Goal: Task Accomplishment & Management: Complete application form

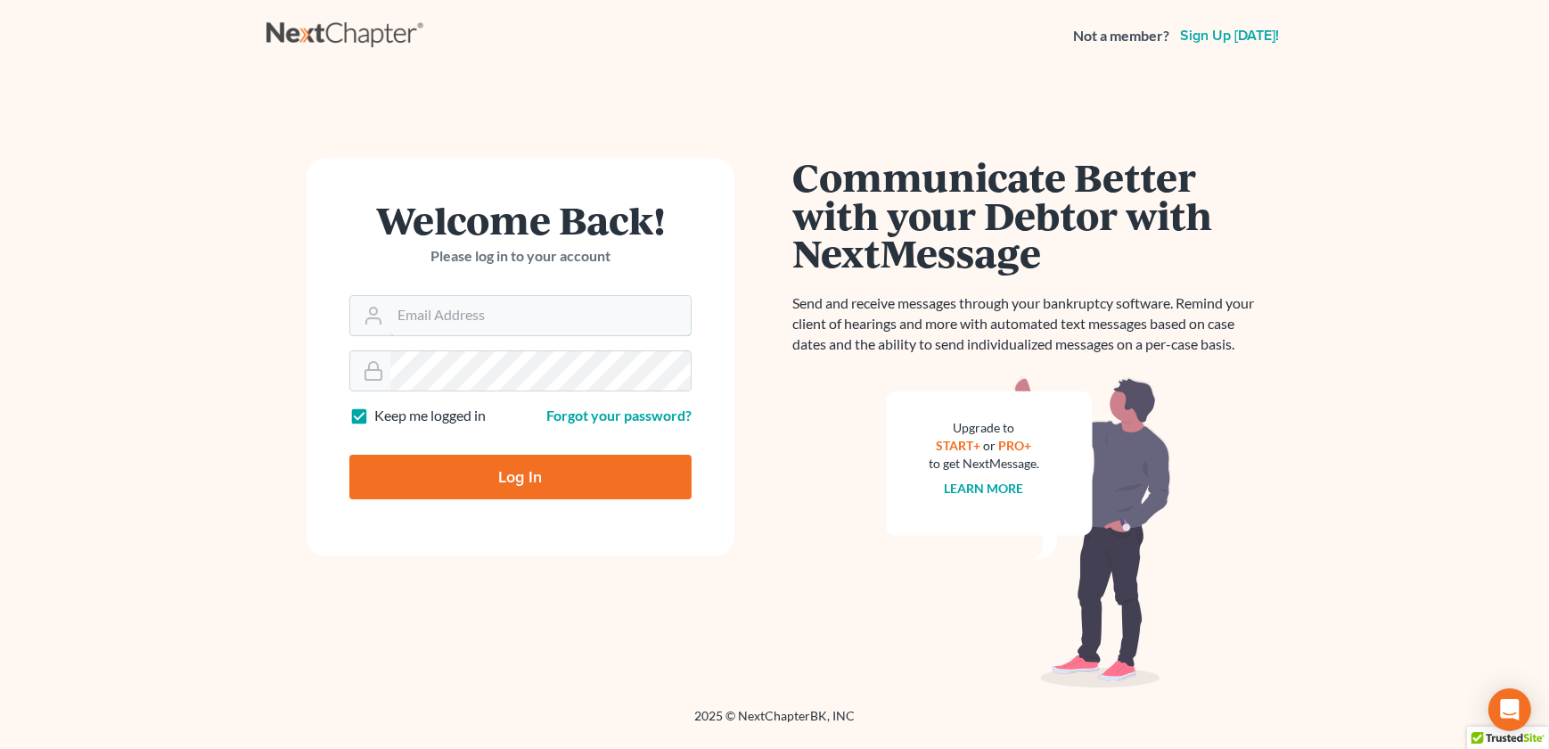
type input "[EMAIL_ADDRESS][DOMAIN_NAME]"
click at [479, 463] on input "Log In" at bounding box center [520, 477] width 342 height 45
type input "Thinking..."
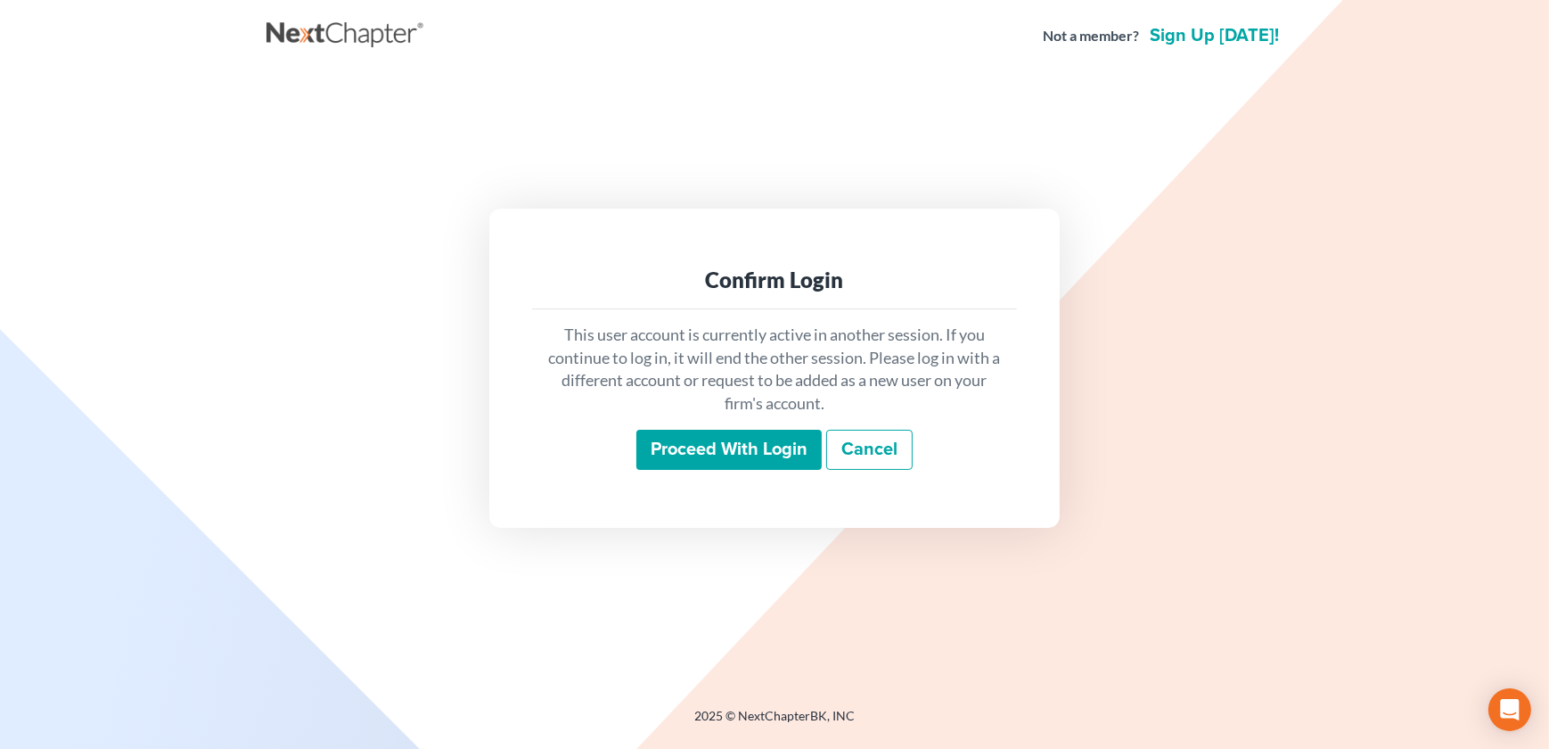
click at [716, 454] on input "Proceed with login" at bounding box center [728, 450] width 185 height 41
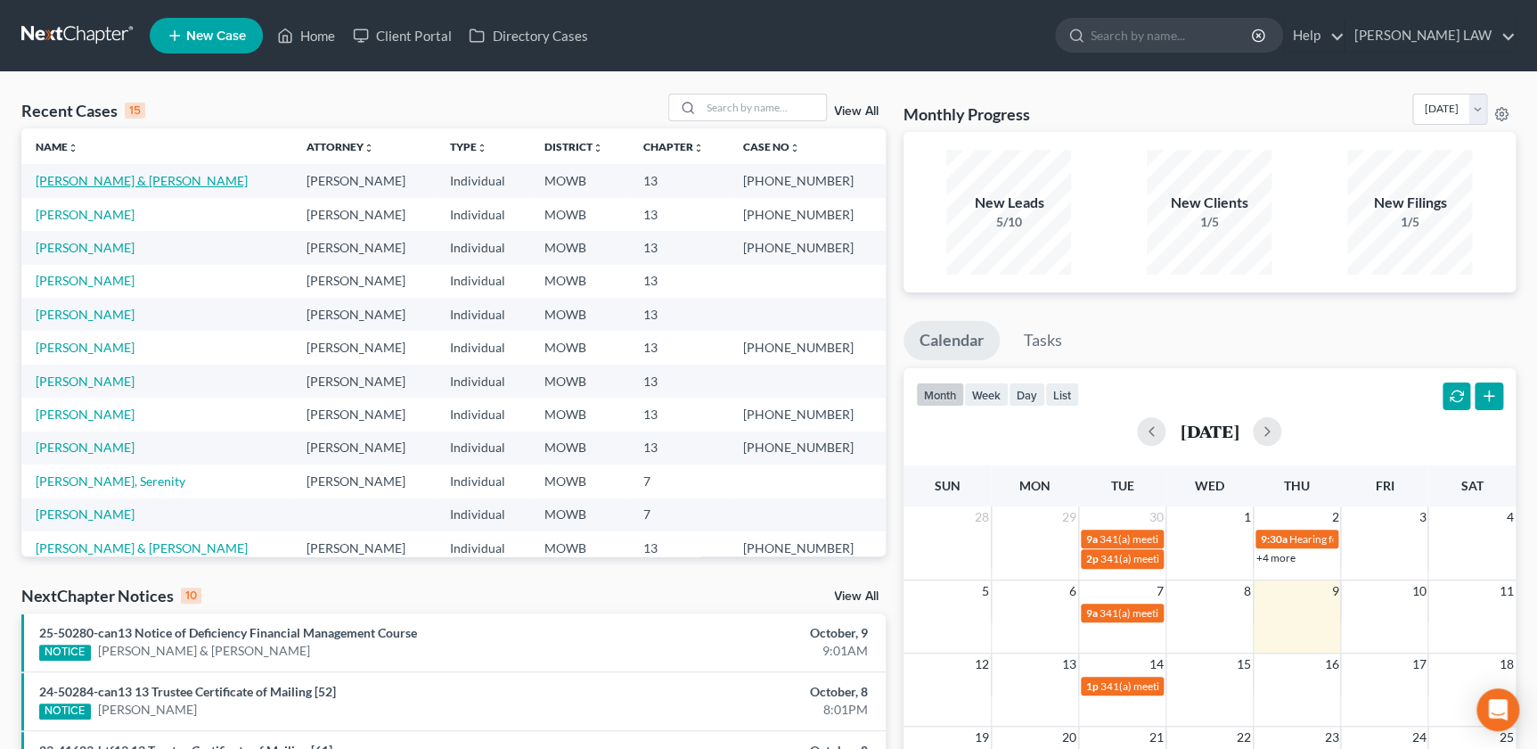
click at [121, 180] on link "[PERSON_NAME] & [PERSON_NAME]" at bounding box center [142, 180] width 212 height 15
select select "2"
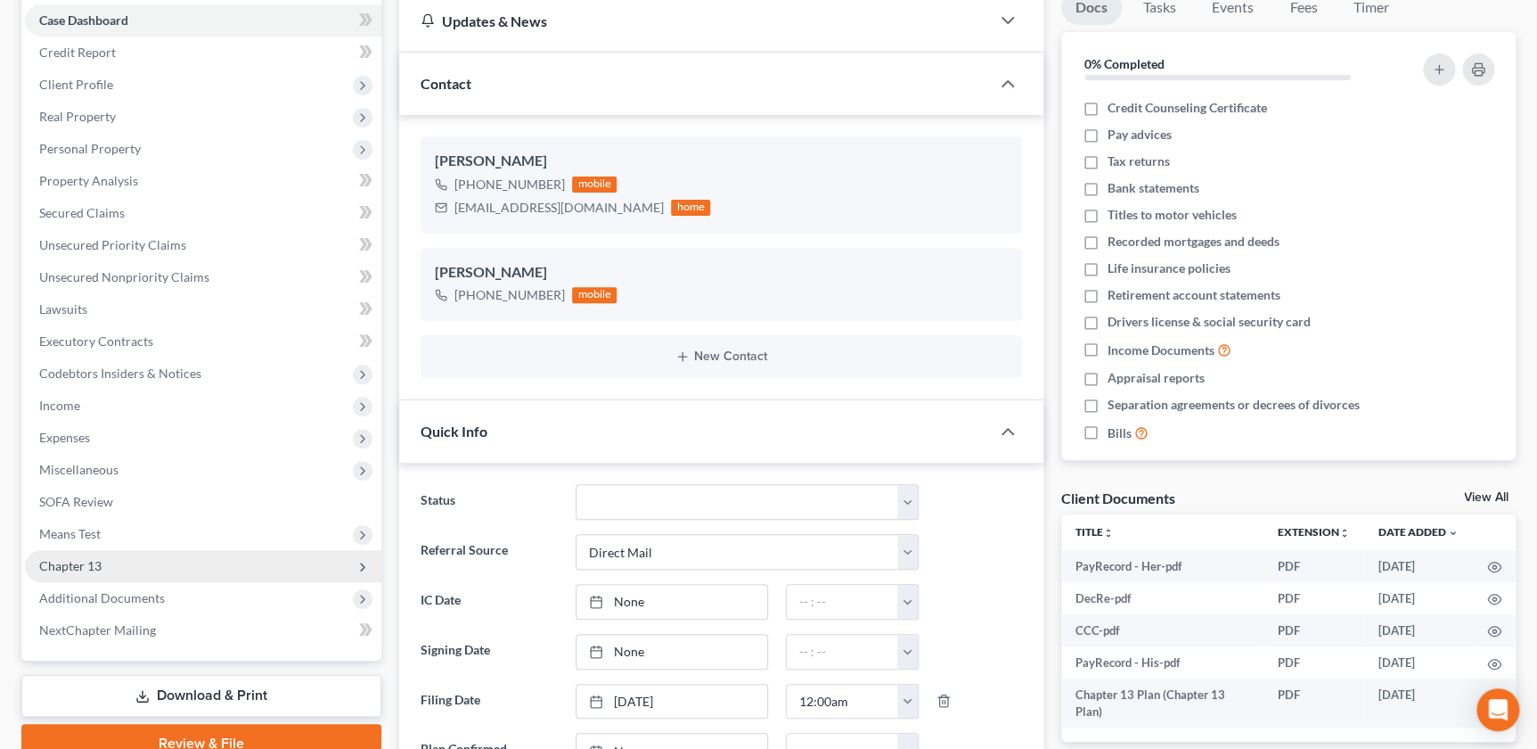
scroll to position [202, 0]
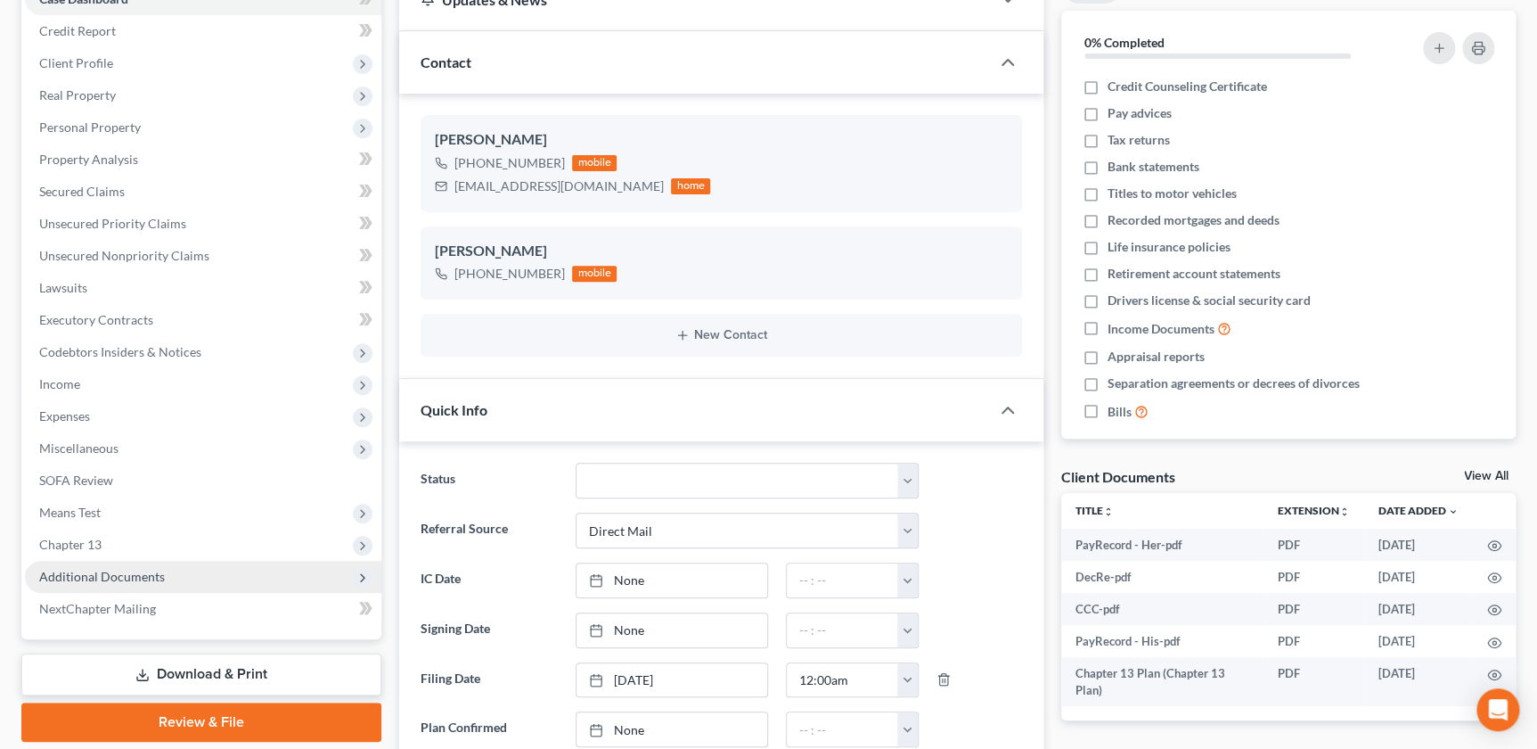
click at [141, 572] on span "Additional Documents" at bounding box center [102, 576] width 126 height 15
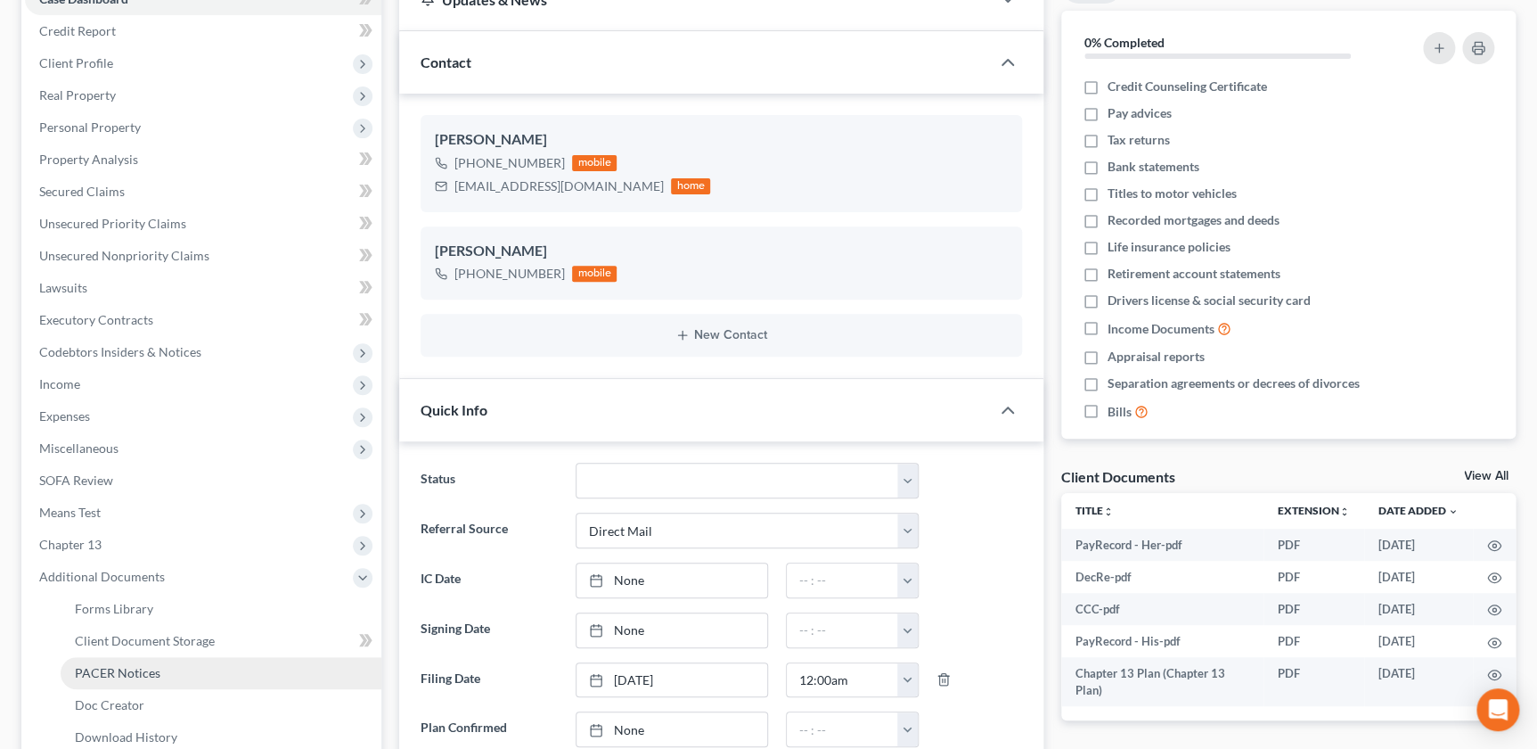
click at [143, 657] on link "PACER Notices" at bounding box center [221, 673] width 321 height 32
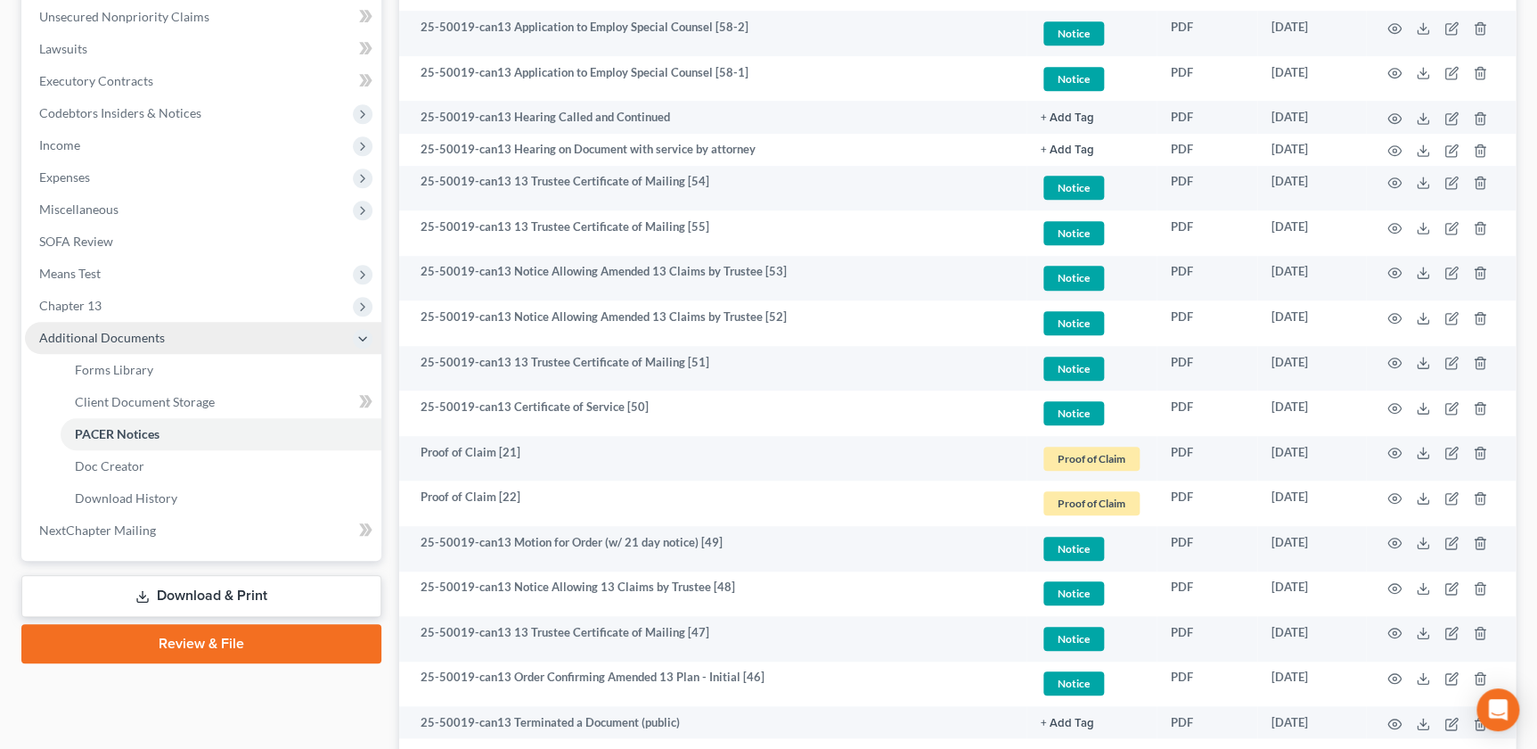
scroll to position [223, 0]
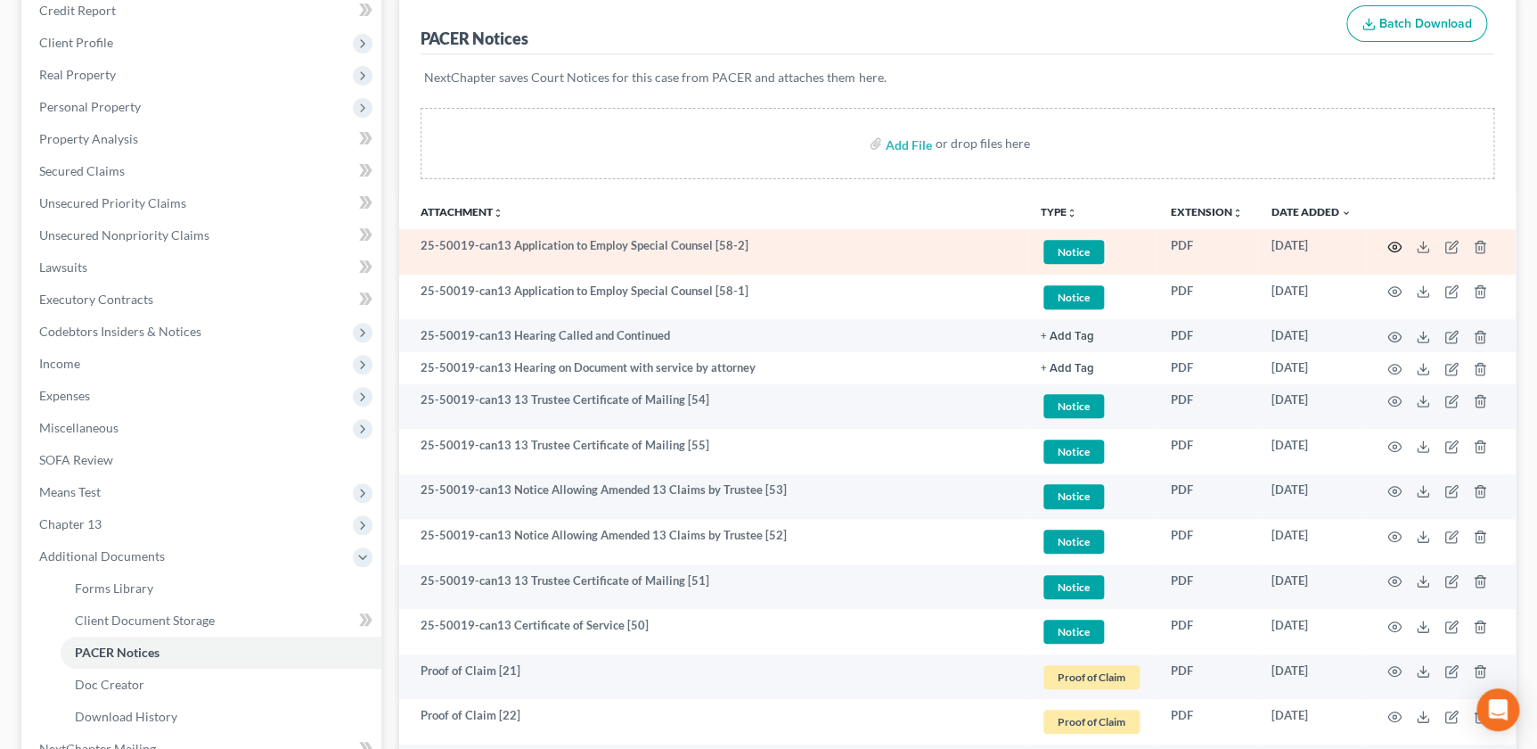
click at [1397, 243] on icon "button" at bounding box center [1395, 247] width 14 height 14
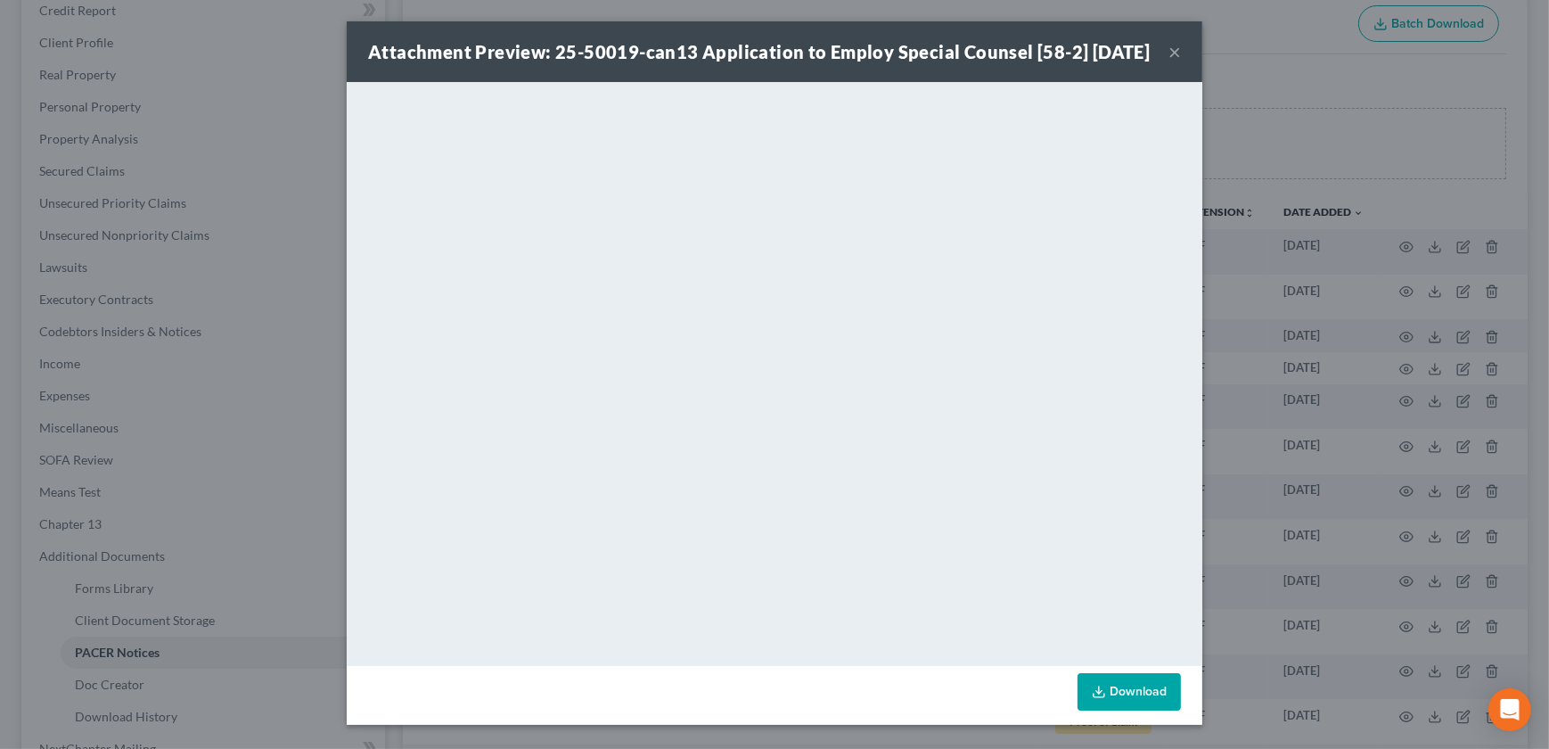
click at [1168, 62] on button "×" at bounding box center [1174, 51] width 12 height 21
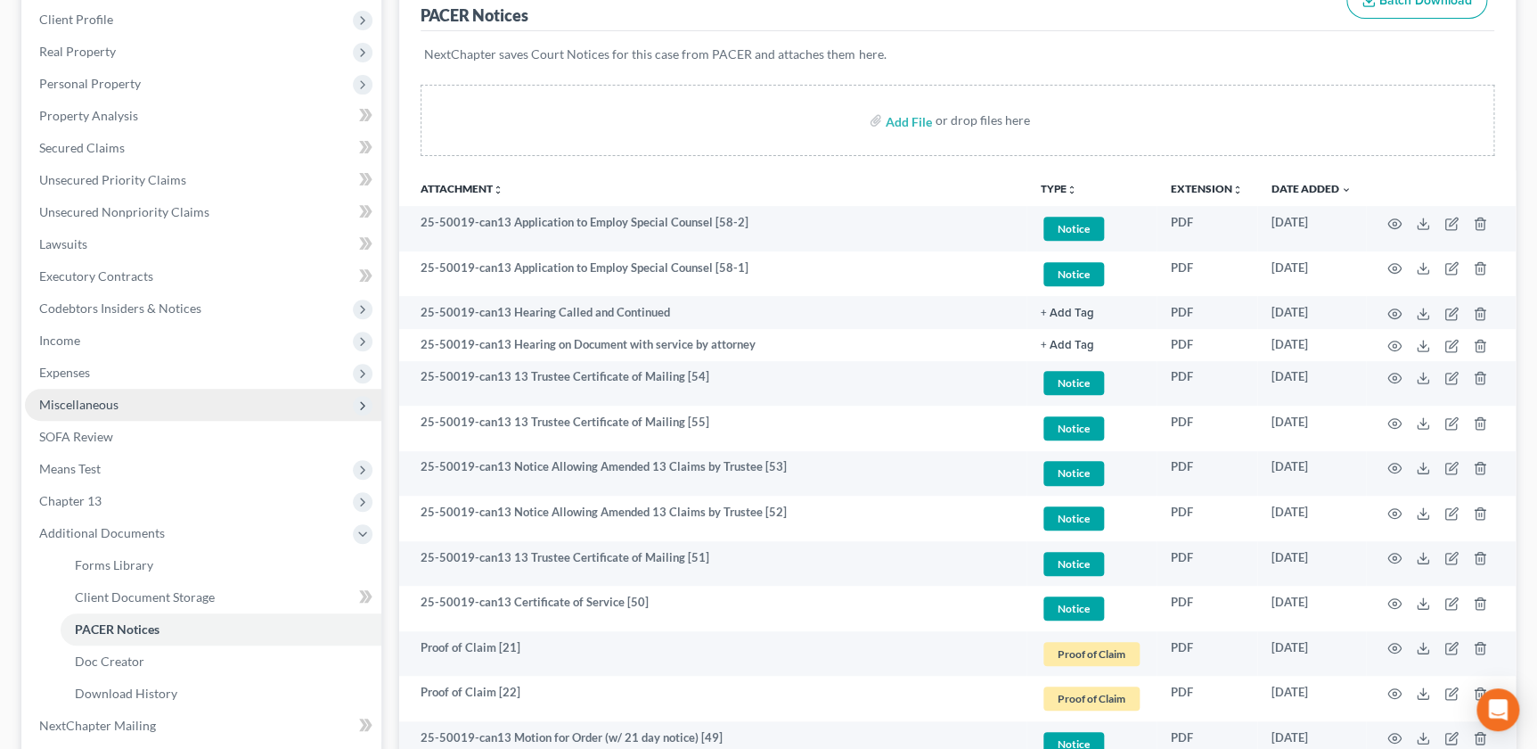
scroll to position [242, 0]
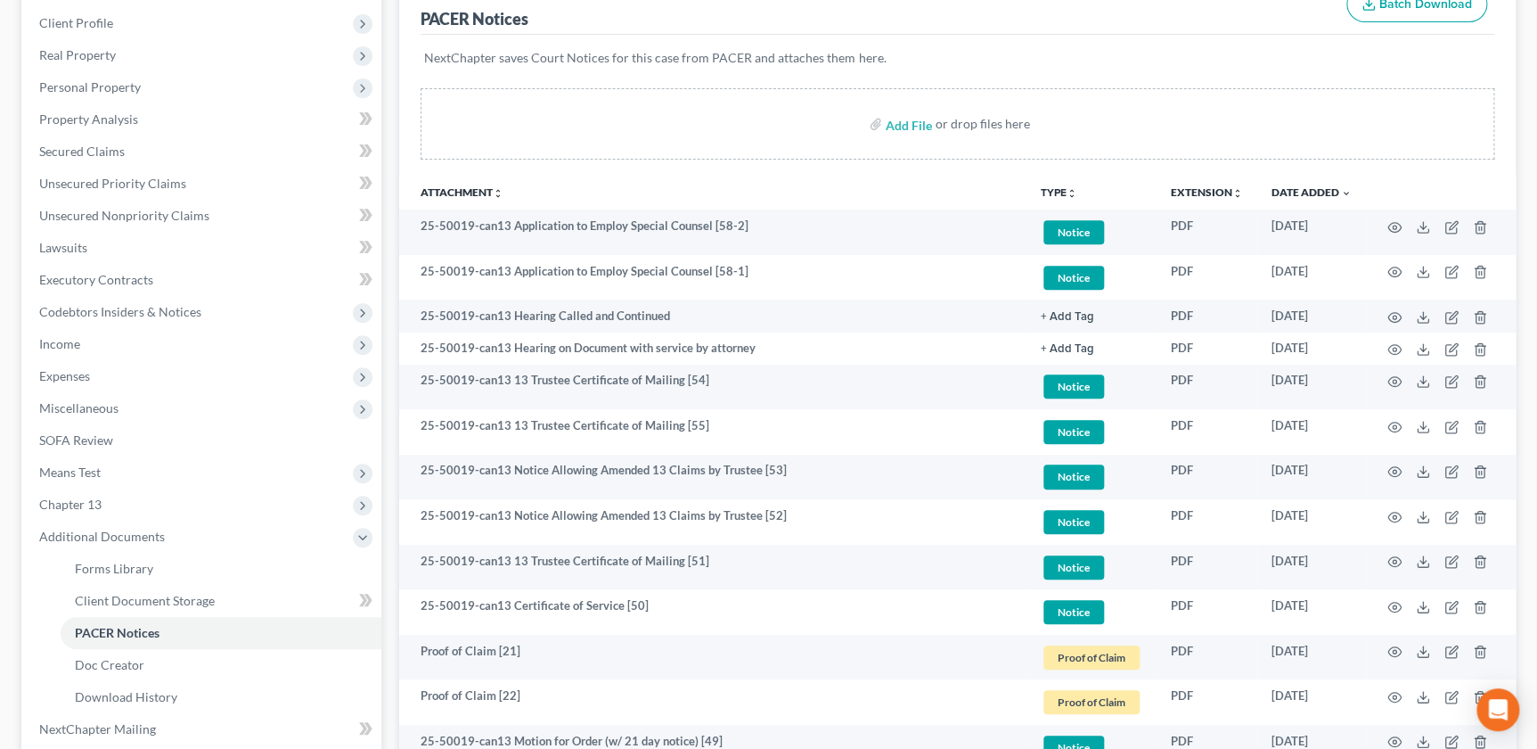
click at [1066, 183] on th "TYPE unfold_more NONE Hearing Notice Proof of Claim" at bounding box center [1092, 192] width 130 height 36
click at [1067, 188] on icon "unfold_more" at bounding box center [1072, 193] width 11 height 11
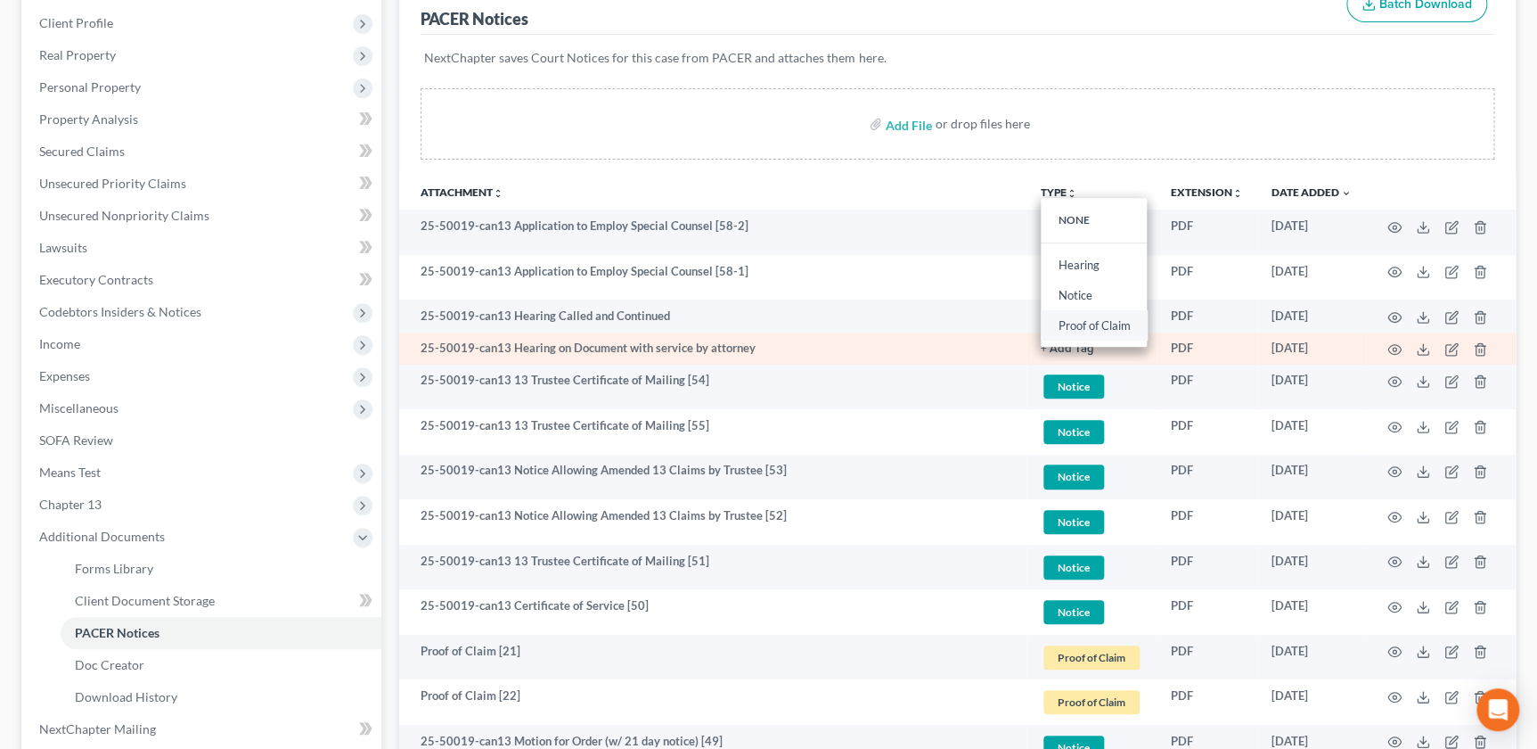
click at [1075, 329] on link "Proof of Claim" at bounding box center [1094, 325] width 106 height 30
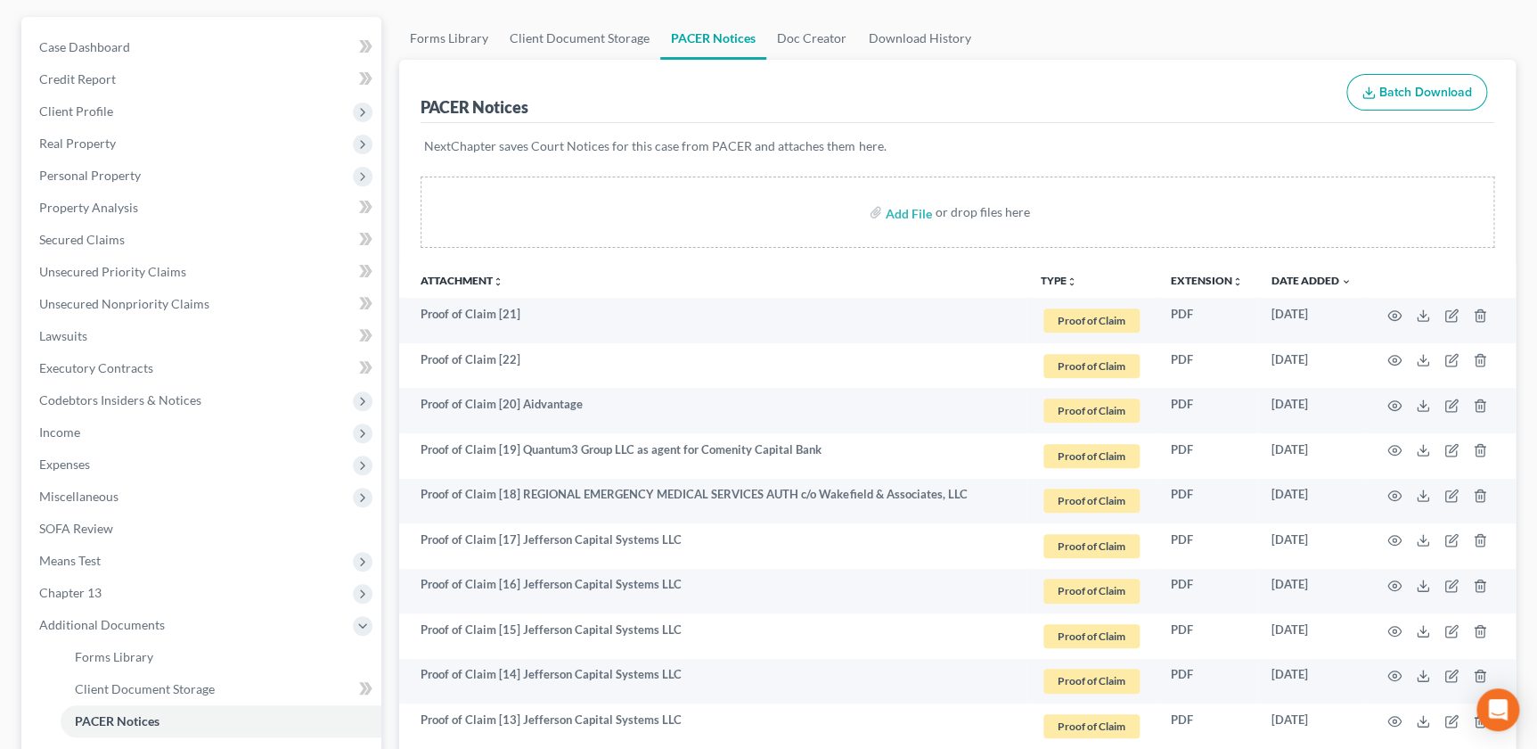
scroll to position [142, 0]
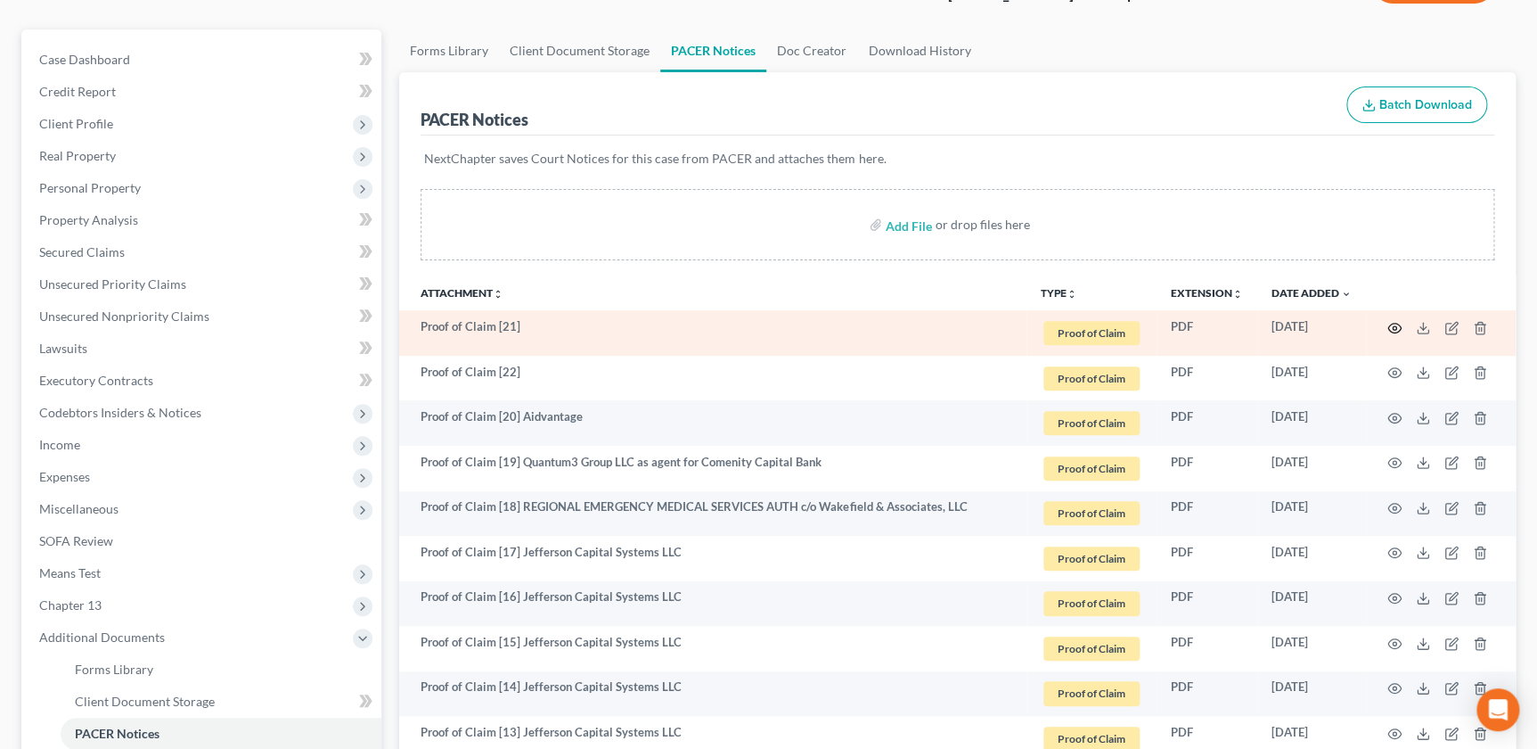
click at [1392, 323] on icon "button" at bounding box center [1395, 328] width 14 height 14
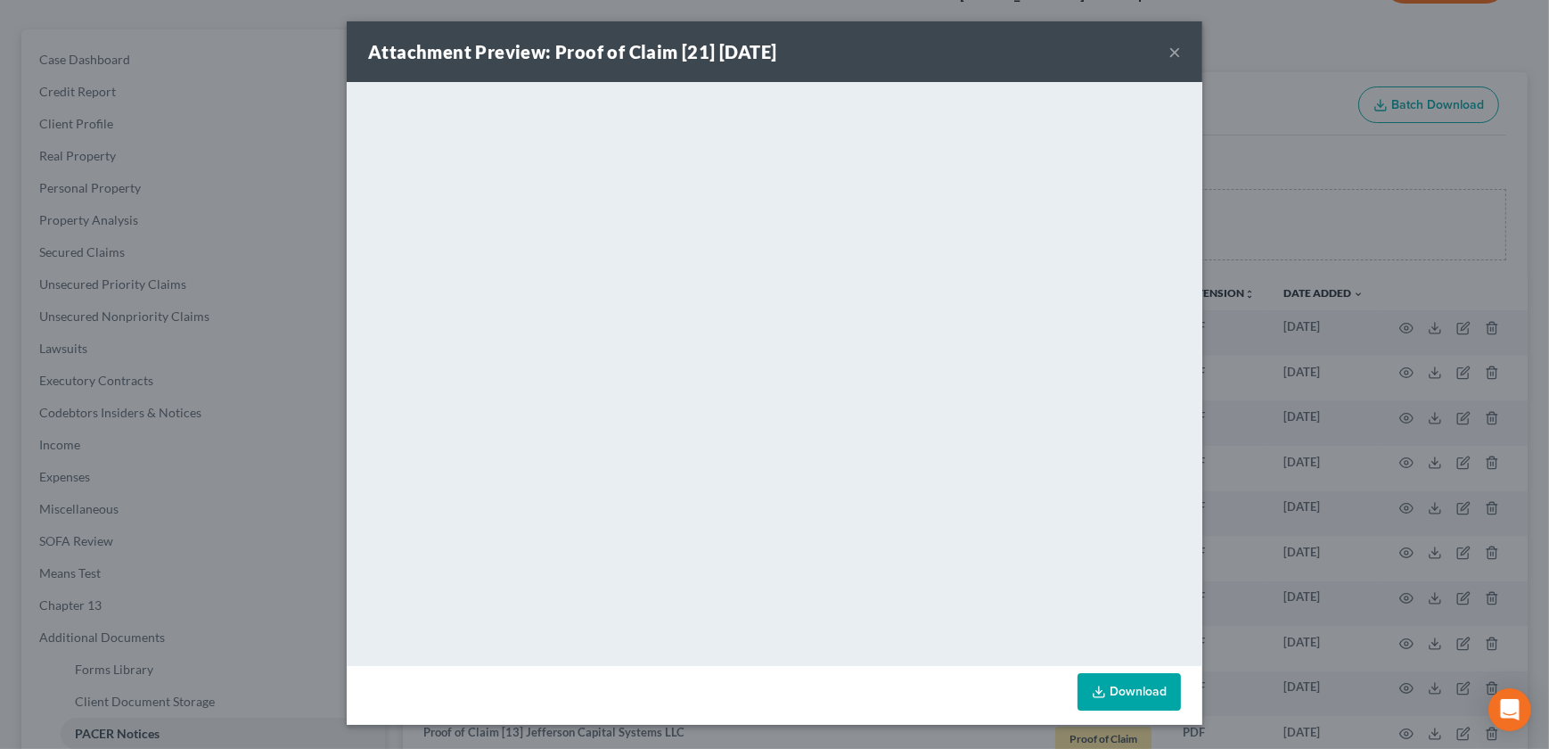
click at [1172, 48] on button "×" at bounding box center [1174, 51] width 12 height 21
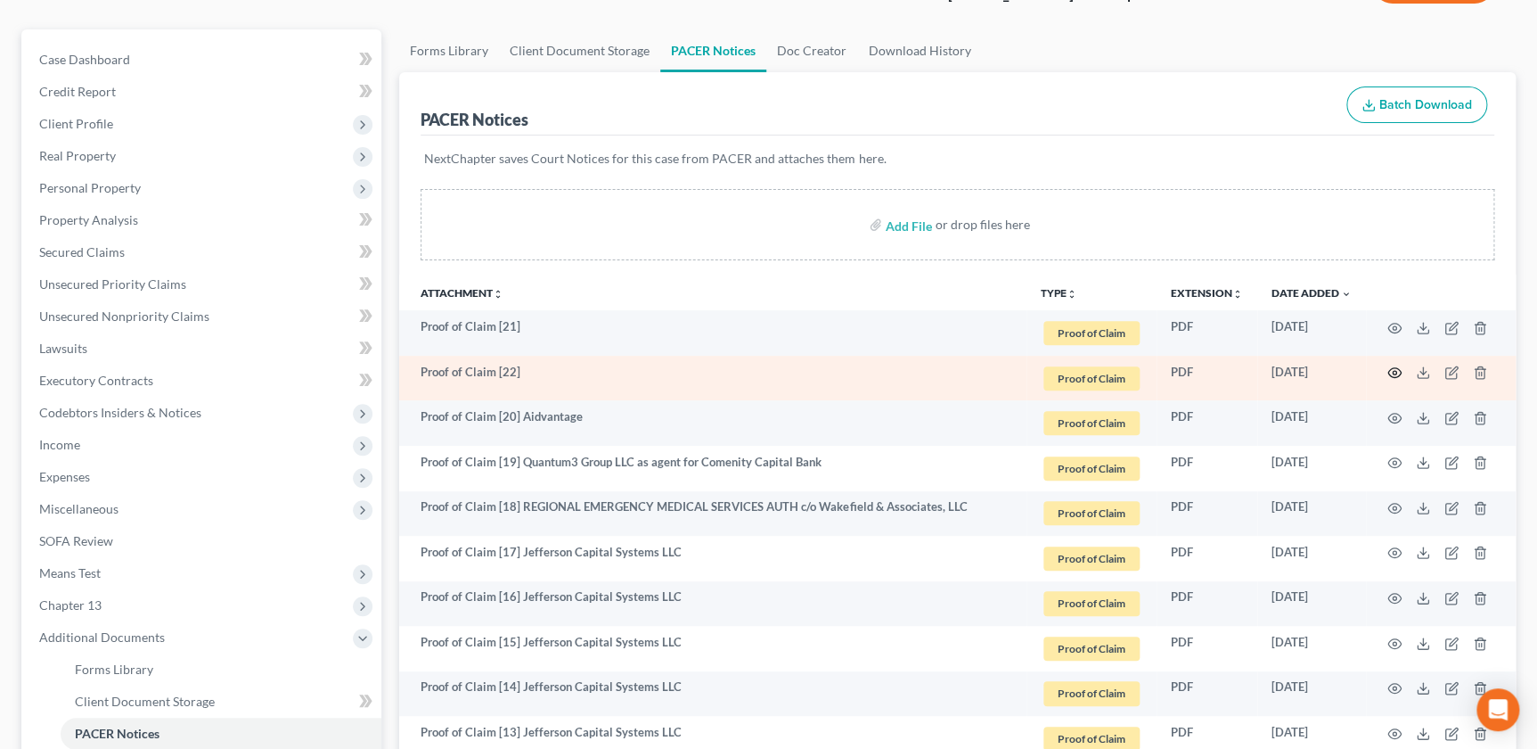
click at [1391, 367] on icon "button" at bounding box center [1395, 372] width 14 height 14
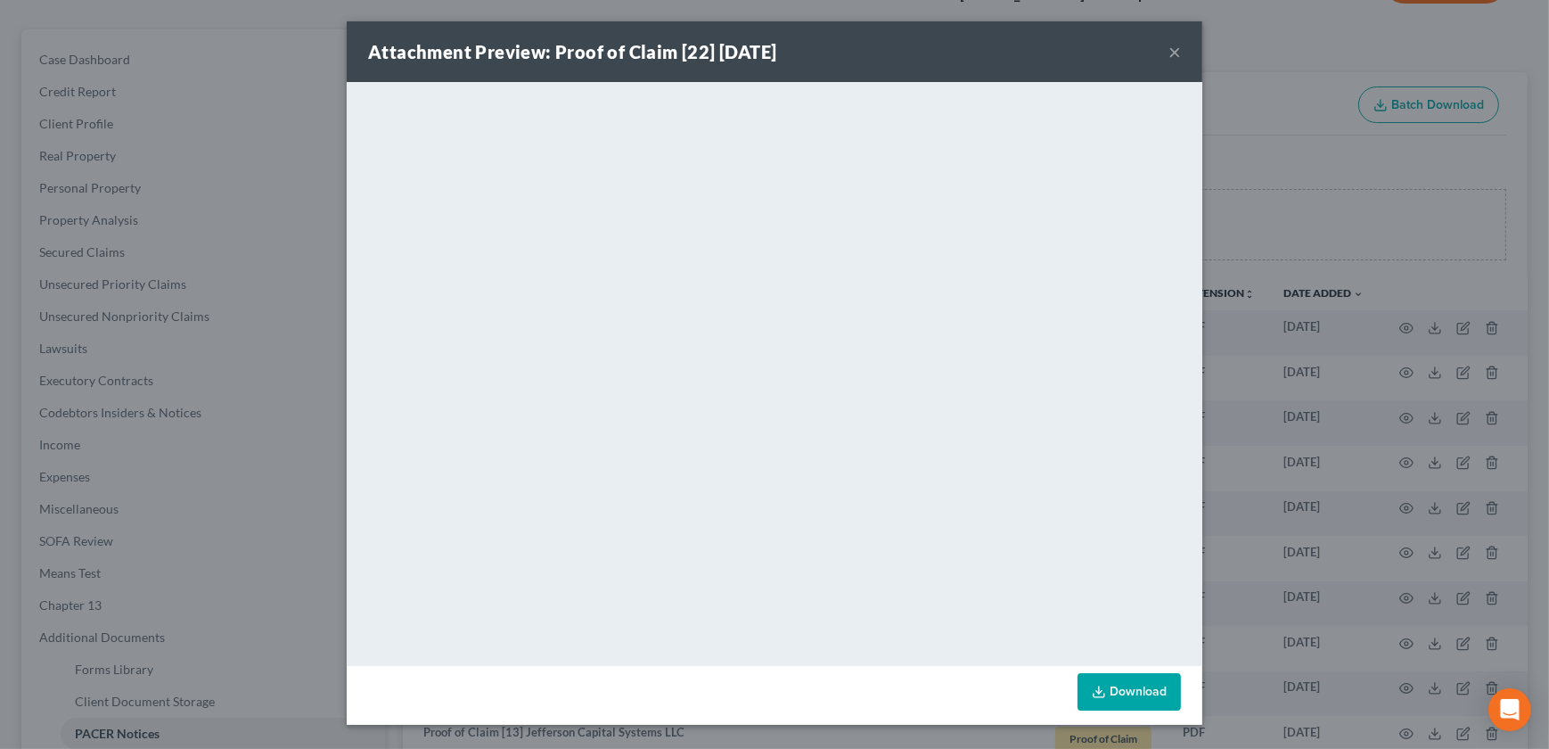
click at [1172, 53] on button "×" at bounding box center [1174, 51] width 12 height 21
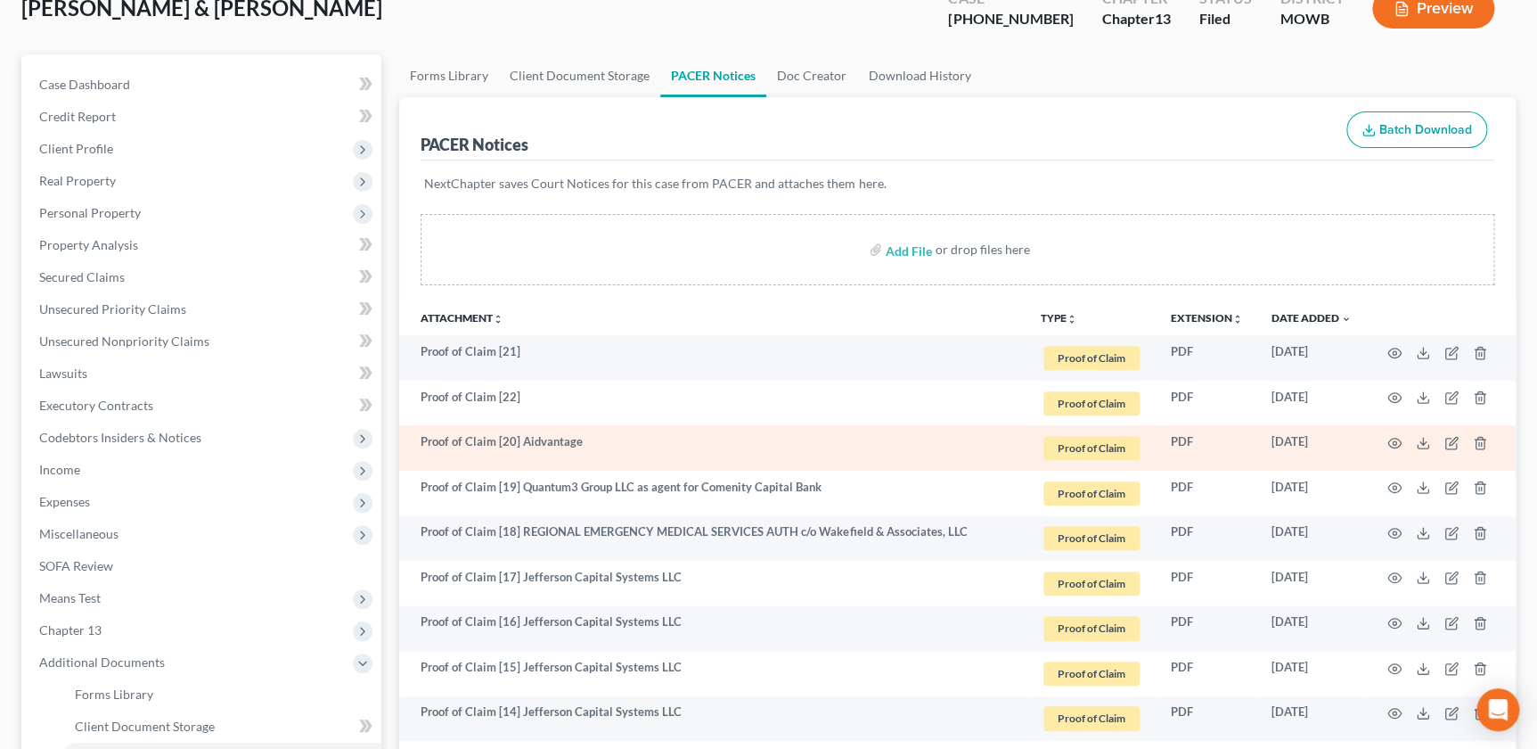
scroll to position [121, 0]
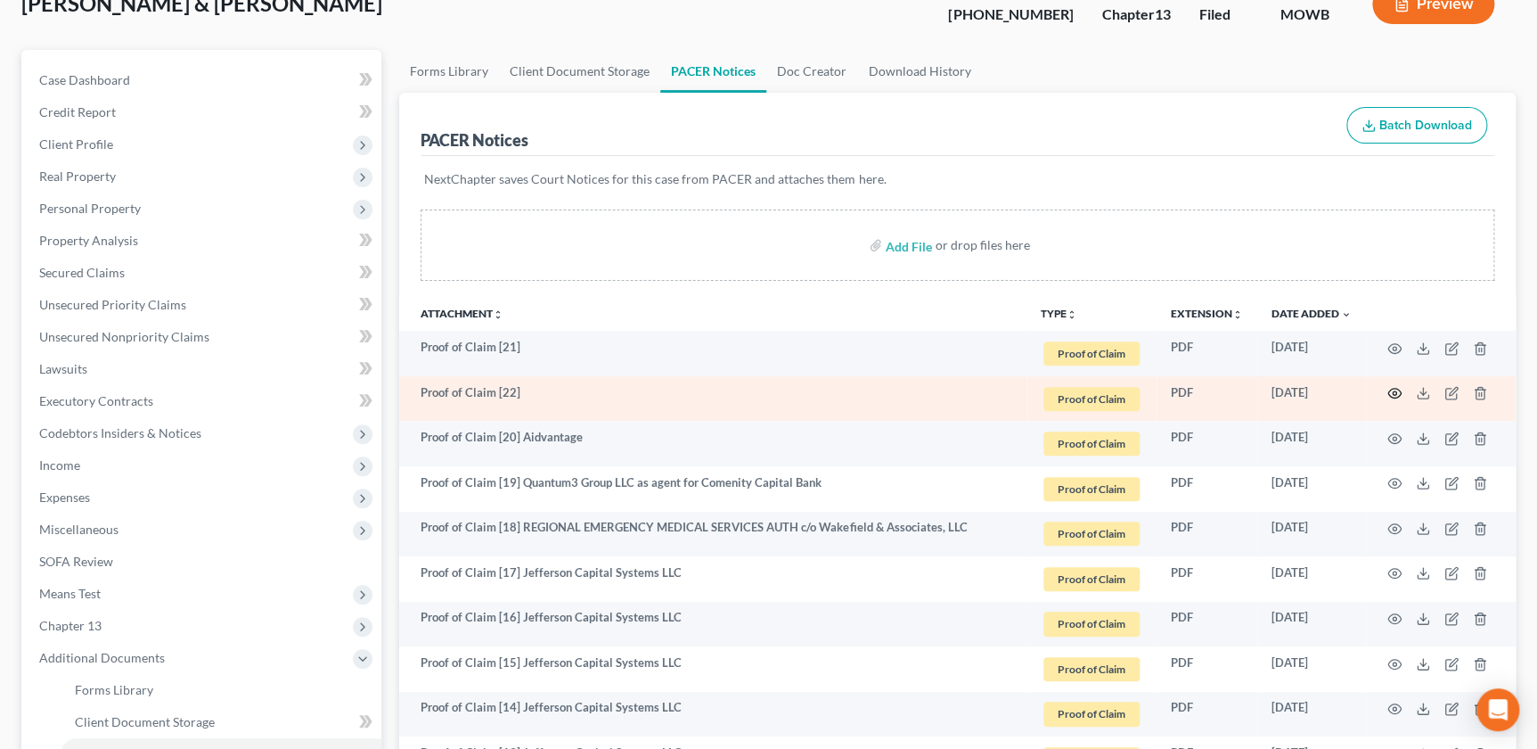
click at [1396, 387] on icon "button" at bounding box center [1395, 393] width 14 height 14
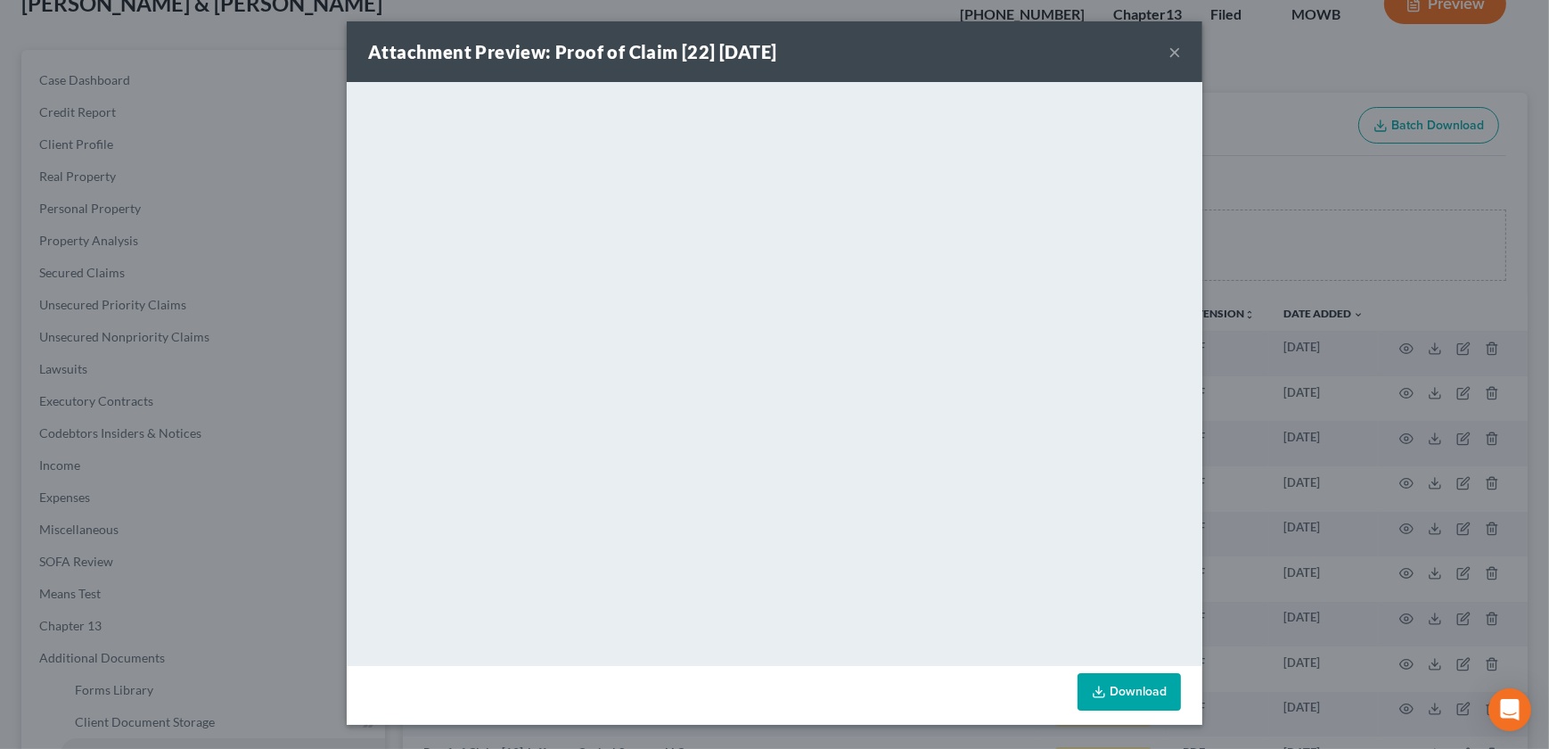
click at [1176, 47] on button "×" at bounding box center [1174, 51] width 12 height 21
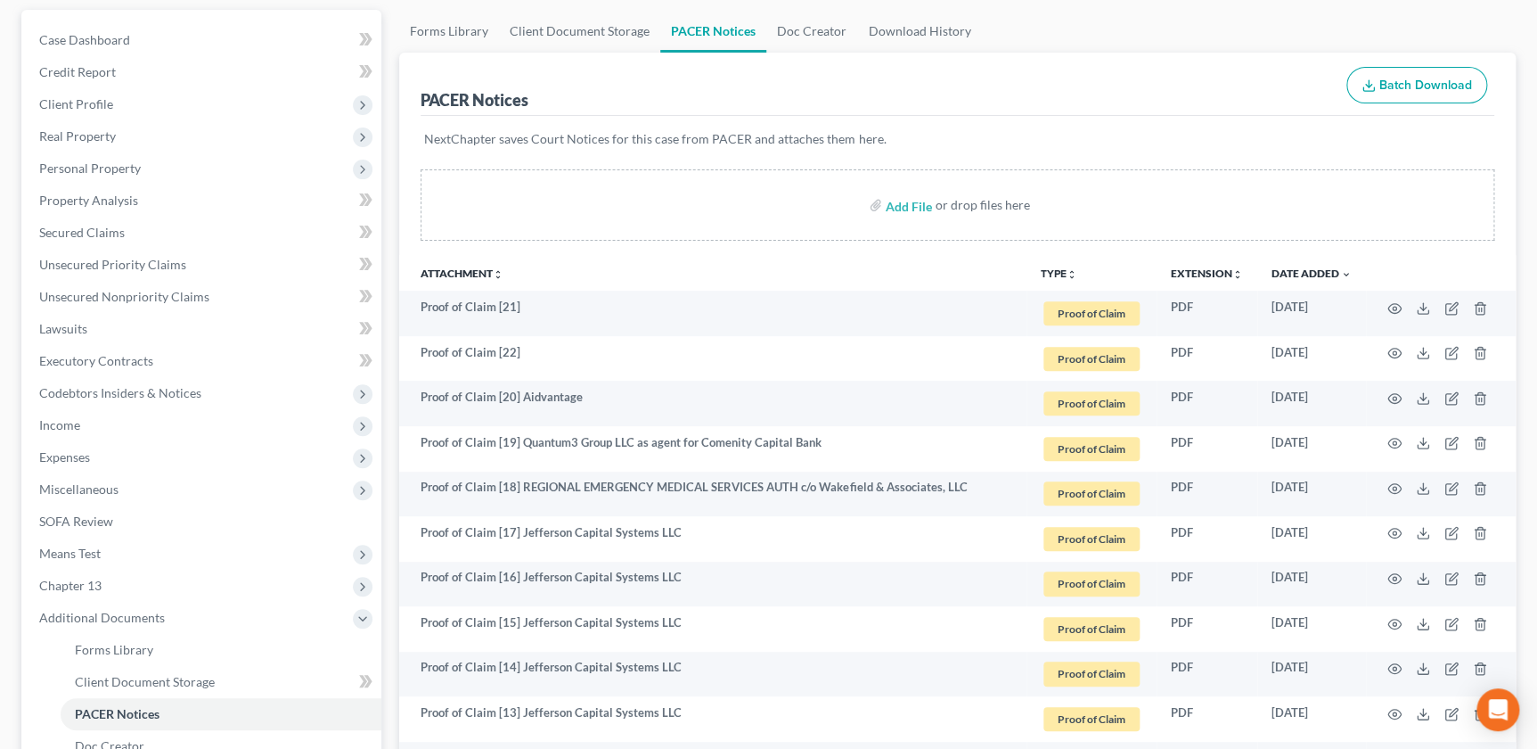
scroll to position [0, 0]
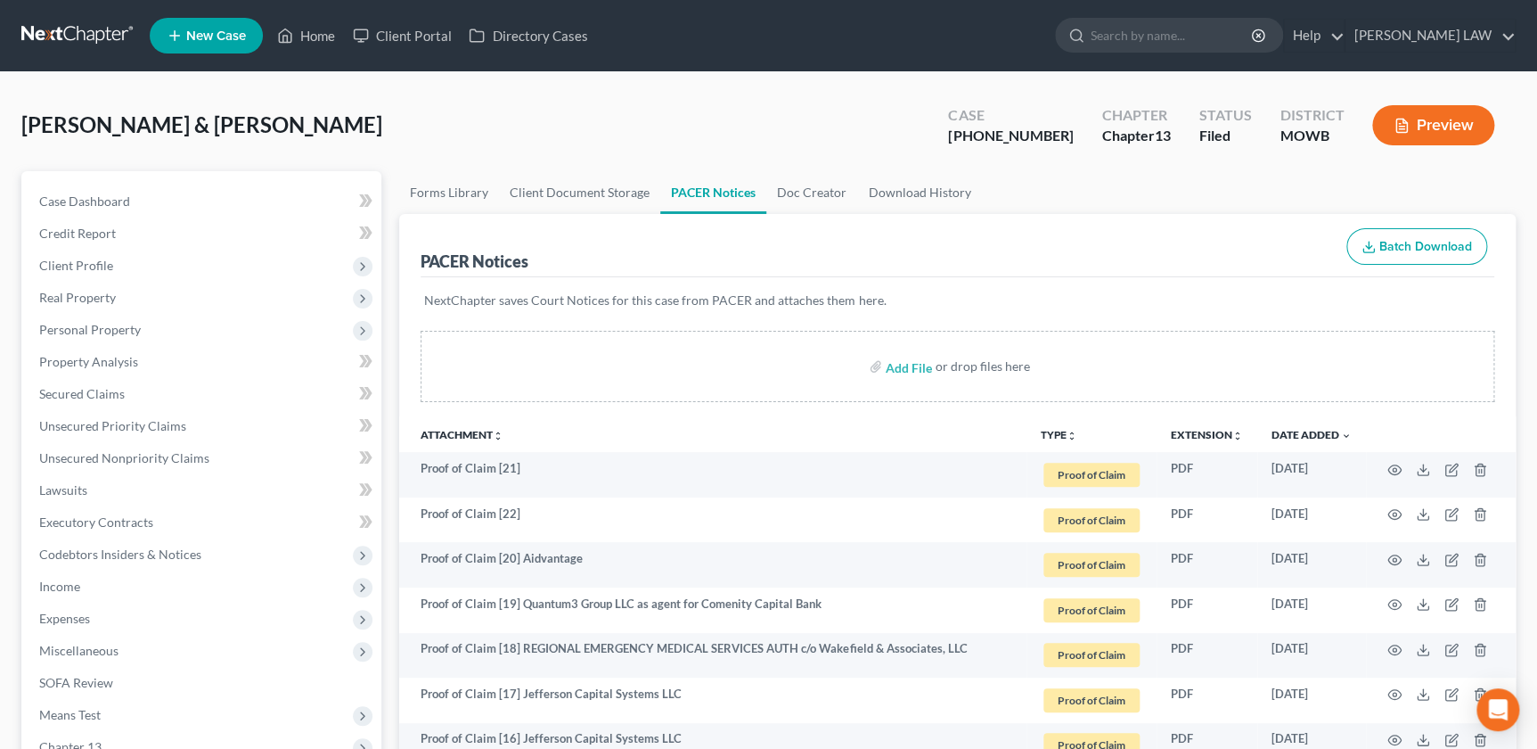
click at [1069, 431] on icon "unfold_more" at bounding box center [1072, 435] width 11 height 11
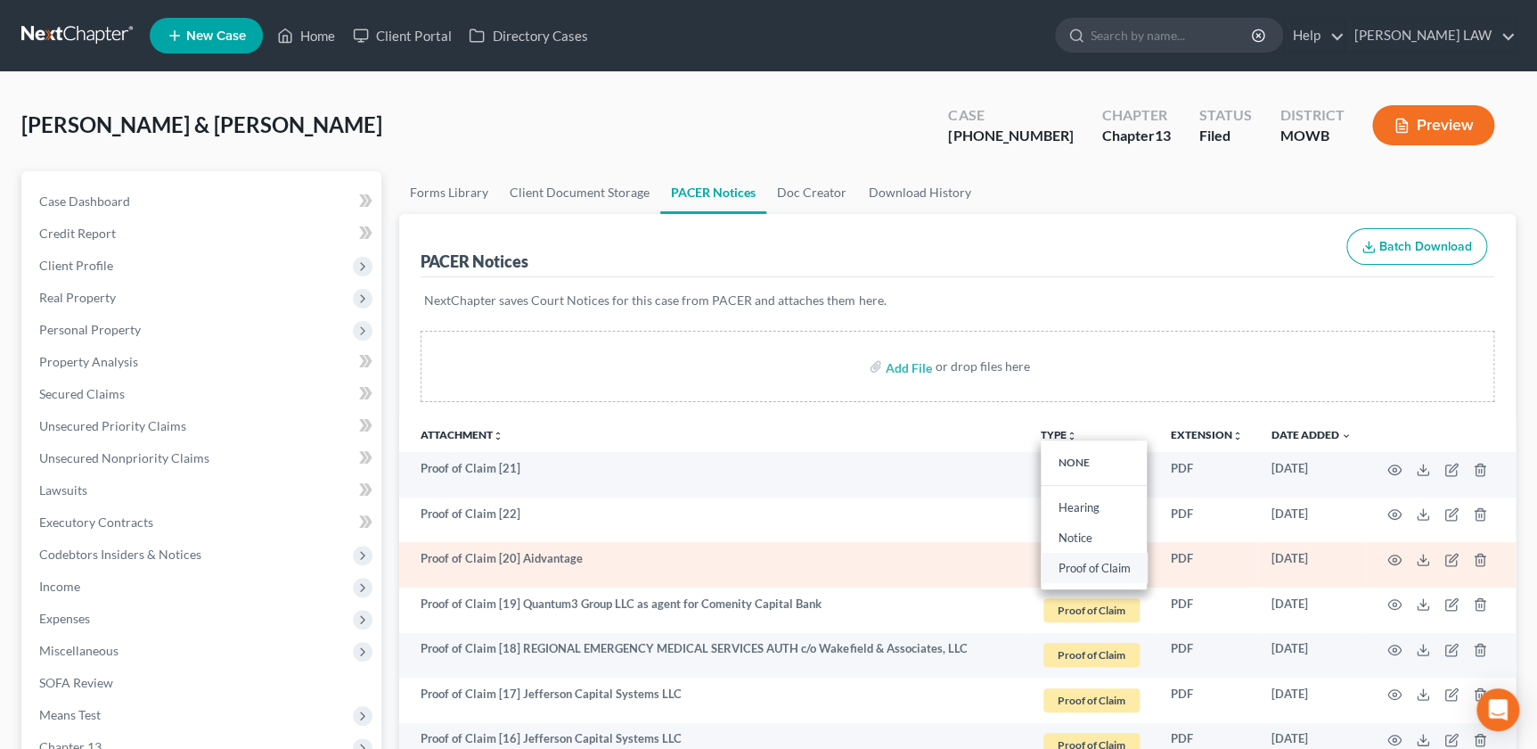
click at [1096, 568] on link "Proof of Claim" at bounding box center [1094, 568] width 106 height 30
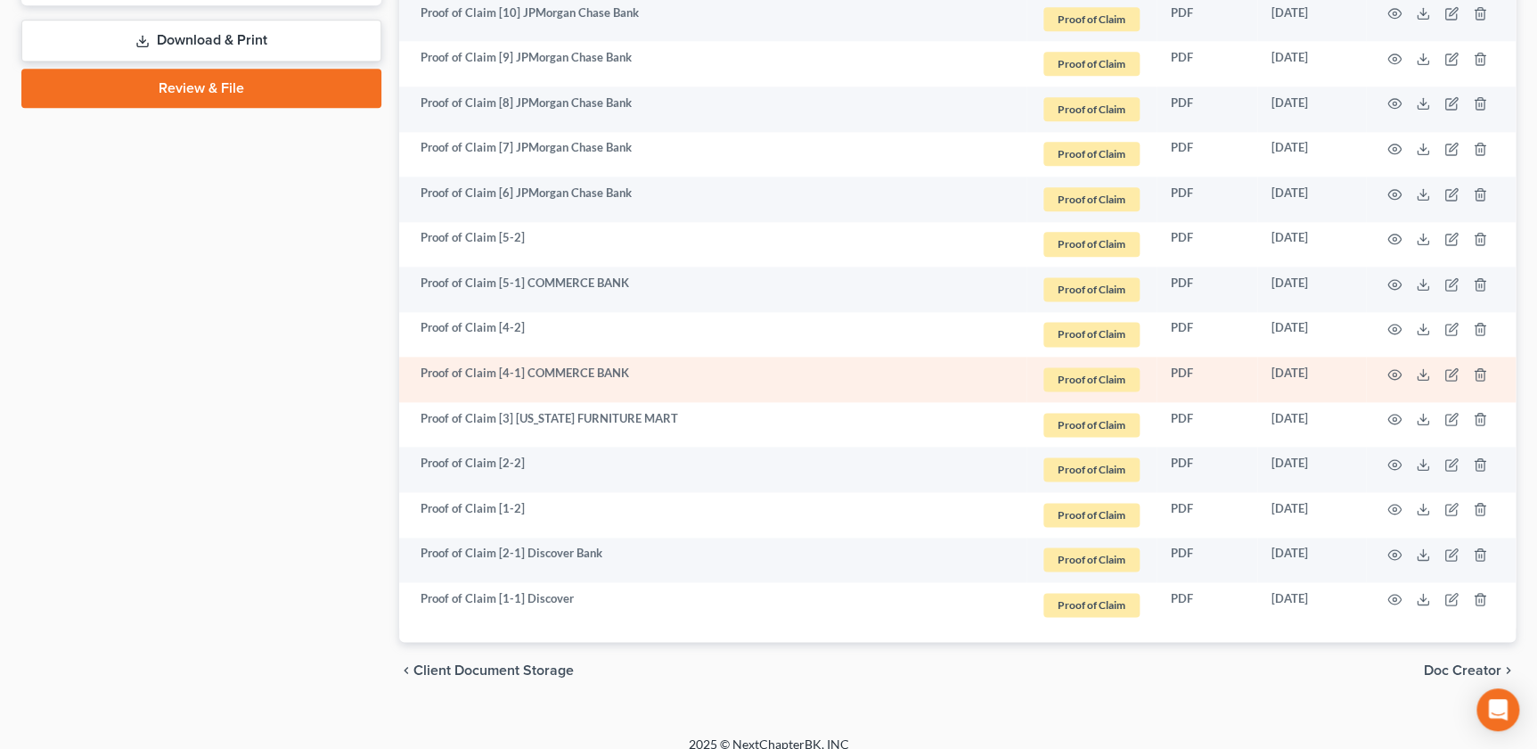
scroll to position [1012, 0]
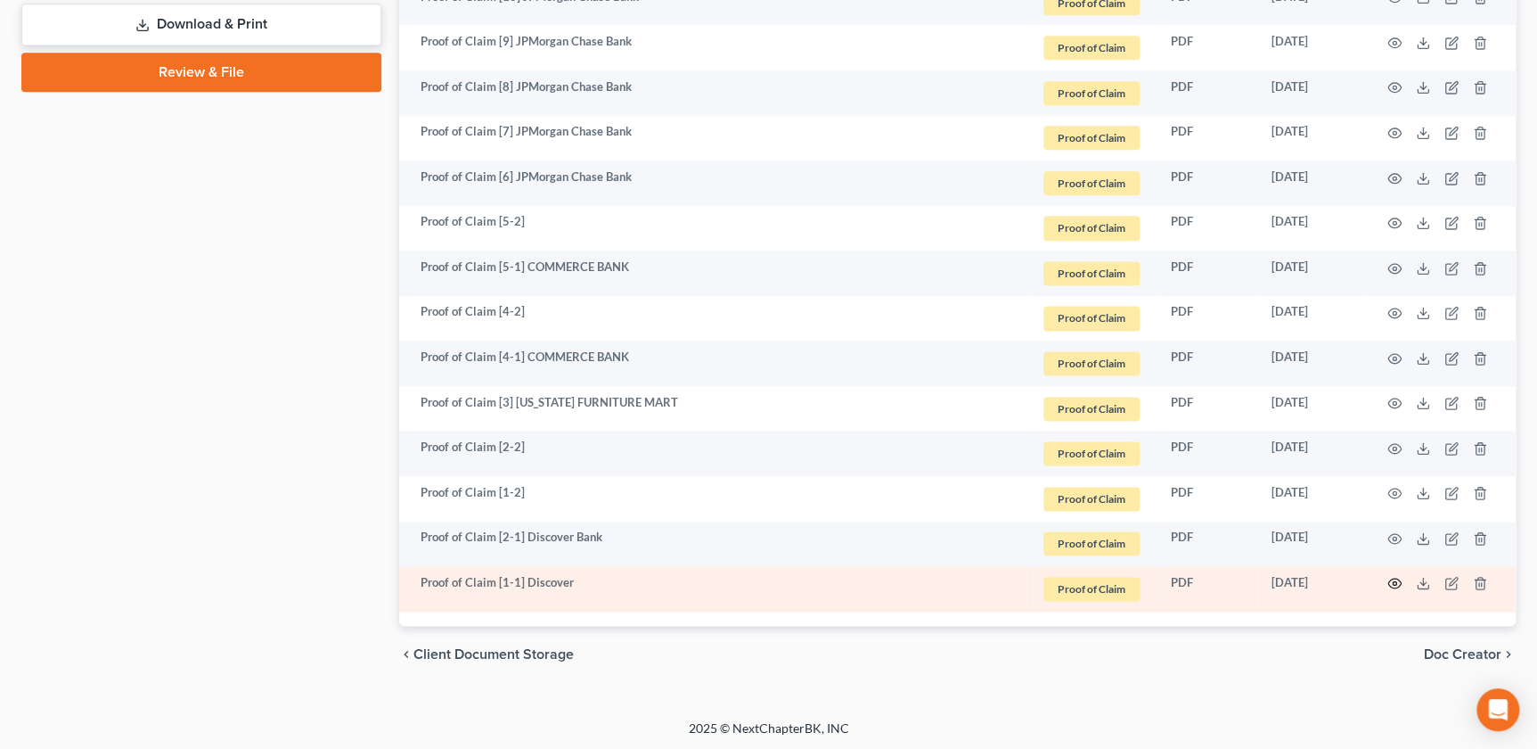
click at [1394, 582] on circle "button" at bounding box center [1395, 583] width 4 height 4
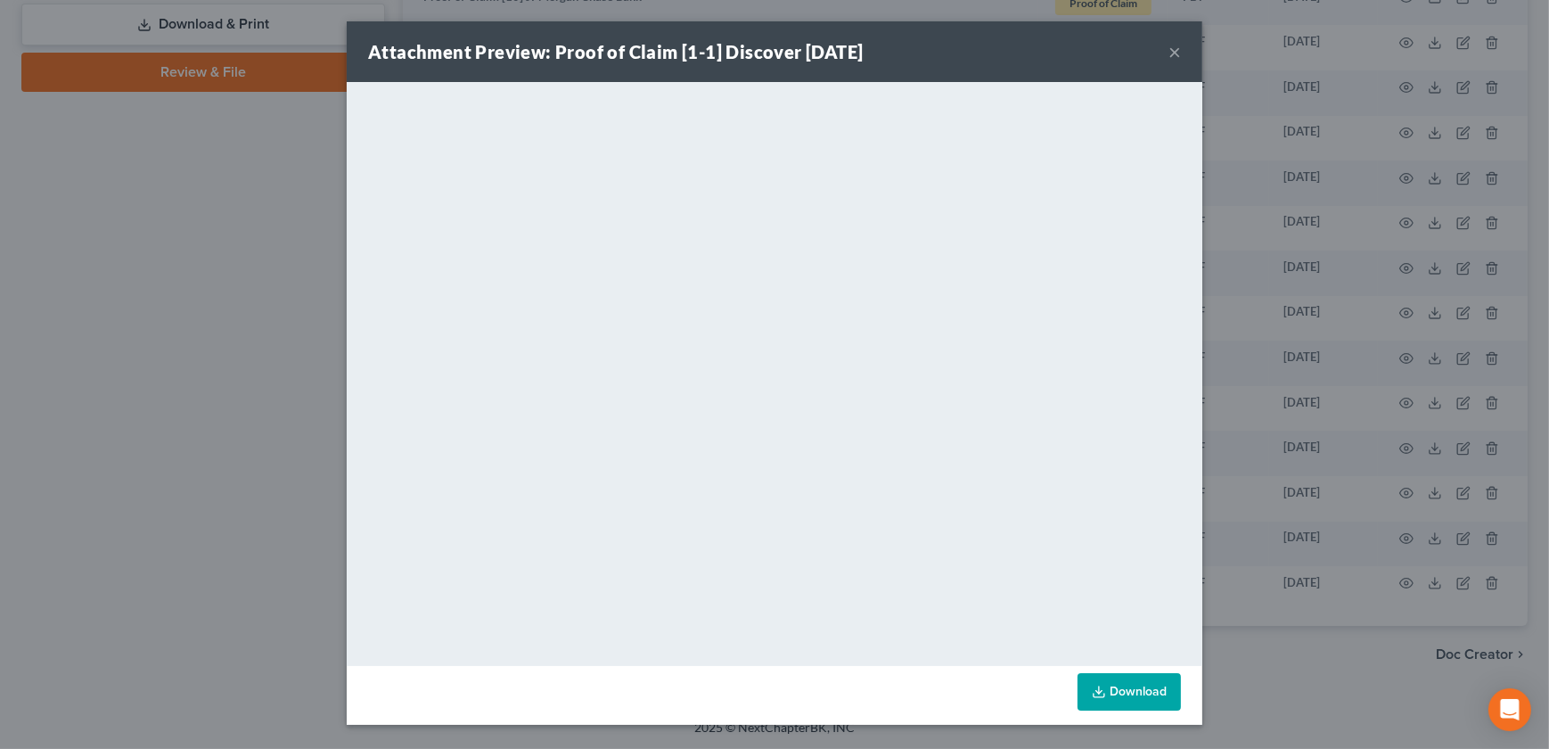
click at [1184, 50] on div "Attachment Preview: Proof of Claim [1-1] Discover 01/30/2025 ×" at bounding box center [775, 51] width 856 height 61
click at [1176, 53] on button "×" at bounding box center [1174, 51] width 12 height 21
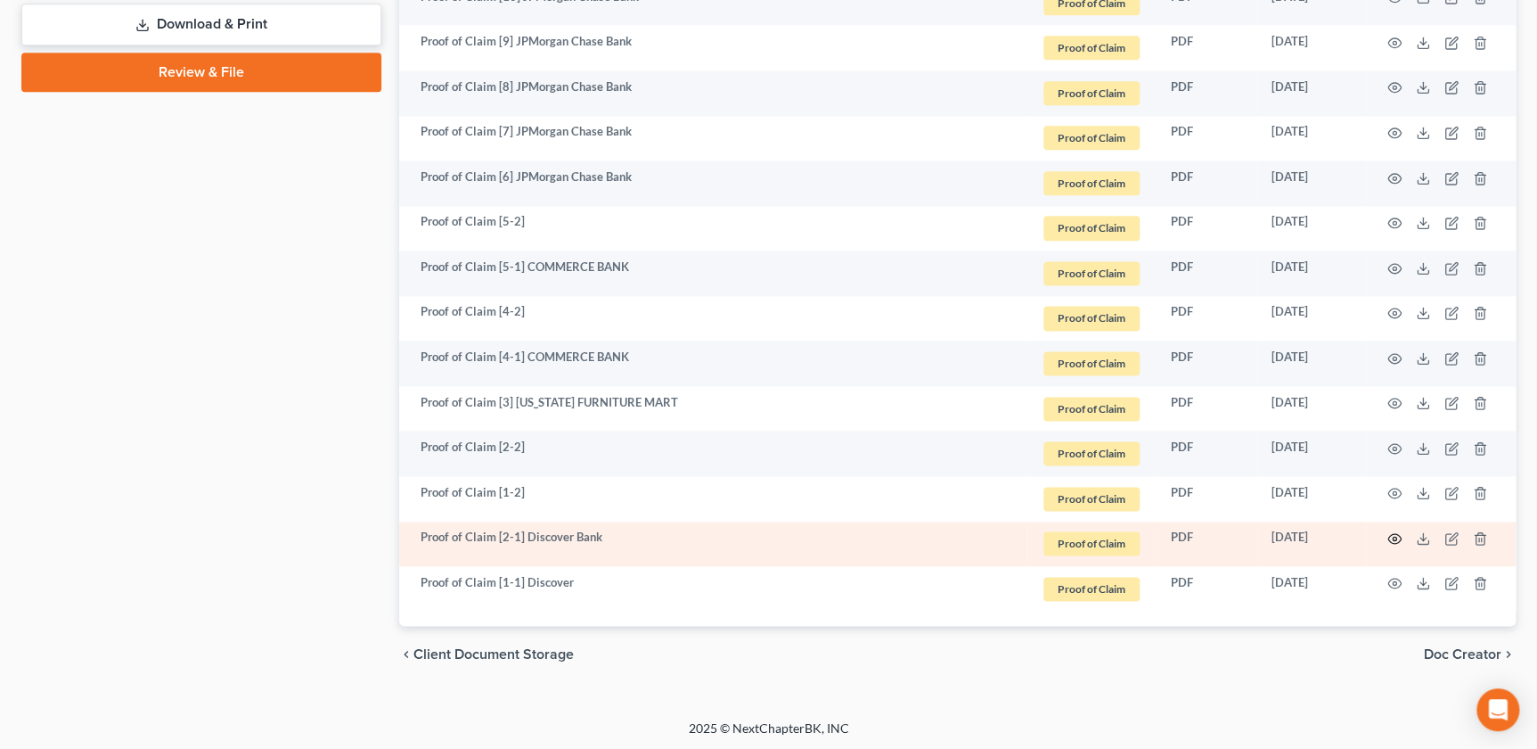
click at [1393, 535] on icon "button" at bounding box center [1395, 538] width 14 height 14
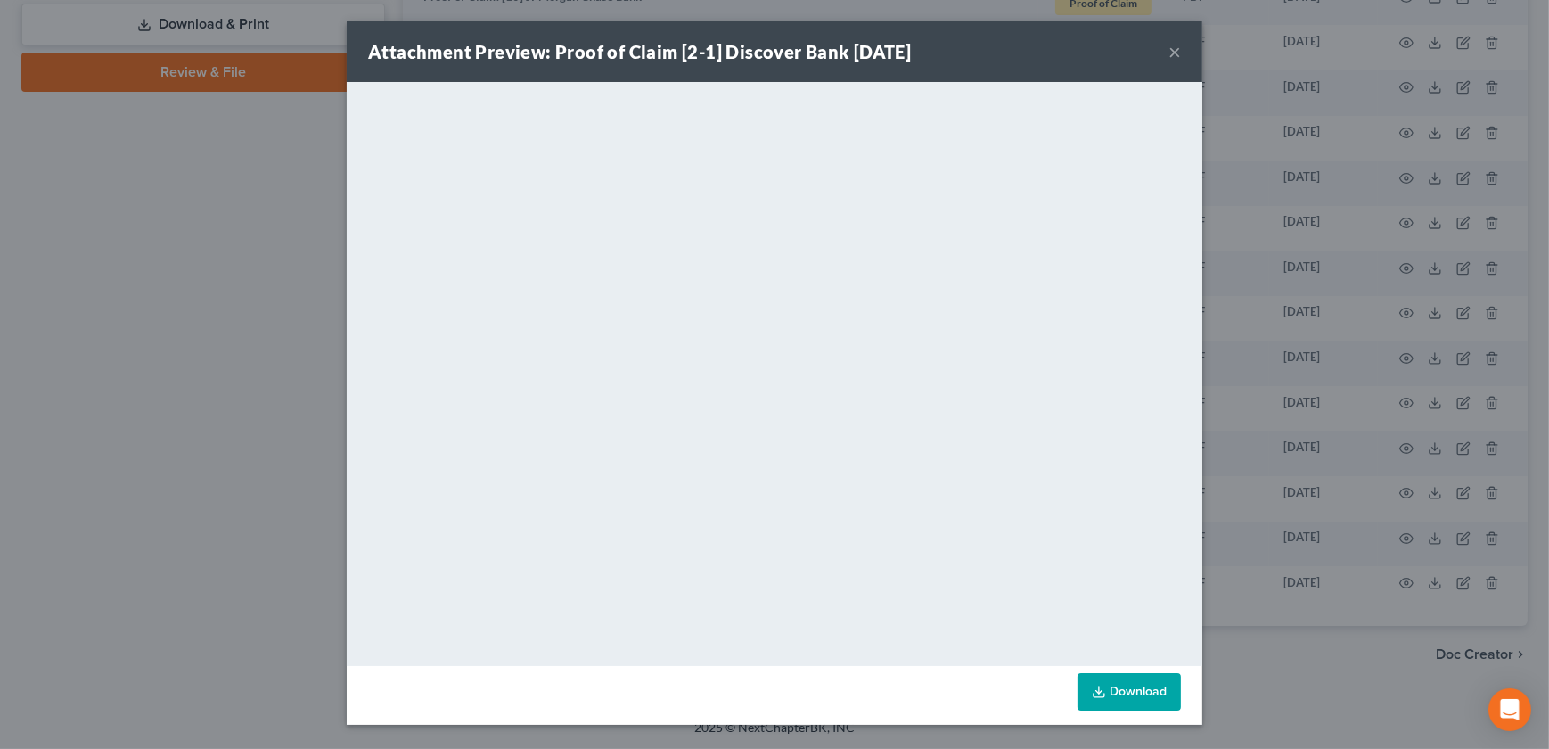
click at [1172, 53] on button "×" at bounding box center [1174, 51] width 12 height 21
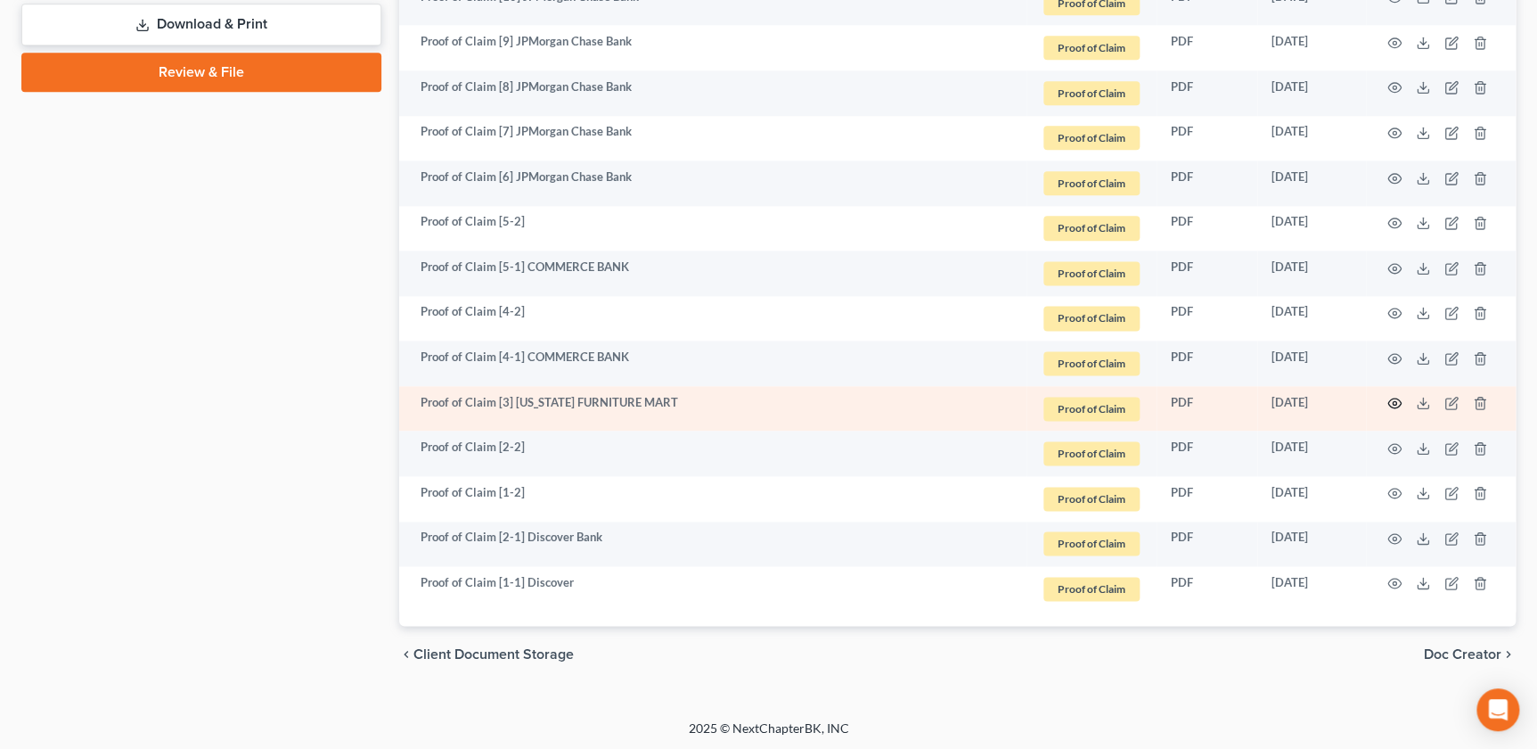
click at [1400, 399] on icon "button" at bounding box center [1395, 403] width 14 height 14
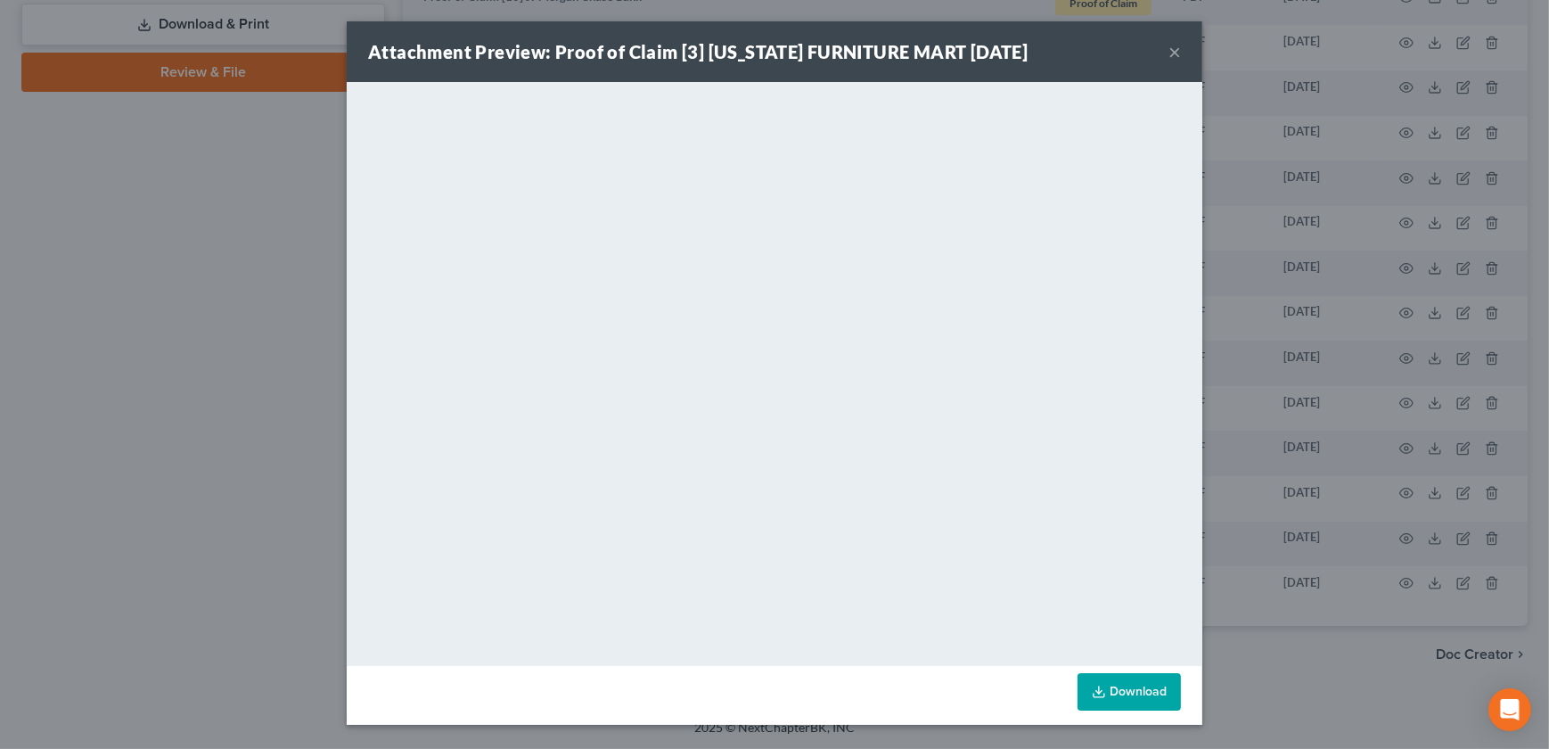
click at [1170, 58] on button "×" at bounding box center [1174, 51] width 12 height 21
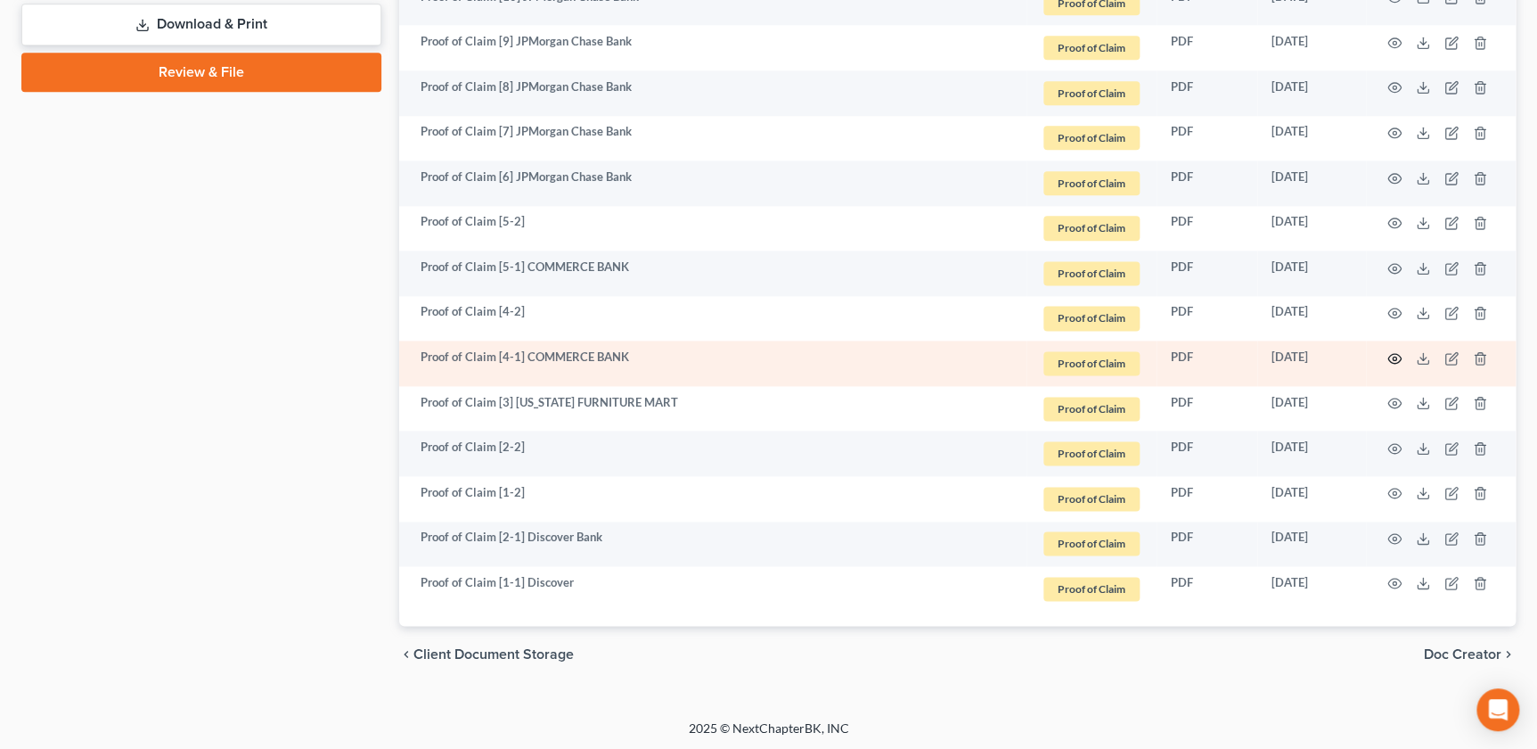
click at [1393, 356] on circle "button" at bounding box center [1395, 358] width 4 height 4
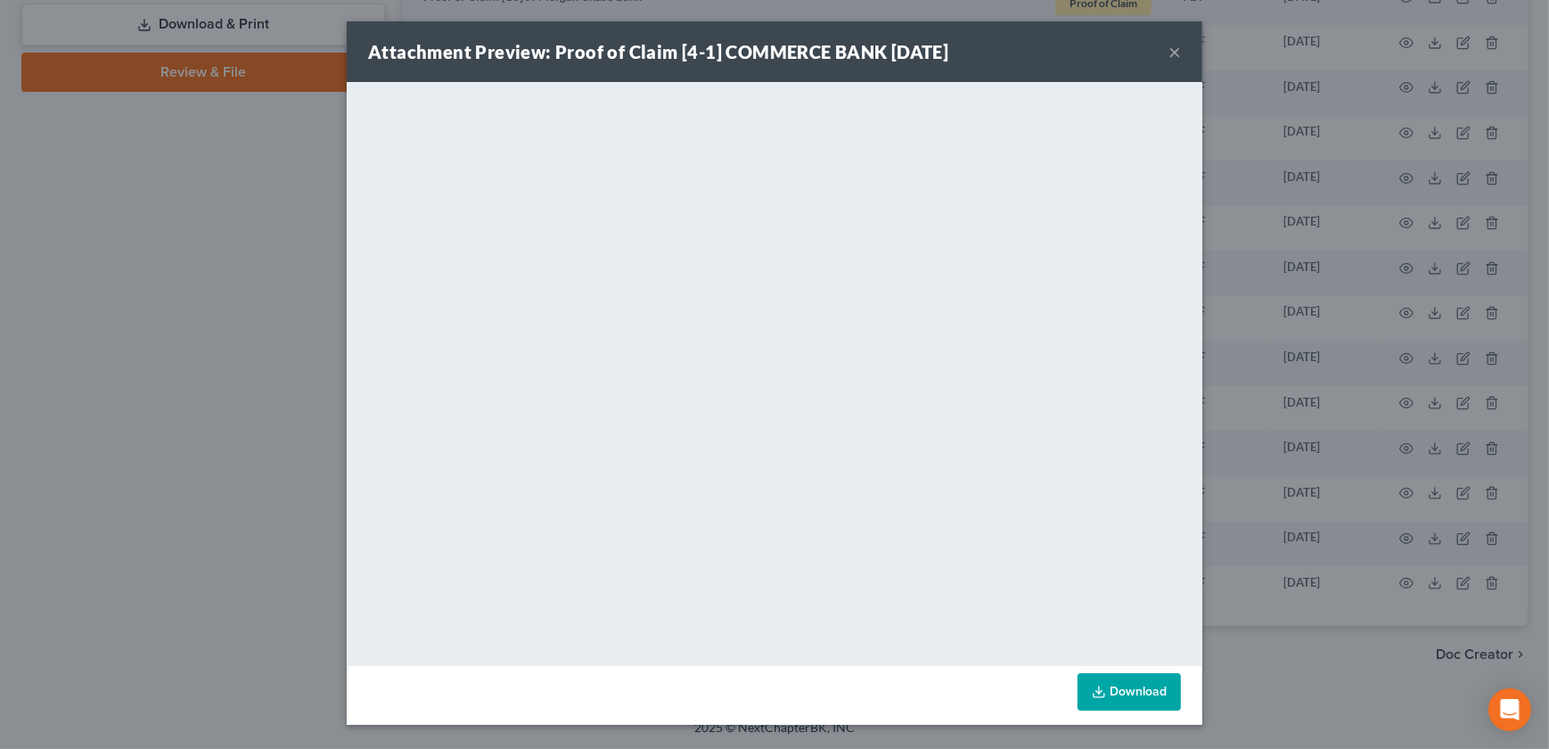
click at [1176, 53] on button "×" at bounding box center [1174, 51] width 12 height 21
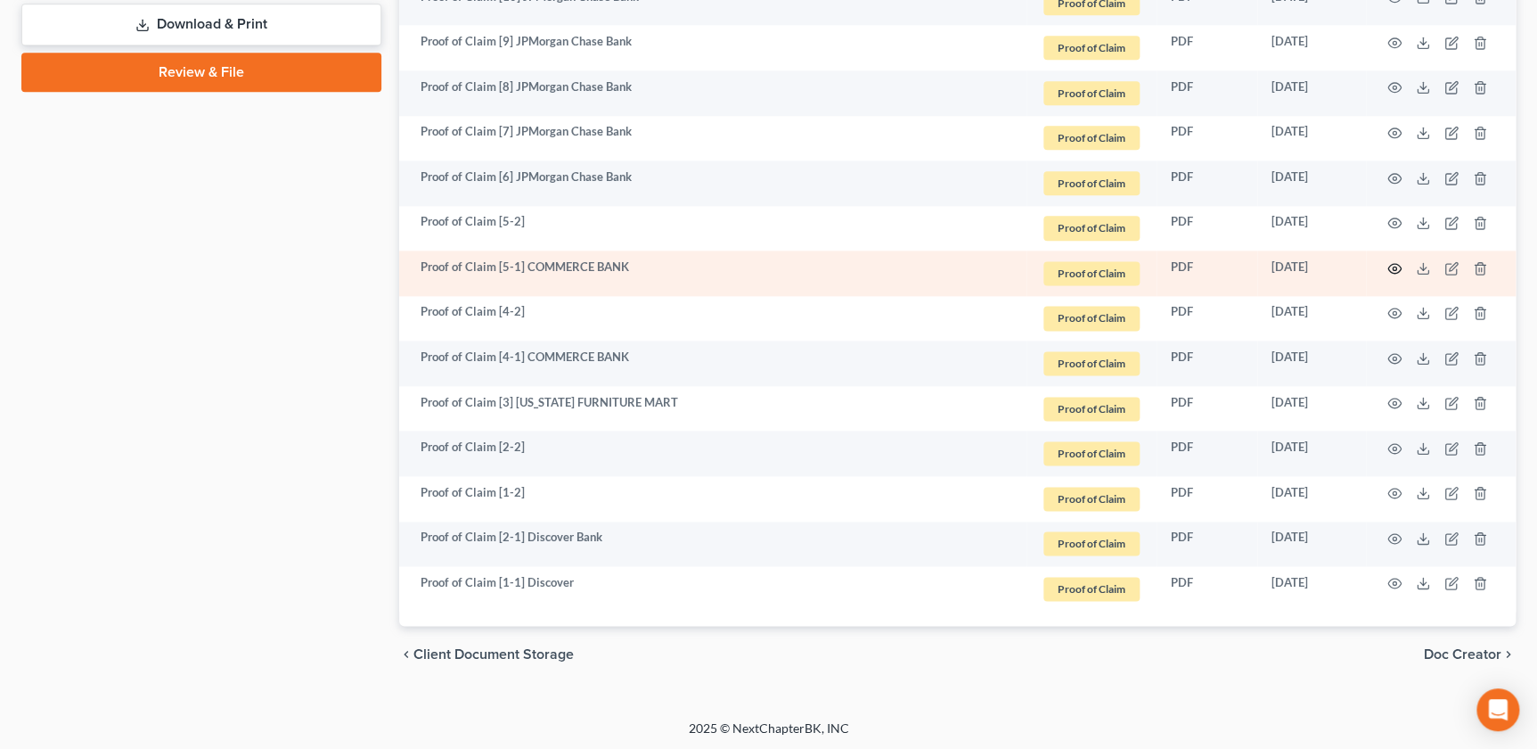
click at [1392, 268] on icon "button" at bounding box center [1395, 268] width 14 height 14
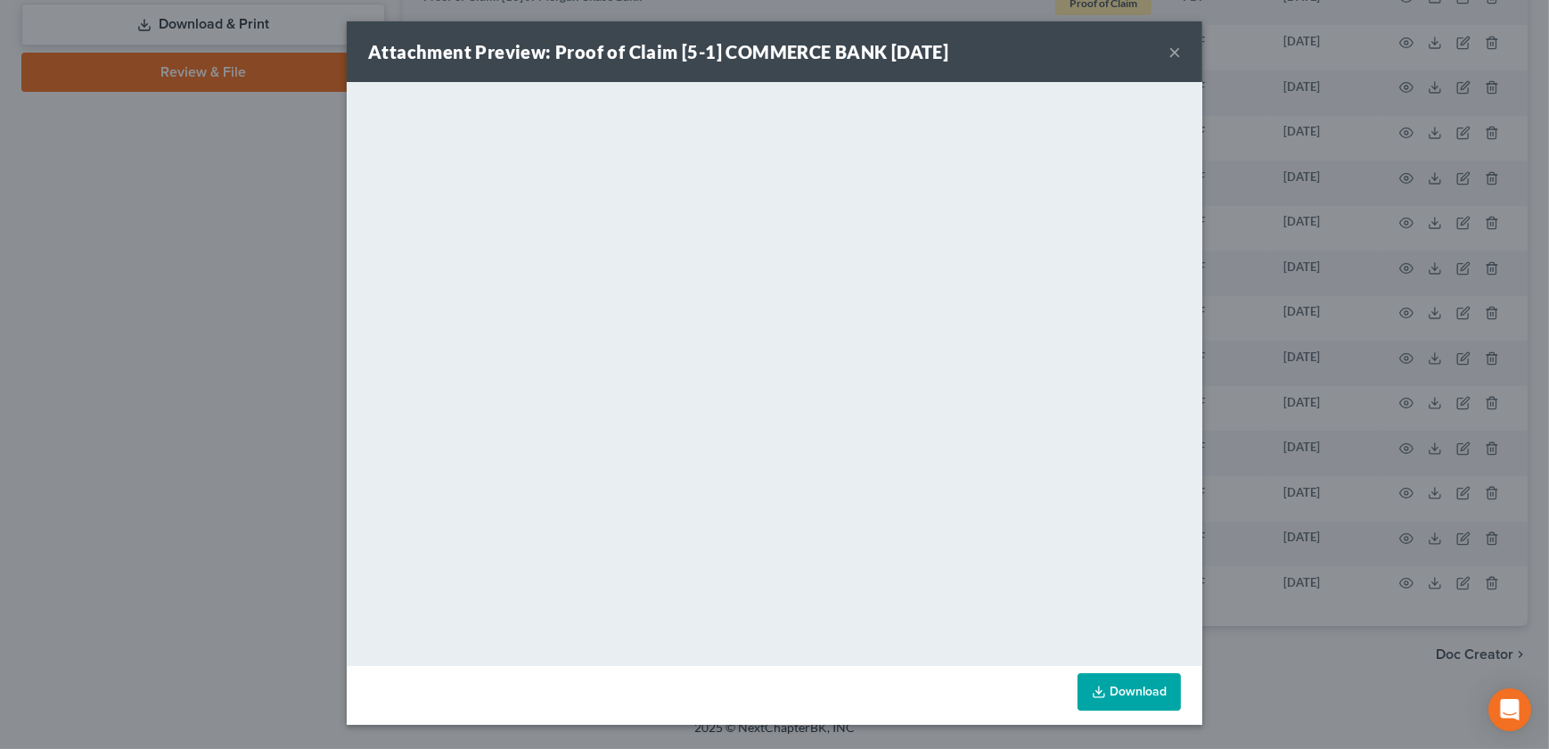
click at [1176, 53] on button "×" at bounding box center [1174, 51] width 12 height 21
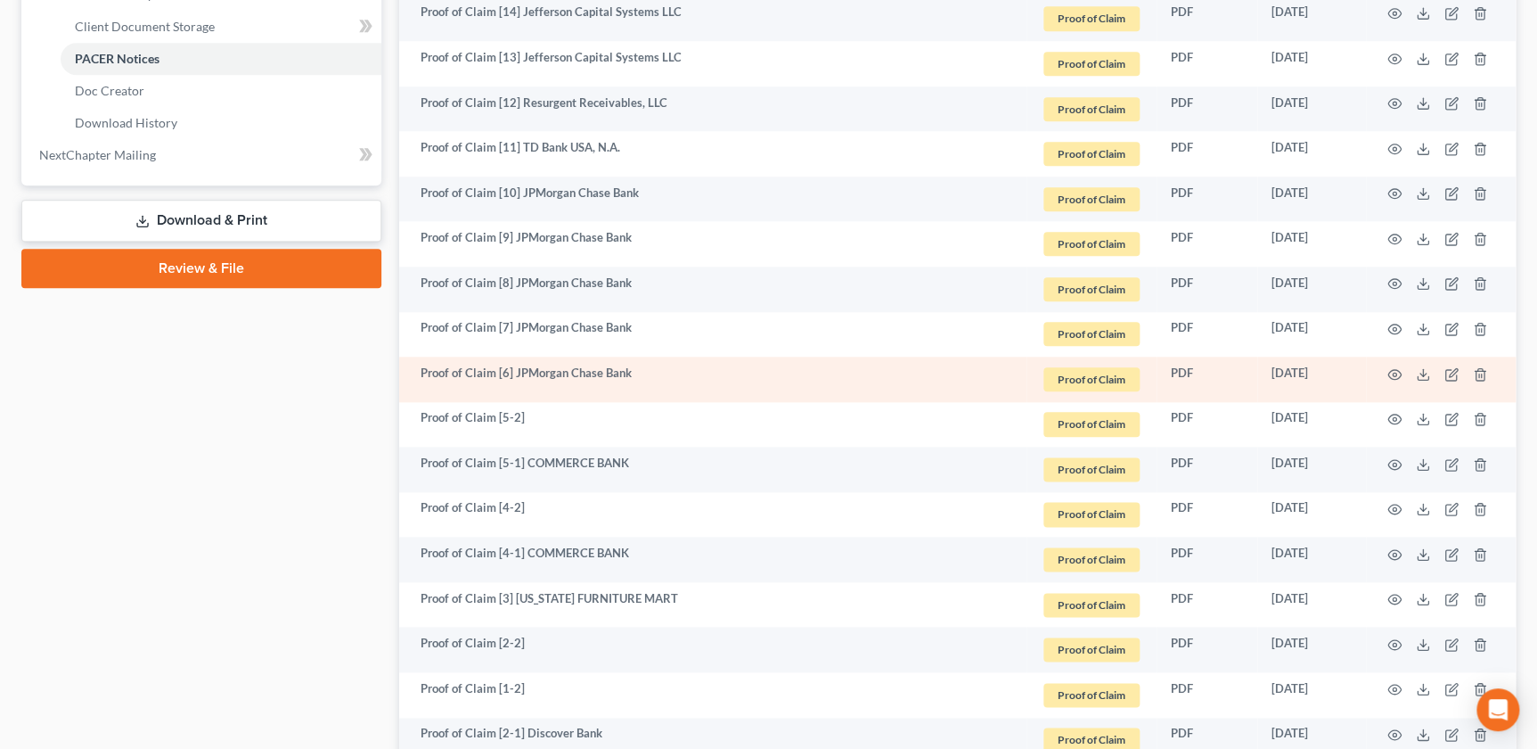
scroll to position [810, 0]
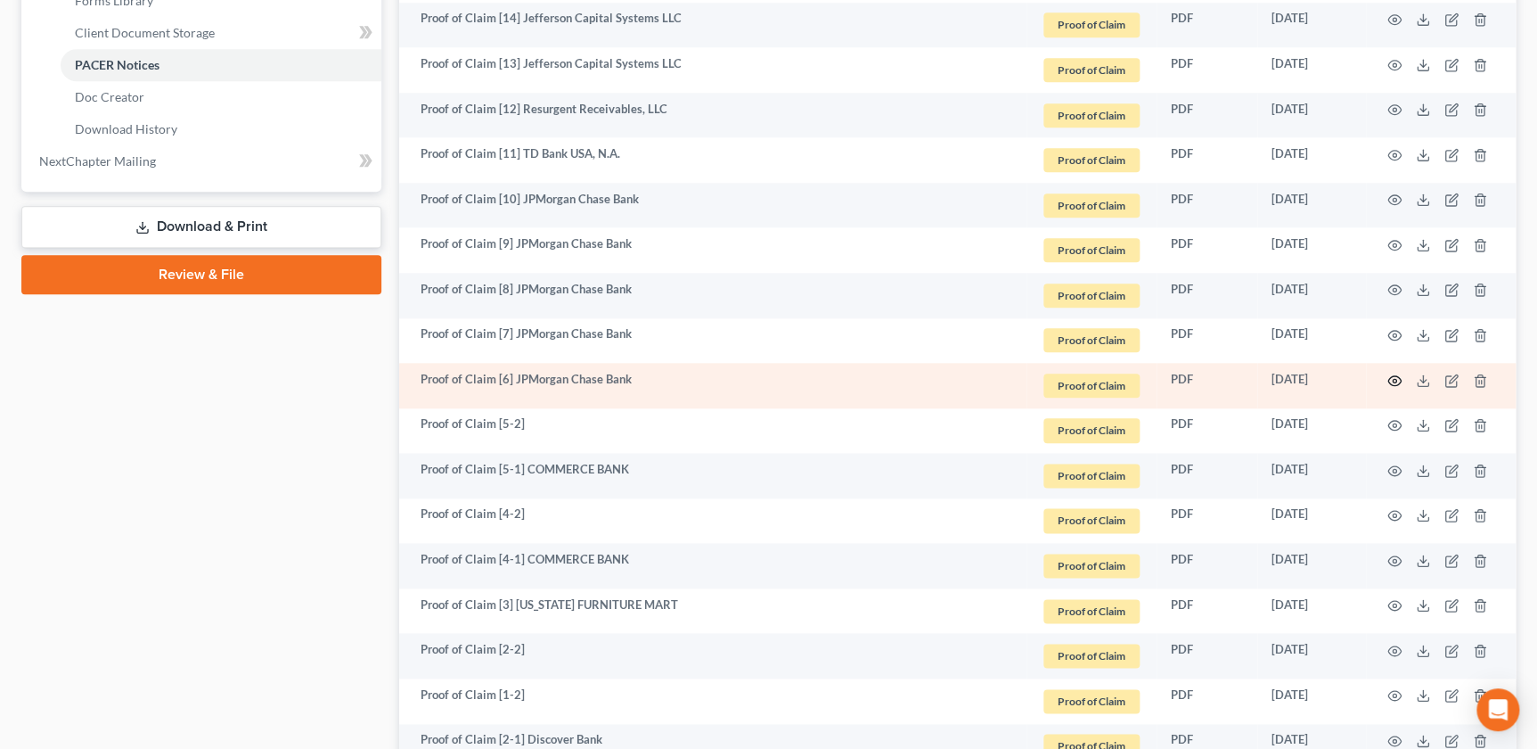
click at [1396, 373] on icon "button" at bounding box center [1395, 380] width 14 height 14
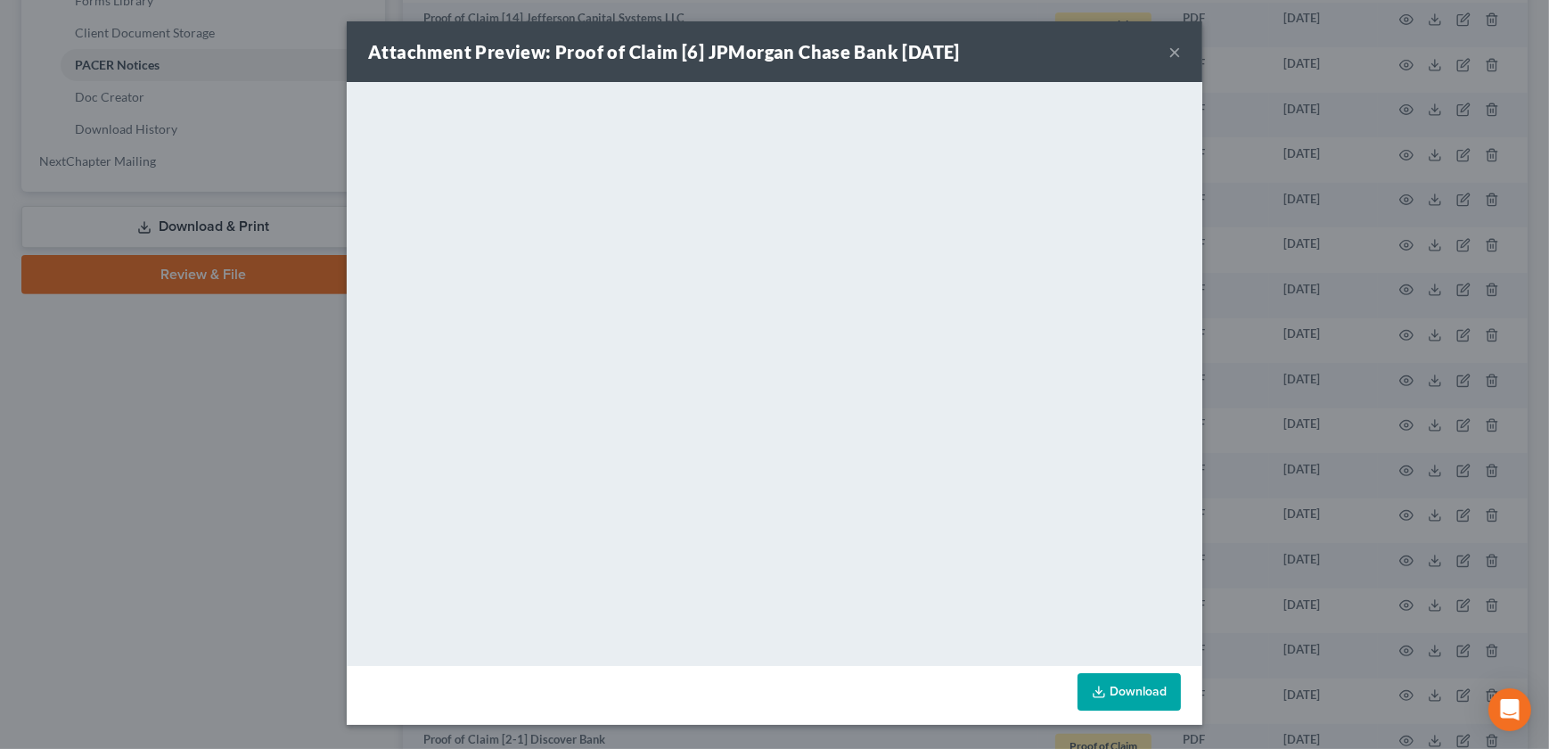
click at [1173, 51] on button "×" at bounding box center [1174, 51] width 12 height 21
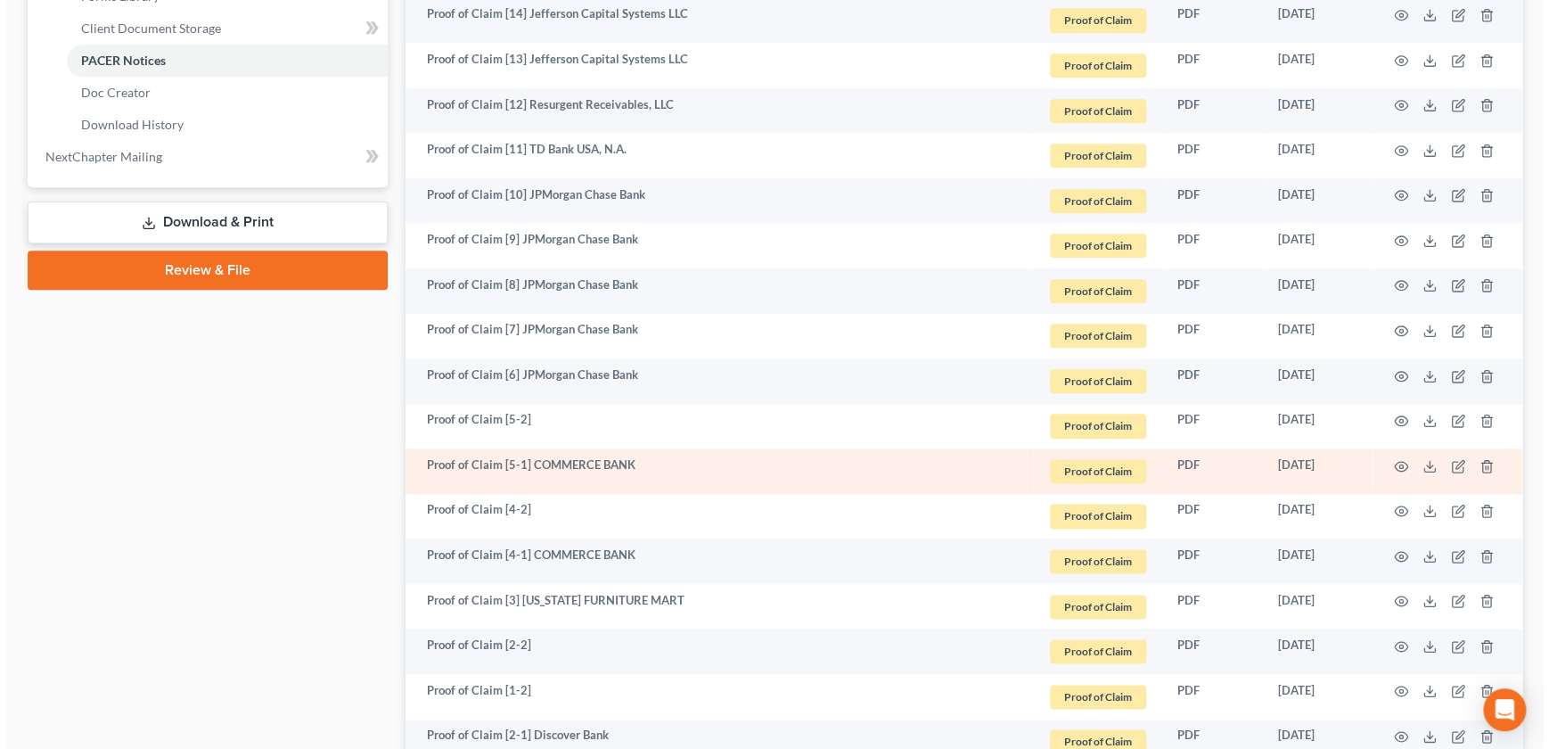
scroll to position [790, 0]
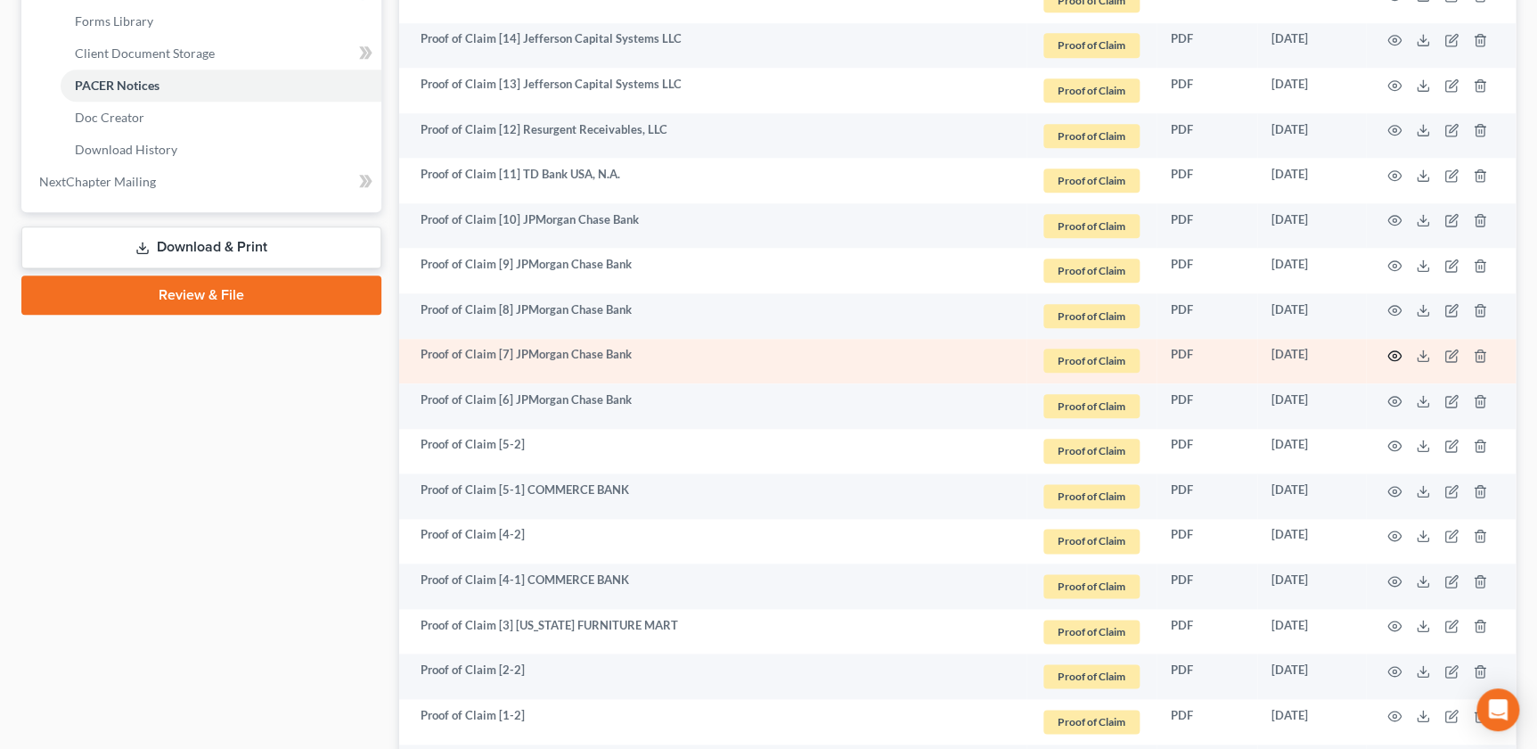
click at [1394, 349] on icon "button" at bounding box center [1395, 355] width 14 height 14
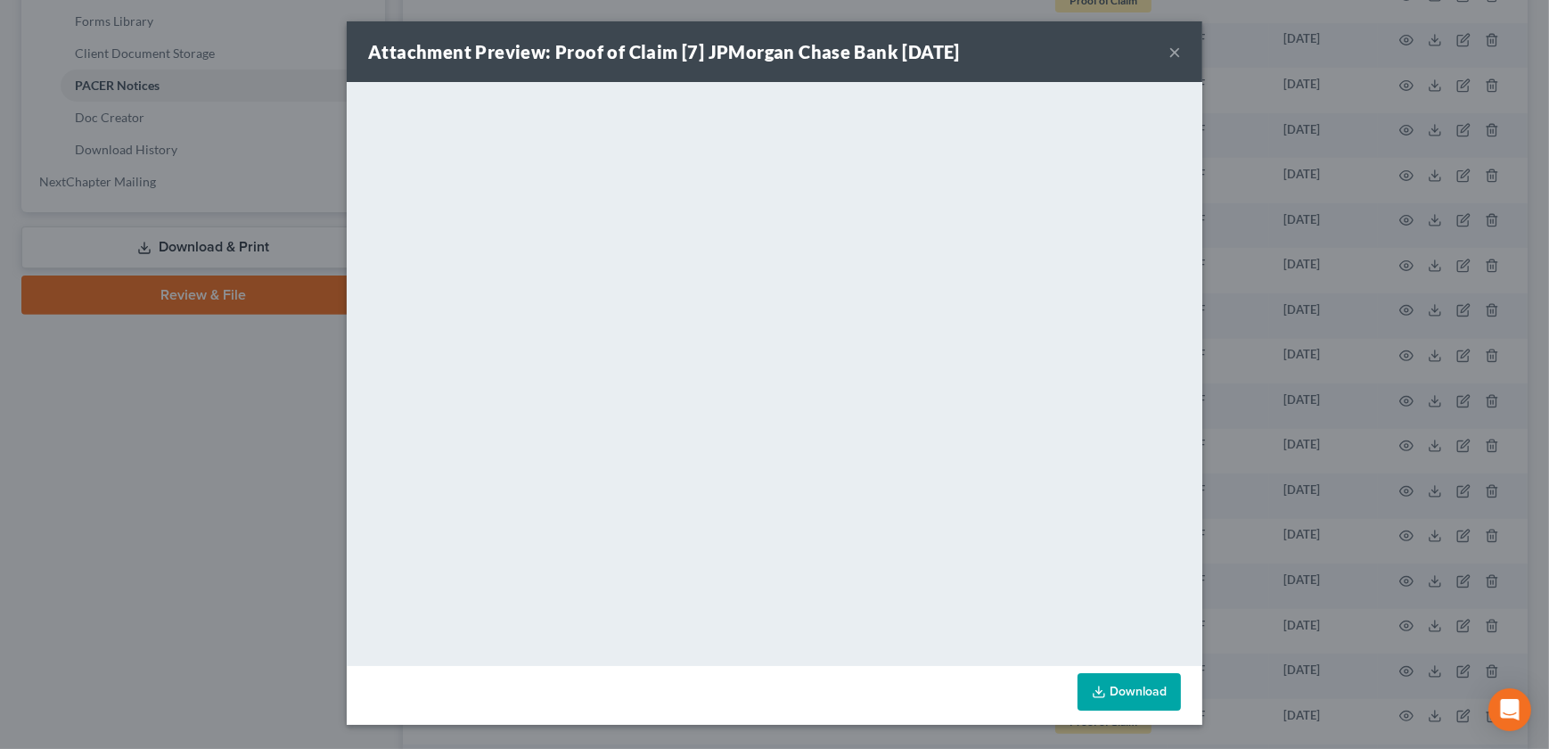
click at [1174, 53] on button "×" at bounding box center [1174, 51] width 12 height 21
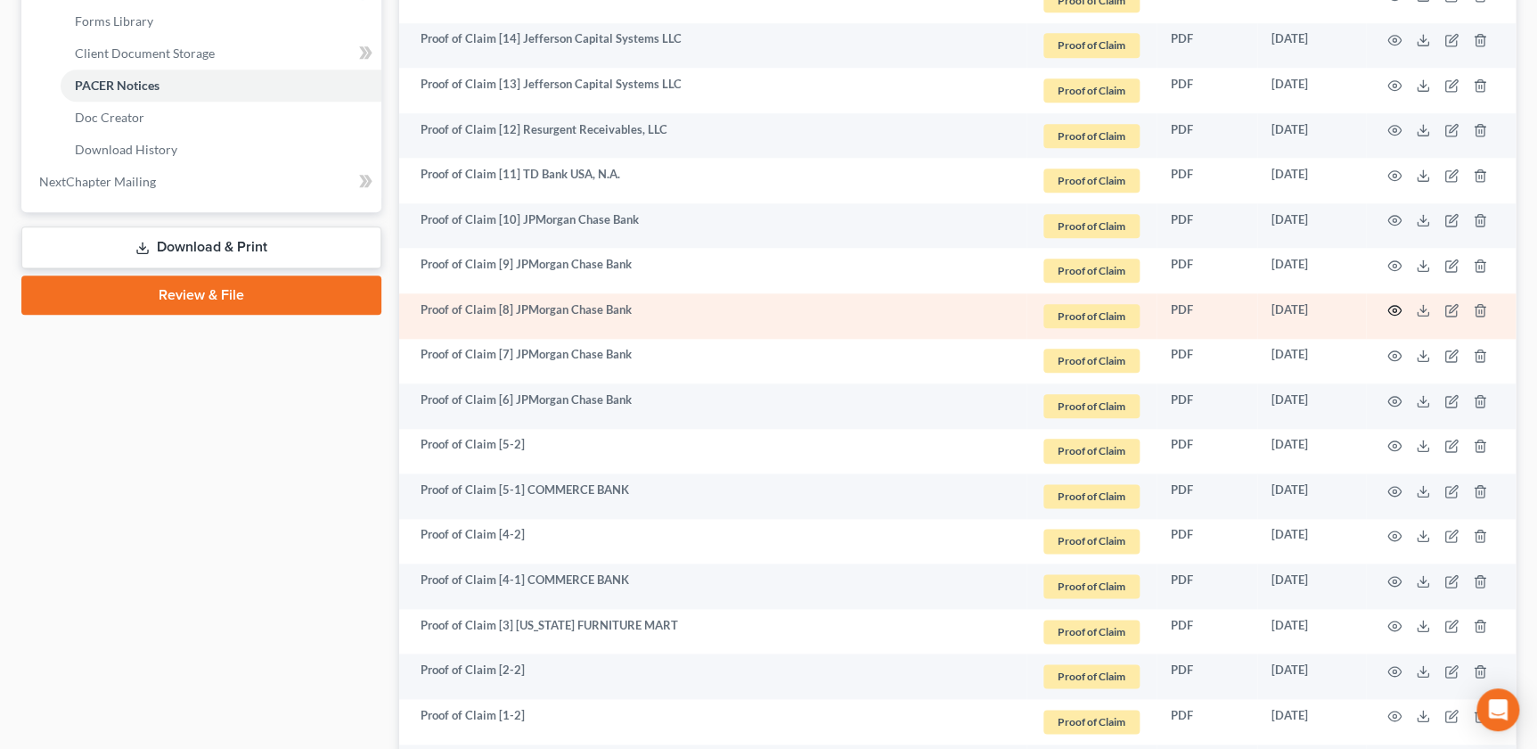
click at [1393, 309] on circle "button" at bounding box center [1395, 310] width 4 height 4
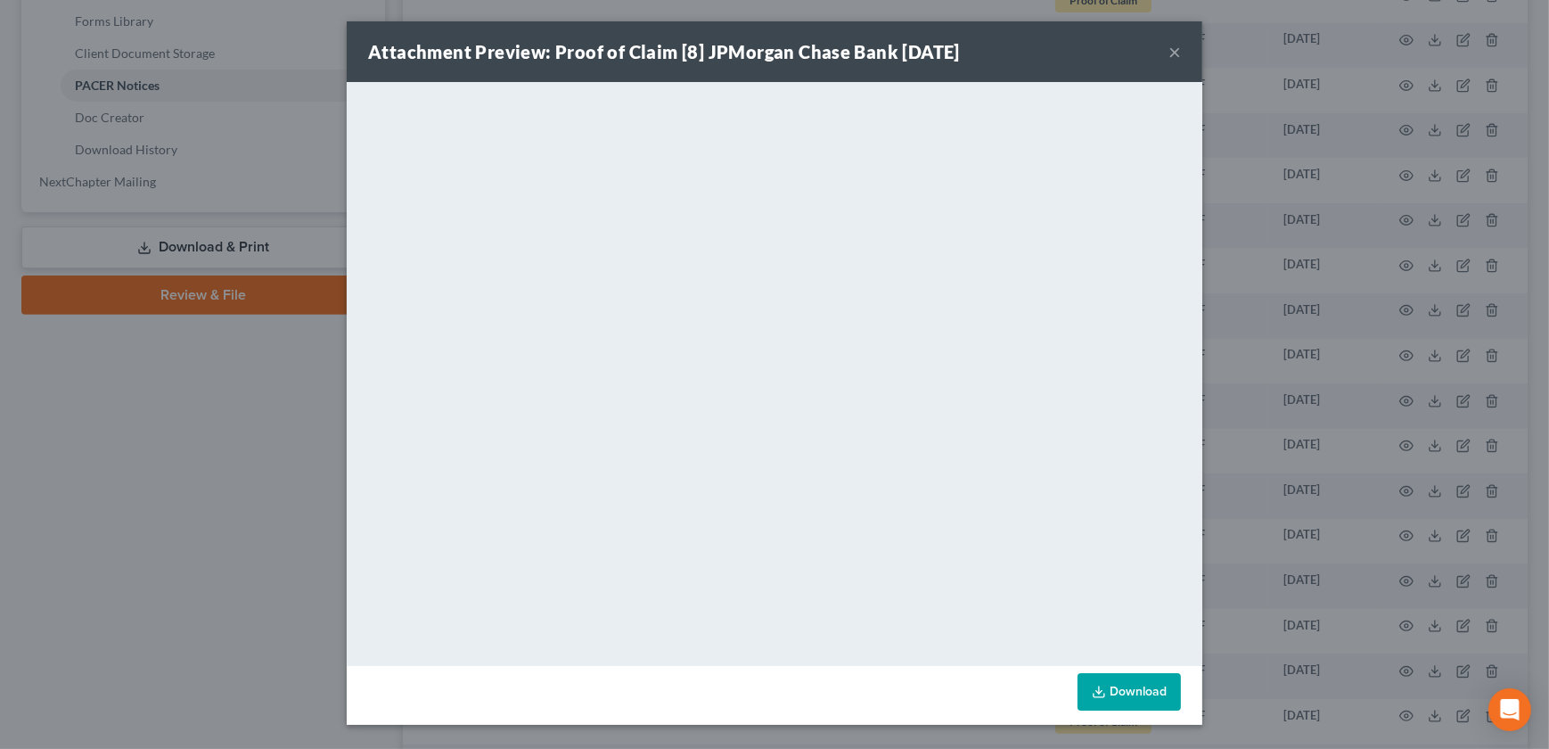
click at [1168, 53] on button "×" at bounding box center [1174, 51] width 12 height 21
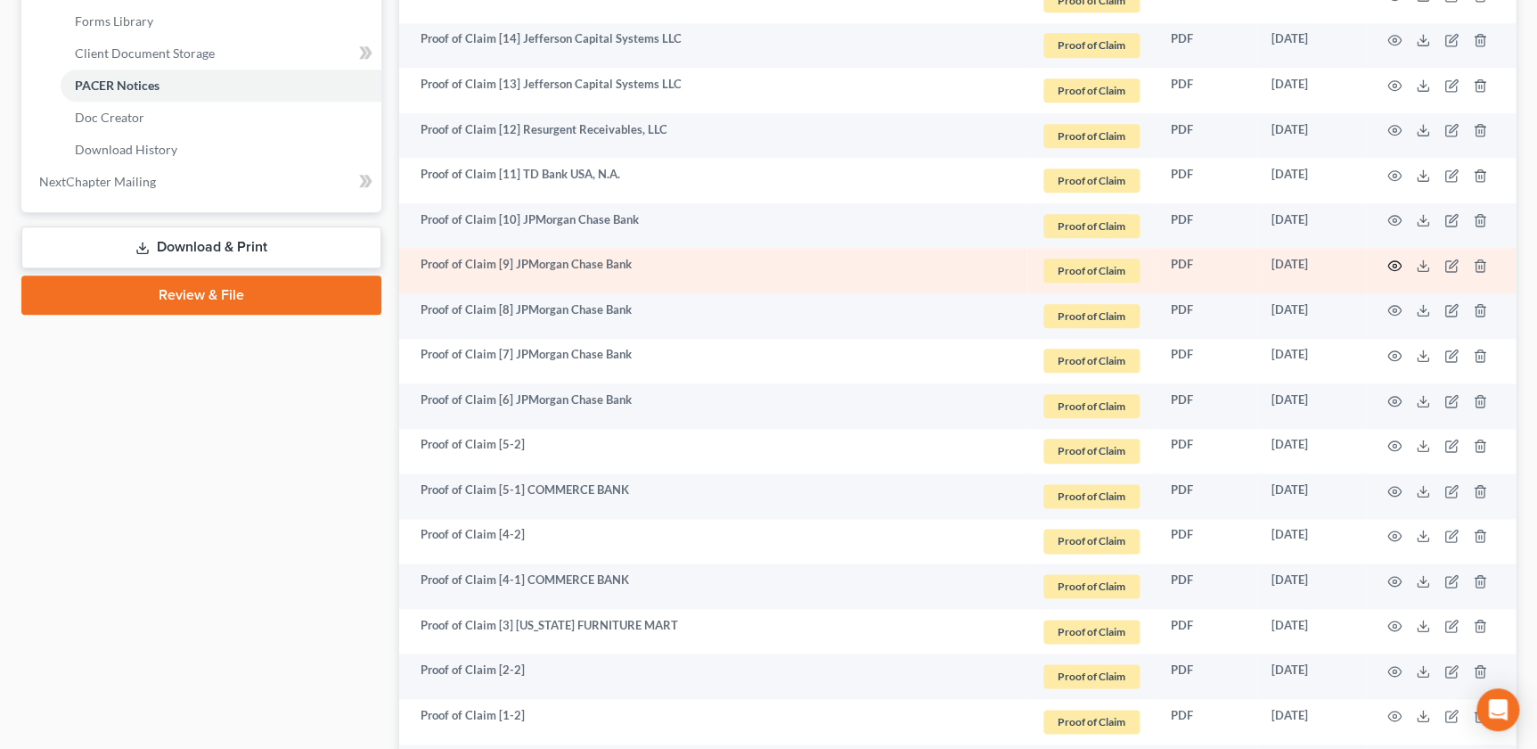
click at [1390, 262] on icon "button" at bounding box center [1395, 265] width 14 height 14
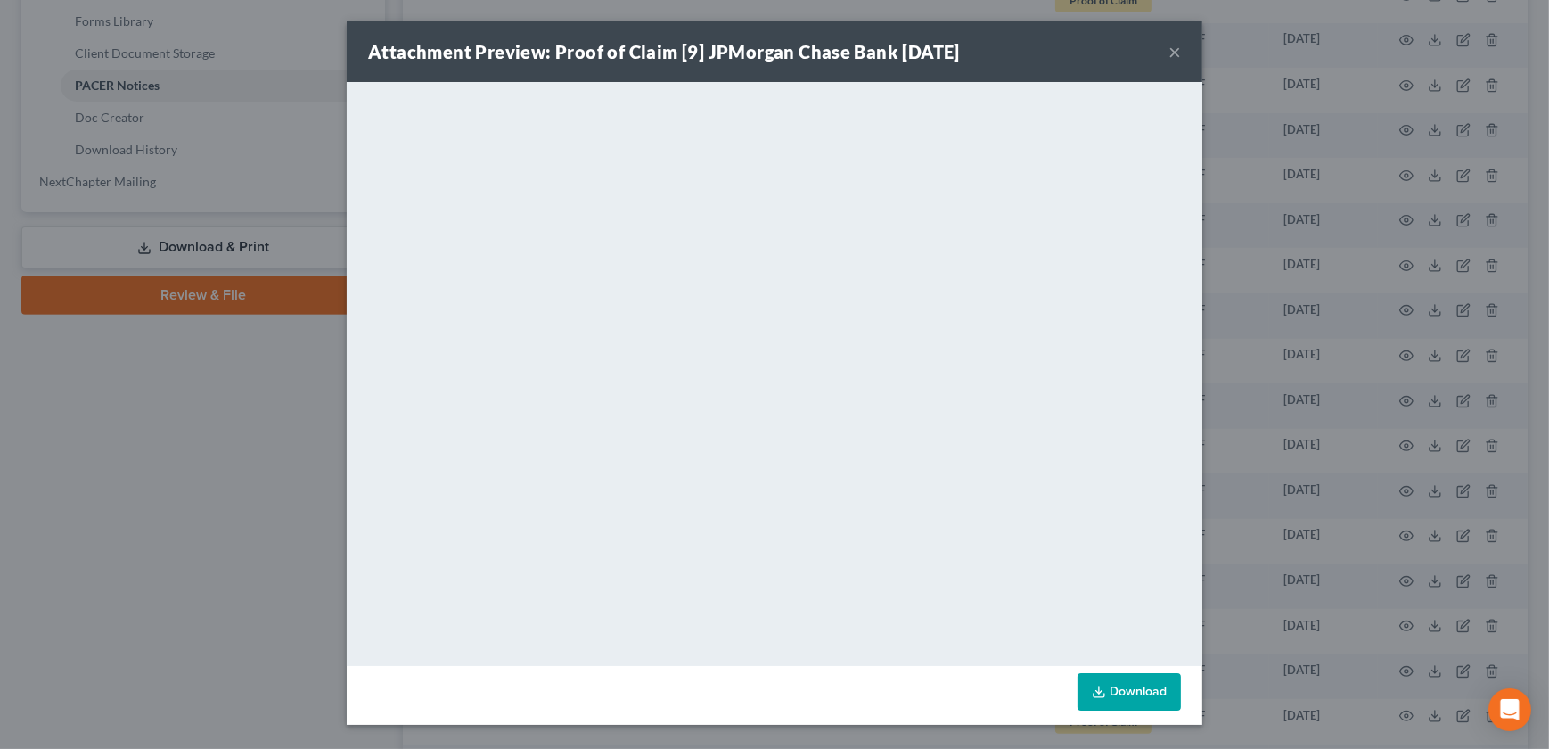
click at [1174, 49] on button "×" at bounding box center [1174, 51] width 12 height 21
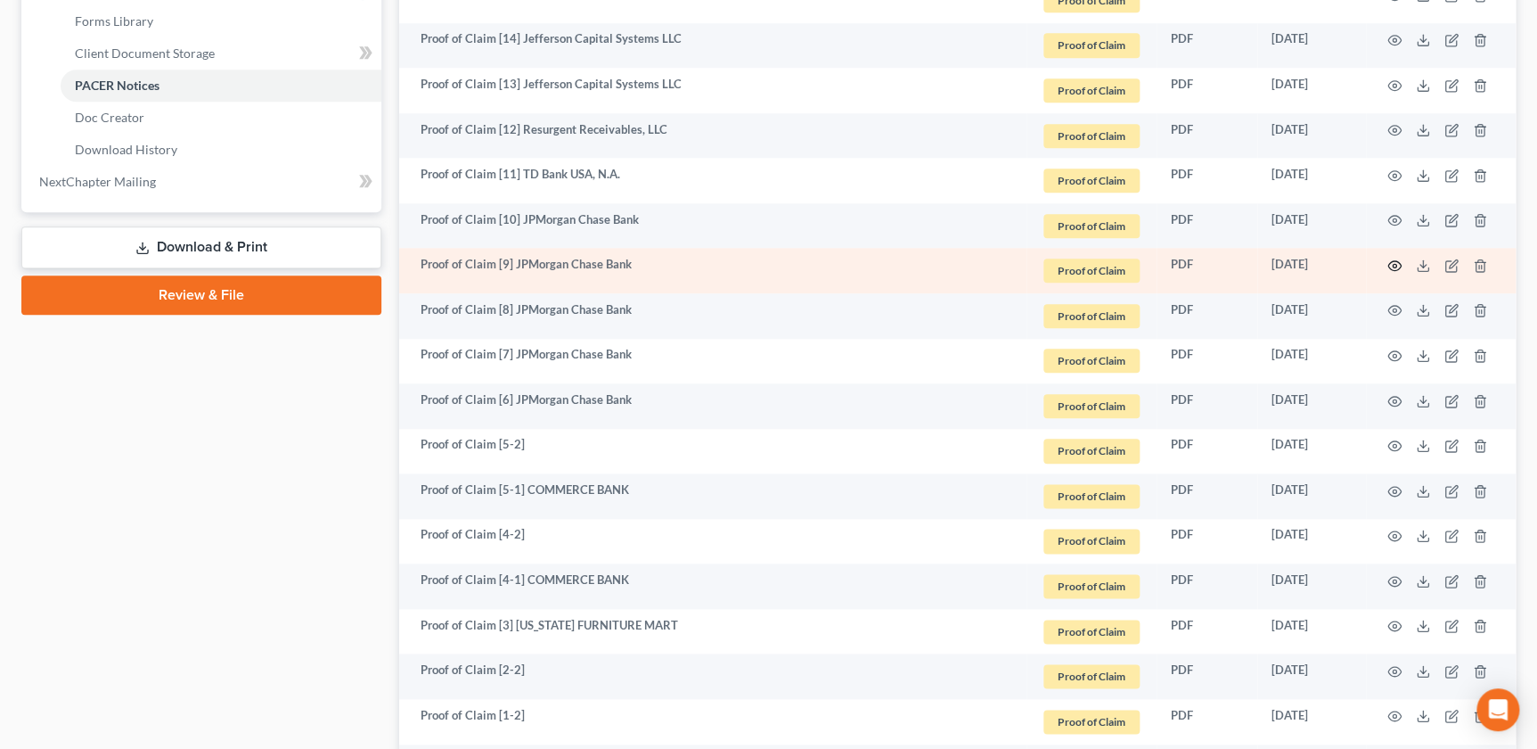
click at [1390, 260] on icon "button" at bounding box center [1395, 265] width 14 height 14
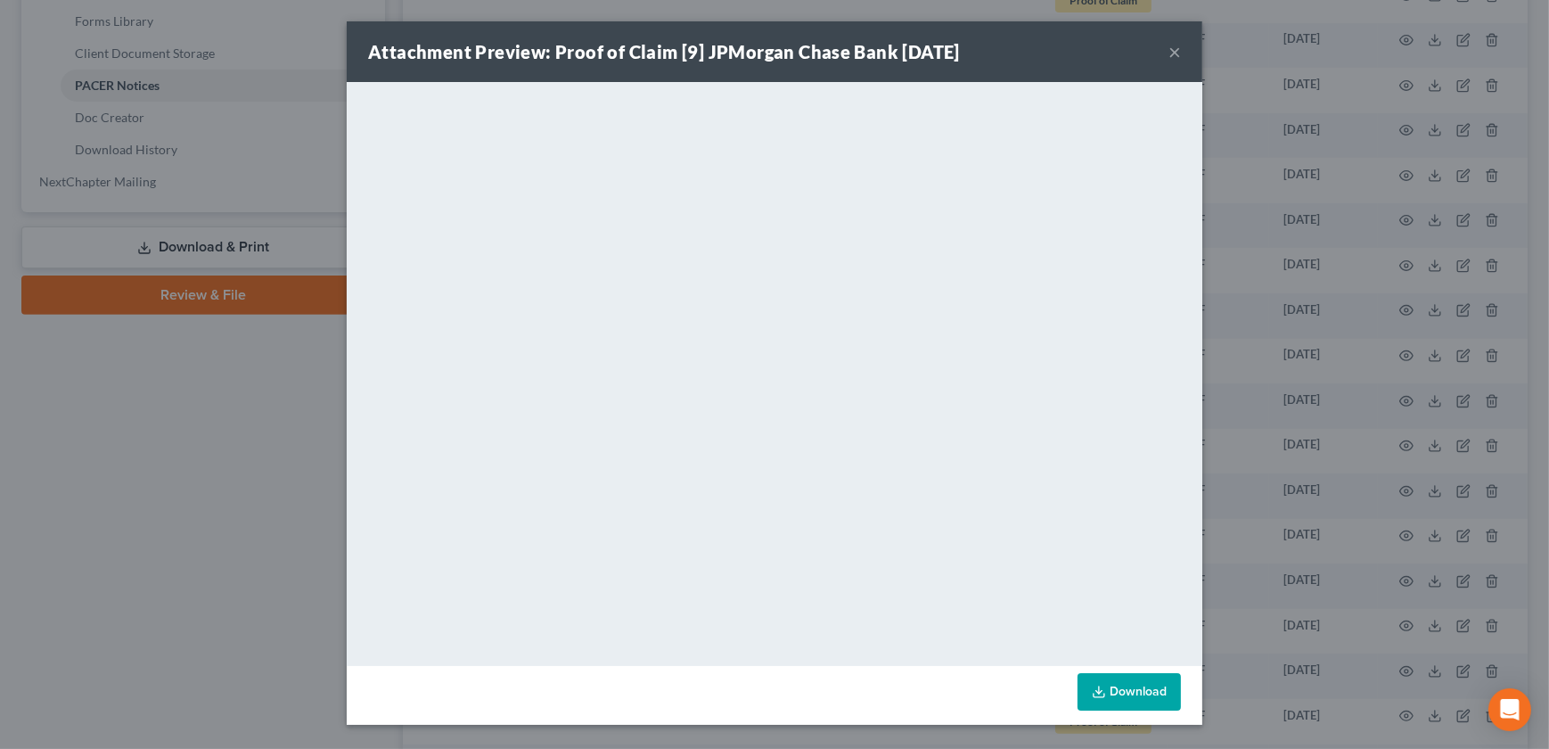
click at [1173, 53] on button "×" at bounding box center [1174, 51] width 12 height 21
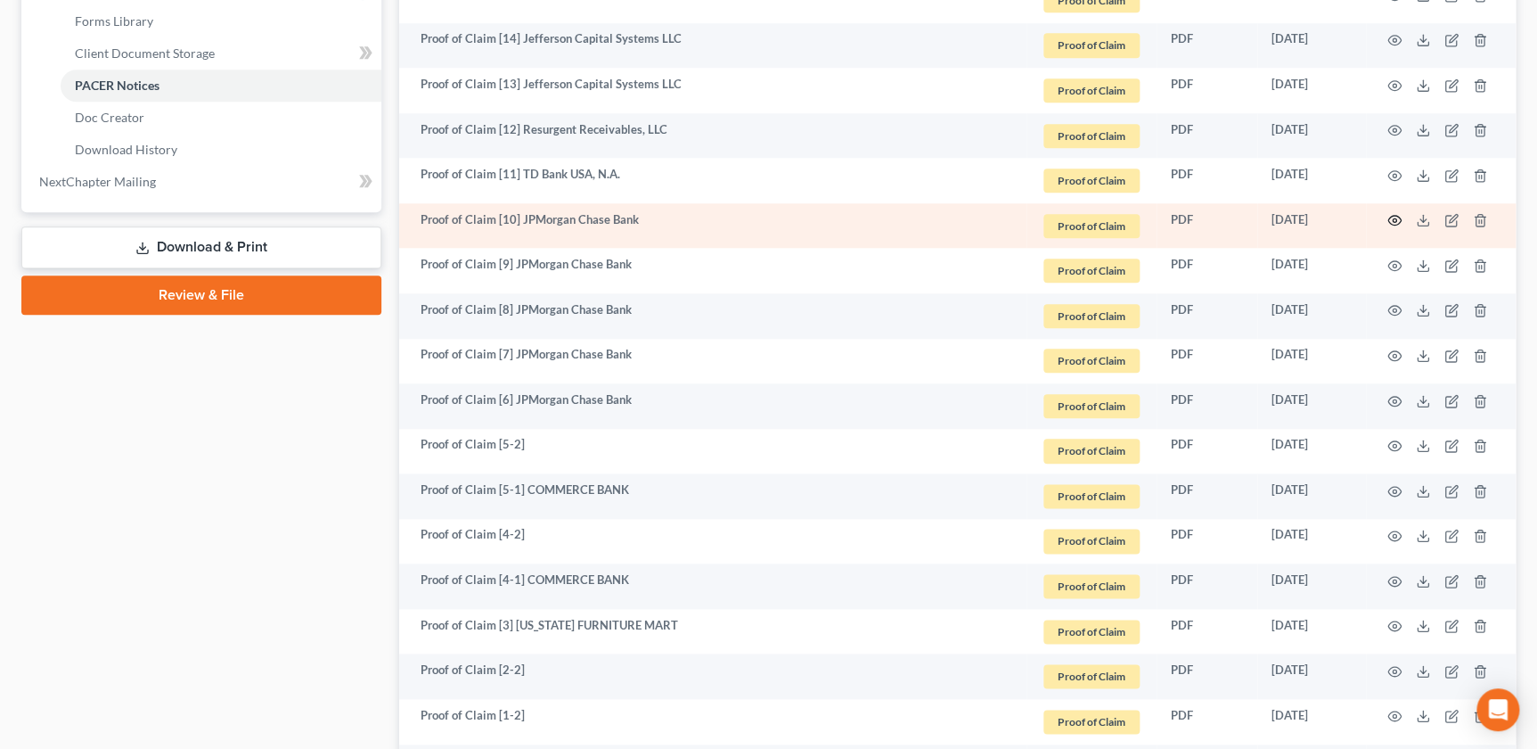
click at [1397, 220] on icon "button" at bounding box center [1395, 220] width 14 height 14
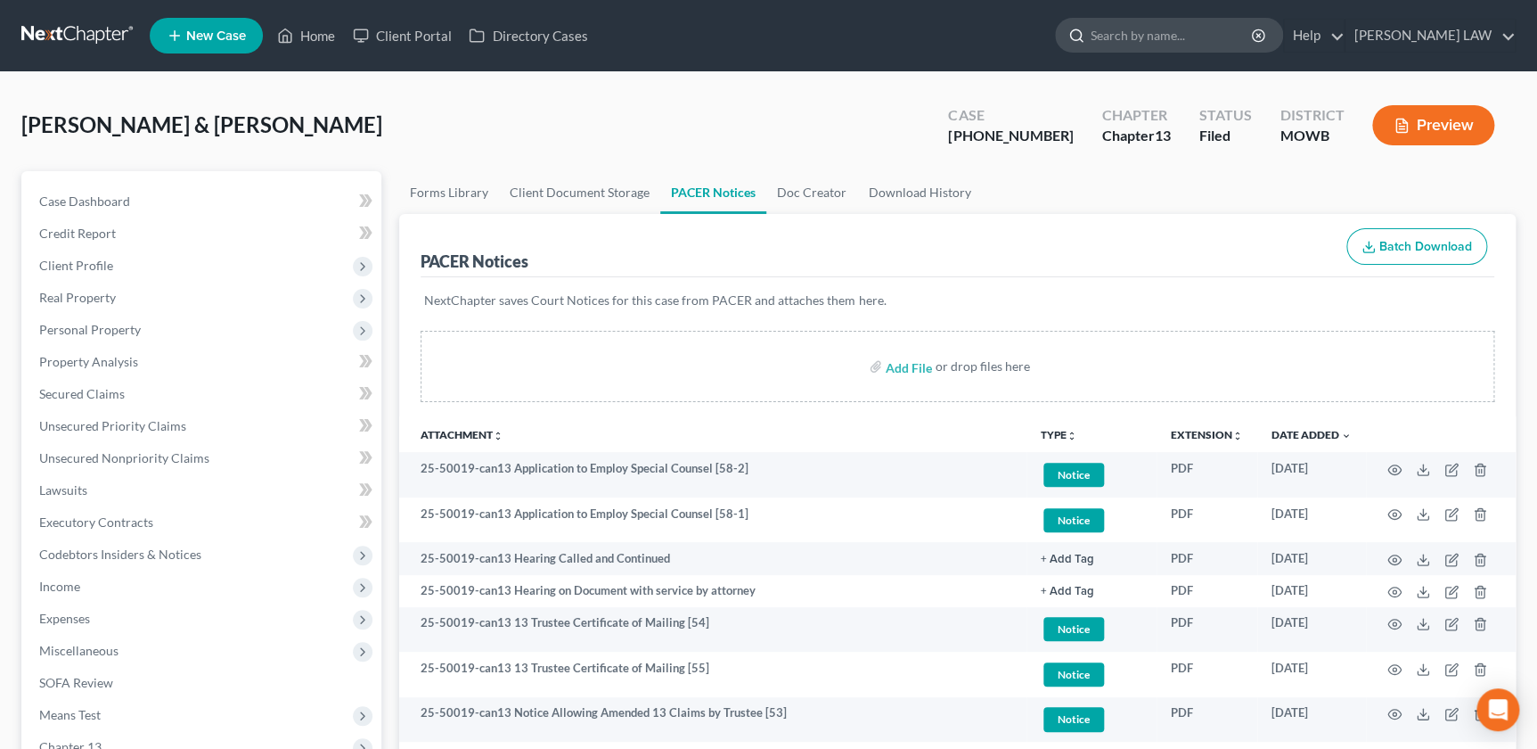
click at [1164, 40] on input "search" at bounding box center [1172, 35] width 163 height 33
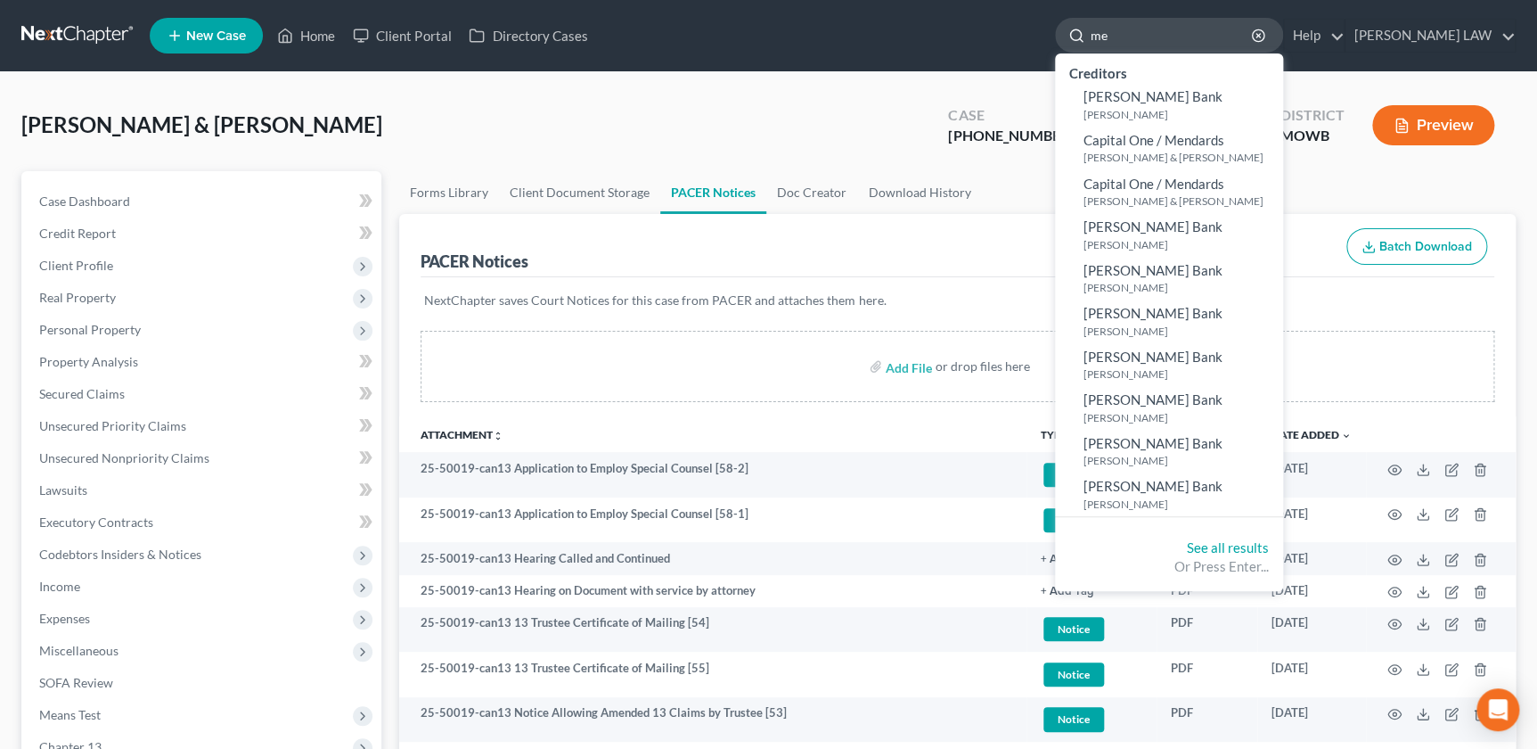
type input "m"
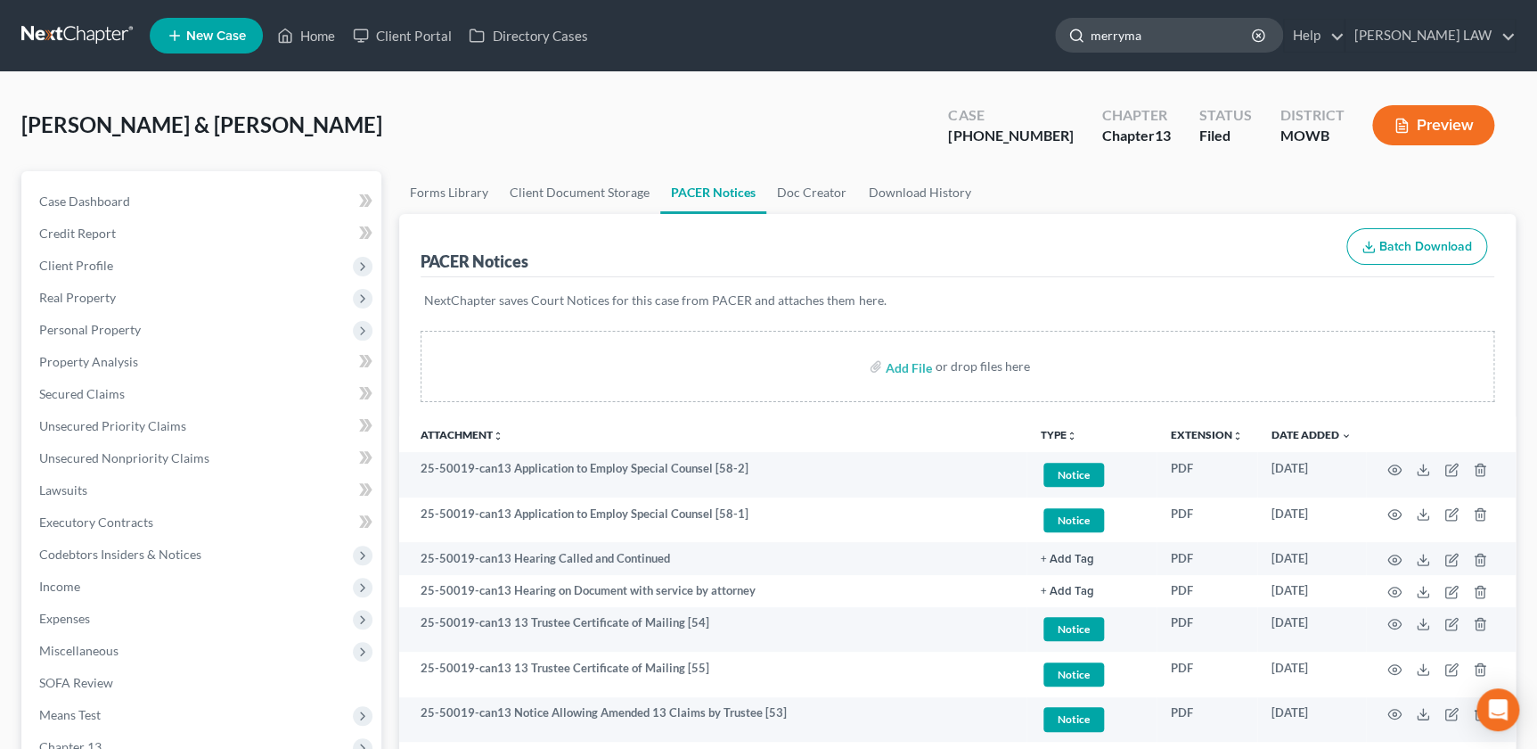
type input "merryman"
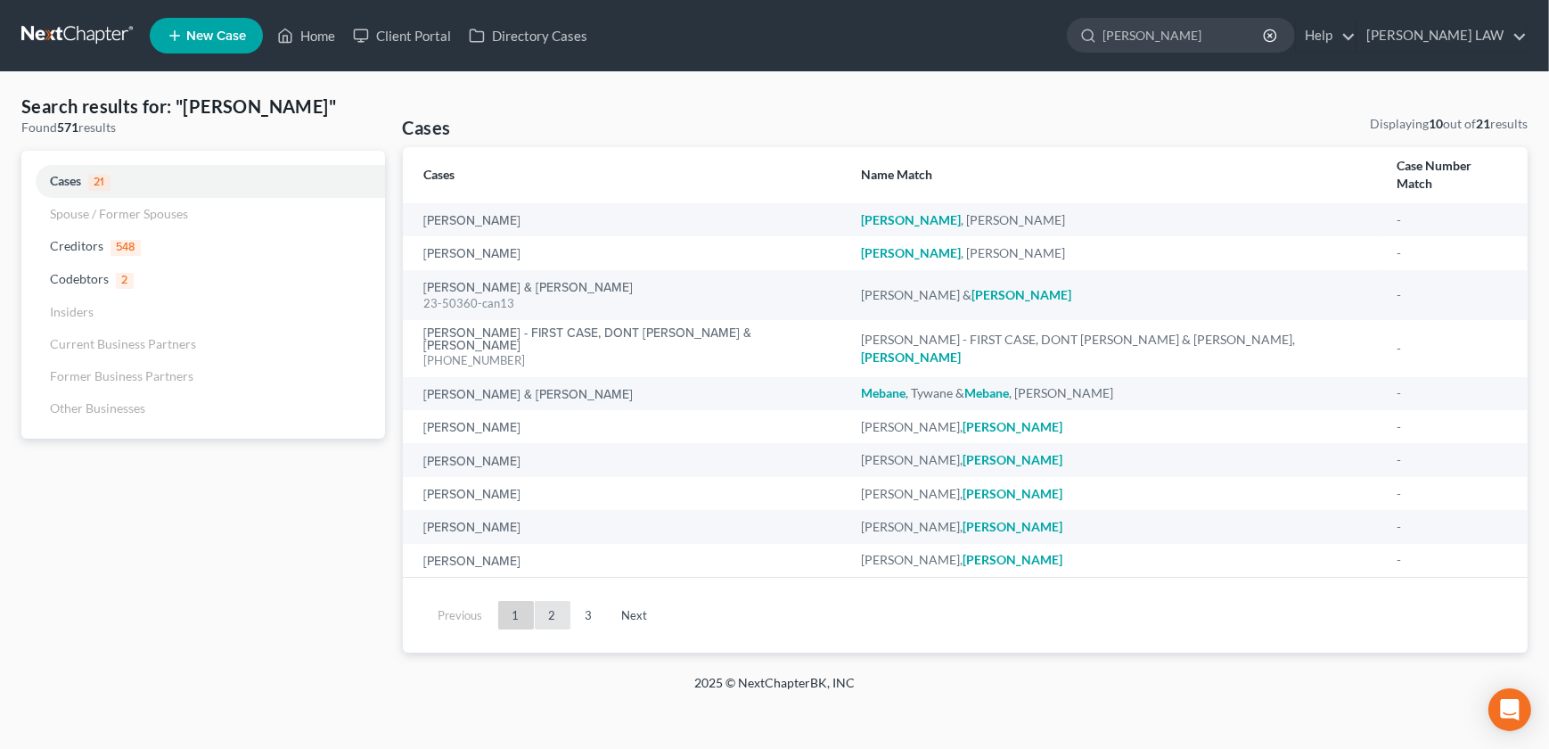
click at [537, 601] on link "2" at bounding box center [553, 615] width 36 height 29
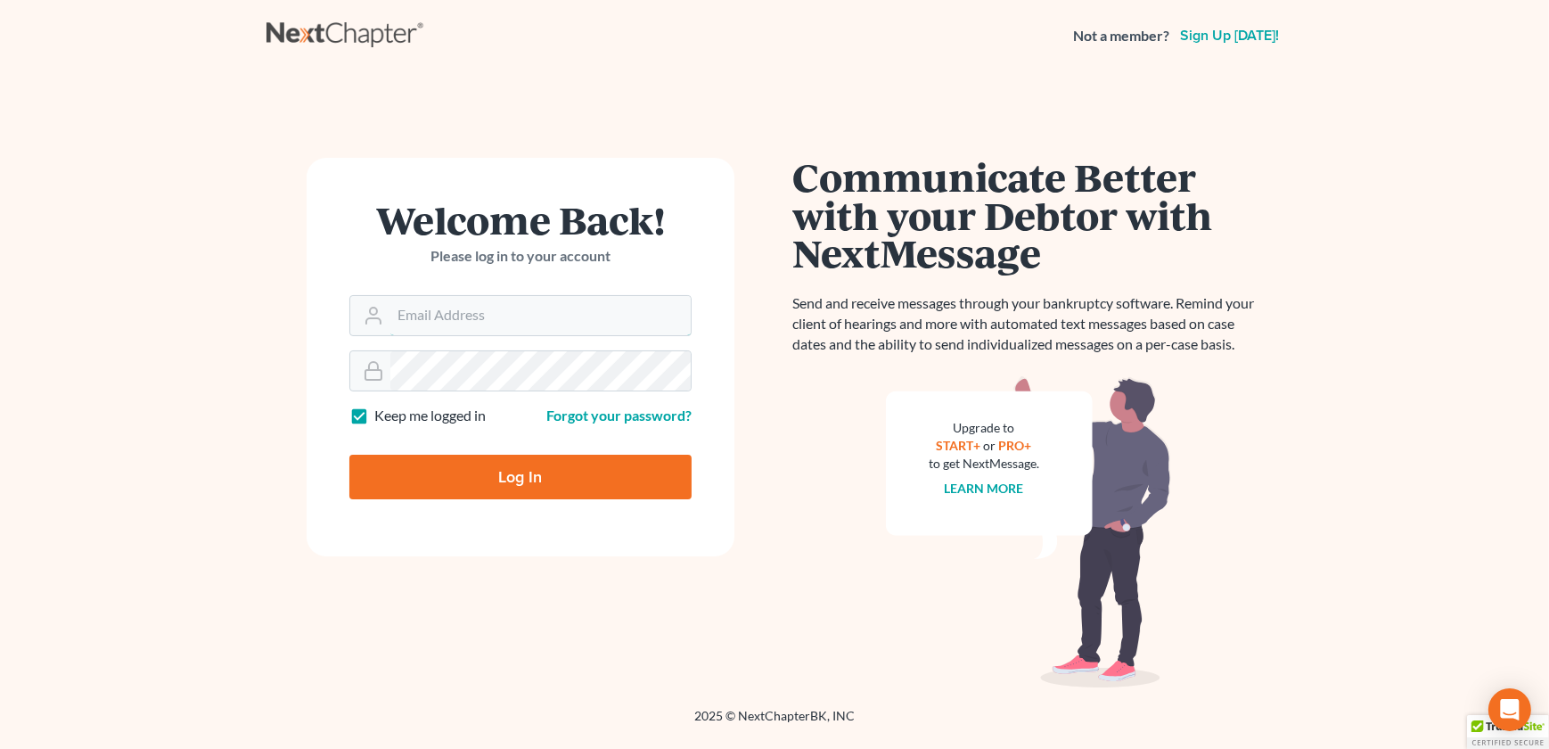
type input "[EMAIL_ADDRESS][DOMAIN_NAME]"
click at [505, 477] on input "Log In" at bounding box center [520, 477] width 342 height 45
type input "Thinking..."
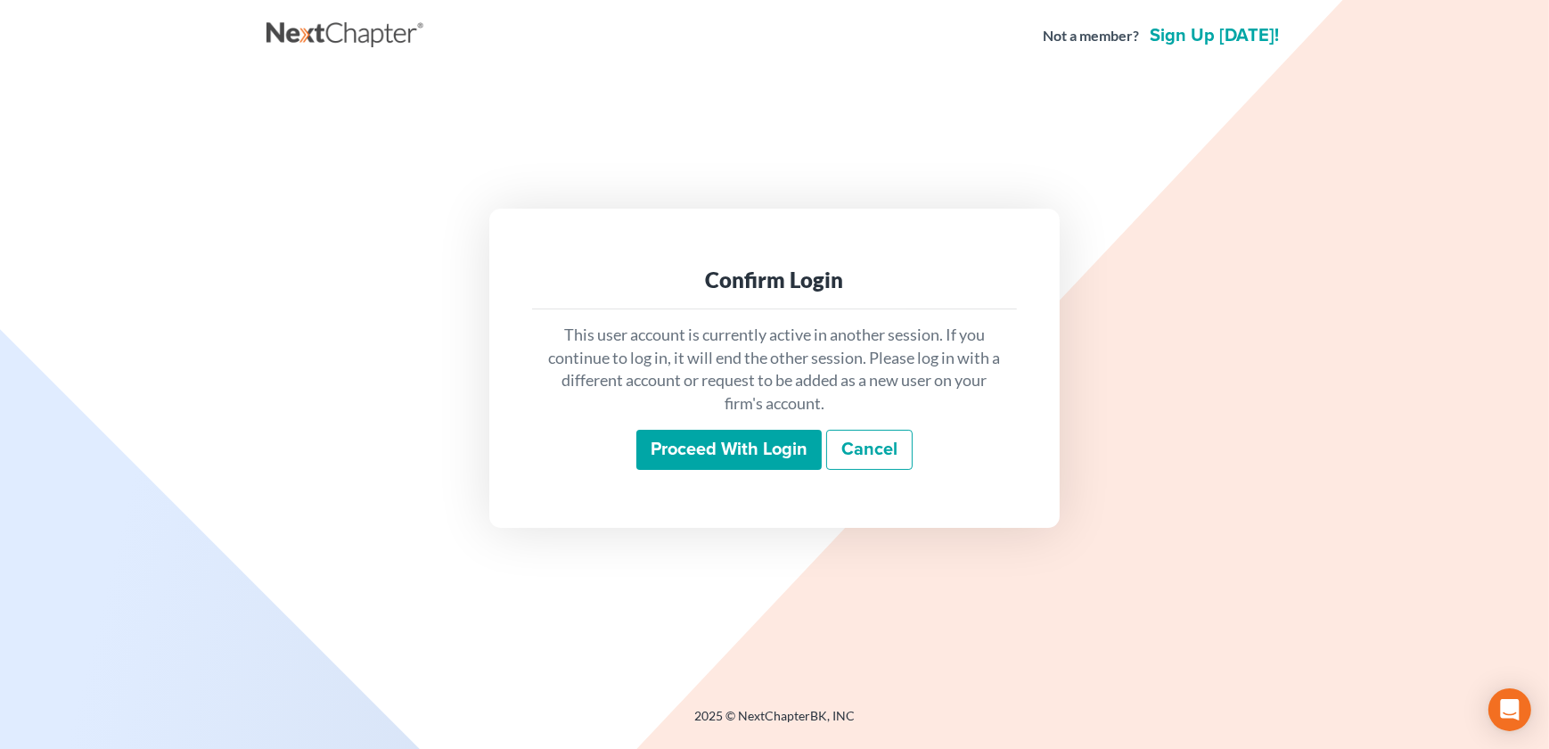
click at [695, 447] on input "Proceed with login" at bounding box center [728, 450] width 185 height 41
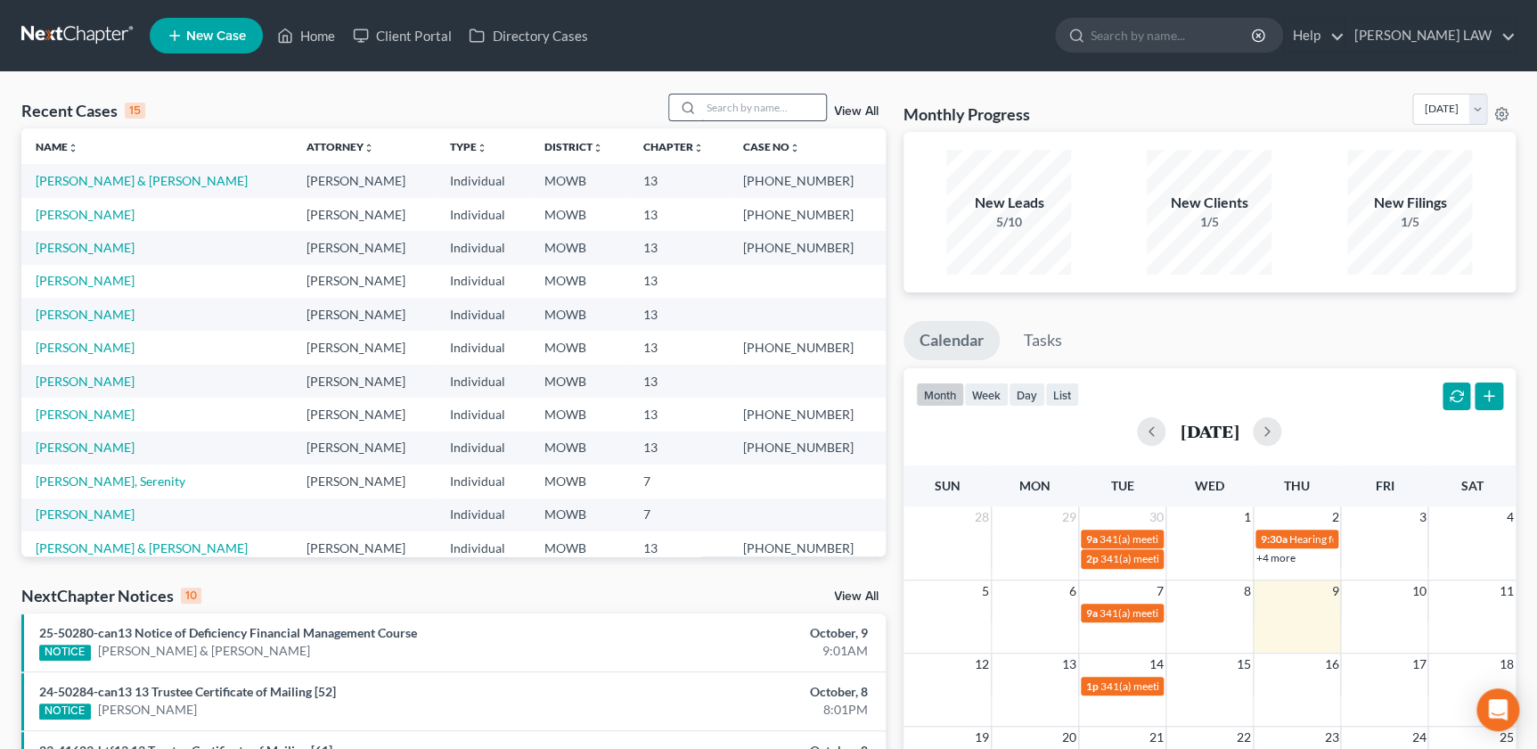
click at [732, 111] on input "search" at bounding box center [763, 107] width 125 height 26
type input "[PERSON_NAME]"
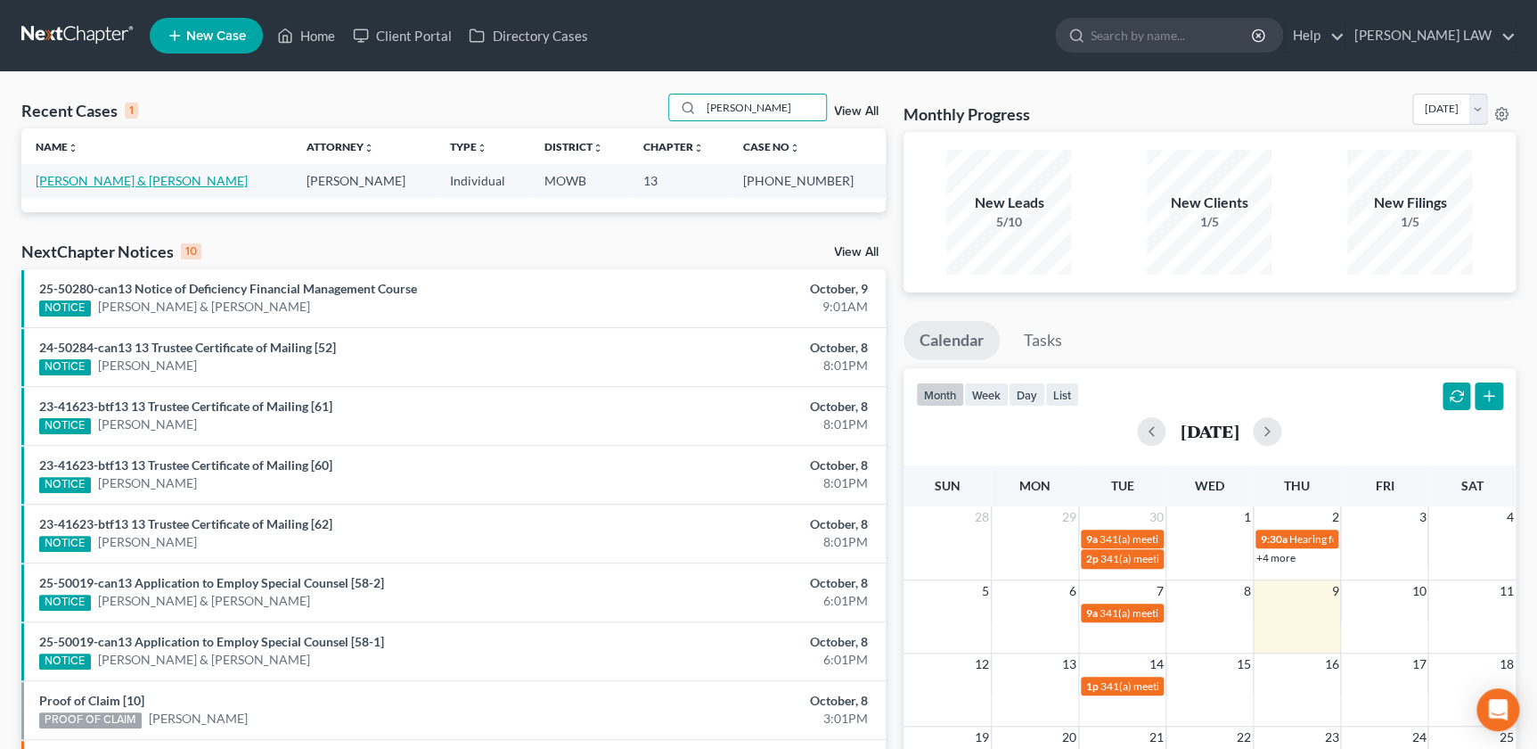
click at [119, 184] on link "[PERSON_NAME] & [PERSON_NAME]" at bounding box center [142, 180] width 212 height 15
select select "2"
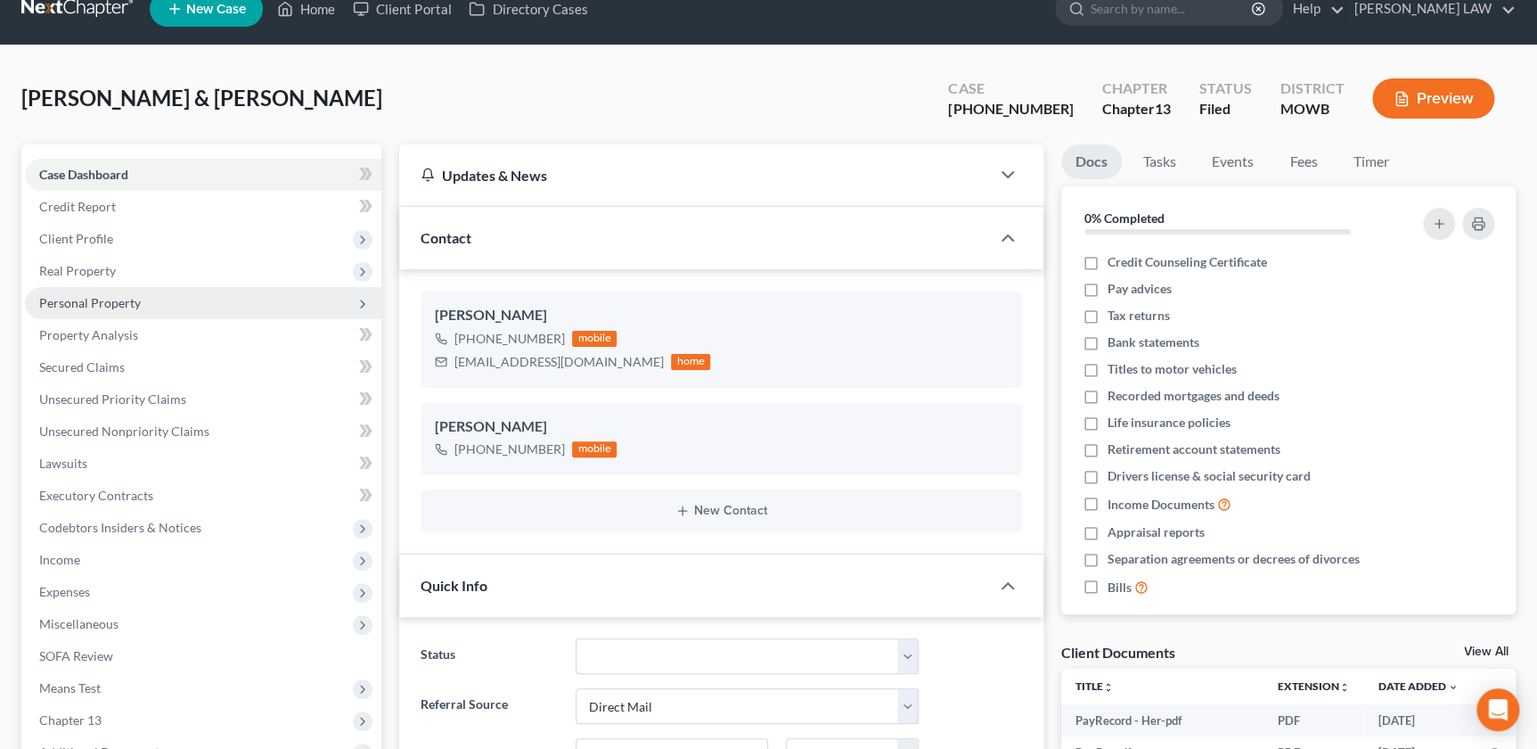
scroll to position [20, 0]
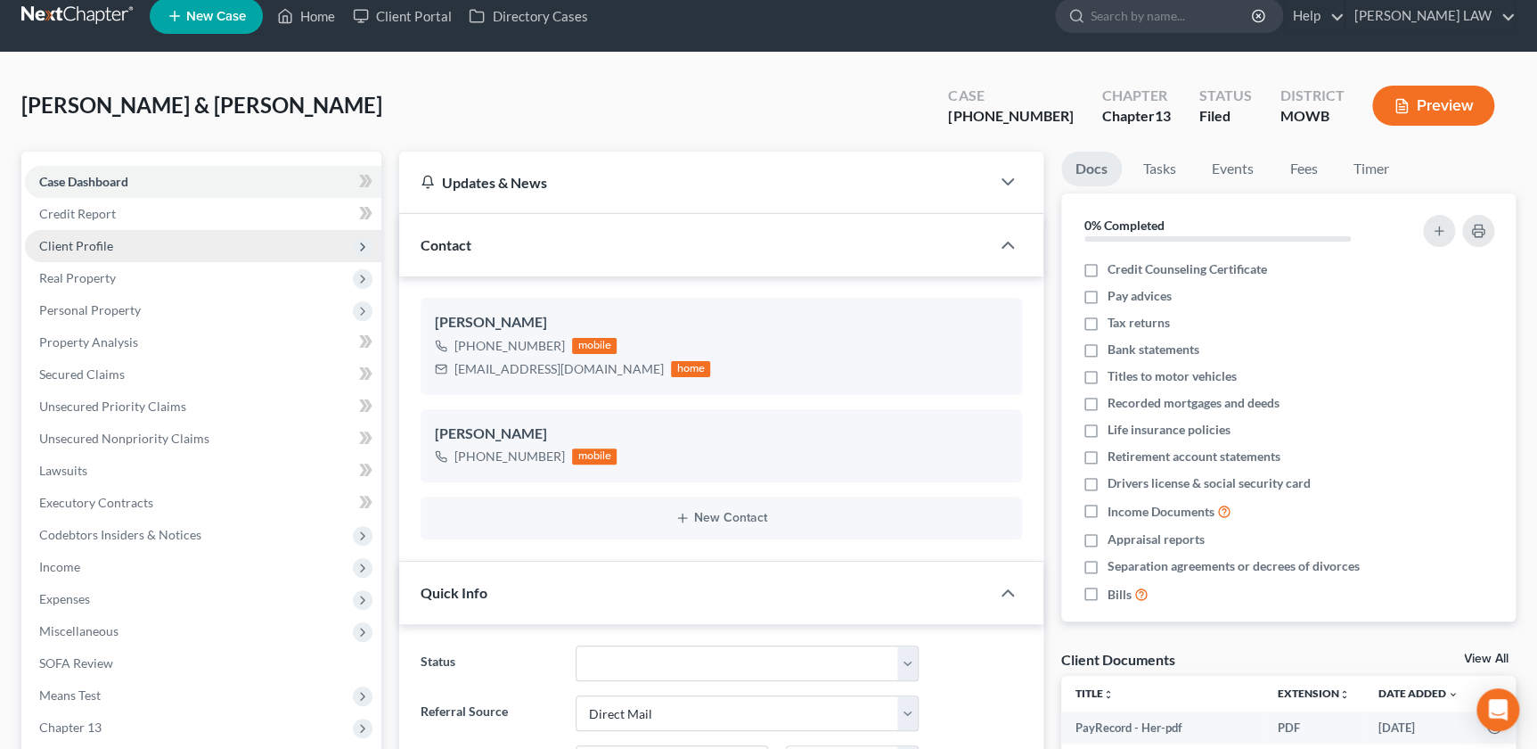
click at [93, 249] on span "Client Profile" at bounding box center [76, 245] width 74 height 15
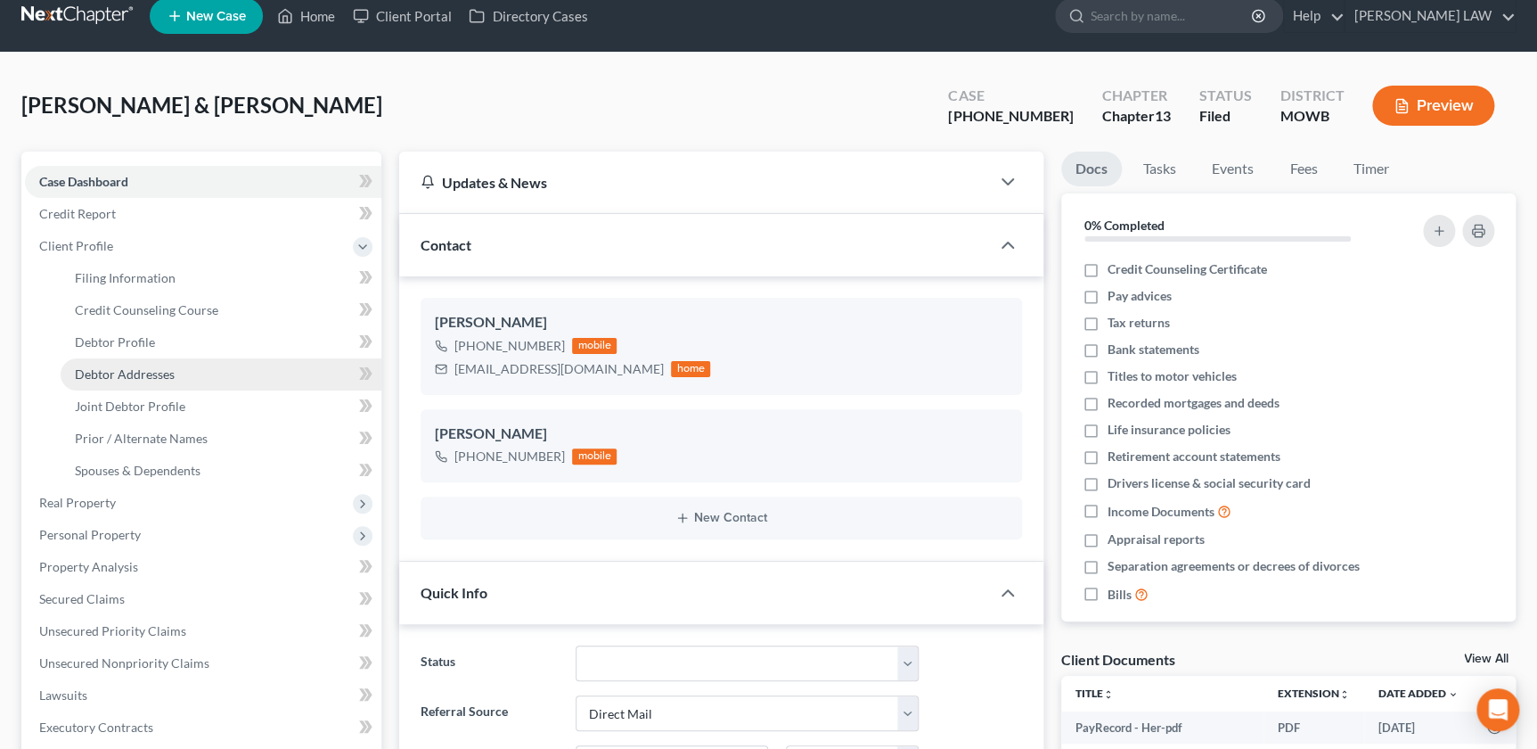
click at [144, 380] on link "Debtor Addresses" at bounding box center [221, 374] width 321 height 32
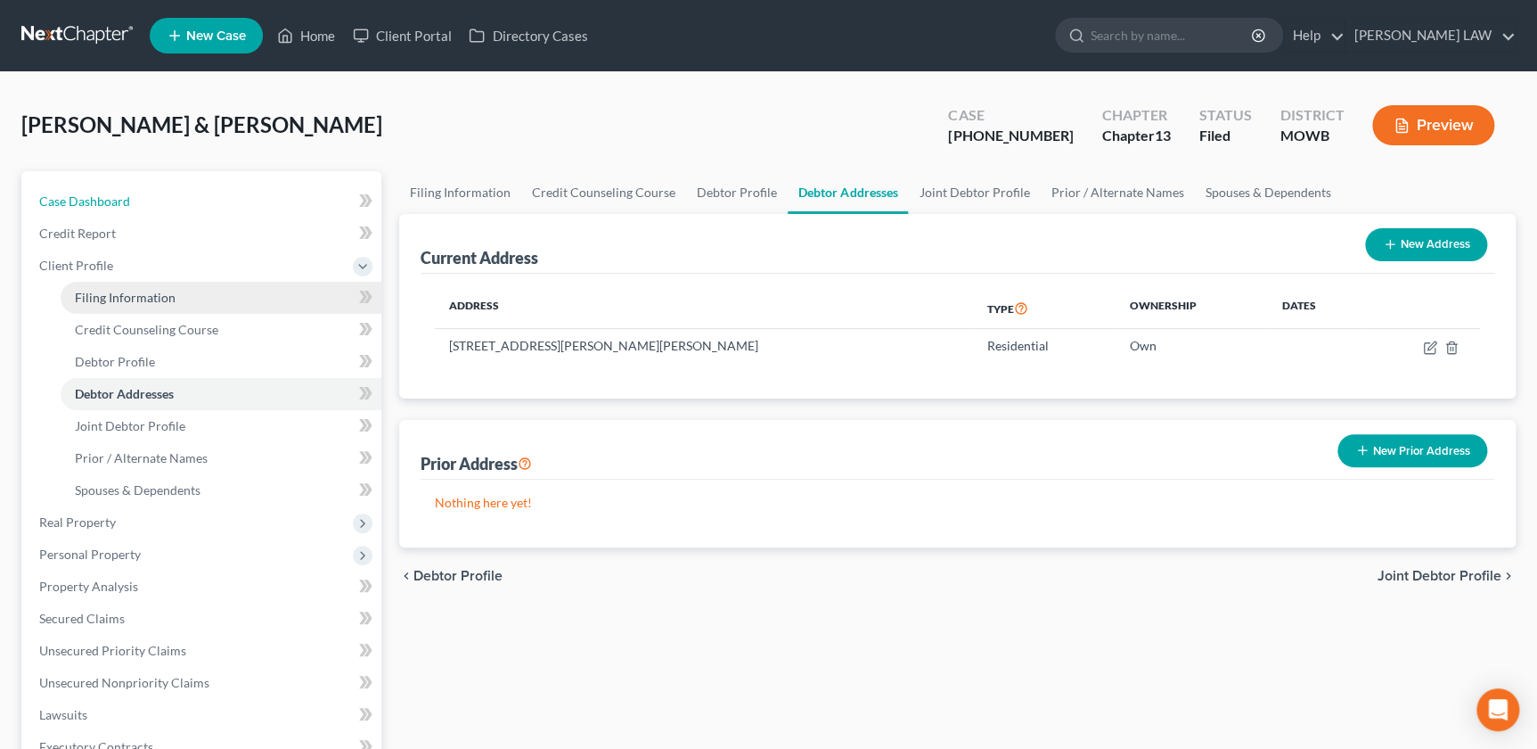
drag, startPoint x: 109, startPoint y: 194, endPoint x: 152, endPoint y: 288, distance: 102.9
click at [109, 194] on span "Case Dashboard" at bounding box center [84, 200] width 91 height 15
select select "2"
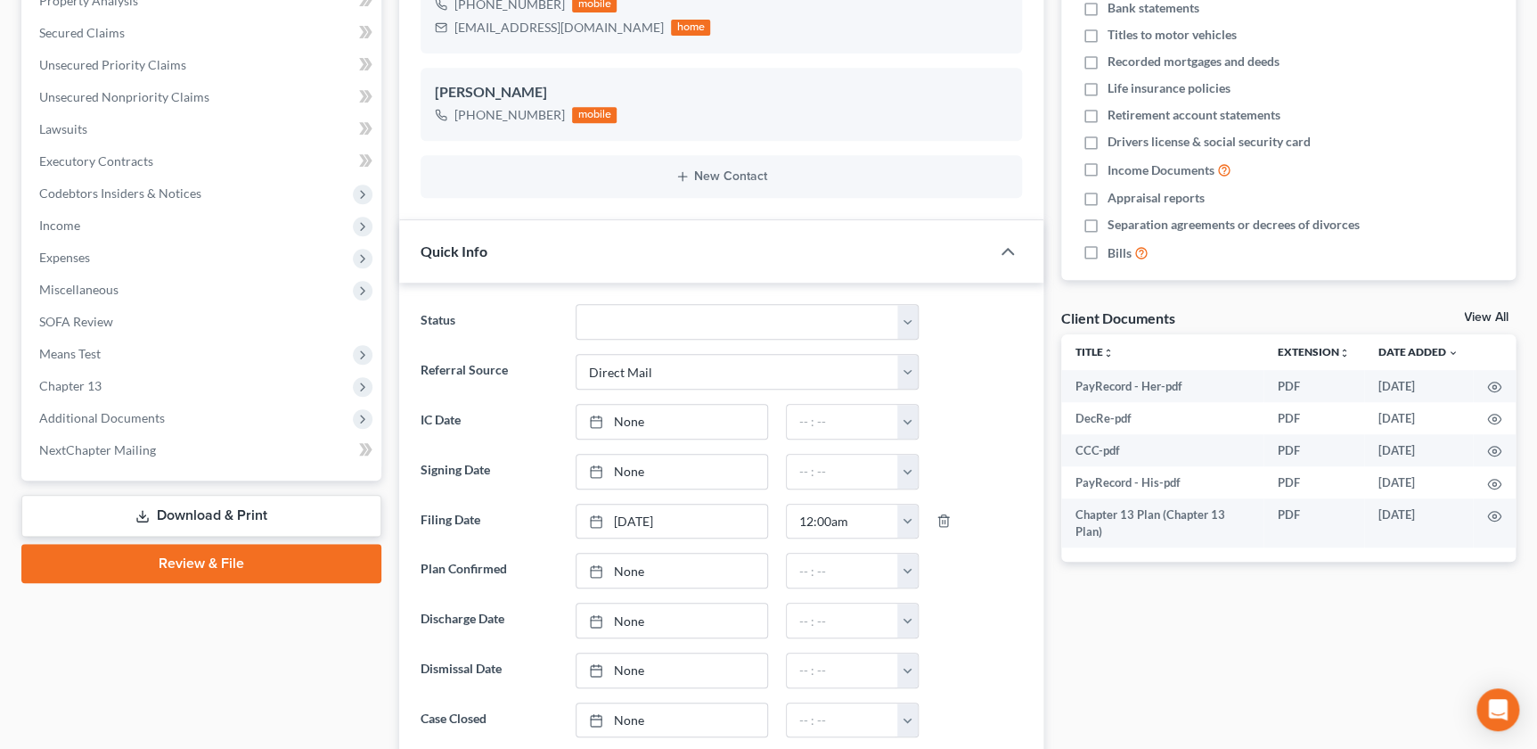
scroll to position [365, 0]
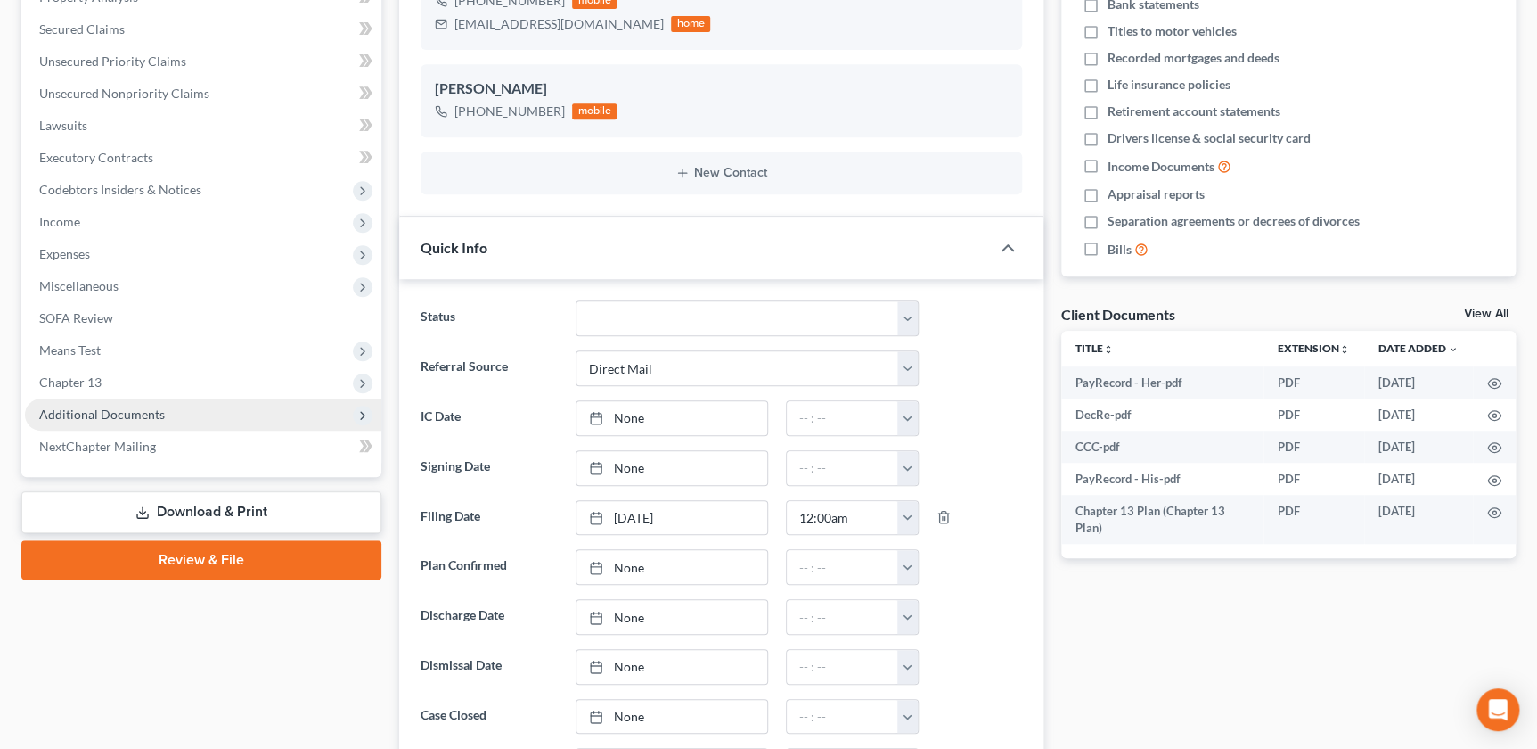
click at [135, 413] on span "Additional Documents" at bounding box center [102, 413] width 126 height 15
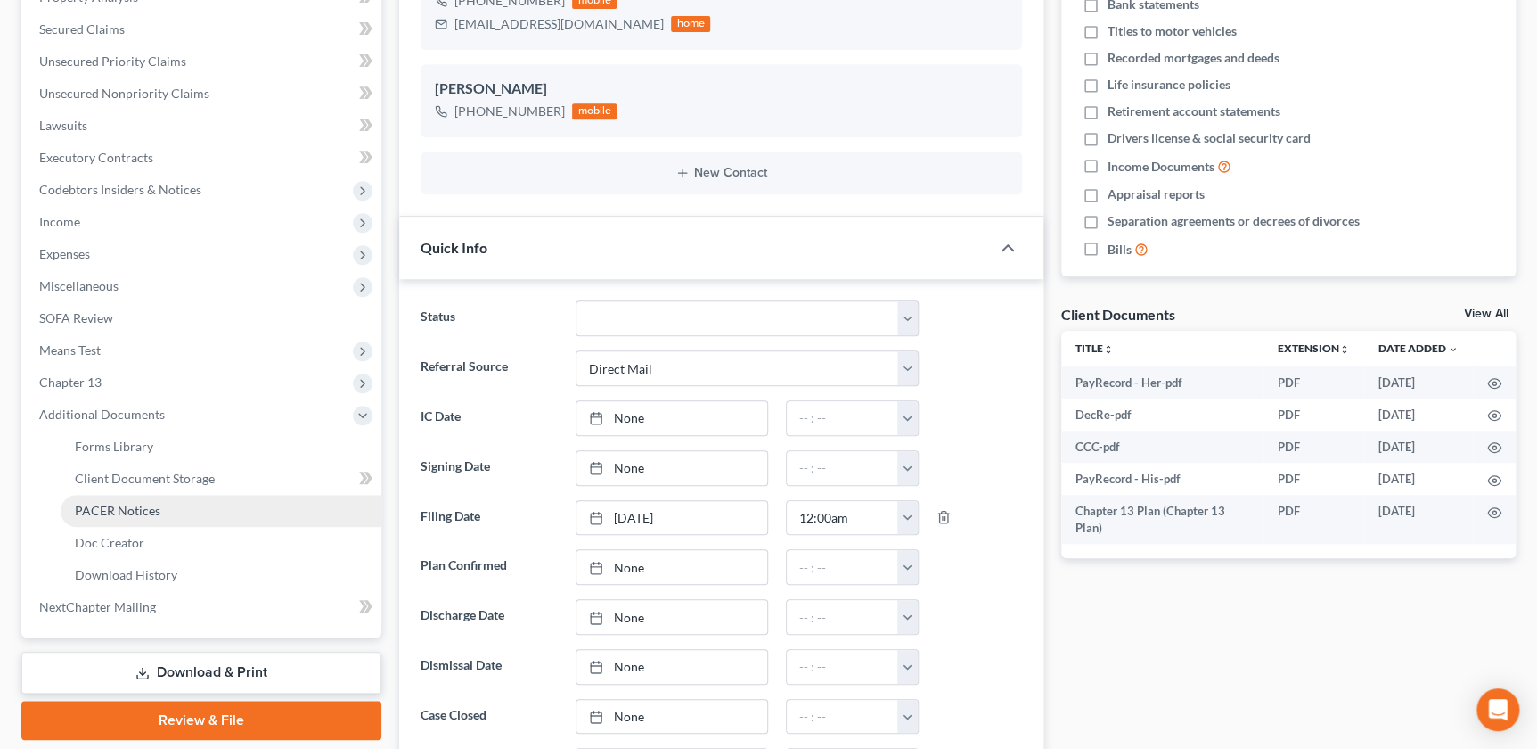
click at [152, 512] on span "PACER Notices" at bounding box center [118, 510] width 86 height 15
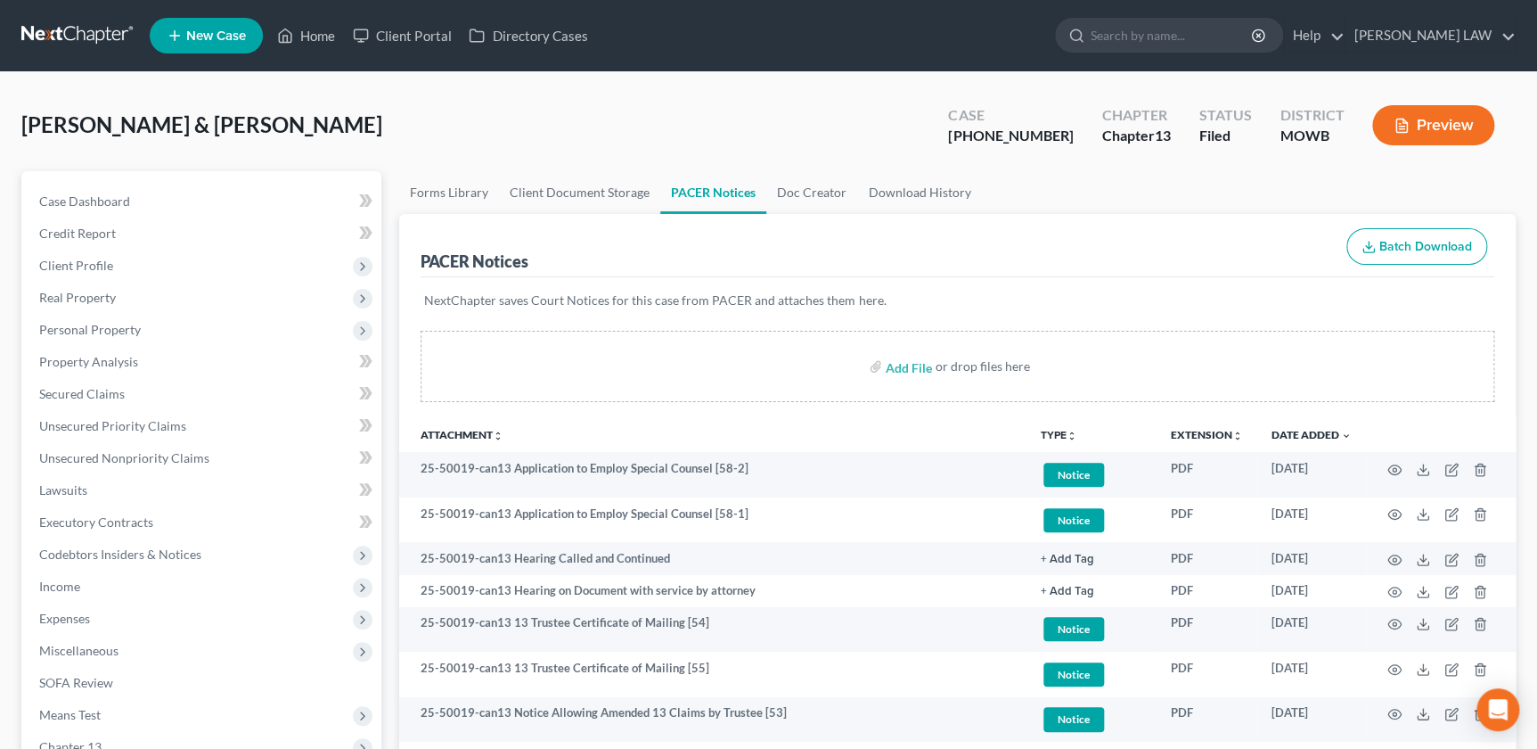
click at [1070, 430] on icon "unfold_more" at bounding box center [1072, 435] width 11 height 11
click at [1070, 570] on link "Proof of Claim" at bounding box center [1094, 568] width 106 height 30
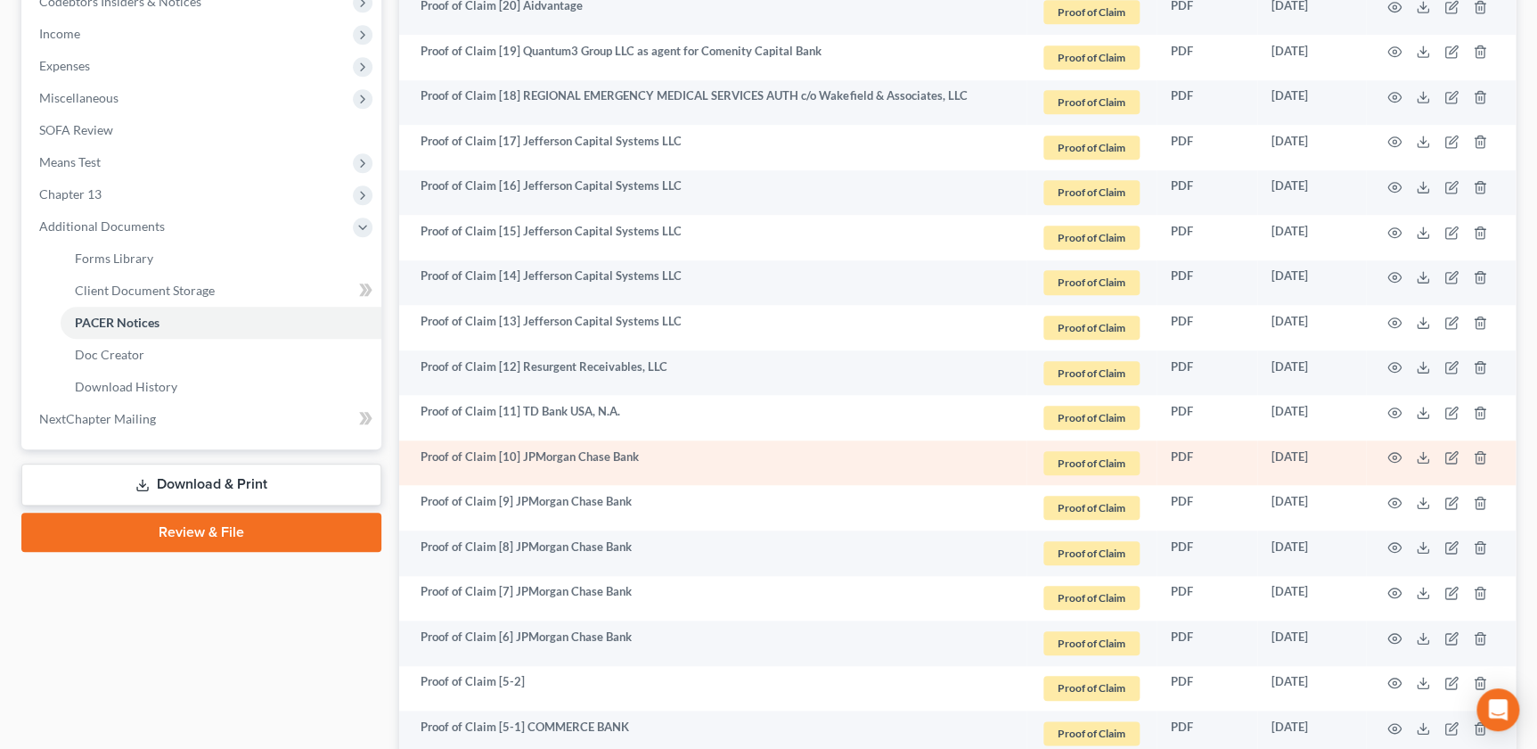
scroll to position [567, 0]
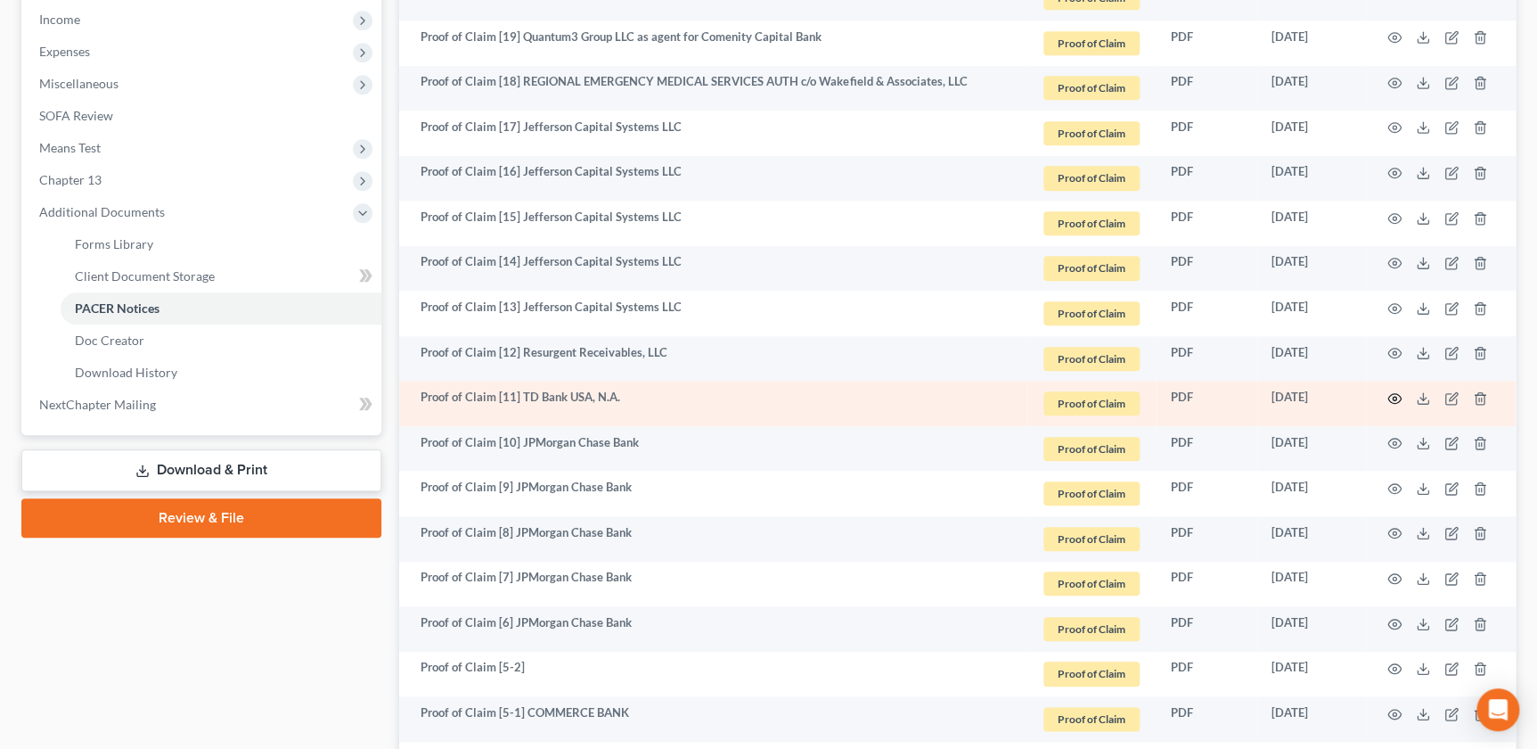
click at [1390, 392] on icon "button" at bounding box center [1395, 398] width 14 height 14
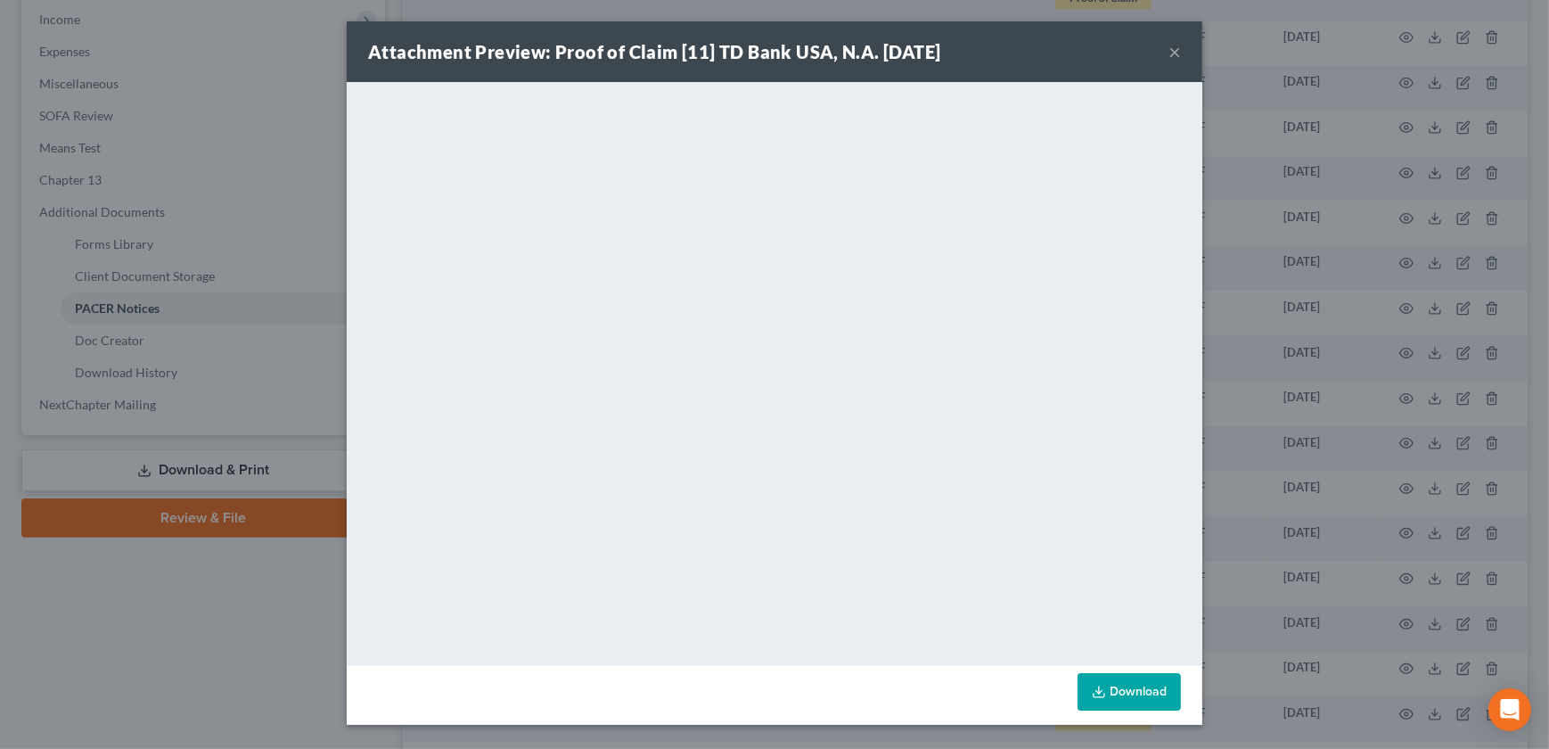
click at [1179, 53] on button "×" at bounding box center [1174, 51] width 12 height 21
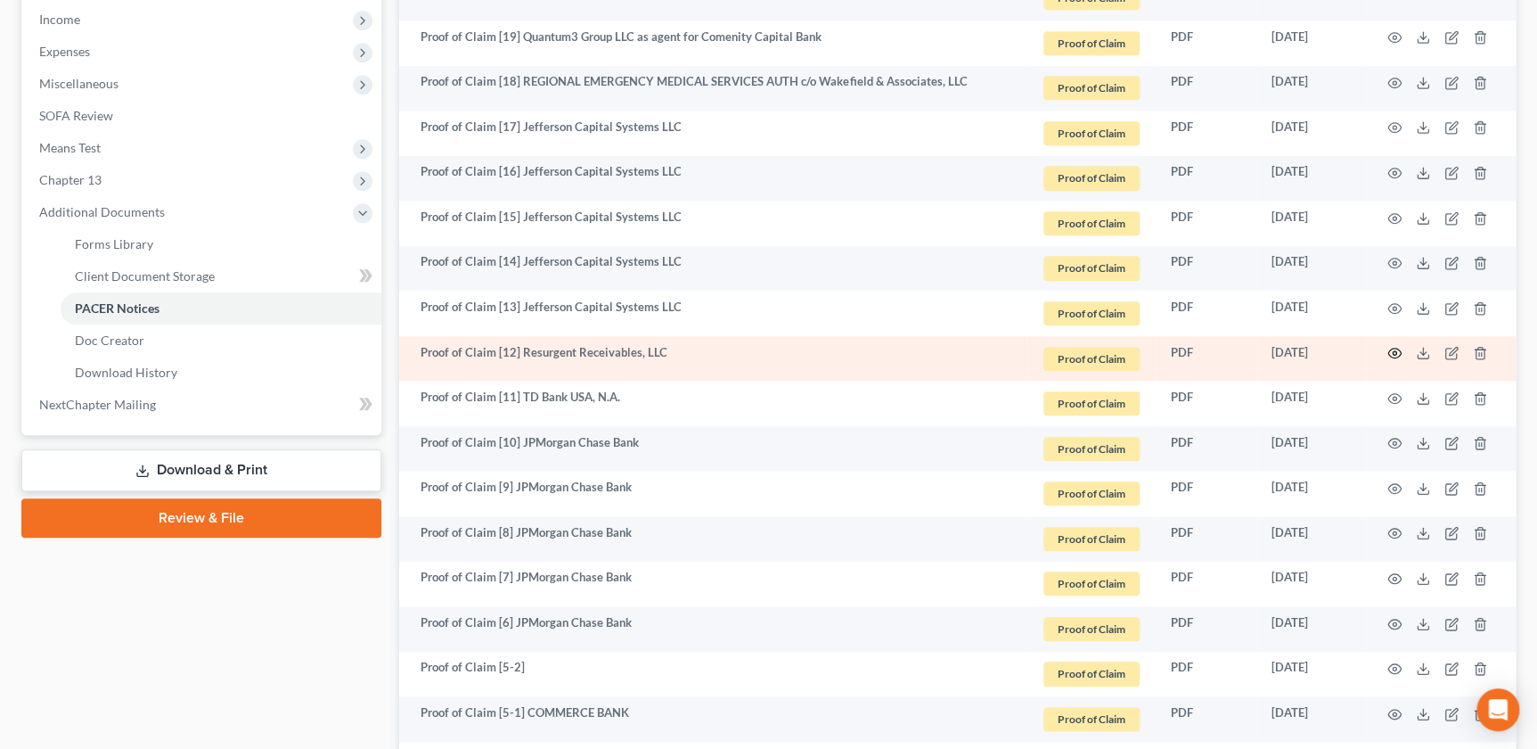
click at [1391, 354] on icon "button" at bounding box center [1395, 353] width 14 height 14
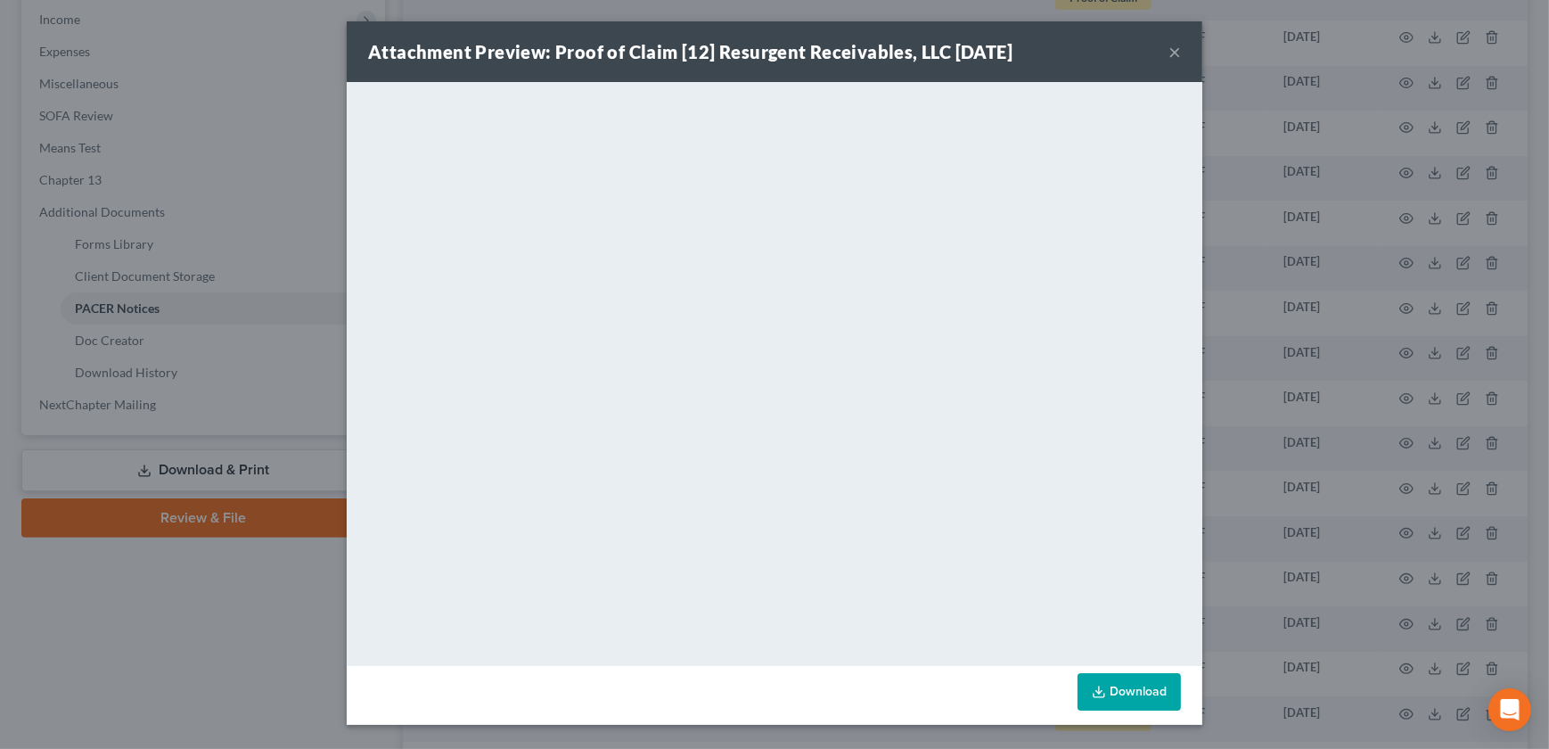
click at [1165, 49] on div "Attachment Preview: Proof of Claim [12] Resurgent Receivables, LLC 03/13/2025 ×" at bounding box center [775, 51] width 856 height 61
click at [1166, 55] on div "Attachment Preview: Proof of Claim [12] Resurgent Receivables, LLC 03/13/2025 ×" at bounding box center [775, 51] width 856 height 61
click at [1175, 51] on button "×" at bounding box center [1174, 51] width 12 height 21
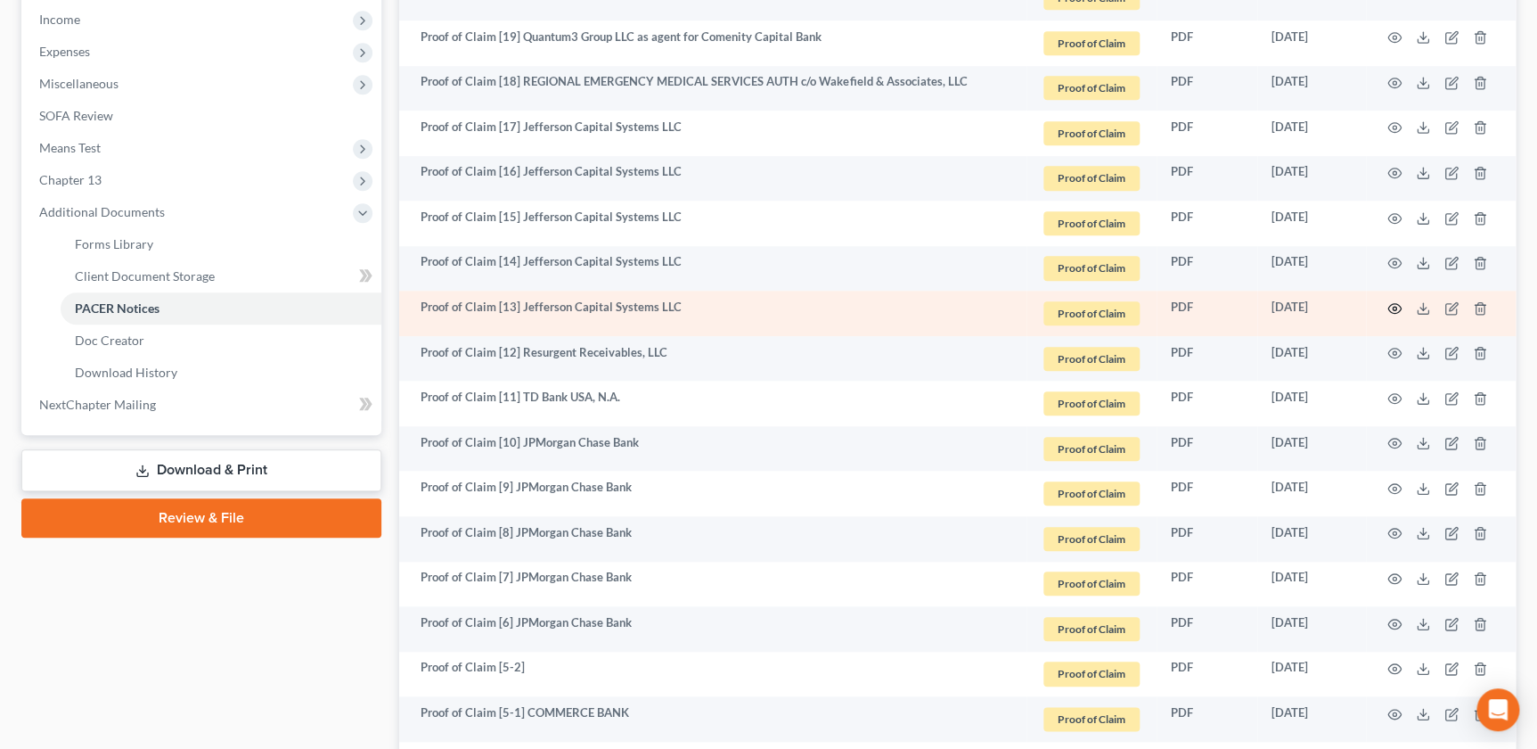
click at [1391, 305] on icon "button" at bounding box center [1395, 308] width 14 height 14
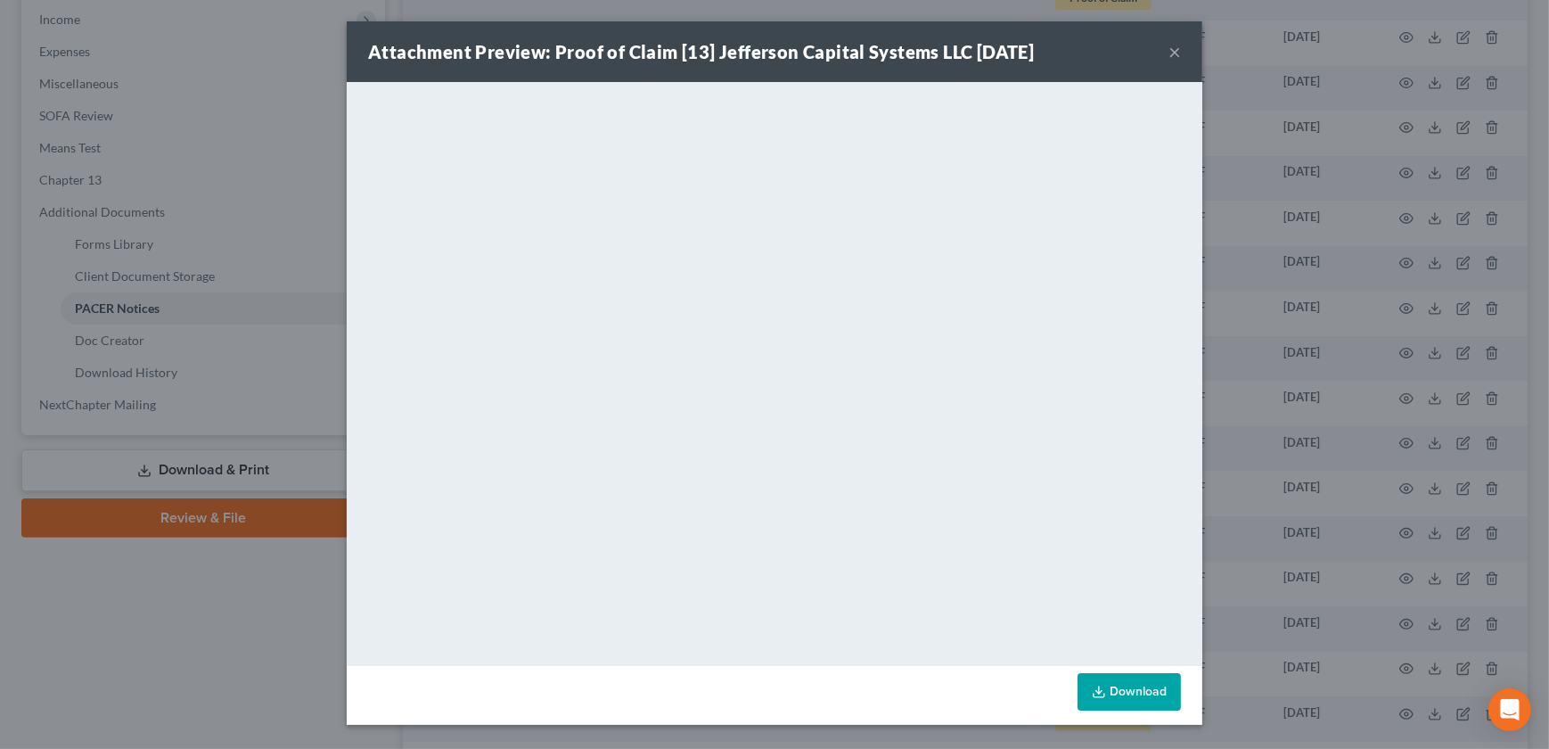
click at [1176, 49] on button "×" at bounding box center [1174, 51] width 12 height 21
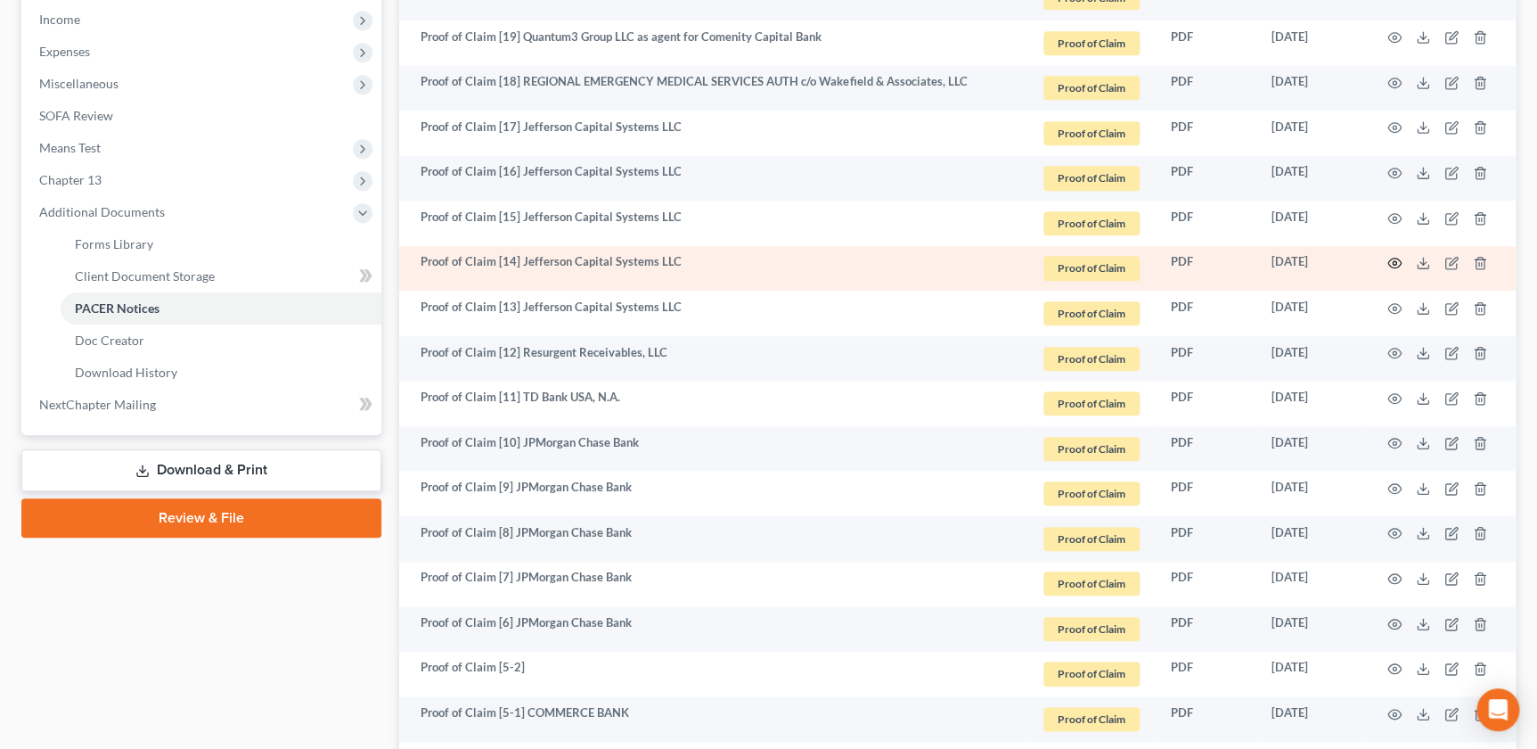
click at [1389, 261] on icon "button" at bounding box center [1395, 263] width 13 height 10
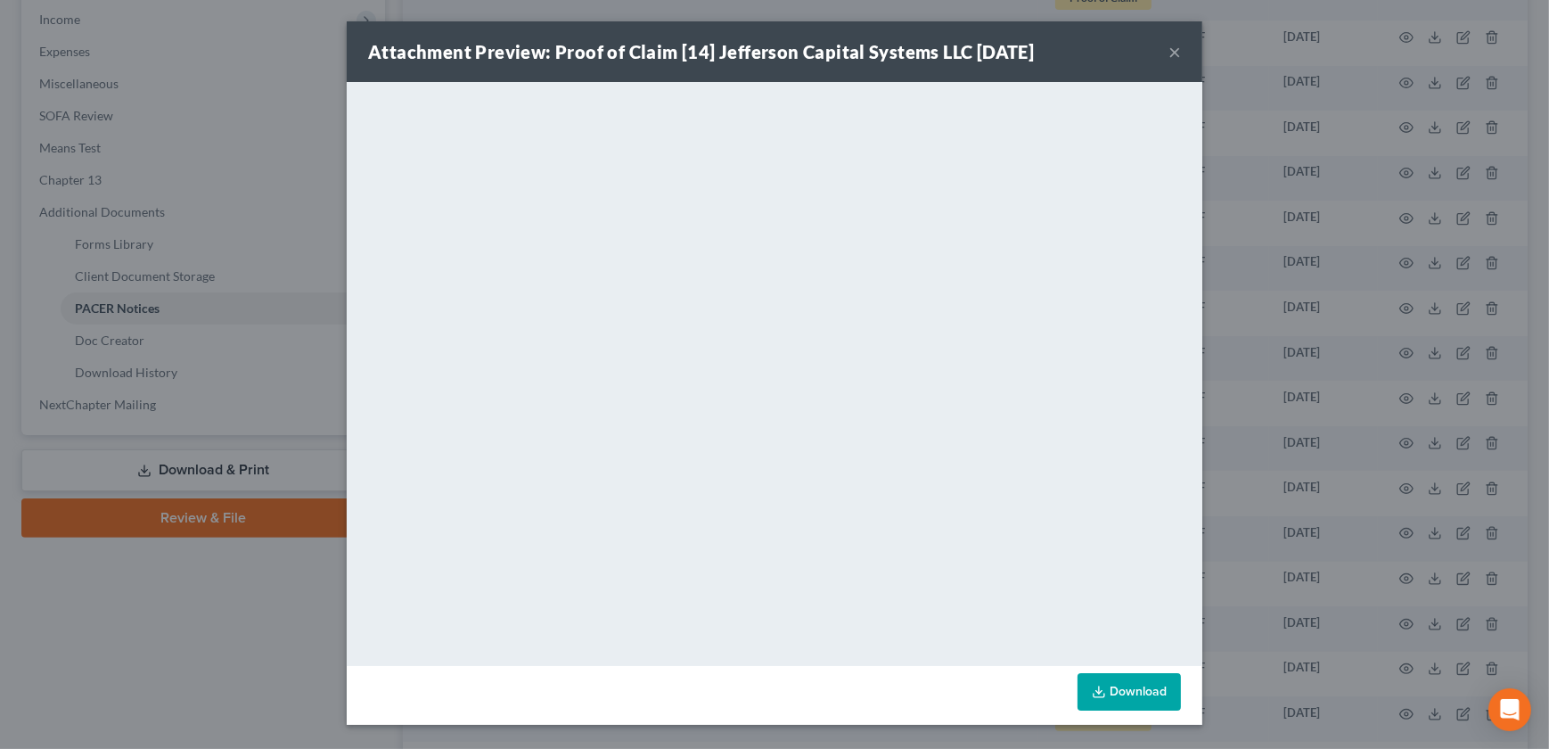
click at [1176, 48] on button "×" at bounding box center [1174, 51] width 12 height 21
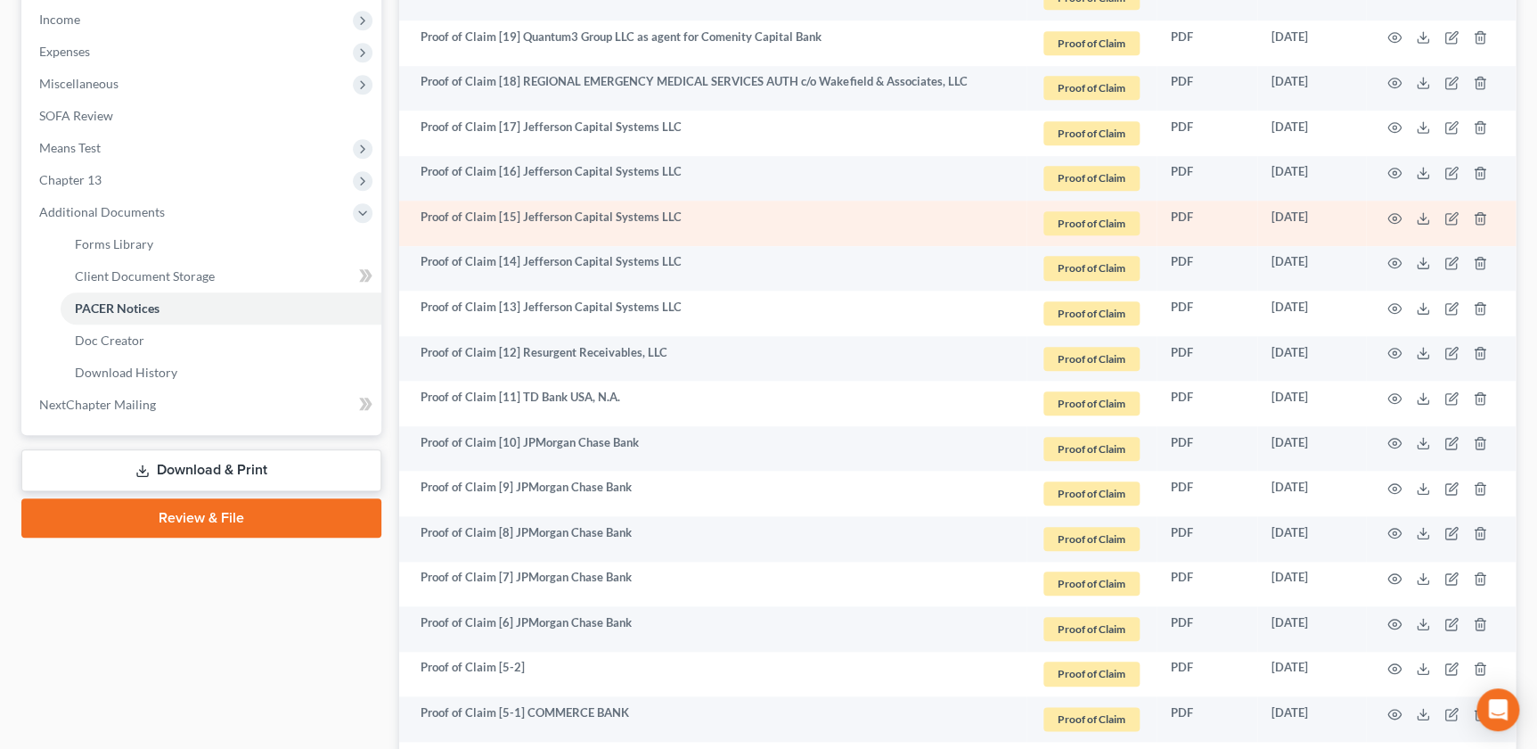
click at [1401, 217] on td at bounding box center [1441, 223] width 150 height 45
click at [1391, 213] on icon "button" at bounding box center [1395, 218] width 14 height 14
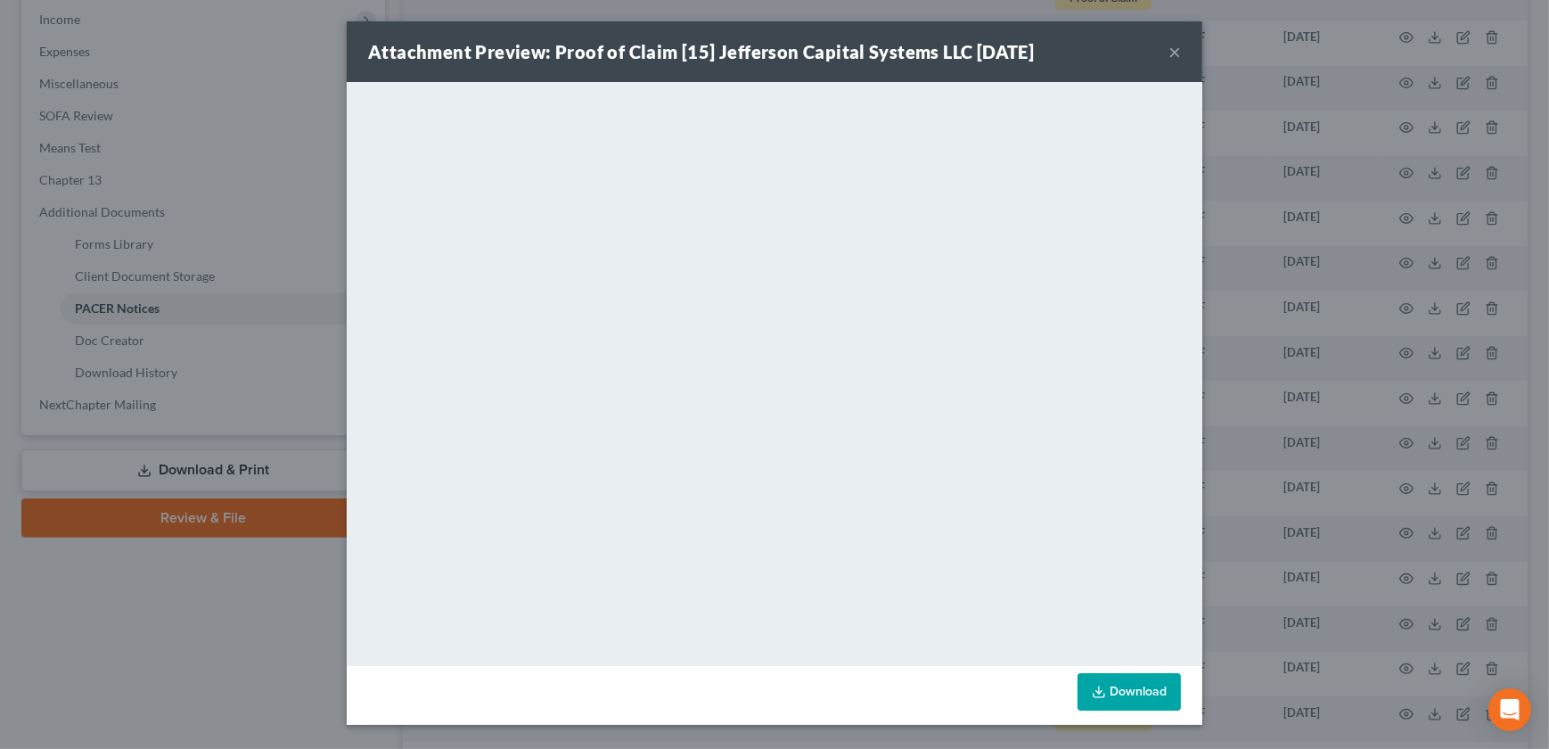
click at [1169, 51] on button "×" at bounding box center [1174, 51] width 12 height 21
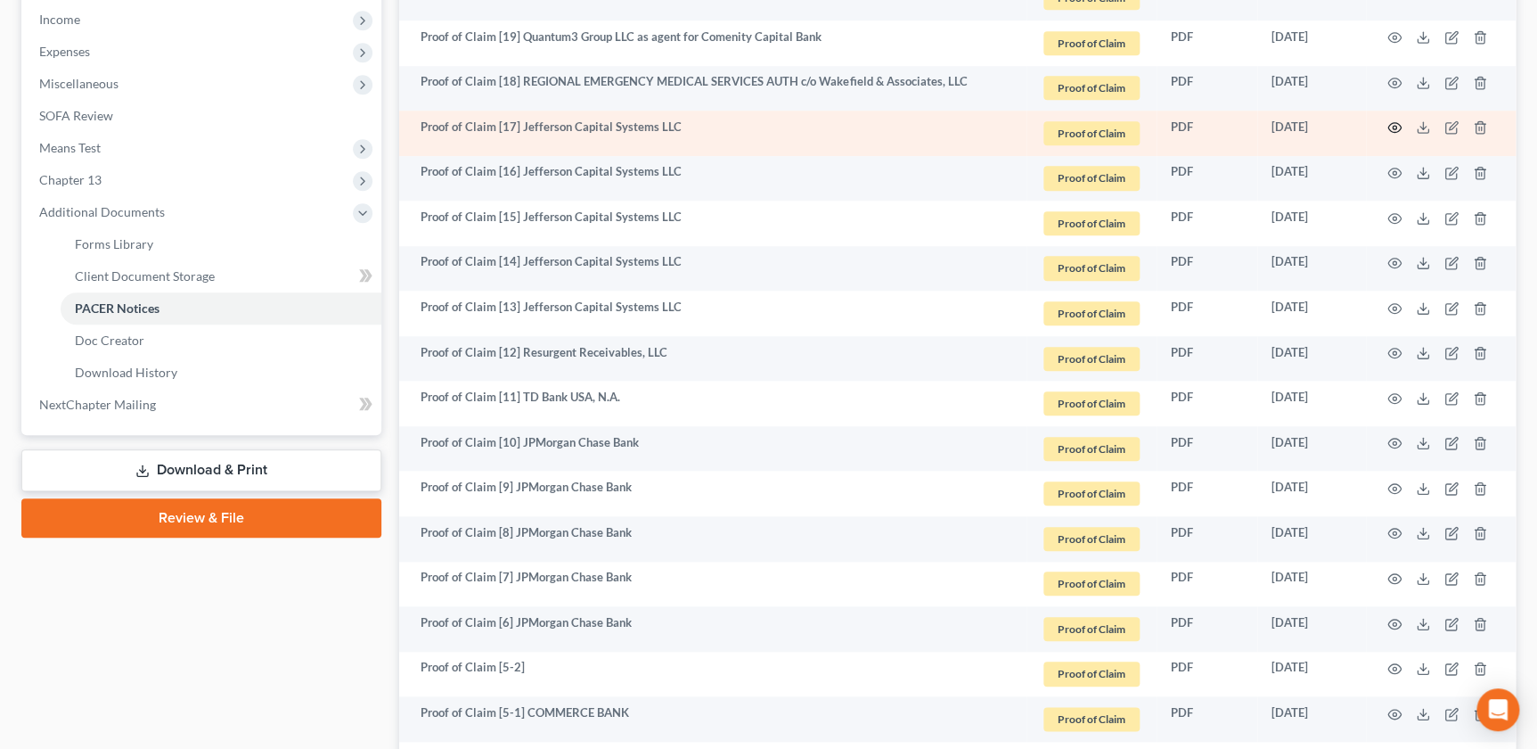
click at [1390, 125] on icon "button" at bounding box center [1395, 127] width 14 height 14
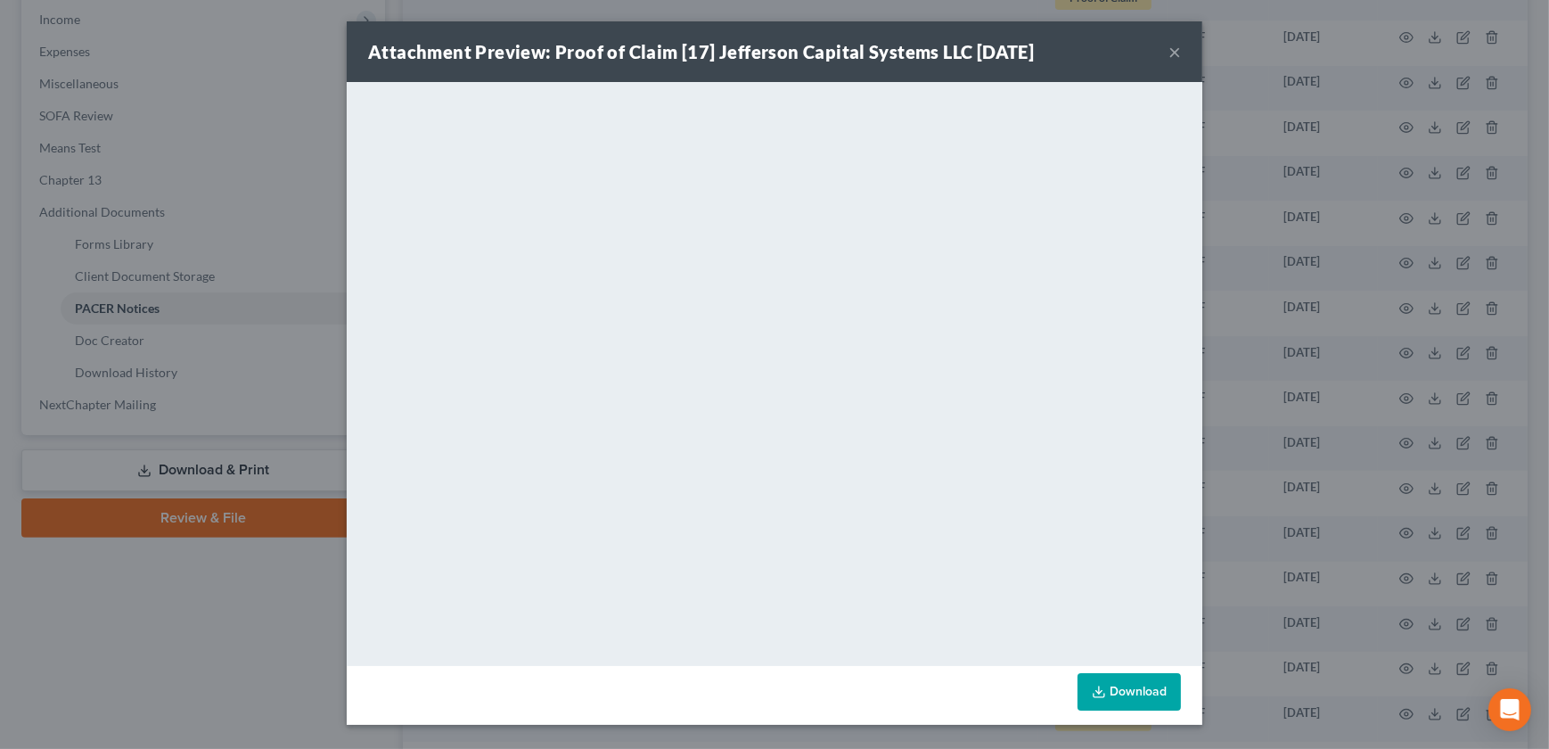
click at [1174, 49] on button "×" at bounding box center [1174, 51] width 12 height 21
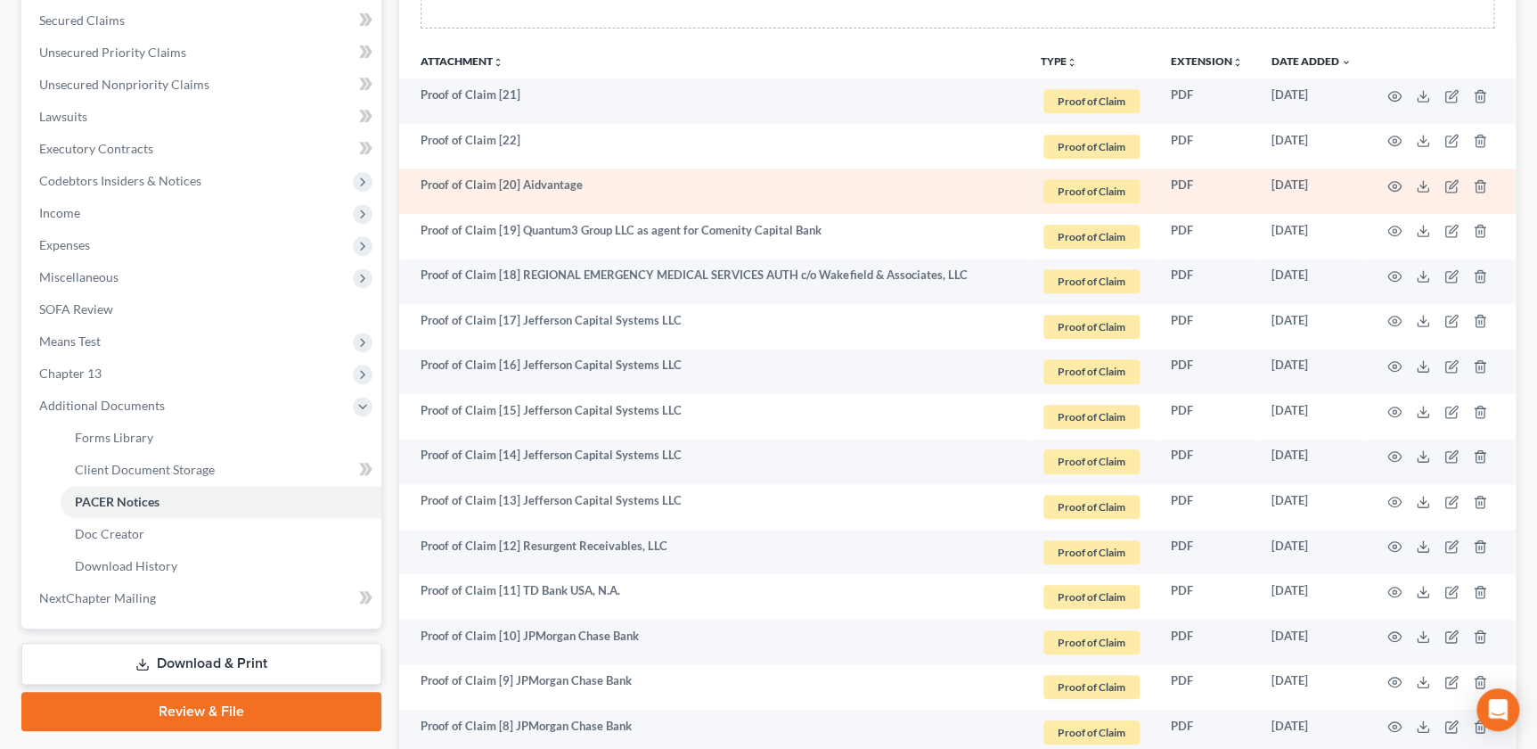
scroll to position [303, 0]
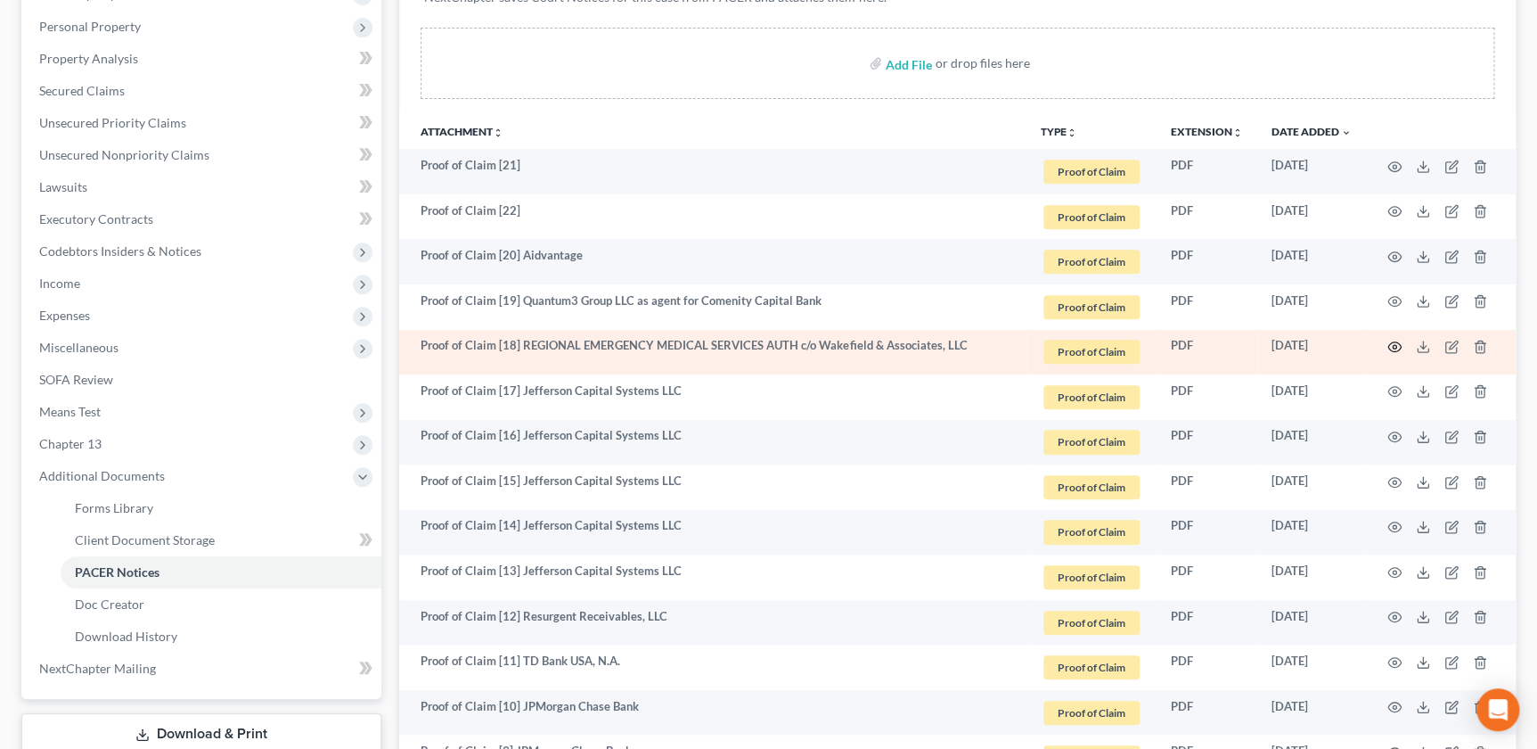
click at [1397, 345] on icon "button" at bounding box center [1395, 347] width 14 height 14
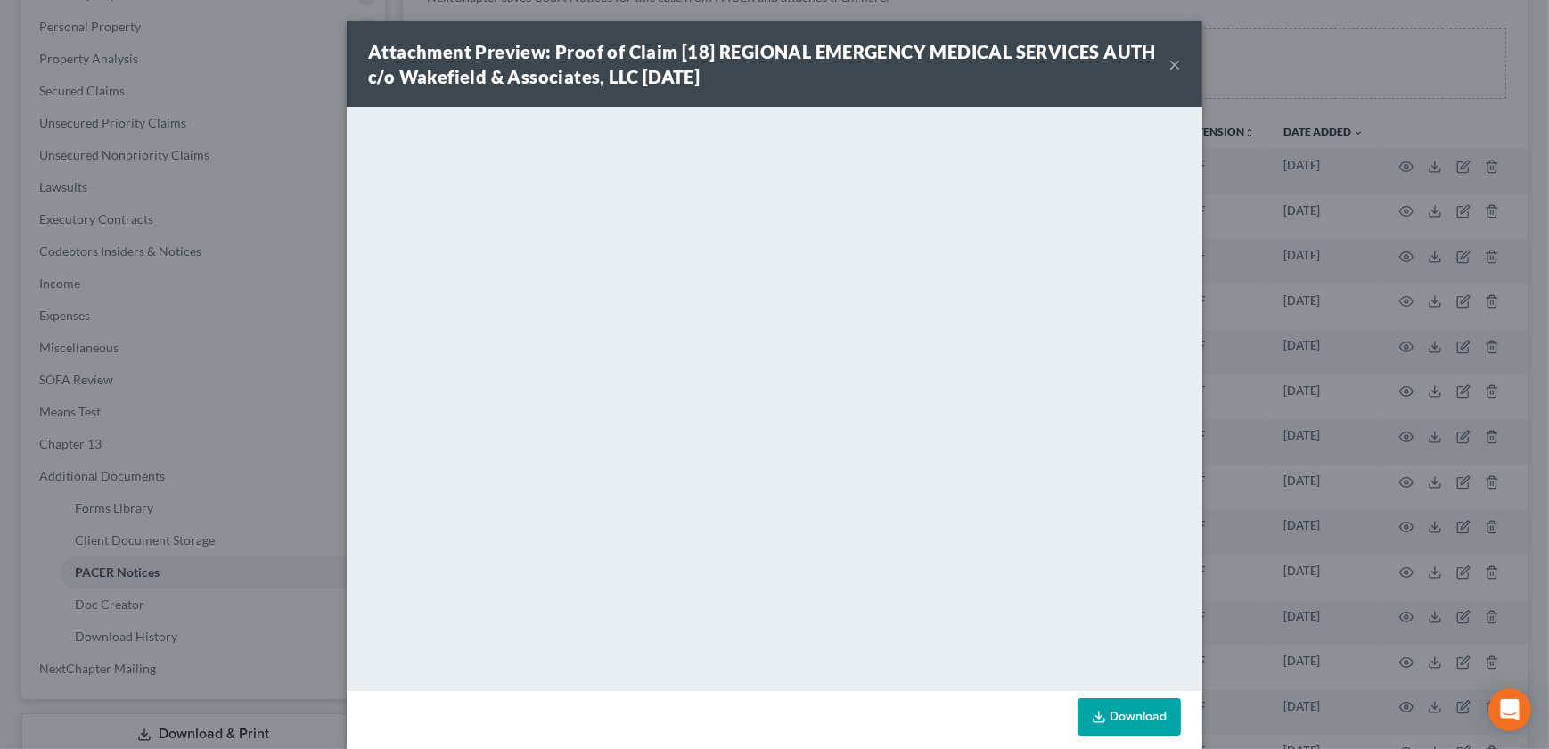
click at [1168, 60] on button "×" at bounding box center [1174, 63] width 12 height 21
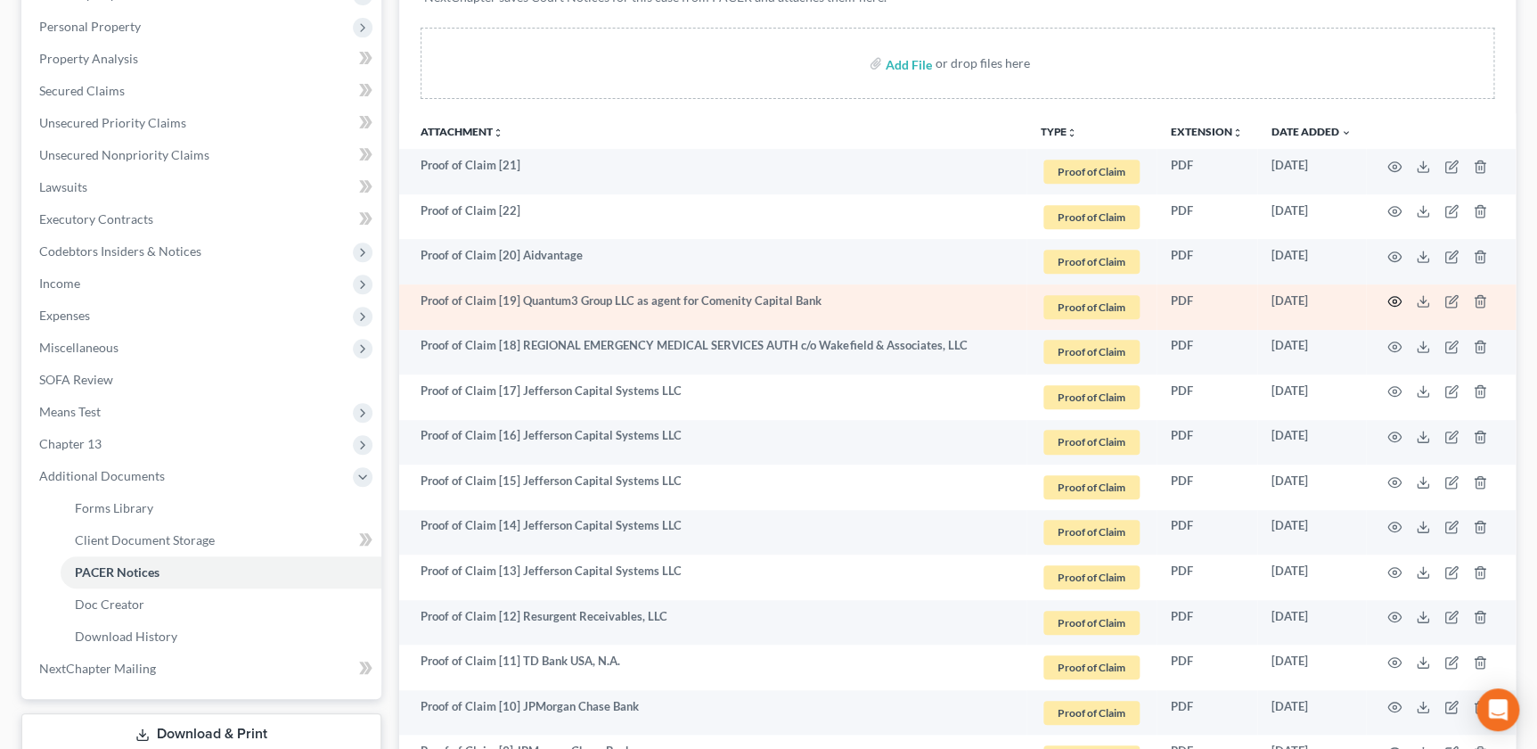
click at [1389, 294] on icon "button" at bounding box center [1395, 301] width 14 height 14
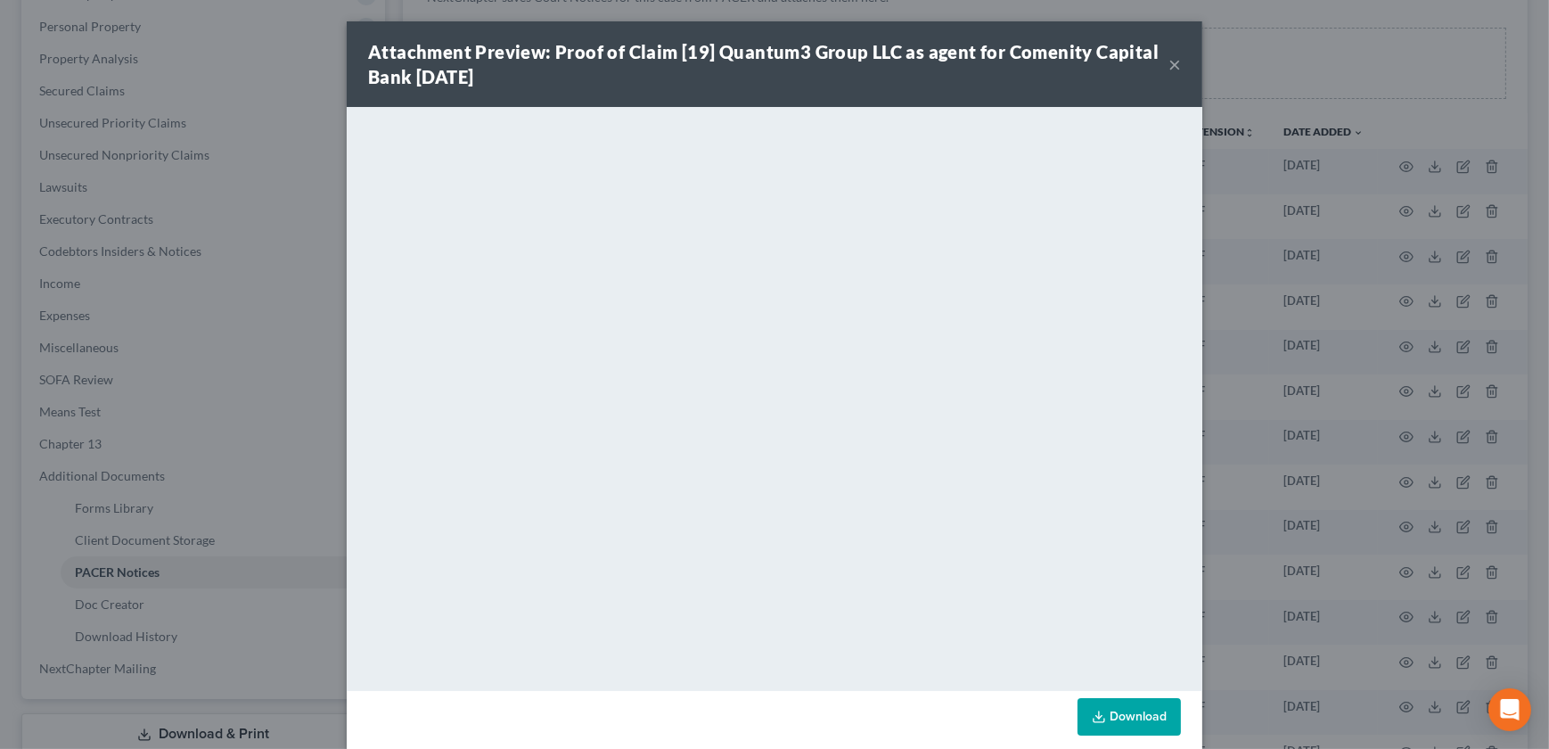
click at [1170, 63] on button "×" at bounding box center [1174, 63] width 12 height 21
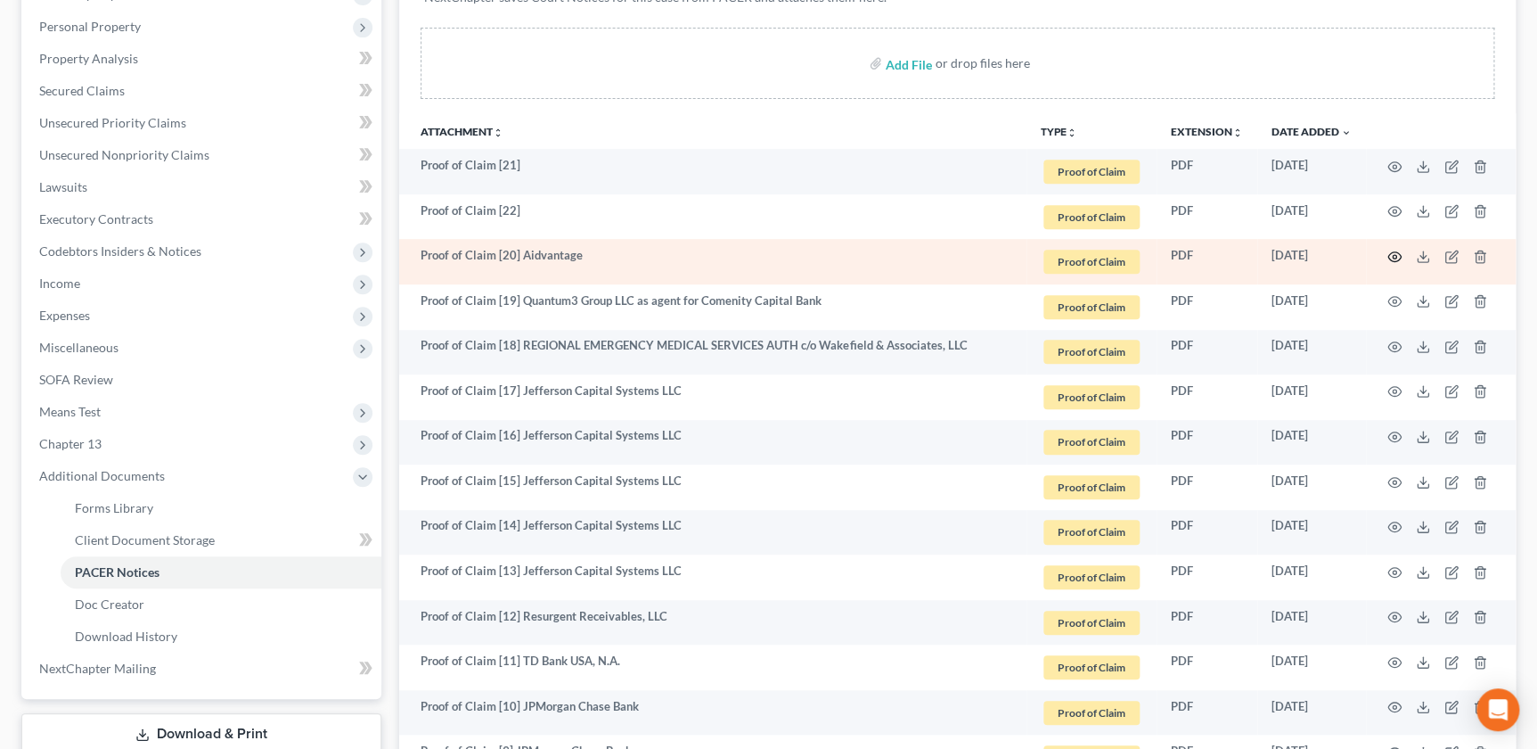
click at [1391, 252] on icon "button" at bounding box center [1395, 257] width 14 height 14
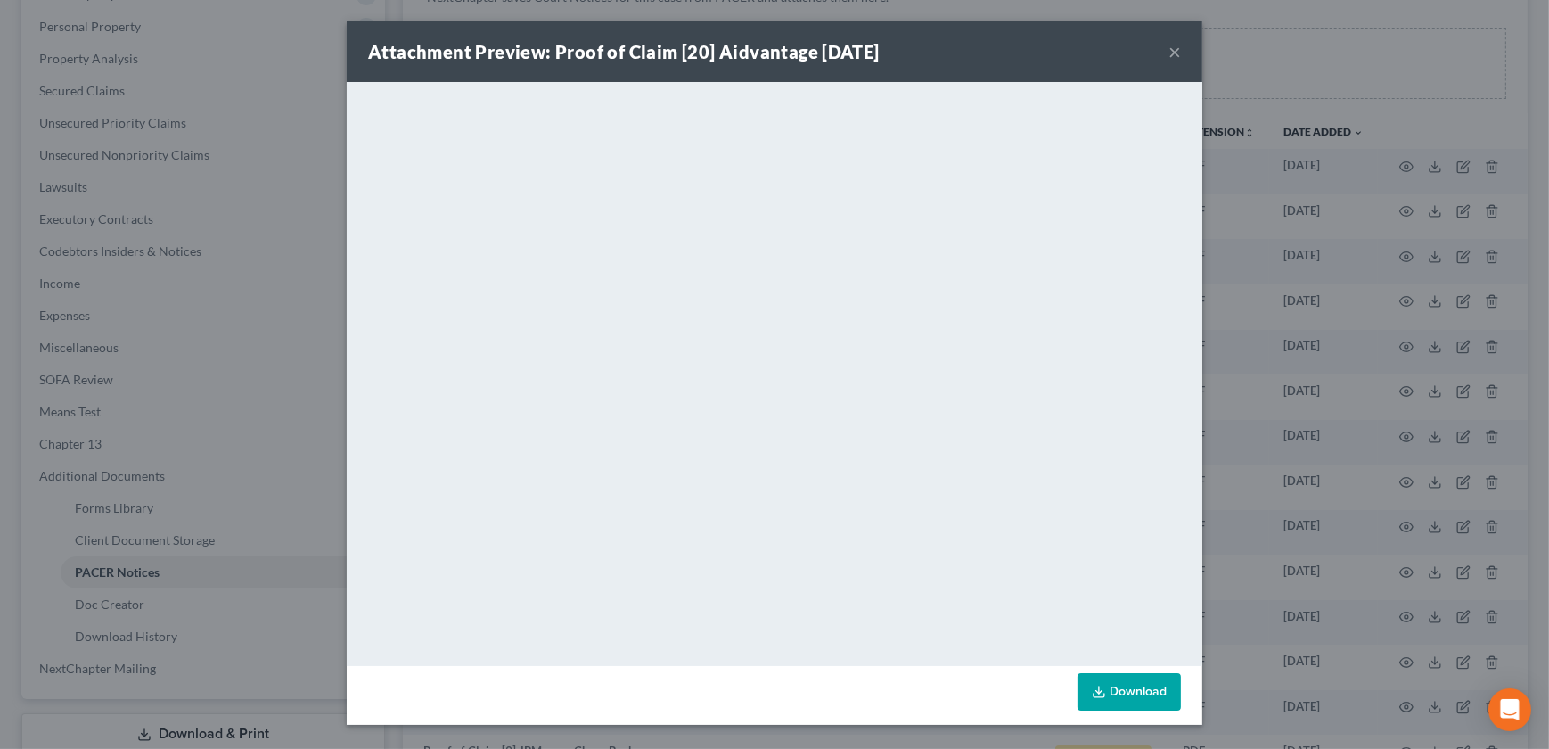
click at [1169, 47] on button "×" at bounding box center [1174, 51] width 12 height 21
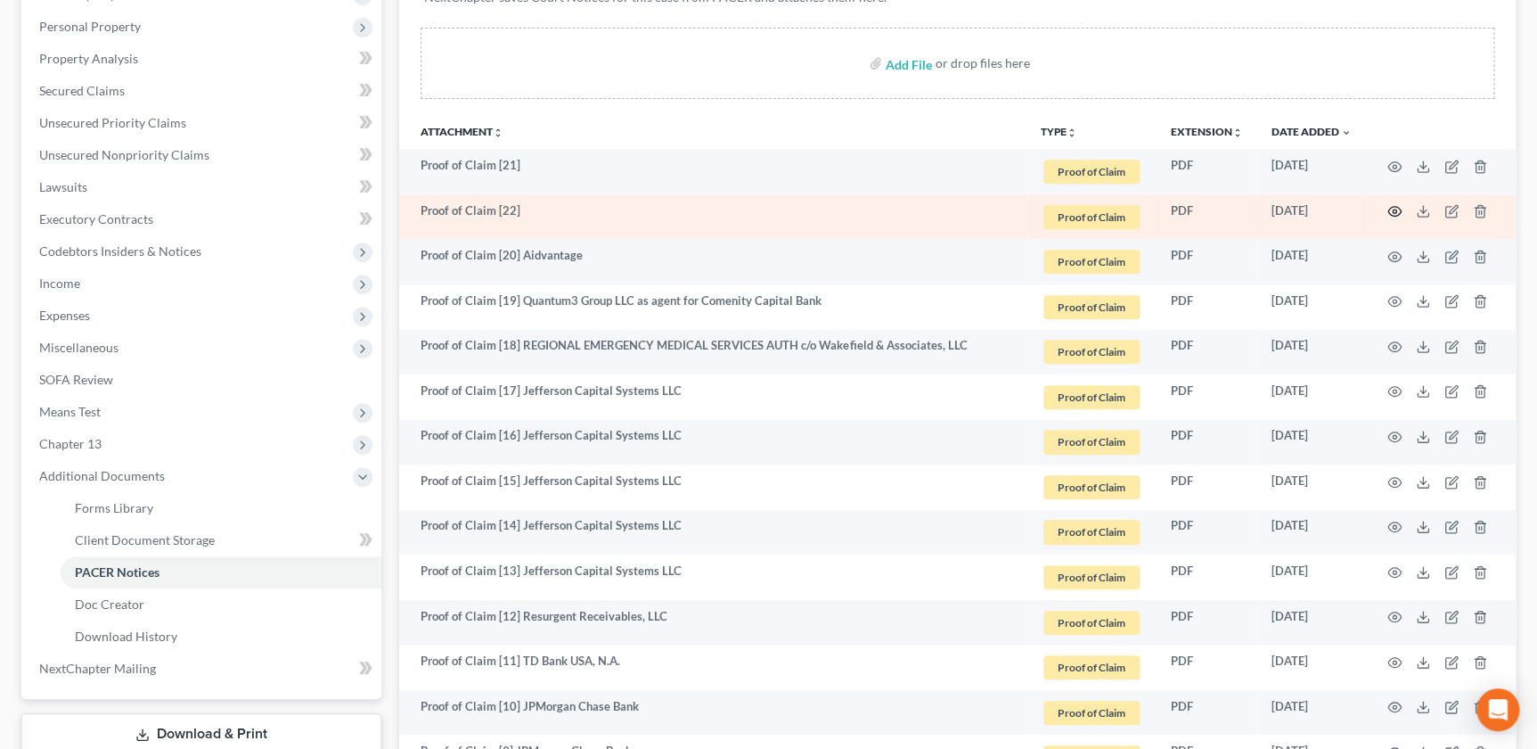
click at [1390, 207] on icon "button" at bounding box center [1395, 211] width 14 height 14
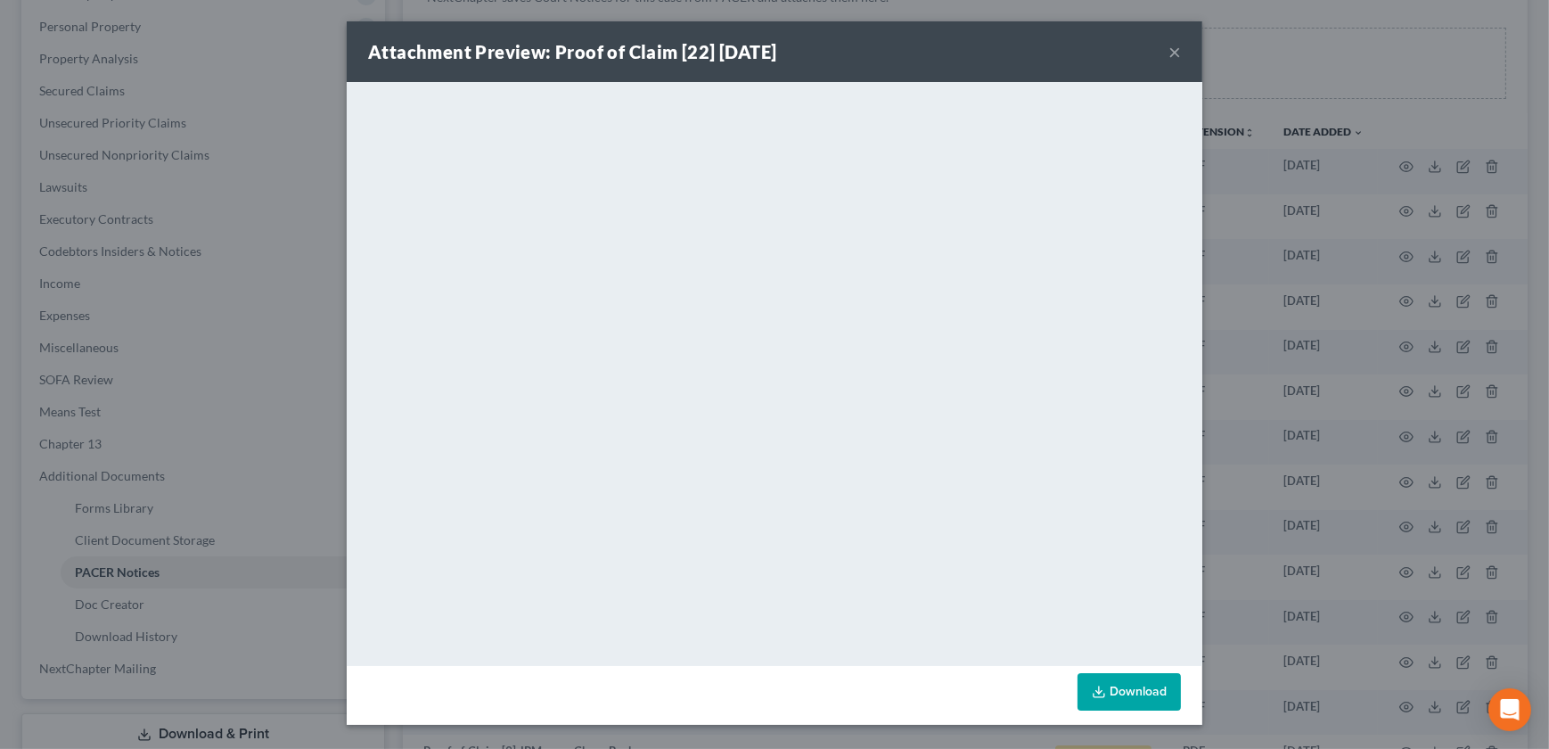
click at [1182, 52] on div "Attachment Preview: Proof of Claim [22] 08/21/2025 ×" at bounding box center [775, 51] width 856 height 61
click at [1177, 51] on button "×" at bounding box center [1174, 51] width 12 height 21
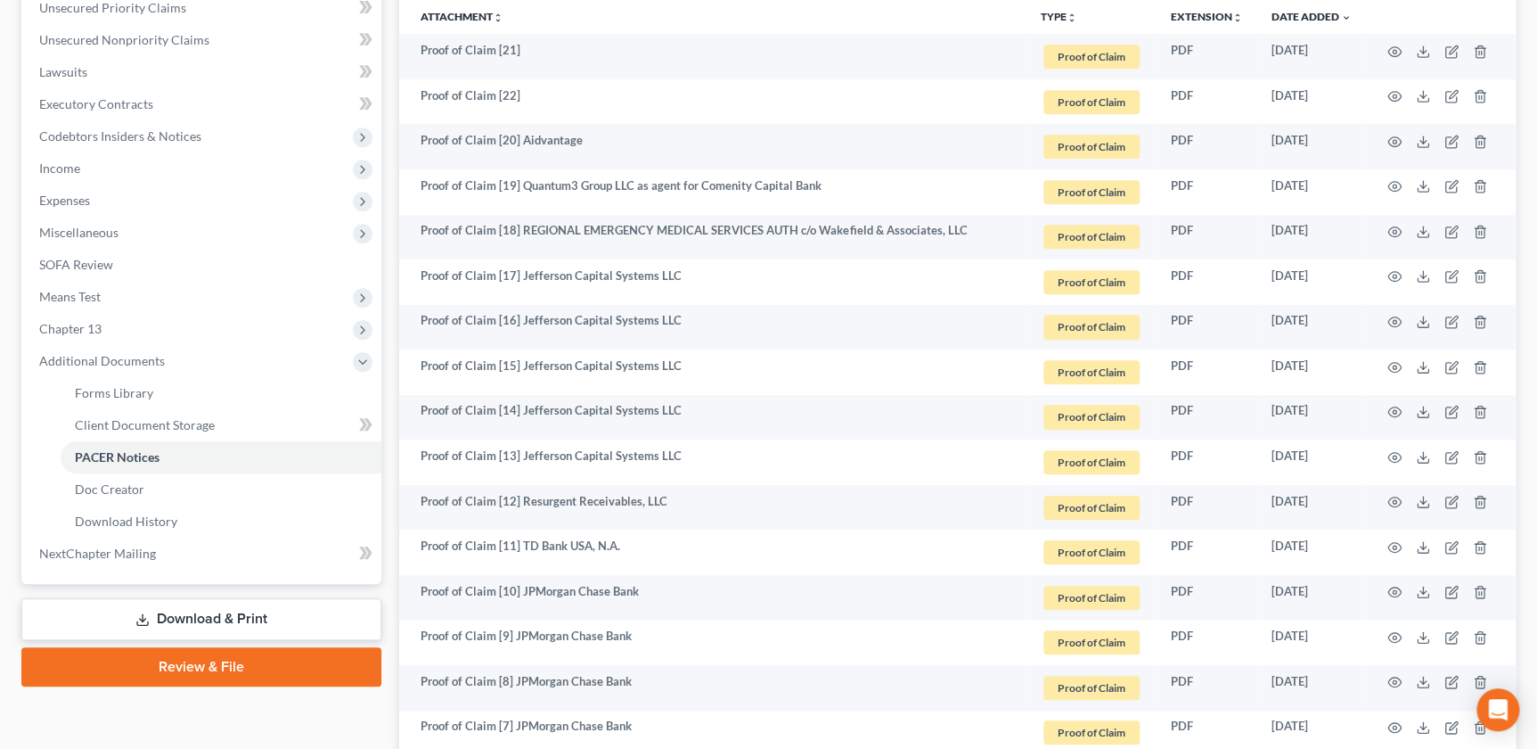
scroll to position [526, 0]
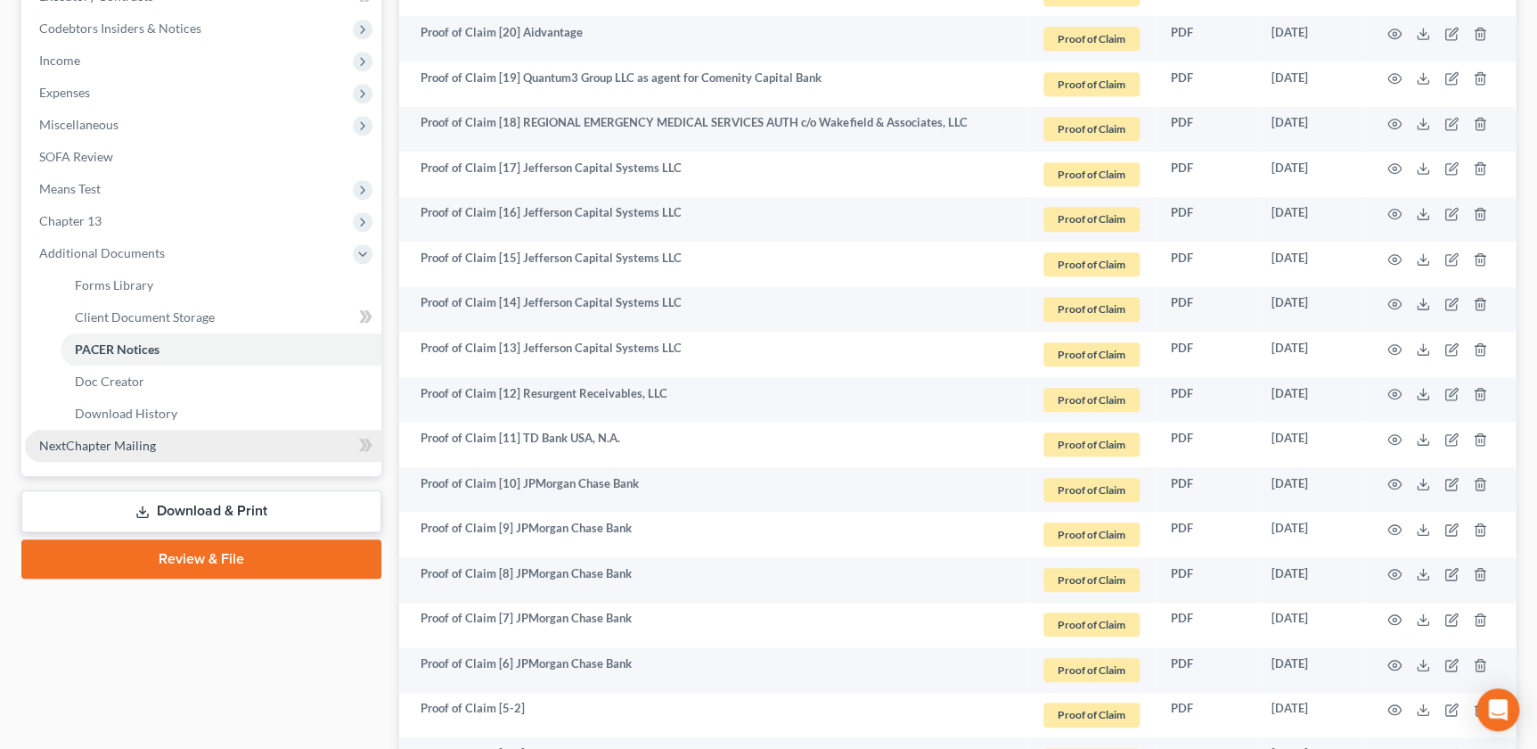
click at [95, 439] on span "NextChapter Mailing" at bounding box center [97, 445] width 117 height 15
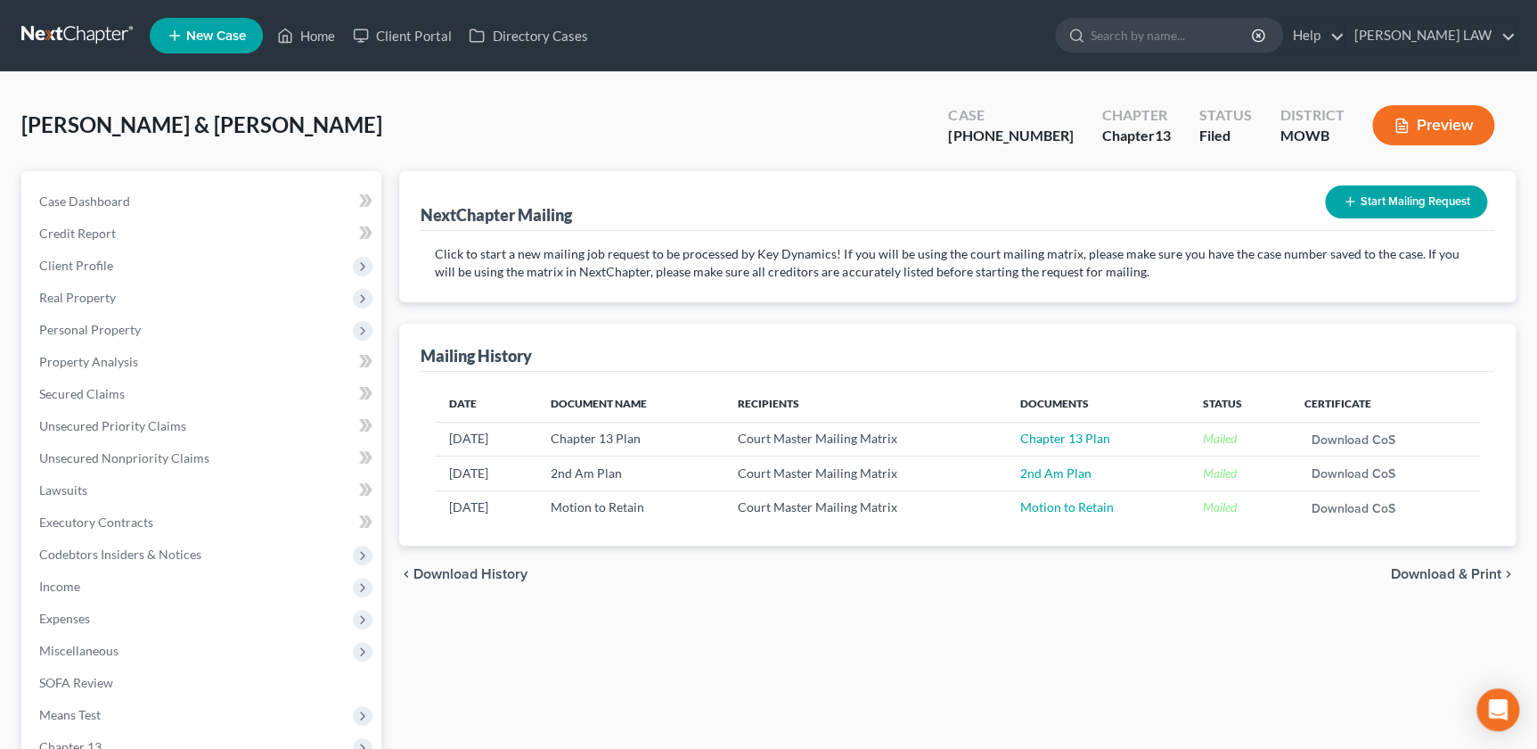
click at [1410, 198] on button "Start Mailing Request" at bounding box center [1406, 201] width 162 height 33
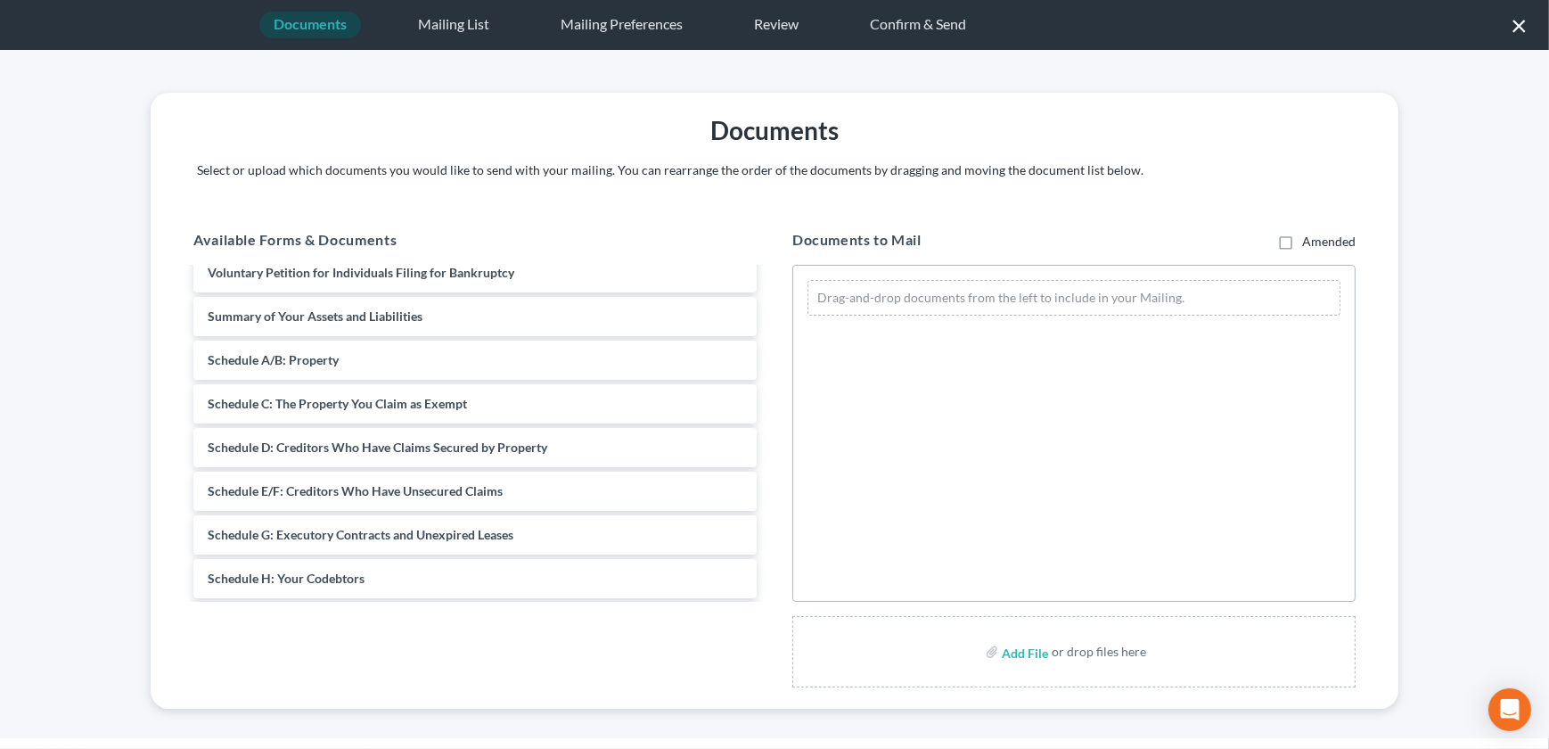
scroll to position [384, 0]
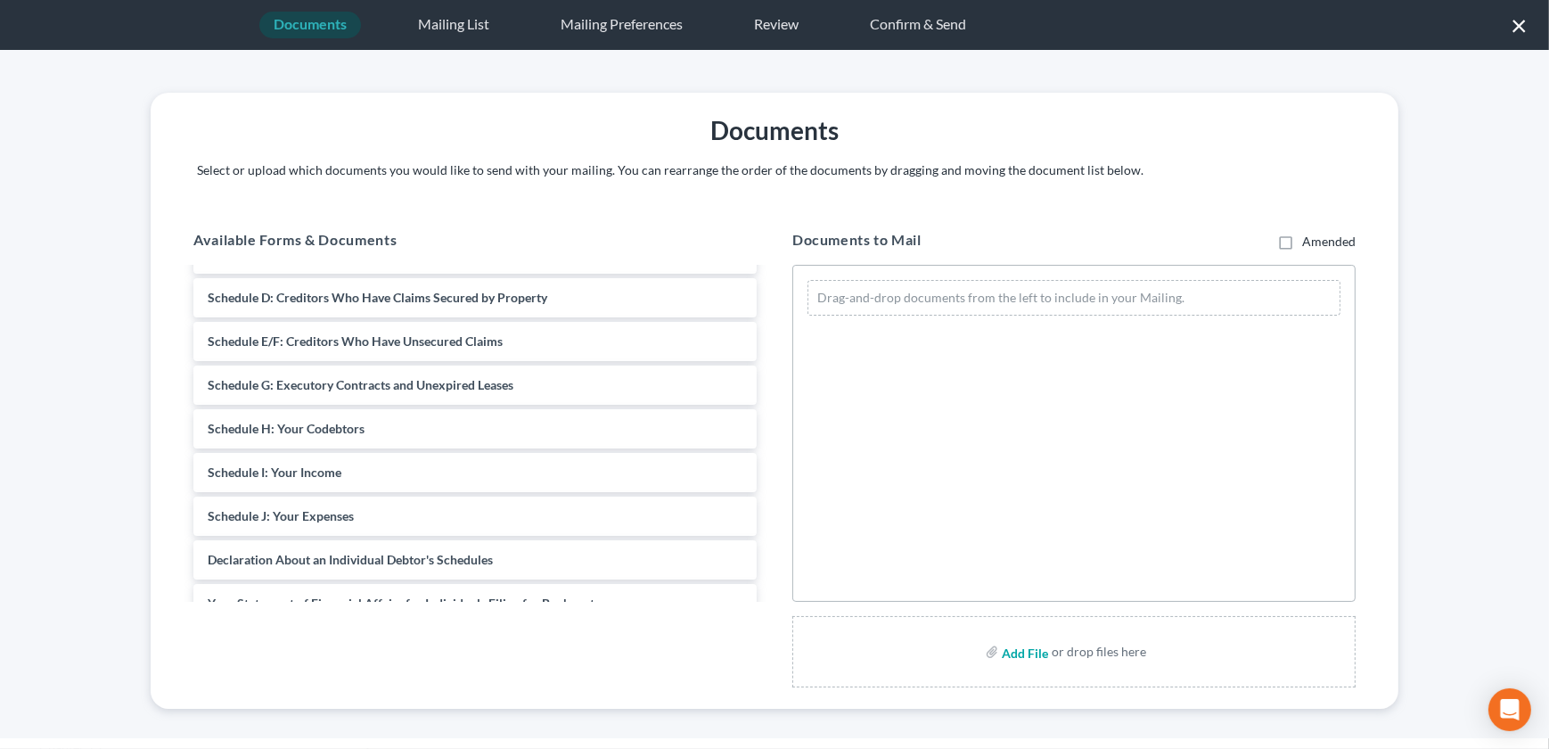
click at [1019, 646] on input "file" at bounding box center [1023, 651] width 43 height 32
type input "C:\fakepath\251008 MTEmploy.pdf"
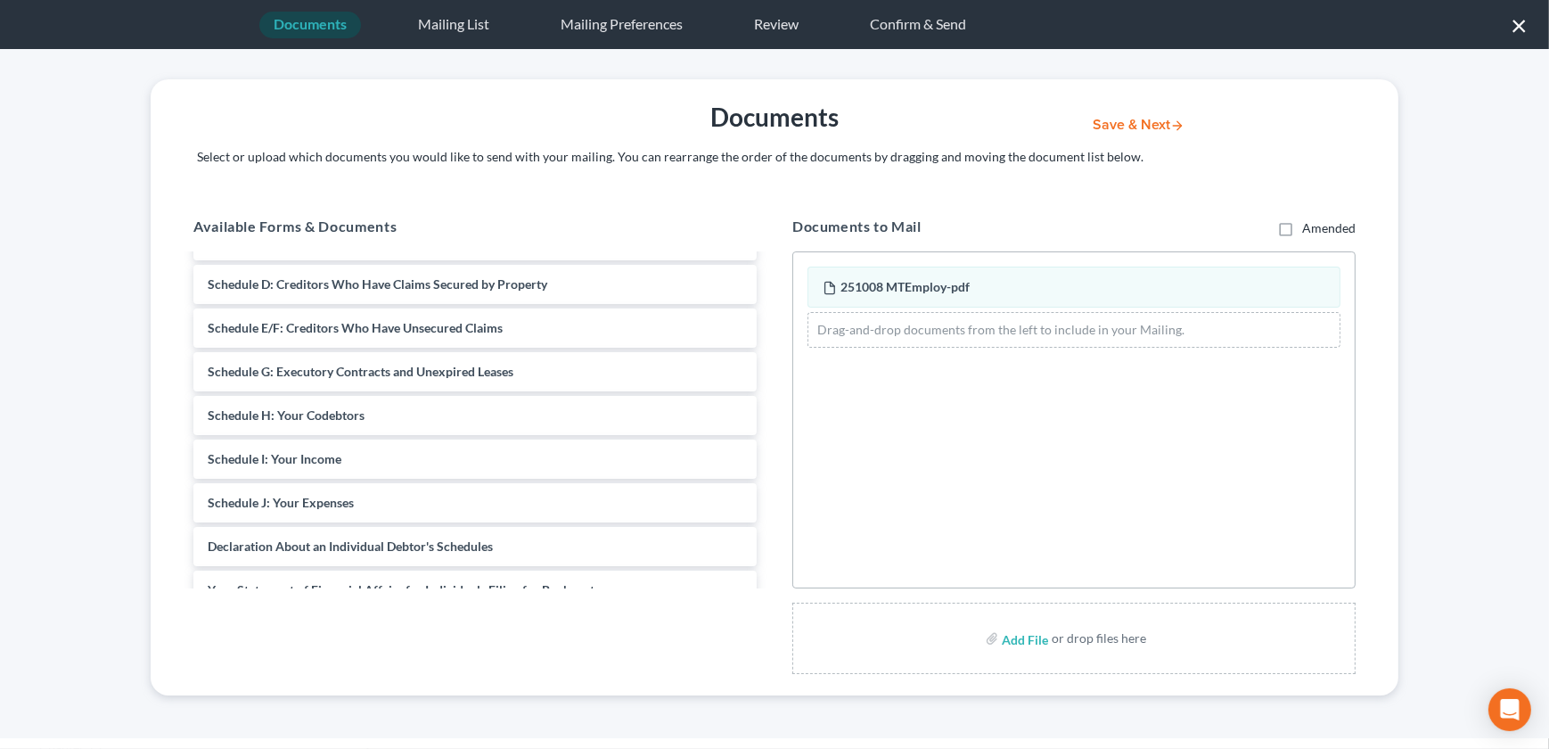
click at [1123, 121] on button "Save & Next" at bounding box center [1138, 125] width 120 height 15
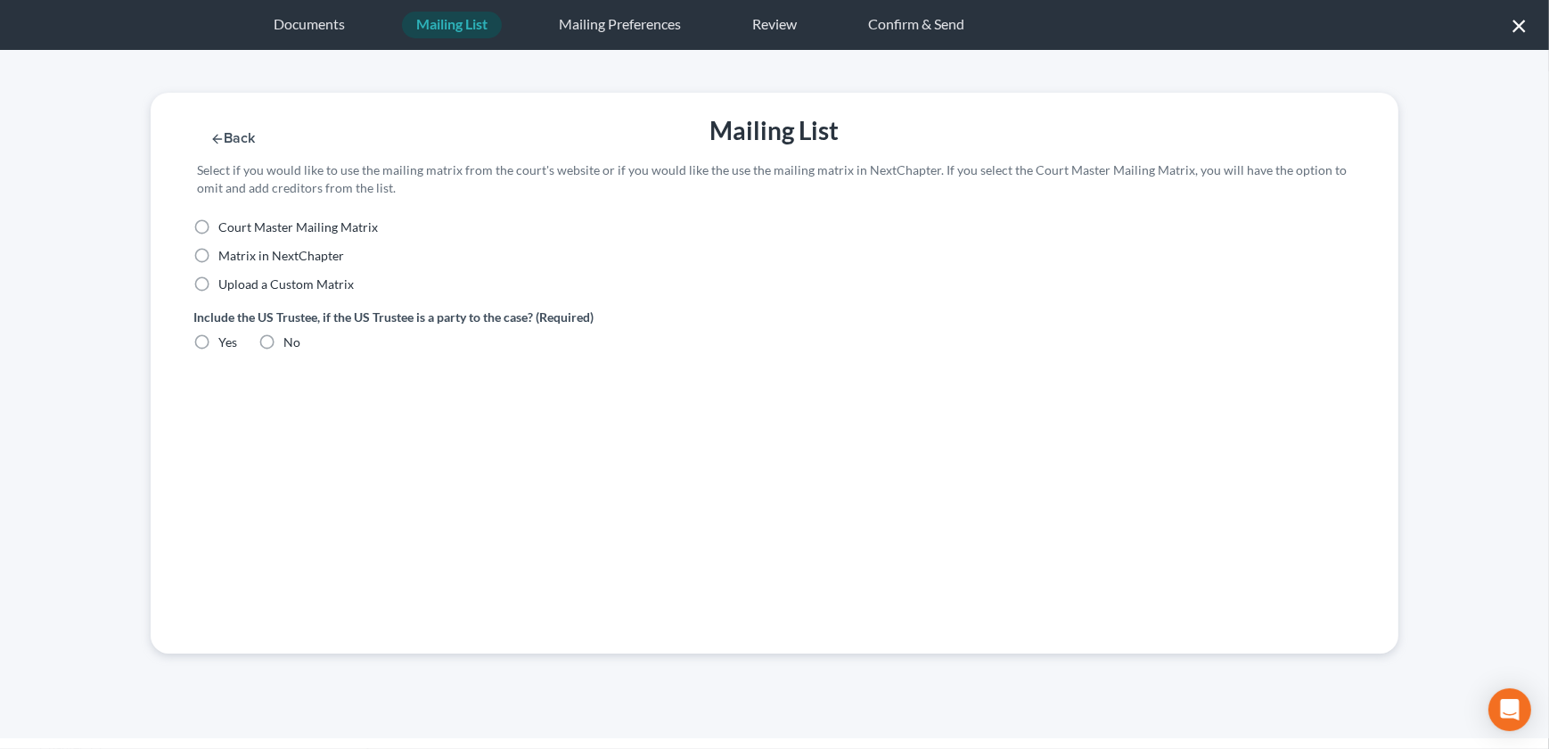
scroll to position [0, 0]
click at [218, 278] on label "Upload a Custom Matrix" at bounding box center [285, 284] width 135 height 18
click at [225, 278] on input "Upload a Custom Matrix" at bounding box center [231, 281] width 12 height 12
radio input "true"
click at [218, 337] on label "Yes" at bounding box center [227, 342] width 19 height 18
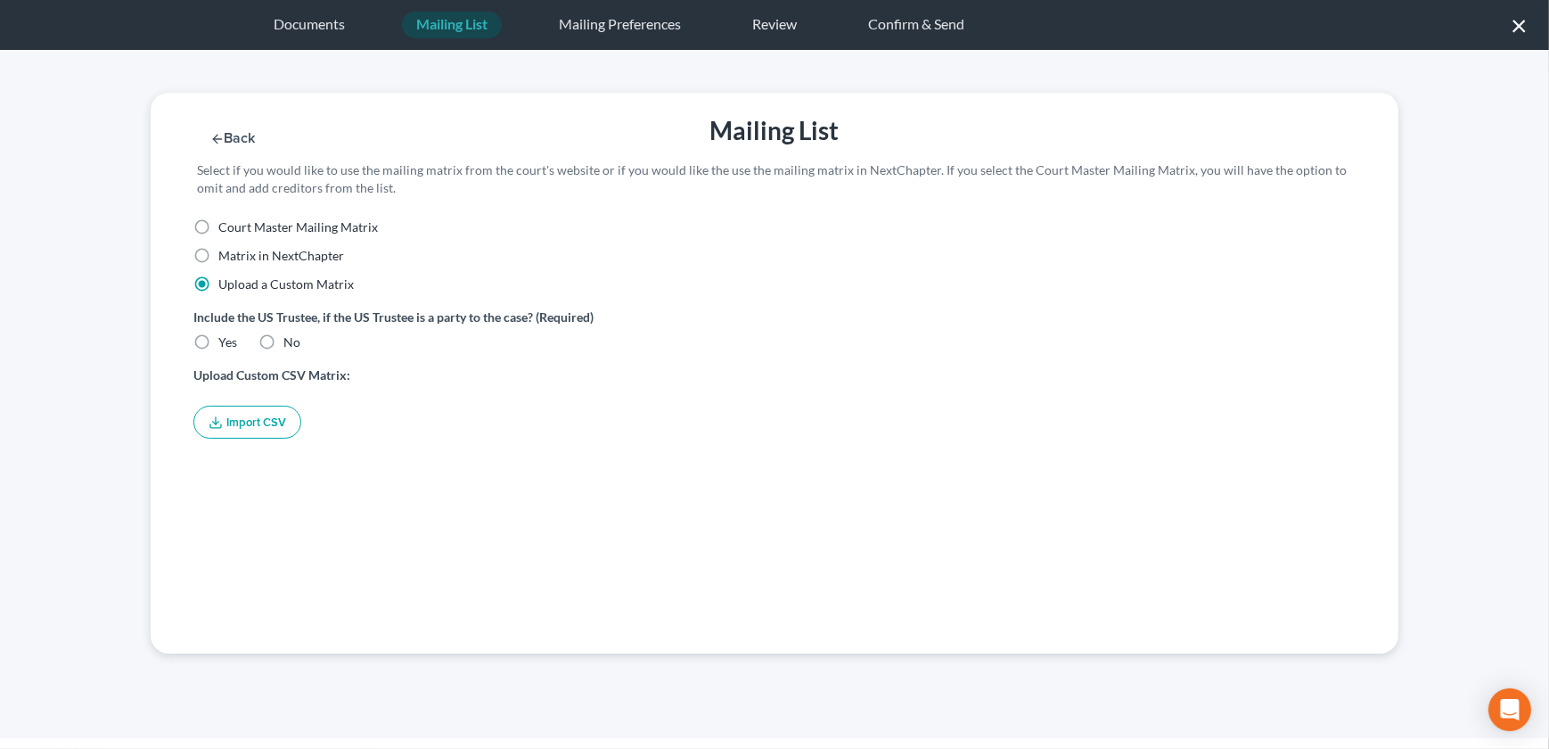
click at [225, 337] on input "Yes" at bounding box center [231, 339] width 12 height 12
radio input "true"
click at [224, 421] on button "Import CSV" at bounding box center [247, 422] width 108 height 33
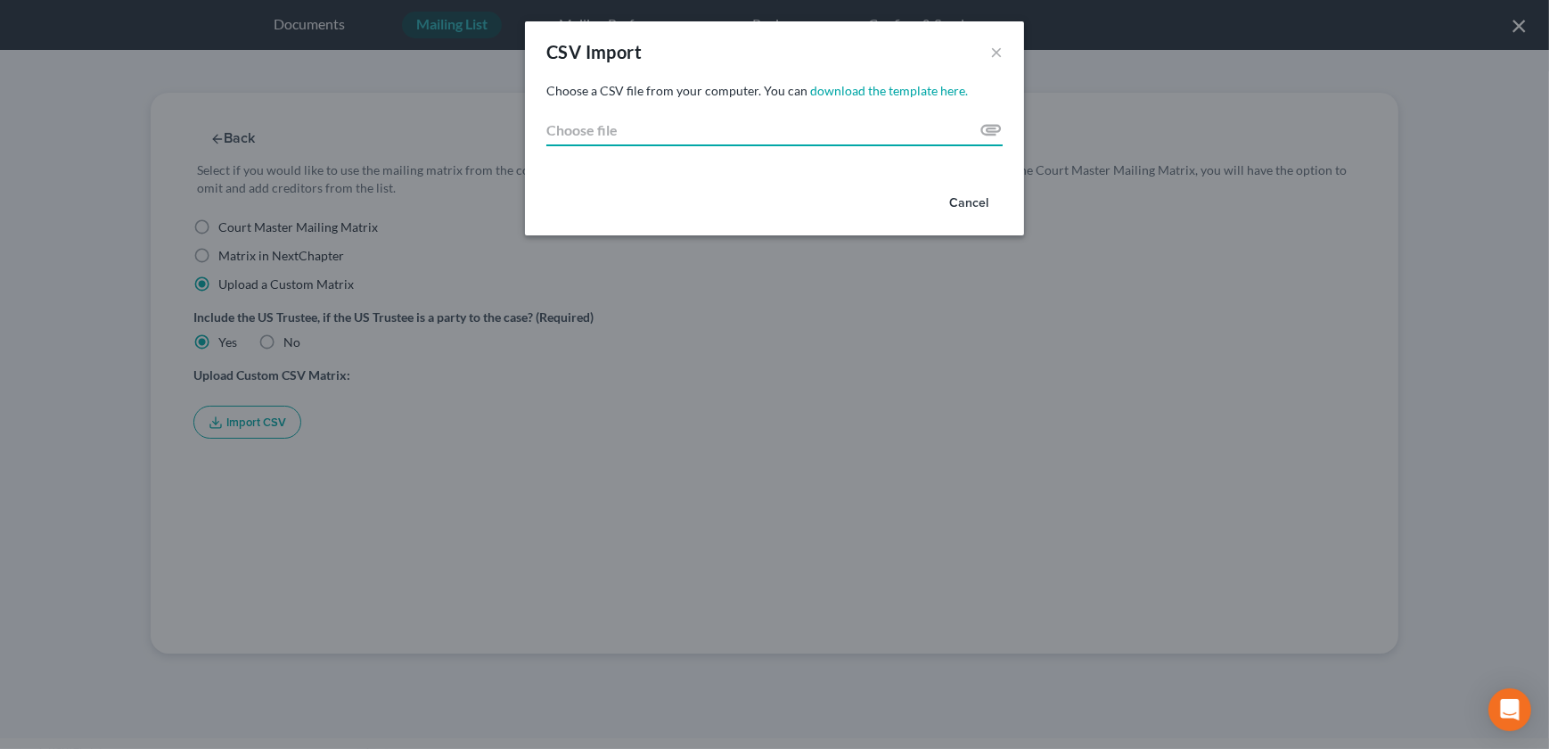
click at [993, 127] on input "Choose file" at bounding box center [774, 130] width 456 height 32
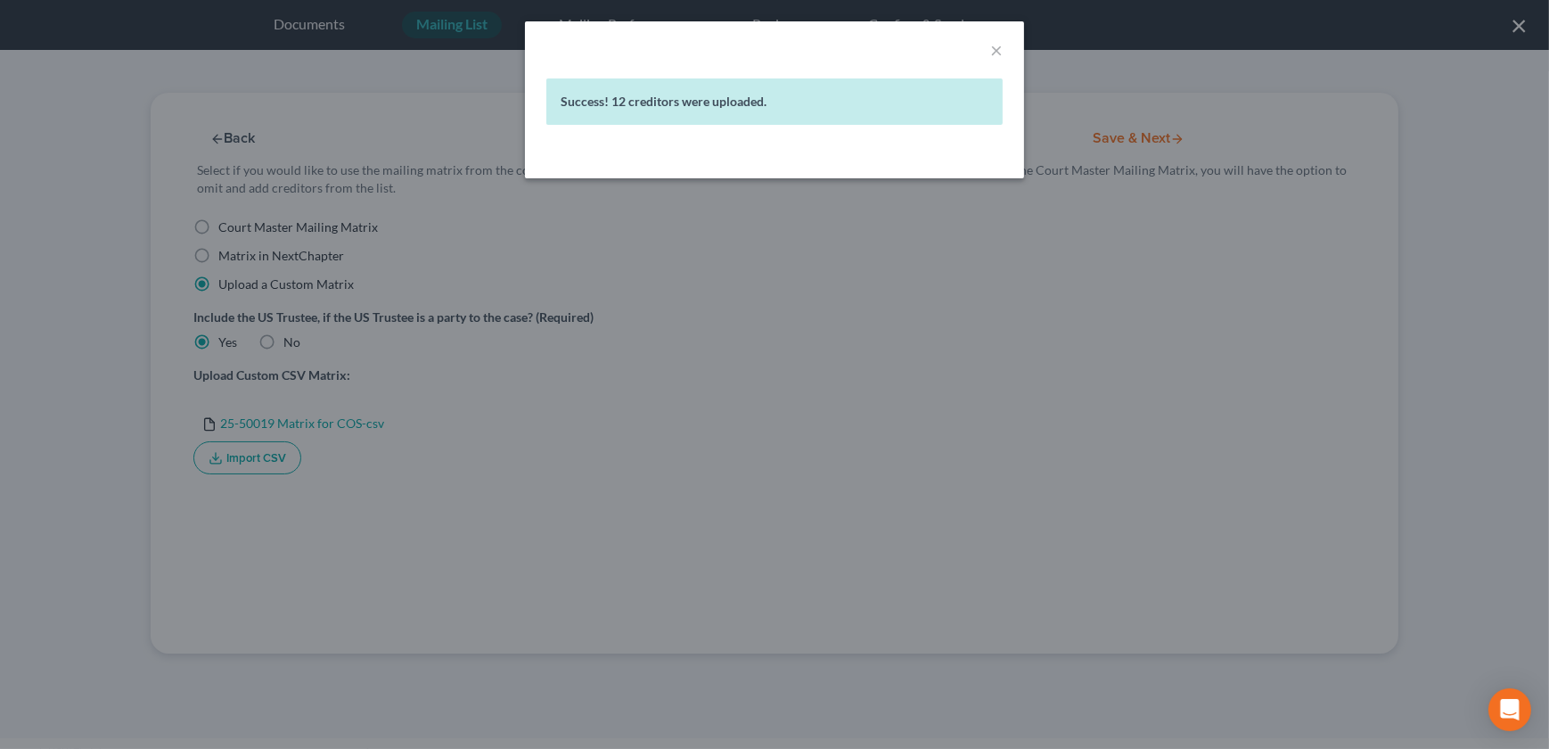
click at [1170, 251] on div "× Success! 12 creditors were uploaded." at bounding box center [774, 374] width 1549 height 749
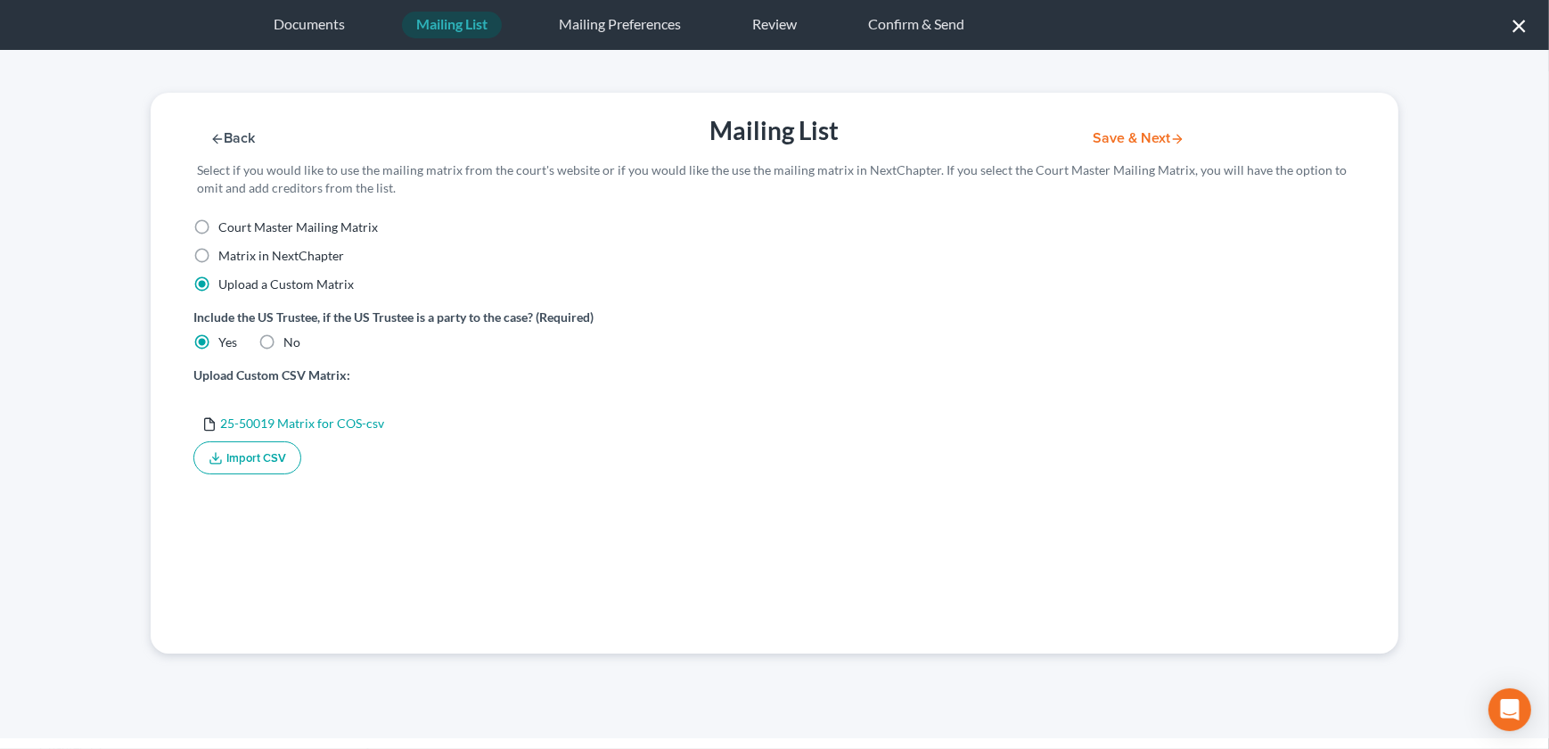
click at [1121, 134] on button "Save & Next" at bounding box center [1138, 138] width 120 height 15
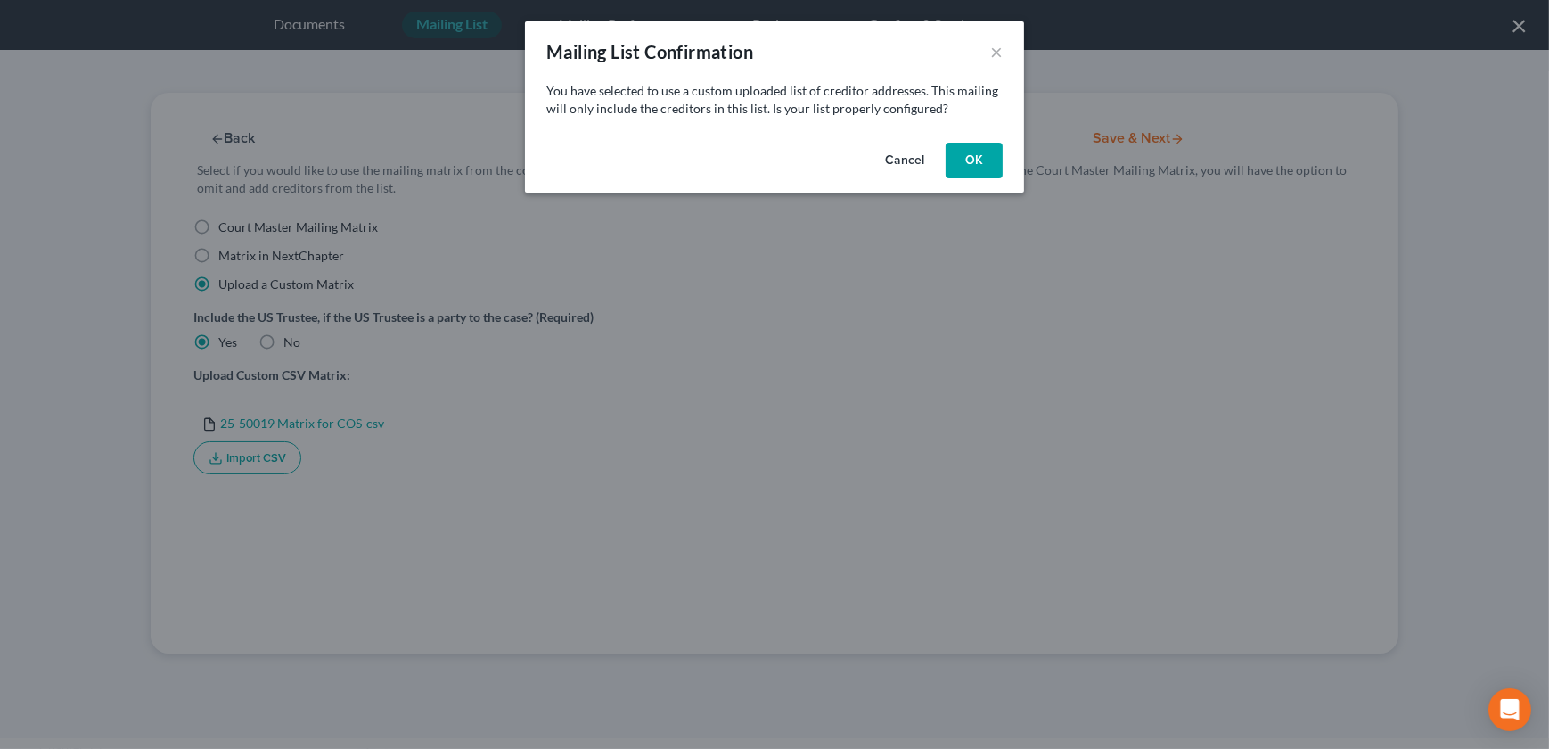
click at [971, 162] on button "OK" at bounding box center [974, 161] width 57 height 36
select select "26"
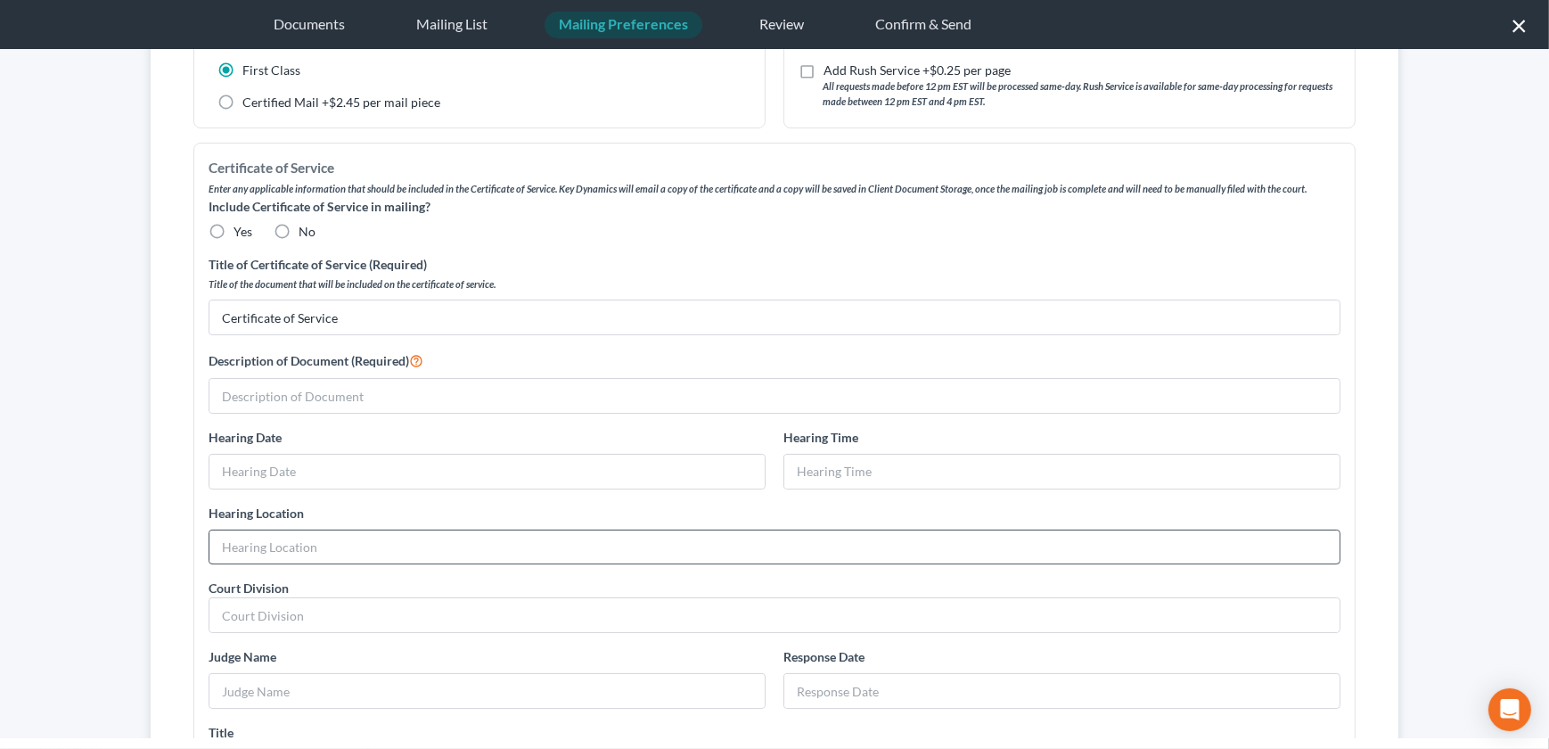
scroll to position [303, 0]
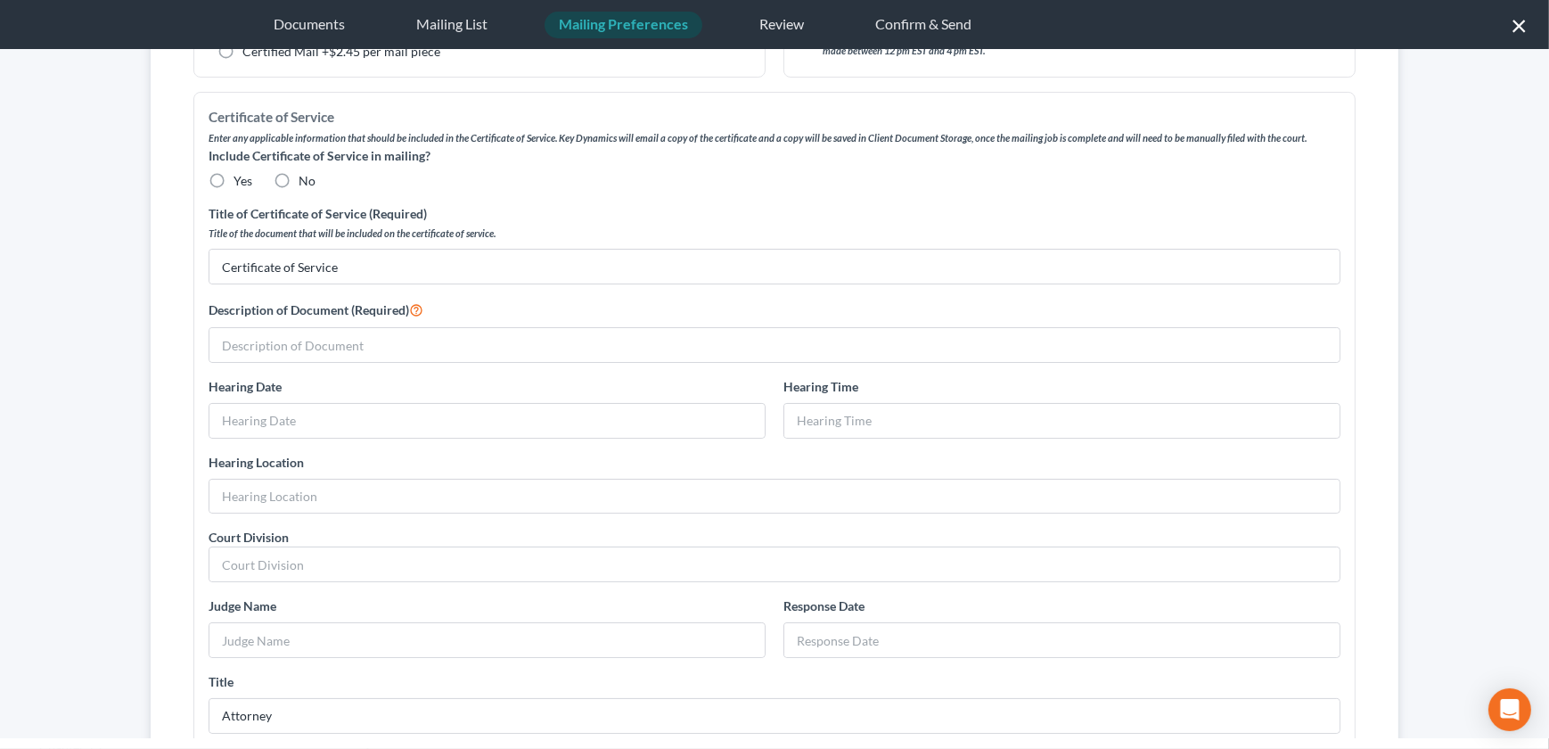
click at [299, 178] on label "No" at bounding box center [307, 181] width 17 height 18
click at [306, 178] on input "No" at bounding box center [312, 178] width 12 height 12
radio input "true"
click at [299, 346] on input "text" at bounding box center [774, 345] width 1130 height 34
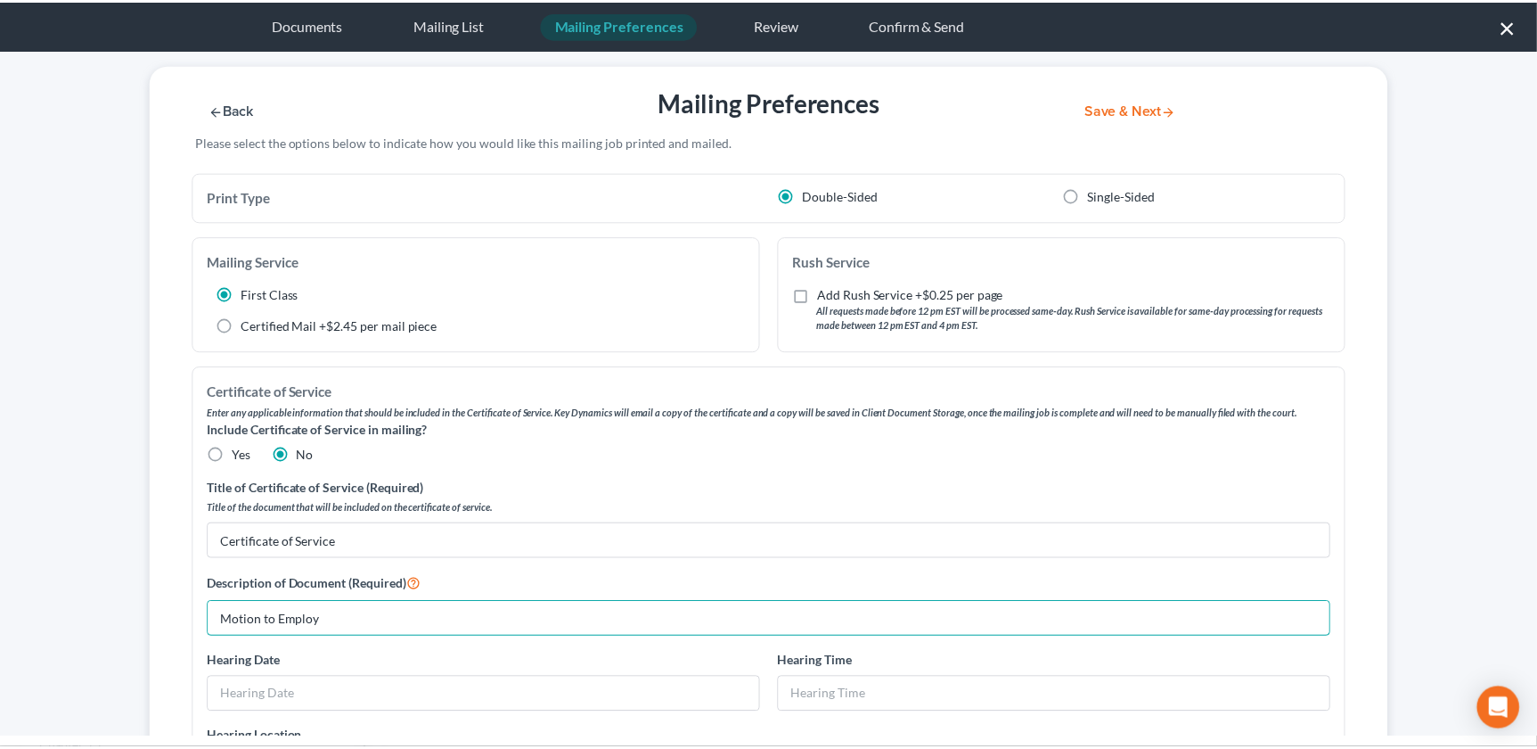
scroll to position [0, 0]
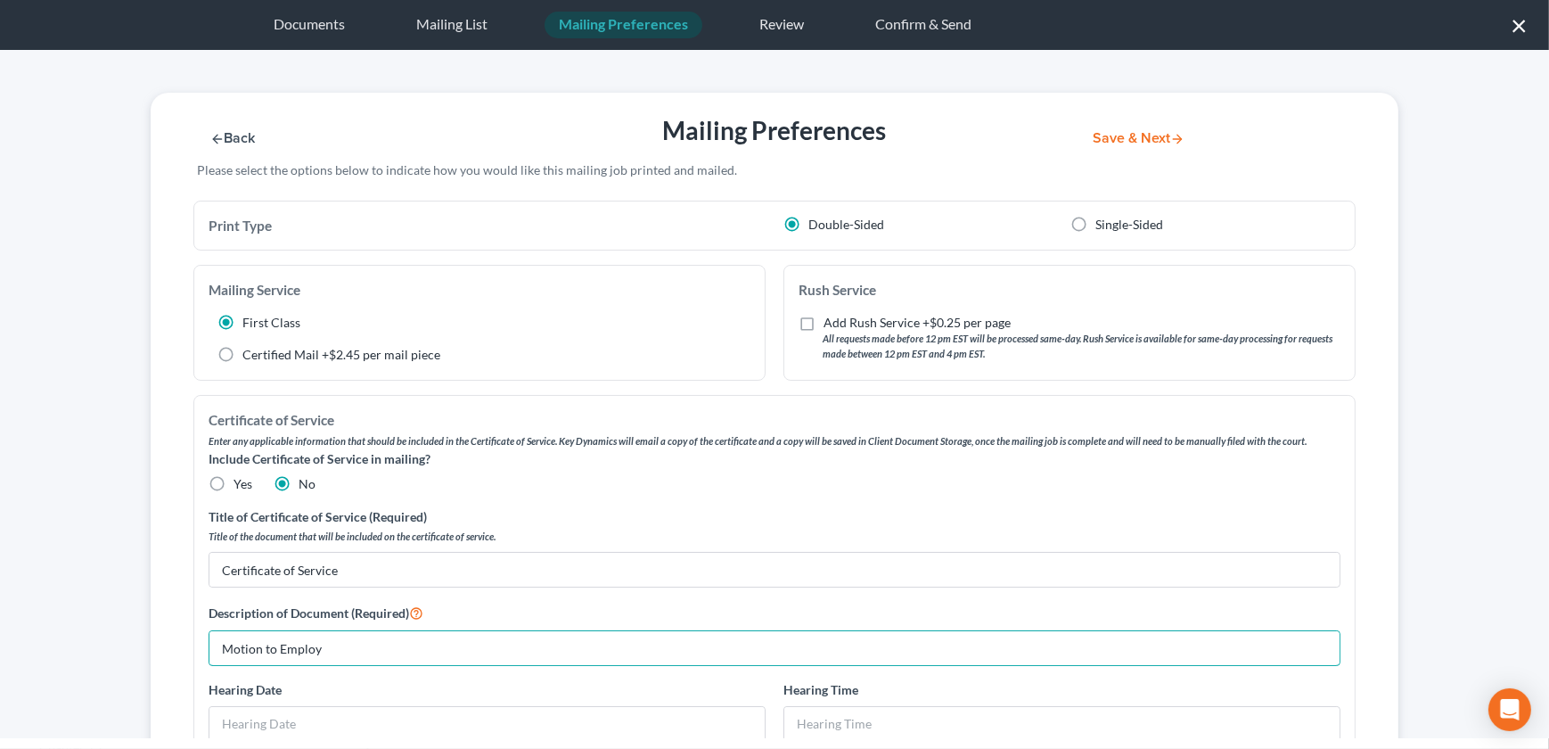
type input "Motion to Employ"
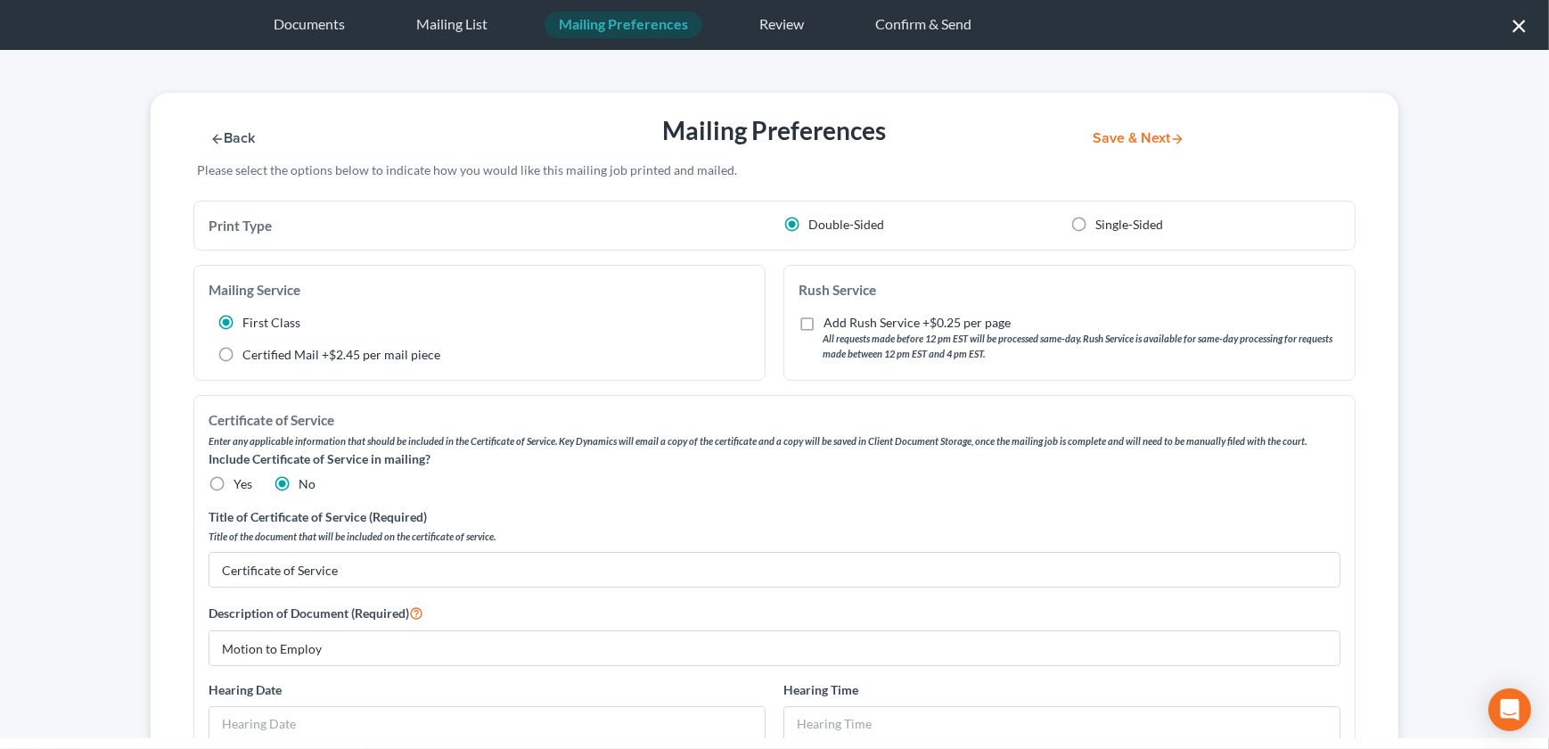
click at [1134, 135] on button "Save & Next" at bounding box center [1138, 138] width 120 height 15
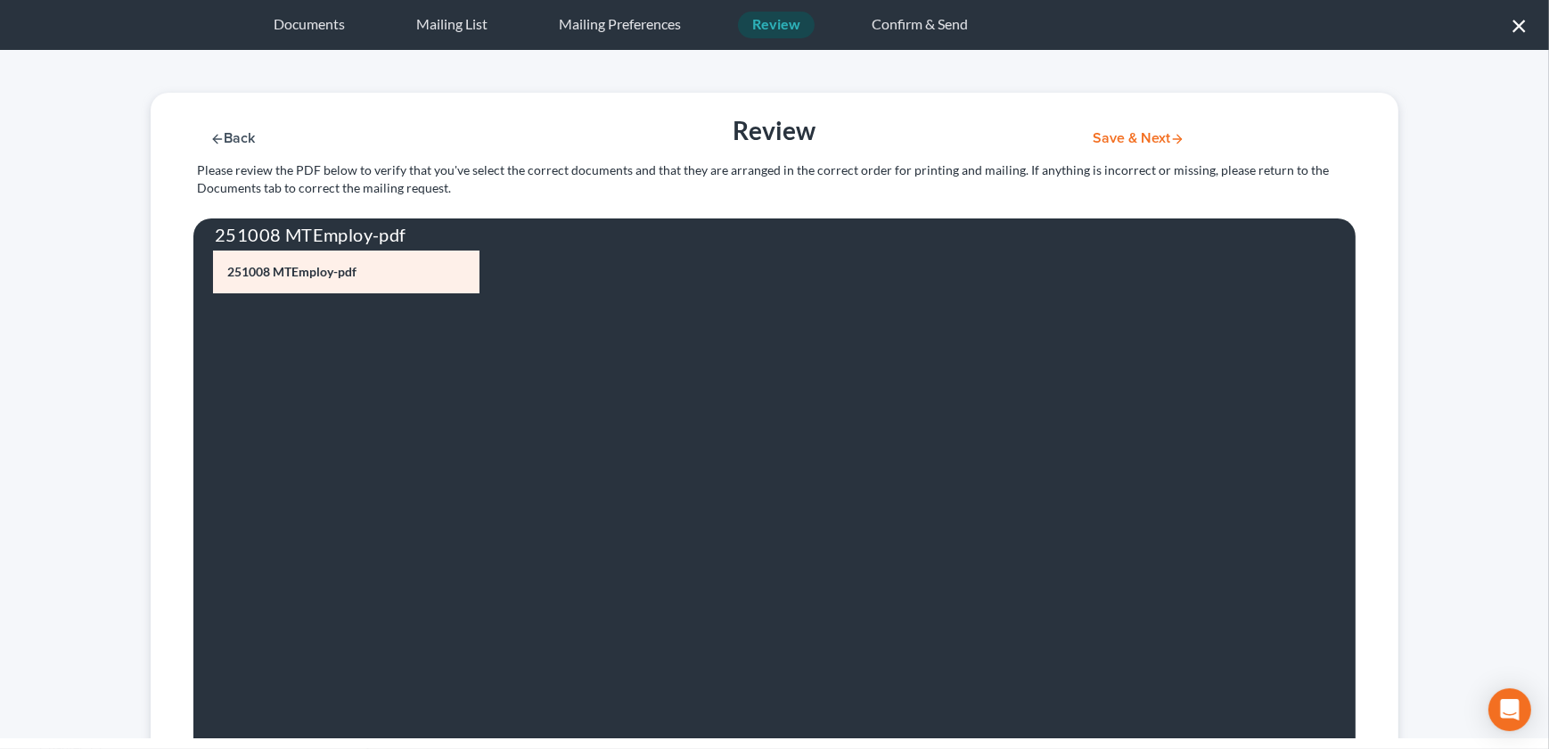
click at [1123, 136] on button "Save & Next" at bounding box center [1138, 138] width 120 height 15
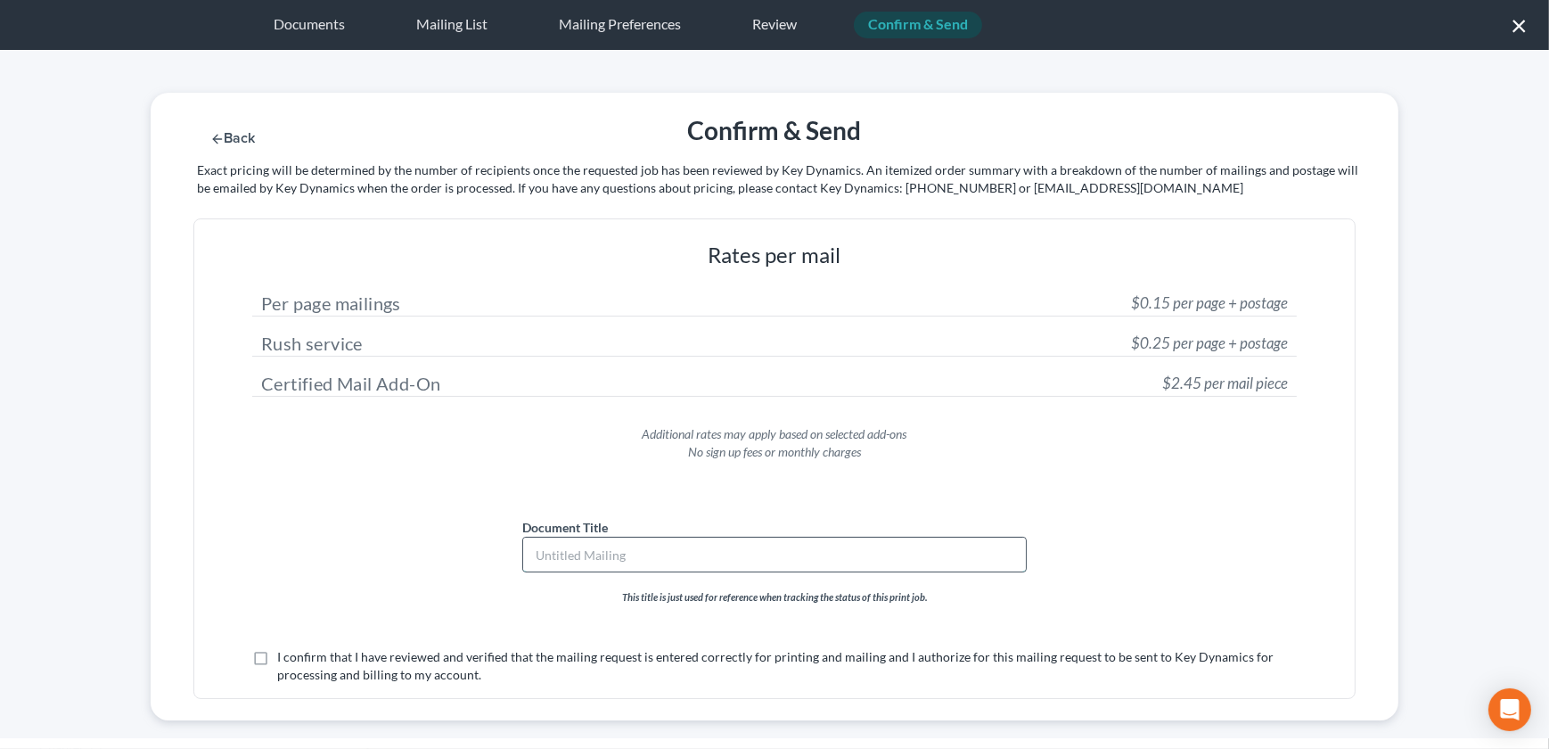
click at [607, 546] on input "text" at bounding box center [774, 554] width 503 height 34
type input "Motion to Employ"
click at [277, 660] on label "I confirm that I have reviewed and verified that the mailing request is entered…" at bounding box center [787, 666] width 1020 height 36
click at [284, 660] on input "I confirm that I have reviewed and verified that the mailing request is entered…" at bounding box center [290, 654] width 12 height 12
checkbox input "true"
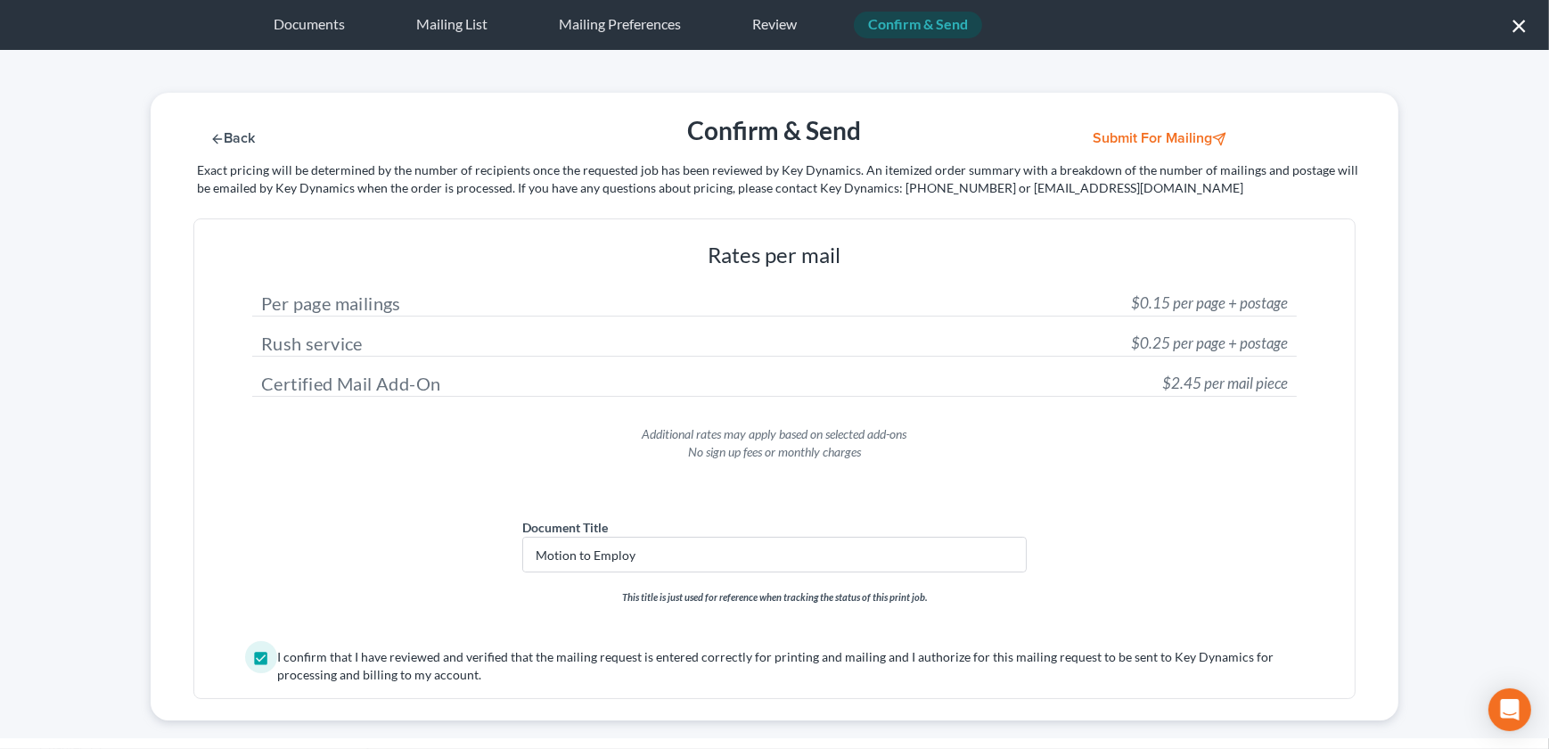
click at [1150, 141] on button "Submit for Mailing" at bounding box center [1161, 138] width 166 height 15
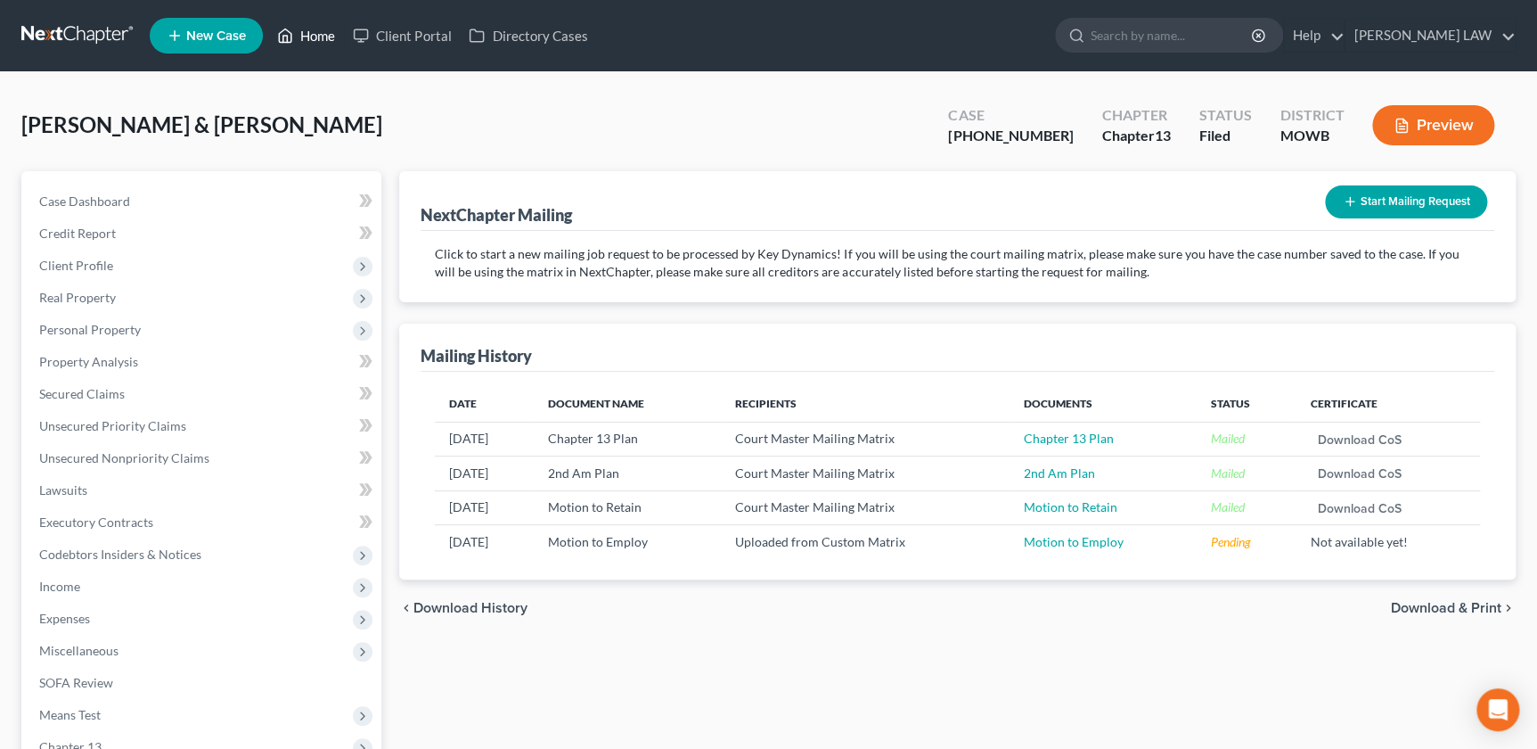
click at [316, 35] on link "Home" at bounding box center [306, 36] width 76 height 32
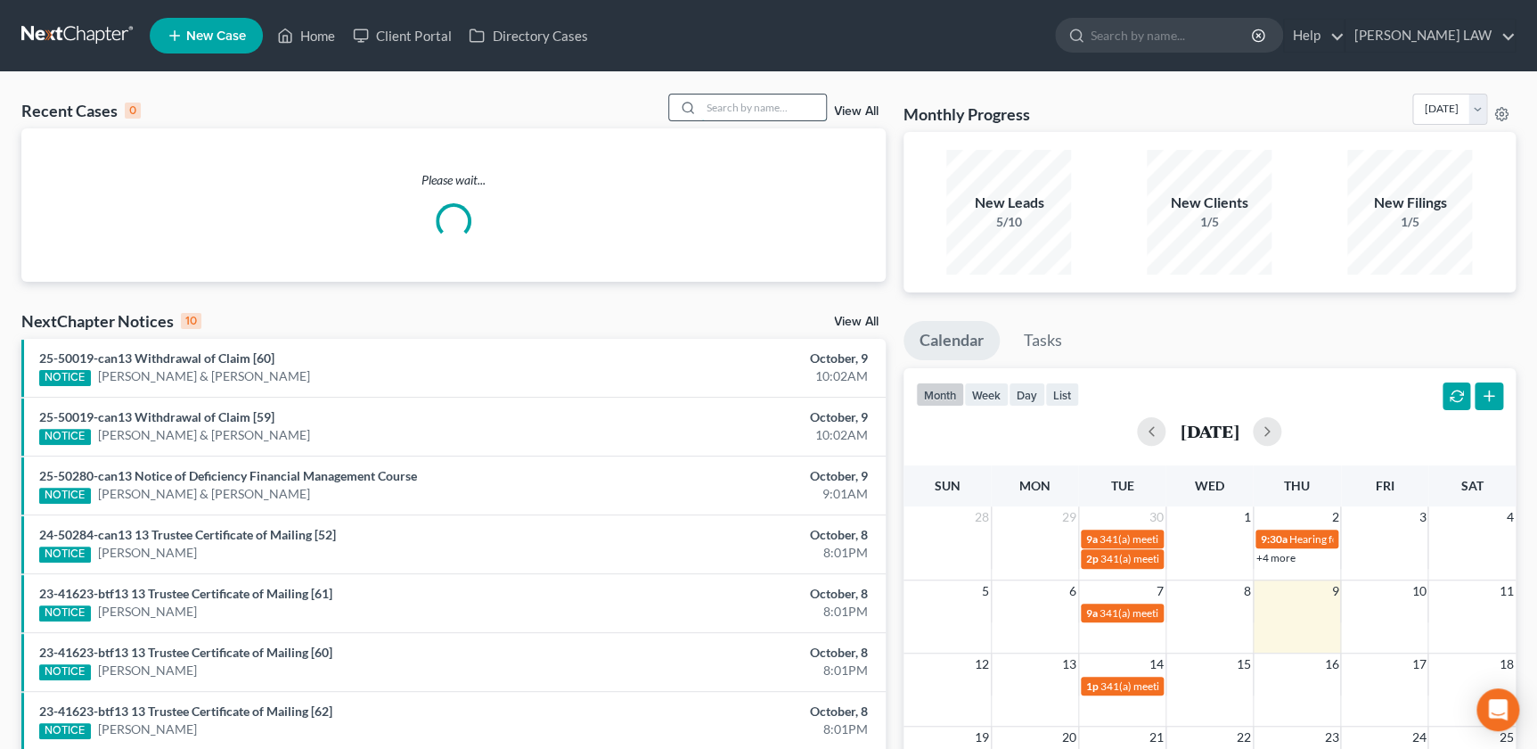
click at [760, 107] on input "search" at bounding box center [763, 107] width 125 height 26
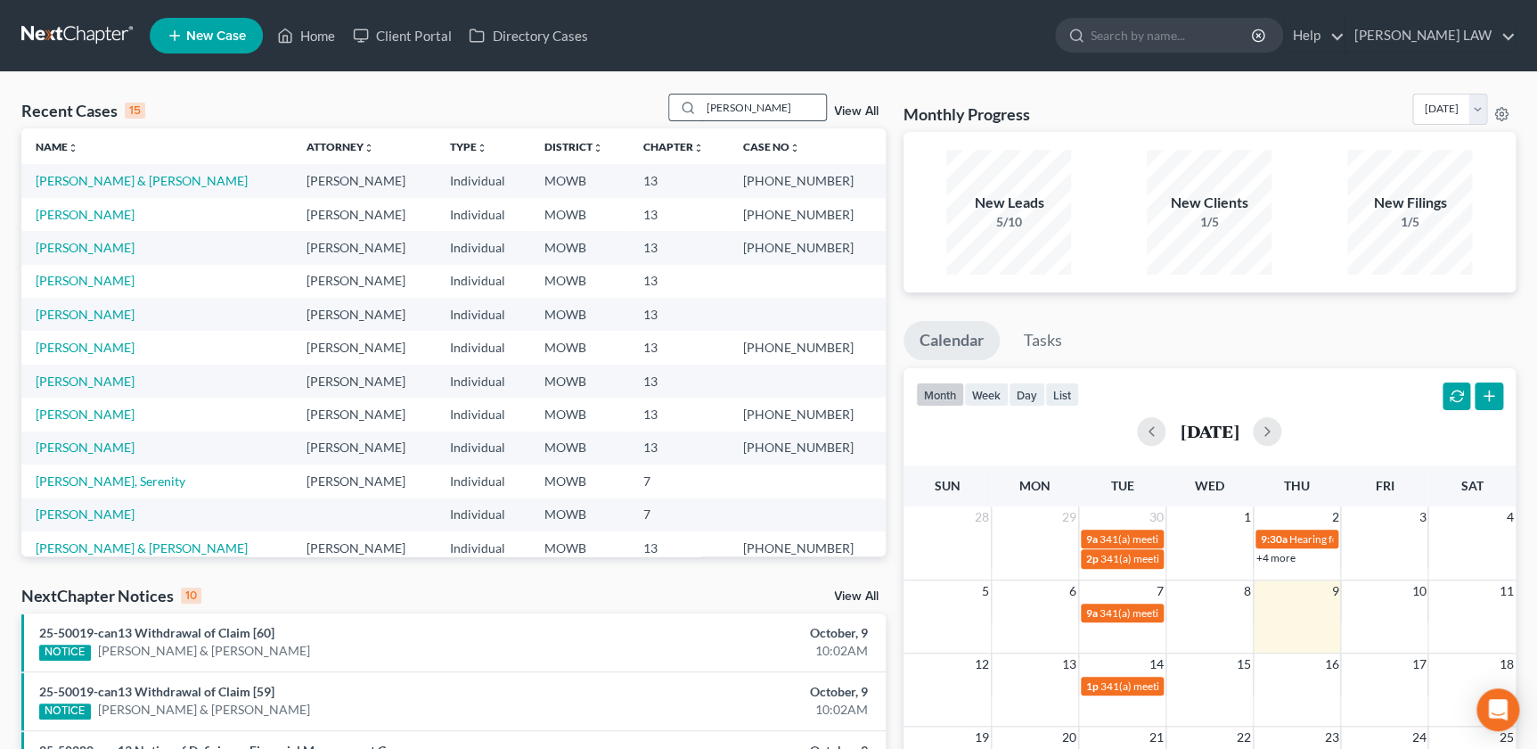
type input "kimble"
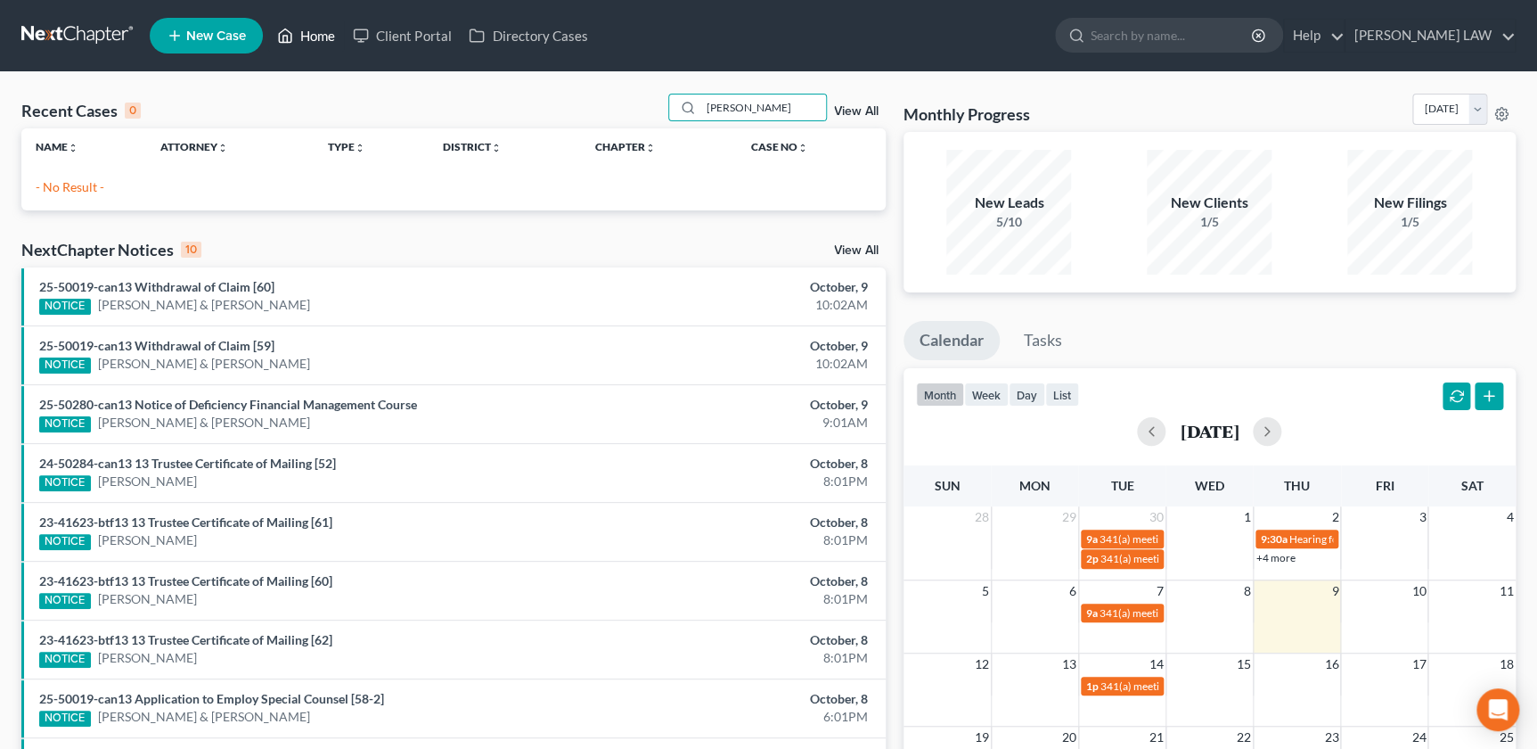
click at [311, 33] on link "Home" at bounding box center [306, 36] width 76 height 32
click at [201, 37] on span "New Case" at bounding box center [216, 35] width 60 height 13
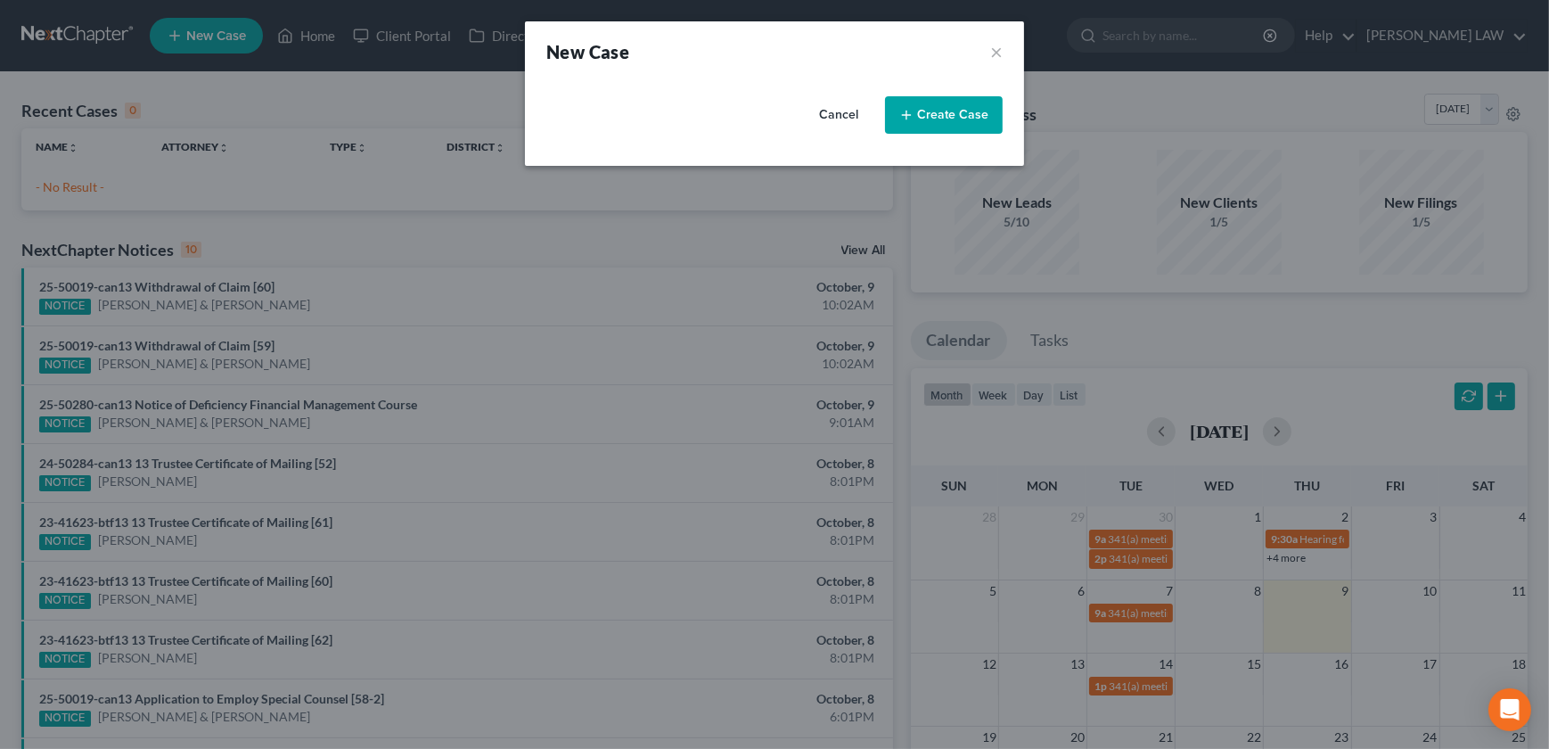
select select "46"
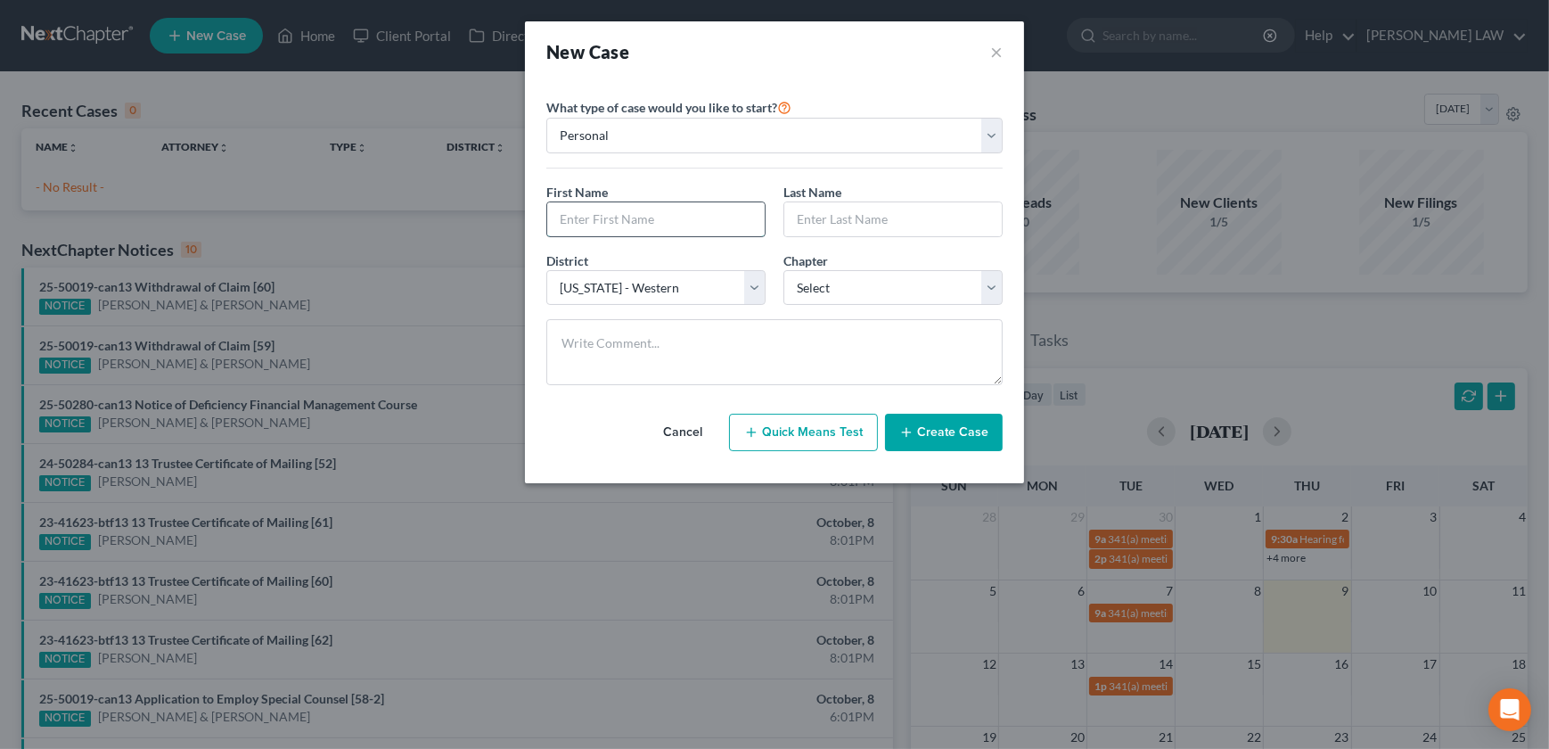
drag, startPoint x: 588, startPoint y: 233, endPoint x: 576, endPoint y: 232, distance: 12.5
click at [588, 233] on input "text" at bounding box center [655, 219] width 217 height 34
type input "Clinton"
type input "Kimble"
select select "3"
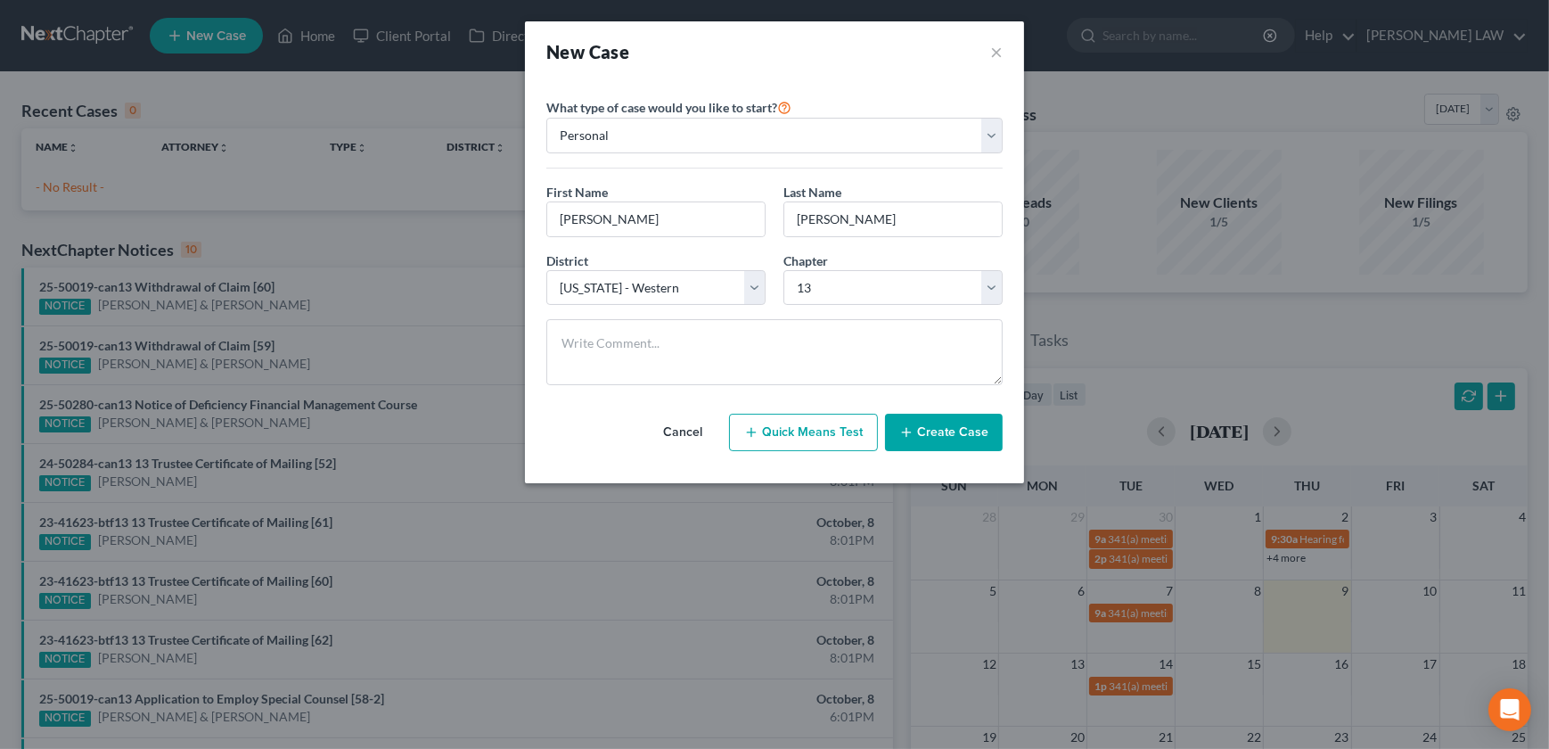
click at [970, 427] on button "Create Case" at bounding box center [944, 432] width 118 height 37
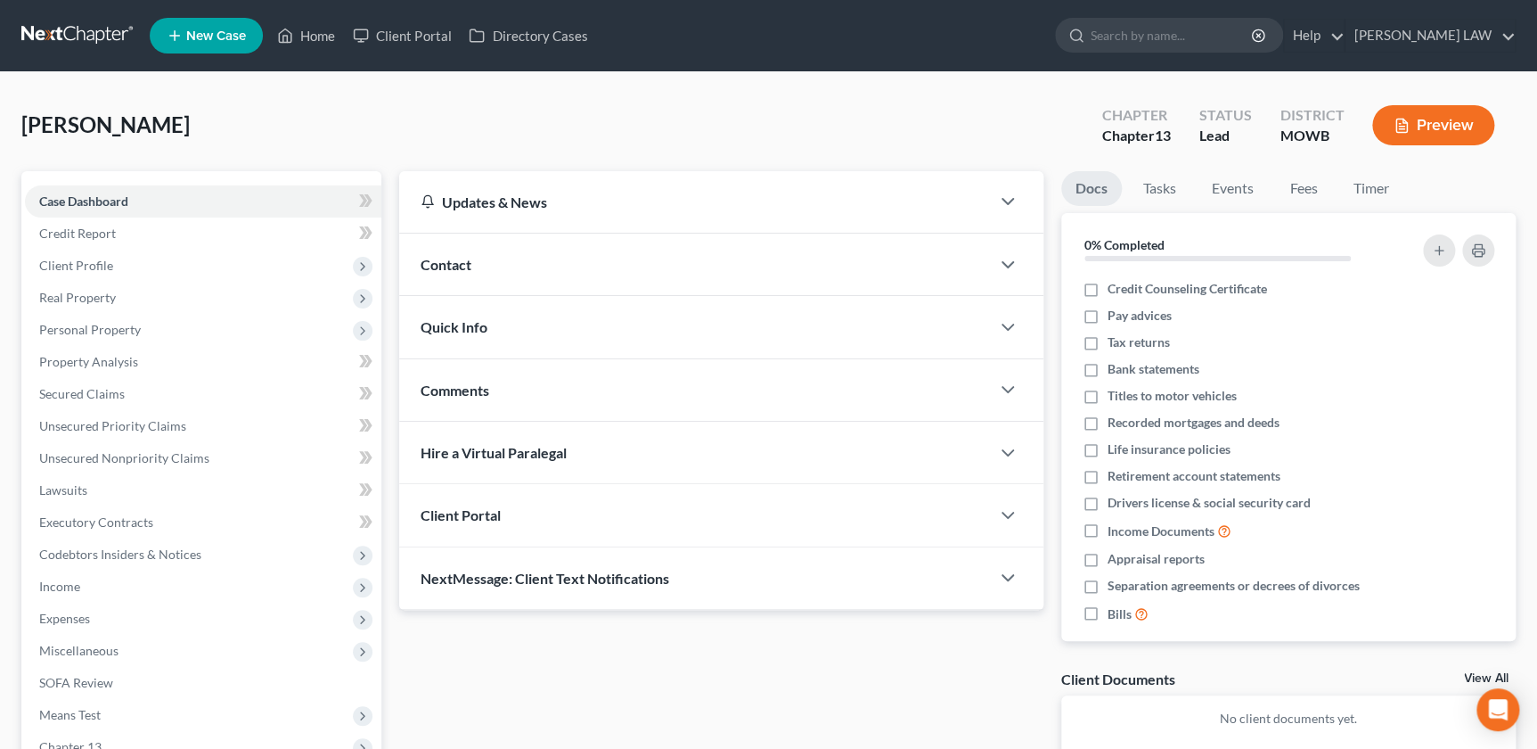
click at [497, 391] on div "Comments" at bounding box center [694, 389] width 590 height 61
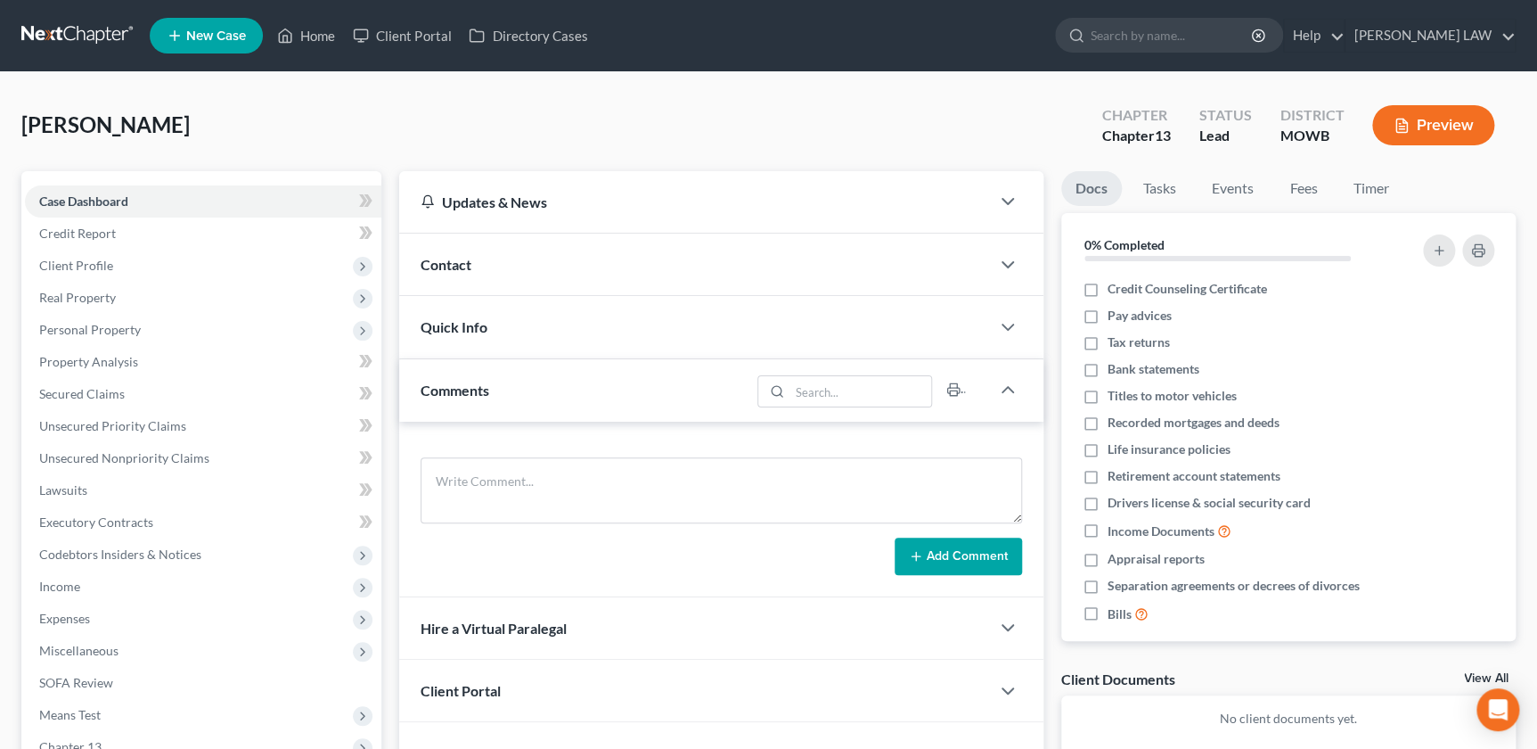
click at [987, 715] on div "Client Portal" at bounding box center [694, 690] width 590 height 61
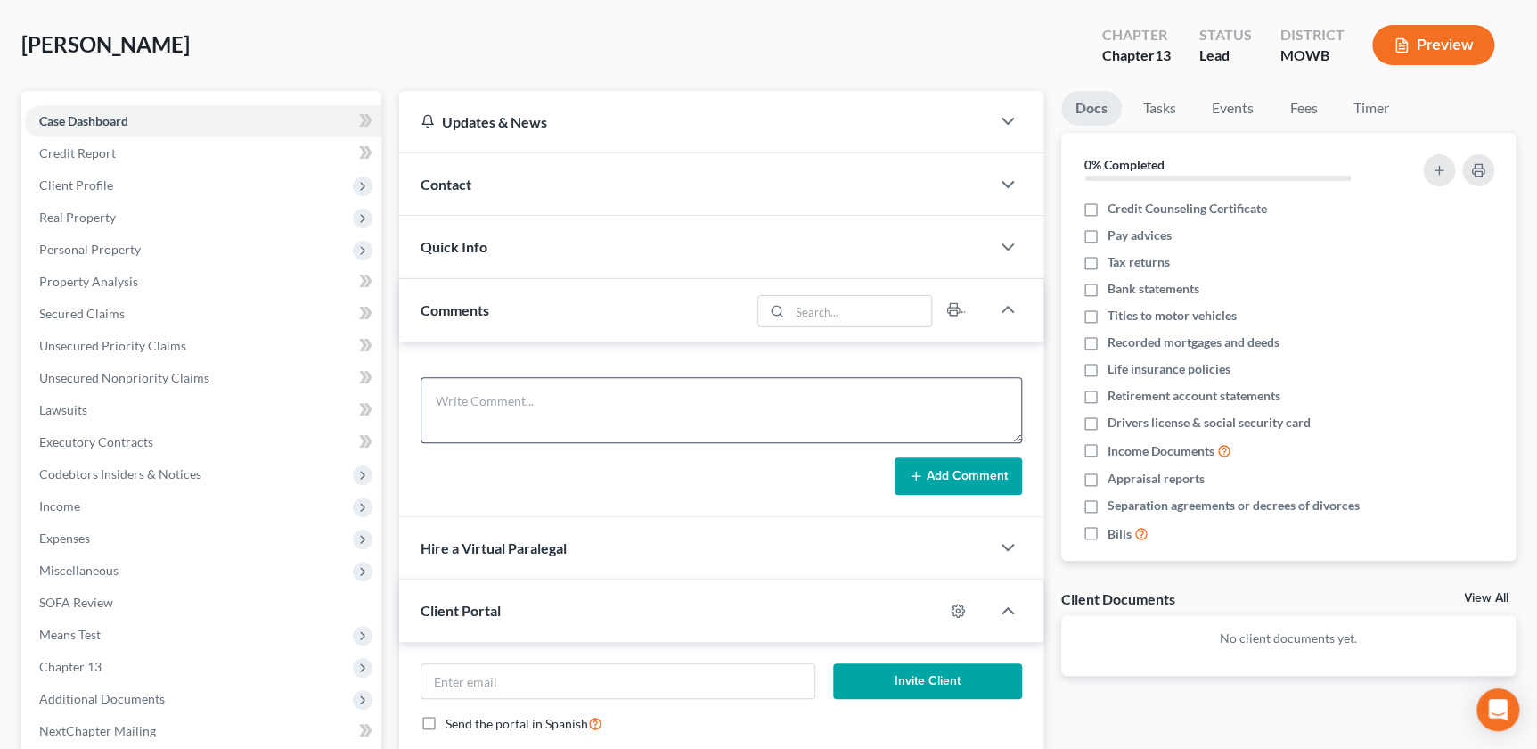
scroll to position [80, 0]
click at [564, 393] on textarea at bounding box center [721, 410] width 601 height 66
paste textarea "Andrew County HS 3 - son 21 in college doesn't work Inc His - 55k Her 40k Proba…"
type textarea "Andrew County HS 3 - son 21 in college doesn't work Inc His - 55k Her 40k Proba…"
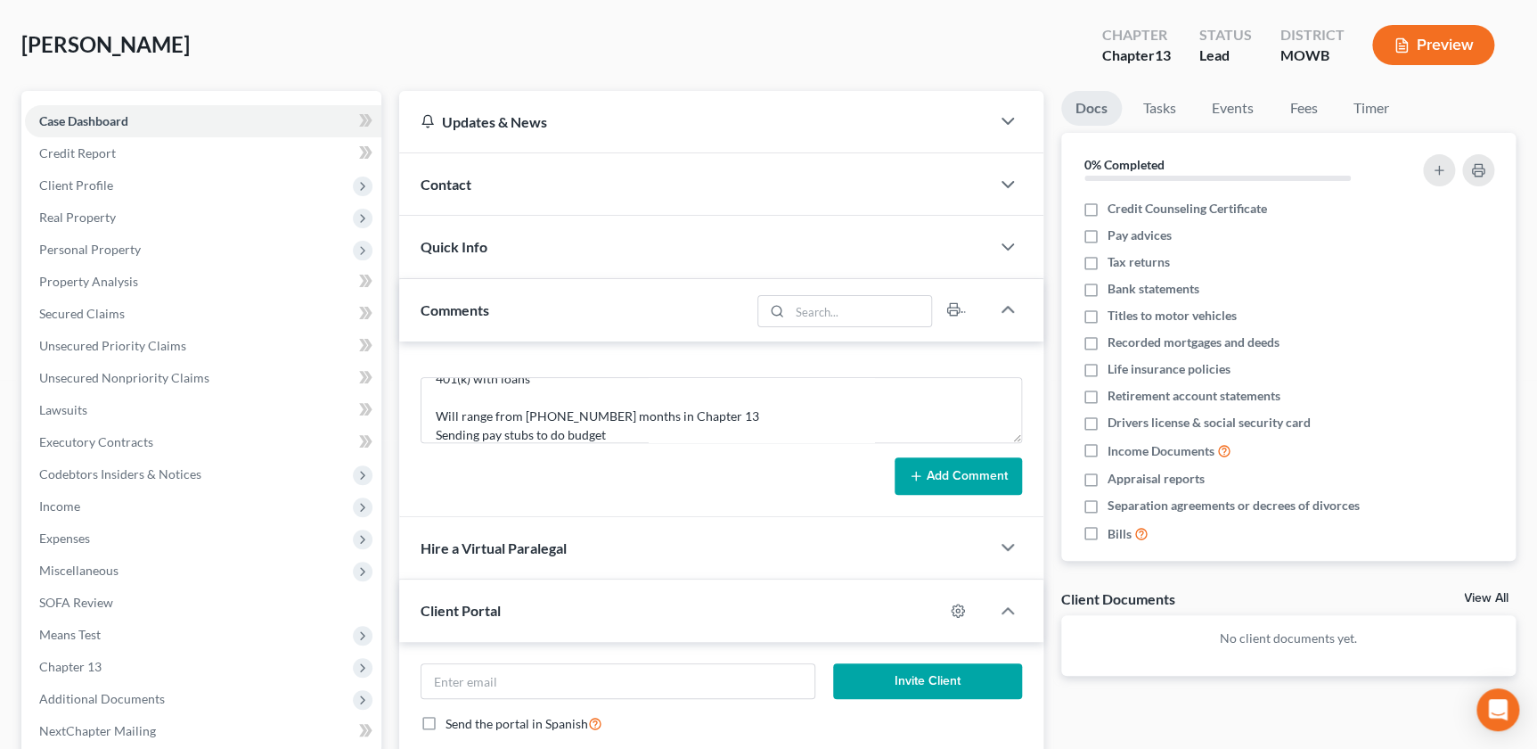
click at [919, 459] on button "Add Comment" at bounding box center [958, 475] width 127 height 37
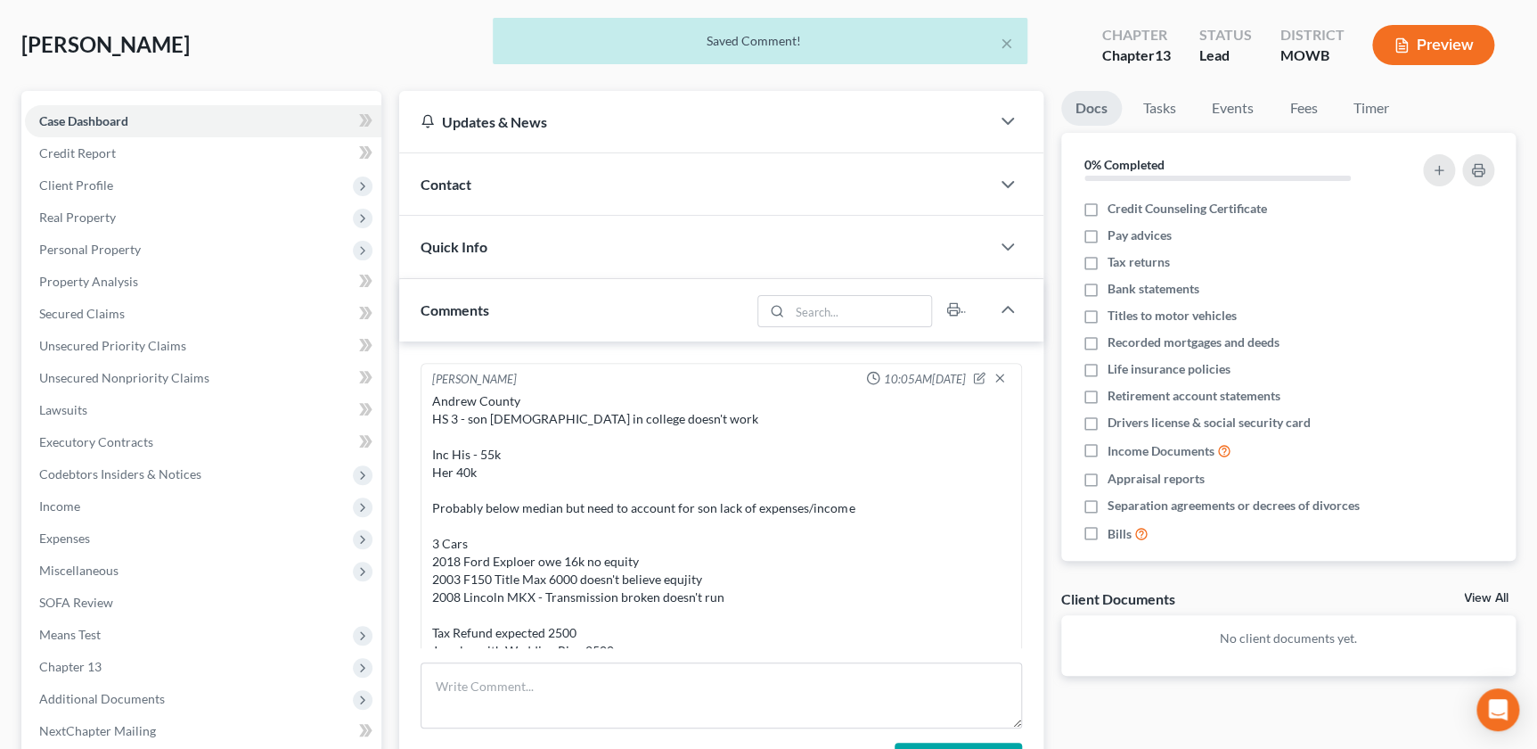
scroll to position [201, 0]
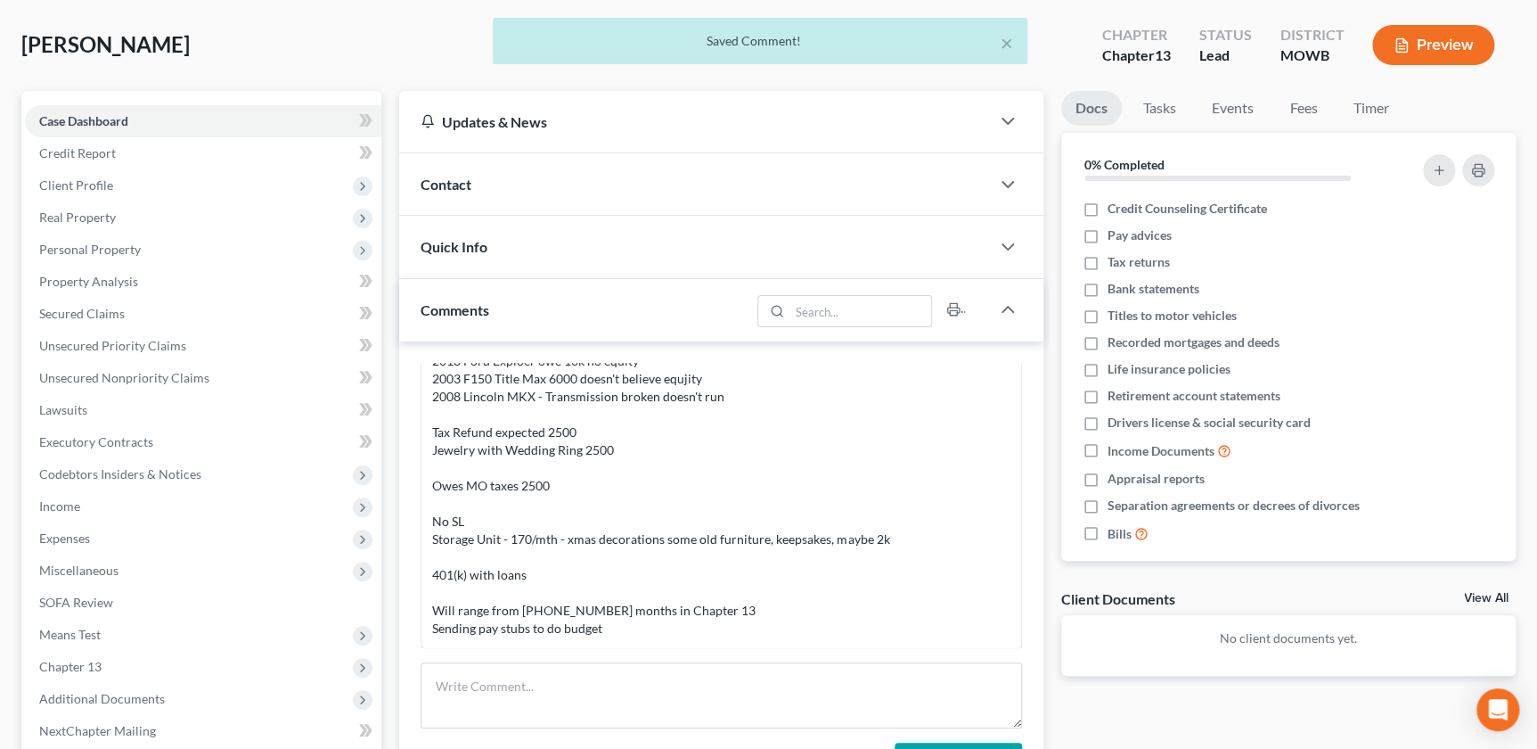
click at [497, 184] on div "Contact" at bounding box center [694, 183] width 590 height 61
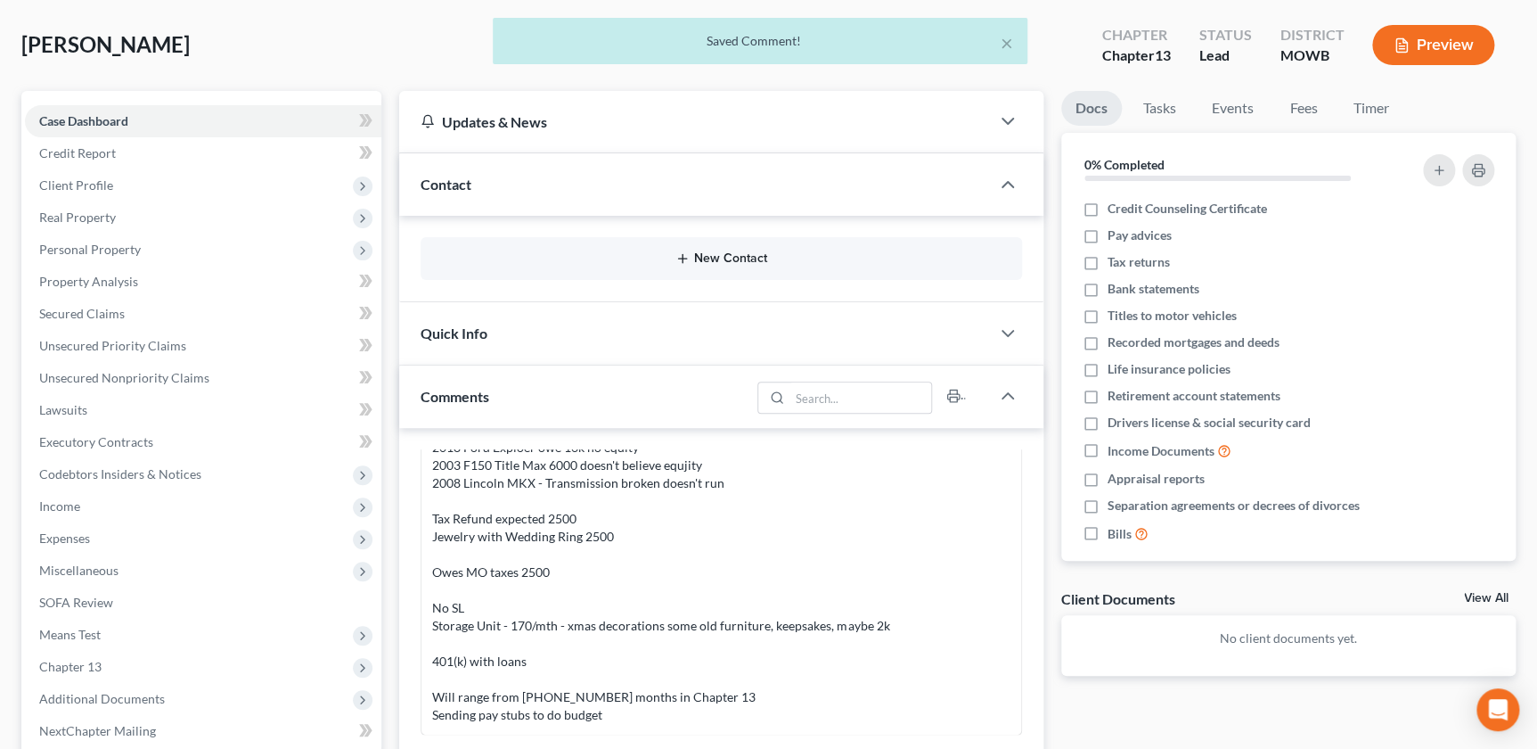
click at [686, 258] on icon "button" at bounding box center [683, 258] width 14 height 14
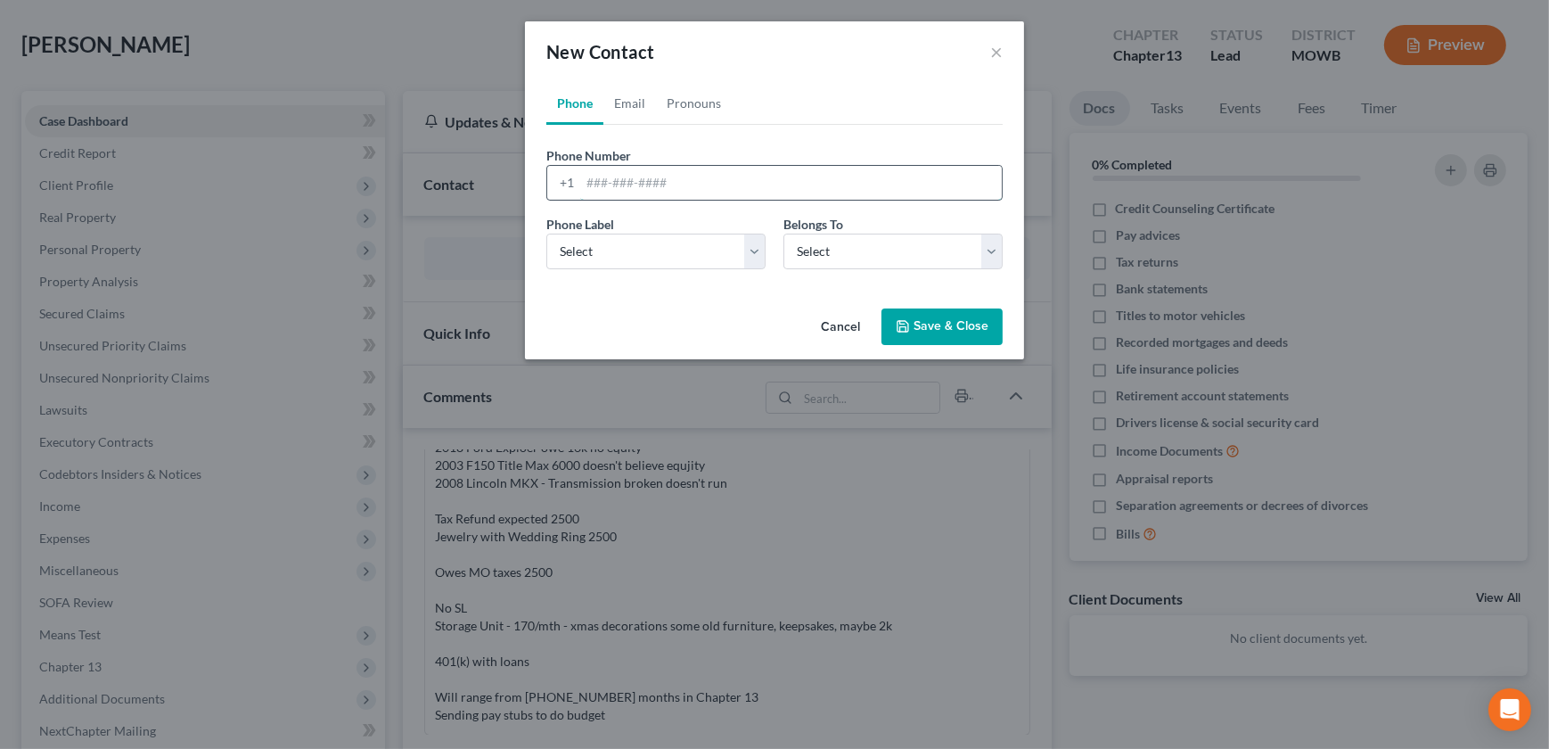
click at [642, 189] on input "tel" at bounding box center [791, 183] width 422 height 34
type input "816-244-1538"
select select "0"
click at [606, 104] on link "Email" at bounding box center [629, 103] width 53 height 43
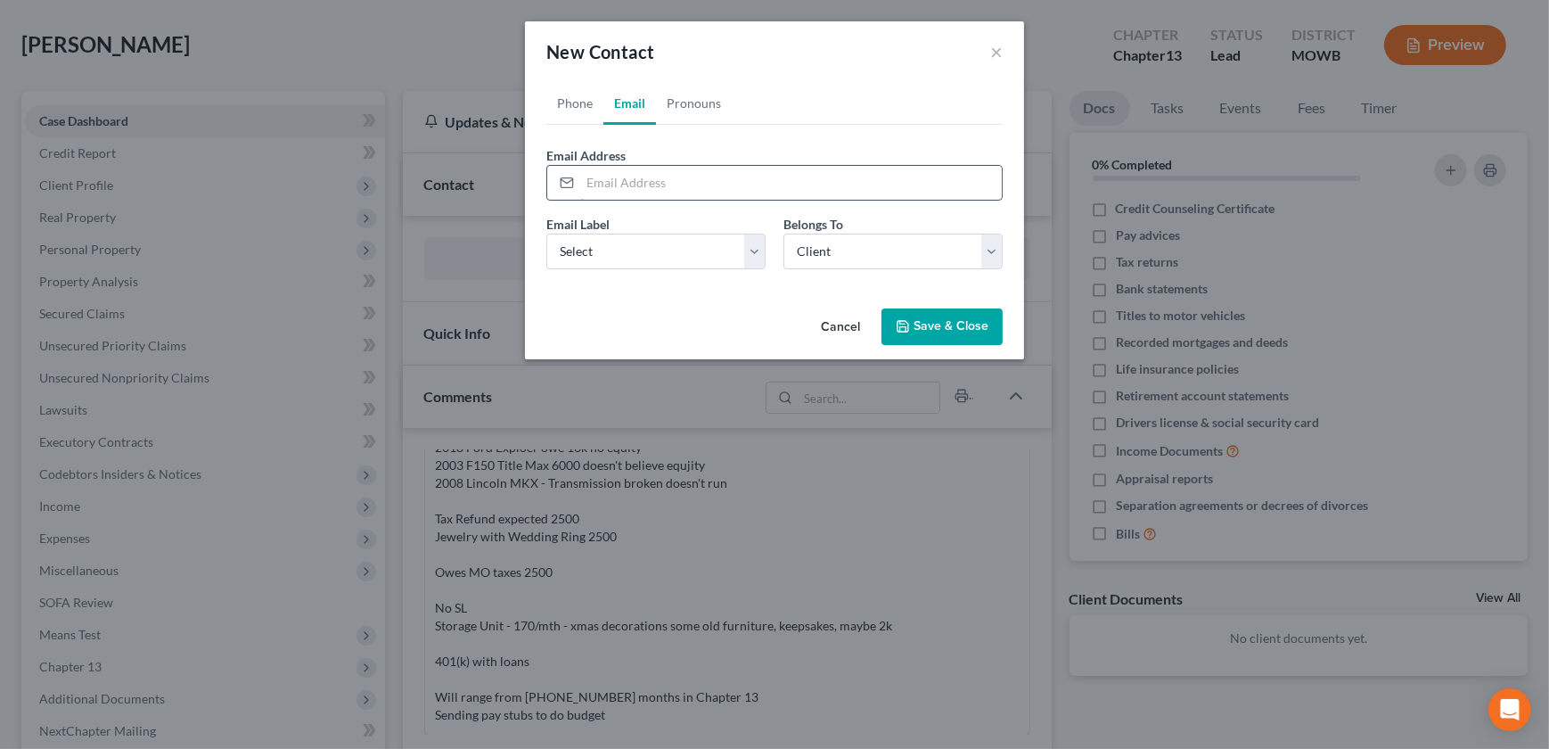
click at [624, 178] on input "email" at bounding box center [791, 183] width 422 height 34
type input "kimble.clinton@yahoo.com"
click at [710, 248] on select "Select Home Work Other" at bounding box center [655, 252] width 219 height 36
select select "0"
click at [546, 234] on select "Select Home Work Other" at bounding box center [655, 252] width 219 height 36
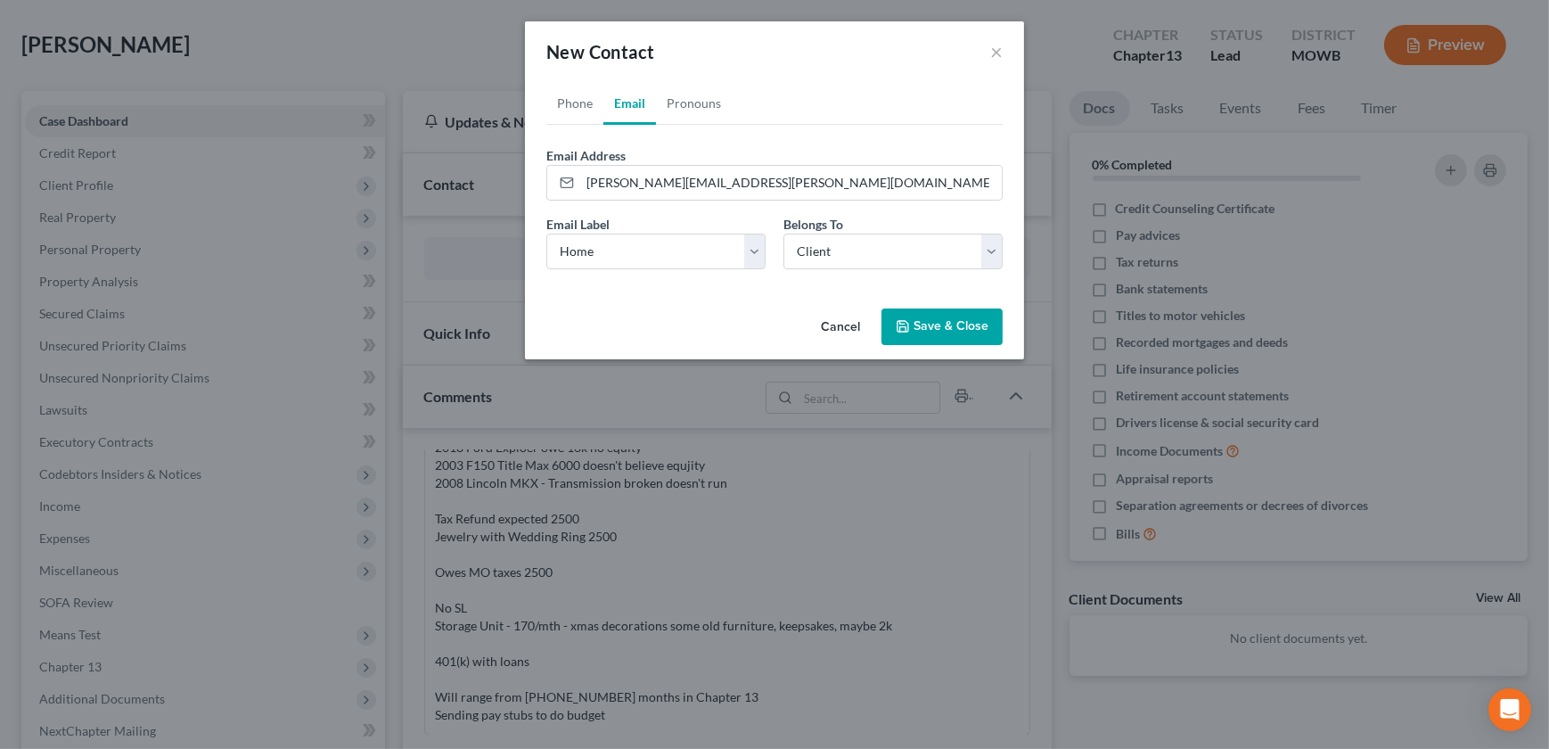
click at [901, 315] on button "Save & Close" at bounding box center [941, 326] width 121 height 37
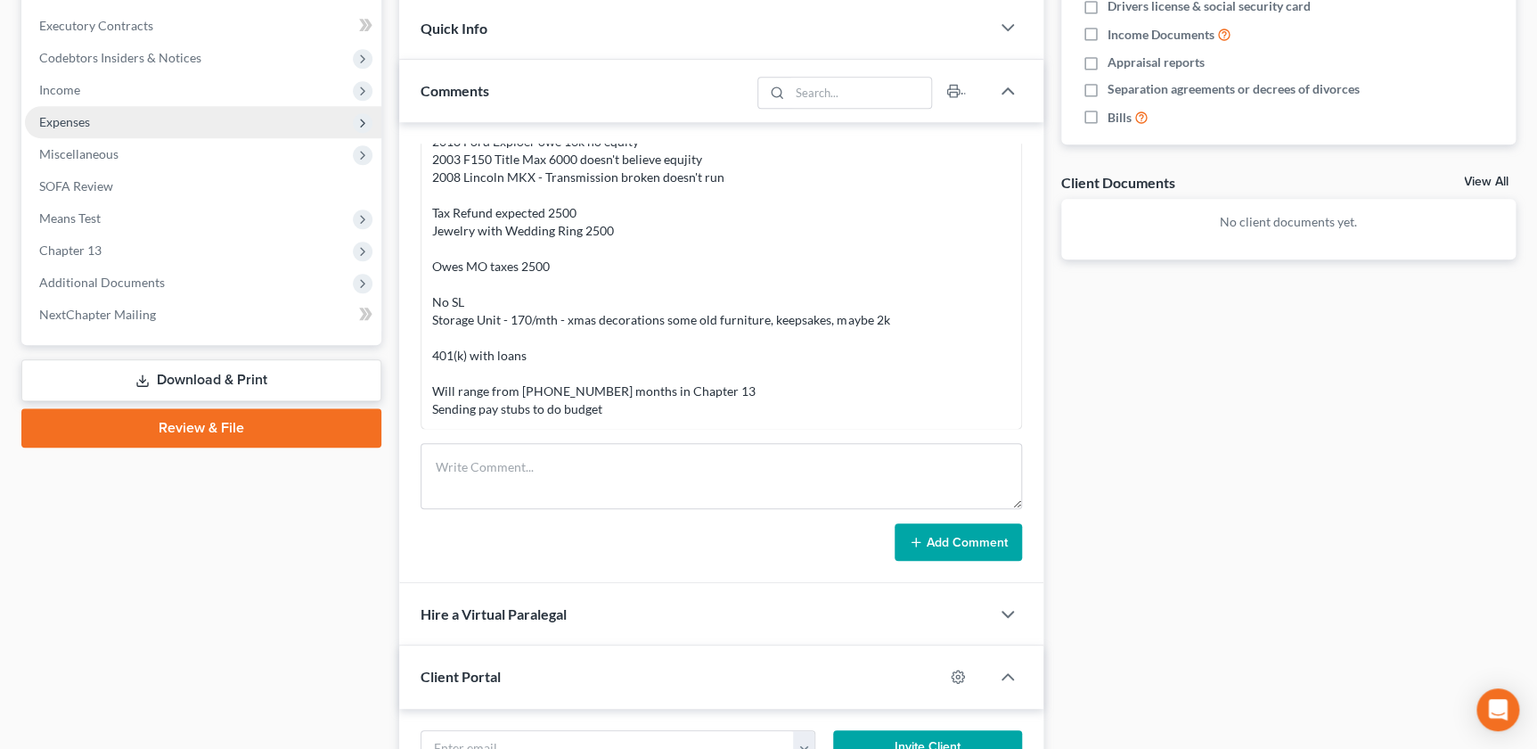
scroll to position [384, 0]
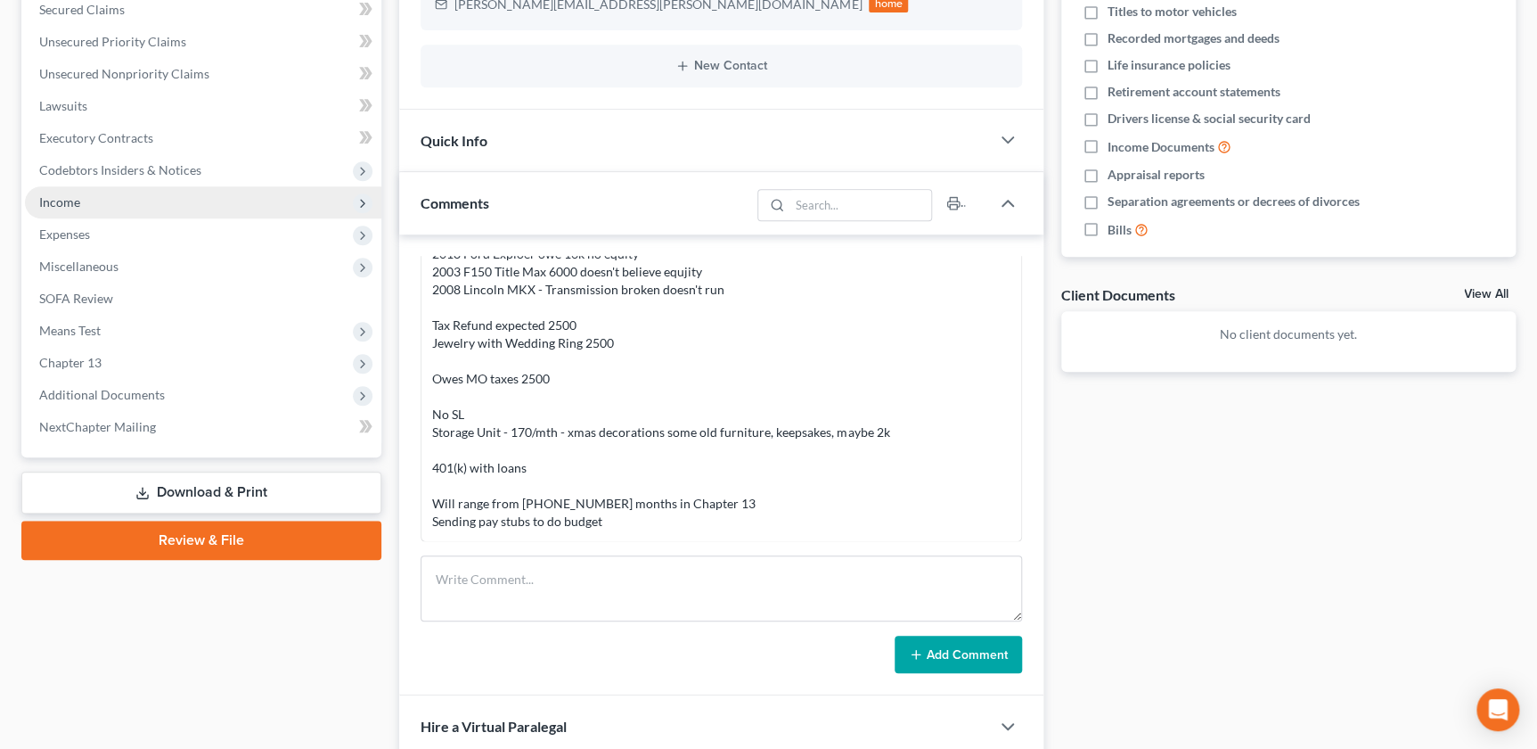
click at [94, 197] on span "Income" at bounding box center [203, 202] width 356 height 32
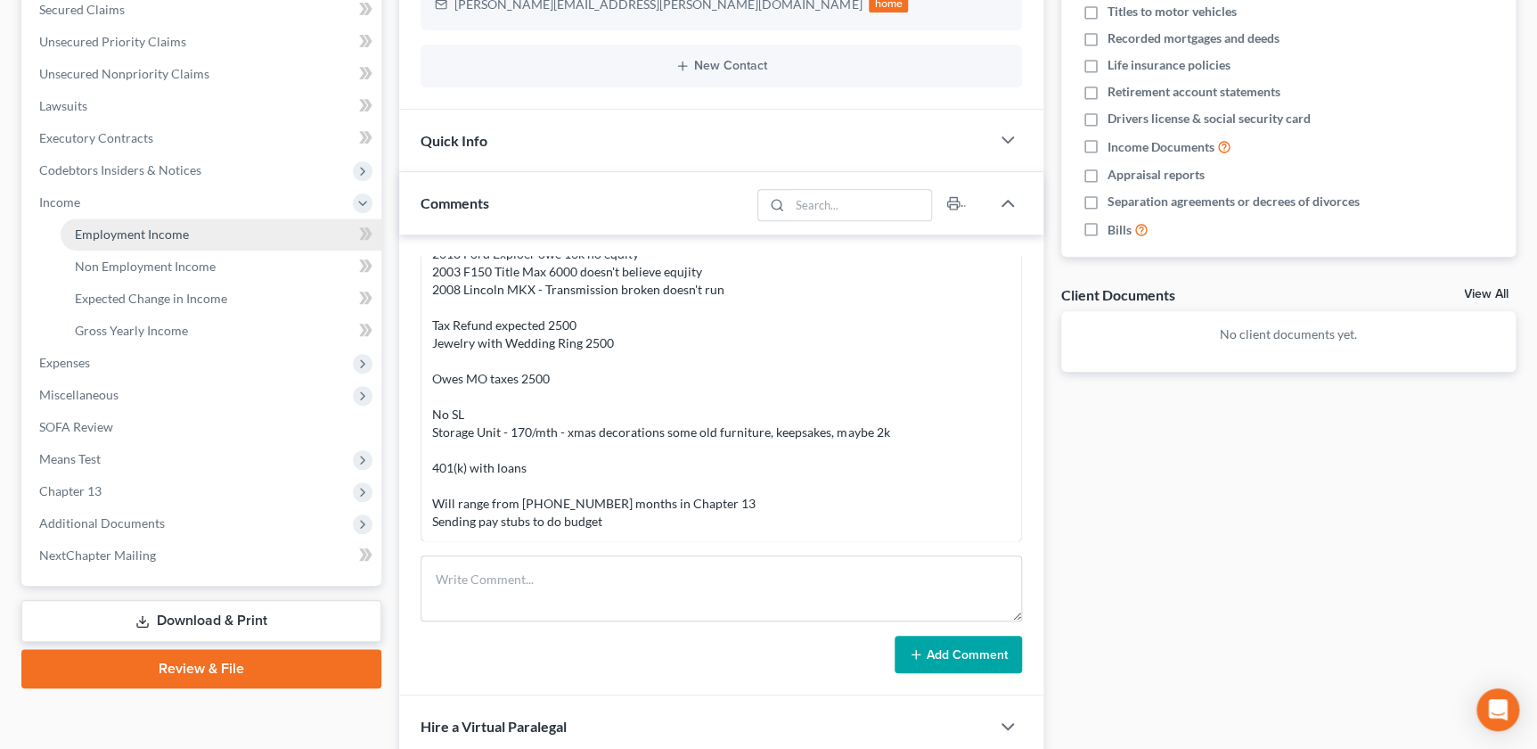
click at [143, 241] on link "Employment Income" at bounding box center [221, 234] width 321 height 32
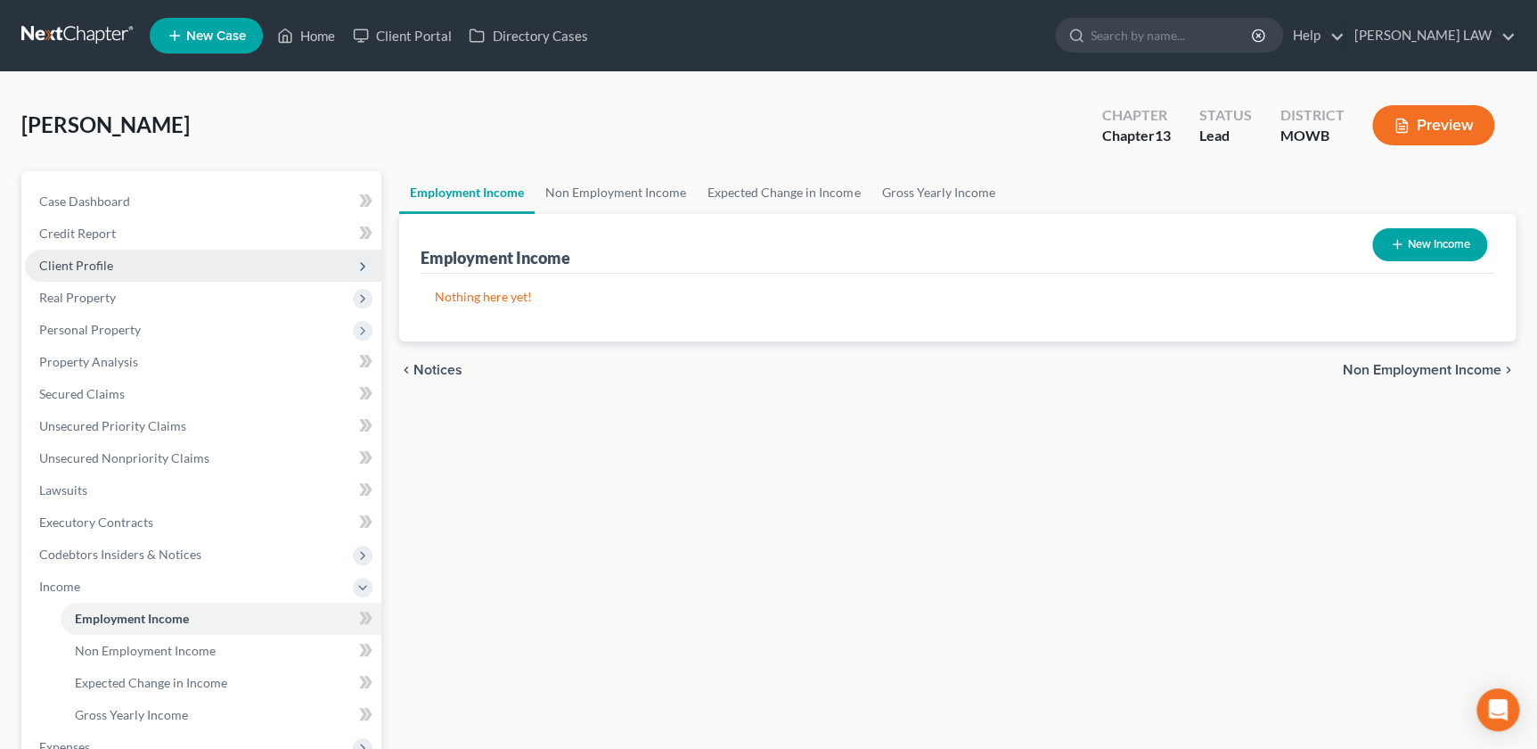
click at [102, 274] on span "Client Profile" at bounding box center [203, 266] width 356 height 32
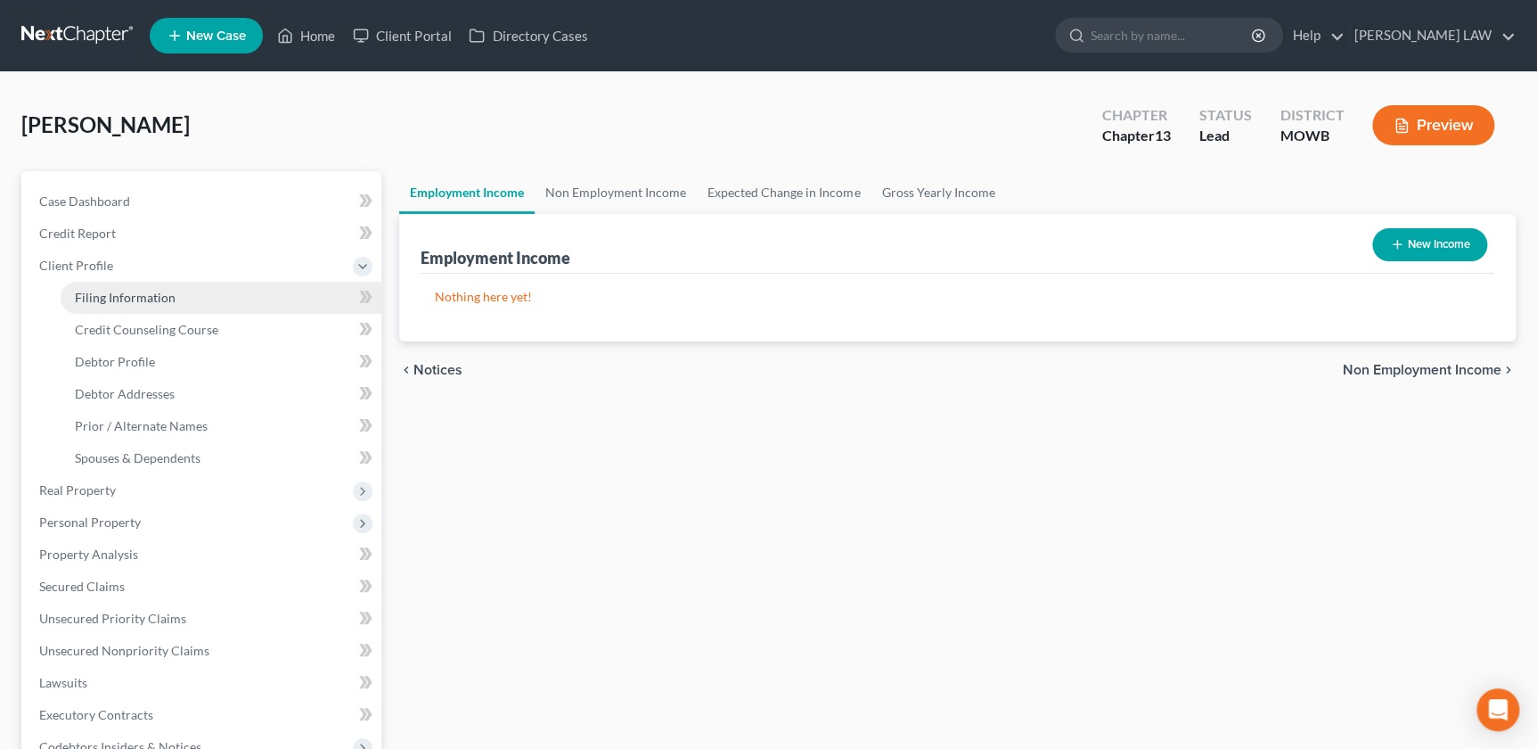
click at [113, 294] on span "Filing Information" at bounding box center [125, 297] width 101 height 15
select select "1"
select select "0"
select select "3"
select select "46"
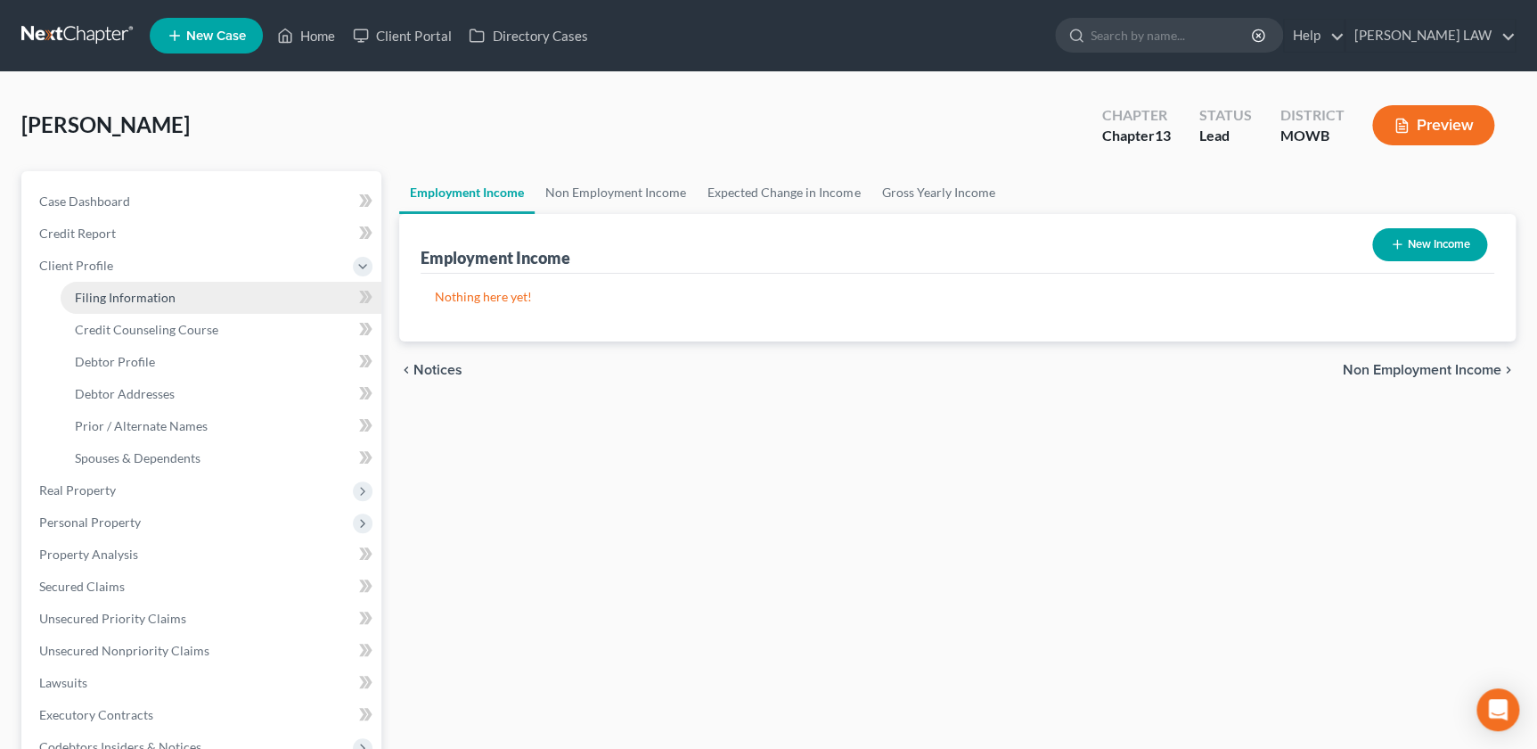
select select "26"
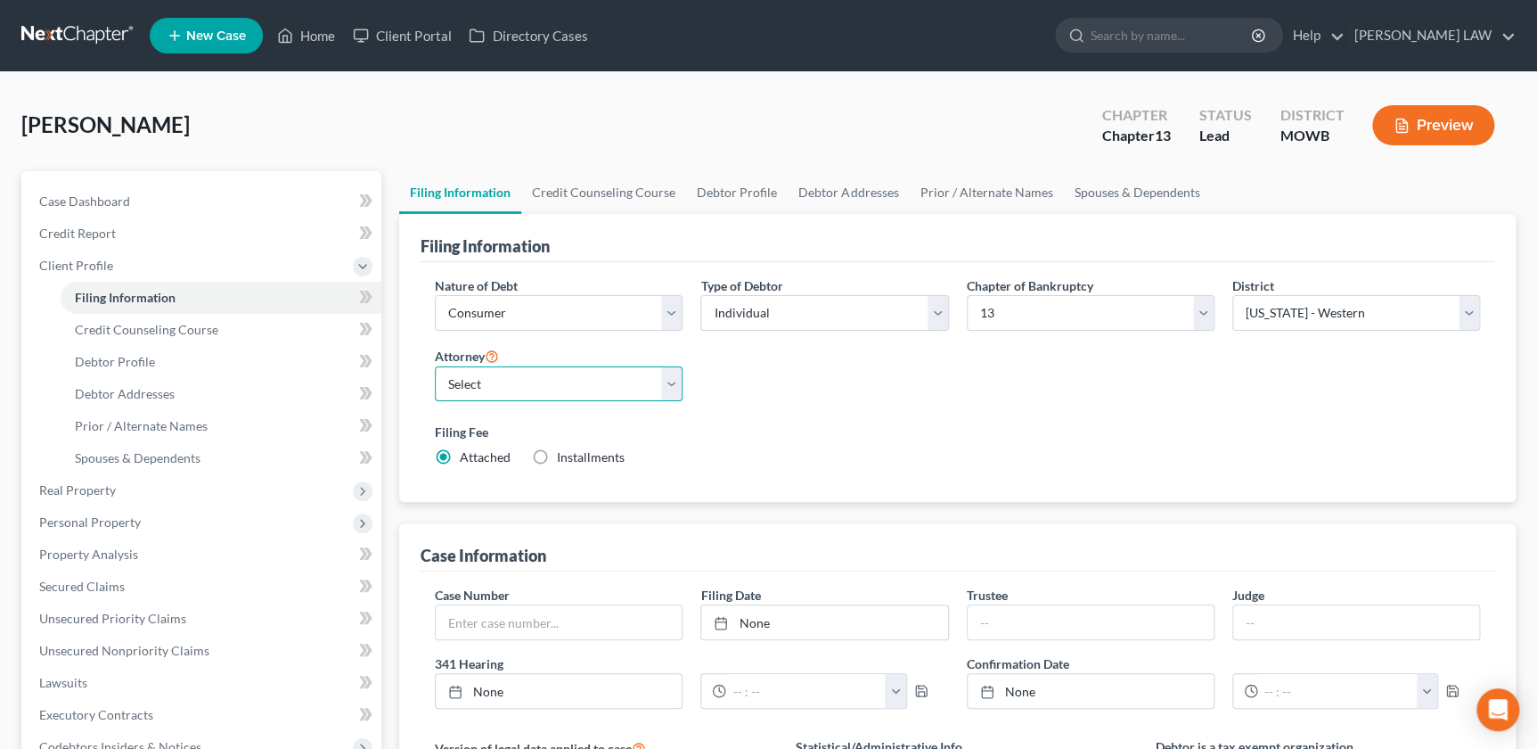
click at [654, 394] on select "Select Ryan Knipp - MOWB" at bounding box center [559, 384] width 248 height 36
select select "0"
click at [435, 366] on select "Select Ryan Knipp - MOWB" at bounding box center [559, 384] width 248 height 36
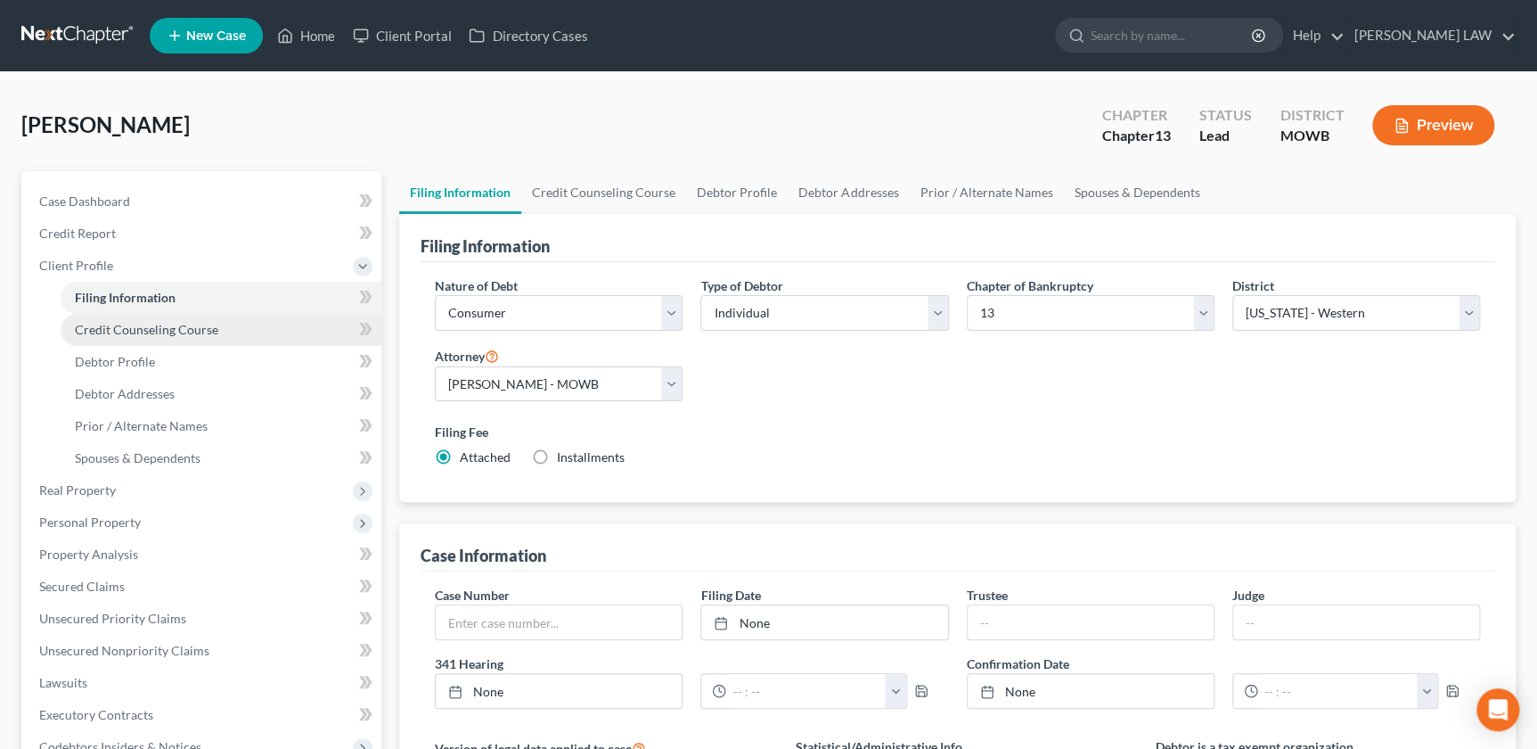
click at [149, 332] on span "Credit Counseling Course" at bounding box center [146, 329] width 143 height 15
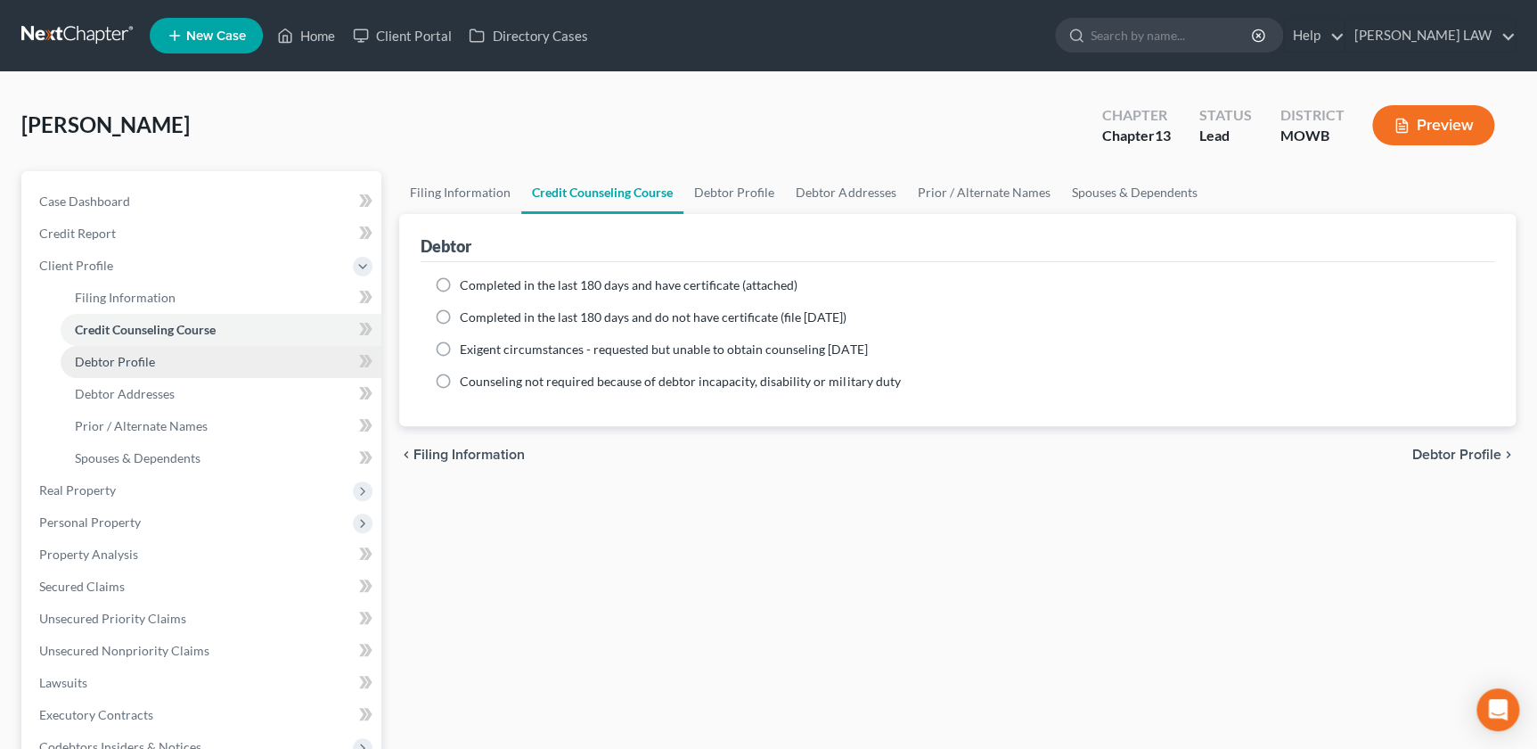
drag, startPoint x: 144, startPoint y: 350, endPoint x: 163, endPoint y: 387, distance: 41.1
click at [143, 349] on link "Debtor Profile" at bounding box center [221, 362] width 321 height 32
select select "0"
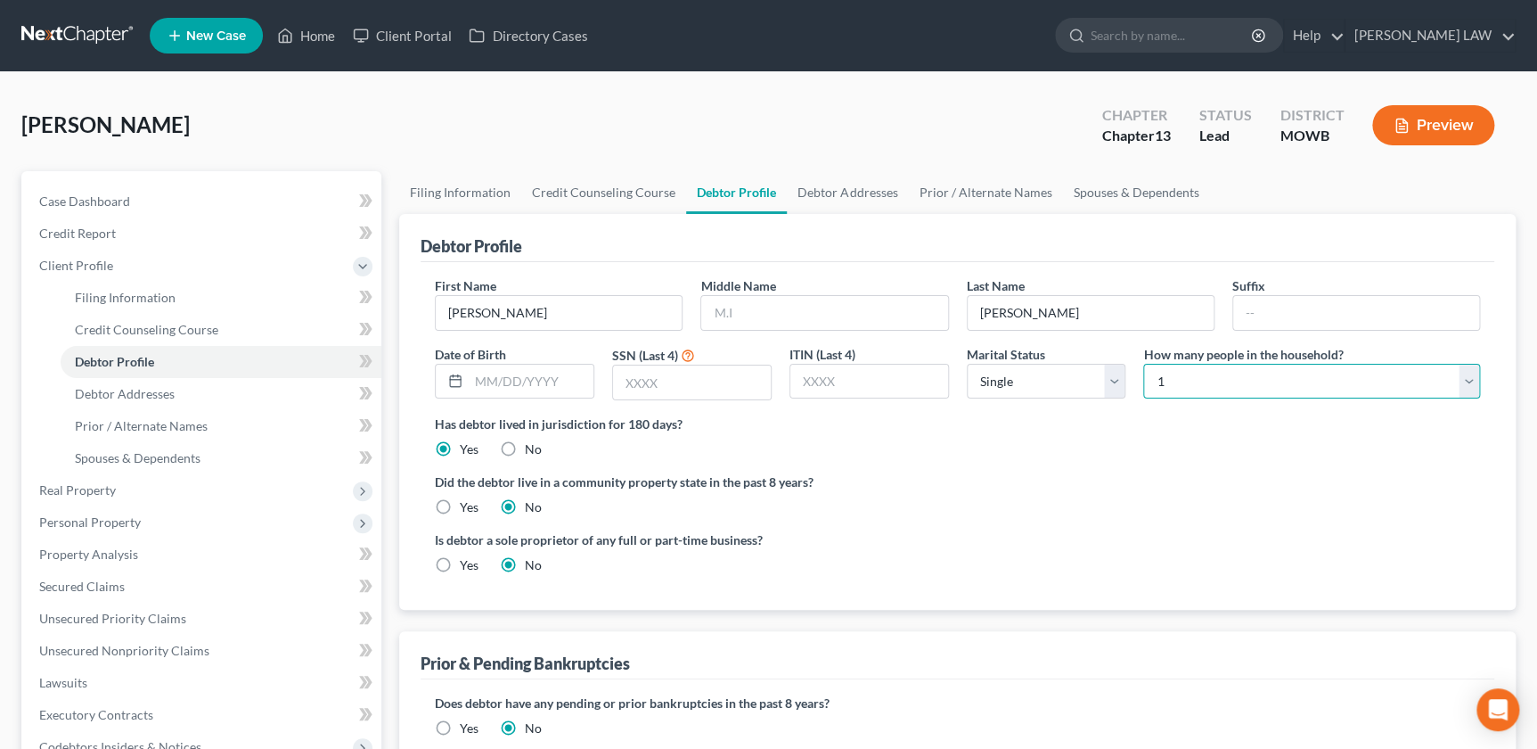
drag, startPoint x: 1157, startPoint y: 373, endPoint x: 1160, endPoint y: 384, distance: 12.1
click at [1156, 373] on select "Select 1 2 3 4 5 6 7 8 9 10 11 12 13 14 15 16 17 18 19 20" at bounding box center [1311, 382] width 337 height 36
select select "2"
click at [1143, 364] on select "Select 1 2 3 4 5 6 7 8 9 10 11 12 13 14 15 16 17 18 19 20" at bounding box center [1311, 382] width 337 height 36
drag, startPoint x: 1057, startPoint y: 368, endPoint x: 1052, endPoint y: 398, distance: 30.8
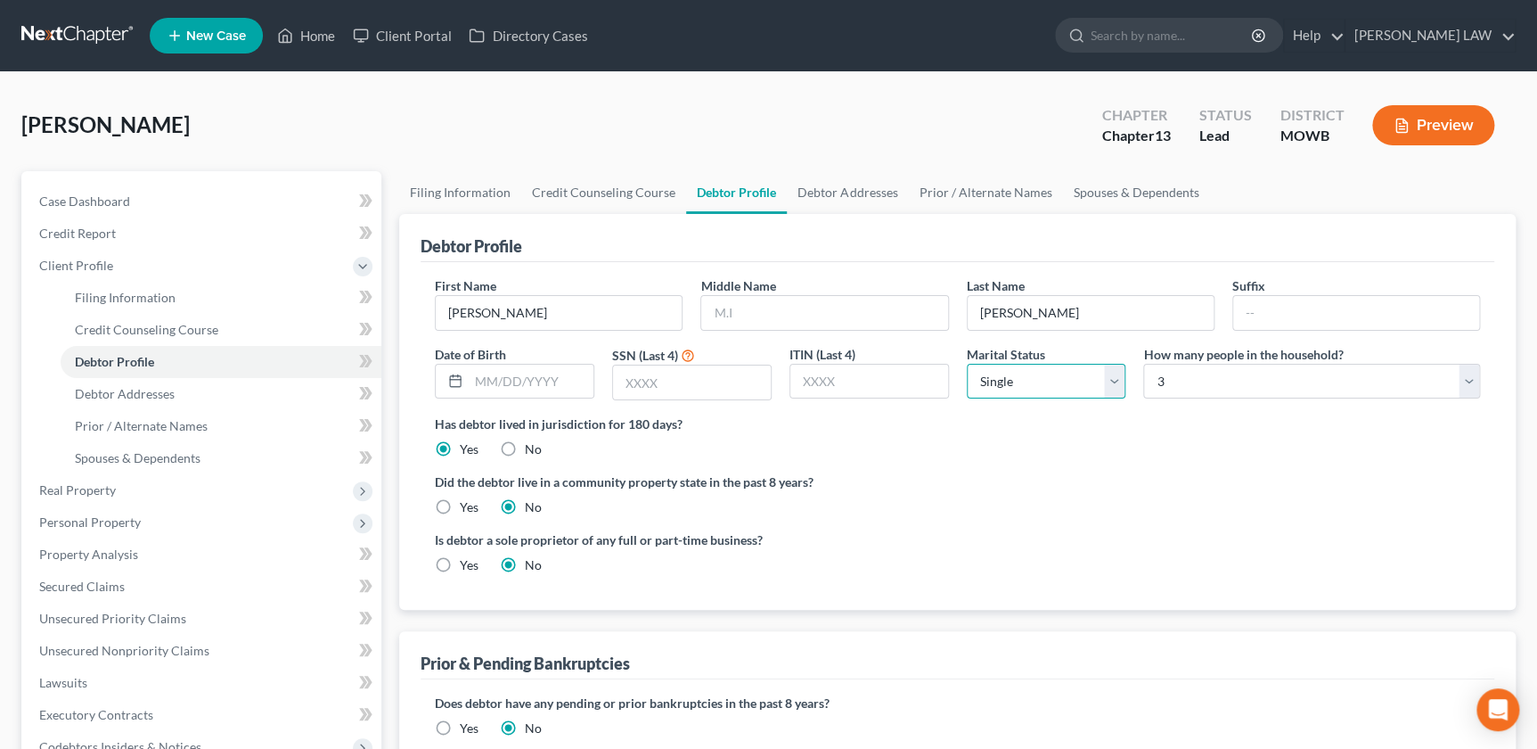
click at [1057, 369] on select "Select Single Married Separated Divorced Widowed" at bounding box center [1047, 382] width 160 height 36
select select "1"
click at [967, 364] on select "Select Single Married Separated Divorced Widowed" at bounding box center [1047, 382] width 160 height 36
click at [132, 386] on span "Debtor Addresses" at bounding box center [125, 393] width 100 height 15
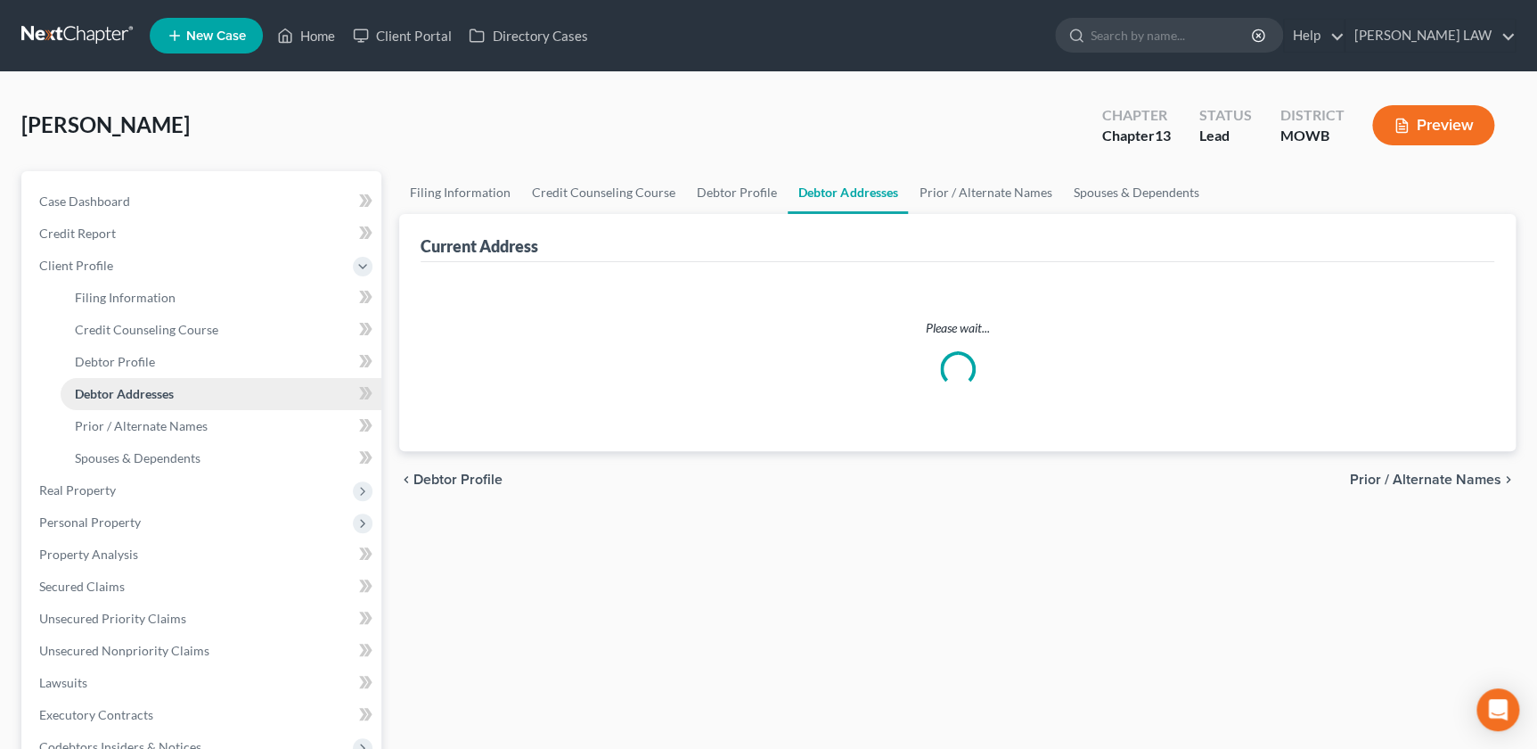
select select "0"
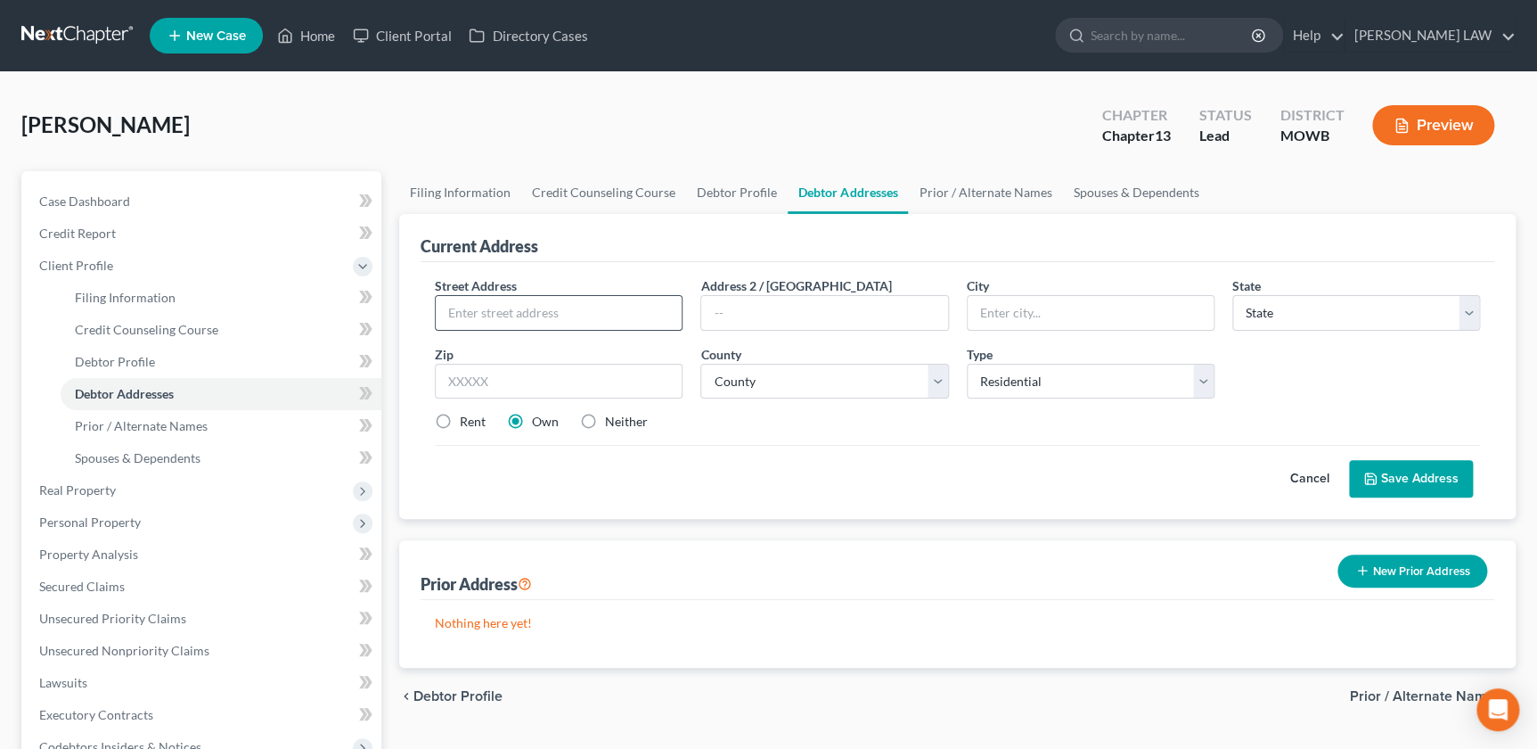
click at [487, 300] on input "text" at bounding box center [559, 313] width 246 height 34
type input "2413 Roma Lane"
type input "Country Club"
select select "26"
type input "64505"
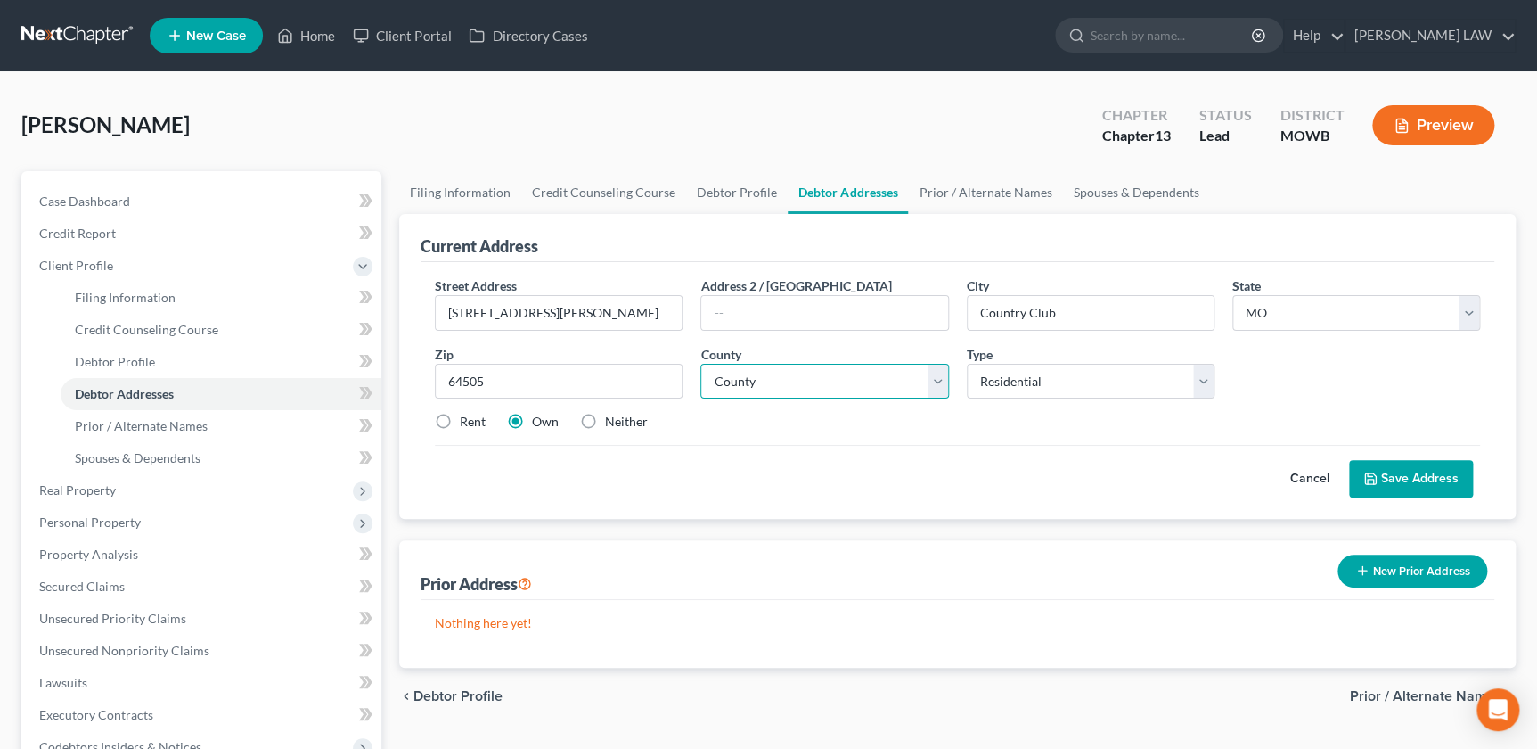
type input "Saint Joseph"
select select "10"
click at [465, 423] on label "Rent" at bounding box center [473, 422] width 26 height 18
click at [467, 423] on input "Rent" at bounding box center [473, 419] width 12 height 12
radio input "true"
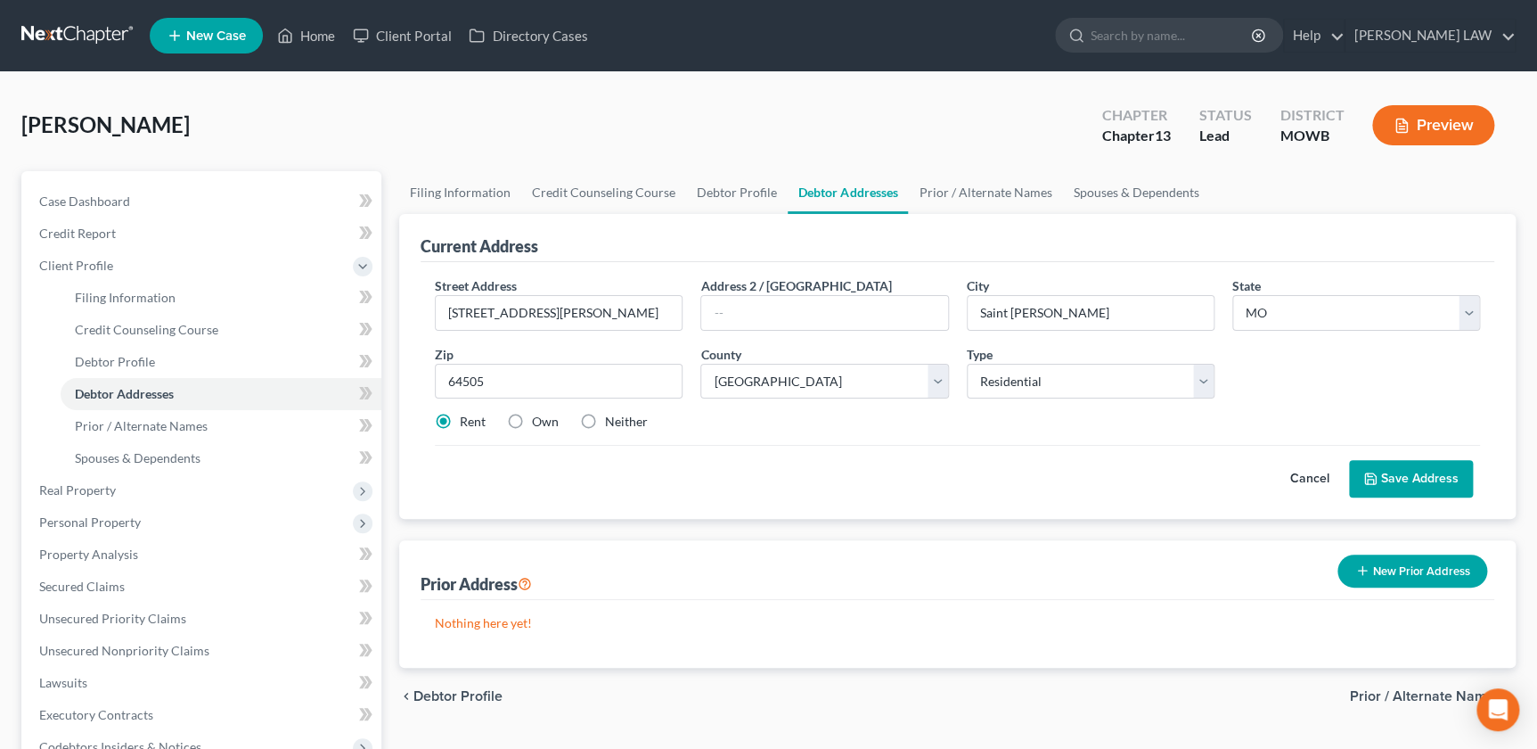
click at [1379, 484] on button "Save Address" at bounding box center [1411, 478] width 124 height 37
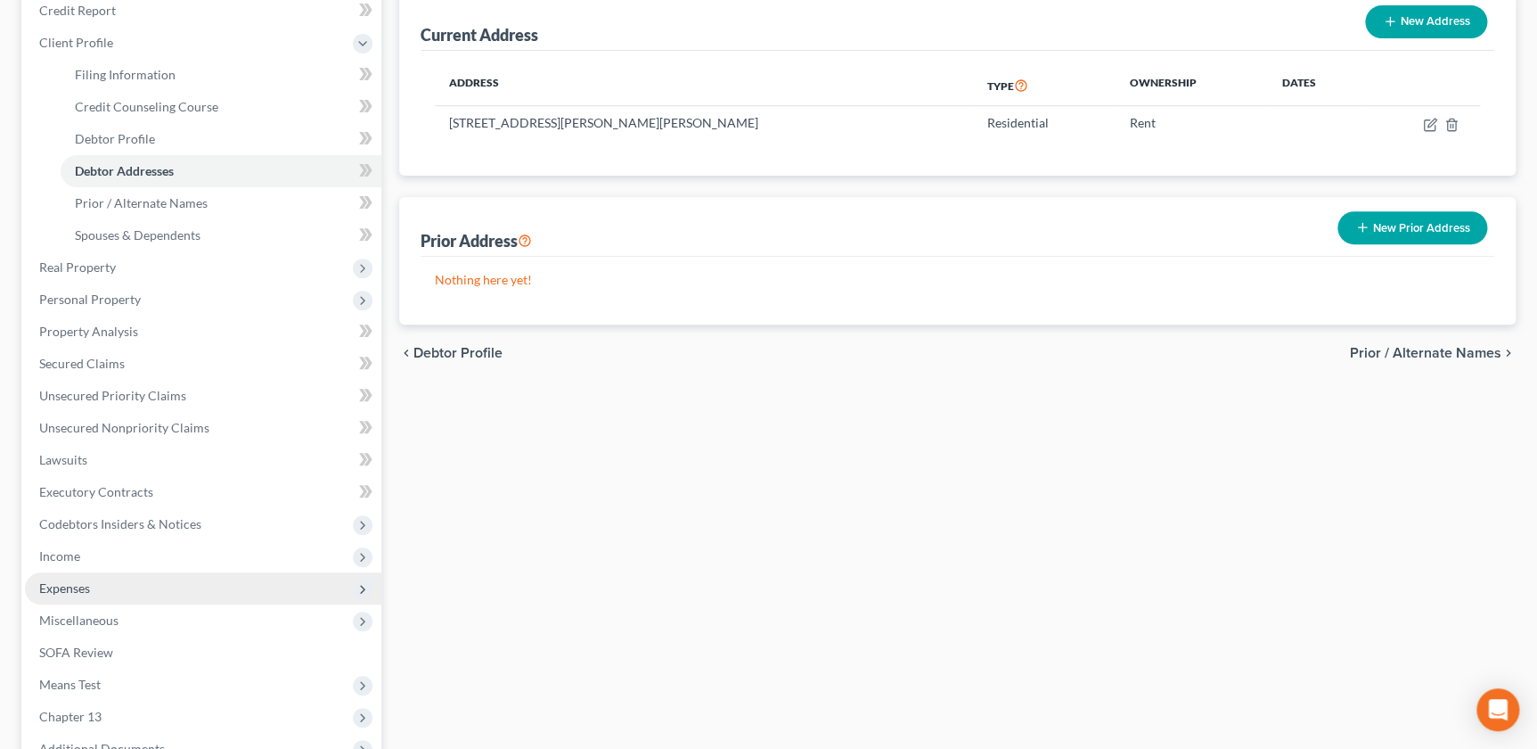
scroll to position [242, 0]
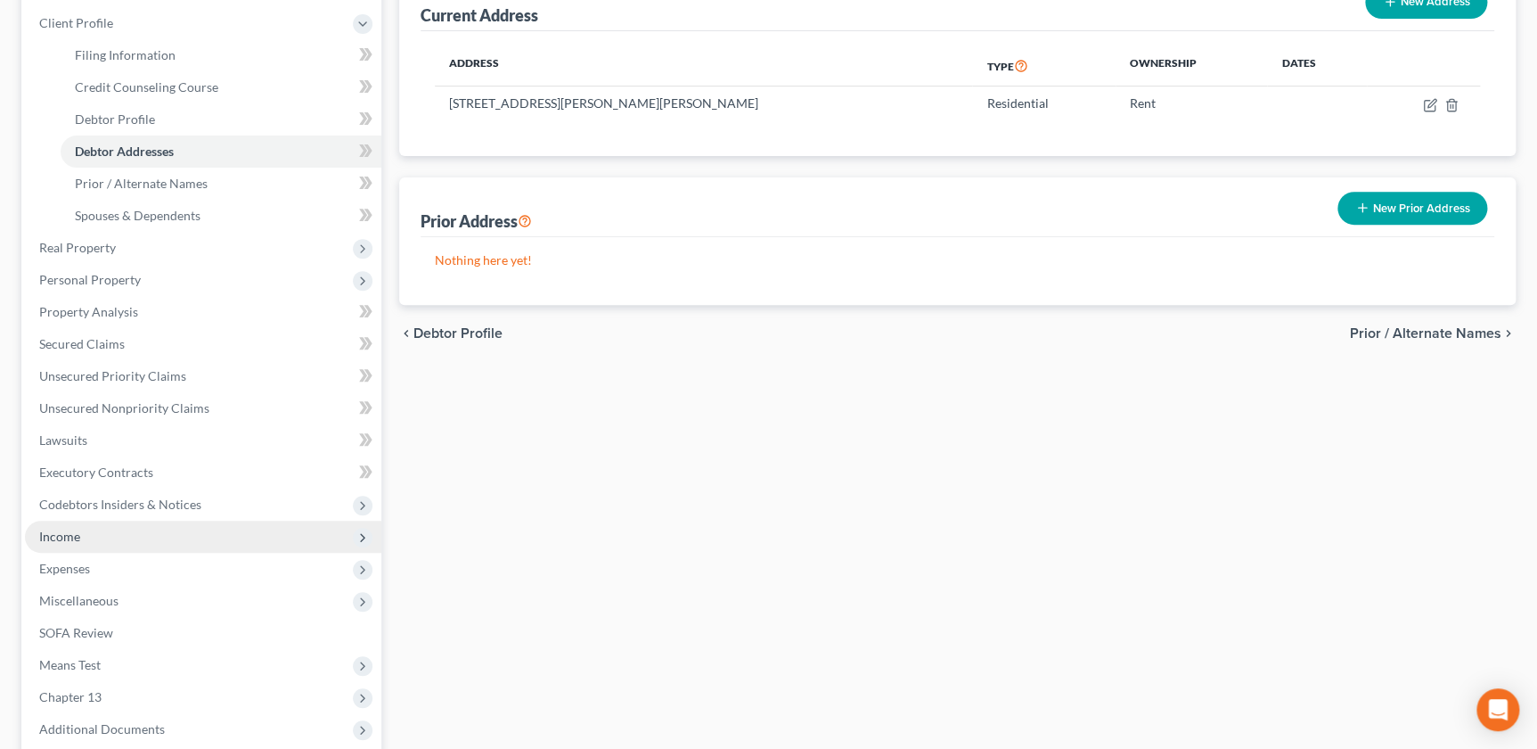
click at [83, 542] on span "Income" at bounding box center [203, 536] width 356 height 32
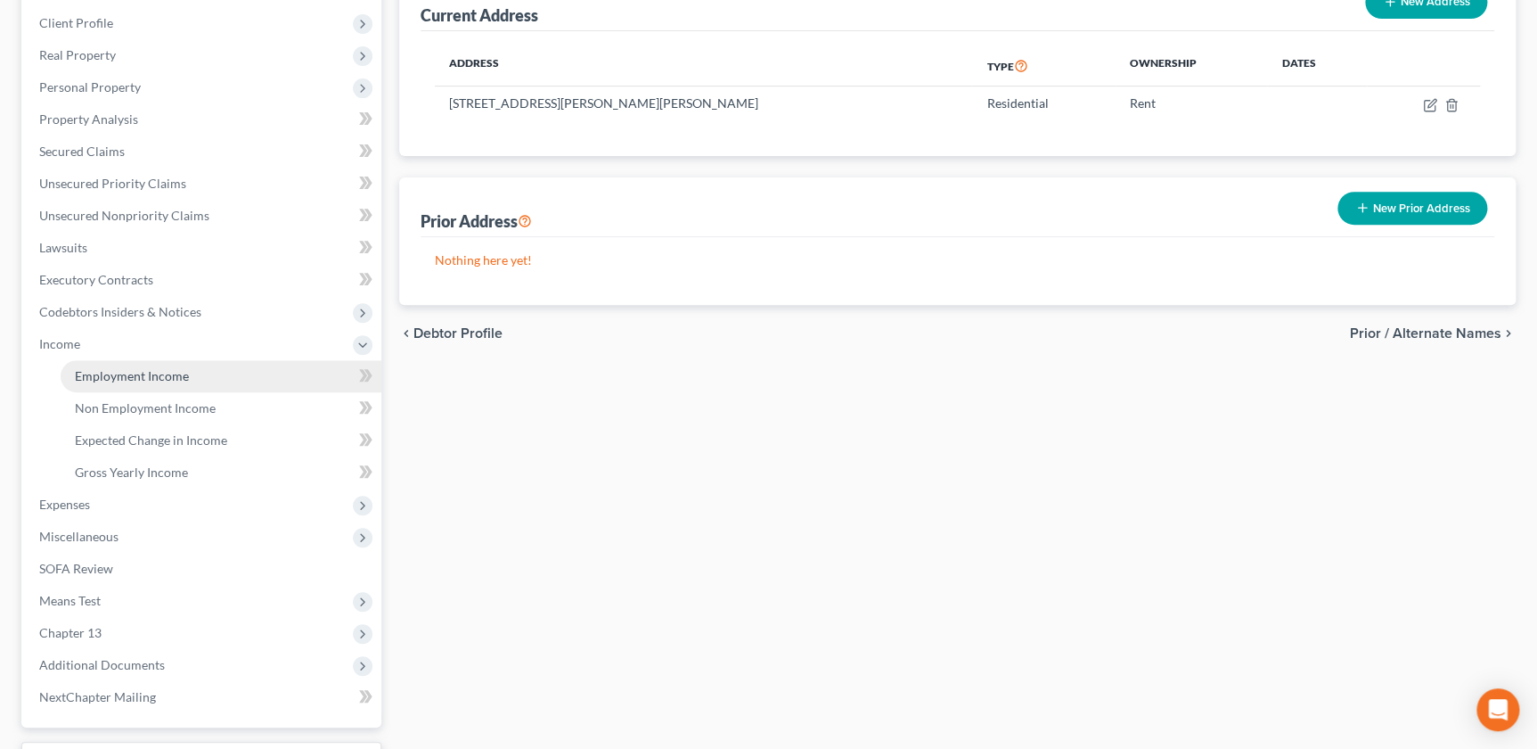
click at [137, 382] on link "Employment Income" at bounding box center [221, 376] width 321 height 32
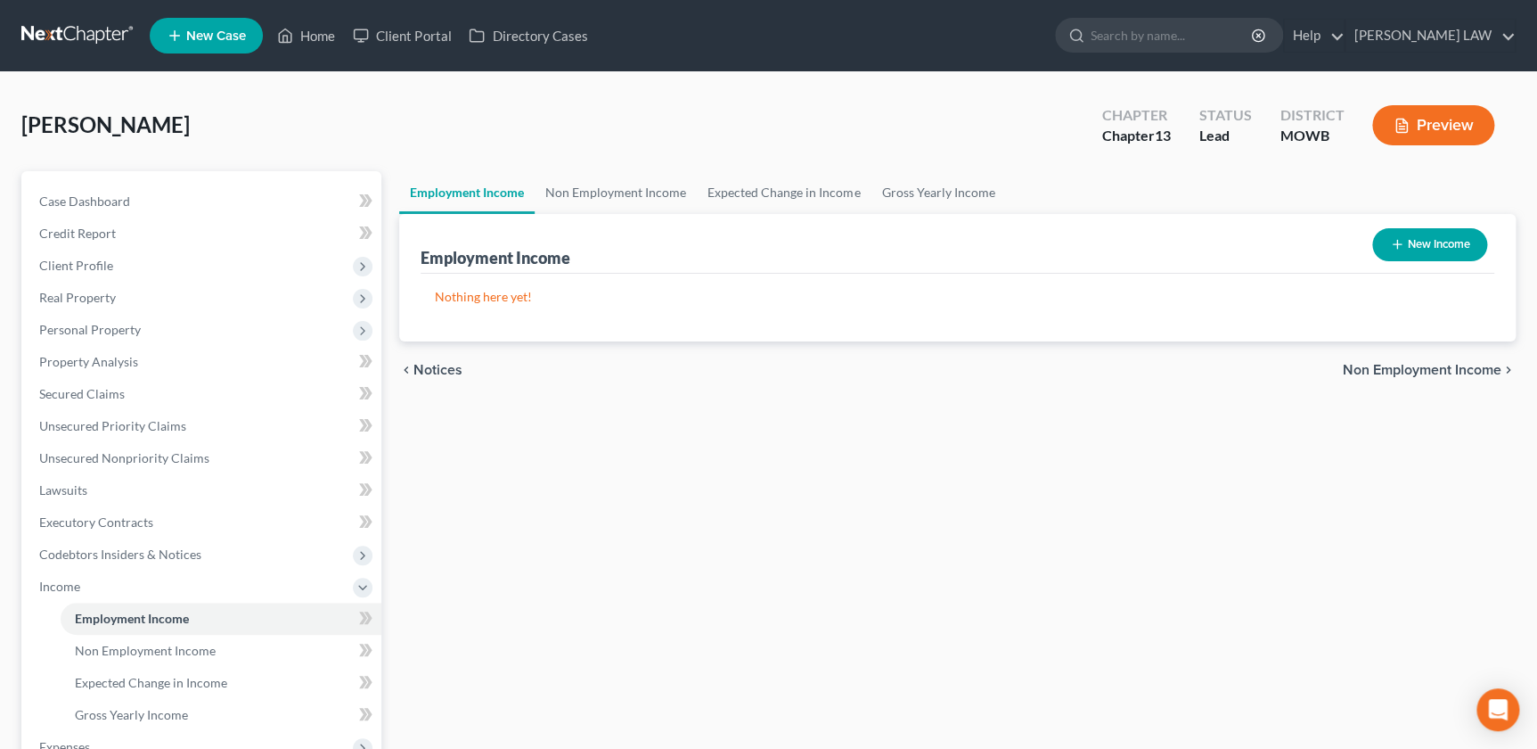
click at [1437, 250] on button "New Income" at bounding box center [1429, 244] width 115 height 33
select select "0"
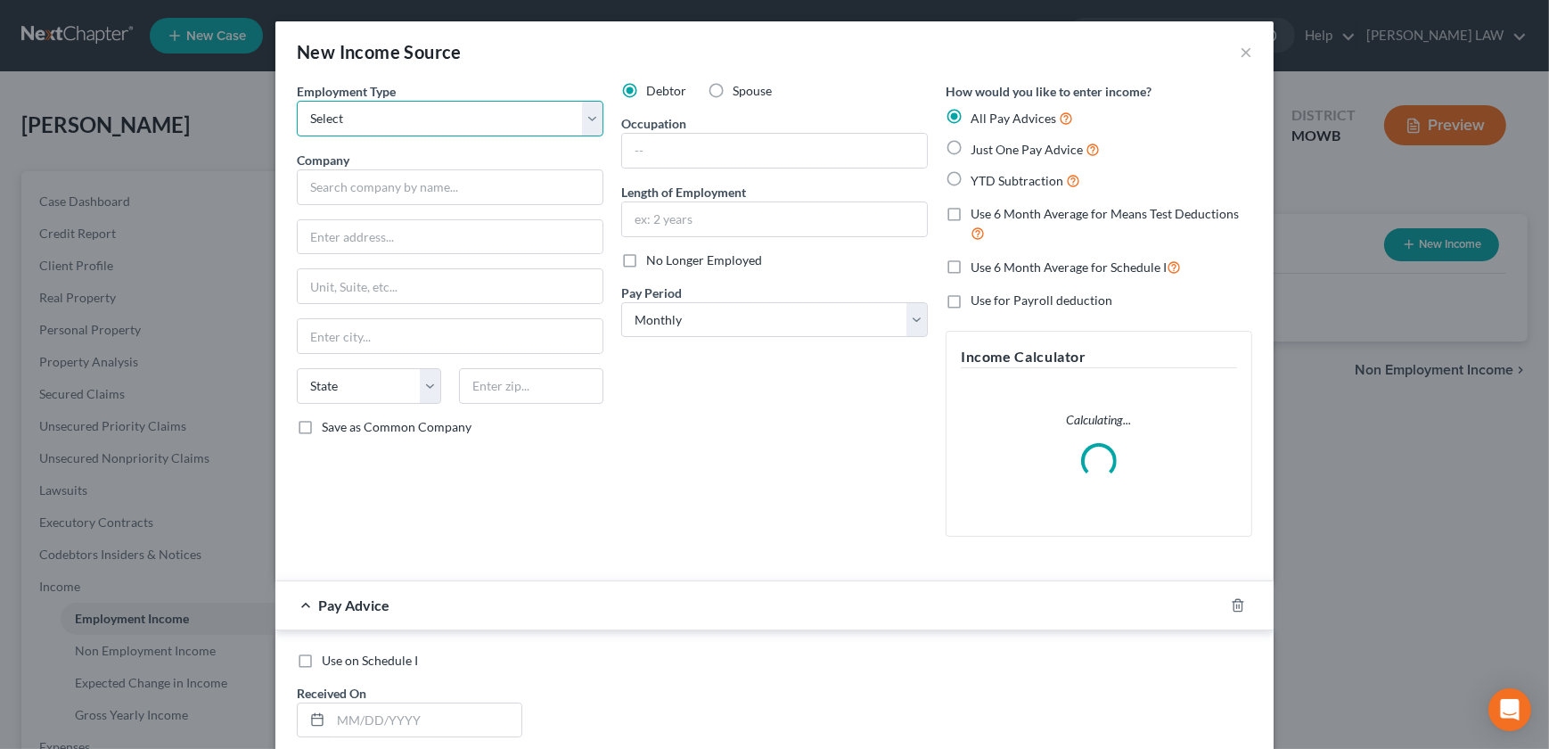
click at [342, 126] on select "Select Full or [DEMOGRAPHIC_DATA] Employment Self Employment" at bounding box center [450, 119] width 307 height 36
select select "0"
click at [297, 101] on select "Select Full or [DEMOGRAPHIC_DATA] Employment Self Employment" at bounding box center [450, 119] width 307 height 36
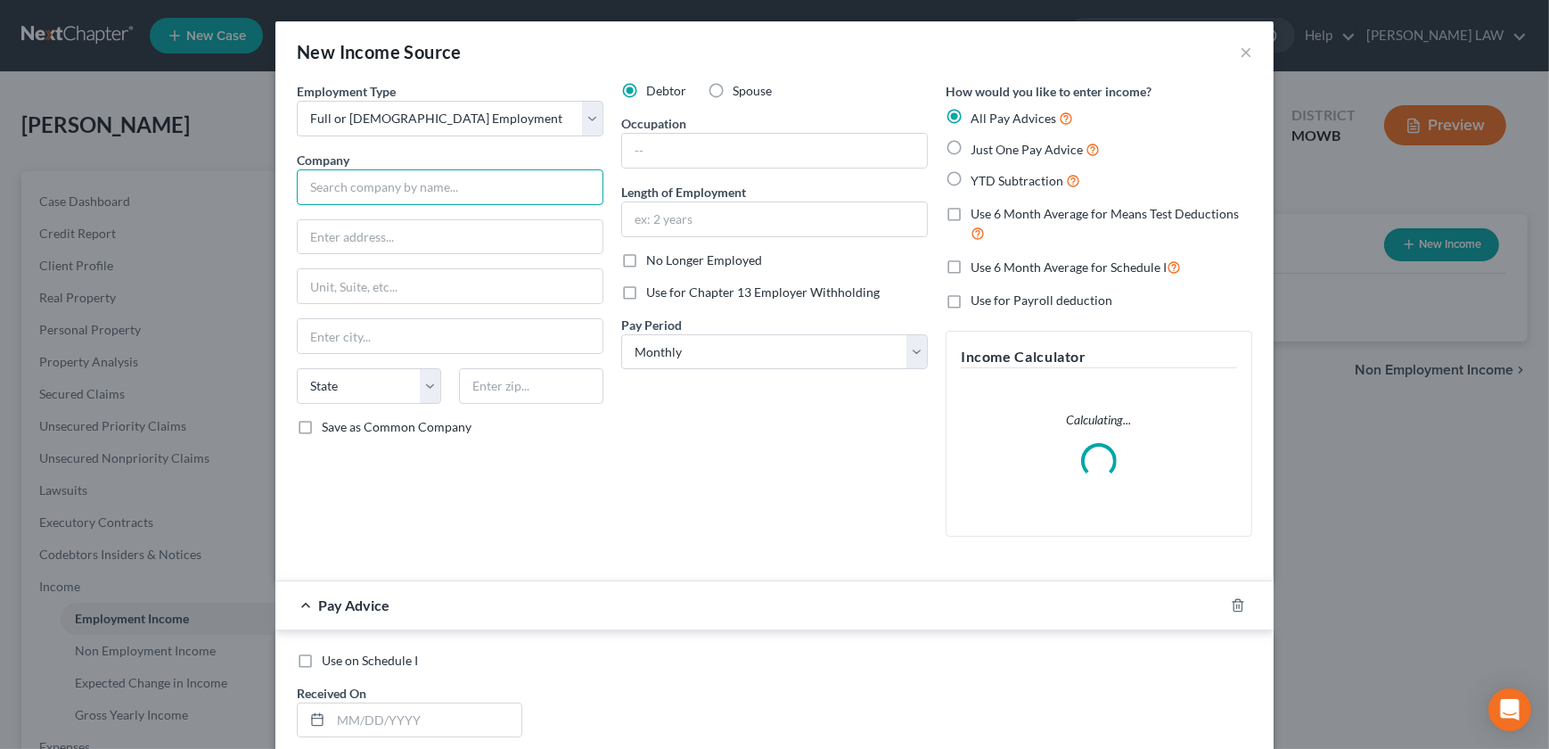
click at [340, 200] on input "text" at bounding box center [450, 187] width 307 height 36
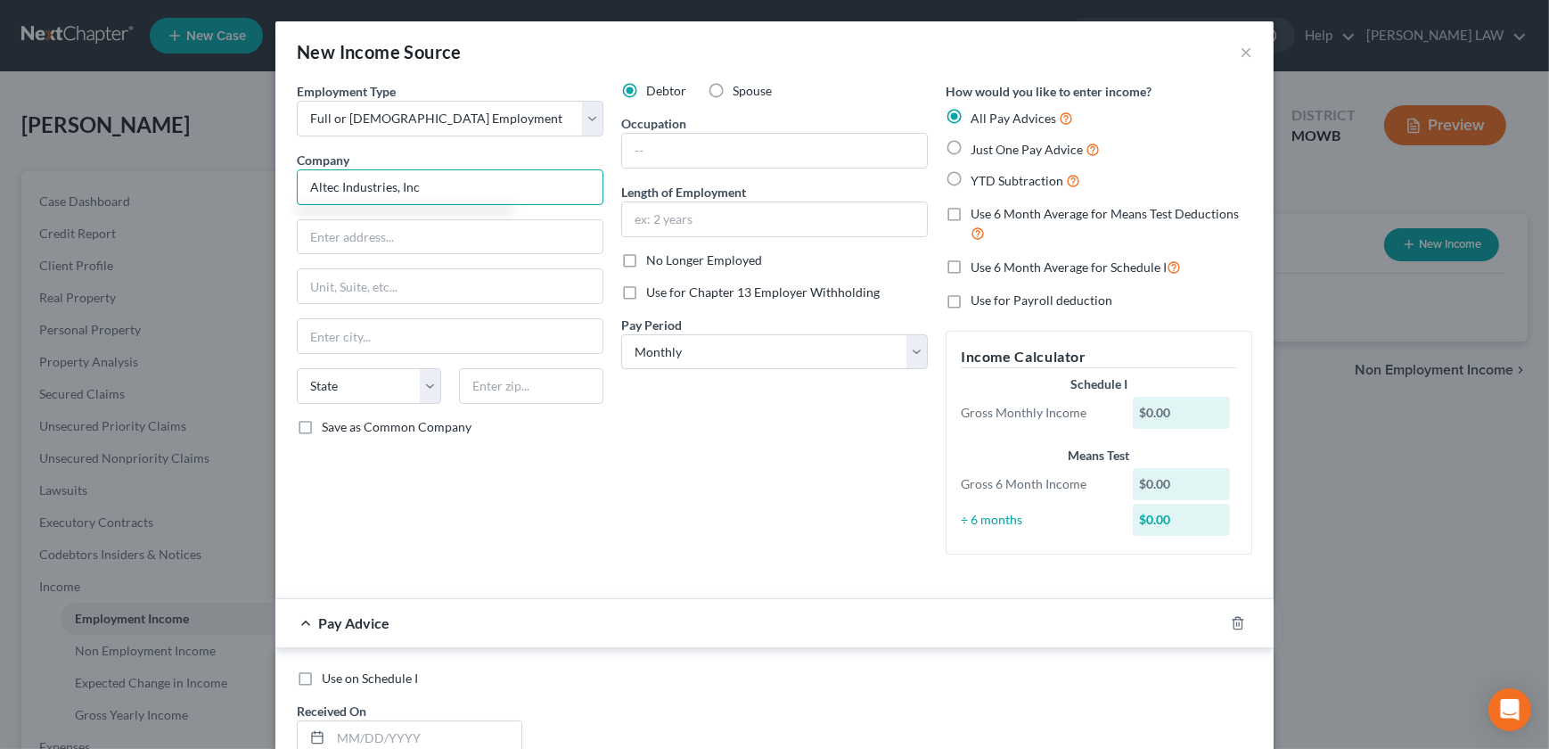
type input "Altec Industries, Inc"
type input "210 Inverness Center Drive"
type input "B"
type input "35242"
type input "Birmingham"
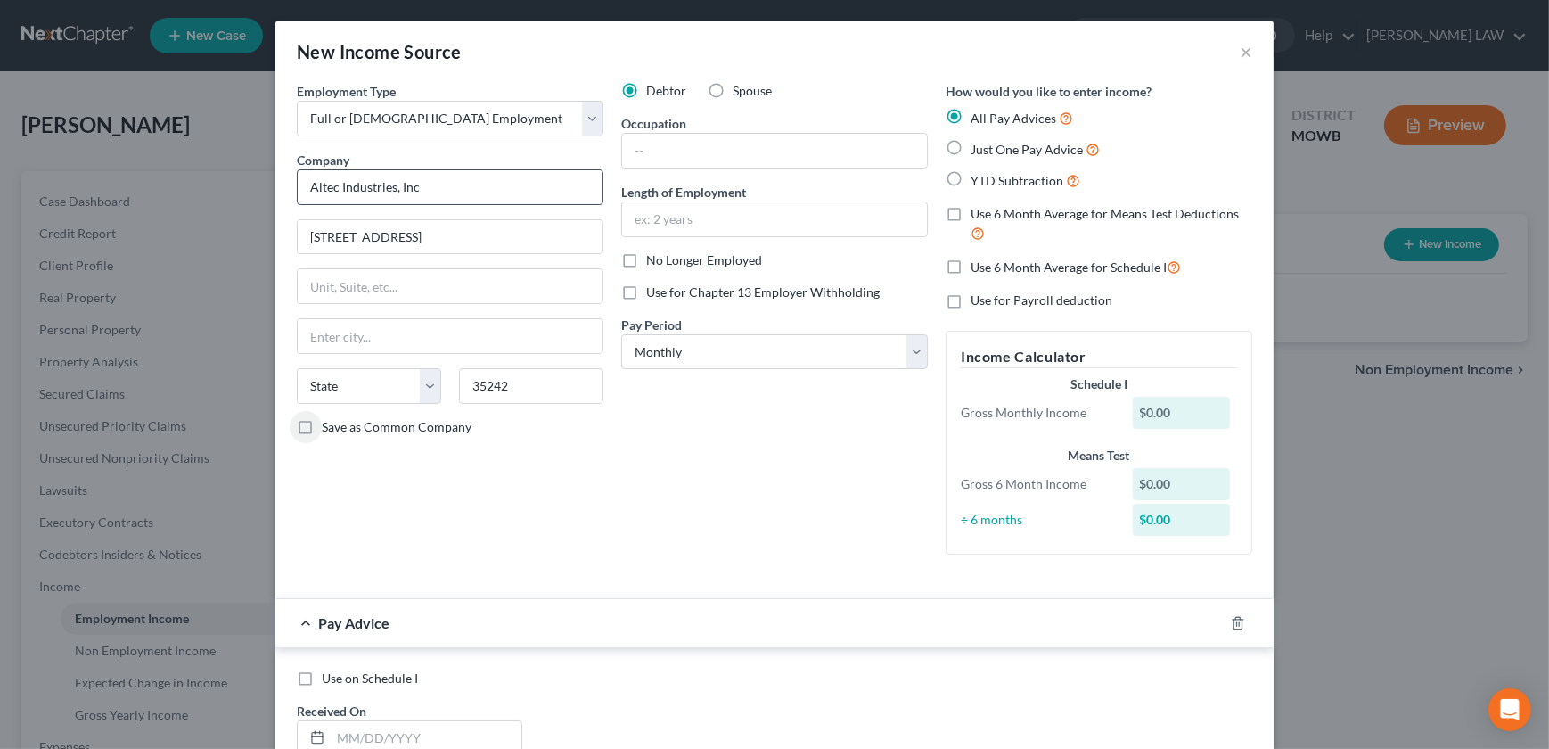
select select "0"
click at [736, 150] on input "text" at bounding box center [774, 151] width 305 height 34
type input "Welder"
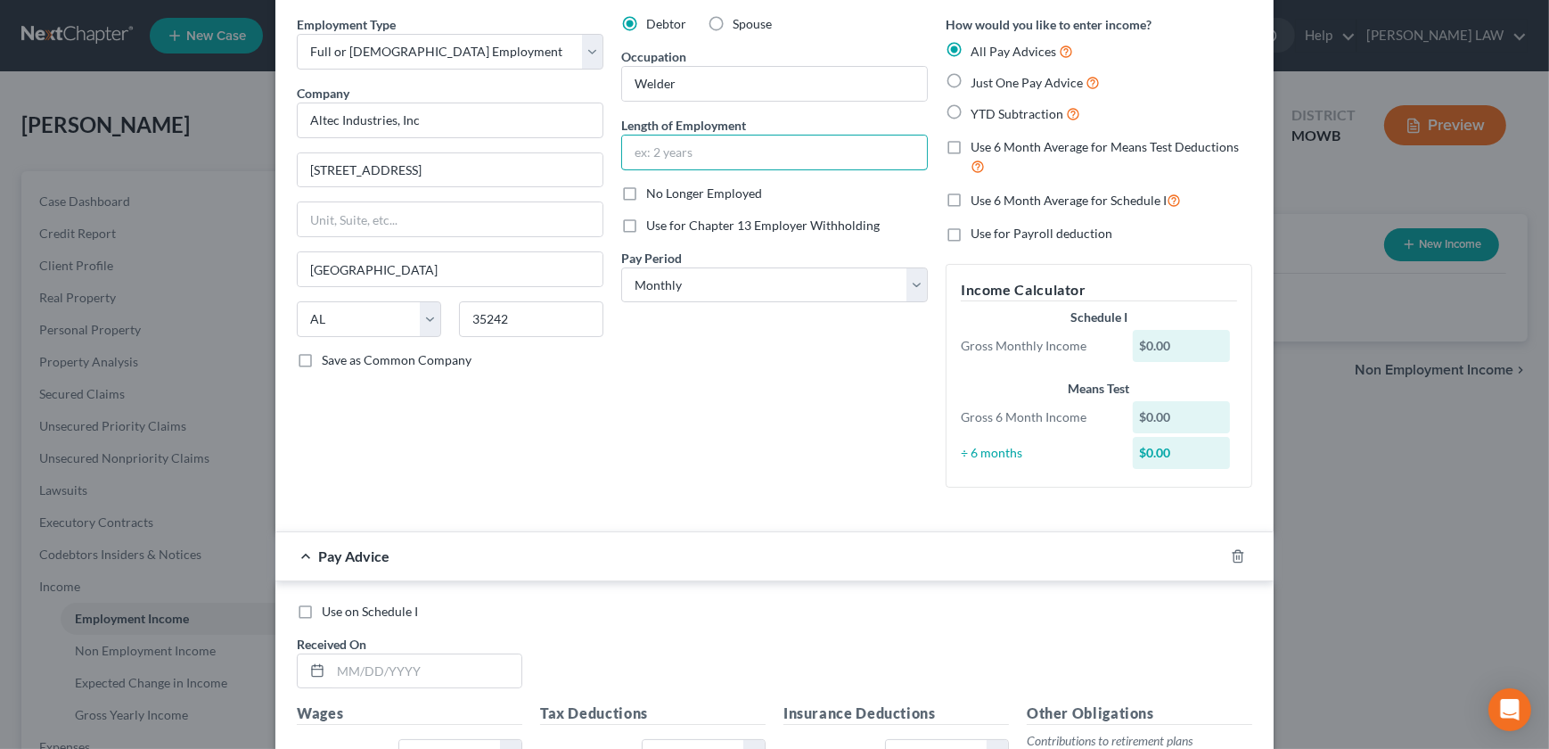
scroll to position [61, 0]
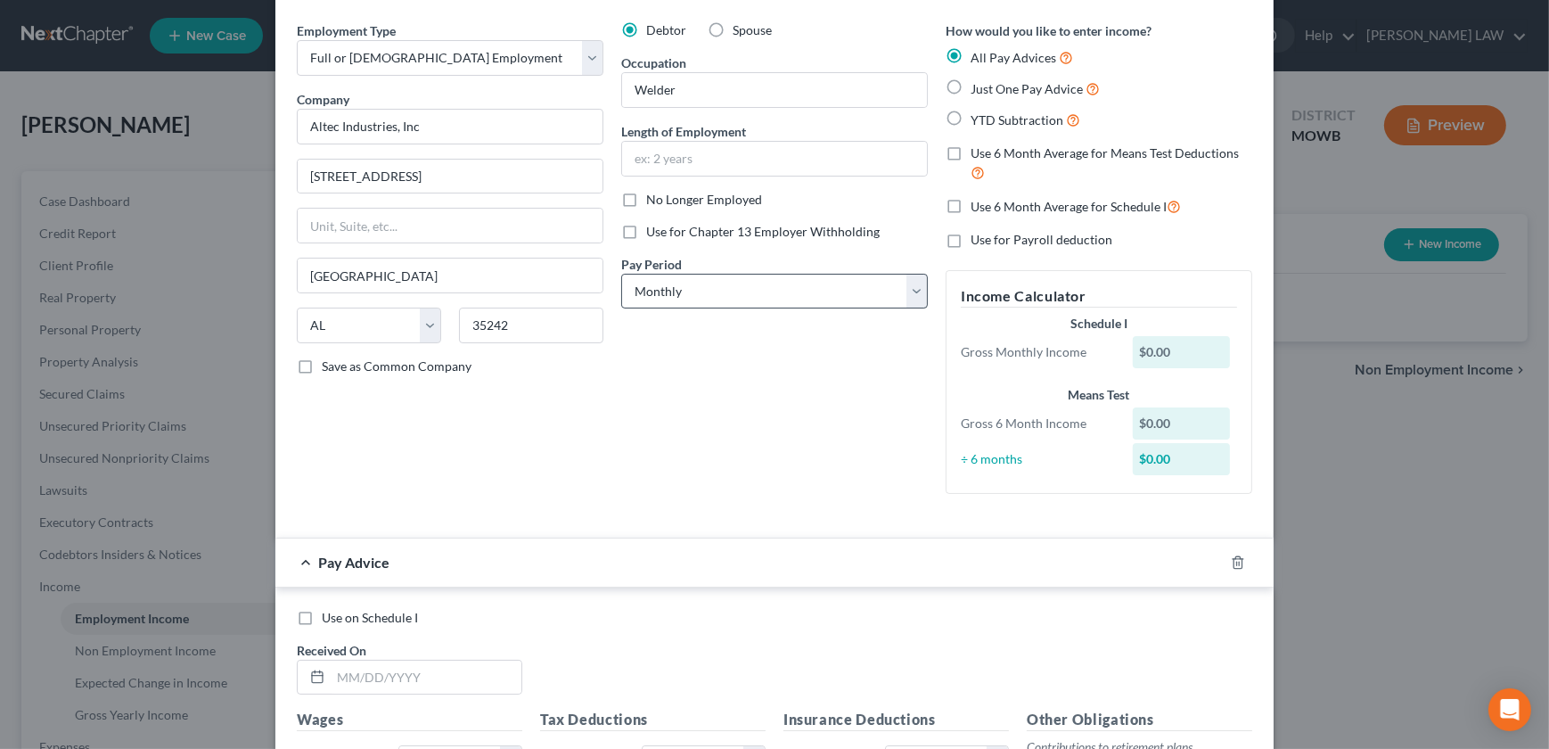
drag, startPoint x: 696, startPoint y: 260, endPoint x: 709, endPoint y: 280, distance: 23.7
click at [698, 266] on div "Pay Period * Select Monthly Twice Monthly Every Other Week Weekly" at bounding box center [774, 282] width 307 height 54
drag, startPoint x: 706, startPoint y: 281, endPoint x: 710, endPoint y: 297, distance: 16.6
click at [706, 282] on select "Select Monthly Twice Monthly Every Other Week Weekly" at bounding box center [774, 292] width 307 height 36
select select "2"
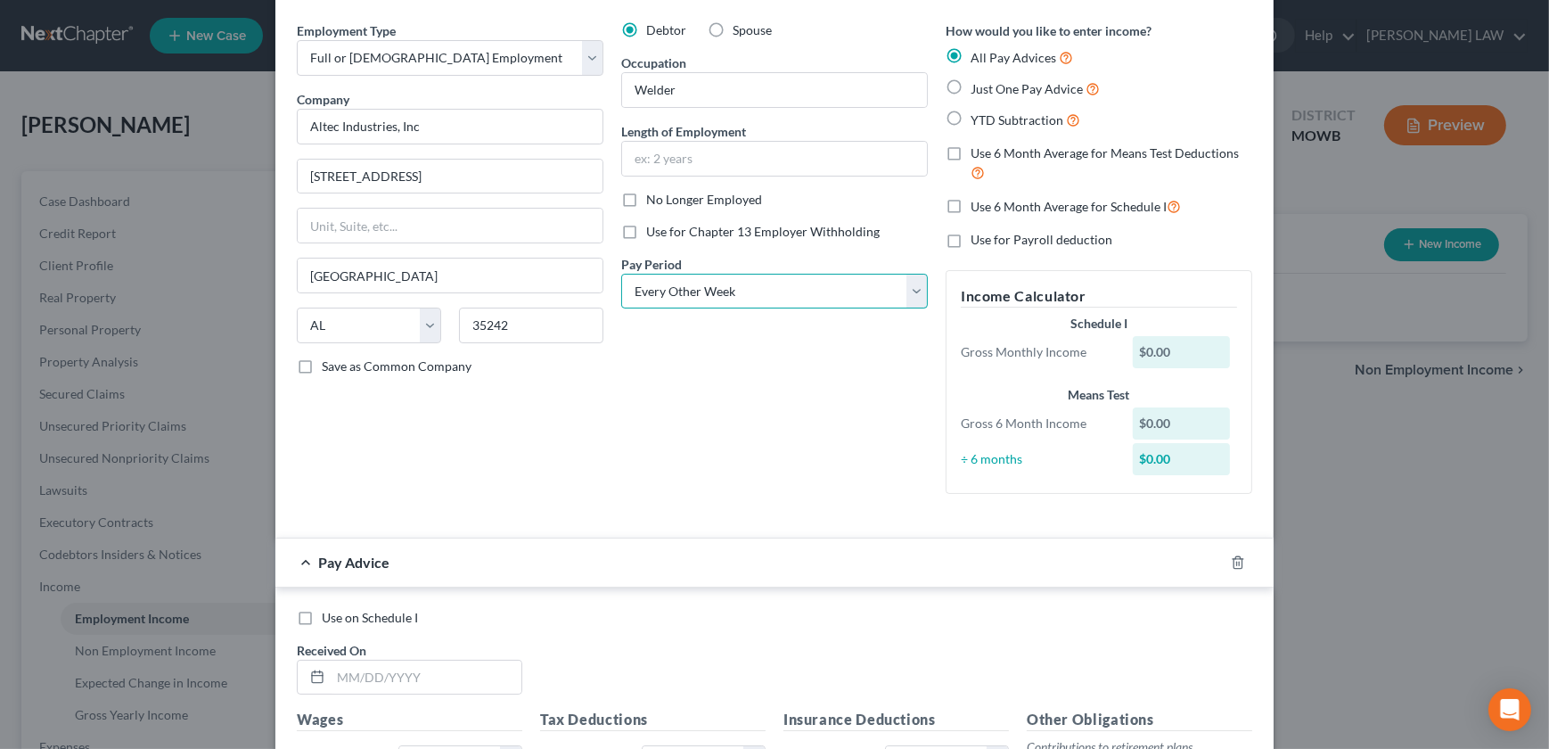
click at [621, 274] on select "Select Monthly Twice Monthly Every Other Week Weekly" at bounding box center [774, 292] width 307 height 36
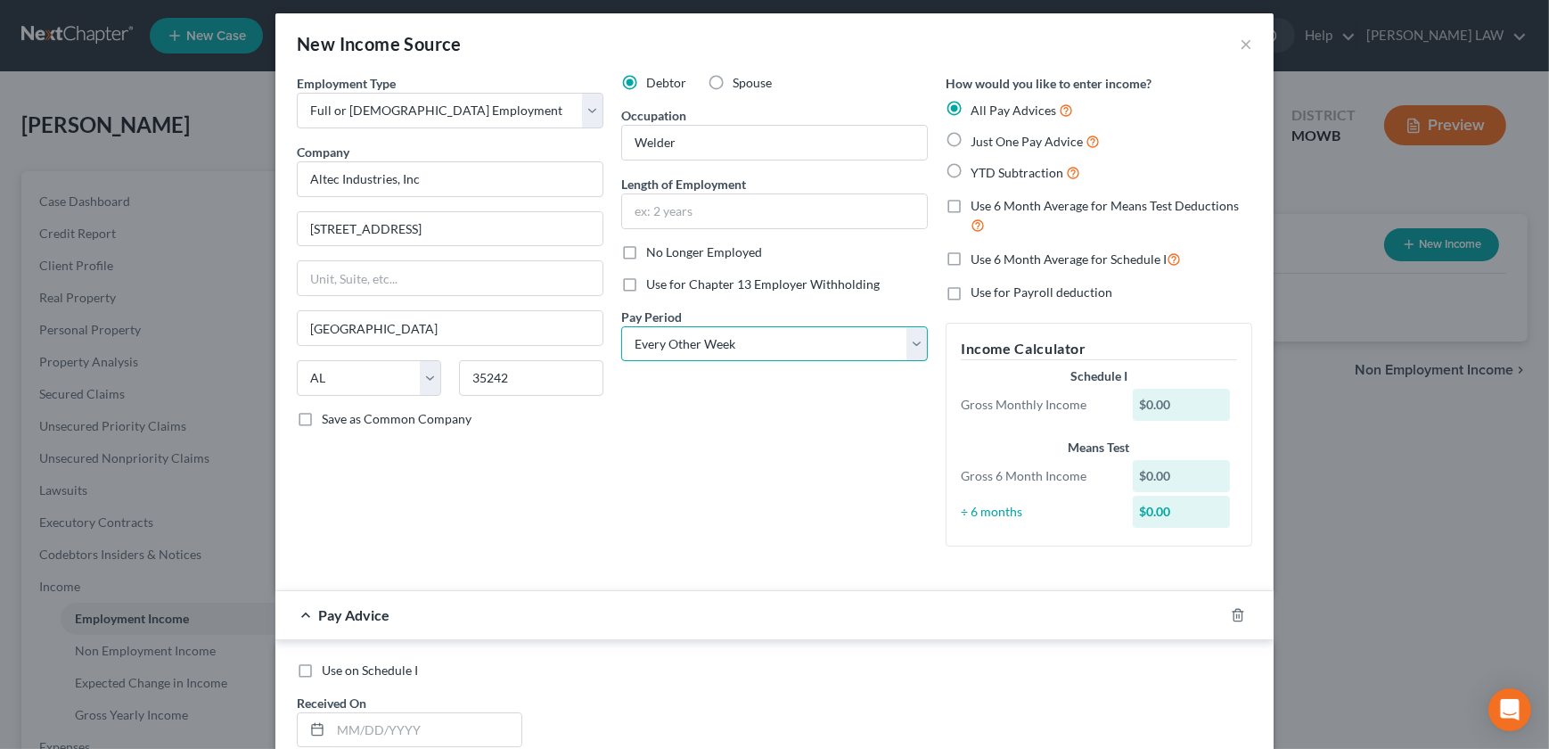
scroll to position [0, 0]
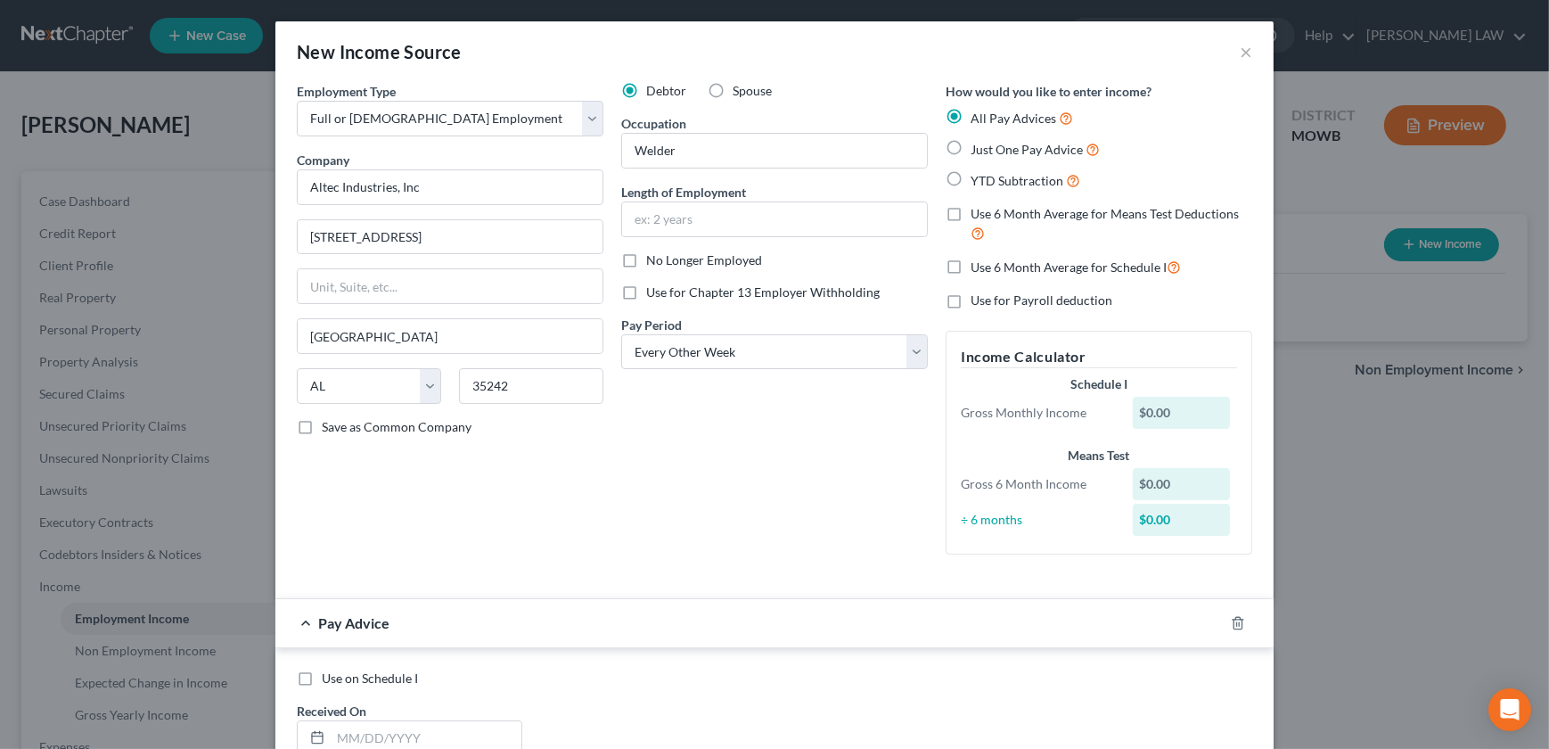
click at [971, 179] on label "YTD Subtraction" at bounding box center [1026, 180] width 110 height 20
click at [978, 179] on input "YTD Subtraction" at bounding box center [984, 176] width 12 height 12
radio input "true"
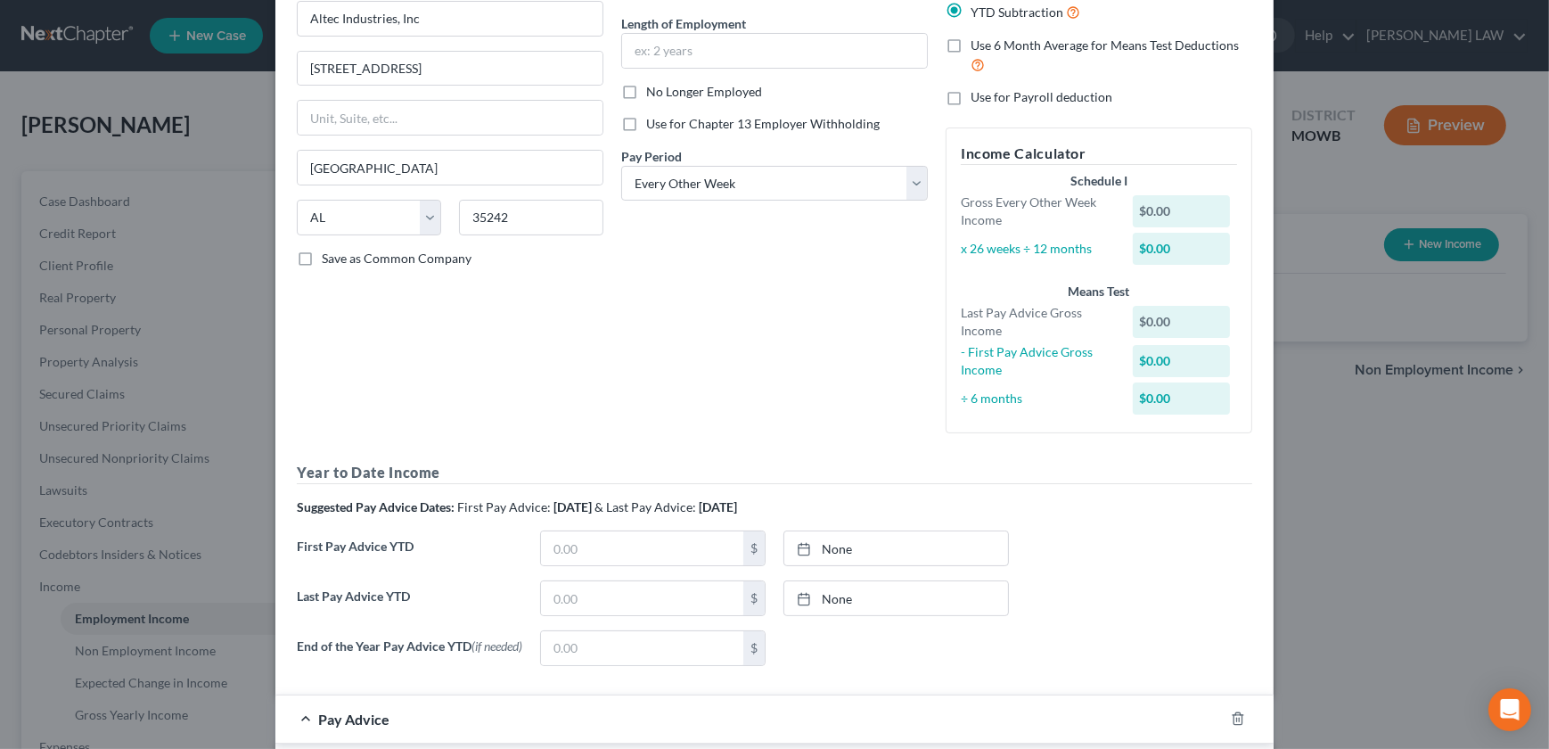
scroll to position [405, 0]
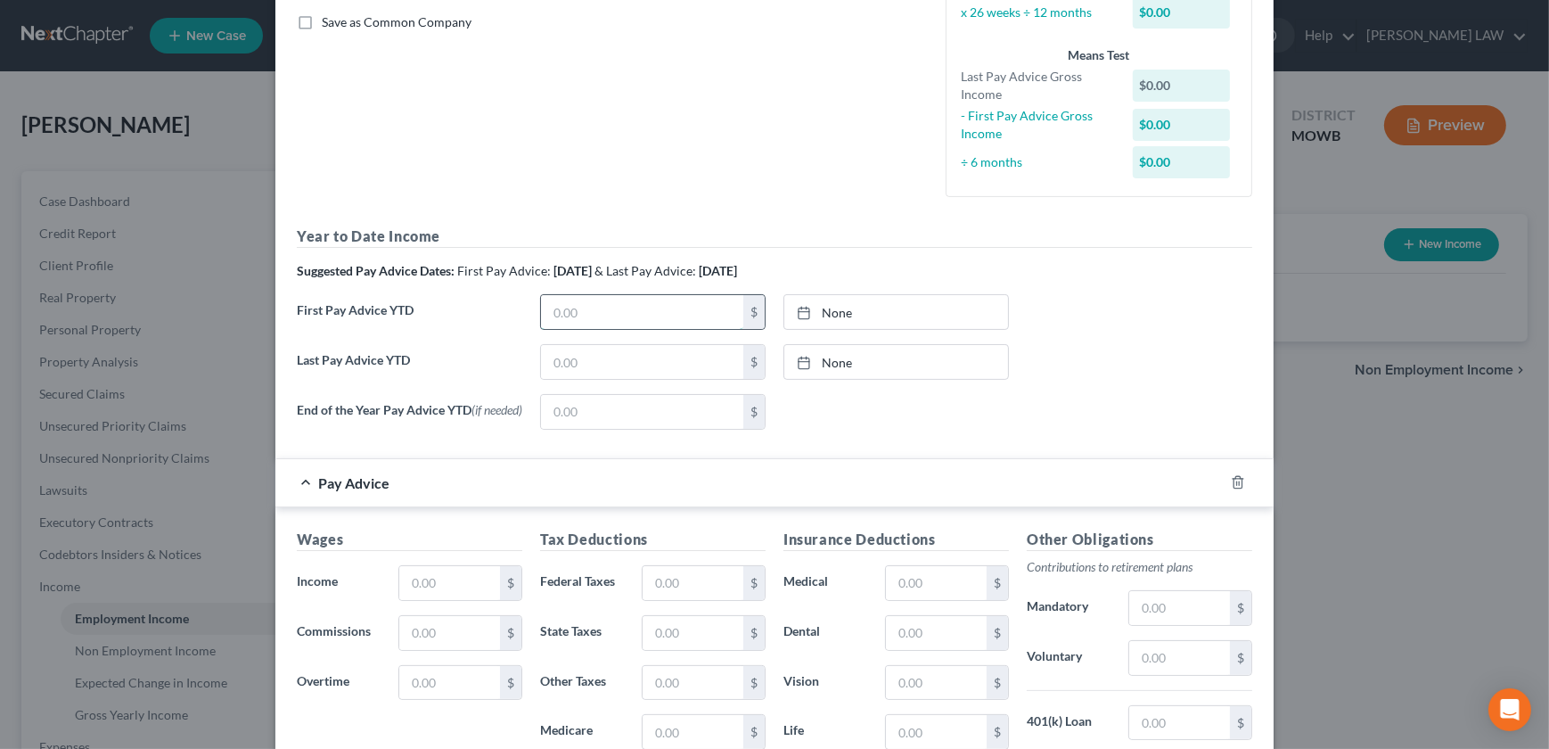
click at [576, 307] on input "text" at bounding box center [642, 312] width 202 height 34
type input "16,598.37"
click at [556, 364] on input "text" at bounding box center [642, 362] width 202 height 34
click at [566, 348] on input "text" at bounding box center [642, 362] width 202 height 34
type input "46,919.28"
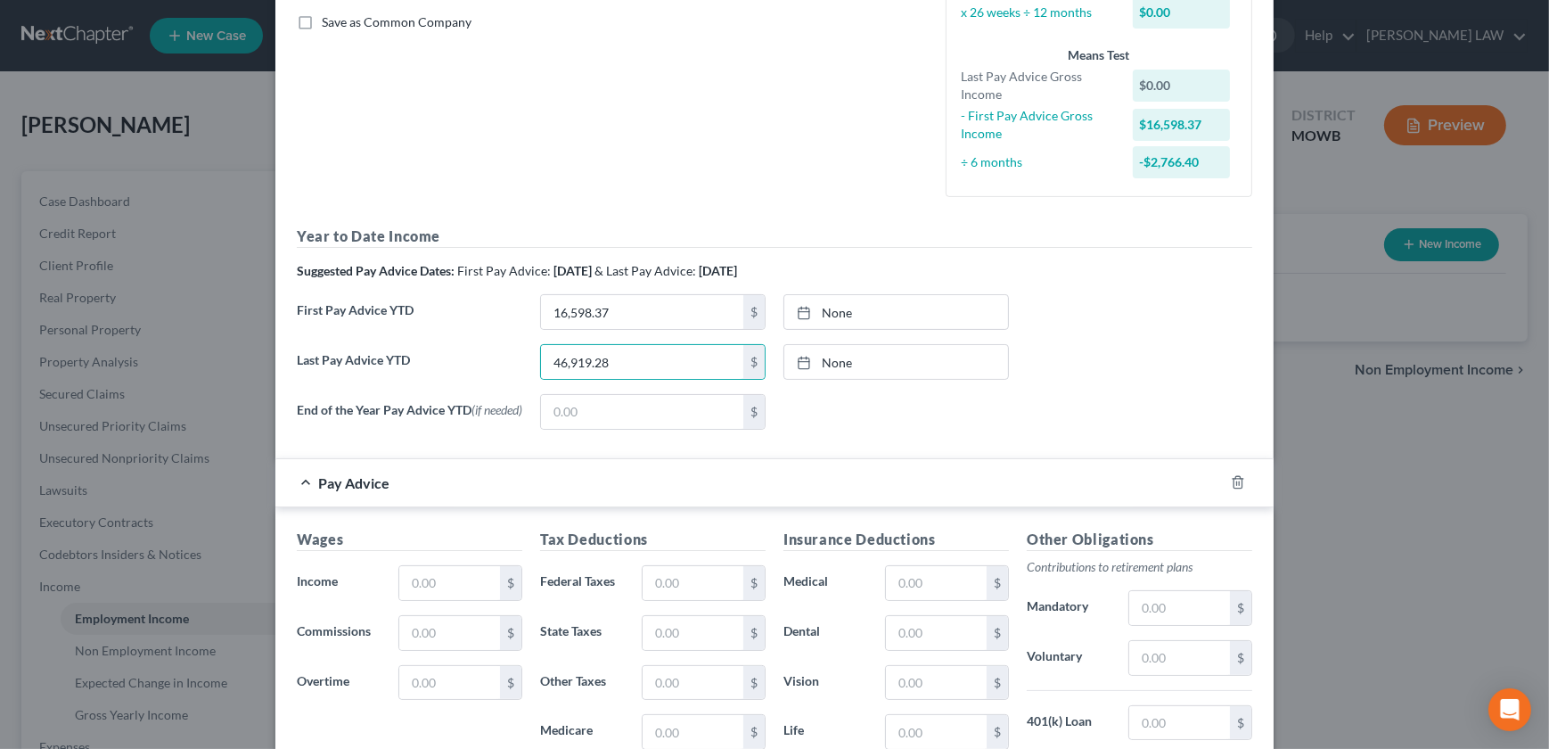
click at [437, 549] on h5 "Wages" at bounding box center [409, 539] width 225 height 22
click at [428, 590] on input "text" at bounding box center [449, 583] width 101 height 34
click at [810, 533] on h5 "Insurance Deductions" at bounding box center [895, 539] width 225 height 22
click at [452, 603] on div "Wages Income * 11 $ Commissions $ Overtime $" at bounding box center [409, 670] width 243 height 285
click at [452, 582] on input "11" at bounding box center [449, 583] width 101 height 34
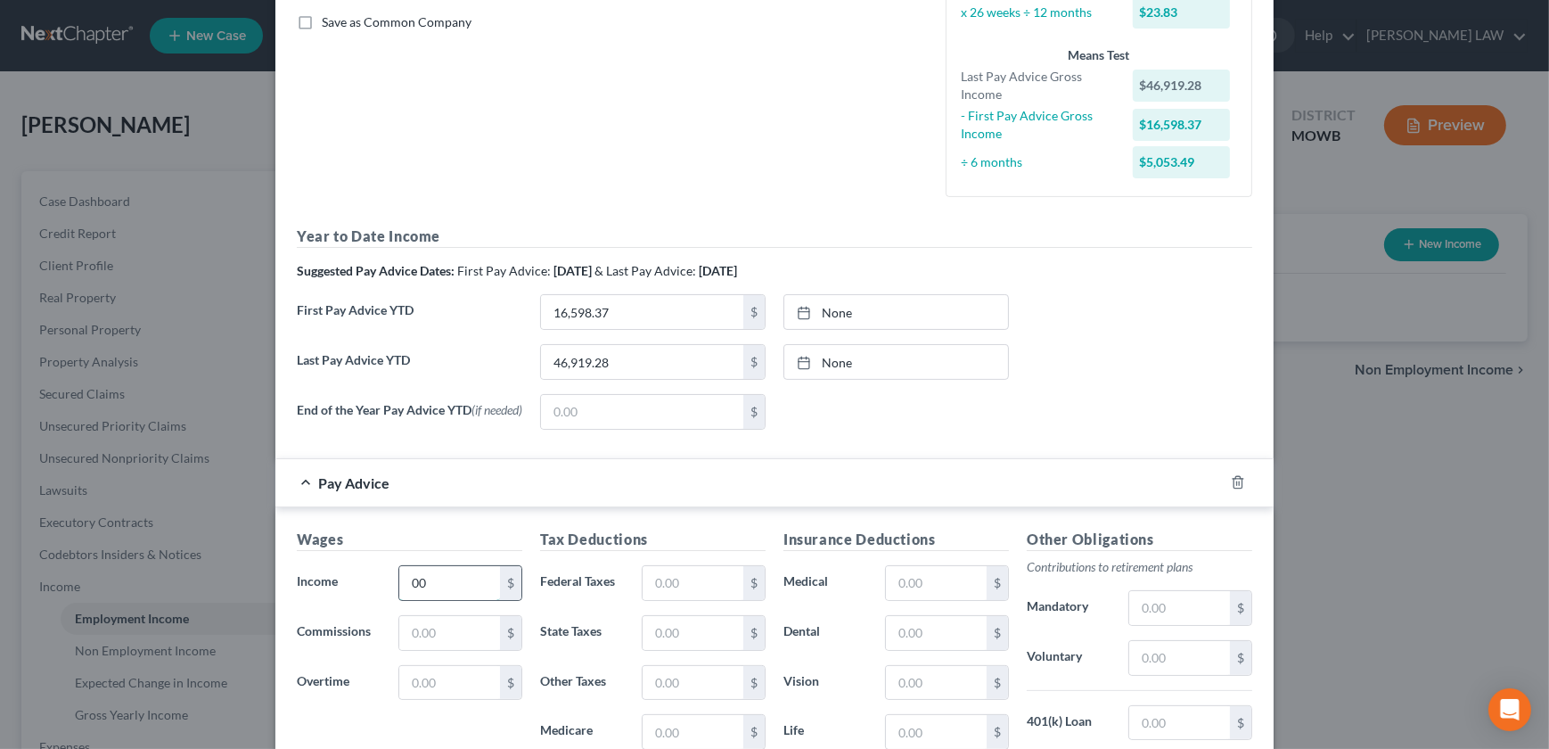
type input "0"
type input "1,000"
drag, startPoint x: 1065, startPoint y: 389, endPoint x: 1050, endPoint y: 387, distance: 15.4
click at [1065, 387] on div "Last Pay Advice YTD 46,919.28 $ None close Date Time chevron_left October 2025 …" at bounding box center [774, 369] width 973 height 50
click at [671, 578] on input "text" at bounding box center [693, 583] width 101 height 34
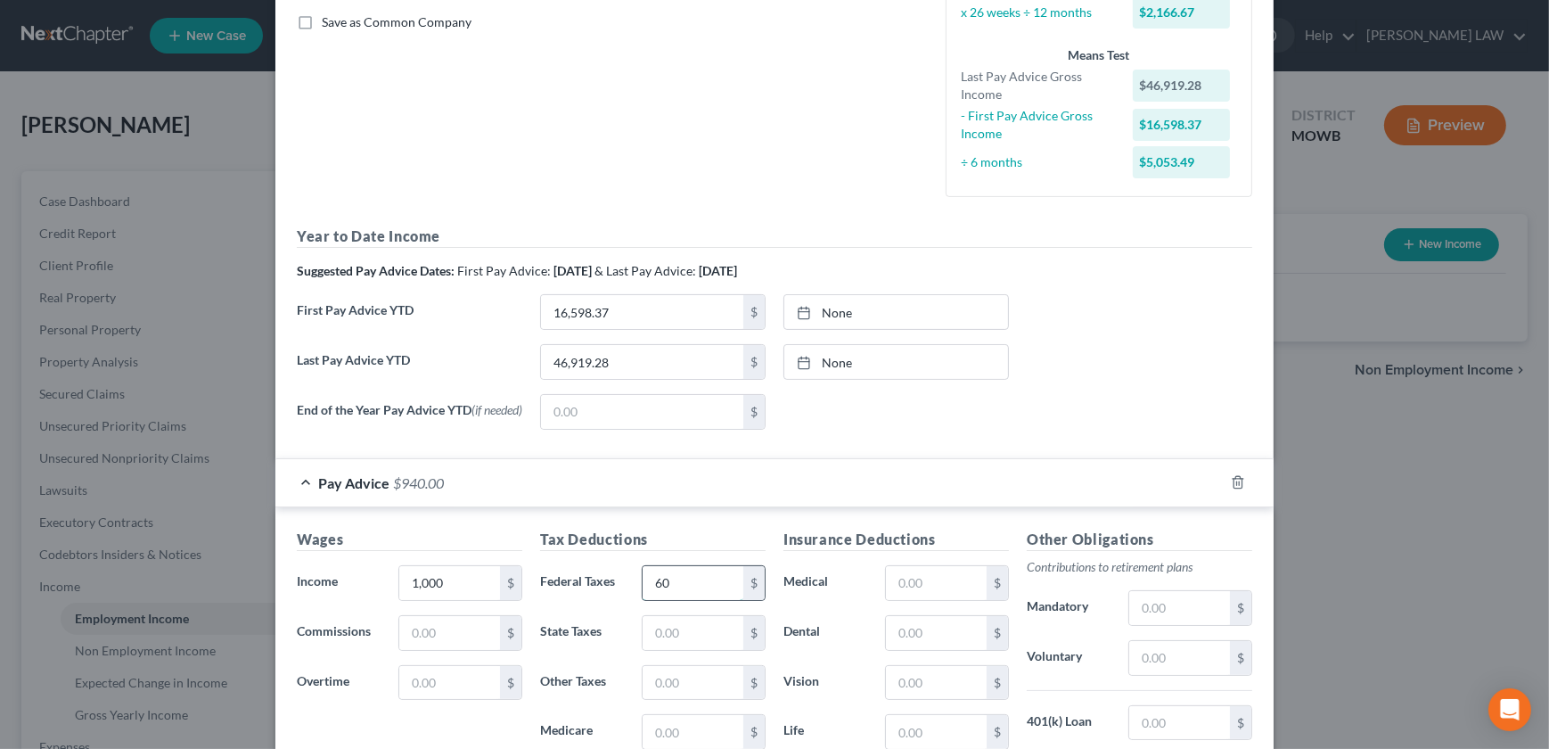
type input "60"
type input "22"
type input "12"
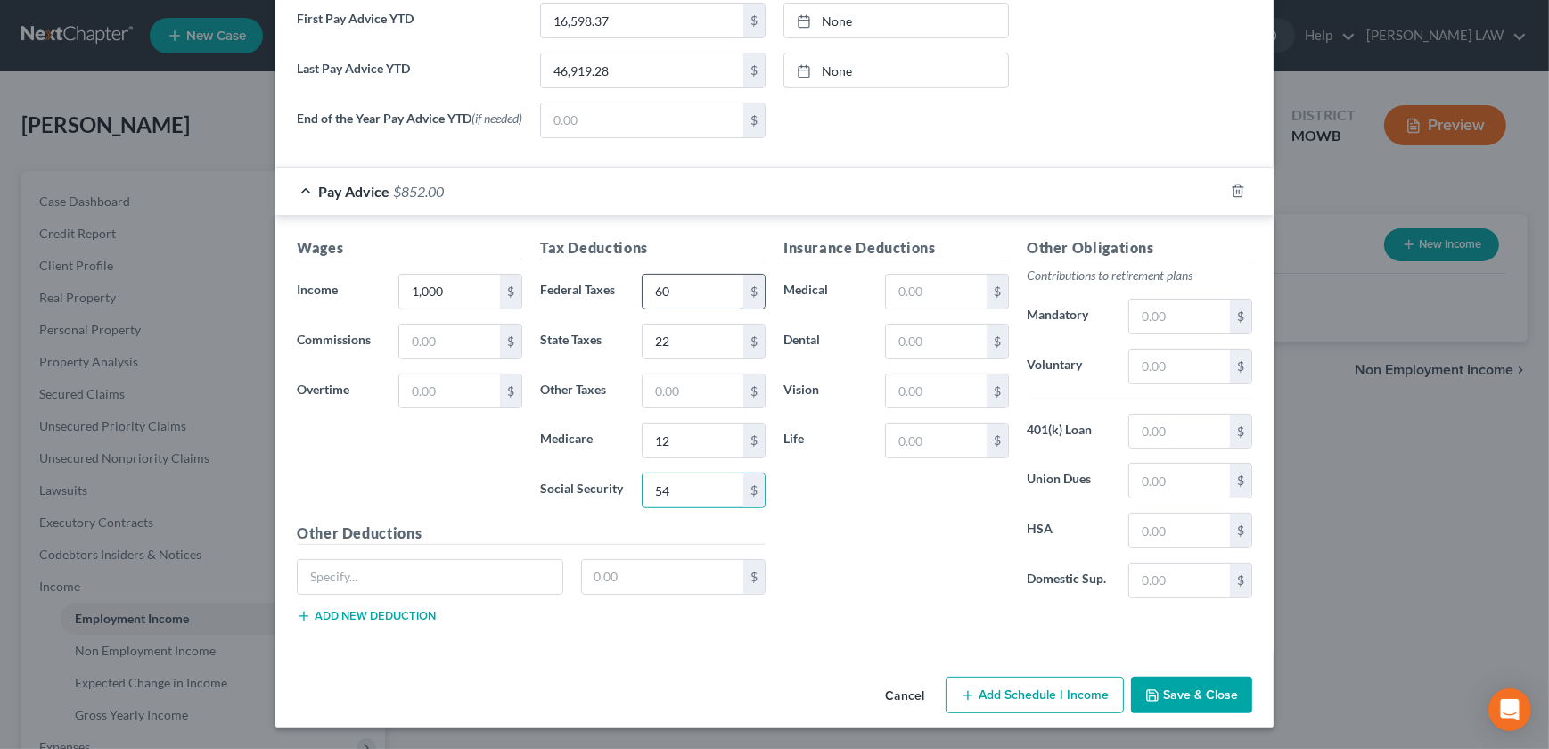
type input "54"
type input "97"
type input "8"
type input "2"
type input "34"
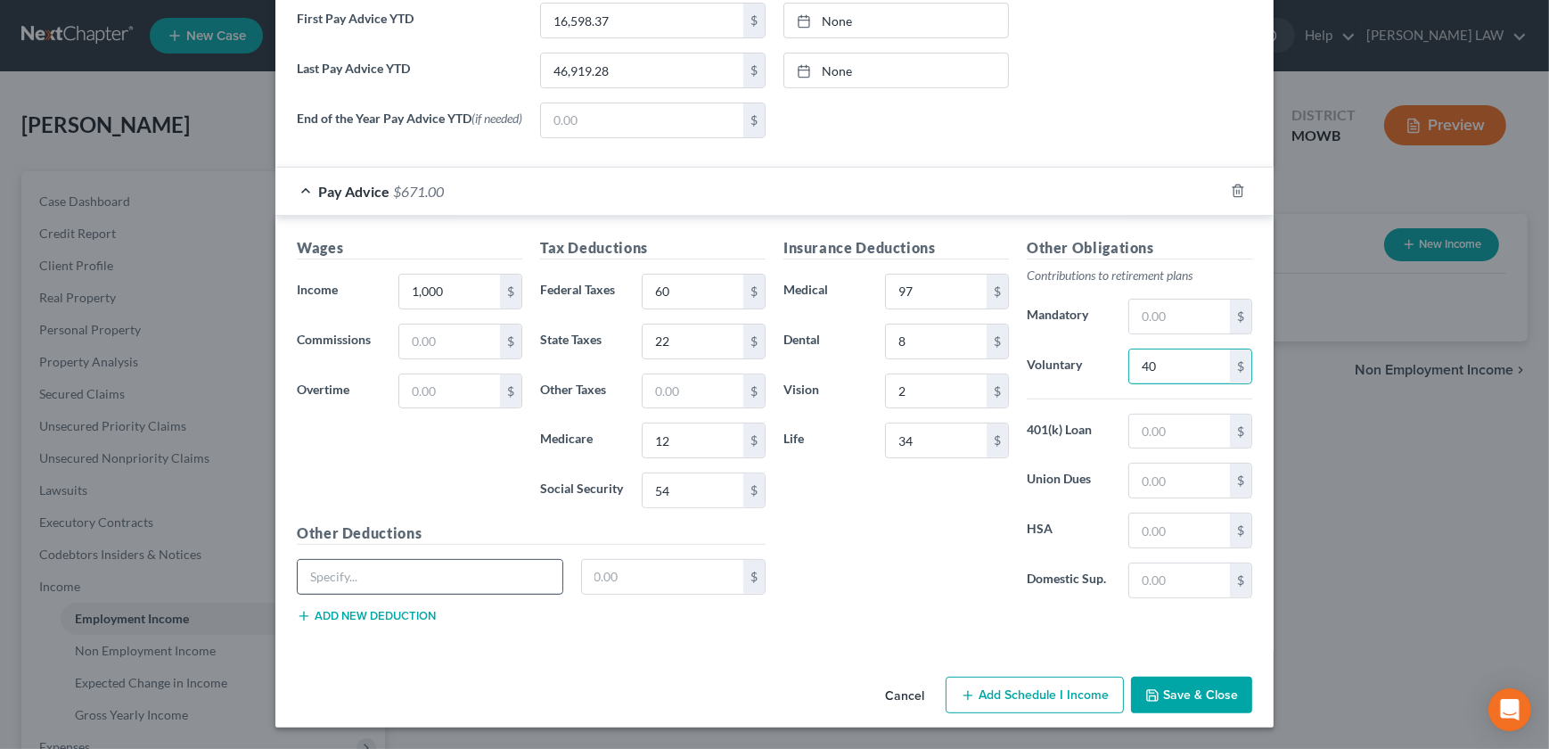
type input "40"
click at [367, 581] on input "text" at bounding box center [430, 577] width 265 height 34
type input "Disability, Illness, Life, United Way"
type input "69"
drag, startPoint x: 840, startPoint y: 563, endPoint x: 1028, endPoint y: 634, distance: 200.8
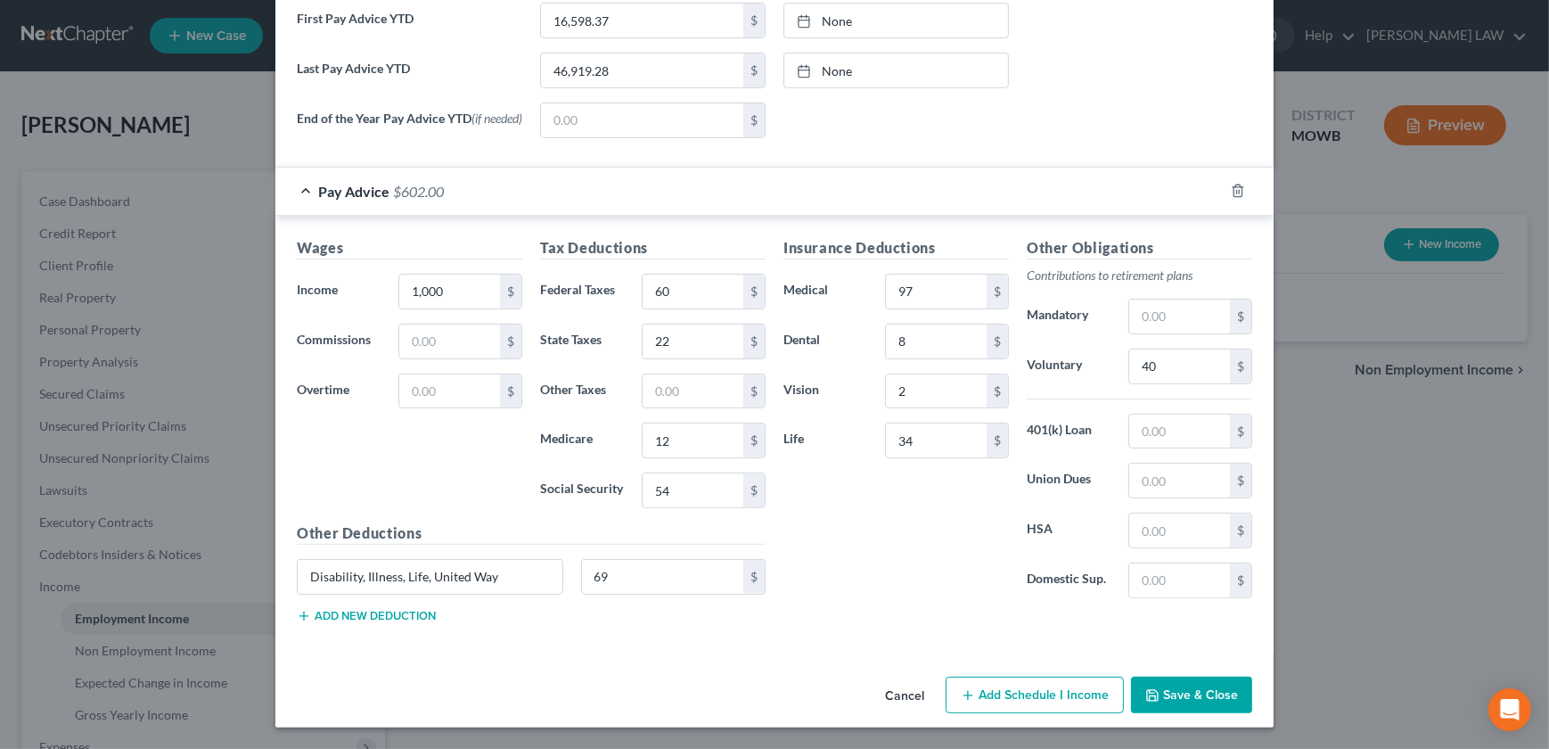
click at [840, 563] on div "Insurance Deductions Medical 97 $ Dental 8 $ Vision 2 $ Life 34 $" at bounding box center [895, 424] width 243 height 375
click at [1186, 691] on button "Save & Close" at bounding box center [1191, 694] width 121 height 37
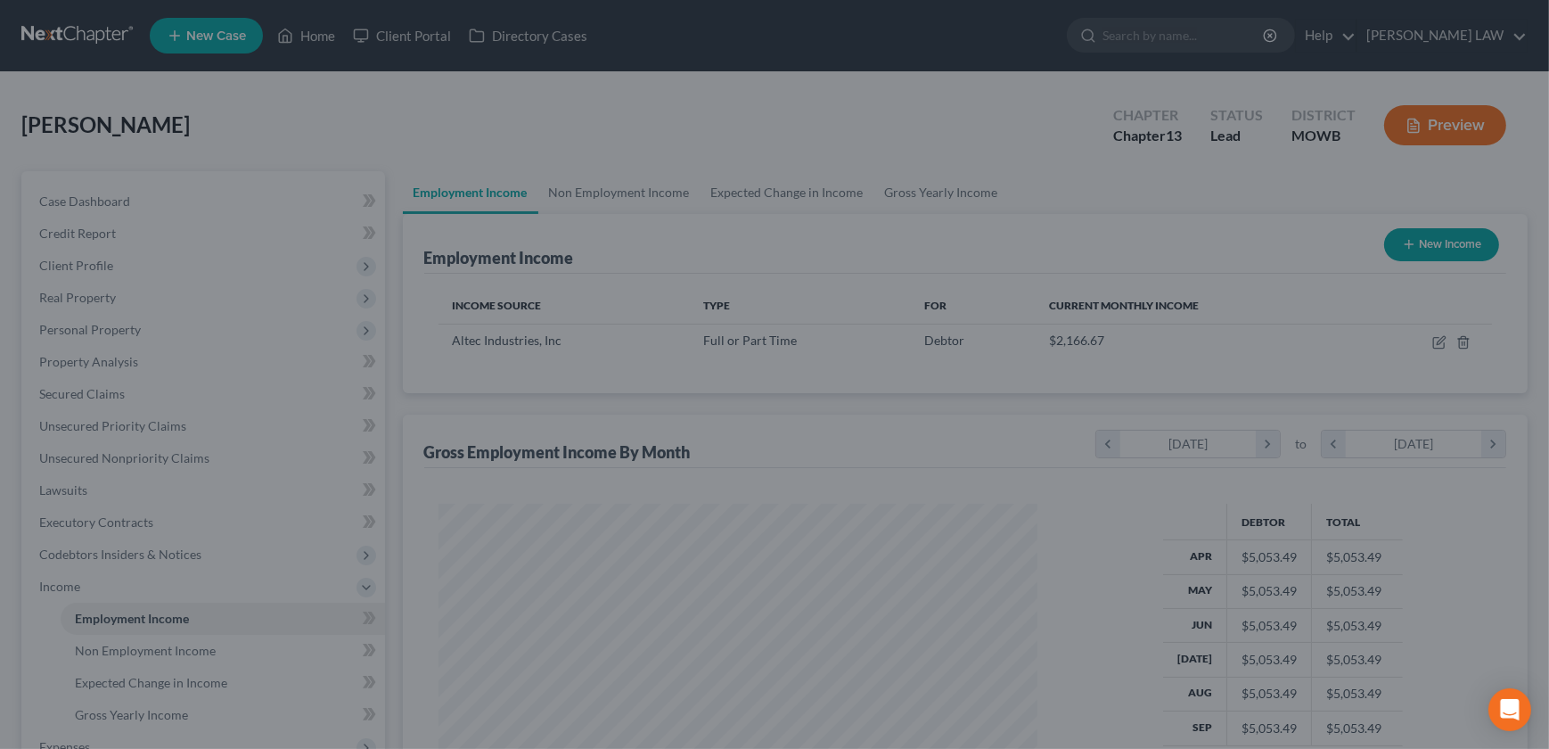
scroll to position [319, 630]
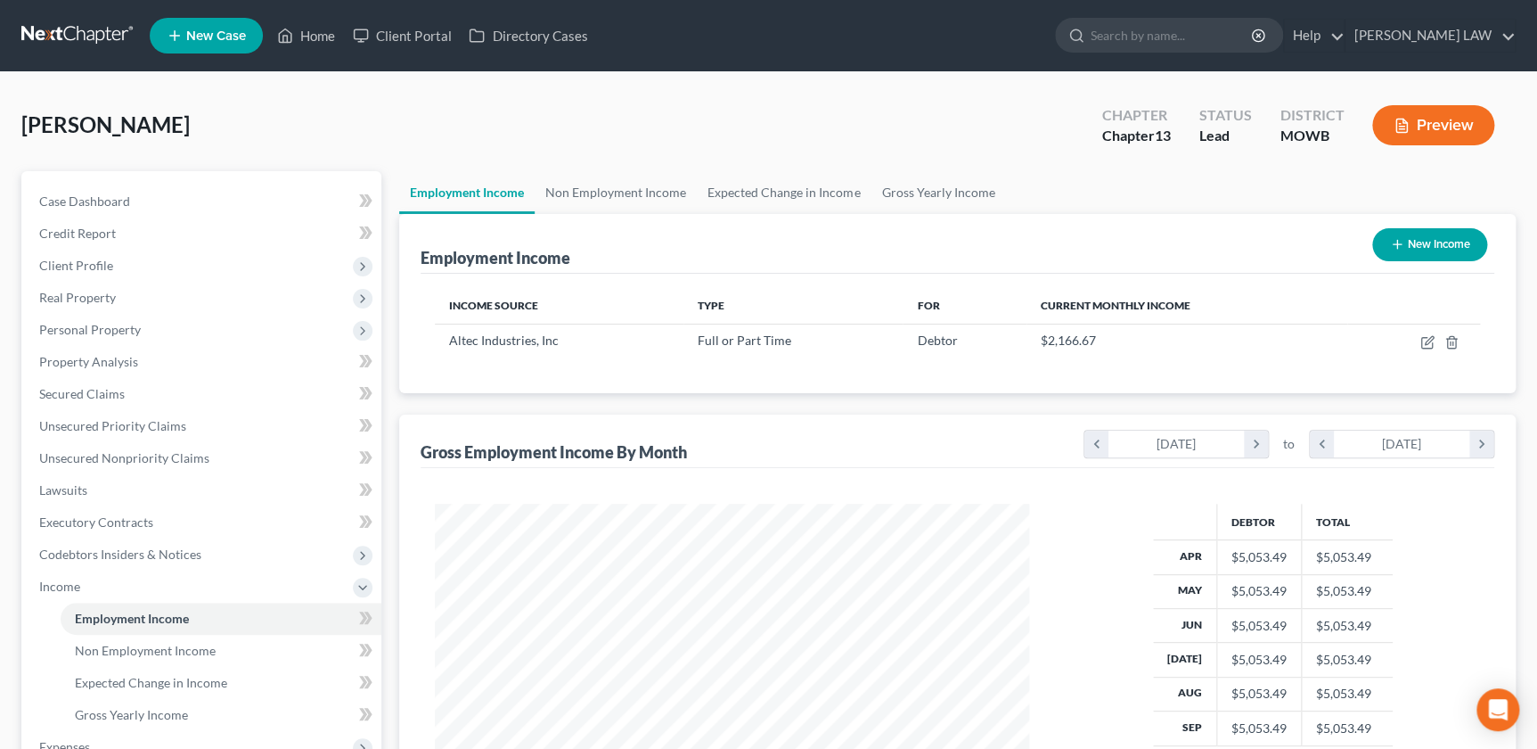
click at [1423, 225] on div "New Income" at bounding box center [1429, 244] width 129 height 47
click at [1393, 243] on icon "button" at bounding box center [1397, 244] width 14 height 14
select select "0"
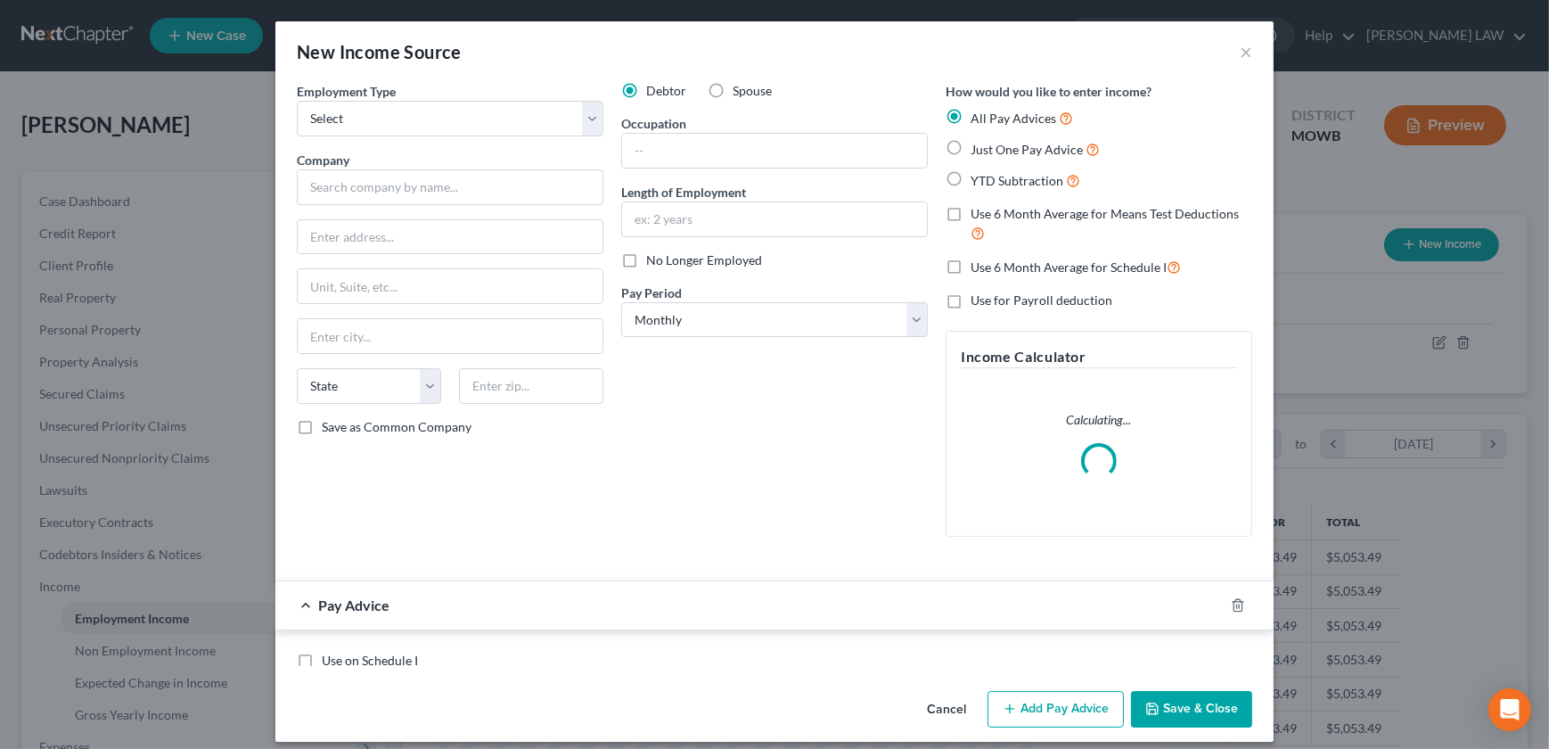
scroll to position [319, 635]
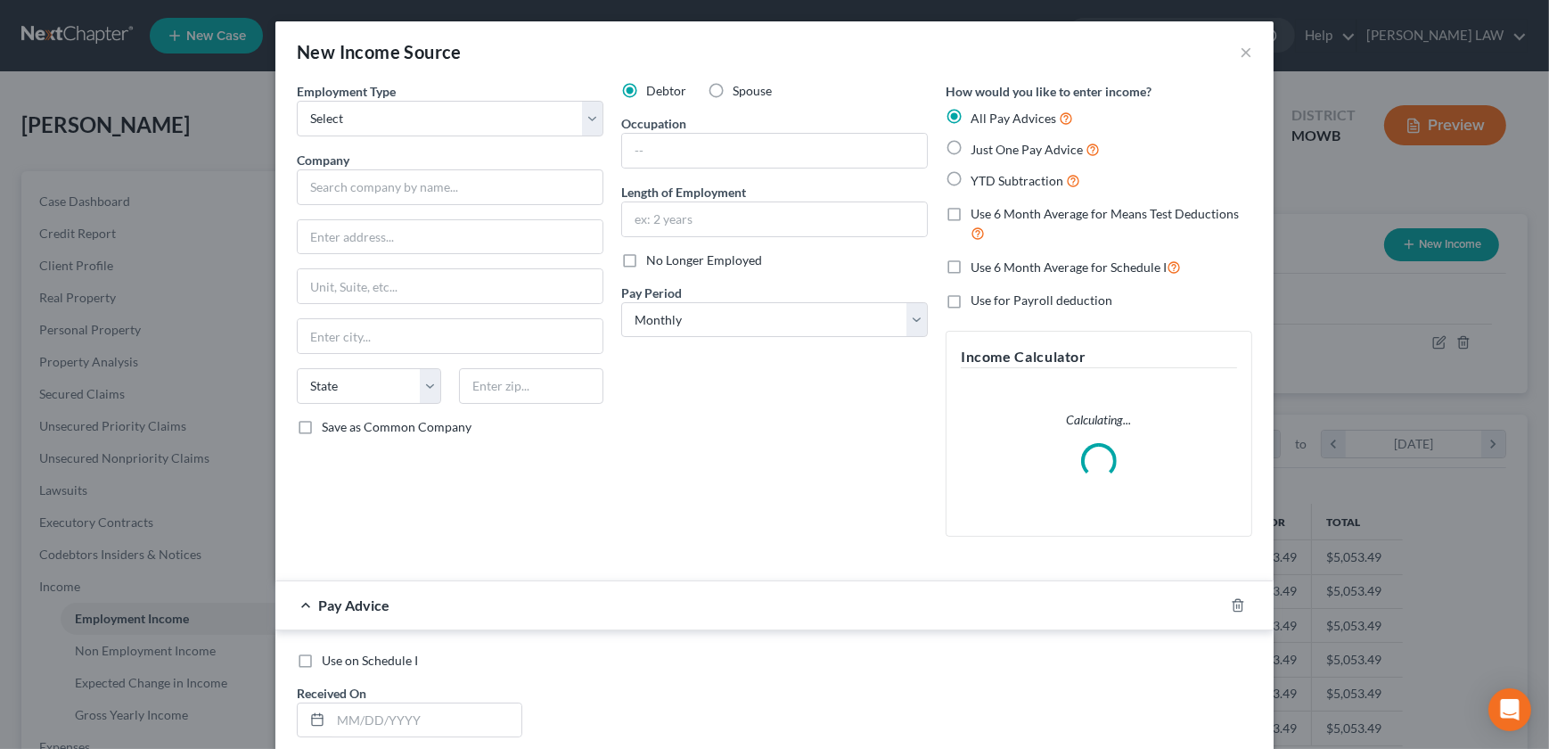
click at [733, 91] on label "Spouse" at bounding box center [752, 91] width 39 height 18
click at [740, 91] on input "Spouse" at bounding box center [746, 88] width 12 height 12
radio input "true"
drag, startPoint x: 418, startPoint y: 127, endPoint x: 409, endPoint y: 134, distance: 11.4
click at [413, 126] on select "Select Full or Part Time Employment Self Employment" at bounding box center [450, 119] width 307 height 36
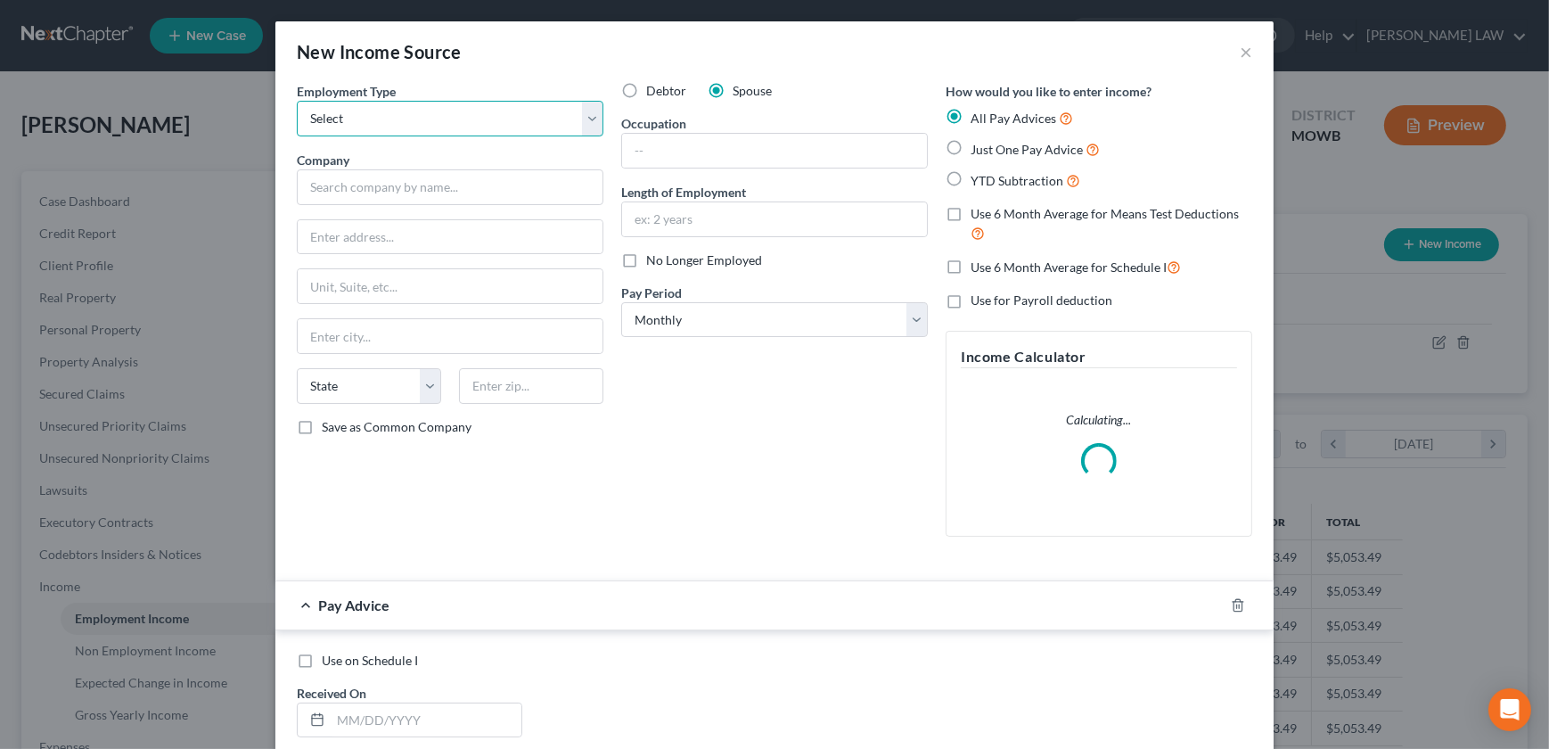
select select "0"
click at [297, 101] on select "Select Full or Part Time Employment Self Employment" at bounding box center [450, 119] width 307 height 36
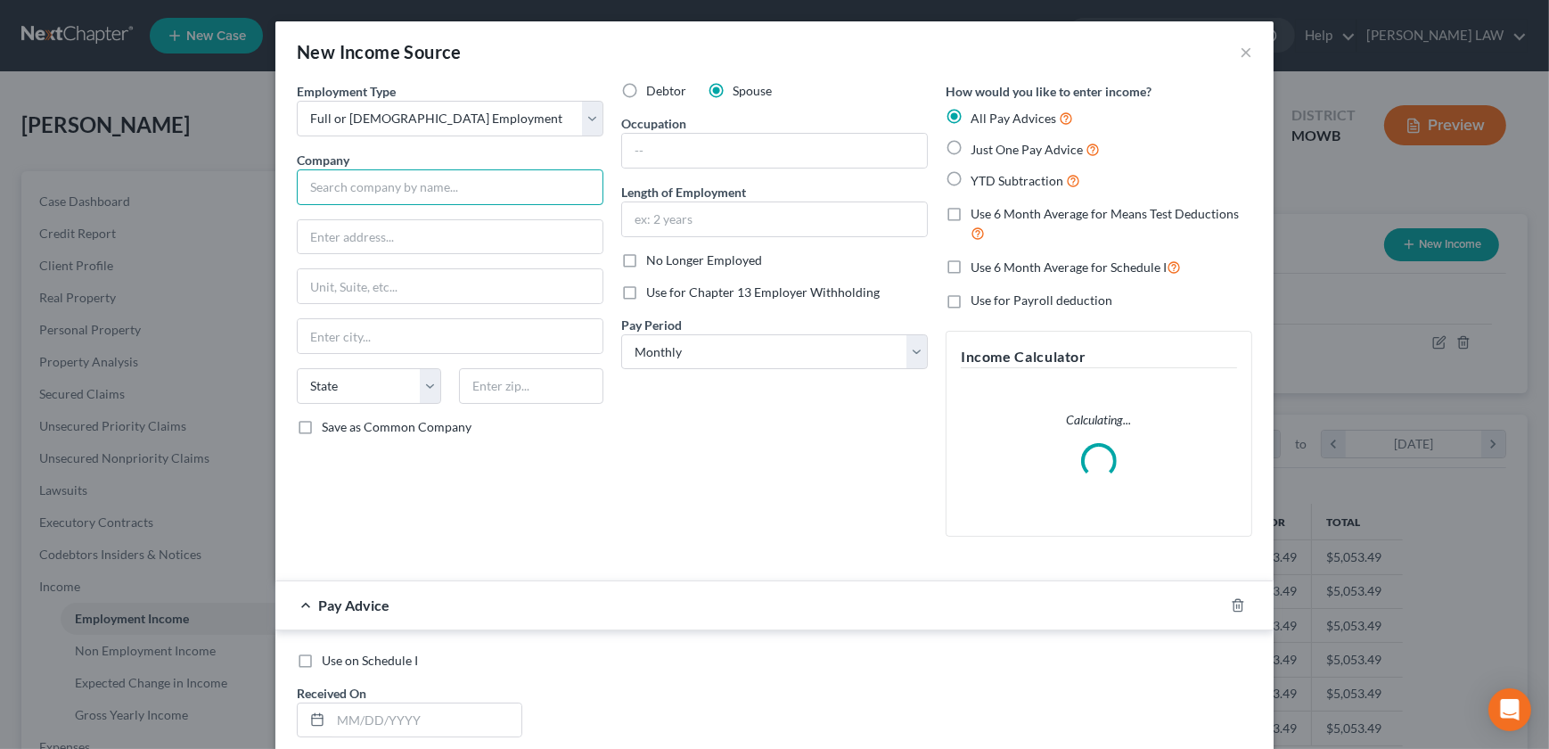
click at [386, 191] on input "text" at bounding box center [450, 187] width 307 height 36
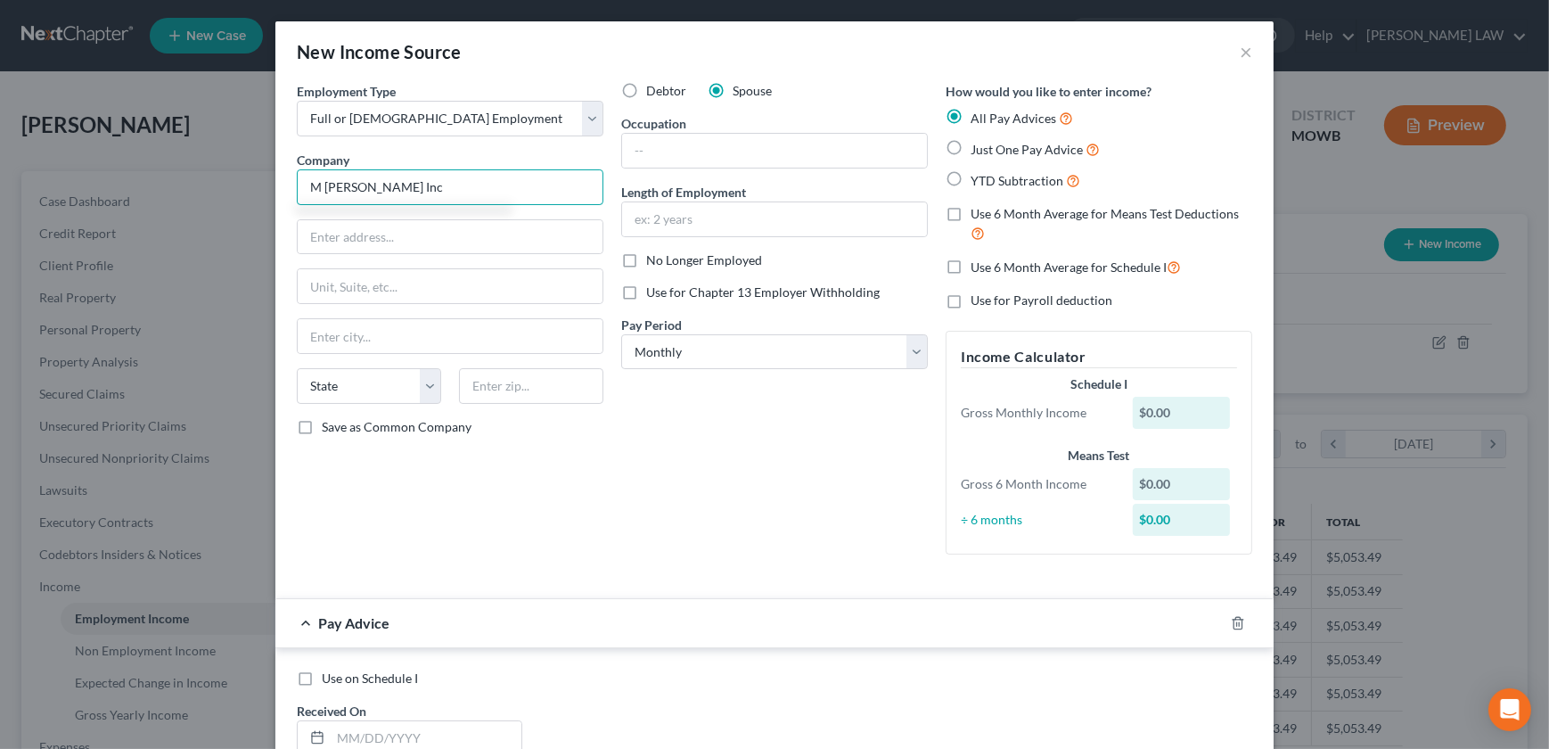
type input "M Rodgers Inc"
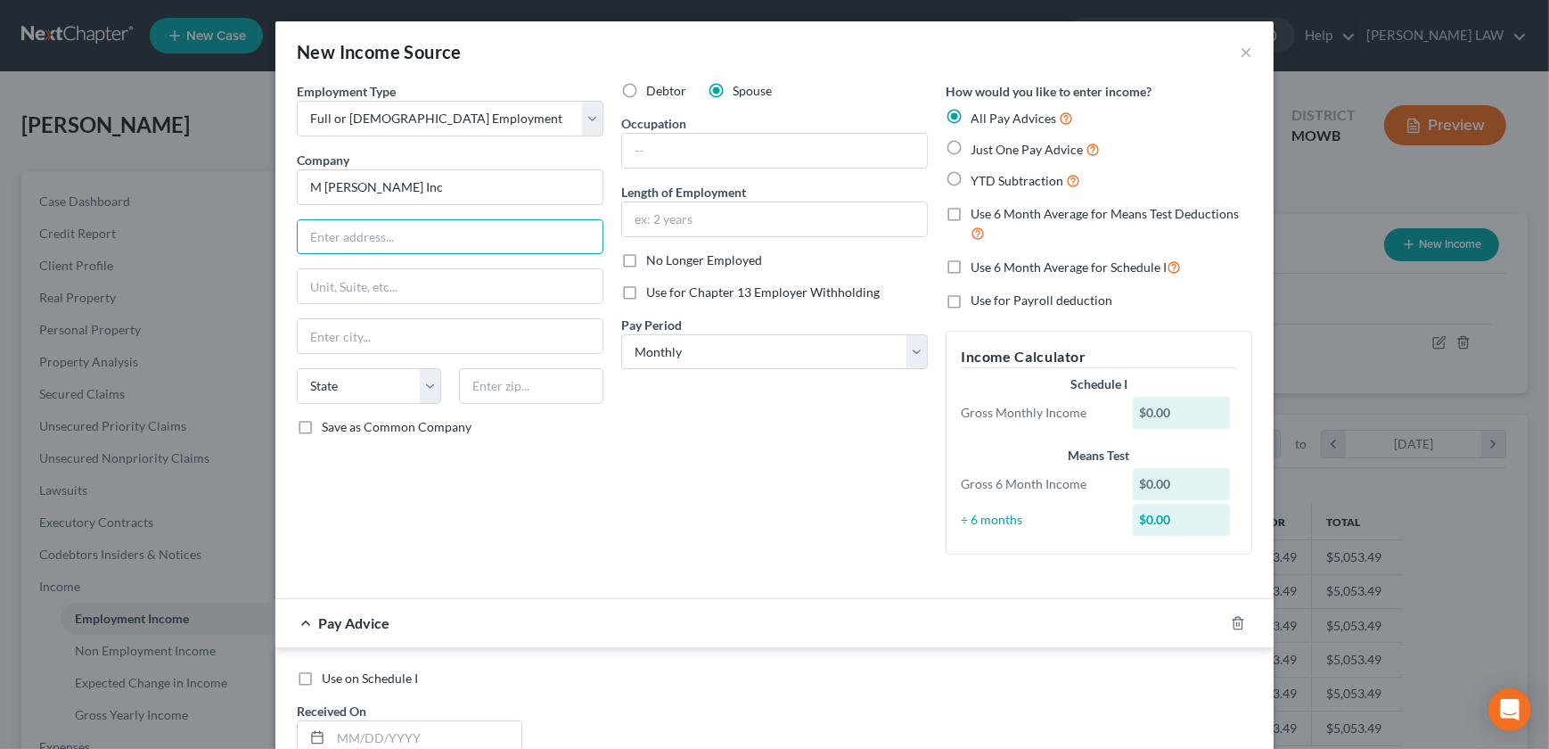
type input "2"
type input "607 State Street"
type input "Mound City"
select select "26"
type input "64470"
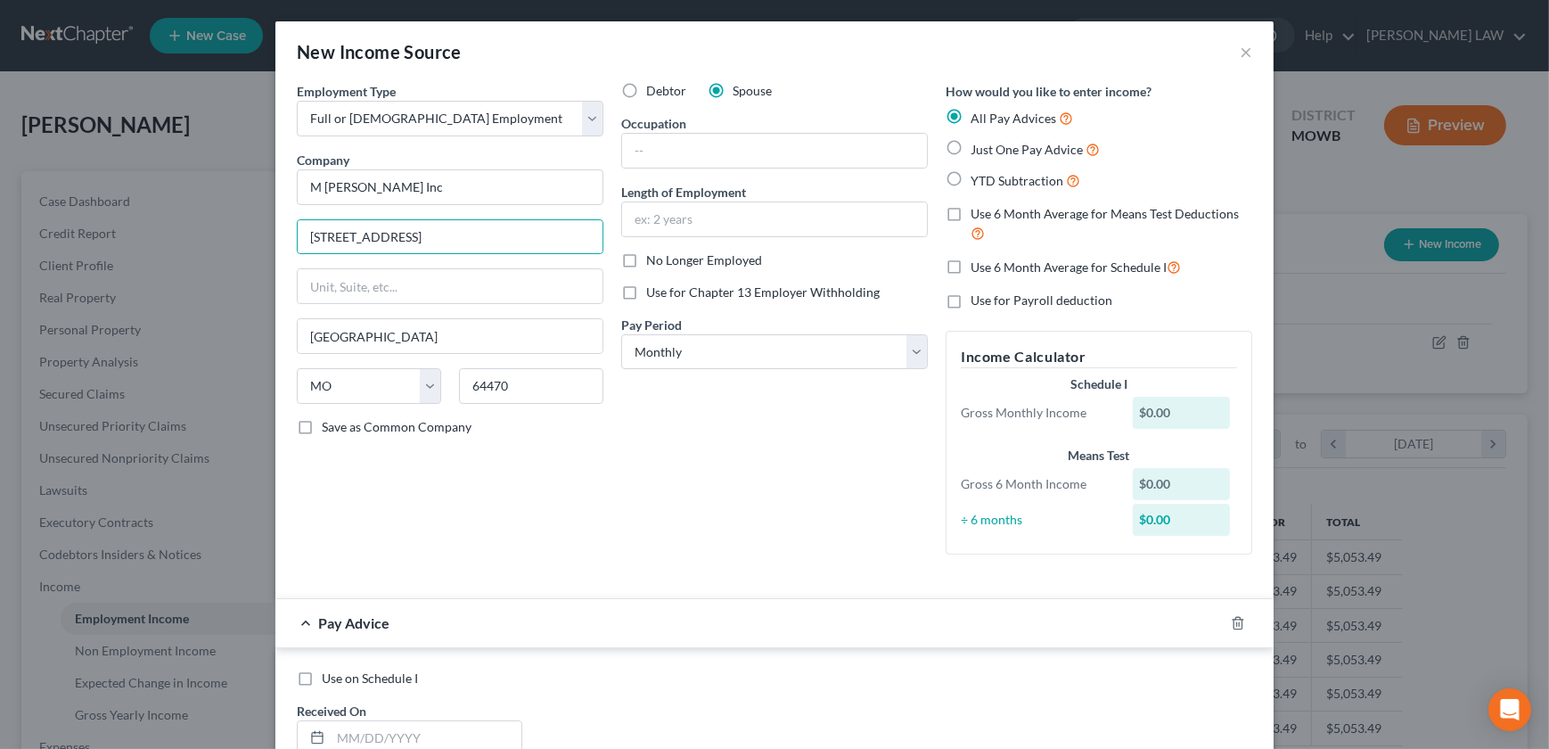
type input "MO"
click at [971, 190] on label "YTD Subtraction" at bounding box center [1026, 180] width 110 height 20
click at [978, 182] on input "YTD Subtraction" at bounding box center [984, 176] width 12 height 12
radio input "true"
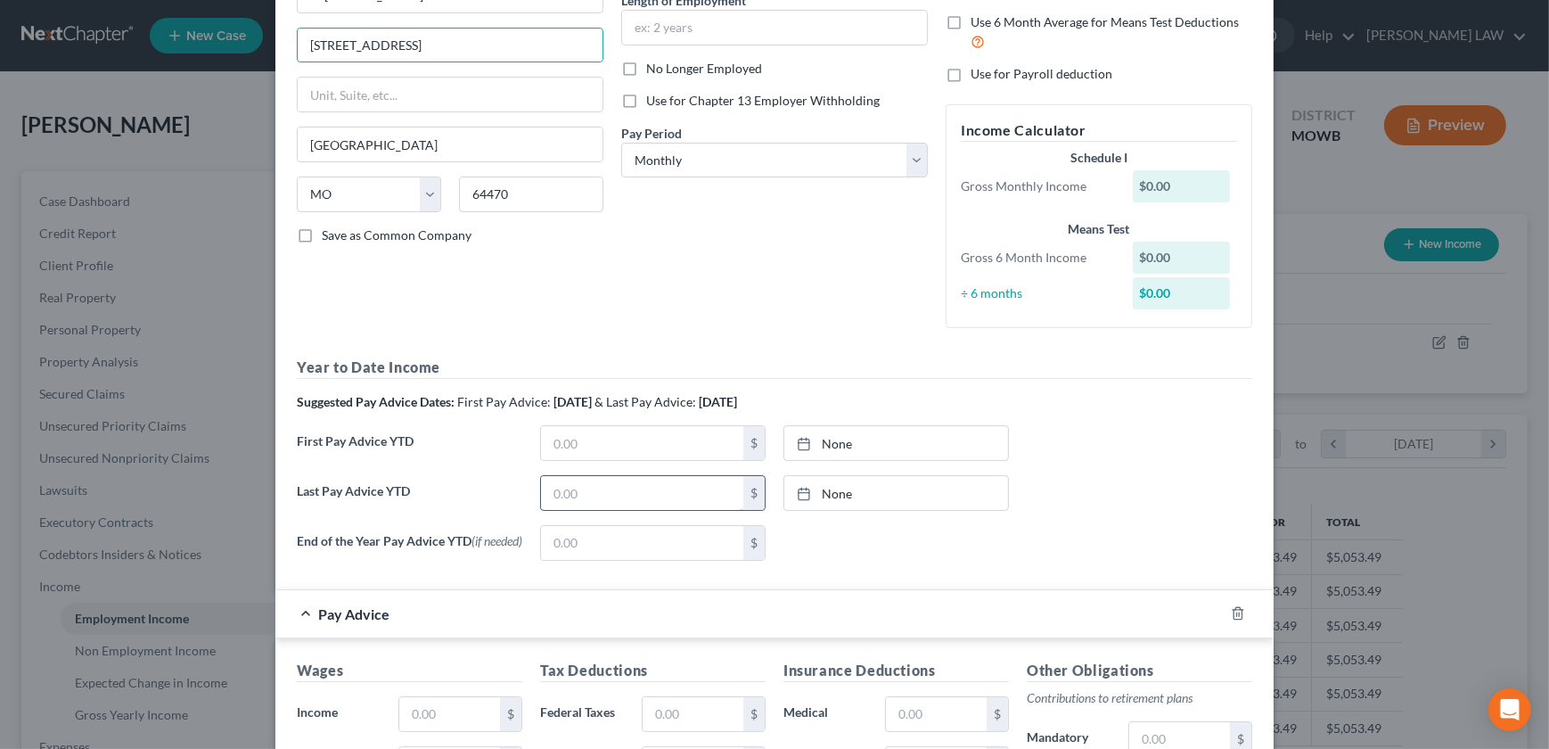
scroll to position [202, 0]
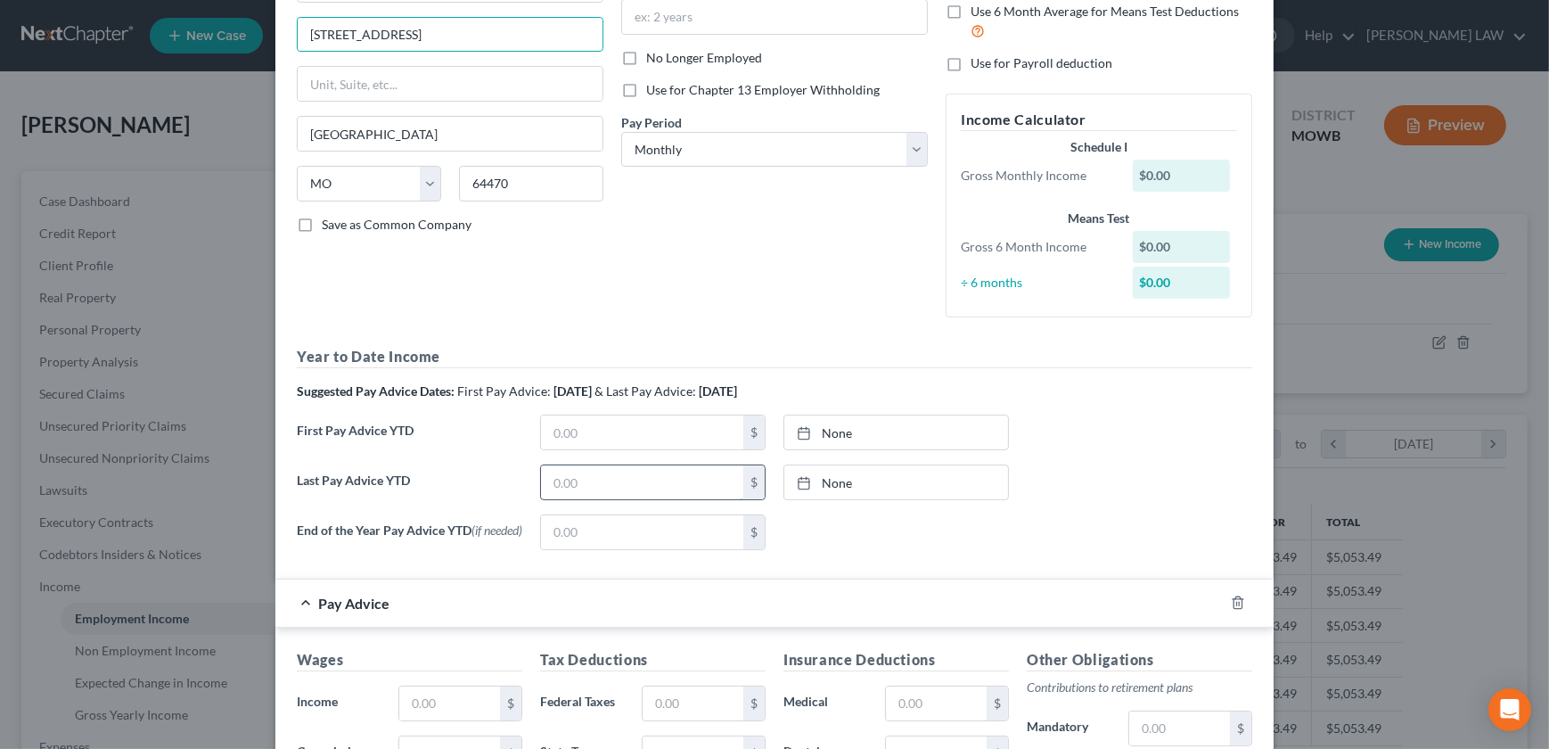
click at [594, 478] on input "text" at bounding box center [642, 482] width 202 height 34
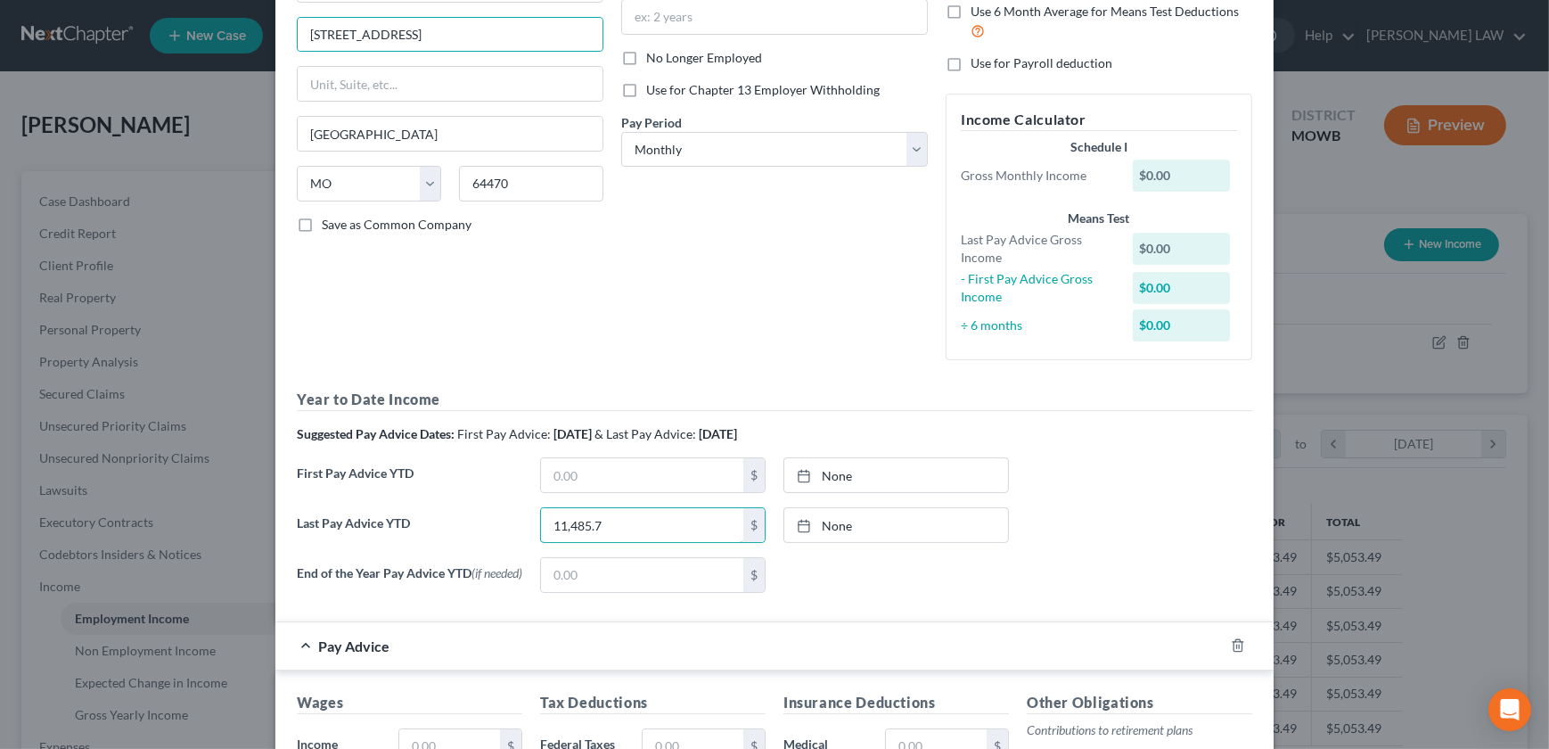
type input "11,485.7"
click at [572, 591] on div "$" at bounding box center [652, 575] width 243 height 36
click at [571, 584] on input "text" at bounding box center [642, 575] width 202 height 34
type input "35,117.40"
click at [1096, 582] on div "End of the Year Pay Advice YTD (if needed) 35,117.40 $ None close Date Time che…" at bounding box center [774, 582] width 973 height 50
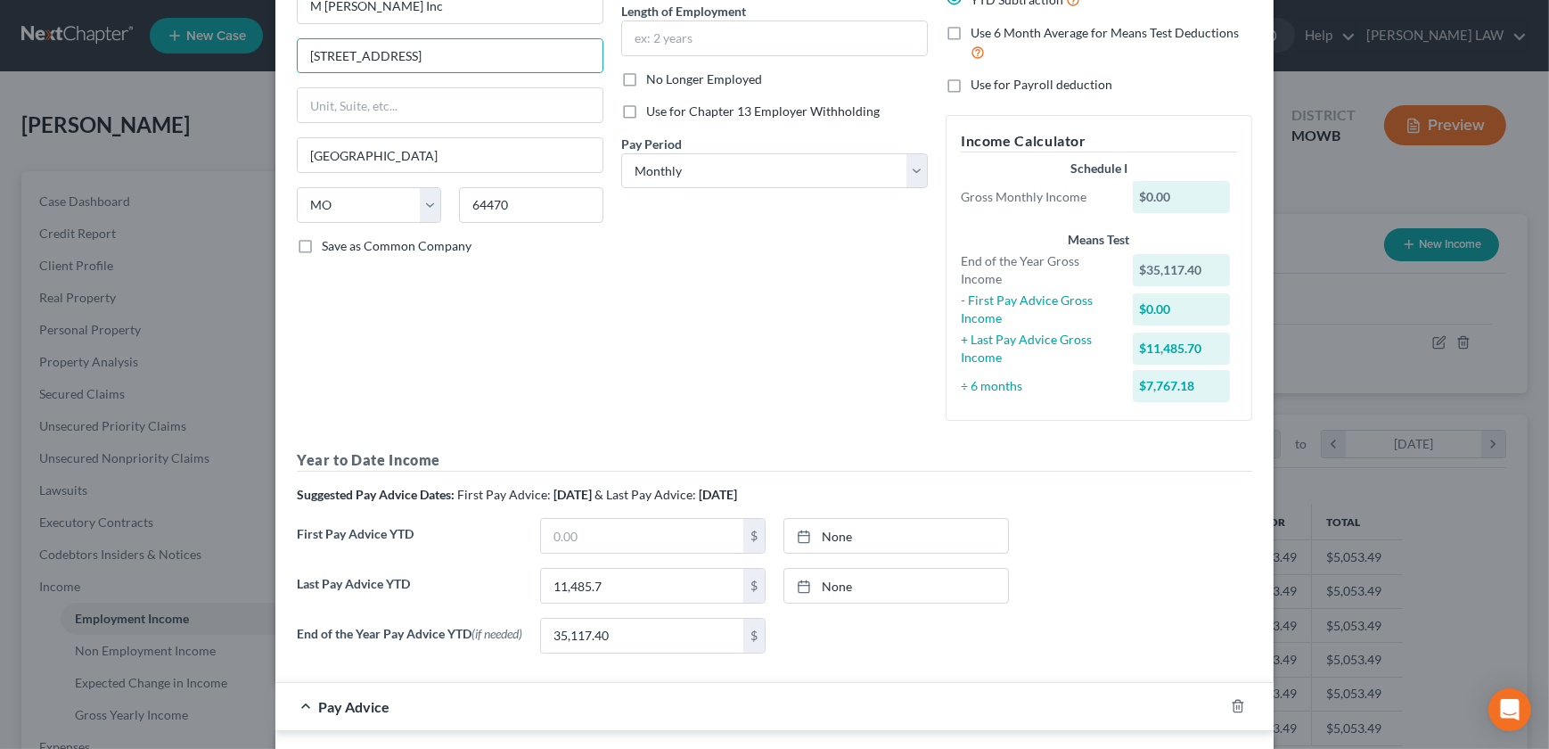
scroll to position [182, 0]
click at [605, 529] on input "text" at bounding box center [642, 535] width 202 height 34
type input "11,485.7"
click at [954, 538] on link "10/9/2025" at bounding box center [896, 535] width 224 height 34
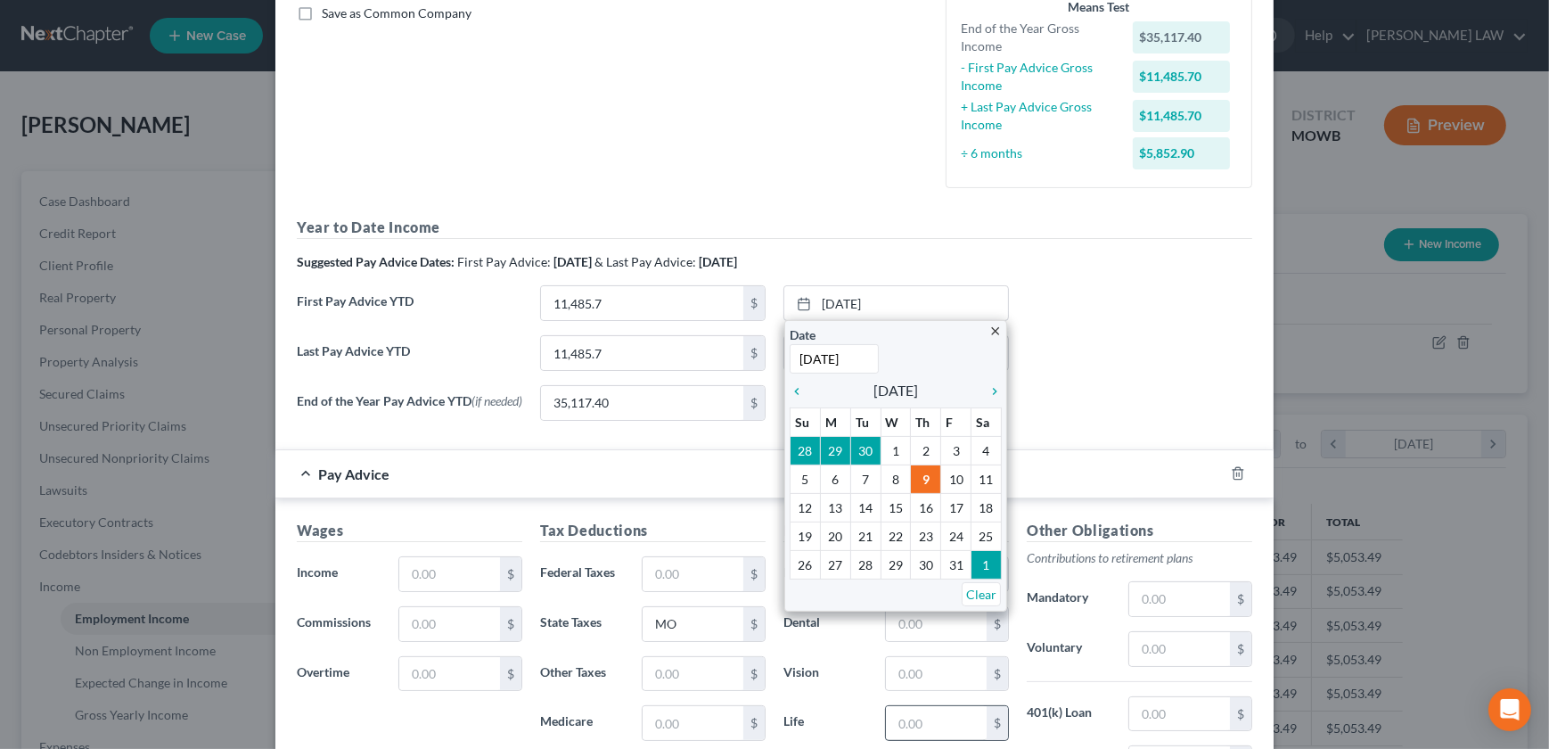
scroll to position [506, 0]
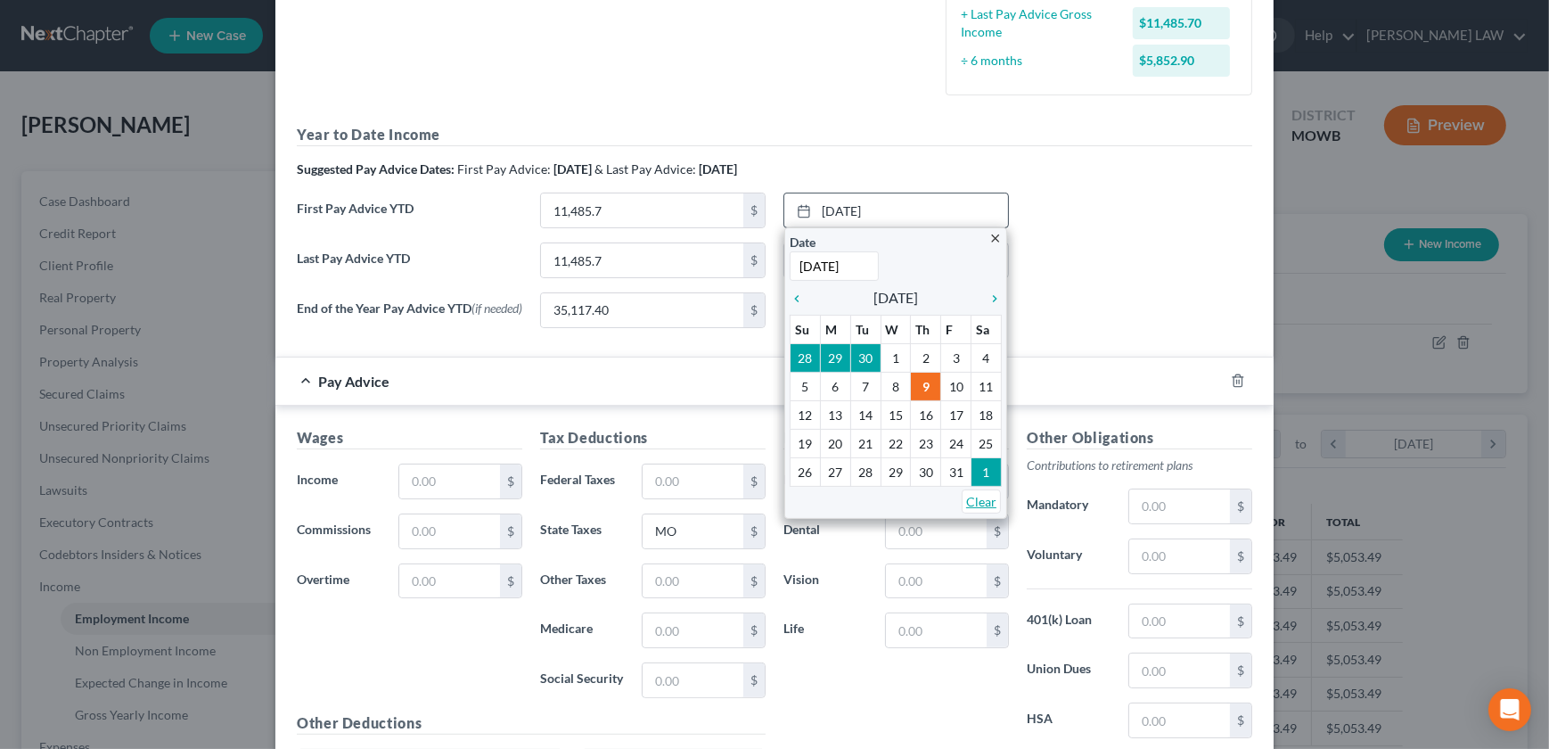
click at [975, 491] on link "Clear" at bounding box center [981, 501] width 39 height 24
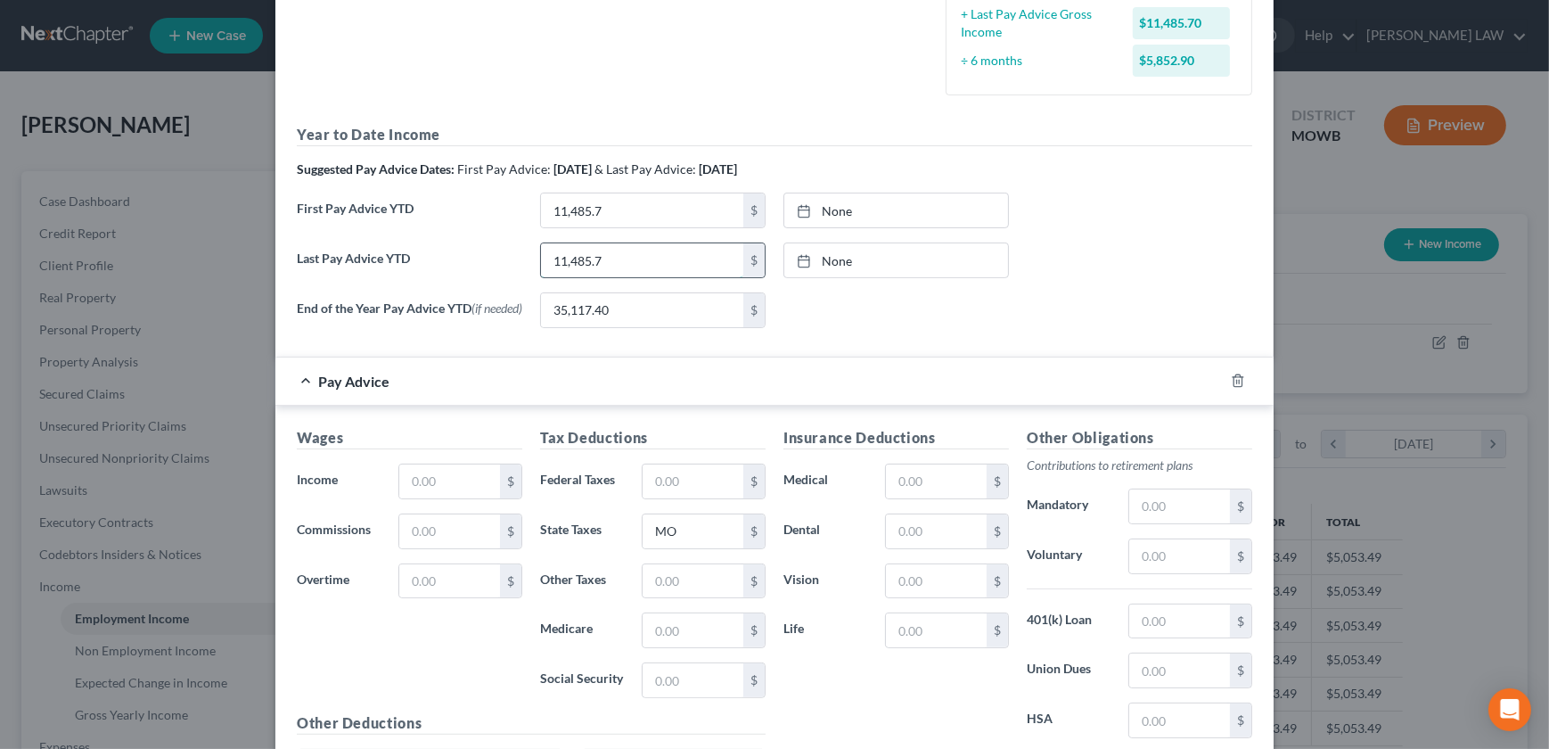
click at [578, 254] on input "11,485.7" at bounding box center [642, 260] width 202 height 34
type input "35,117.40"
click at [1051, 288] on div "Last Pay Advice YTD 35,117.40 $ None close Date Time chevron_left October 2025 …" at bounding box center [774, 267] width 973 height 50
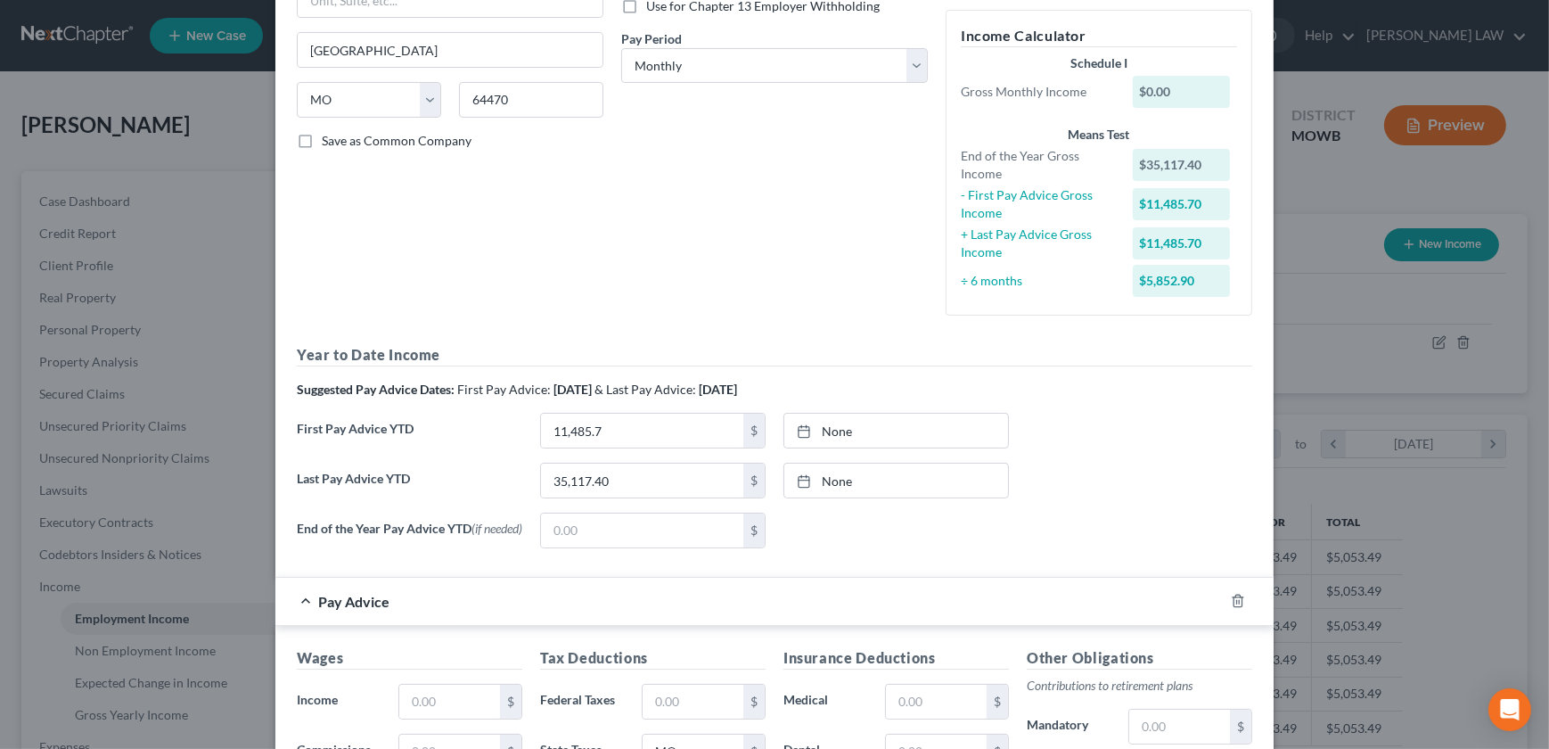
scroll to position [465, 0]
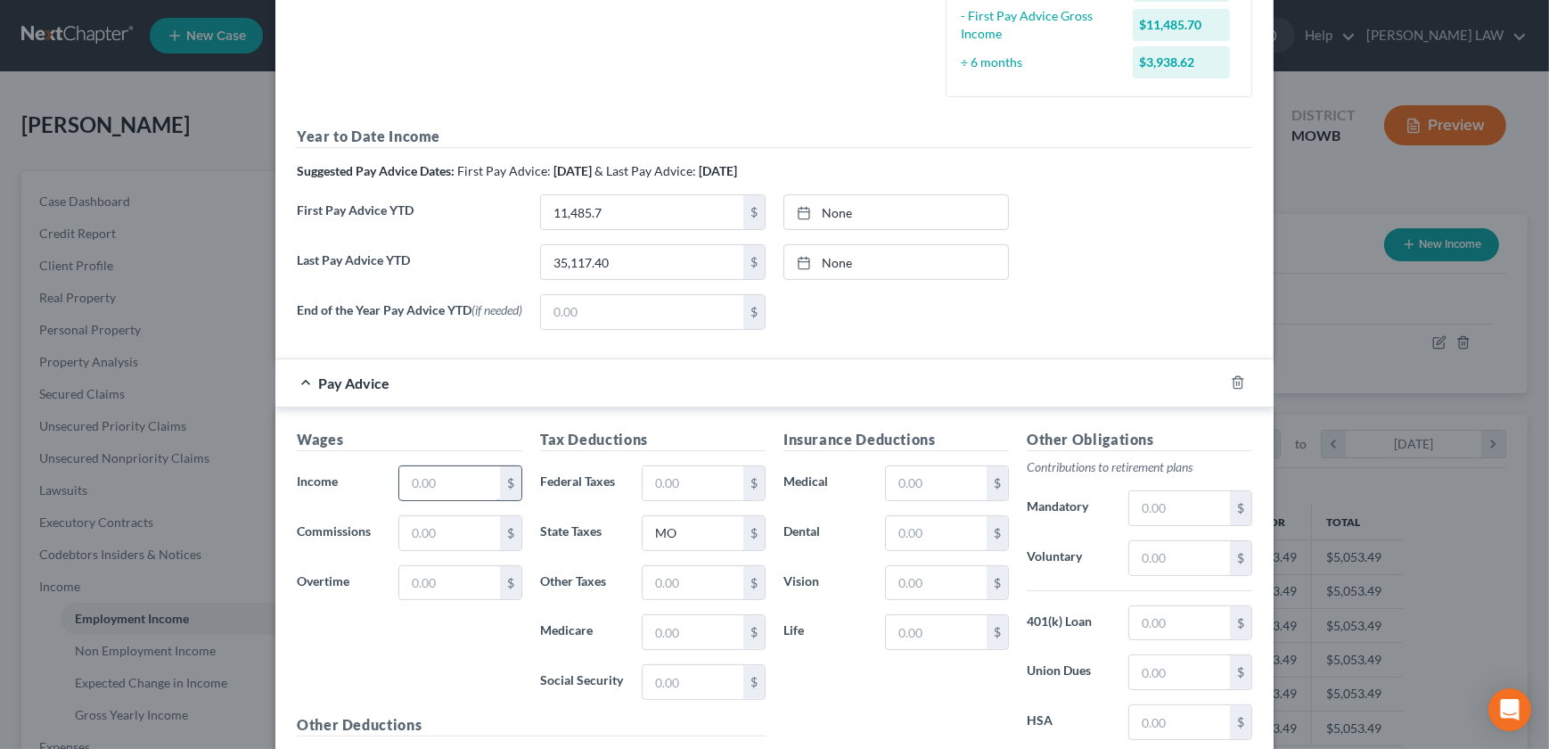
click at [463, 482] on input "text" at bounding box center [449, 483] width 101 height 34
type input "1,900"
click at [1006, 351] on form "Employment Type * Select Full or Part Time Employment Self Employment Company *…" at bounding box center [774, 230] width 955 height 1226
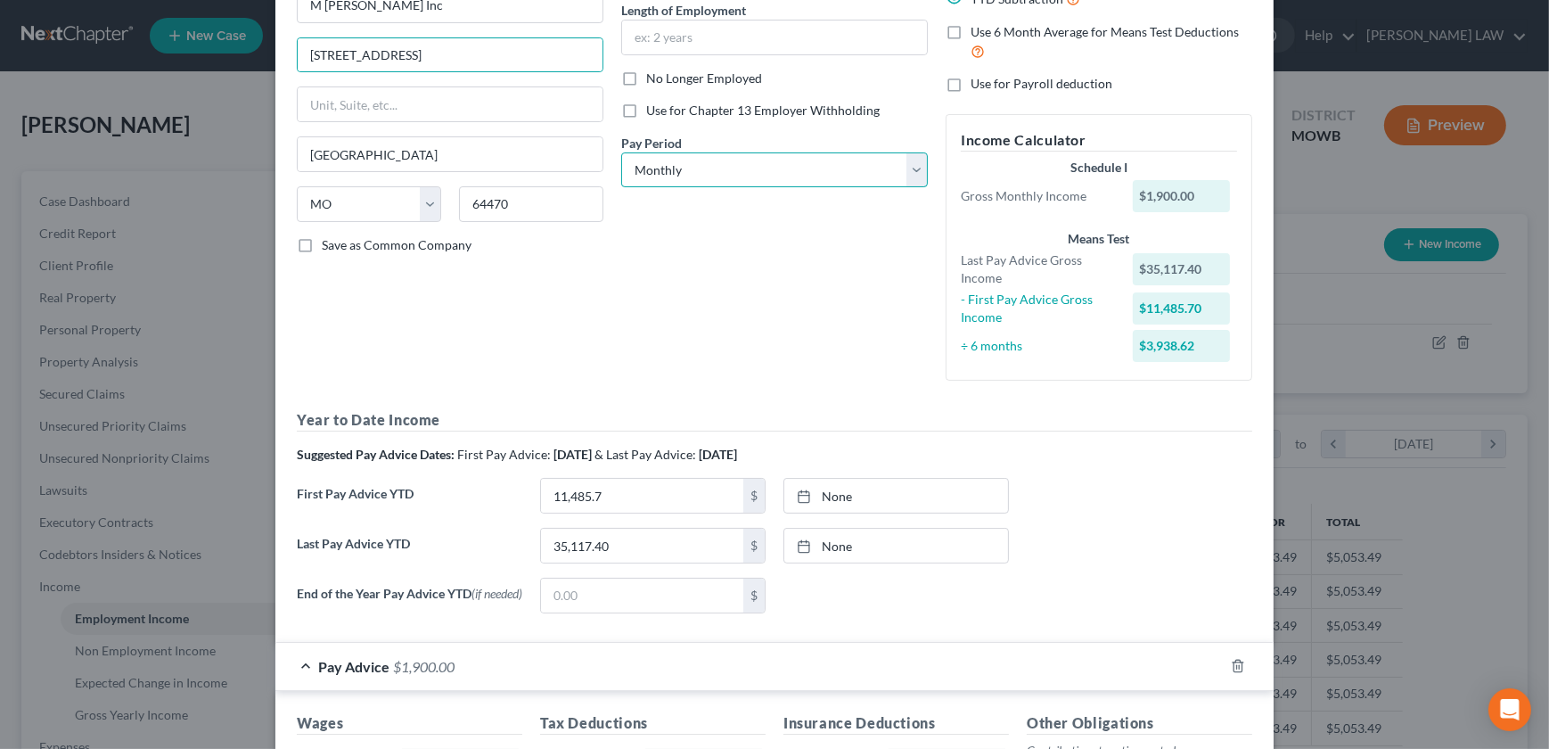
click at [765, 179] on select "Select Monthly Twice Monthly Every Other Week Weekly" at bounding box center [774, 170] width 307 height 36
select select "2"
click at [621, 152] on select "Select Monthly Twice Monthly Every Other Week Weekly" at bounding box center [774, 170] width 307 height 36
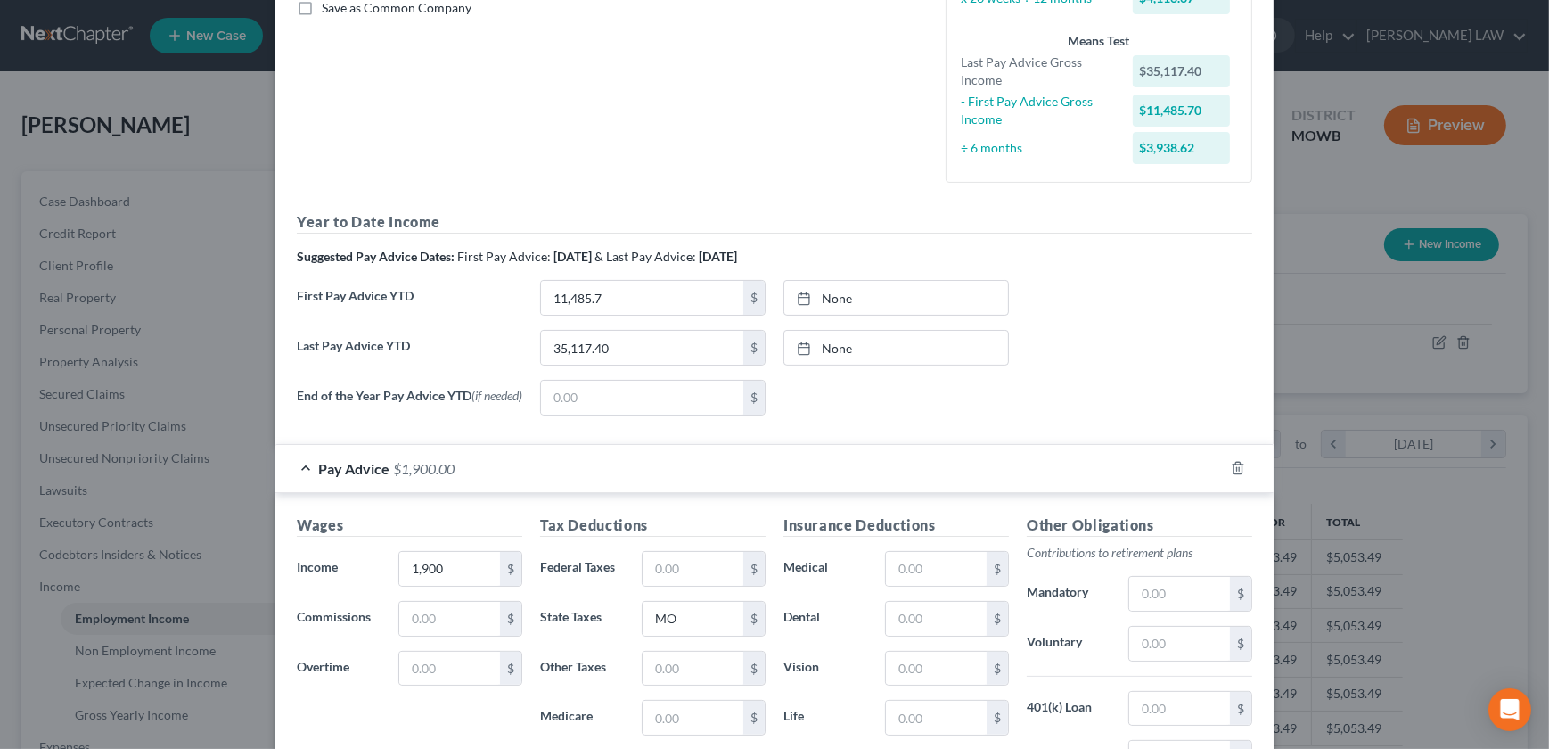
scroll to position [486, 0]
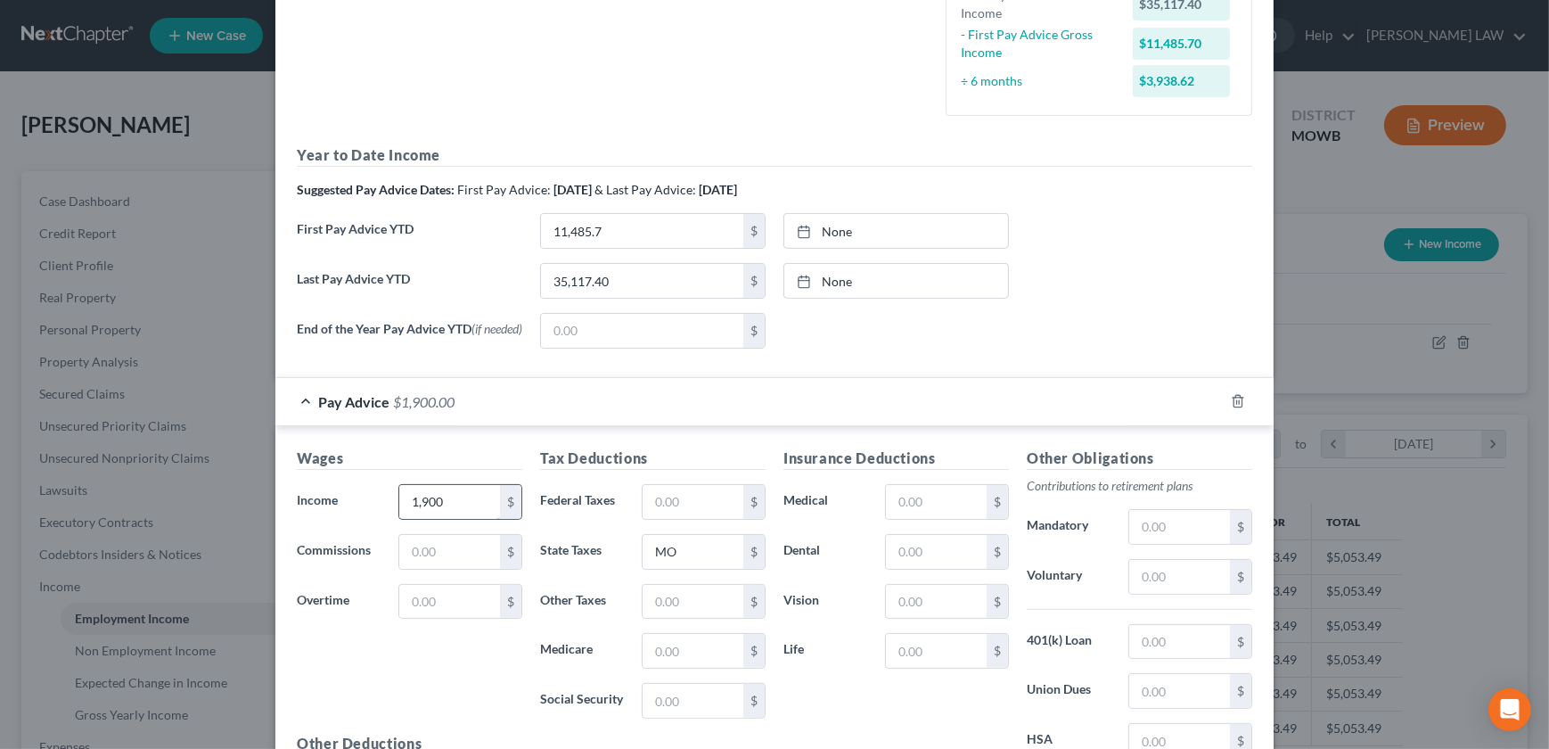
drag, startPoint x: 451, startPoint y: 501, endPoint x: 452, endPoint y: 491, distance: 9.8
click at [449, 501] on input "1,900" at bounding box center [449, 502] width 101 height 34
type input "1,850"
click at [963, 351] on div "End of the Year Pay Advice YTD (if needed) $ None close Date Time chevron_left …" at bounding box center [774, 338] width 973 height 50
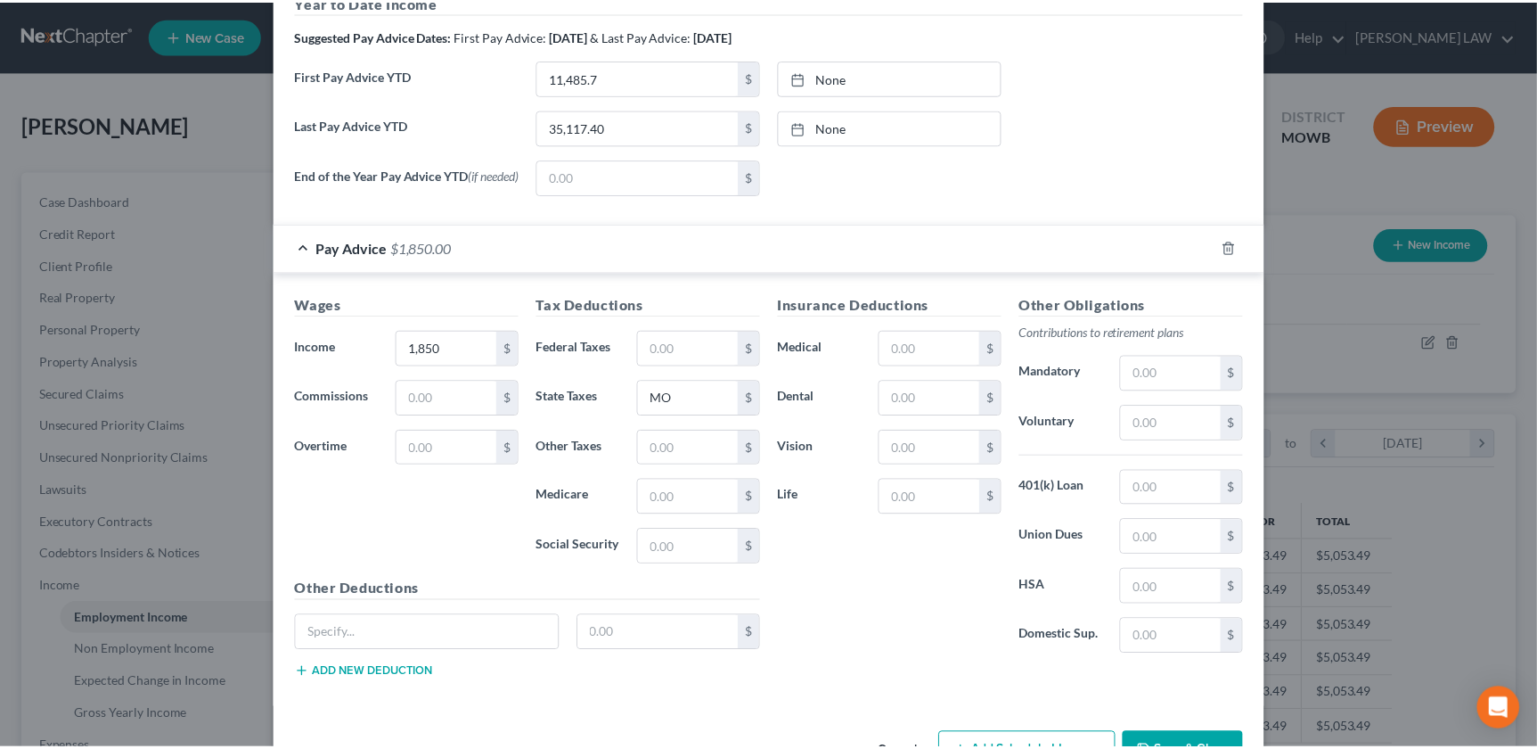
scroll to position [648, 0]
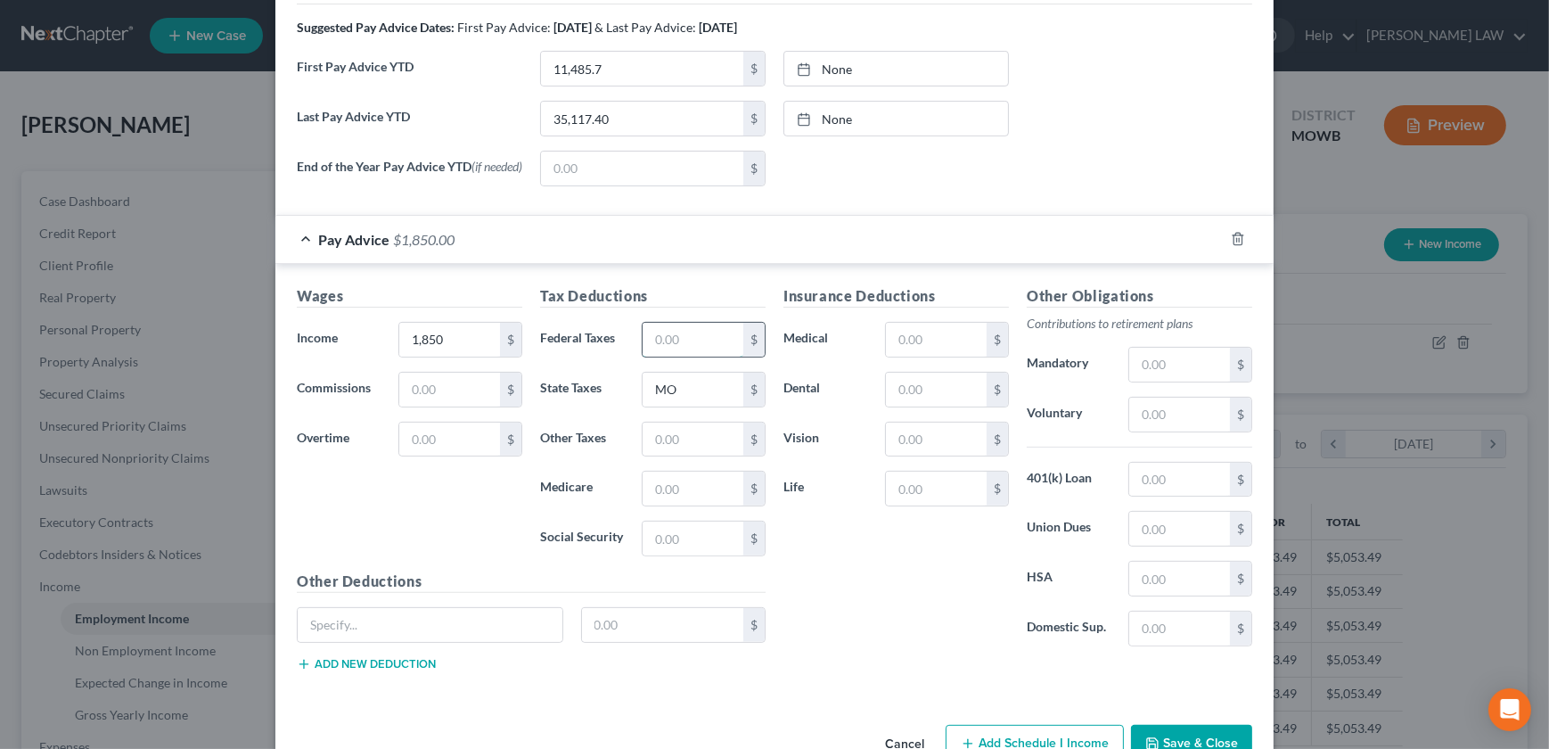
click at [675, 347] on input "text" at bounding box center [693, 340] width 101 height 34
type input "62"
type input "57"
type input "27"
type input "117"
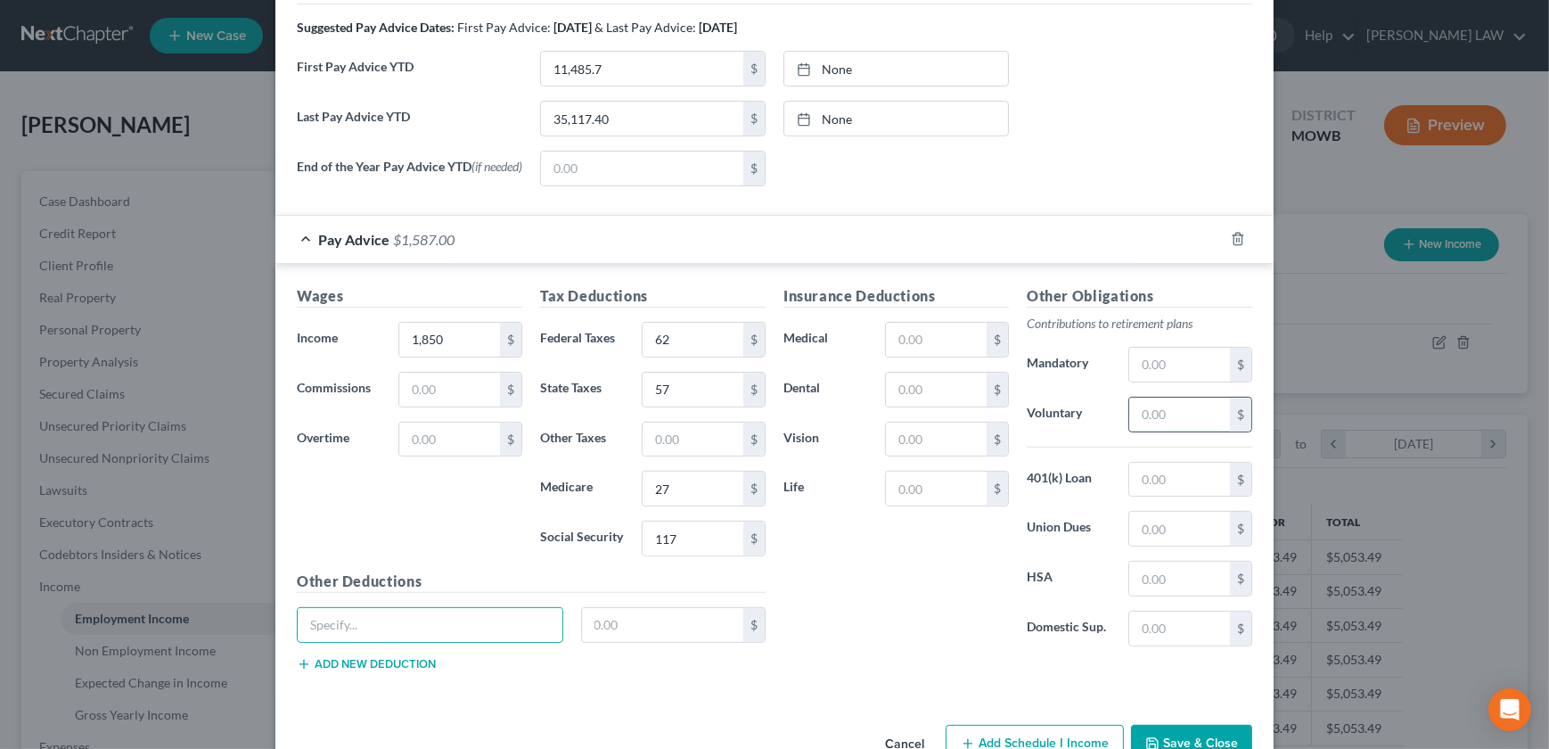
click at [1178, 423] on input "text" at bounding box center [1179, 414] width 101 height 34
type input "115"
click at [1167, 482] on input "text" at bounding box center [1179, 480] width 101 height 34
type input "32"
click at [901, 490] on input "text" at bounding box center [936, 488] width 101 height 34
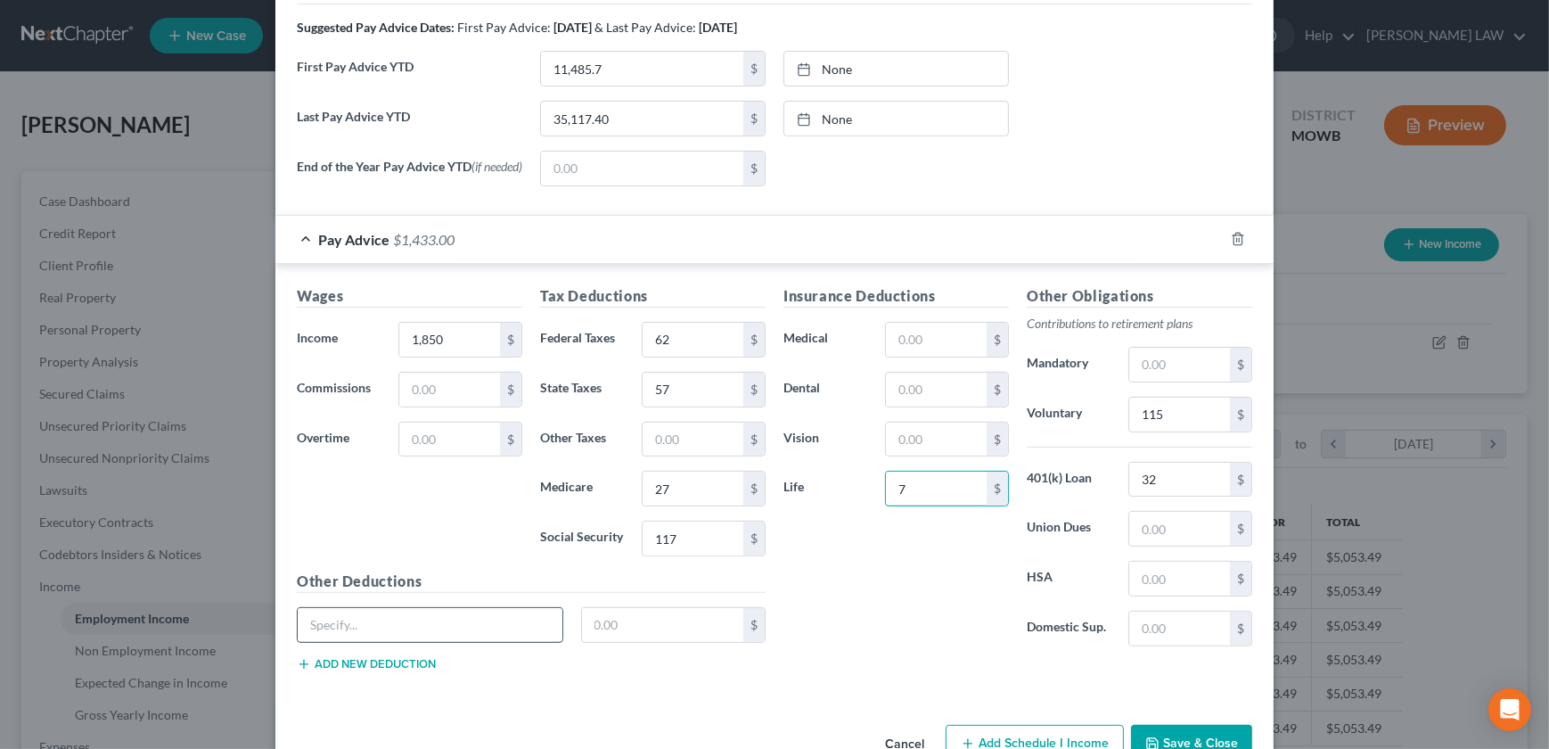
type input "7"
click at [490, 636] on input "text" at bounding box center [430, 625] width 265 height 34
type input "Aflac, STD"
type input "43"
click at [925, 599] on div "Insurance Deductions Medical $ Dental $ Vision $ Life 7 $" at bounding box center [895, 472] width 243 height 375
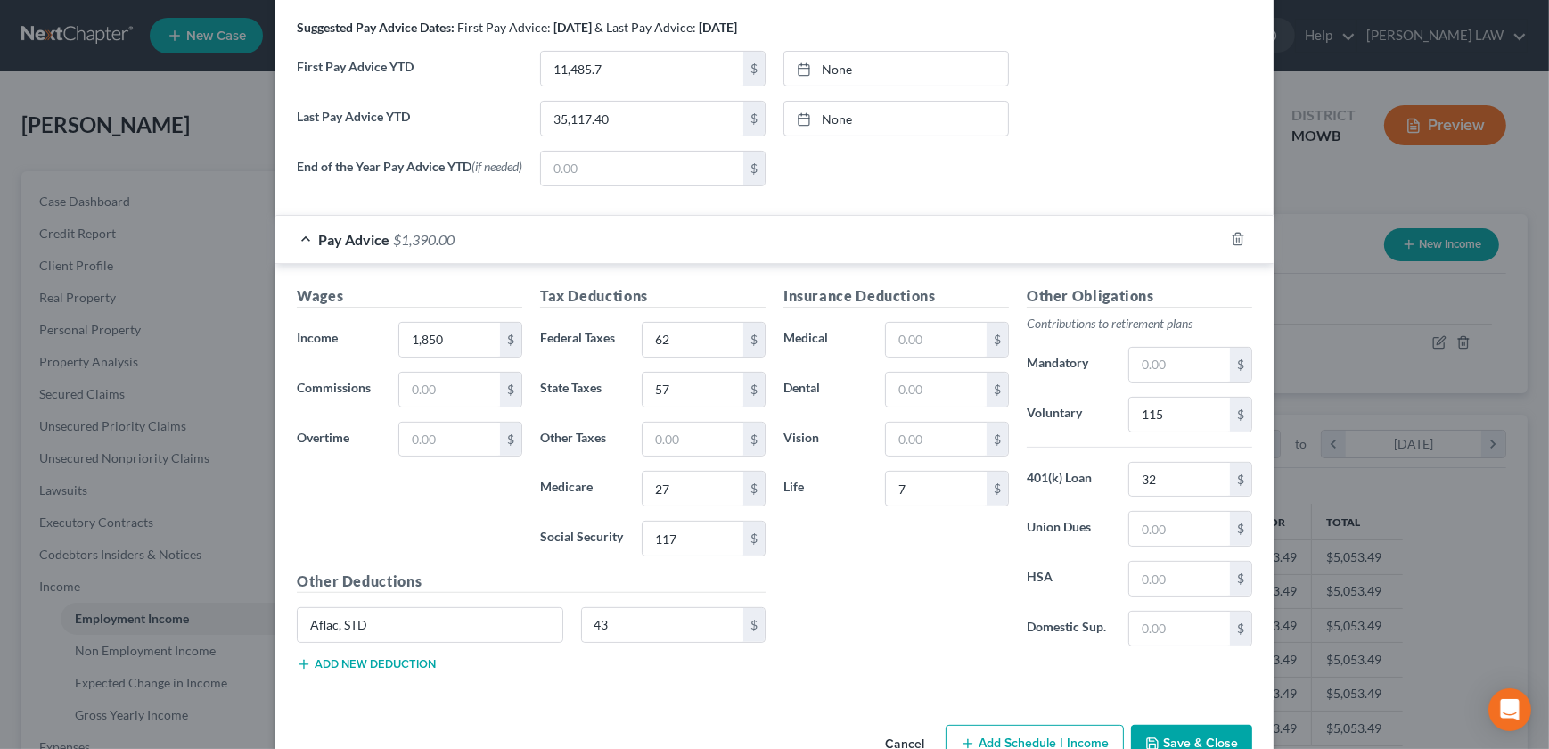
click at [1027, 658] on div "Other Obligations Contributions to retirement plans Mandatory $ Voluntary 115 $…" at bounding box center [1139, 472] width 243 height 375
click at [1148, 729] on button "Save & Close" at bounding box center [1191, 743] width 121 height 37
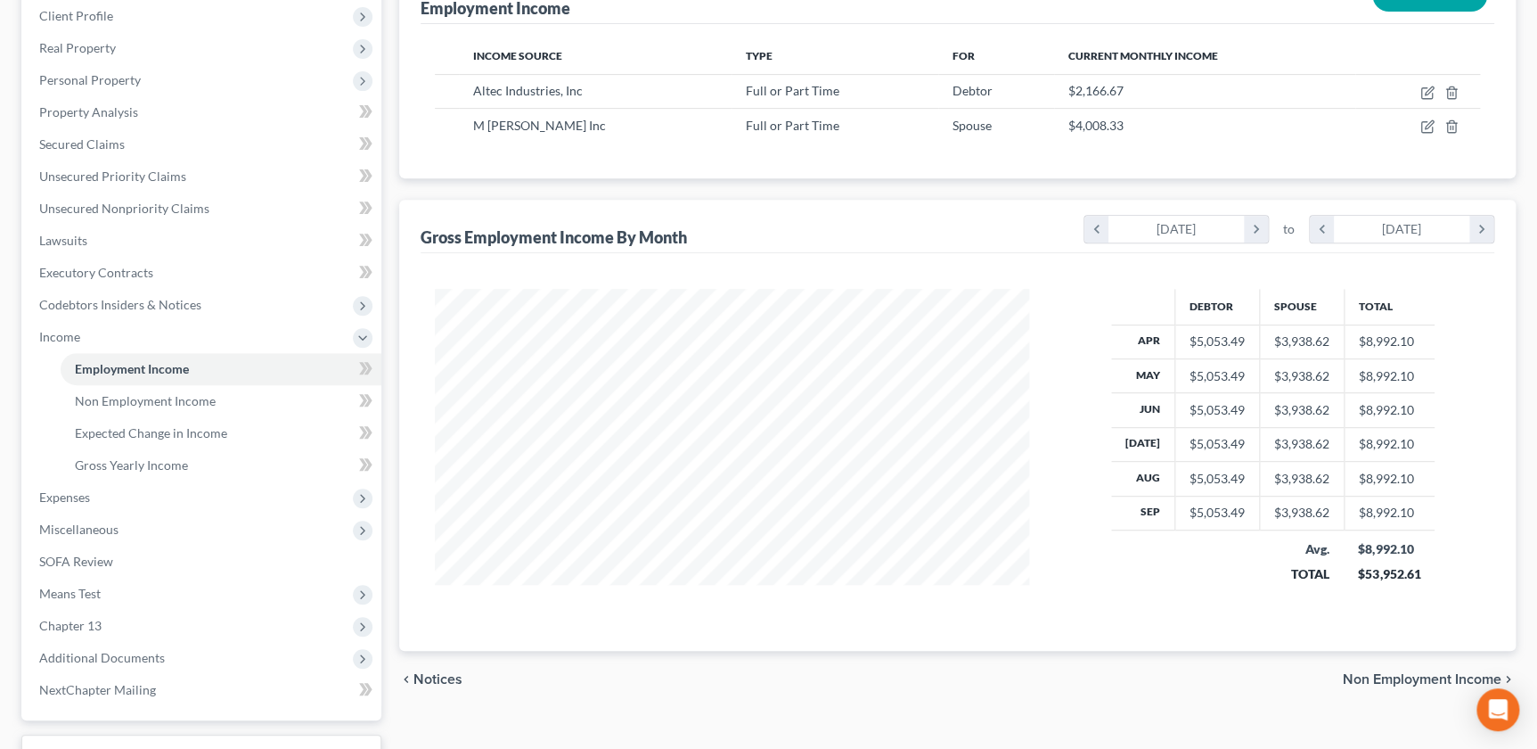
scroll to position [384, 0]
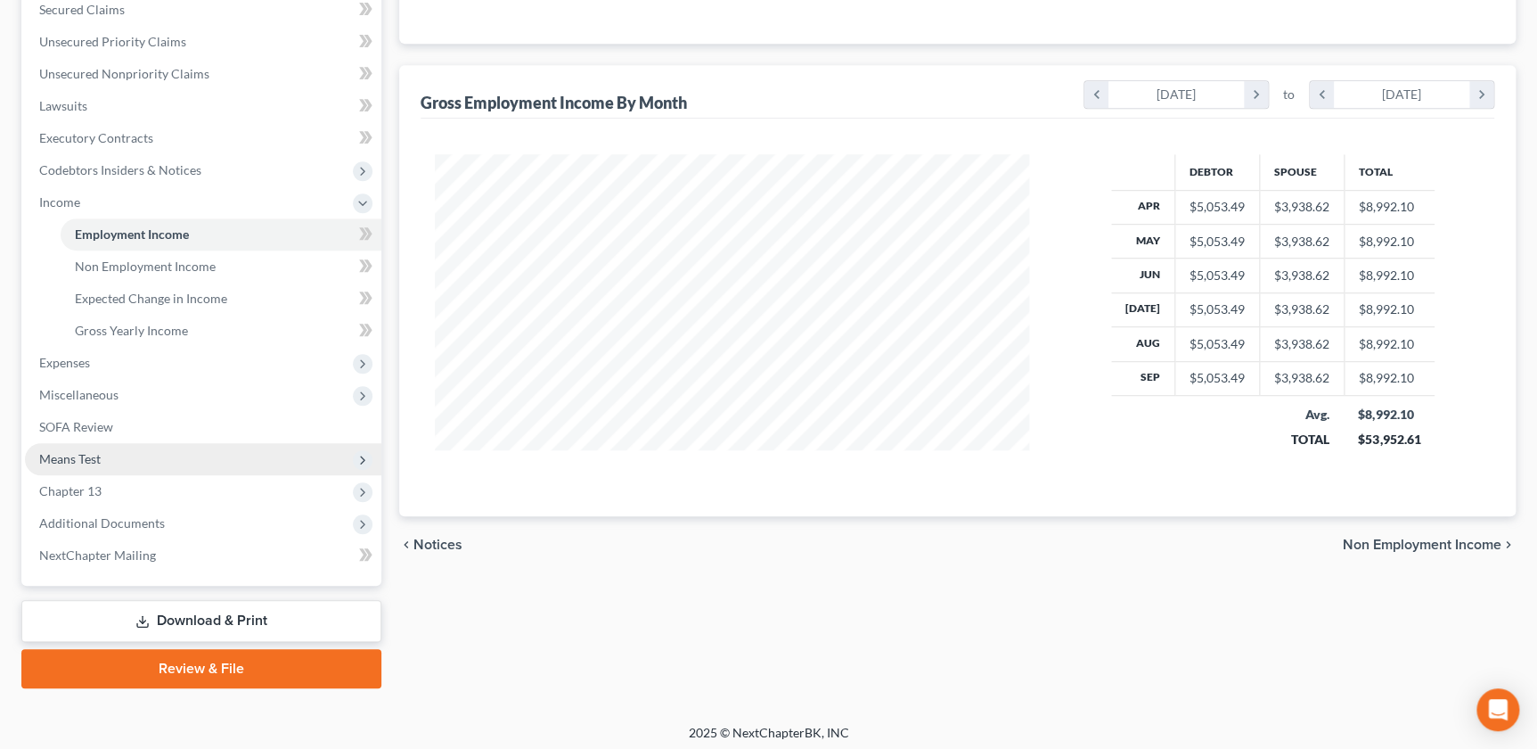
click at [92, 463] on span "Means Test" at bounding box center [69, 458] width 61 height 15
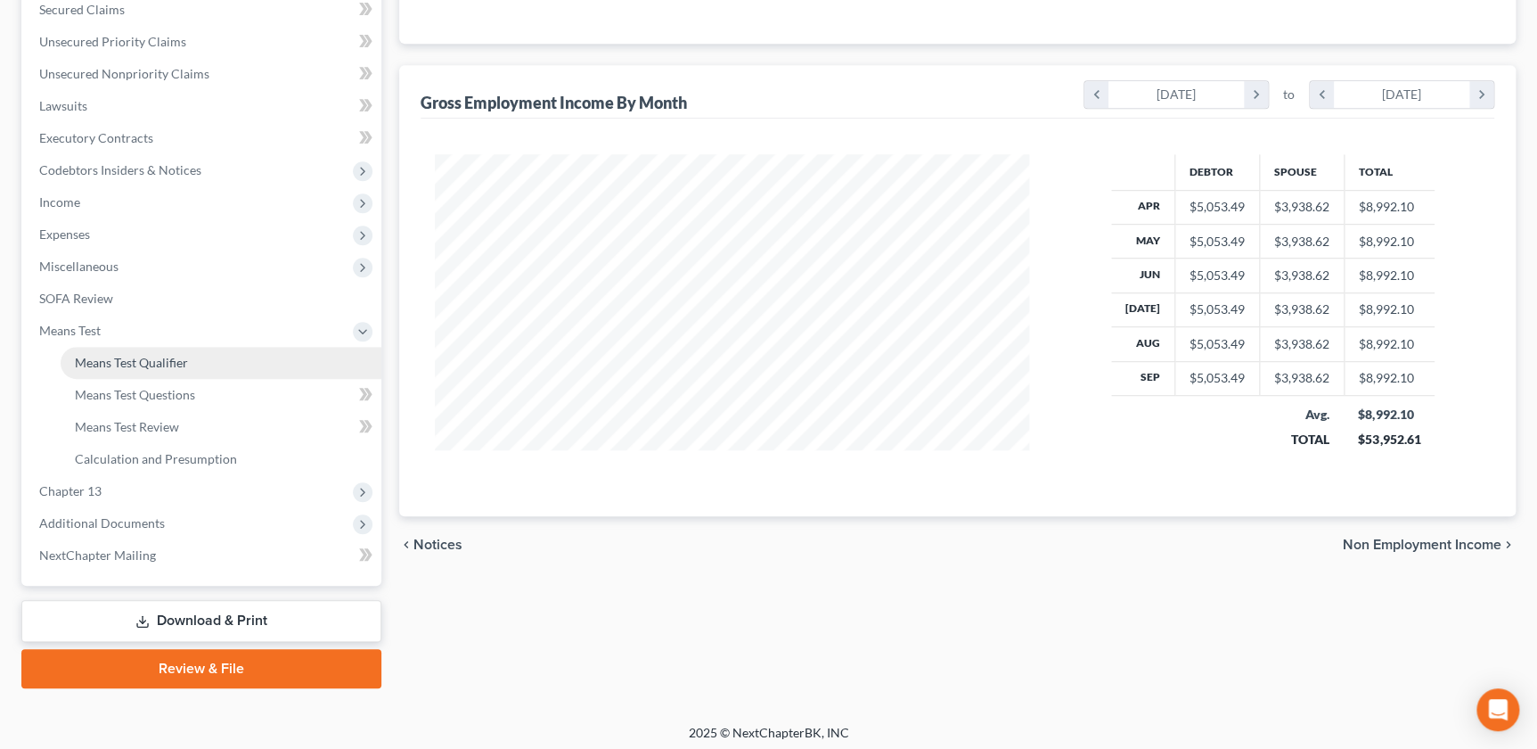
click at [172, 365] on span "Means Test Qualifier" at bounding box center [131, 362] width 113 height 15
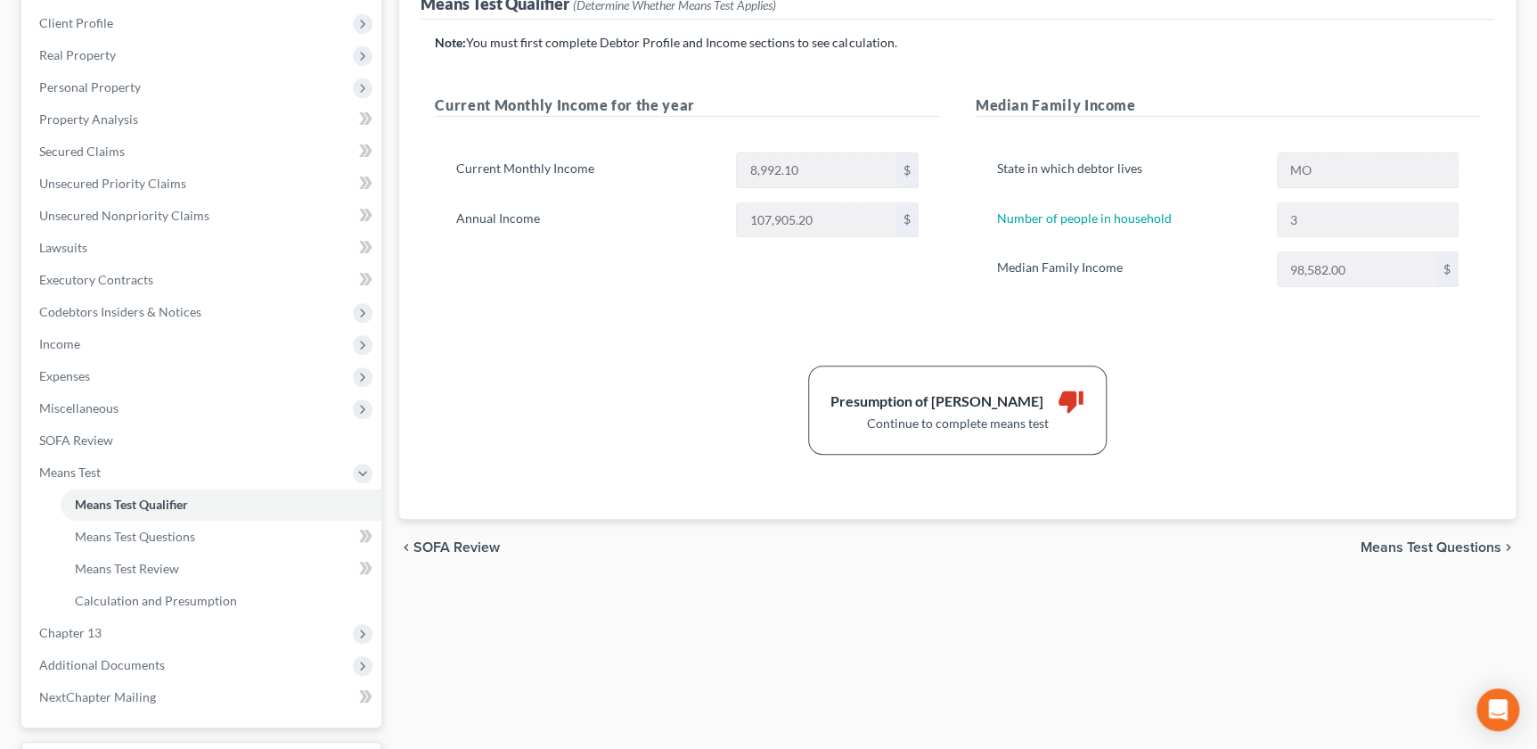
scroll to position [389, 0]
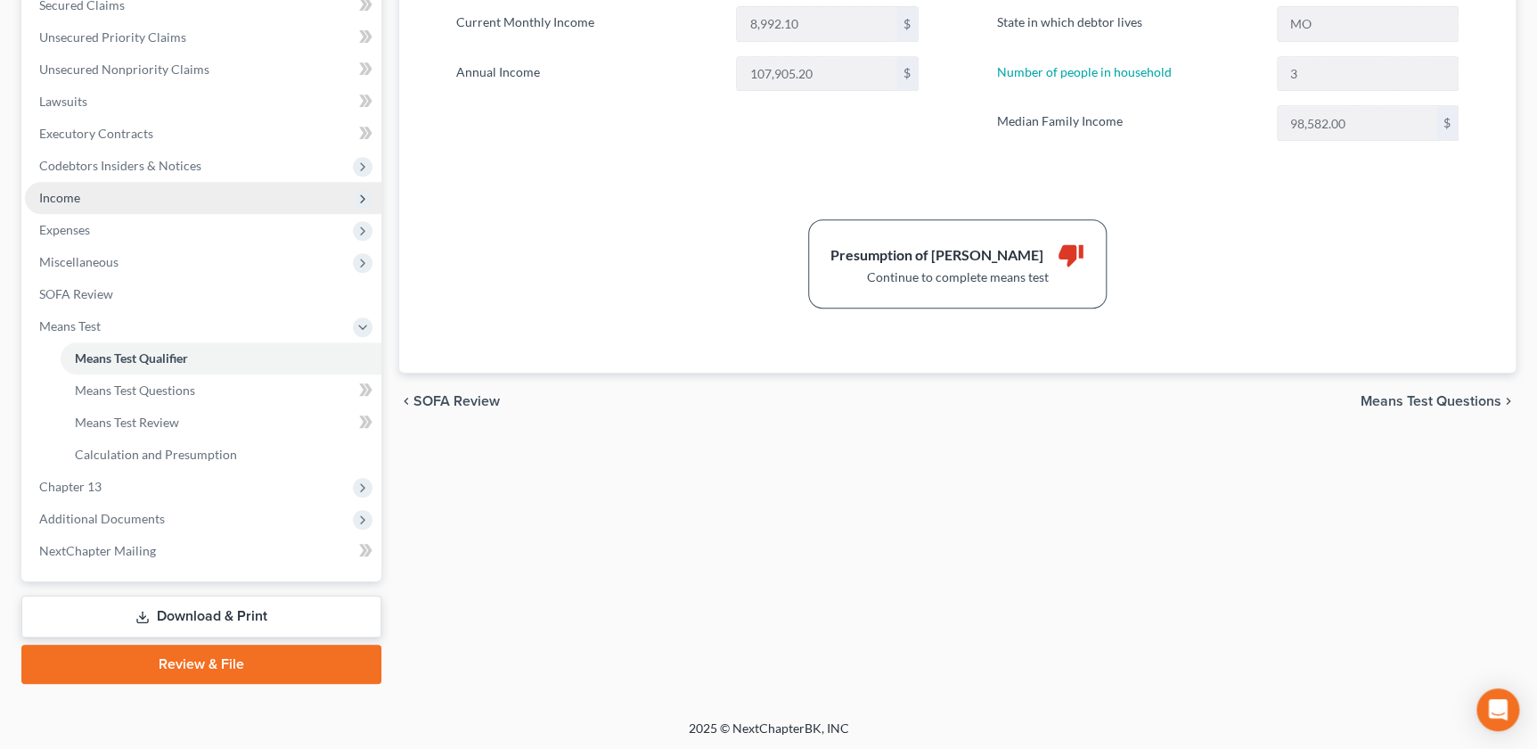
click at [95, 203] on span "Income" at bounding box center [203, 198] width 356 height 32
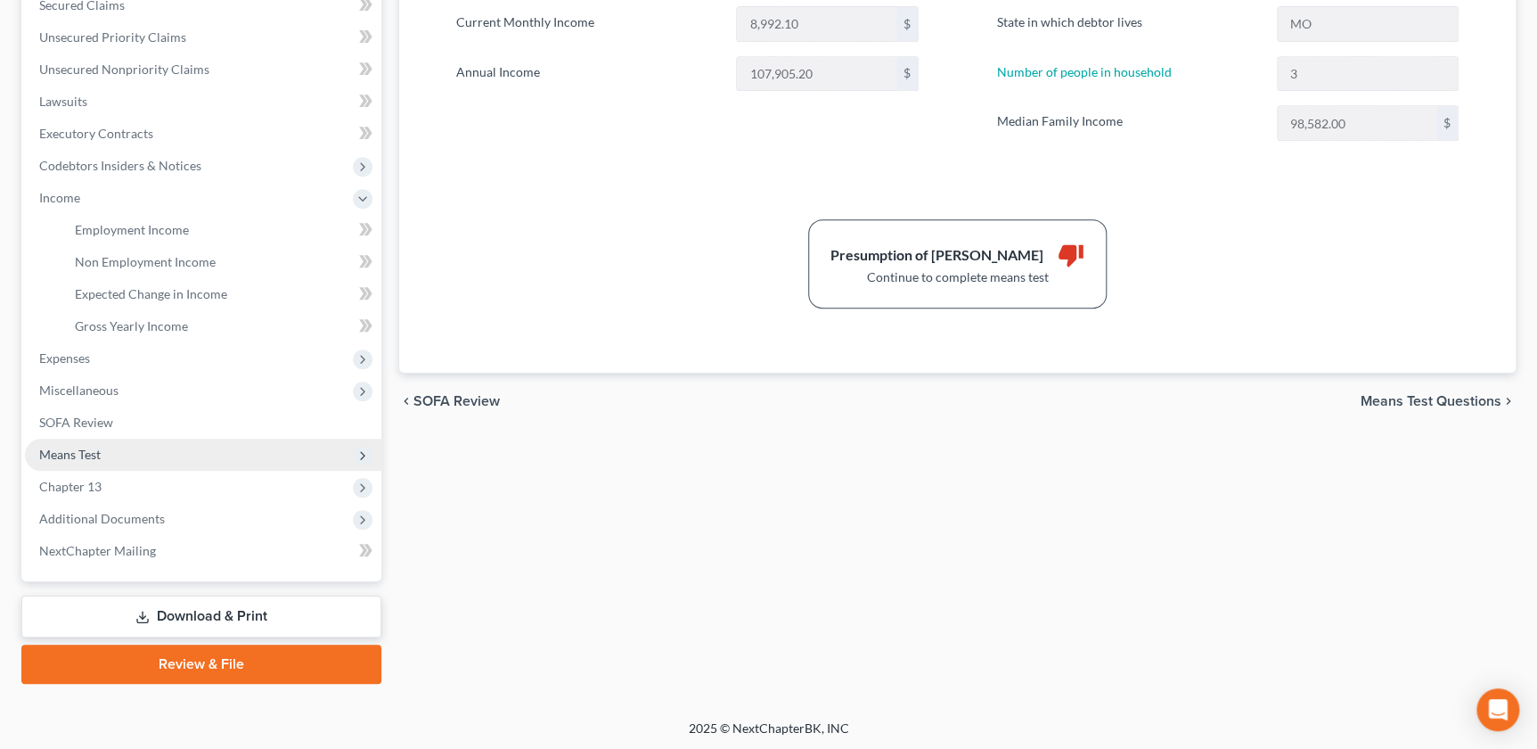
click at [111, 456] on span "Means Test" at bounding box center [203, 454] width 356 height 32
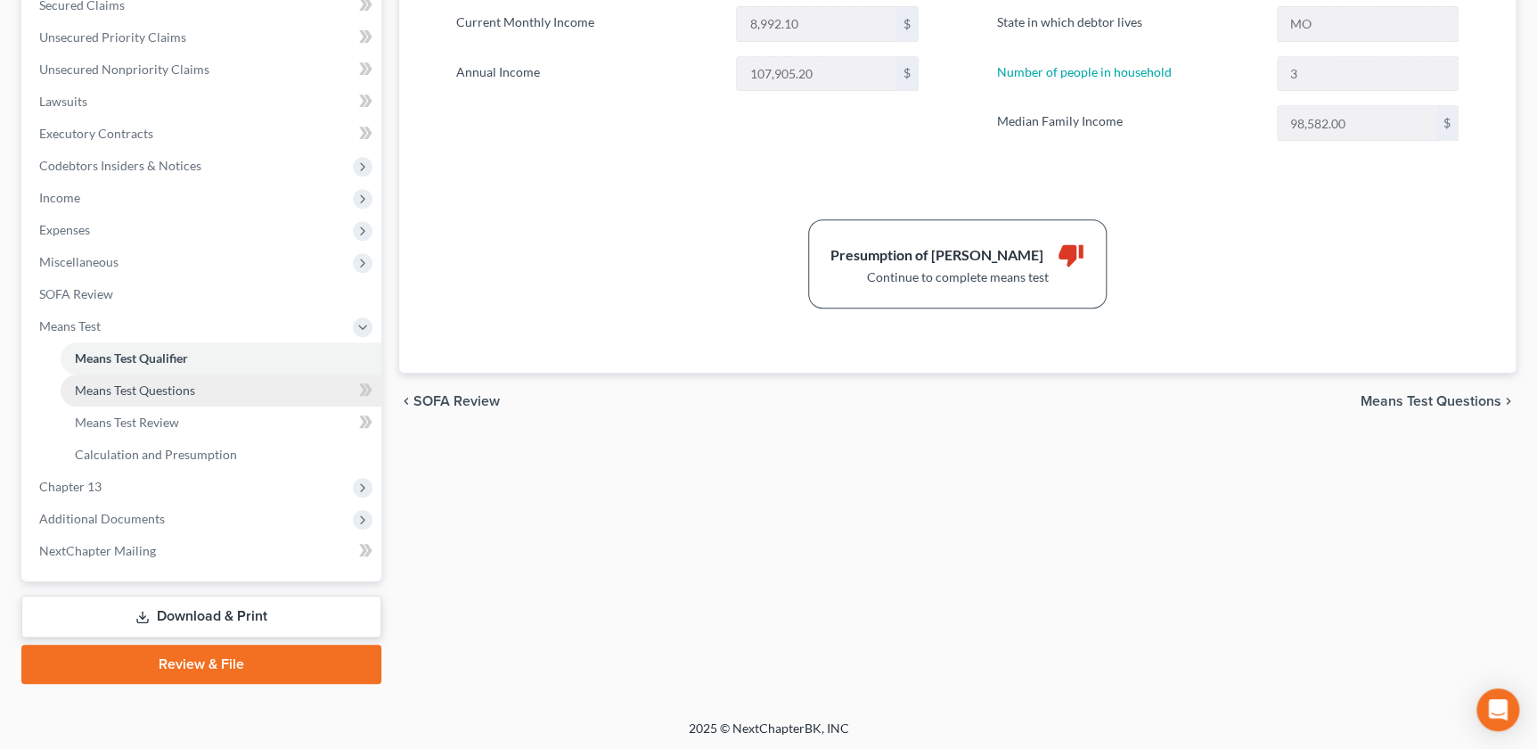
click at [146, 395] on span "Means Test Questions" at bounding box center [135, 389] width 120 height 15
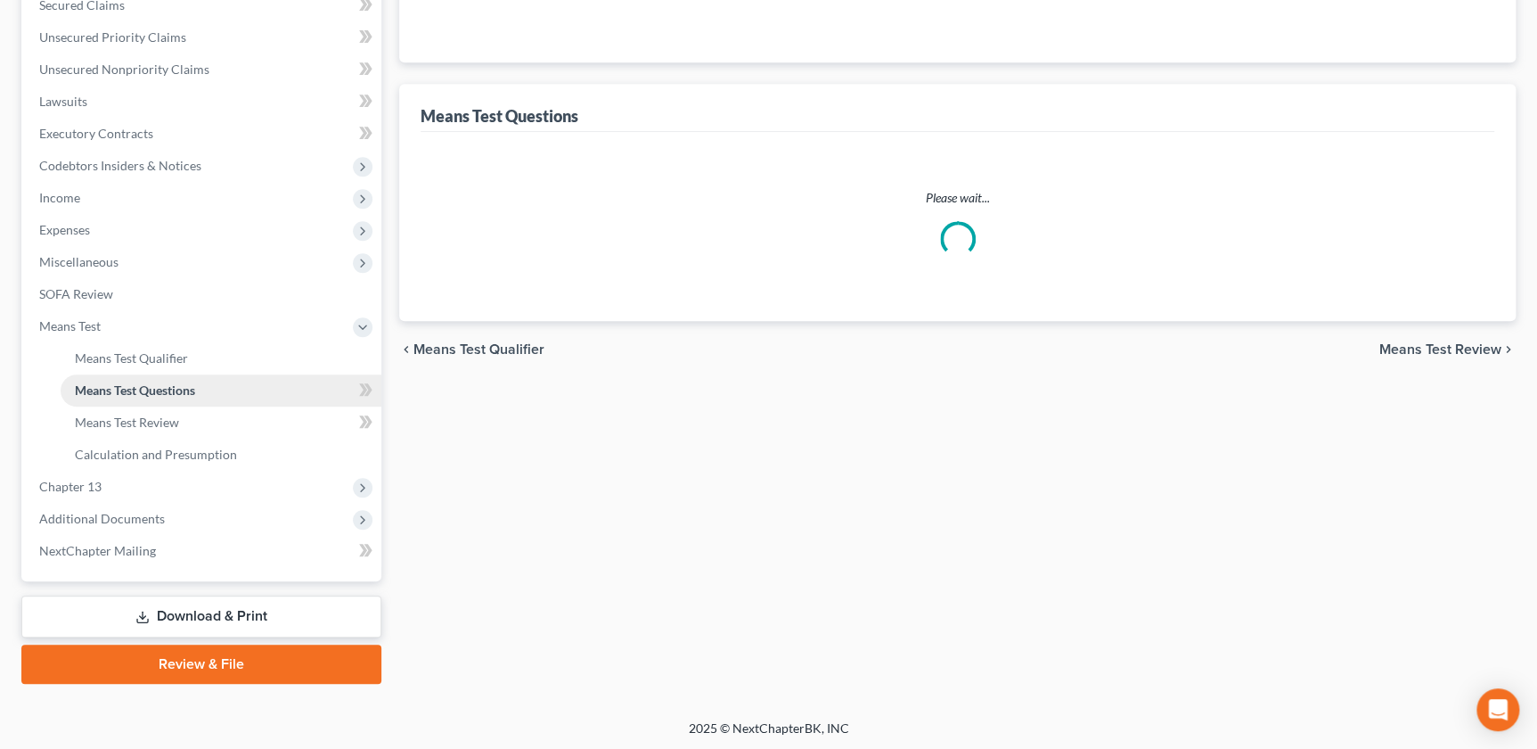
scroll to position [106, 0]
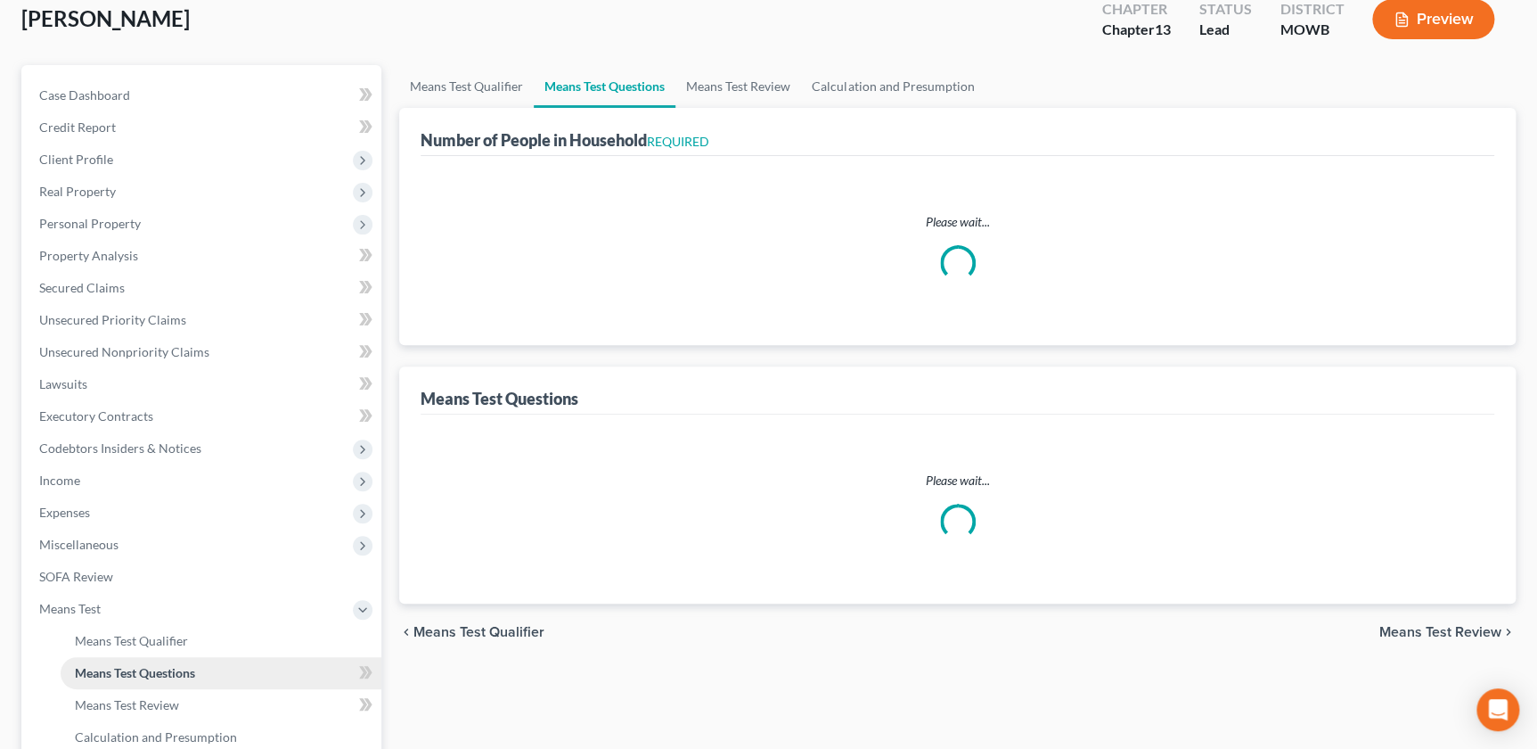
select select "0"
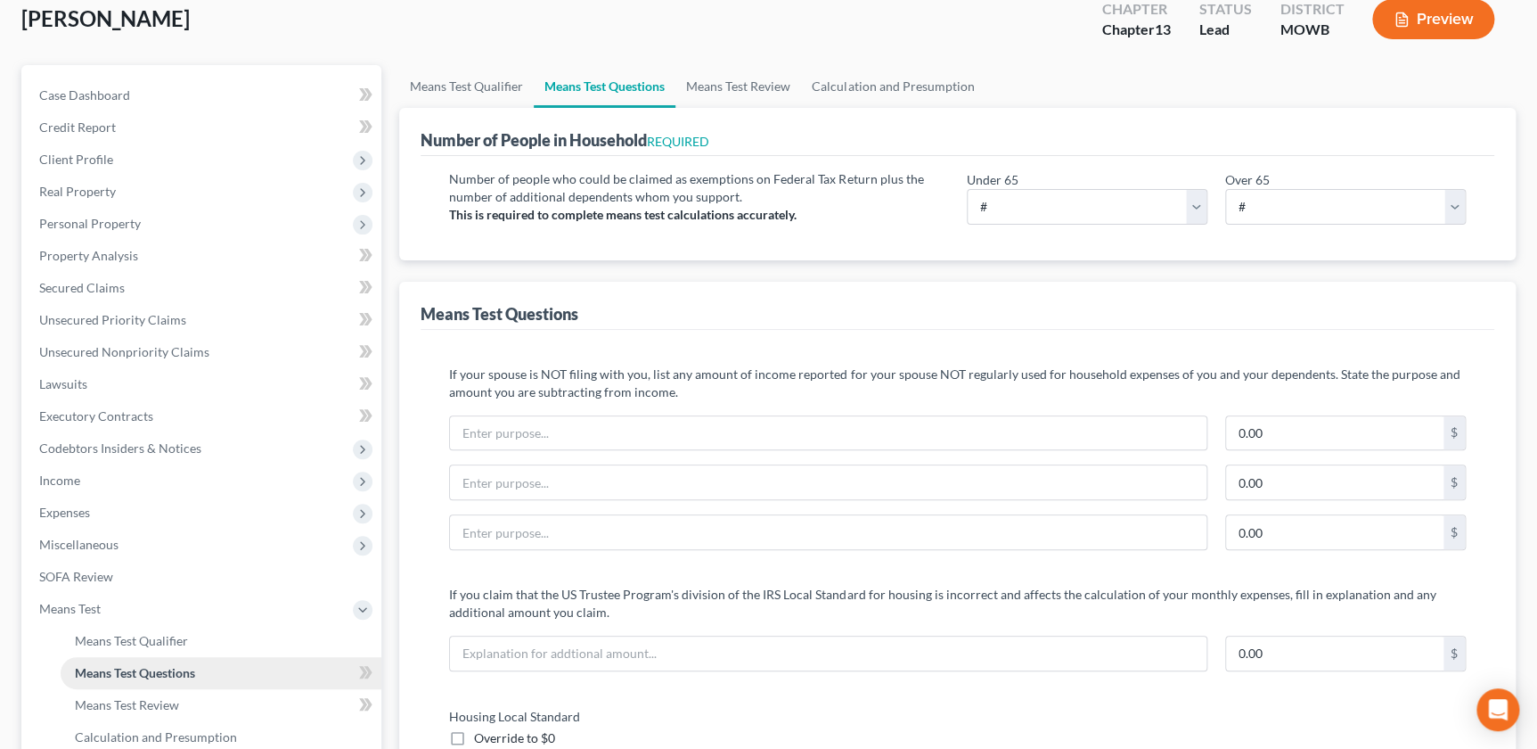
scroll to position [0, 0]
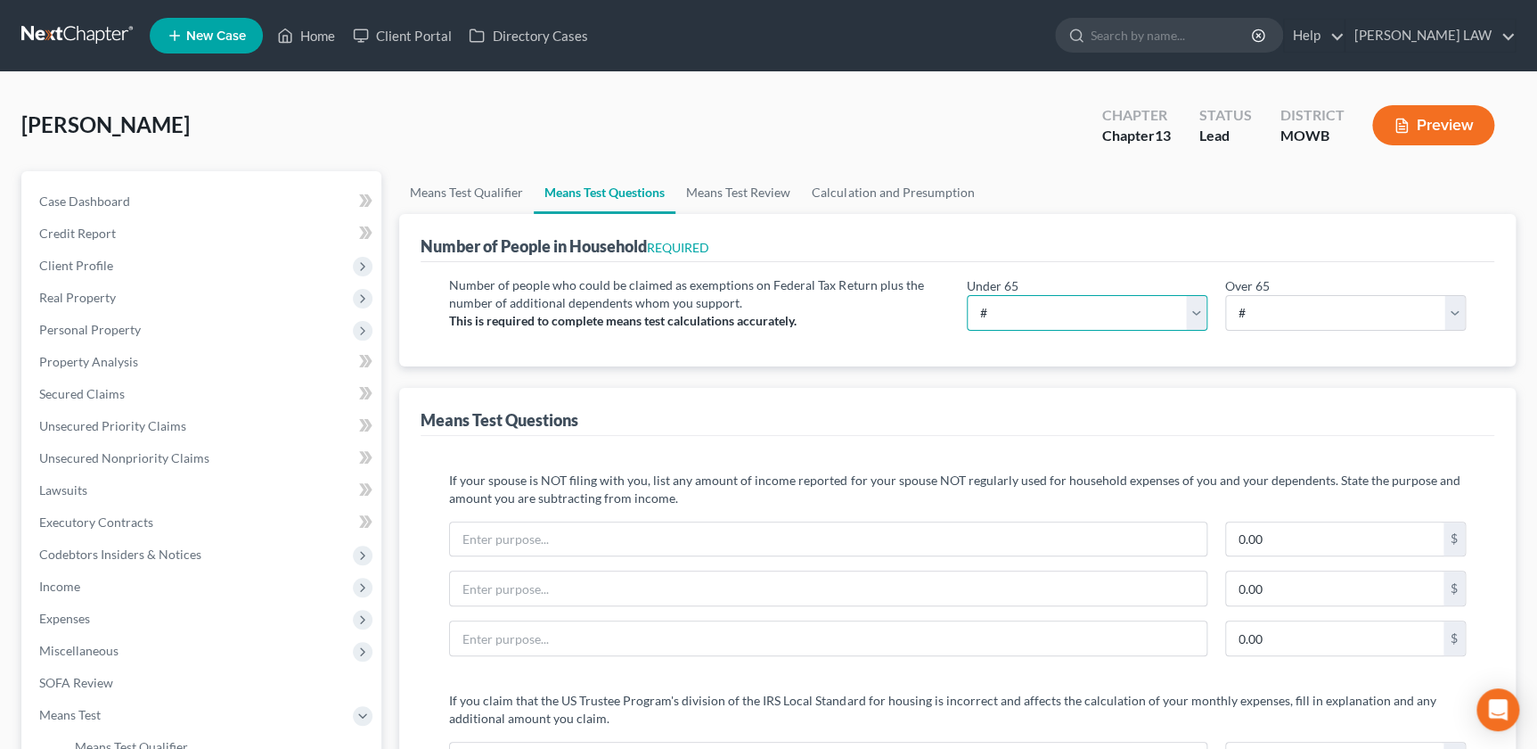
click at [1003, 315] on select "# 0 1 2 3 4 5 6 7 8 9 10" at bounding box center [1087, 313] width 241 height 36
select select "3"
click at [967, 295] on select "# 0 1 2 3 4 5 6 7 8 9 10" at bounding box center [1087, 313] width 241 height 36
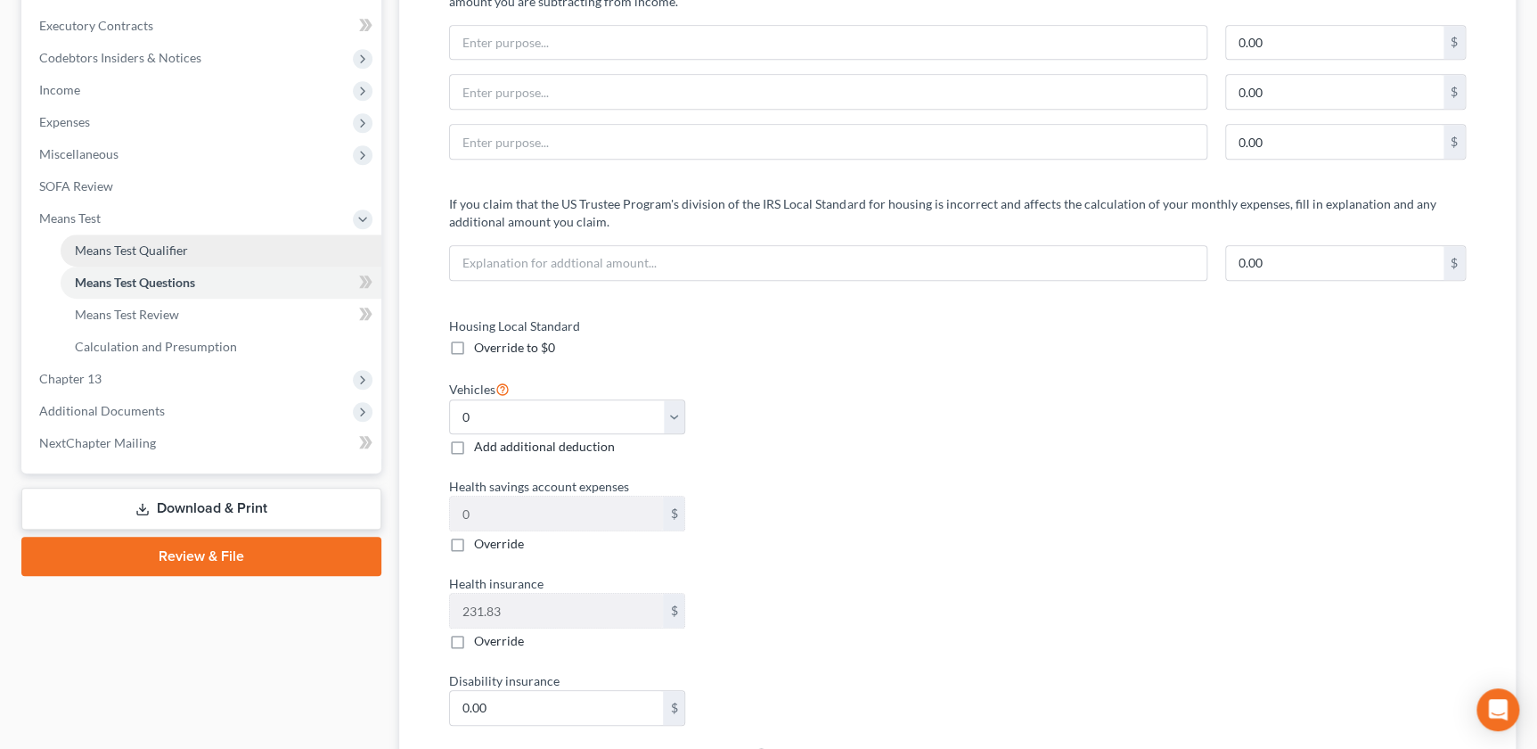
scroll to position [486, 0]
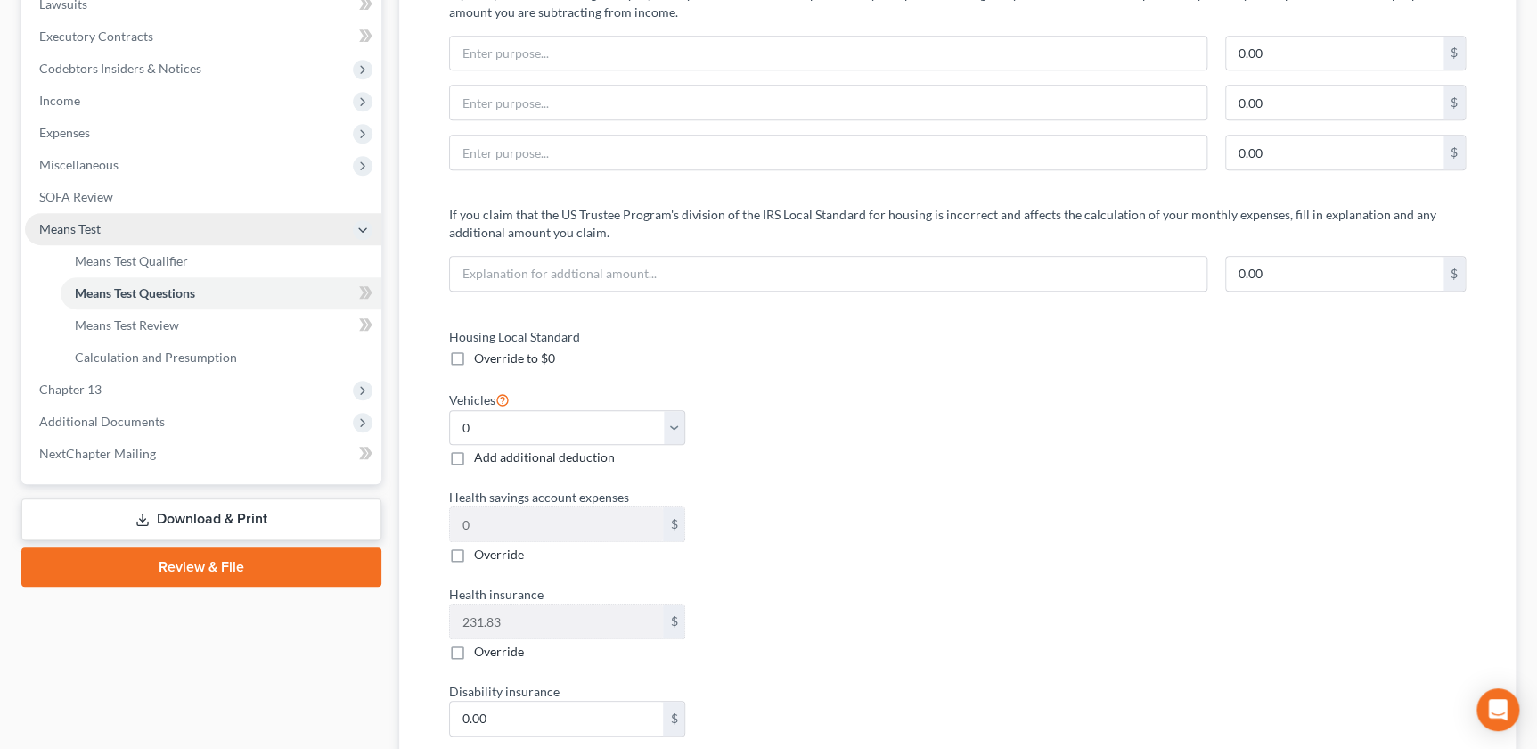
click at [68, 221] on span "Means Test" at bounding box center [69, 228] width 61 height 15
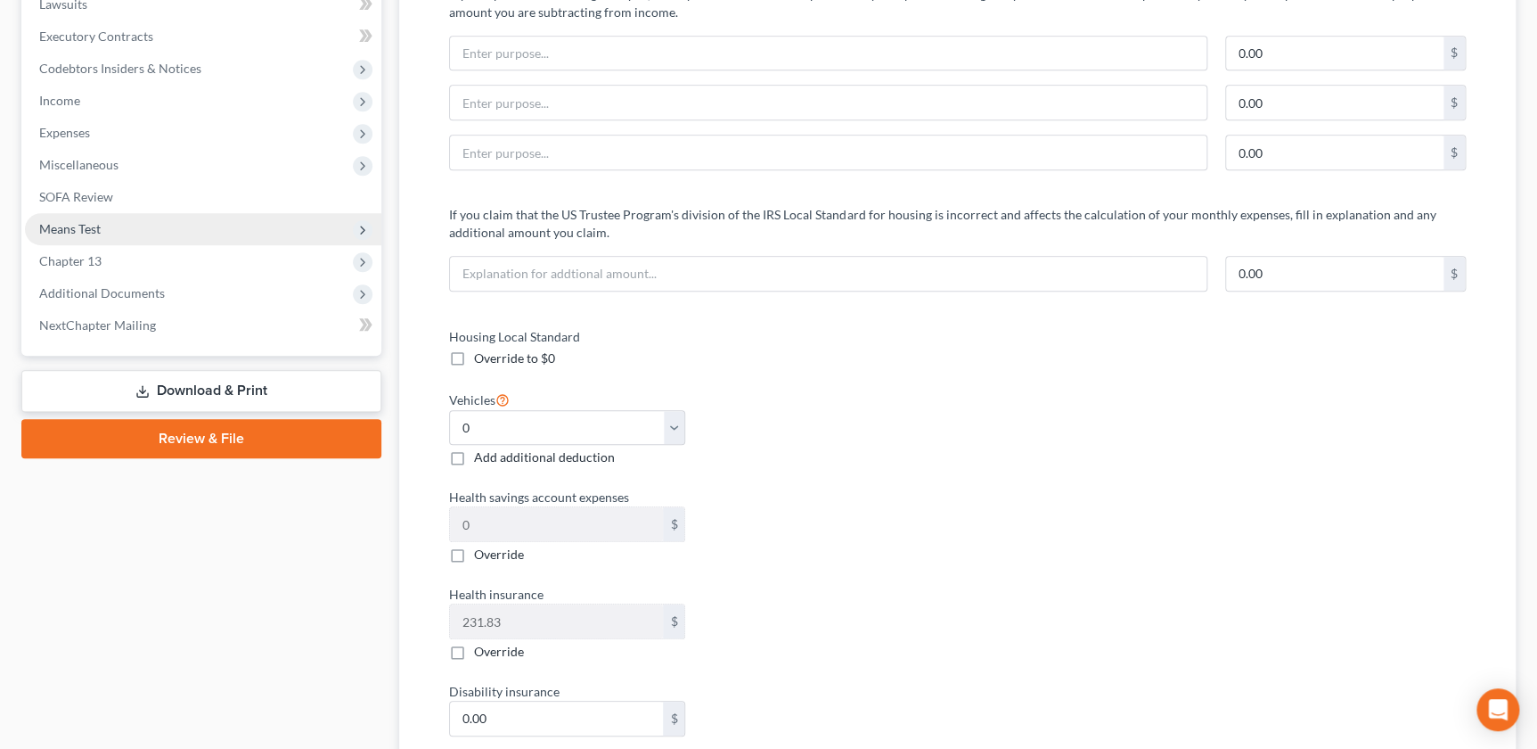
click at [108, 231] on span "Means Test" at bounding box center [203, 229] width 356 height 32
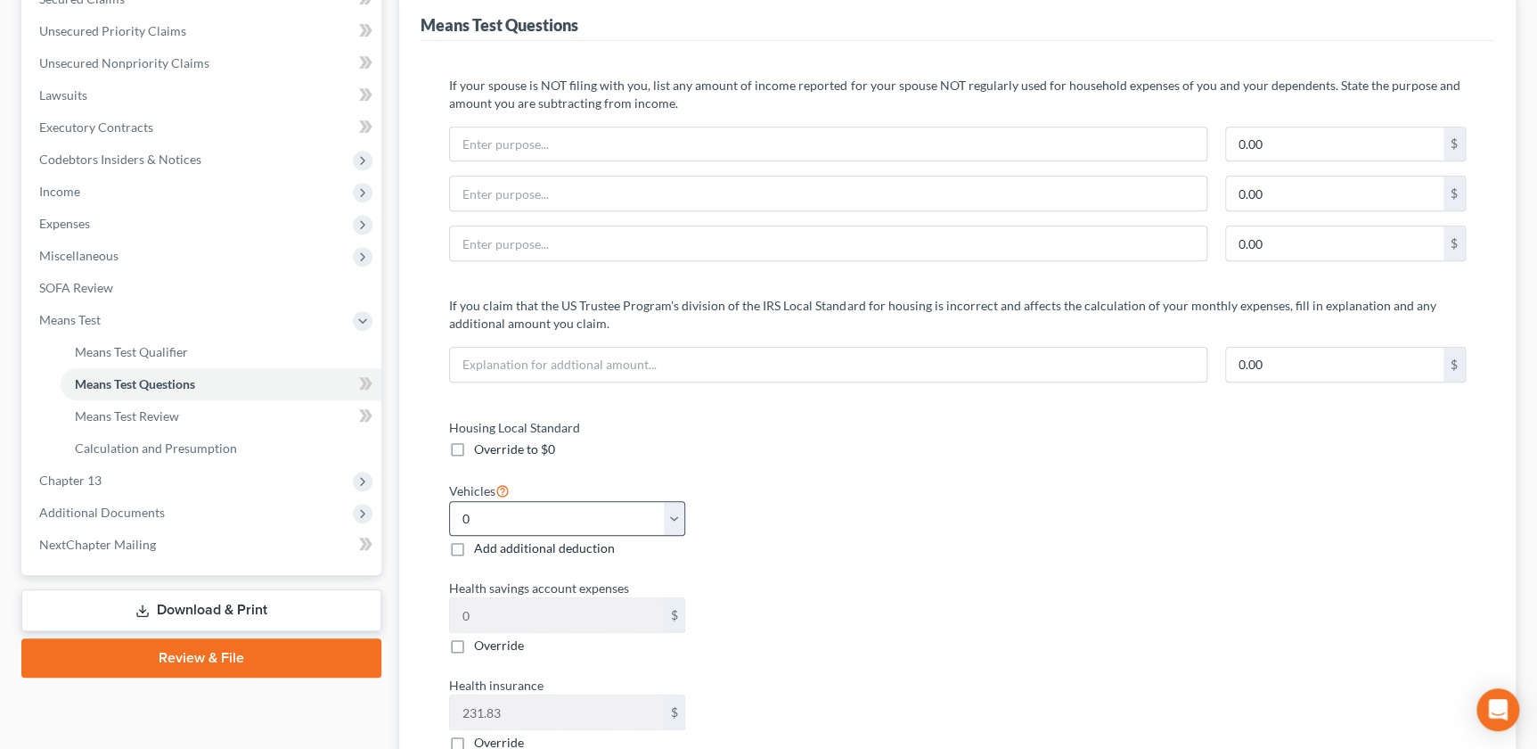
scroll to position [405, 0]
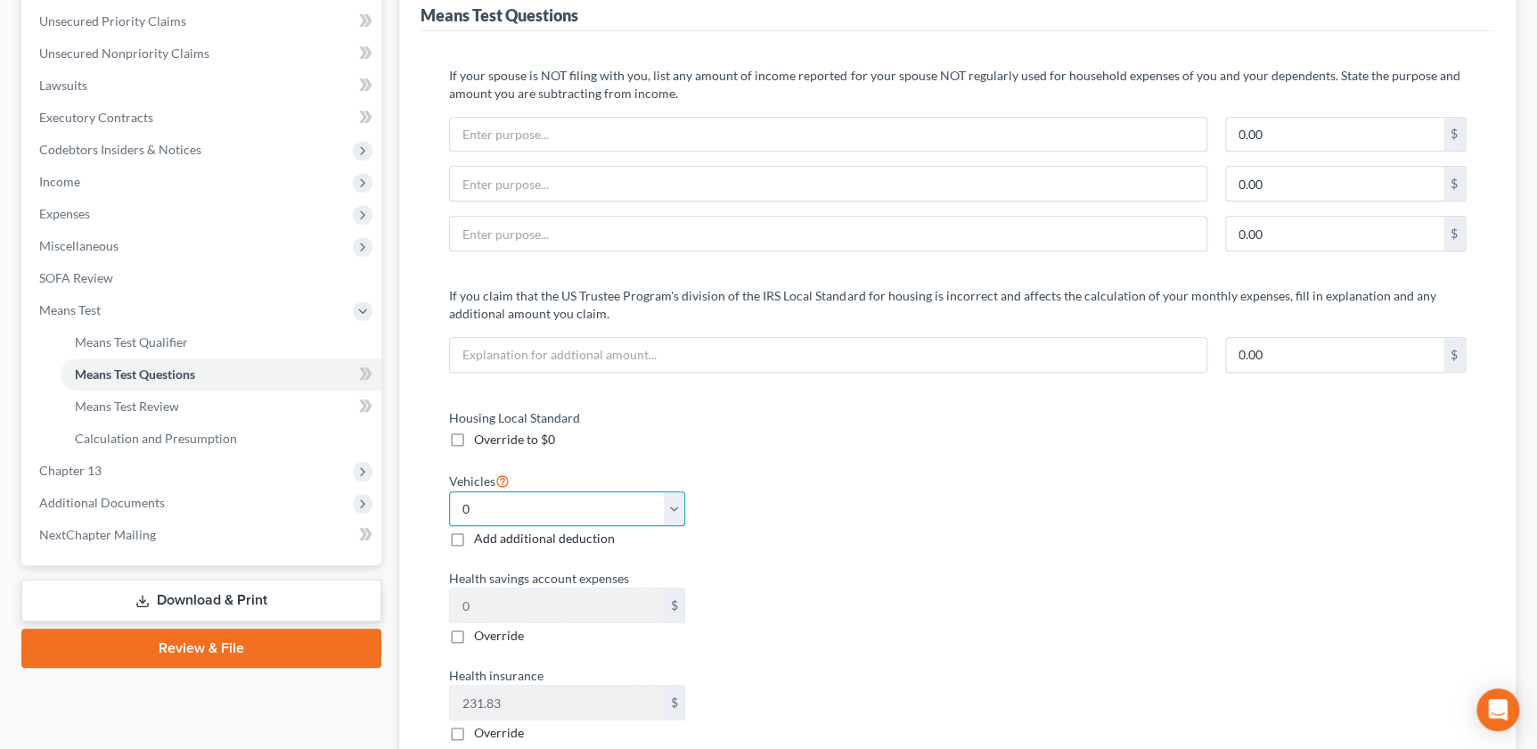
click at [668, 495] on select "Select 0 1 2 3 4 5" at bounding box center [567, 509] width 236 height 36
select select "2"
click at [449, 491] on select "Select 0 1 2 3 4 5" at bounding box center [567, 509] width 236 height 36
click at [135, 436] on span "Calculation and Presumption" at bounding box center [156, 437] width 162 height 15
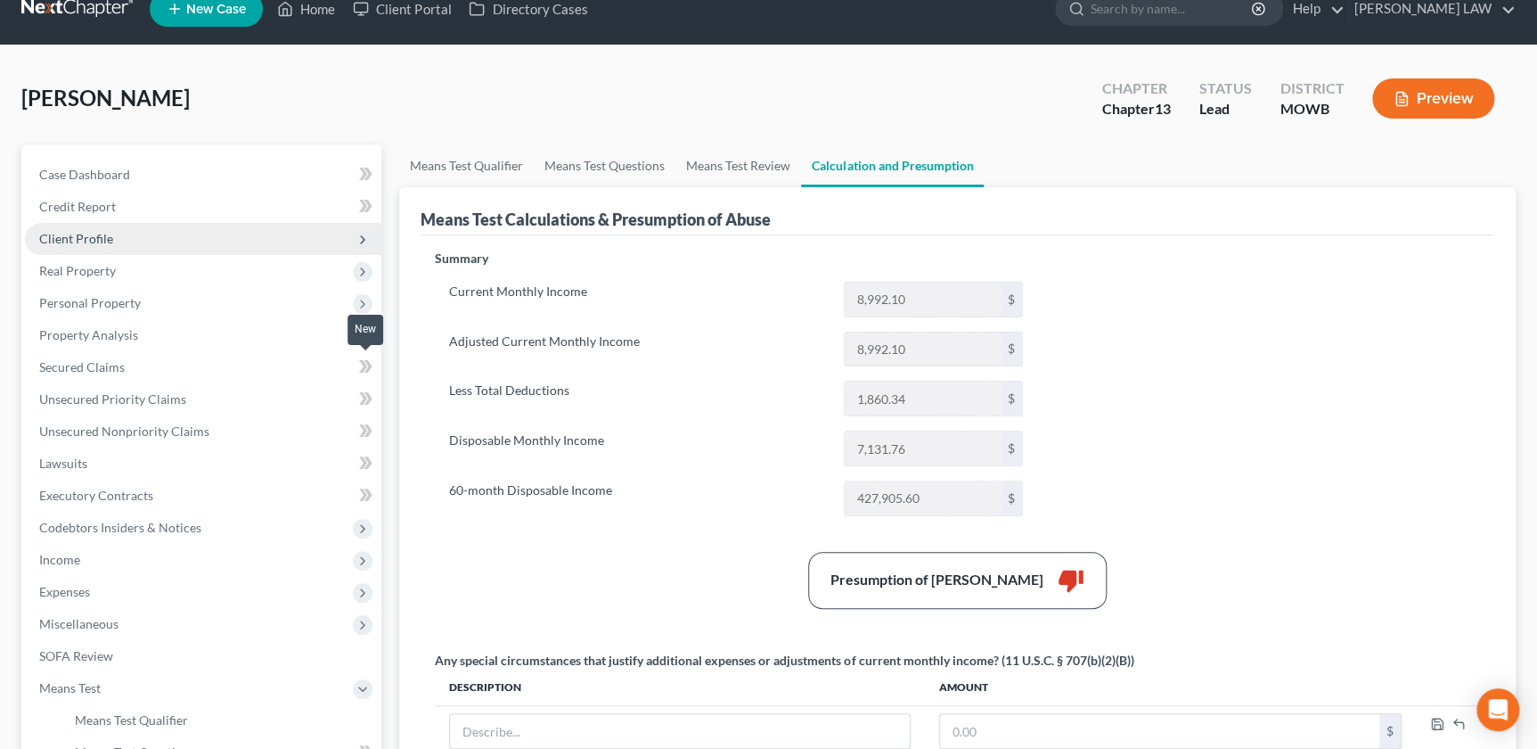
scroll to position [40, 0]
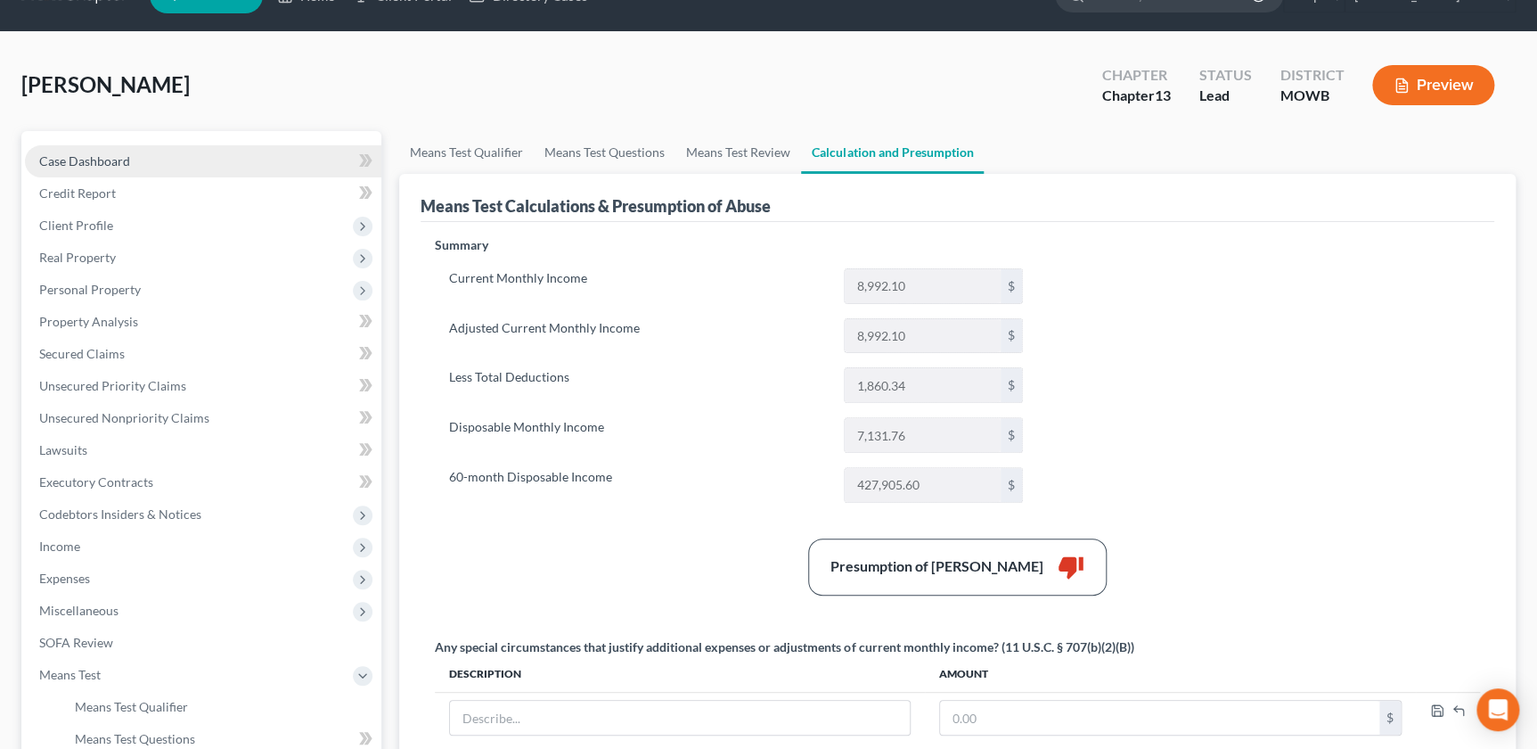
click at [77, 170] on link "Case Dashboard" at bounding box center [203, 161] width 356 height 32
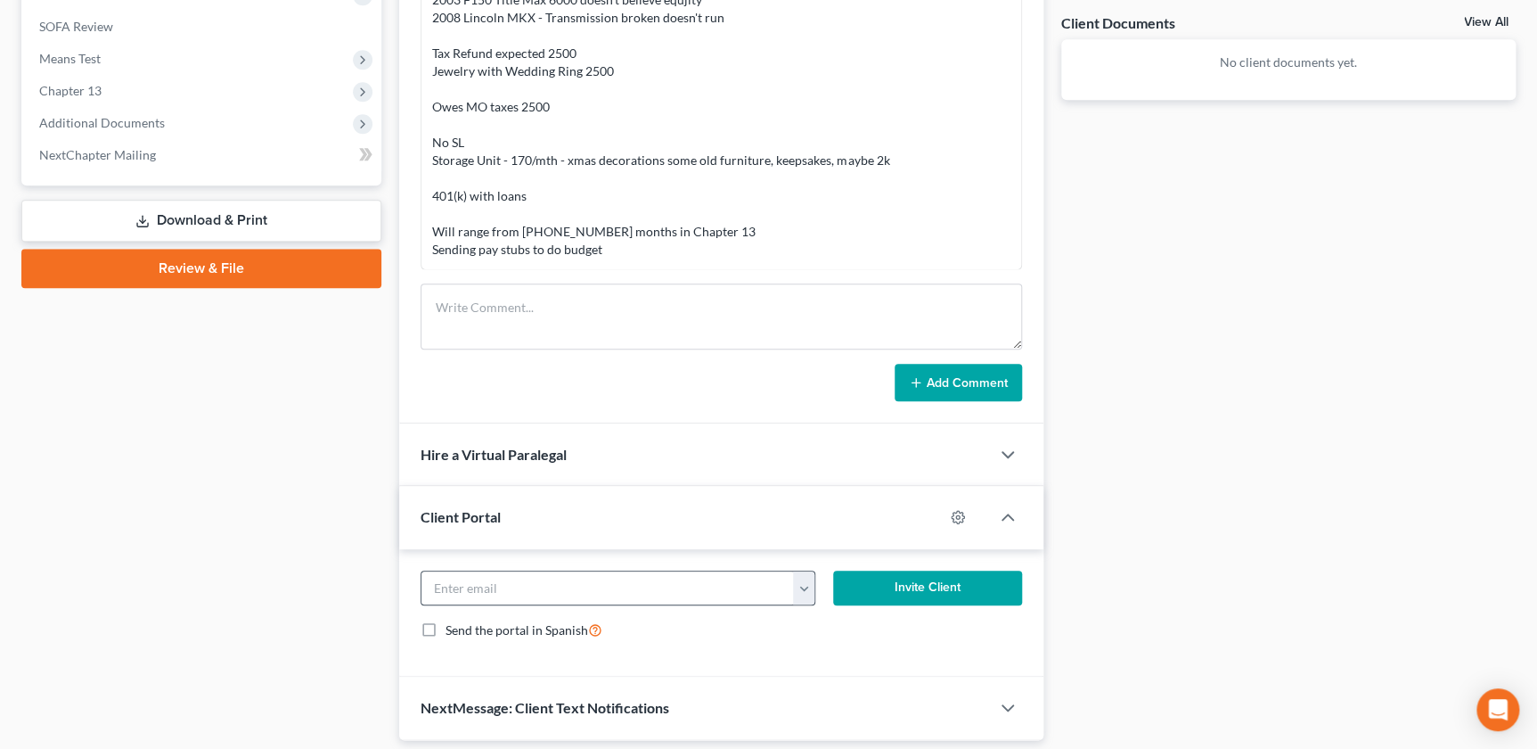
scroll to position [711, 0]
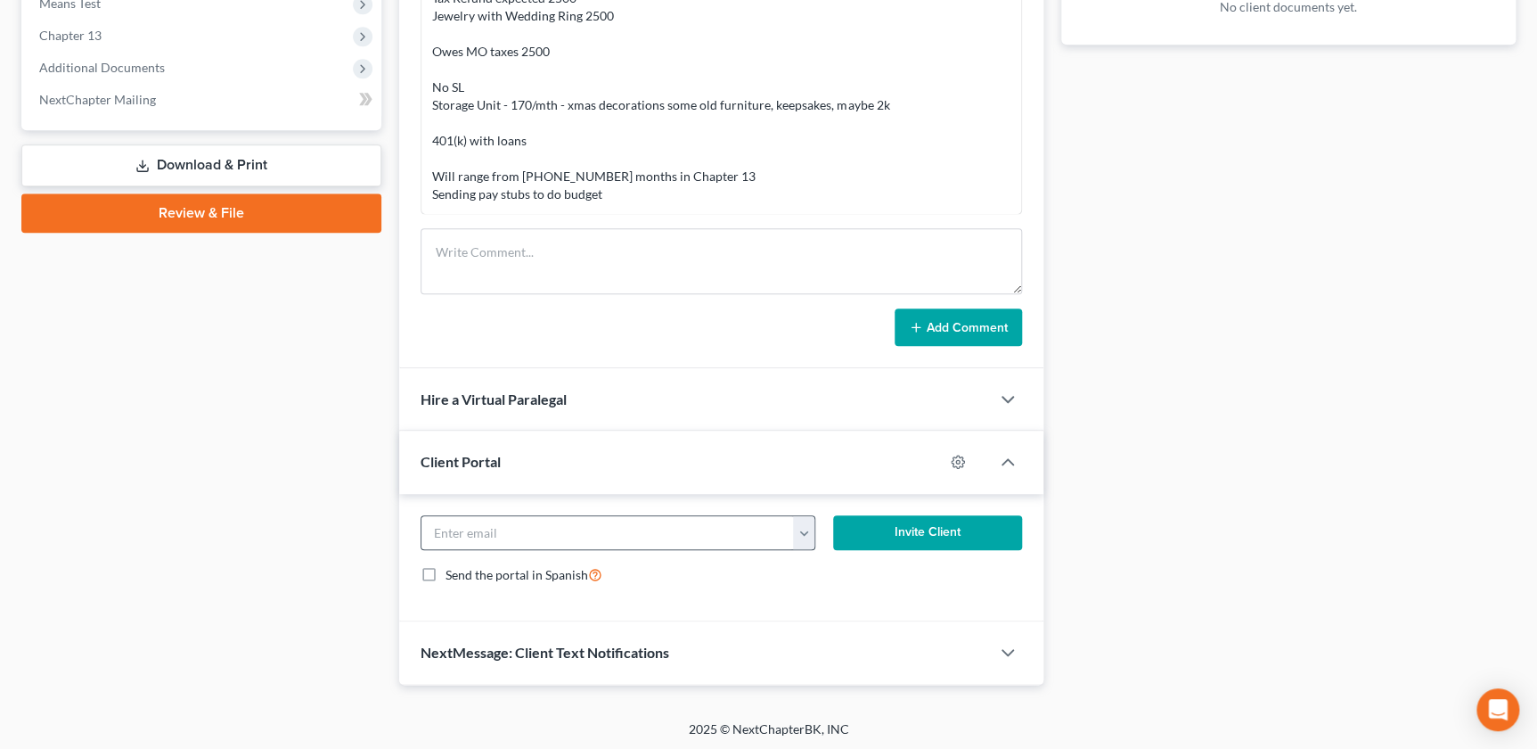
click at [799, 533] on button "button" at bounding box center [804, 533] width 22 height 34
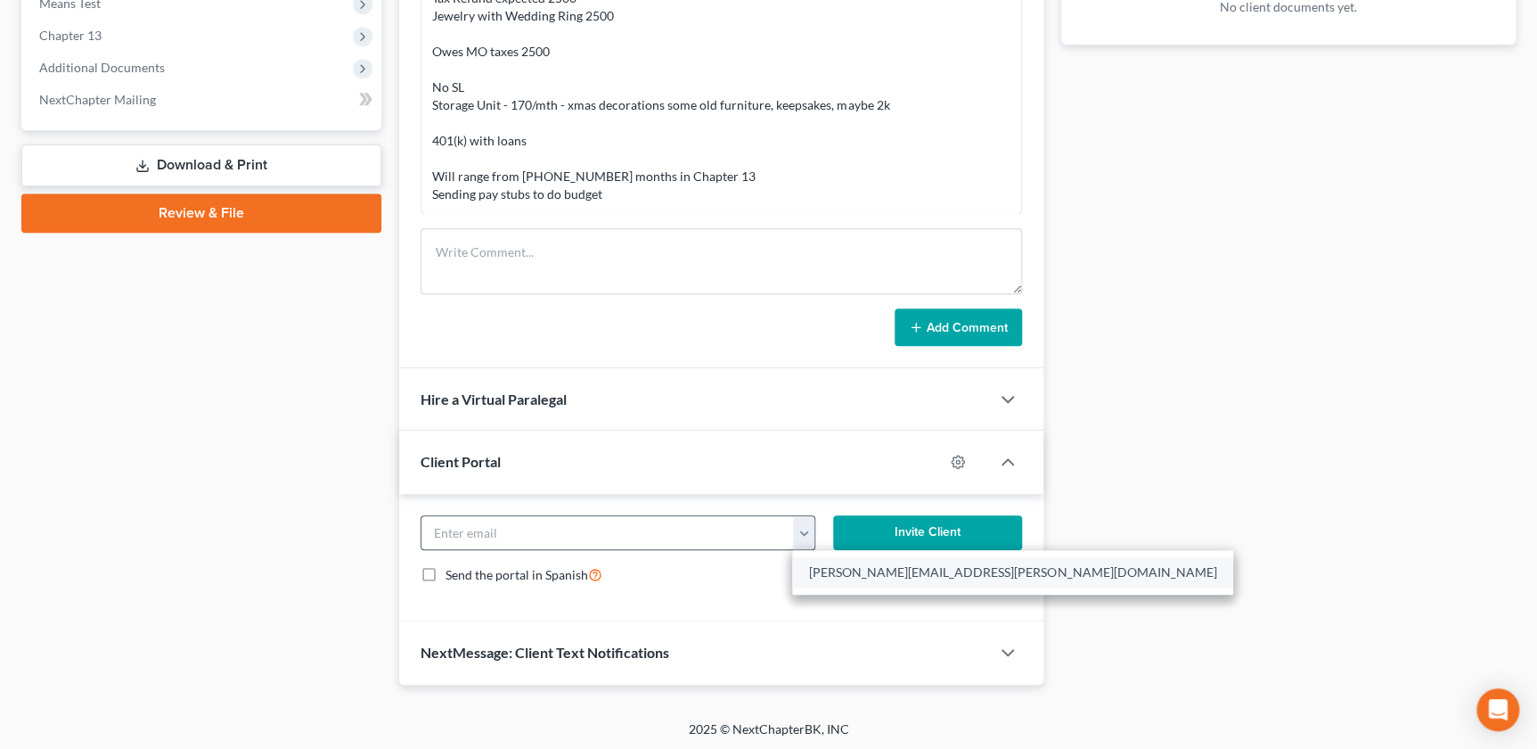
click at [833, 572] on link "kimble.clinton@yahoo.com" at bounding box center [1012, 572] width 441 height 30
type input "kimble.clinton@yahoo.com"
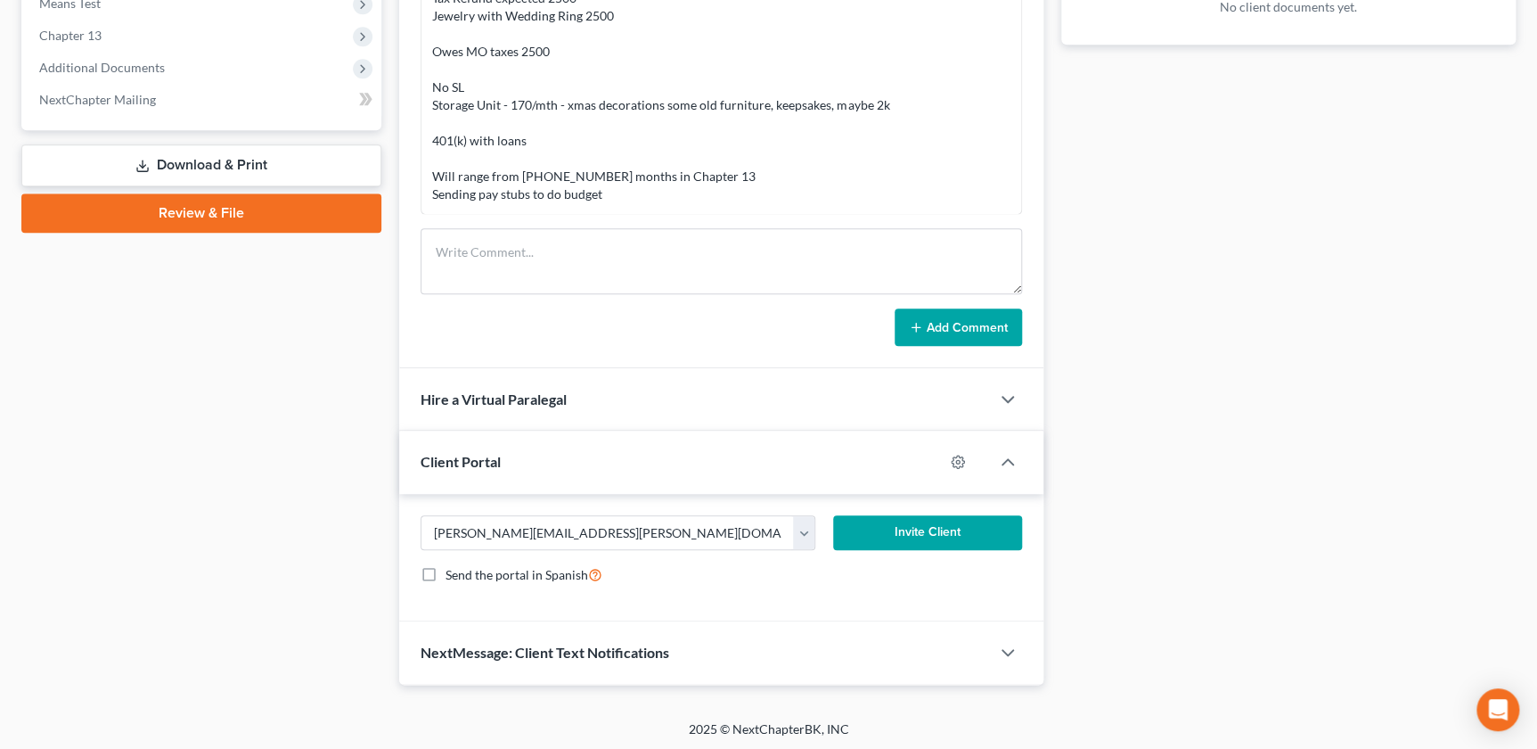
click at [915, 532] on button "Invite Client" at bounding box center [927, 533] width 188 height 36
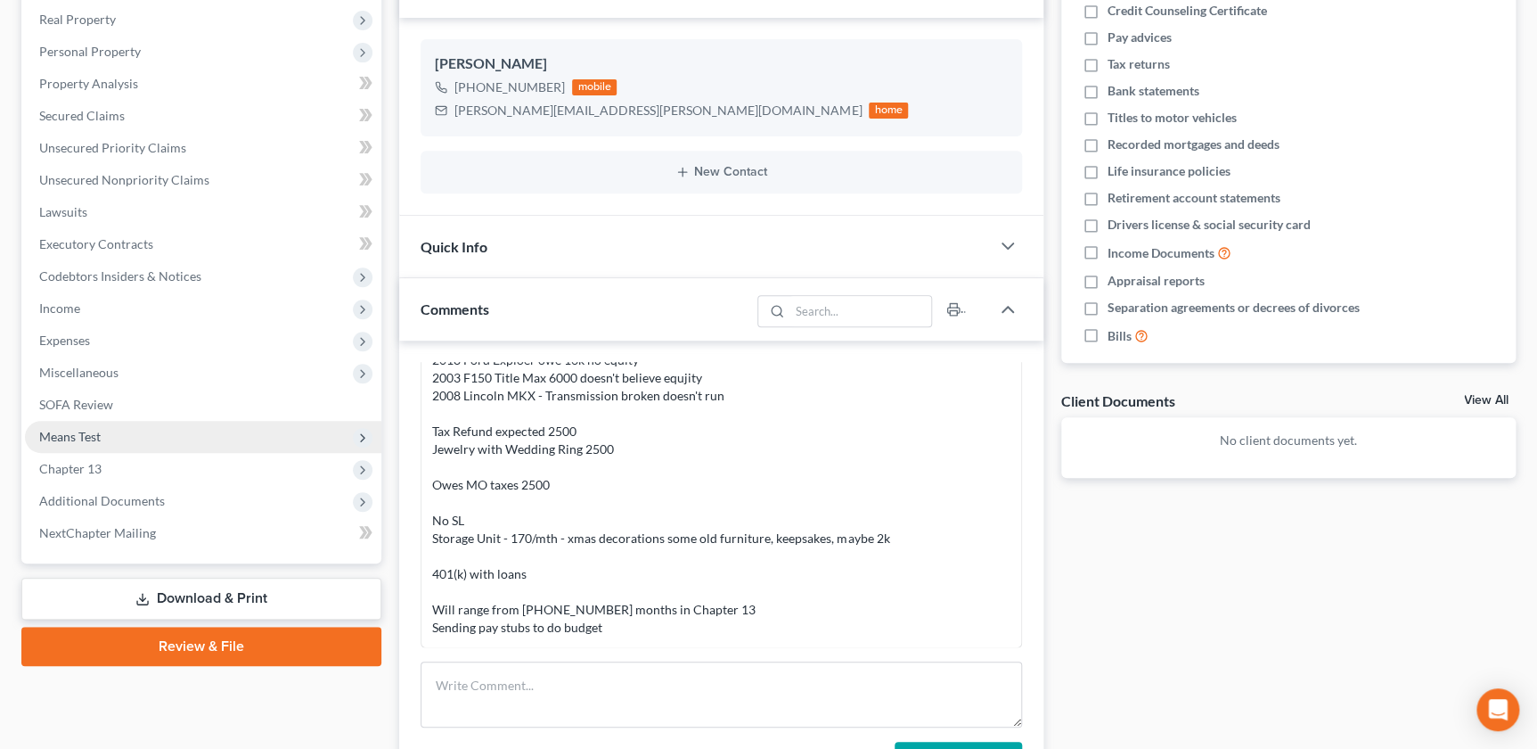
scroll to position [283, 0]
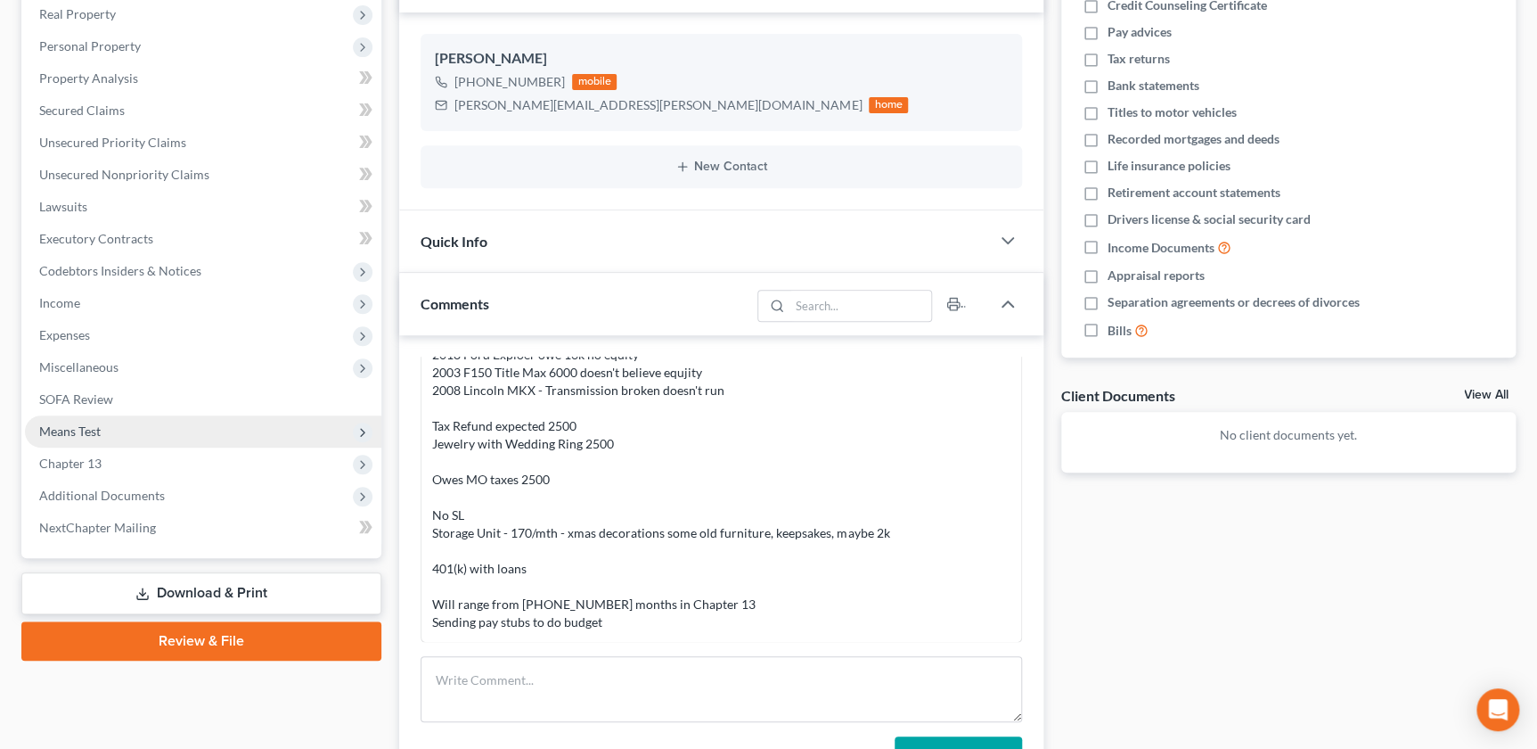
click at [80, 436] on span "Means Test" at bounding box center [69, 430] width 61 height 15
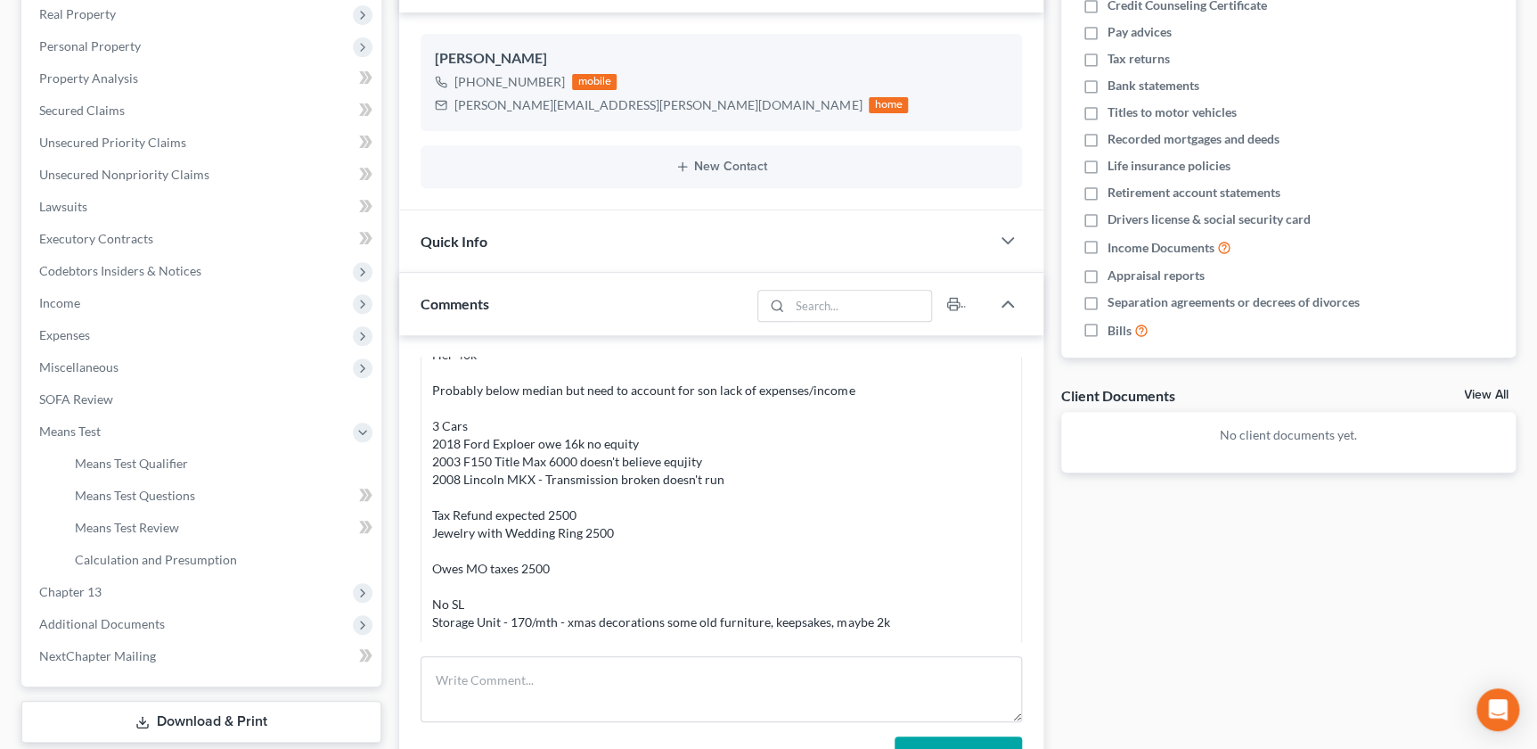
scroll to position [0, 0]
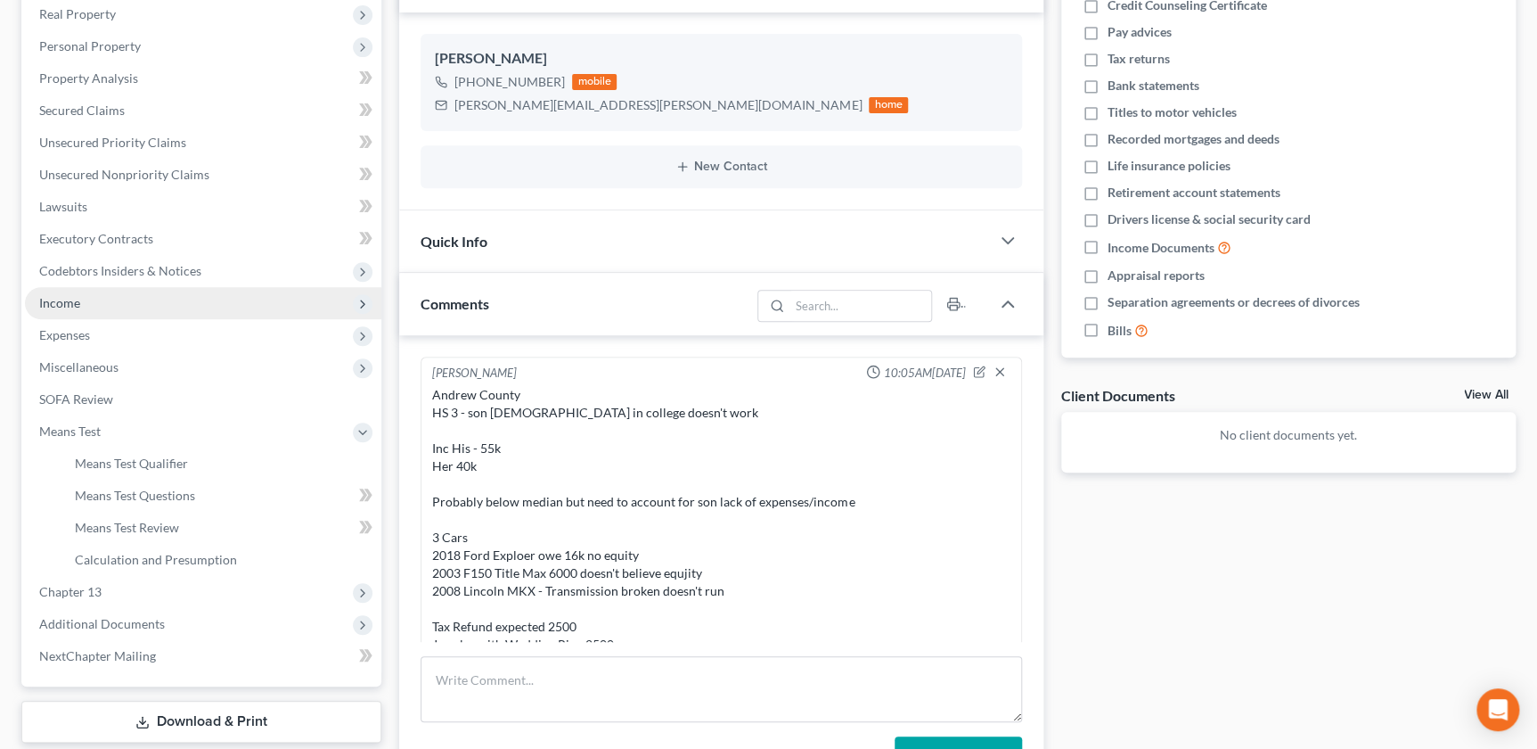
click at [85, 307] on span "Income" at bounding box center [203, 303] width 356 height 32
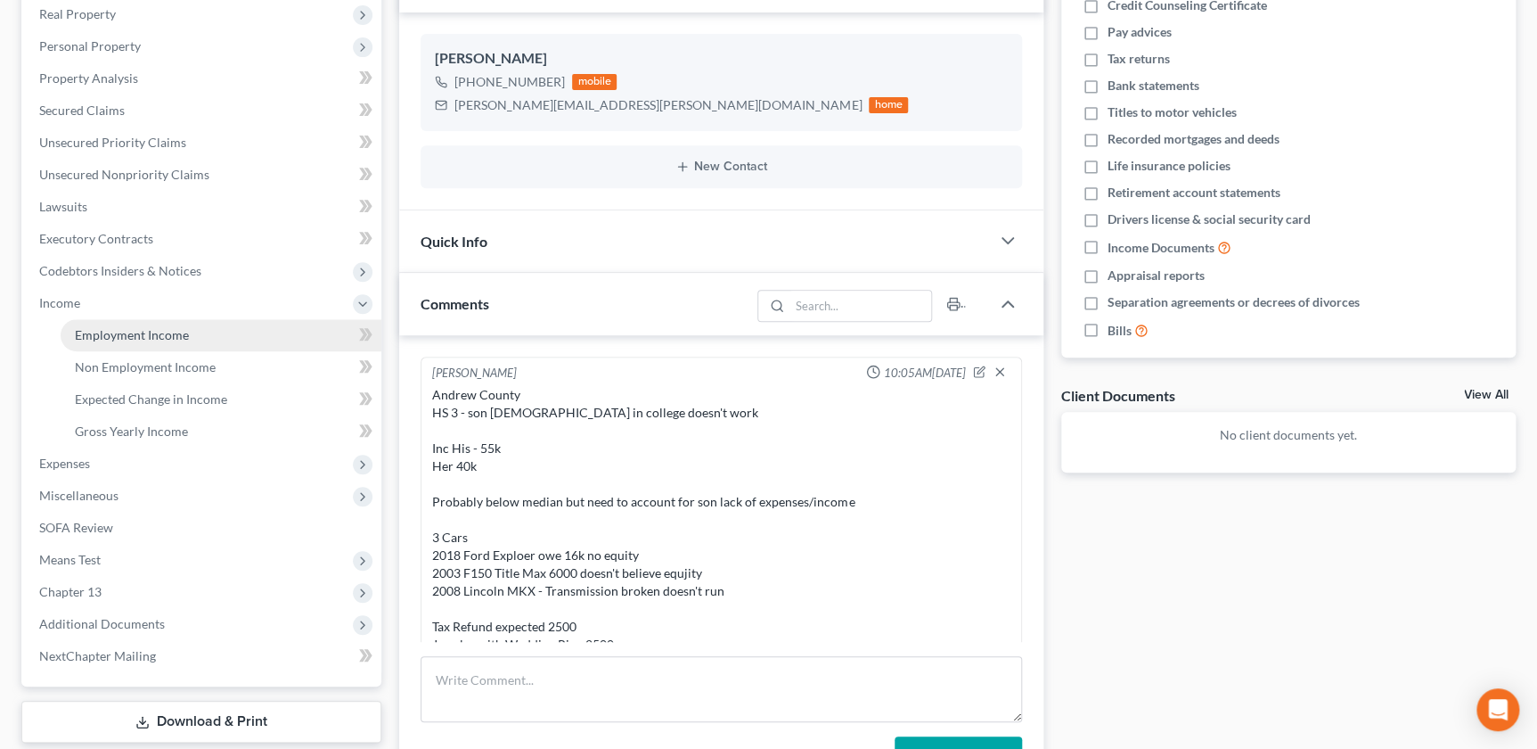
click at [98, 331] on span "Employment Income" at bounding box center [132, 334] width 114 height 15
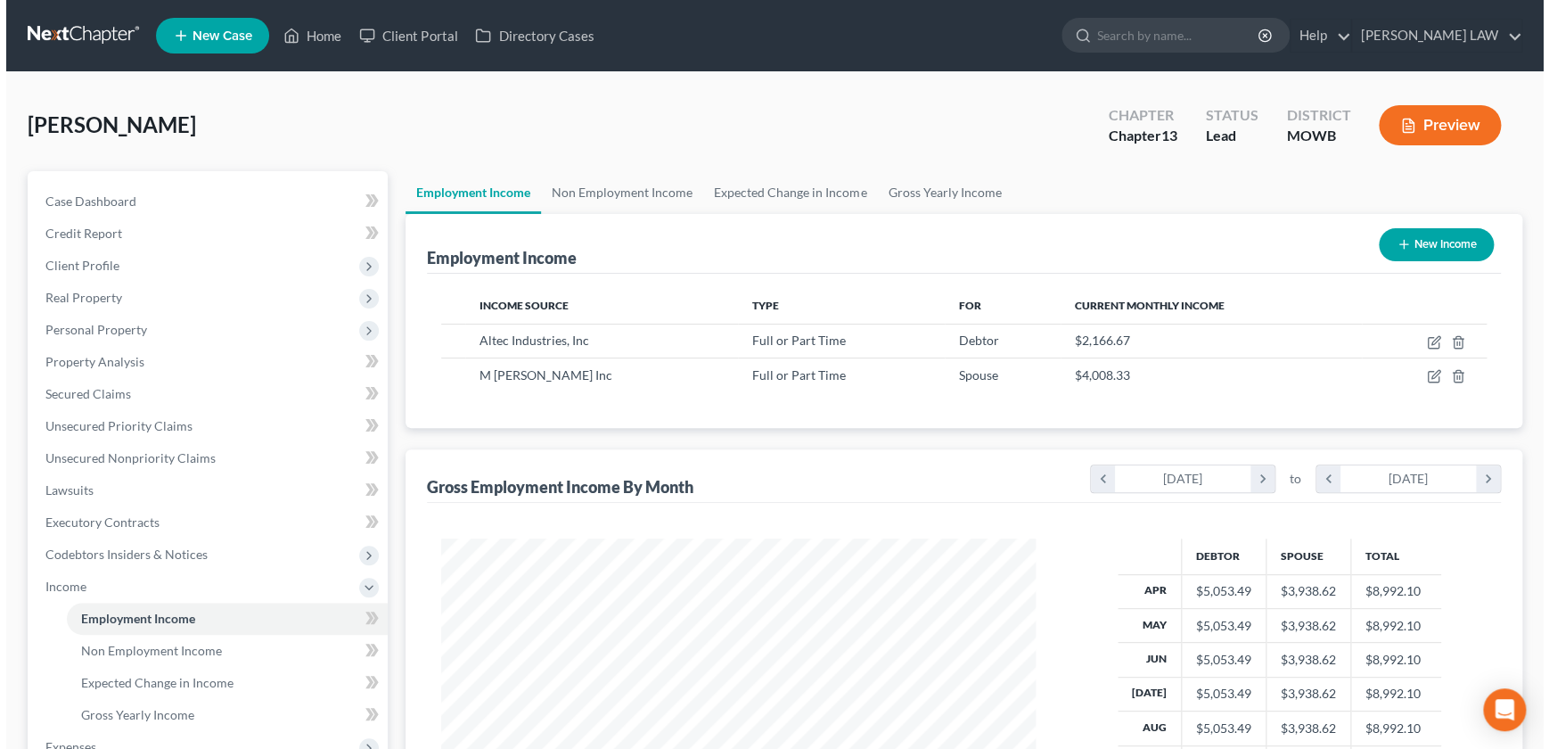
scroll to position [319, 630]
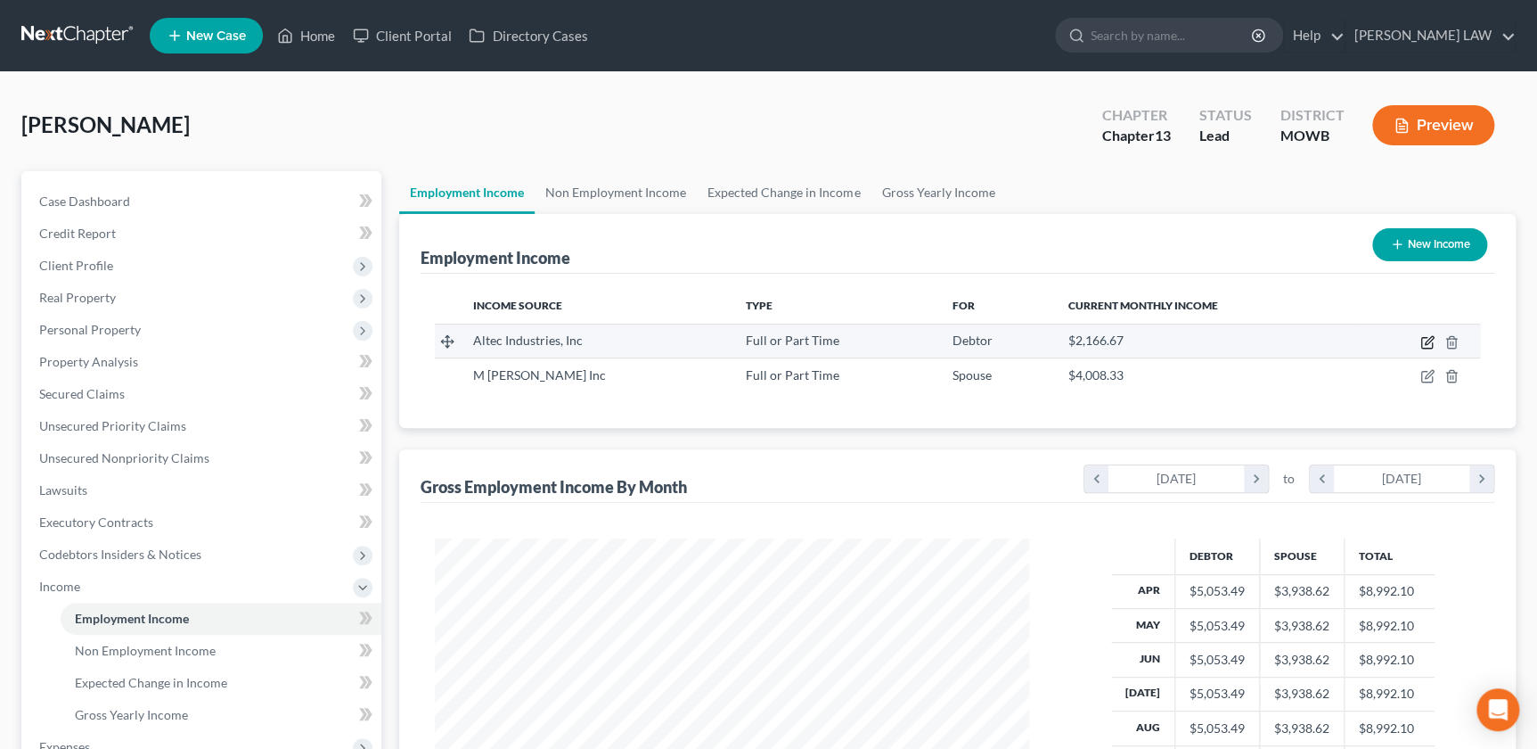
click at [1430, 340] on icon "button" at bounding box center [1429, 340] width 8 height 8
select select "0"
select select "2"
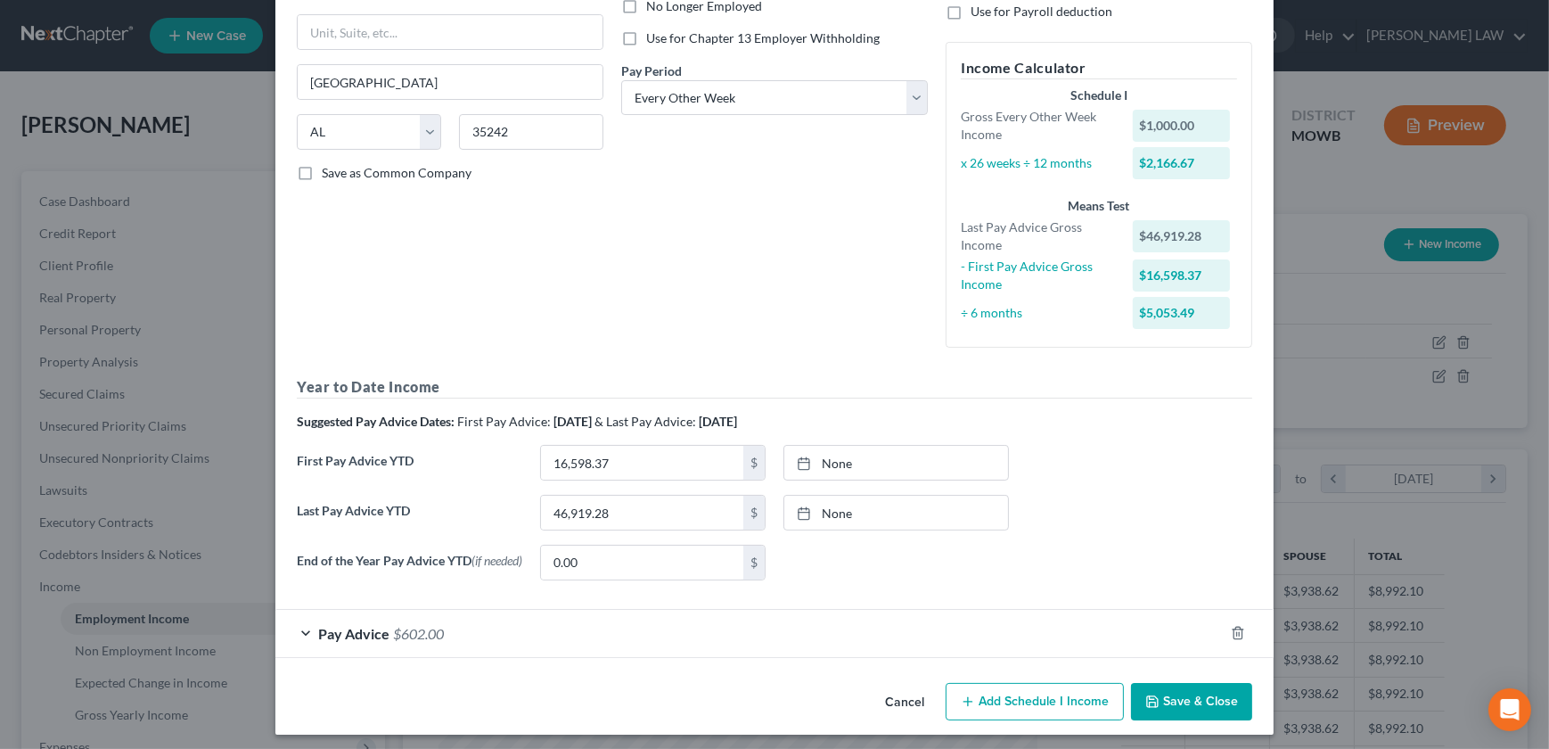
scroll to position [263, 0]
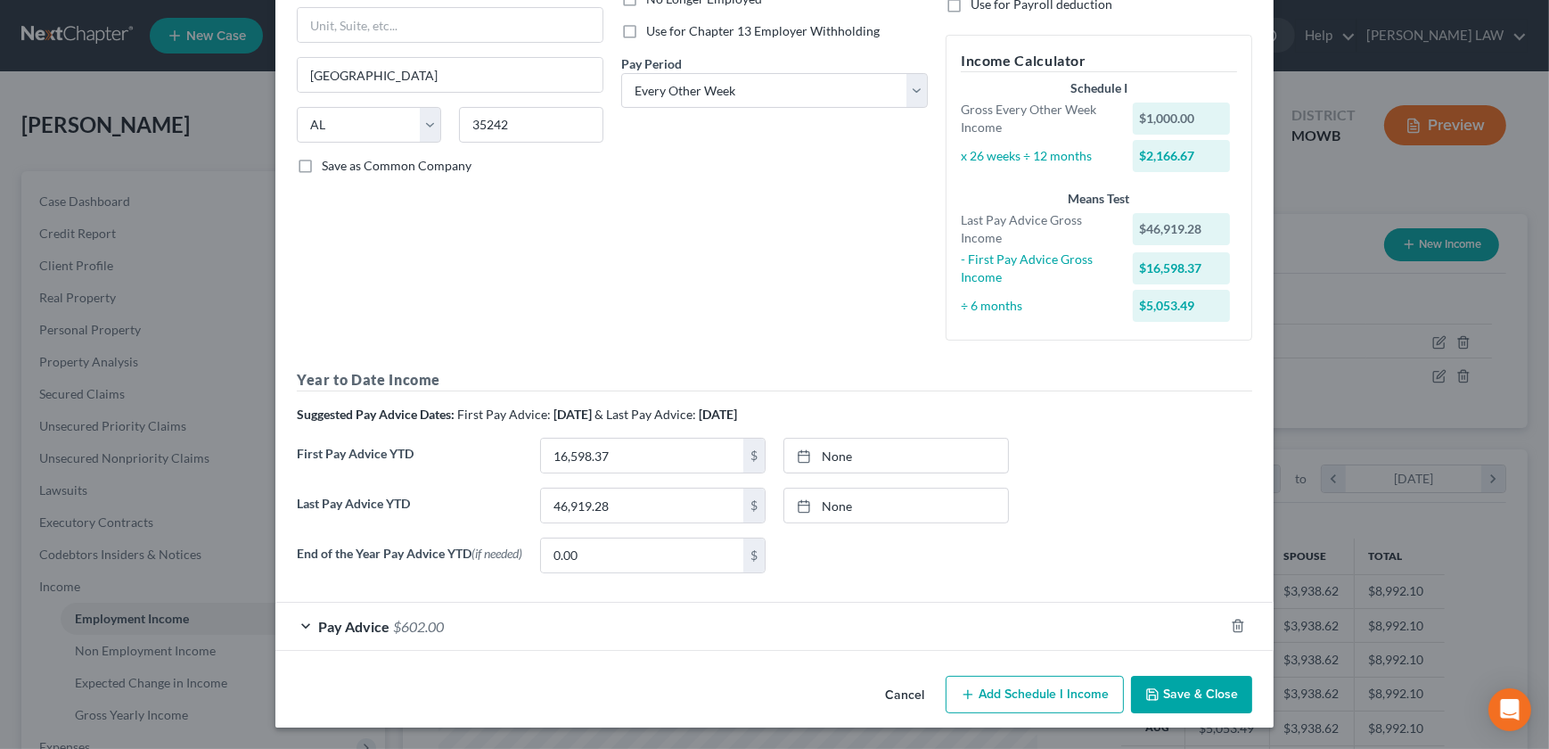
click at [127, 267] on div "Edit Income Source × Employment Type * Select Full or Part Time Employment Self…" at bounding box center [774, 374] width 1549 height 749
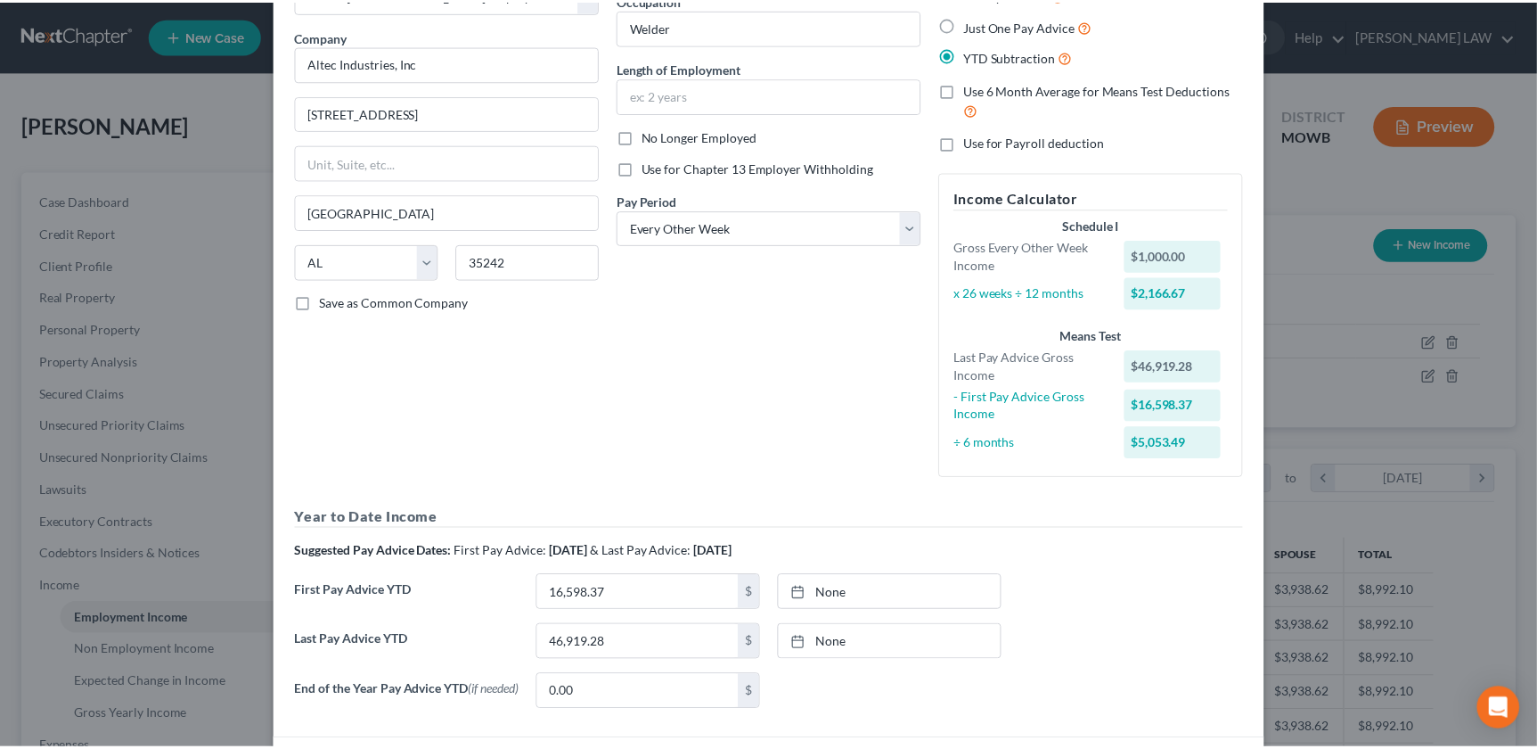
scroll to position [0, 0]
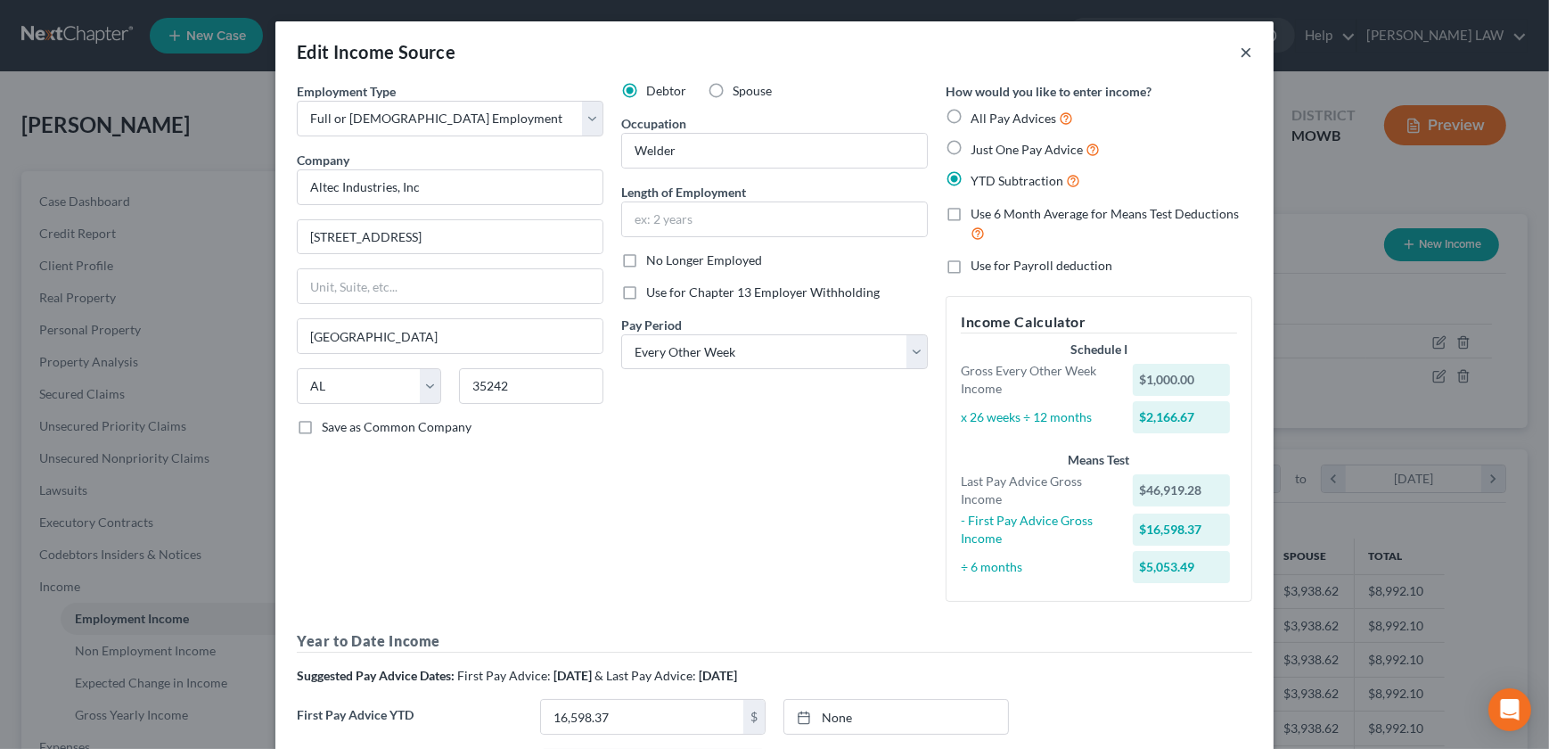
click at [1240, 44] on button "×" at bounding box center [1246, 51] width 12 height 21
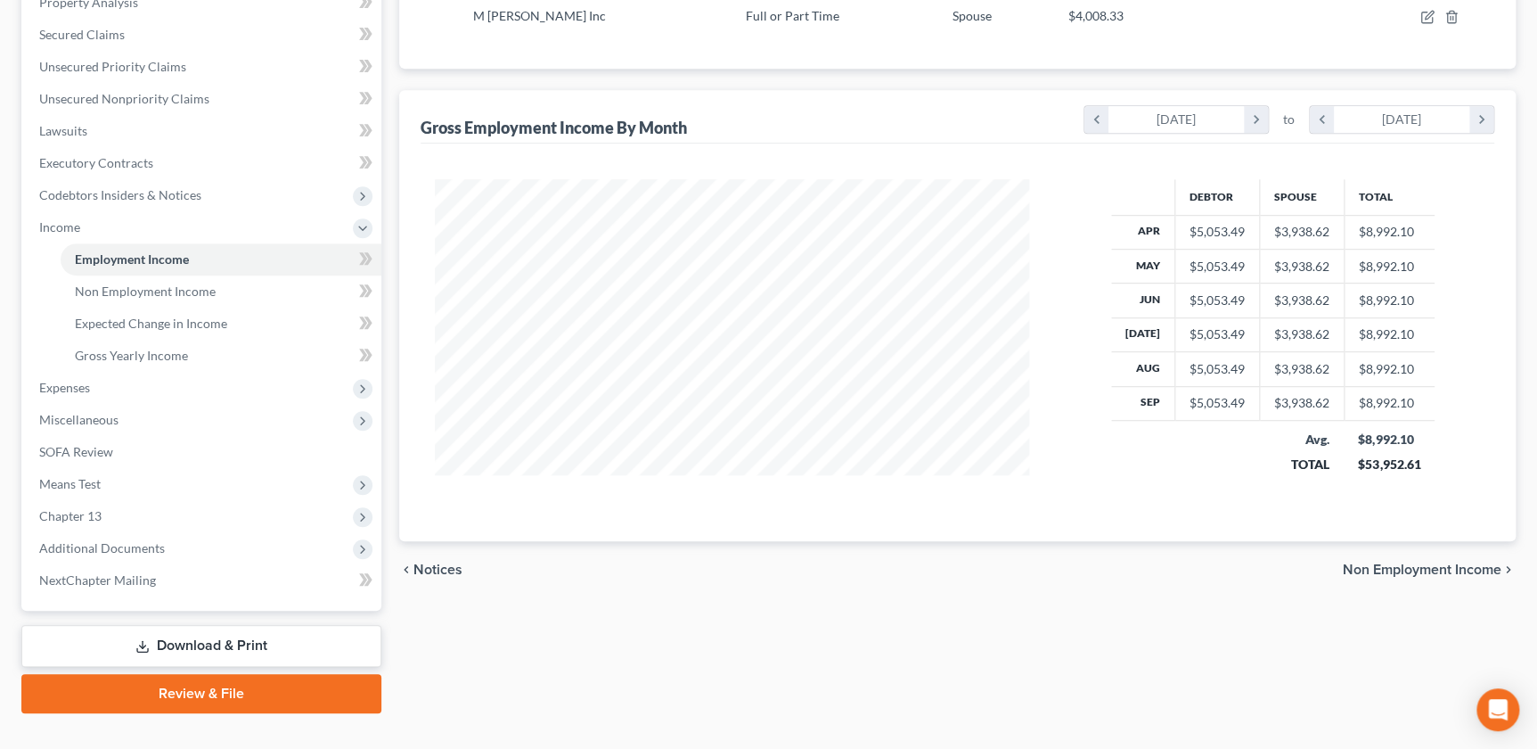
scroll to position [389, 0]
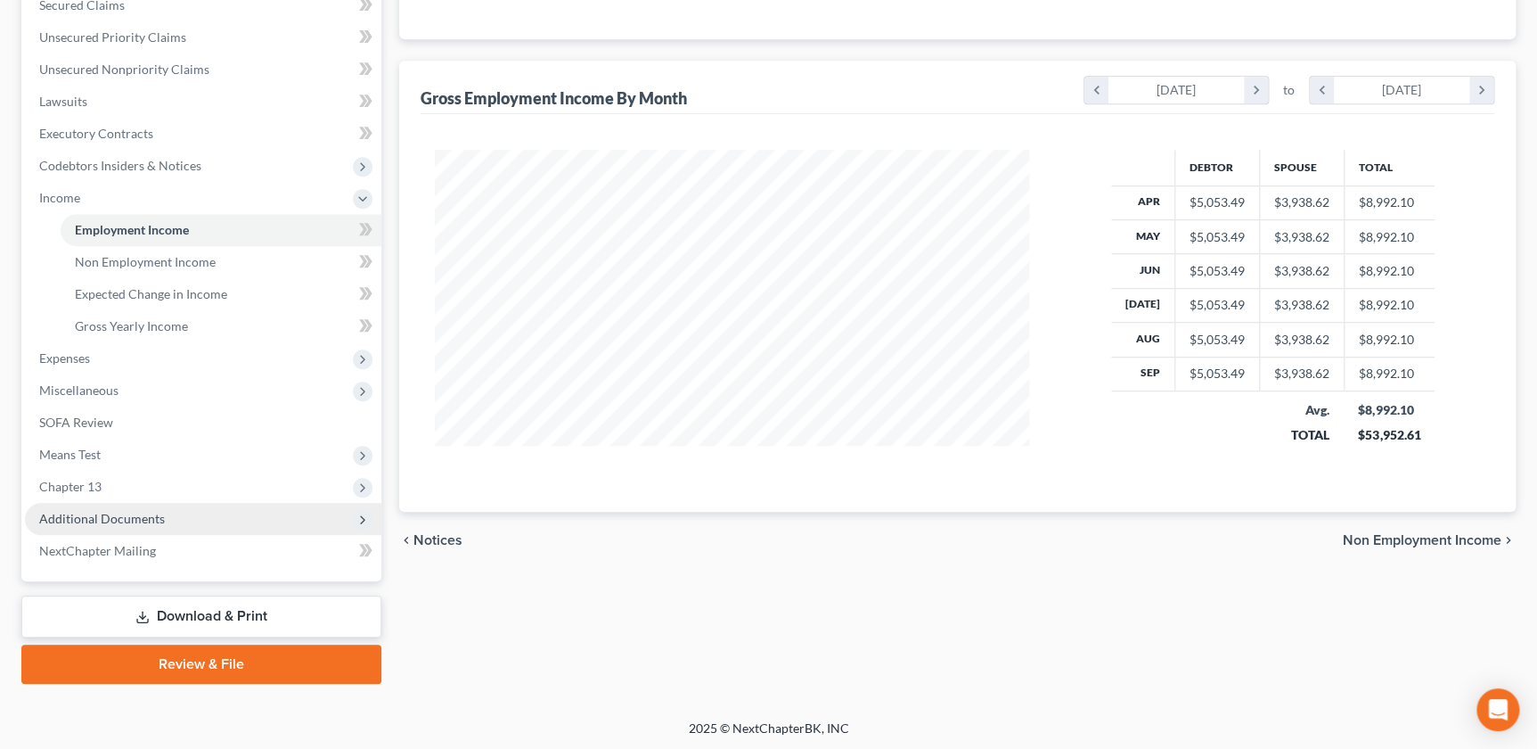
click at [127, 528] on span "Additional Documents" at bounding box center [203, 519] width 356 height 32
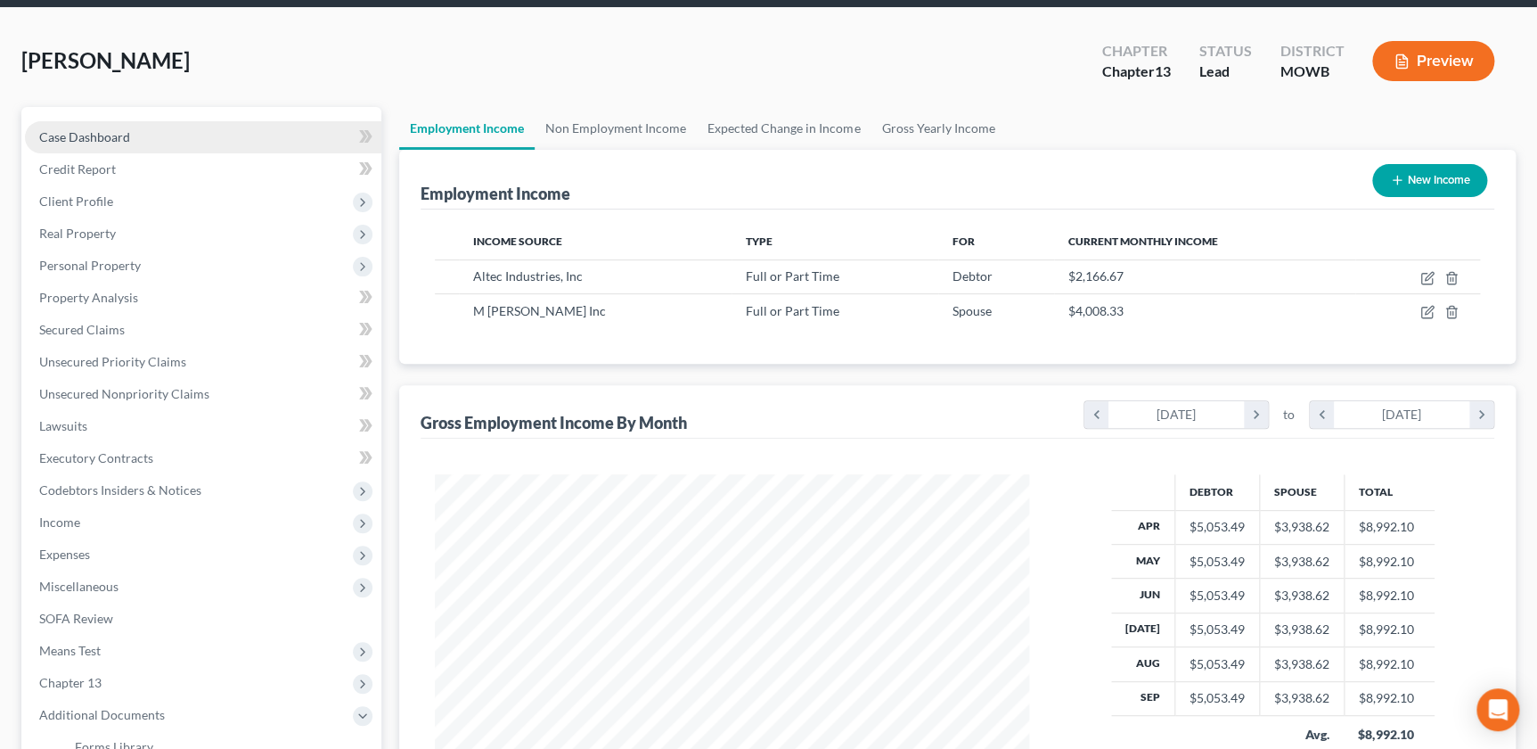
drag, startPoint x: 123, startPoint y: 128, endPoint x: 302, endPoint y: 124, distance: 179.2
click at [124, 129] on span "Case Dashboard" at bounding box center [84, 136] width 91 height 15
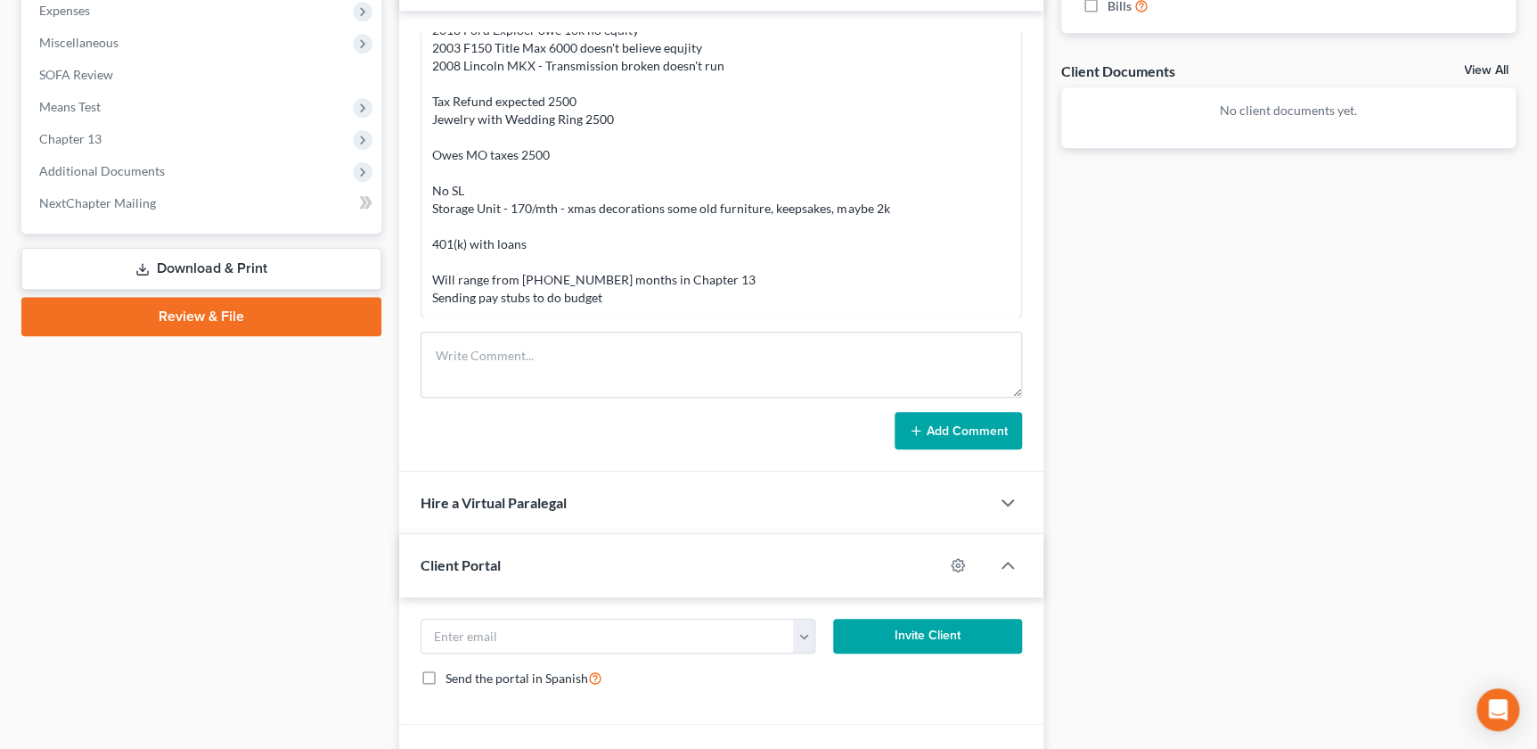
scroll to position [711, 0]
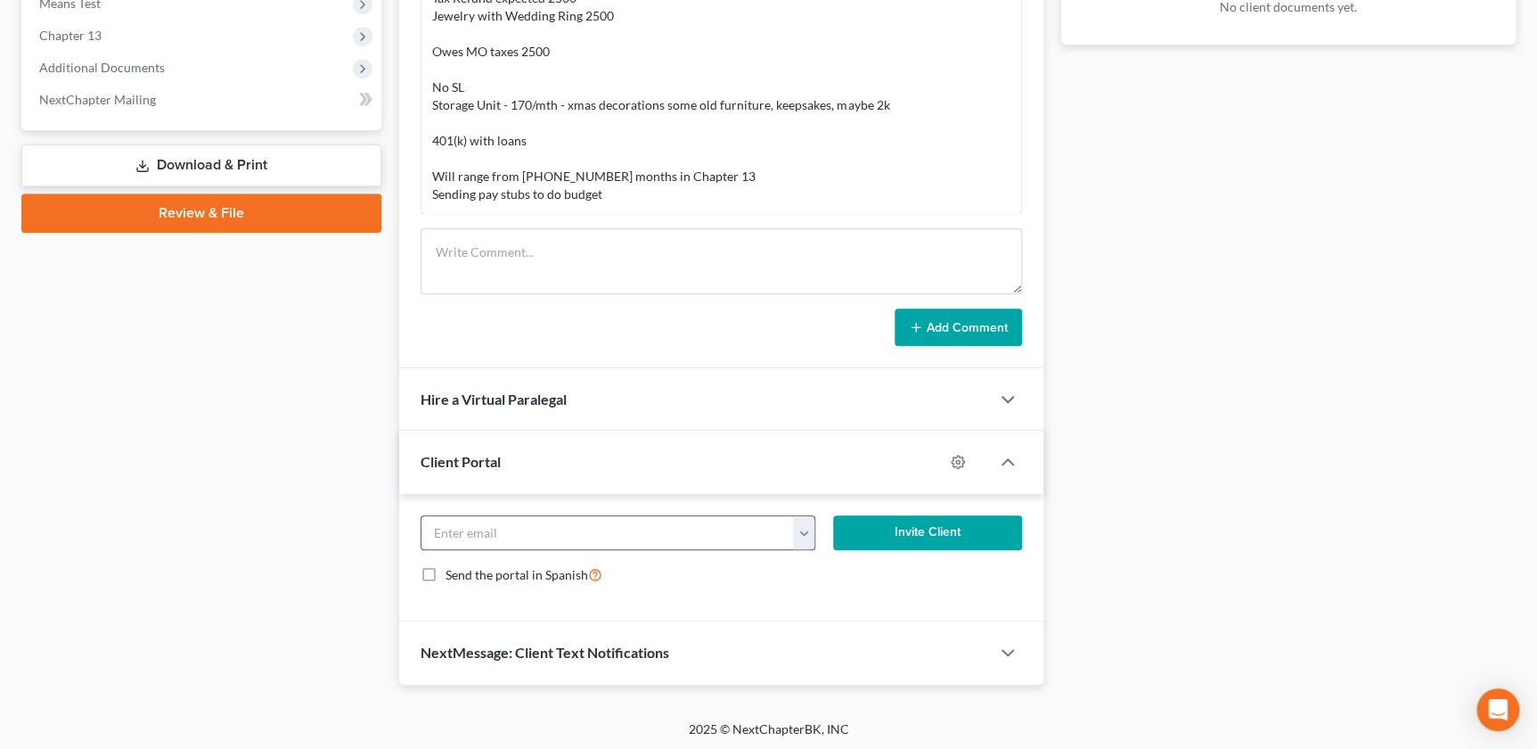
click at [812, 532] on button "button" at bounding box center [804, 533] width 22 height 34
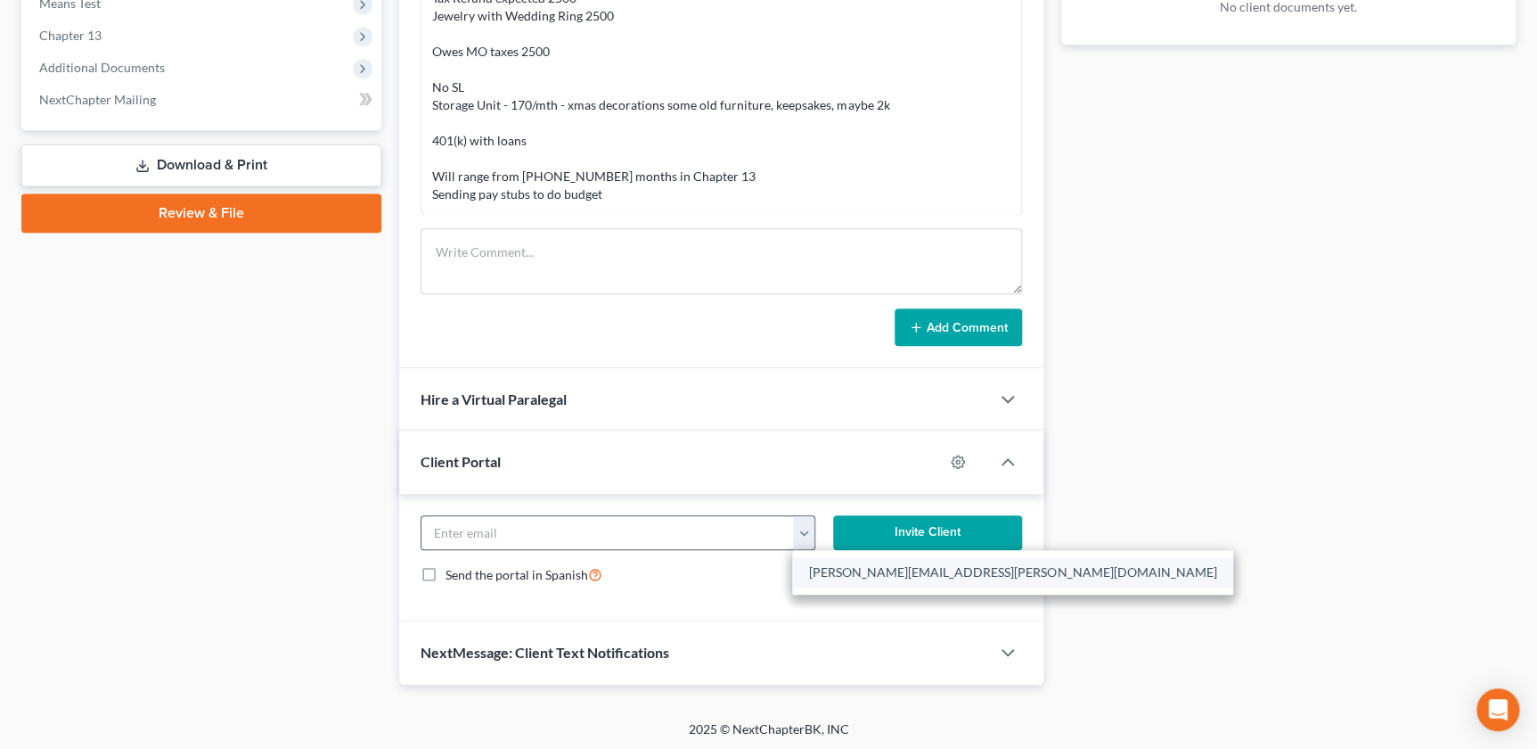
click at [859, 572] on link "kimble.clinton@yahoo.com" at bounding box center [1012, 572] width 441 height 30
type input "kimble.clinton@yahoo.com"
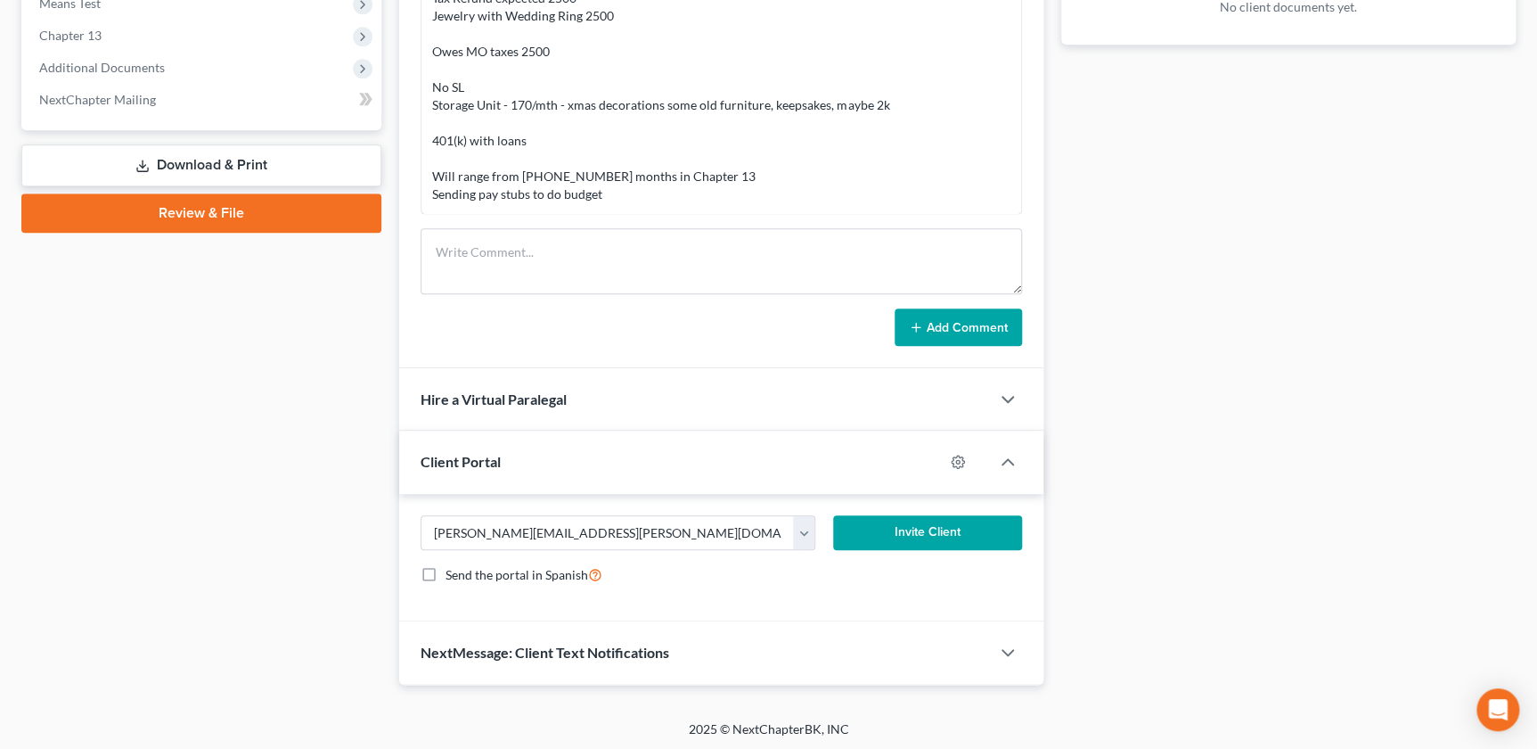
click at [897, 533] on button "Invite Client" at bounding box center [927, 533] width 188 height 36
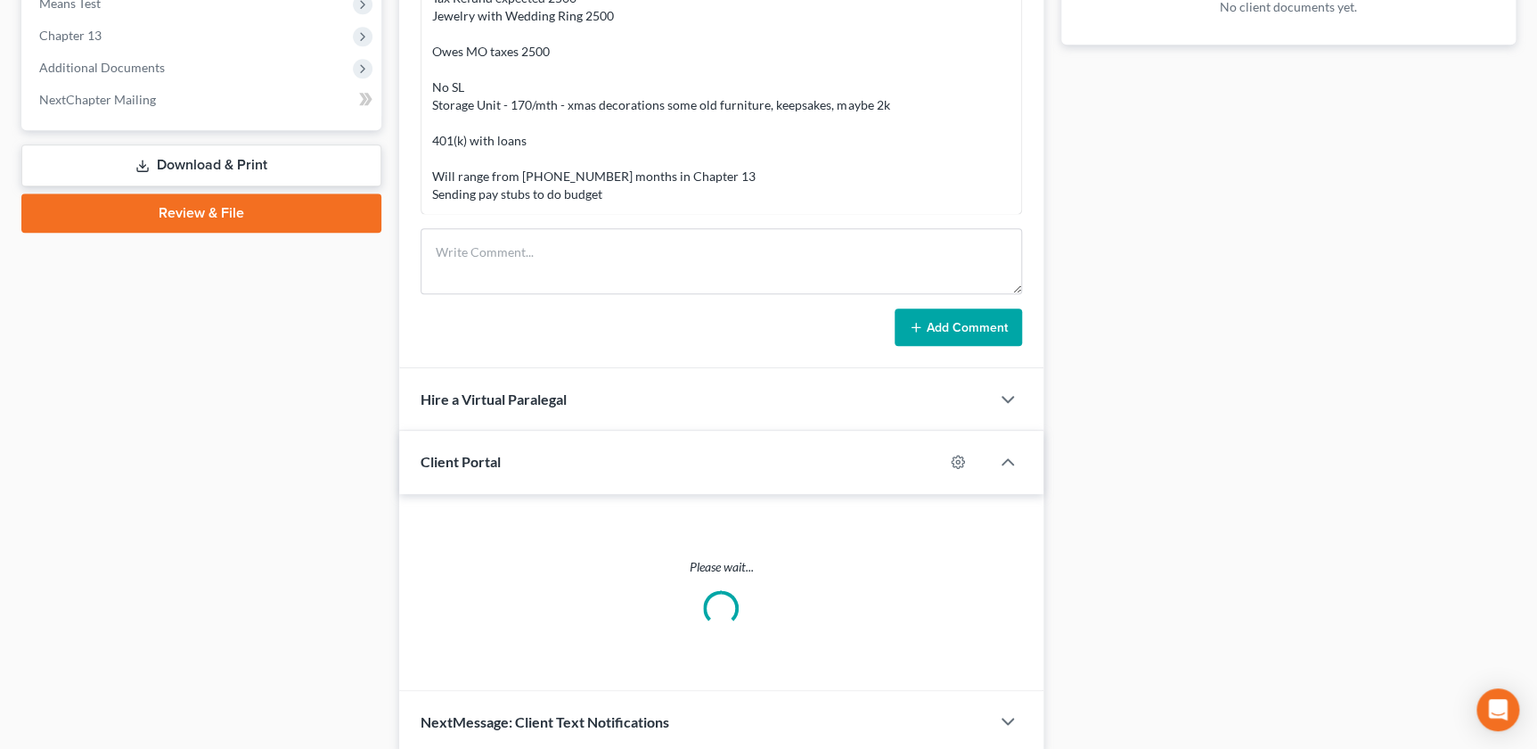
scroll to position [660, 0]
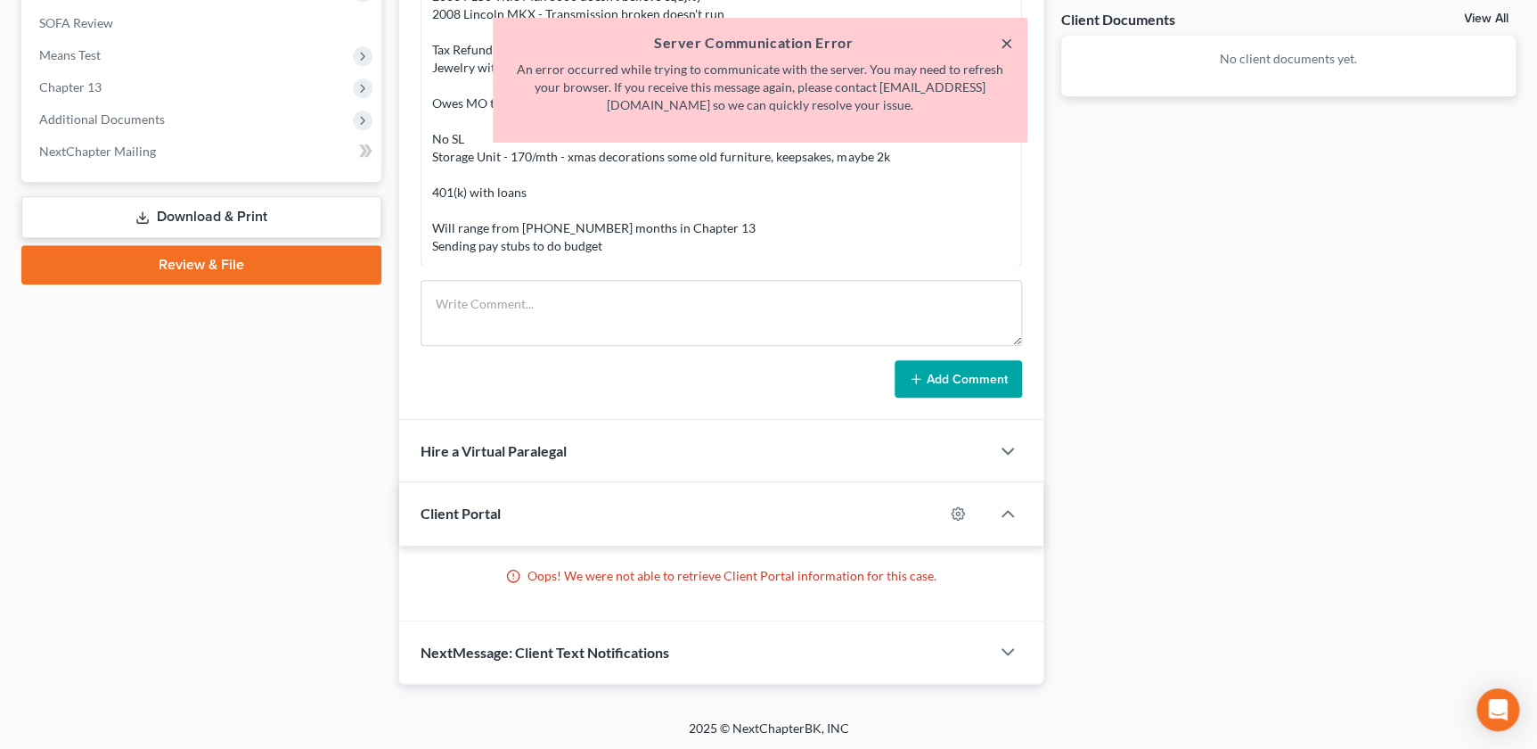
click at [1005, 51] on button "×" at bounding box center [1007, 42] width 12 height 21
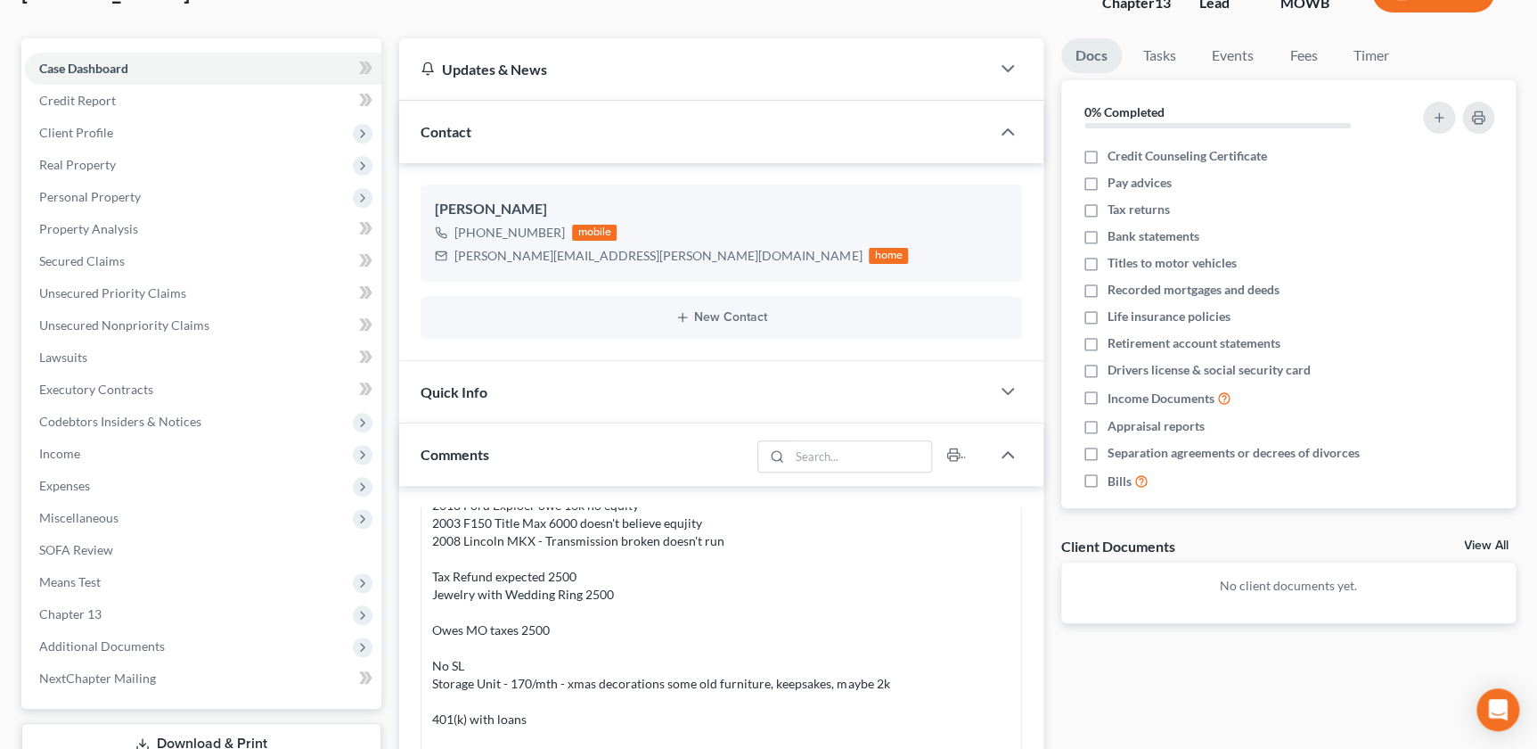
scroll to position [0, 0]
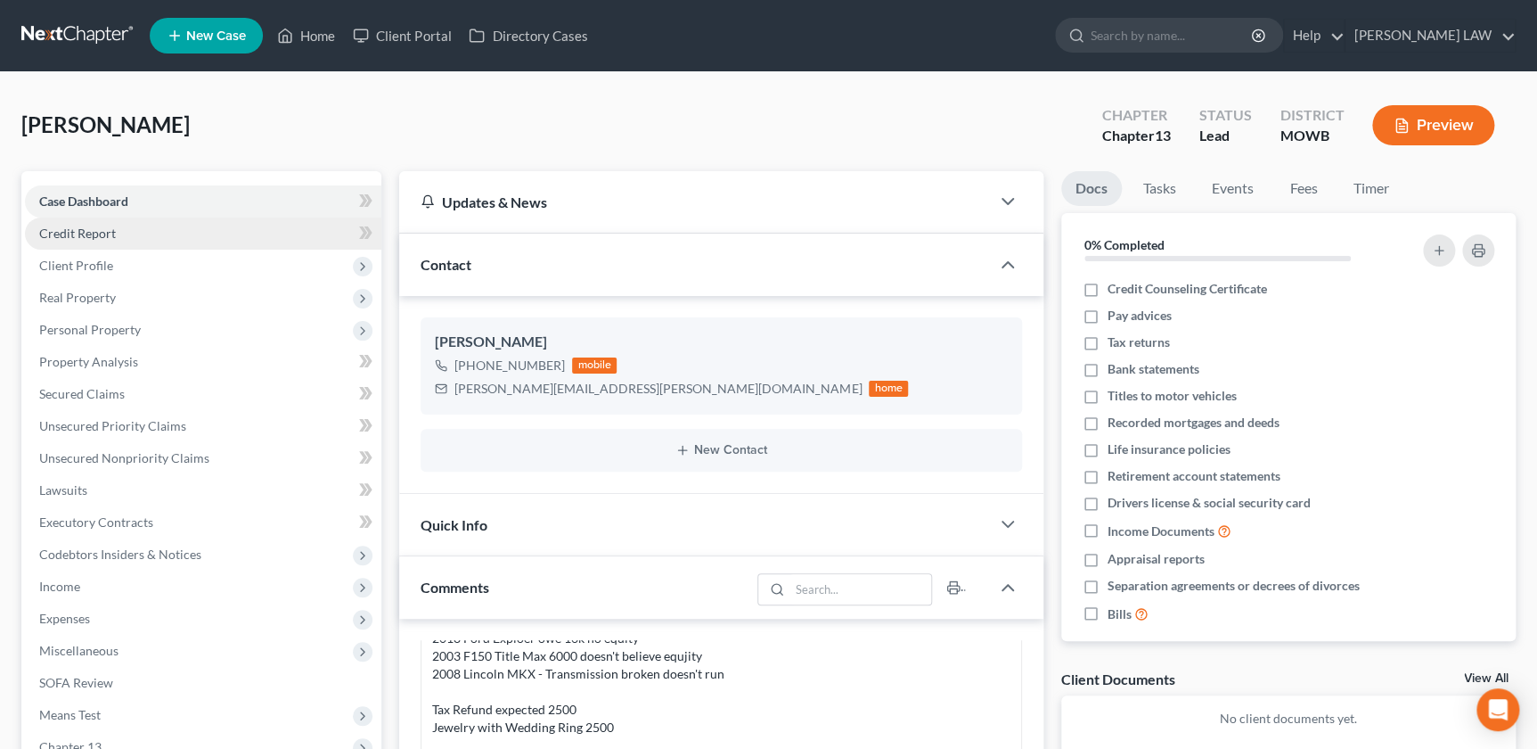
click at [94, 237] on span "Credit Report" at bounding box center [77, 232] width 77 height 15
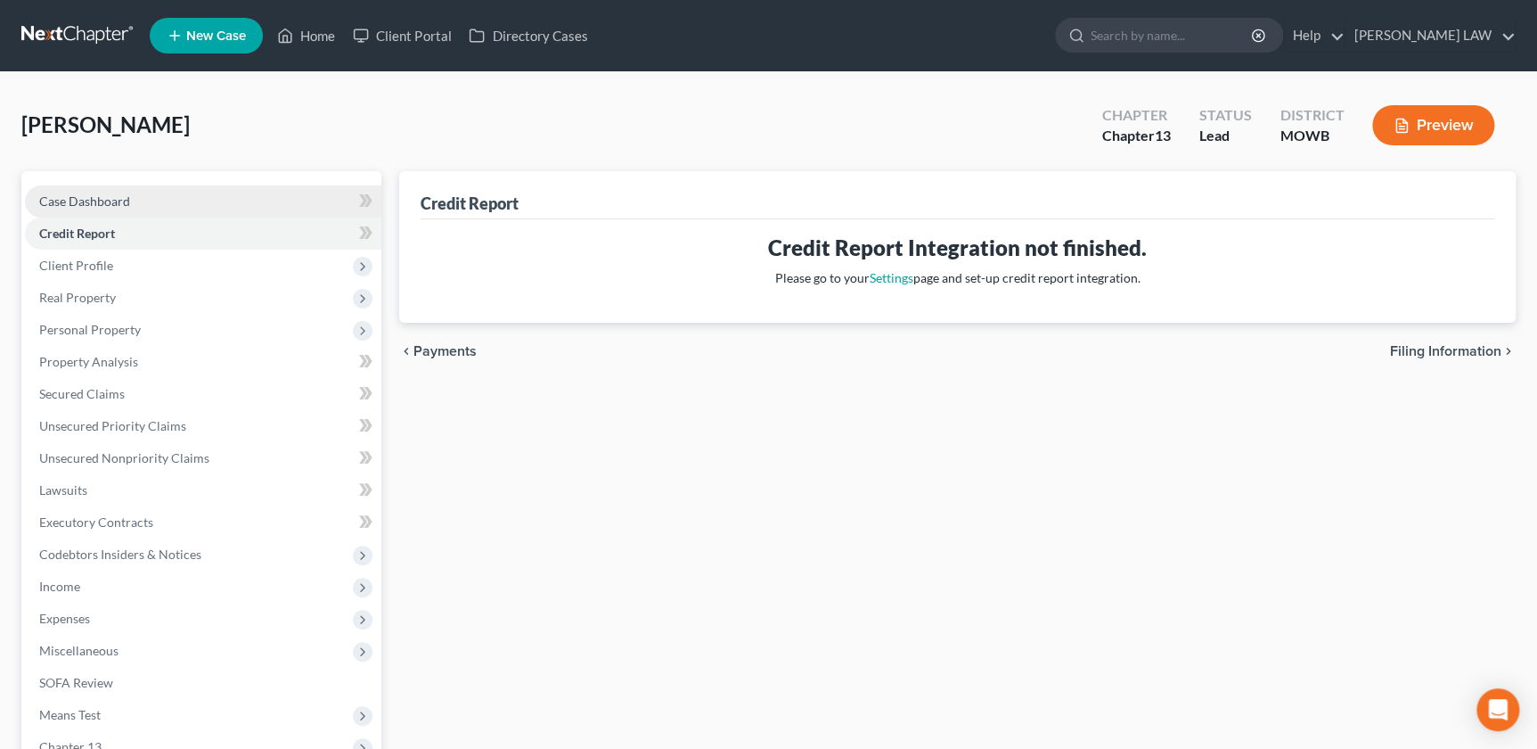
click at [91, 204] on span "Case Dashboard" at bounding box center [84, 200] width 91 height 15
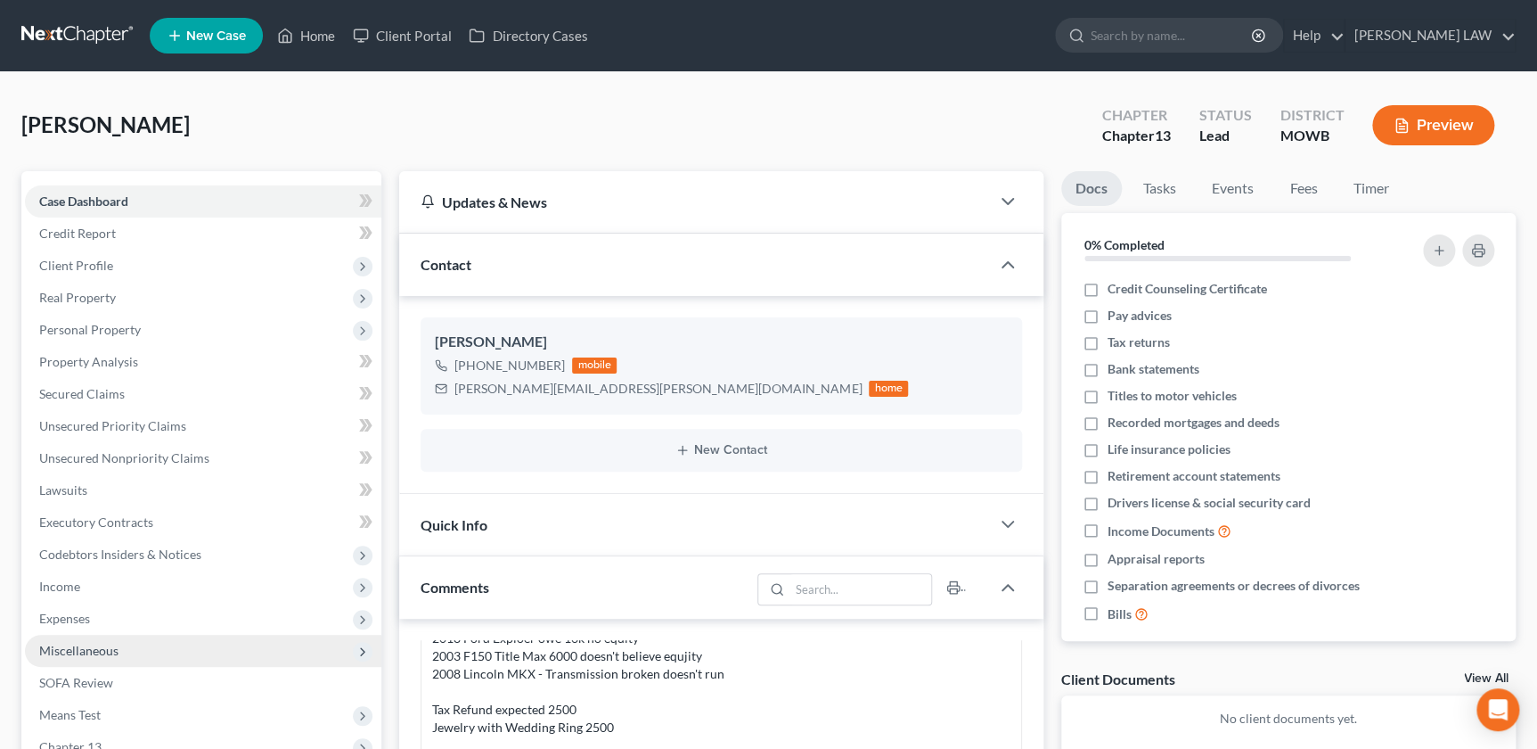
scroll to position [283, 0]
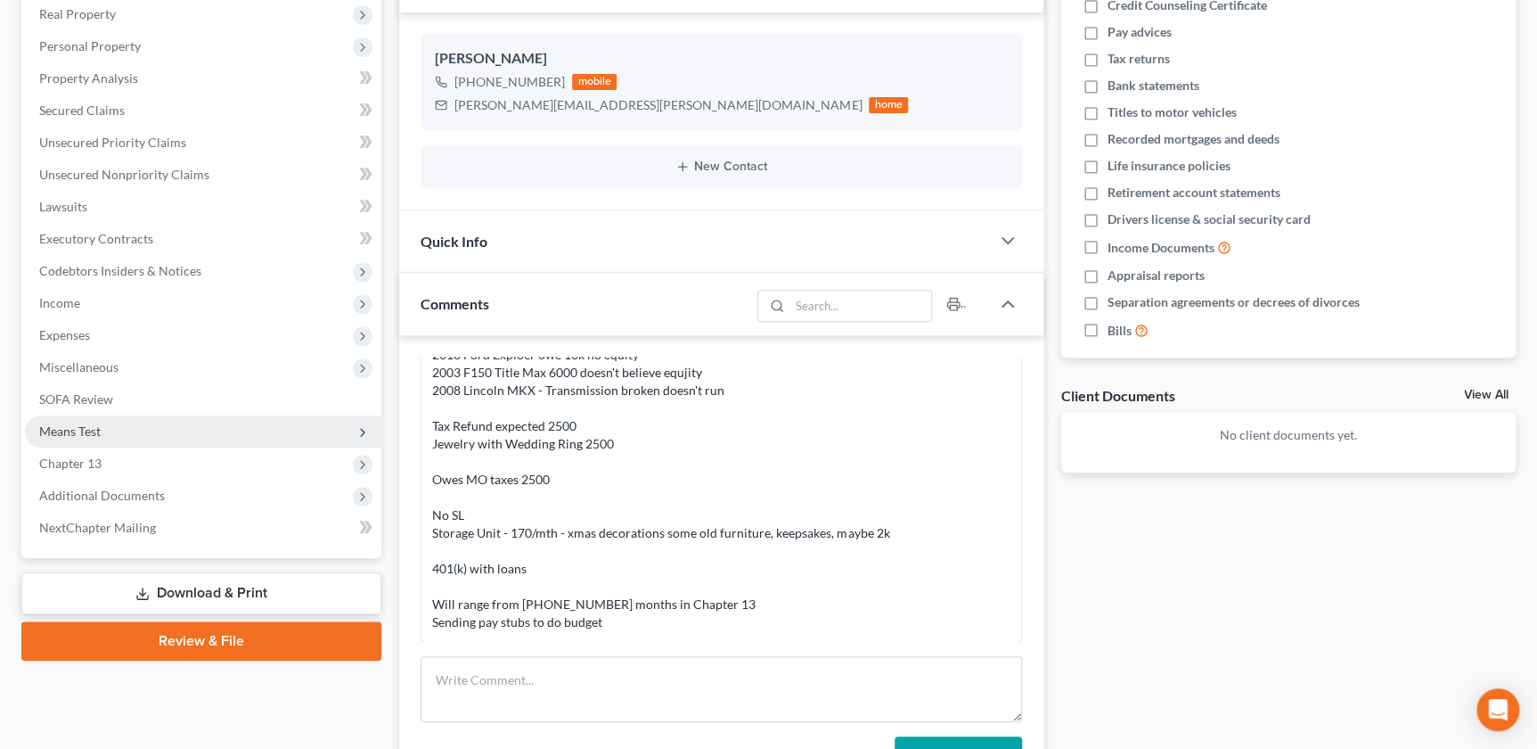
click at [106, 428] on span "Means Test" at bounding box center [203, 431] width 356 height 32
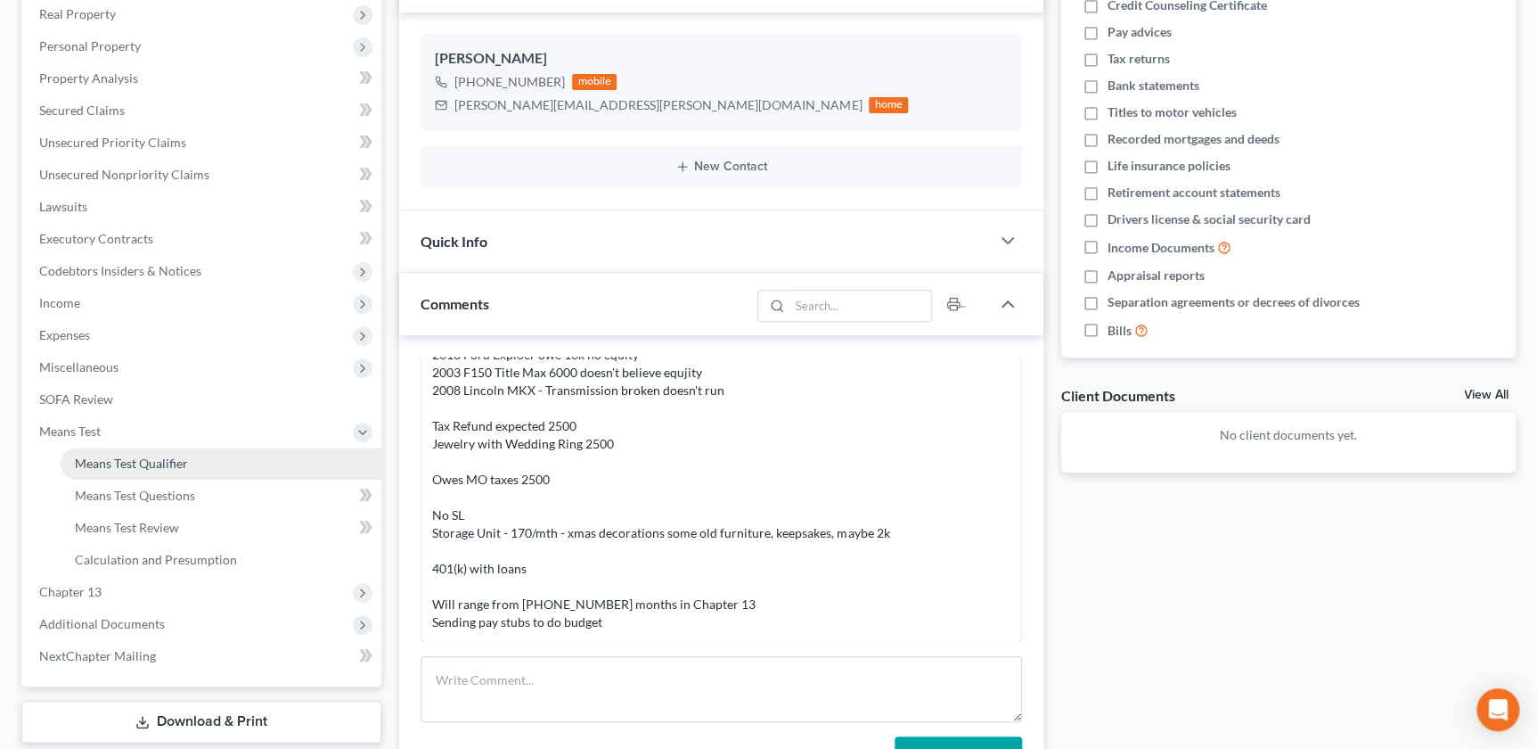
click at [190, 463] on link "Means Test Qualifier" at bounding box center [221, 463] width 321 height 32
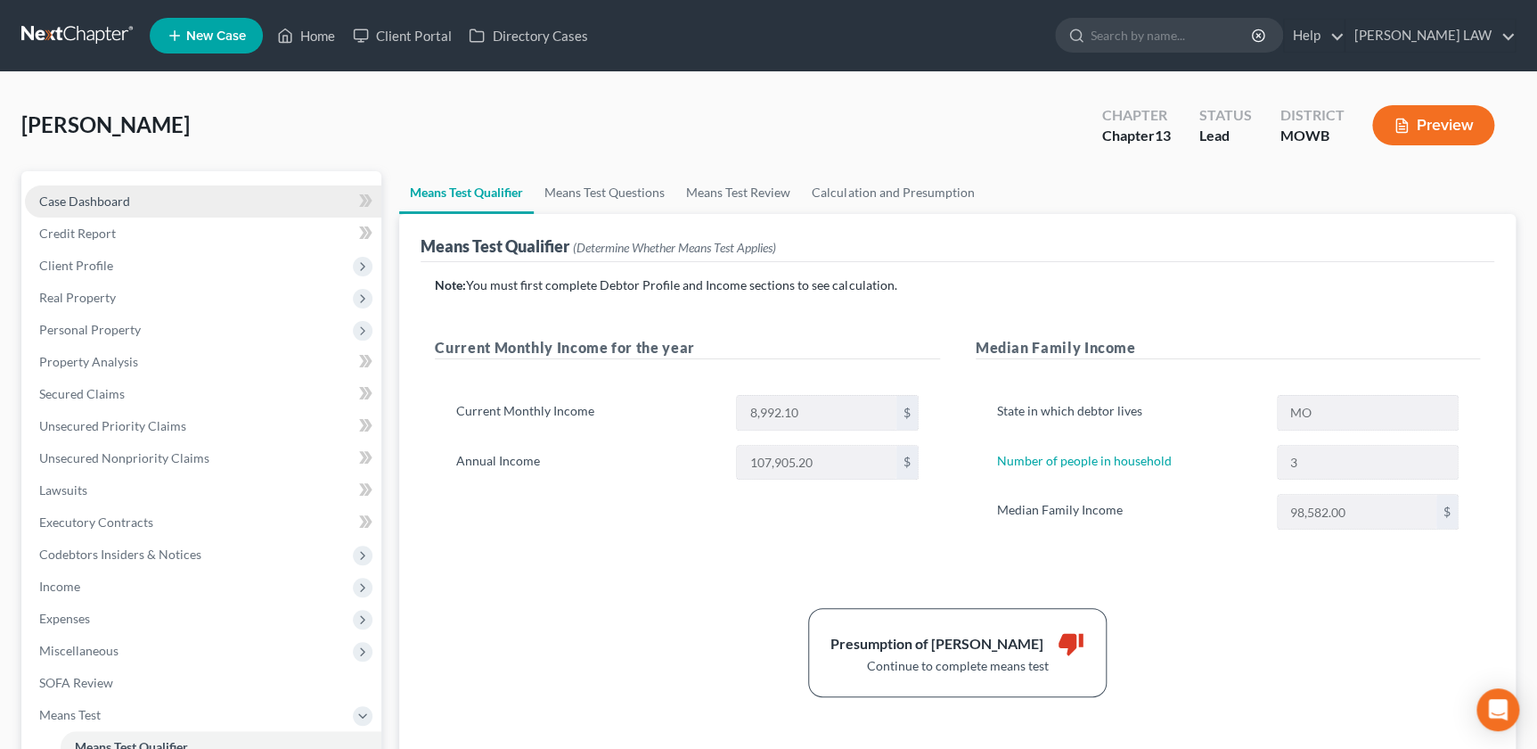
click at [124, 195] on span "Case Dashboard" at bounding box center [84, 200] width 91 height 15
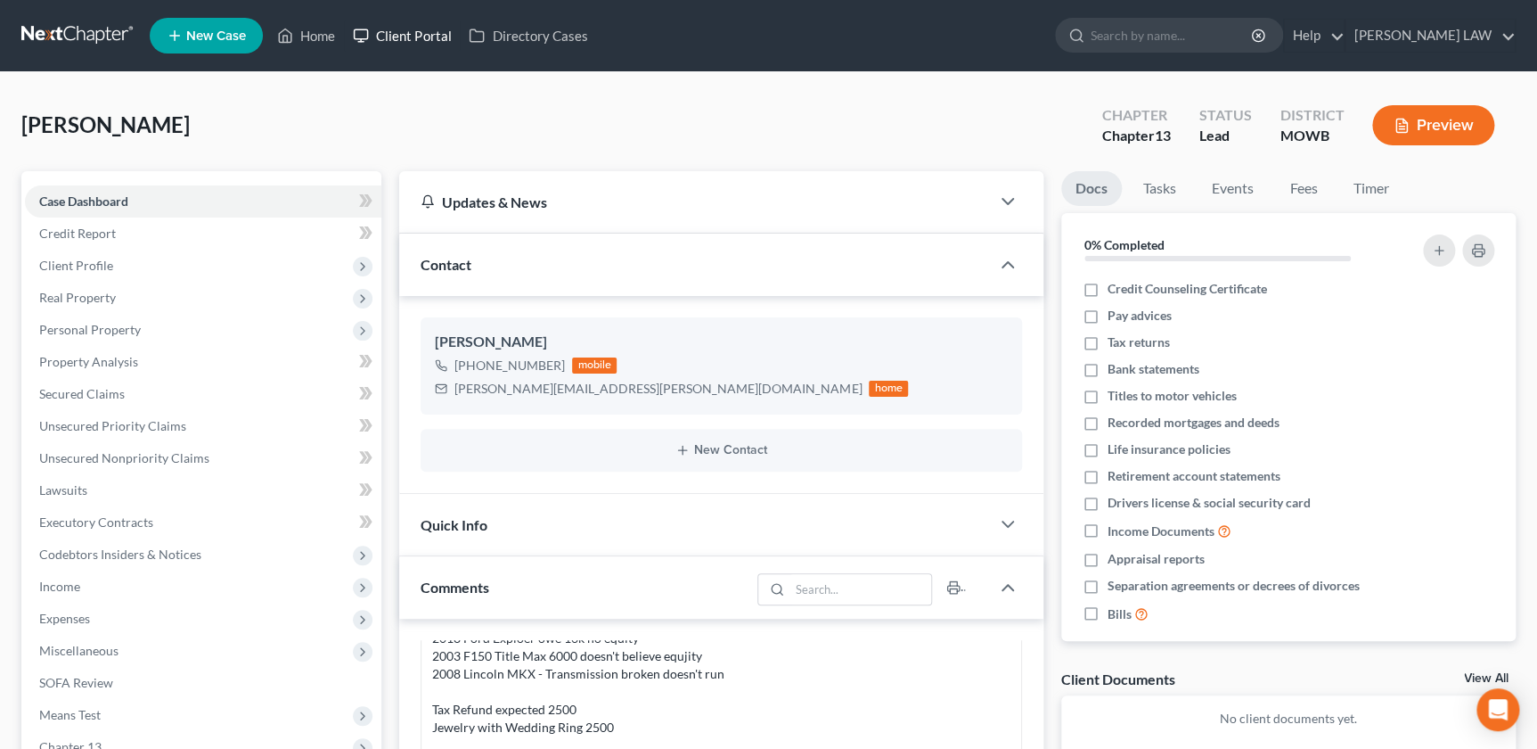
click at [391, 20] on link "Client Portal" at bounding box center [402, 36] width 116 height 32
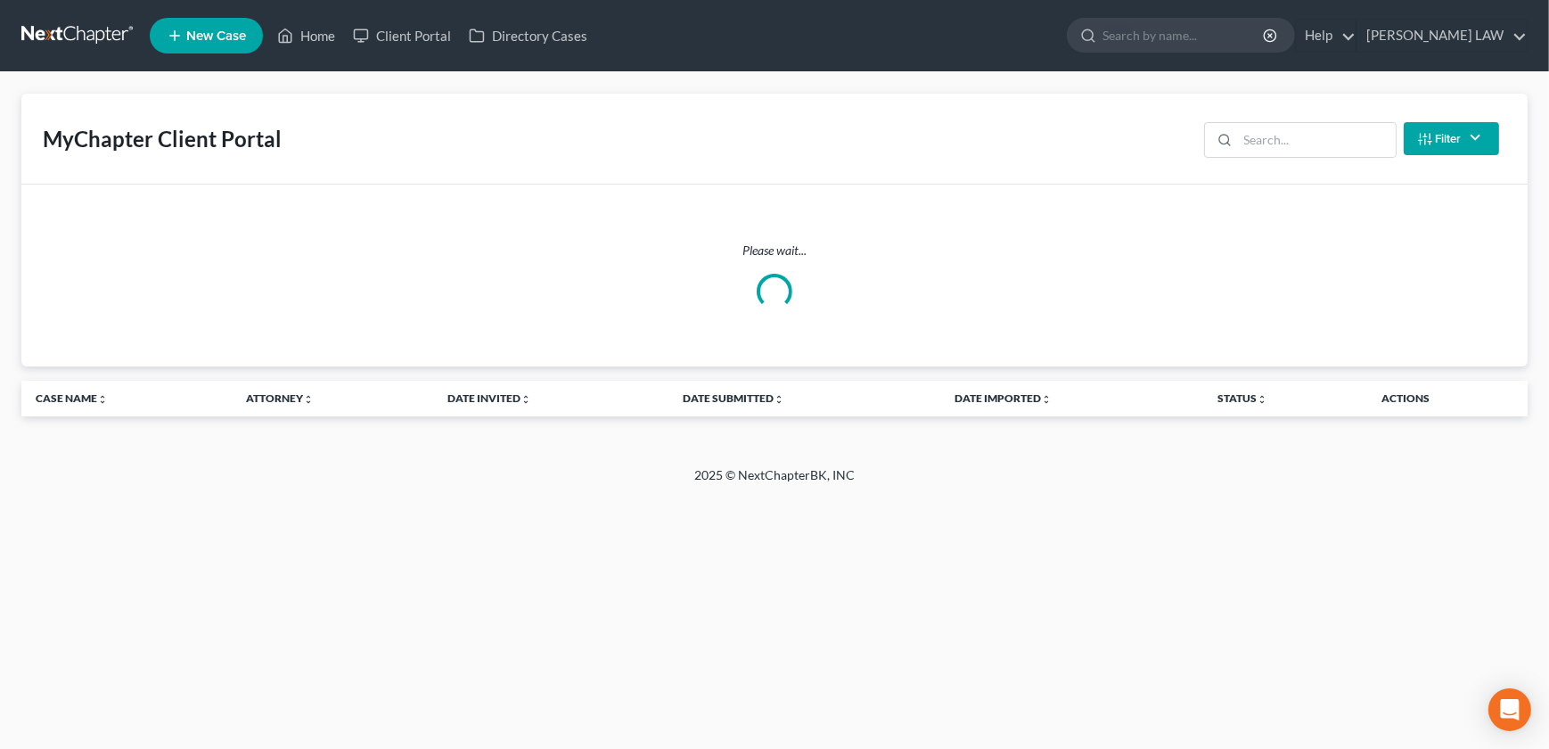
click at [1185, 53] on ul "New Case Home Client Portal Directory Cases - No Result - See all results Or Pr…" at bounding box center [839, 35] width 1378 height 46
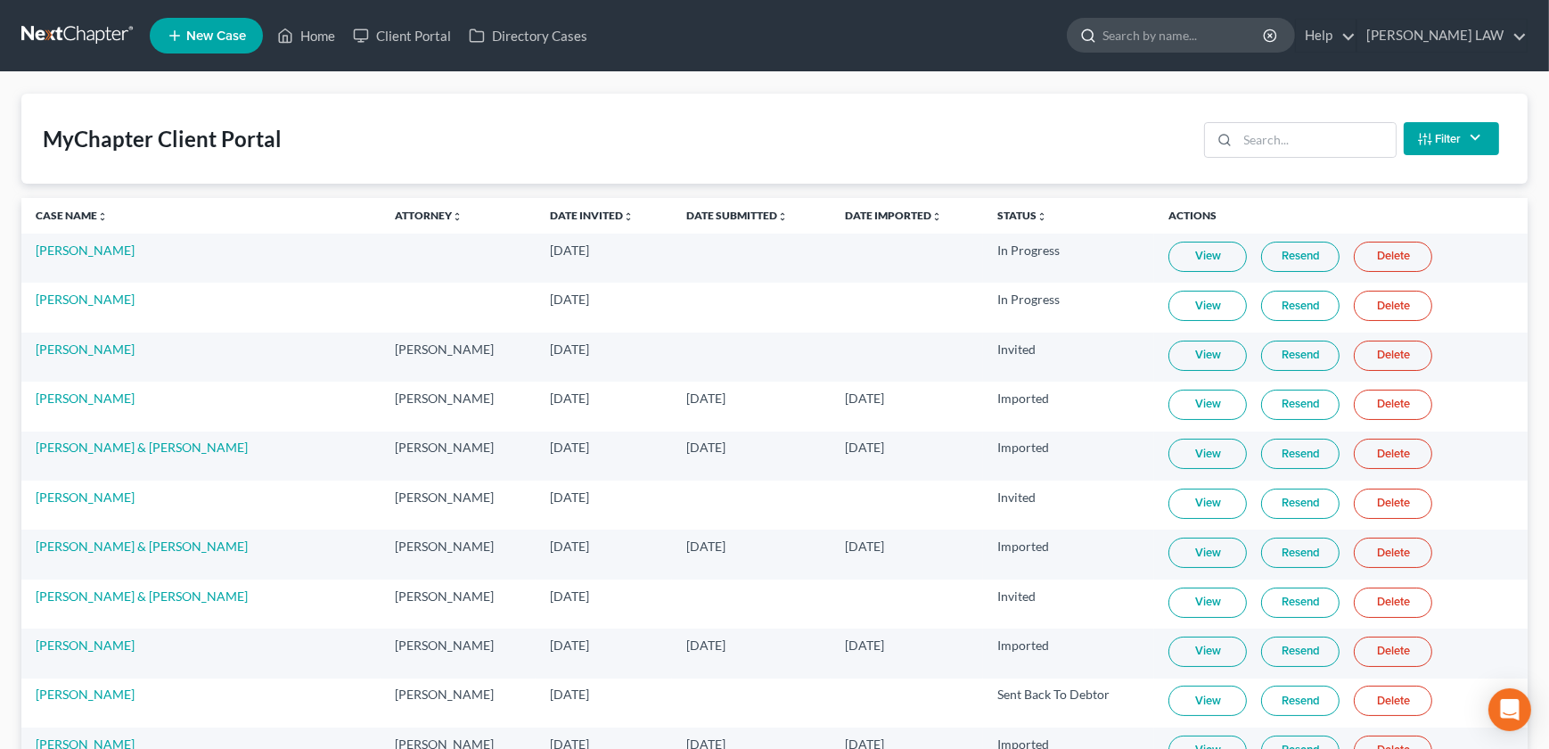
click at [1174, 52] on div at bounding box center [1181, 35] width 228 height 35
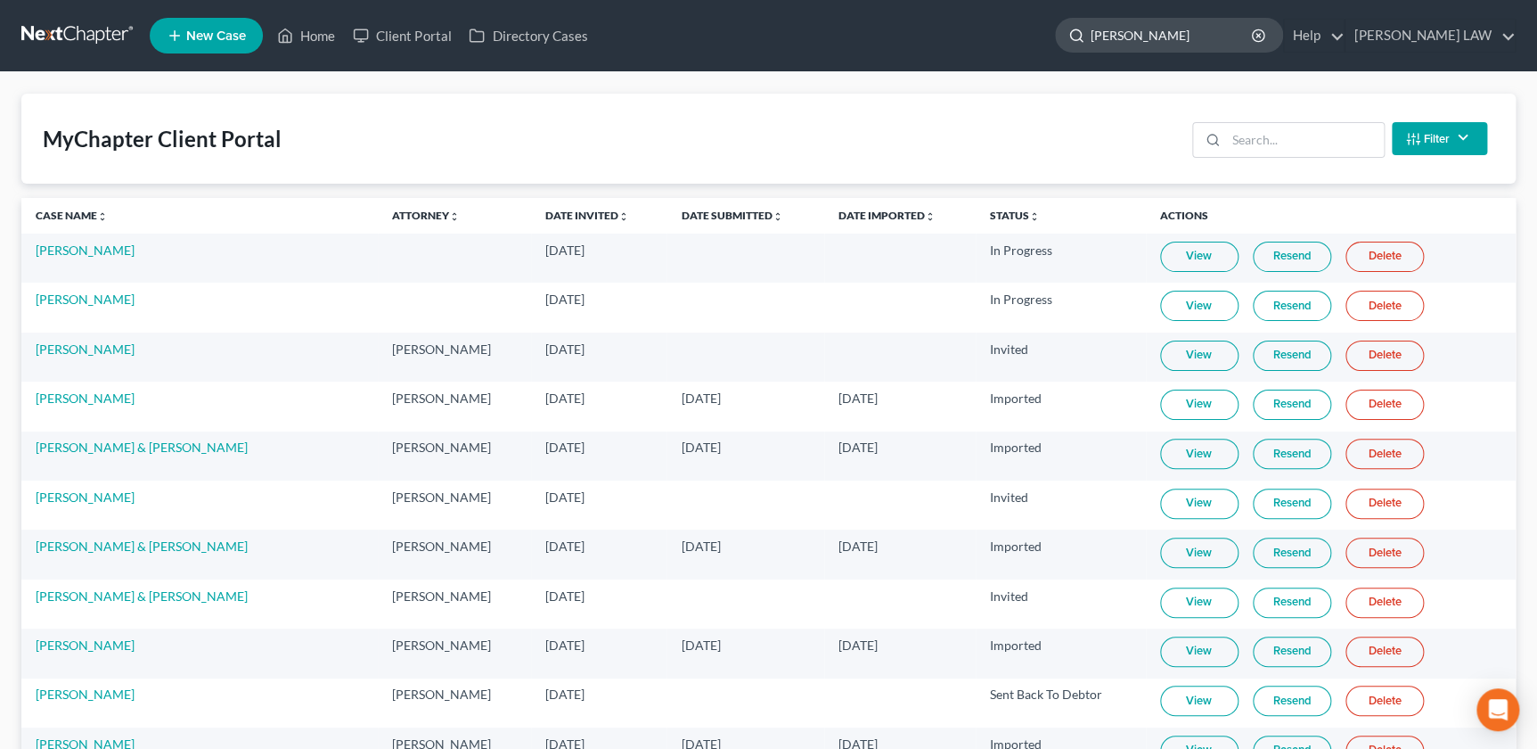
type input "mccullough"
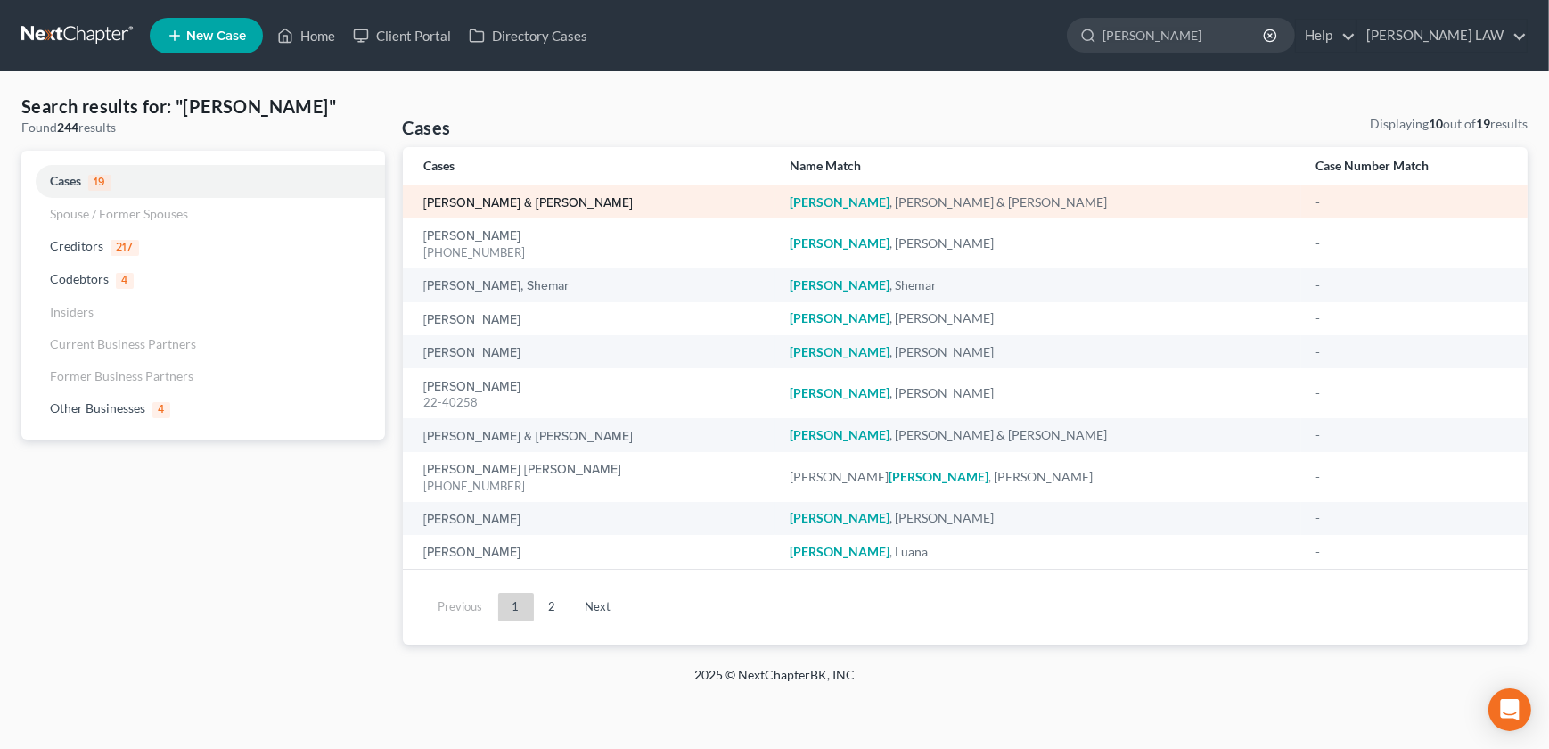
click at [500, 204] on link "[PERSON_NAME] & [PERSON_NAME]" at bounding box center [528, 203] width 209 height 12
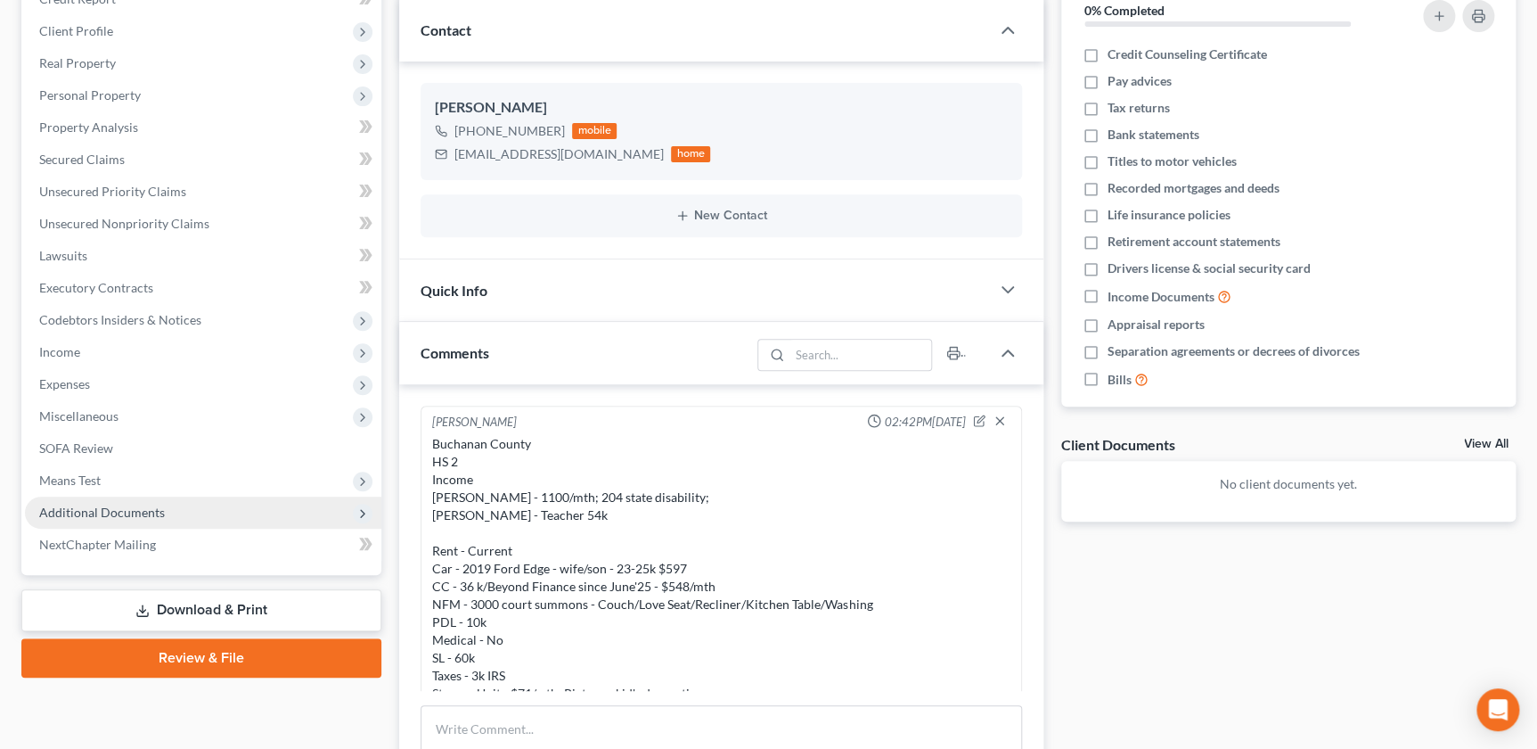
scroll to position [324, 0]
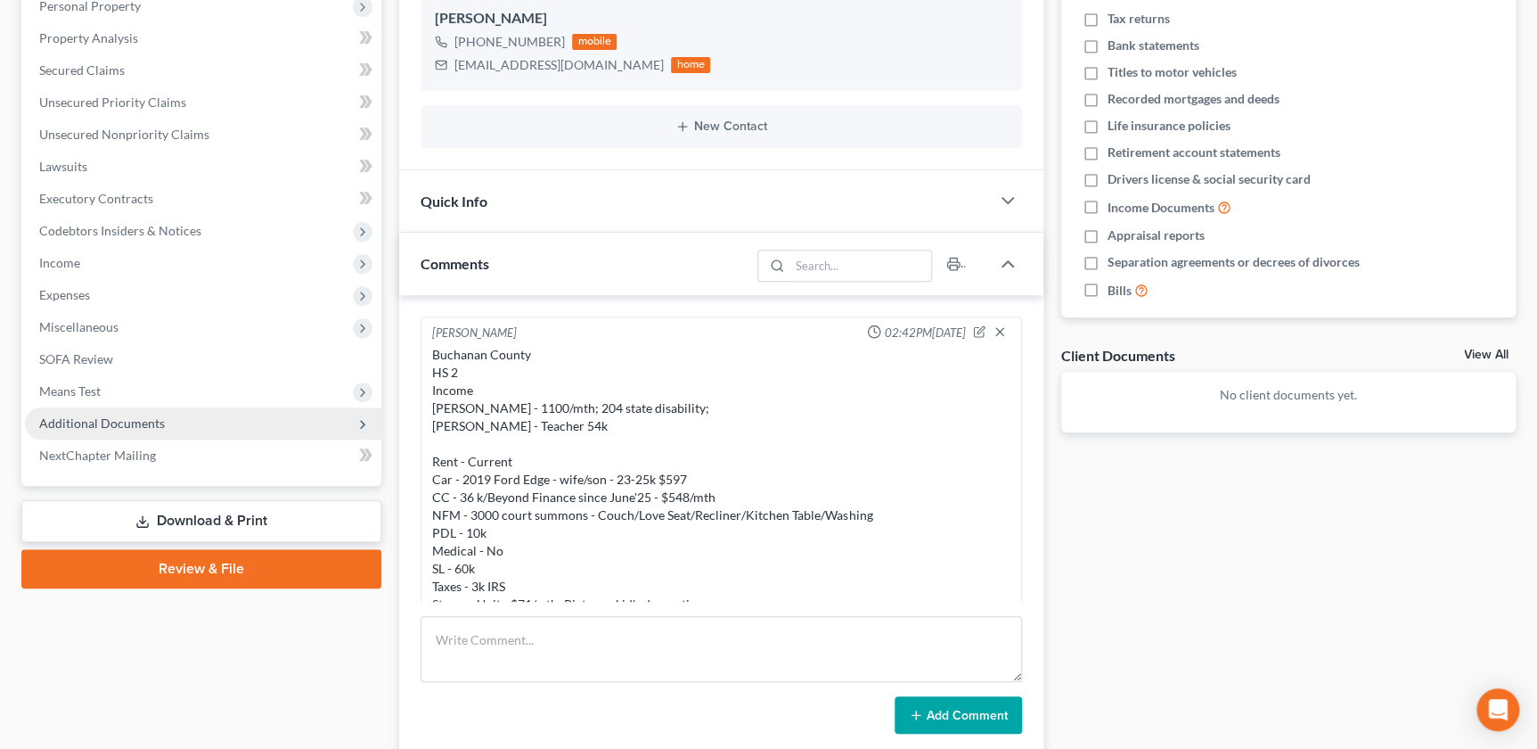
click at [120, 407] on span "Additional Documents" at bounding box center [203, 423] width 356 height 32
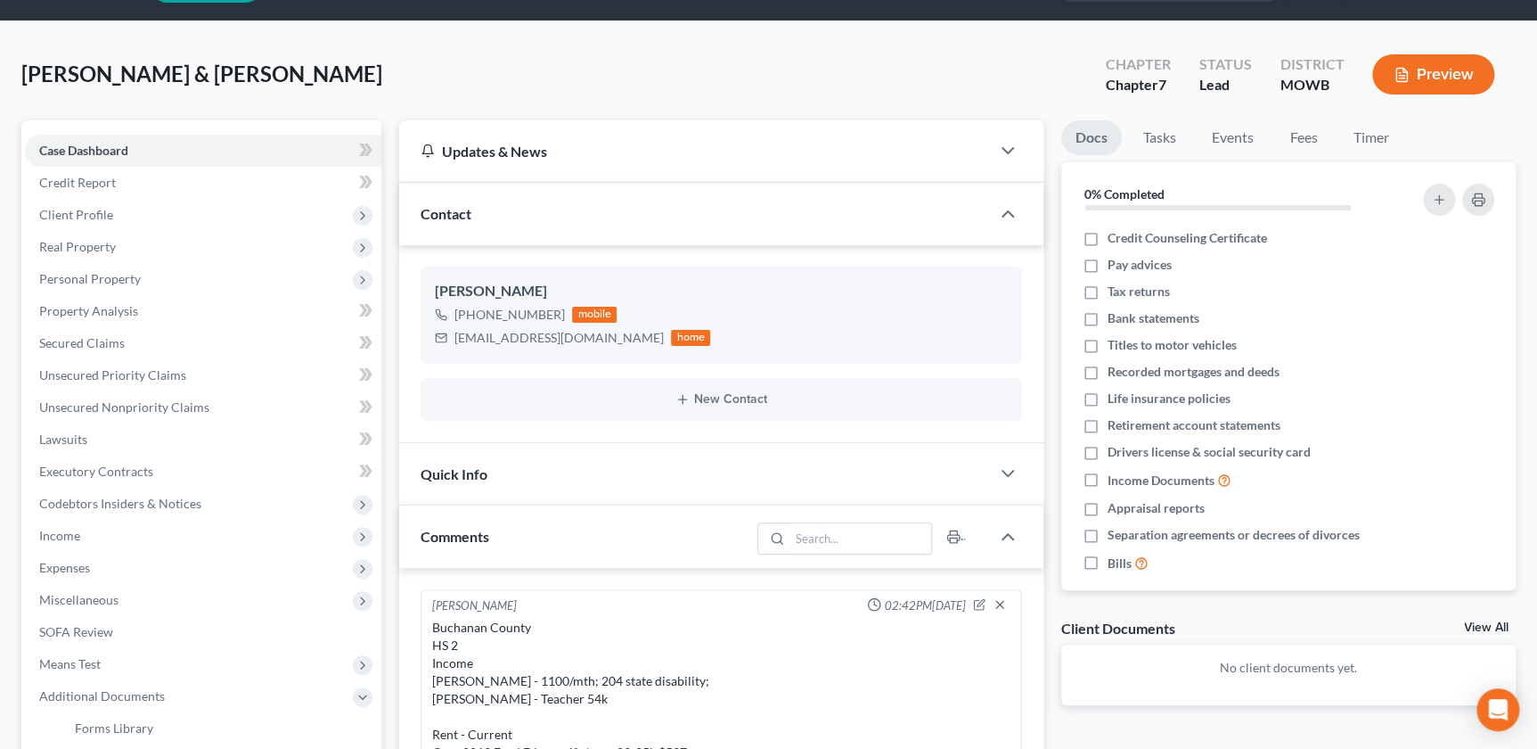
scroll to position [20, 0]
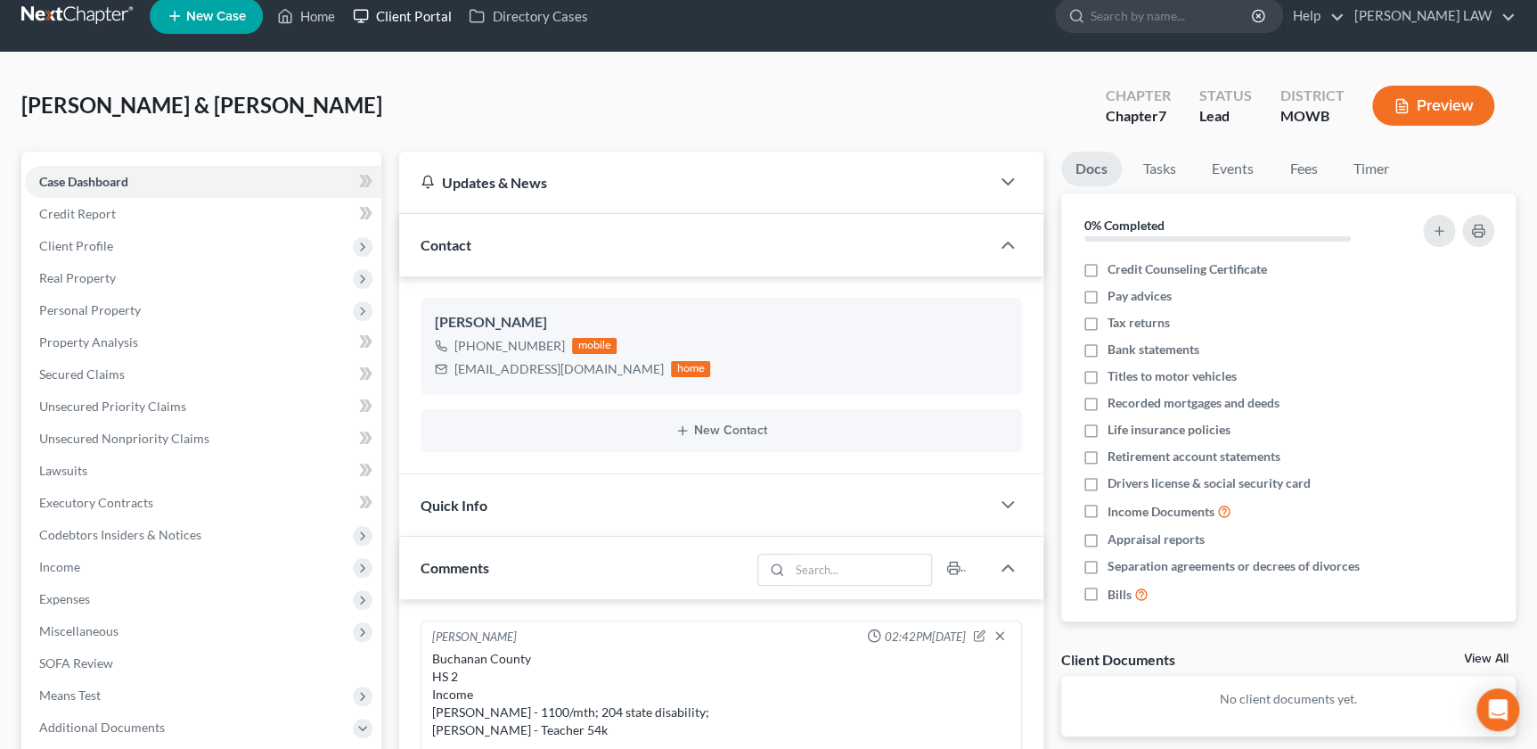
click at [417, 16] on link "Client Portal" at bounding box center [402, 16] width 116 height 32
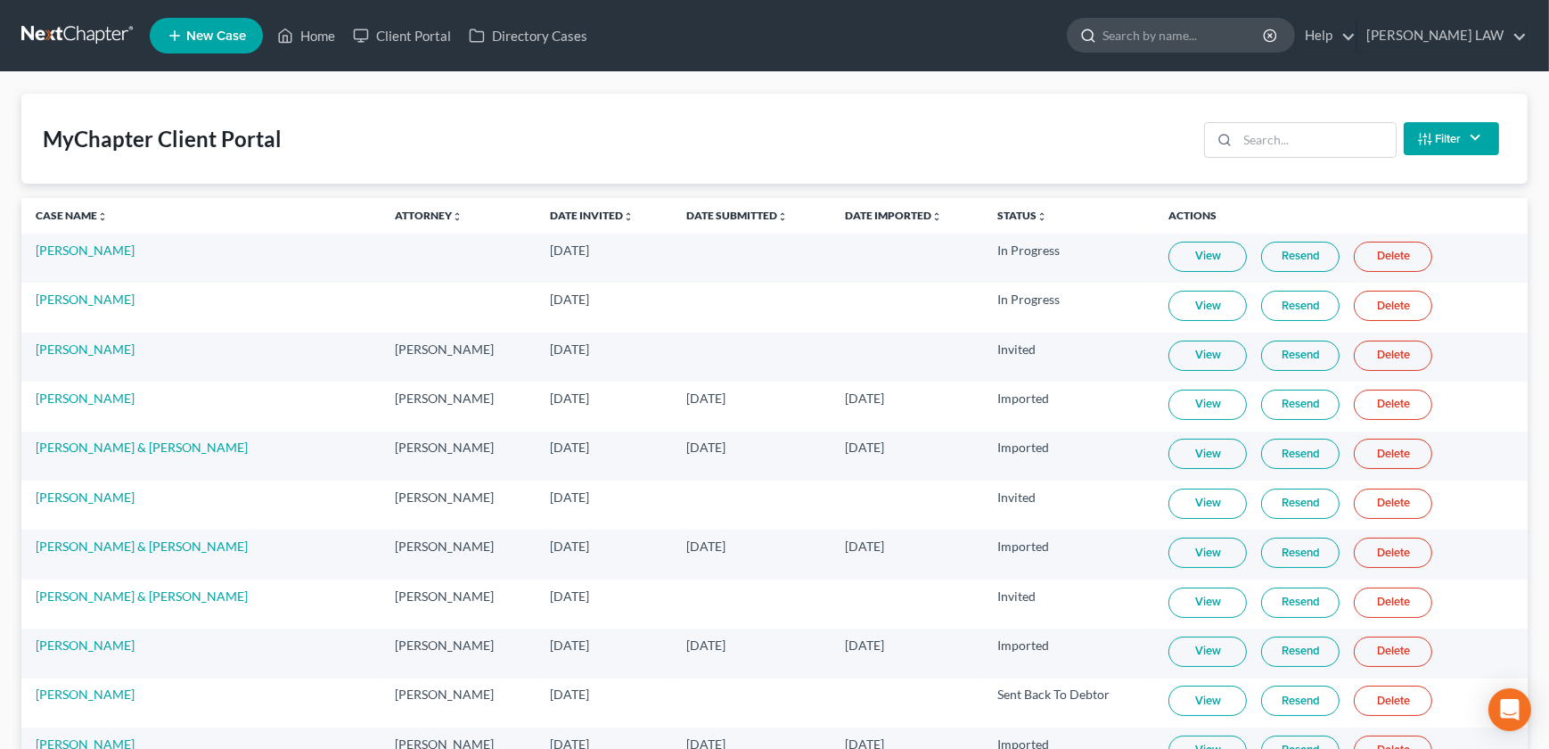
click at [1207, 36] on input "search" at bounding box center [1183, 35] width 163 height 33
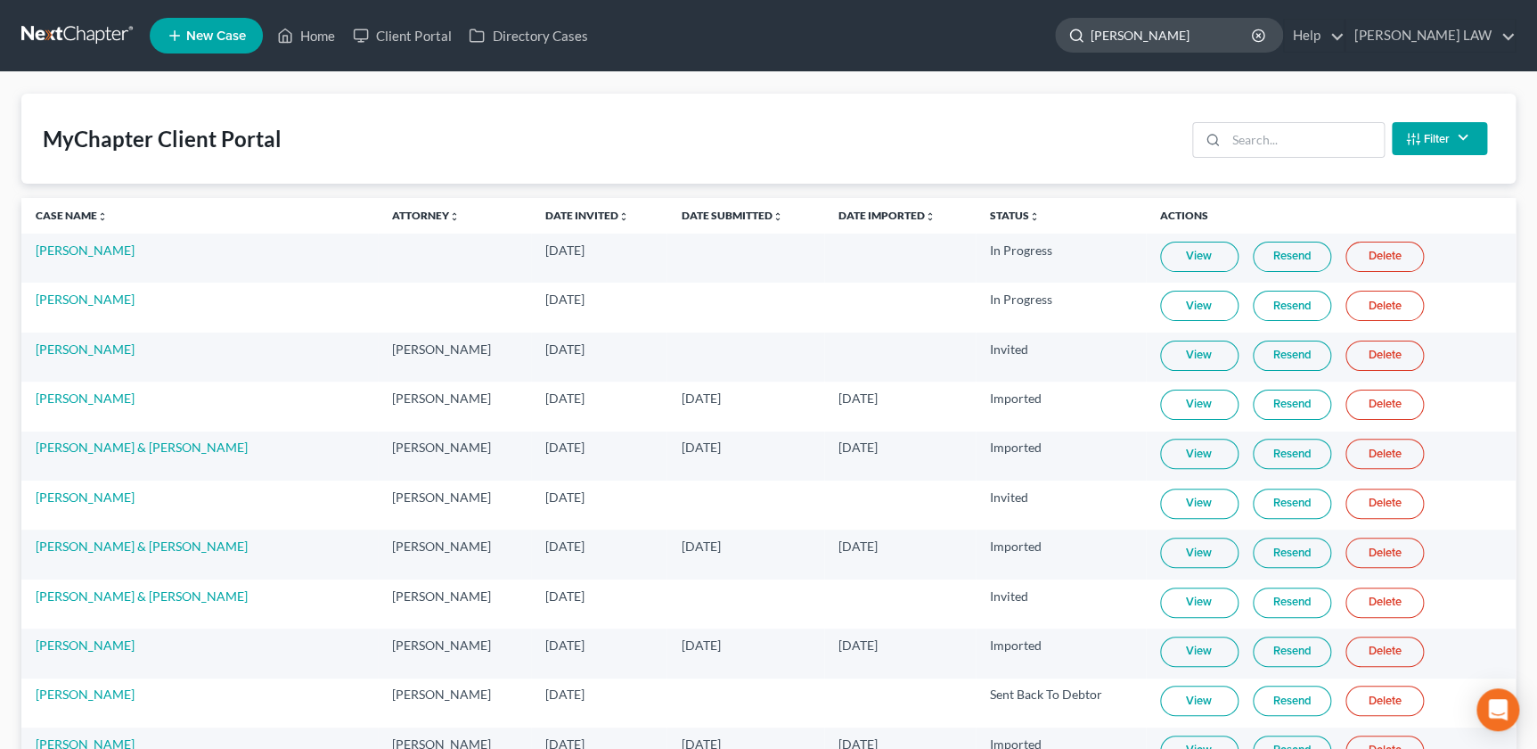
type input "mccullough"
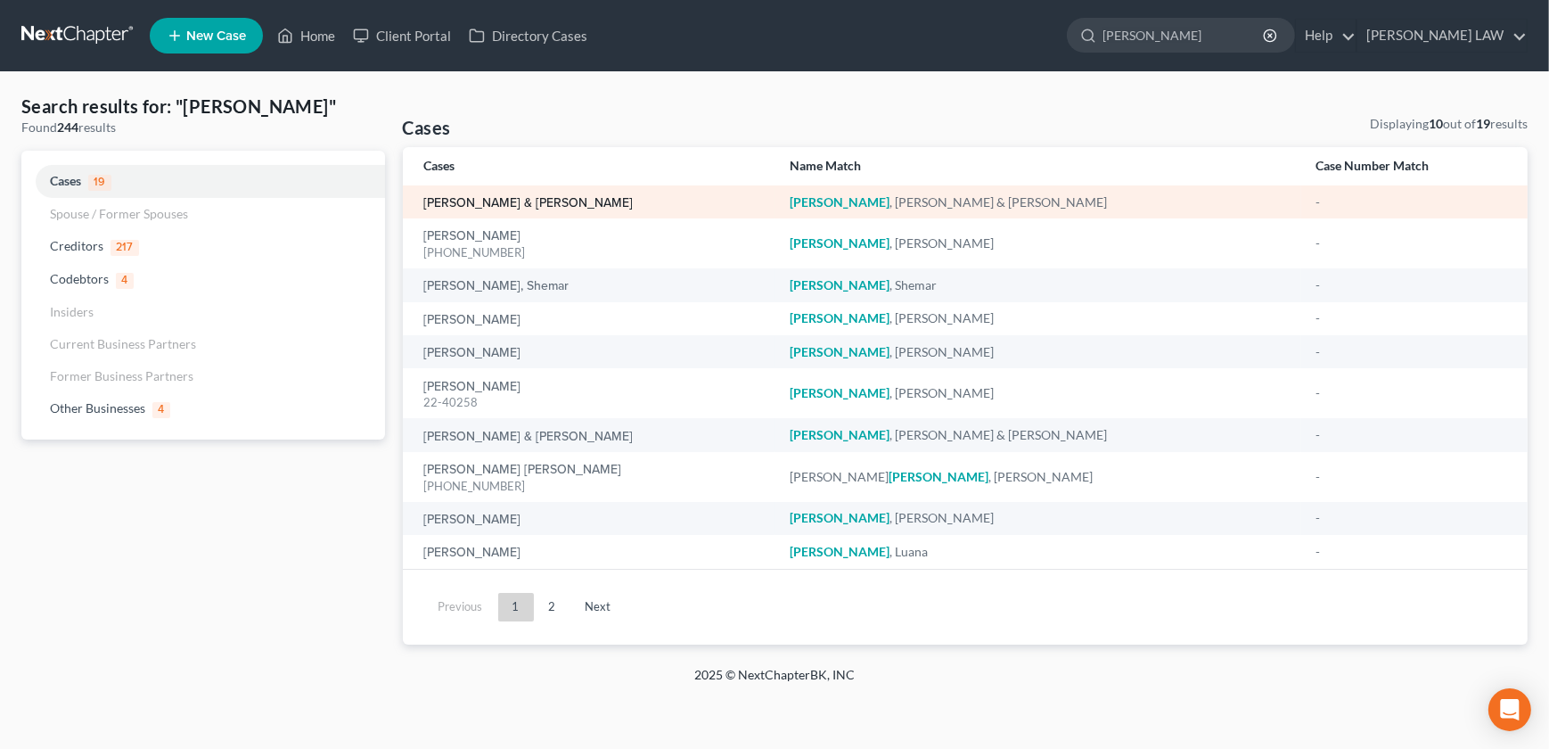
click at [488, 204] on link "[PERSON_NAME] & [PERSON_NAME]" at bounding box center [528, 203] width 209 height 12
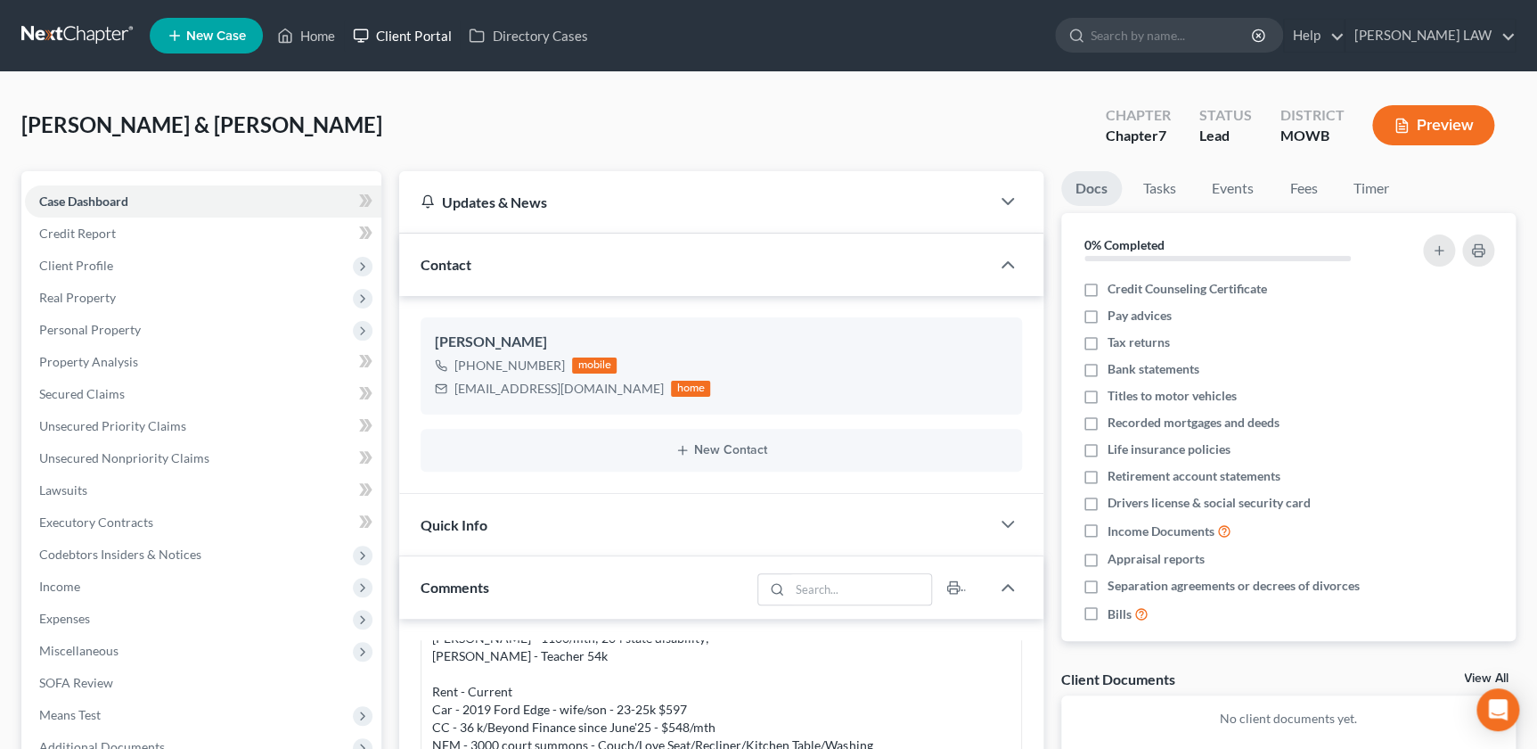
click at [426, 31] on link "Client Portal" at bounding box center [402, 36] width 116 height 32
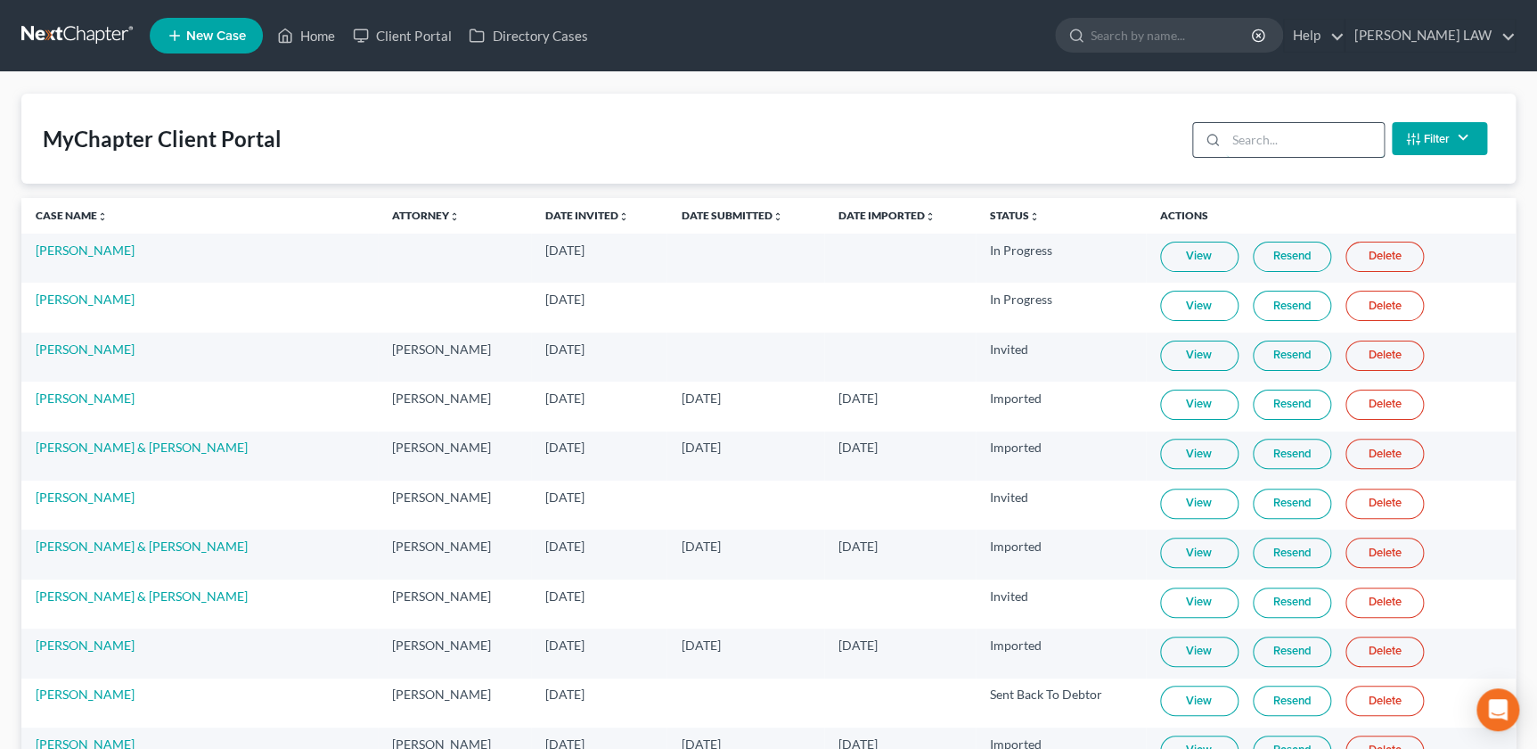
click at [1277, 129] on input "search" at bounding box center [1305, 140] width 158 height 34
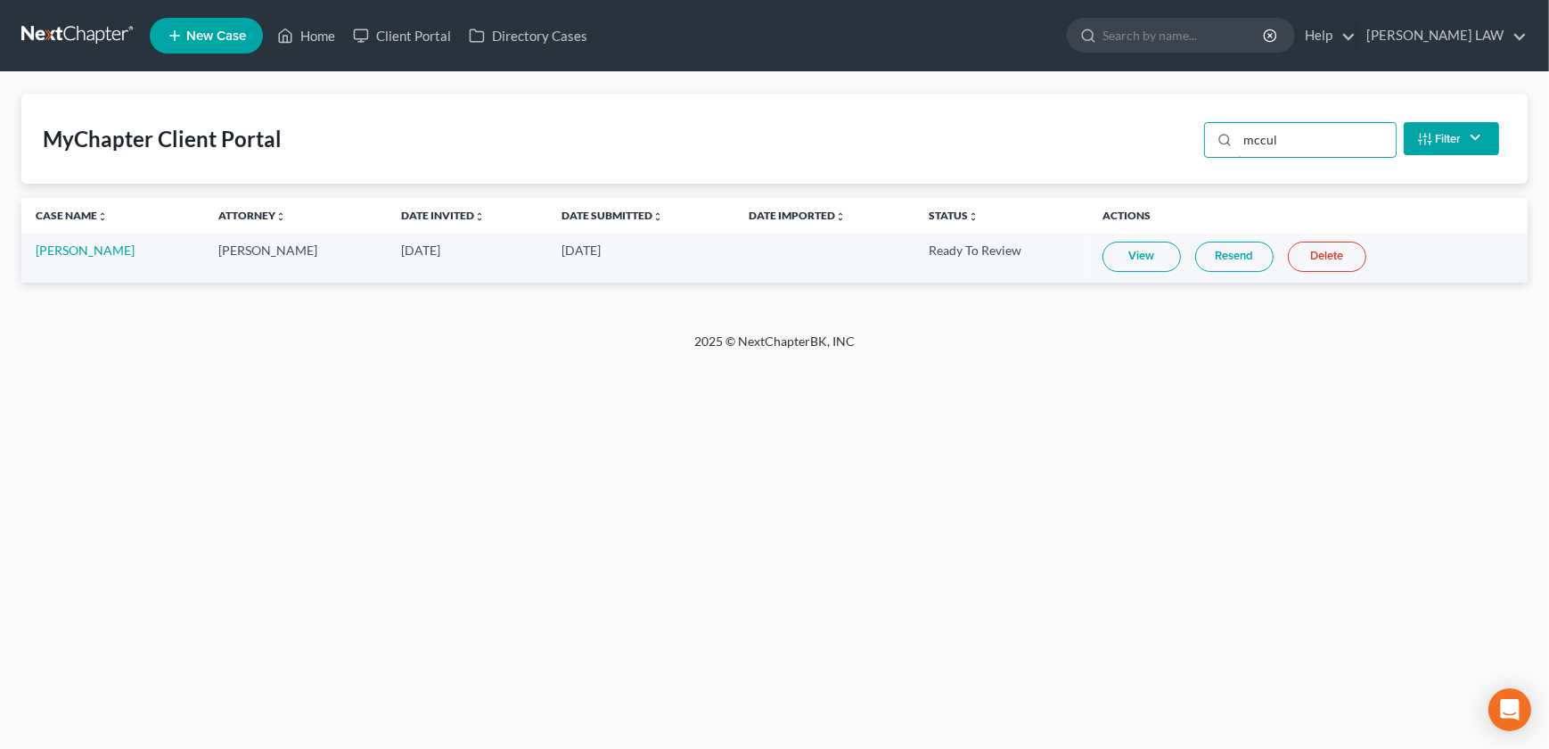
type input "mccul"
click at [1114, 238] on td "View Resend Delete" at bounding box center [1307, 258] width 439 height 49
click at [1110, 259] on link "View" at bounding box center [1141, 257] width 78 height 30
click at [85, 250] on link "[PERSON_NAME]" at bounding box center [85, 249] width 99 height 15
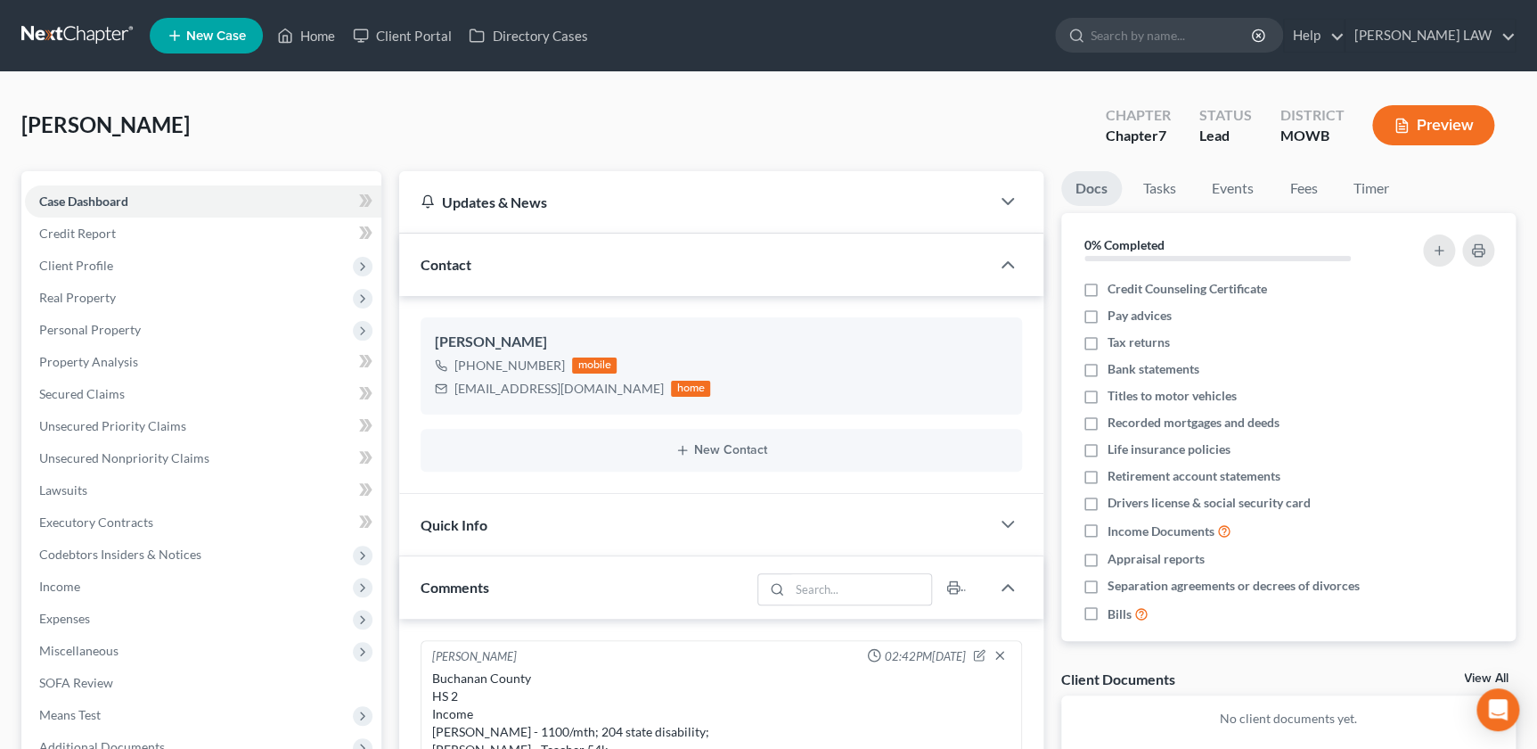
scroll to position [94, 0]
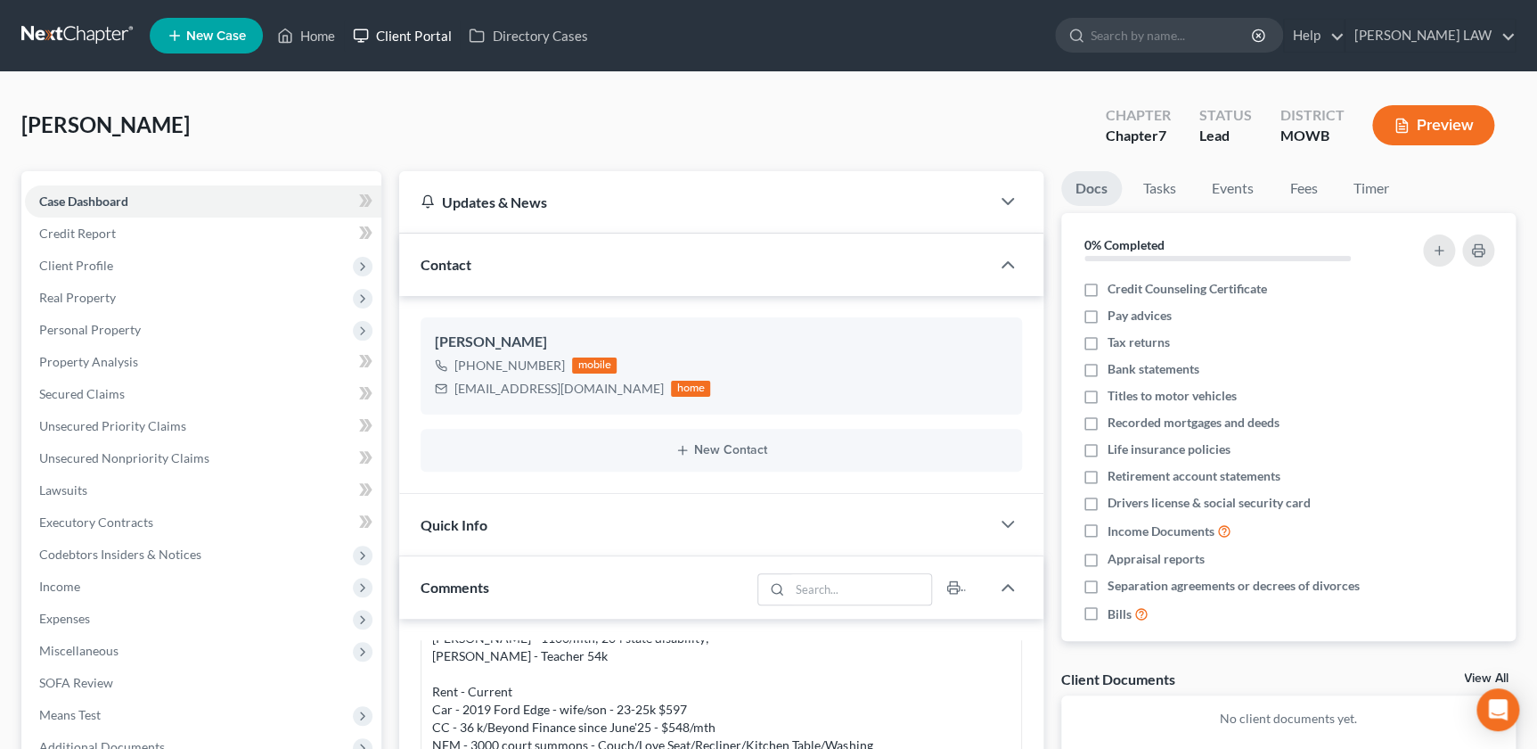
click at [395, 37] on link "Client Portal" at bounding box center [402, 36] width 116 height 32
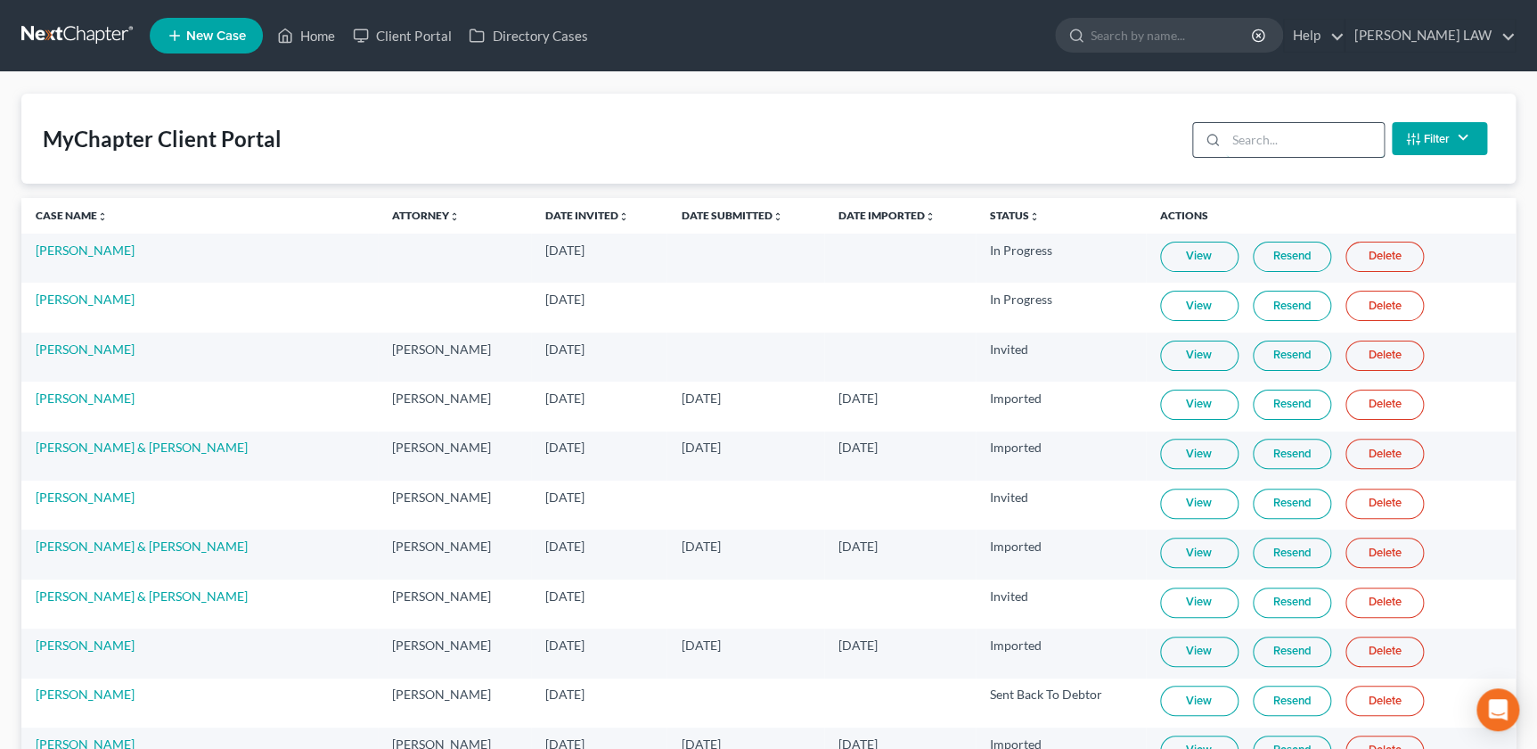
click at [1232, 135] on input "search" at bounding box center [1305, 140] width 158 height 34
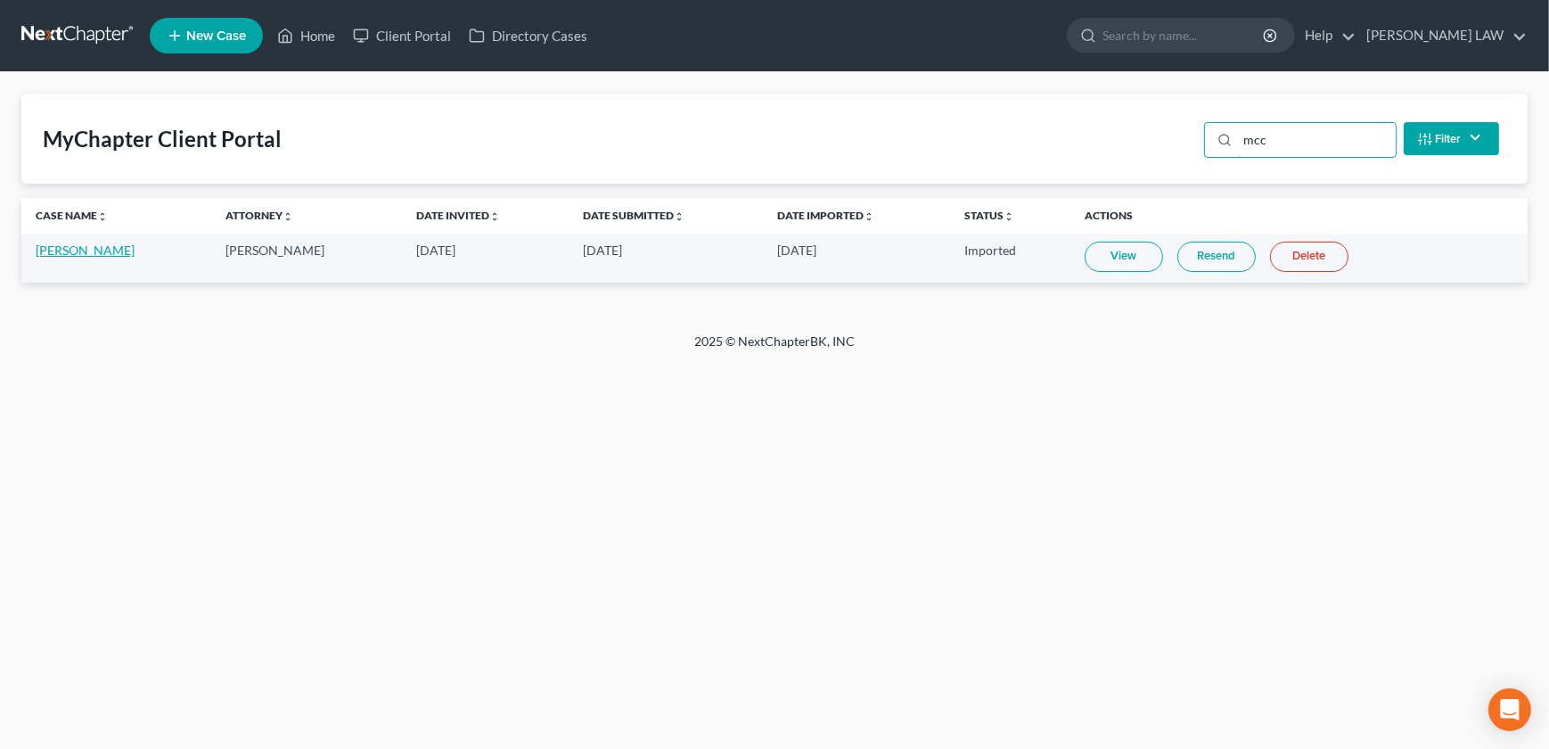
type input "mcc"
click at [69, 253] on link "[PERSON_NAME]" at bounding box center [85, 249] width 99 height 15
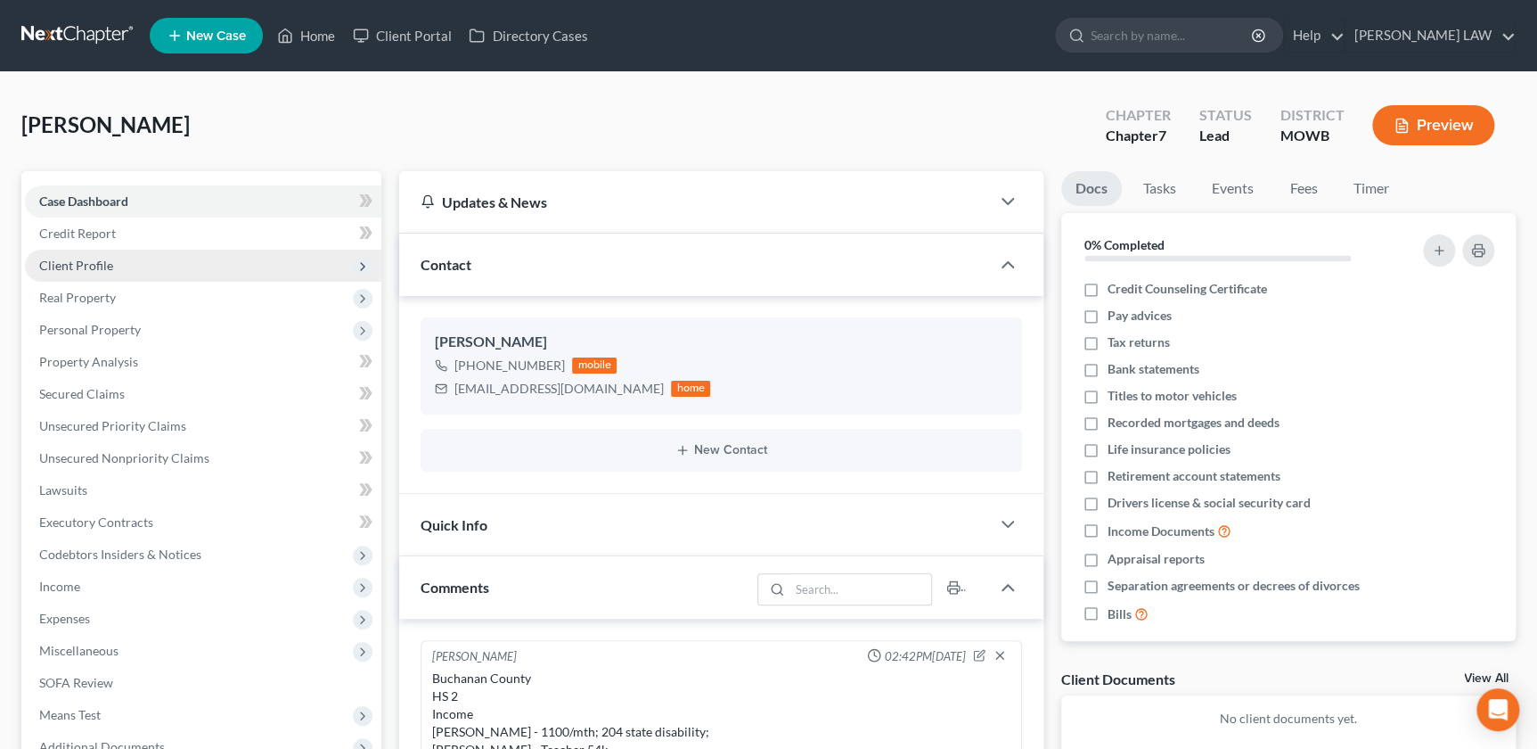
scroll to position [94, 0]
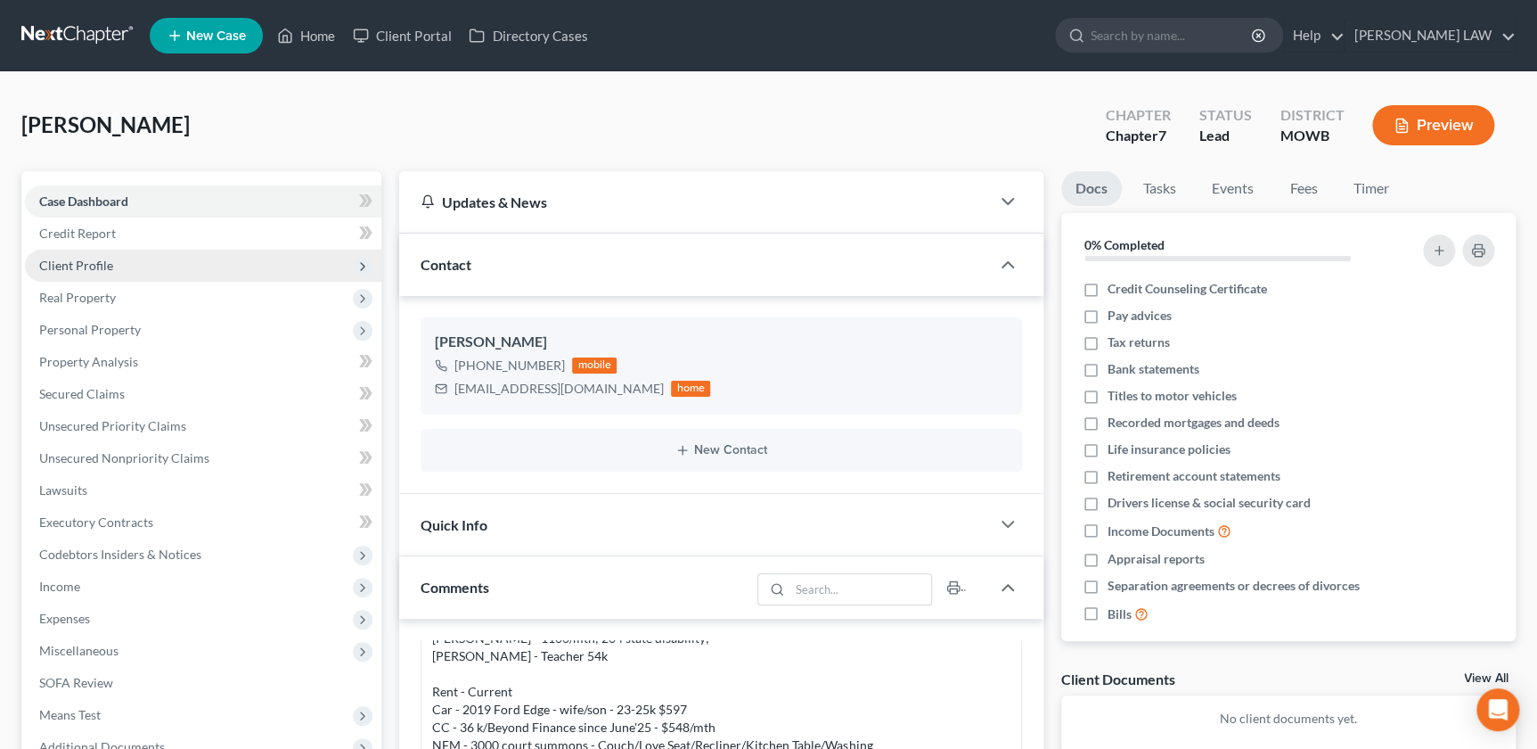
click at [92, 265] on span "Client Profile" at bounding box center [76, 265] width 74 height 15
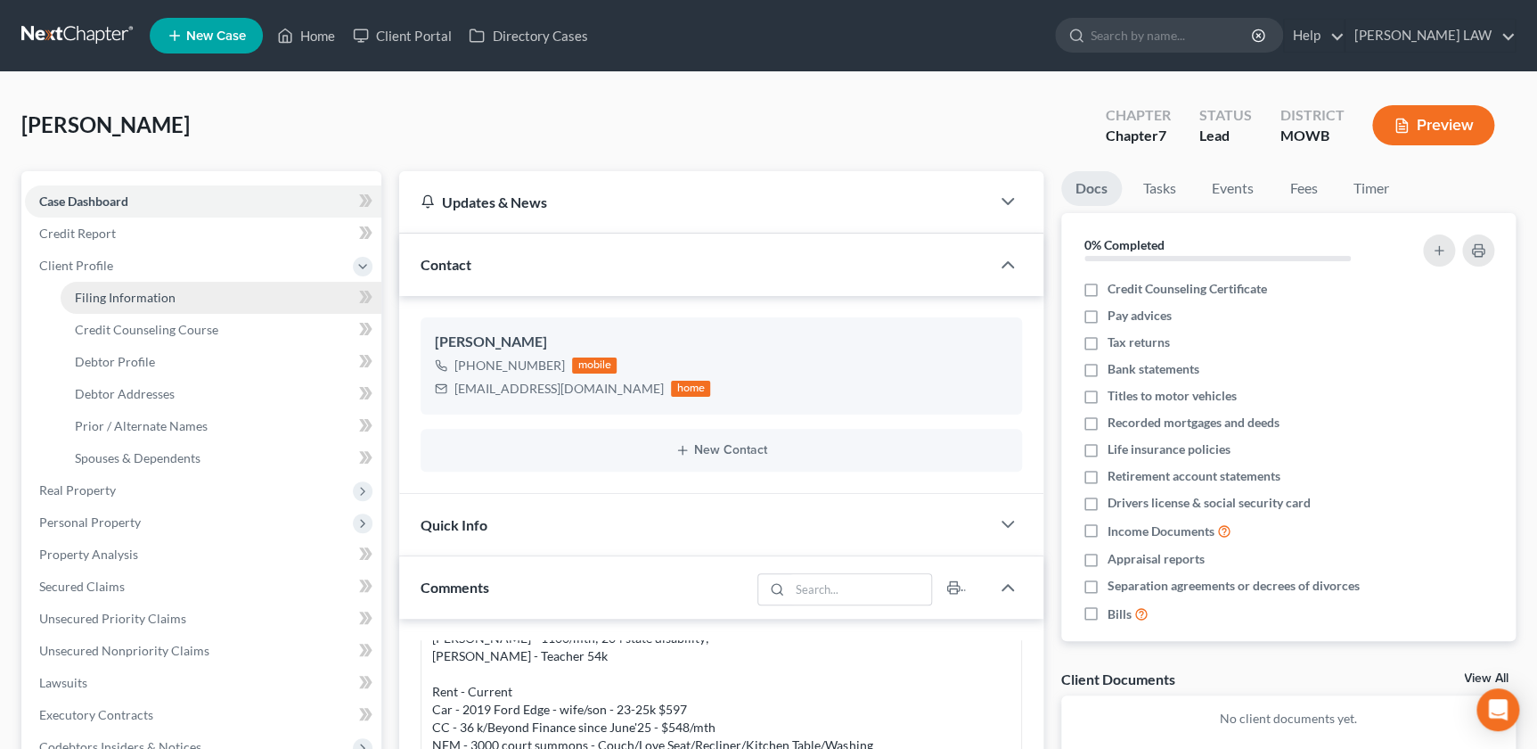
click at [136, 306] on link "Filing Information" at bounding box center [221, 298] width 321 height 32
select select "1"
select select "0"
select select "26"
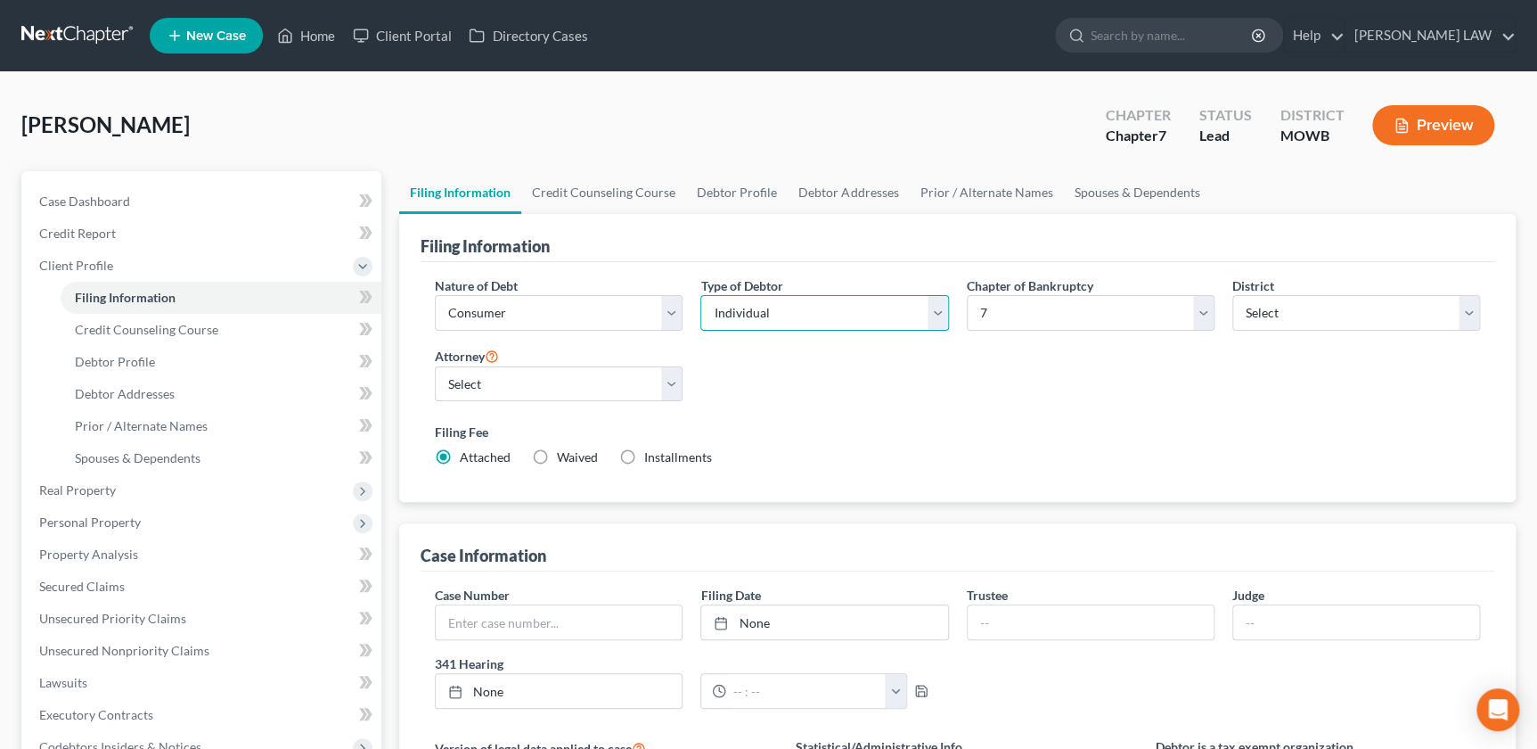
click at [820, 325] on select "Select Individual Joint" at bounding box center [825, 313] width 248 height 36
select select "1"
click at [701, 295] on select "Select Individual Joint" at bounding box center [825, 313] width 248 height 36
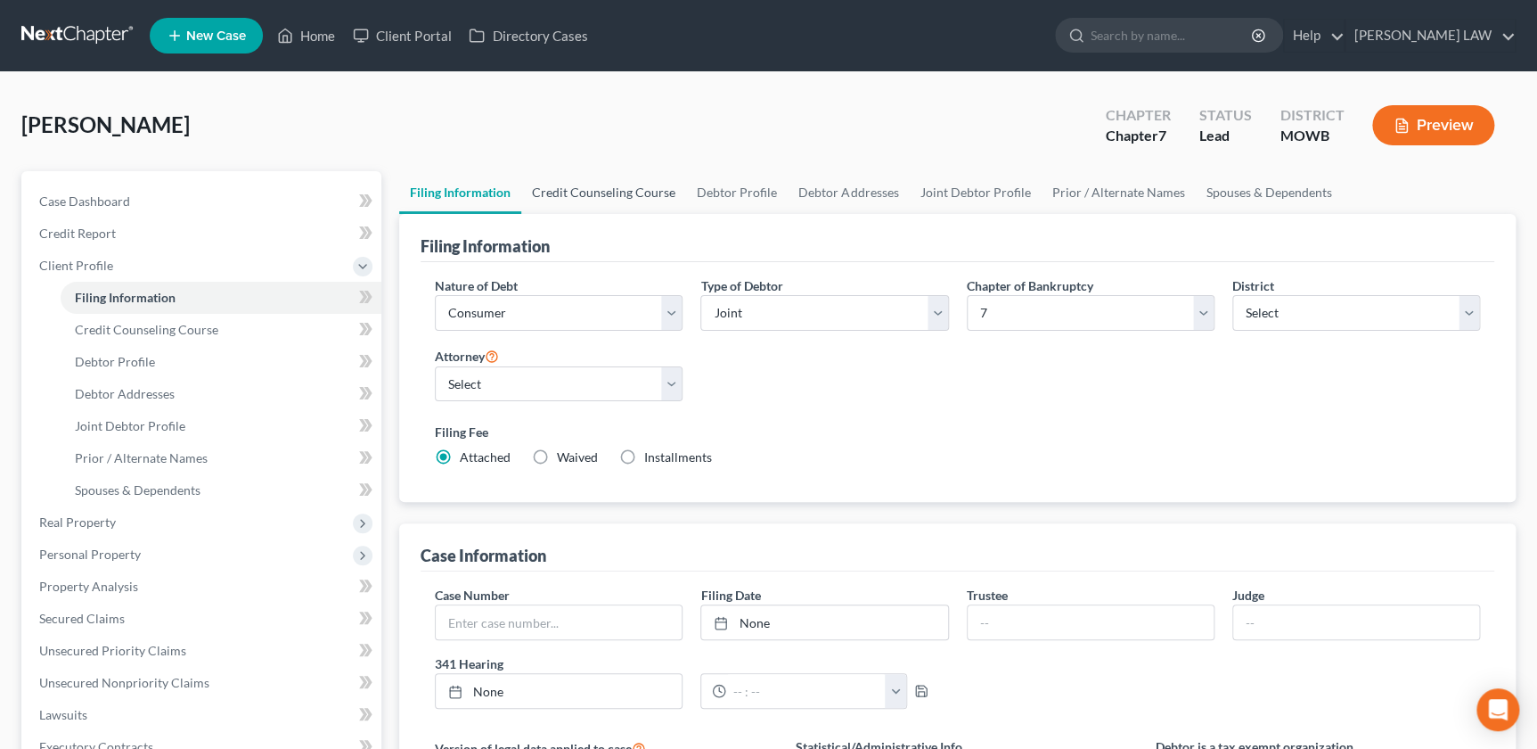
click at [594, 188] on link "Credit Counseling Course" at bounding box center [603, 192] width 165 height 43
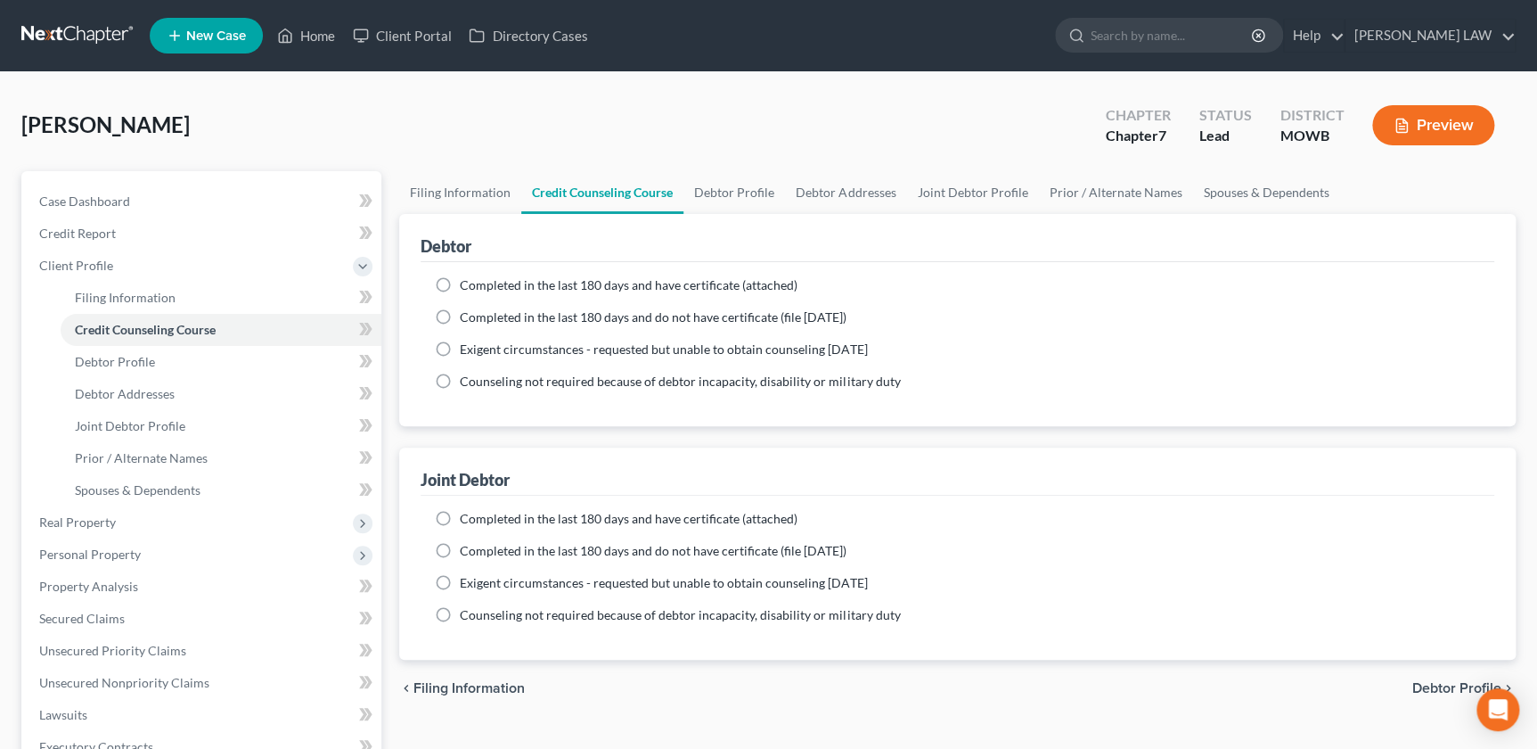
drag, startPoint x: 436, startPoint y: 279, endPoint x: 443, endPoint y: 302, distance: 24.2
click at [460, 279] on label "Completed in the last 180 days and have certificate (attached)" at bounding box center [629, 285] width 338 height 18
click at [467, 279] on input "Completed in the last 180 days and have certificate (attached)" at bounding box center [473, 282] width 12 height 12
radio input "true"
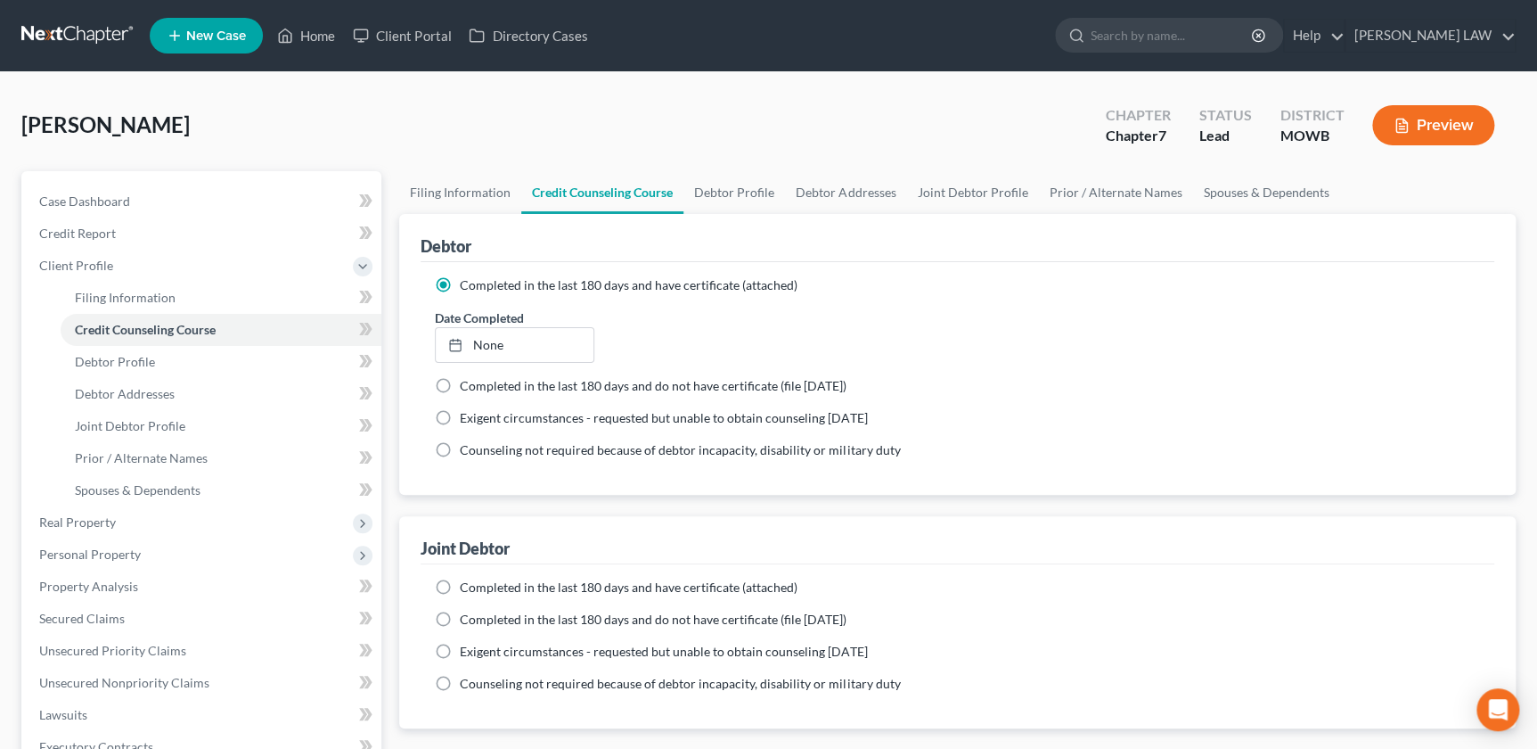
click at [460, 586] on label "Completed in the last 180 days and have certificate (attached)" at bounding box center [629, 587] width 338 height 18
click at [467, 586] on input "Completed in the last 180 days and have certificate (attached)" at bounding box center [473, 584] width 12 height 12
radio input "true"
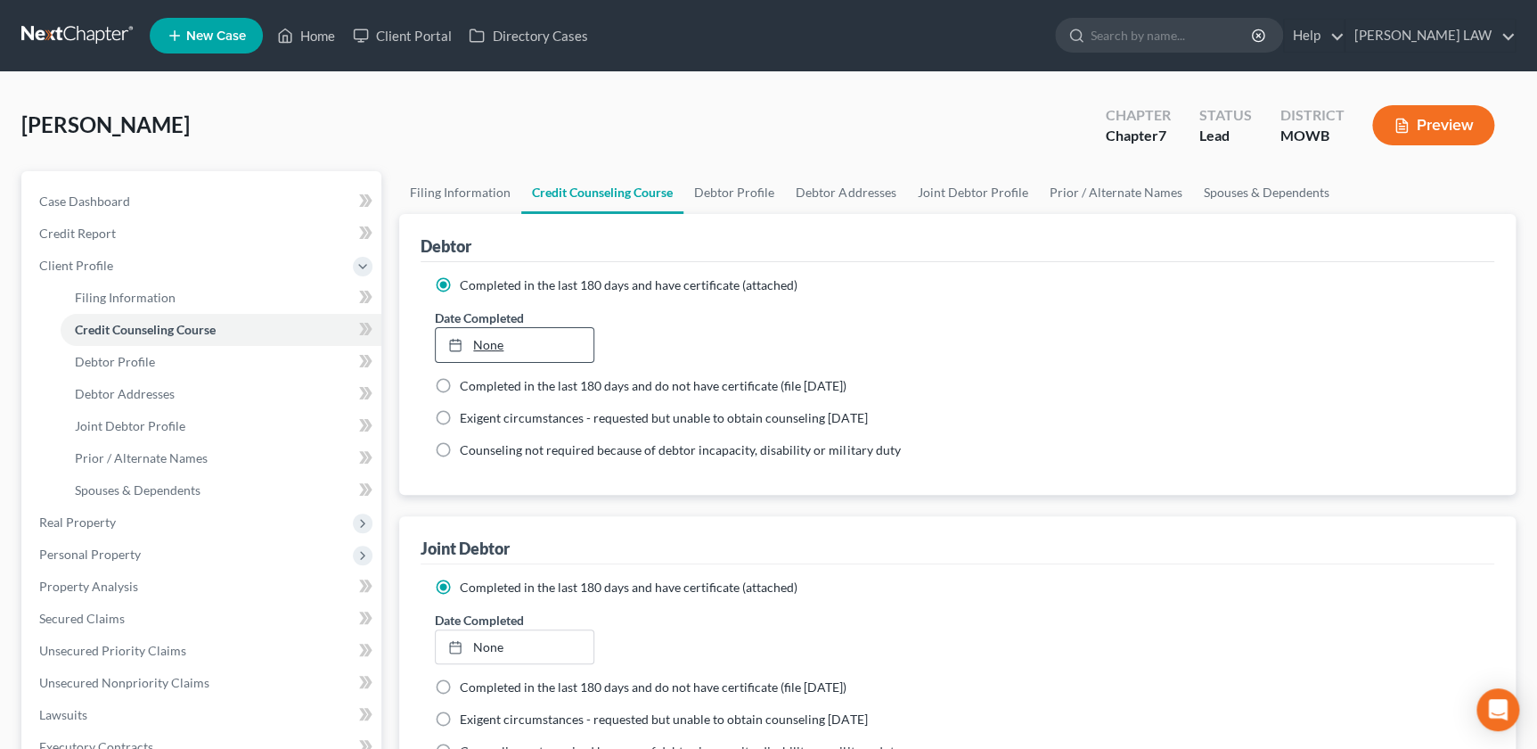
type input "[DATE]"
click at [497, 343] on link "[DATE]" at bounding box center [515, 345] width 158 height 34
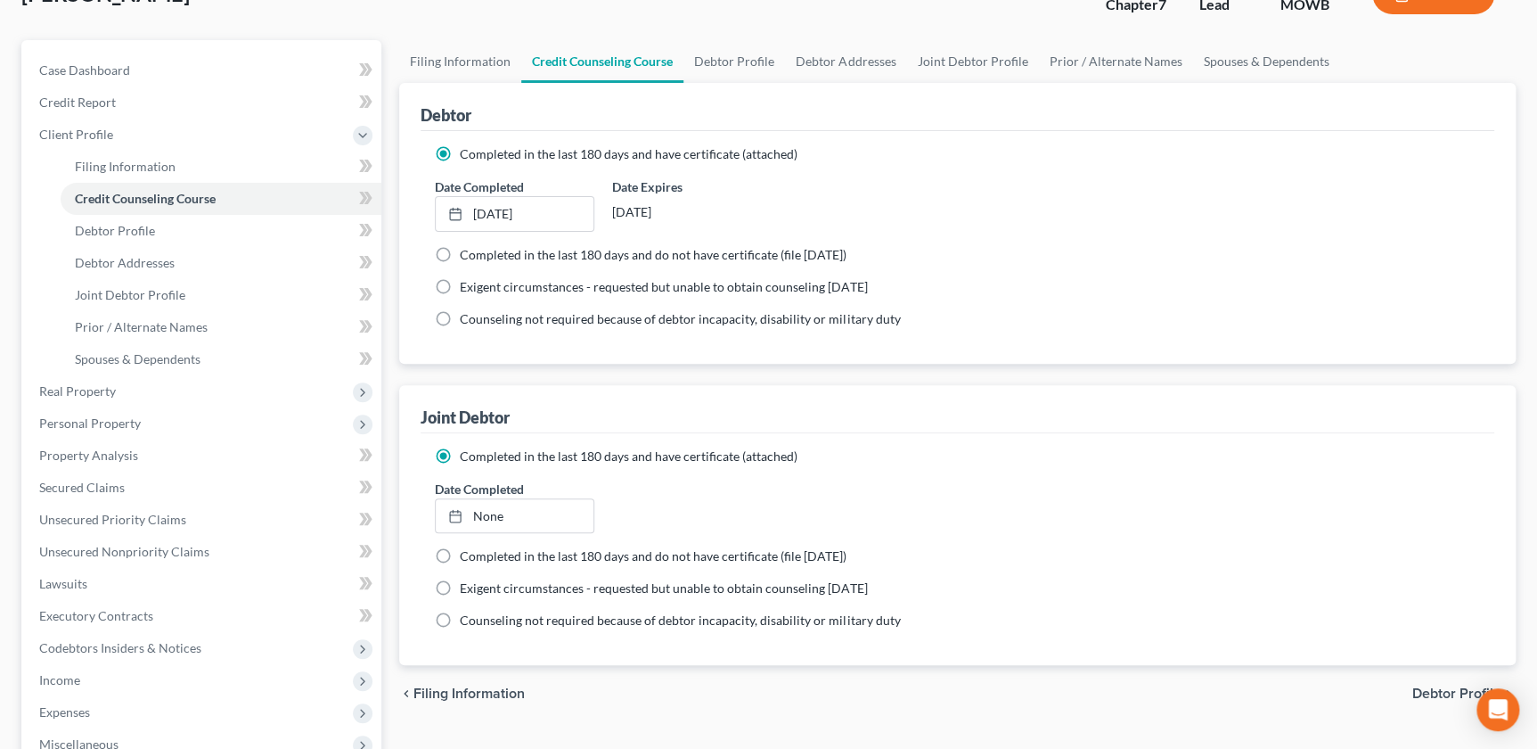
scroll to position [223, 0]
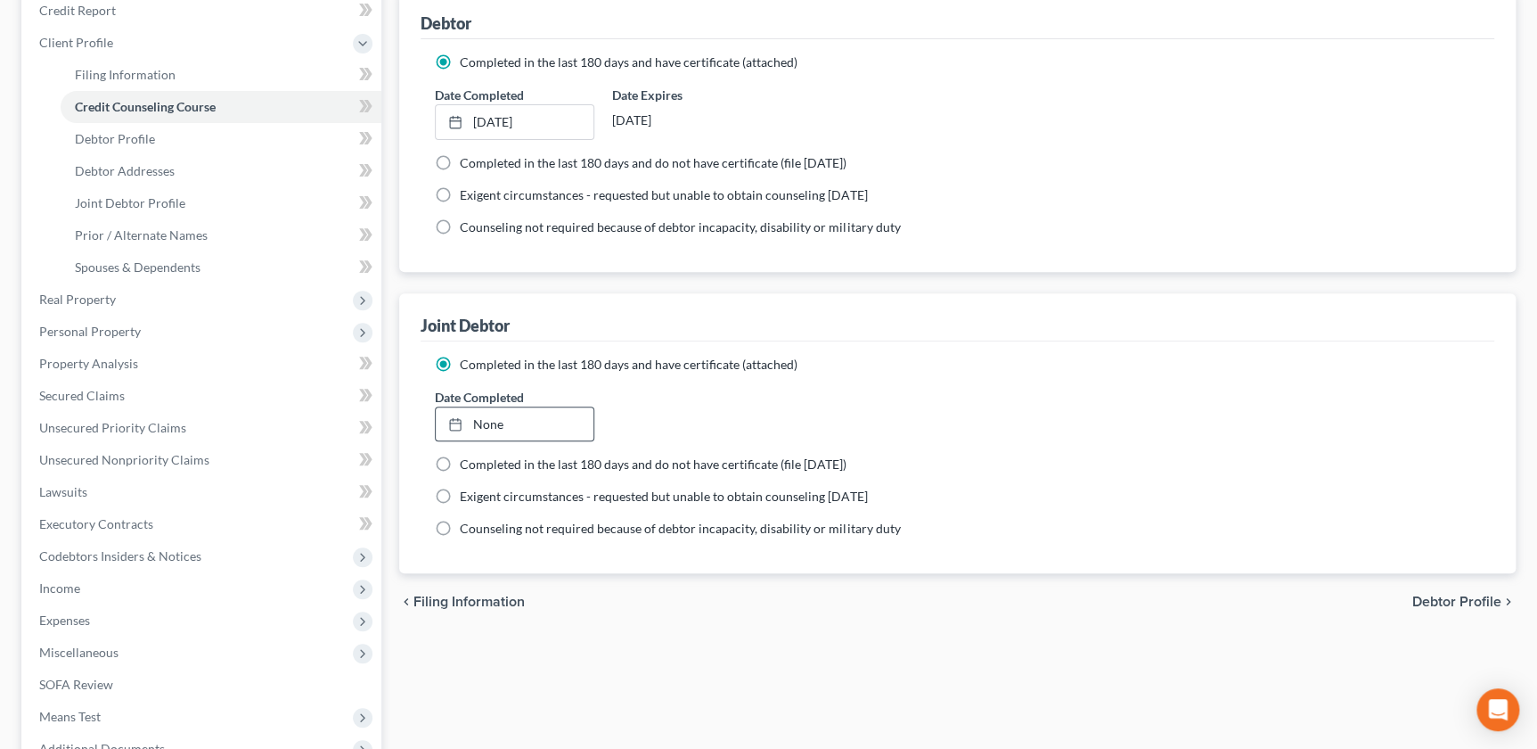
click at [482, 438] on div "None close Date Time chevron_left October 2025 chevron_right Su M Tu W Th F Sa …" at bounding box center [515, 424] width 160 height 36
type input "10/9/2025"
click at [479, 426] on link "None" at bounding box center [515, 424] width 158 height 34
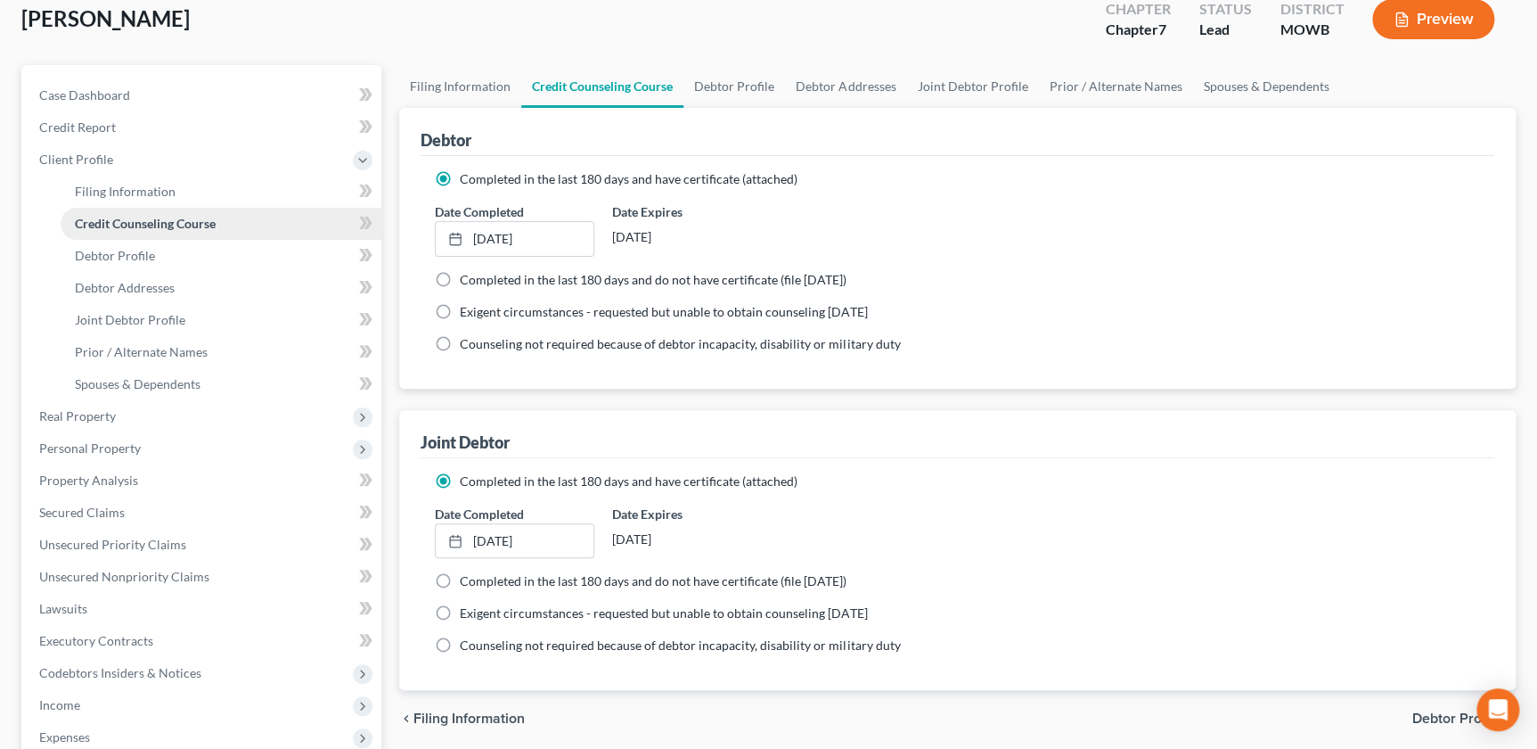
scroll to position [0, 0]
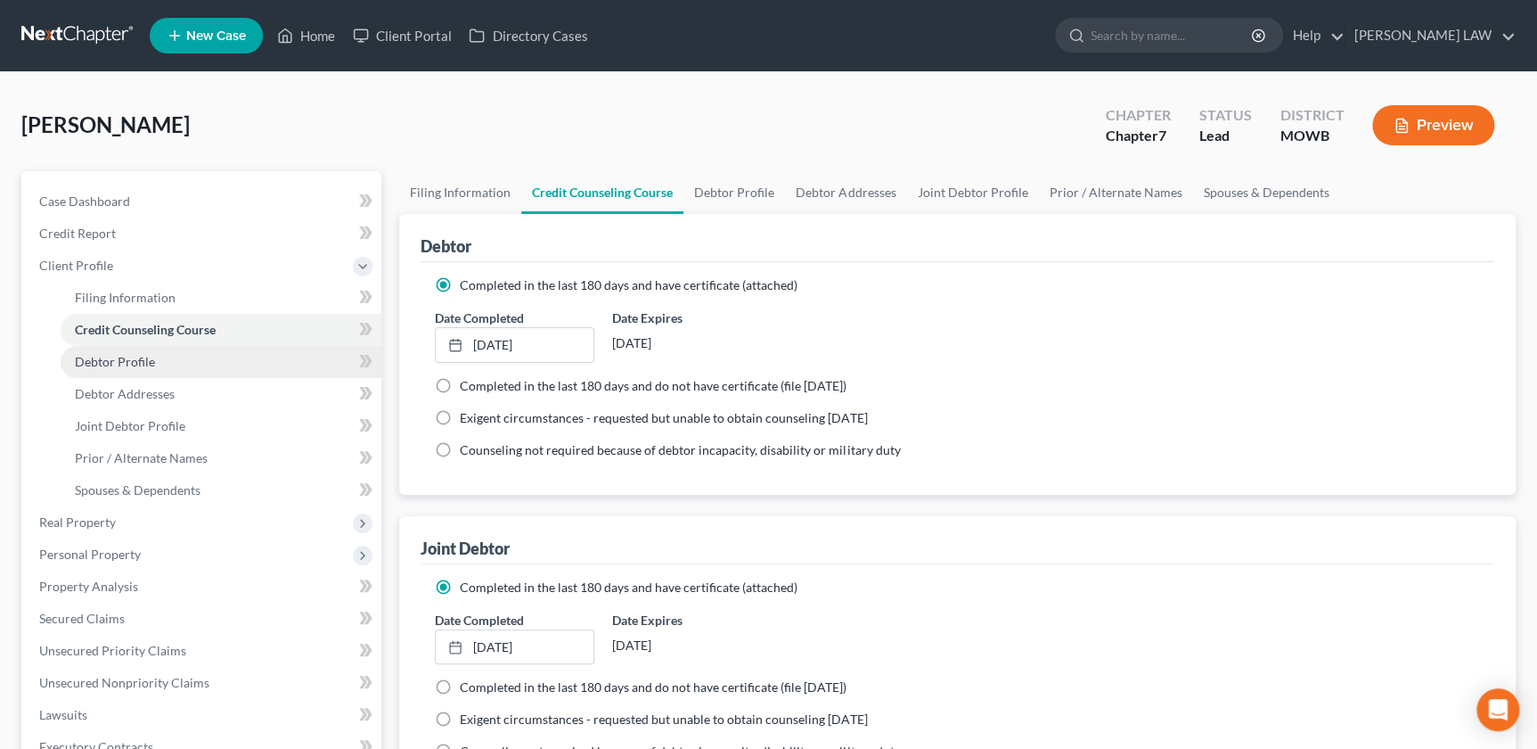
click at [125, 356] on span "Debtor Profile" at bounding box center [115, 361] width 80 height 15
select select "1"
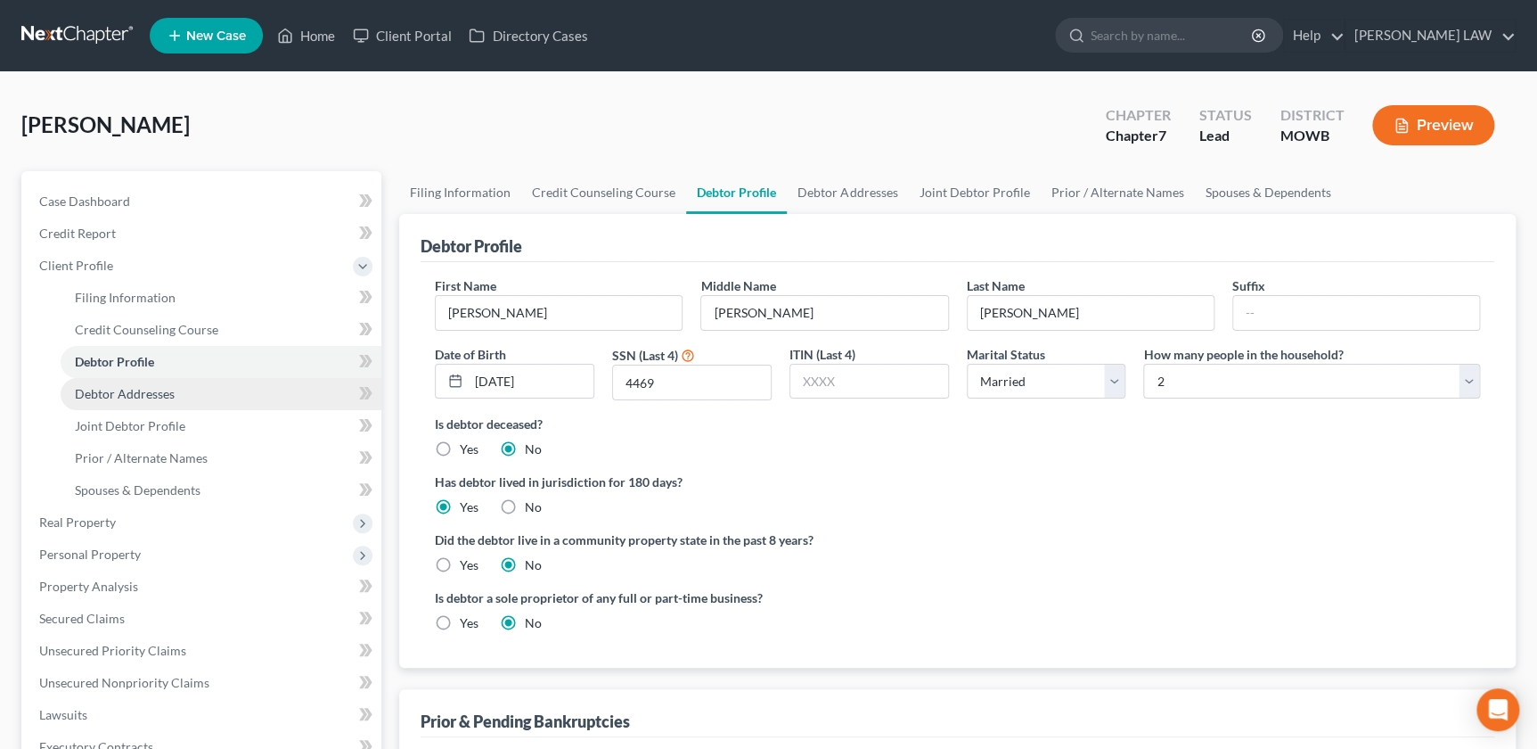
click at [143, 398] on span "Debtor Addresses" at bounding box center [125, 393] width 100 height 15
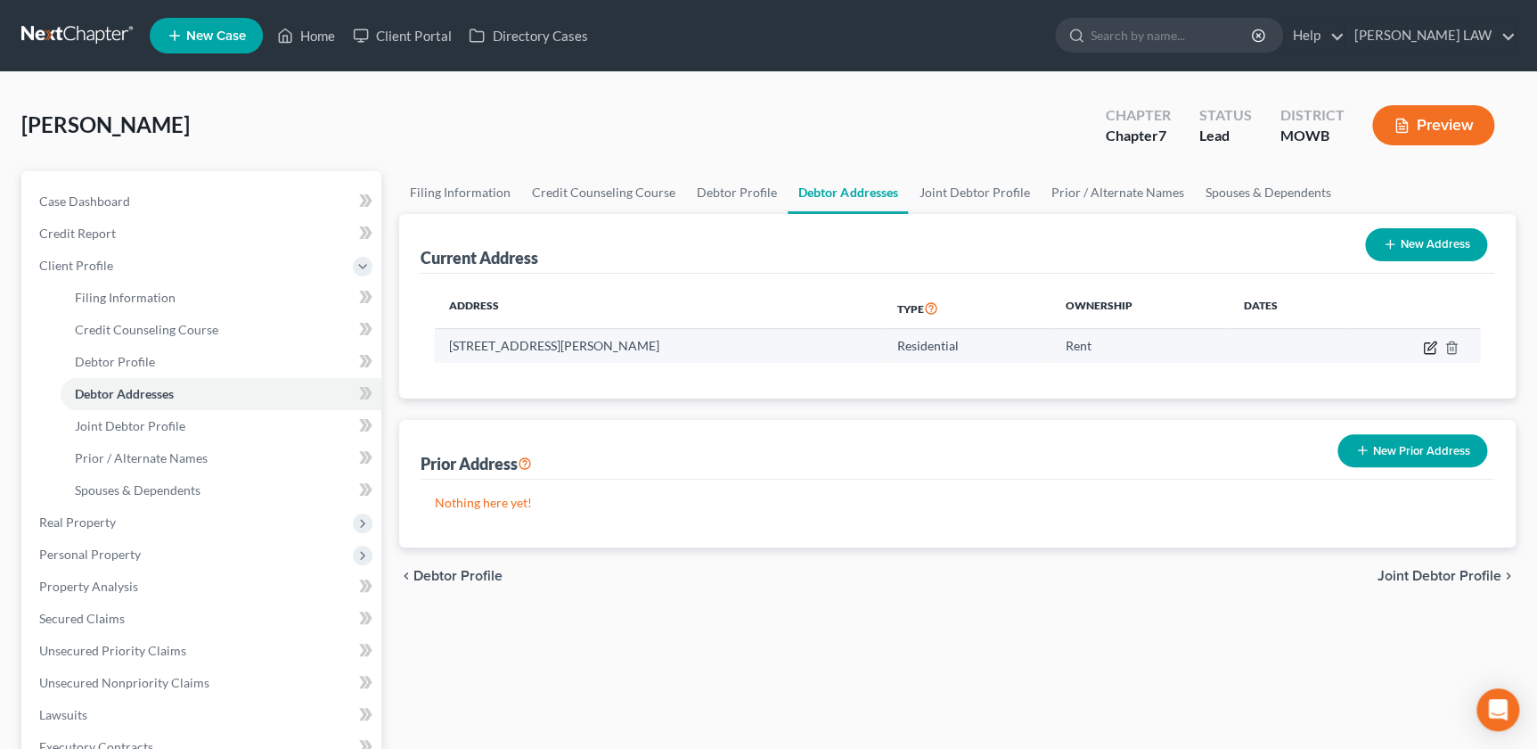
click at [1429, 343] on icon "button" at bounding box center [1430, 347] width 14 height 14
select select "26"
select select "0"
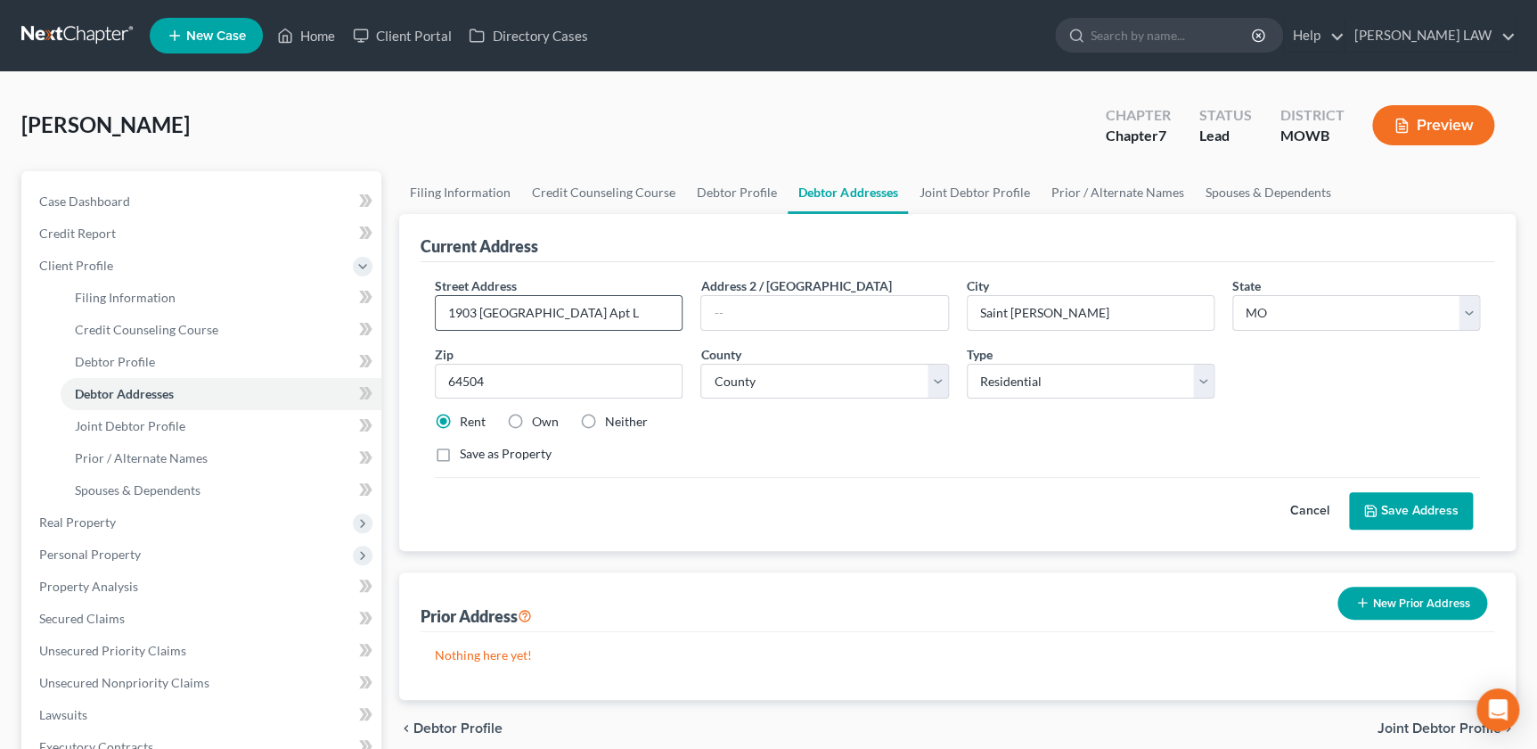
click at [541, 315] on input "1903 Jamesport street Apt L" at bounding box center [559, 313] width 246 height 34
click at [576, 315] on input "1903 Jamesport Street Apt L" at bounding box center [559, 313] width 246 height 34
type input "1903 Jamesport Street, Apt L"
click at [1420, 511] on button "Save Address" at bounding box center [1411, 510] width 124 height 37
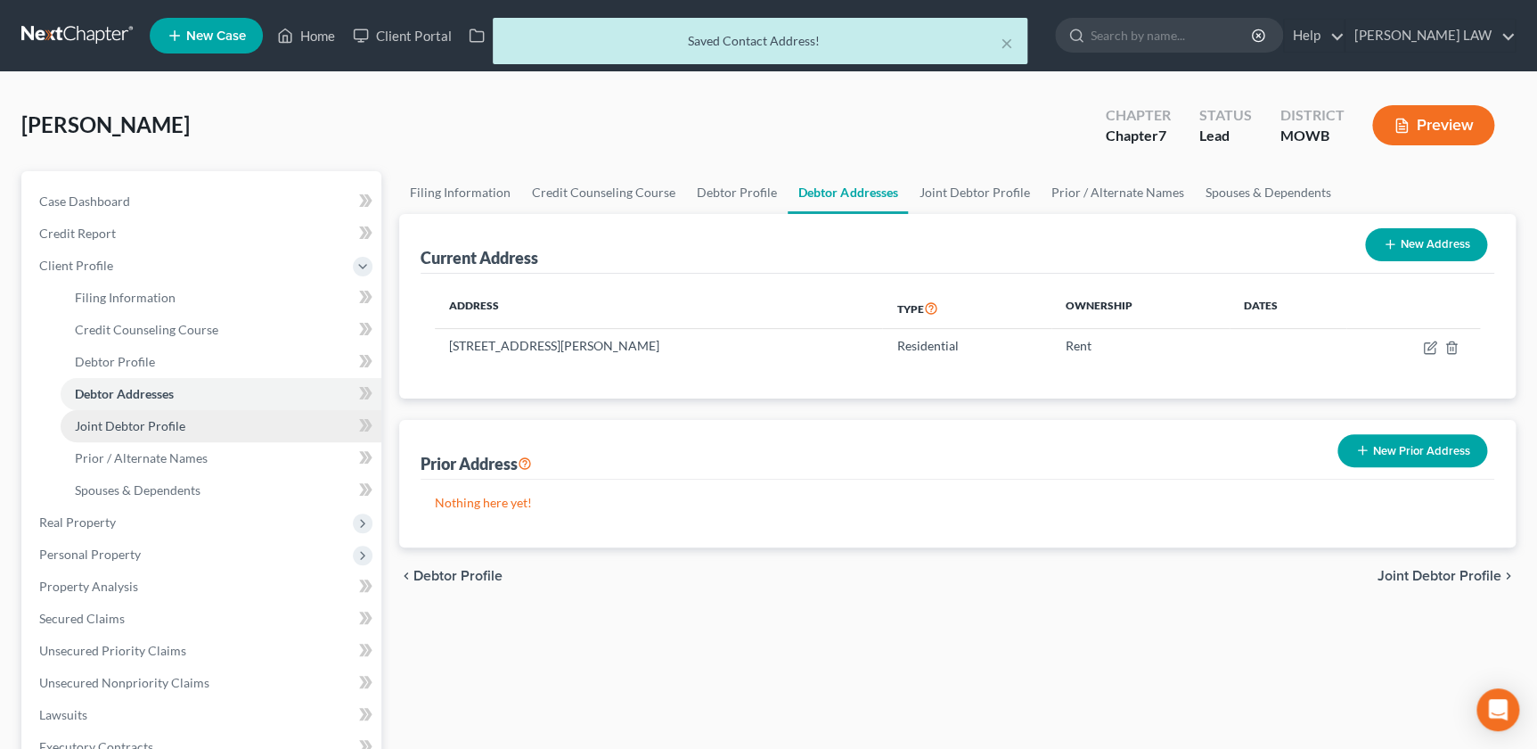
click at [127, 426] on span "Joint Debtor Profile" at bounding box center [130, 425] width 111 height 15
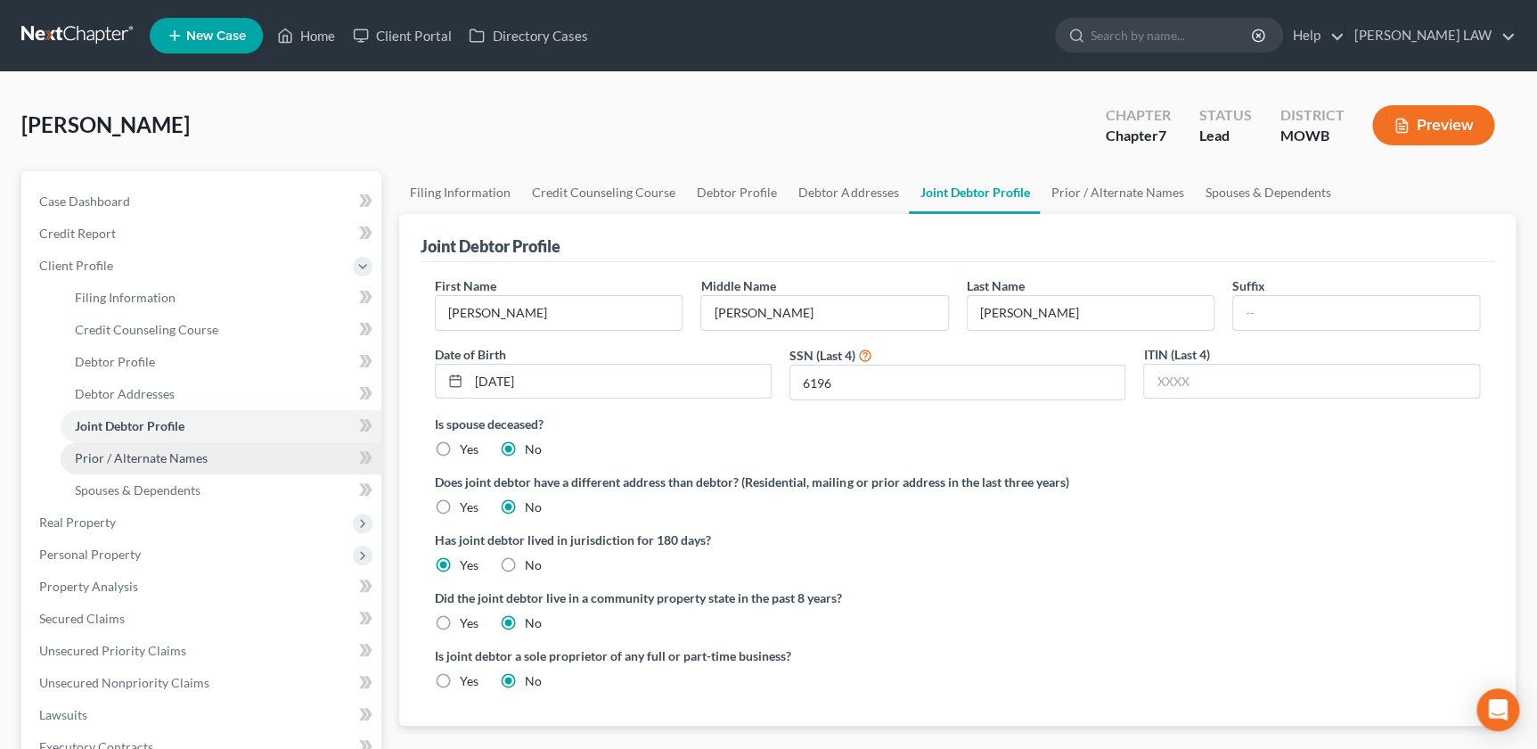
click at [132, 463] on span "Prior / Alternate Names" at bounding box center [141, 457] width 133 height 15
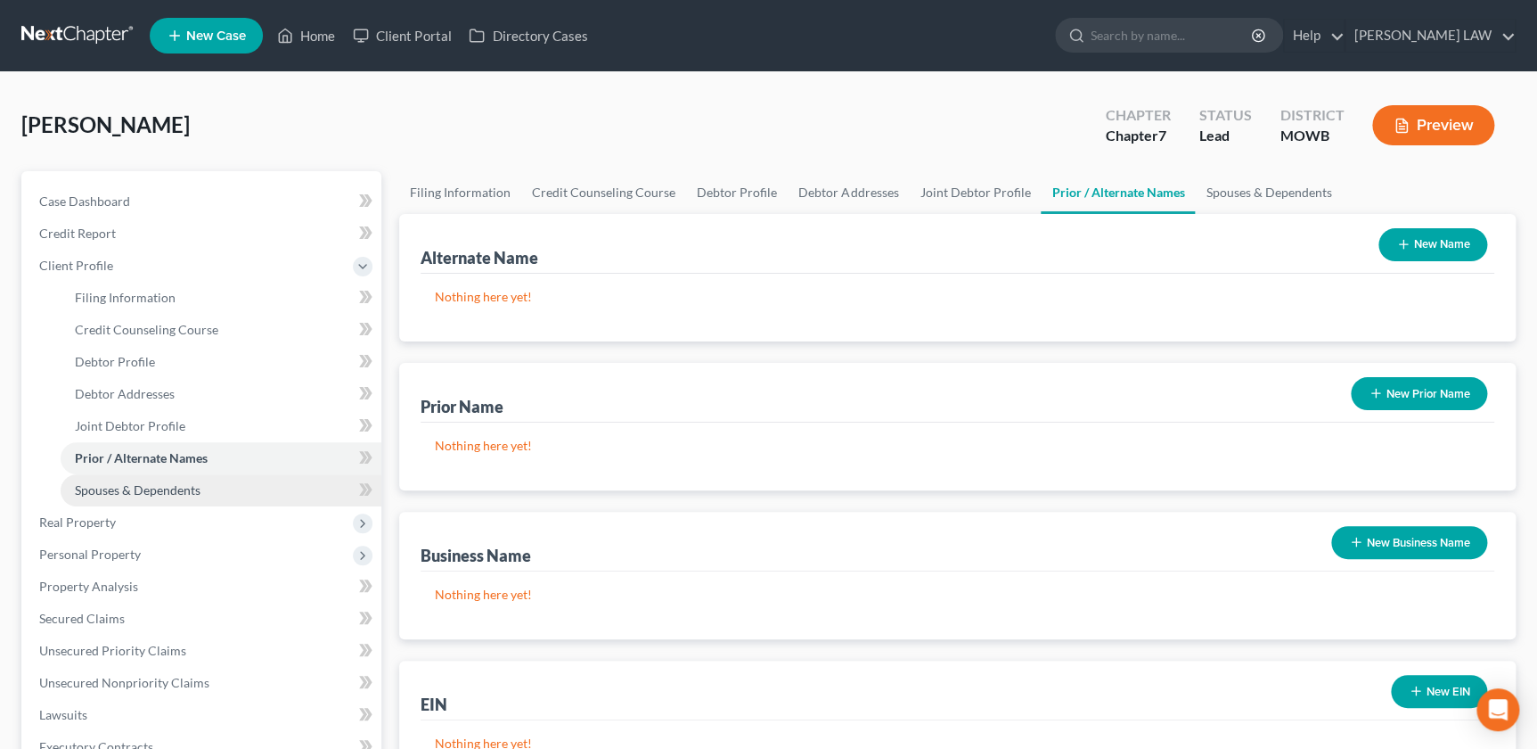
click at [143, 487] on span "Spouses & Dependents" at bounding box center [138, 489] width 126 height 15
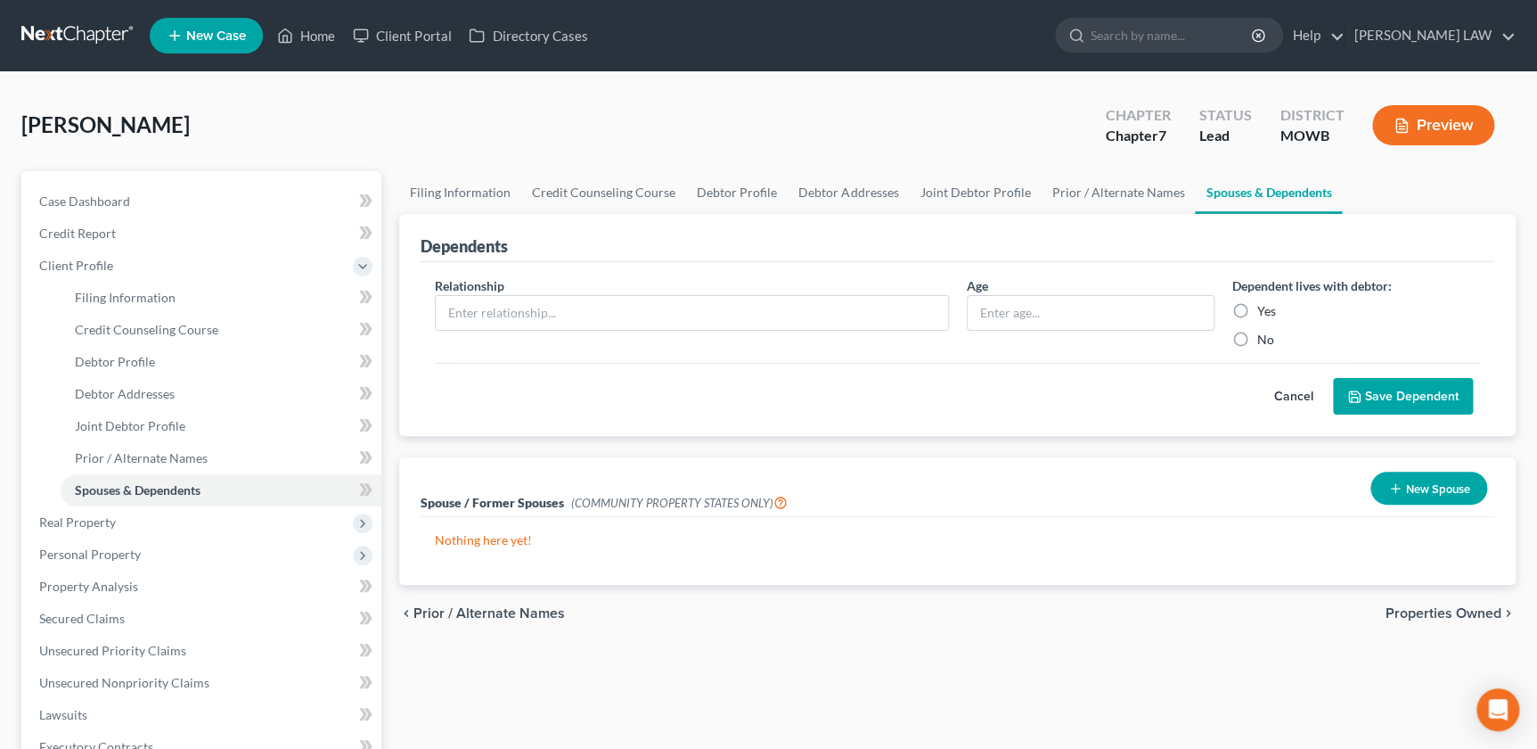
drag, startPoint x: 921, startPoint y: 159, endPoint x: 1085, endPoint y: 102, distance: 173.3
click at [929, 158] on div "Mccullough, Garry Upgraded Chapter Chapter 7 Status Lead District MOWB Preview" at bounding box center [768, 133] width 1495 height 78
click at [1449, 134] on button "Preview" at bounding box center [1433, 125] width 122 height 40
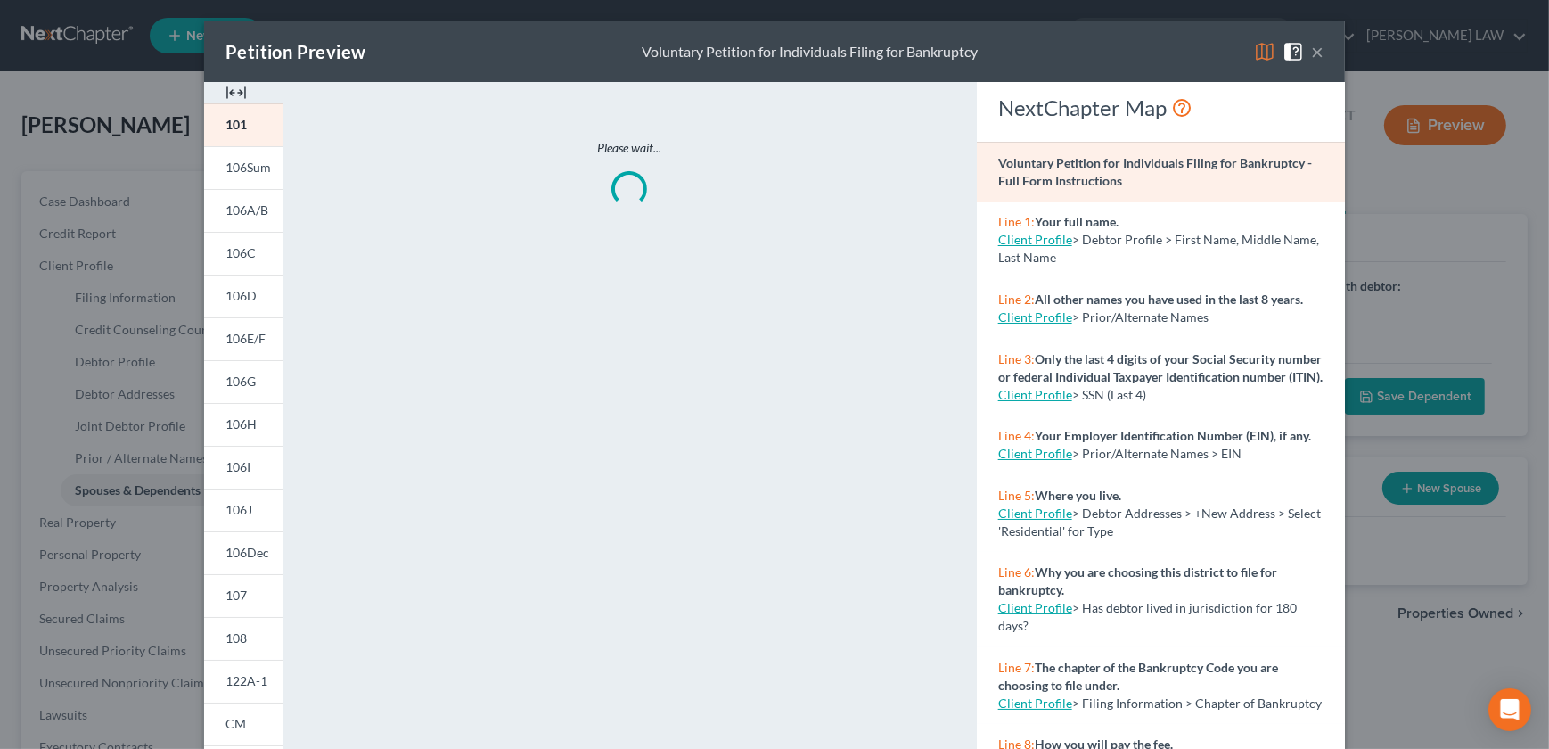
click at [225, 90] on img at bounding box center [235, 92] width 21 height 21
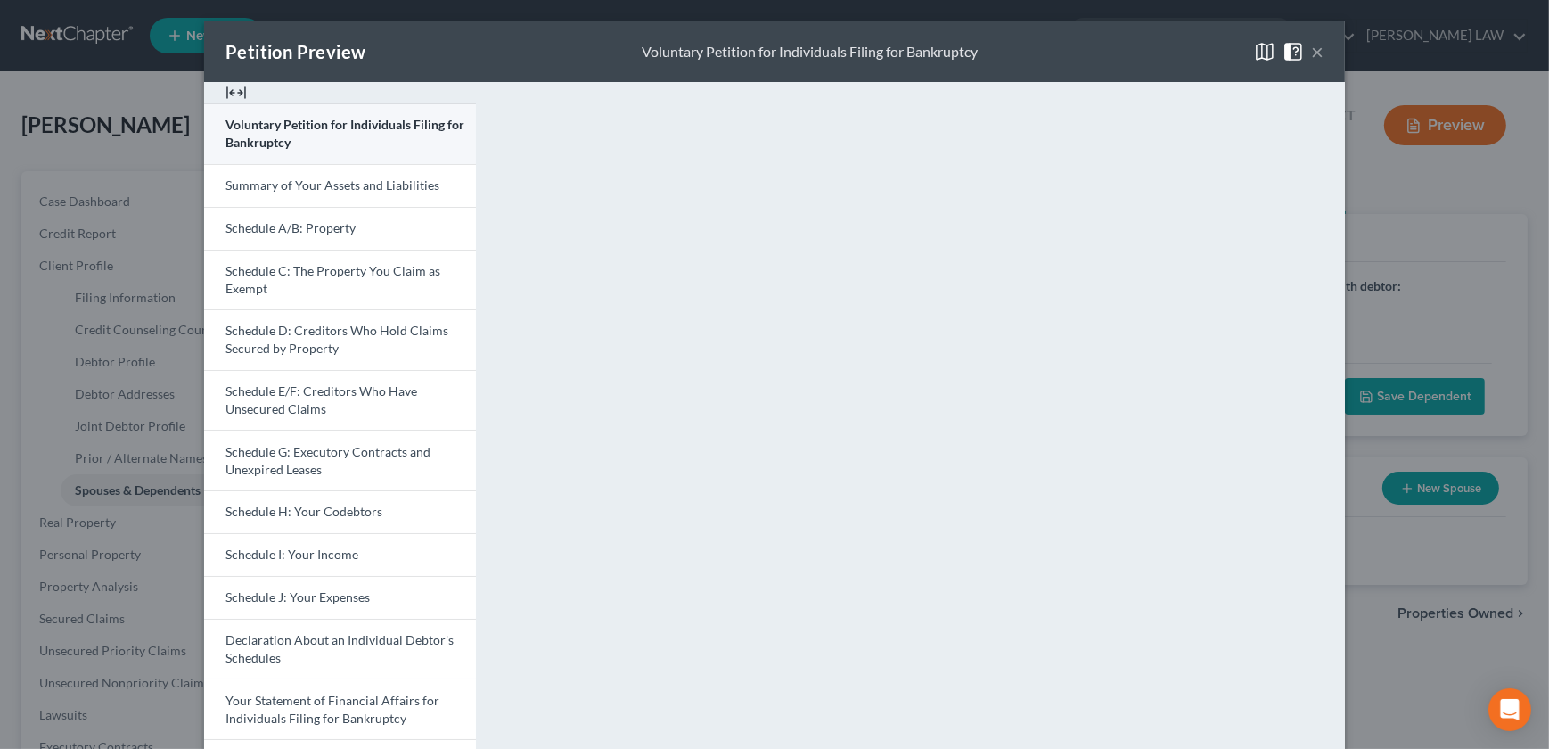
click at [266, 135] on span "Voluntary Petition for Individuals Filing for Bankruptcy" at bounding box center [344, 133] width 239 height 33
click at [1315, 46] on button "×" at bounding box center [1317, 51] width 12 height 21
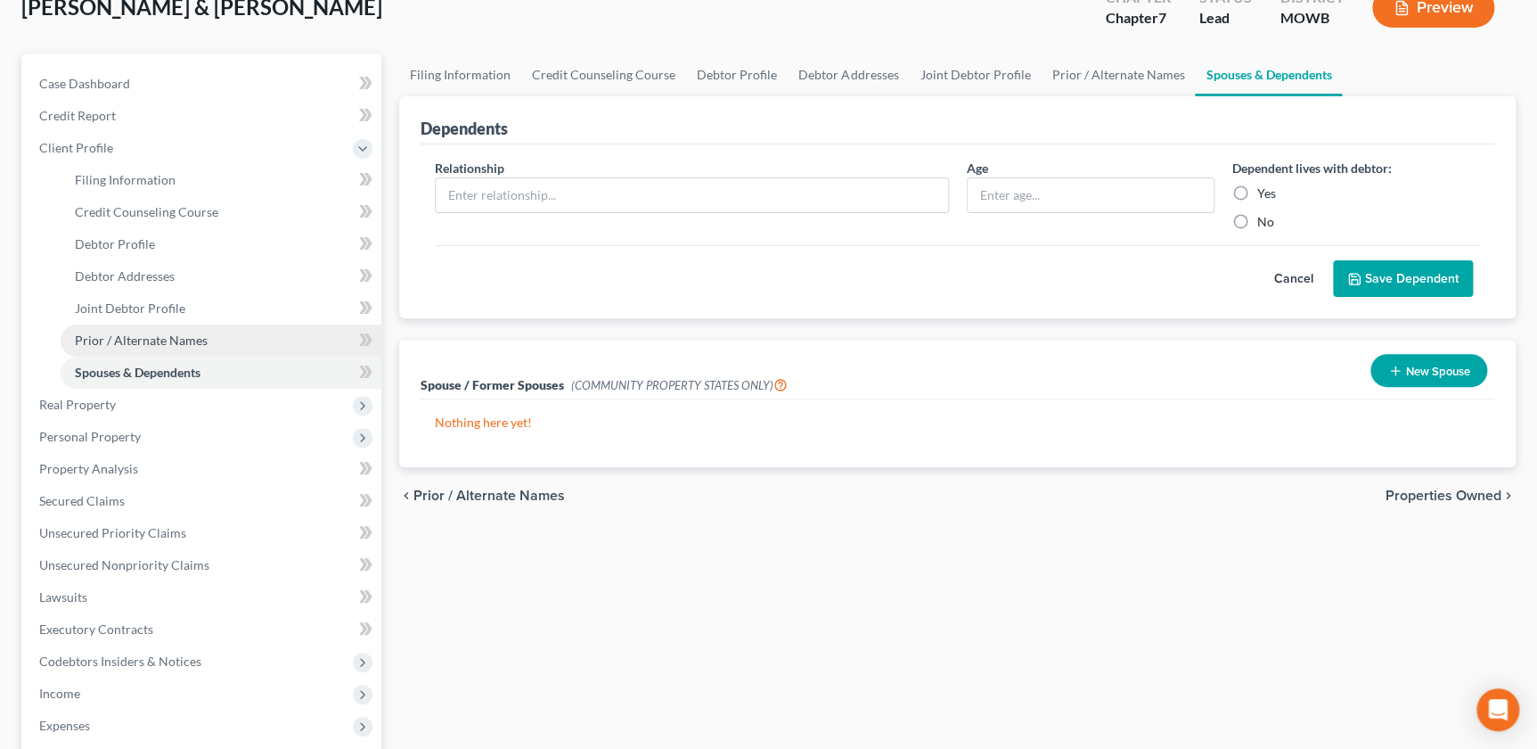
scroll to position [121, 0]
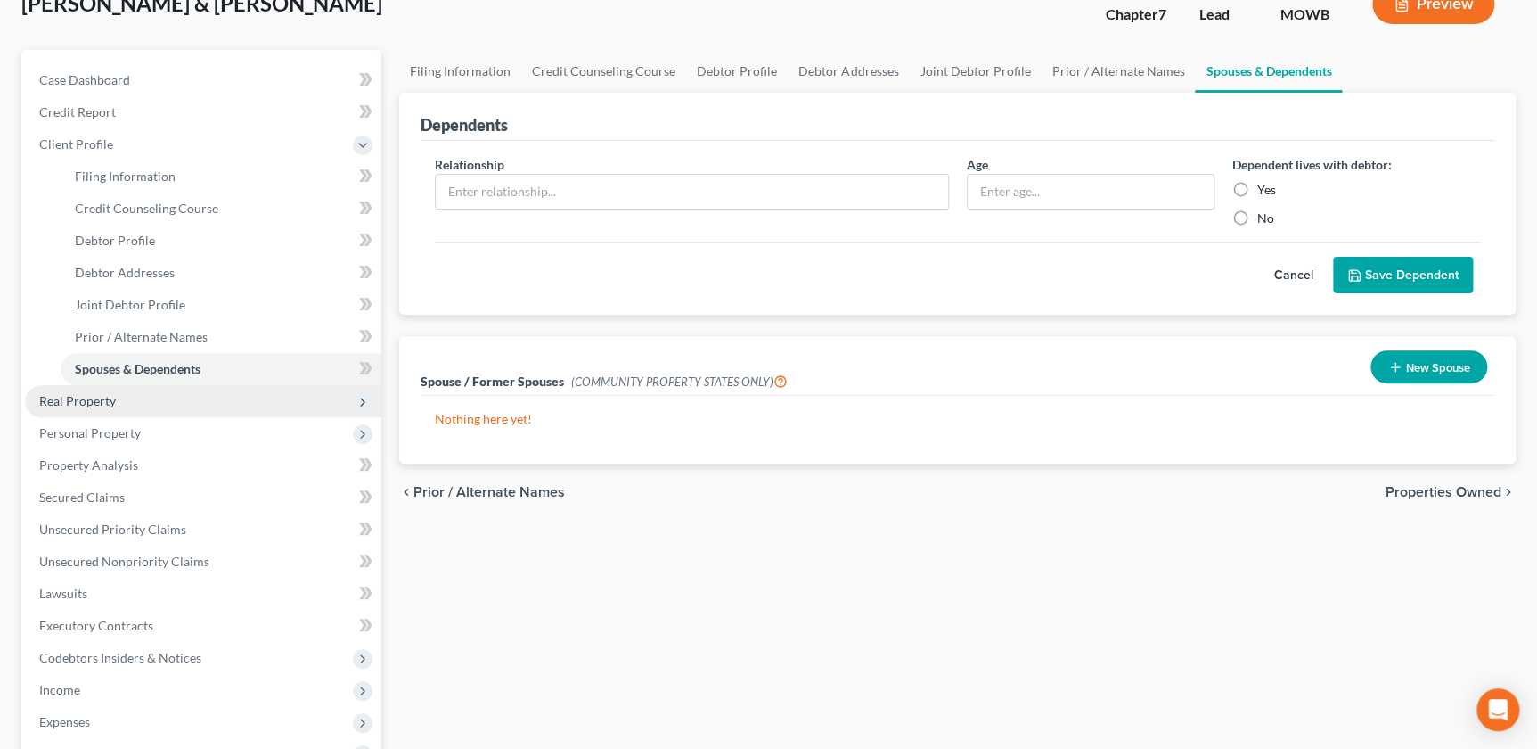
click at [122, 400] on span "Real Property" at bounding box center [203, 401] width 356 height 32
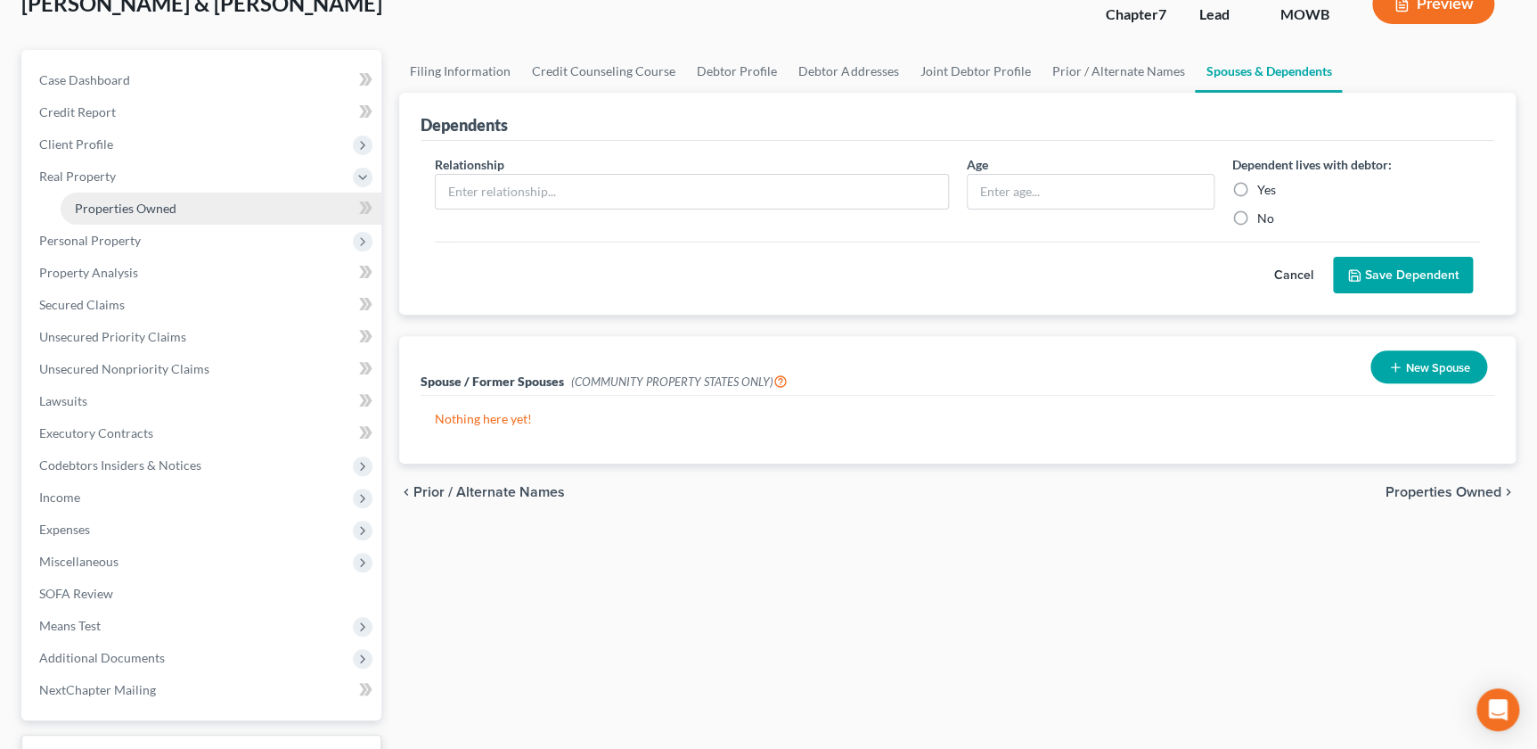
click at [154, 209] on span "Properties Owned" at bounding box center [126, 208] width 102 height 15
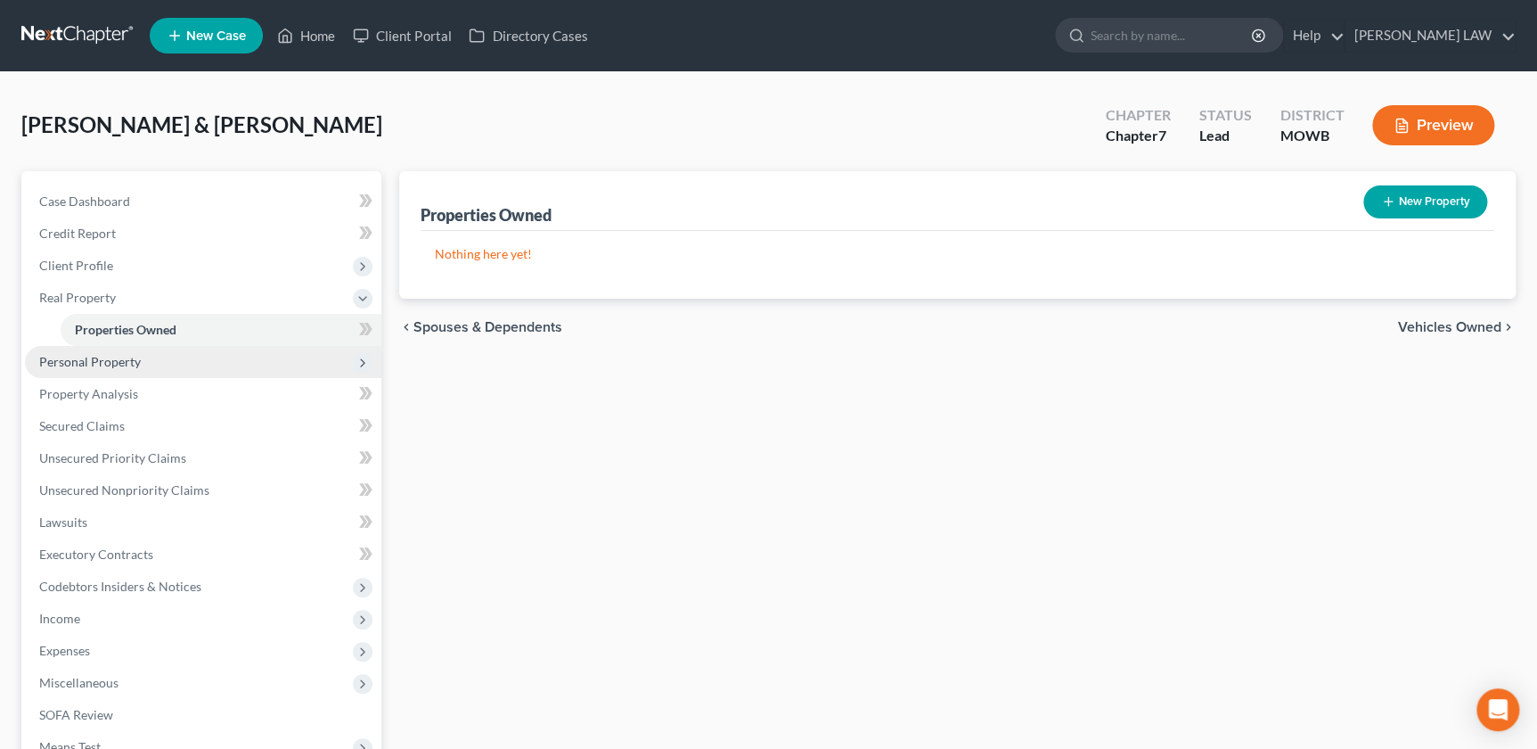
click at [127, 365] on span "Personal Property" at bounding box center [90, 361] width 102 height 15
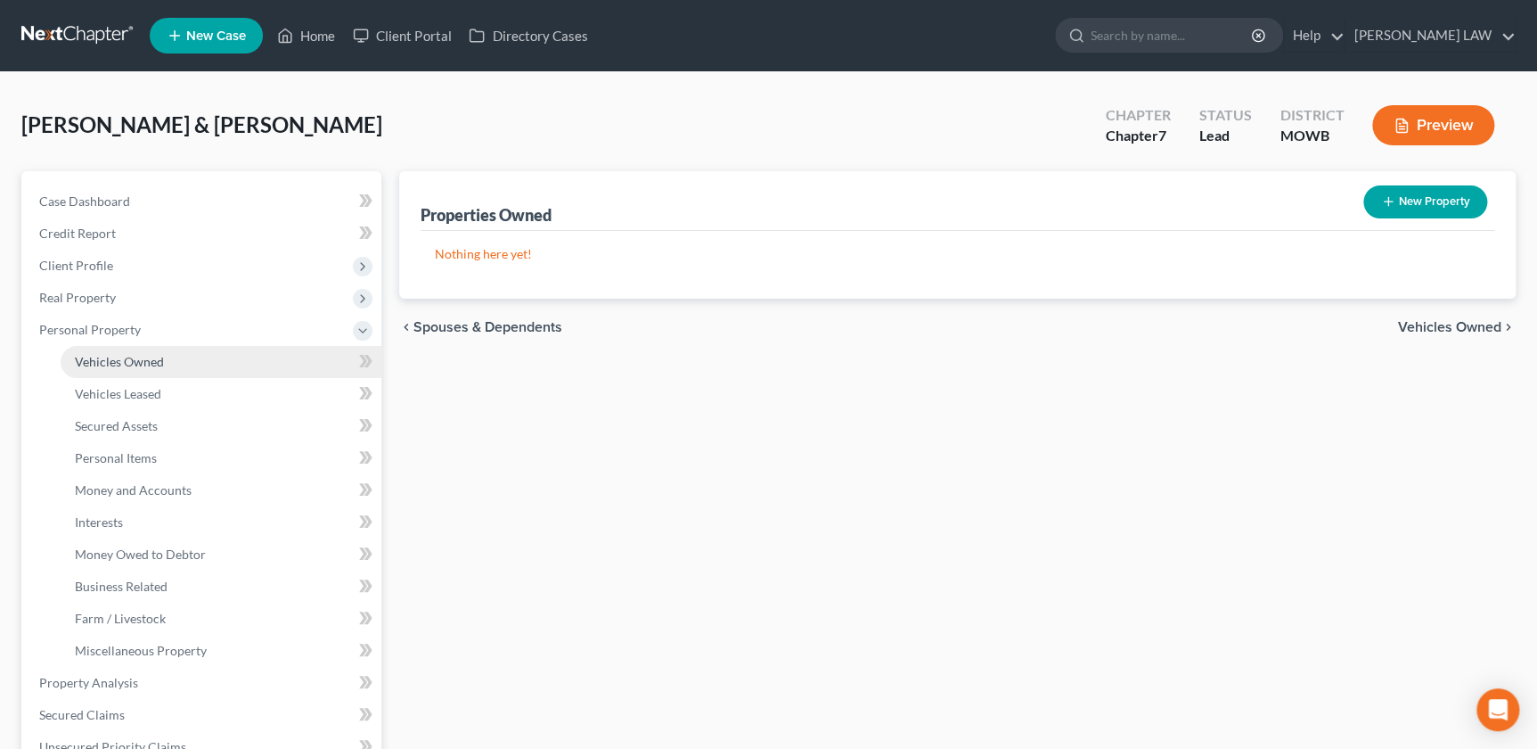
click at [152, 360] on span "Vehicles Owned" at bounding box center [119, 361] width 89 height 15
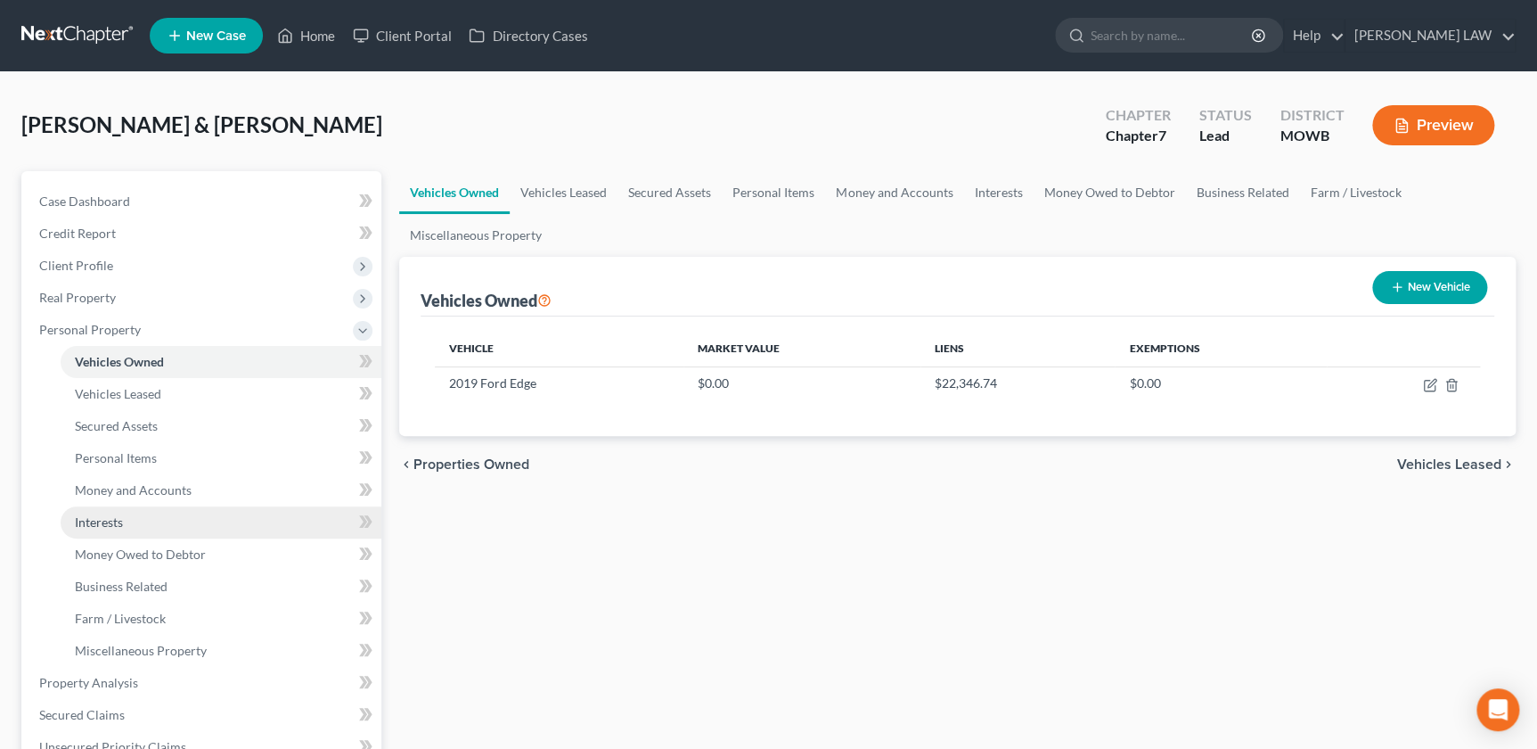
click at [173, 523] on link "Interests" at bounding box center [221, 522] width 321 height 32
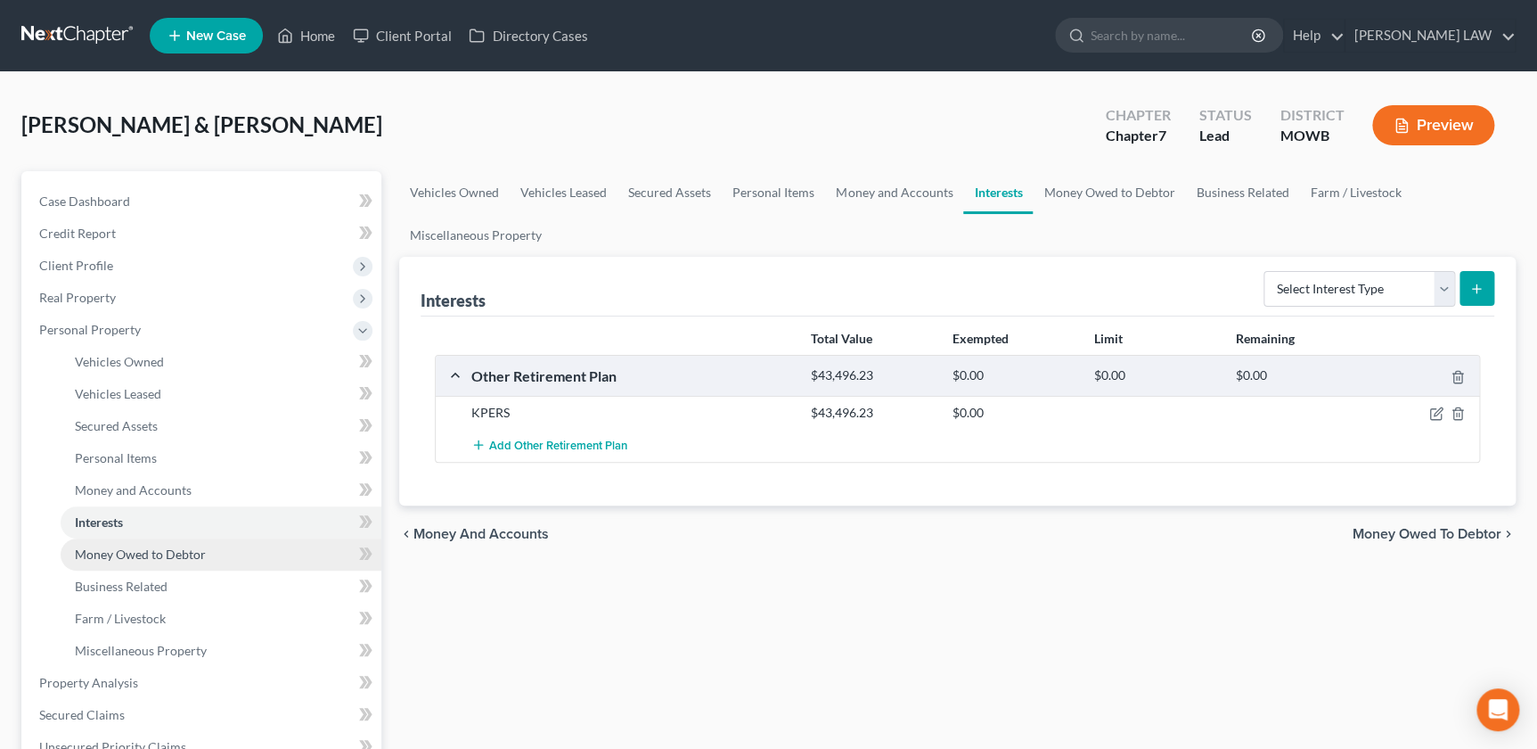
click at [165, 548] on span "Money Owed to Debtor" at bounding box center [140, 553] width 131 height 15
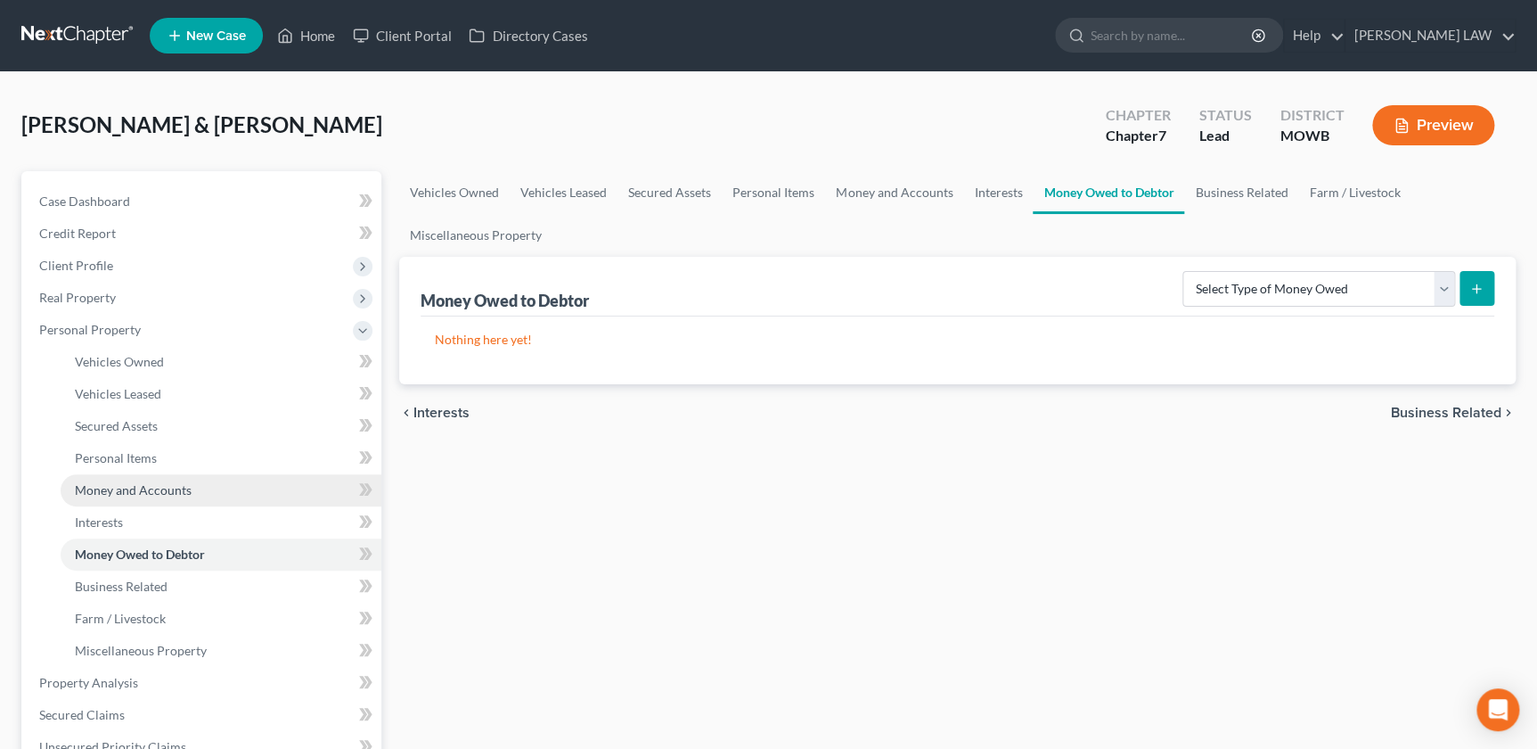
click at [135, 485] on span "Money and Accounts" at bounding box center [133, 489] width 117 height 15
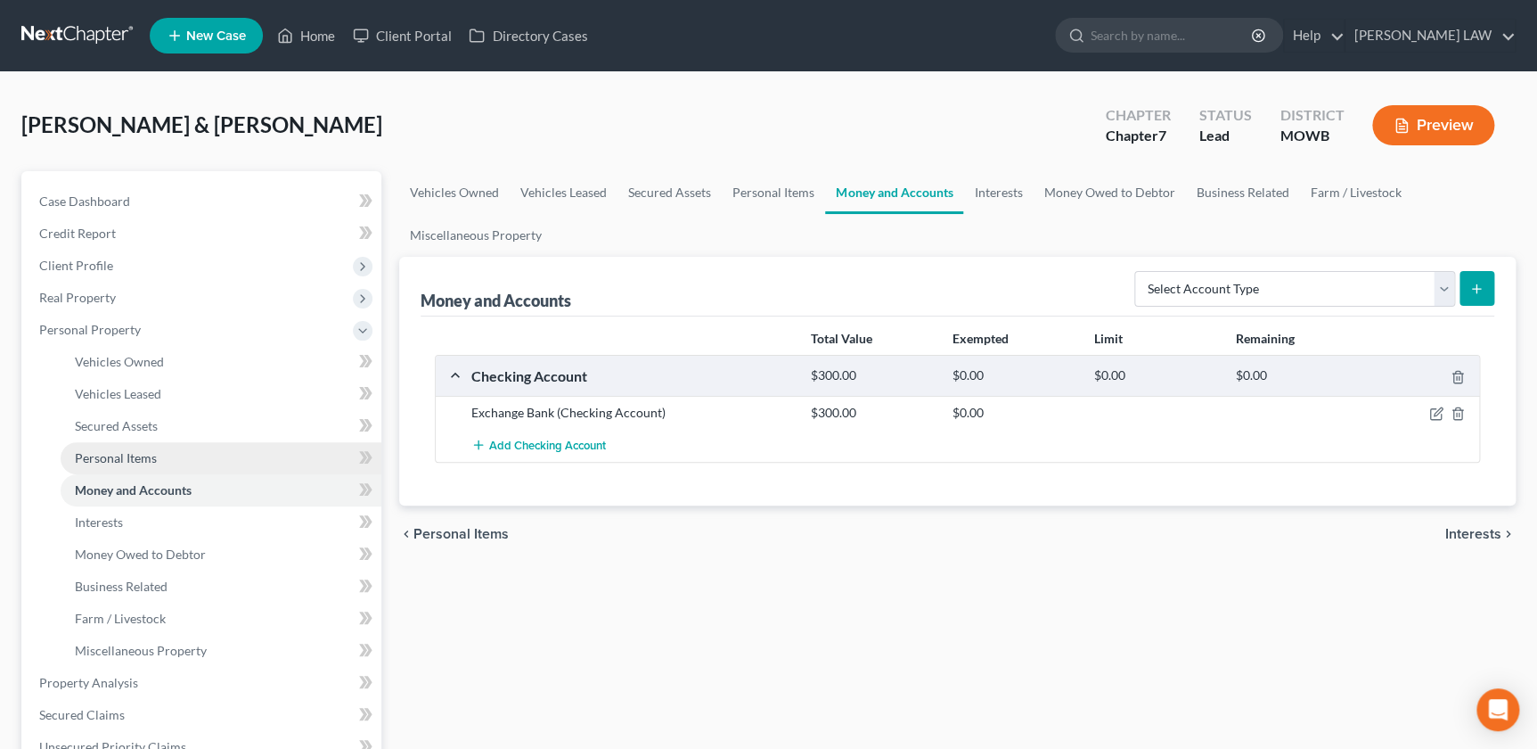
click at [141, 457] on span "Personal Items" at bounding box center [116, 457] width 82 height 15
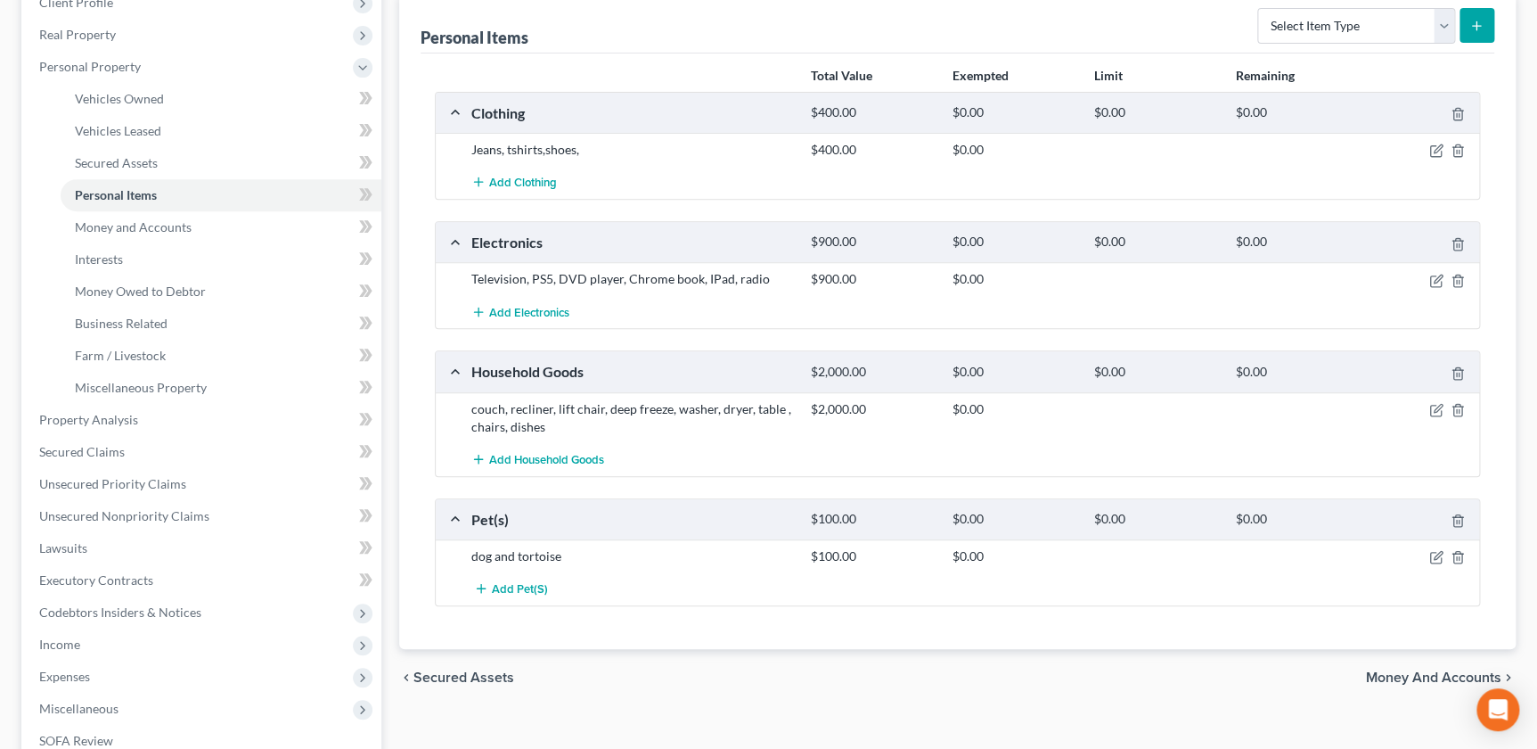
scroll to position [283, 0]
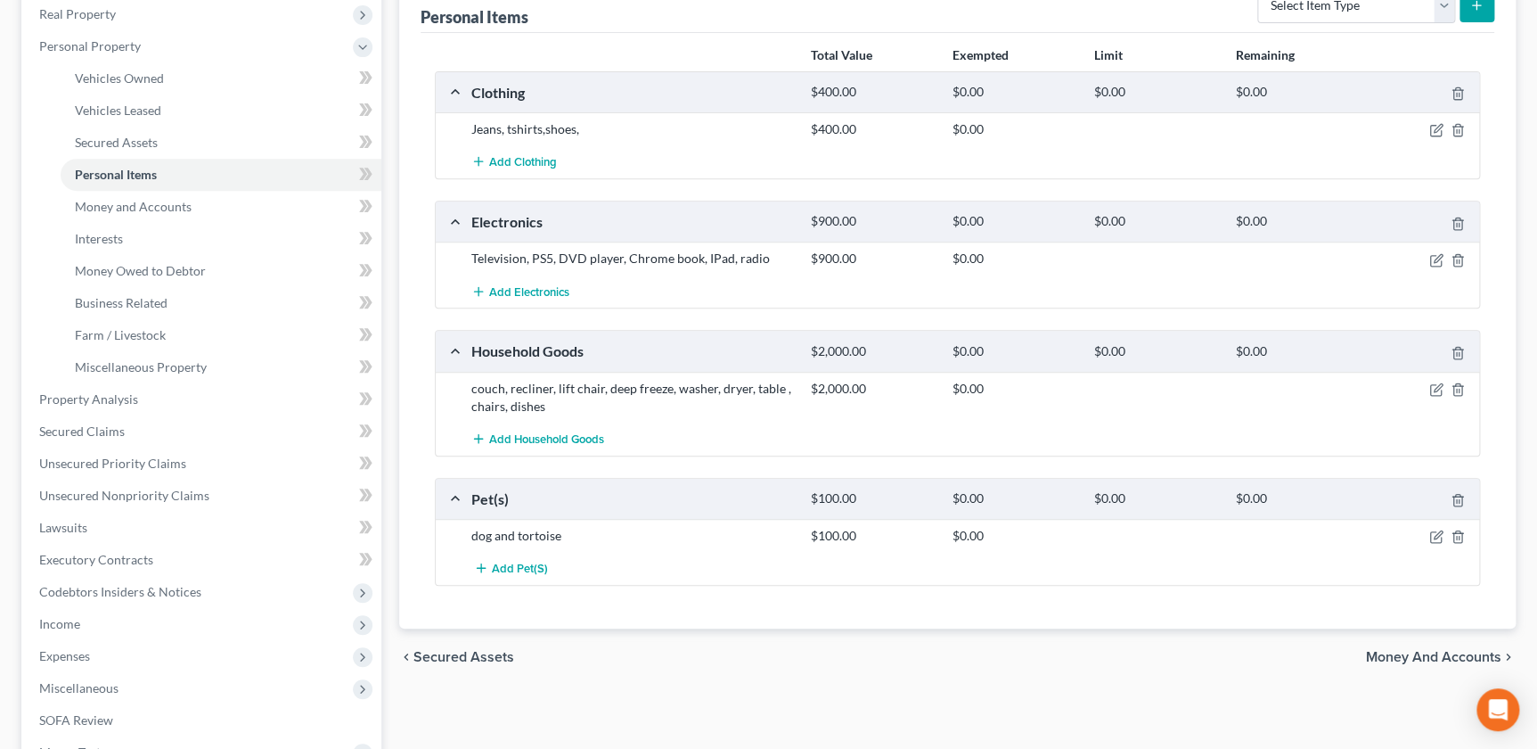
click at [1428, 539] on div at bounding box center [1424, 536] width 113 height 18
click at [1435, 535] on icon "button" at bounding box center [1437, 536] width 14 height 14
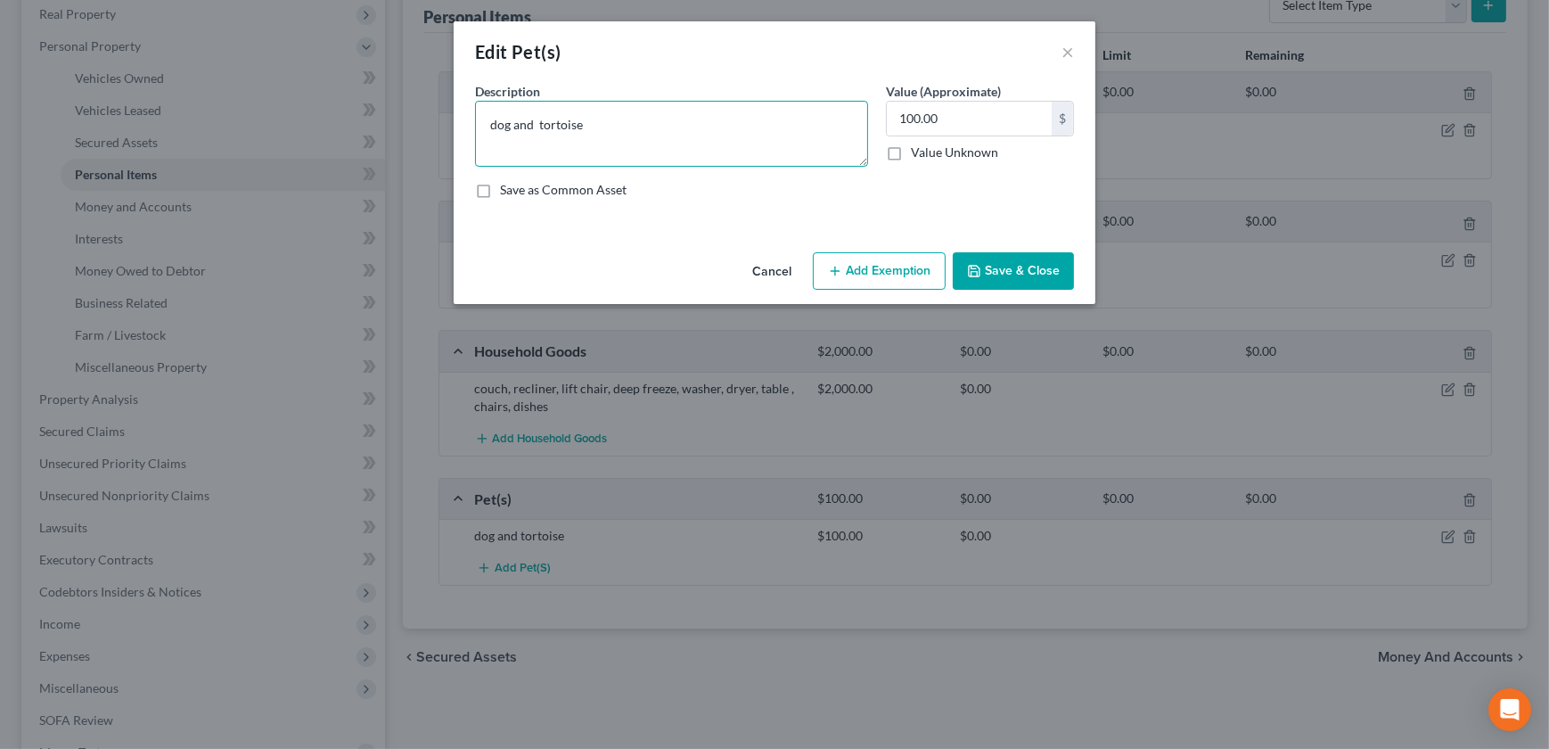
drag, startPoint x: 625, startPoint y: 125, endPoint x: 261, endPoint y: 47, distance: 371.8
click at [288, 68] on div "Edit Pet(s) × An exemption set must first be selected from the Filing Informati…" at bounding box center [774, 374] width 1549 height 749
type textarea "Dog, Tortoise"
click at [953, 115] on input "text" at bounding box center [969, 119] width 165 height 34
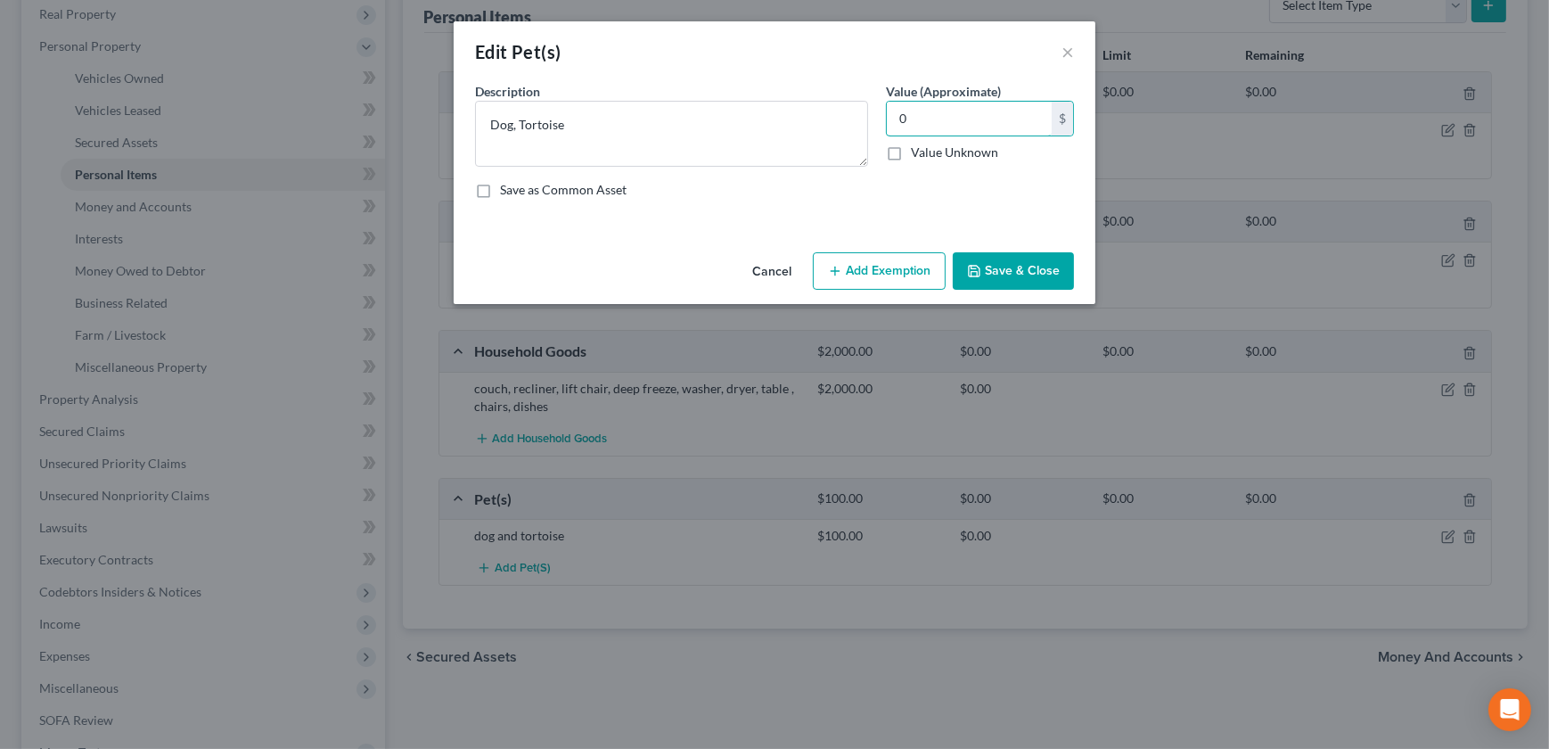
type input "0"
click at [991, 255] on button "Save & Close" at bounding box center [1013, 270] width 121 height 37
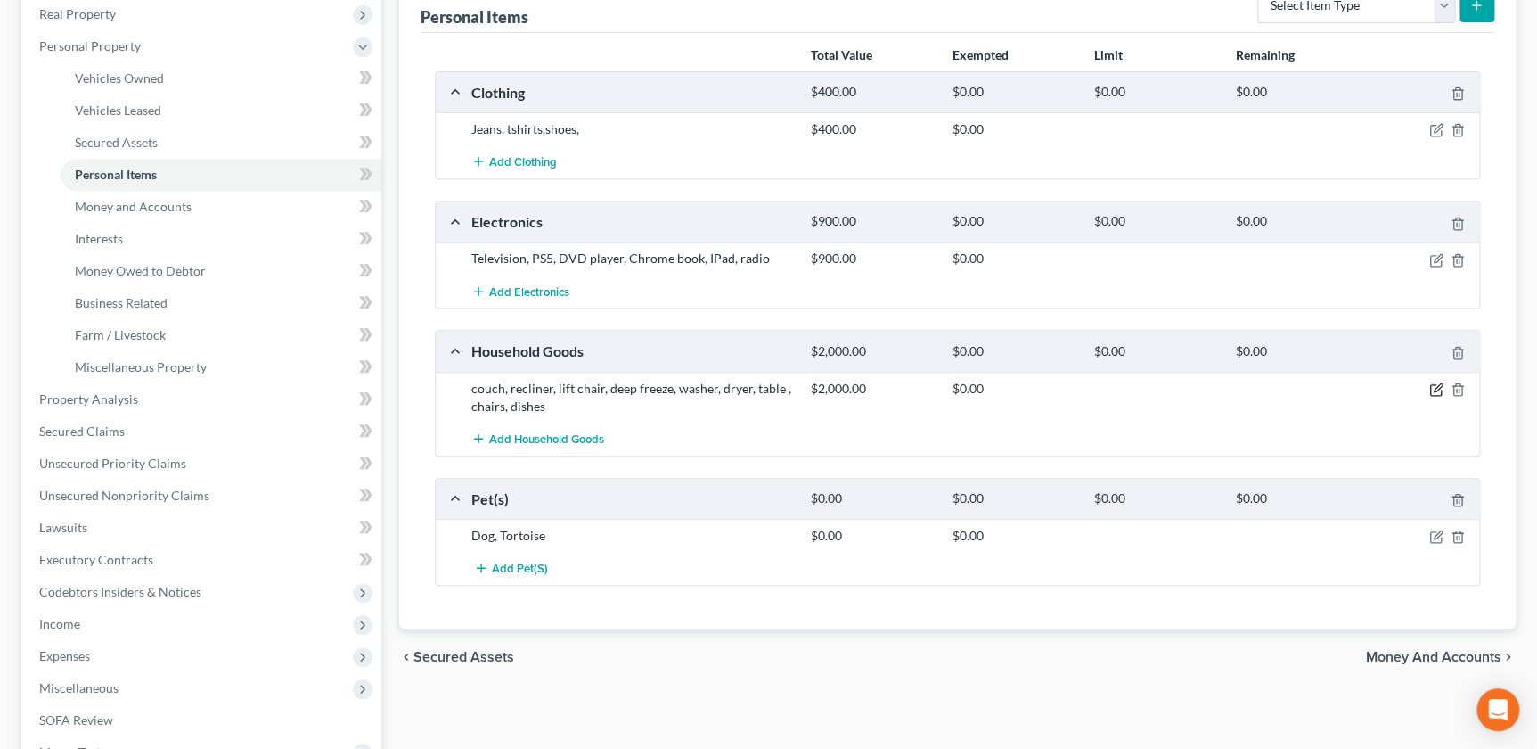
click at [1435, 388] on icon "button" at bounding box center [1438, 387] width 8 height 8
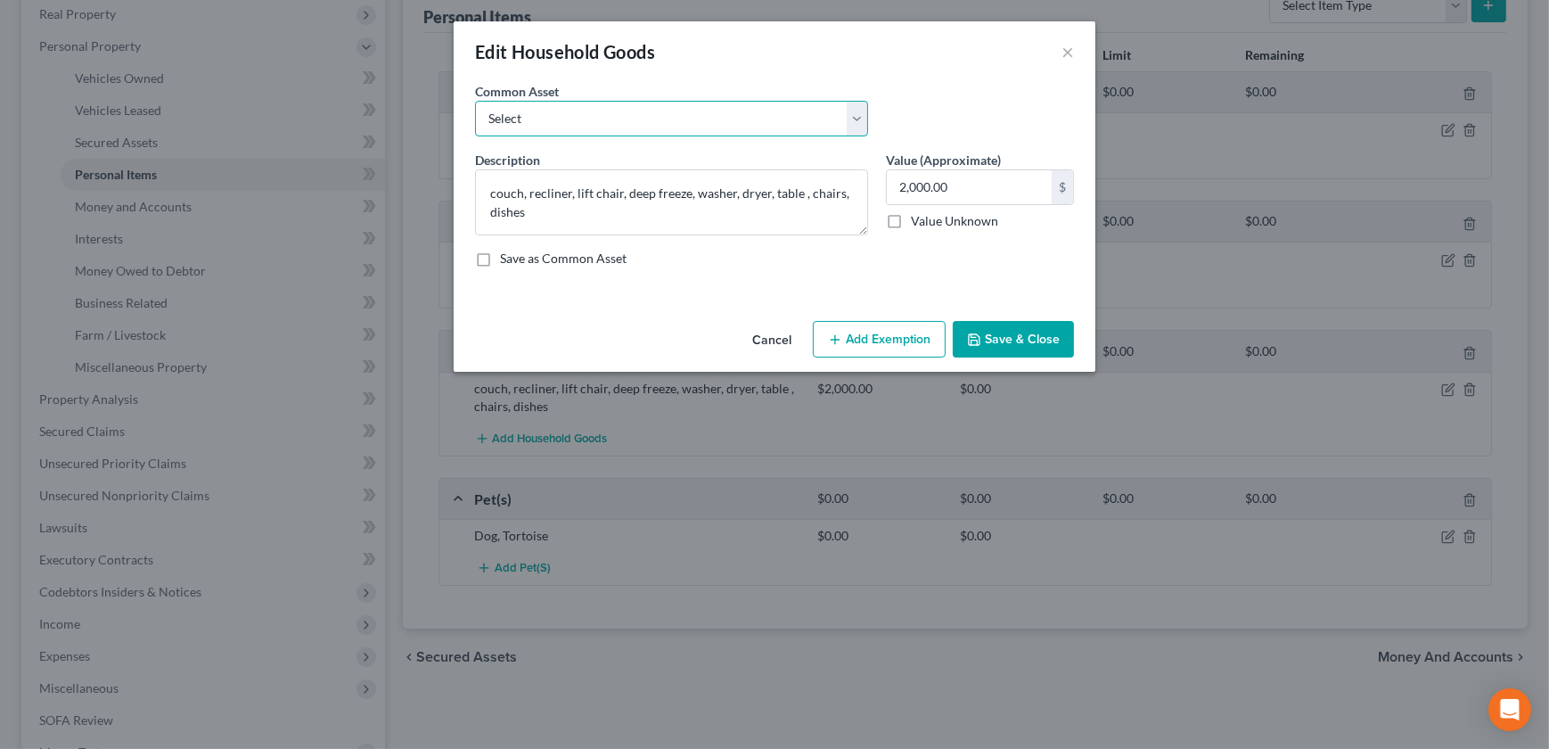
click at [578, 126] on select "Select Furniture, small appliances, basic tools, bedding, towels, knick knacks,…" at bounding box center [671, 119] width 393 height 36
select select "0"
click at [475, 101] on select "Select Furniture, small appliances, basic tools, bedding, towels, knick knacks,…" at bounding box center [671, 119] width 393 height 36
type textarea "Furniture, small appliances, basic tools, bedding, towels, knick knacks, & asso…"
click at [971, 193] on input "1,500.00" at bounding box center [969, 187] width 165 height 34
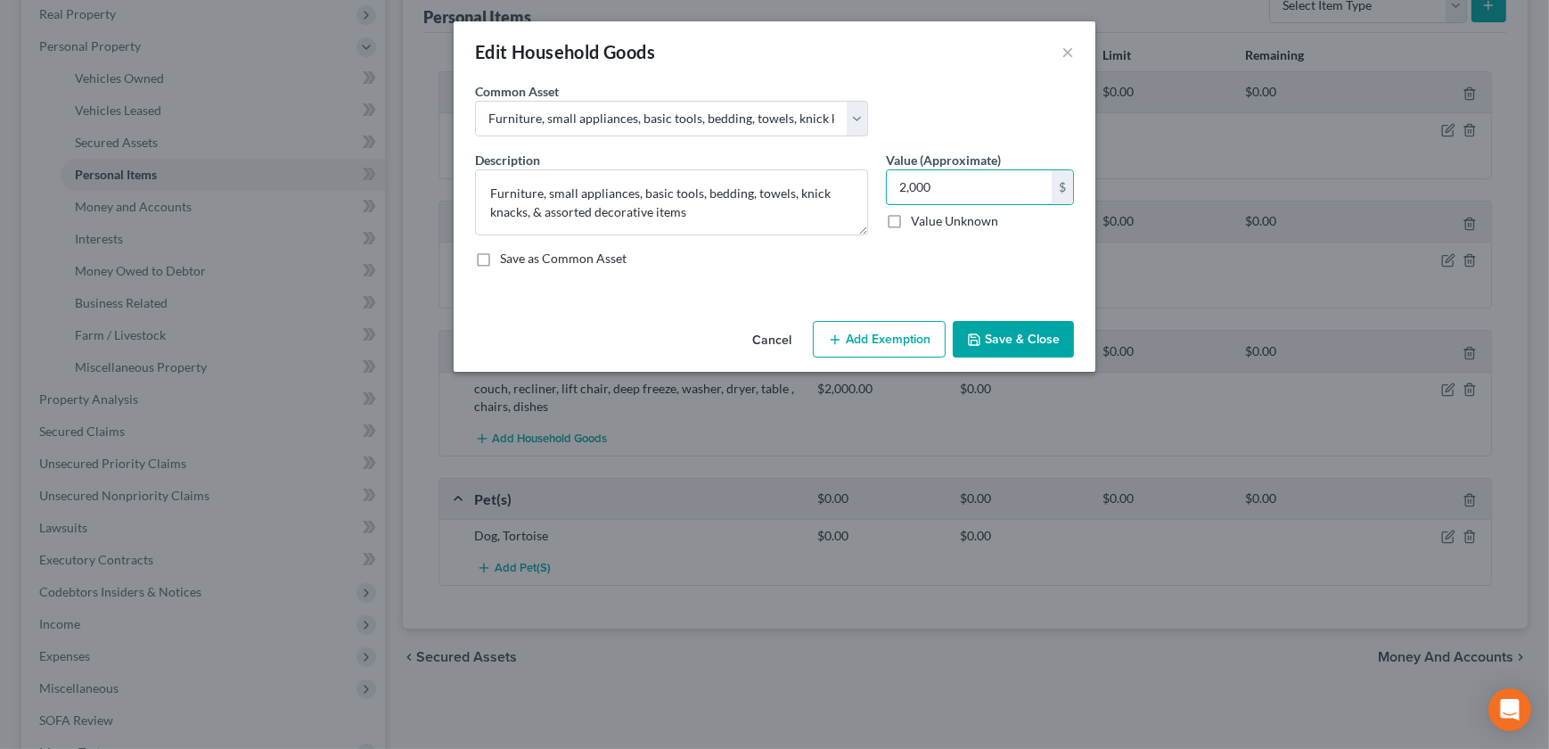
type input "2,000"
click at [1025, 343] on button "Save & Close" at bounding box center [1013, 339] width 121 height 37
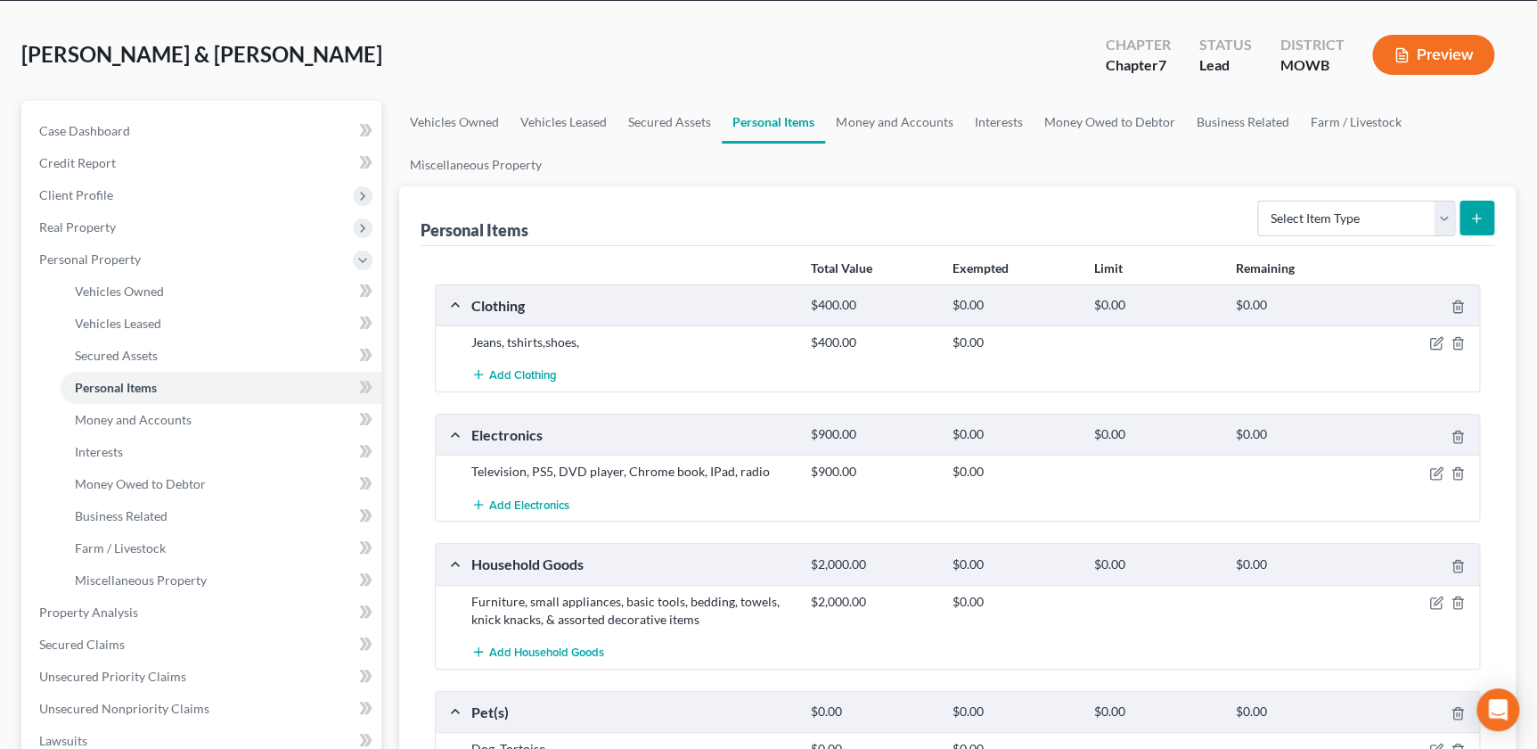
scroll to position [0, 0]
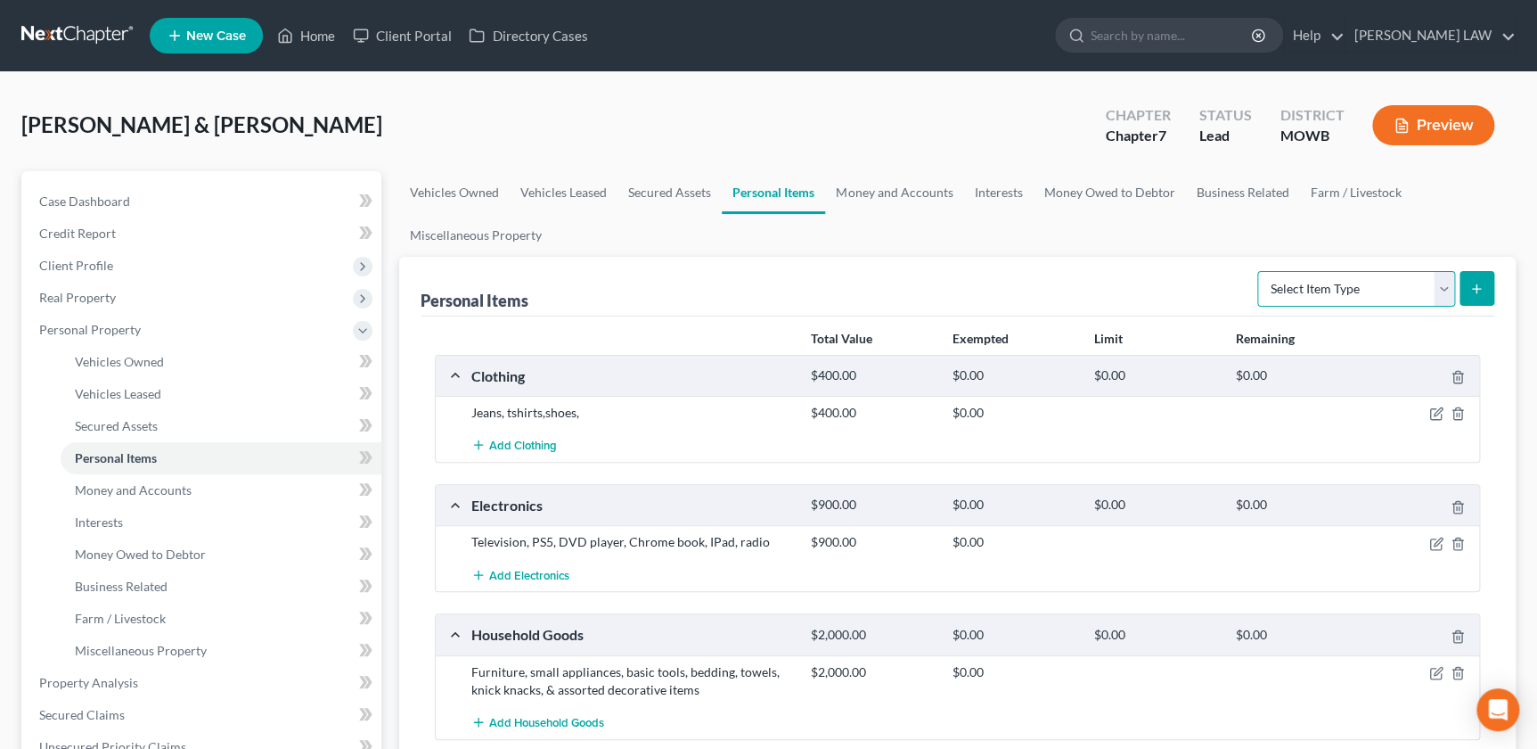
click at [1417, 289] on select "Select Item Type Clothing Collectibles Of Value Electronics Firearms Household …" at bounding box center [1357, 289] width 198 height 36
select select "jewelry"
click at [1259, 271] on select "Select Item Type Clothing Collectibles Of Value Electronics Firearms Household …" at bounding box center [1357, 289] width 198 height 36
click at [1464, 285] on button "submit" at bounding box center [1477, 288] width 35 height 35
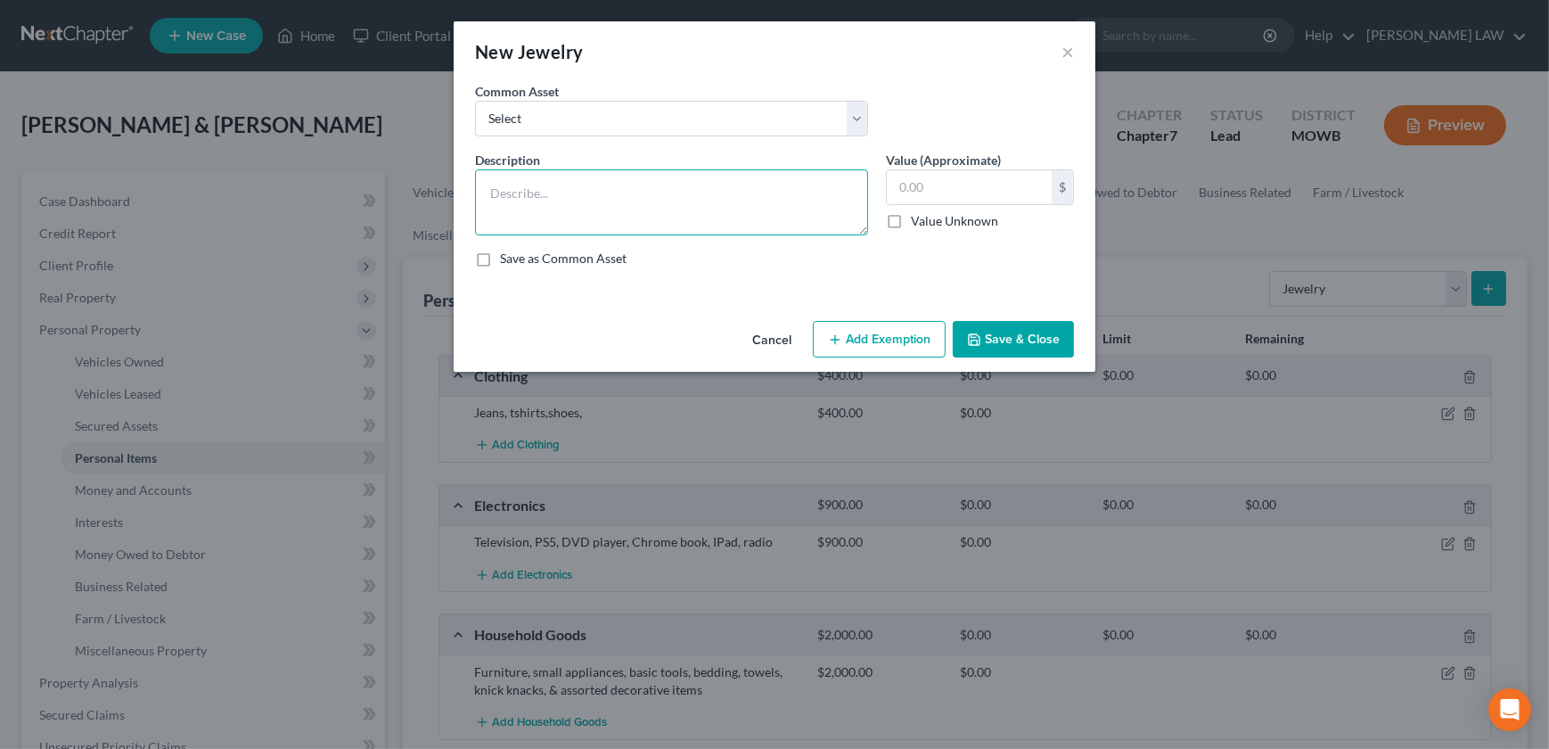
click at [627, 201] on textarea at bounding box center [671, 202] width 393 height 66
click at [615, 124] on select "Select Costume Jewelry Wedding Ring" at bounding box center [671, 119] width 393 height 36
select select "1"
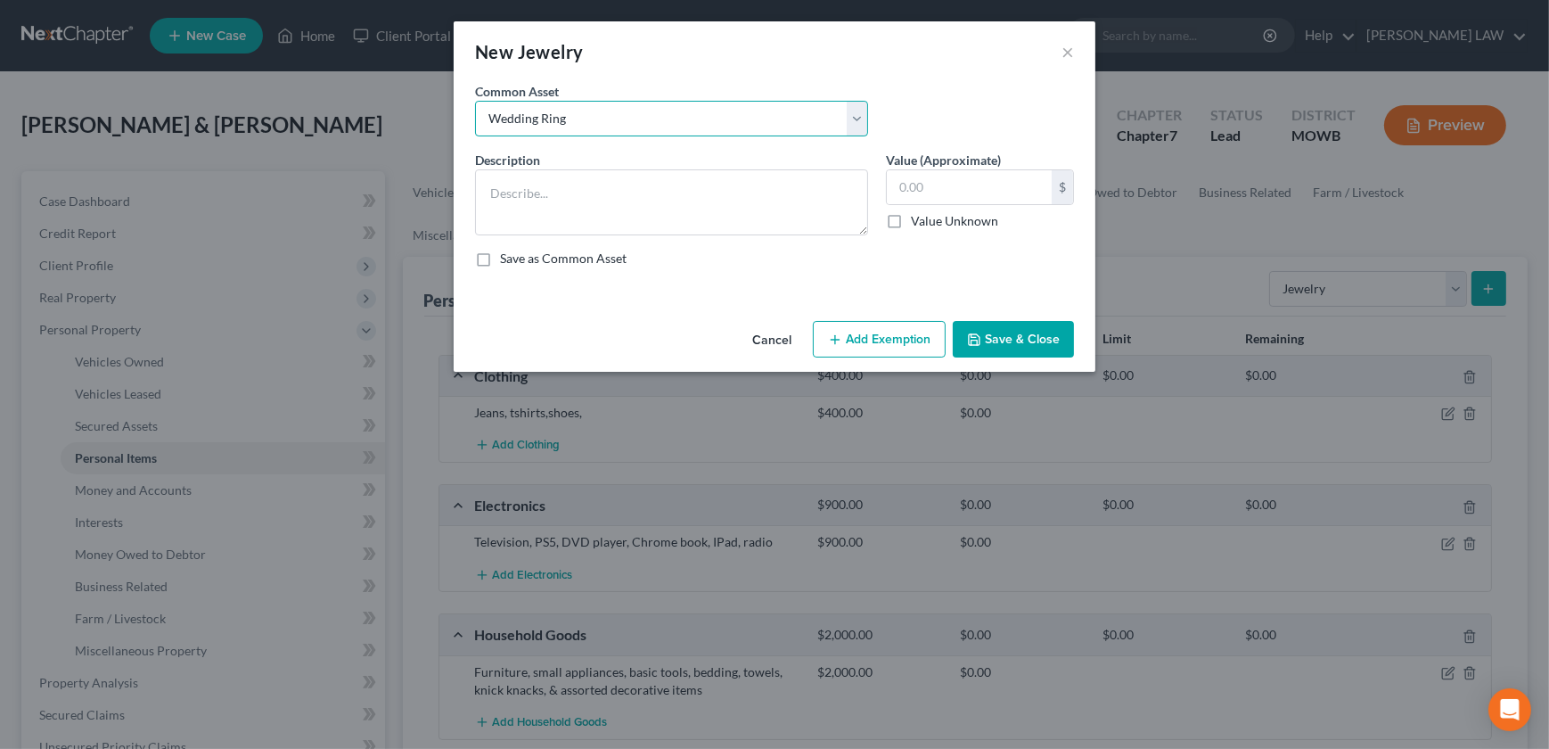
click at [475, 101] on select "Select Costume Jewelry Wedding Ring" at bounding box center [671, 119] width 393 height 36
type textarea "Wedding Ring"
click at [1041, 345] on button "Save & Close" at bounding box center [1013, 339] width 121 height 37
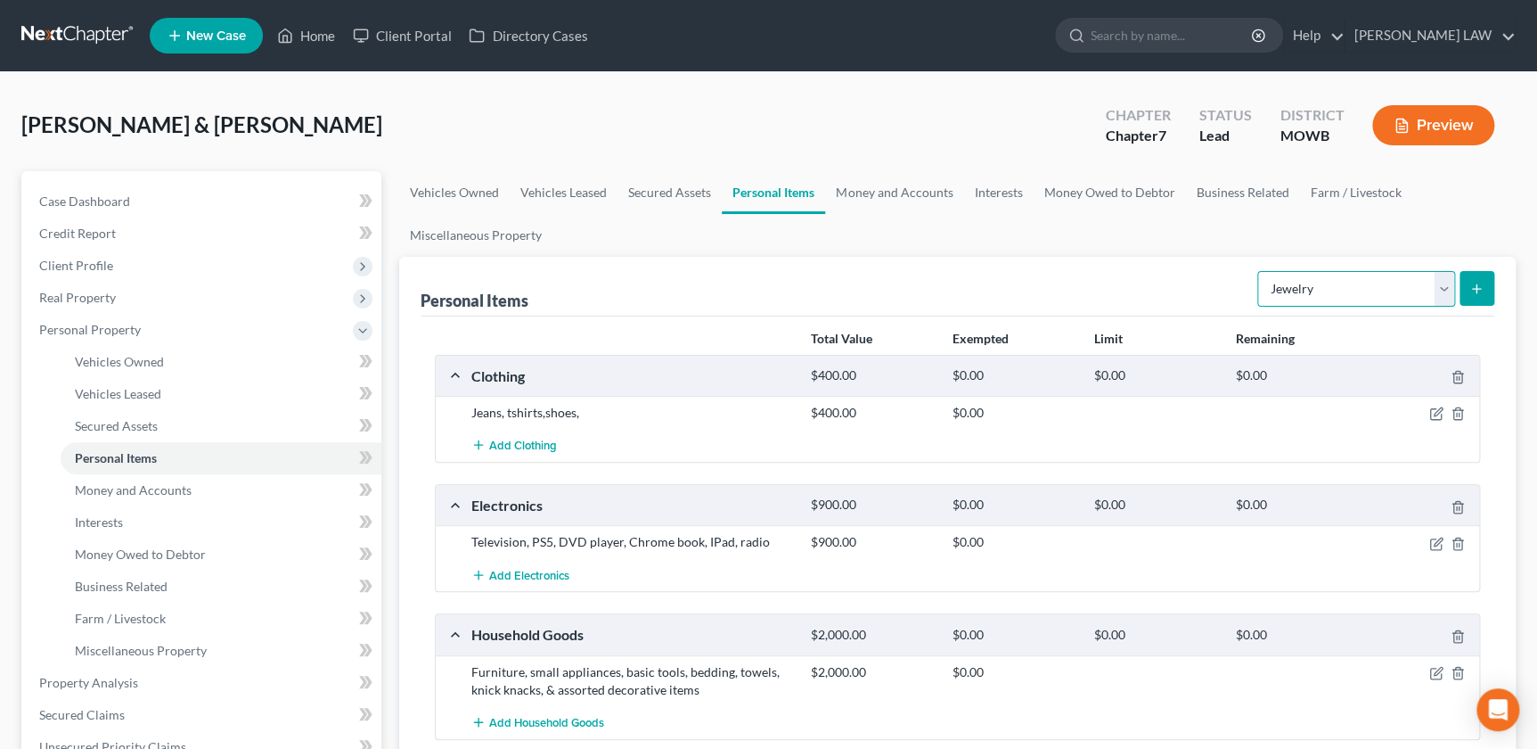
click at [1446, 288] on select "Select Item Type Clothing Collectibles Of Value Electronics Firearms Household …" at bounding box center [1357, 289] width 198 height 36
click at [1259, 271] on select "Select Item Type Clothing Collectibles Of Value Electronics Firearms Household …" at bounding box center [1357, 289] width 198 height 36
click at [1477, 294] on icon "submit" at bounding box center [1477, 289] width 14 height 14
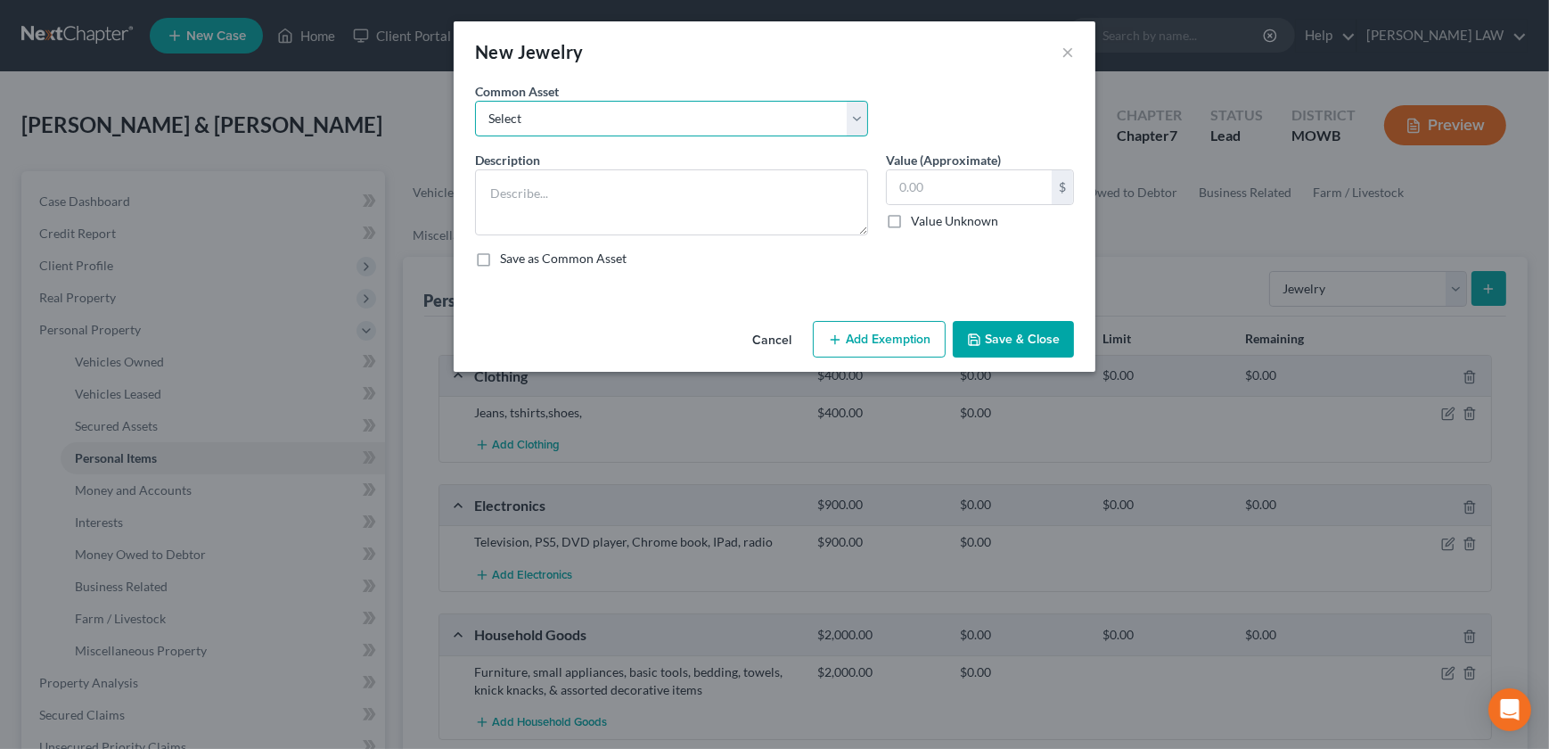
click at [637, 124] on select "Select Costume Jewelry Wedding Ring" at bounding box center [671, 119] width 393 height 36
select select "0"
click at [475, 101] on select "Select Costume Jewelry Wedding Ring" at bounding box center [671, 119] width 393 height 36
type textarea "Costume Jewelry"
type input "150.00"
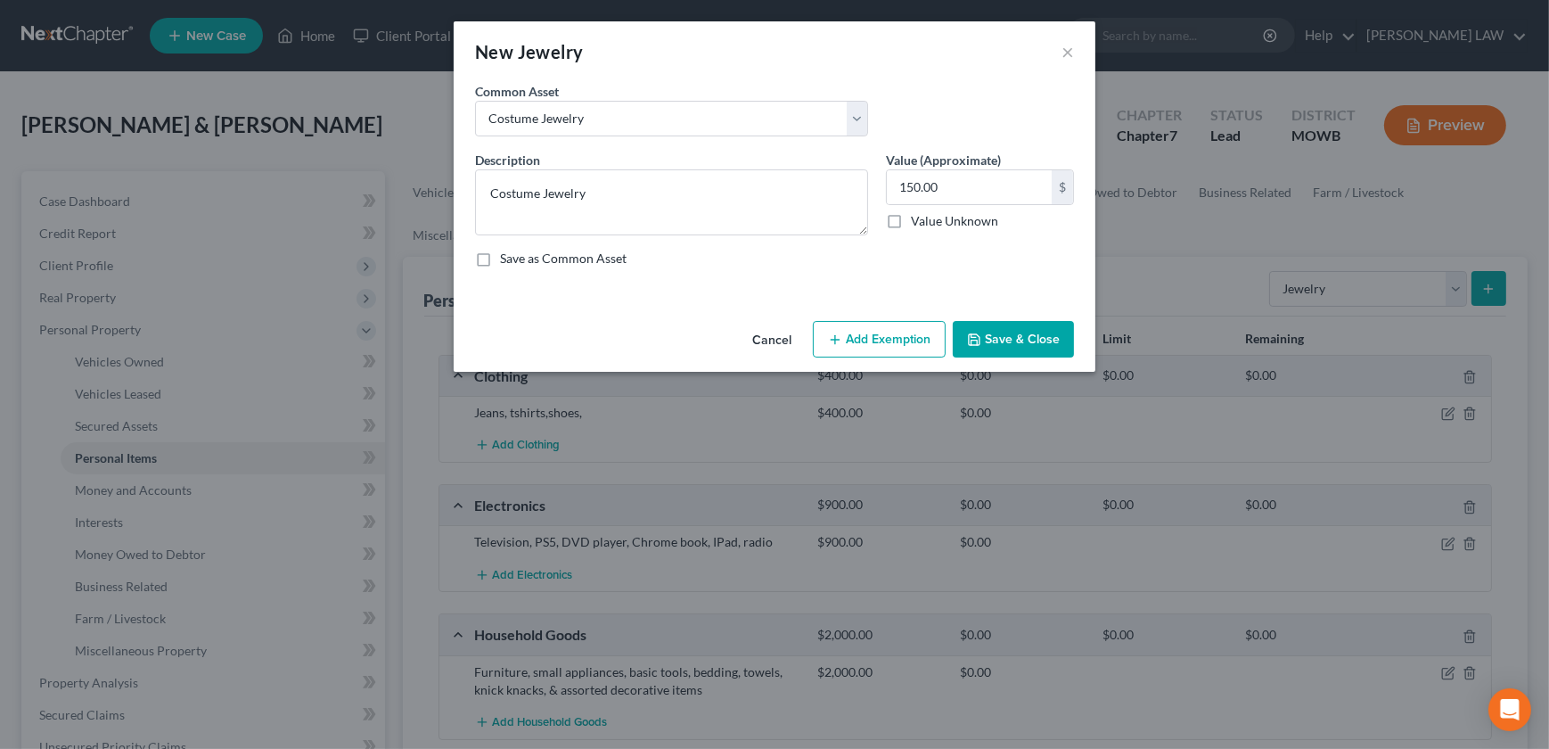
click at [981, 332] on icon "button" at bounding box center [974, 339] width 14 height 14
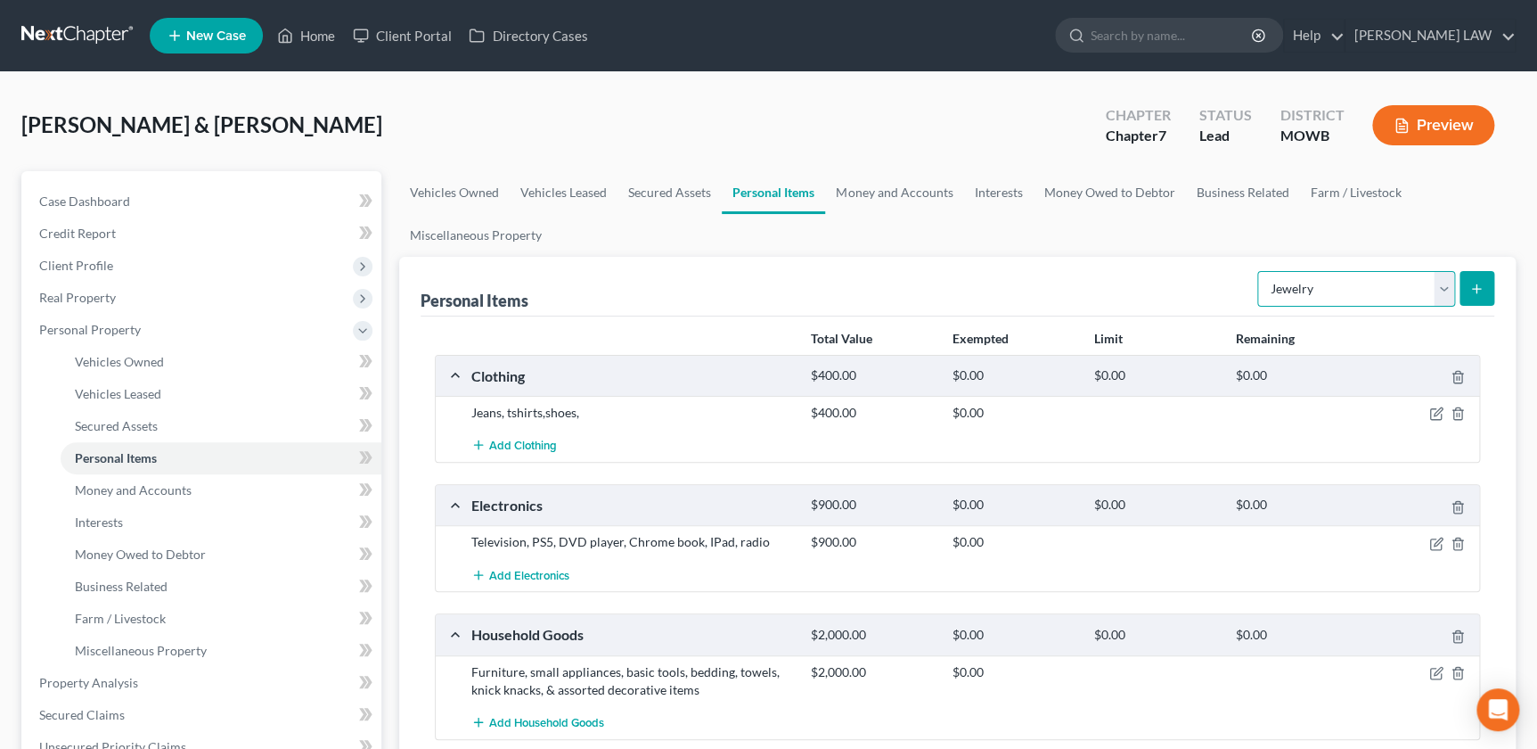
click at [1433, 287] on select "Select Item Type Clothing Collectibles Of Value Electronics Firearms Household …" at bounding box center [1357, 289] width 198 height 36
select select "firearms"
click at [1259, 271] on select "Select Item Type Clothing Collectibles Of Value Electronics Firearms Household …" at bounding box center [1357, 289] width 198 height 36
click at [1483, 289] on button "submit" at bounding box center [1477, 288] width 35 height 35
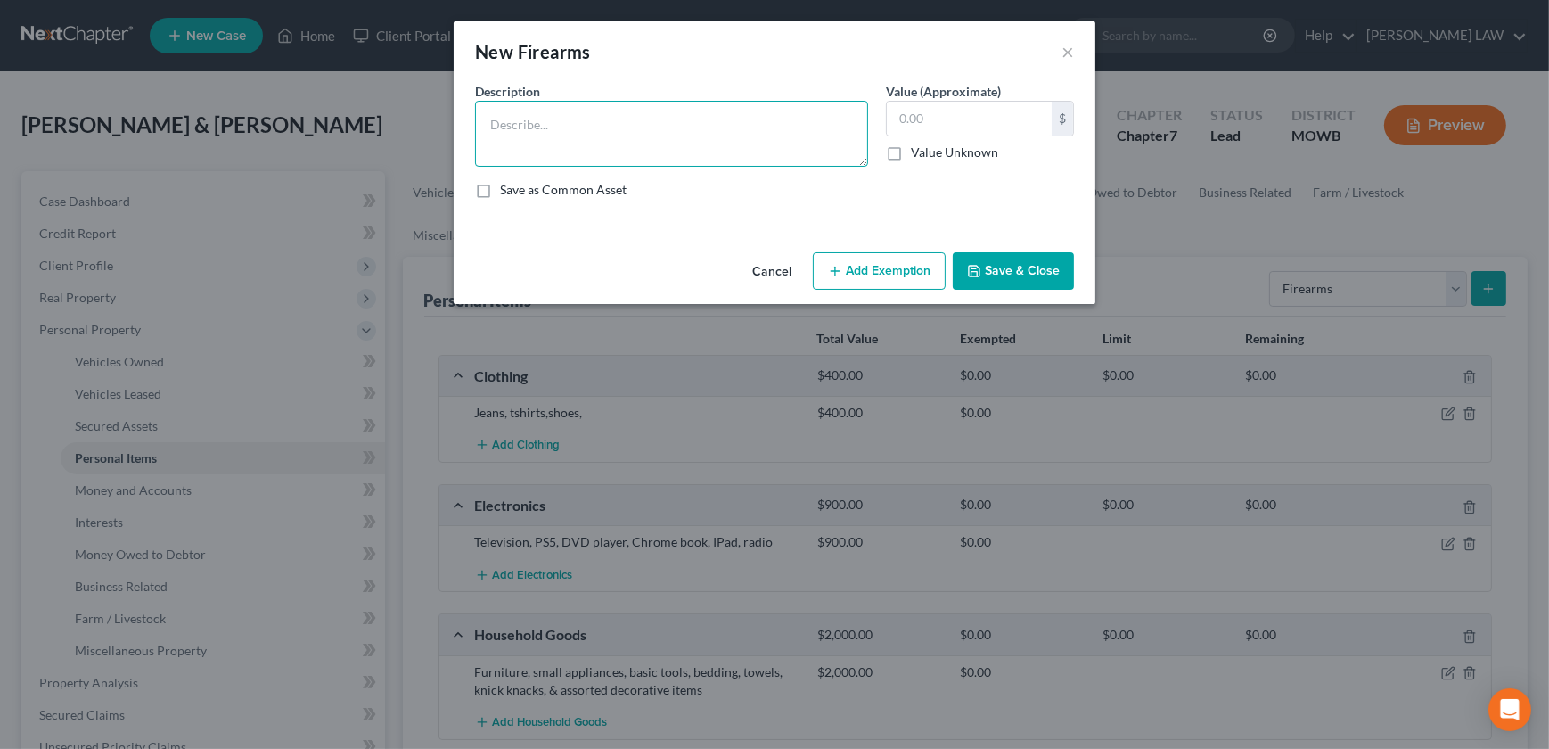
click at [603, 129] on textarea at bounding box center [671, 134] width 393 height 66
type textarea "?"
click at [1011, 266] on button "Save & Close" at bounding box center [1013, 270] width 121 height 37
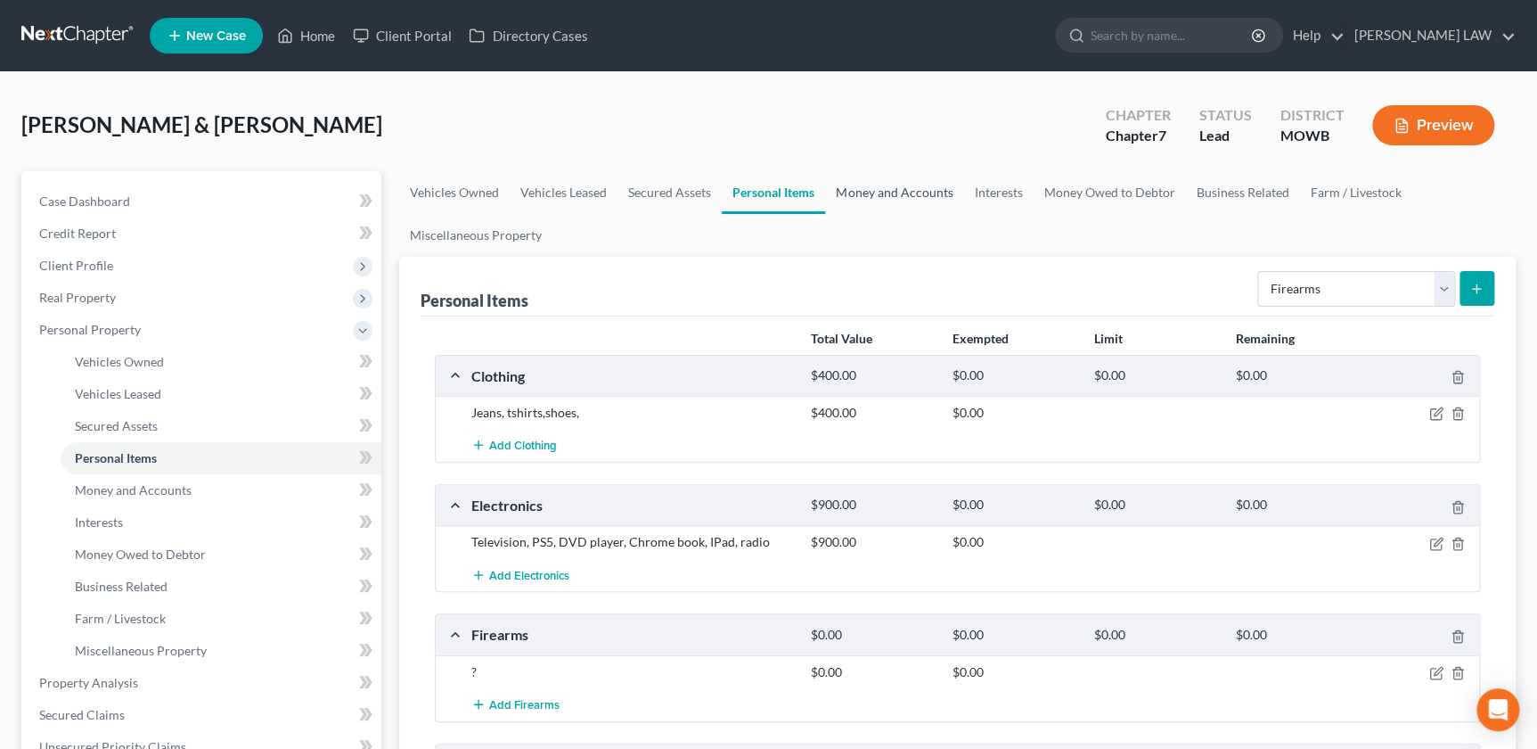
click at [881, 186] on link "Money and Accounts" at bounding box center [894, 192] width 138 height 43
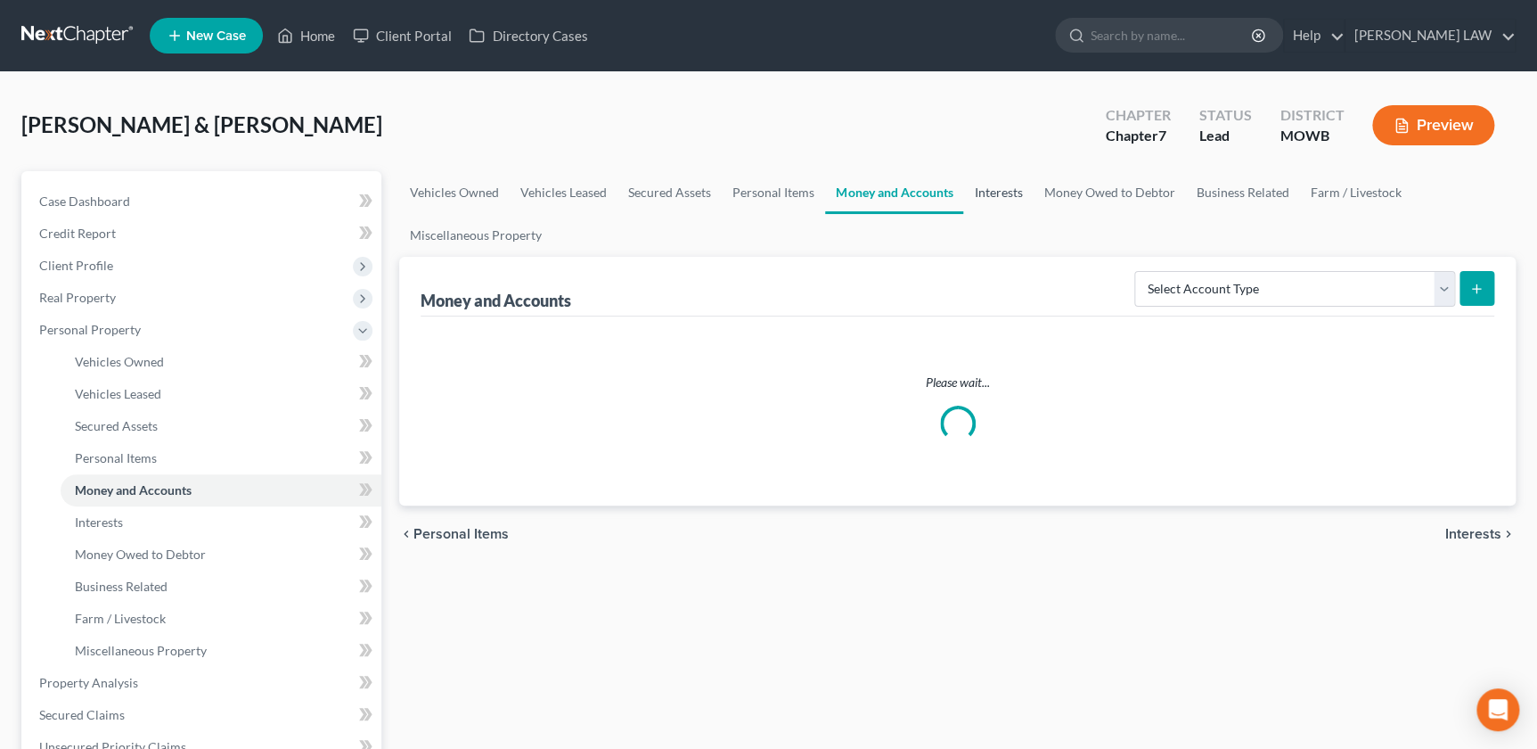
drag, startPoint x: 1000, startPoint y: 192, endPoint x: 1045, endPoint y: 193, distance: 44.6
click at [1001, 192] on link "Interests" at bounding box center [998, 192] width 70 height 43
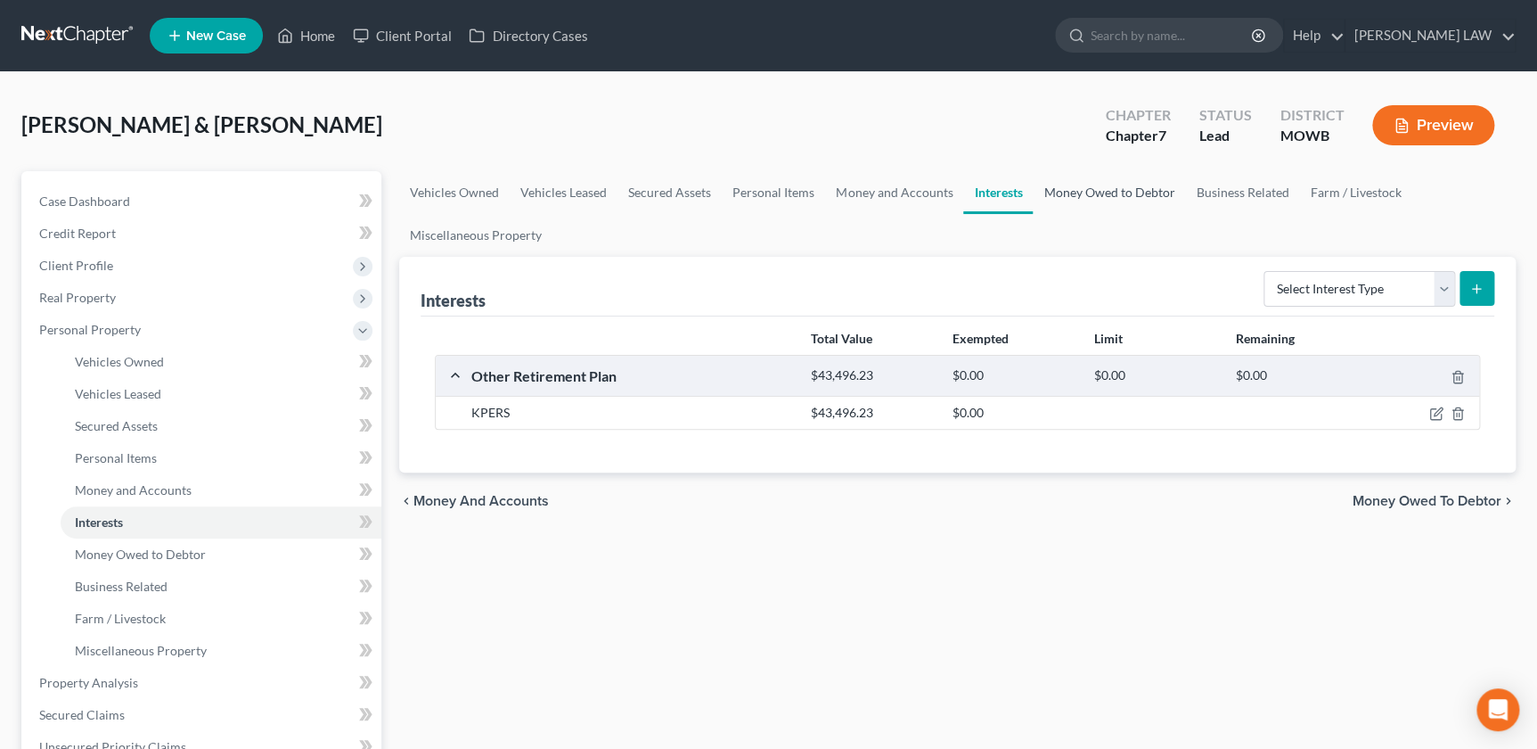
click at [1091, 190] on link "Money Owed to Debtor" at bounding box center [1109, 192] width 152 height 43
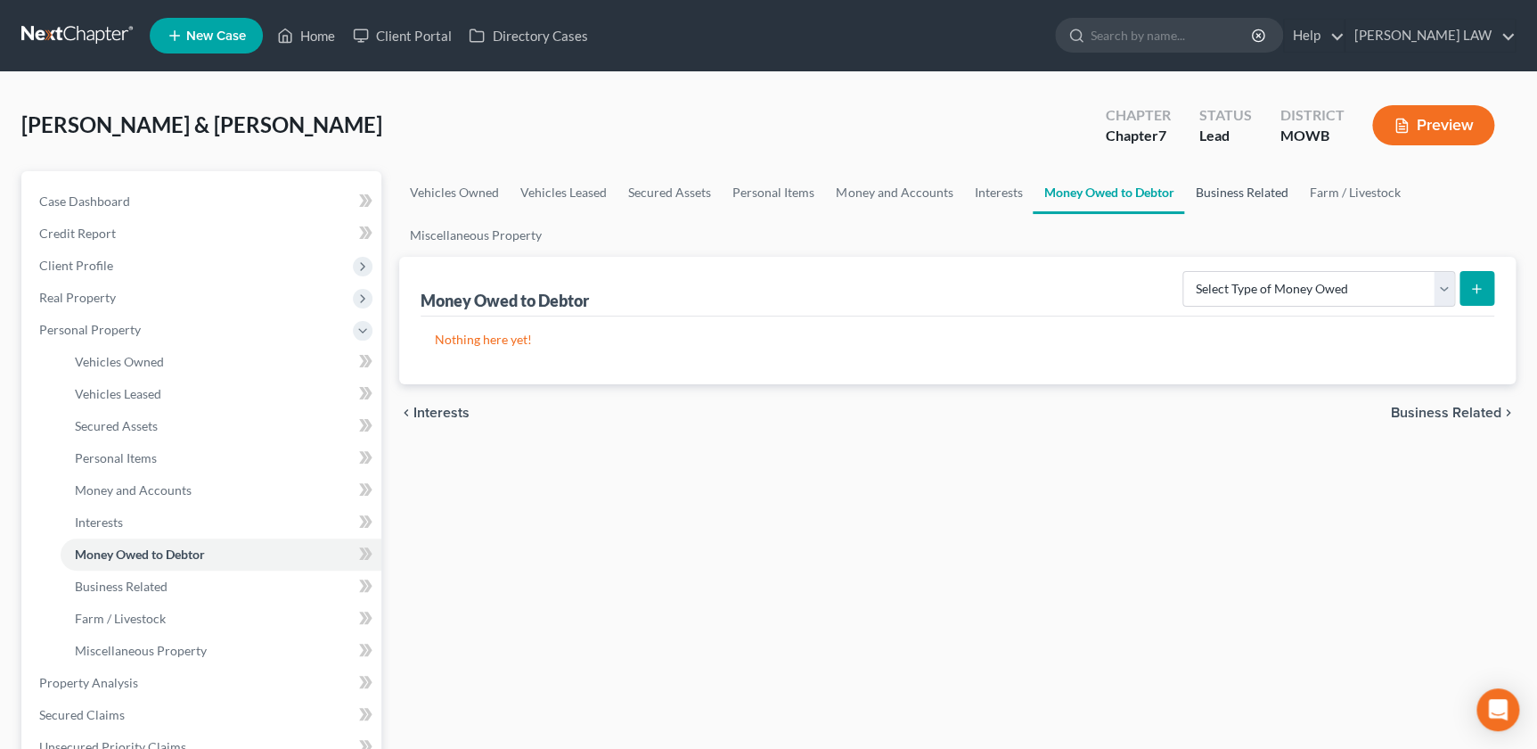
click at [1227, 191] on link "Business Related" at bounding box center [1241, 192] width 114 height 43
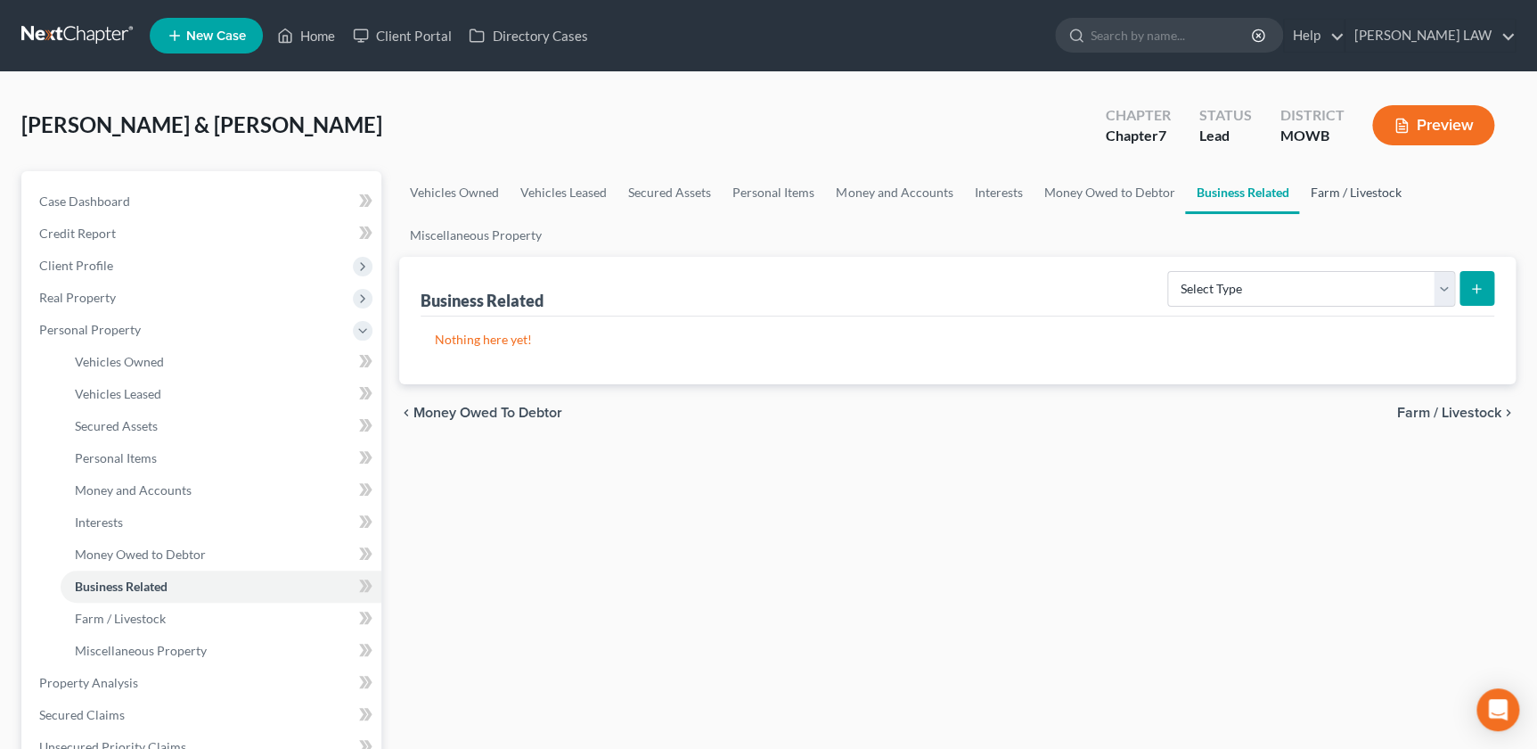
click at [1327, 191] on link "Farm / Livestock" at bounding box center [1355, 192] width 112 height 43
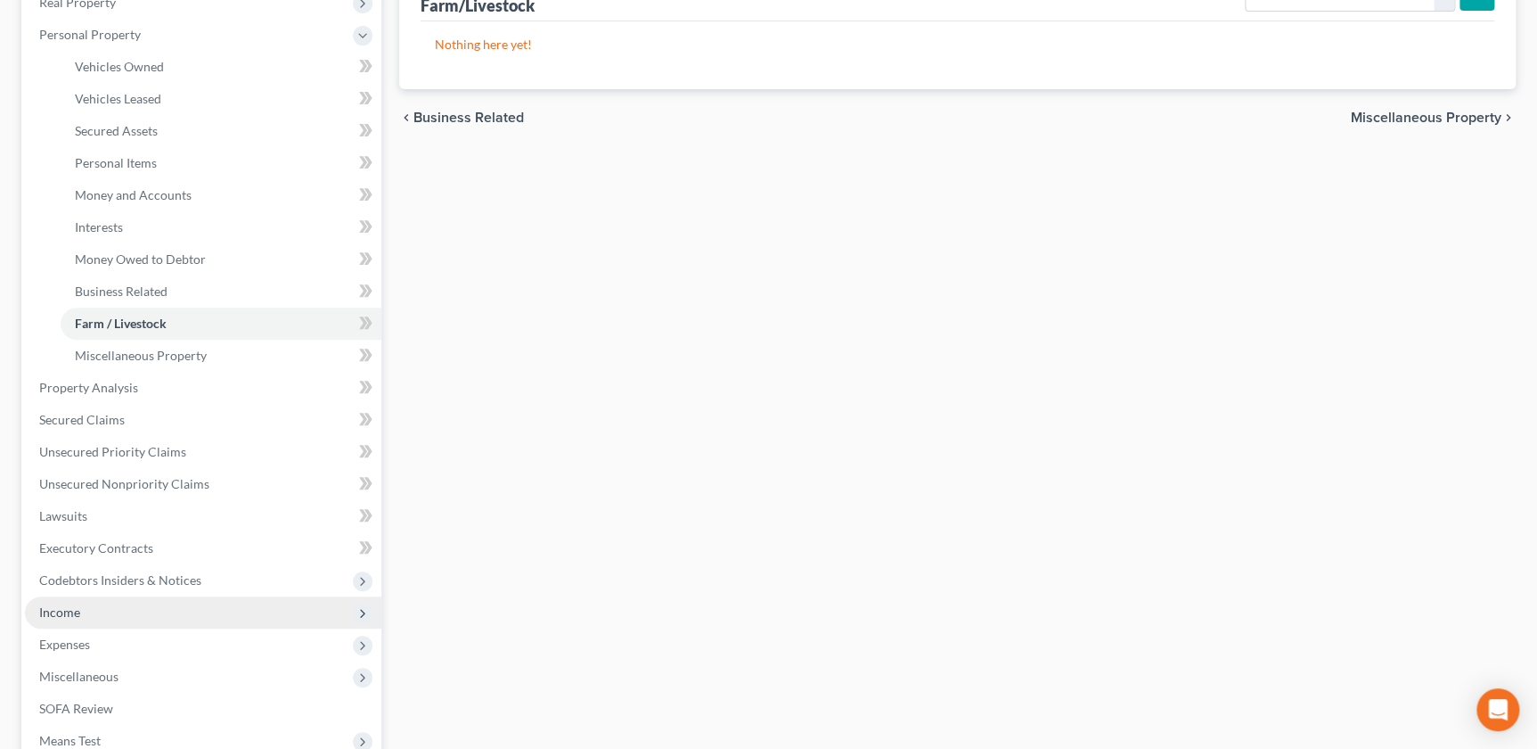
scroll to position [425, 0]
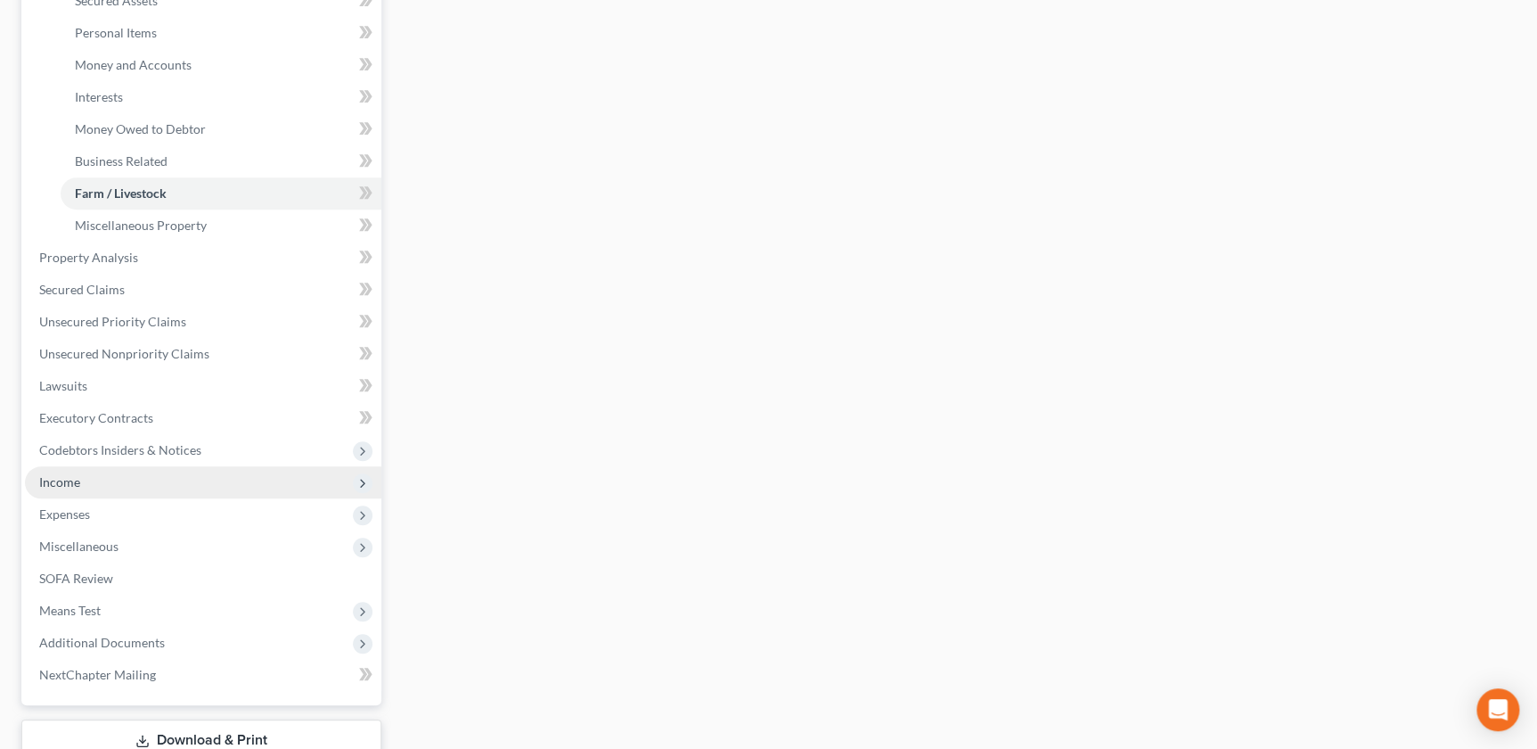
click at [111, 481] on span "Income" at bounding box center [203, 482] width 356 height 32
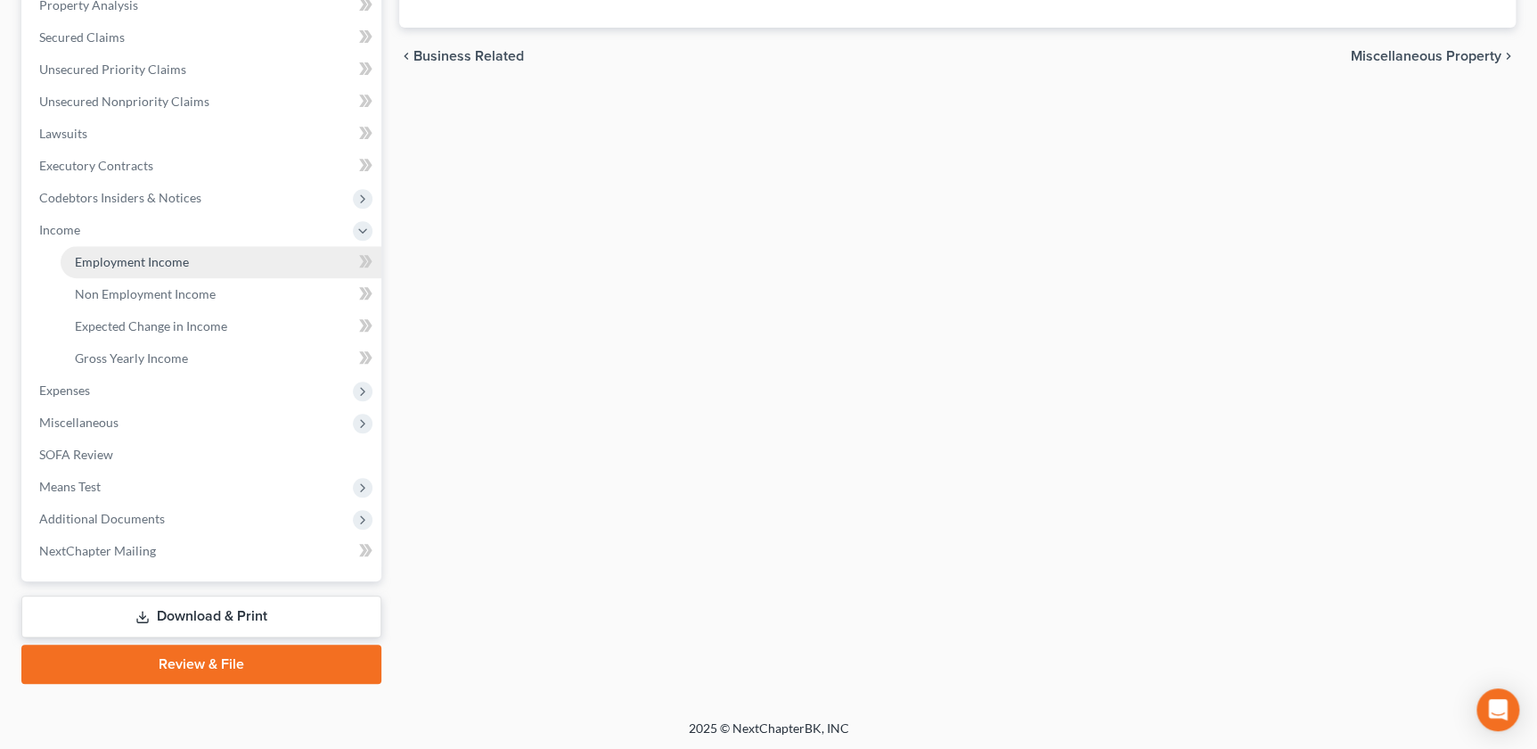
click at [177, 271] on link "Employment Income" at bounding box center [221, 262] width 321 height 32
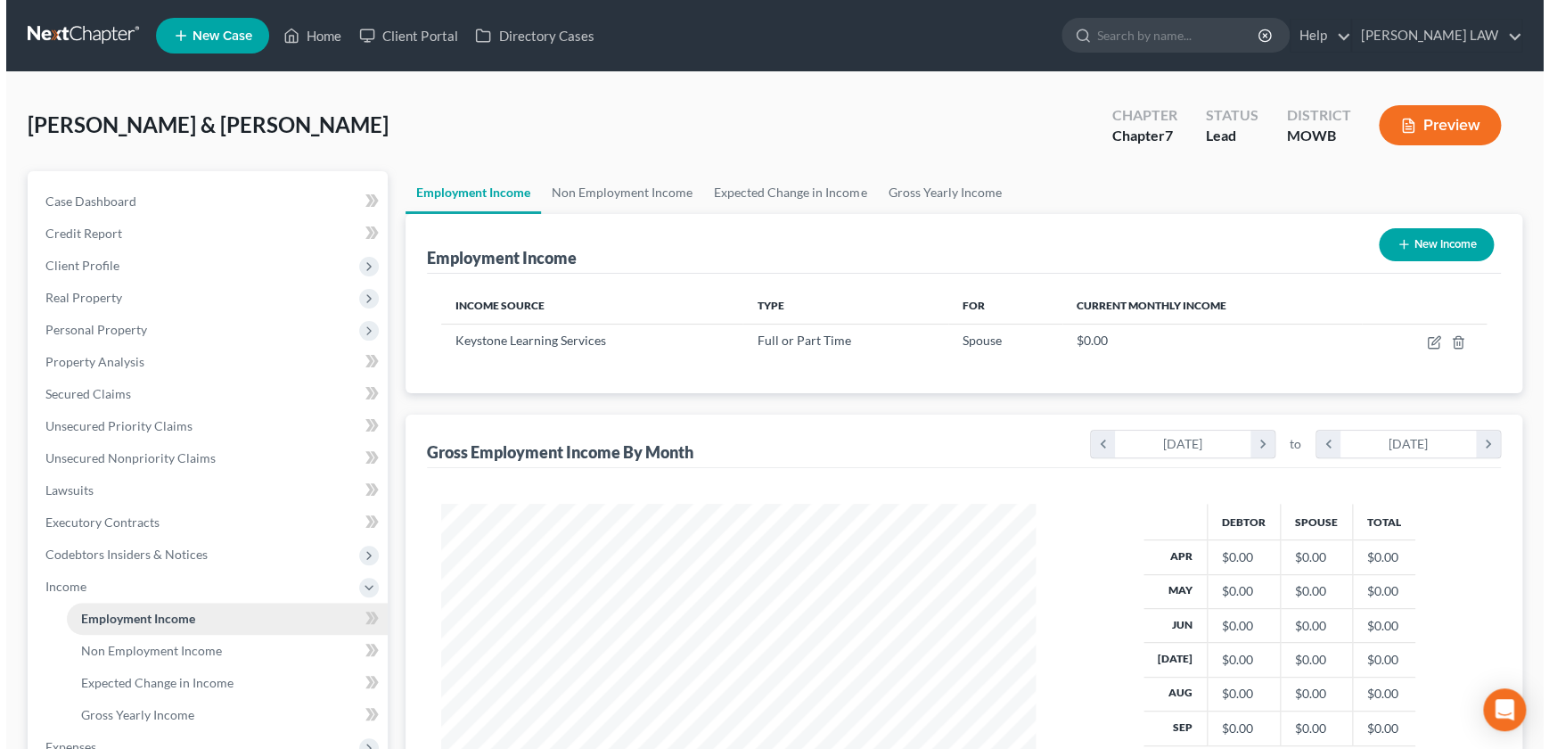
scroll to position [319, 630]
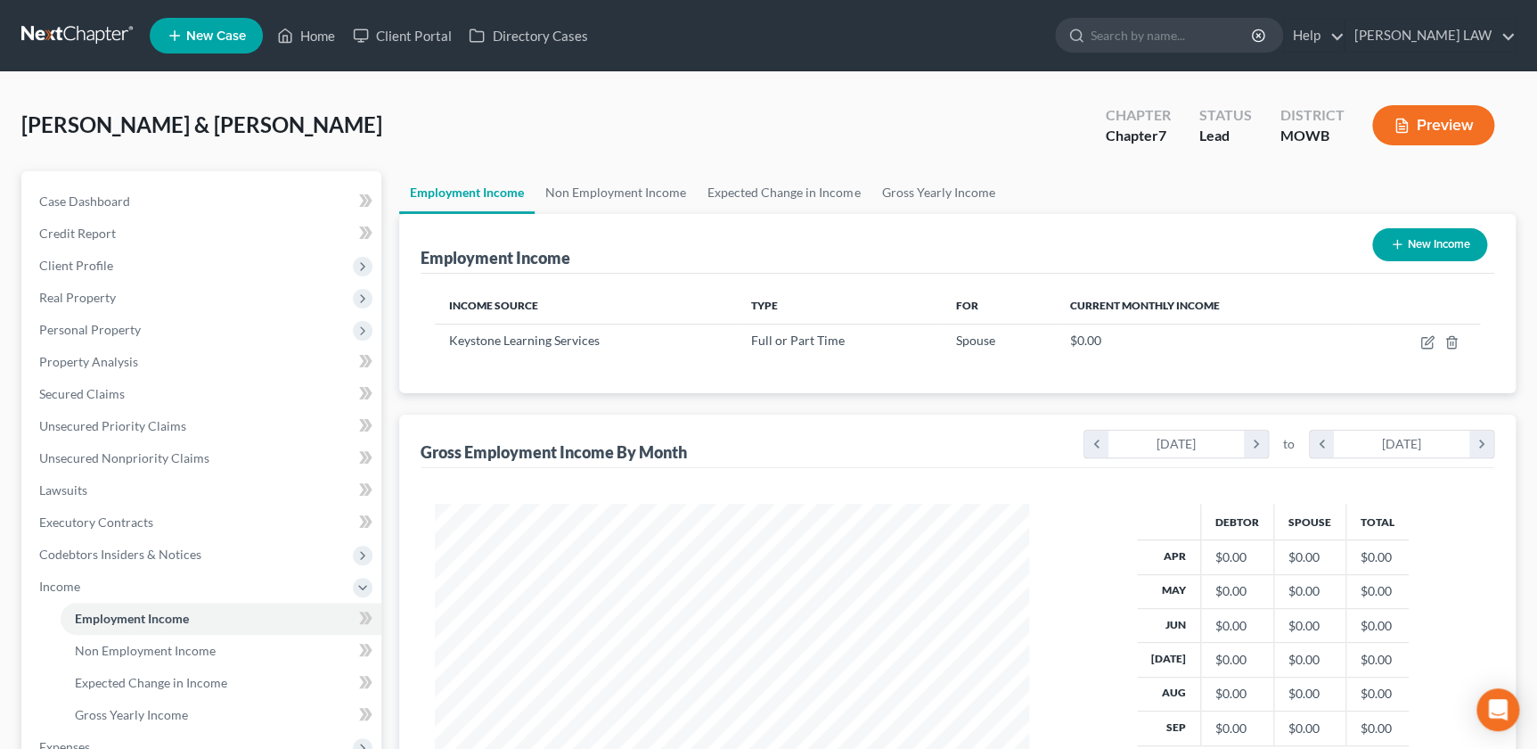
click at [1408, 246] on button "New Income" at bounding box center [1429, 244] width 115 height 33
select select "0"
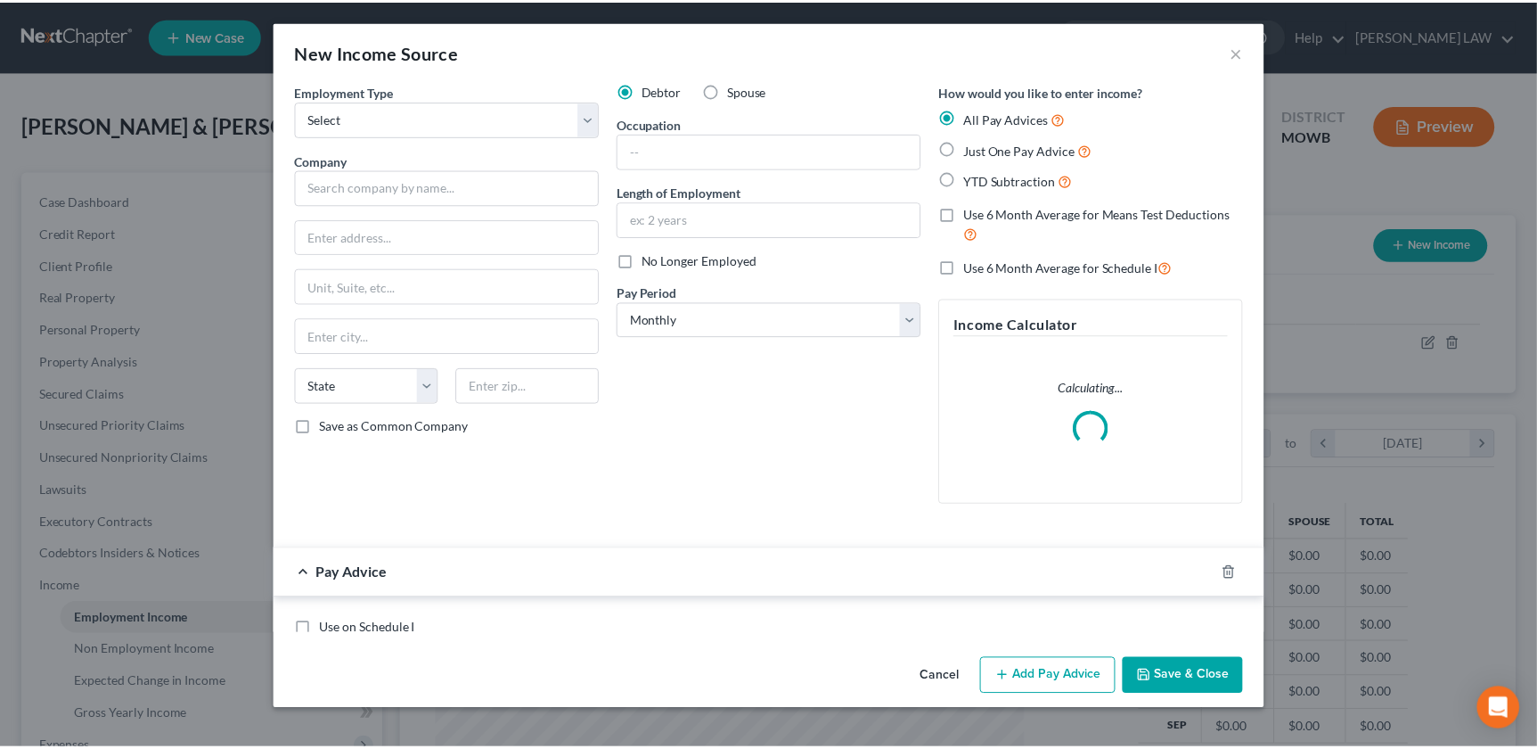
scroll to position [319, 635]
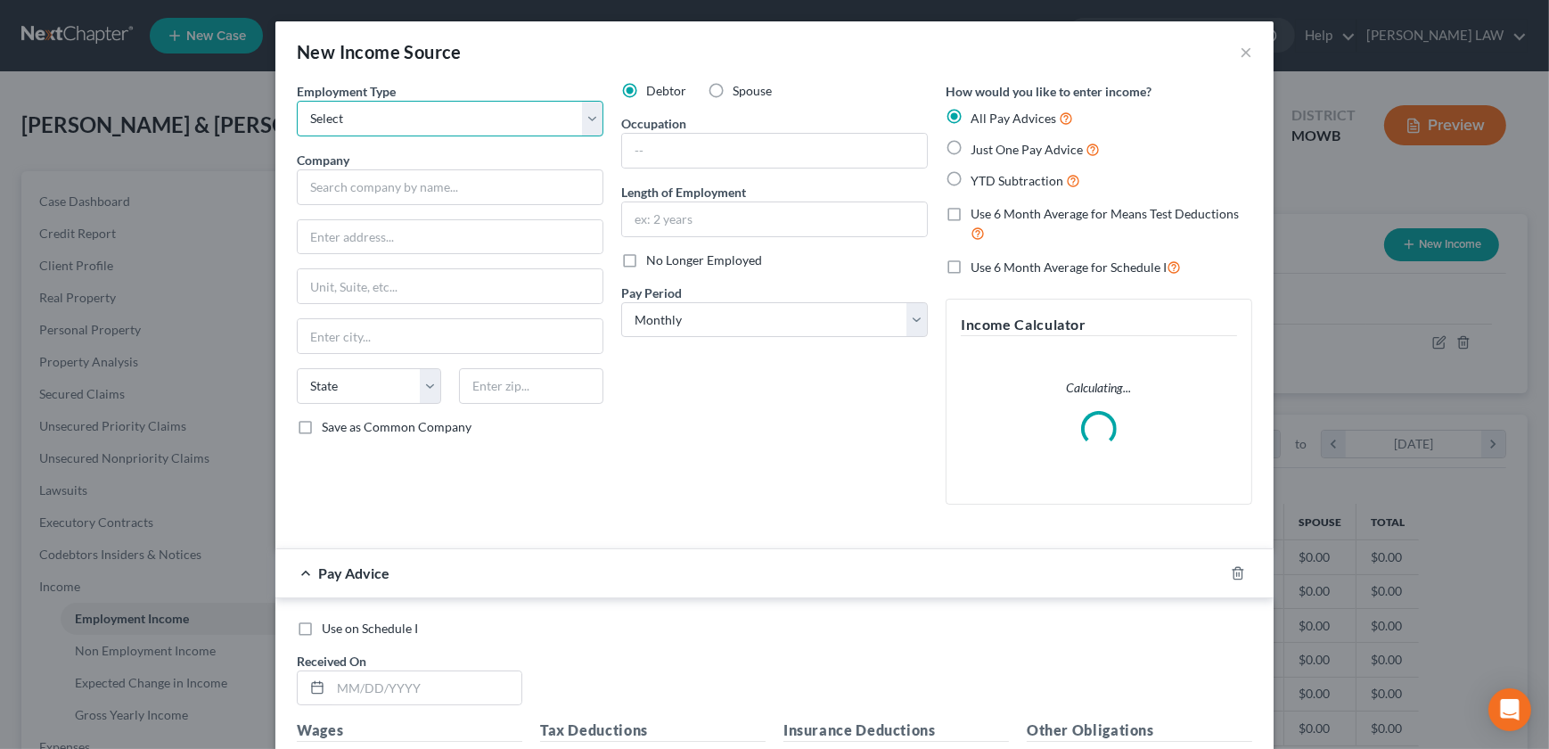
click at [346, 111] on select "Select Full or [DEMOGRAPHIC_DATA] Employment Self Employment" at bounding box center [450, 119] width 307 height 36
select select "0"
click at [297, 101] on select "Select Full or [DEMOGRAPHIC_DATA] Employment Self Employment" at bounding box center [450, 119] width 307 height 36
click at [358, 186] on input "text" at bounding box center [450, 187] width 307 height 36
click at [1240, 60] on button "×" at bounding box center [1246, 51] width 12 height 21
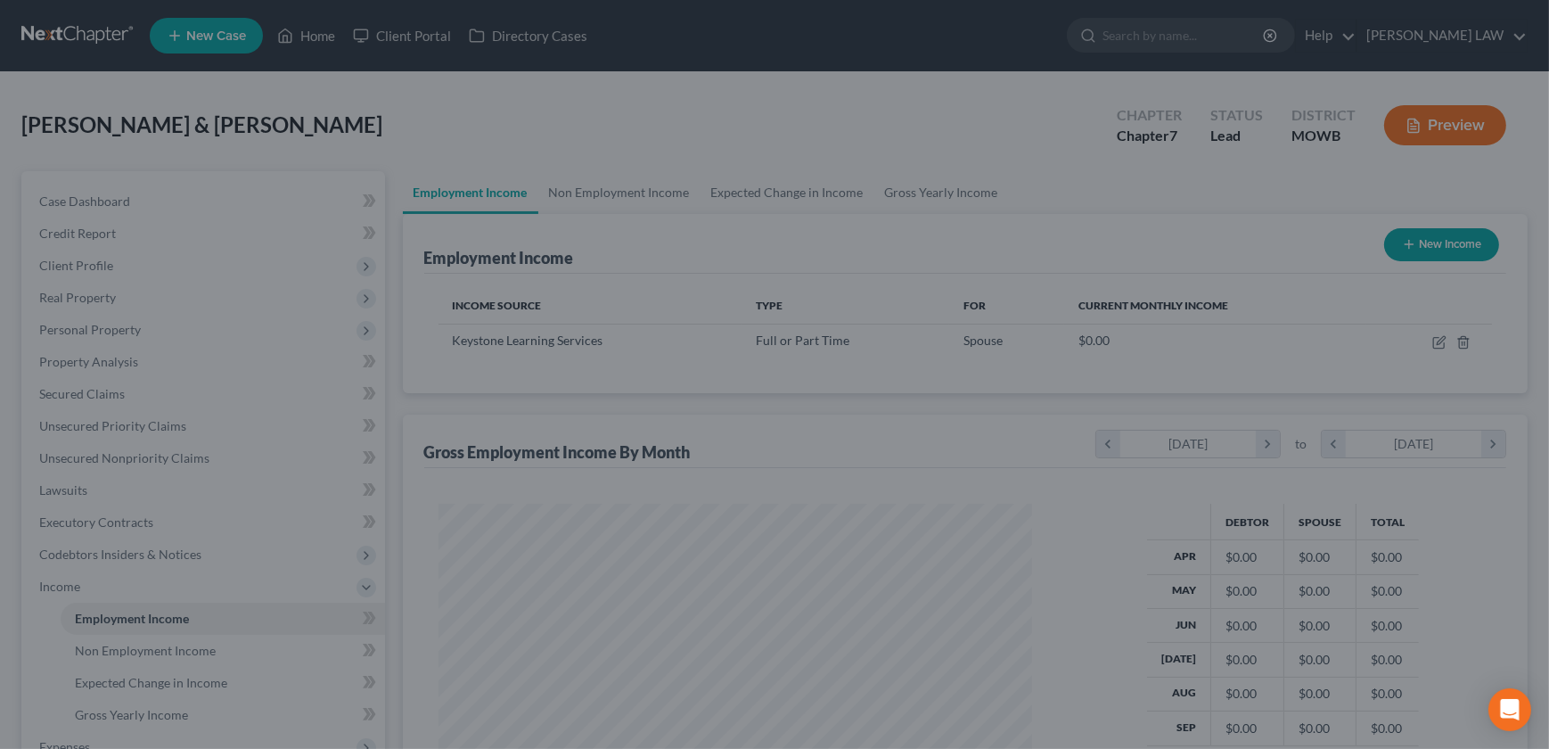
scroll to position [890912, 890600]
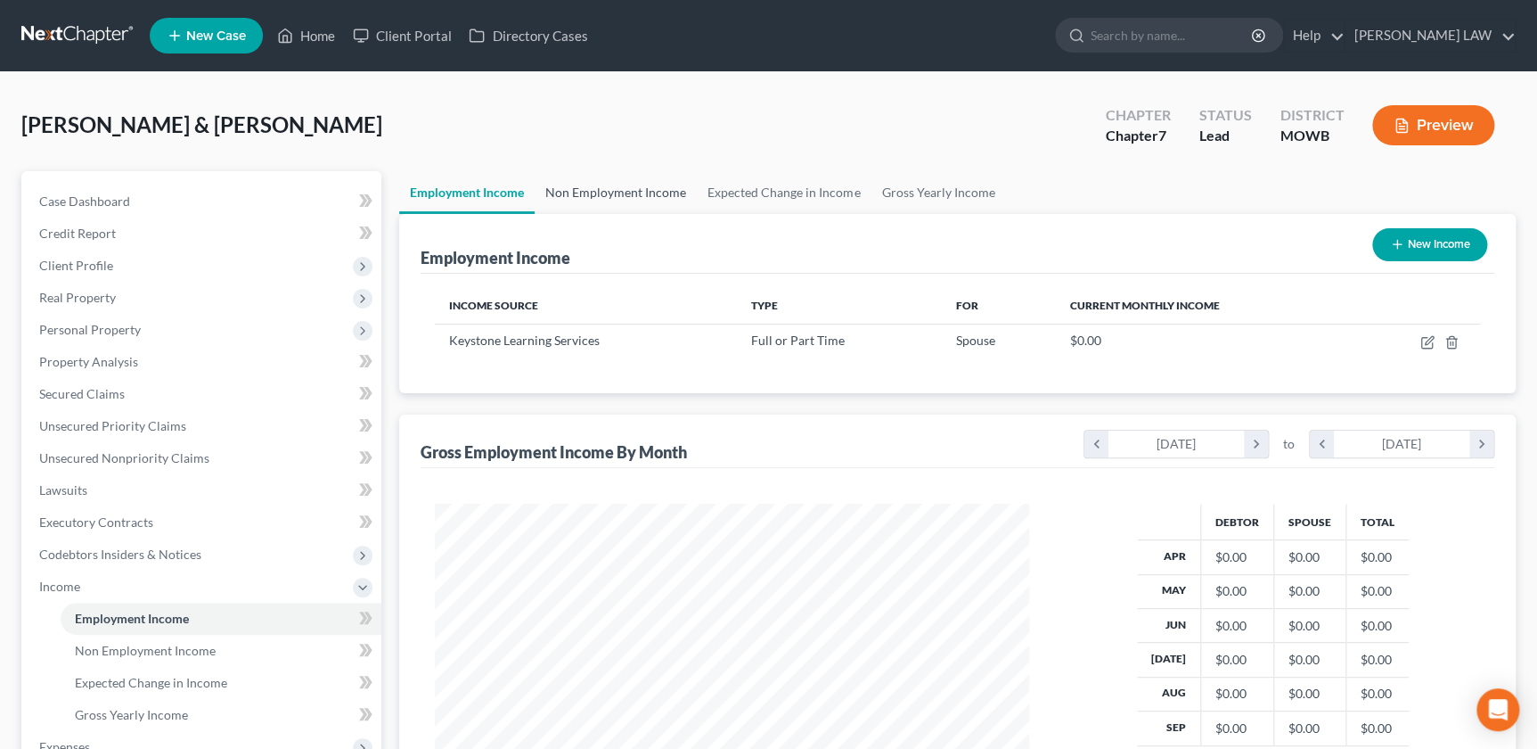
click at [604, 192] on link "Non Employment Income" at bounding box center [616, 192] width 162 height 43
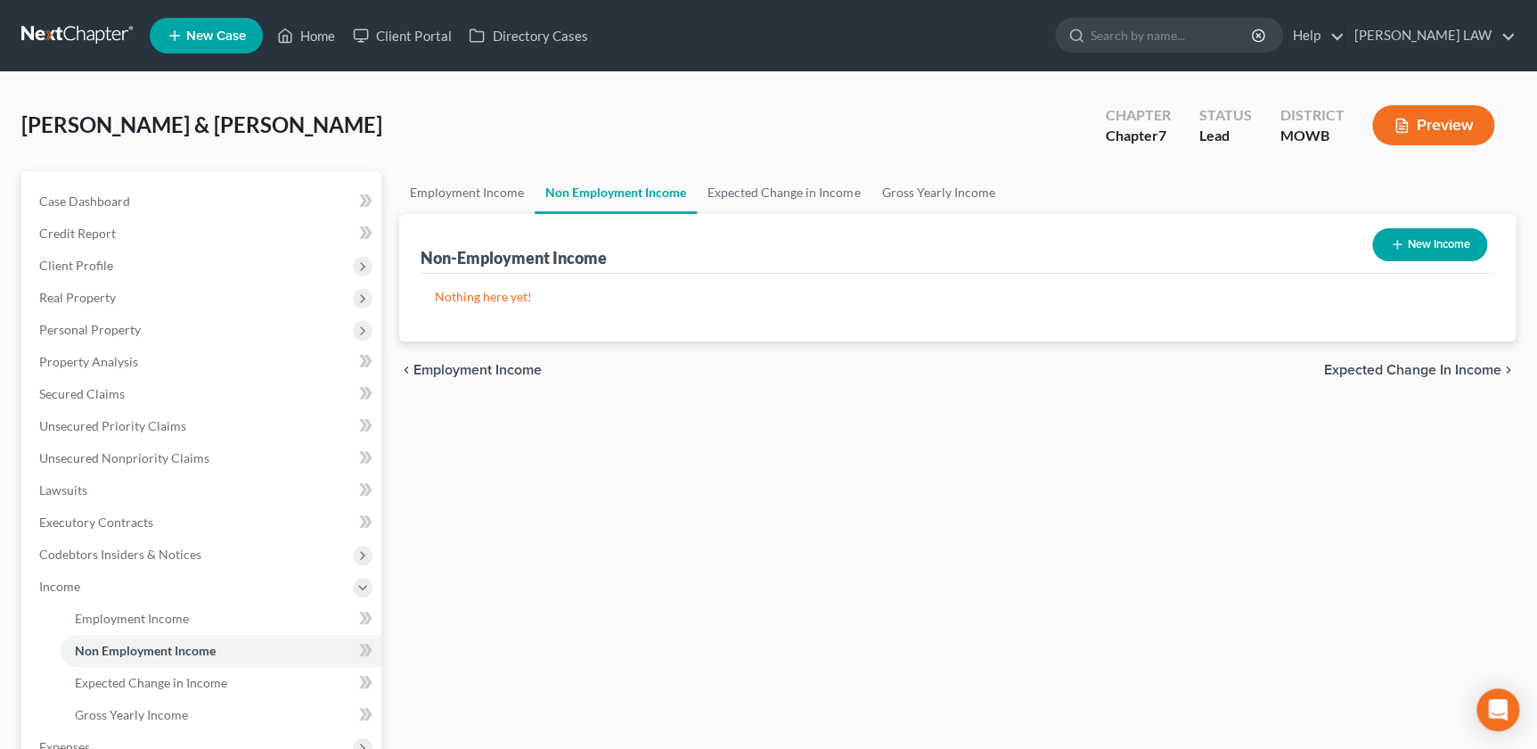
click at [1381, 250] on button "New Income" at bounding box center [1429, 244] width 115 height 33
select select "0"
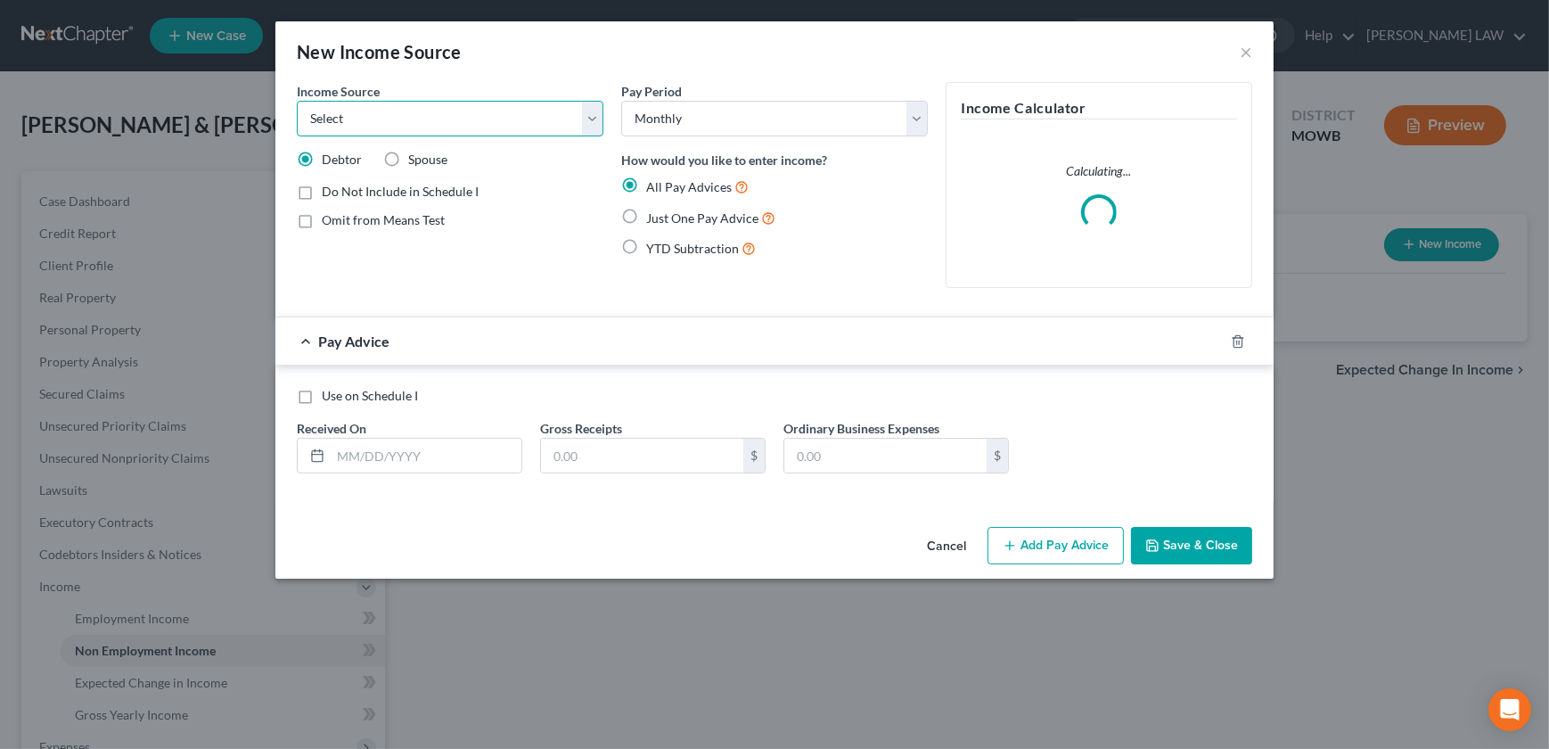
drag, startPoint x: 345, startPoint y: 119, endPoint x: 344, endPoint y: 137, distance: 18.7
click at [345, 120] on select "Select Unemployment Disability (from employer) Pension Retirement Social Securi…" at bounding box center [450, 119] width 307 height 36
select select "4"
click at [297, 101] on select "Select Unemployment Disability (from employer) Pension Retirement Social Securi…" at bounding box center [450, 119] width 307 height 36
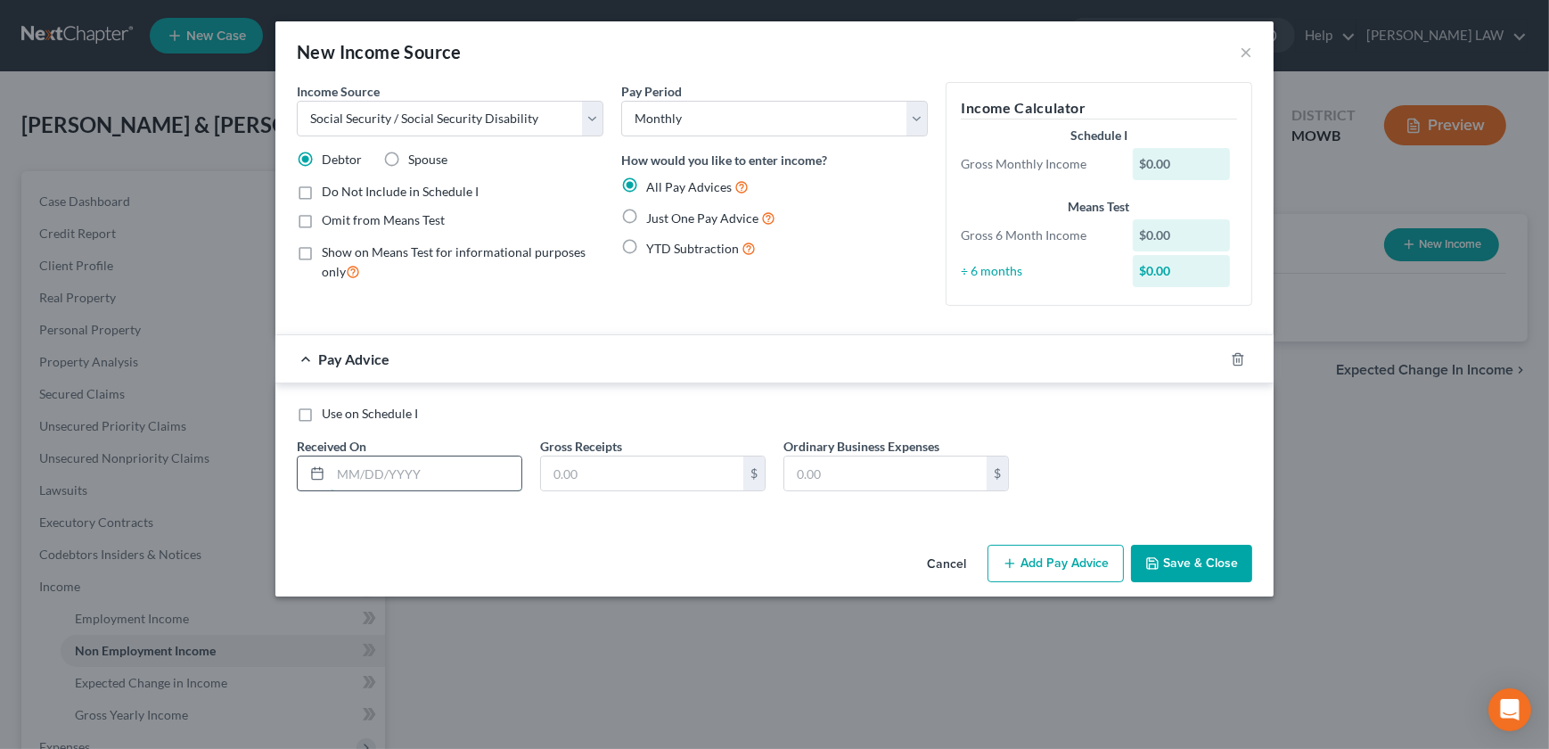
click at [382, 474] on input "text" at bounding box center [426, 473] width 191 height 34
click at [373, 459] on input "1343" at bounding box center [426, 473] width 191 height 34
type input "1"
type input "10/01"
click at [672, 465] on input "185" at bounding box center [642, 473] width 202 height 34
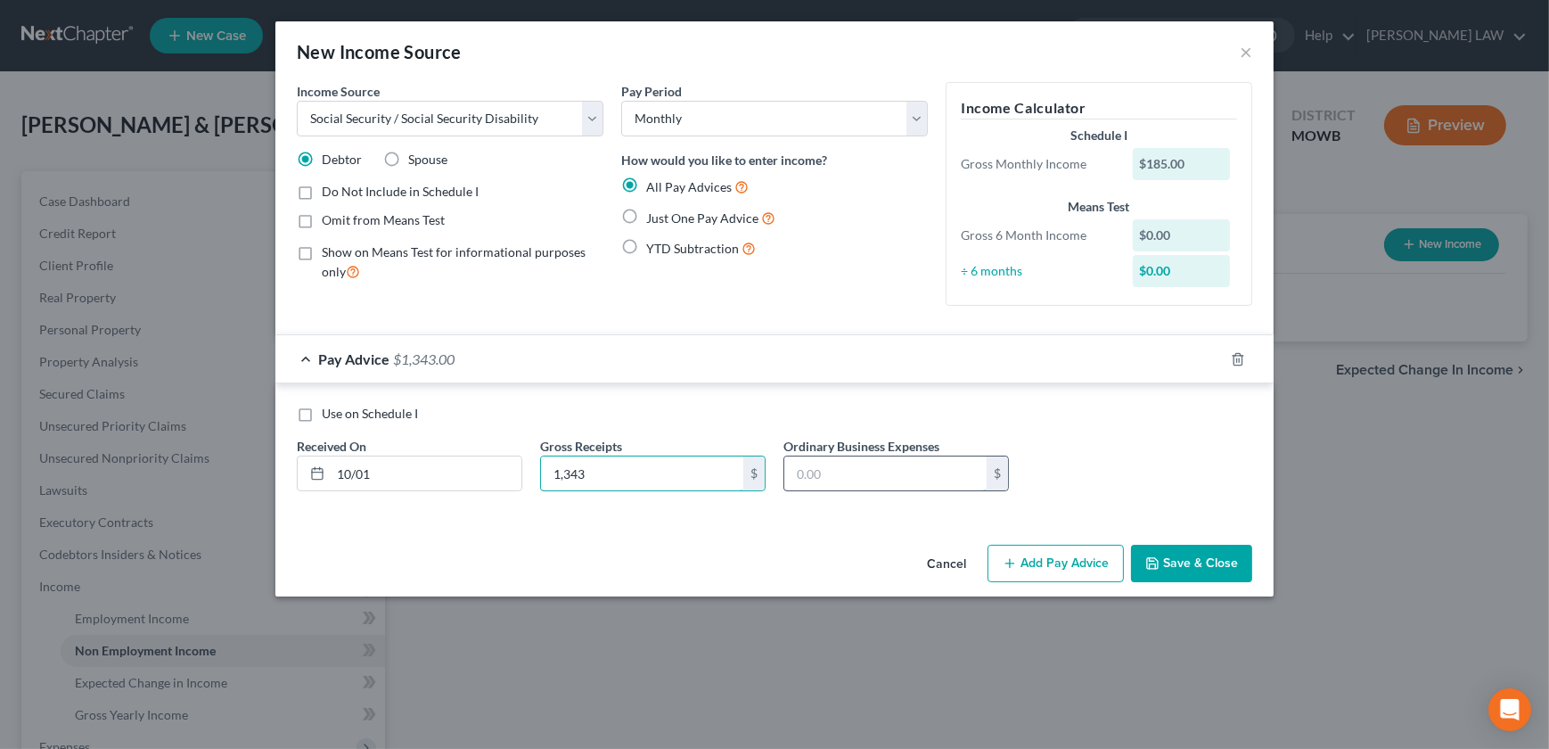
type input "1,343"
drag, startPoint x: 859, startPoint y: 465, endPoint x: 850, endPoint y: 466, distance: 9.0
click at [856, 465] on input "text" at bounding box center [885, 473] width 202 height 34
type input "185"
drag, startPoint x: 303, startPoint y: 214, endPoint x: 500, endPoint y: 285, distance: 209.5
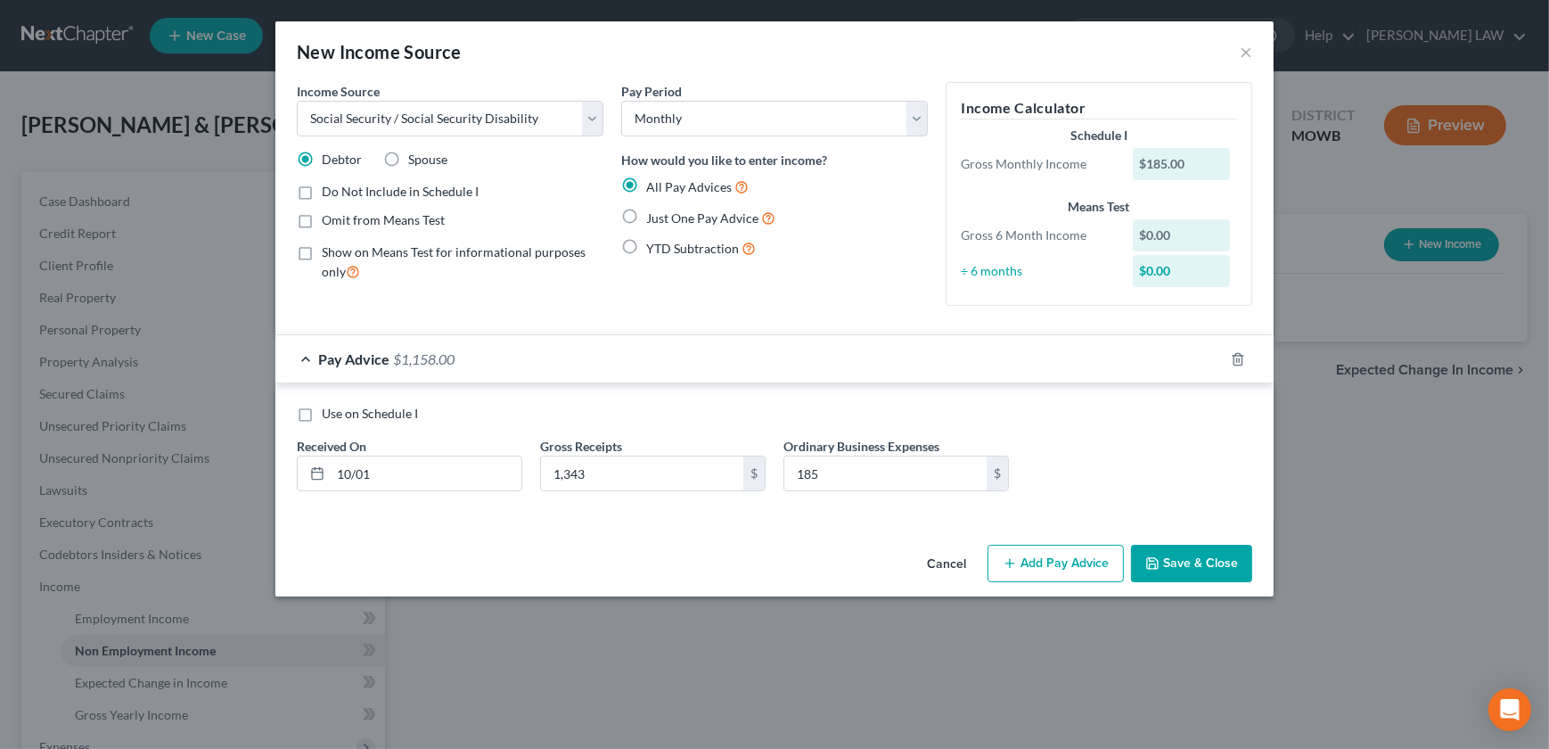
click at [322, 214] on label "Omit from Means Test" at bounding box center [383, 220] width 123 height 18
click at [329, 214] on input "Omit from Means Test" at bounding box center [335, 217] width 12 height 12
checkbox input "true"
click at [1148, 454] on div "Use on Schedule I Received On * 10/01 Gross Receipts 1,343 $ Ordinary Business …" at bounding box center [774, 455] width 973 height 101
click at [1184, 570] on button "Save & Close" at bounding box center [1191, 563] width 121 height 37
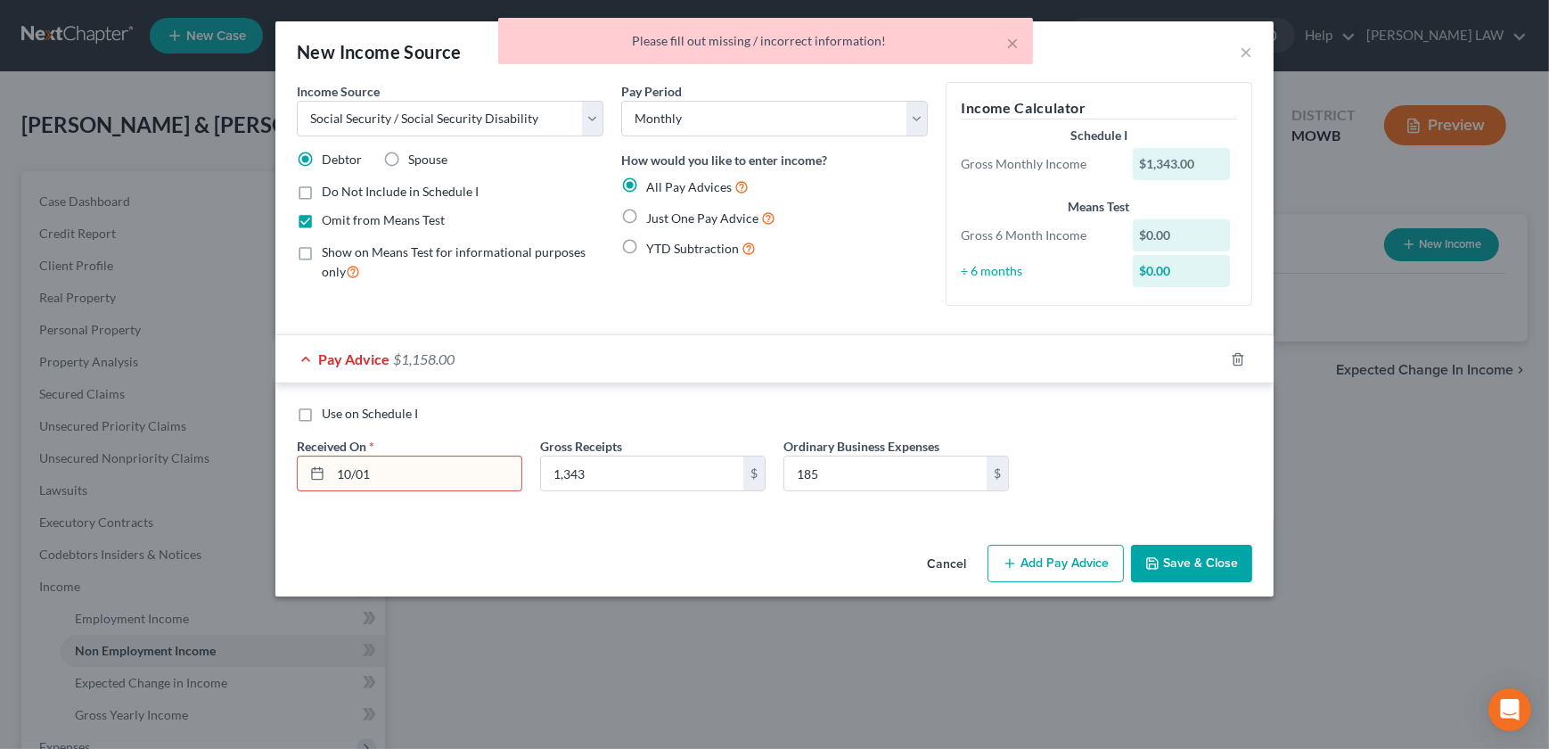
click at [428, 480] on input "10/01" at bounding box center [426, 473] width 191 height 34
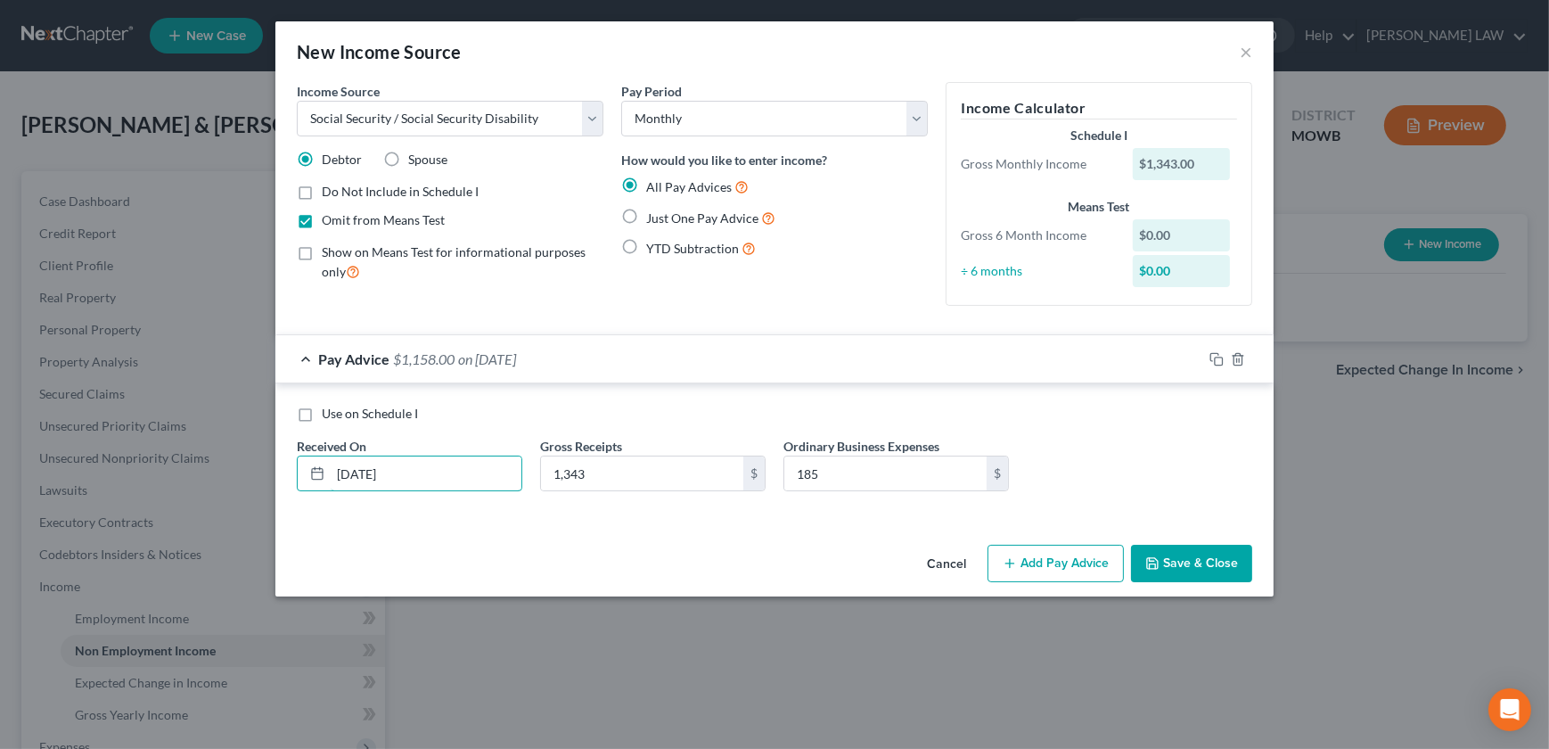
type input "[DATE]"
click at [646, 218] on label "Just One Pay Advice" at bounding box center [710, 218] width 129 height 20
click at [653, 218] on input "Just One Pay Advice" at bounding box center [659, 214] width 12 height 12
radio input "true"
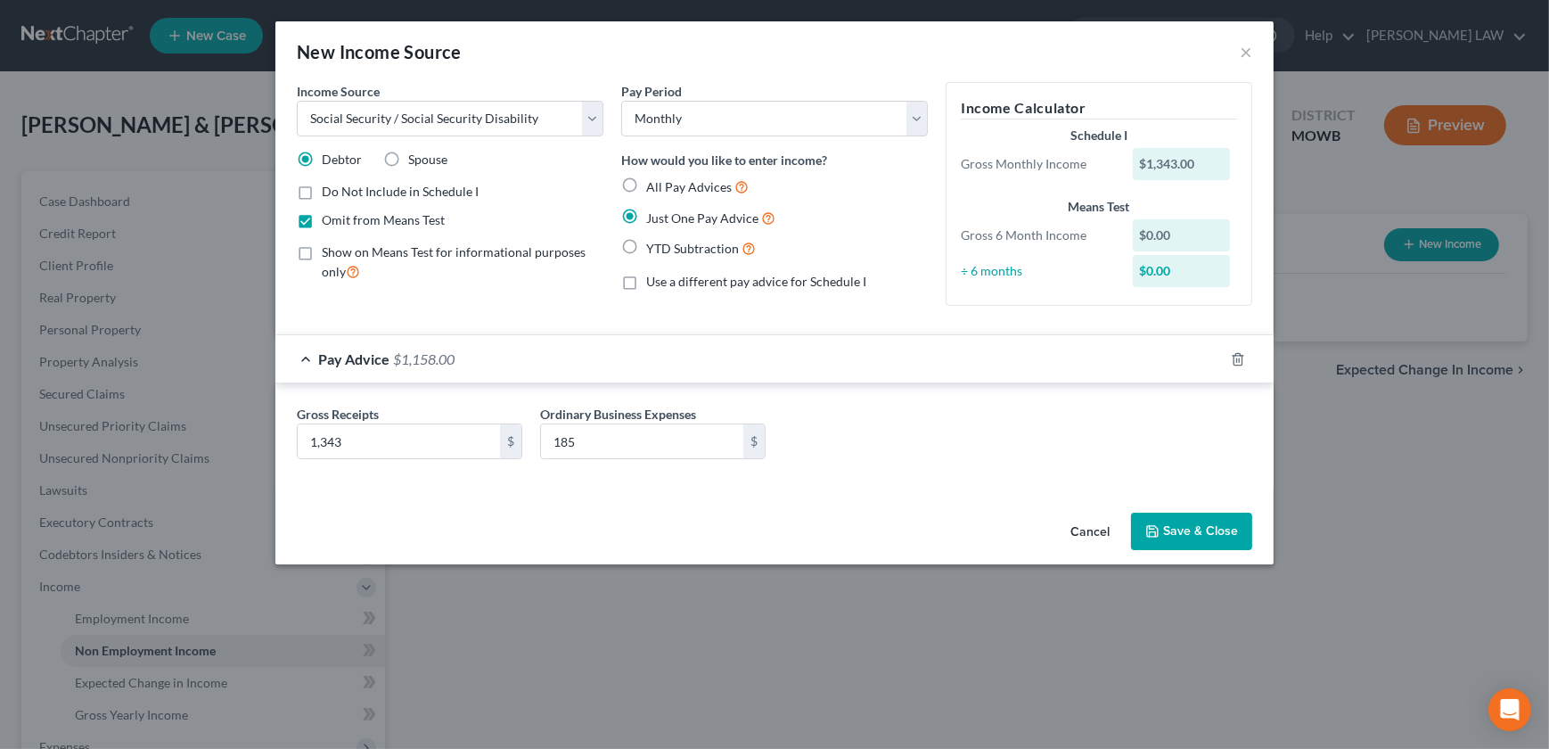
drag, startPoint x: 1216, startPoint y: 526, endPoint x: 1162, endPoint y: 557, distance: 61.9
click at [1217, 523] on button "Save & Close" at bounding box center [1191, 530] width 121 height 37
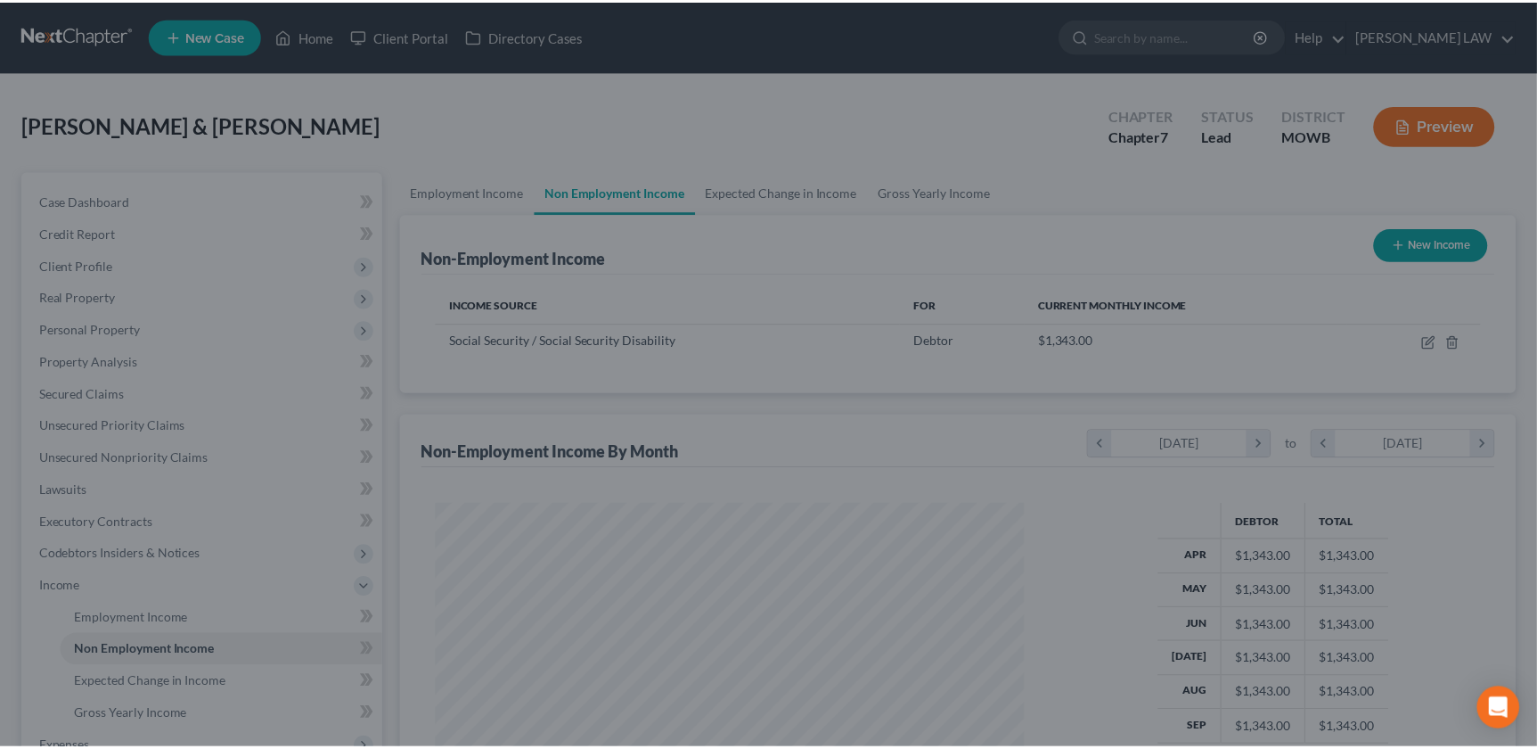
scroll to position [890912, 890600]
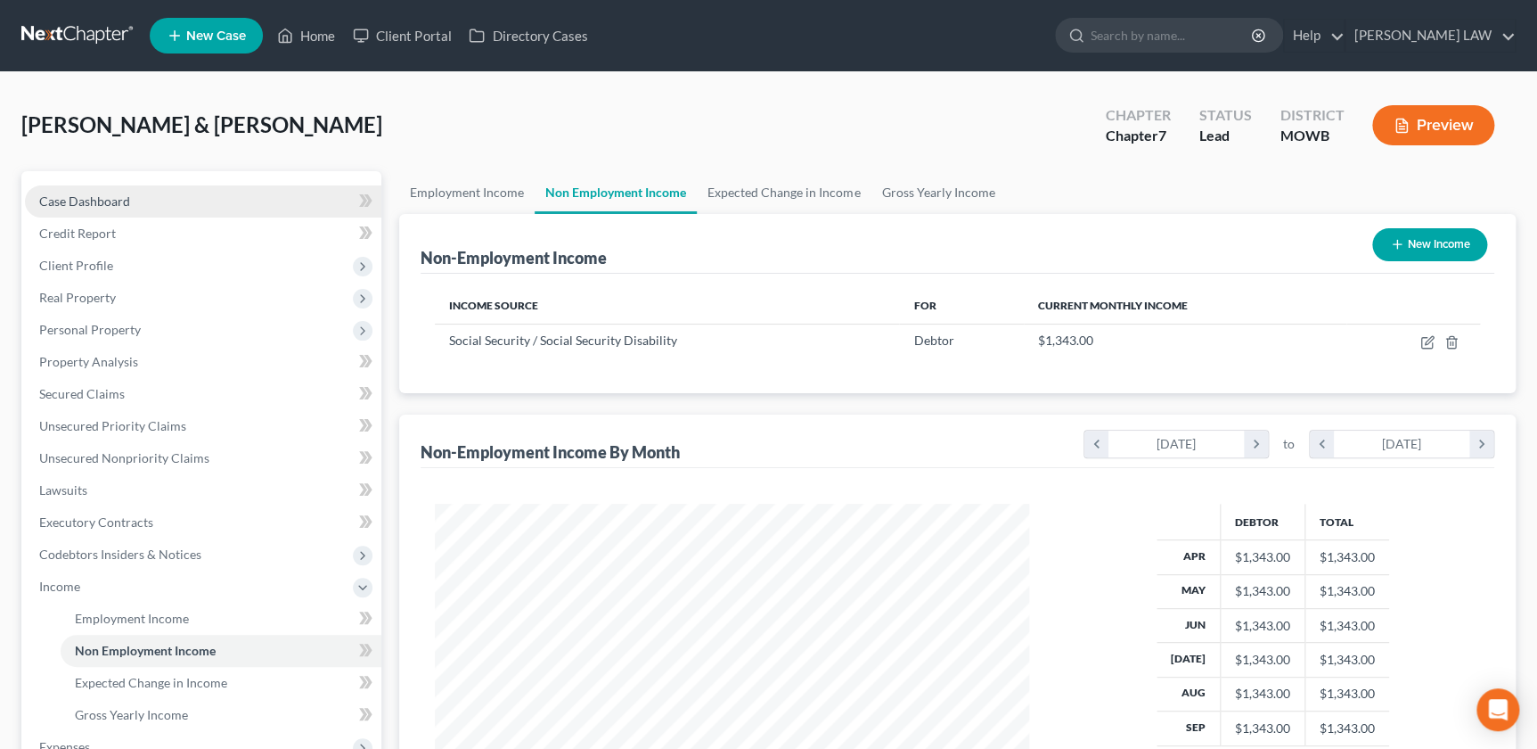
click at [85, 204] on span "Case Dashboard" at bounding box center [84, 200] width 91 height 15
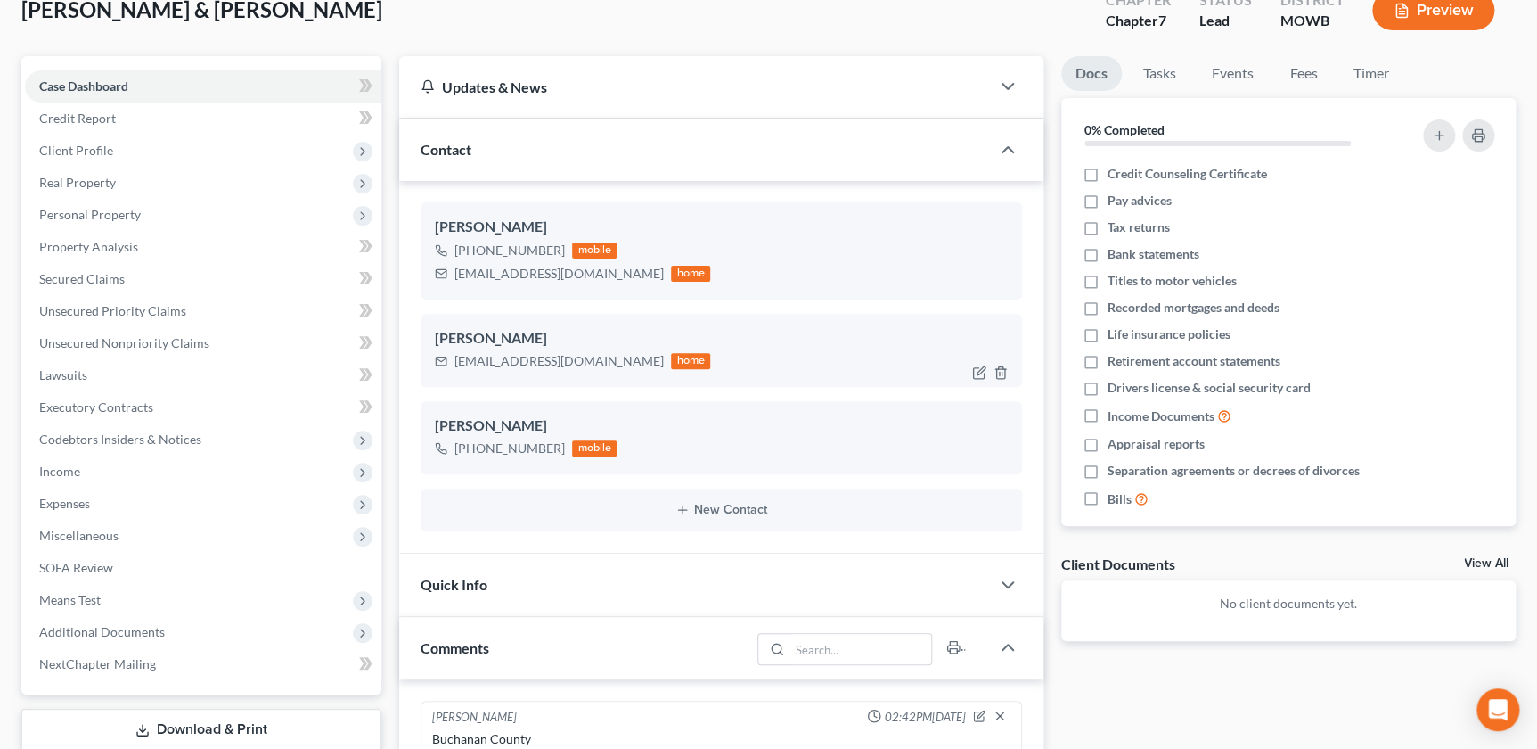
scroll to position [101, 0]
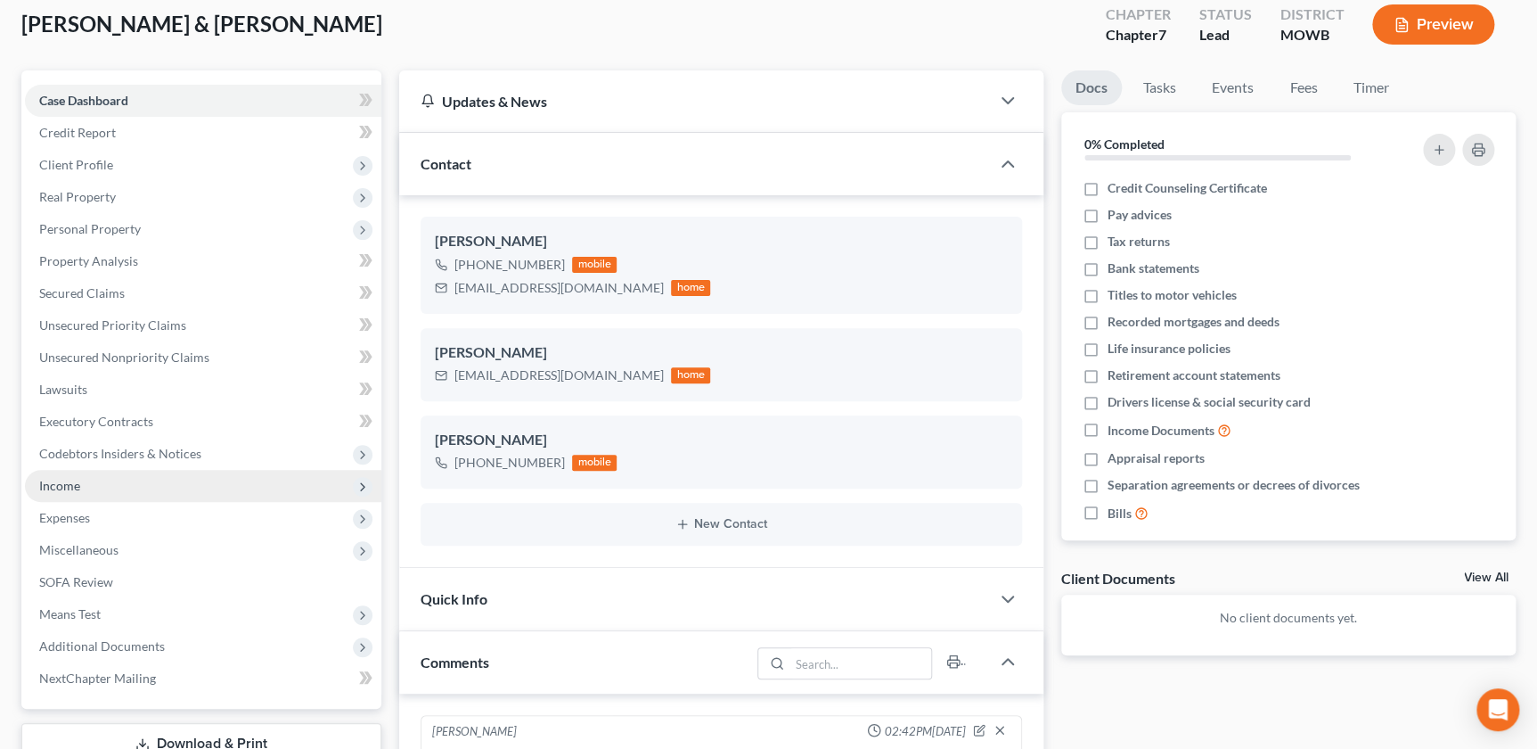
click at [125, 483] on span "Income" at bounding box center [203, 486] width 356 height 32
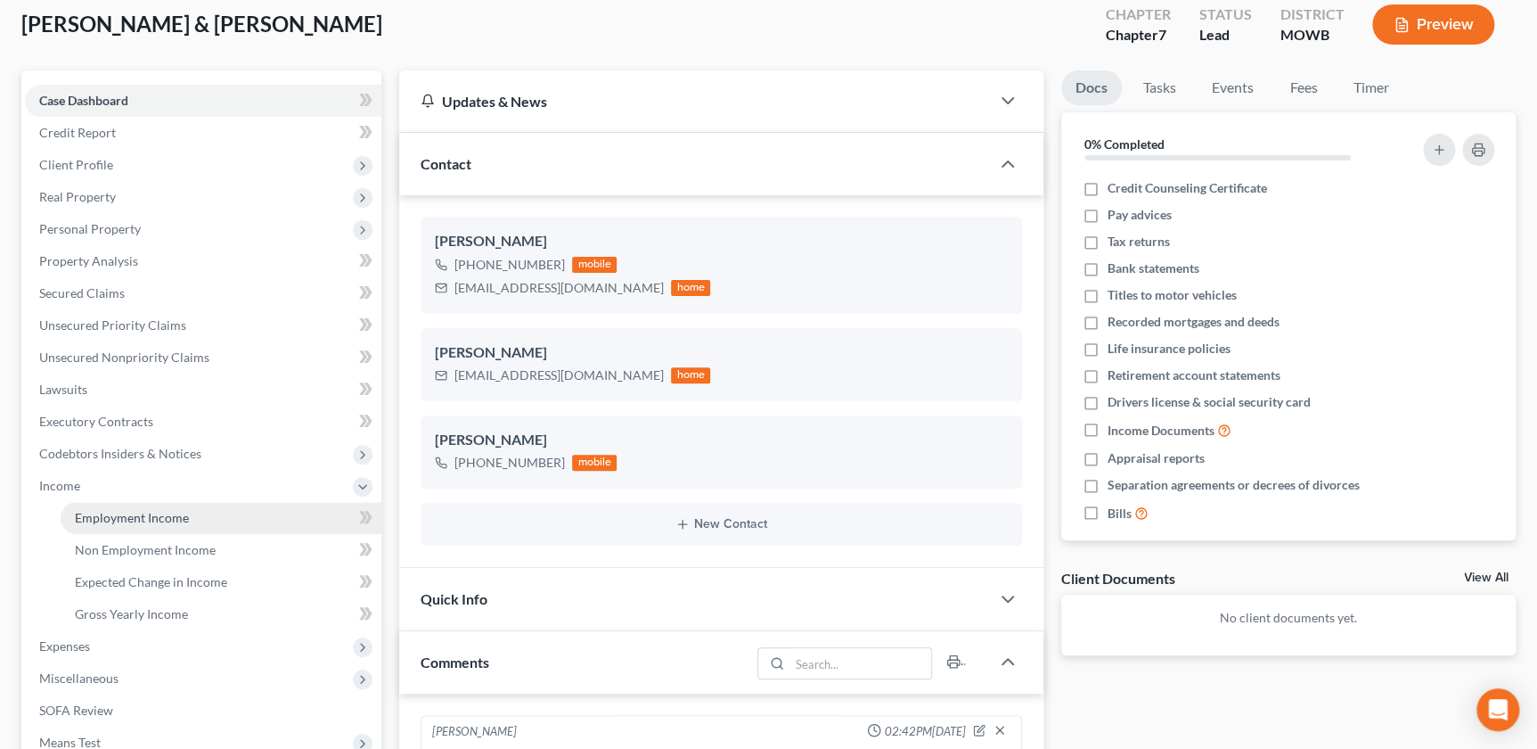
click at [144, 522] on span "Employment Income" at bounding box center [132, 517] width 114 height 15
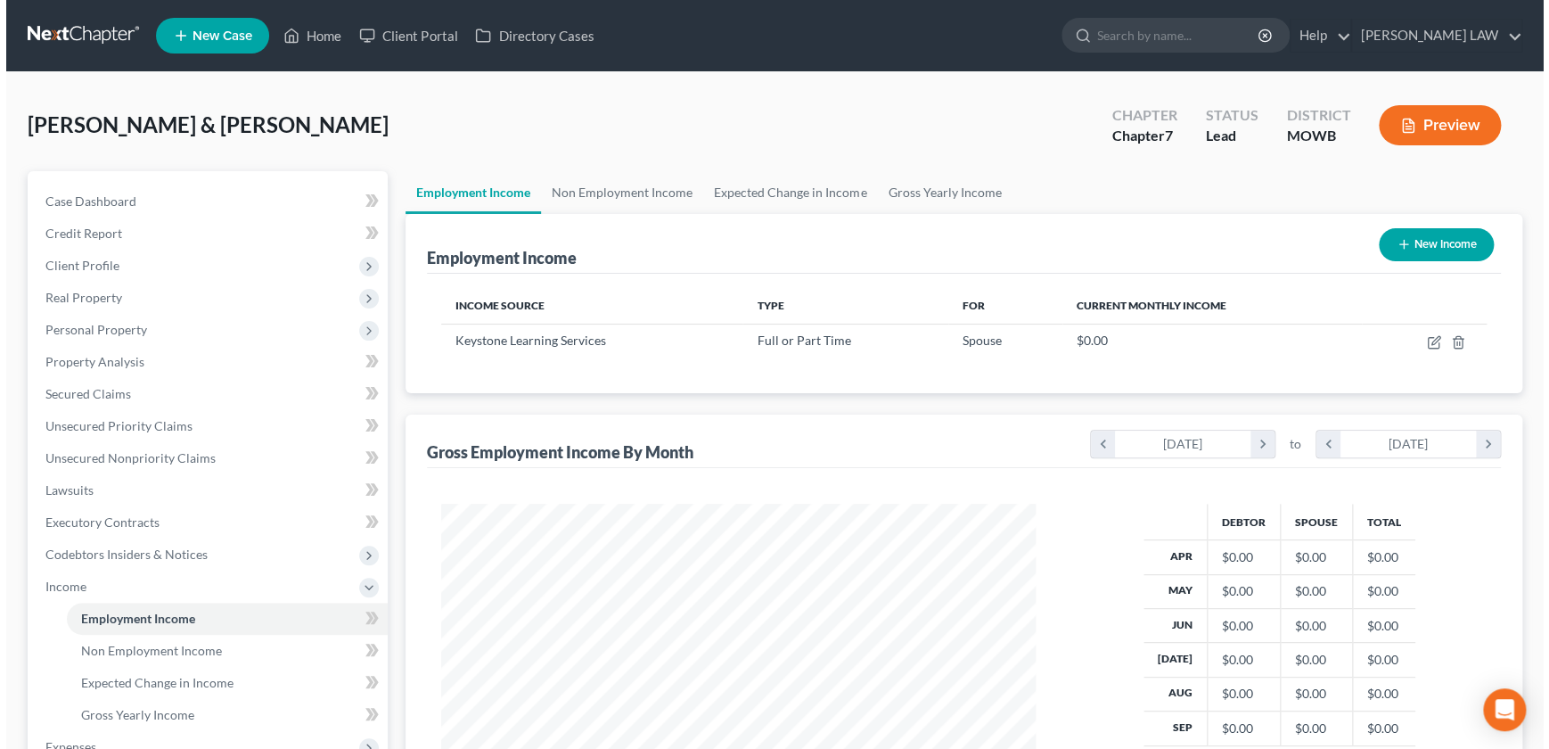
scroll to position [319, 630]
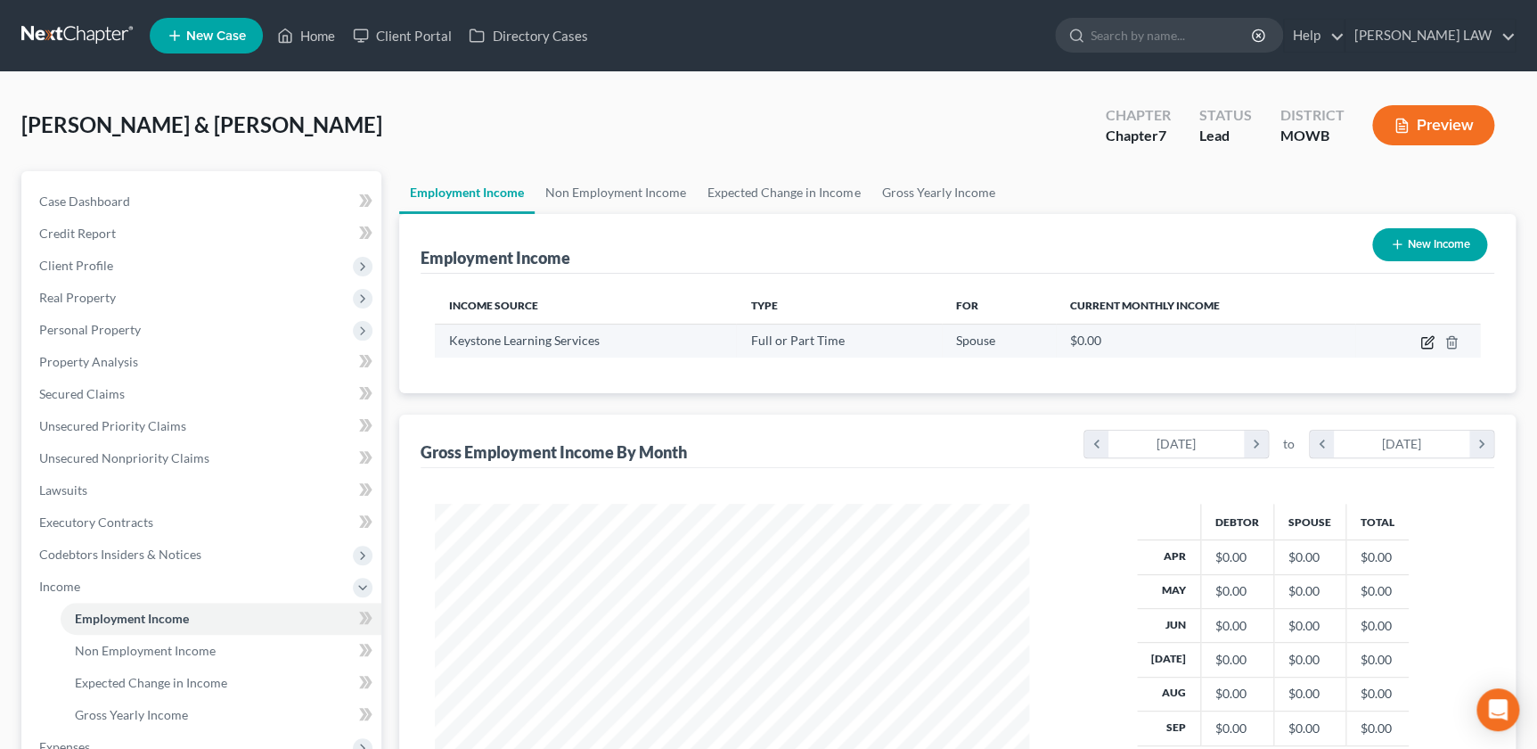
click at [1423, 337] on icon "button" at bounding box center [1428, 342] width 14 height 14
select select "0"
select select "17"
select select "0"
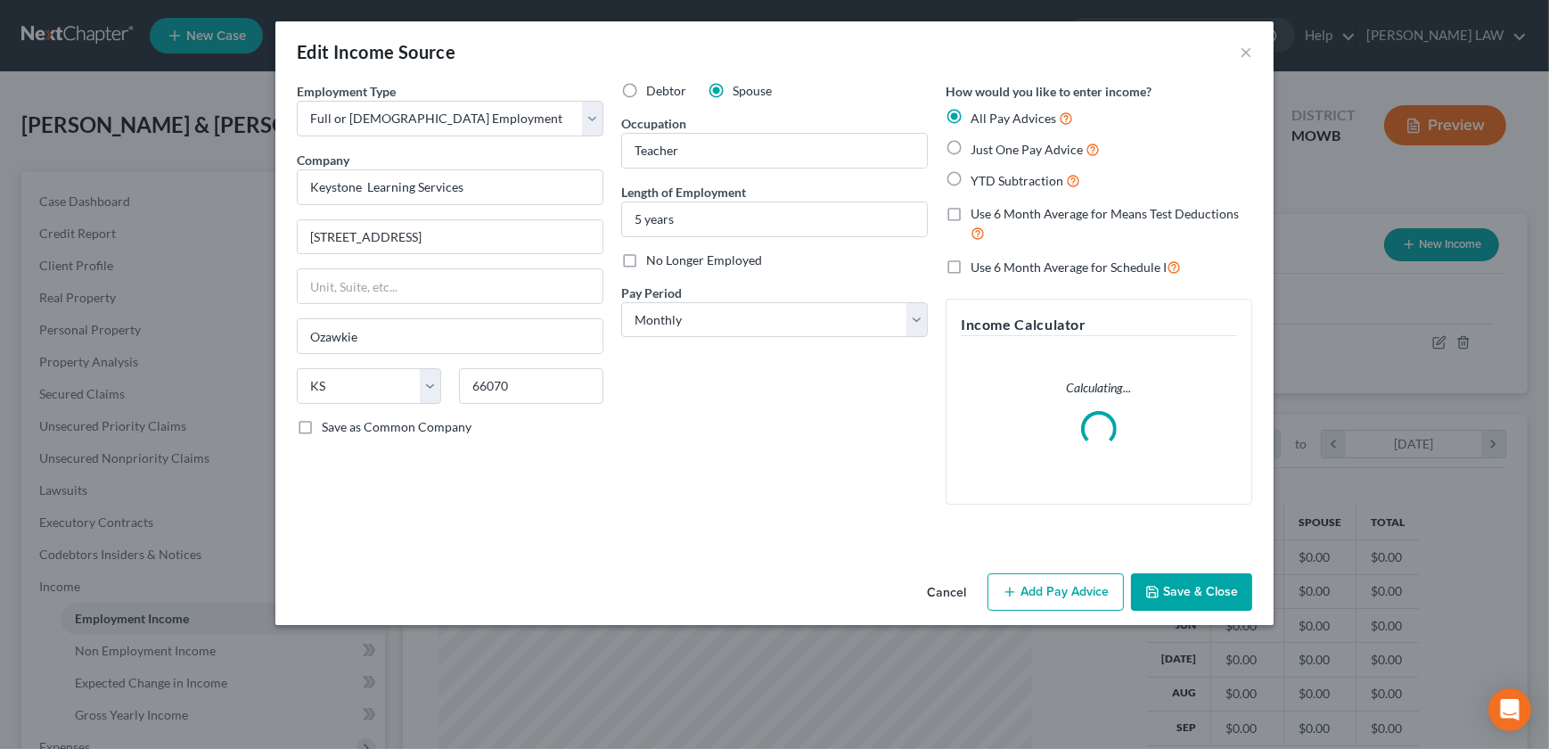
scroll to position [319, 635]
click at [971, 178] on label "YTD Subtraction" at bounding box center [1026, 180] width 110 height 20
click at [978, 178] on input "YTD Subtraction" at bounding box center [984, 176] width 12 height 12
radio input "true"
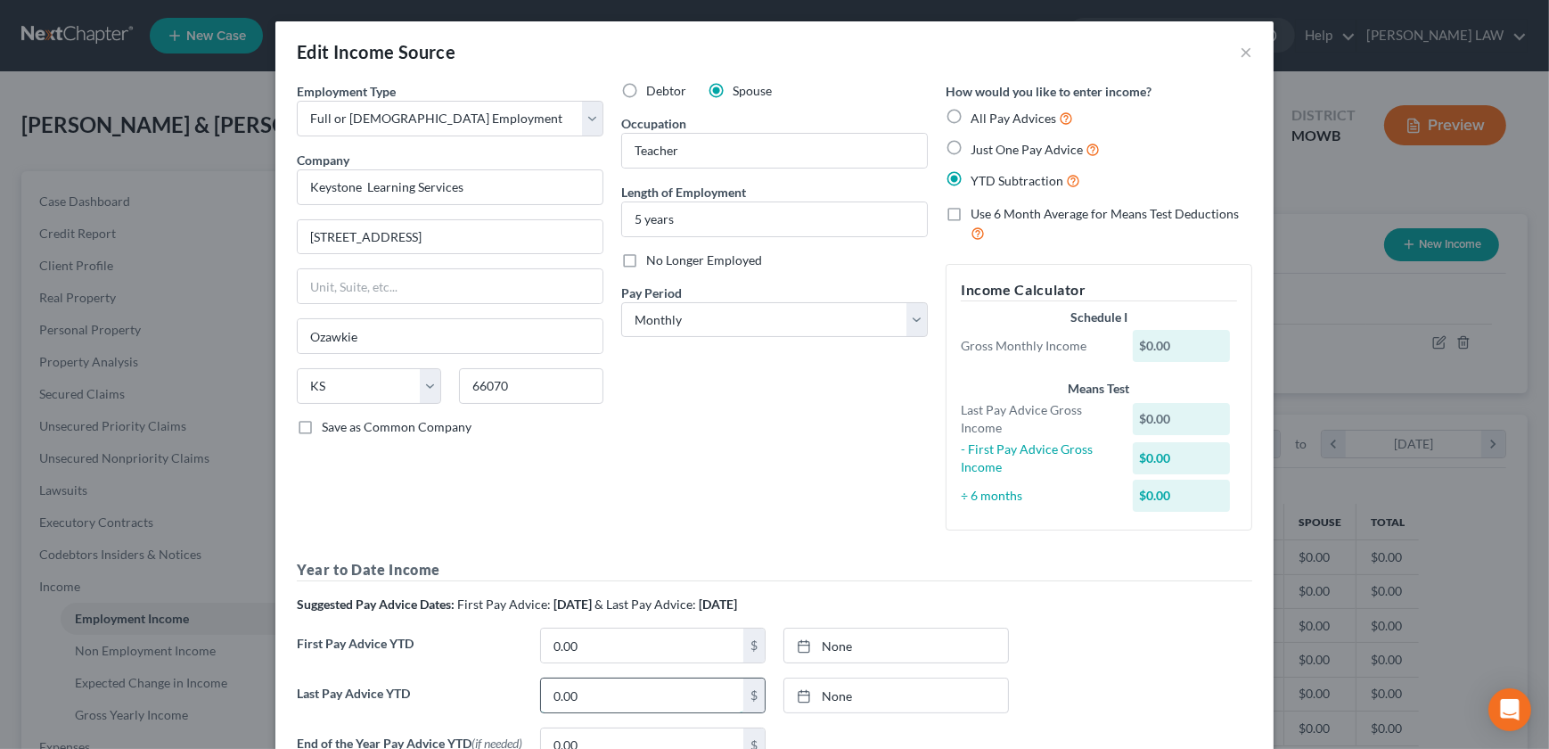
click at [581, 704] on input "0.00" at bounding box center [642, 695] width 202 height 34
type input "35,991.86"
click at [551, 656] on input "0.00" at bounding box center [642, 645] width 202 height 34
type input "13,163.01"
type input "39,737.21"
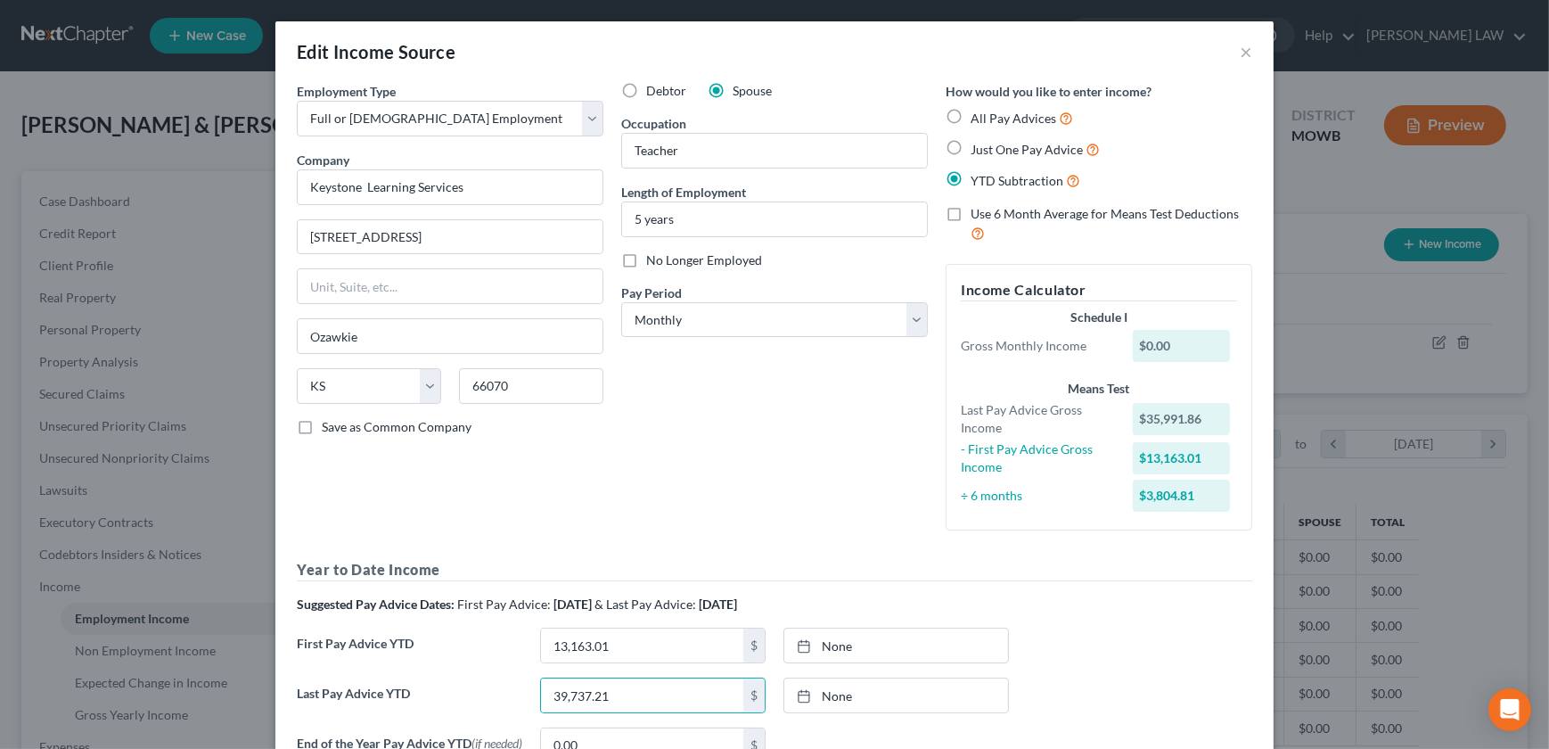
click at [596, 453] on div "Employment Type * Select Full or Part Time Employment Self Employment Company *…" at bounding box center [450, 313] width 324 height 463
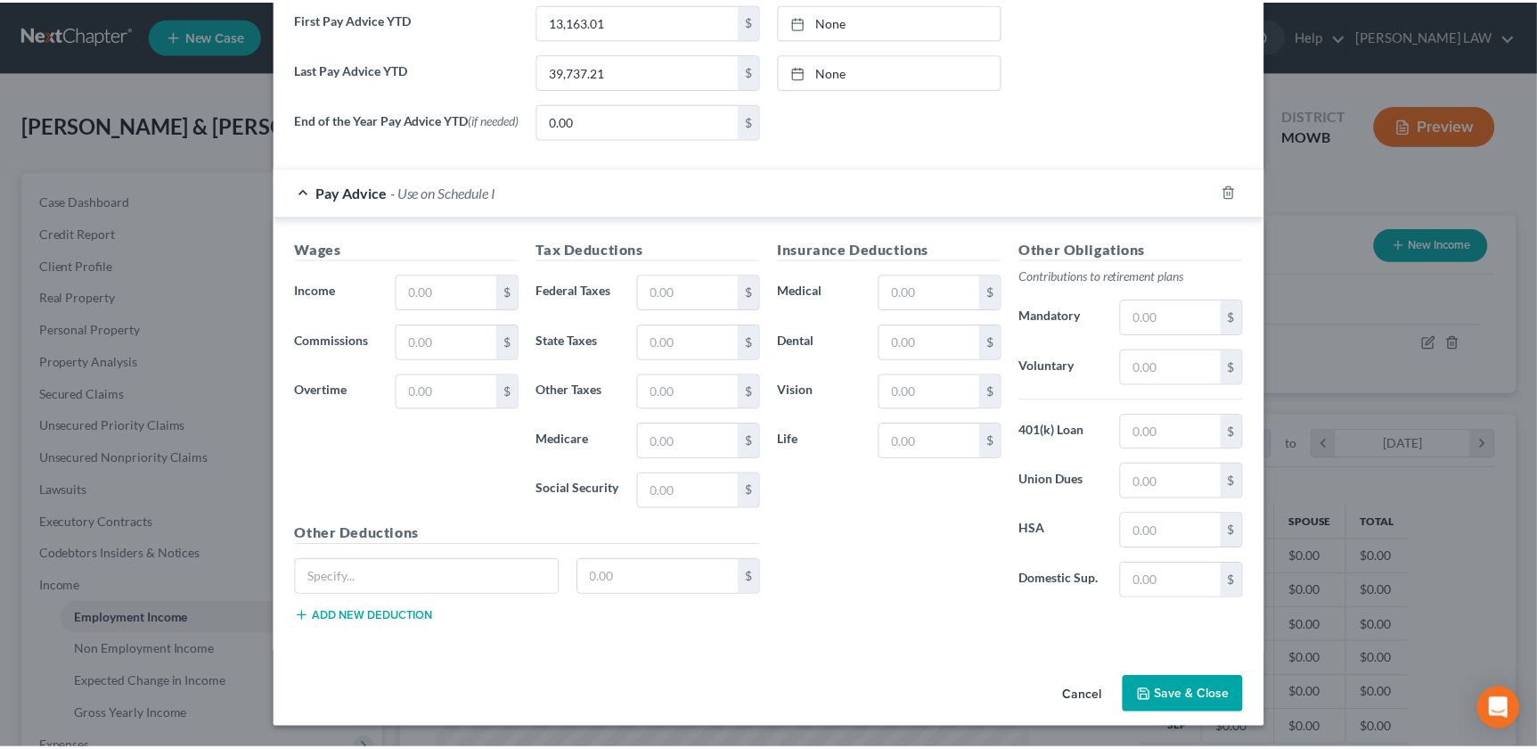
scroll to position [626, 0]
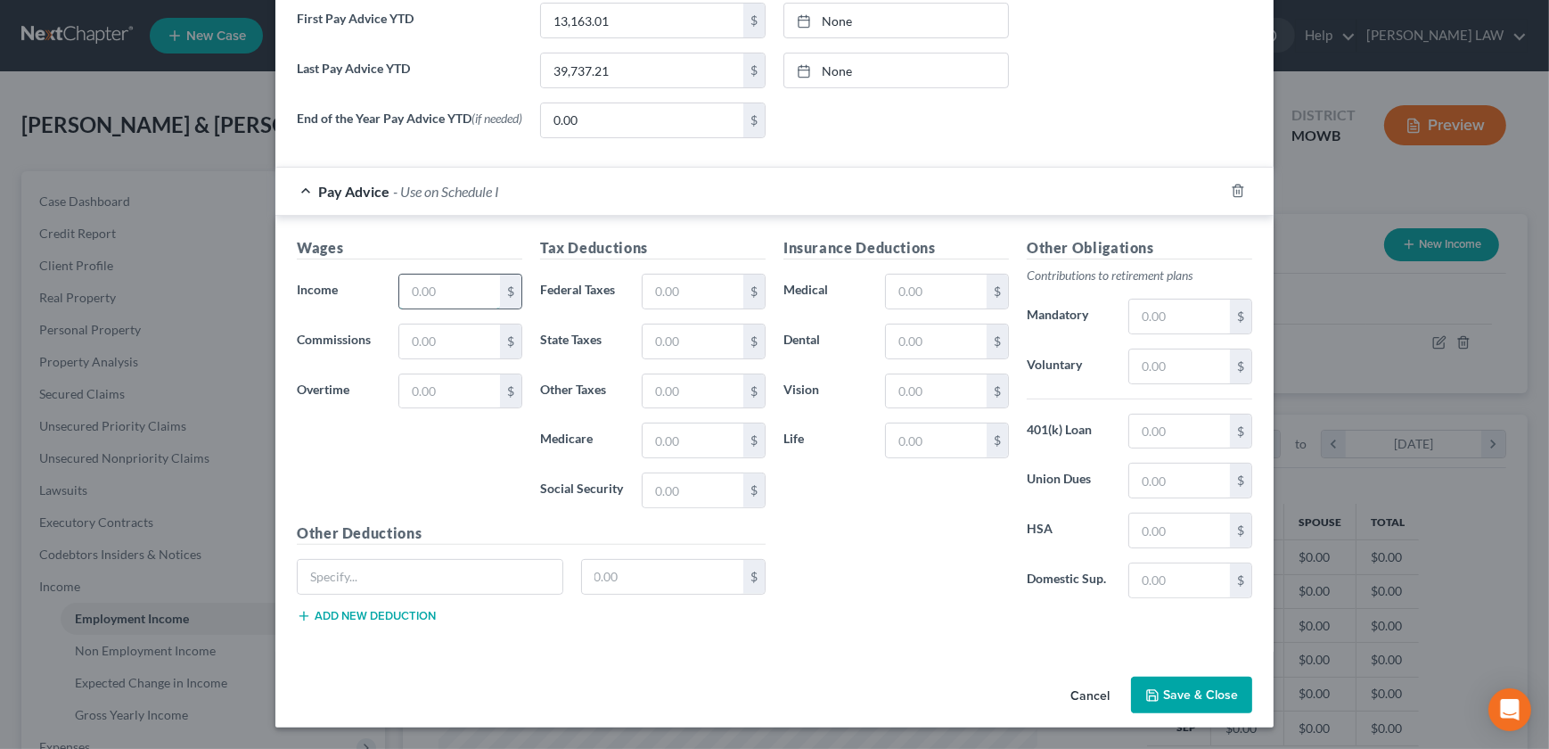
click at [414, 301] on input "text" at bounding box center [449, 291] width 101 height 34
type input "4,400"
click at [668, 303] on input "text" at bounding box center [693, 291] width 101 height 34
type input "148.82"
type input "145"
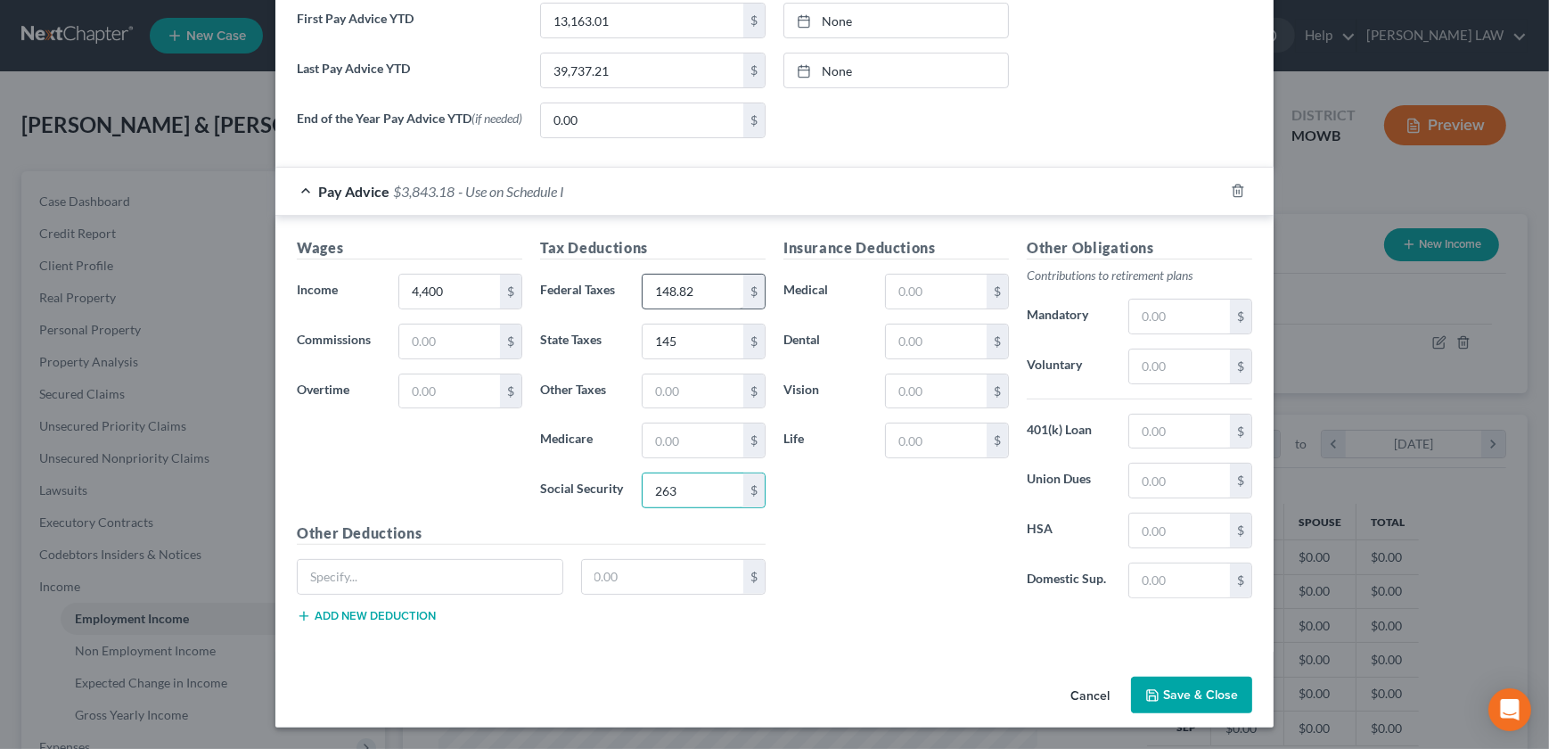
type input "263"
click at [697, 438] on input "text" at bounding box center [693, 440] width 101 height 34
type input "61"
click at [910, 340] on input "text" at bounding box center [936, 341] width 101 height 34
click at [891, 382] on input "text" at bounding box center [936, 391] width 101 height 34
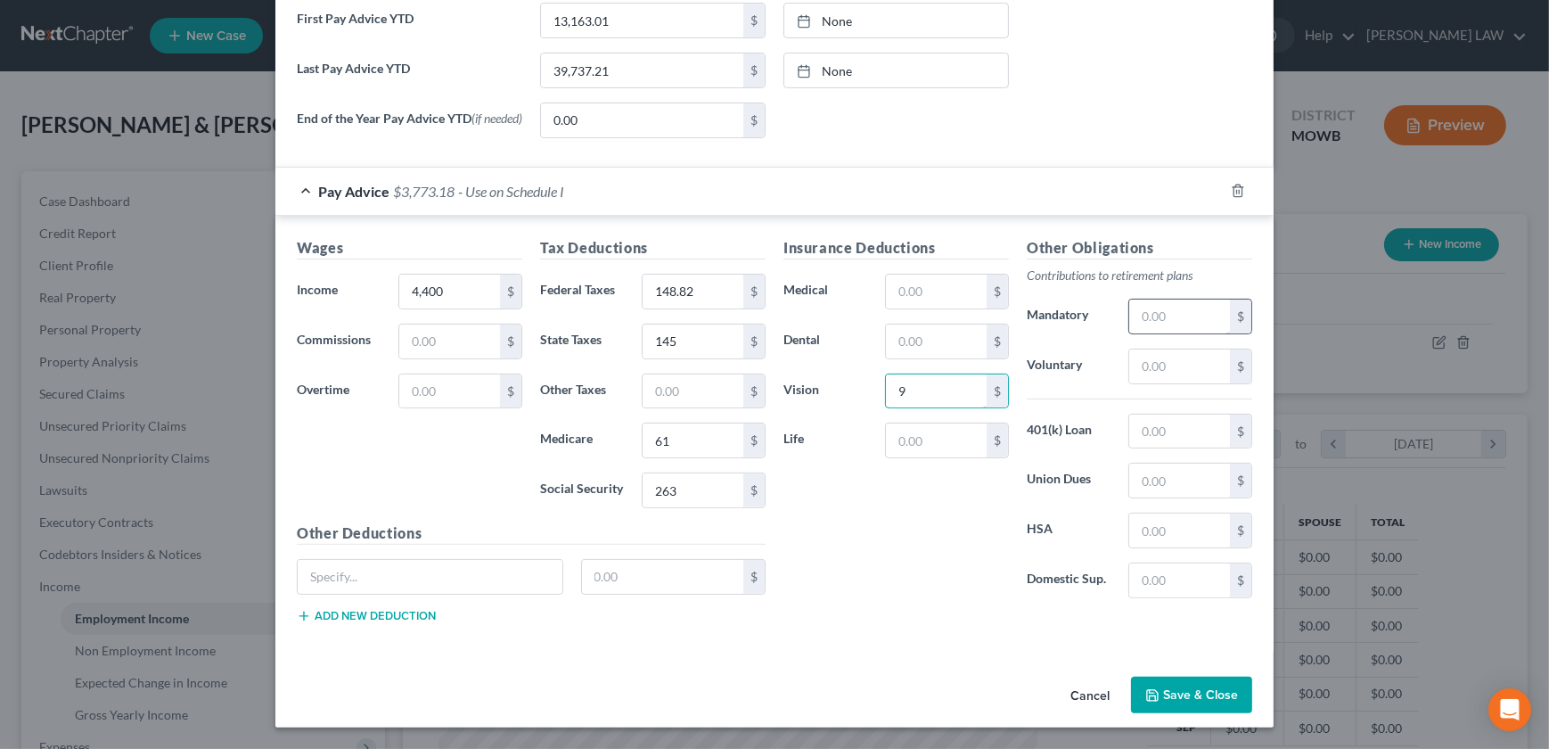
type input "9"
click at [1139, 316] on input "text" at bounding box center [1179, 316] width 101 height 34
type input "263"
click at [913, 443] on input "text" at bounding box center [936, 440] width 101 height 34
type input "21"
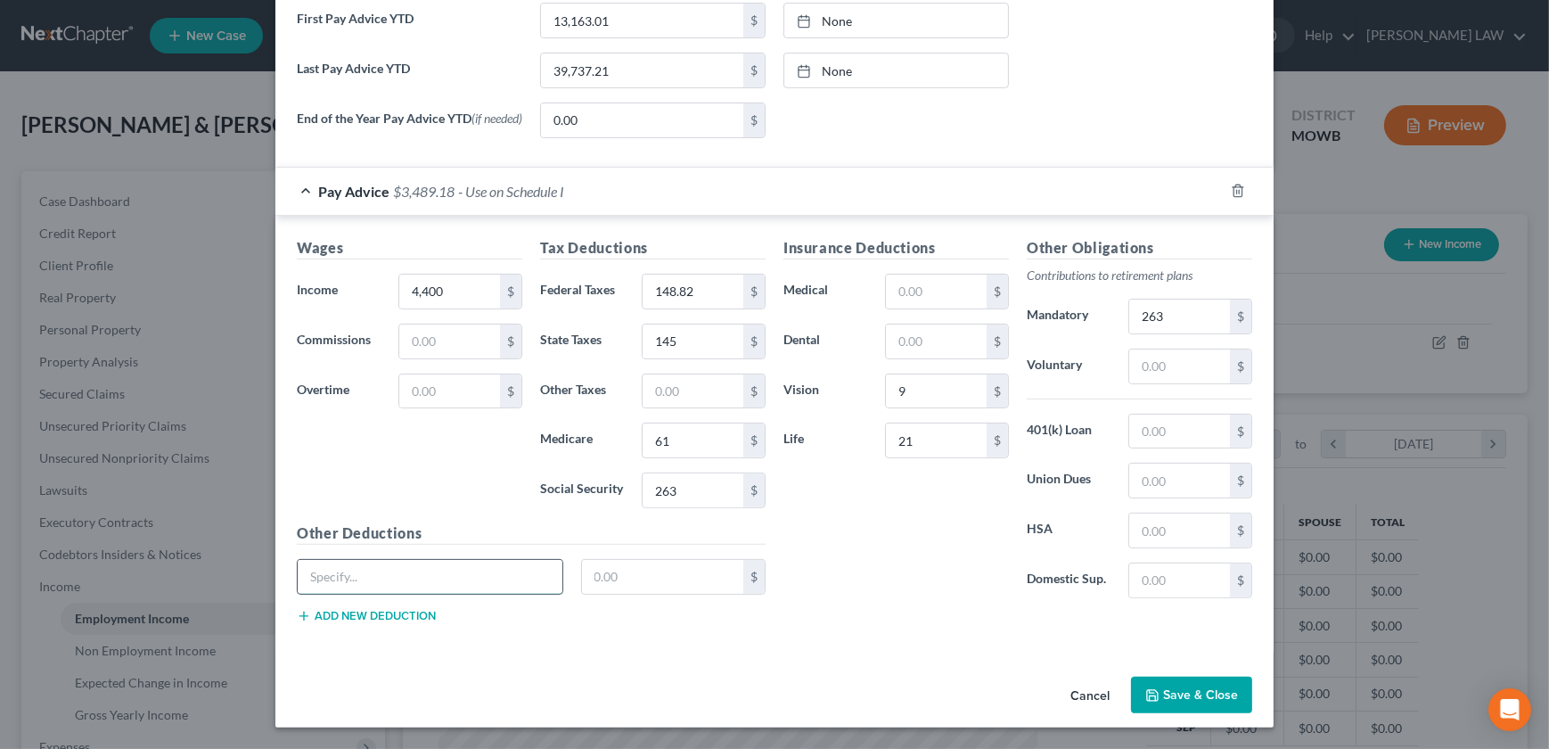
click at [343, 570] on input "text" at bounding box center [430, 577] width 265 height 34
type input "GTL Ins"
type input "6"
click at [898, 291] on input "text" at bounding box center [936, 291] width 101 height 34
click at [807, 466] on div "Insurance Deductions Medical 133 $ Dental $ Vision 9 $ Life 21 $" at bounding box center [895, 424] width 243 height 375
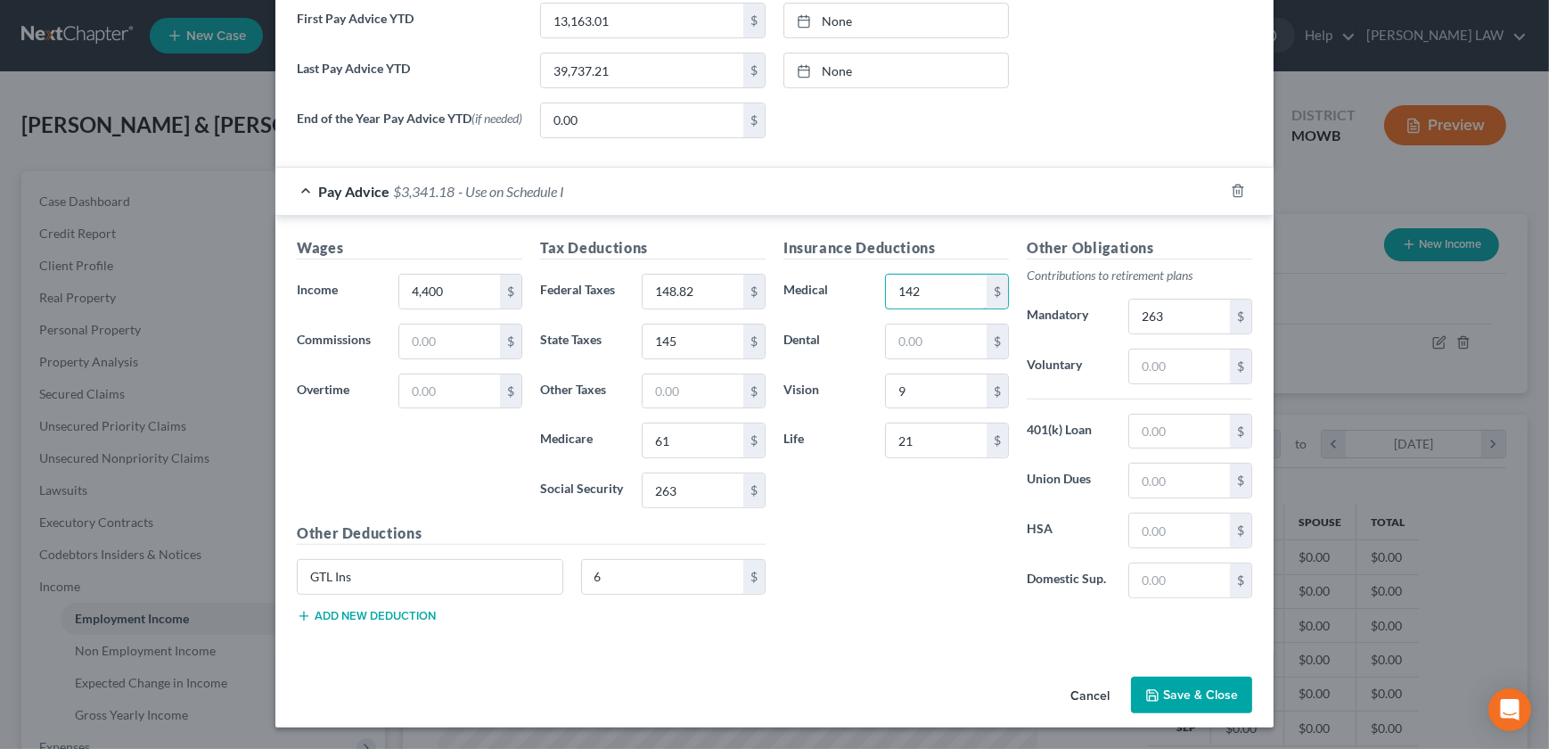
type input "142"
click at [831, 535] on div "Insurance Deductions Medical 142 $ Dental $ Vision 9 $ Life 21 $" at bounding box center [895, 424] width 243 height 375
click at [1203, 689] on button "Save & Close" at bounding box center [1191, 694] width 121 height 37
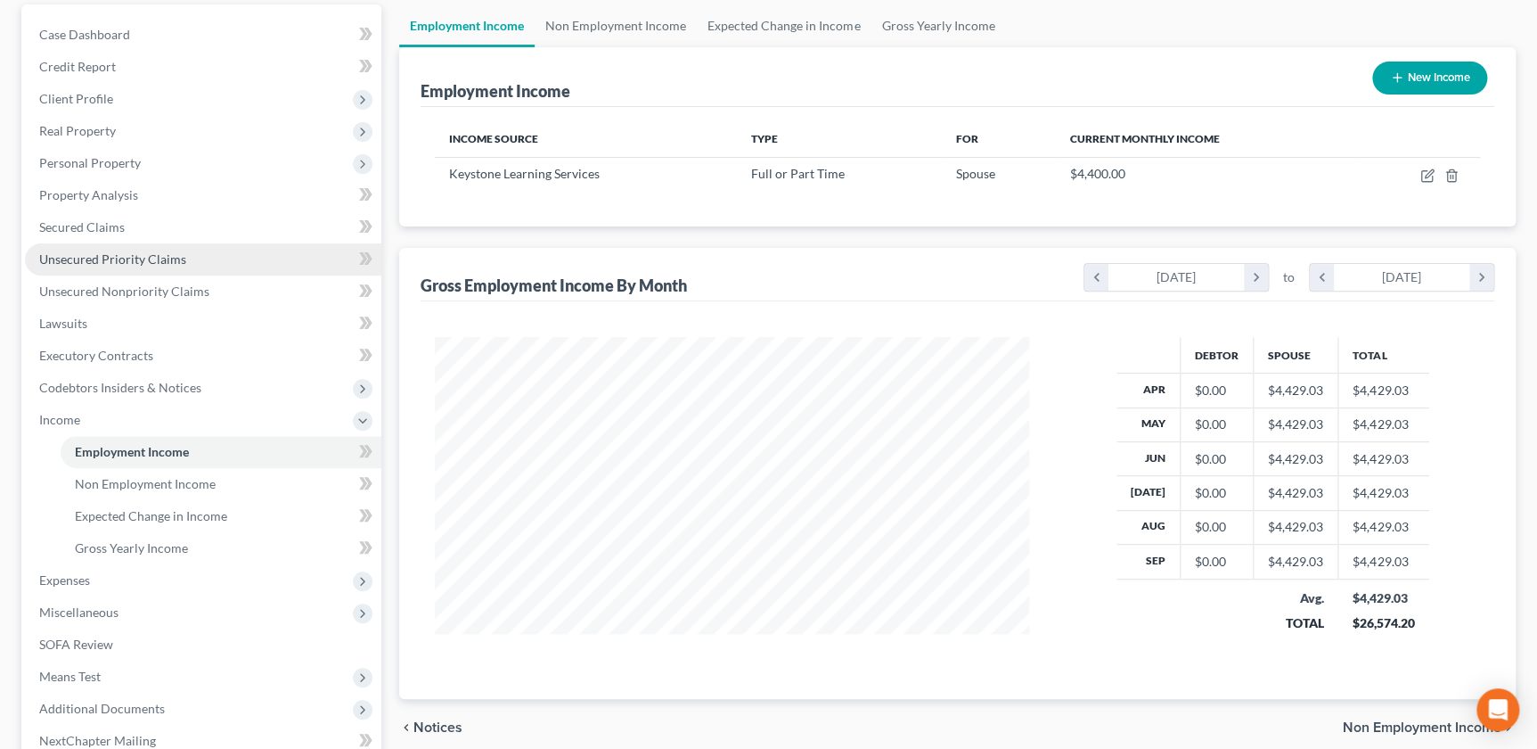
scroll to position [356, 0]
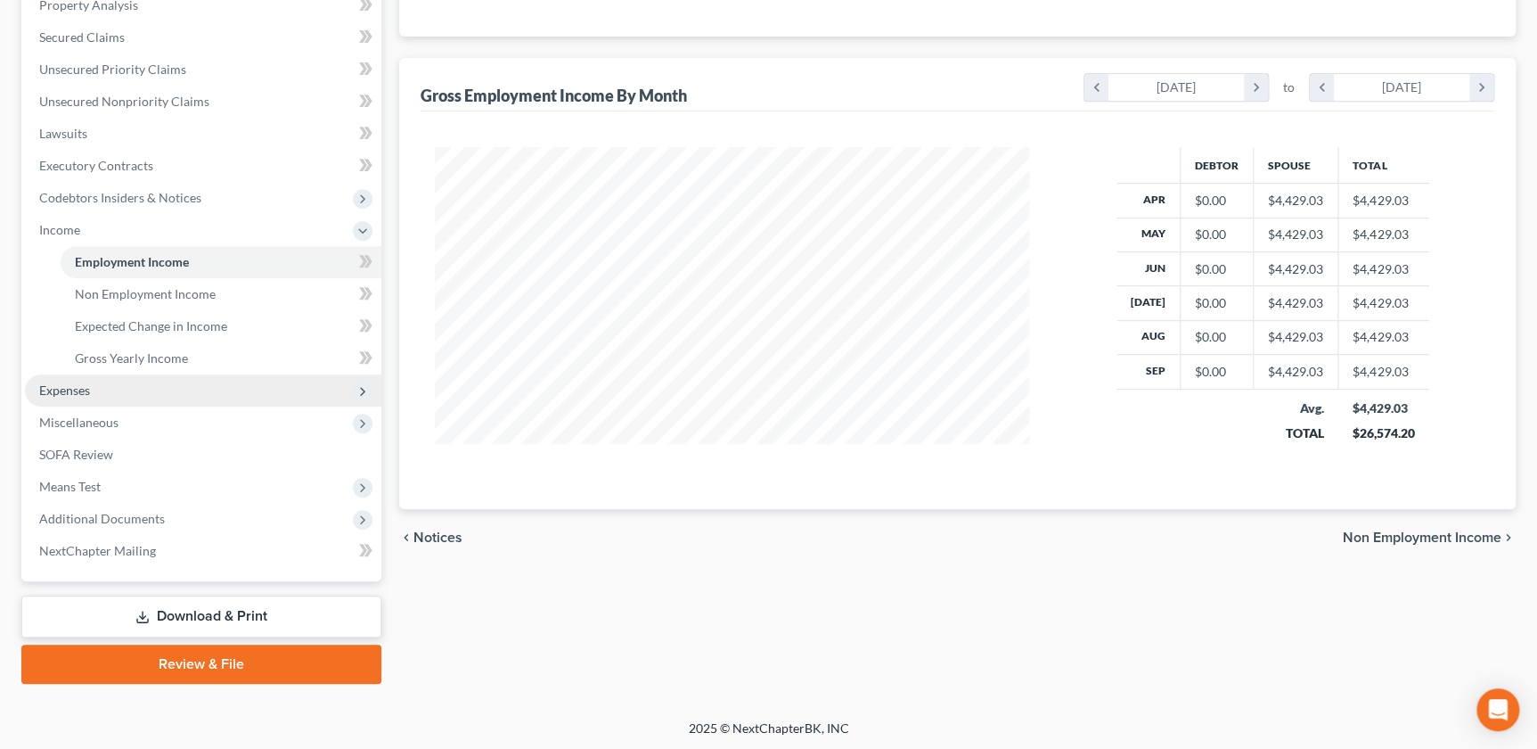
click at [68, 388] on span "Expenses" at bounding box center [64, 389] width 51 height 15
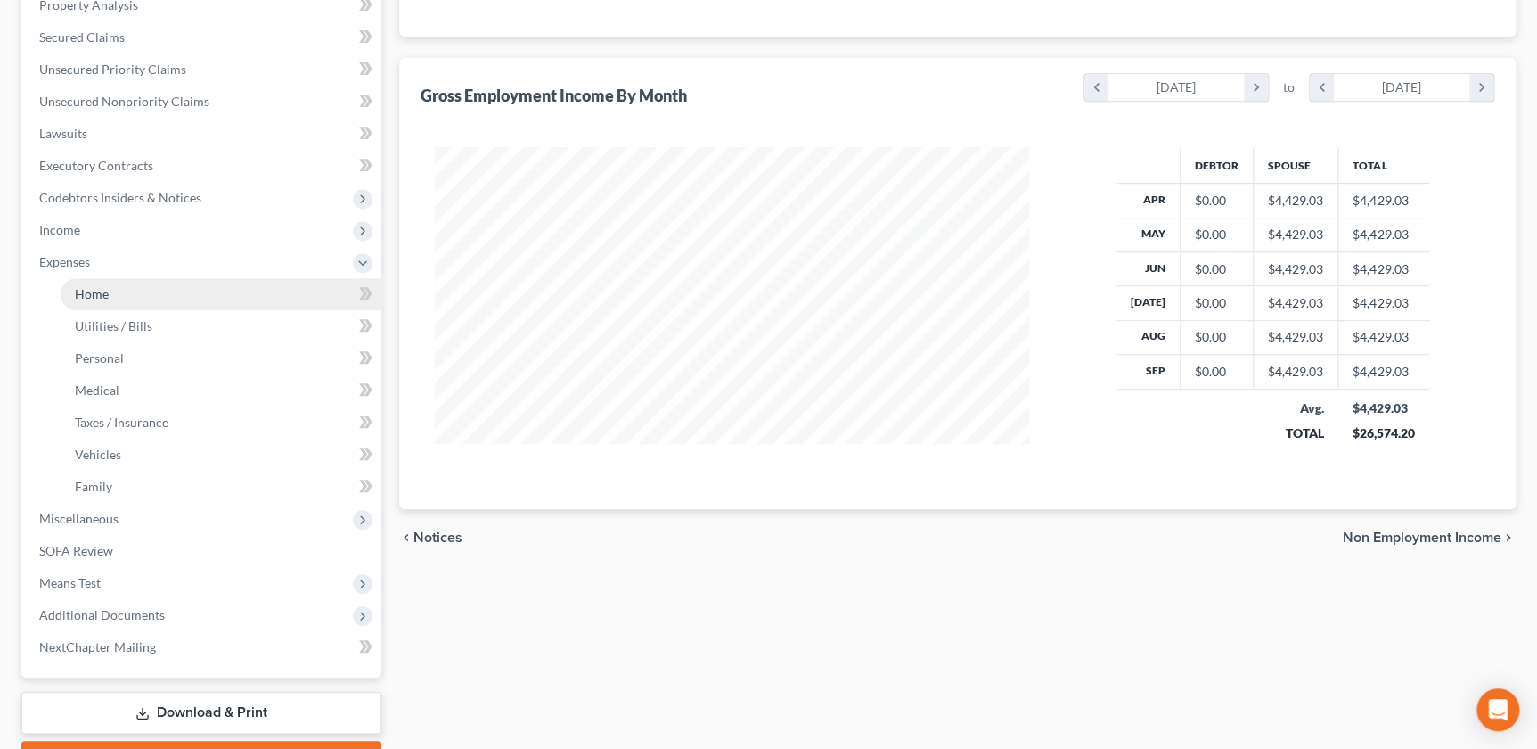
click at [106, 291] on span "Home" at bounding box center [92, 293] width 34 height 15
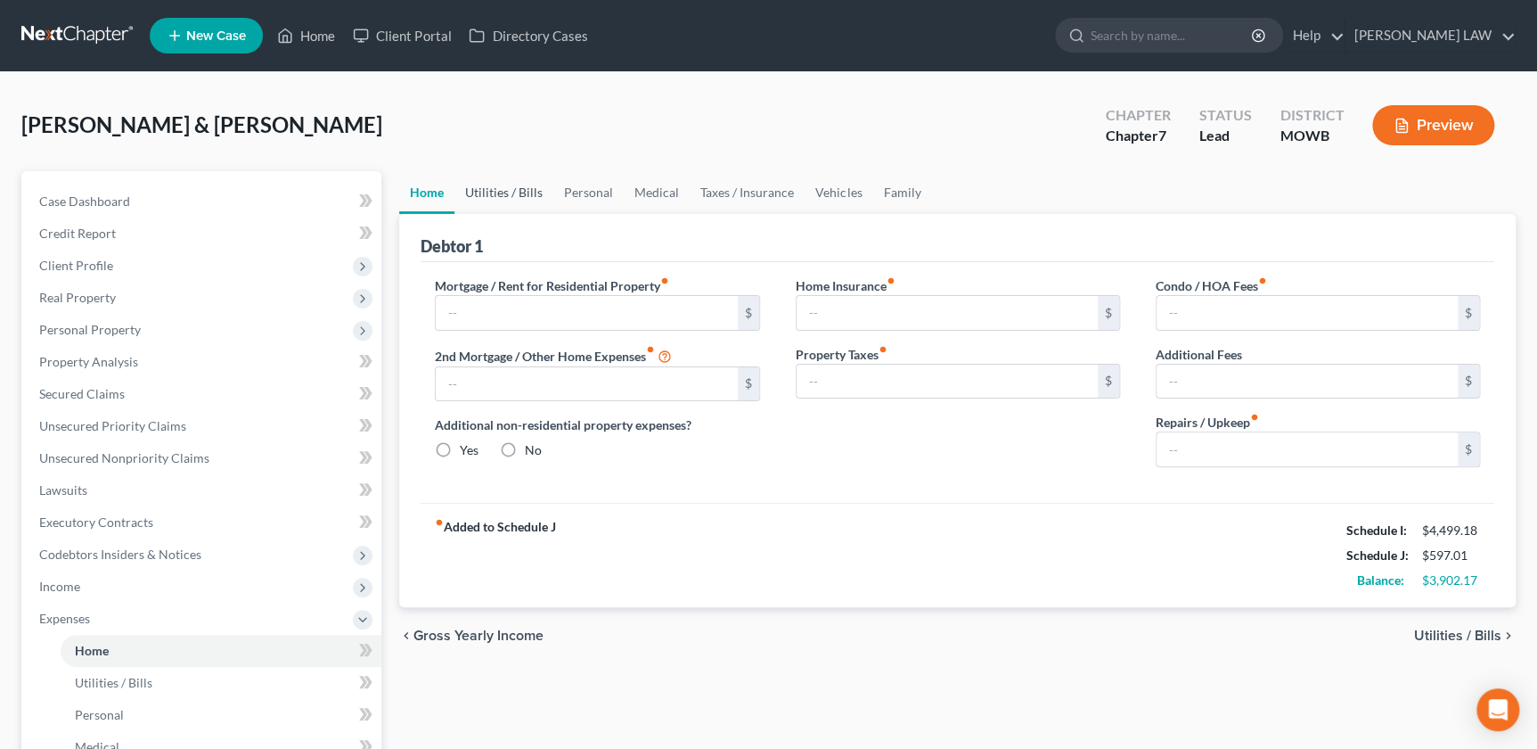
click at [496, 178] on link "Utilities / Bills" at bounding box center [504, 192] width 99 height 43
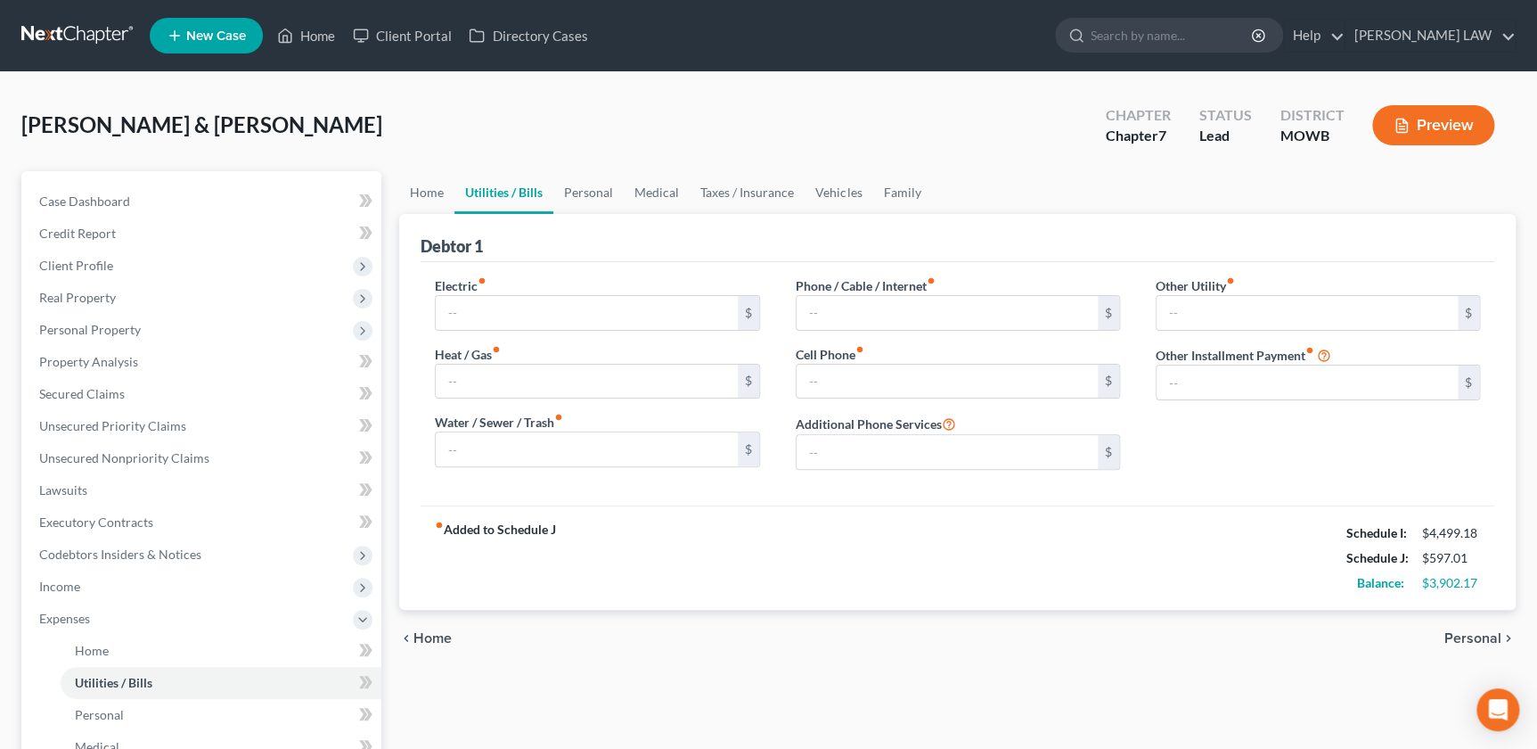
type input "137.00"
type input "0.00"
type input "150.00"
type input "45.00"
type input "100.00"
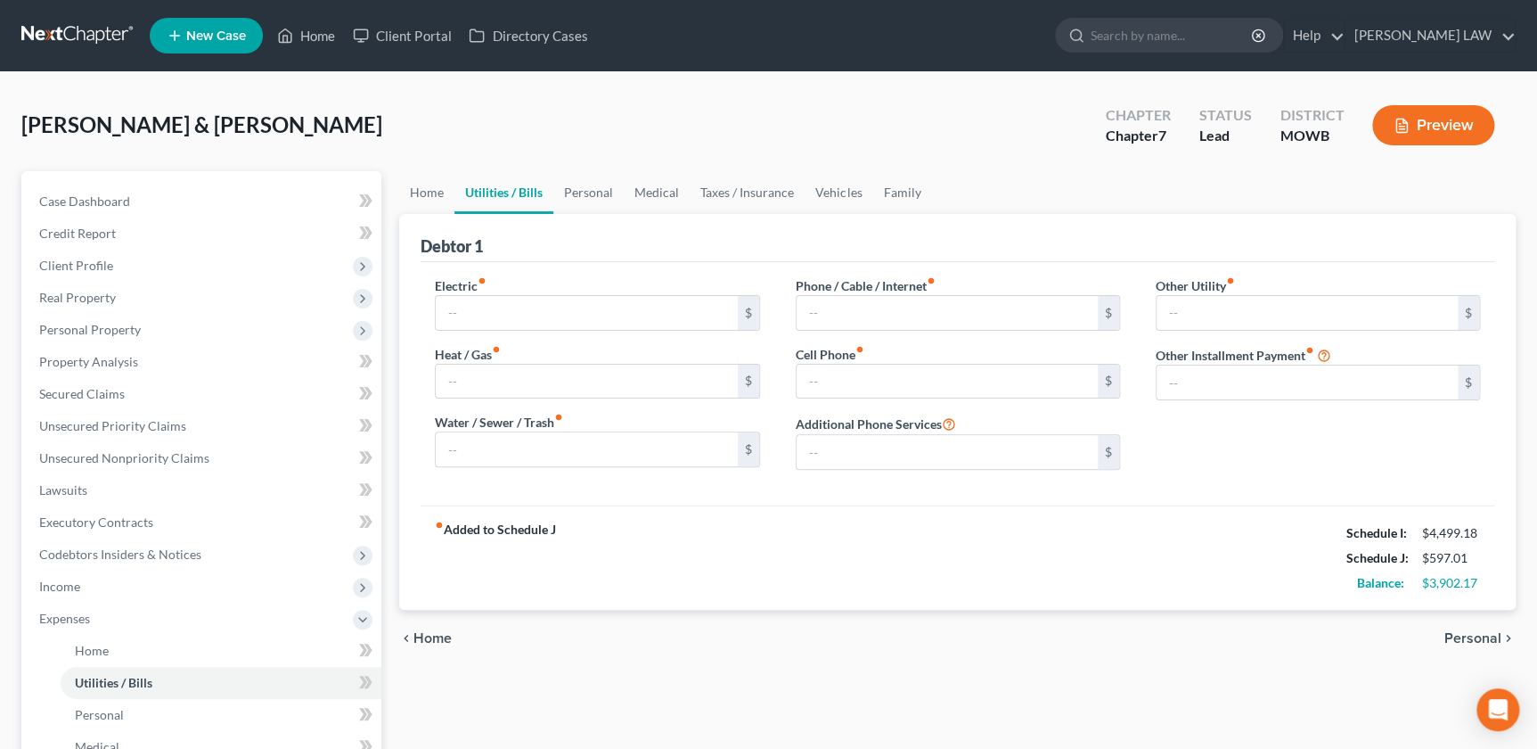
type input "0.00"
click at [433, 197] on link "Home" at bounding box center [426, 192] width 55 height 43
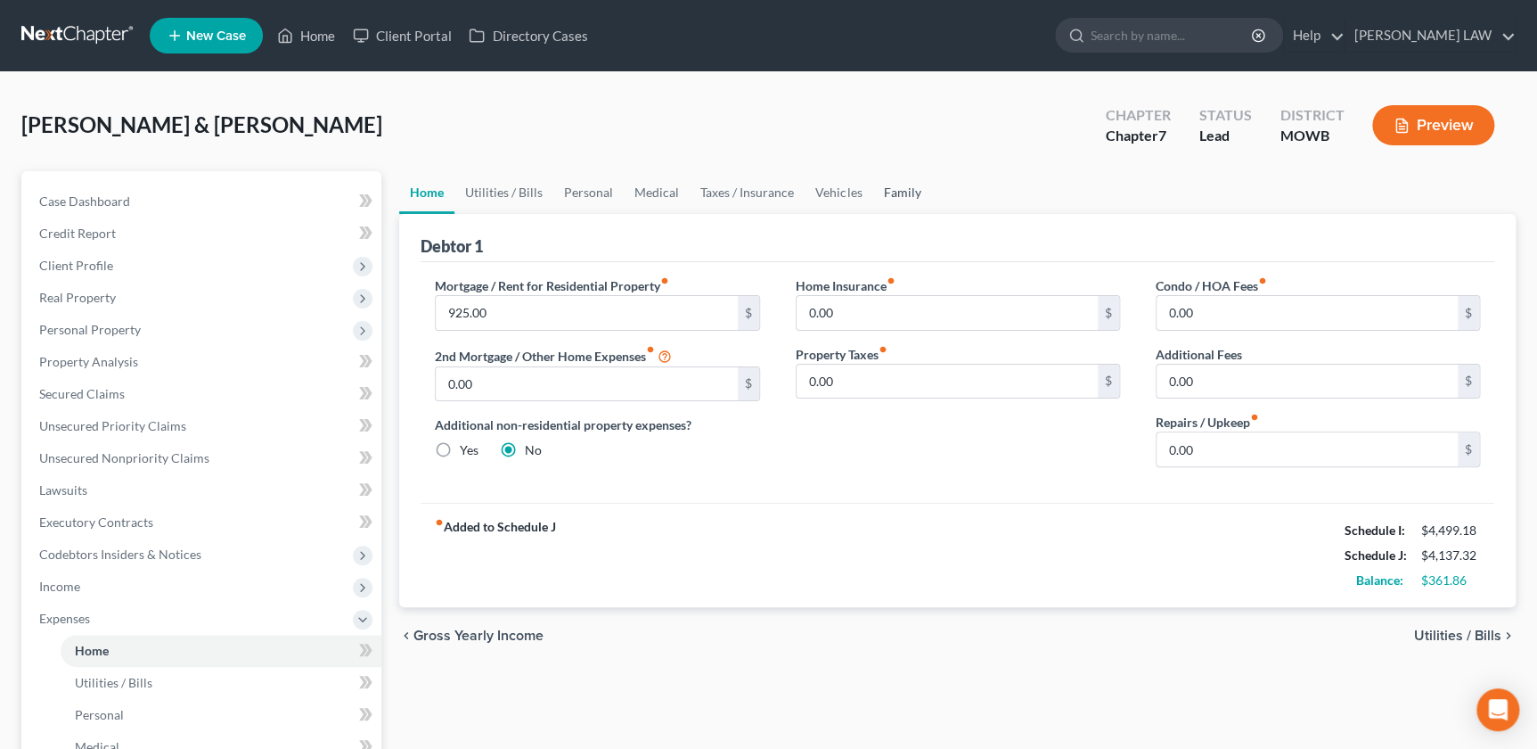
click at [904, 198] on link "Family" at bounding box center [902, 192] width 59 height 43
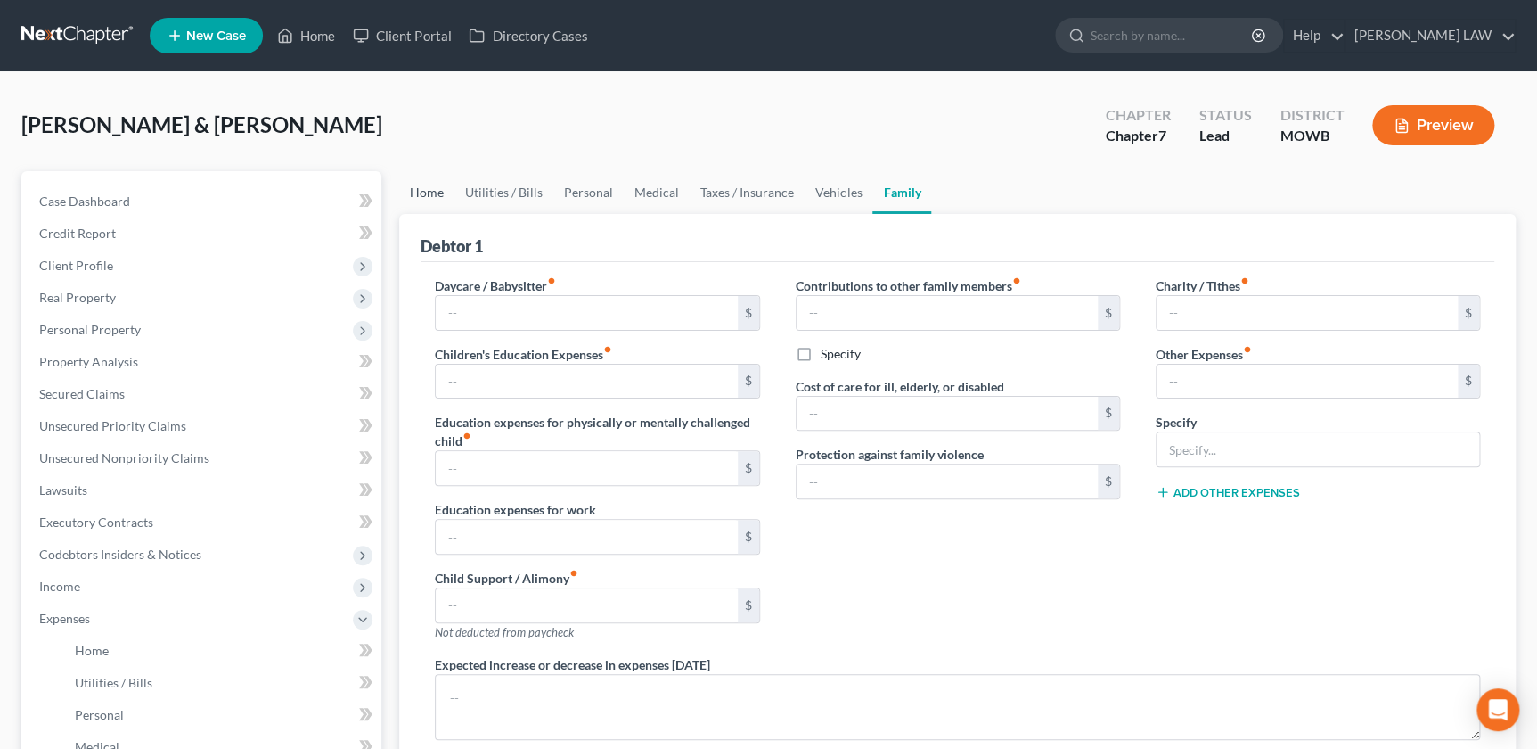
click at [424, 184] on link "Home" at bounding box center [426, 192] width 55 height 43
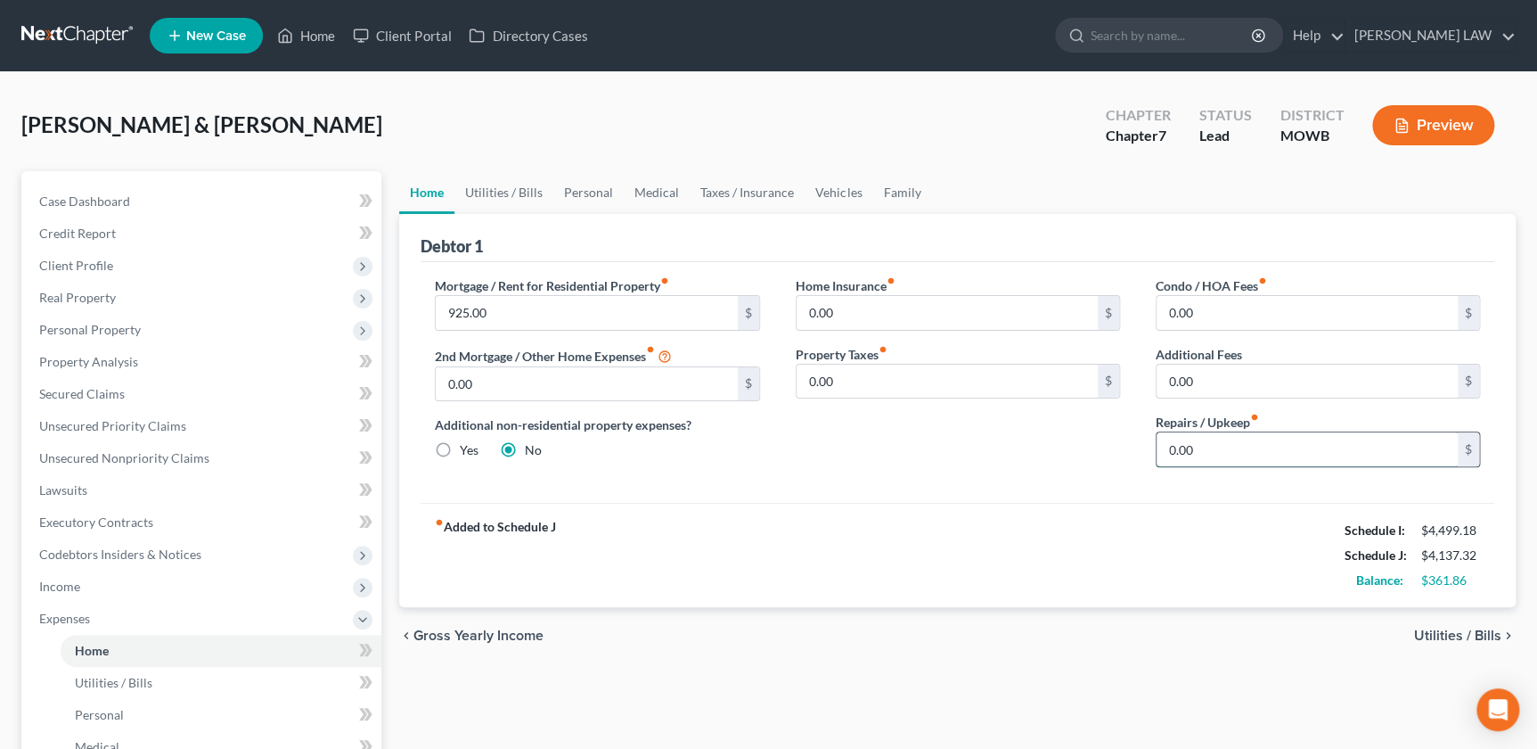
click at [1204, 442] on input "0.00" at bounding box center [1307, 449] width 301 height 34
type input "125"
click at [503, 187] on link "Utilities / Bills" at bounding box center [504, 192] width 99 height 43
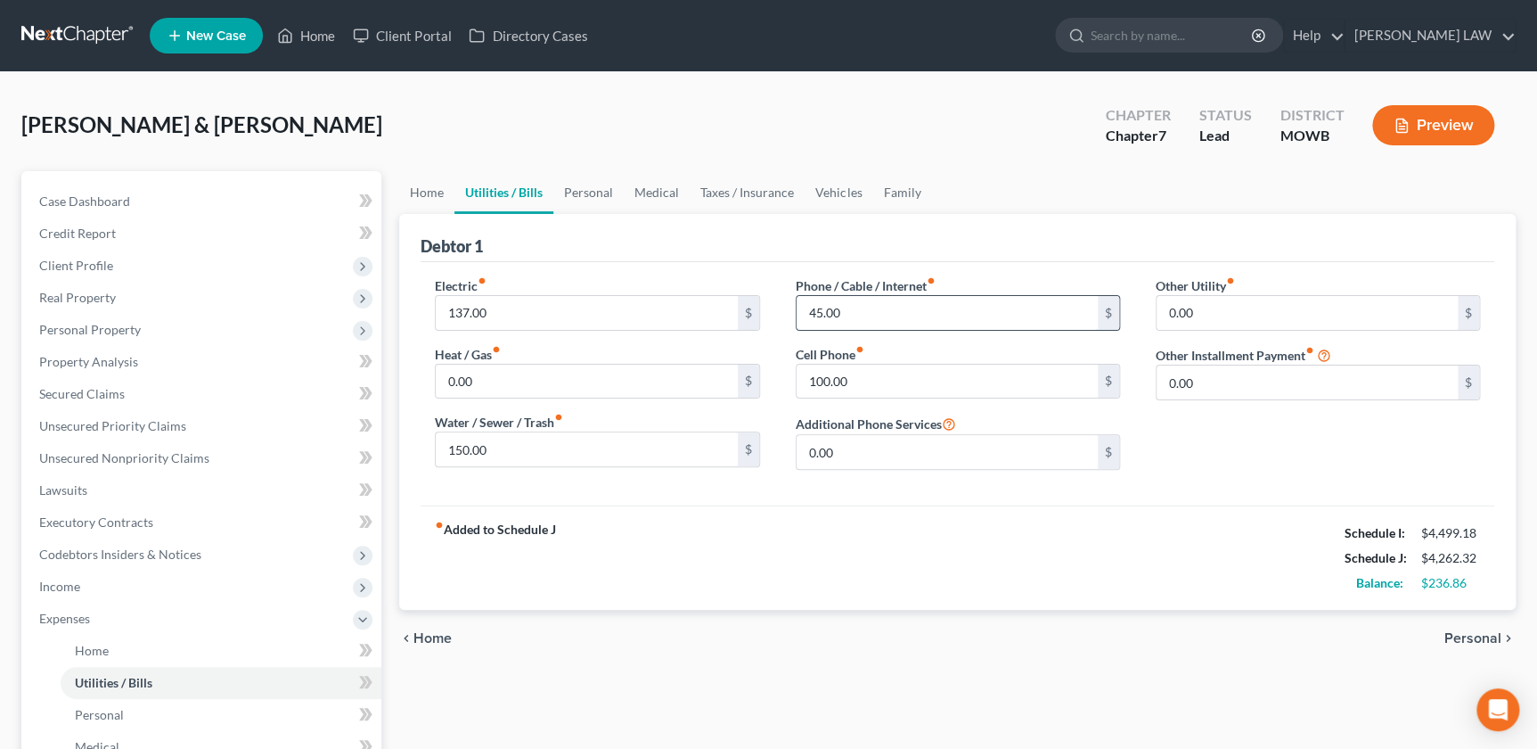
click at [889, 312] on input "45.00" at bounding box center [947, 313] width 301 height 34
type input "95"
click at [870, 381] on input "100.00" at bounding box center [947, 382] width 301 height 34
drag, startPoint x: 861, startPoint y: 371, endPoint x: 794, endPoint y: 373, distance: 66.9
click at [790, 370] on div "Phone / Cable / Internet fiber_manual_record 95 $ Cell Phone fiber_manual_recor…" at bounding box center [958, 380] width 360 height 208
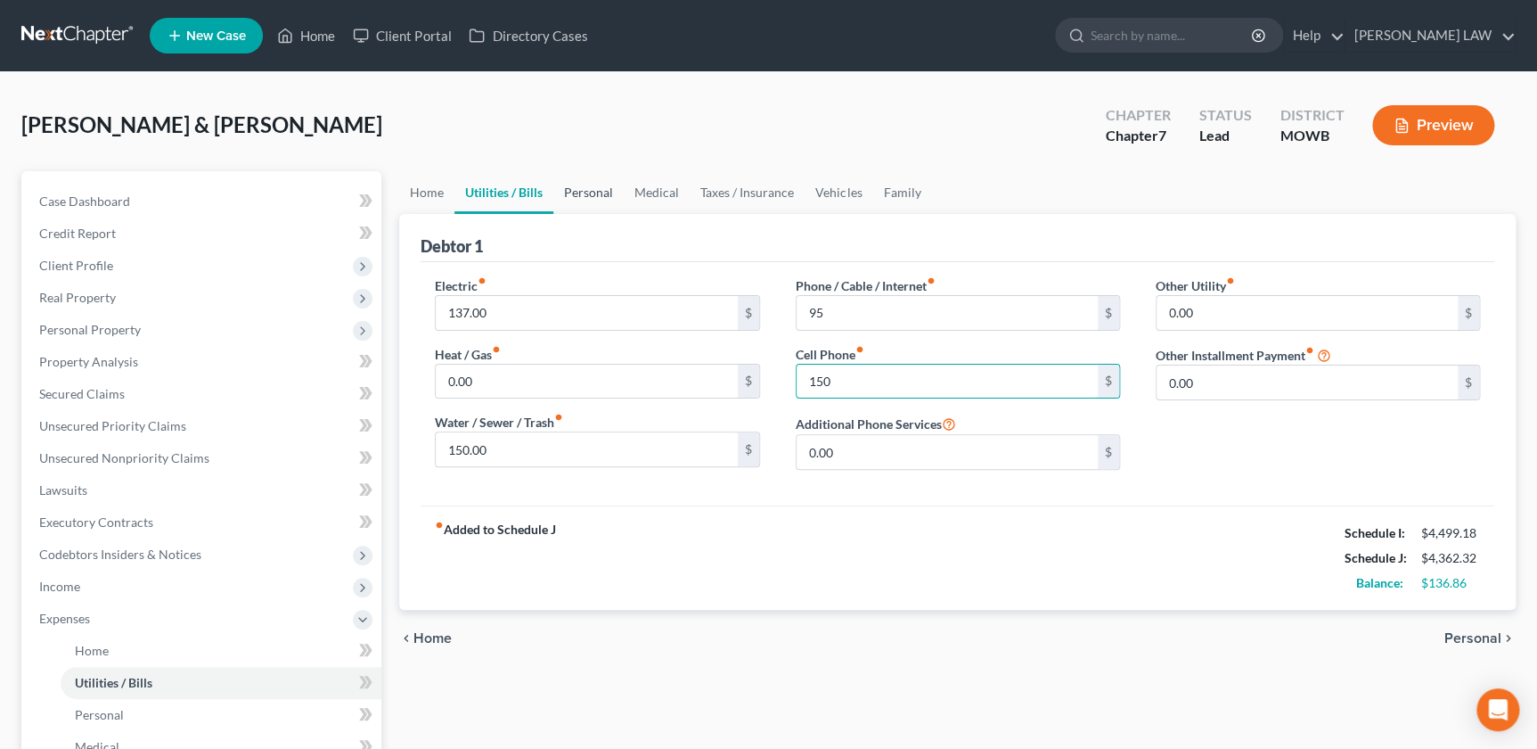
type input "150"
click at [578, 195] on link "Personal" at bounding box center [588, 192] width 70 height 43
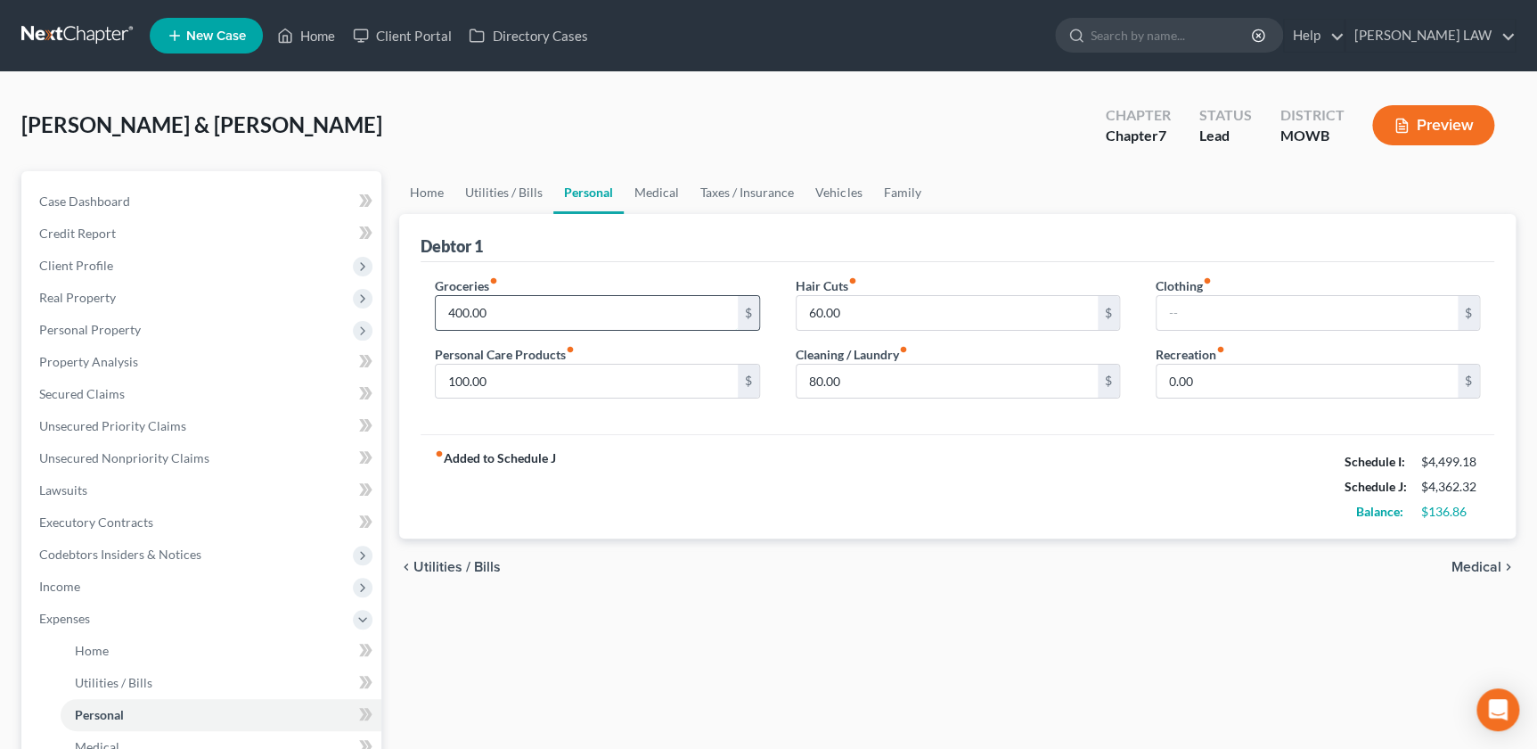
click at [519, 307] on input "400.00" at bounding box center [586, 313] width 301 height 34
type input "600"
drag, startPoint x: 661, startPoint y: 505, endPoint x: 908, endPoint y: 446, distance: 254.0
click at [665, 506] on div "fiber_manual_record Added to Schedule J Schedule I: $4,499.18 Schedule J: $4,56…" at bounding box center [958, 486] width 1074 height 104
type input "0"
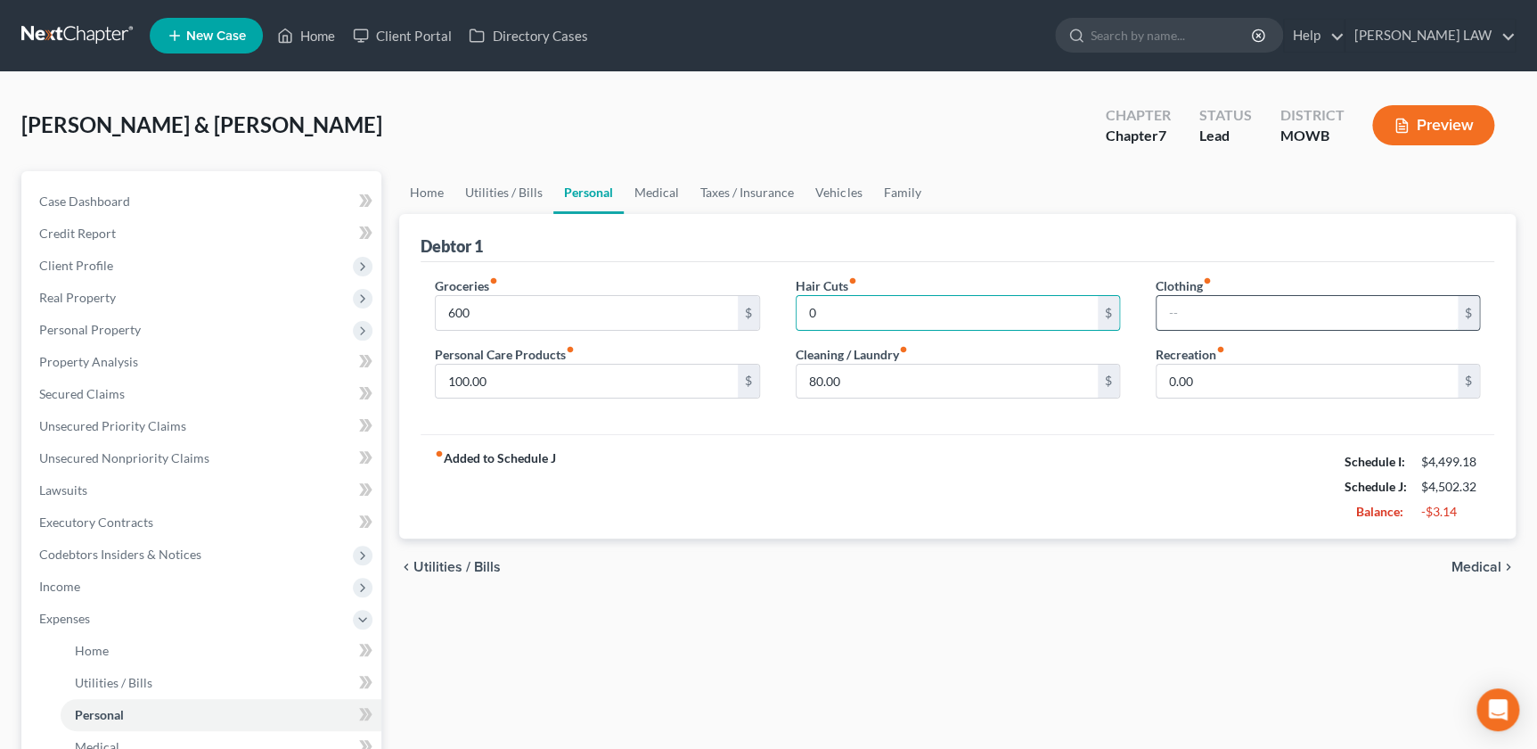
click at [1209, 308] on input "text" at bounding box center [1307, 313] width 301 height 34
type input "150"
click at [1165, 381] on input "0.00" at bounding box center [1307, 382] width 301 height 34
type input "125"
click at [831, 448] on div "fiber_manual_record Added to Schedule J Schedule I: $4,499.18 Schedule J: $4,69…" at bounding box center [958, 486] width 1074 height 104
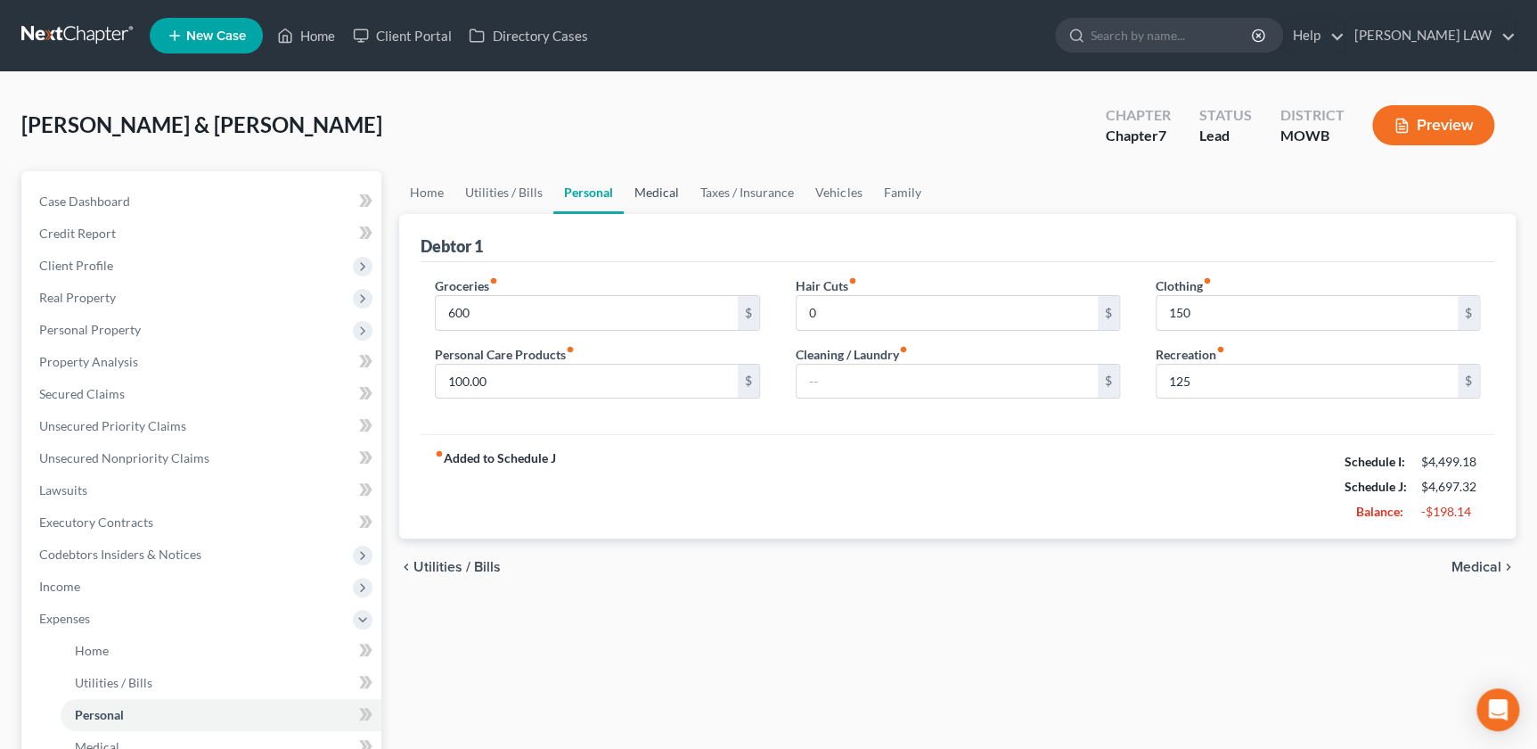
click at [645, 193] on link "Medical" at bounding box center [657, 192] width 66 height 43
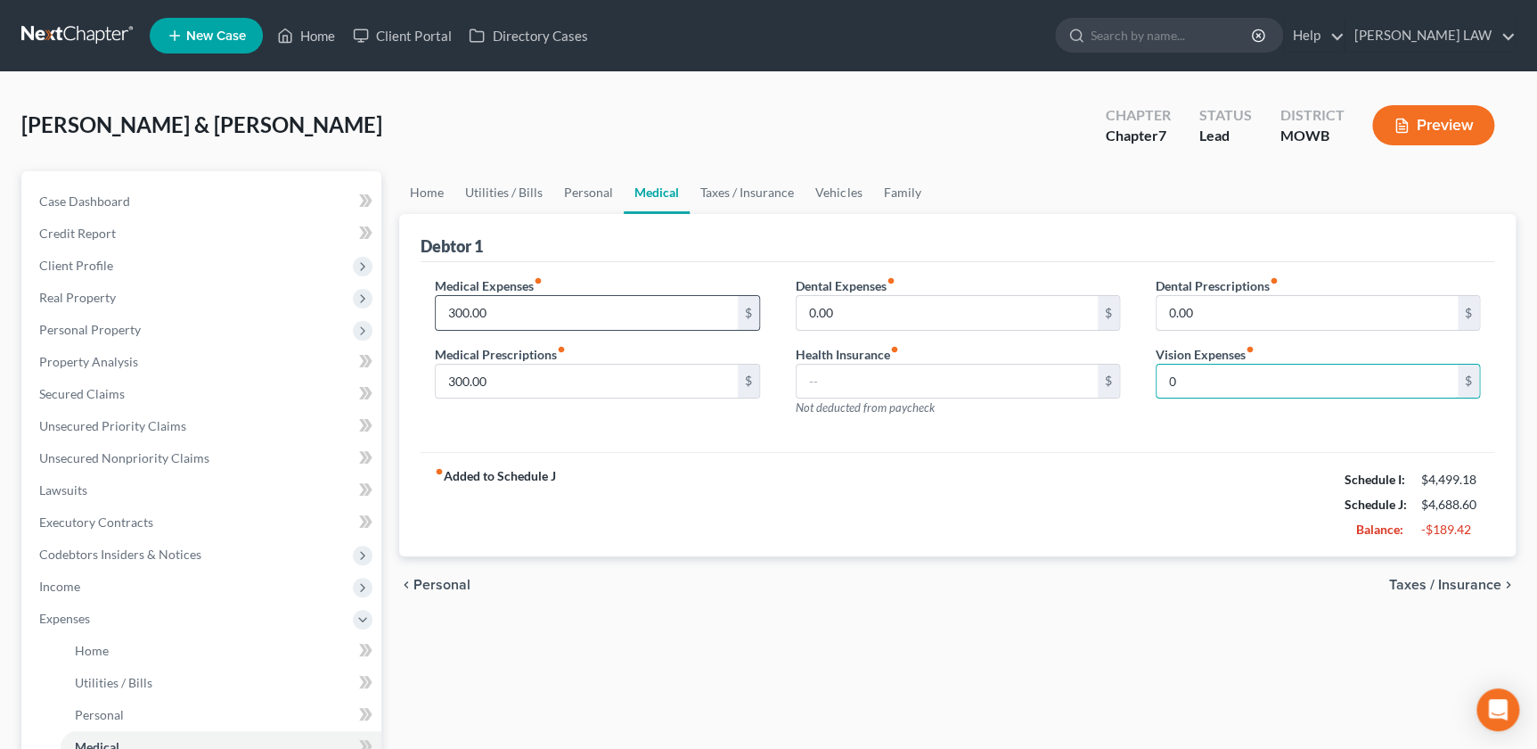
type input "0"
click at [534, 315] on input "300.00" at bounding box center [586, 313] width 301 height 34
type input "150"
click at [751, 200] on link "Taxes / Insurance" at bounding box center [747, 192] width 115 height 43
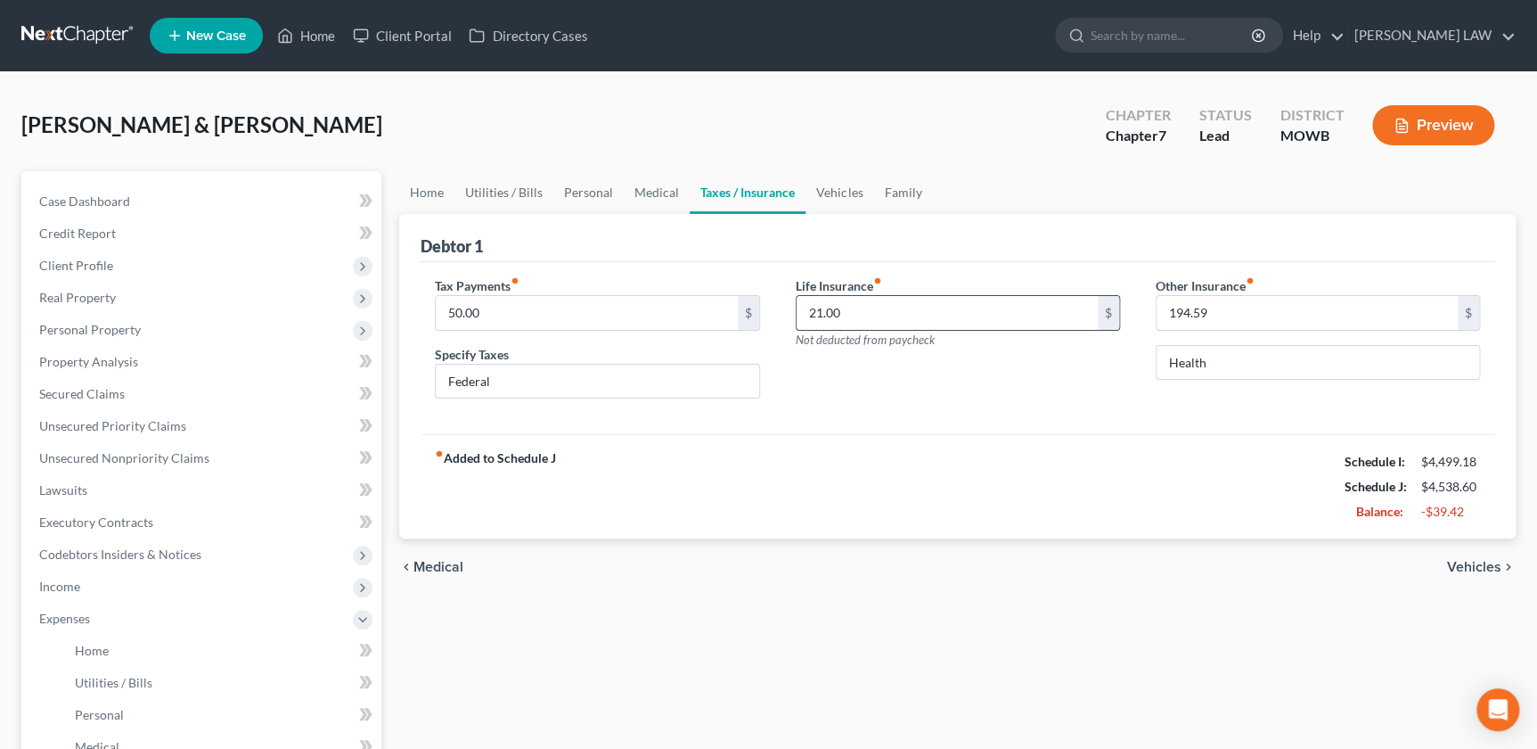
click at [878, 316] on input "21.00" at bounding box center [947, 313] width 301 height 34
type input "0"
click at [821, 187] on link "Vehicles" at bounding box center [840, 192] width 68 height 43
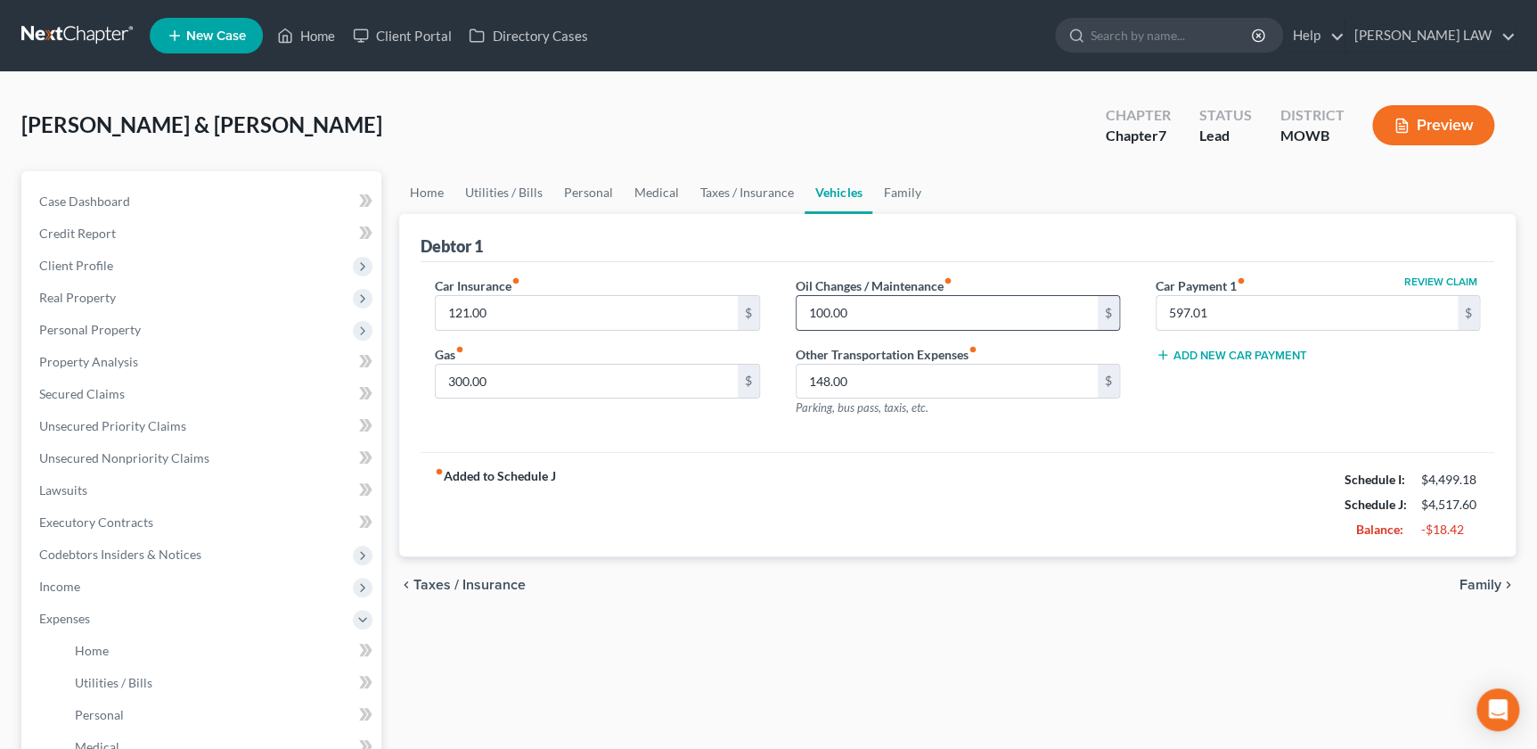
click at [908, 319] on input "100.00" at bounding box center [947, 313] width 301 height 34
type input "0"
click at [872, 480] on div "fiber_manual_record Added to Schedule J Schedule I: $4,499.18 Schedule J: $4,41…" at bounding box center [958, 504] width 1074 height 104
click at [899, 190] on link "Family" at bounding box center [902, 192] width 59 height 43
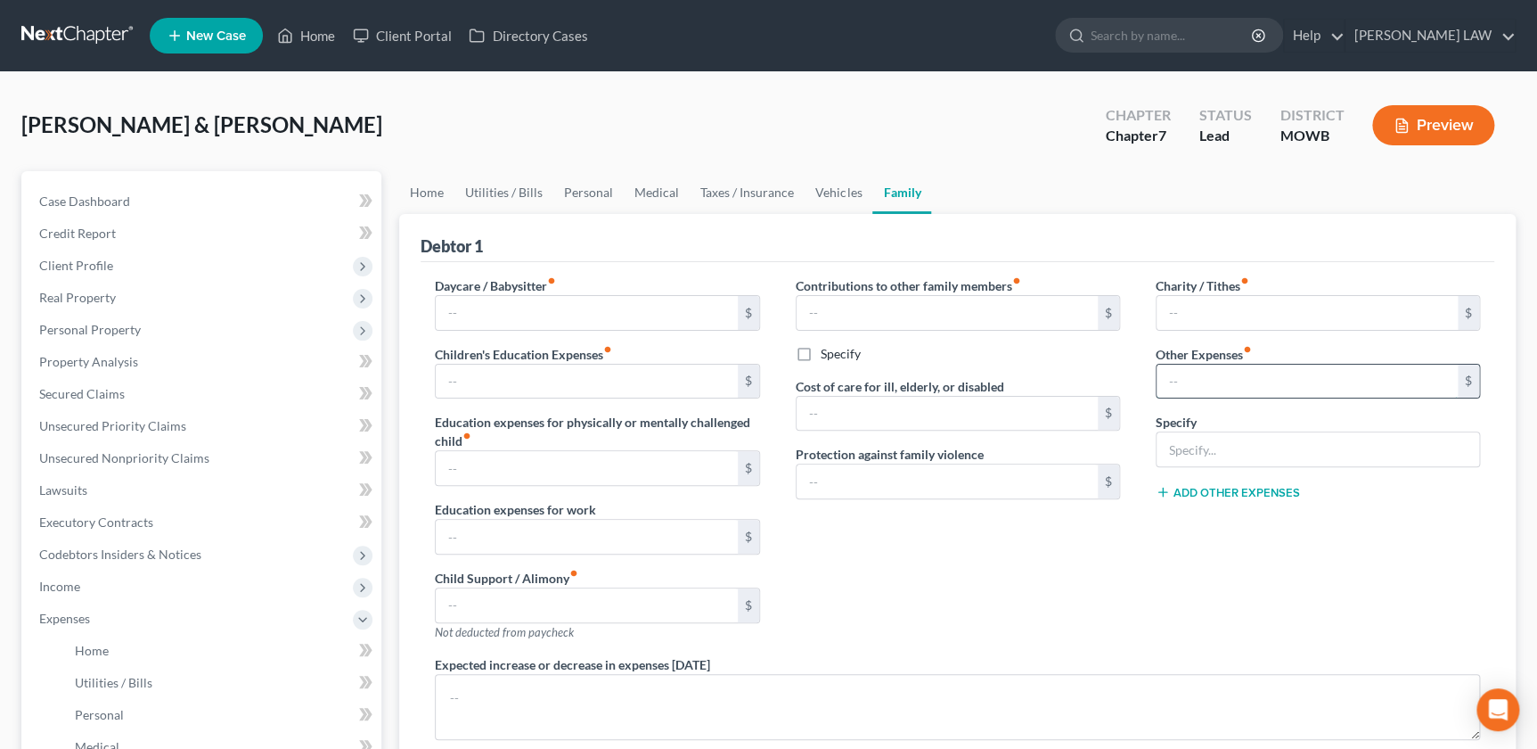
click at [1185, 382] on input "text" at bounding box center [1307, 382] width 301 height 34
type input "200"
type input "Miscellaneous"
click at [1161, 490] on icon at bounding box center [1163, 492] width 14 height 14
click at [1229, 530] on input "text" at bounding box center [1307, 518] width 301 height 34
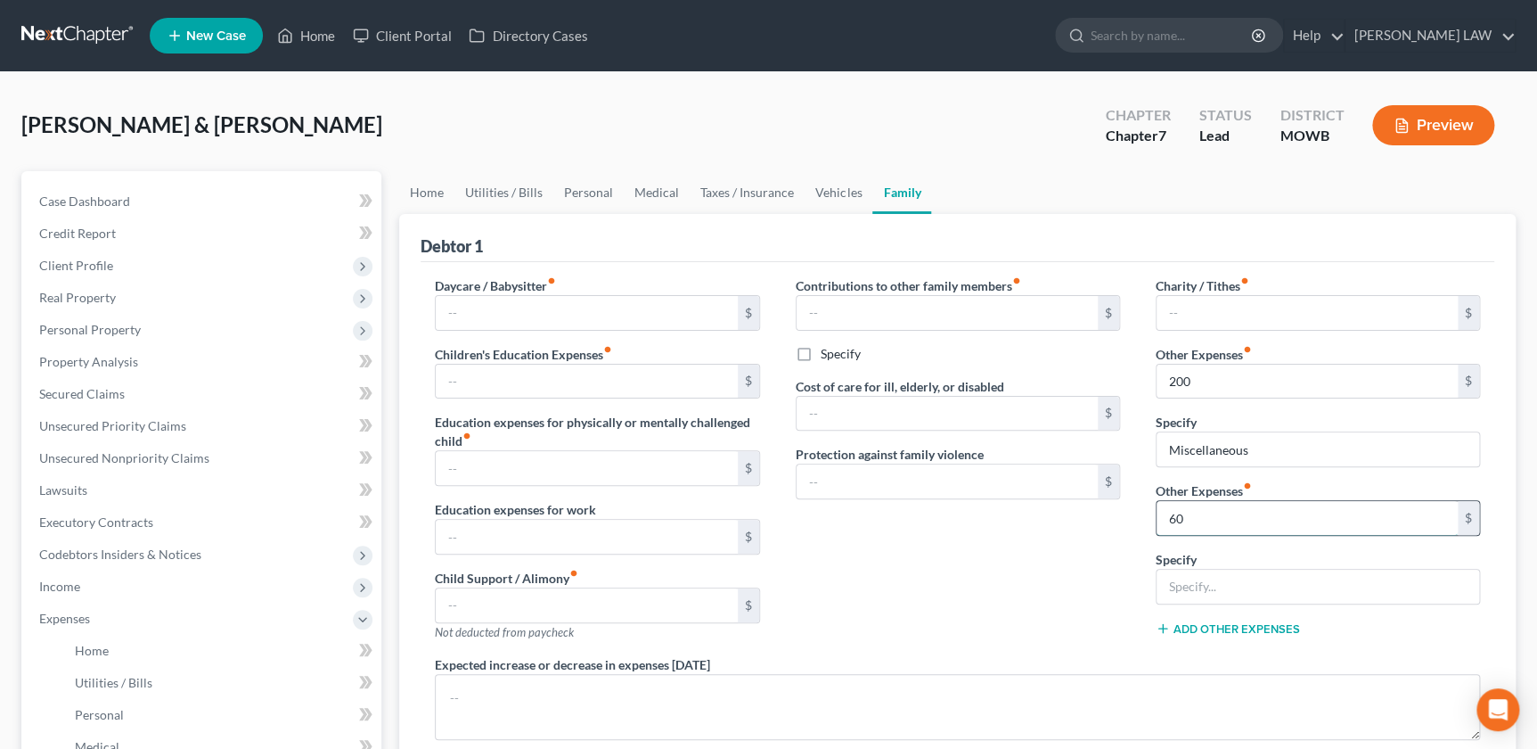
type input "60"
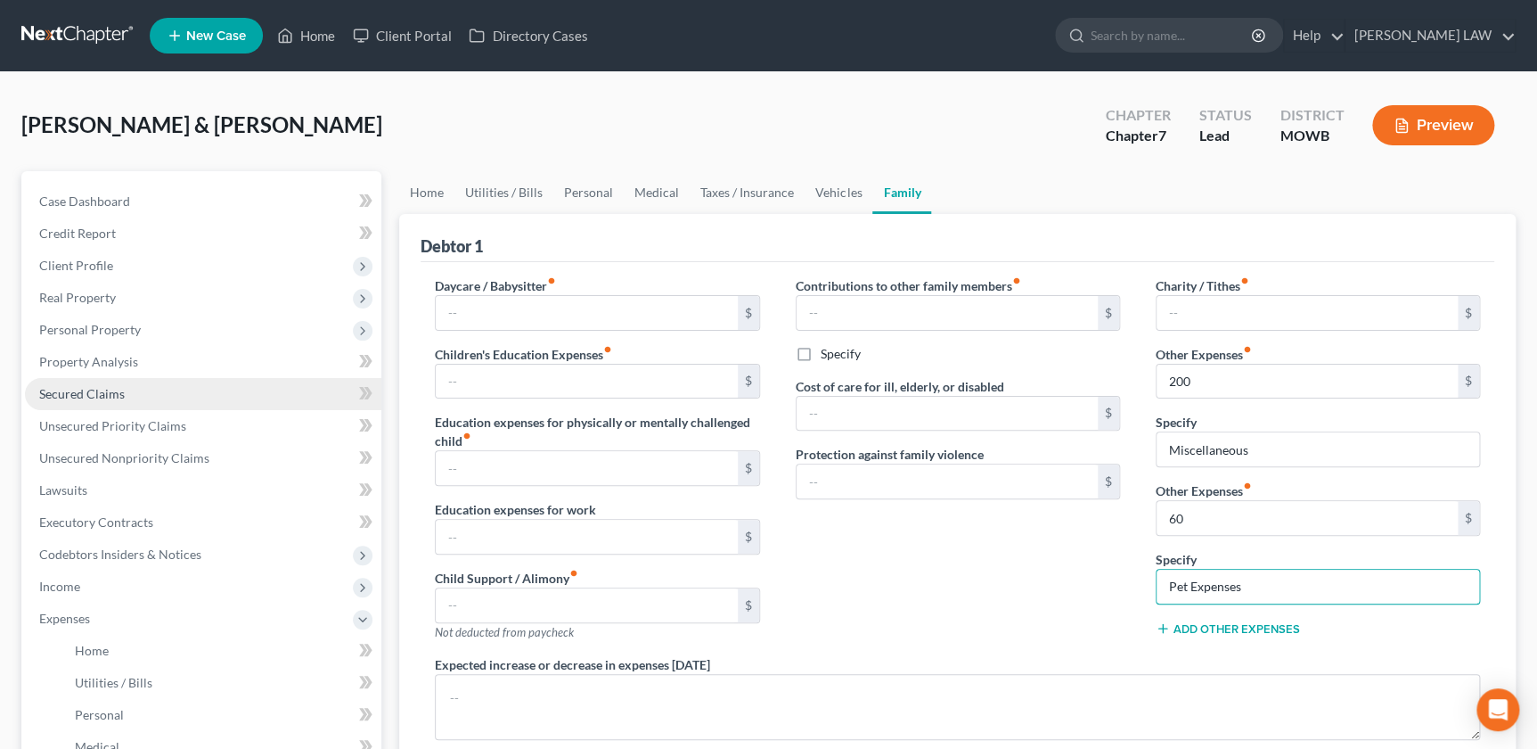
type input "Pet Expenses"
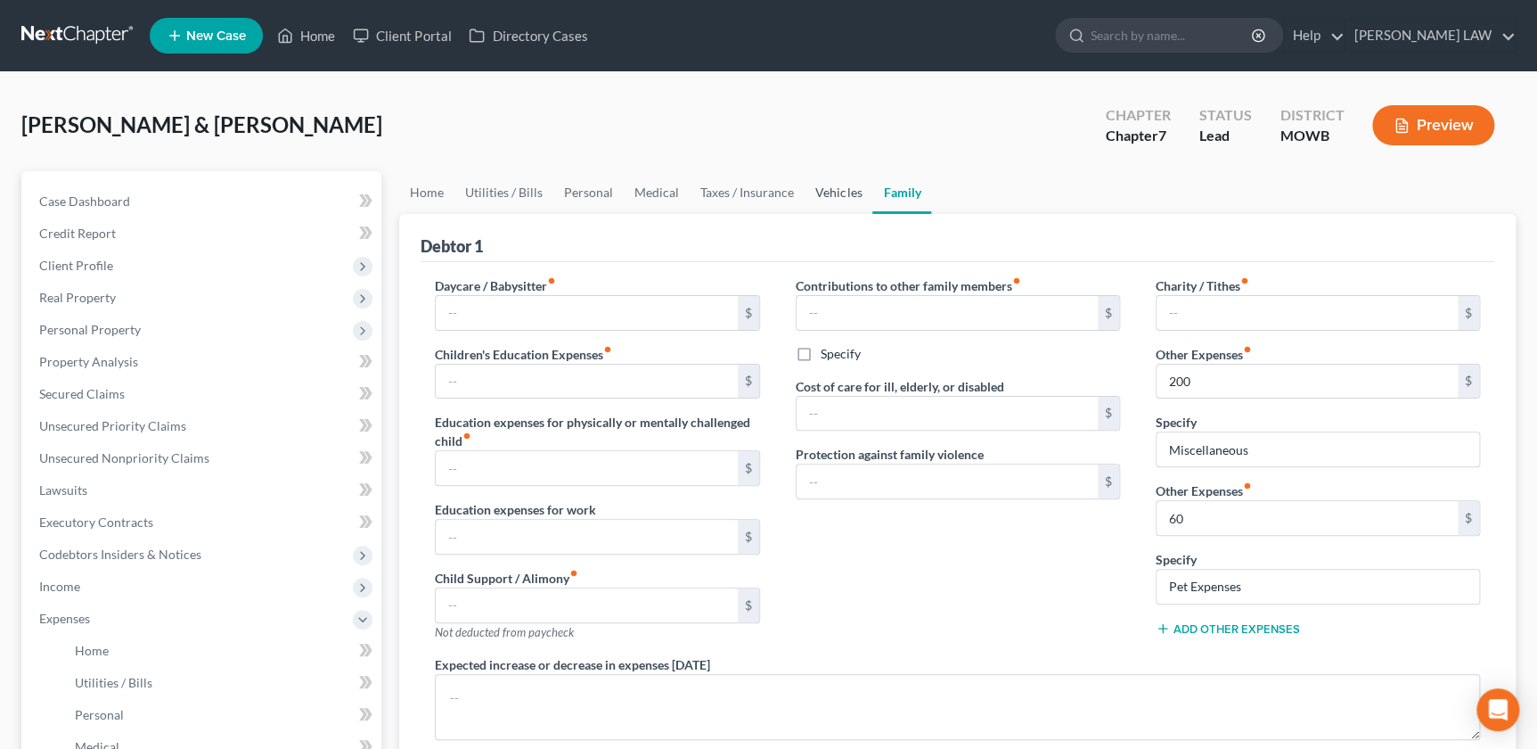
click at [827, 201] on link "Vehicles" at bounding box center [839, 192] width 68 height 43
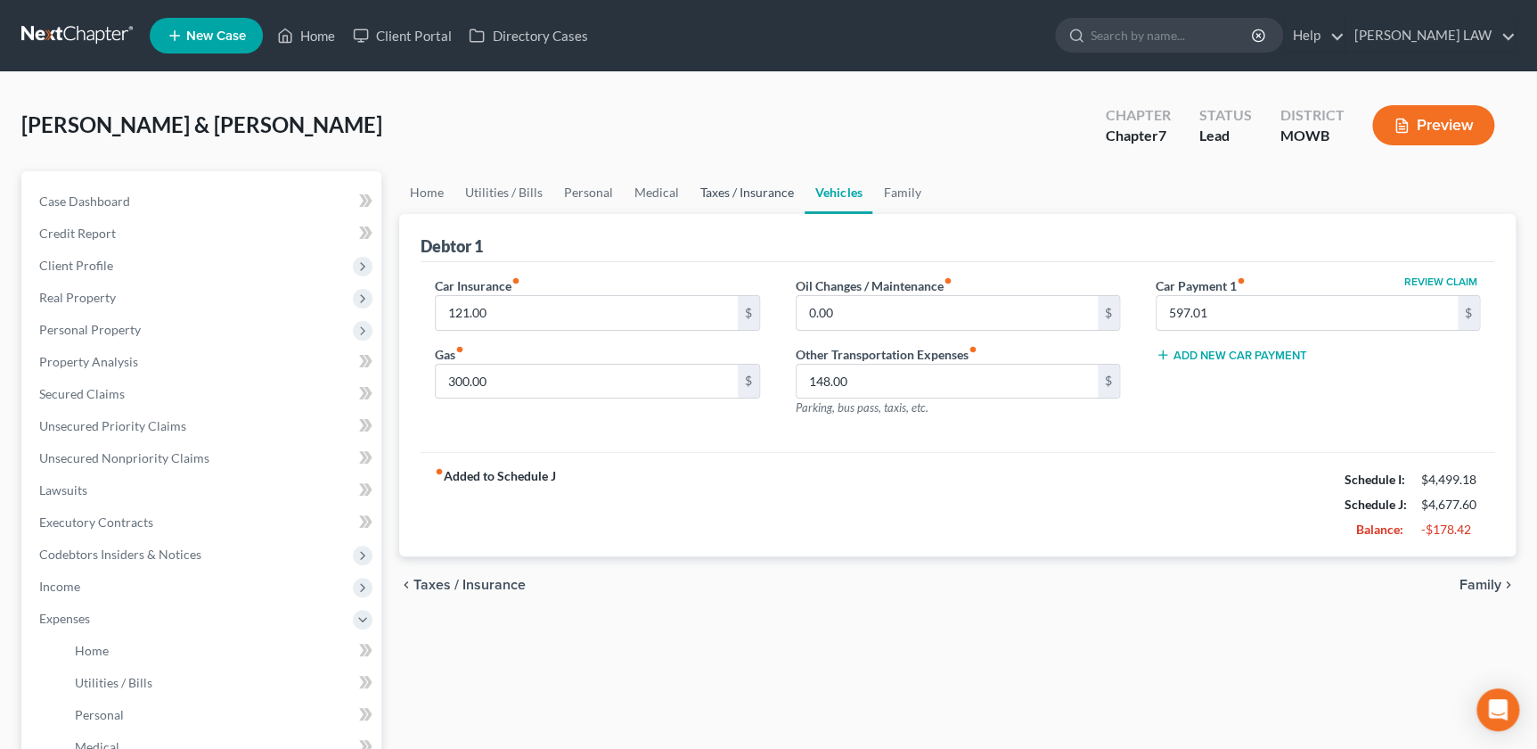
drag, startPoint x: 735, startPoint y: 194, endPoint x: 717, endPoint y: 195, distance: 18.7
click at [737, 195] on link "Taxes / Insurance" at bounding box center [747, 192] width 115 height 43
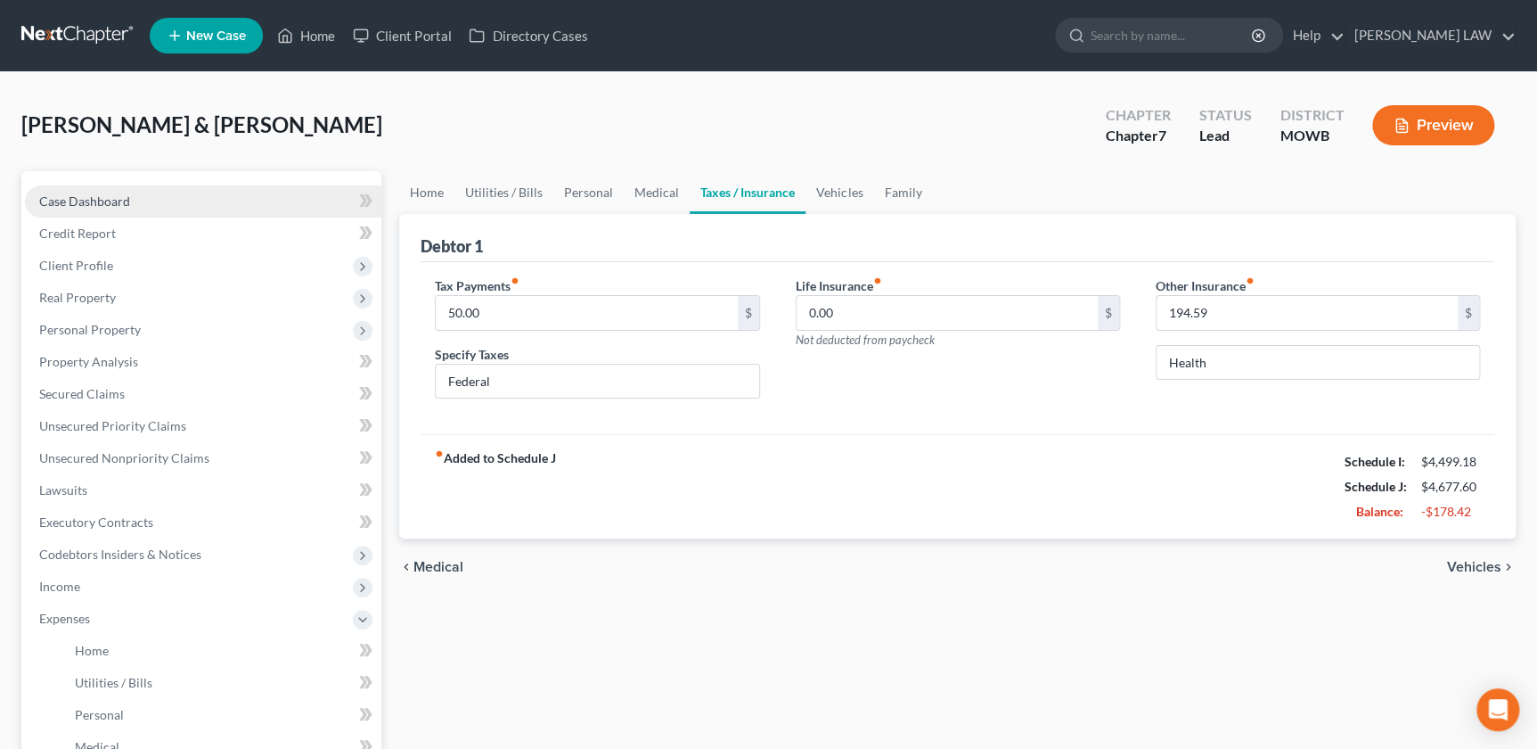
click at [140, 192] on link "Case Dashboard" at bounding box center [203, 201] width 356 height 32
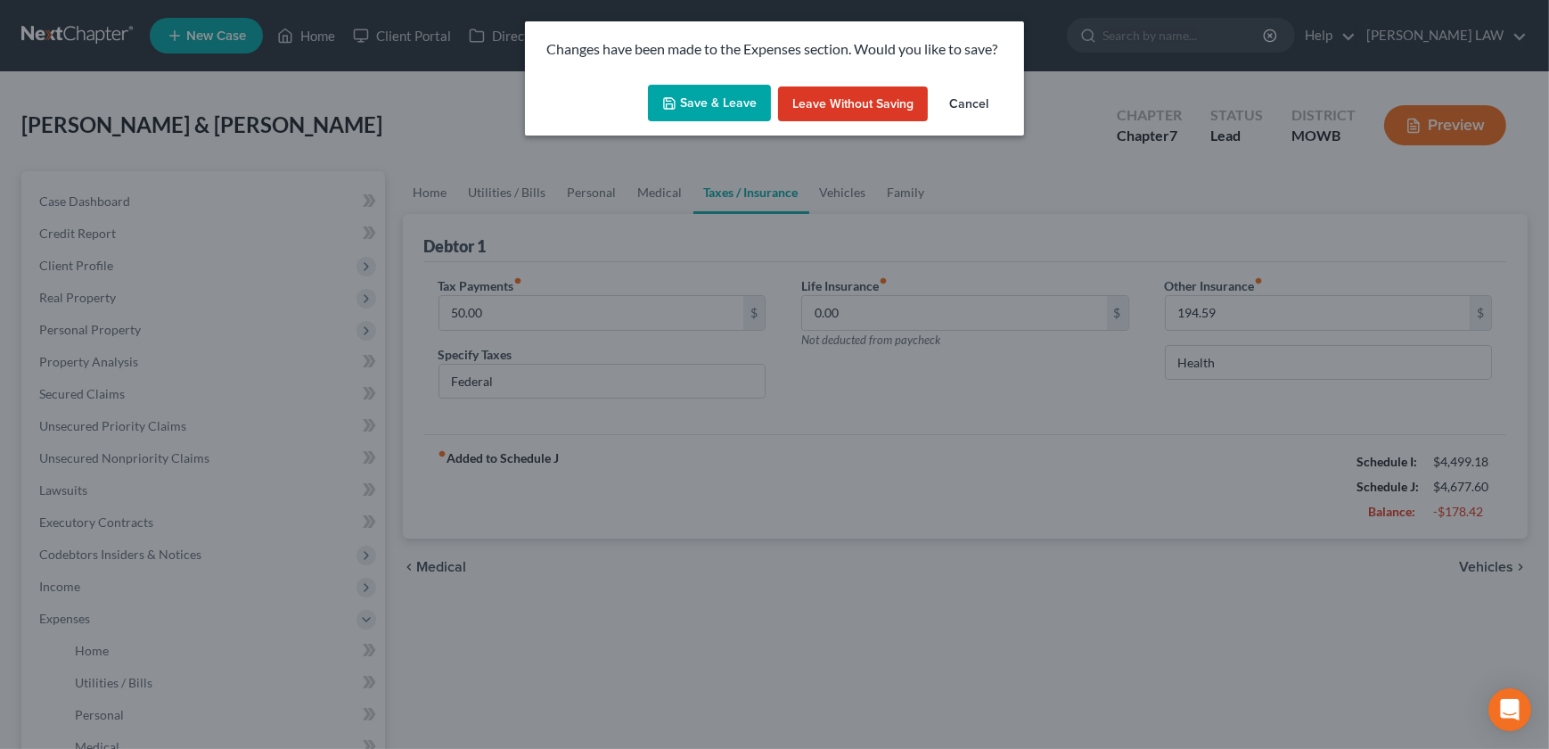
click at [984, 106] on button "Cancel" at bounding box center [969, 104] width 68 height 36
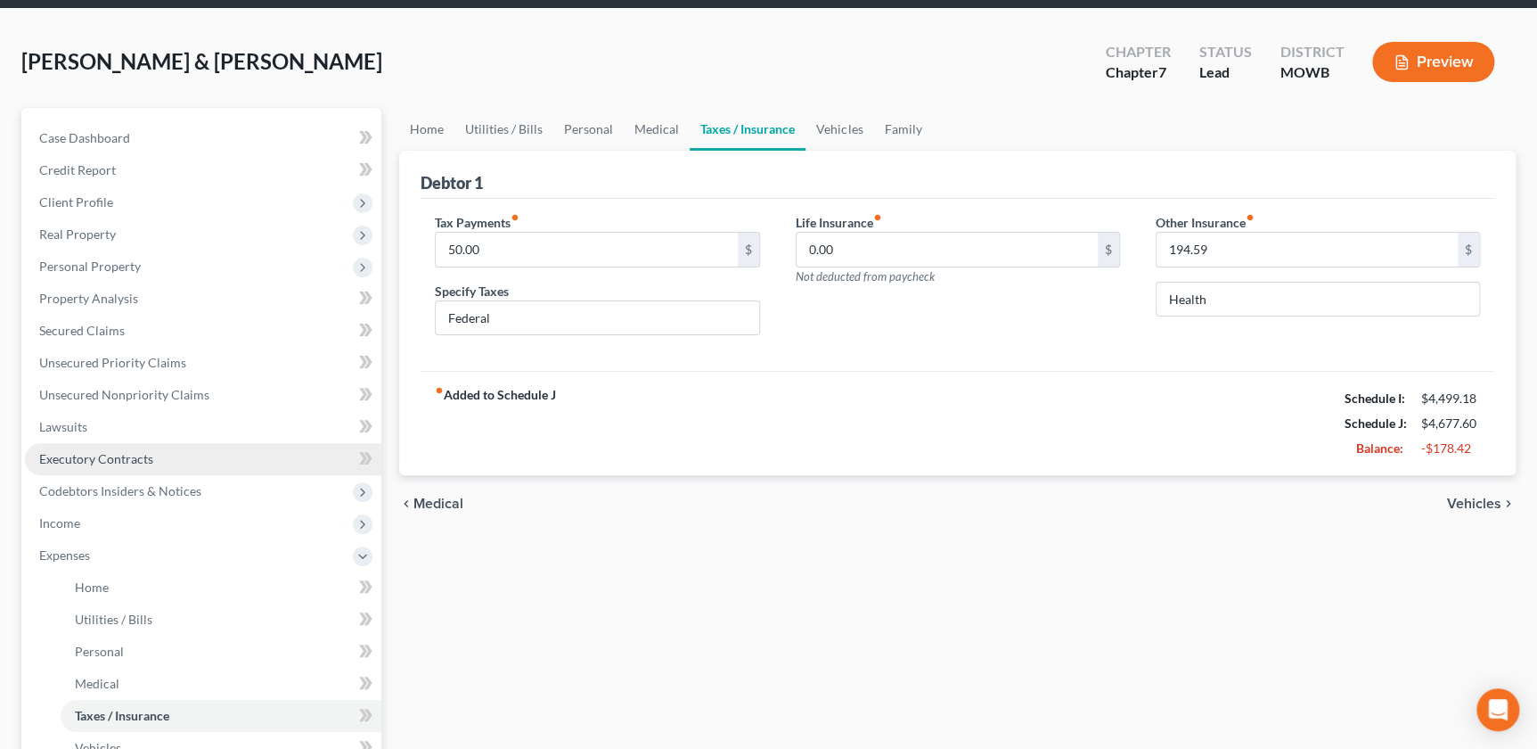
scroll to position [454, 0]
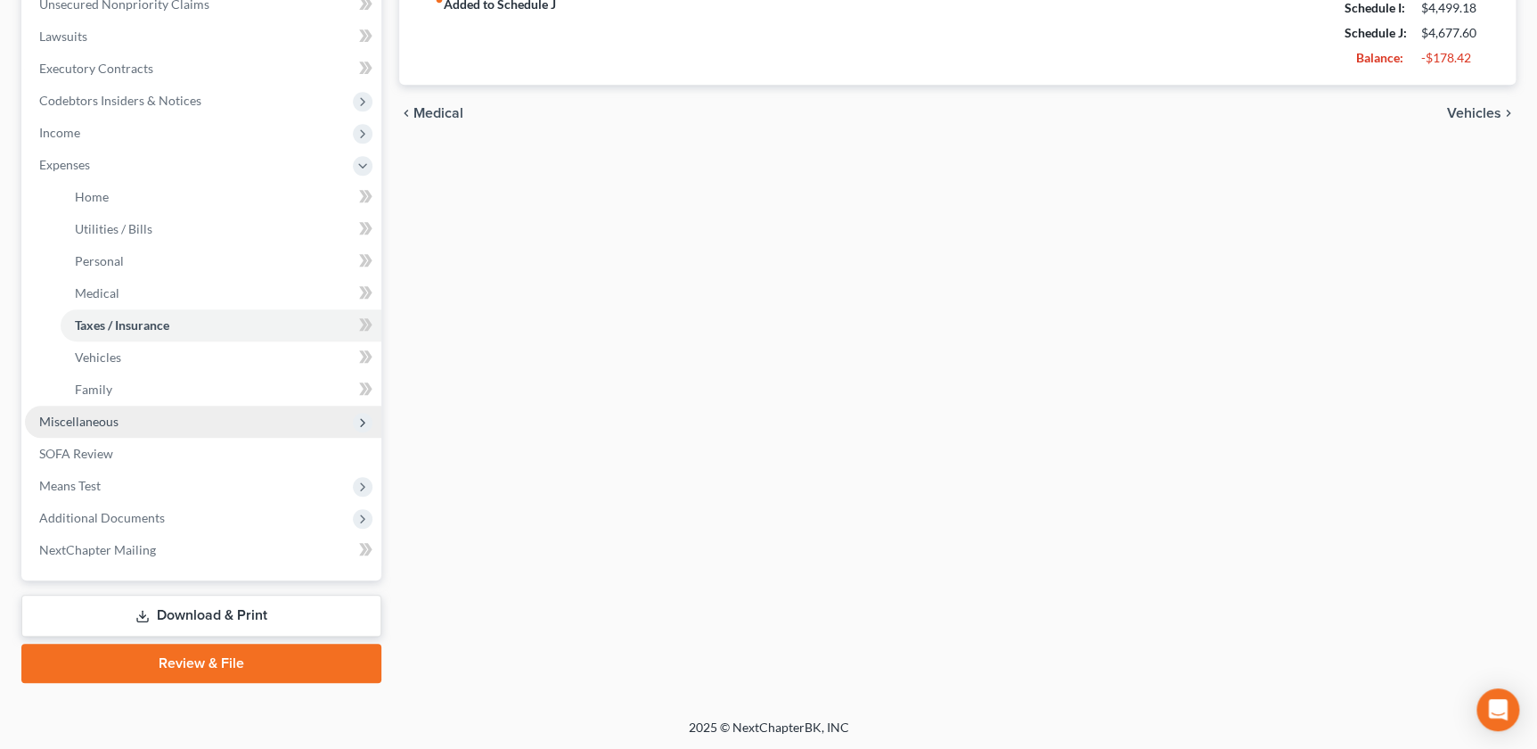
drag, startPoint x: 100, startPoint y: 425, endPoint x: 97, endPoint y: 415, distance: 10.2
click at [100, 425] on span "Miscellaneous" at bounding box center [78, 421] width 79 height 15
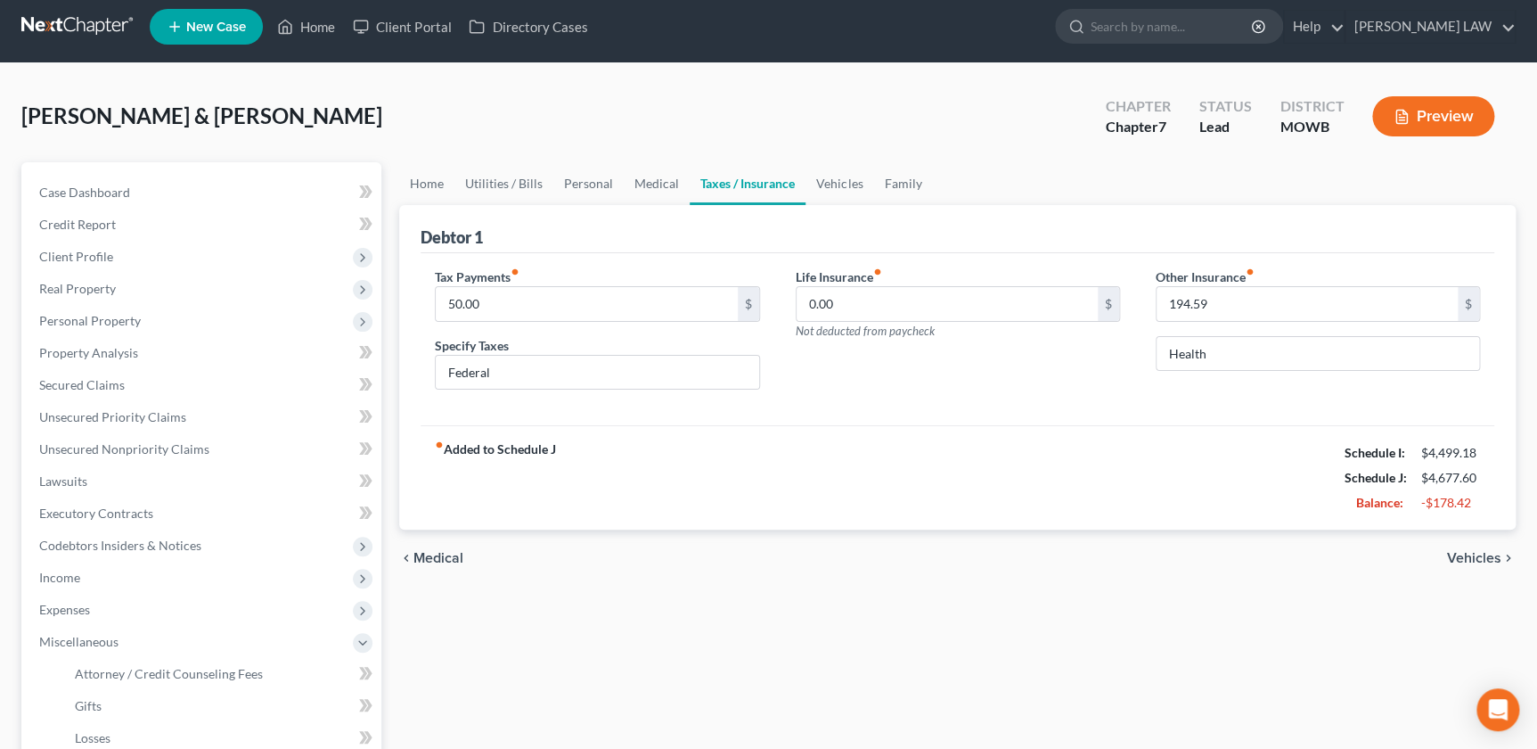
scroll to position [389, 0]
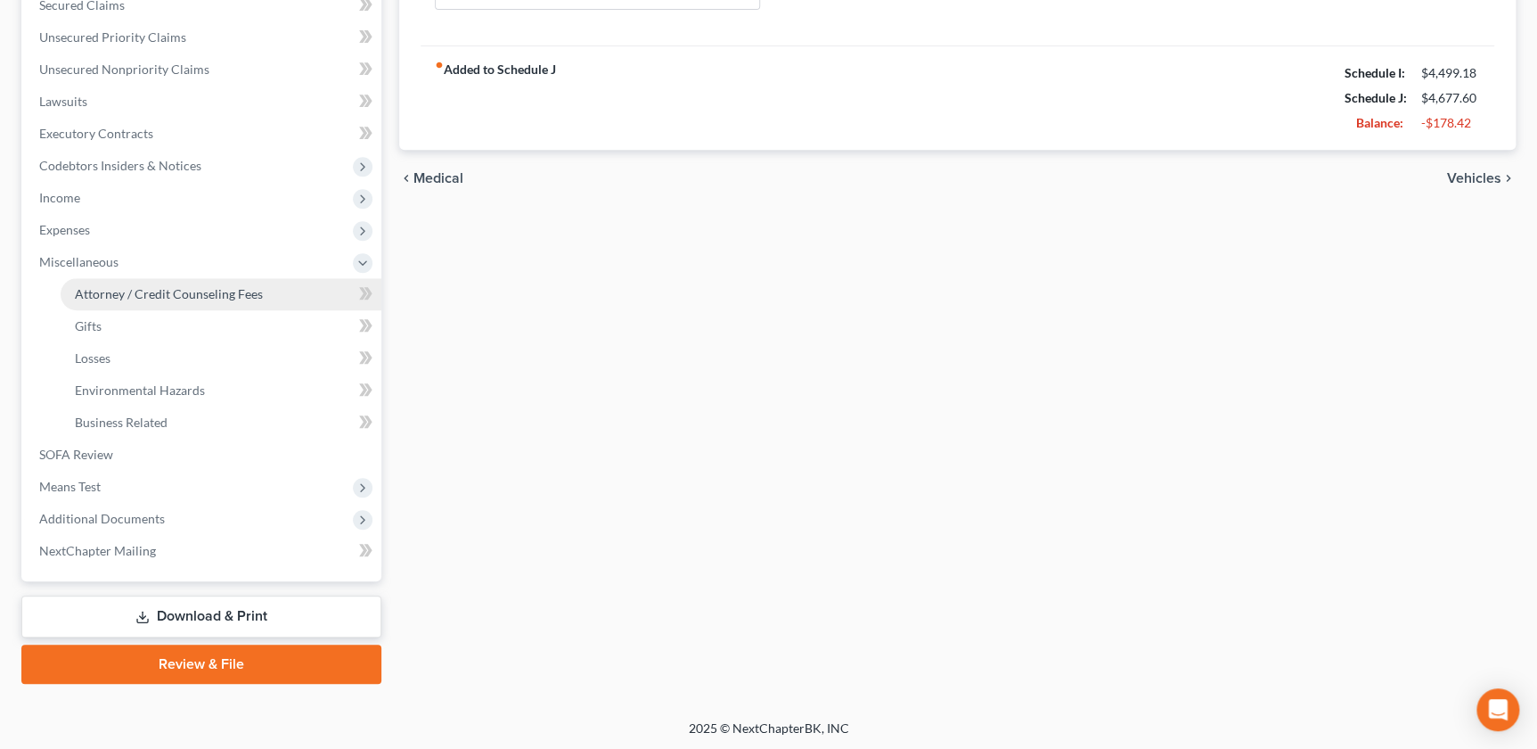
click at [106, 287] on span "Attorney / Credit Counseling Fees" at bounding box center [169, 293] width 188 height 15
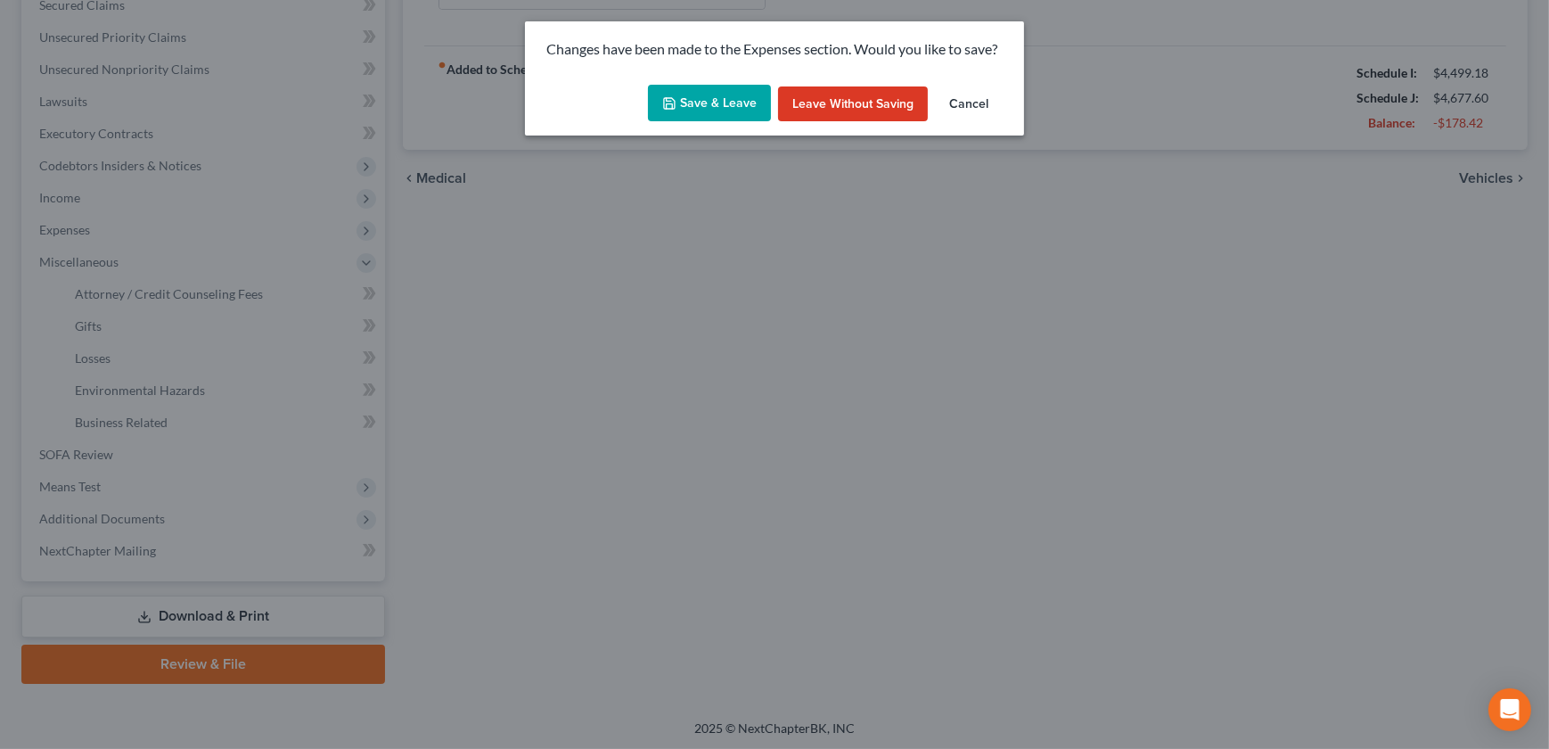
click at [714, 112] on button "Save & Leave" at bounding box center [709, 103] width 123 height 37
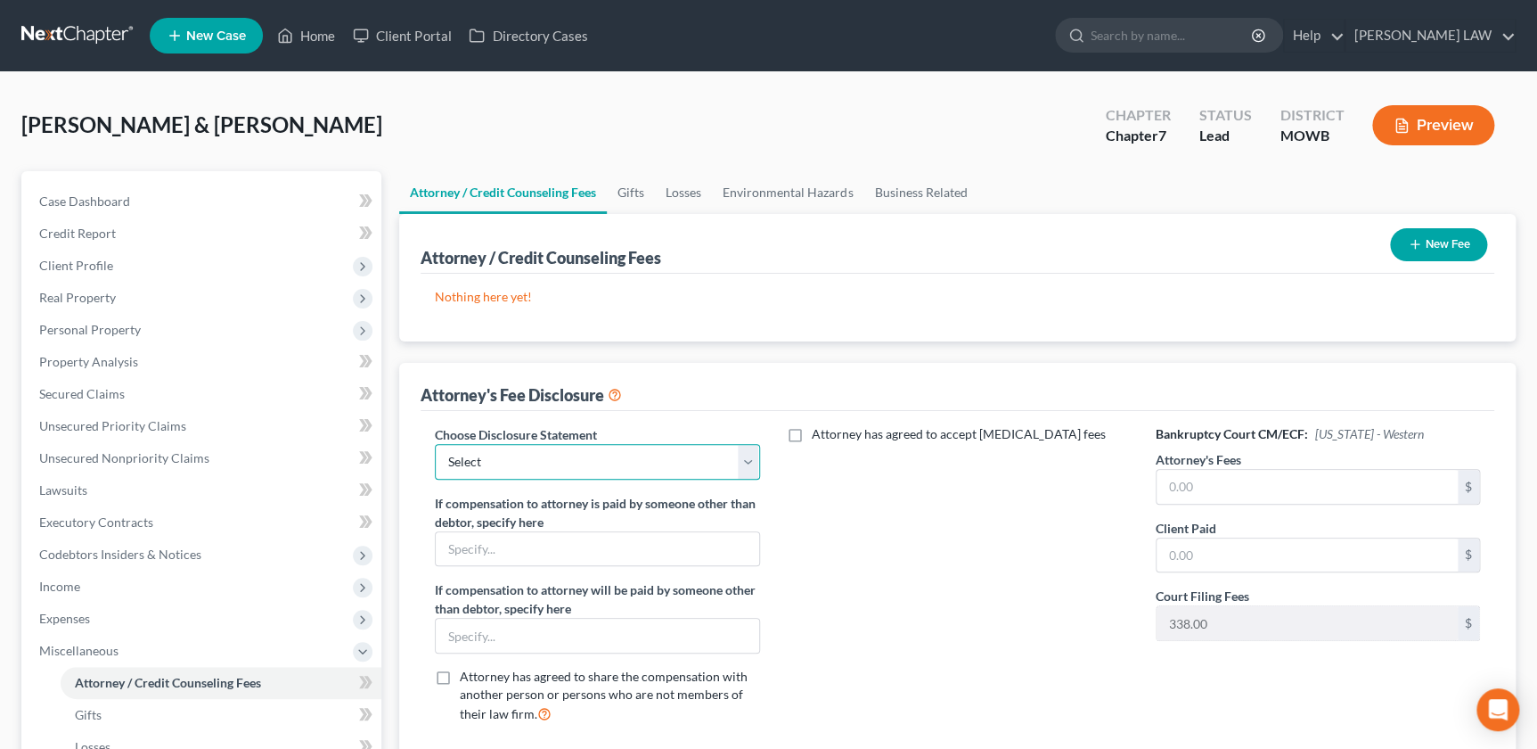
drag, startPoint x: 480, startPoint y: 448, endPoint x: 489, endPoint y: 463, distance: 17.6
click at [480, 448] on select "Select Attorney Compensation Addon" at bounding box center [597, 462] width 324 height 36
select select "0"
click at [435, 444] on select "Select Attorney Compensation Addon" at bounding box center [597, 462] width 324 height 36
click at [1288, 499] on input "text" at bounding box center [1307, 487] width 301 height 34
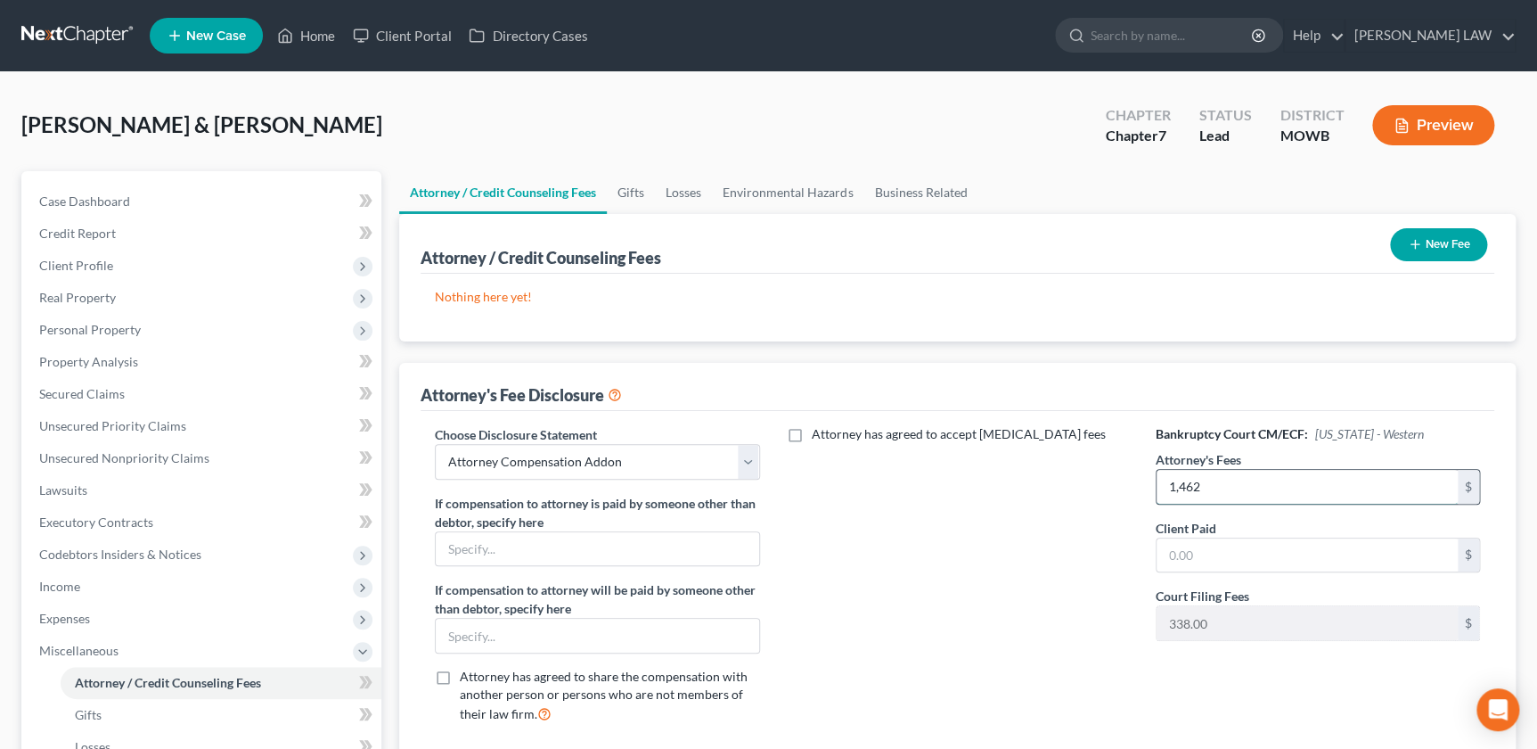
type input "1,462"
click at [1420, 251] on button "New Fee" at bounding box center [1438, 244] width 97 height 33
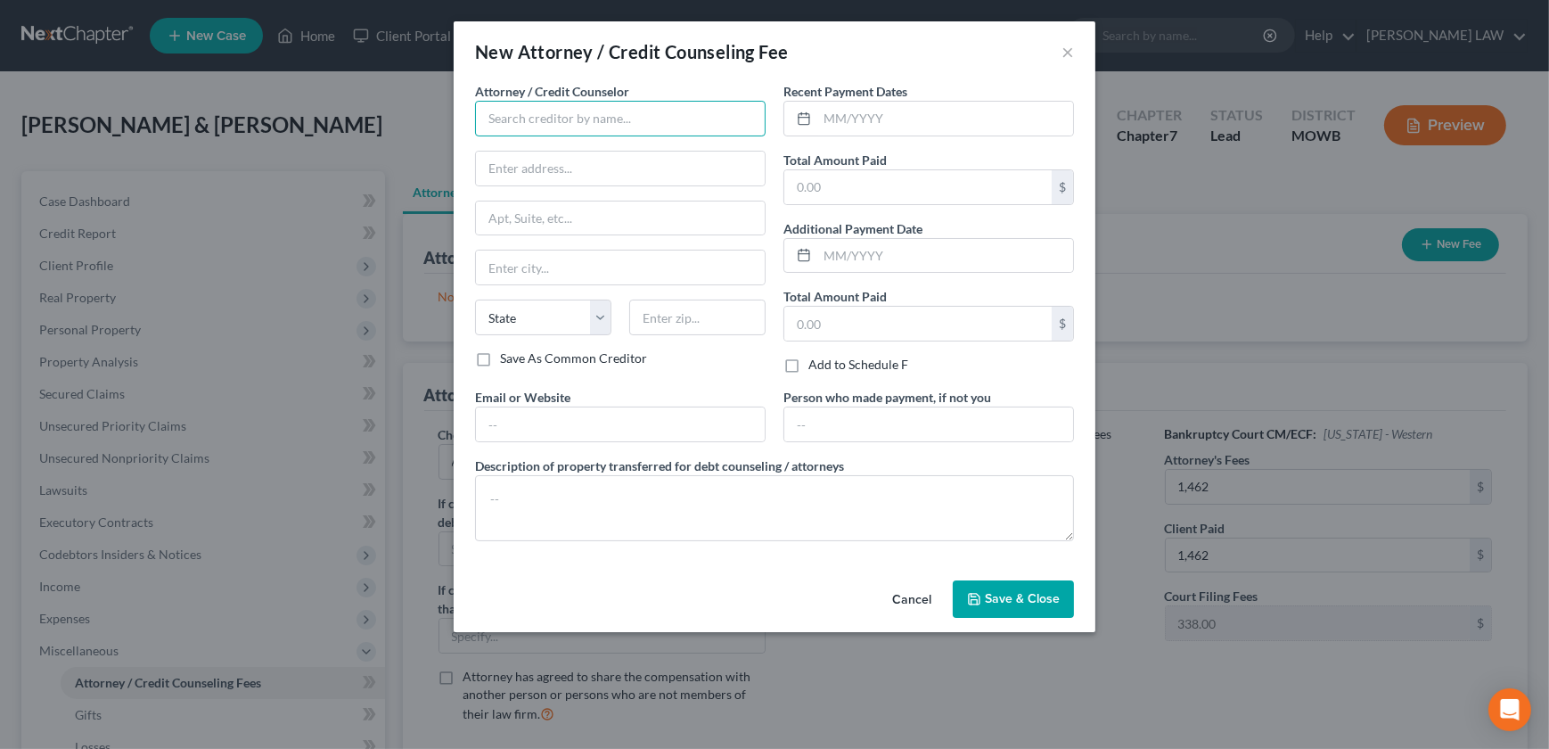
click at [512, 111] on input "text" at bounding box center [620, 119] width 291 height 36
type input "The Knipp Law Firm LLC"
type input "5511 Northwest 92nd Terrace, Kansas City, MO, 64154"
type input "[US_STATE][GEOGRAPHIC_DATA]"
select select "0"
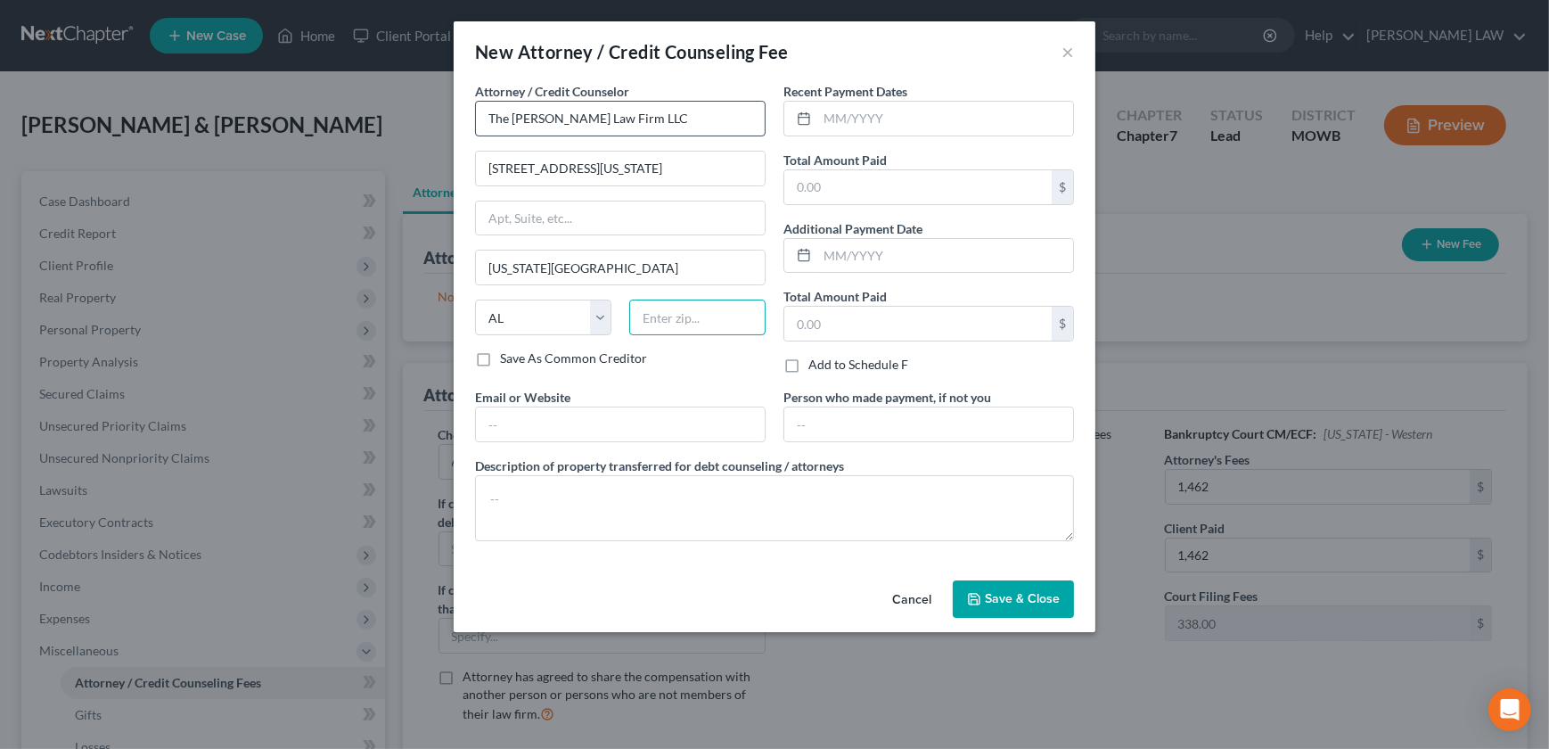
type input "64154"
type input "rdknipp@gmail.com"
select select "26"
click at [804, 114] on icon at bounding box center [804, 118] width 14 height 14
click at [619, 159] on input "5511 Northwest 92nd Terrace, Kansas City, MO, 64154" at bounding box center [620, 169] width 289 height 34
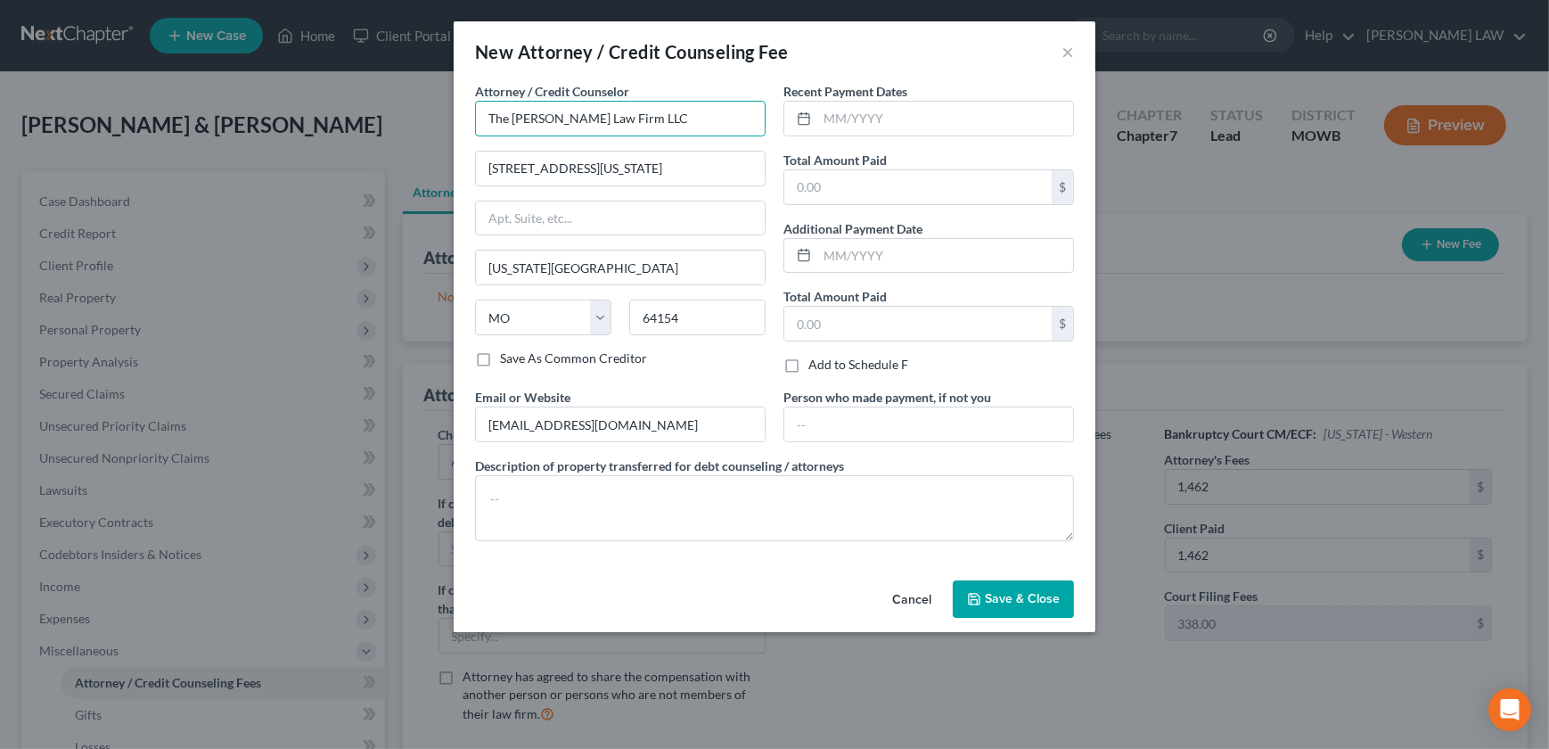
click at [601, 116] on input "The Knipp Law Firm LLC" at bounding box center [620, 119] width 291 height 36
drag, startPoint x: 487, startPoint y: 165, endPoint x: 881, endPoint y: 152, distance: 395.0
click at [881, 152] on div "Attorney / Credit Counselor * The Knipp Law Firm LLC 5511 Northwest 92nd Terrac…" at bounding box center [774, 318] width 617 height 473
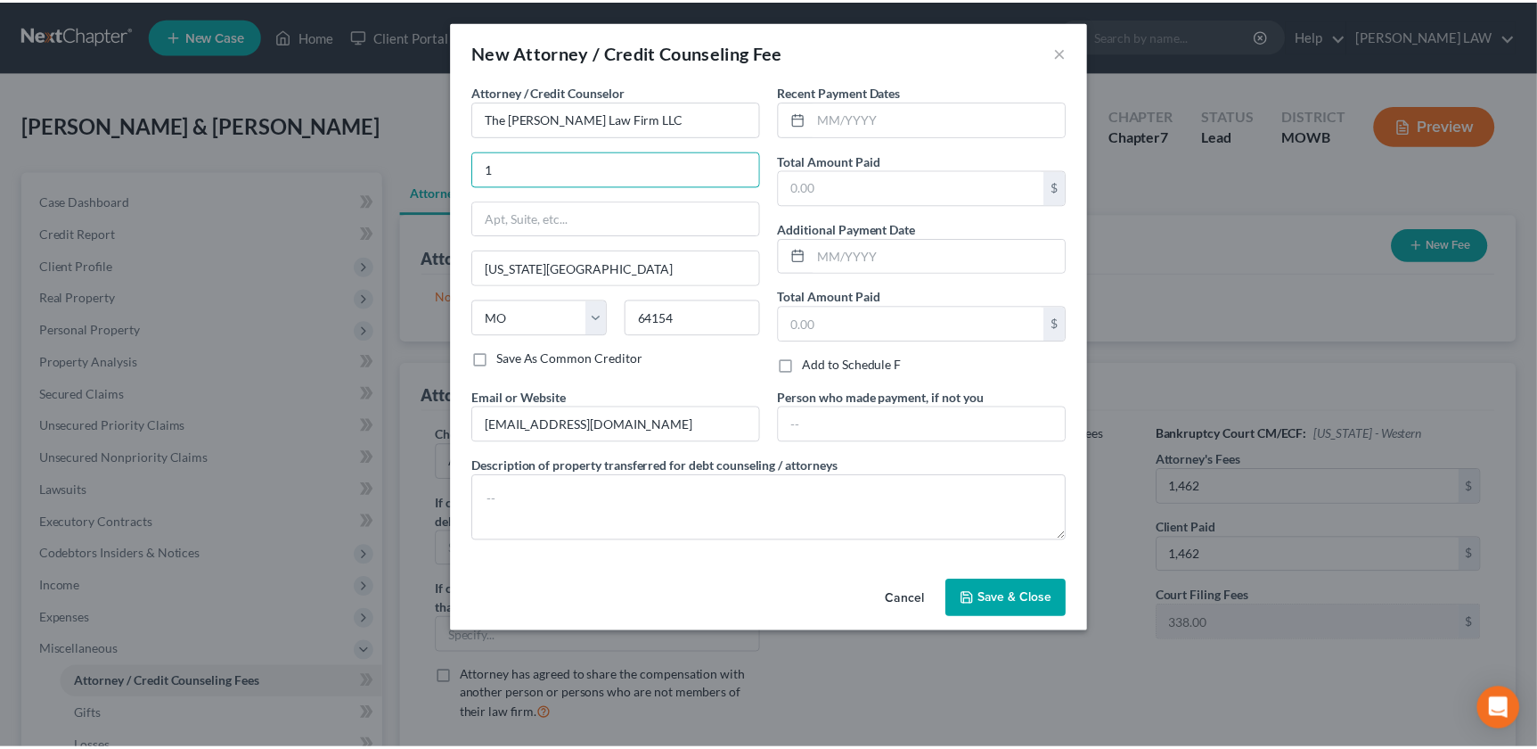
scroll to position [0, 0]
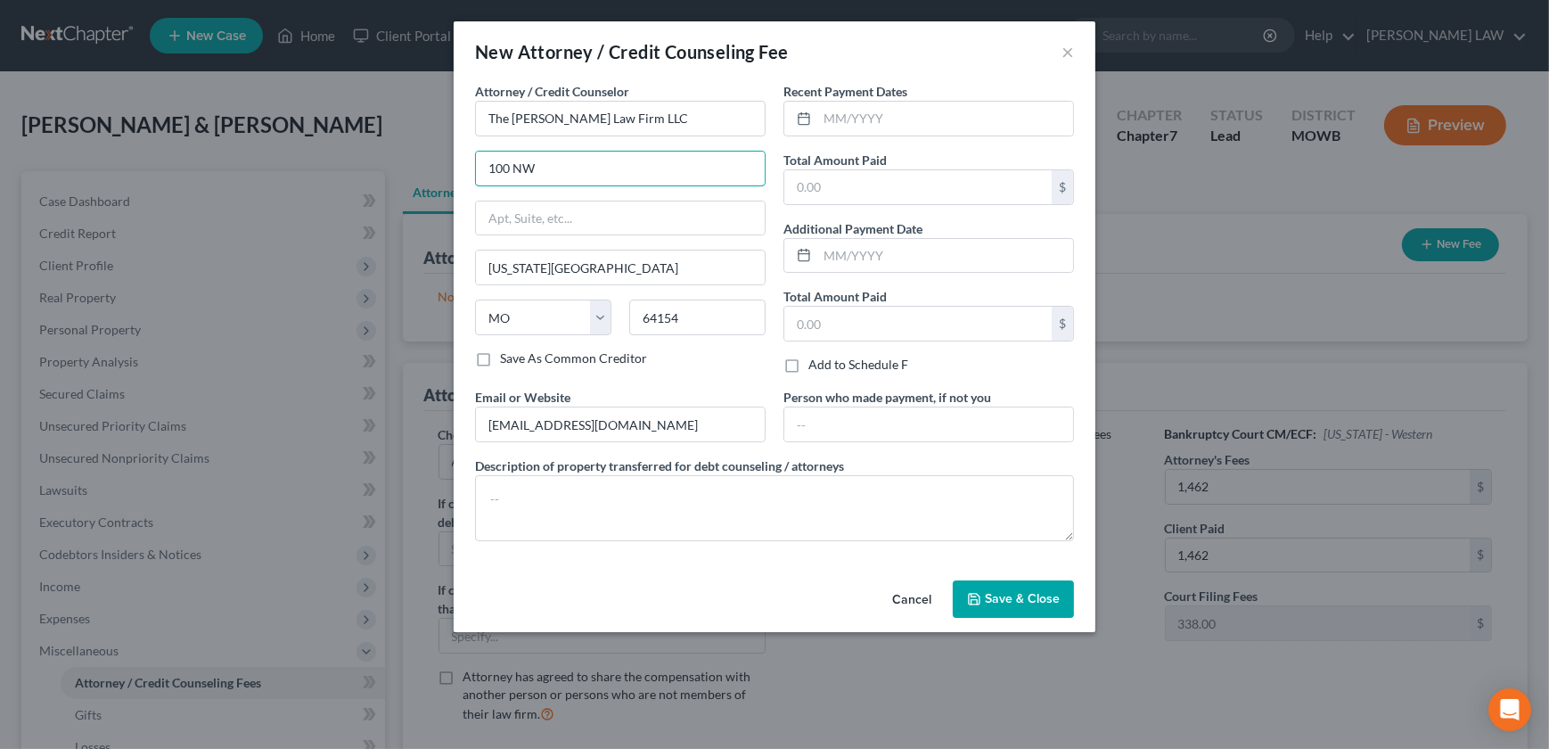
type input "100 NW Englewood Rd"
click at [697, 257] on input "[US_STATE][GEOGRAPHIC_DATA]" at bounding box center [620, 267] width 289 height 34
drag, startPoint x: 694, startPoint y: 263, endPoint x: 227, endPoint y: 291, distance: 467.9
click at [227, 291] on div "New Attorney / Credit Counseling Fee × Attorney / Credit Counselor * The Knipp …" at bounding box center [774, 374] width 1549 height 749
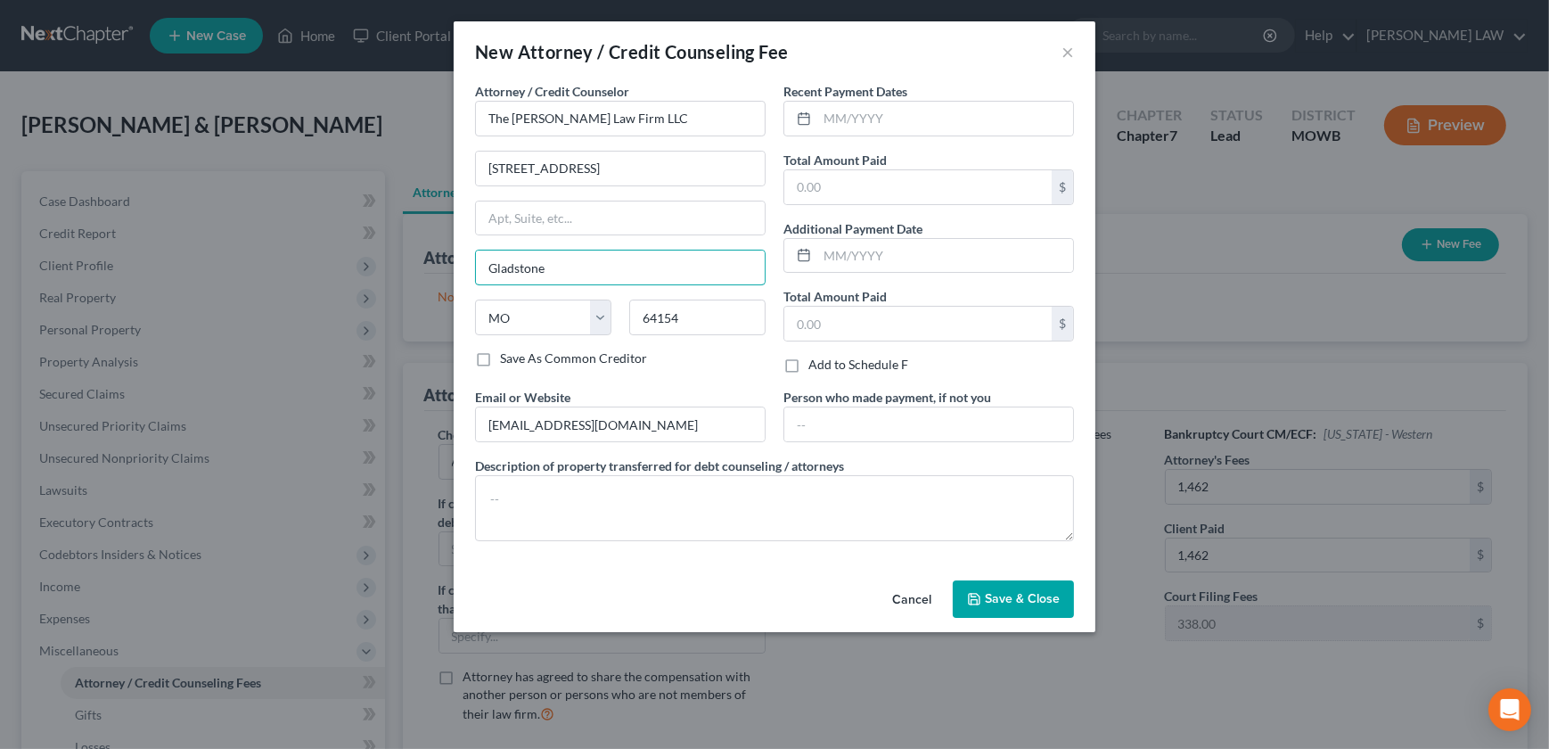
type input "Gladstone"
type input "64118"
type input "[US_STATE][GEOGRAPHIC_DATA]"
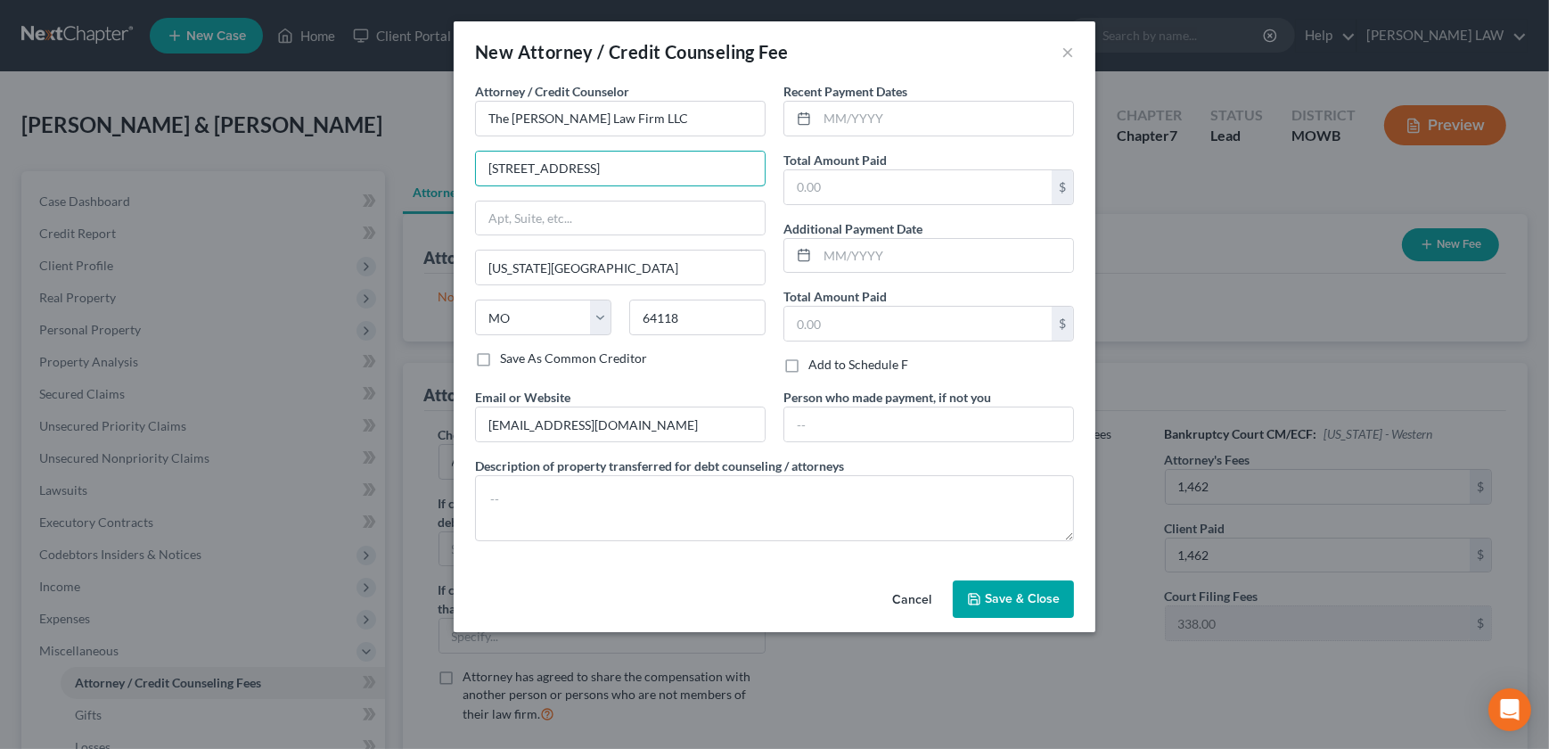
drag, startPoint x: 676, startPoint y: 154, endPoint x: 414, endPoint y: 152, distance: 262.9
click at [417, 153] on div "New Attorney / Credit Counseling Fee × Attorney / Credit Counselor * The Knipp …" at bounding box center [774, 374] width 1549 height 749
drag, startPoint x: 608, startPoint y: 161, endPoint x: 599, endPoint y: 165, distance: 9.6
click at [599, 165] on input "33" at bounding box center [620, 169] width 289 height 34
click at [611, 167] on input "33" at bounding box center [620, 169] width 289 height 34
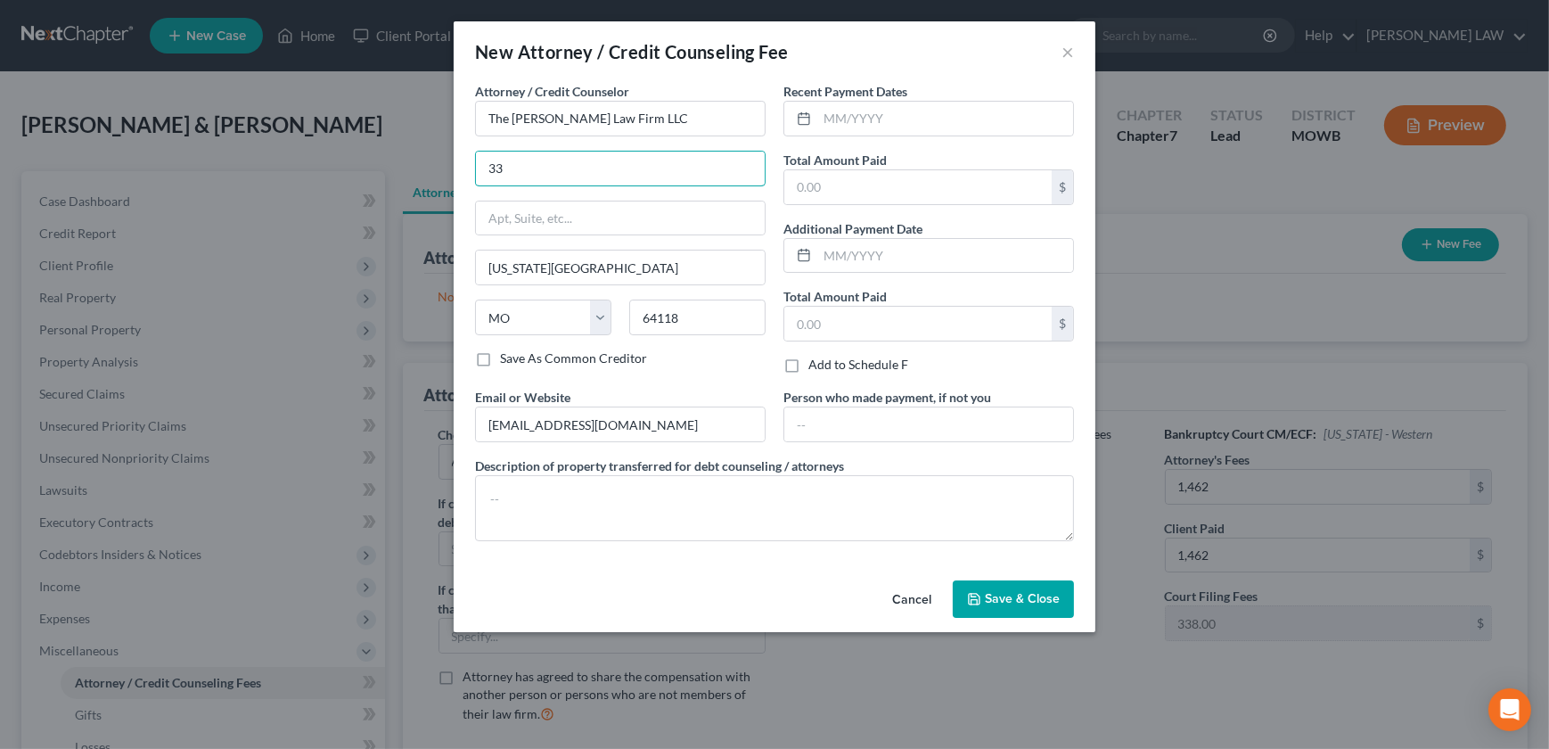
drag, startPoint x: 625, startPoint y: 169, endPoint x: 99, endPoint y: 143, distance: 526.5
click at [109, 148] on div "New Attorney / Credit Counseling Fee × Attorney / Credit Counselor * The Knipp …" at bounding box center [774, 374] width 1549 height 749
click at [614, 168] on input "33" at bounding box center [620, 169] width 289 height 34
click at [628, 168] on input "33" at bounding box center [620, 169] width 289 height 34
click at [635, 169] on input "33" at bounding box center [620, 169] width 289 height 34
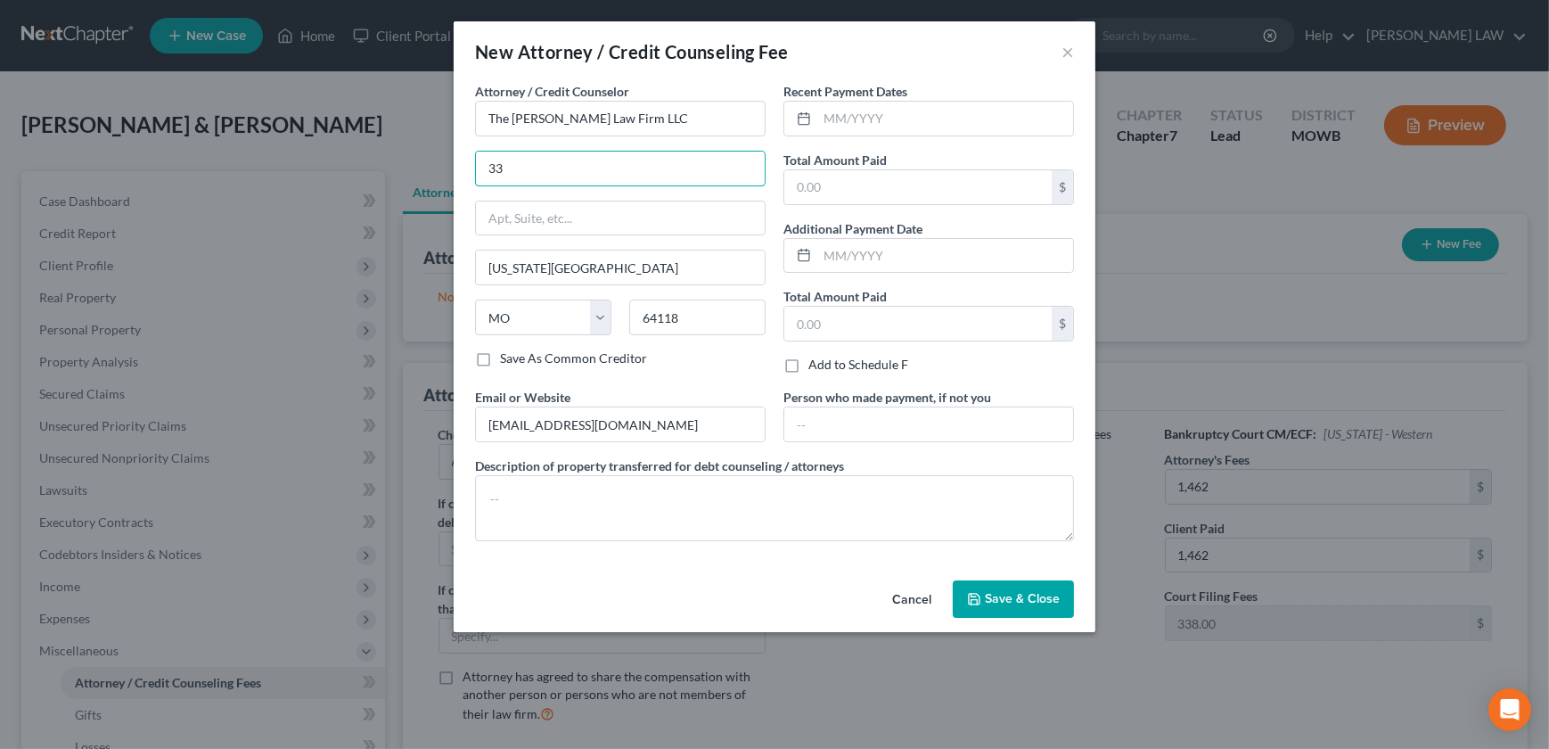
drag, startPoint x: 631, startPoint y: 169, endPoint x: 440, endPoint y: 143, distance: 192.5
click at [399, 147] on div "New Attorney / Credit Counseling Fee × Attorney / Credit Counselor * The Knipp …" at bounding box center [774, 374] width 1549 height 749
click at [482, 169] on input "33" at bounding box center [620, 169] width 289 height 34
type input "100 NW Englewood Rd"
type input "64118"
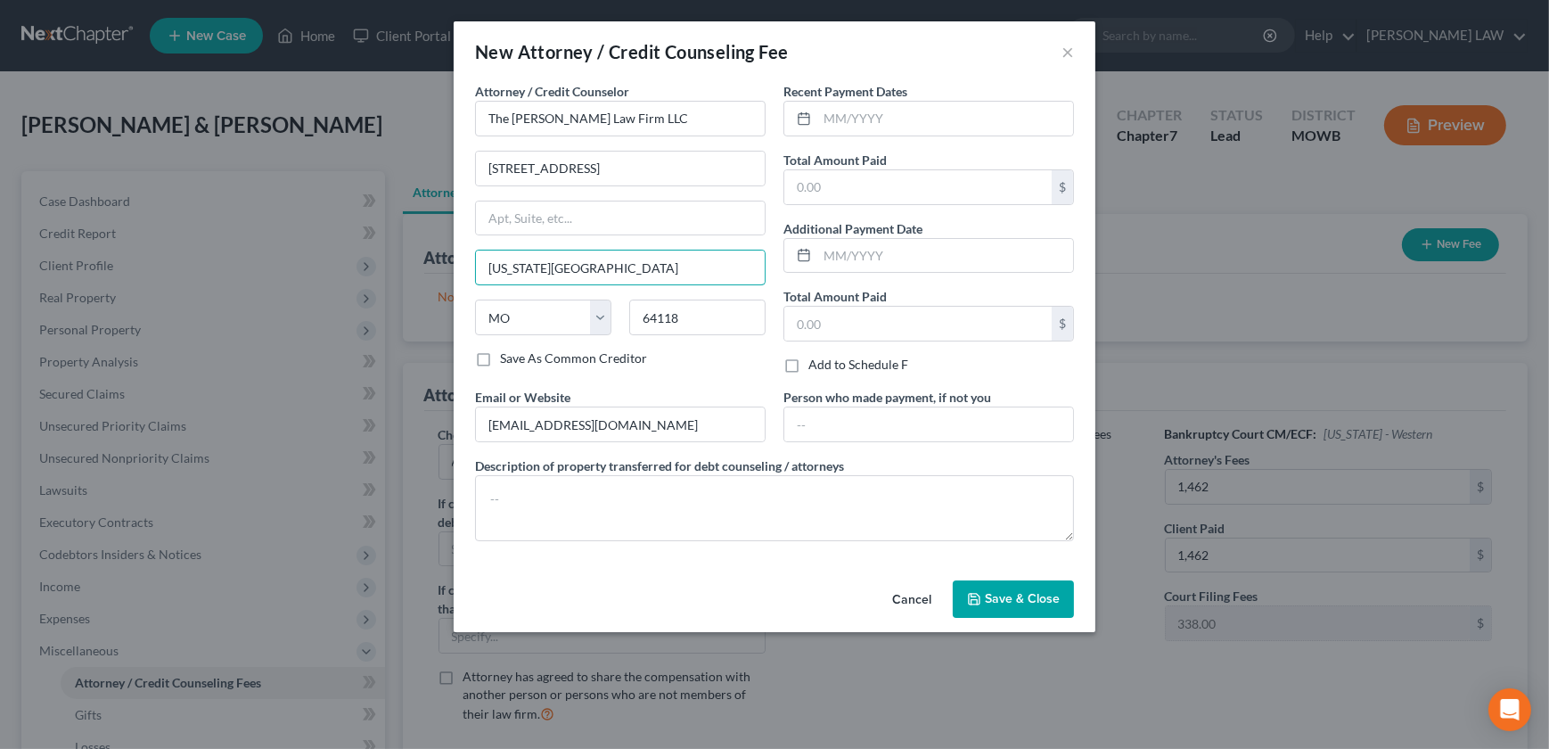
drag, startPoint x: 581, startPoint y: 262, endPoint x: 440, endPoint y: 264, distance: 140.8
click at [440, 264] on div "New Attorney / Credit Counseling Fee × Attorney / Credit Counselor * The Knipp …" at bounding box center [774, 374] width 1549 height 749
type input "Gladstone"
click at [864, 125] on input "text" at bounding box center [945, 119] width 256 height 34
type input "10/9/2025"
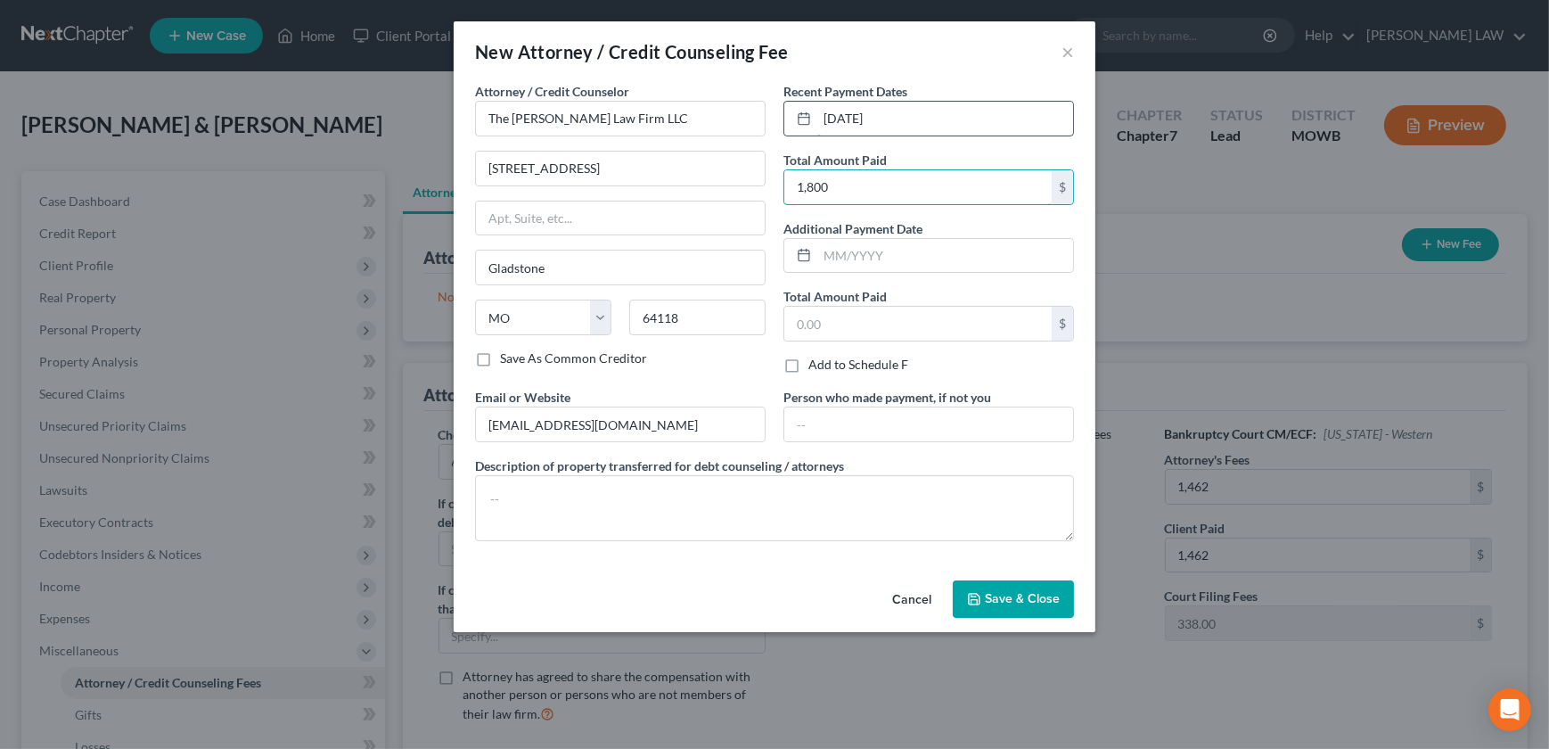
type input "1,800"
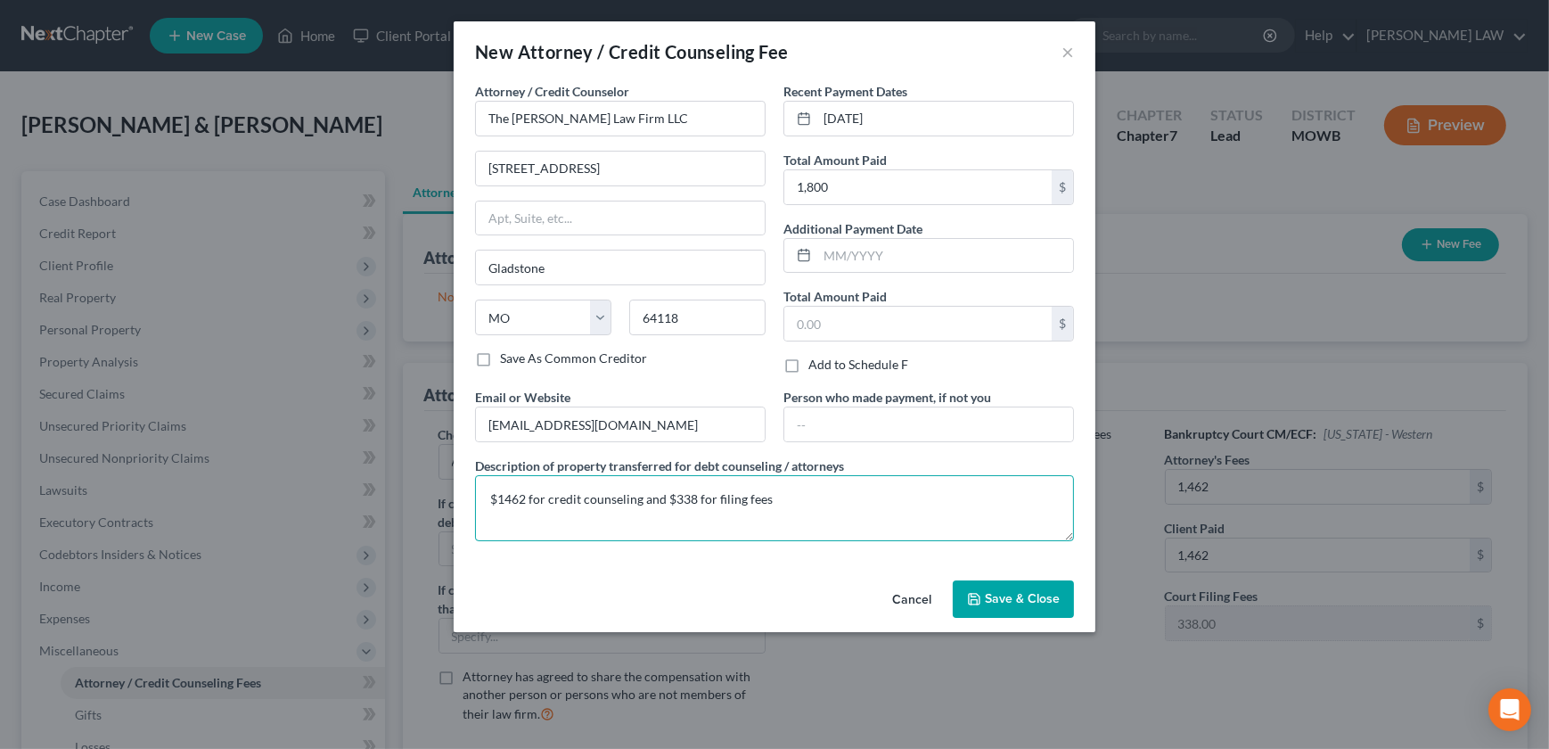
type textarea "$1462 for credit counseling and $338 for filing fees"
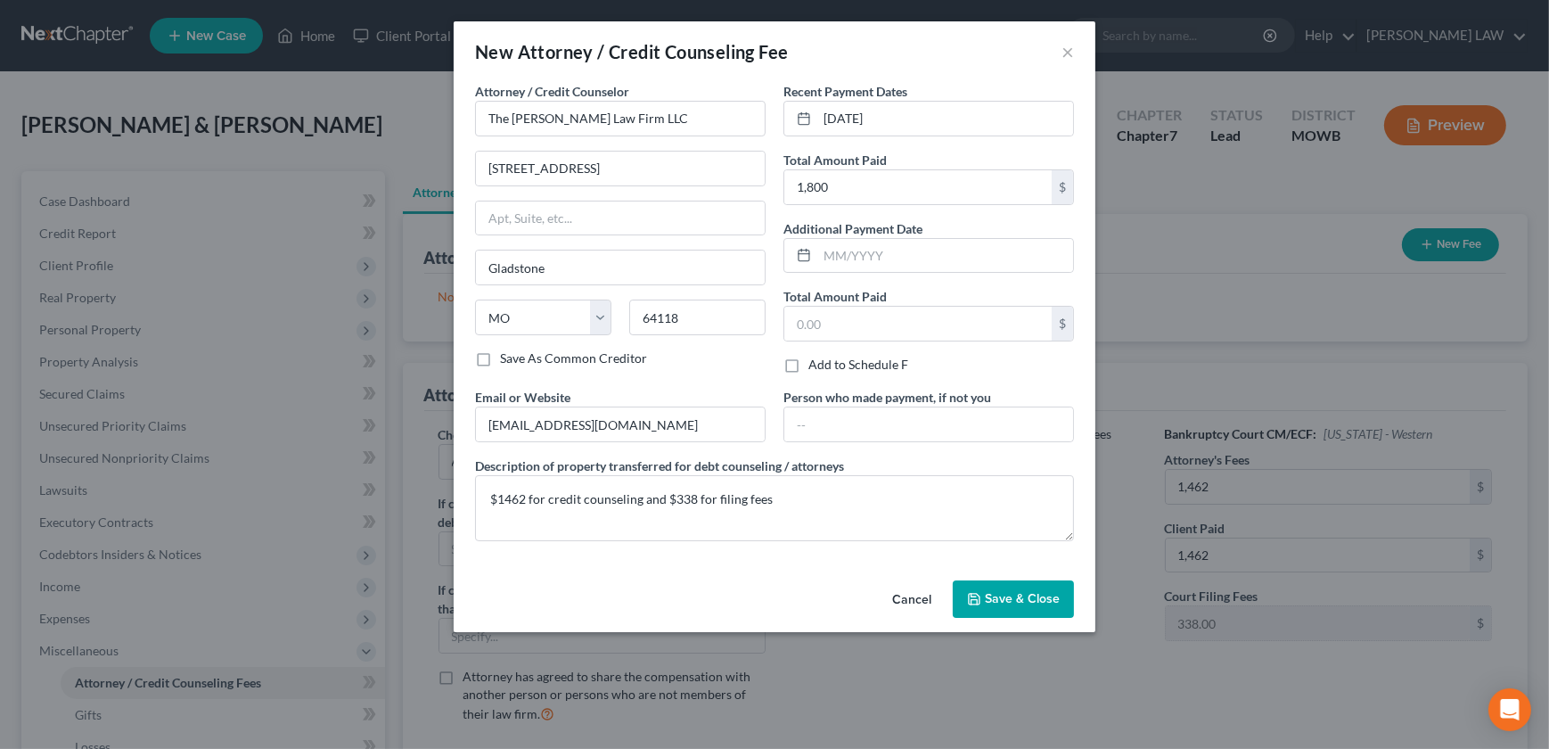
click at [995, 588] on button "Save & Close" at bounding box center [1013, 598] width 121 height 37
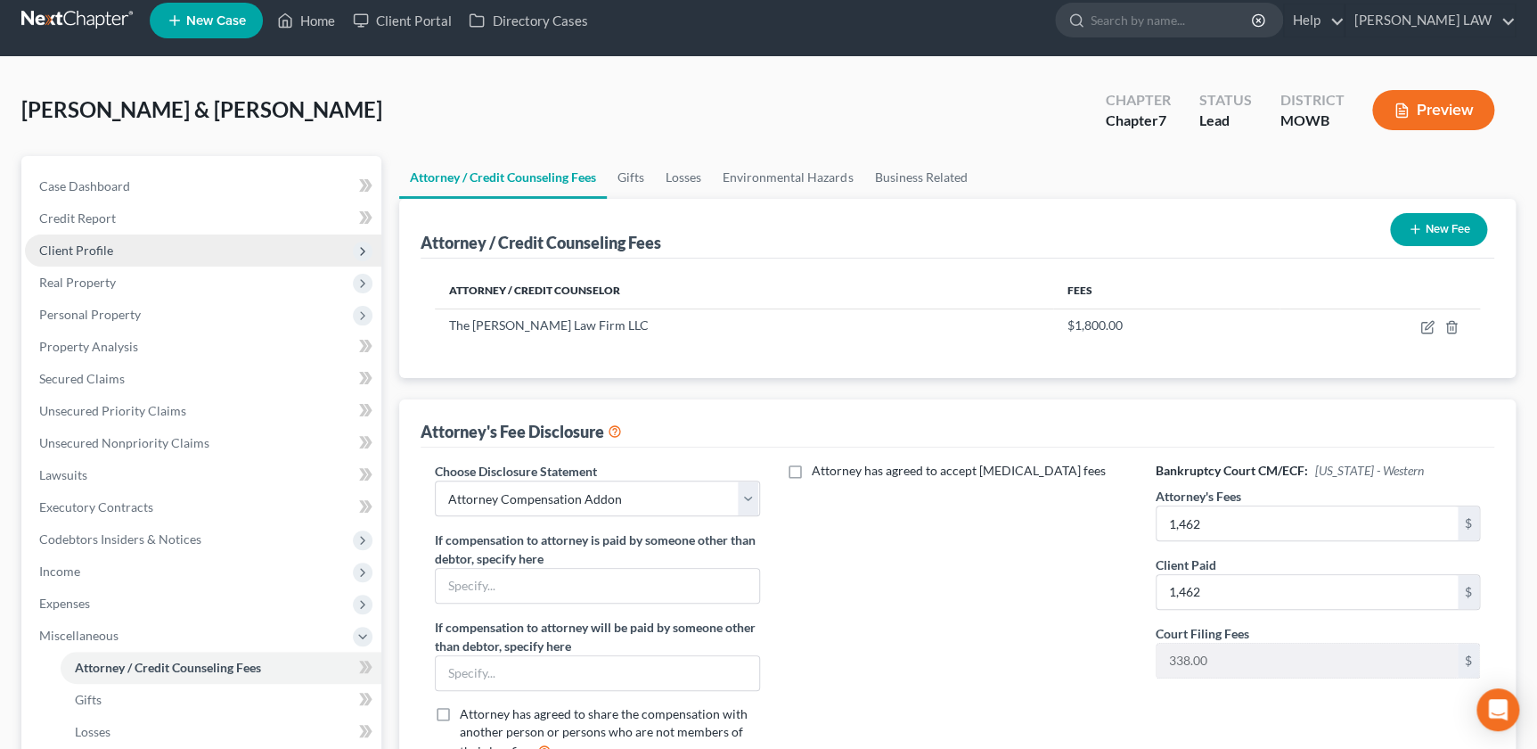
scroll to position [20, 0]
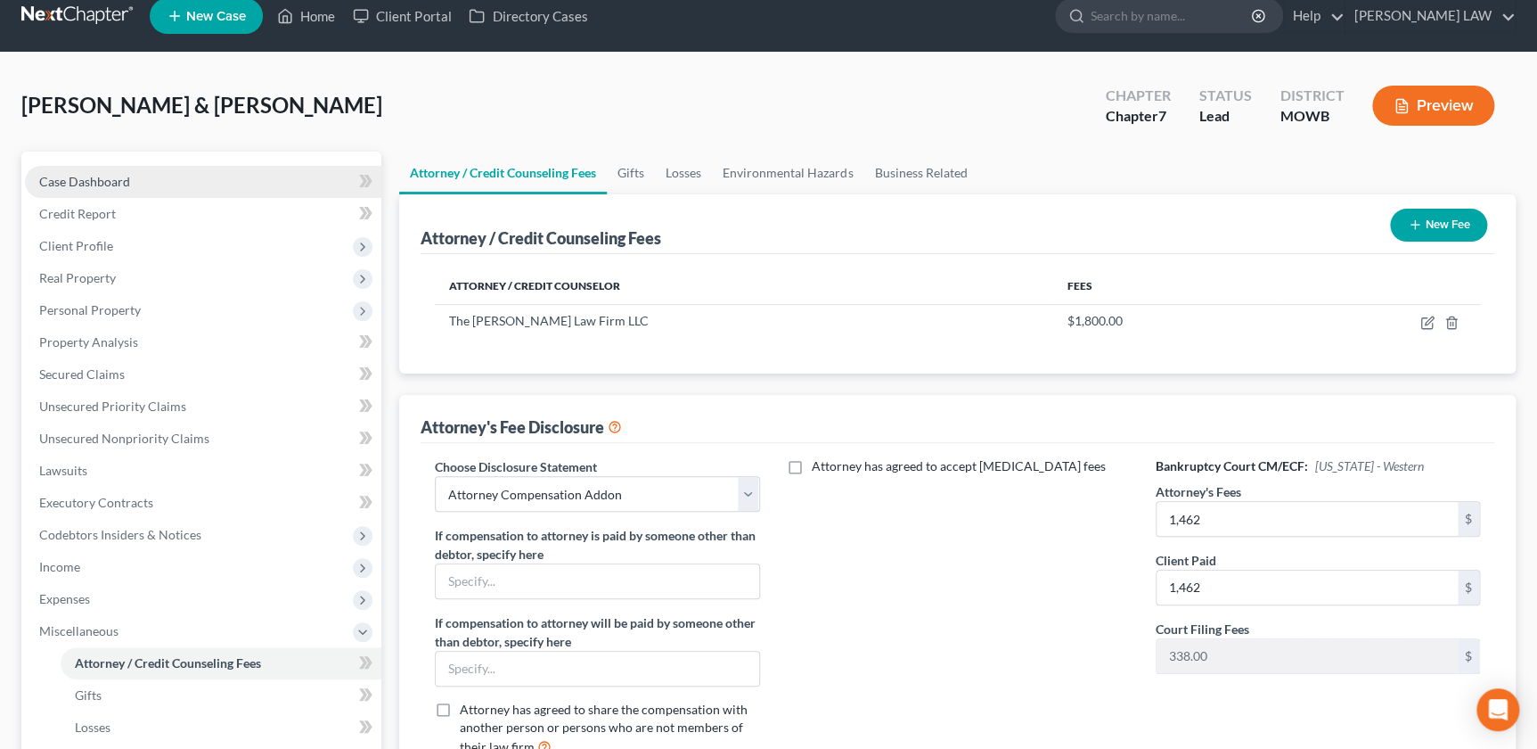
click at [152, 185] on link "Case Dashboard" at bounding box center [203, 182] width 356 height 32
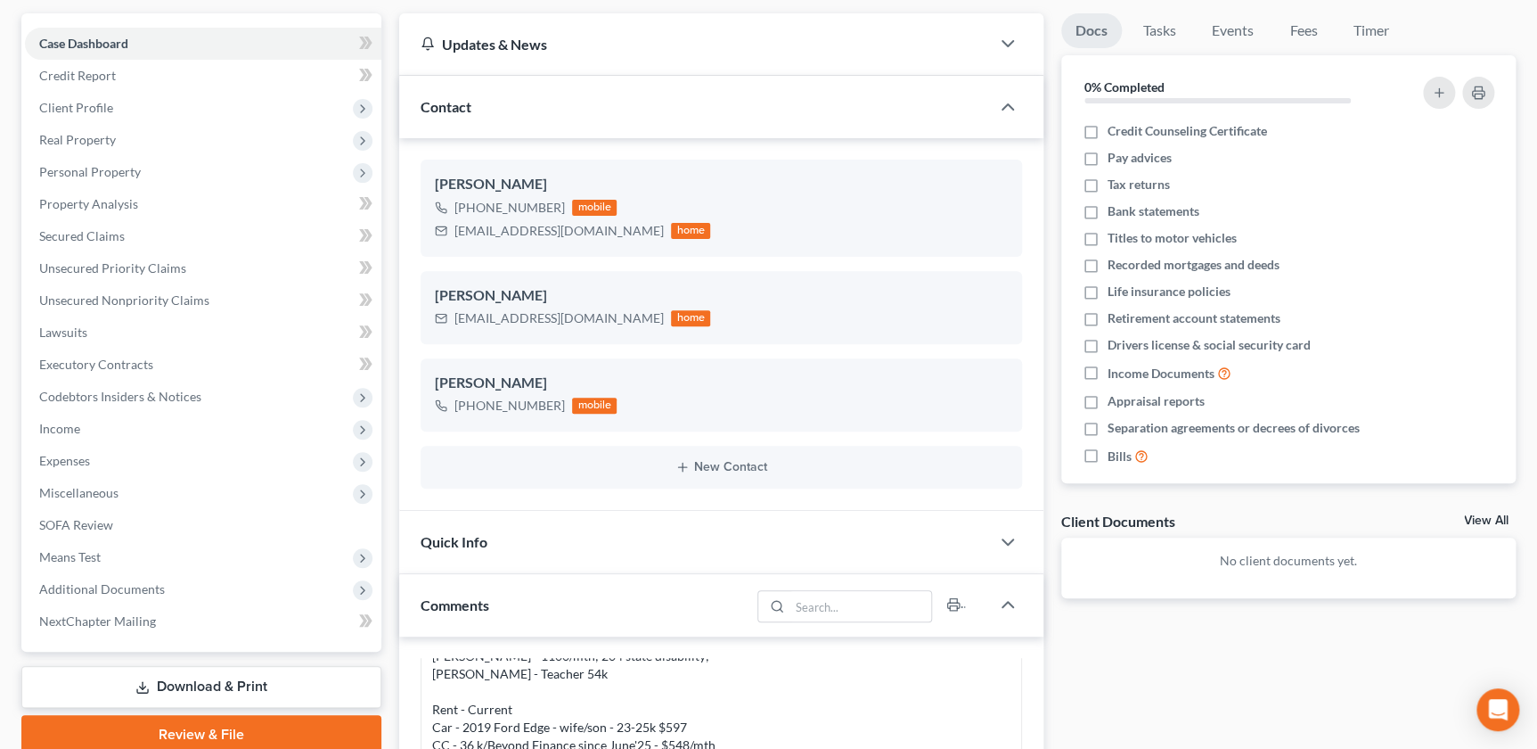
scroll to position [80, 0]
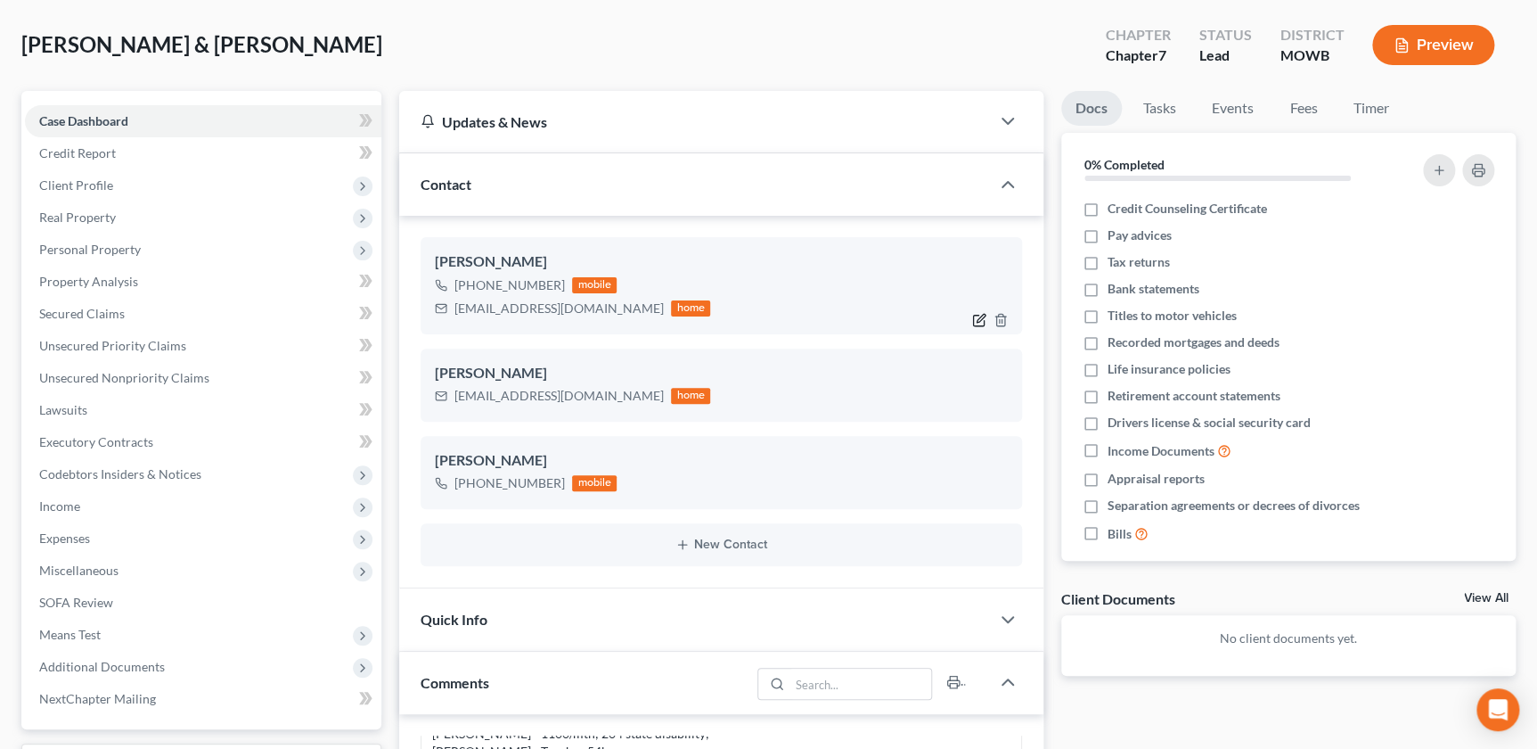
click at [979, 317] on icon "button" at bounding box center [979, 320] width 14 height 14
select select "0"
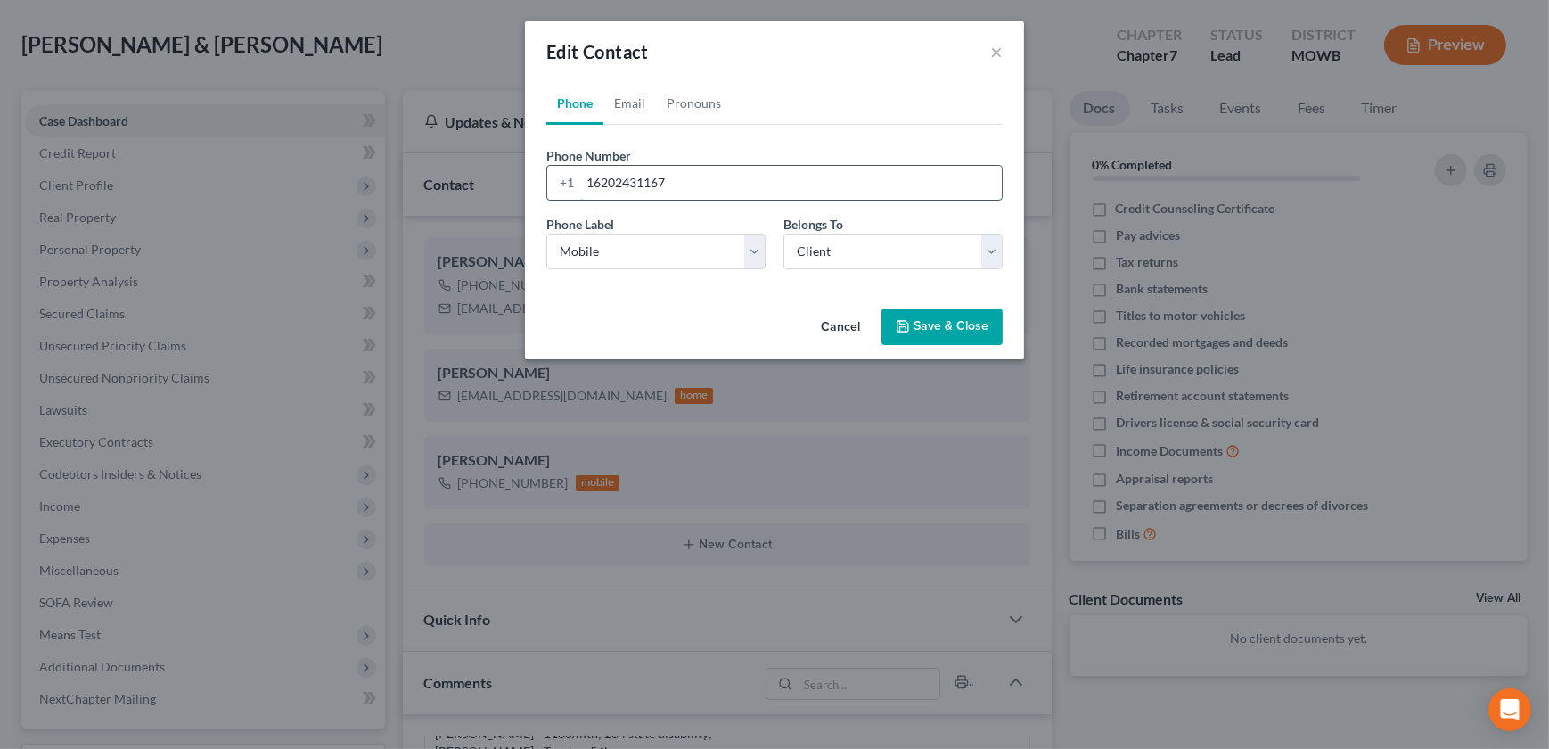
click at [629, 178] on input "16202431167" at bounding box center [791, 183] width 422 height 34
type input "16202531167"
click at [935, 325] on button "Save & Close" at bounding box center [941, 326] width 121 height 37
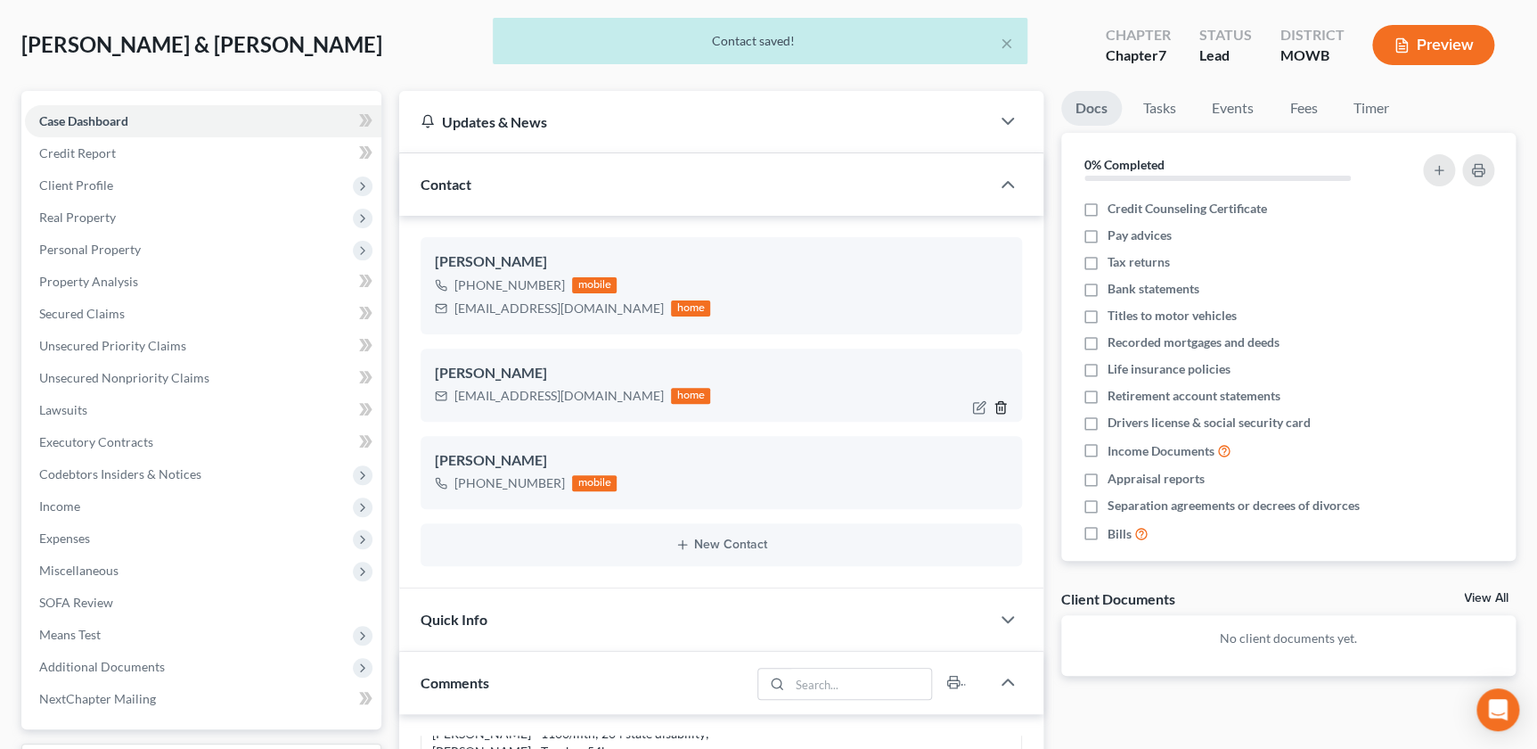
click at [998, 401] on icon "button" at bounding box center [1000, 407] width 8 height 12
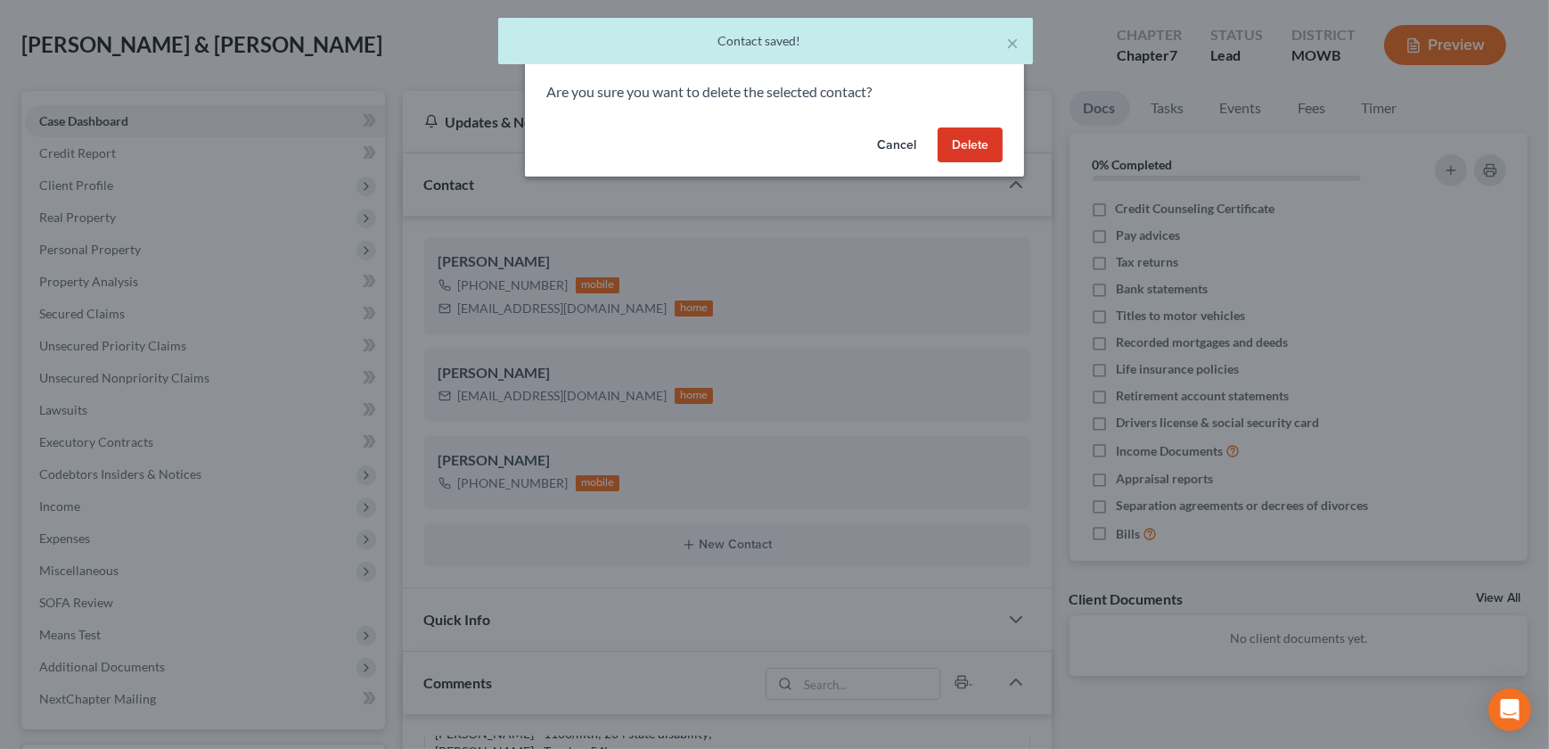
click at [954, 159] on button "Delete" at bounding box center [970, 145] width 65 height 36
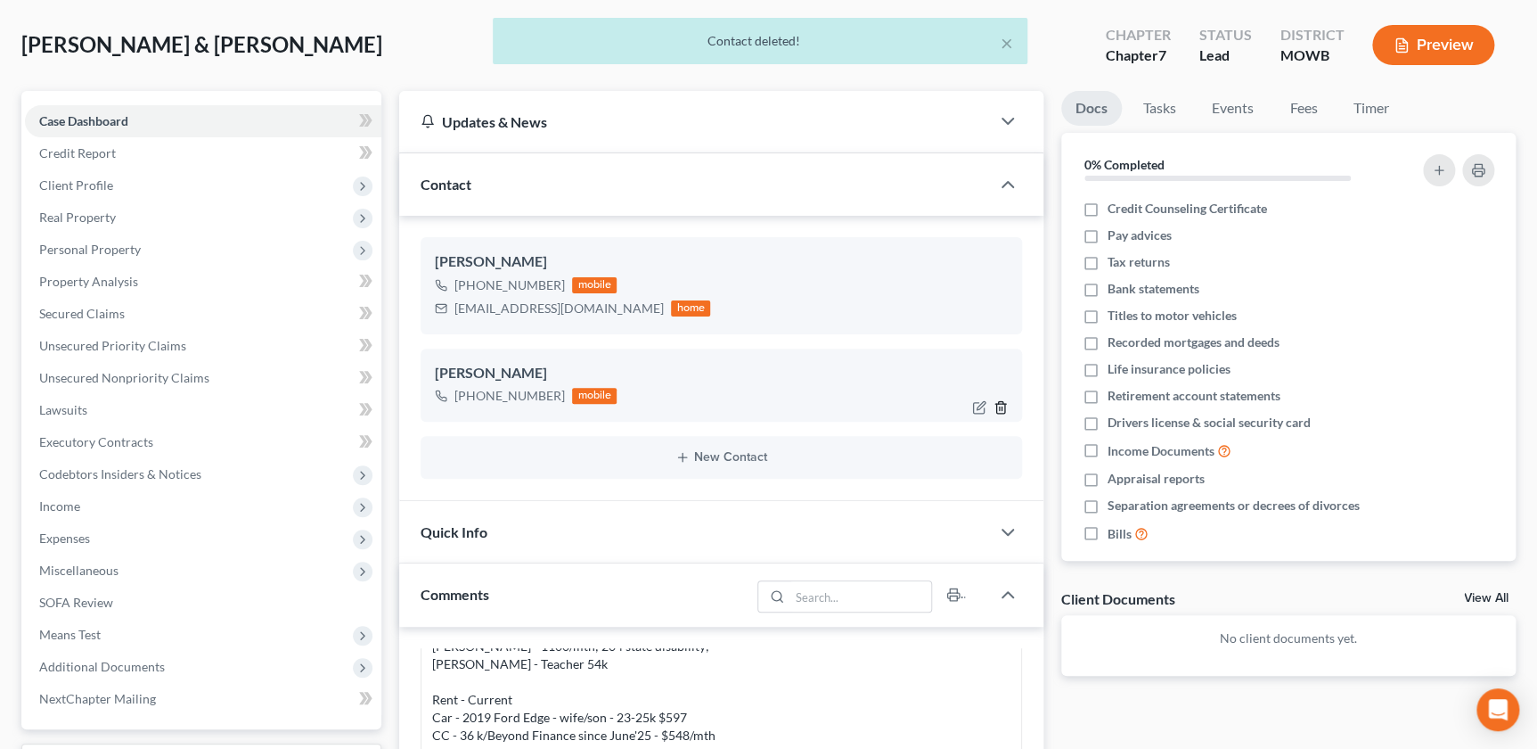
click at [1002, 408] on line "button" at bounding box center [1002, 408] width 0 height 4
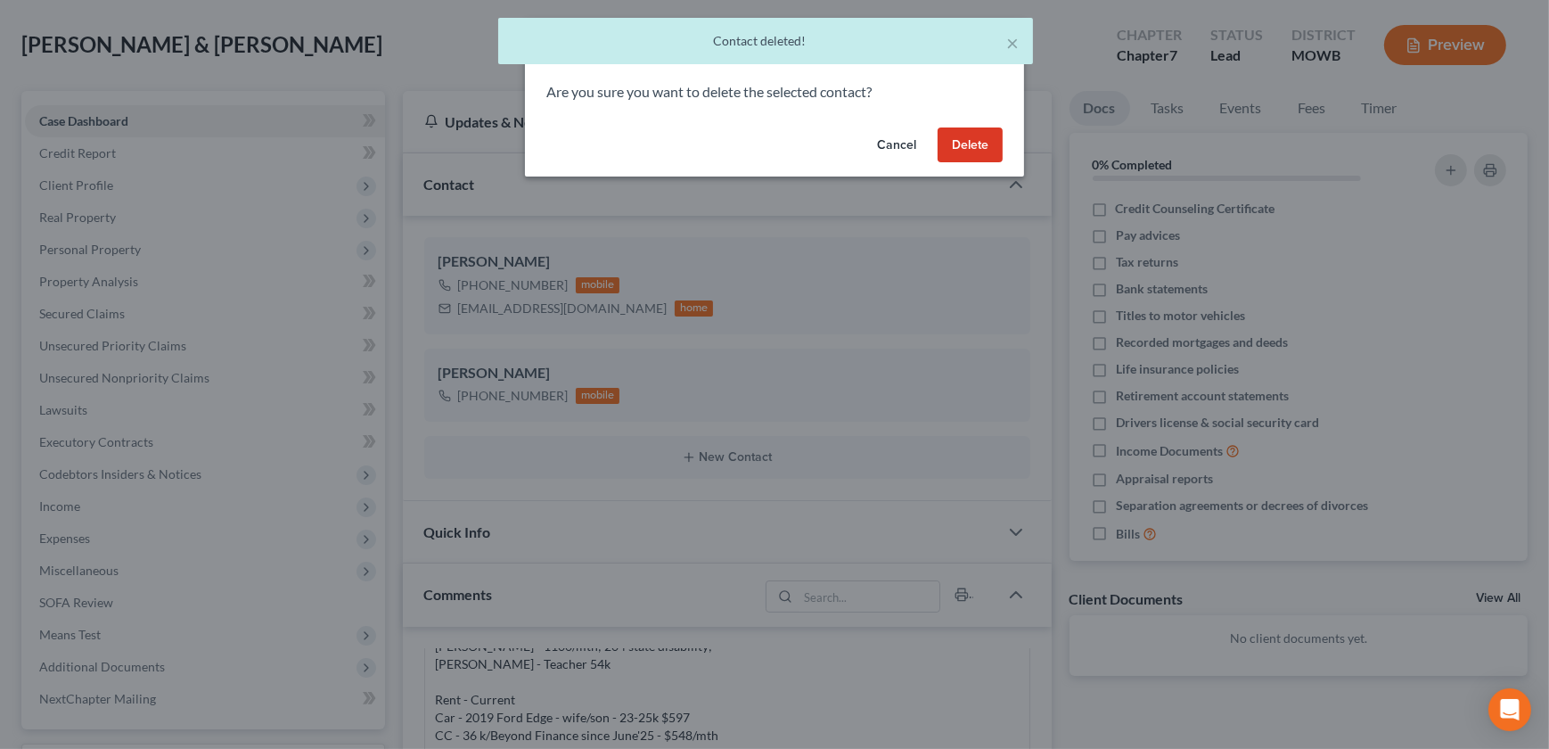
drag, startPoint x: 978, startPoint y: 140, endPoint x: 321, endPoint y: 267, distance: 669.1
click at [978, 142] on button "Delete" at bounding box center [970, 145] width 65 height 36
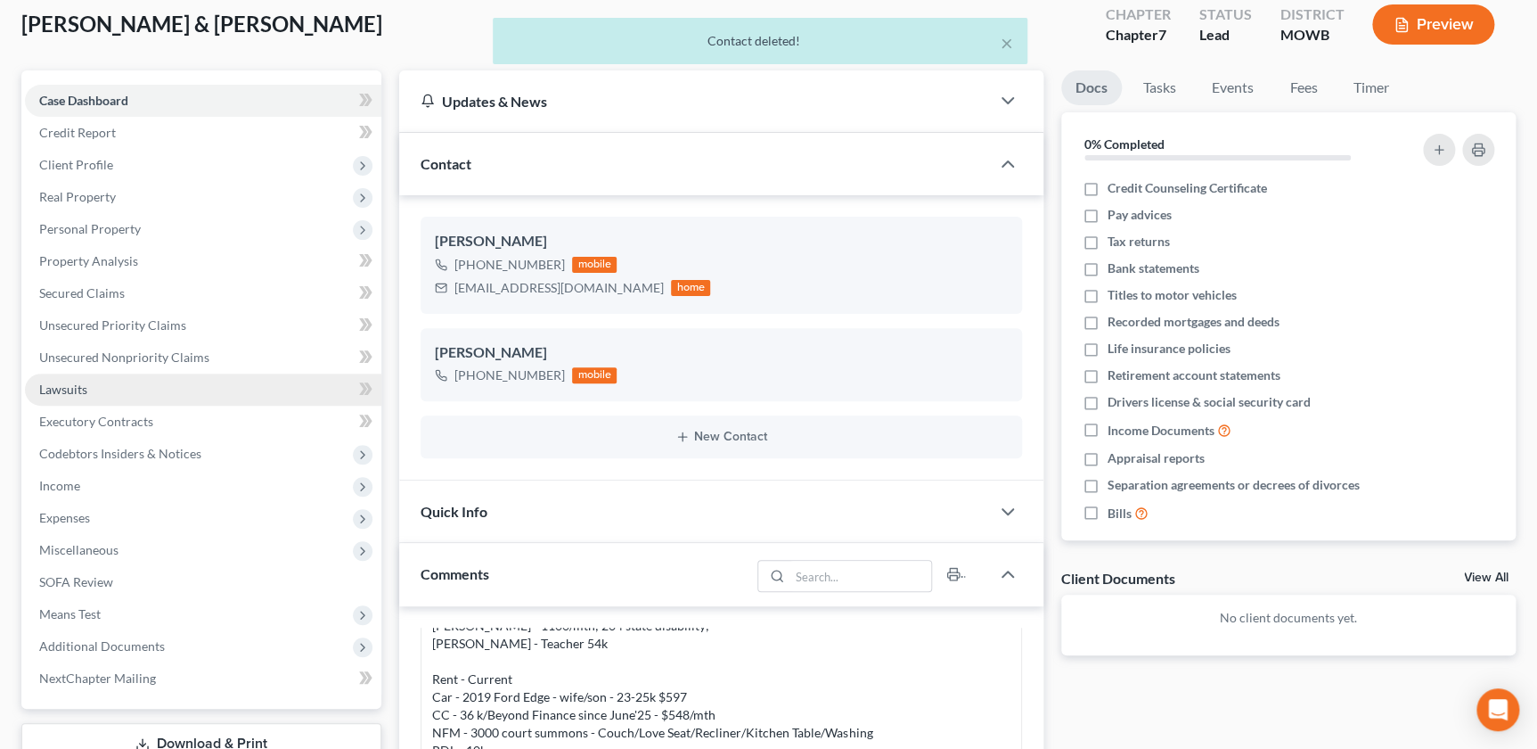
scroll to position [161, 0]
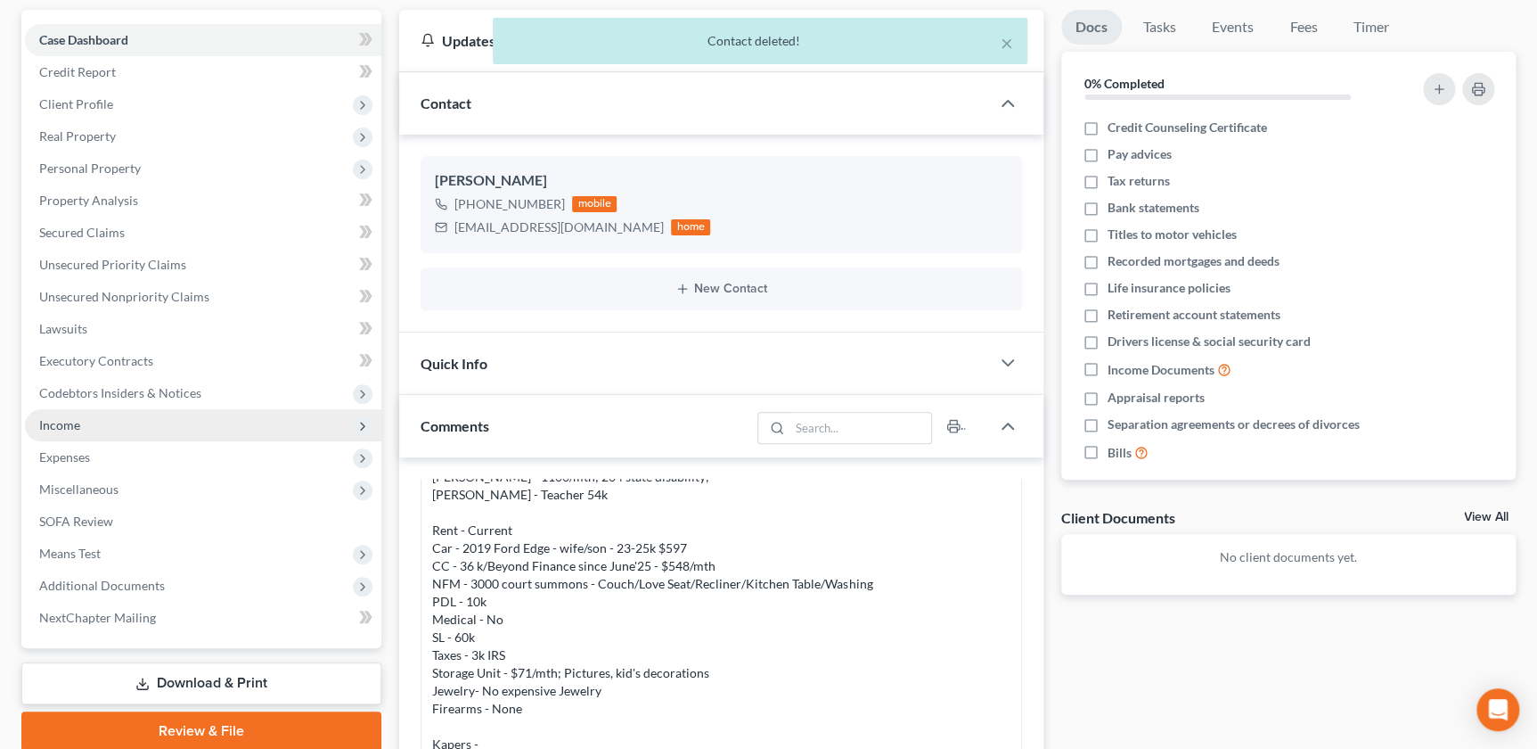
drag, startPoint x: 99, startPoint y: 418, endPoint x: 111, endPoint y: 430, distance: 17.0
click at [99, 417] on span "Income" at bounding box center [203, 425] width 356 height 32
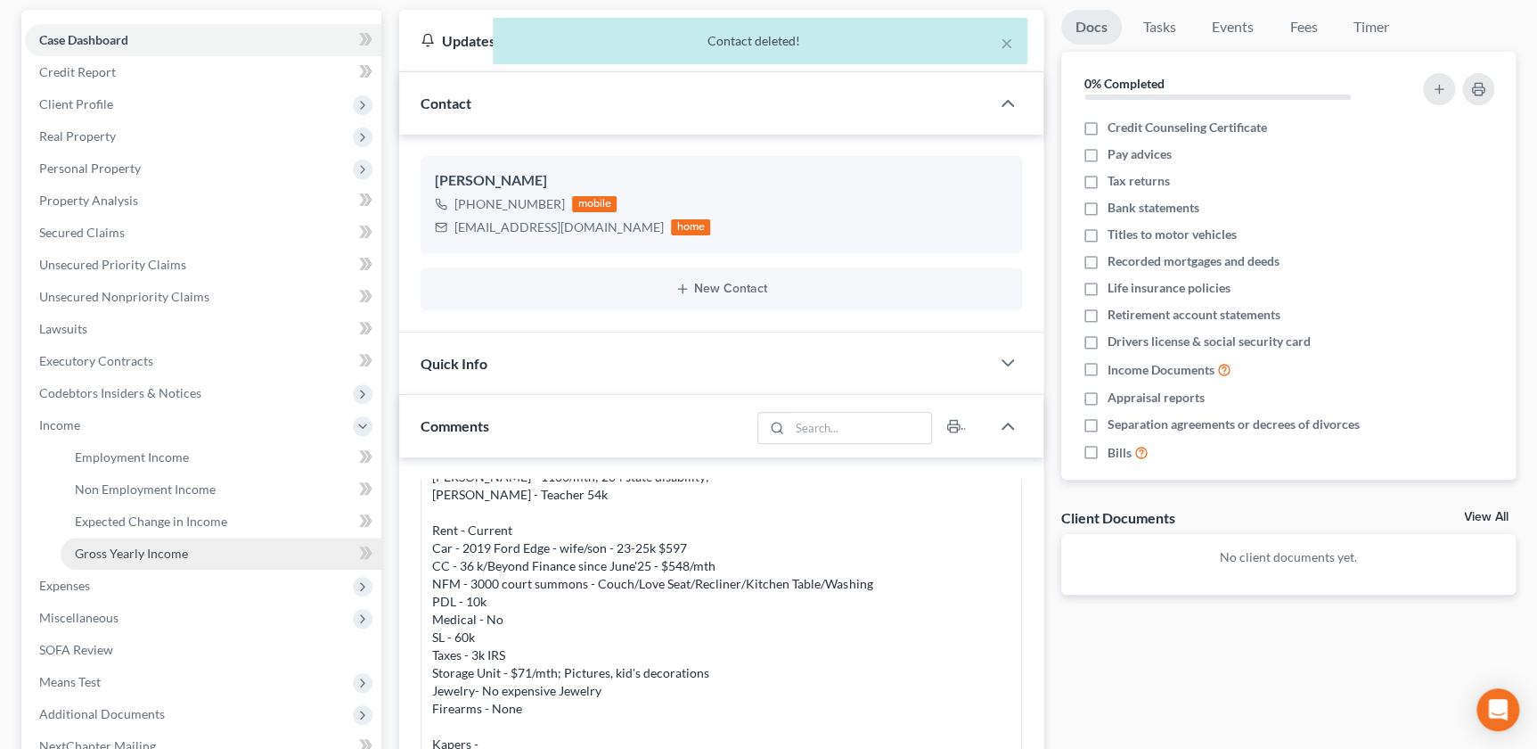
click at [146, 549] on span "Gross Yearly Income" at bounding box center [131, 552] width 113 height 15
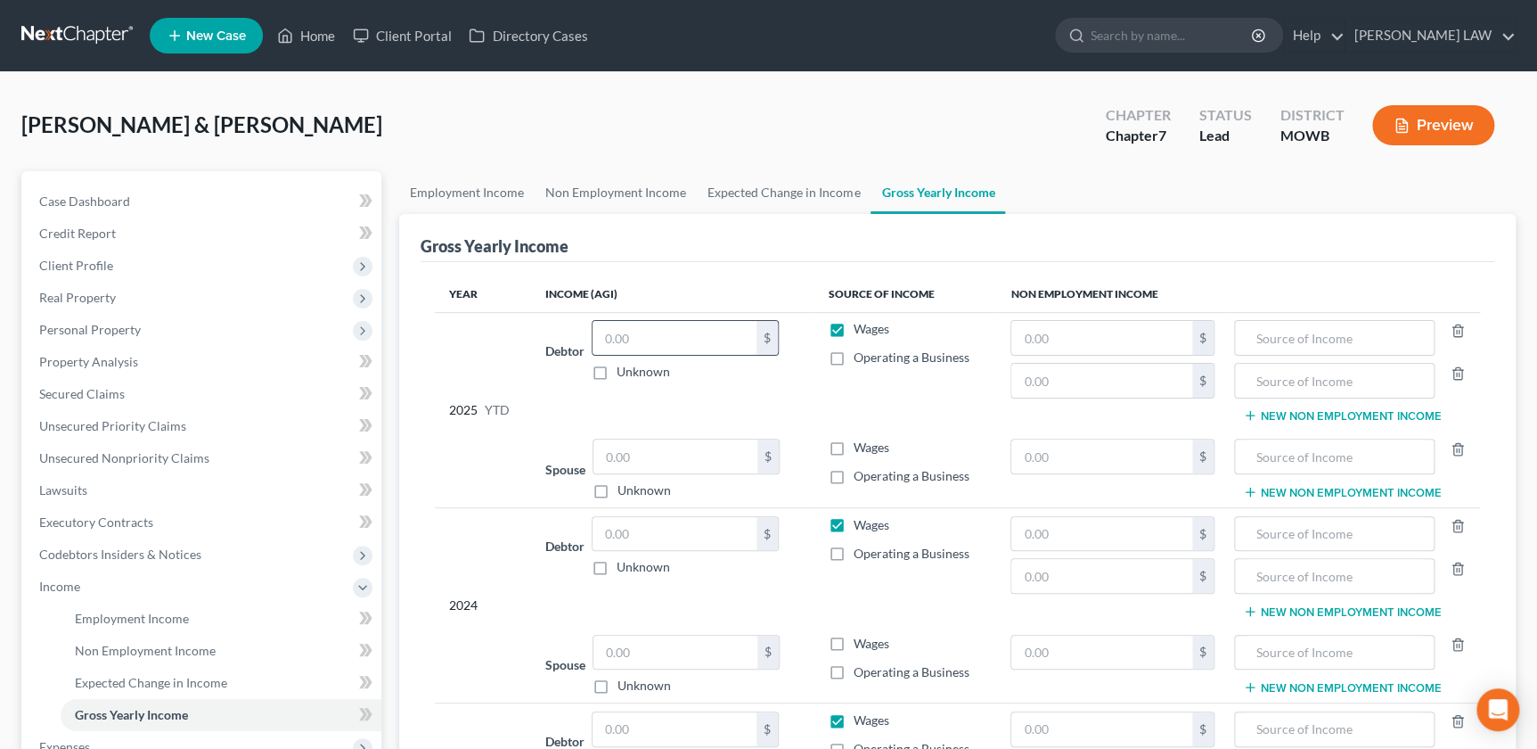
click at [663, 342] on input "text" at bounding box center [675, 338] width 164 height 34
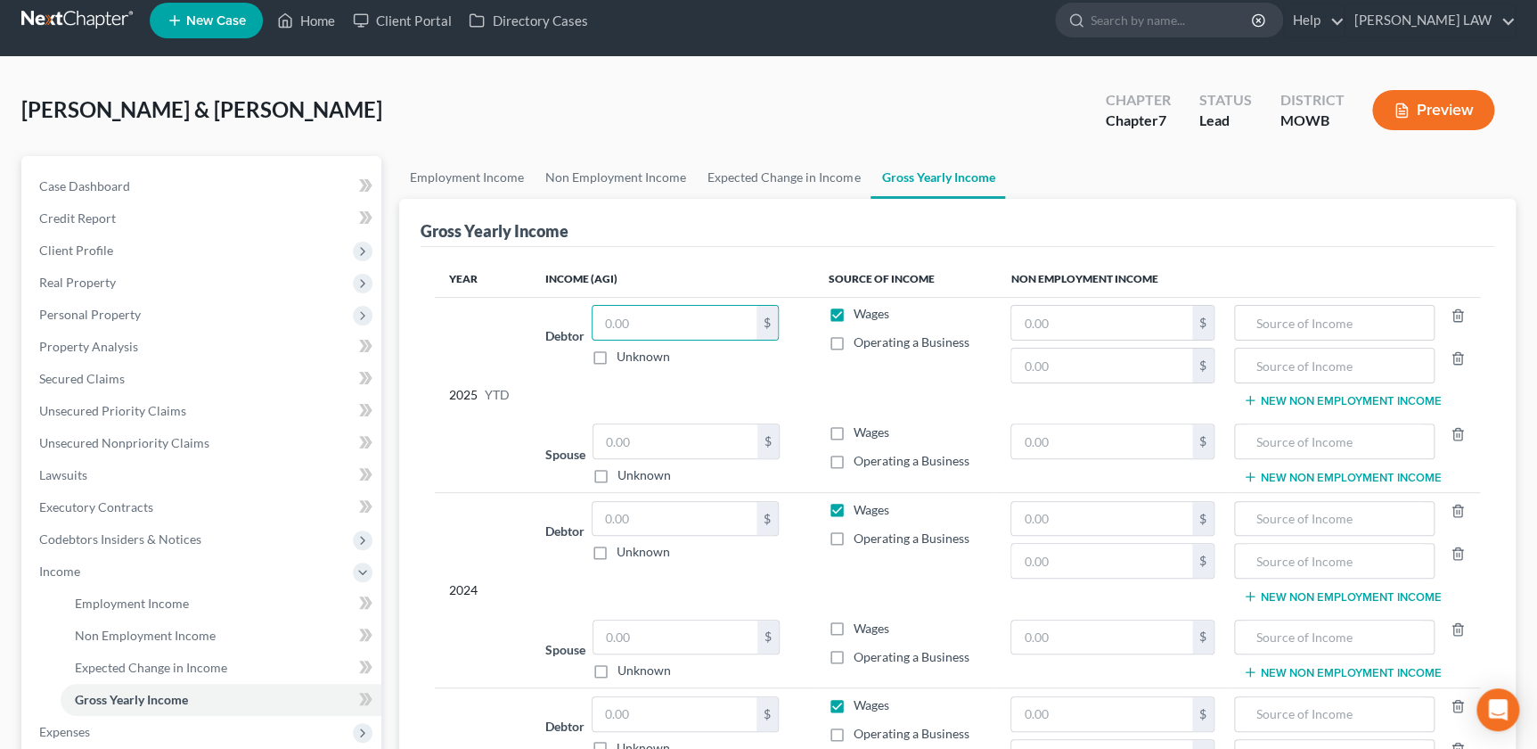
scroll to position [20, 0]
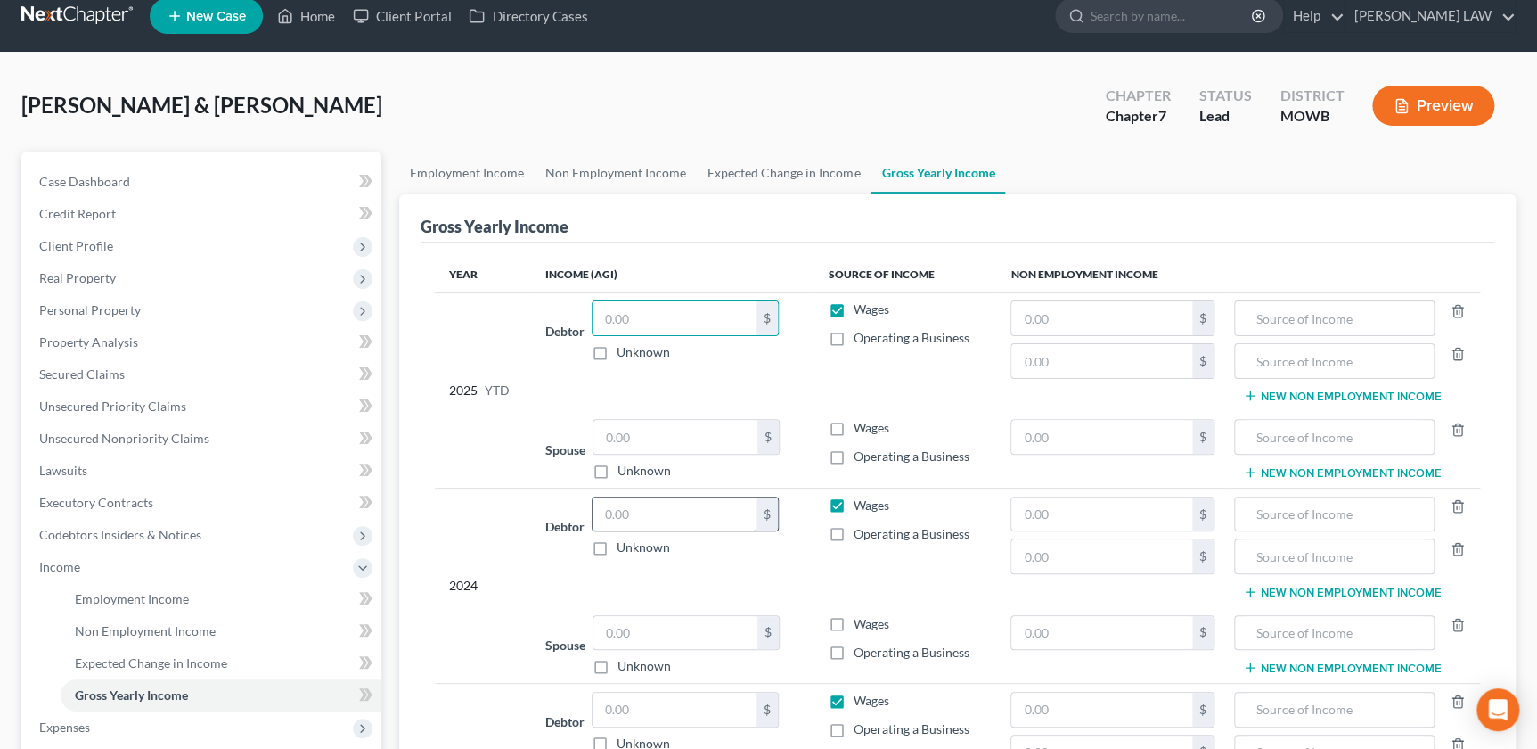
click at [635, 512] on input "text" at bounding box center [675, 514] width 164 height 34
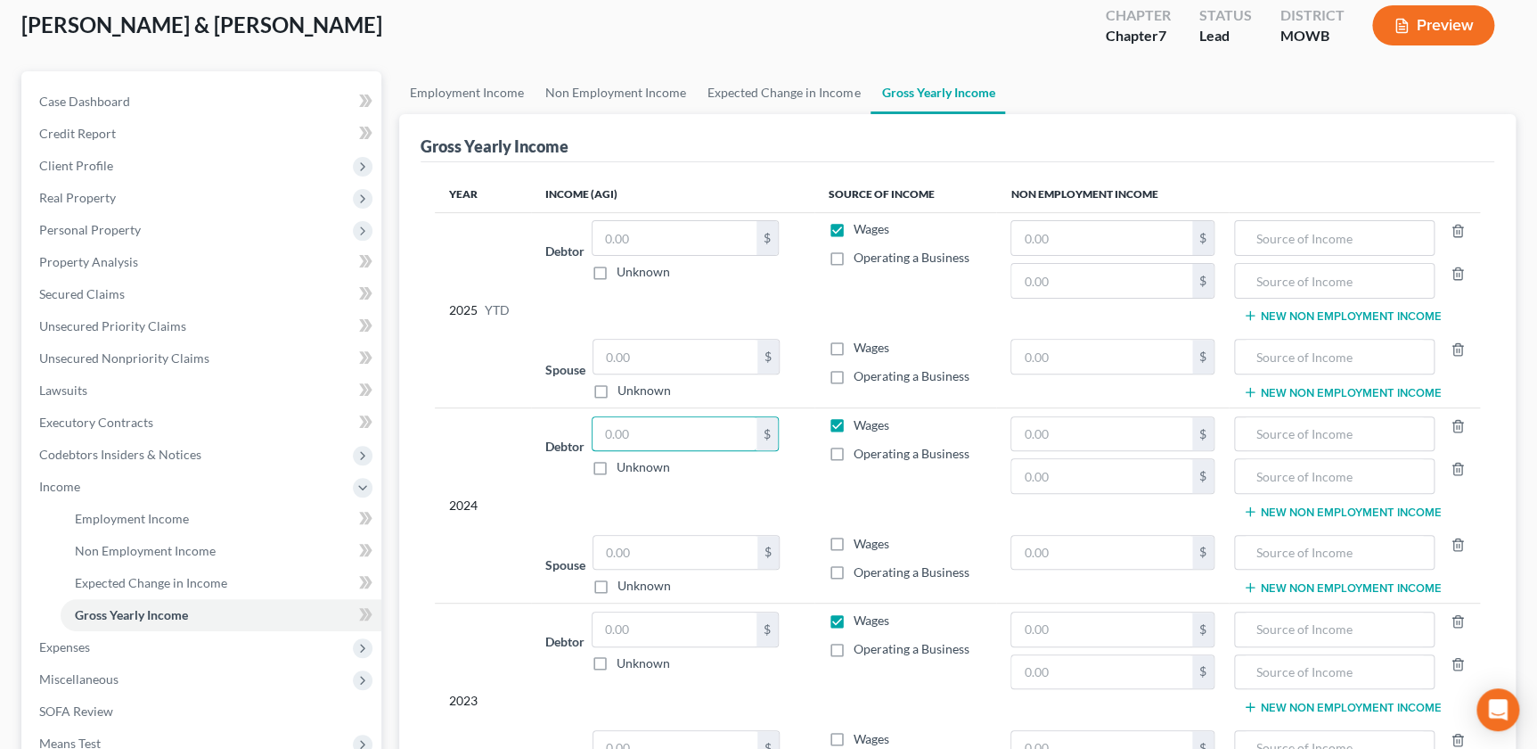
scroll to position [101, 0]
click at [635, 564] on input "text" at bounding box center [676, 552] width 164 height 34
type input "45"
click at [854, 541] on label "Wages" at bounding box center [872, 543] width 36 height 18
click at [861, 541] on input "Wages" at bounding box center [867, 540] width 12 height 12
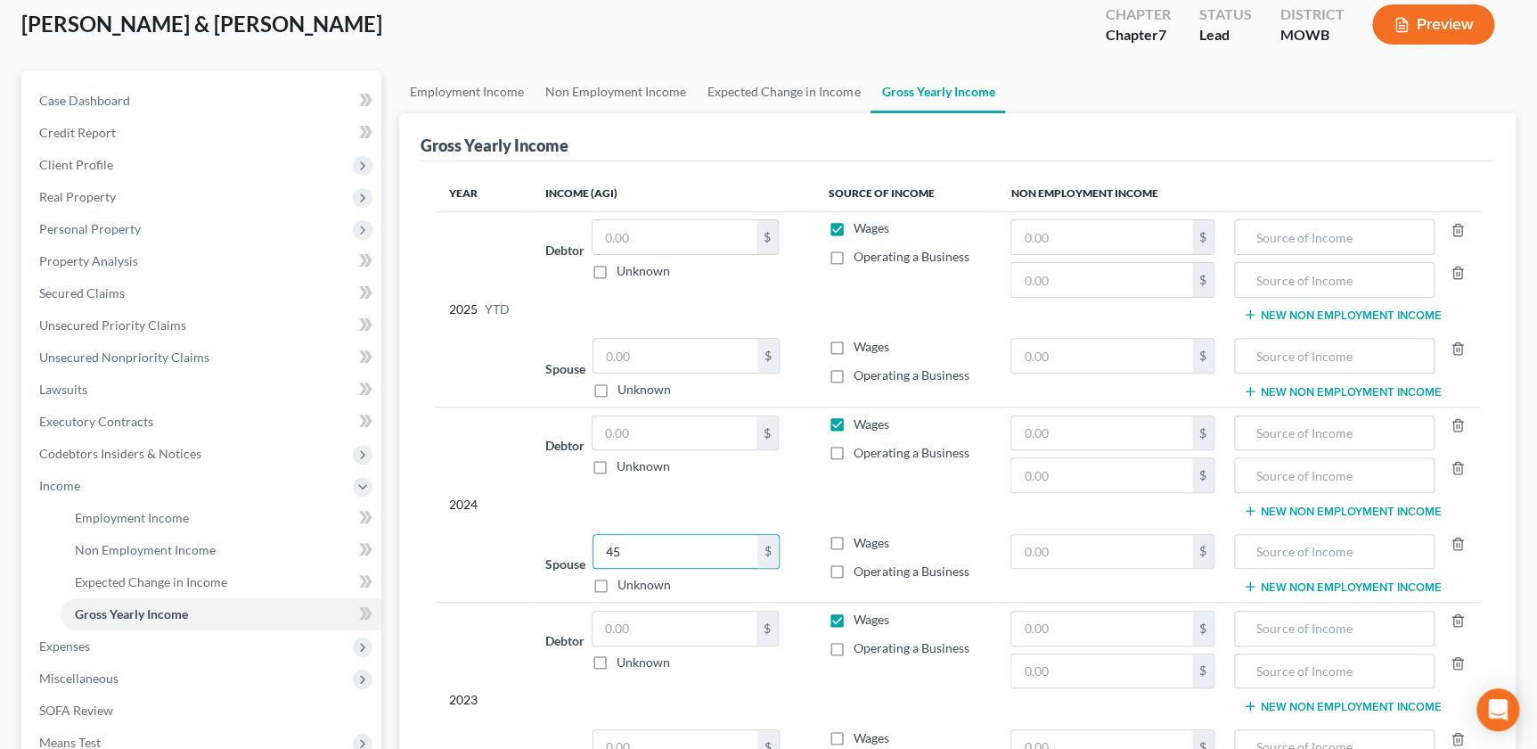
checkbox input "true"
click at [658, 551] on input "45" at bounding box center [676, 552] width 164 height 34
drag, startPoint x: 642, startPoint y: 550, endPoint x: 597, endPoint y: 554, distance: 44.8
click at [597, 554] on input "597" at bounding box center [676, 552] width 164 height 34
type input "45,597"
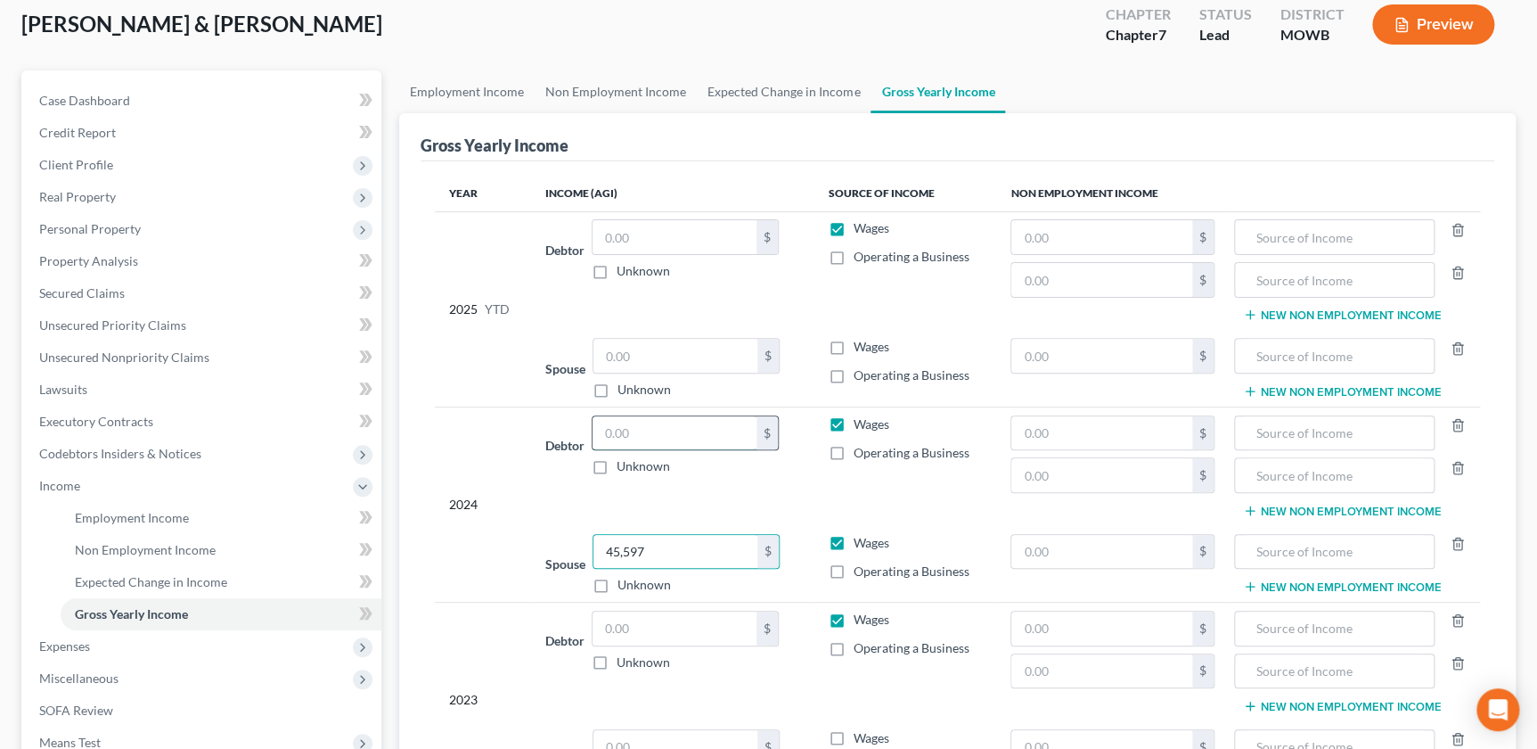
click at [640, 430] on input "text" at bounding box center [675, 433] width 164 height 34
click at [654, 430] on input "13,369" at bounding box center [675, 433] width 164 height 34
type input "1"
type input "15,728"
click at [1182, 440] on input "text" at bounding box center [1102, 433] width 181 height 34
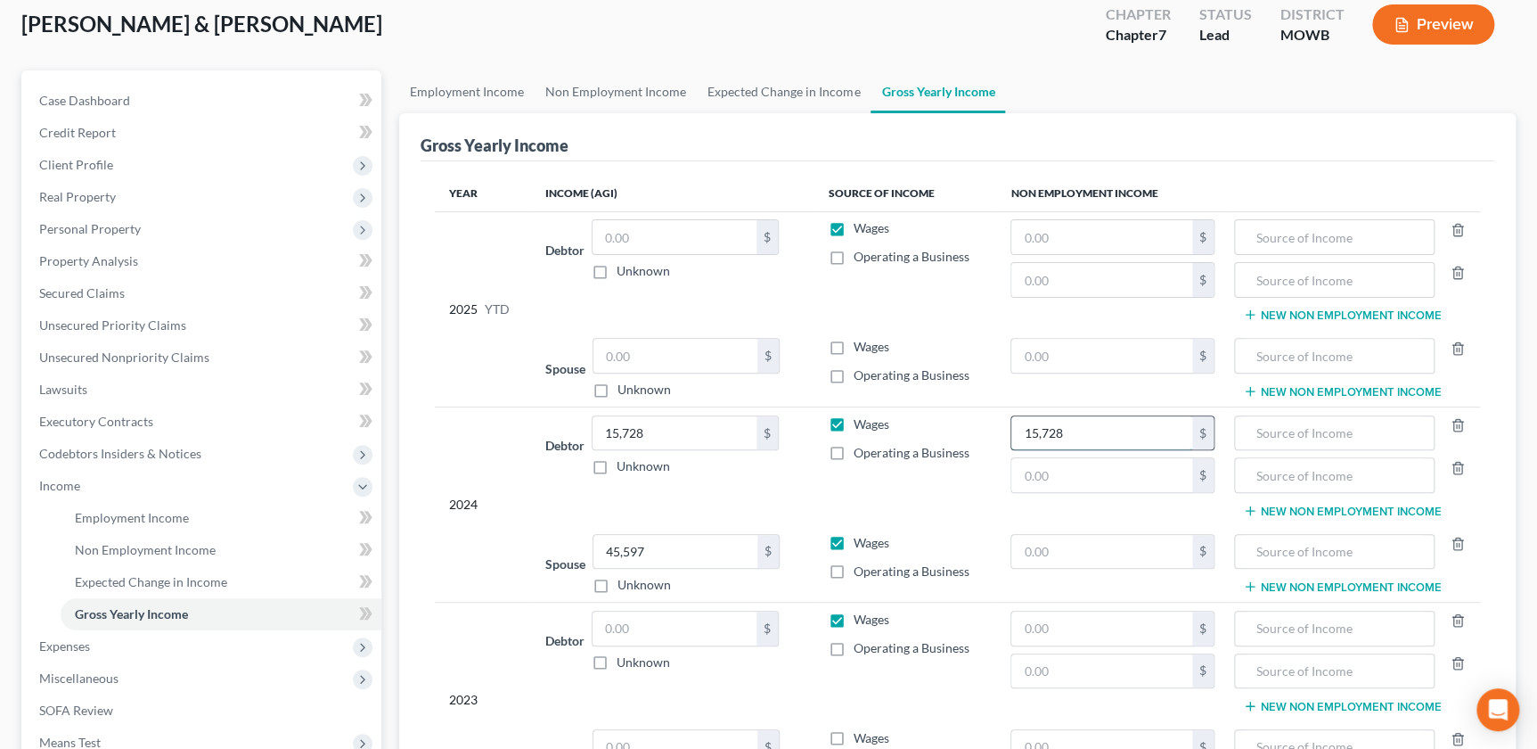
type input "15,728"
click at [1459, 463] on icon "button" at bounding box center [1458, 468] width 14 height 14
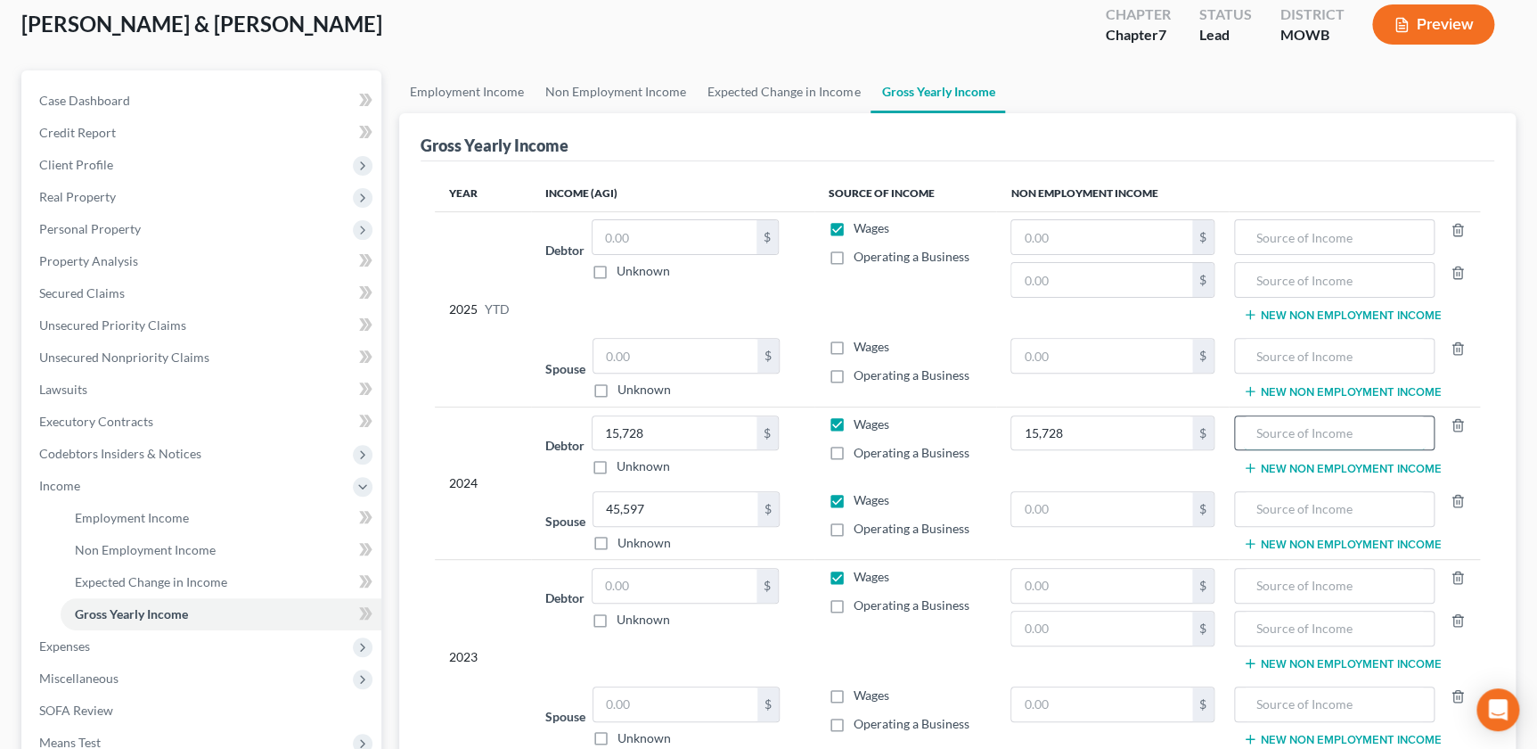
click at [1328, 436] on input "text" at bounding box center [1334, 433] width 181 height 34
type input "Social Security"
click at [854, 423] on label "Wages" at bounding box center [872, 424] width 36 height 18
click at [861, 423] on input "Wages" at bounding box center [867, 421] width 12 height 12
checkbox input "false"
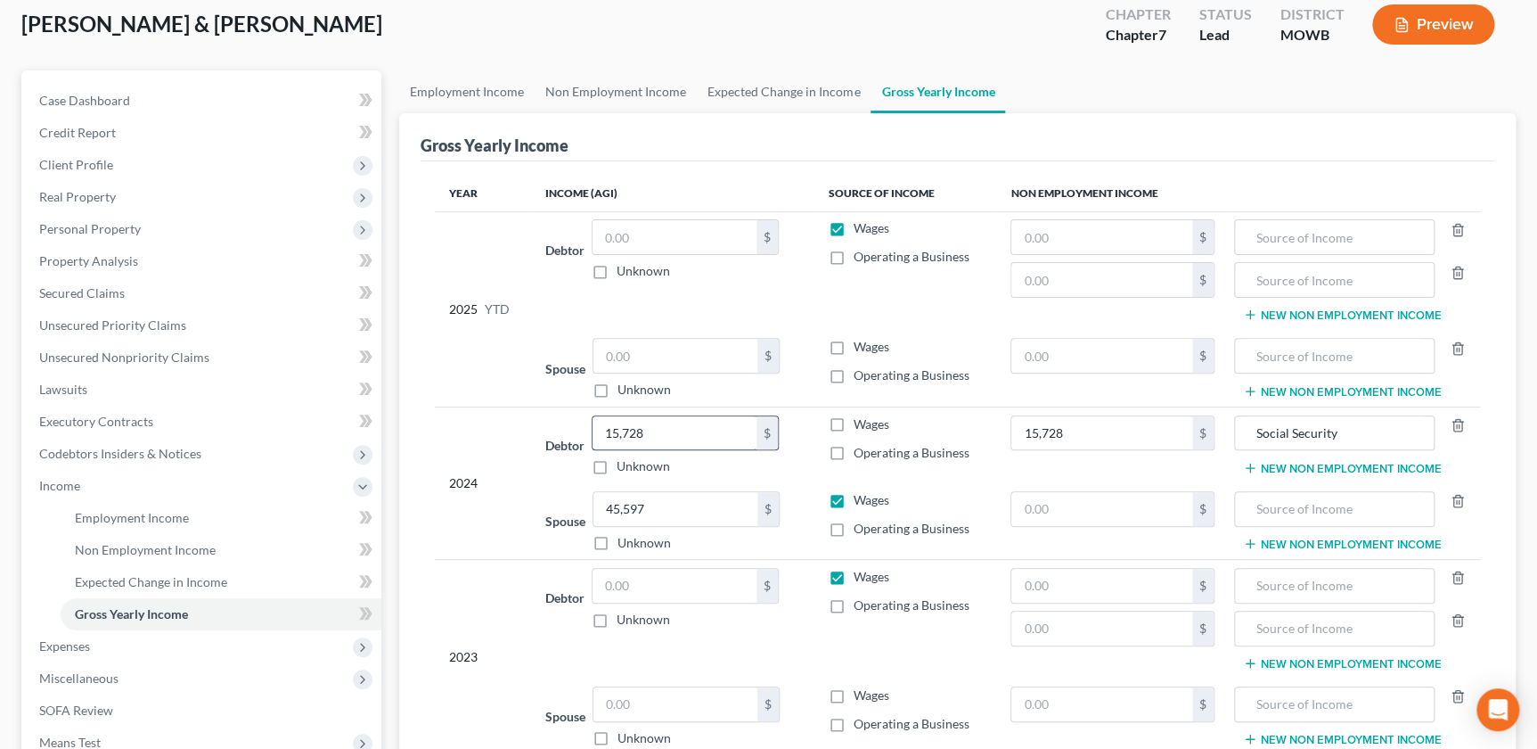
click at [687, 433] on input "15,728" at bounding box center [675, 433] width 164 height 34
drag, startPoint x: 835, startPoint y: 341, endPoint x: 825, endPoint y: 266, distance: 75.5
click at [854, 341] on label "Wages" at bounding box center [872, 347] width 36 height 18
click at [861, 341] on input "Wages" at bounding box center [867, 344] width 12 height 12
checkbox input "true"
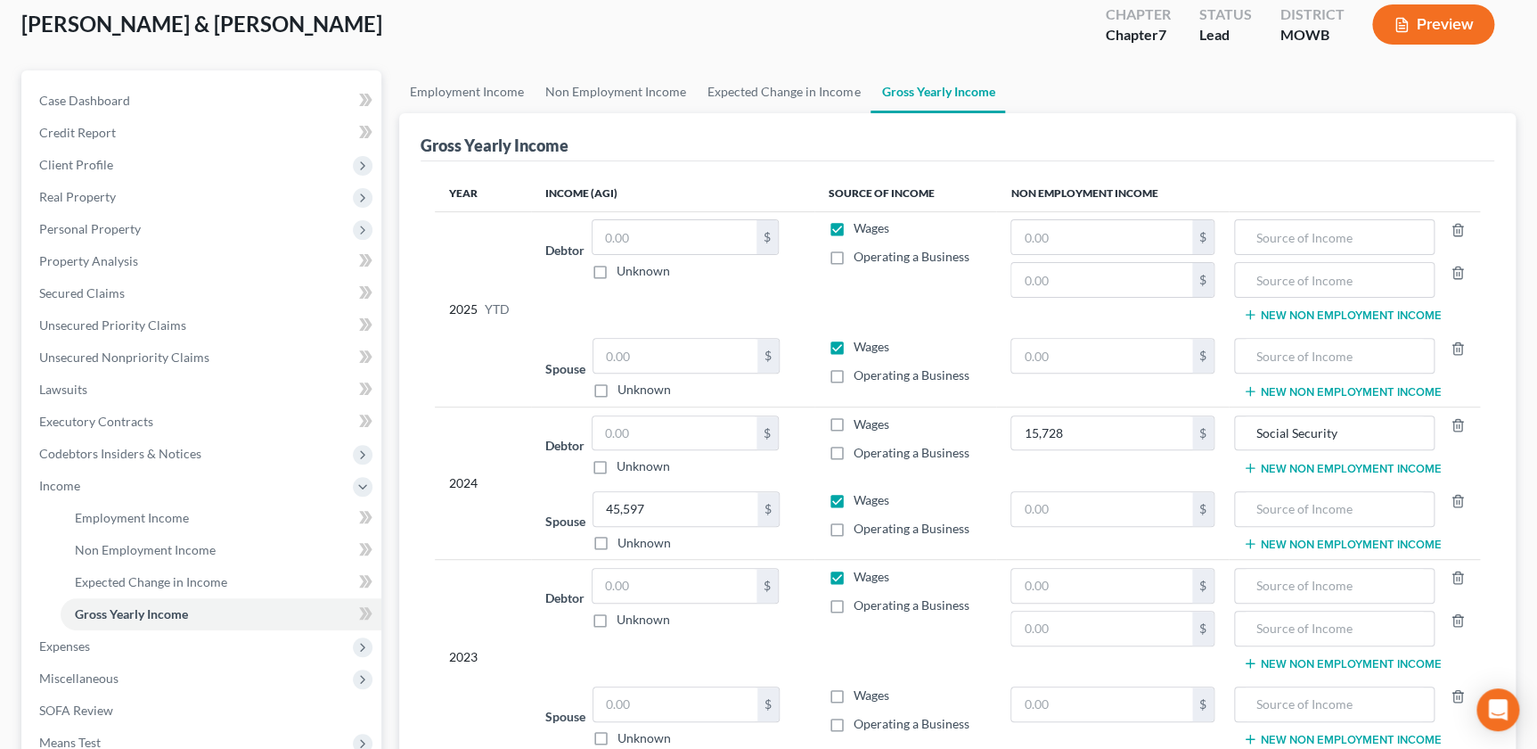
click at [854, 229] on label "Wages" at bounding box center [872, 228] width 36 height 18
click at [861, 229] on input "Wages" at bounding box center [867, 225] width 12 height 12
checkbox input "false"
click at [656, 231] on input "text" at bounding box center [675, 237] width 164 height 34
type input "1"
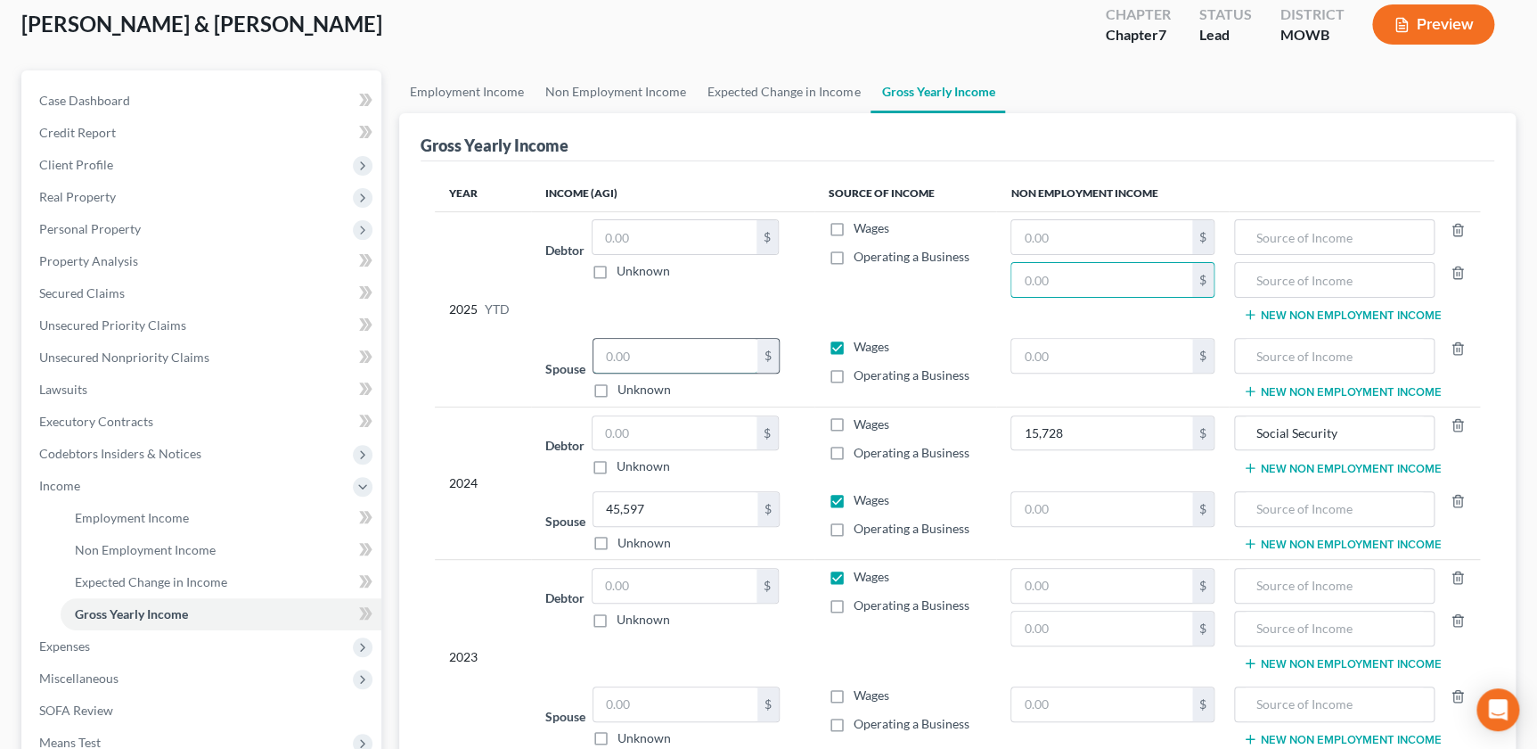
drag, startPoint x: 680, startPoint y: 348, endPoint x: 660, endPoint y: 358, distance: 21.9
click at [679, 349] on input "text" at bounding box center [676, 356] width 164 height 34
type input "39,000"
click at [1051, 233] on input "text" at bounding box center [1102, 237] width 181 height 34
type input "13,000"
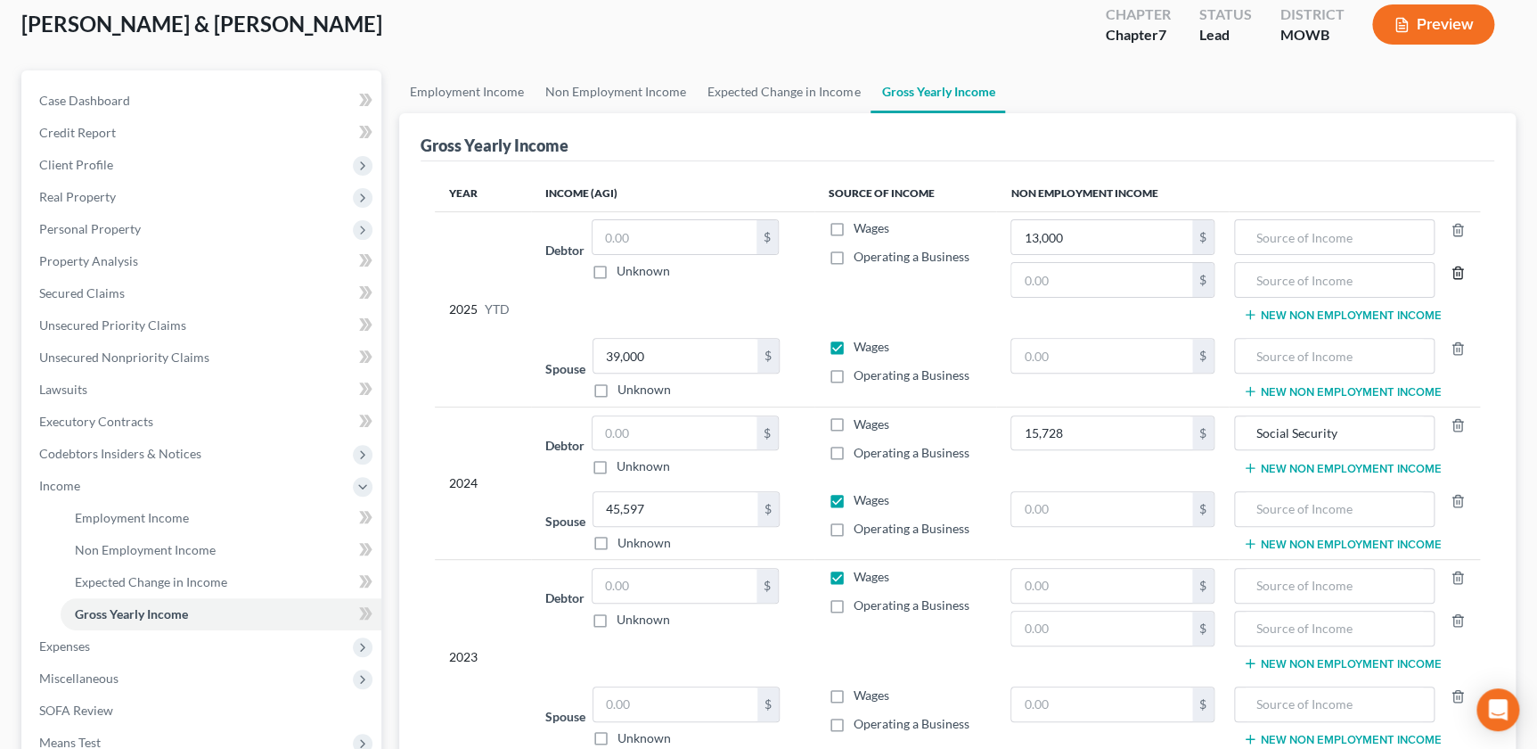
click at [1459, 272] on line "button" at bounding box center [1459, 274] width 0 height 4
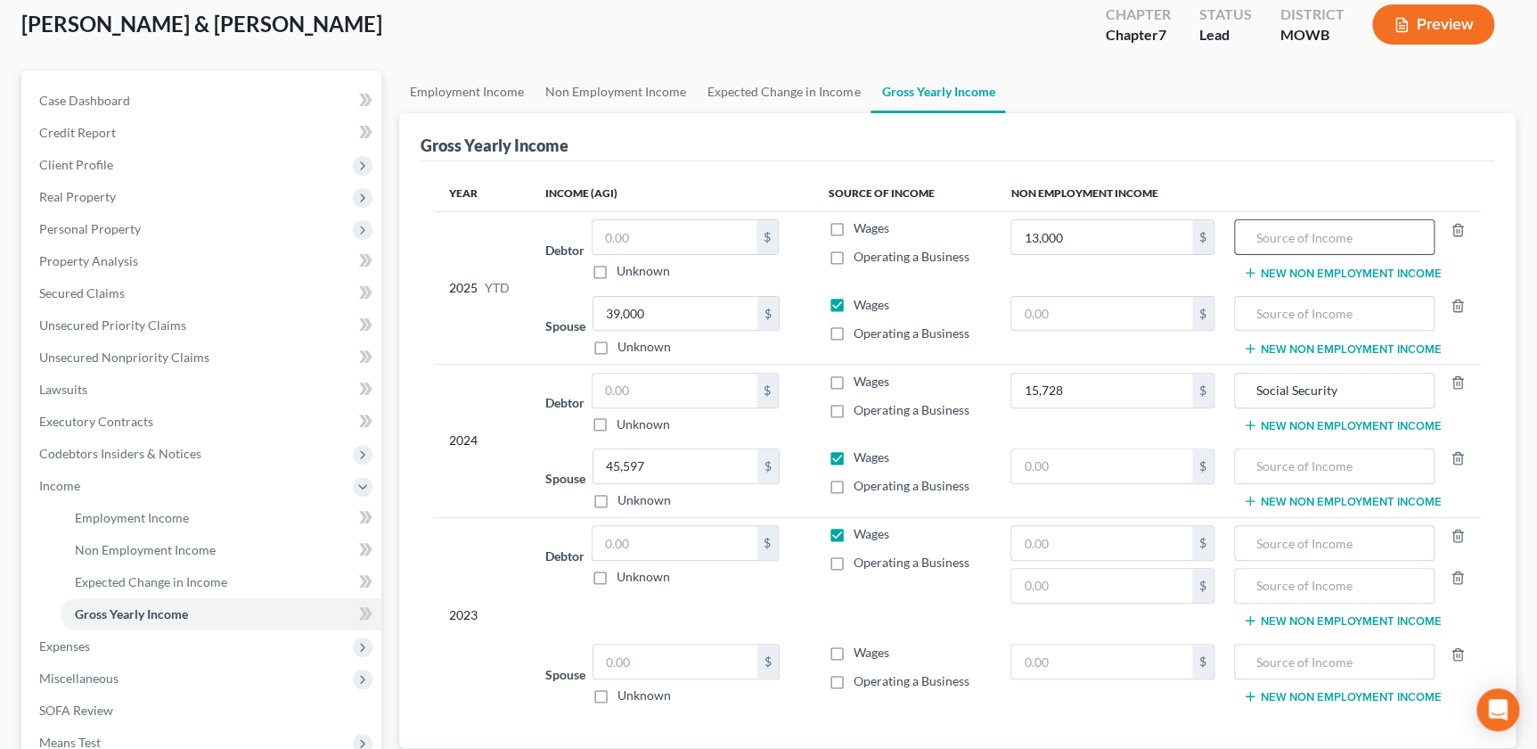
click at [1307, 221] on input "text" at bounding box center [1334, 237] width 181 height 34
type input "Social Security"
click at [1259, 661] on input "text" at bounding box center [1334, 661] width 181 height 34
click at [1461, 570] on icon "button" at bounding box center [1458, 577] width 14 height 14
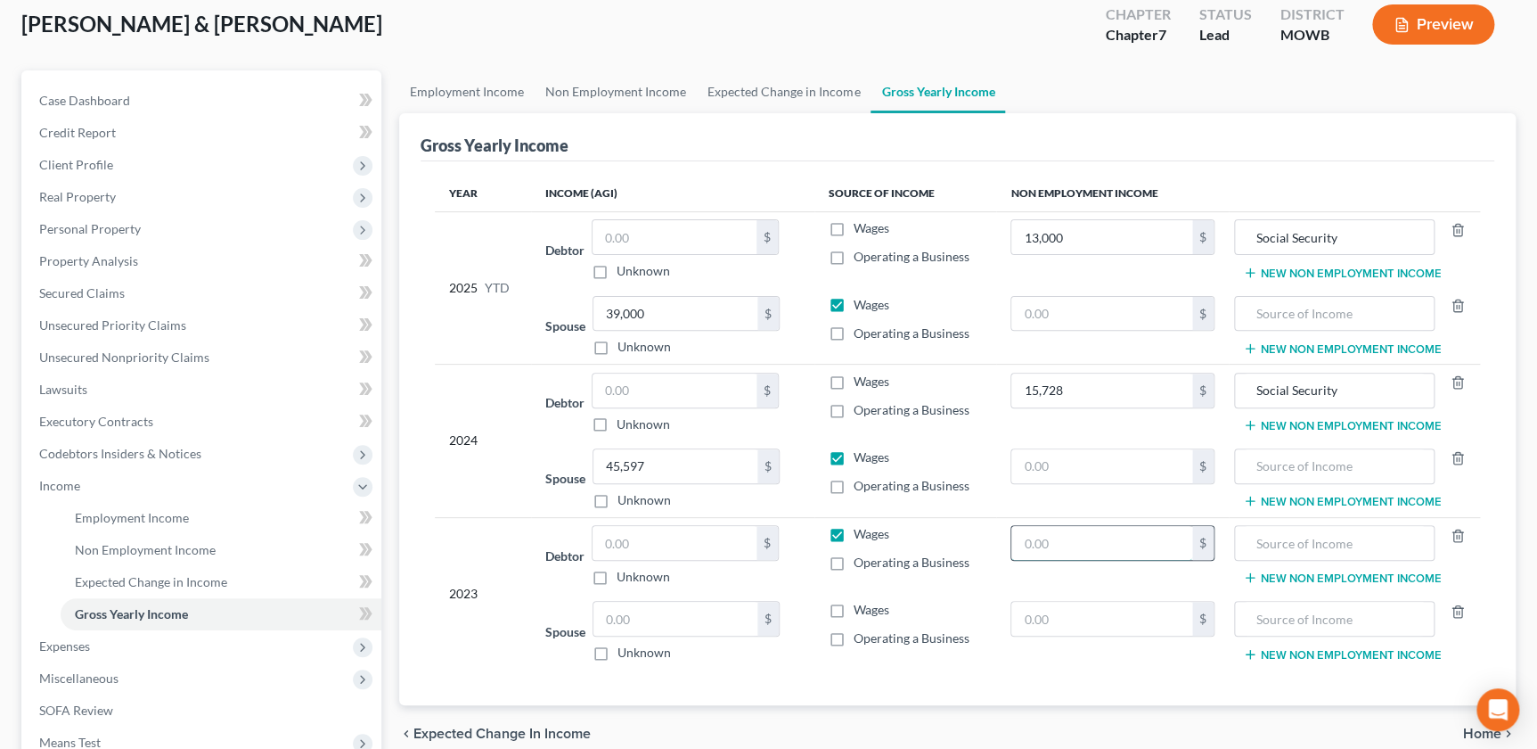
click at [1144, 533] on input "text" at bounding box center [1102, 543] width 181 height 34
type input "15,238"
type input "Social Security"
click at [854, 533] on label "Wages" at bounding box center [872, 534] width 36 height 18
click at [861, 533] on input "Wages" at bounding box center [867, 531] width 12 height 12
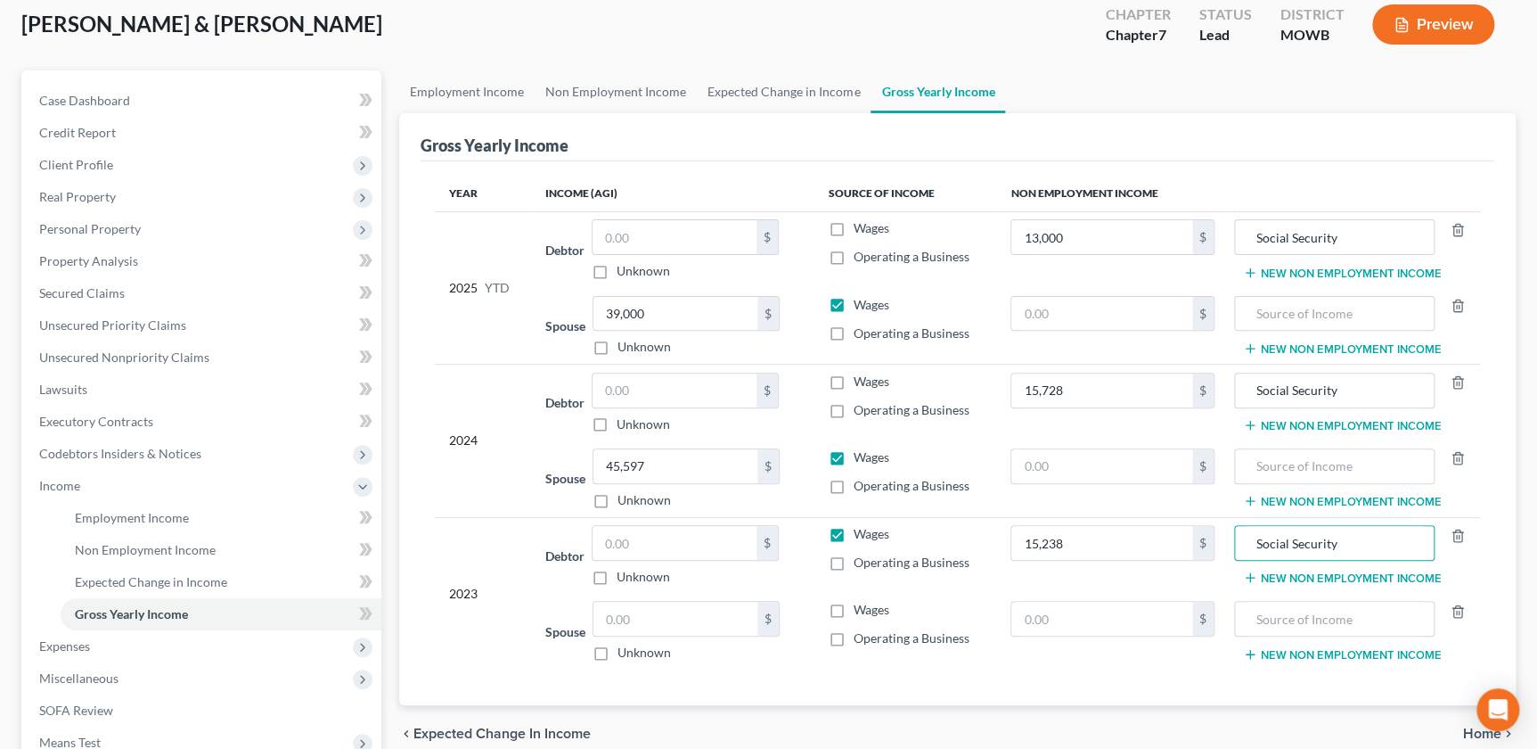
checkbox input "false"
click at [630, 625] on input "text" at bounding box center [676, 619] width 164 height 34
drag, startPoint x: 639, startPoint y: 624, endPoint x: 635, endPoint y: 616, distance: 9.2
click at [639, 623] on input "text" at bounding box center [676, 619] width 164 height 34
type input "42,537"
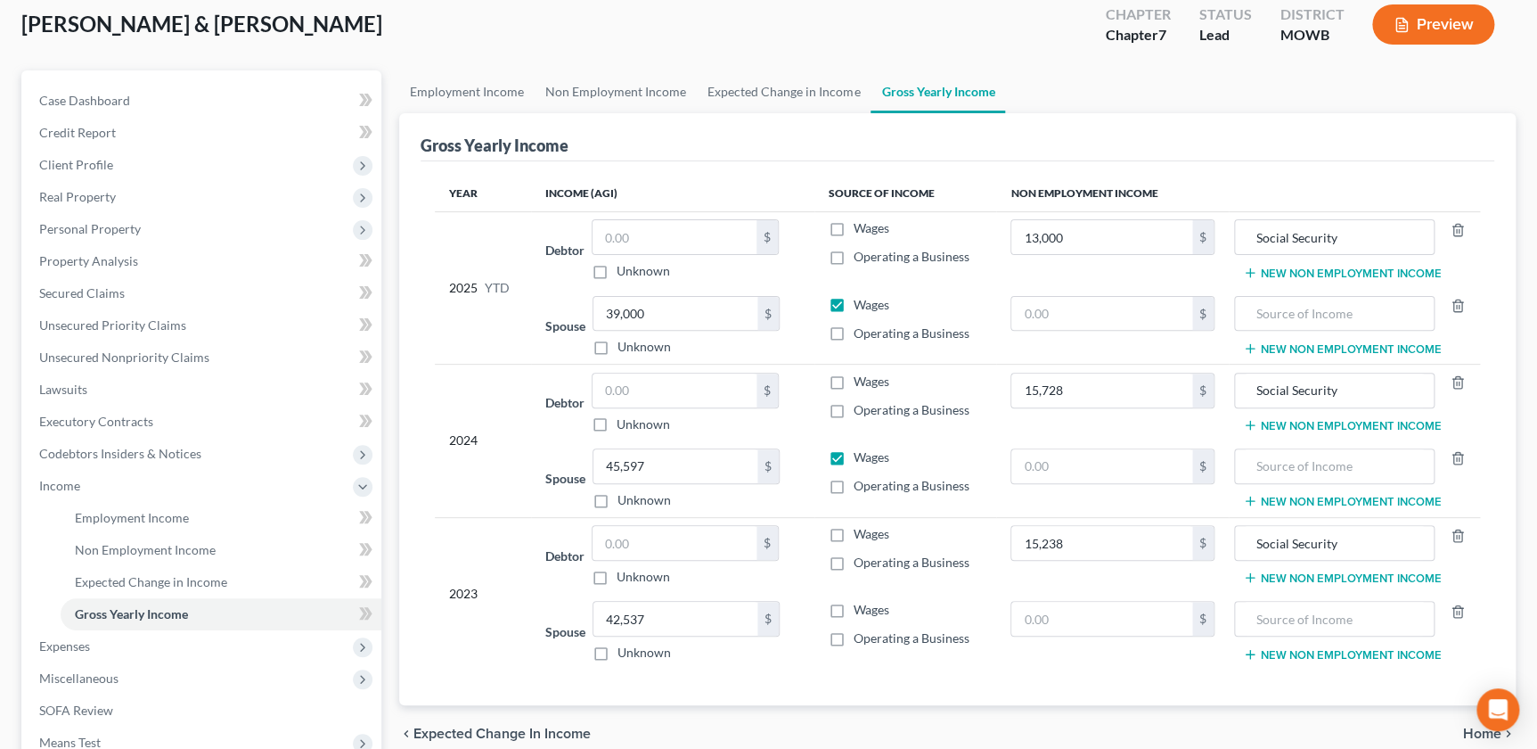
click at [854, 606] on label "Wages" at bounding box center [872, 610] width 36 height 18
click at [861, 606] on input "Wages" at bounding box center [867, 607] width 12 height 12
checkbox input "true"
click at [94, 159] on span "Client Profile" at bounding box center [76, 164] width 74 height 15
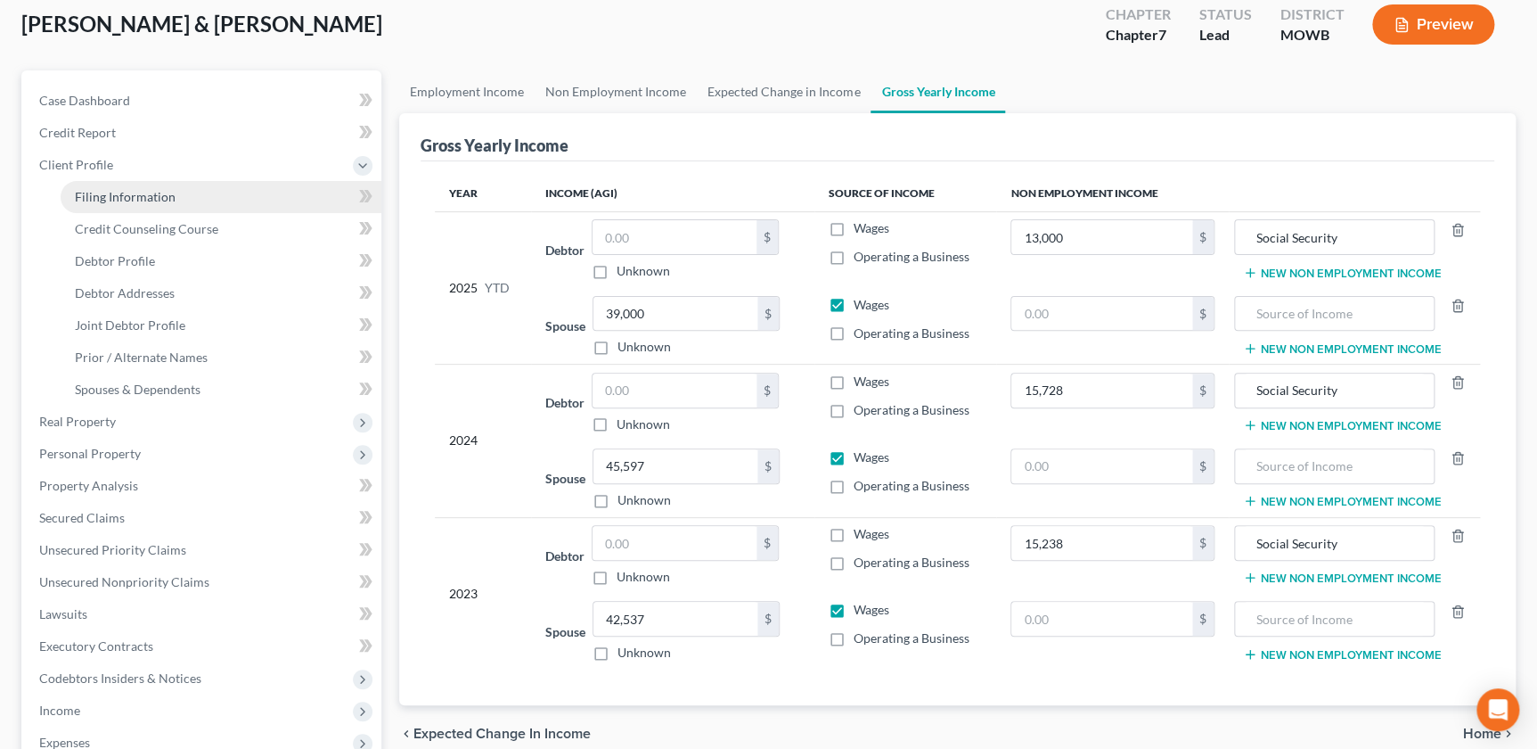
click at [126, 203] on link "Filing Information" at bounding box center [221, 197] width 321 height 32
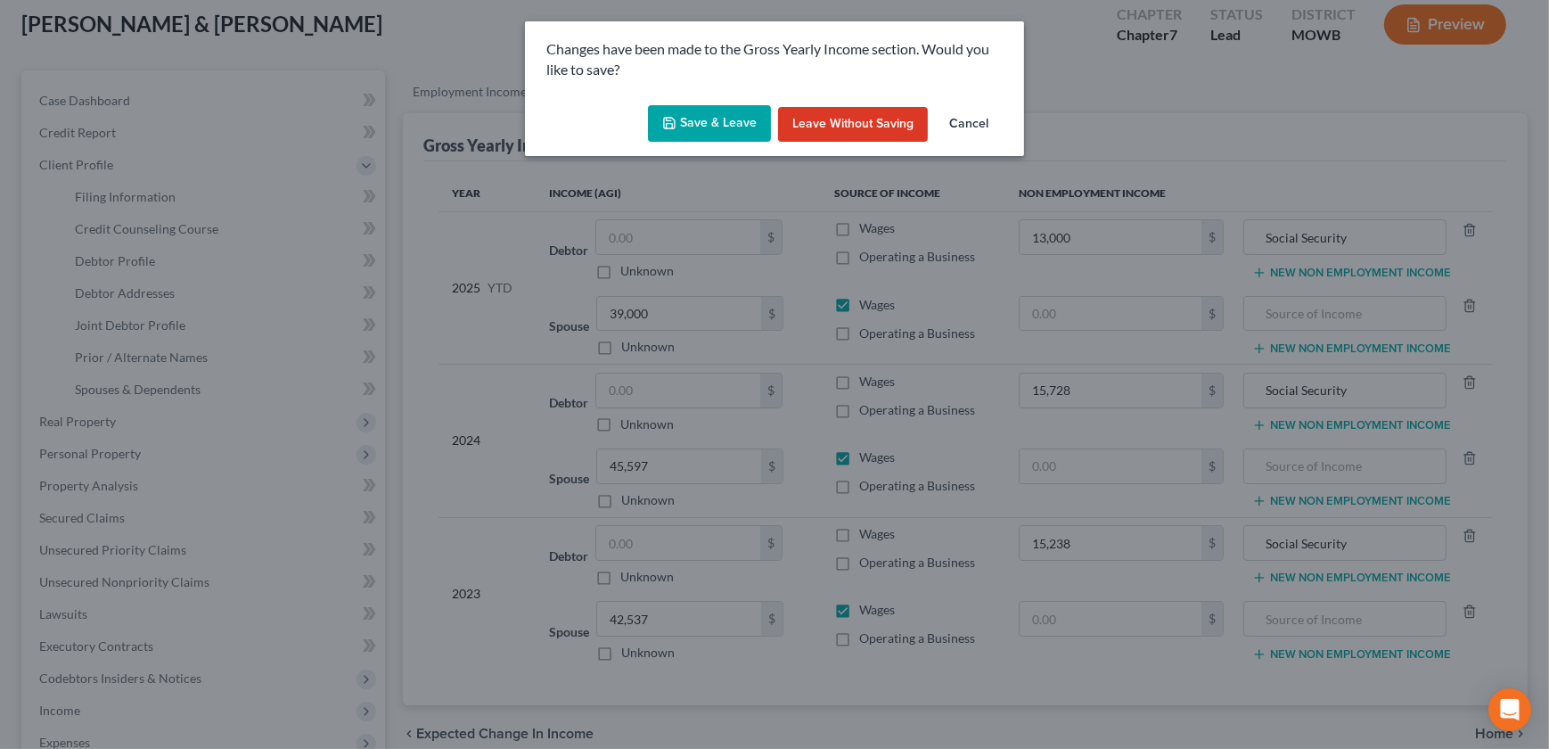
click at [668, 126] on icon "button" at bounding box center [669, 123] width 14 height 14
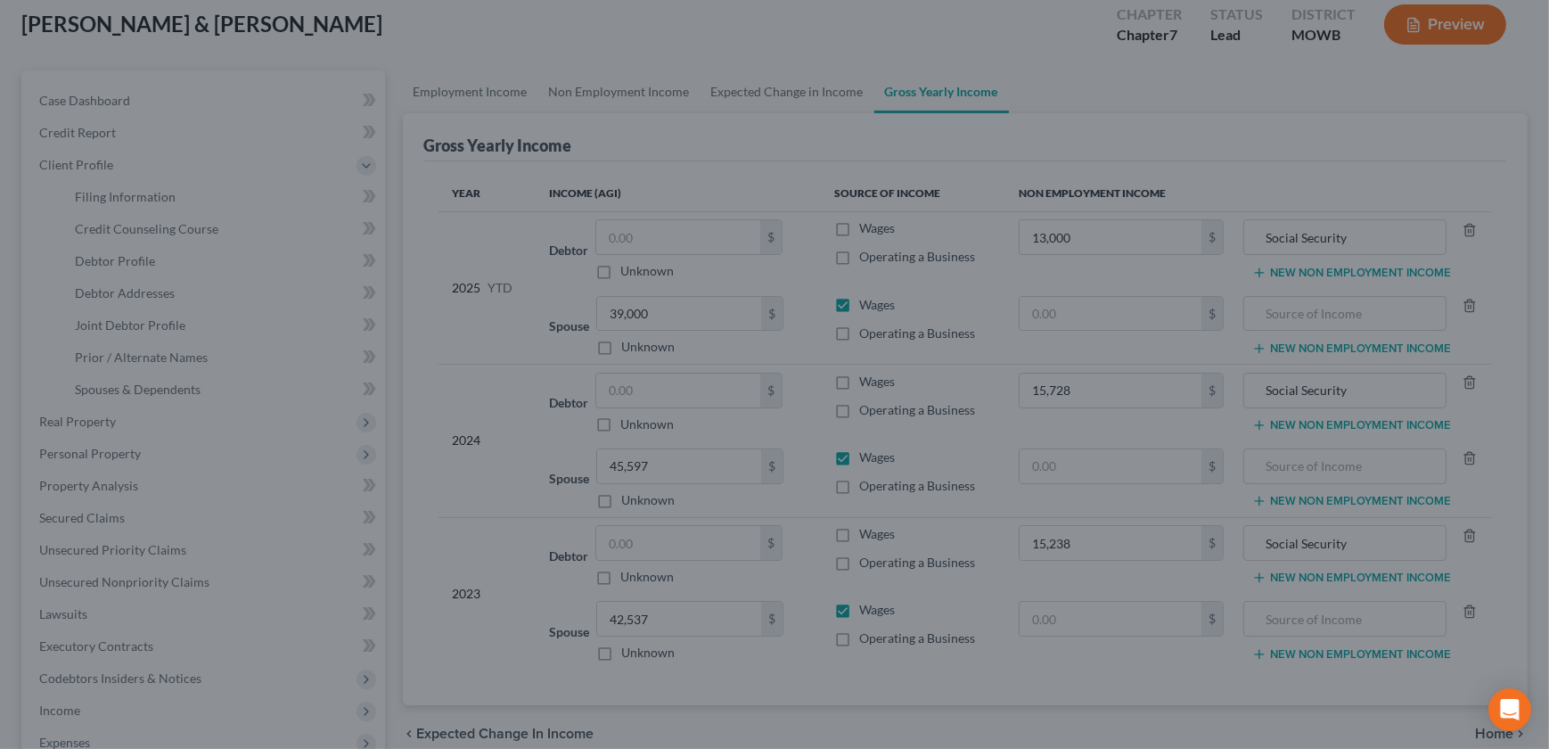
type input "13,000.00"
type input "15,728.00"
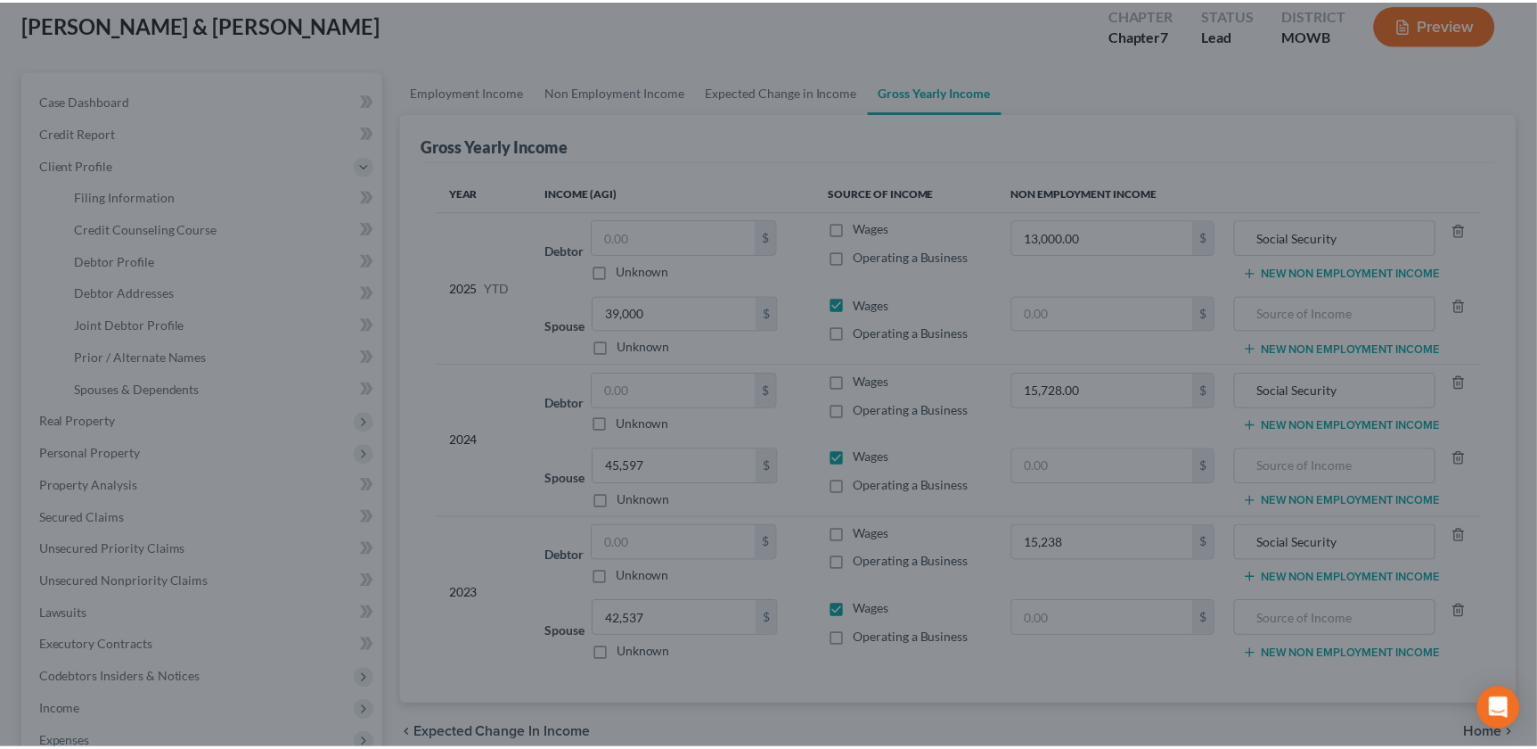
type input "15,238.00"
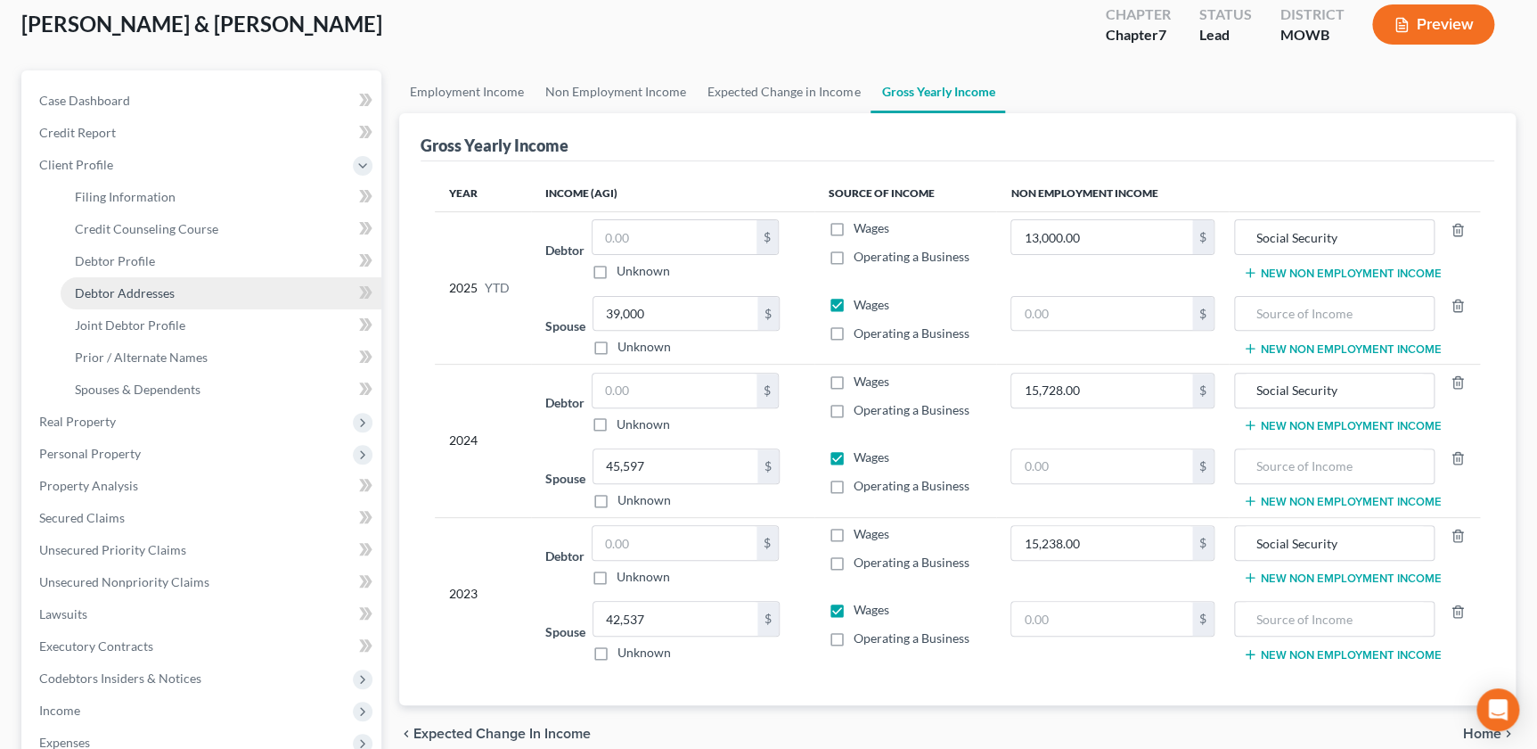
select select "1"
select select "0"
select select "26"
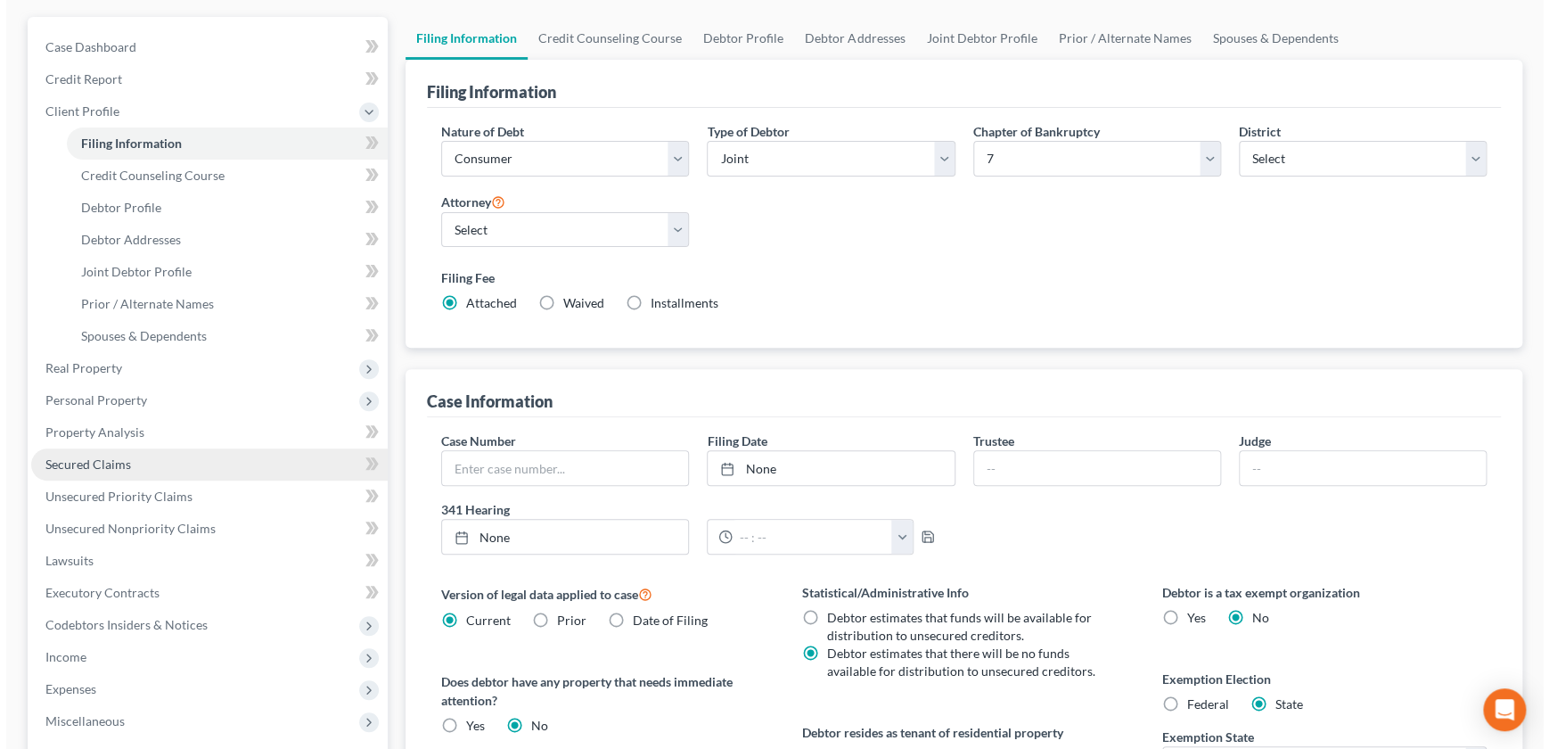
scroll to position [263, 0]
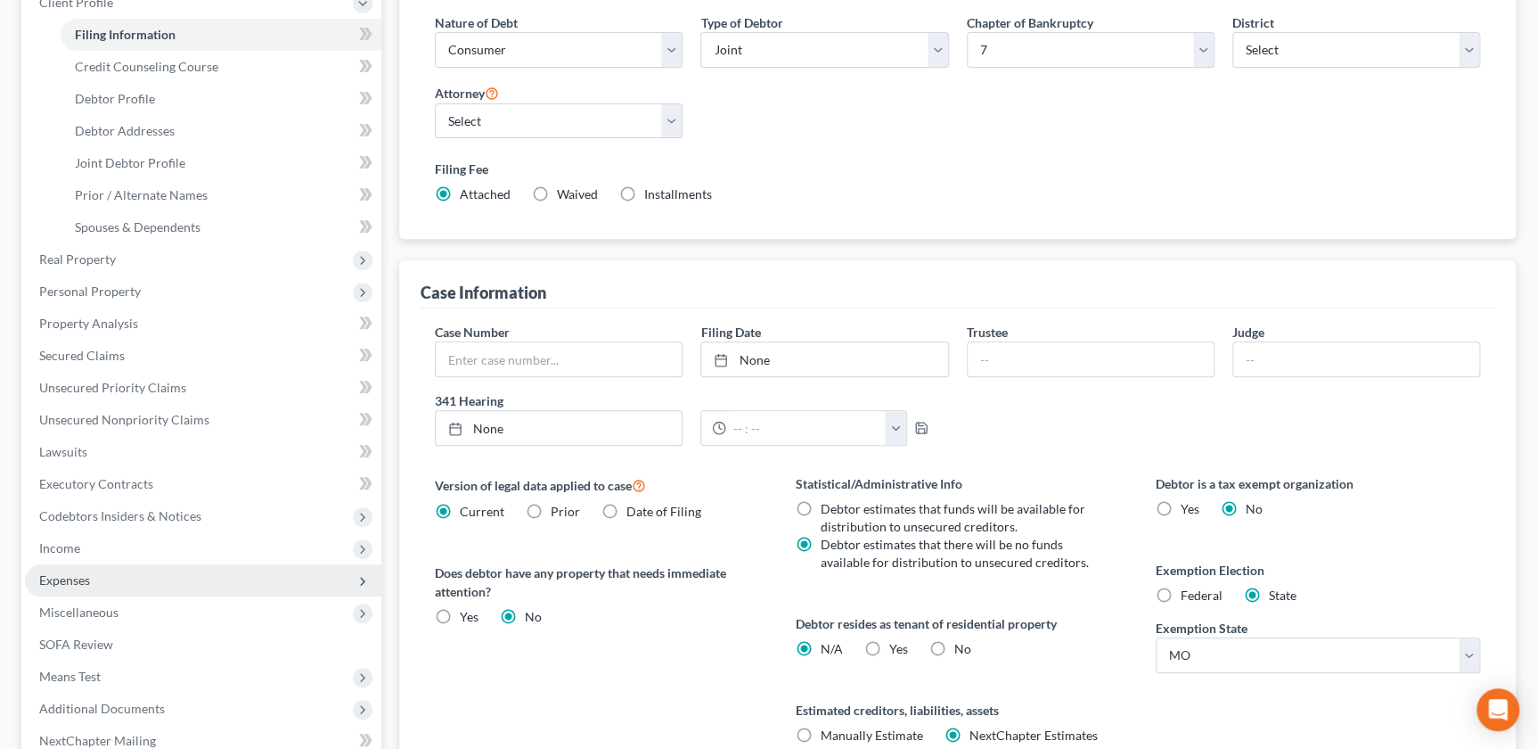
drag, startPoint x: 93, startPoint y: 686, endPoint x: 142, endPoint y: 573, distance: 123.3
click at [93, 686] on span "Means Test" at bounding box center [203, 676] width 356 height 32
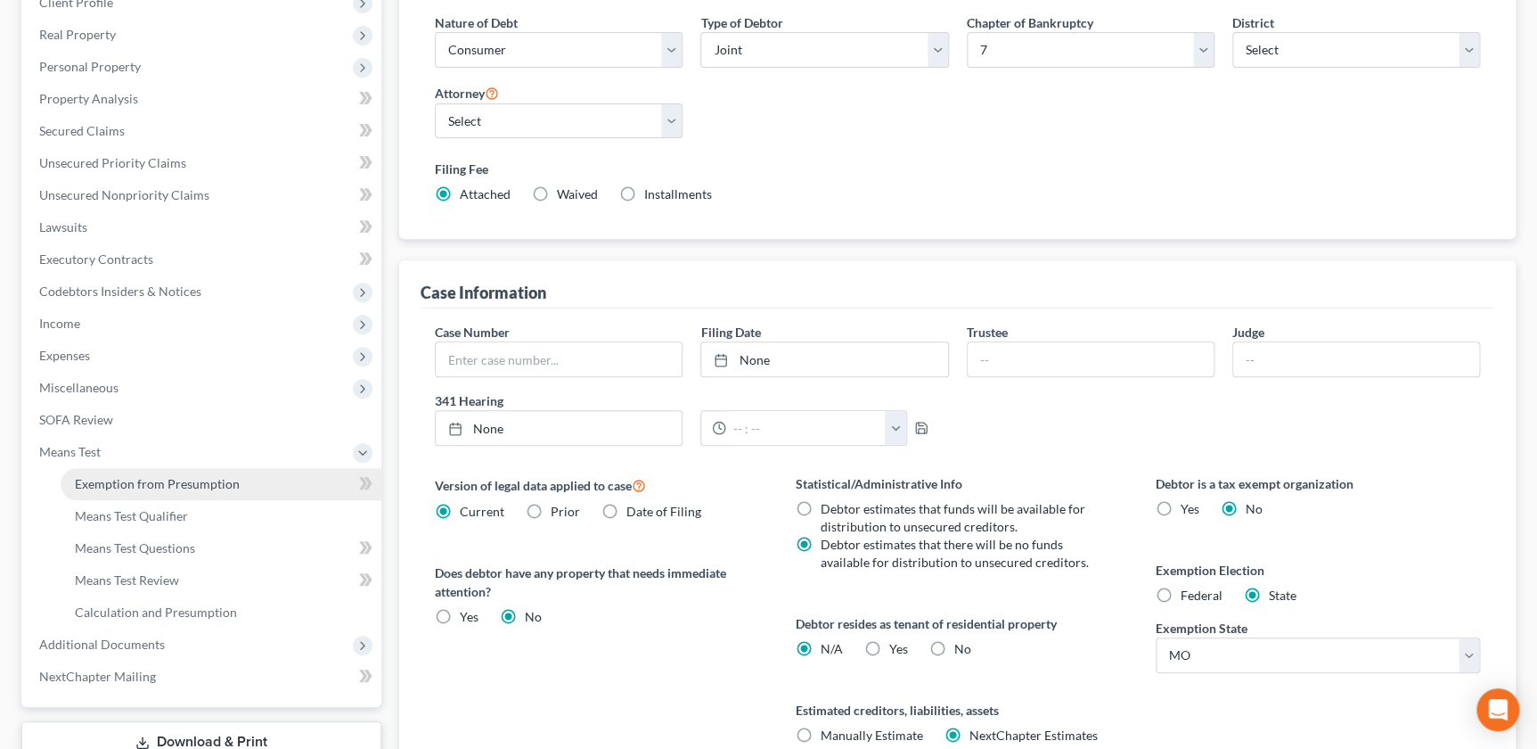
click at [176, 490] on link "Exemption from Presumption" at bounding box center [221, 484] width 321 height 32
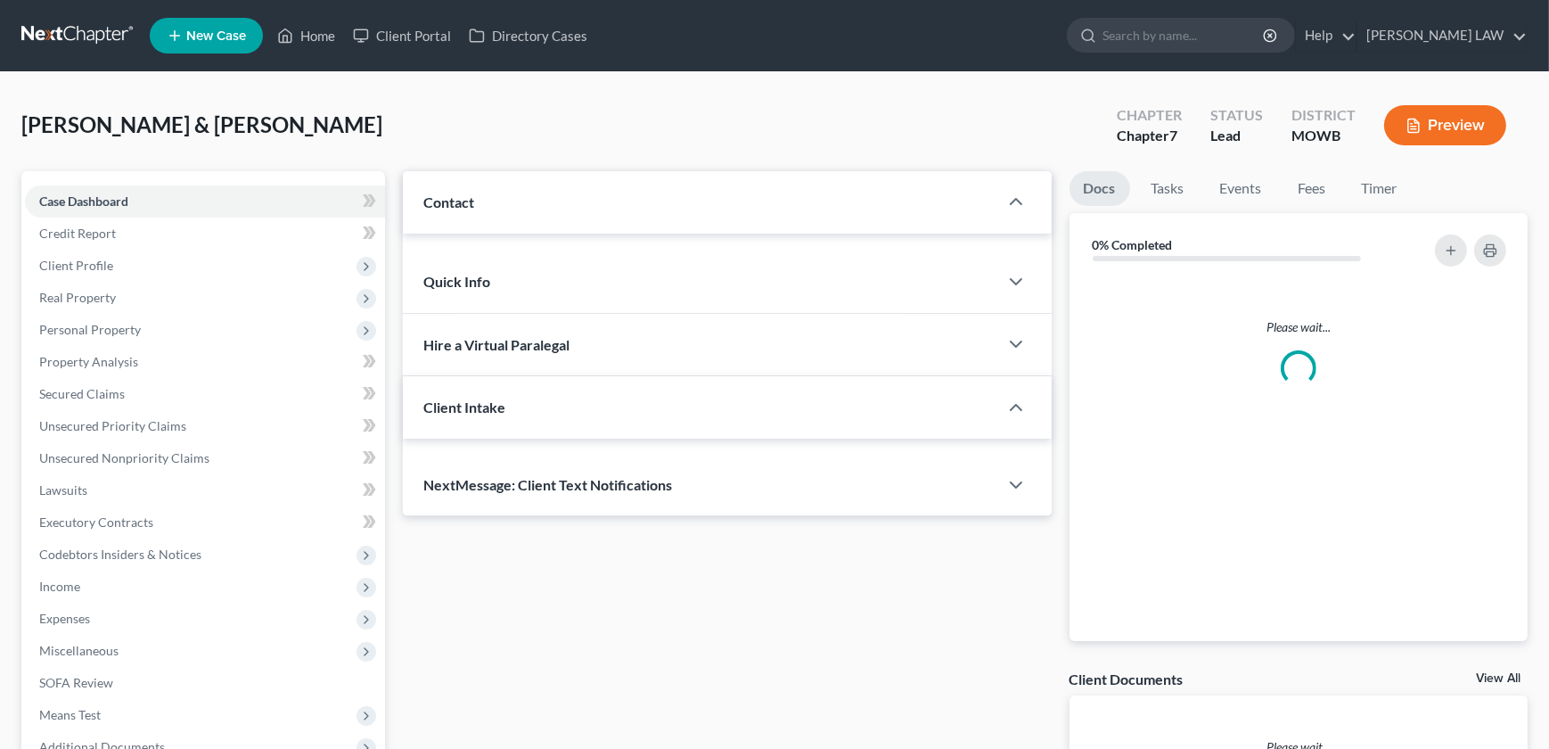
click at [1238, 105] on div "Status" at bounding box center [1236, 115] width 53 height 20
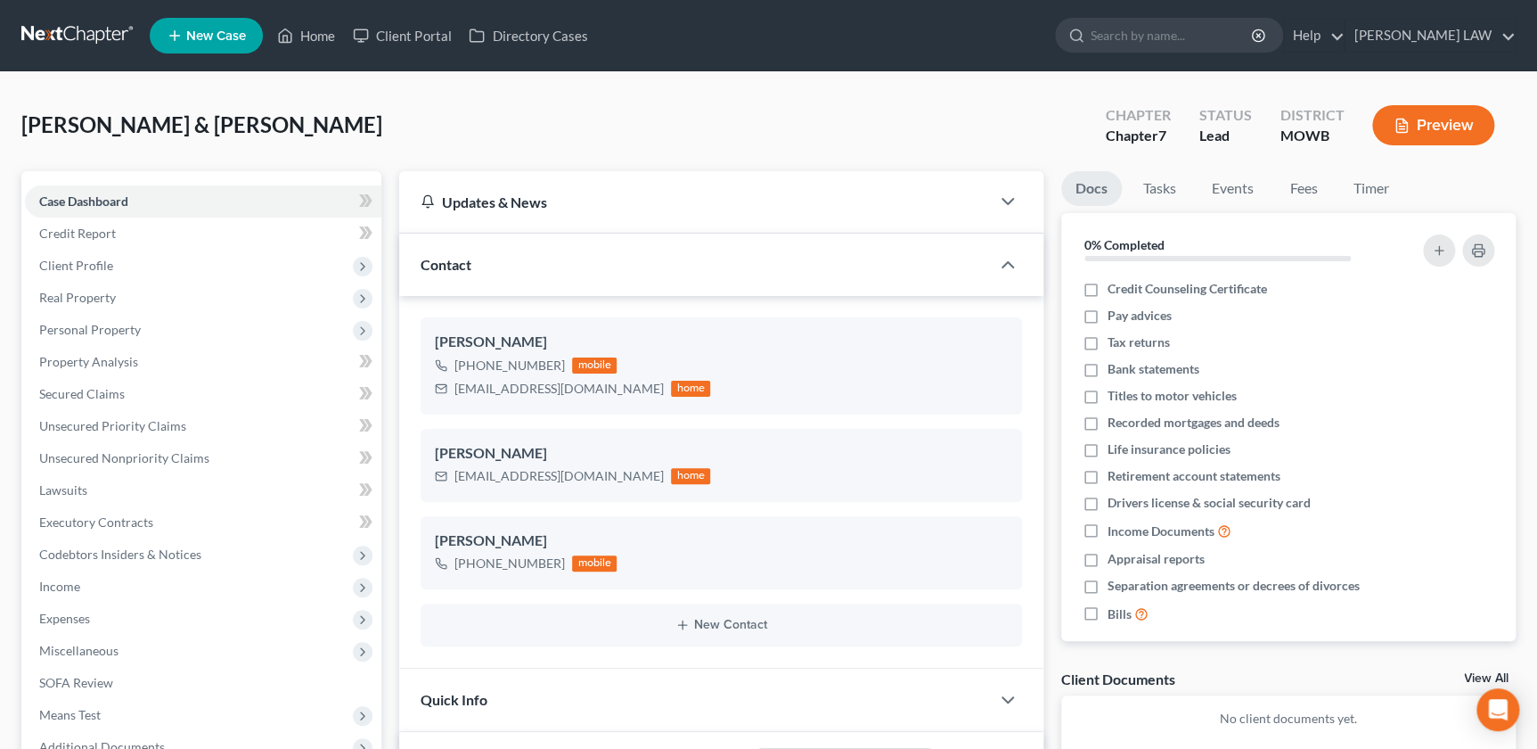
scroll to position [94, 0]
click at [1214, 32] on input "search" at bounding box center [1172, 35] width 163 height 33
type input "[PERSON_NAME]"
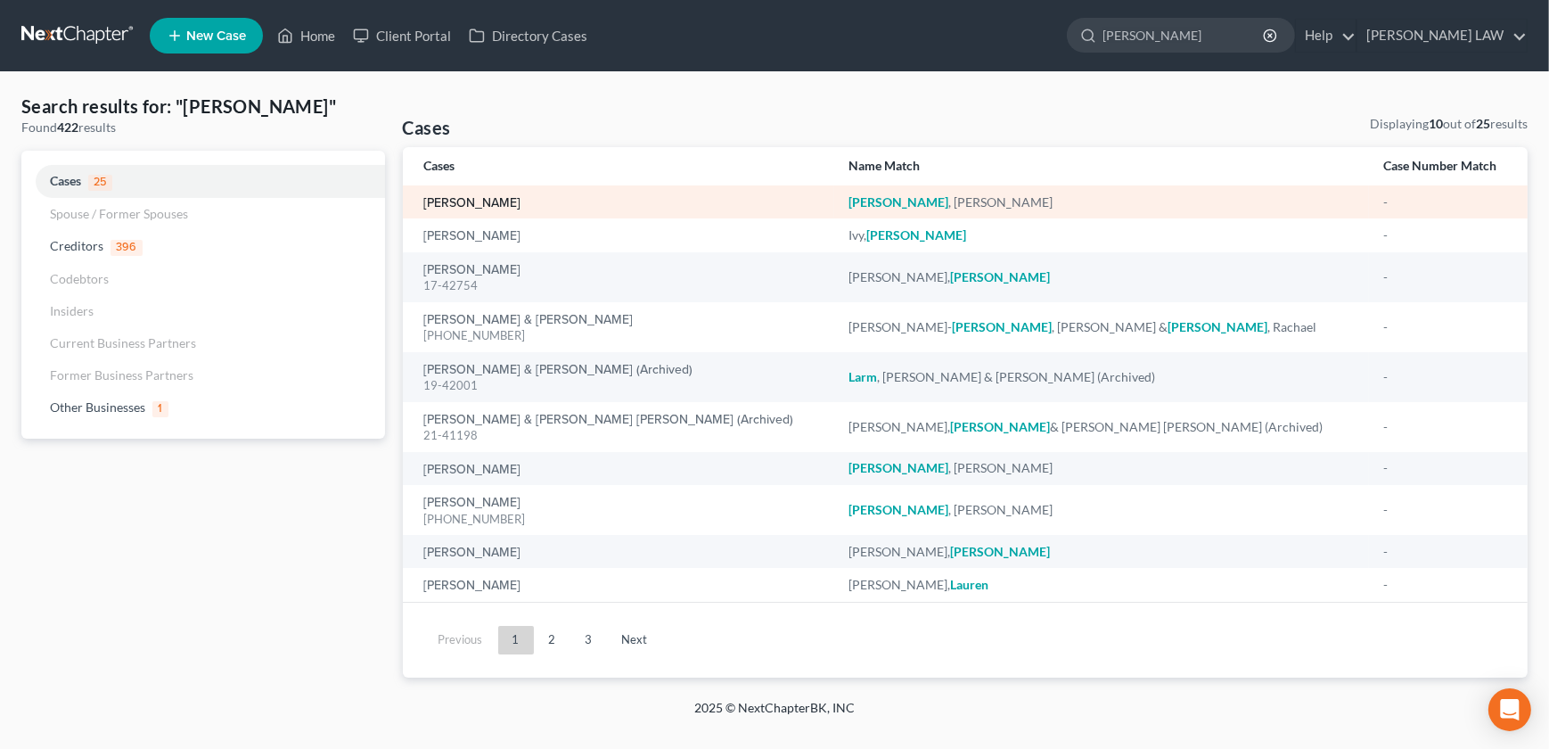
click at [482, 209] on link "[PERSON_NAME]" at bounding box center [472, 203] width 97 height 12
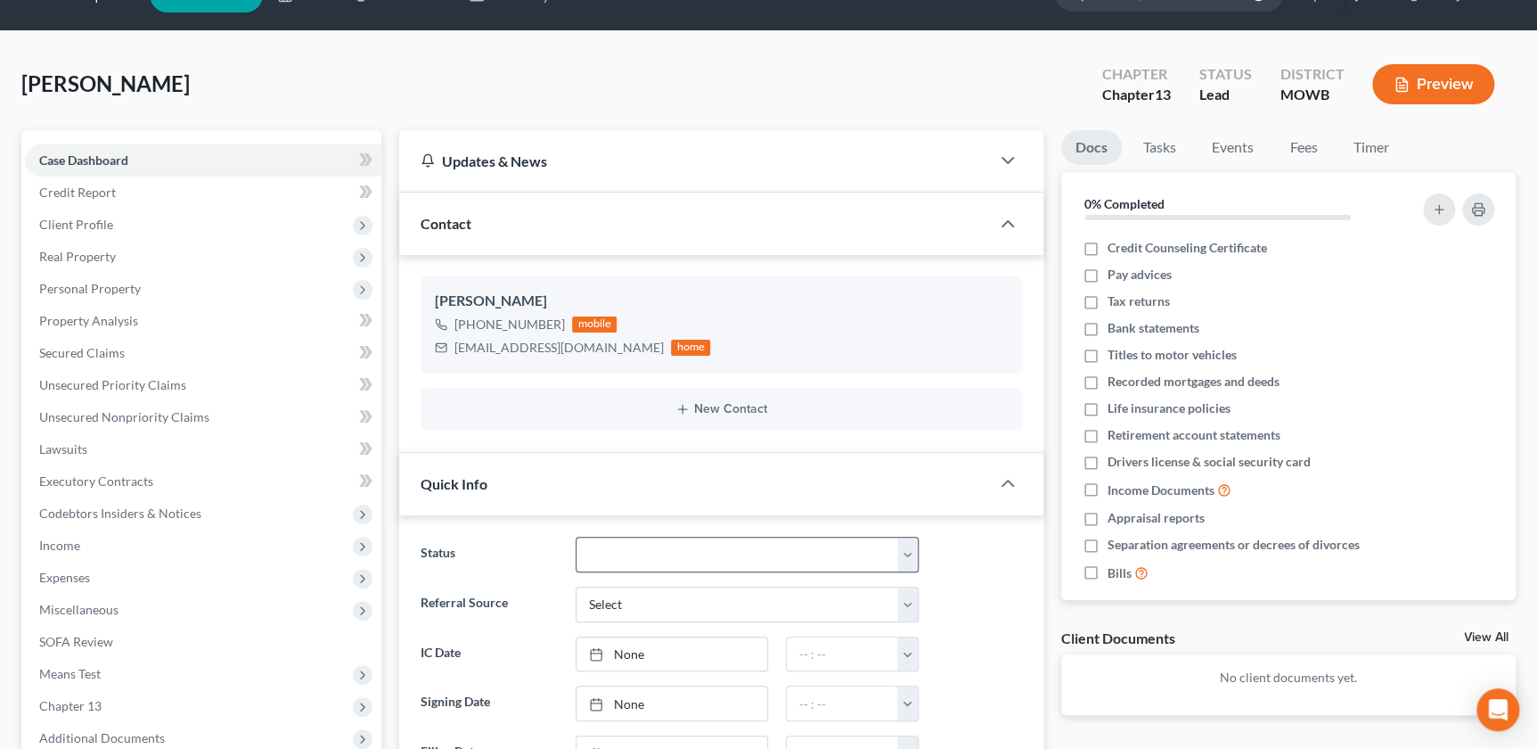
scroll to position [40, 0]
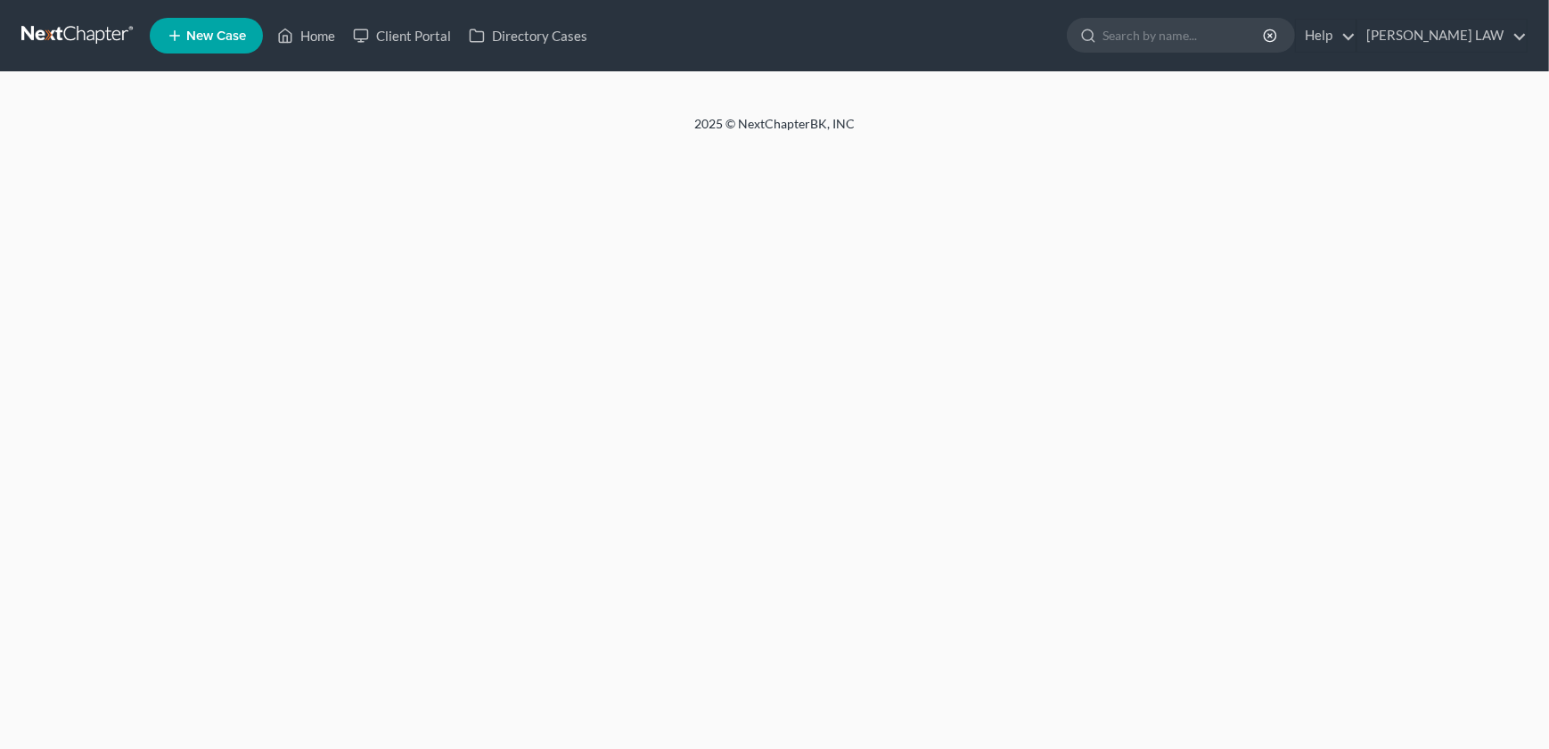
select select "1"
select select "0"
select select "26"
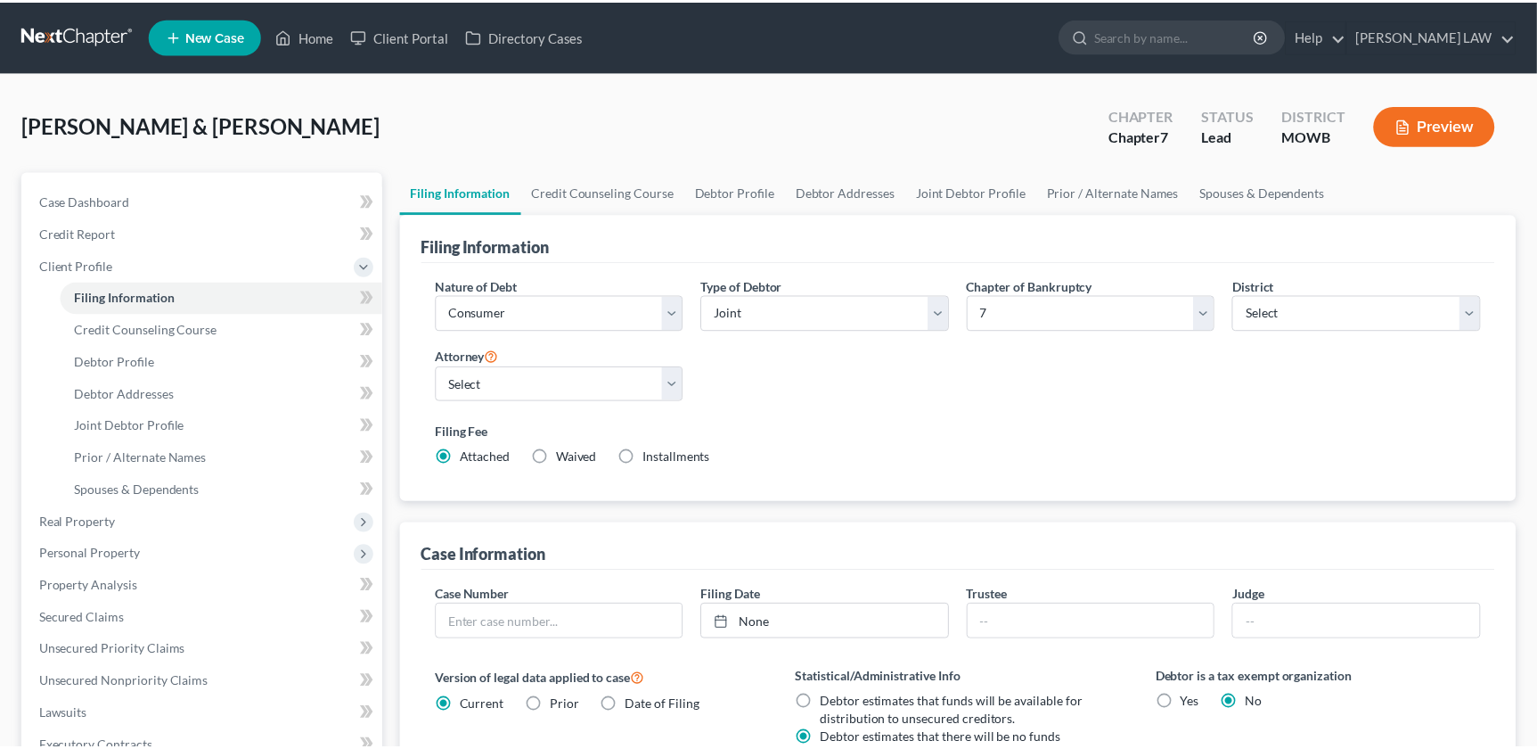
scroll to position [263, 0]
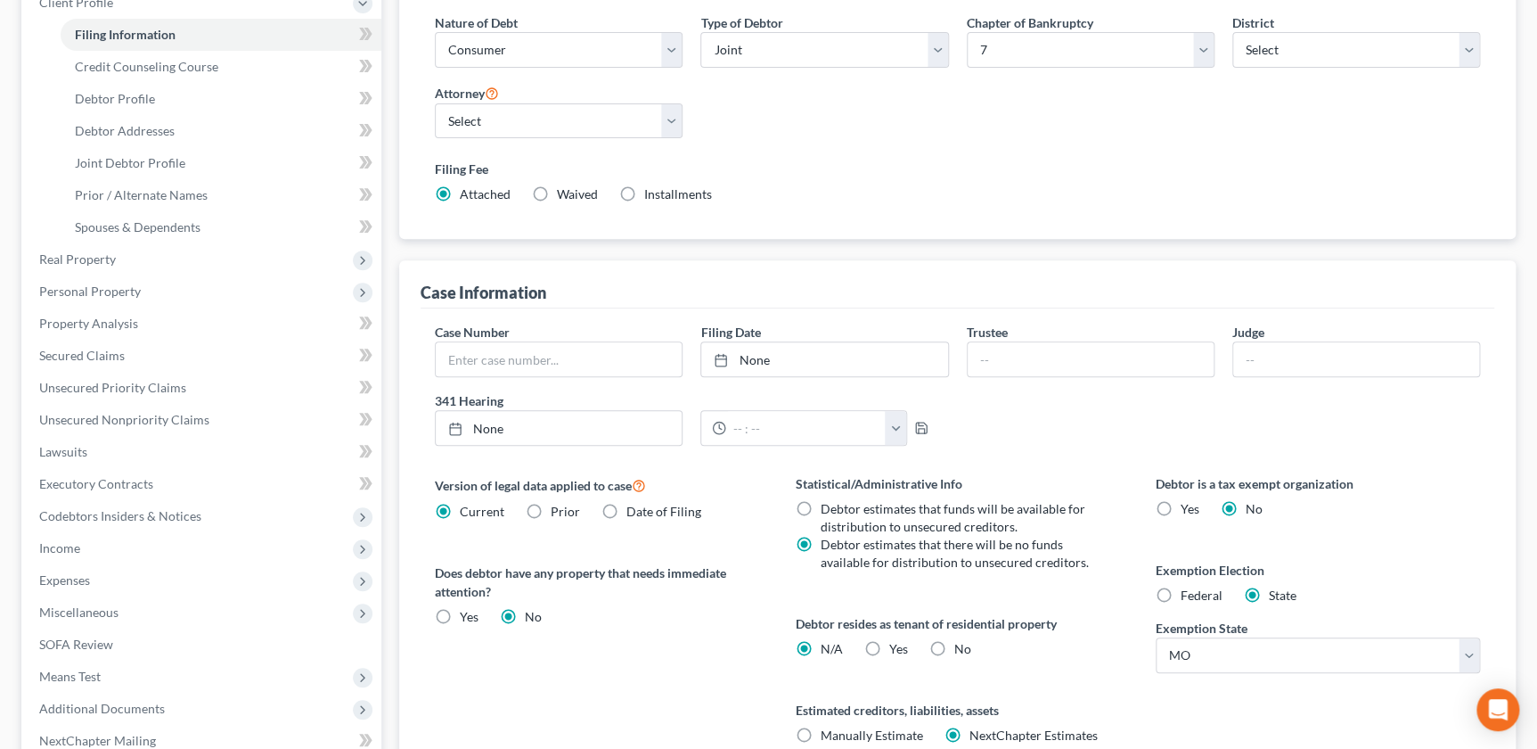
click at [889, 650] on label "Yes Yes" at bounding box center [898, 649] width 19 height 18
click at [897, 650] on input "Yes Yes" at bounding box center [903, 646] width 12 height 12
radio input "true"
radio input "false"
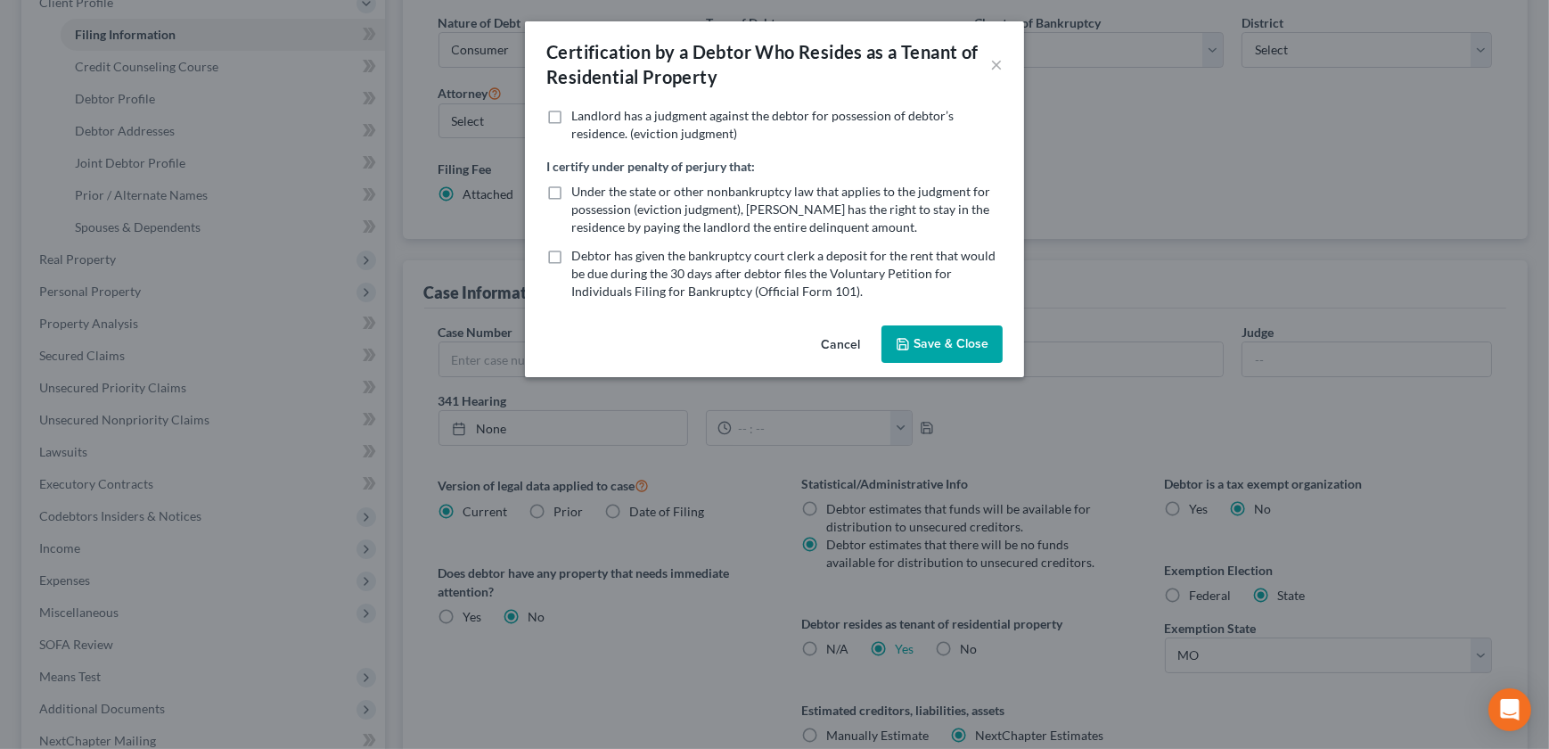
click at [980, 345] on button "Save & Close" at bounding box center [941, 343] width 121 height 37
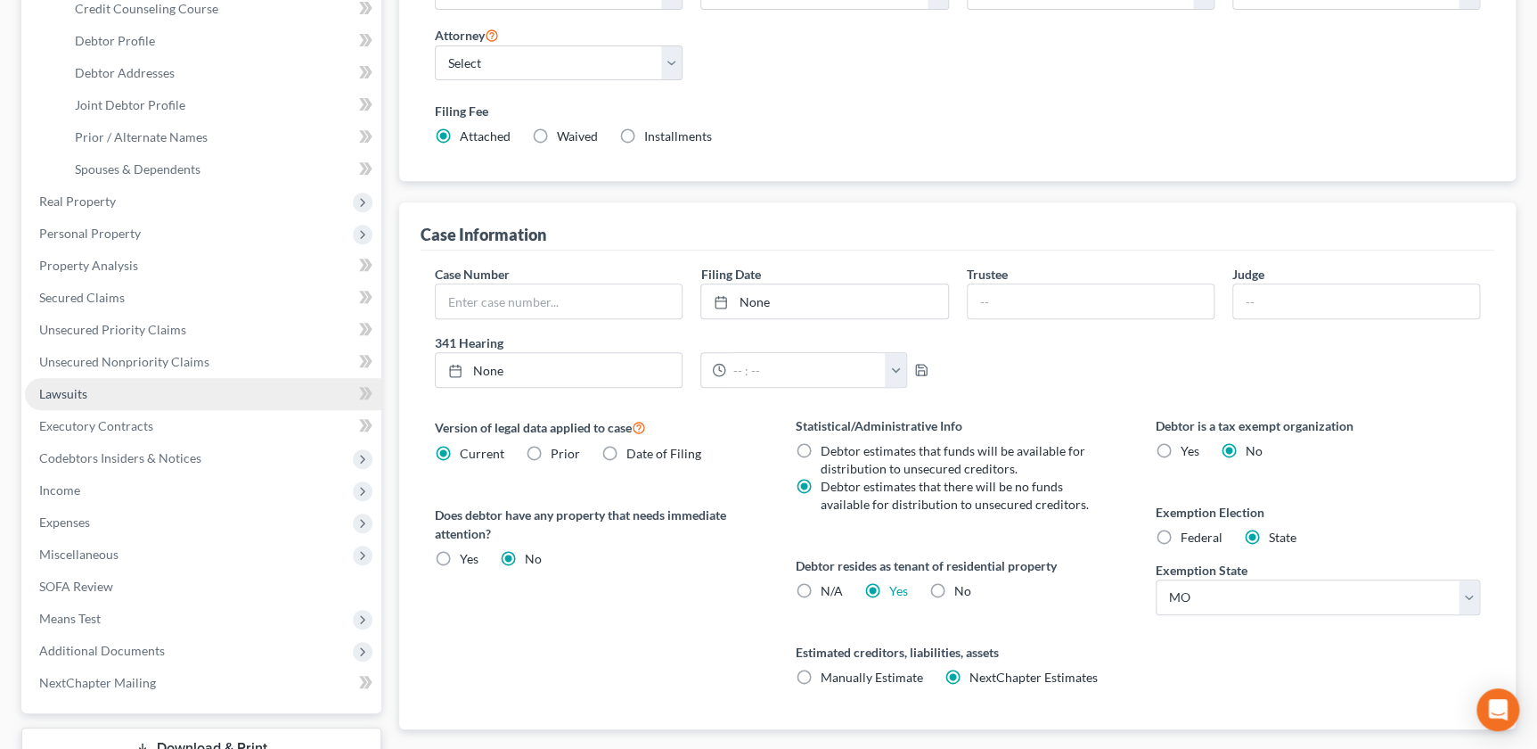
scroll to position [324, 0]
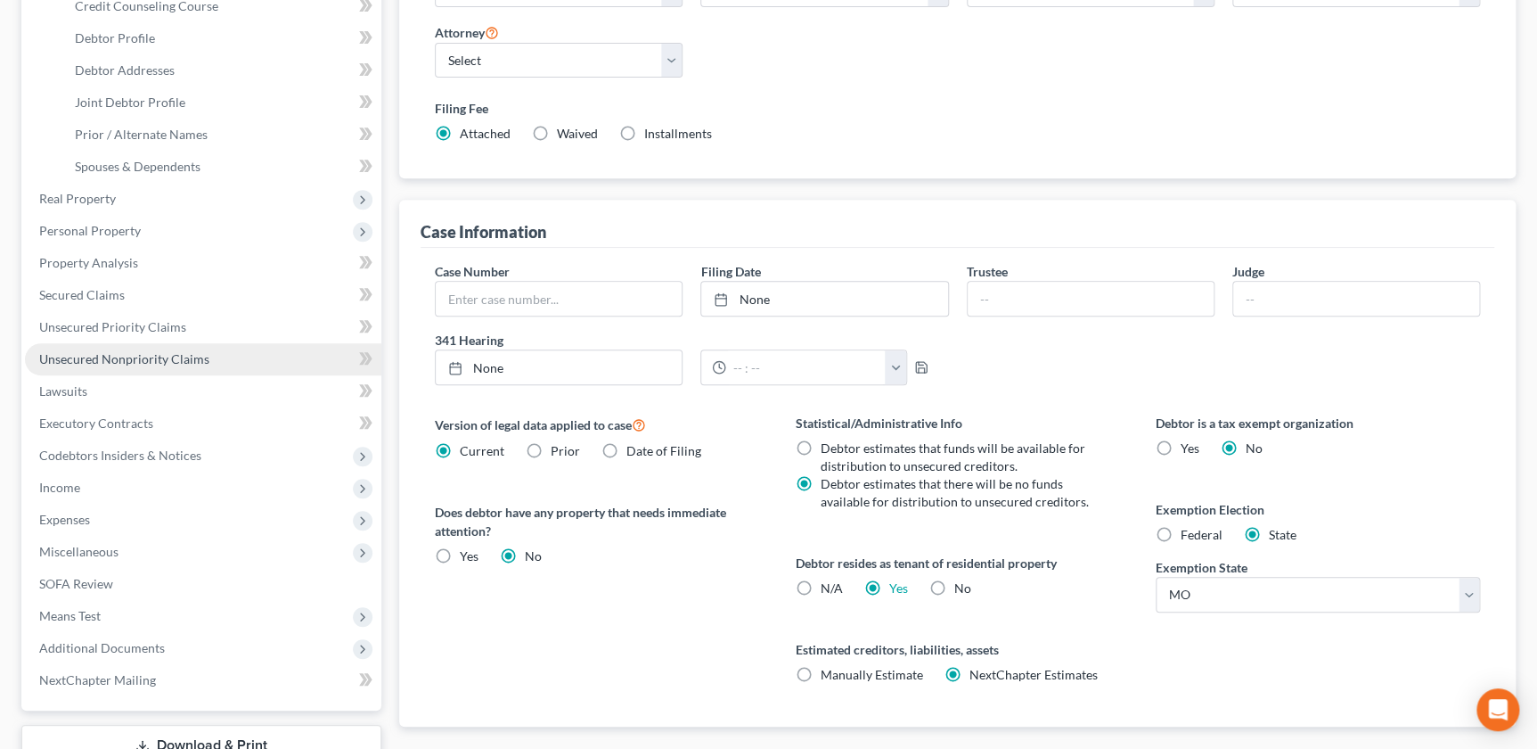
click at [155, 359] on span "Unsecured Nonpriority Claims" at bounding box center [124, 358] width 170 height 15
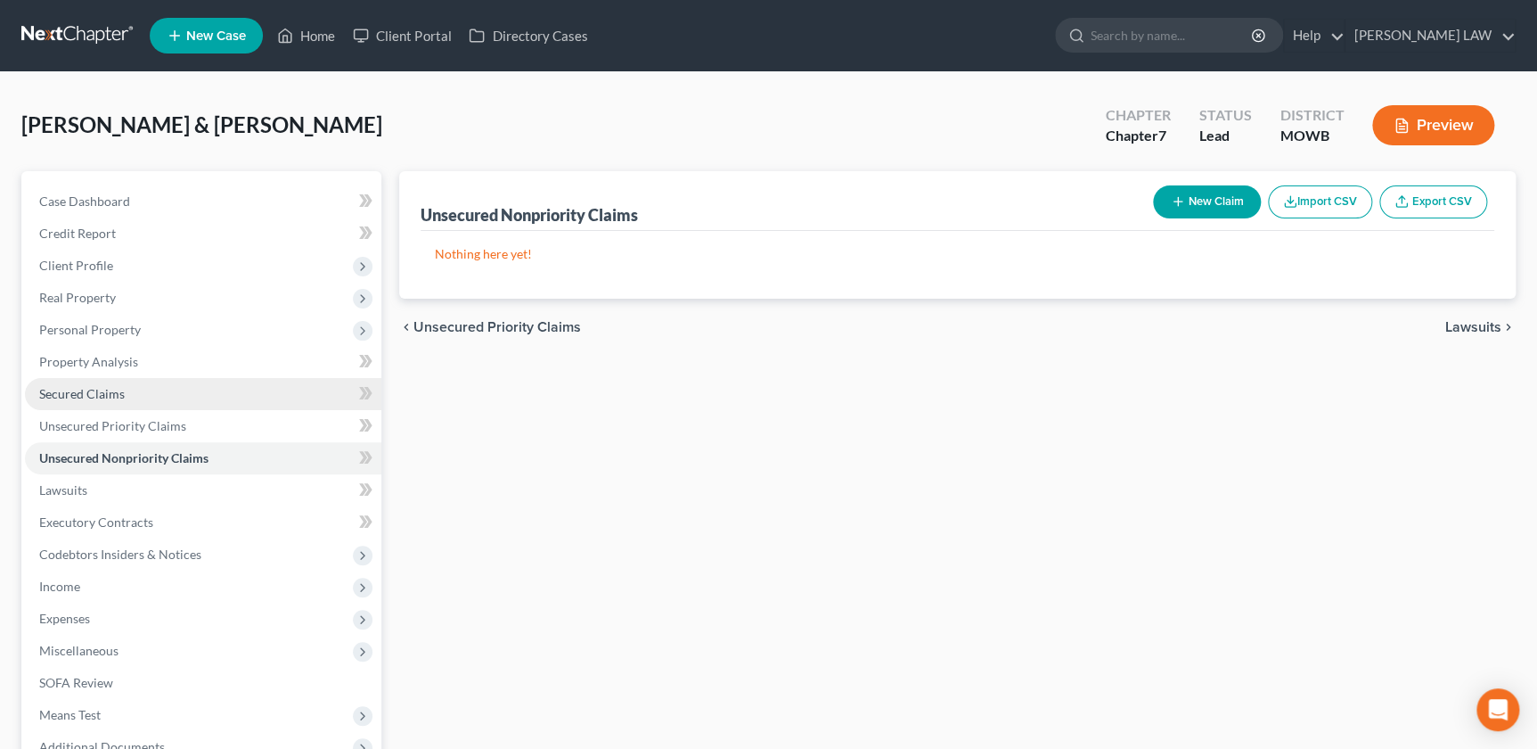
click at [104, 394] on span "Secured Claims" at bounding box center [82, 393] width 86 height 15
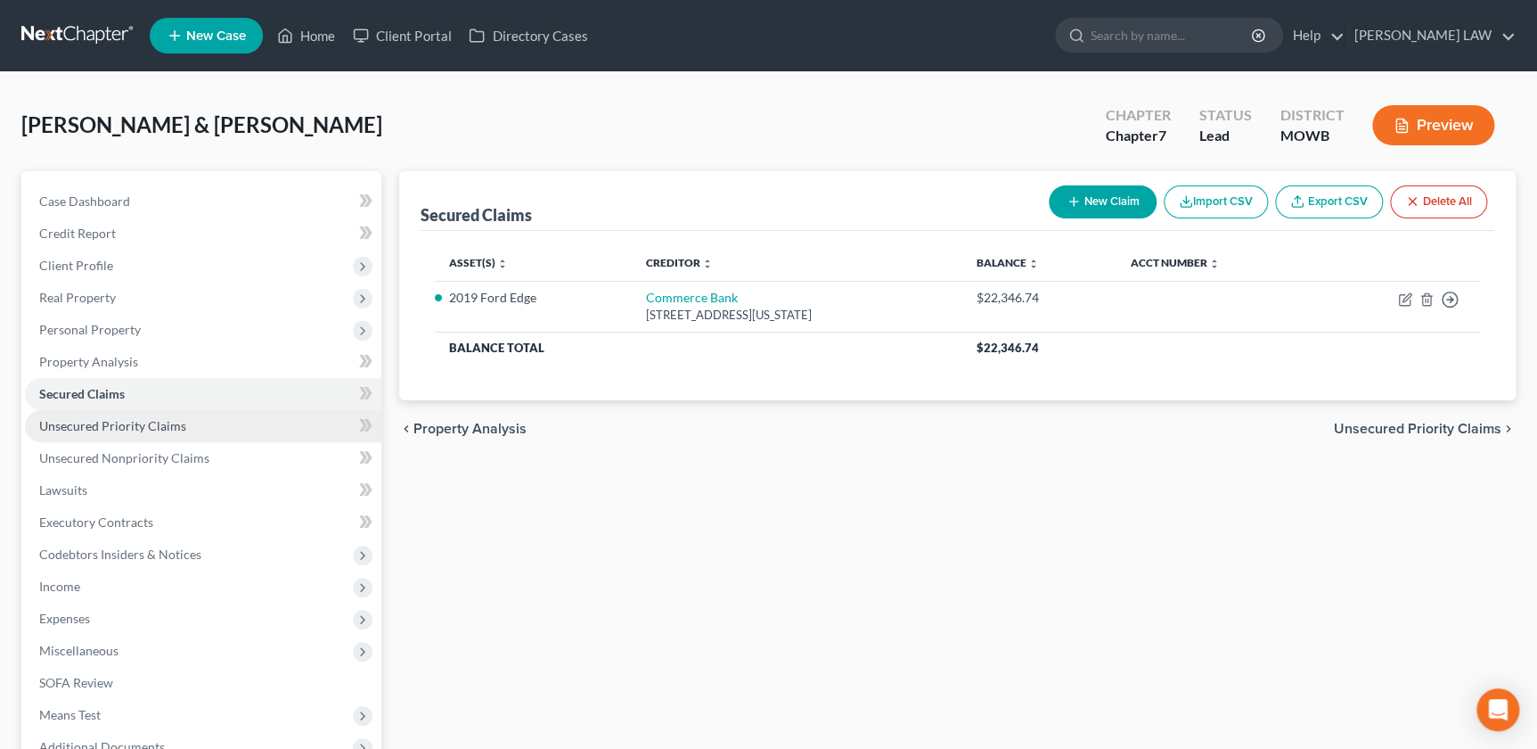
click at [110, 425] on span "Unsecured Priority Claims" at bounding box center [112, 425] width 147 height 15
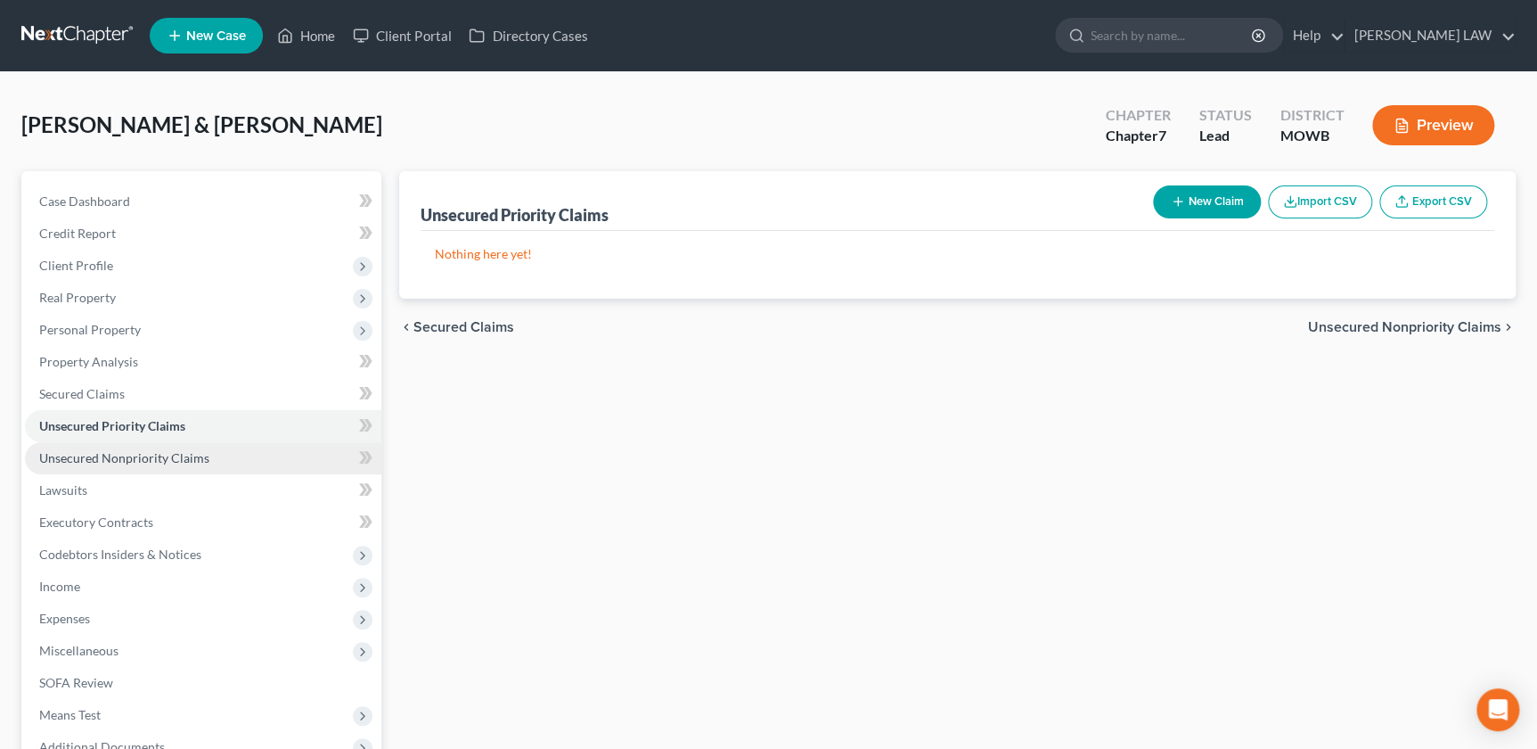
click at [113, 445] on link "Unsecured Nonpriority Claims" at bounding box center [203, 458] width 356 height 32
click at [1183, 210] on button "New Claim" at bounding box center [1207, 201] width 108 height 33
select select "2"
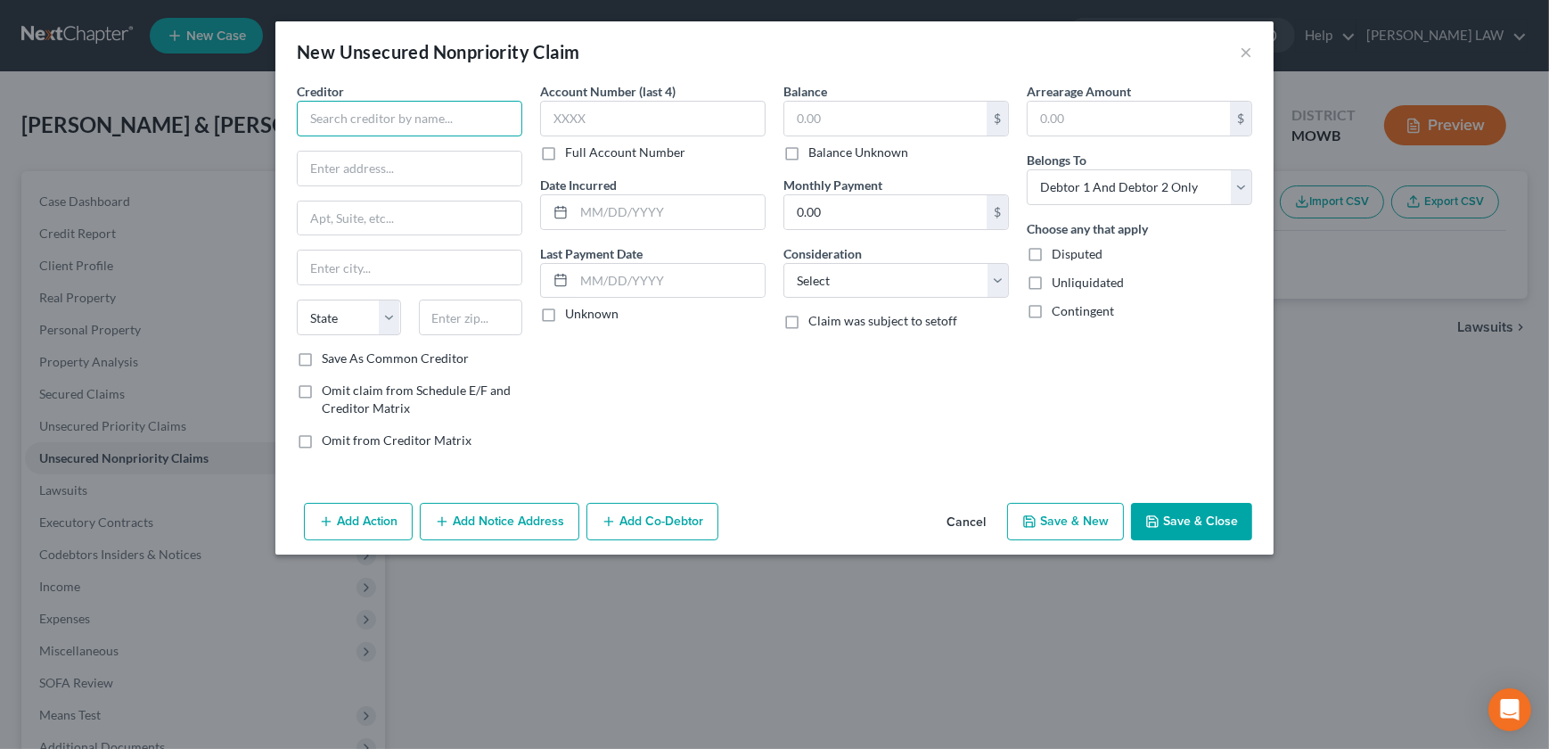
click at [356, 101] on input "text" at bounding box center [409, 119] width 225 height 36
click at [422, 154] on div "Affirm Inc" at bounding box center [403, 150] width 185 height 18
type input "Affirm Inc"
type input "[STREET_ADDRESS][US_STATE]"
type input "[GEOGRAPHIC_DATA]"
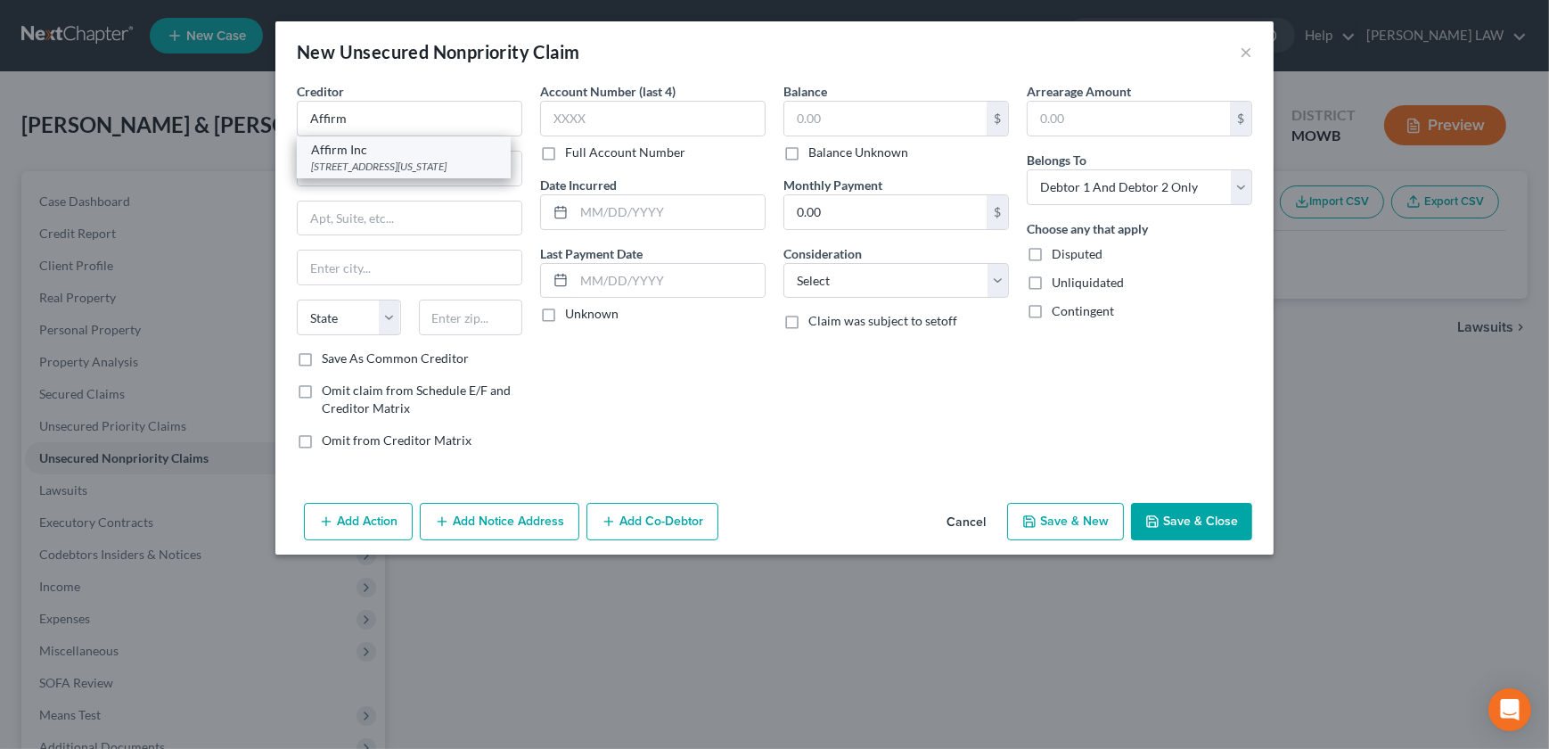
select select "4"
type input "94108"
click at [865, 116] on input "text" at bounding box center [885, 119] width 202 height 34
type input "38"
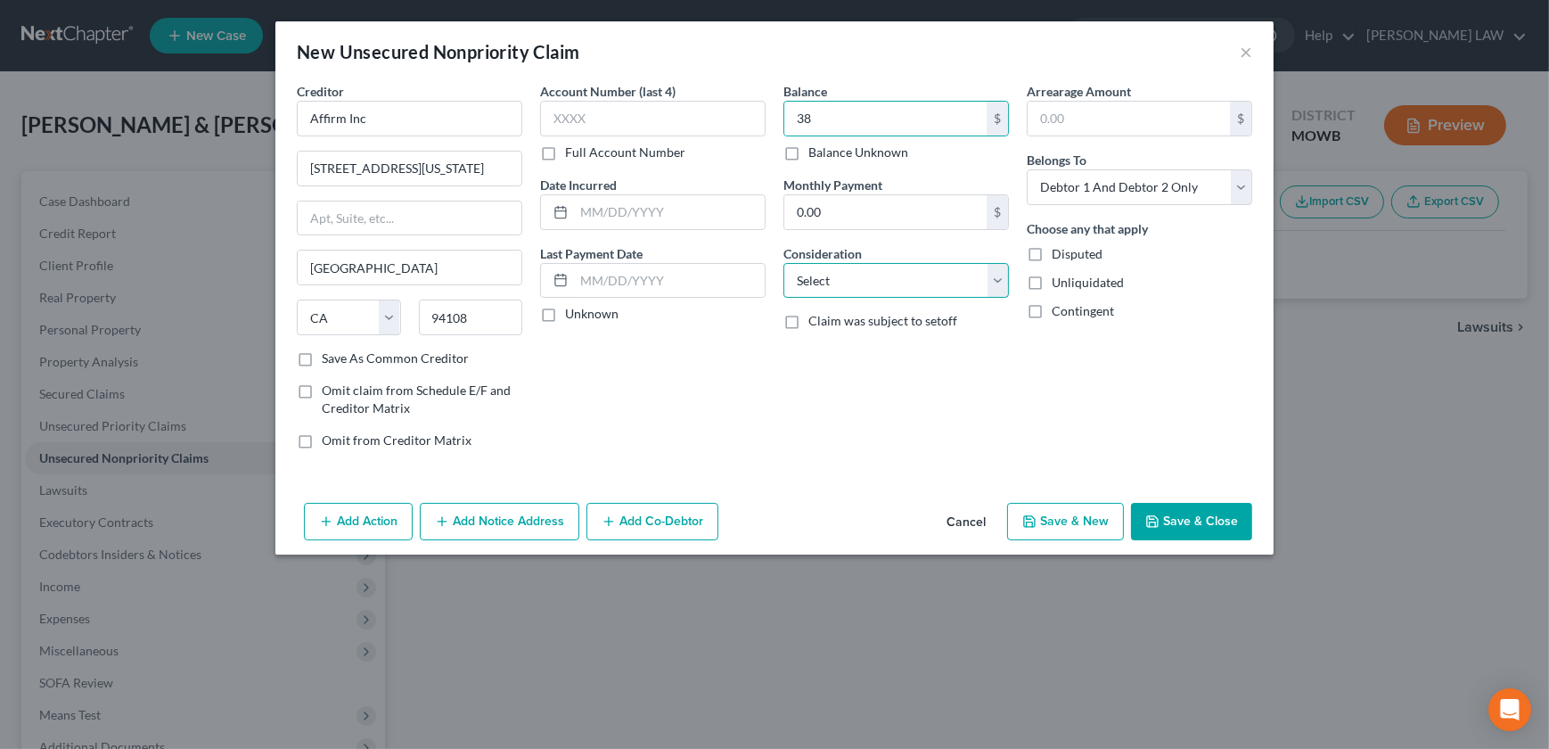
drag, startPoint x: 896, startPoint y: 262, endPoint x: 900, endPoint y: 299, distance: 37.7
click at [896, 265] on select "Select Cable / Satellite Services Collection Agency Credit Card Debt Debt Couns…" at bounding box center [895, 281] width 225 height 36
select select "2"
click at [783, 263] on select "Select Cable / Satellite Services Collection Agency Credit Card Debt Debt Couns…" at bounding box center [895, 281] width 225 height 36
click at [1155, 517] on icon "button" at bounding box center [1152, 521] width 14 height 14
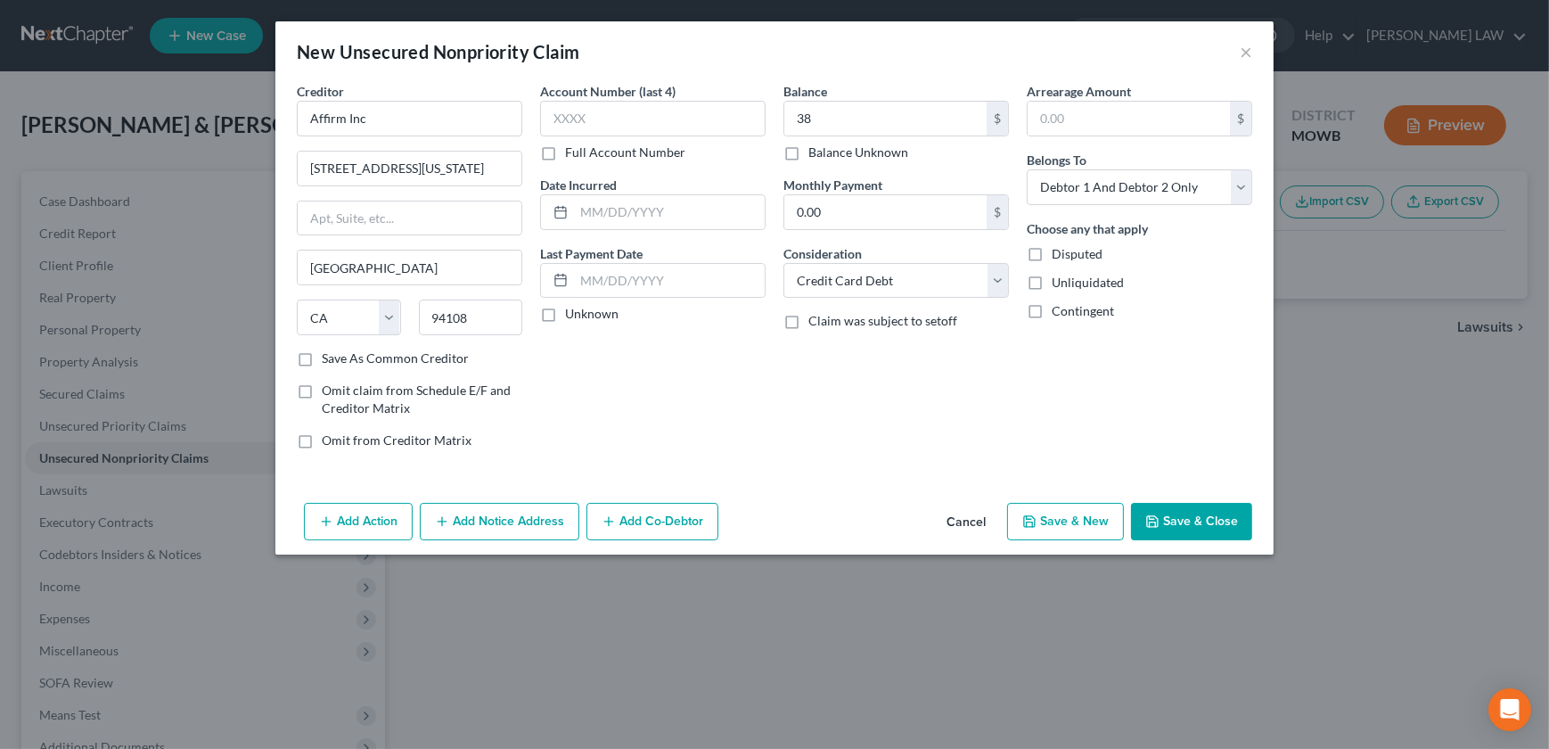
type input "38.00"
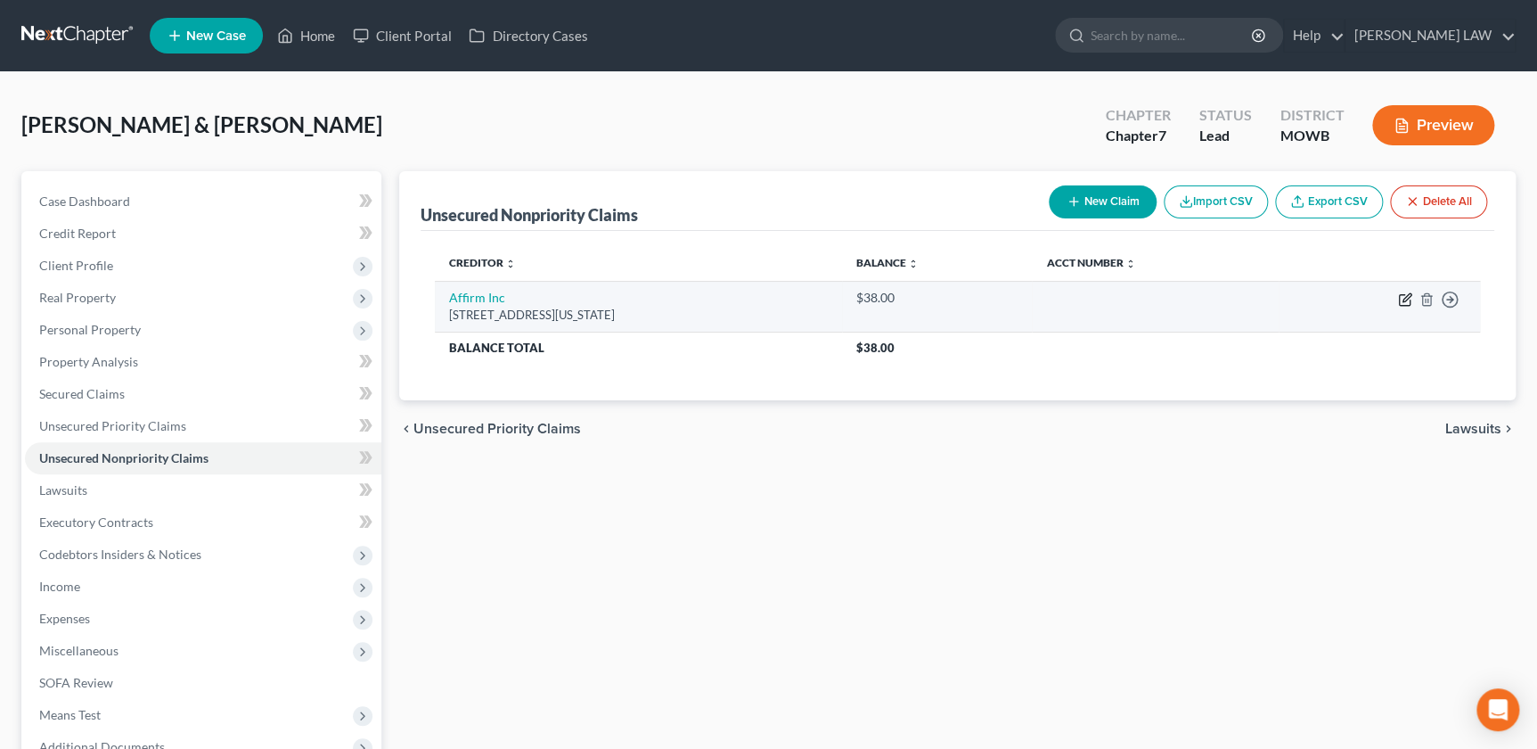
click at [1408, 295] on icon "button" at bounding box center [1407, 297] width 8 height 8
select select "4"
select select "2"
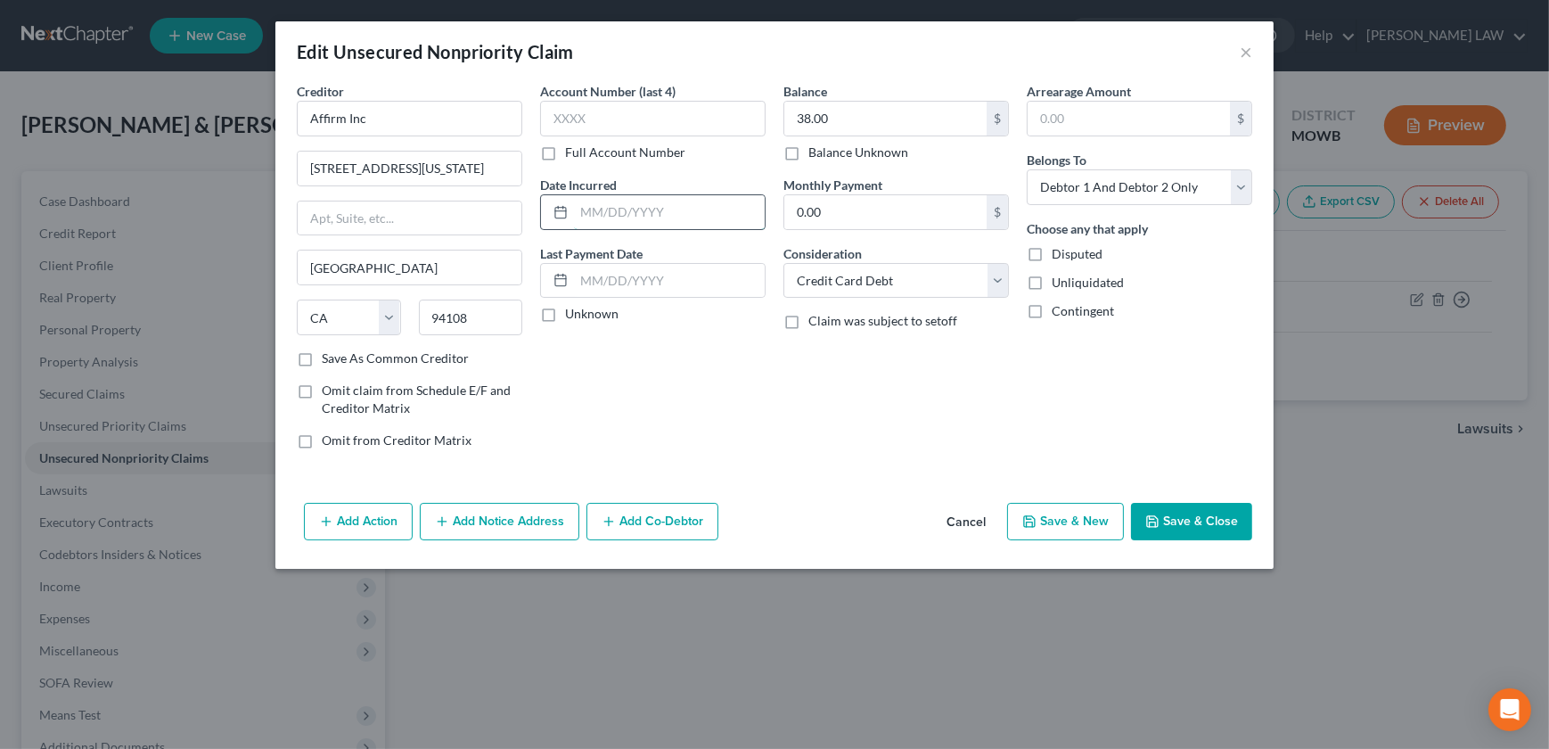
click at [615, 212] on input "text" at bounding box center [669, 212] width 191 height 34
type input "[DATE]"
click at [1174, 517] on button "Save & Close" at bounding box center [1191, 521] width 121 height 37
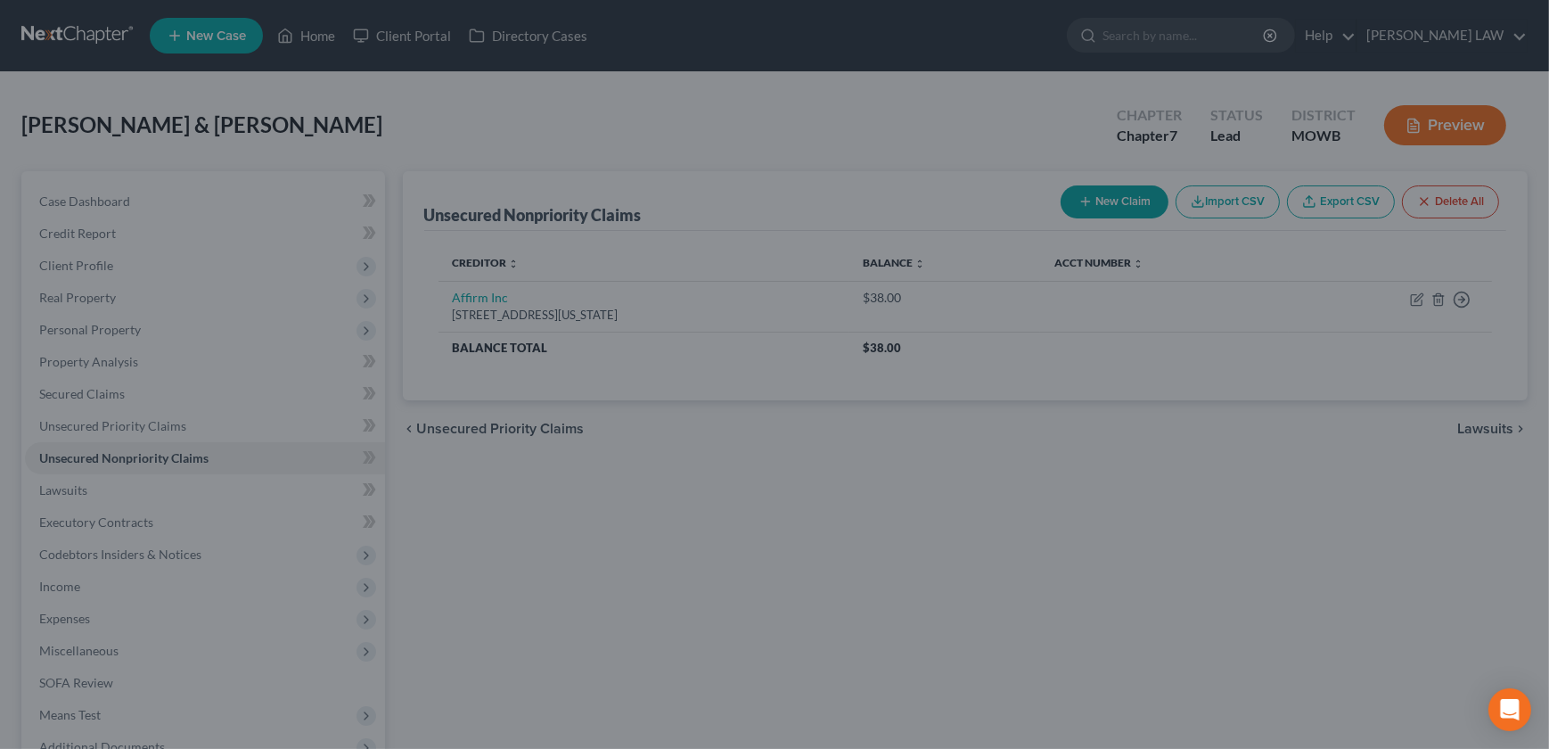
type input "0"
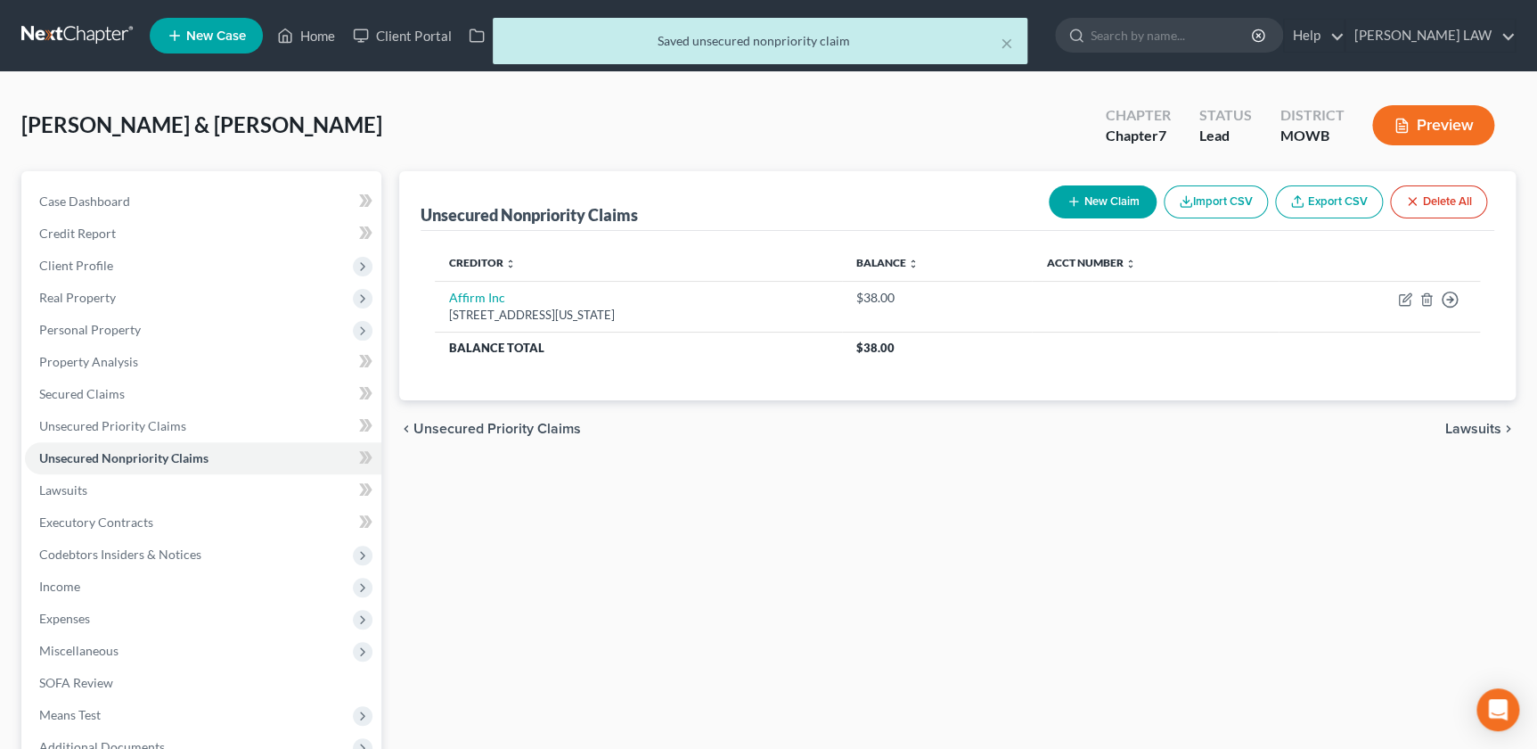
click at [1115, 193] on button "New Claim" at bounding box center [1103, 201] width 108 height 33
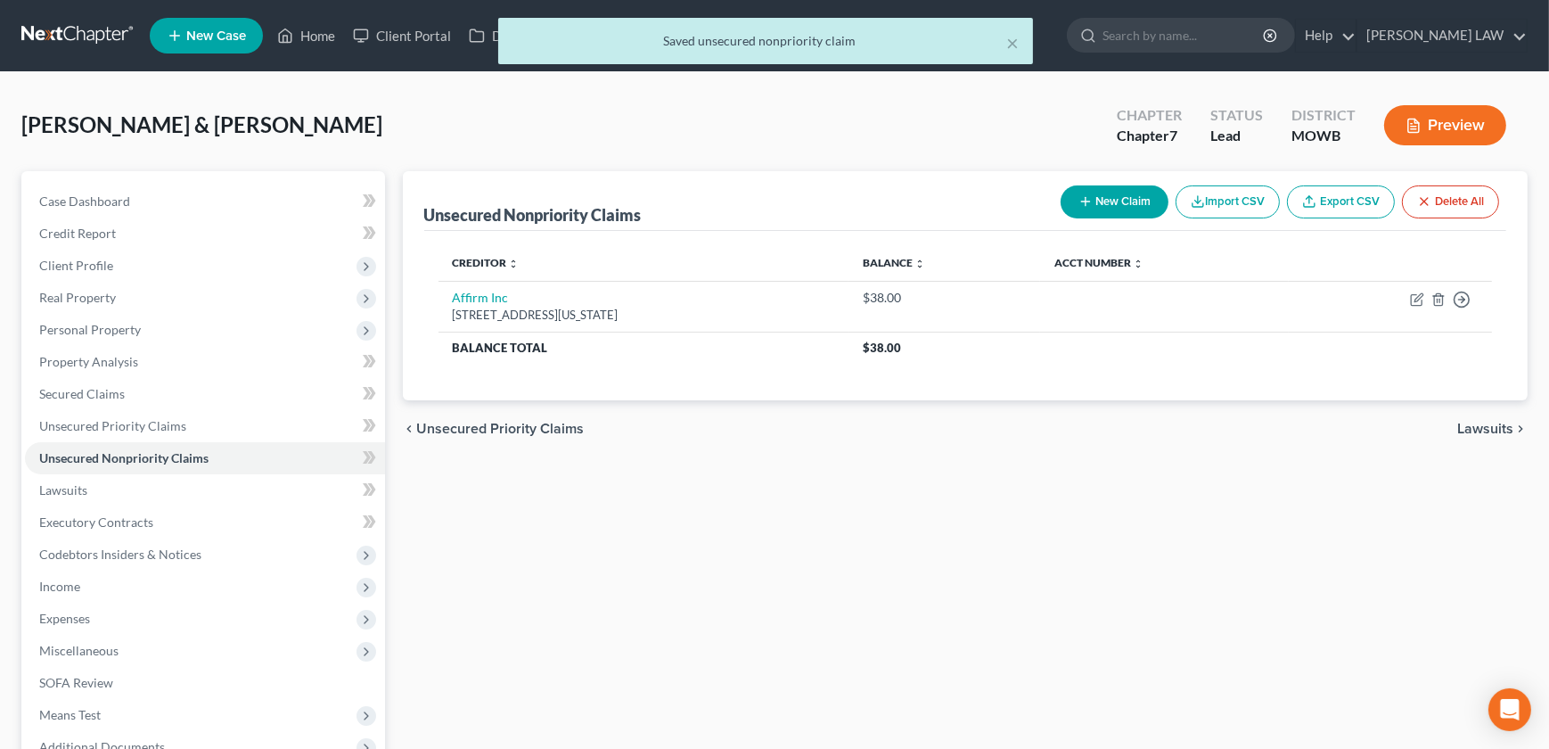
select select "2"
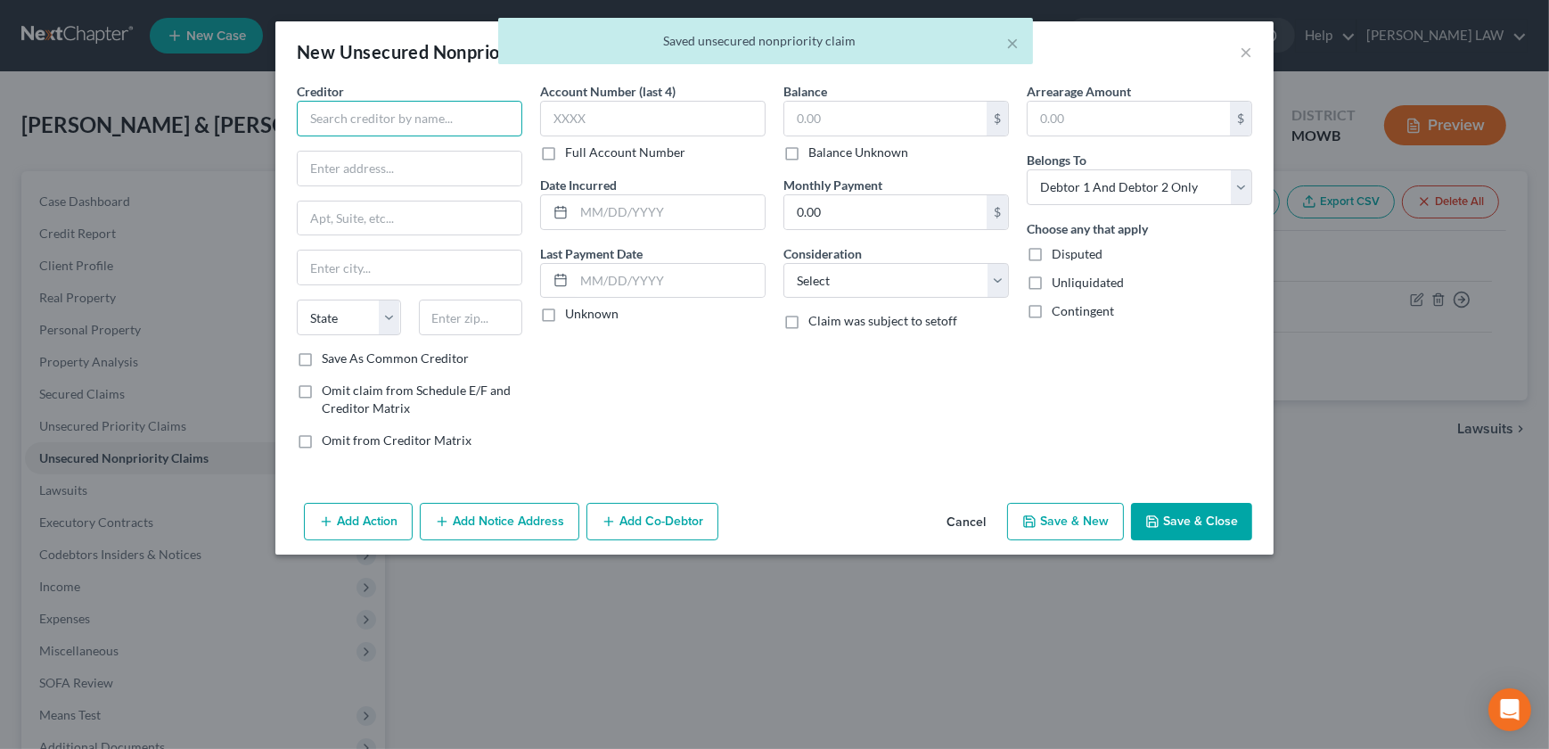
click at [393, 115] on input "text" at bounding box center [409, 119] width 225 height 36
click at [438, 169] on div "[STREET_ADDRESS][US_STATE]" at bounding box center [403, 166] width 185 height 15
type input "Affirm Inc"
type input "[STREET_ADDRESS][US_STATE]"
type input "[GEOGRAPHIC_DATA]"
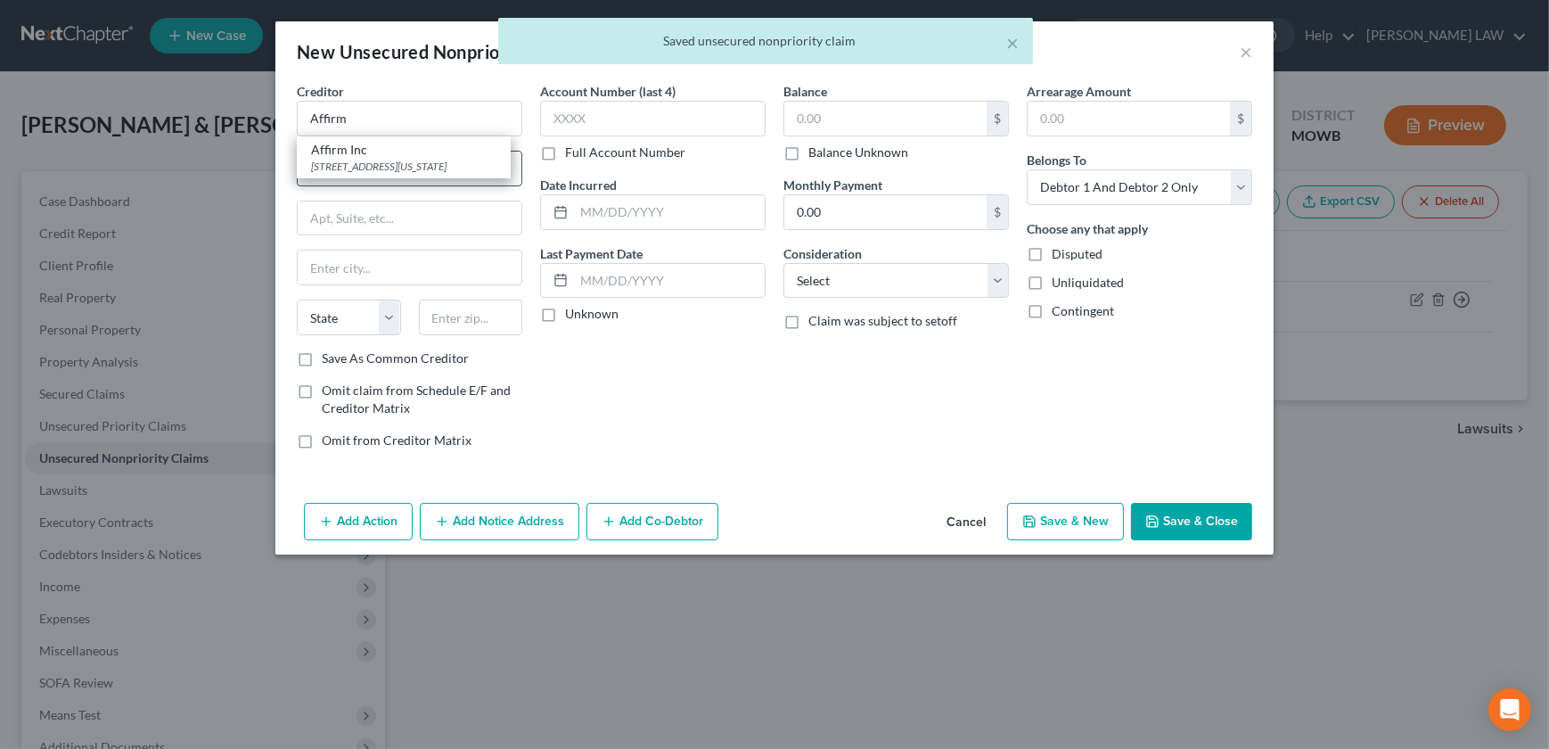
select select "4"
type input "94108"
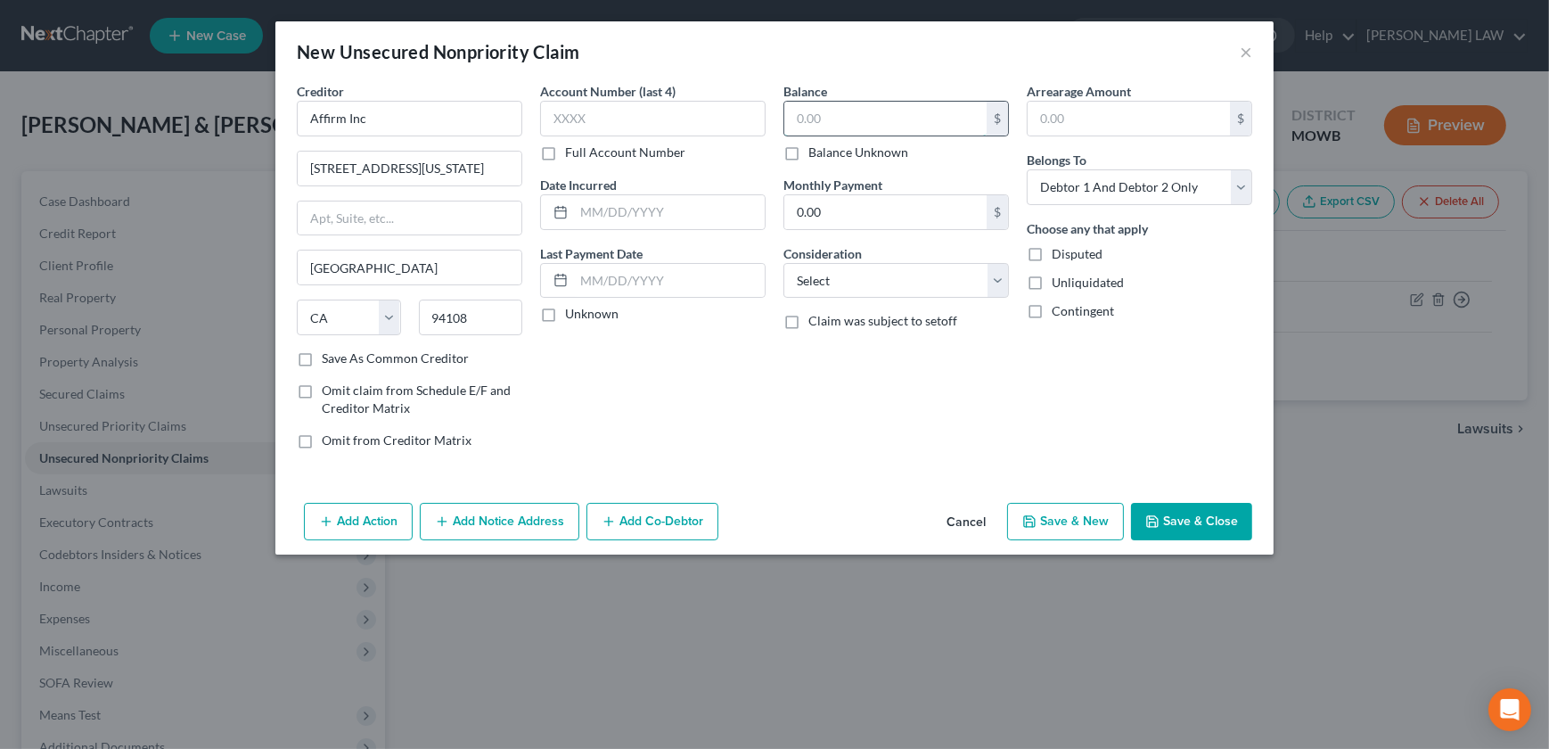
click at [887, 127] on input "text" at bounding box center [885, 119] width 202 height 34
type input "97"
click at [849, 278] on select "Select Cable / Satellite Services Collection Agency Credit Card Debt Debt Couns…" at bounding box center [895, 281] width 225 height 36
select select "2"
click at [783, 263] on select "Select Cable / Satellite Services Collection Agency Credit Card Debt Debt Couns…" at bounding box center [895, 281] width 225 height 36
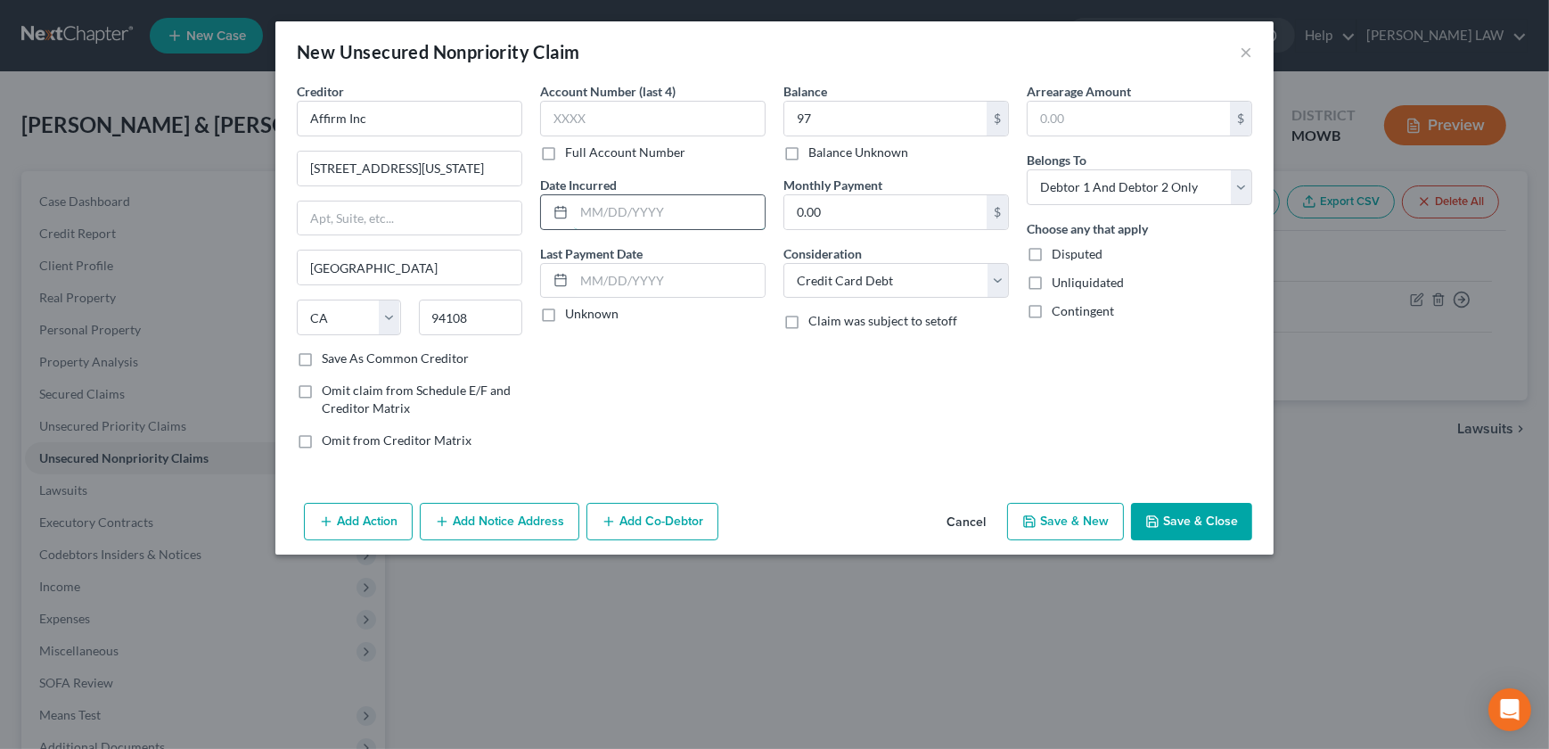
drag, startPoint x: 594, startPoint y: 217, endPoint x: 588, endPoint y: 206, distance: 12.8
click at [592, 217] on input "text" at bounding box center [669, 212] width 191 height 34
type input "[DATE]"
click at [1154, 526] on icon "button" at bounding box center [1152, 521] width 14 height 14
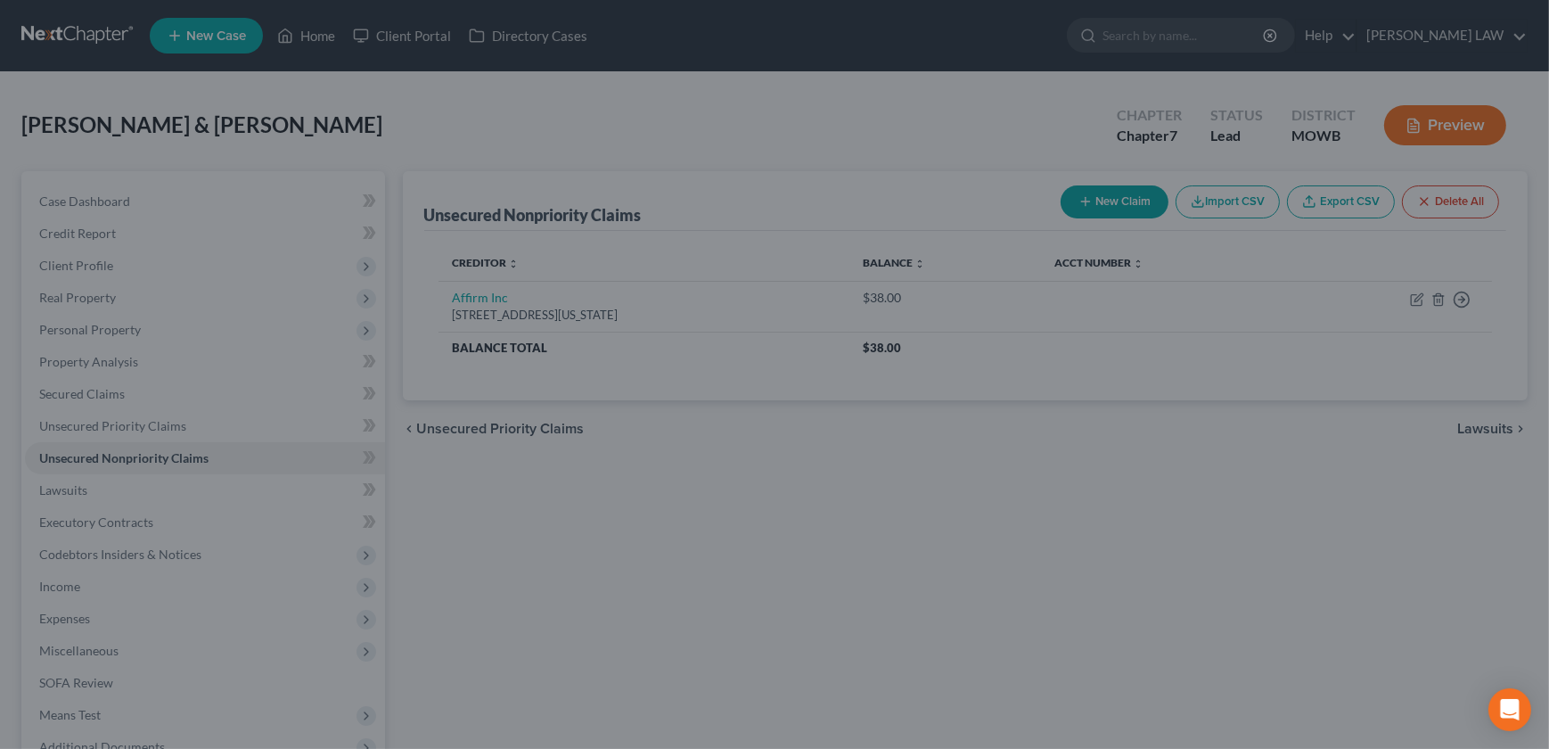
type input "97.00"
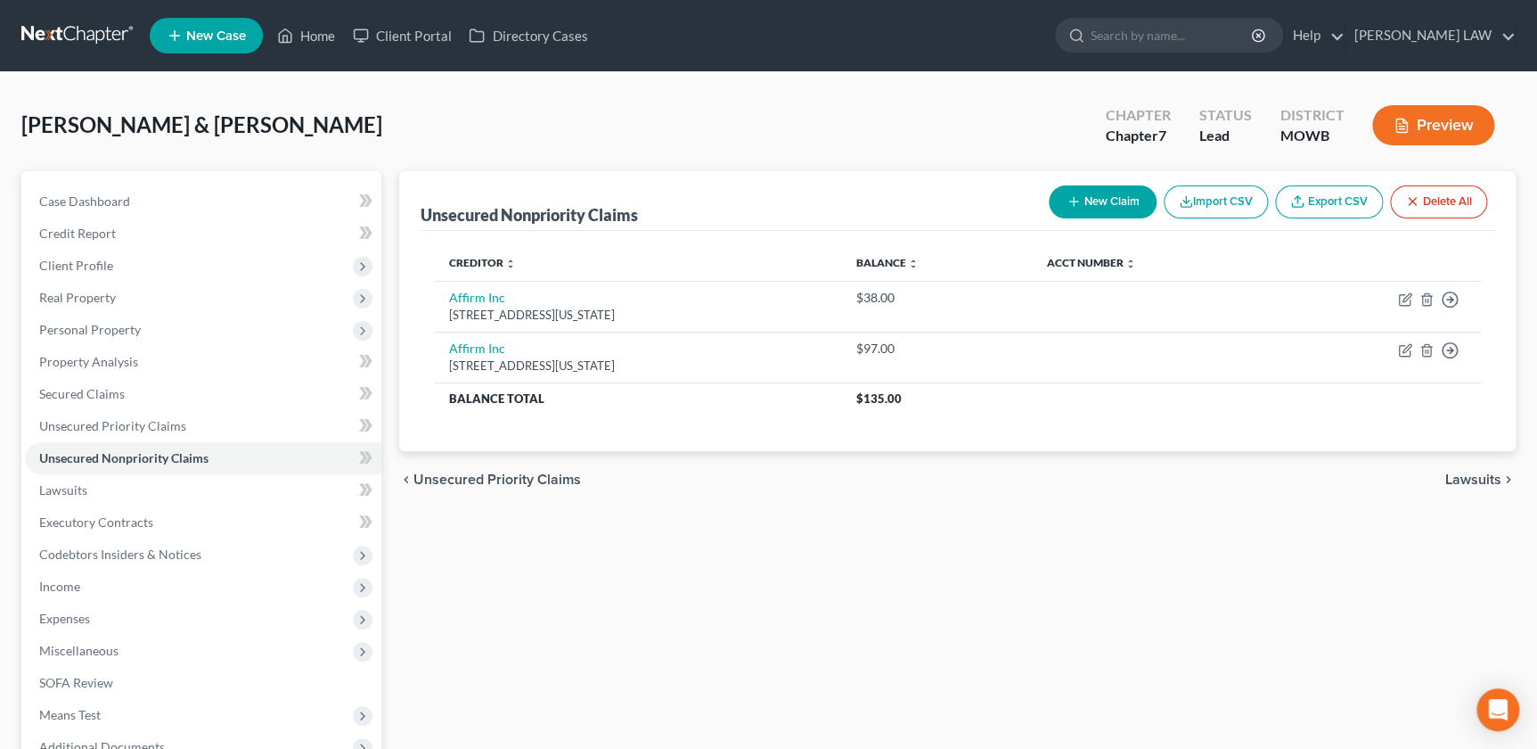
click at [1075, 205] on icon "button" at bounding box center [1074, 201] width 14 height 14
select select "2"
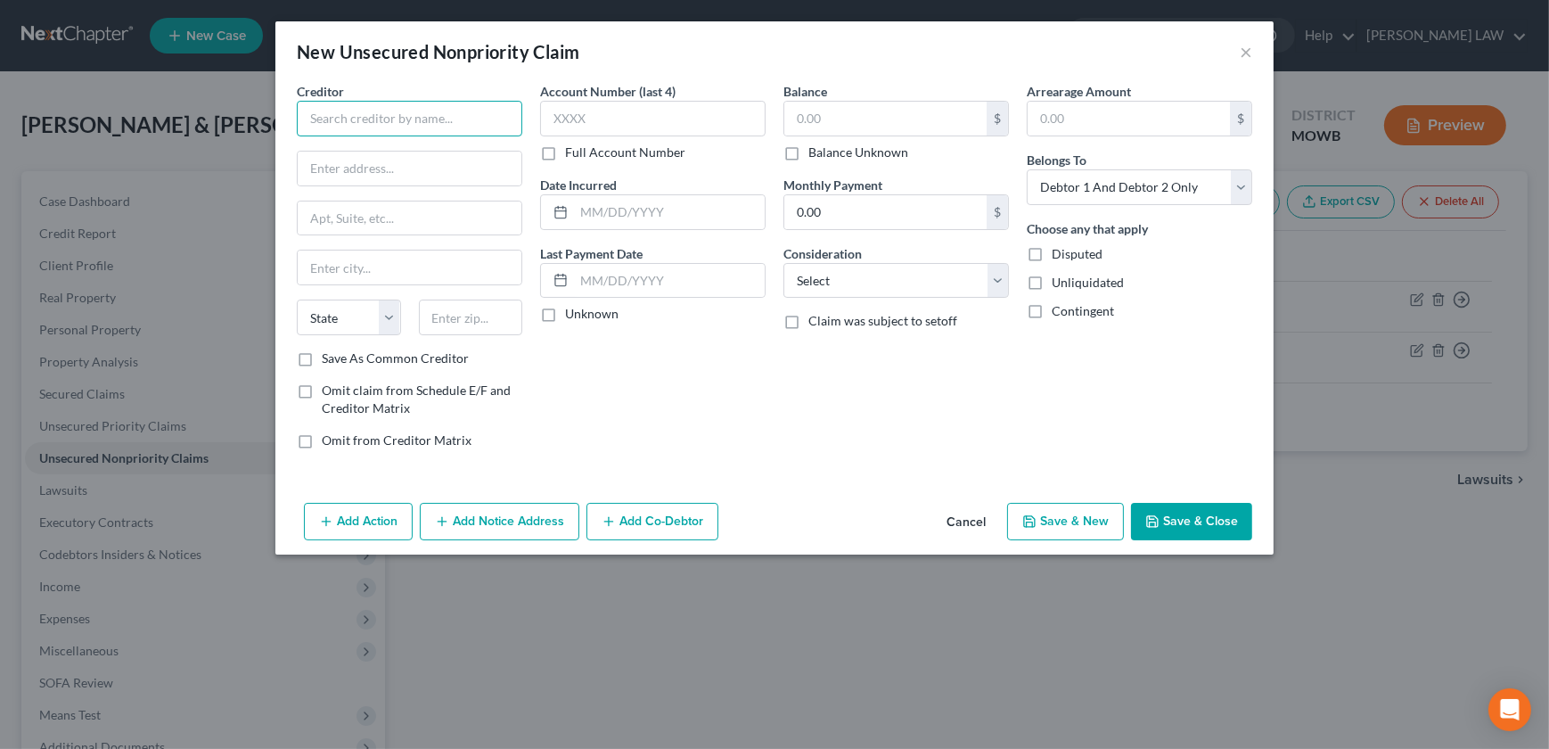
click at [401, 124] on input "text" at bounding box center [409, 119] width 225 height 36
type input "A"
drag, startPoint x: 367, startPoint y: 126, endPoint x: 278, endPoint y: 124, distance: 89.1
click at [278, 130] on div "Creditor * Axcssfn State [US_STATE] AK AR AZ CA CO CT DE DC [GEOGRAPHIC_DATA] […" at bounding box center [774, 289] width 998 height 414
type input "Axcess Financial"
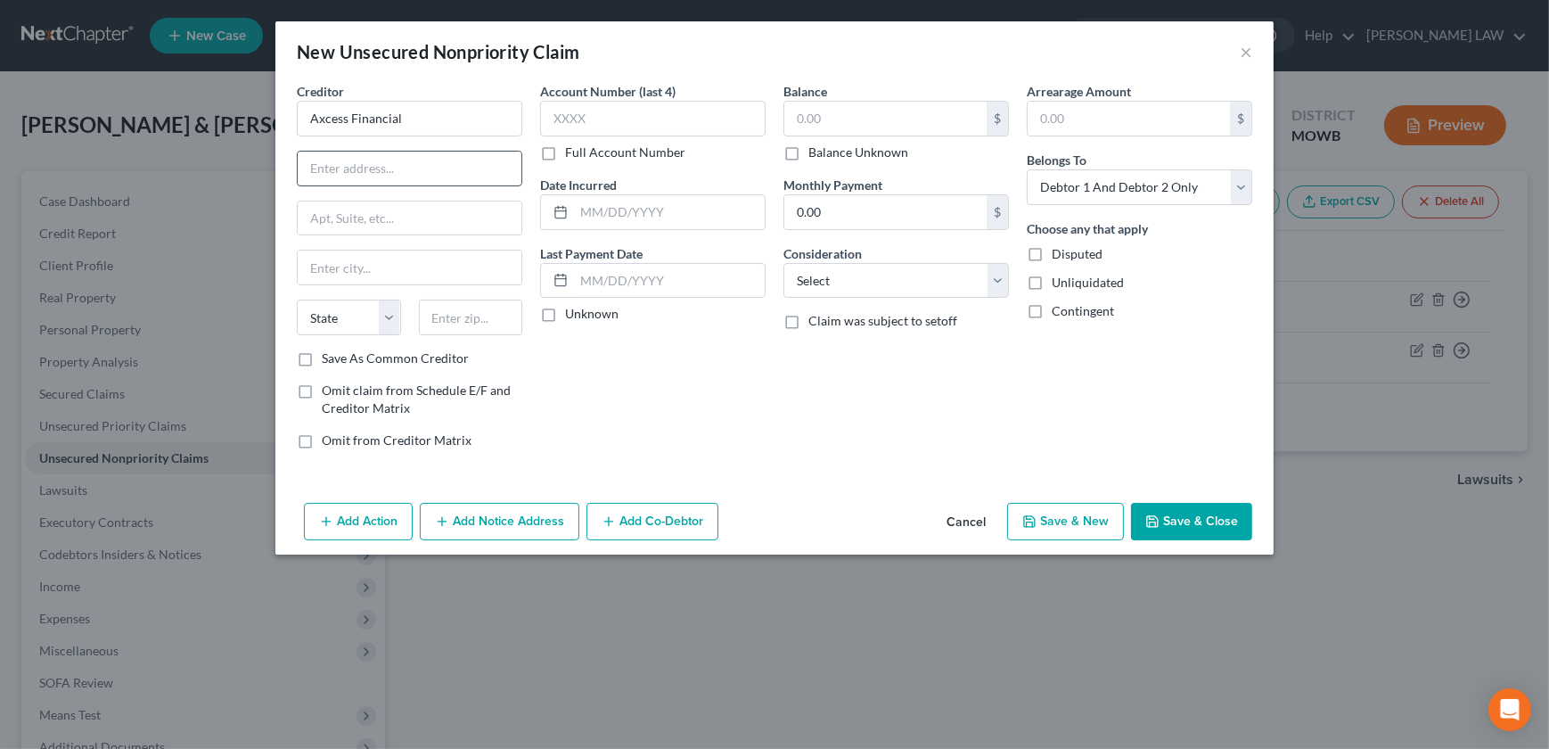
drag, startPoint x: 381, startPoint y: 152, endPoint x: 391, endPoint y: 153, distance: 10.7
click at [382, 160] on input "text" at bounding box center [410, 169] width 224 height 34
type input "[STREET_ADDRESS][PERSON_NAME]"
type input "45236"
type input "[GEOGRAPHIC_DATA]"
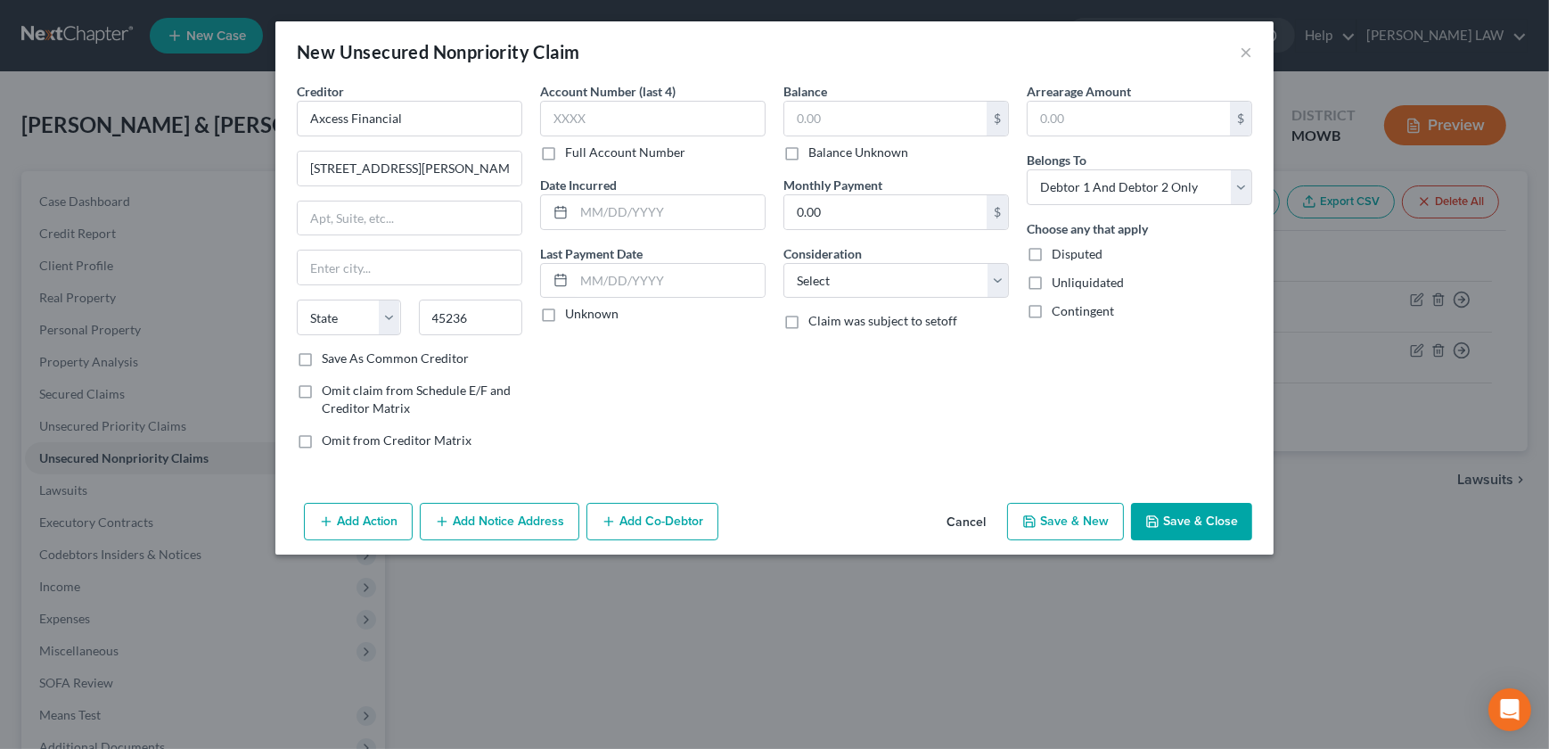
select select "36"
click at [576, 217] on input "text" at bounding box center [669, 212] width 191 height 34
type input "[DATE]"
click at [853, 122] on input "text" at bounding box center [885, 119] width 202 height 34
type input "1,166"
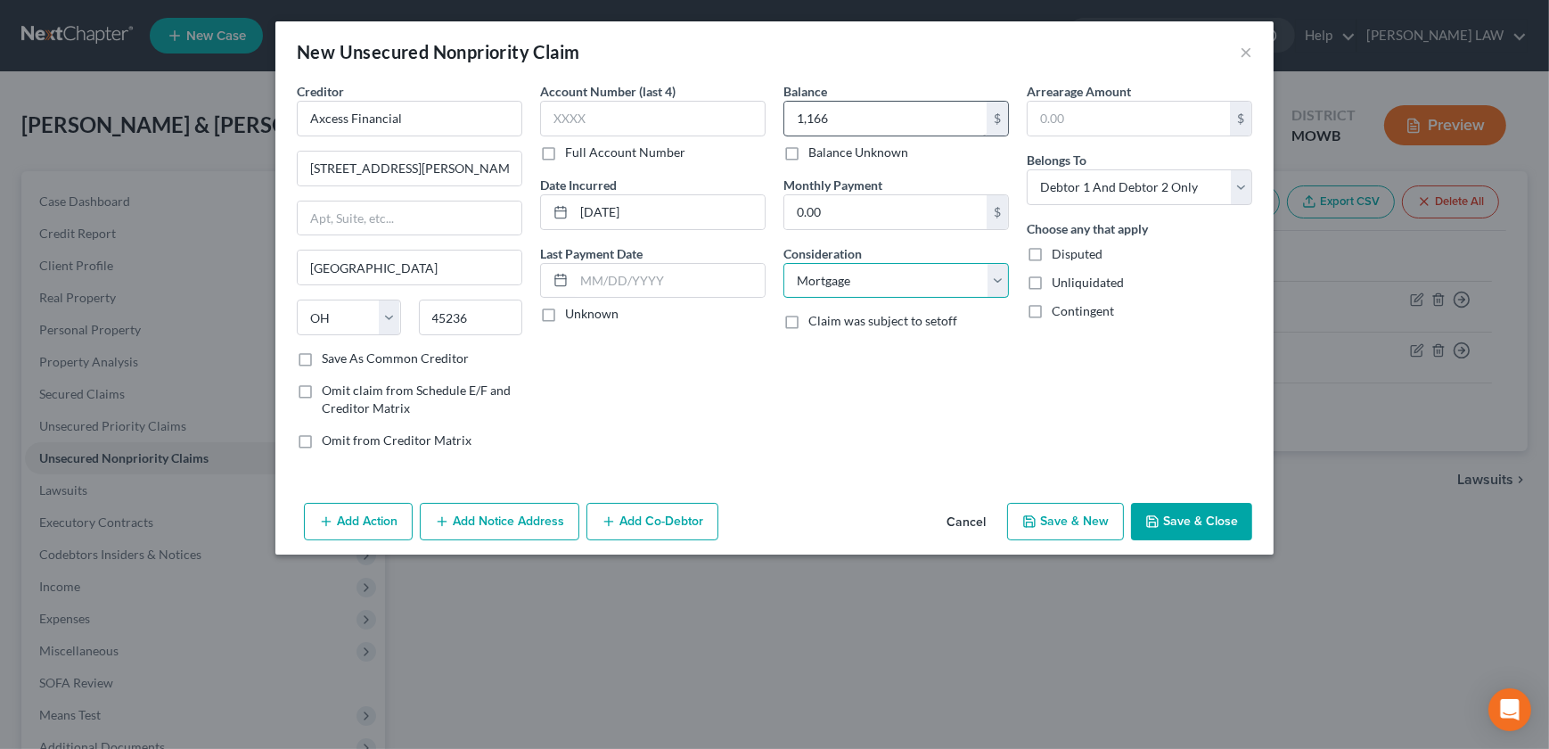
select select "10"
click at [1058, 526] on button "Save & New" at bounding box center [1065, 521] width 117 height 37
select select "2"
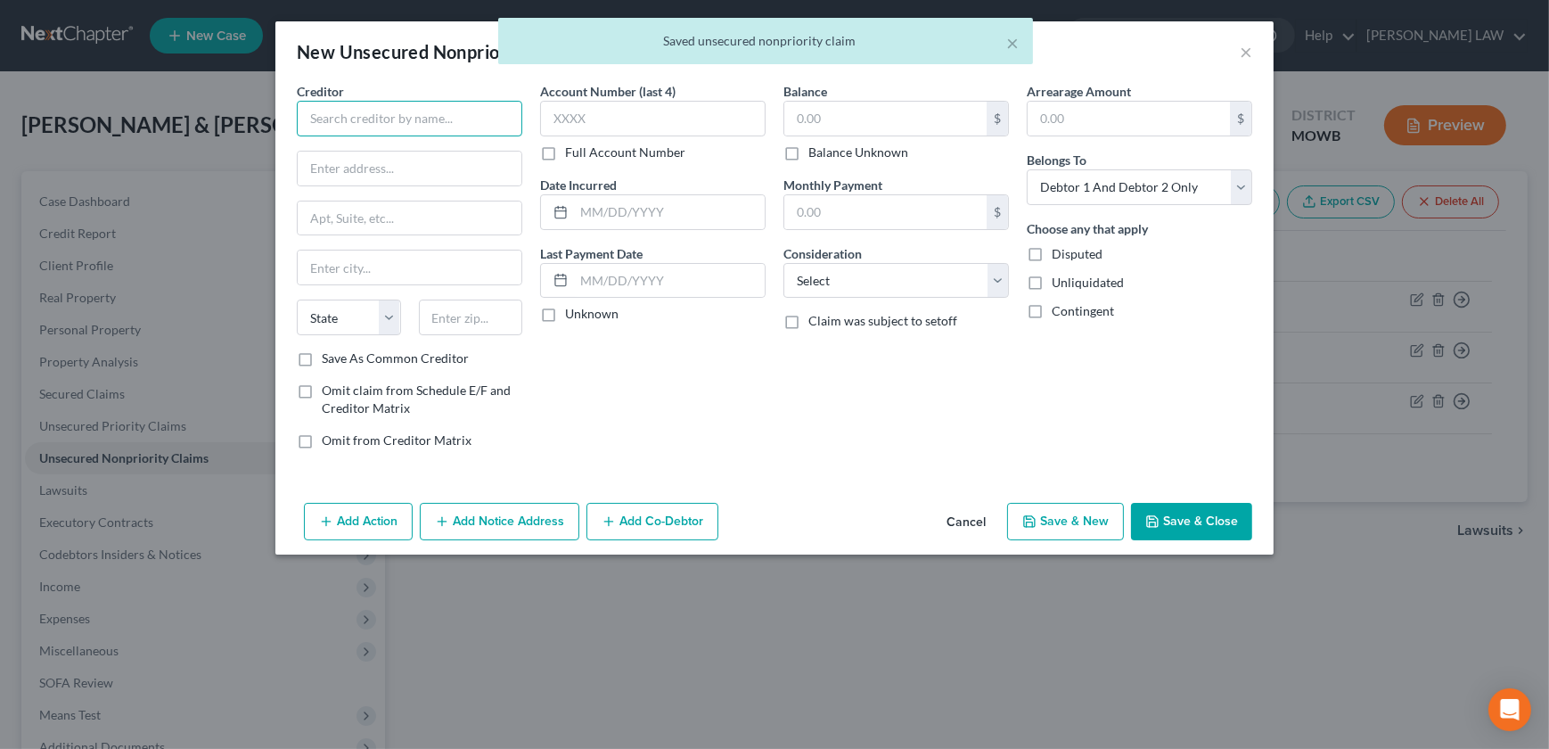
click at [416, 128] on input "text" at bounding box center [409, 119] width 225 height 36
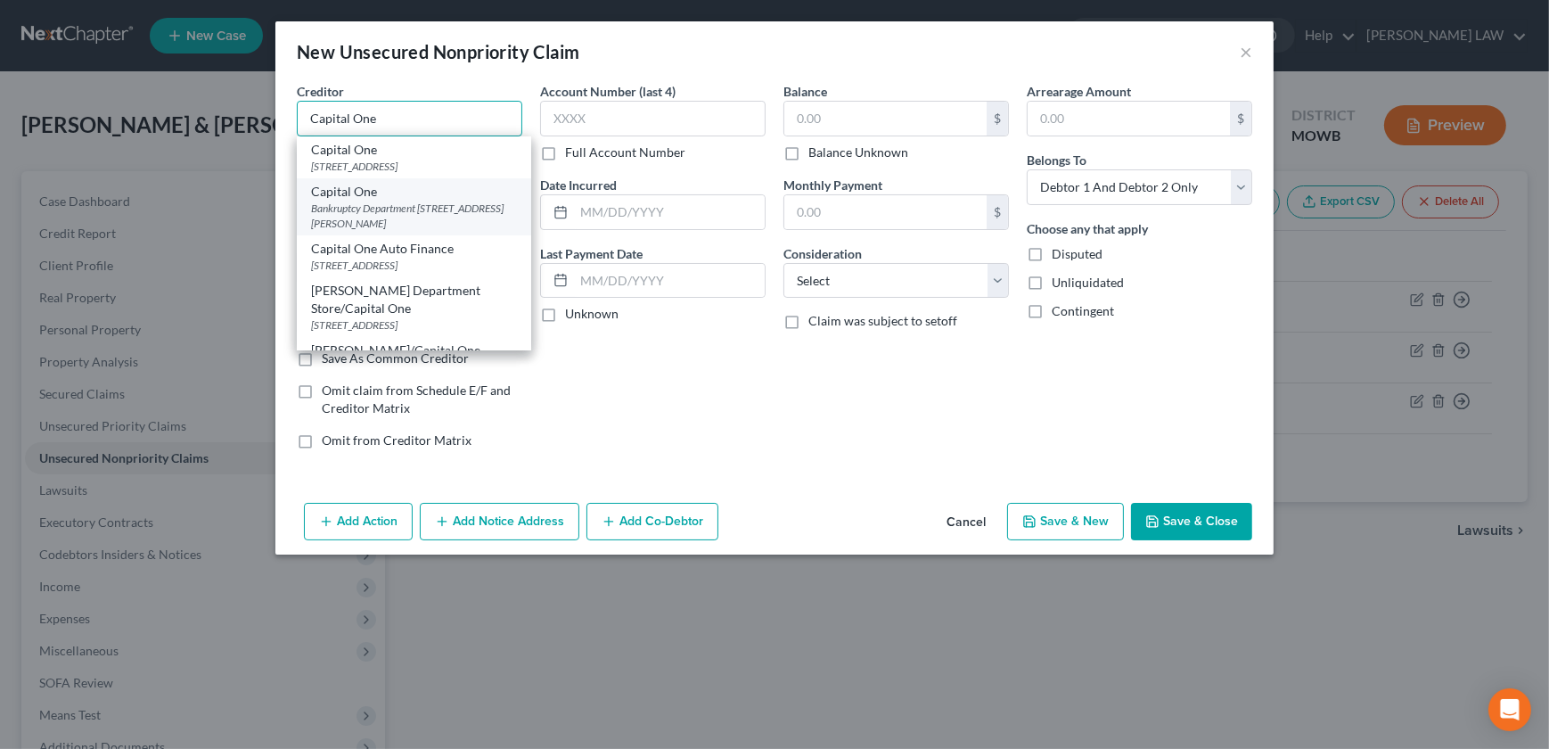
type input "Capital One"
click at [430, 201] on div "Bankruptcy Department [STREET_ADDRESS][PERSON_NAME]" at bounding box center [414, 216] width 206 height 30
type input "Bankruptcy Department"
type input "1680 Capital One Dr"
type input "[PERSON_NAME]"
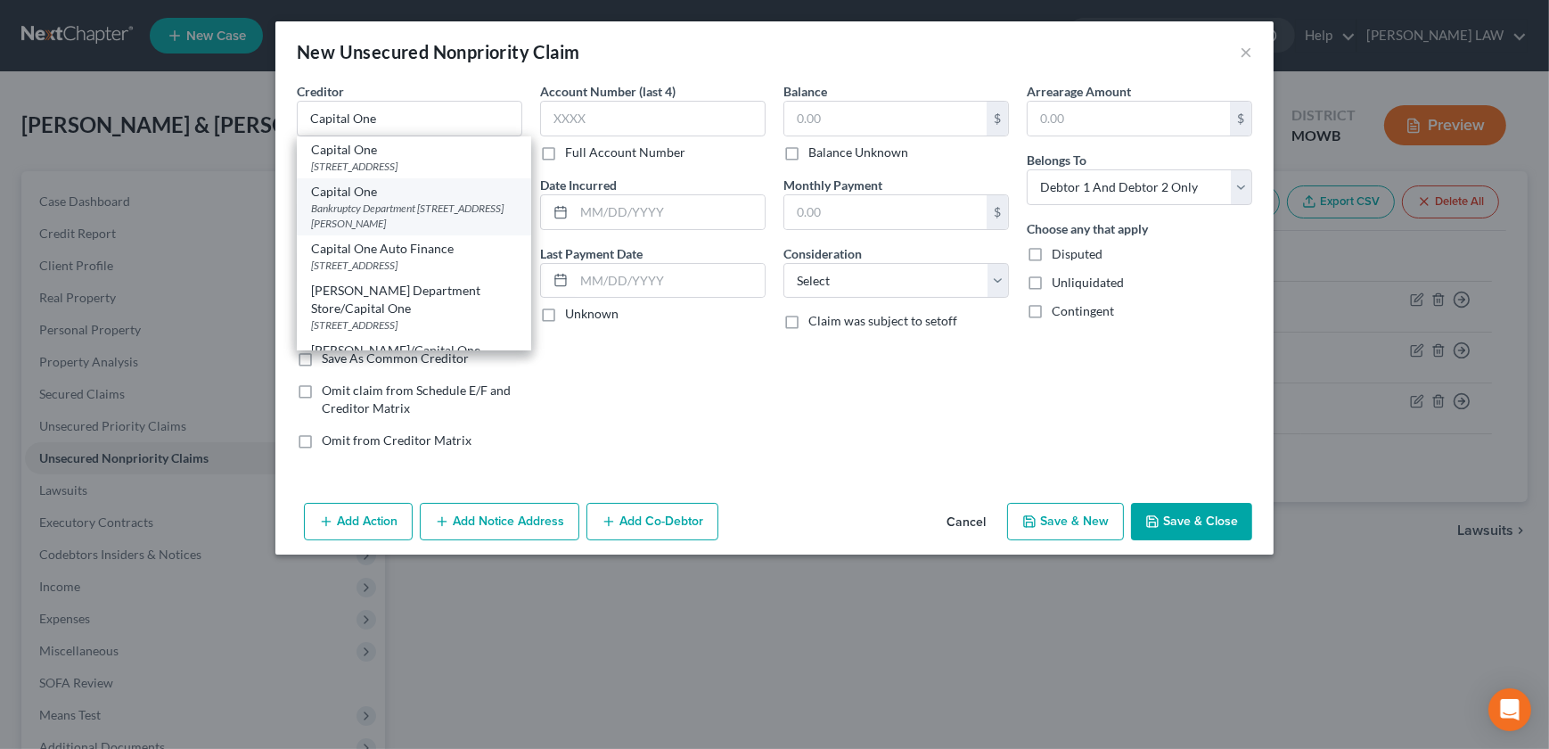
select select "48"
type input "22102"
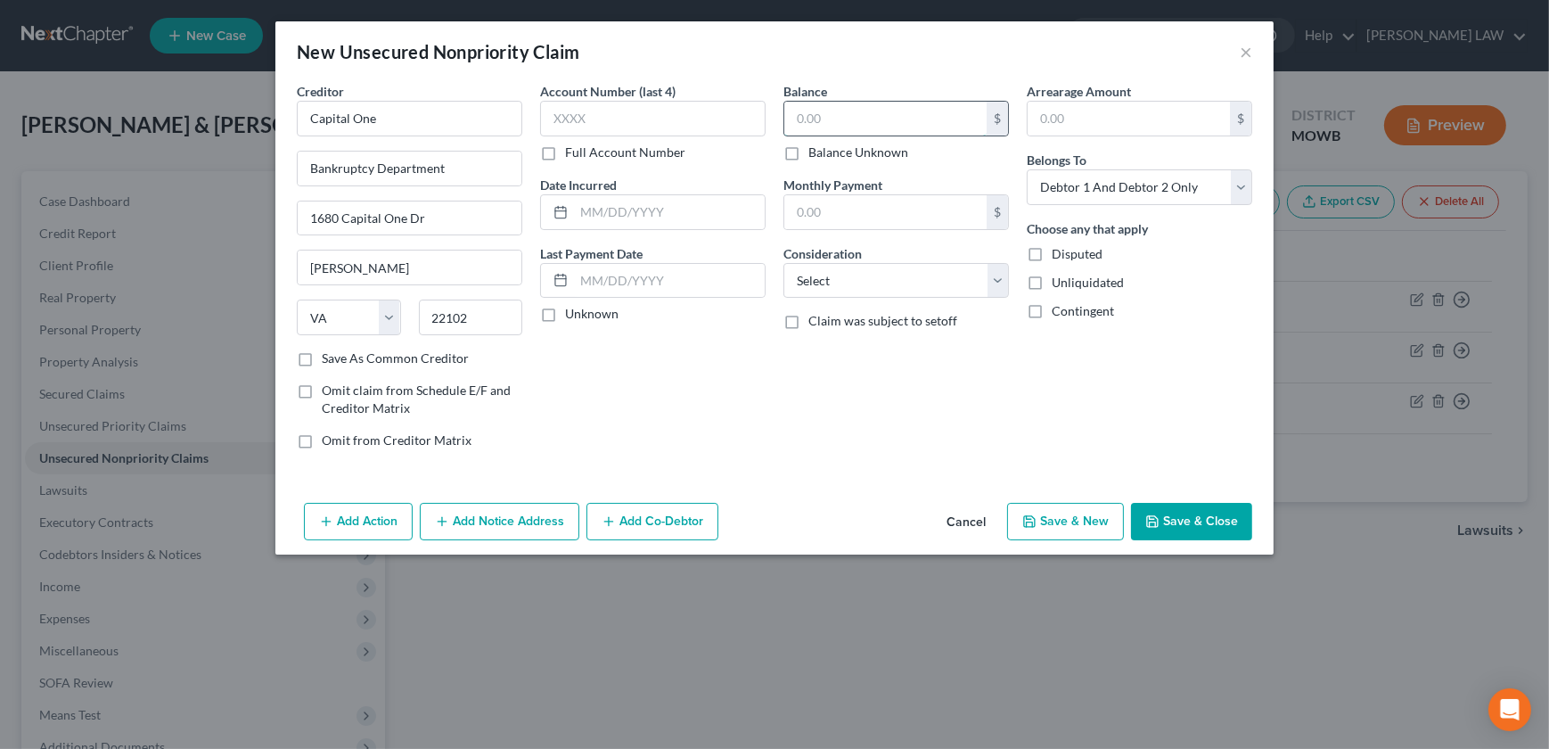
click at [821, 102] on input "text" at bounding box center [885, 119] width 202 height 34
type input "451"
click at [874, 283] on select "Select Cable / Satellite Services Collection Agency Credit Card Debt Debt Couns…" at bounding box center [895, 281] width 225 height 36
select select "2"
click at [783, 263] on select "Select Cable / Satellite Services Collection Agency Credit Card Debt Debt Couns…" at bounding box center [895, 281] width 225 height 36
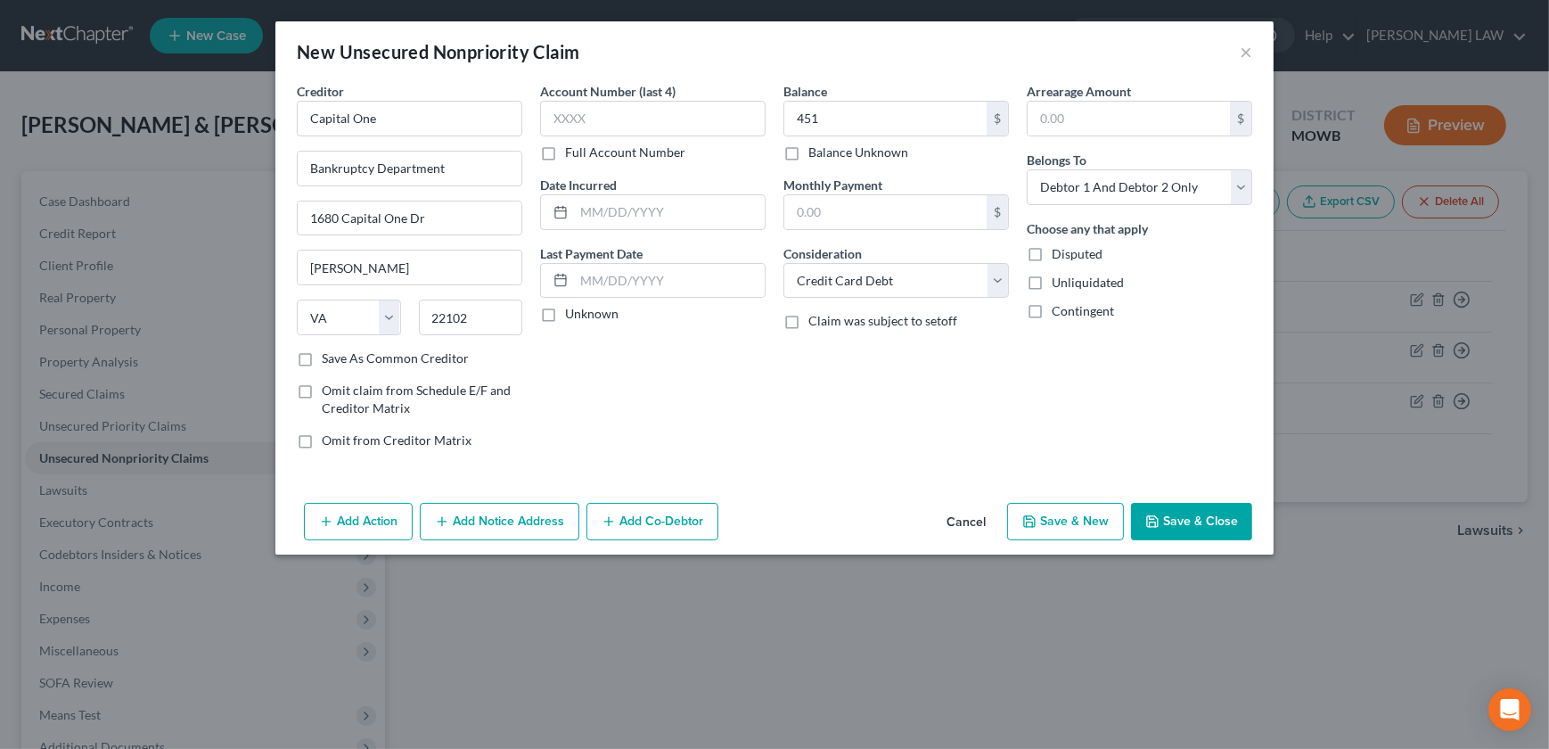
click at [1043, 512] on button "Save & New" at bounding box center [1065, 521] width 117 height 37
select select "2"
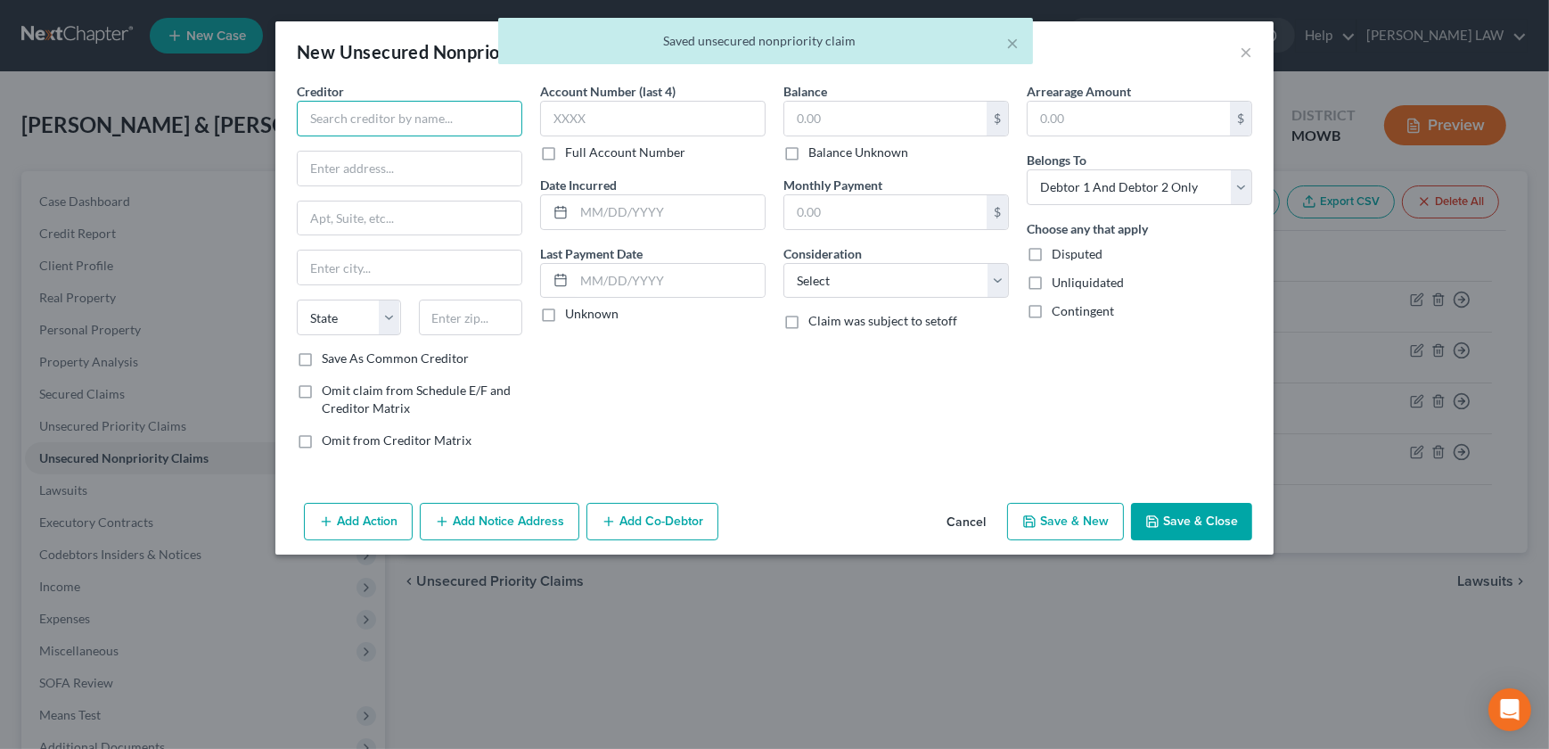
click at [330, 110] on input "text" at bounding box center [409, 119] width 225 height 36
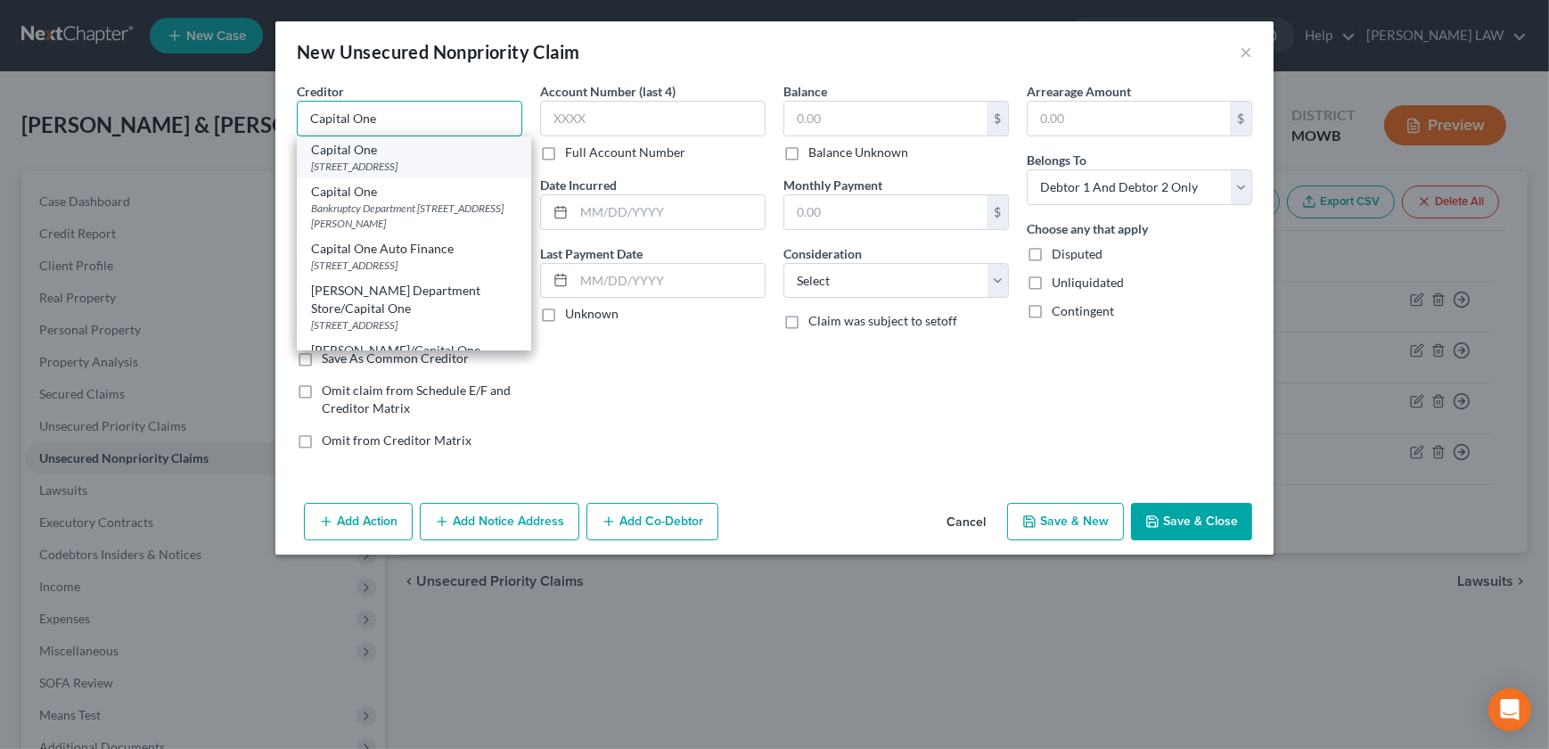
type input "Capital One"
click at [389, 161] on div "[STREET_ADDRESS]" at bounding box center [414, 166] width 206 height 15
type input "PO Box 30285"
type input "[GEOGRAPHIC_DATA]"
select select "46"
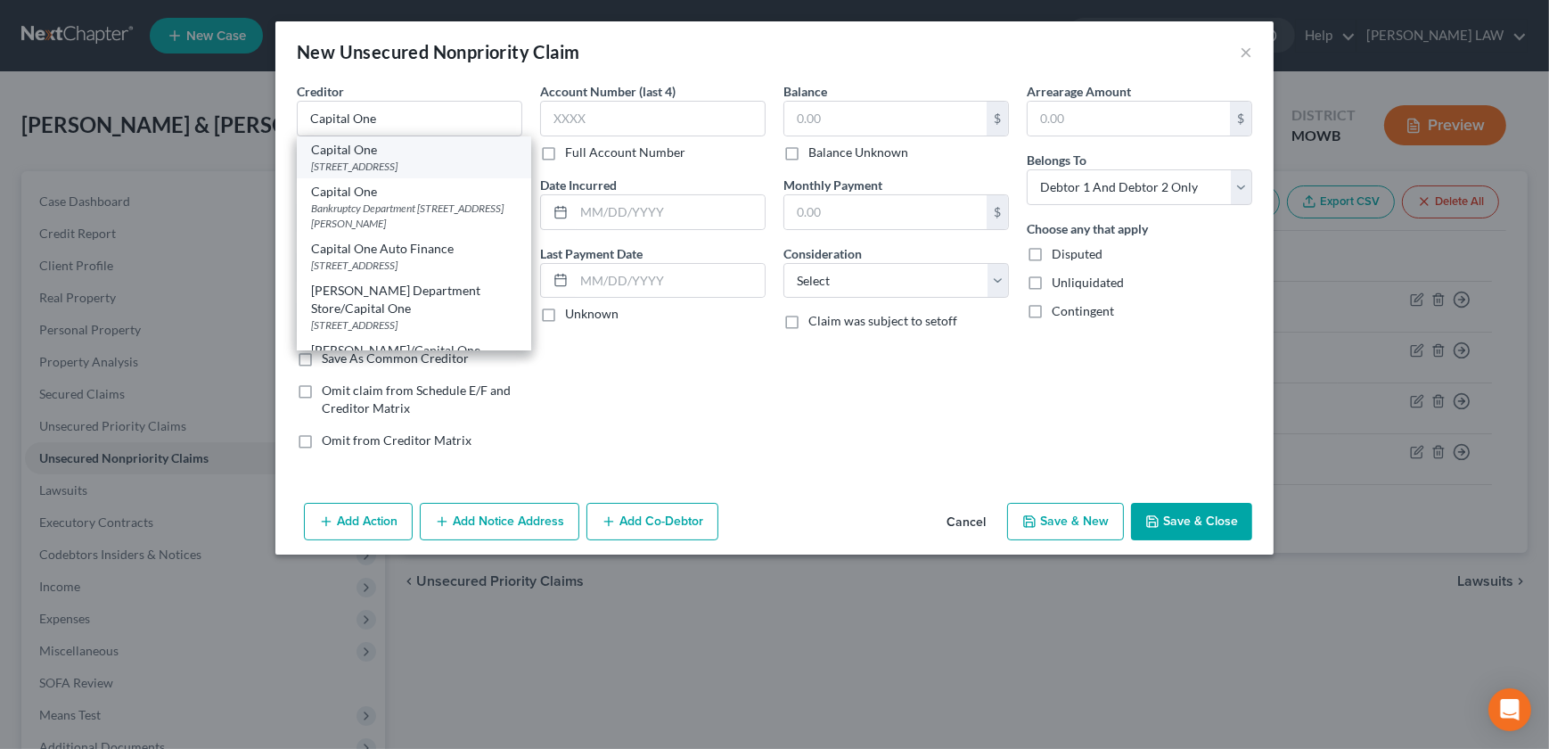
type input "84130"
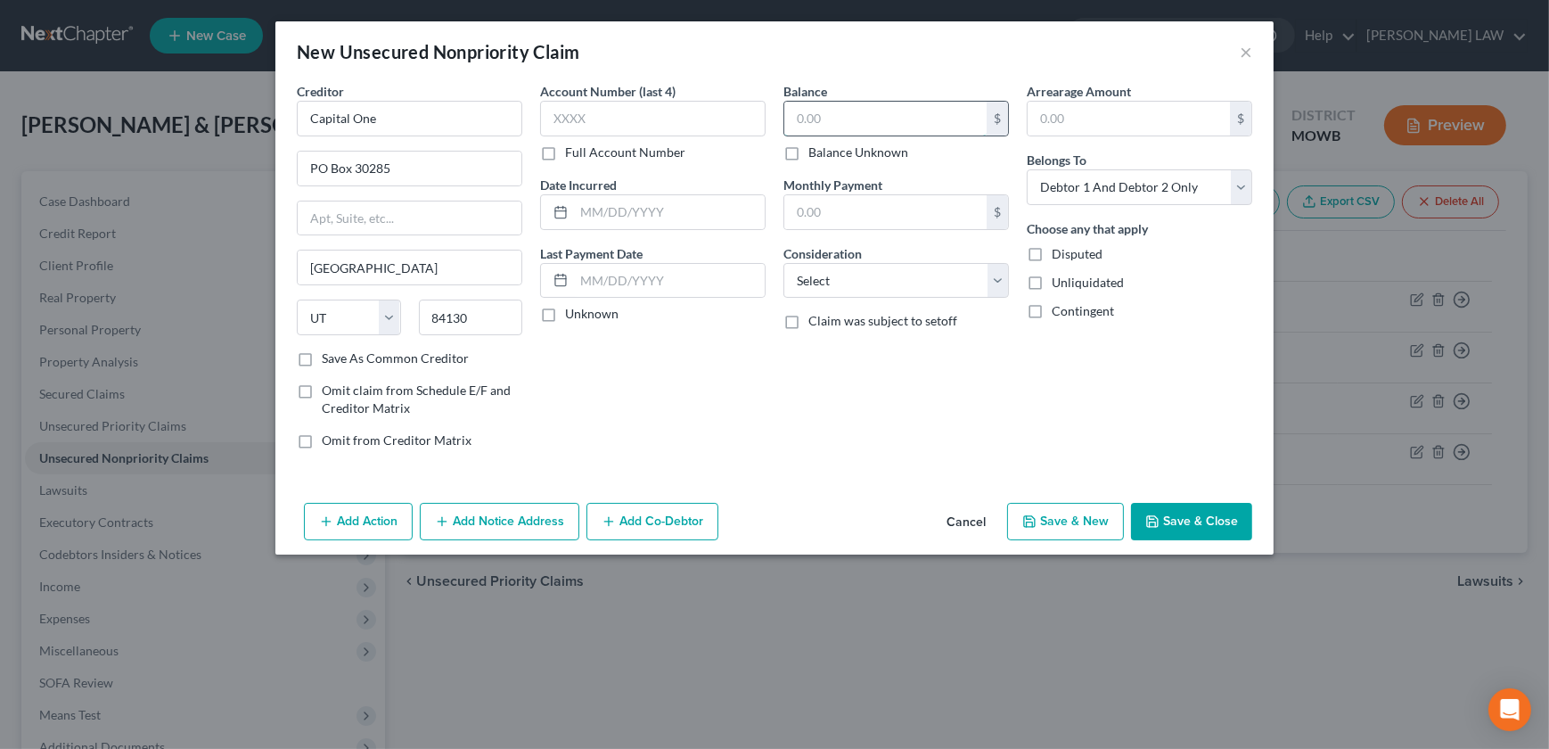
click at [894, 125] on input "text" at bounding box center [885, 119] width 202 height 34
type input "689"
click at [710, 199] on input "text" at bounding box center [669, 212] width 191 height 34
type input "[DATE]"
drag, startPoint x: 831, startPoint y: 270, endPoint x: 831, endPoint y: 283, distance: 12.5
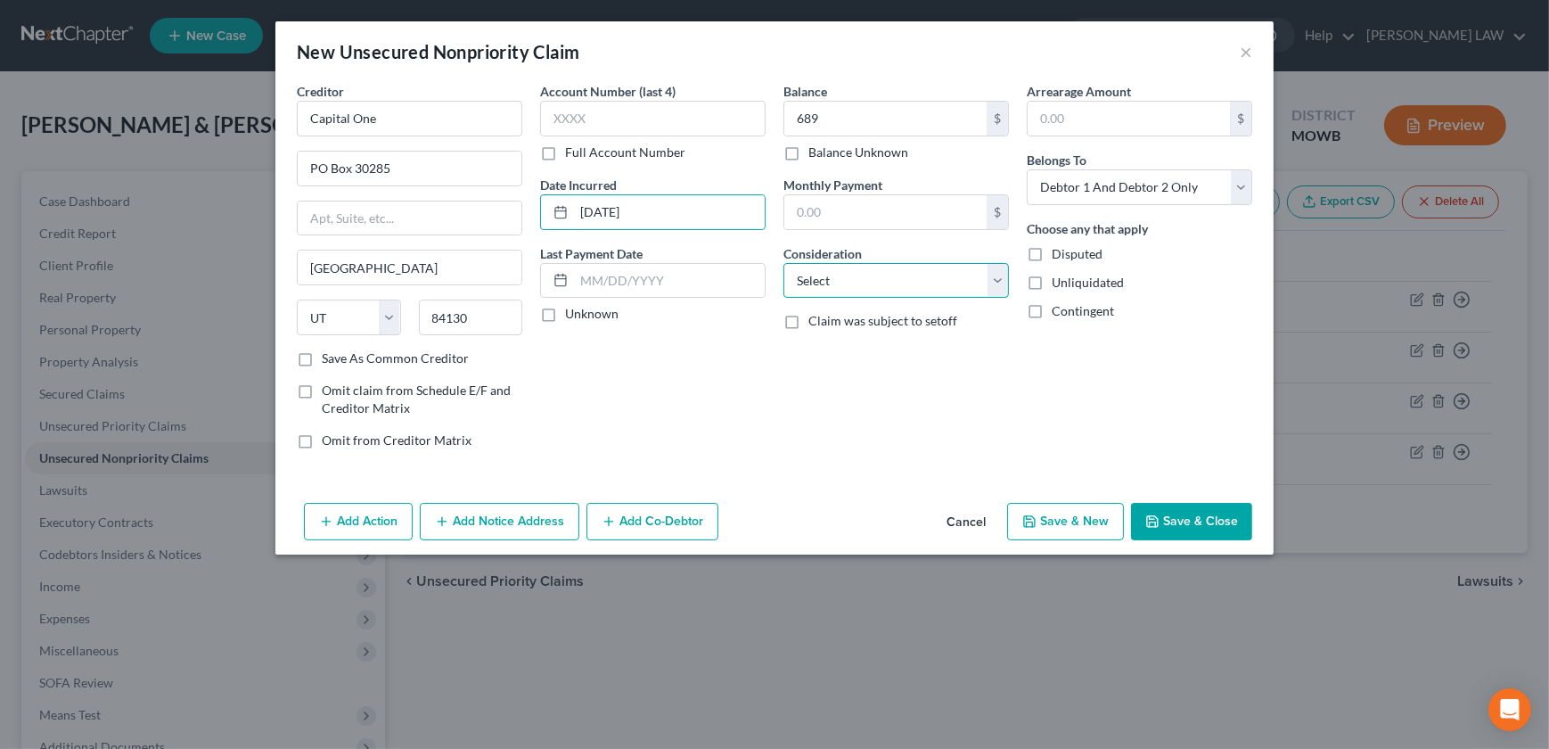
click at [831, 270] on select "Select Cable / Satellite Services Collection Agency Credit Card Debt Debt Couns…" at bounding box center [895, 281] width 225 height 36
select select "2"
click at [783, 263] on select "Select Cable / Satellite Services Collection Agency Credit Card Debt Debt Couns…" at bounding box center [895, 281] width 225 height 36
click at [1053, 520] on button "Save & New" at bounding box center [1065, 521] width 117 height 37
select select "2"
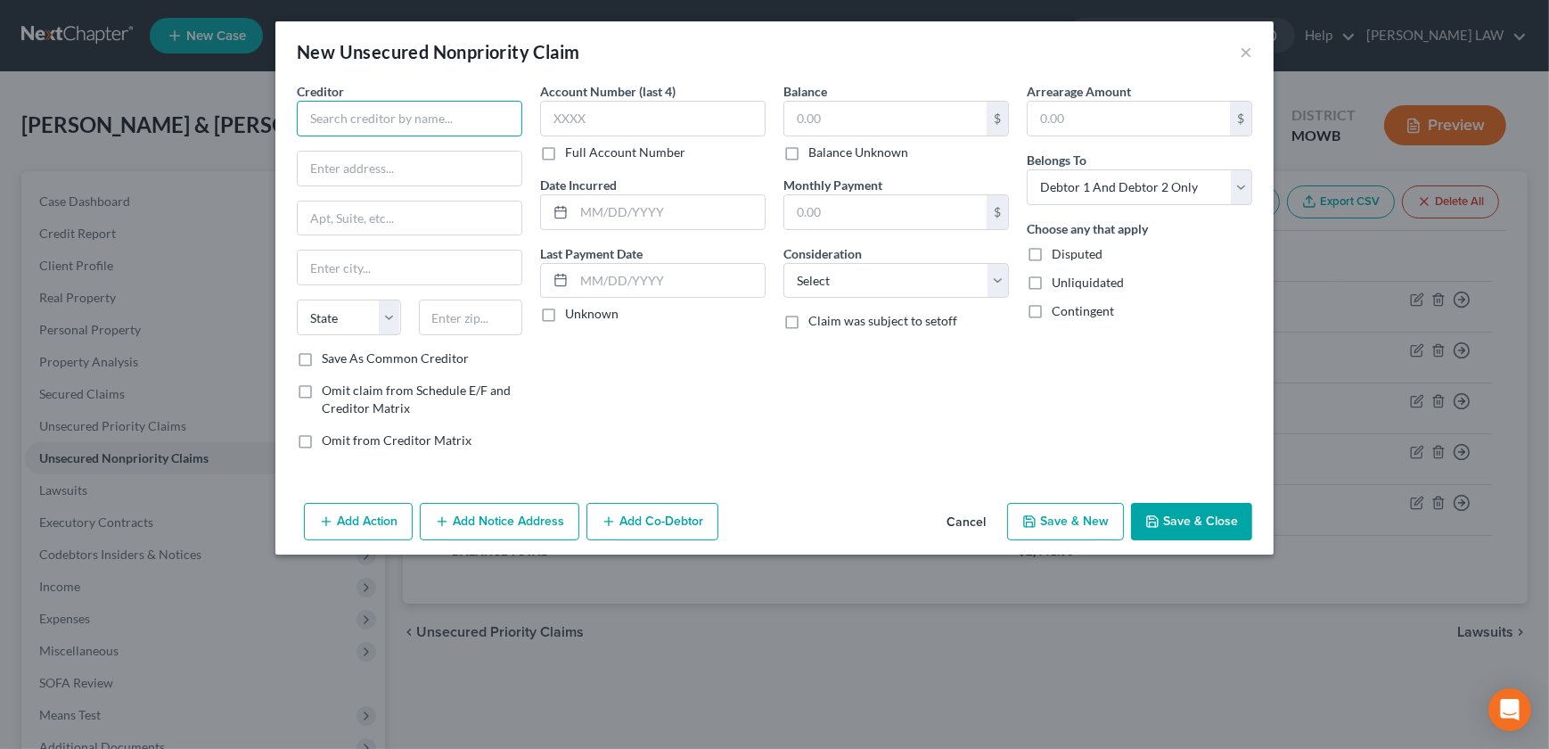
click at [374, 134] on input "text" at bounding box center [409, 119] width 225 height 36
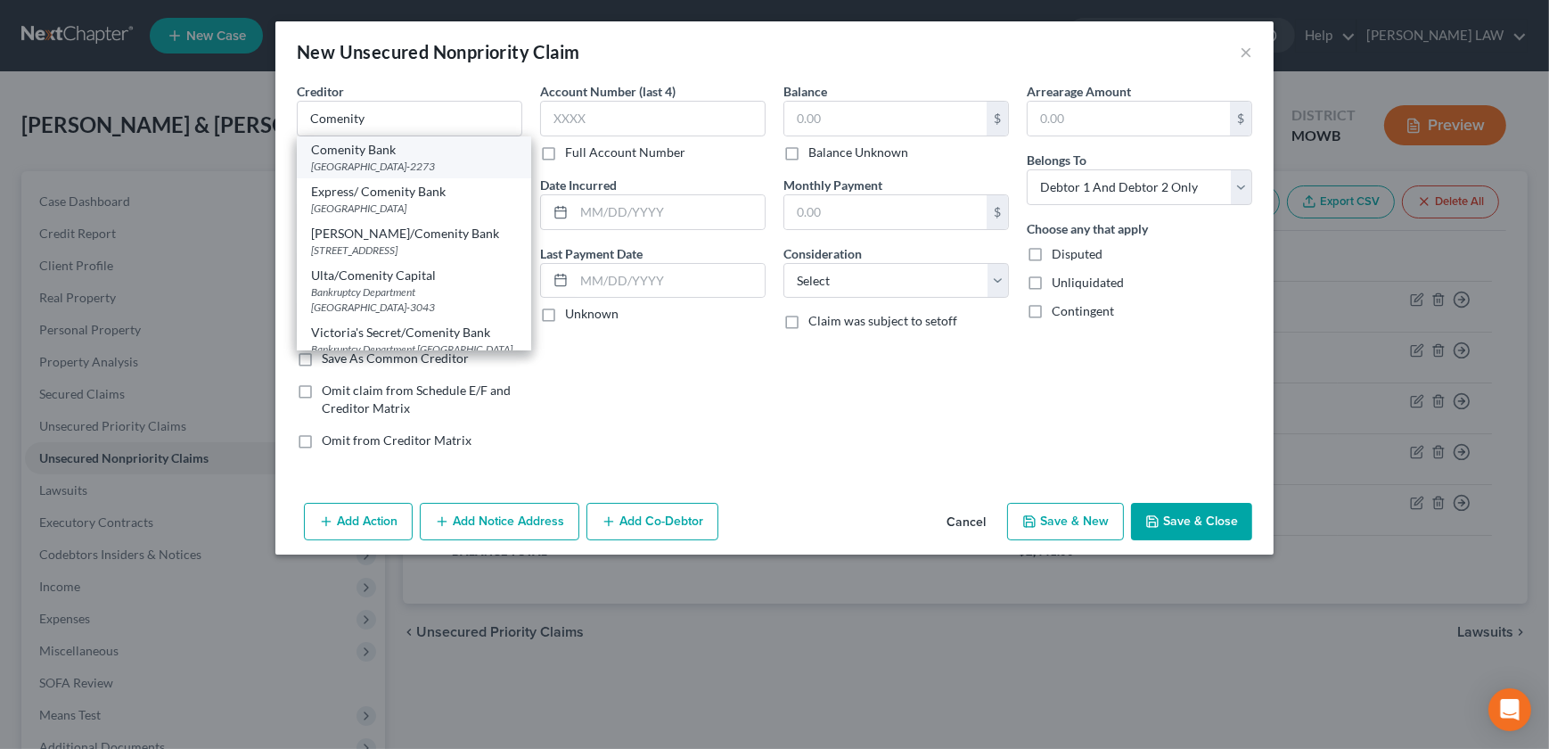
click at [406, 169] on div "[GEOGRAPHIC_DATA]-2273" at bounding box center [414, 166] width 206 height 15
type input "Comenity Bank"
type input "PO Box 182273"
type input "Columbus"
select select "36"
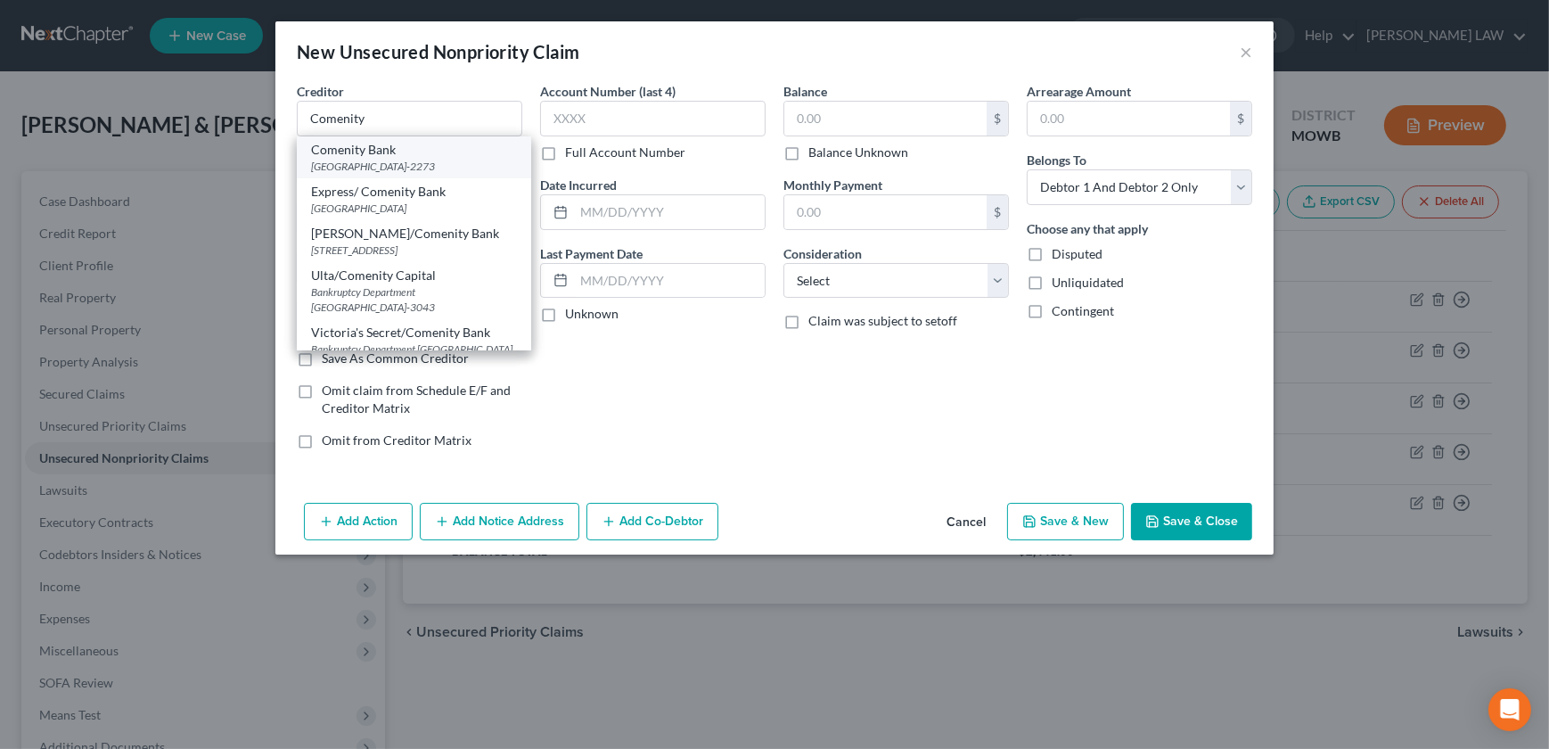
type input "43218-2273"
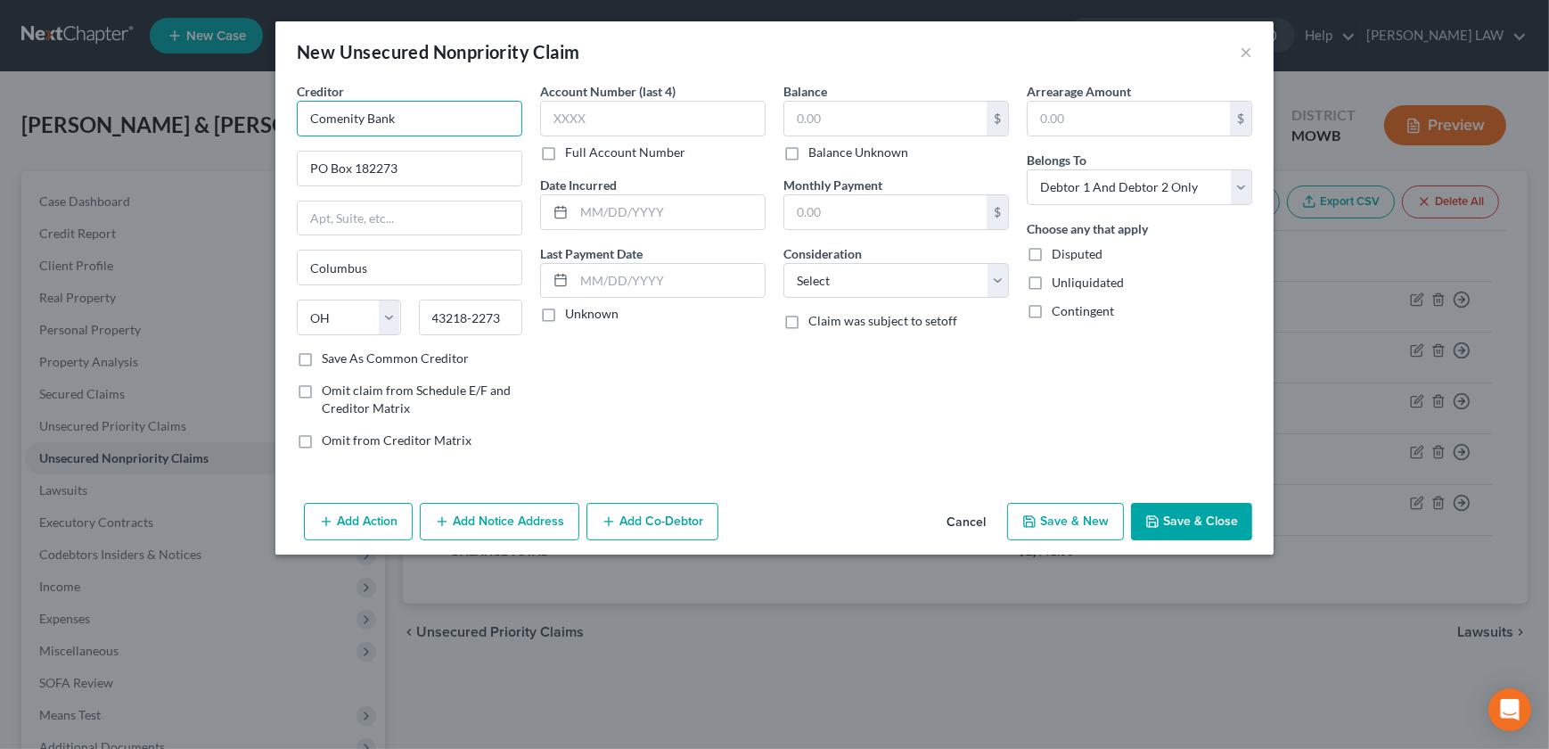
click at [430, 125] on input "Comenity Bank" at bounding box center [409, 119] width 225 height 36
type input "Comenity Bank Indigo"
type input "[DATE]"
click at [837, 116] on input "text" at bounding box center [885, 119] width 202 height 34
type input "35"
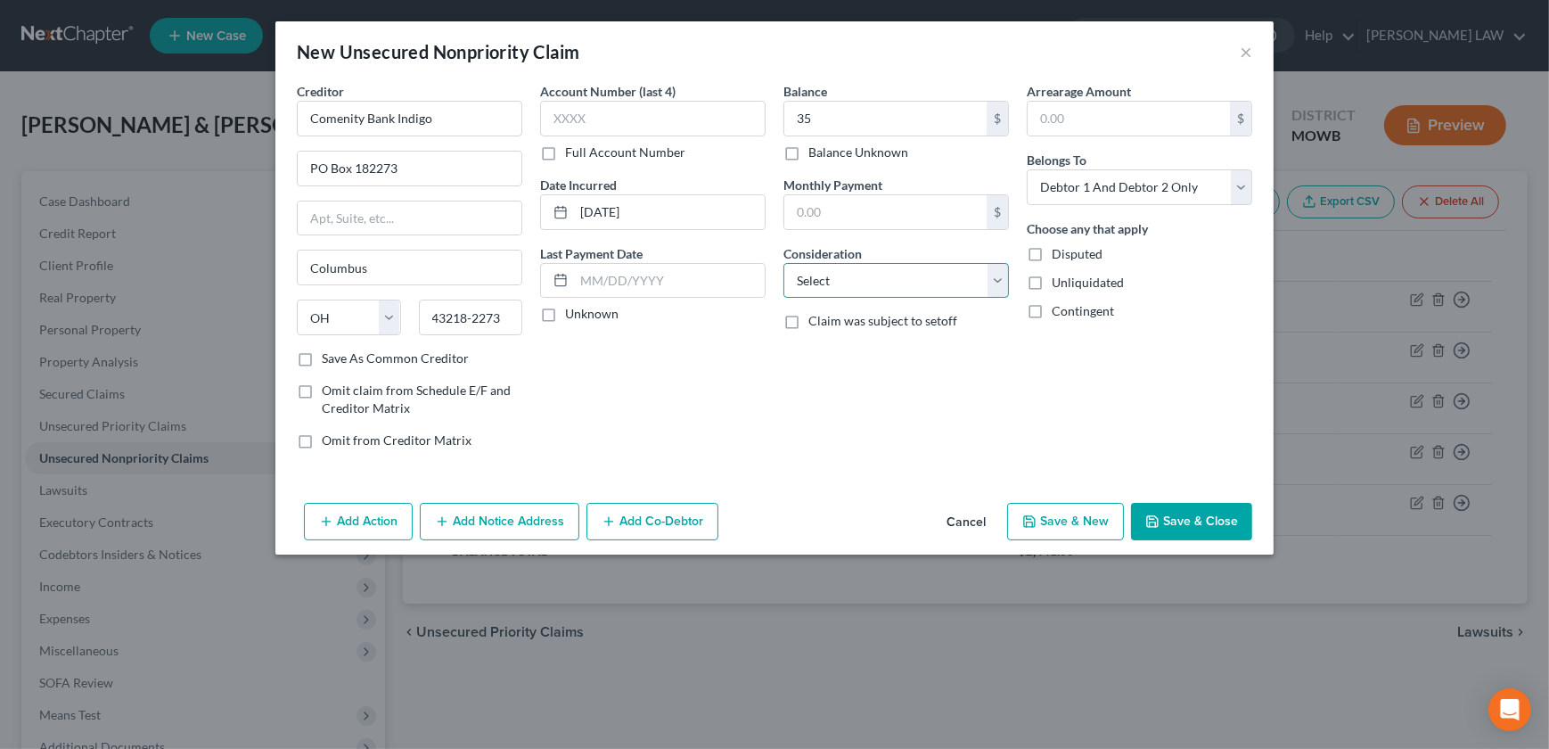
click at [848, 274] on select "Select Cable / Satellite Services Collection Agency Credit Card Debt Debt Couns…" at bounding box center [895, 281] width 225 height 36
select select "2"
click at [783, 263] on select "Select Cable / Satellite Services Collection Agency Credit Card Debt Debt Couns…" at bounding box center [895, 281] width 225 height 36
click at [1083, 516] on button "Save & New" at bounding box center [1065, 521] width 117 height 37
select select "2"
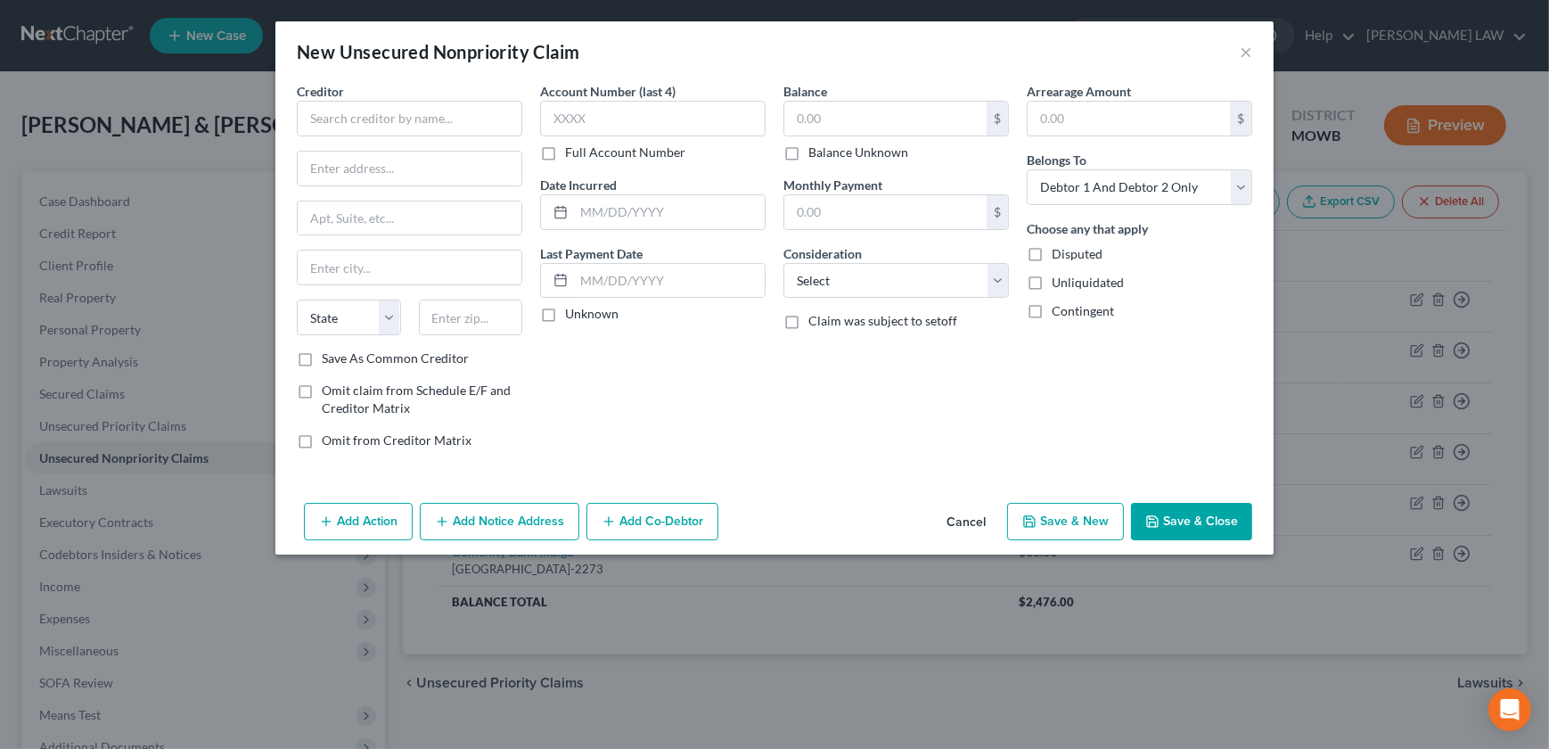
click at [393, 141] on div "Creditor * State [US_STATE] AK AR AZ CA CO [GEOGRAPHIC_DATA] DE DC [GEOGRAPHIC_…" at bounding box center [409, 215] width 225 height 267
click at [382, 130] on input "text" at bounding box center [409, 119] width 225 height 36
drag, startPoint x: 435, startPoint y: 109, endPoint x: 96, endPoint y: 89, distance: 339.2
click at [97, 91] on div "New Unsecured Nonpriority Claim × Creditor * Citifinancial / BSRO State [US_STA…" at bounding box center [774, 374] width 1549 height 749
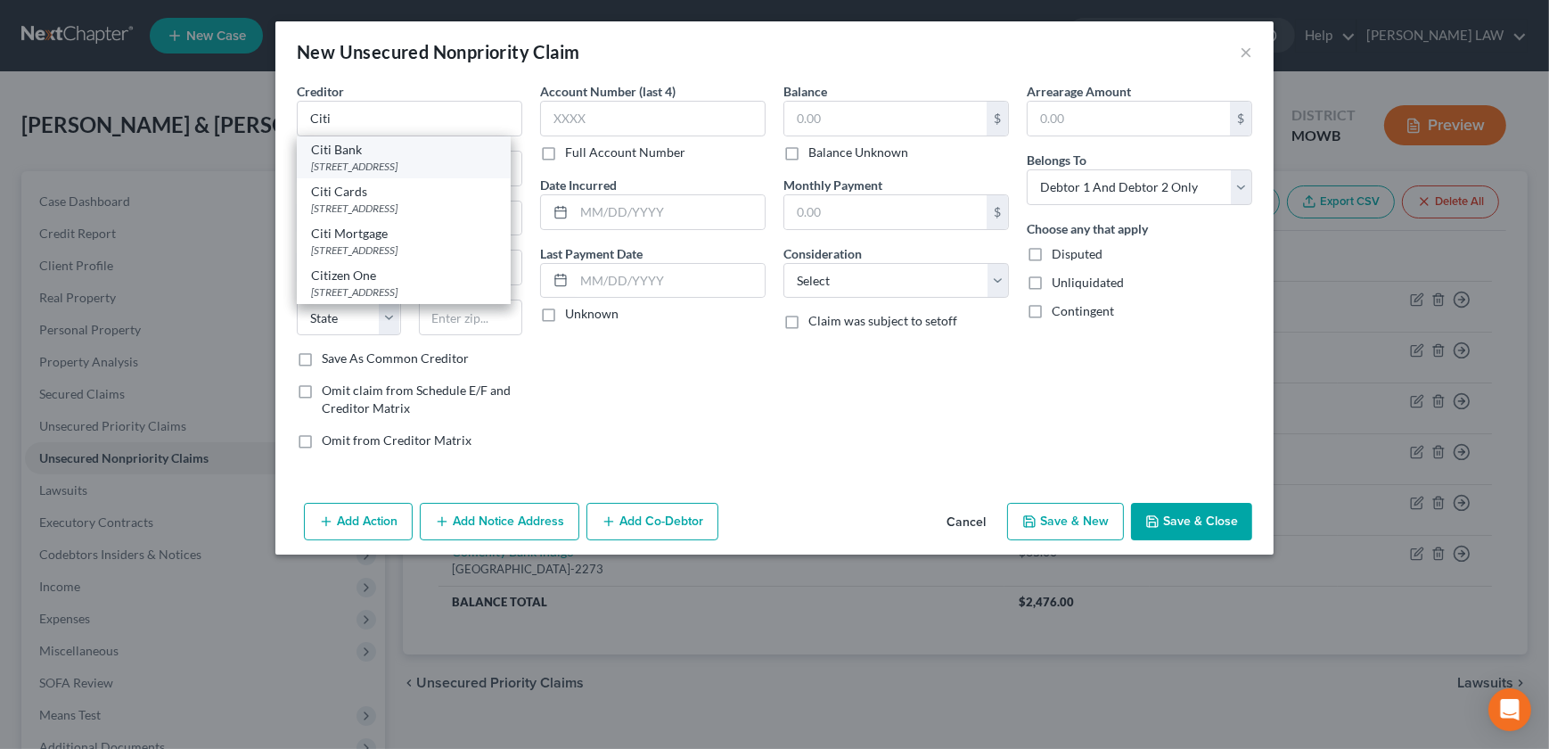
click at [390, 153] on div "Citi Bank" at bounding box center [403, 150] width 185 height 18
type input "Citi Bank"
type input "PO Box 6500"
type input "[GEOGRAPHIC_DATA]"
select select "43"
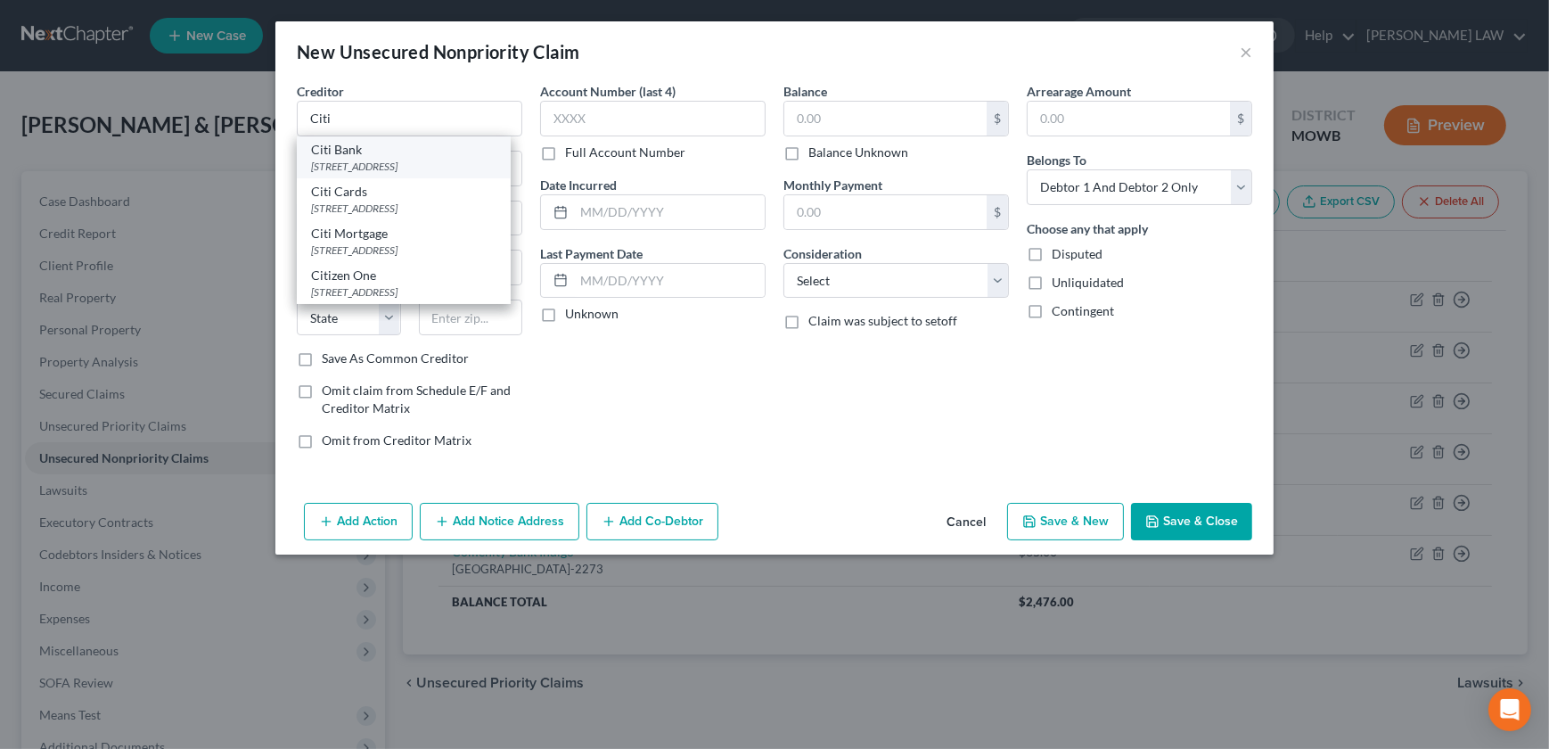
type input "57117-0000"
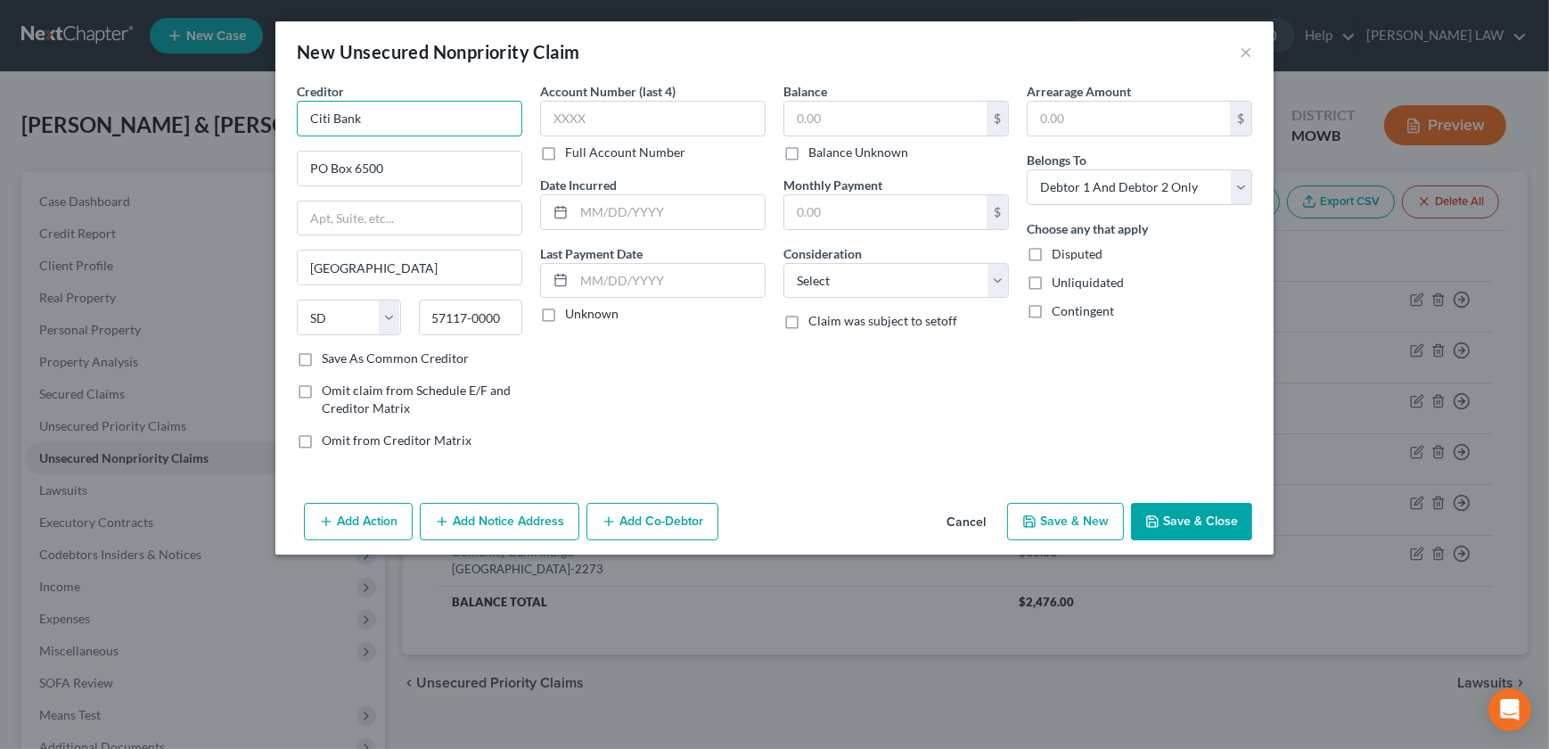
click at [385, 116] on input "Citi Bank" at bounding box center [409, 119] width 225 height 36
type input "Citi Bank / BSRO"
click at [695, 212] on input "05/31/20233" at bounding box center [669, 212] width 191 height 34
type input "[DATE]"
click at [837, 134] on input "text" at bounding box center [885, 119] width 202 height 34
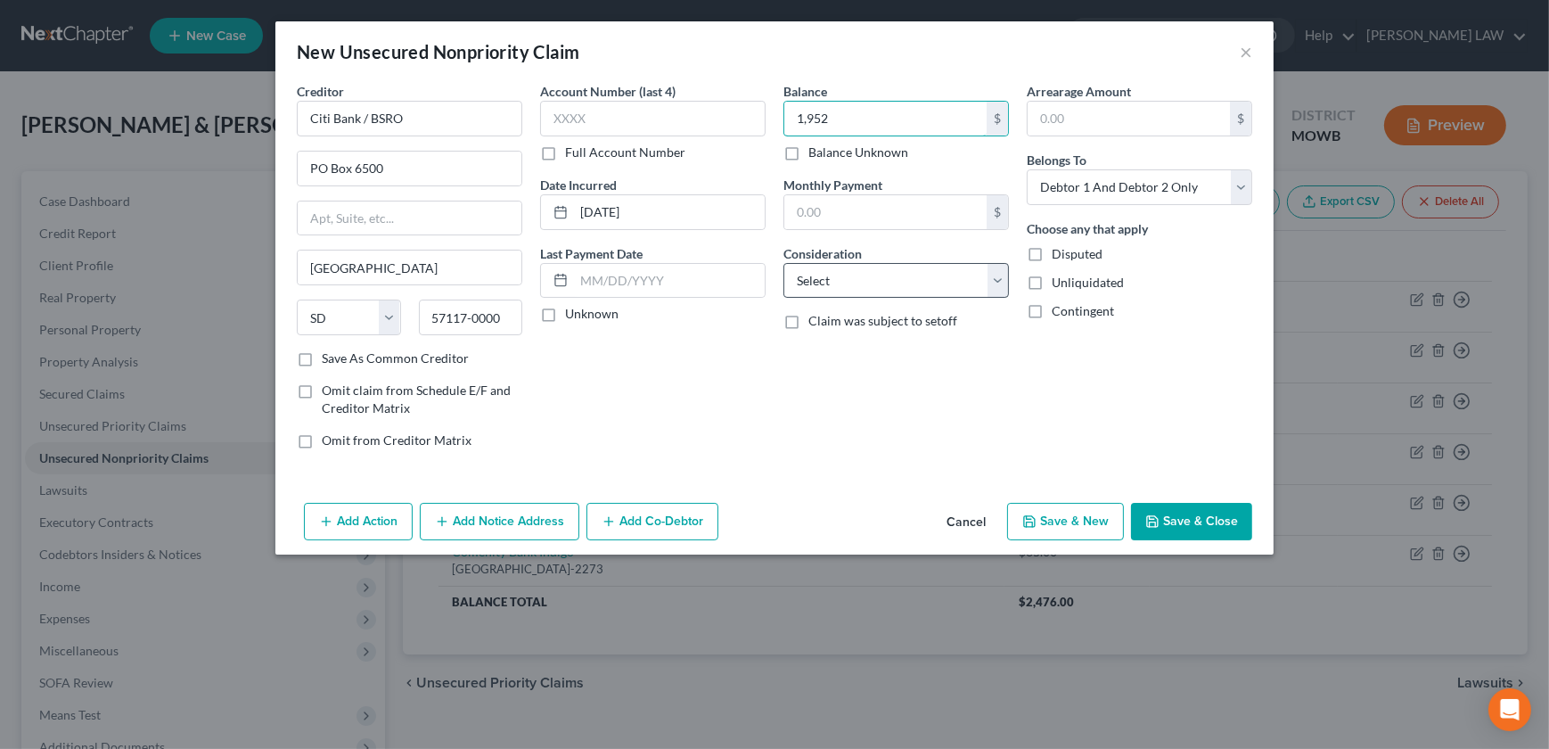
type input "1,952"
click at [860, 282] on select "Select Cable / Satellite Services Collection Agency Credit Card Debt Debt Couns…" at bounding box center [895, 281] width 225 height 36
select select "2"
click at [783, 263] on select "Select Cable / Satellite Services Collection Agency Credit Card Debt Debt Couns…" at bounding box center [895, 281] width 225 height 36
click at [1058, 529] on button "Save & New" at bounding box center [1065, 521] width 117 height 37
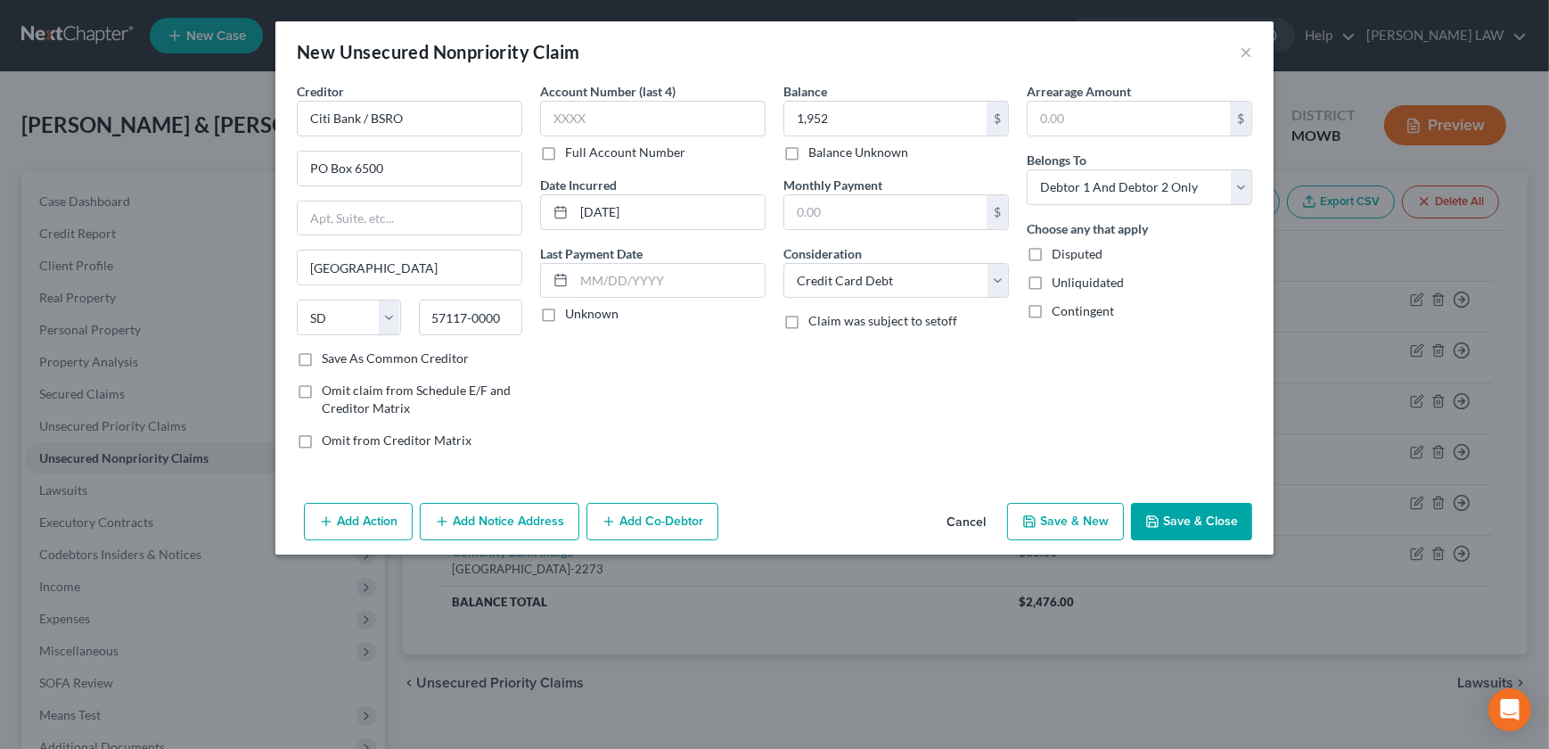
select select "2"
type input "1,952.00"
type input "0.00"
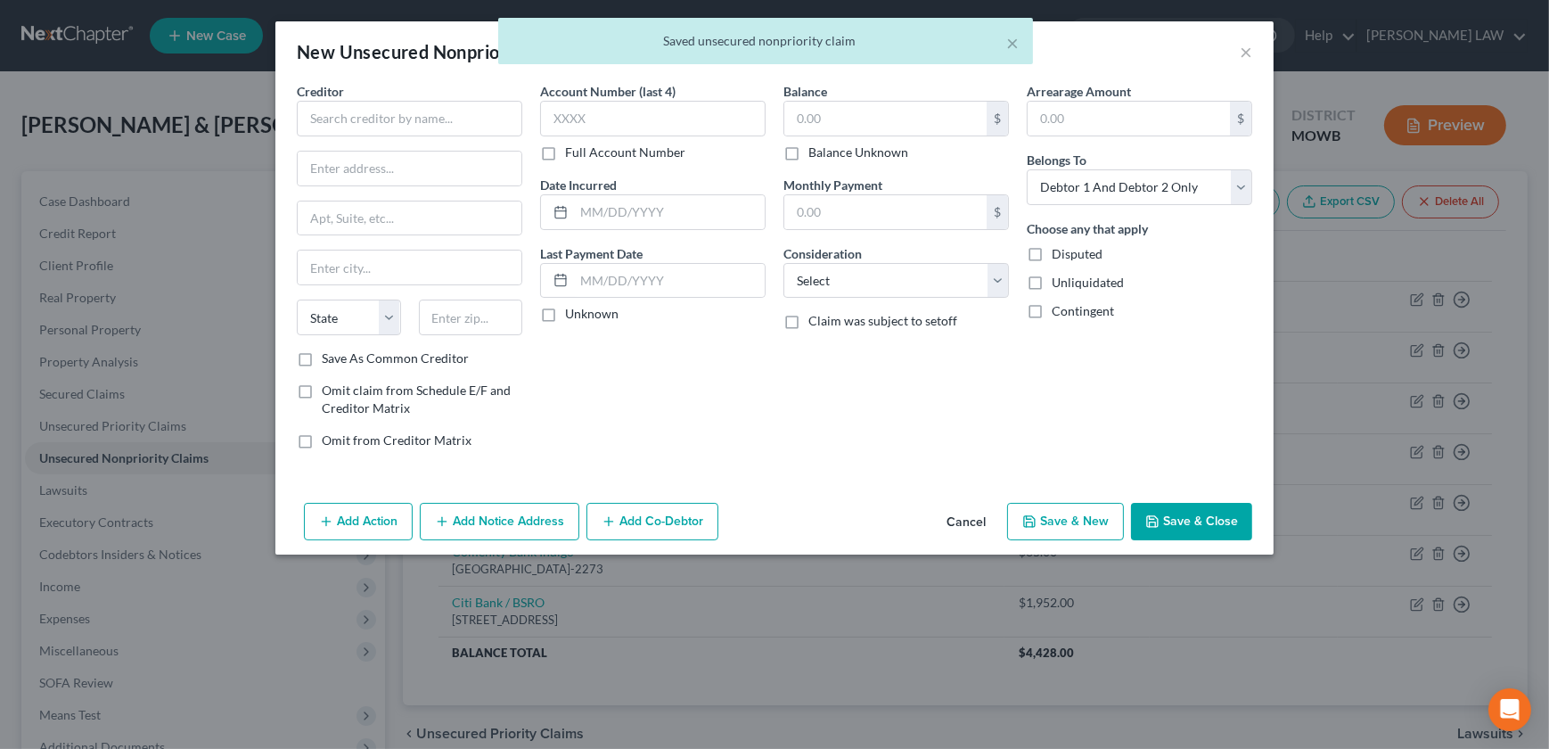
click at [410, 97] on div "Creditor *" at bounding box center [409, 109] width 225 height 54
click at [466, 101] on div "Creditor *" at bounding box center [409, 109] width 225 height 54
click at [445, 116] on input "text" at bounding box center [409, 119] width 225 height 36
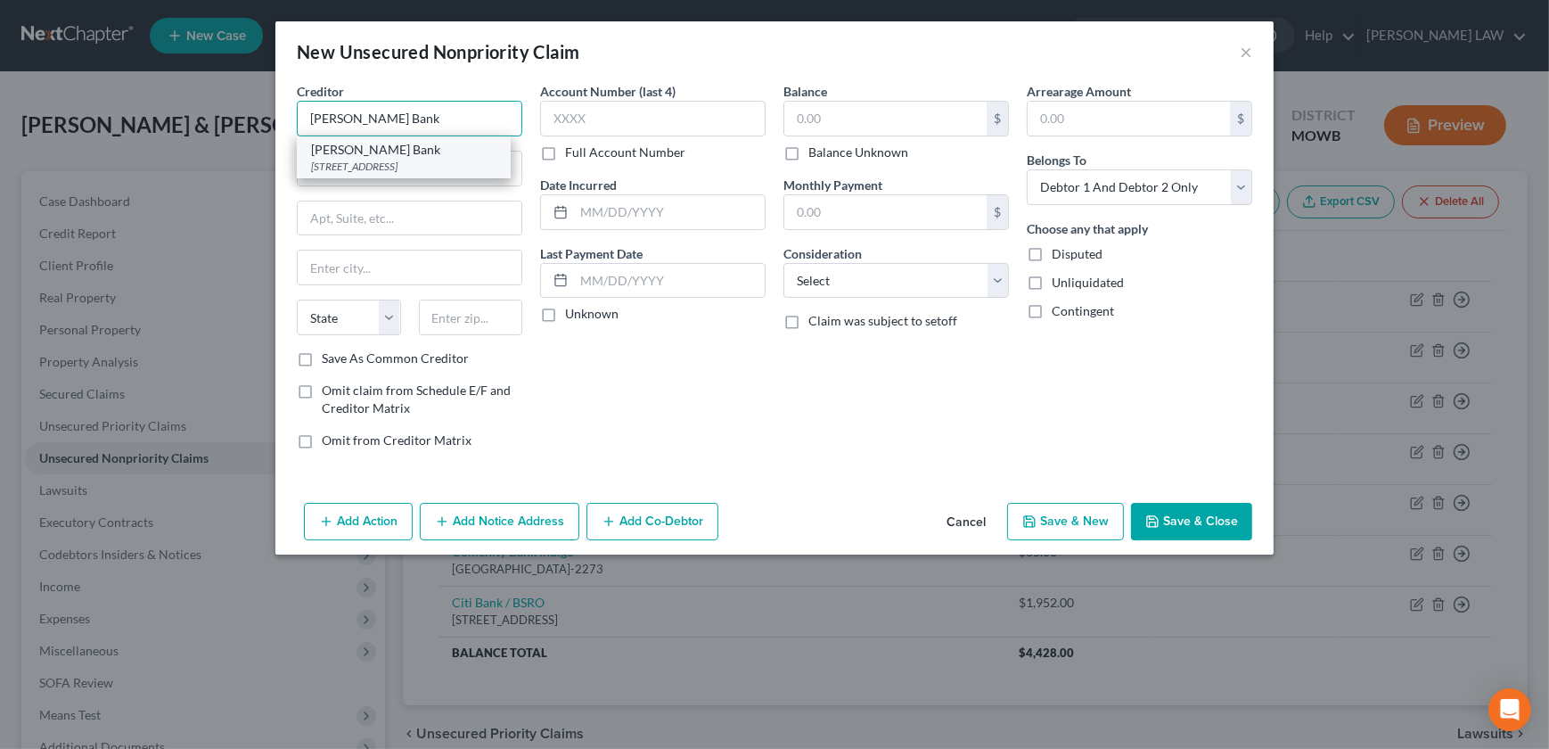
type input "[PERSON_NAME] Bank"
click at [392, 156] on div "[PERSON_NAME] Bank" at bounding box center [403, 150] width 185 height 18
type input "PO Box 9201"
type input "Old Bethpage"
select select "35"
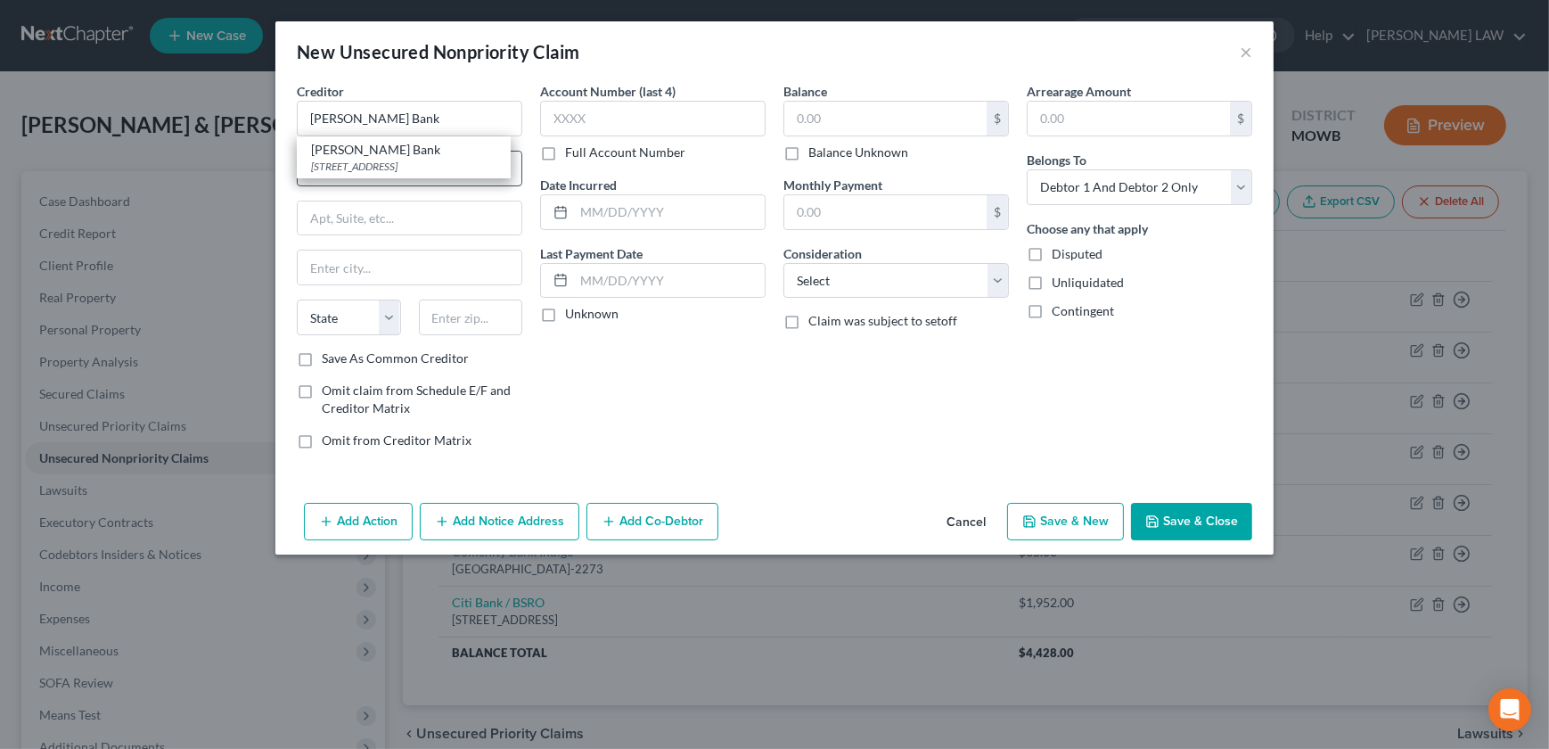
type input "11804"
click at [606, 208] on input "text" at bounding box center [669, 212] width 191 height 34
type input "[DATE]"
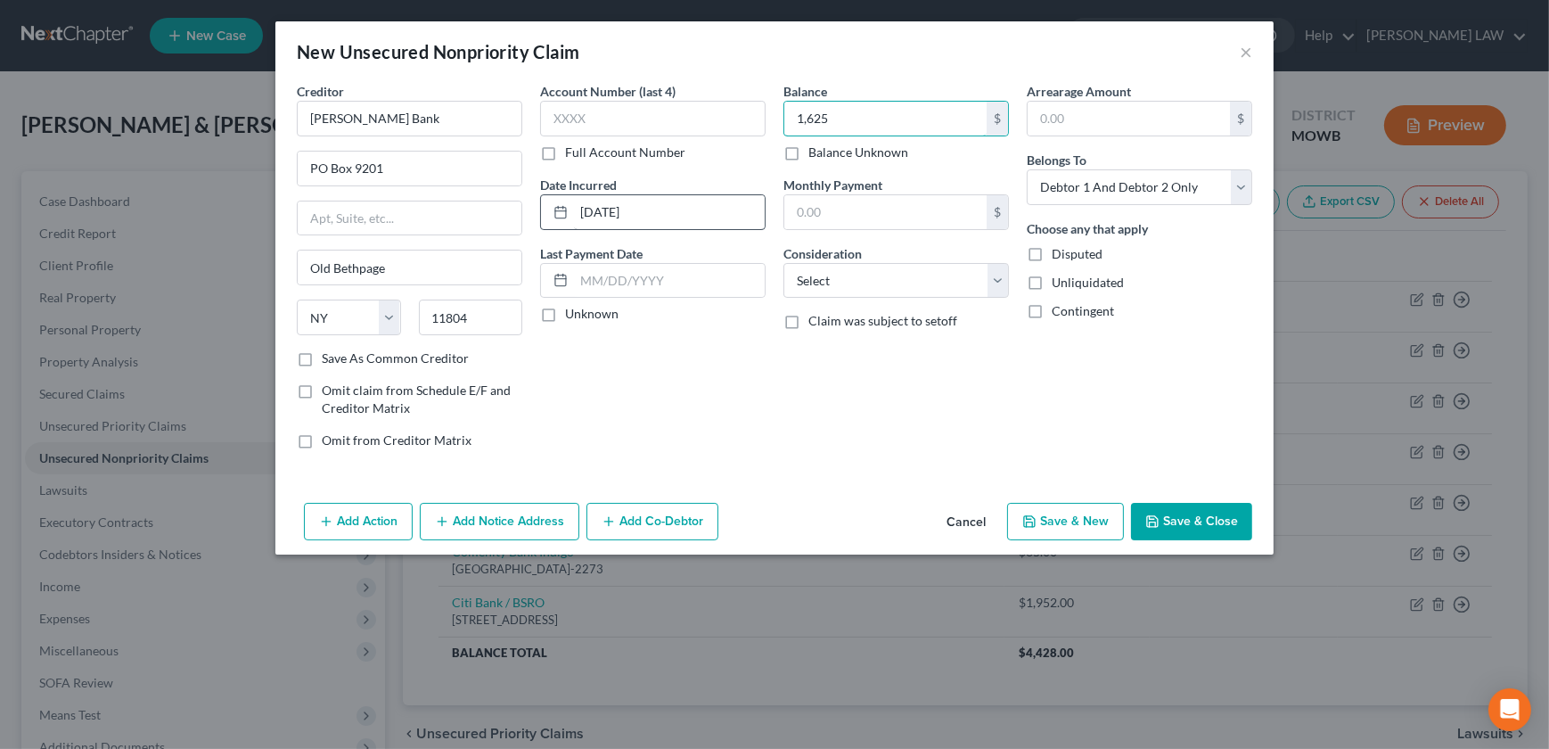
type input "1,625"
drag, startPoint x: 879, startPoint y: 276, endPoint x: 873, endPoint y: 285, distance: 10.9
click at [878, 276] on select "Select Cable / Satellite Services Collection Agency Credit Card Debt Debt Couns…" at bounding box center [895, 281] width 225 height 36
select select "2"
click at [783, 263] on select "Select Cable / Satellite Services Collection Agency Credit Card Debt Debt Couns…" at bounding box center [895, 281] width 225 height 36
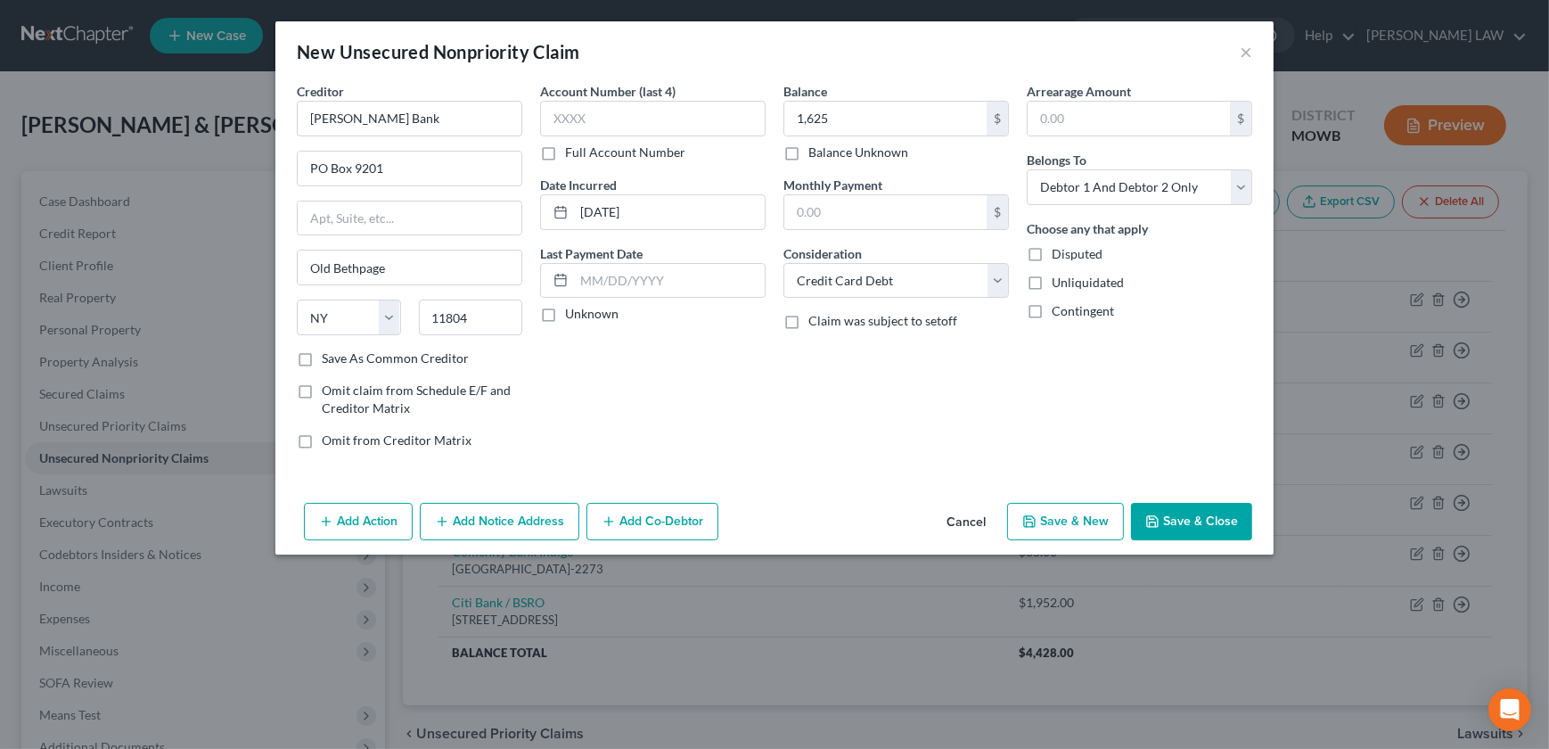
click at [1080, 515] on button "Save & New" at bounding box center [1065, 521] width 117 height 37
select select "2"
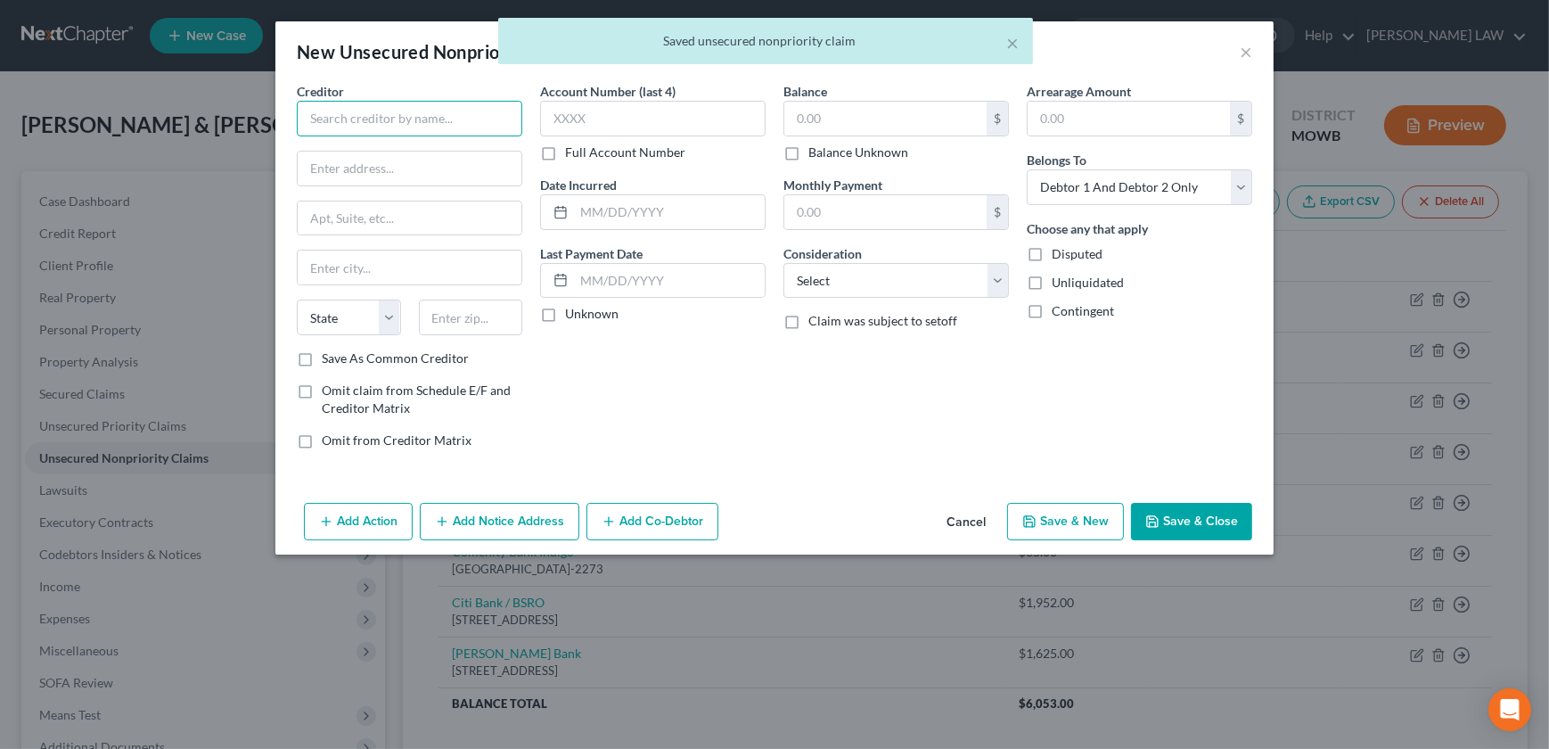
click at [332, 118] on input "text" at bounding box center [409, 119] width 225 height 36
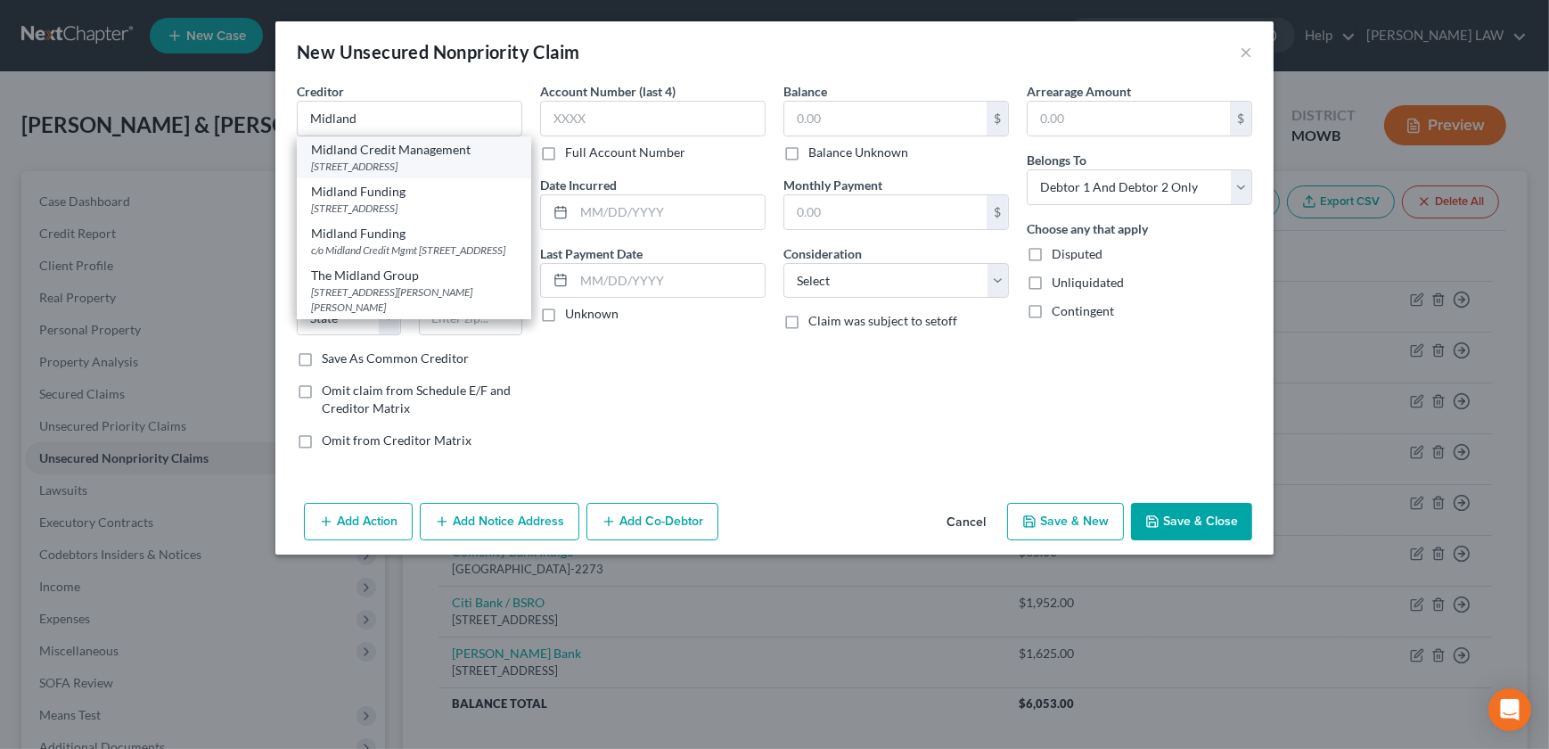
click at [412, 142] on div "Midland Credit Management" at bounding box center [414, 150] width 206 height 18
type input "Midland Credit Management"
type input "PO Box 939069"
type input "[GEOGRAPHIC_DATA]"
select select "4"
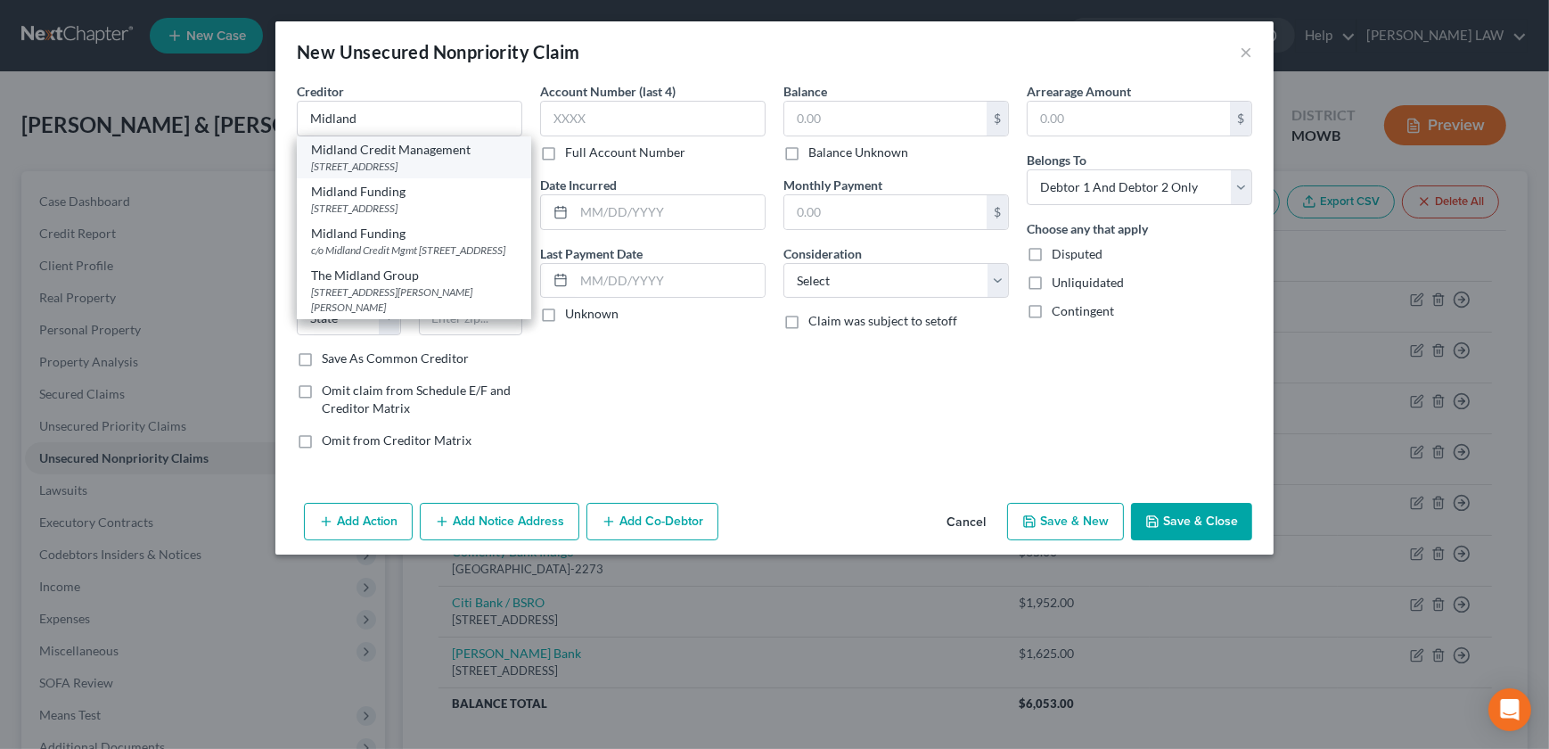
type input "92193"
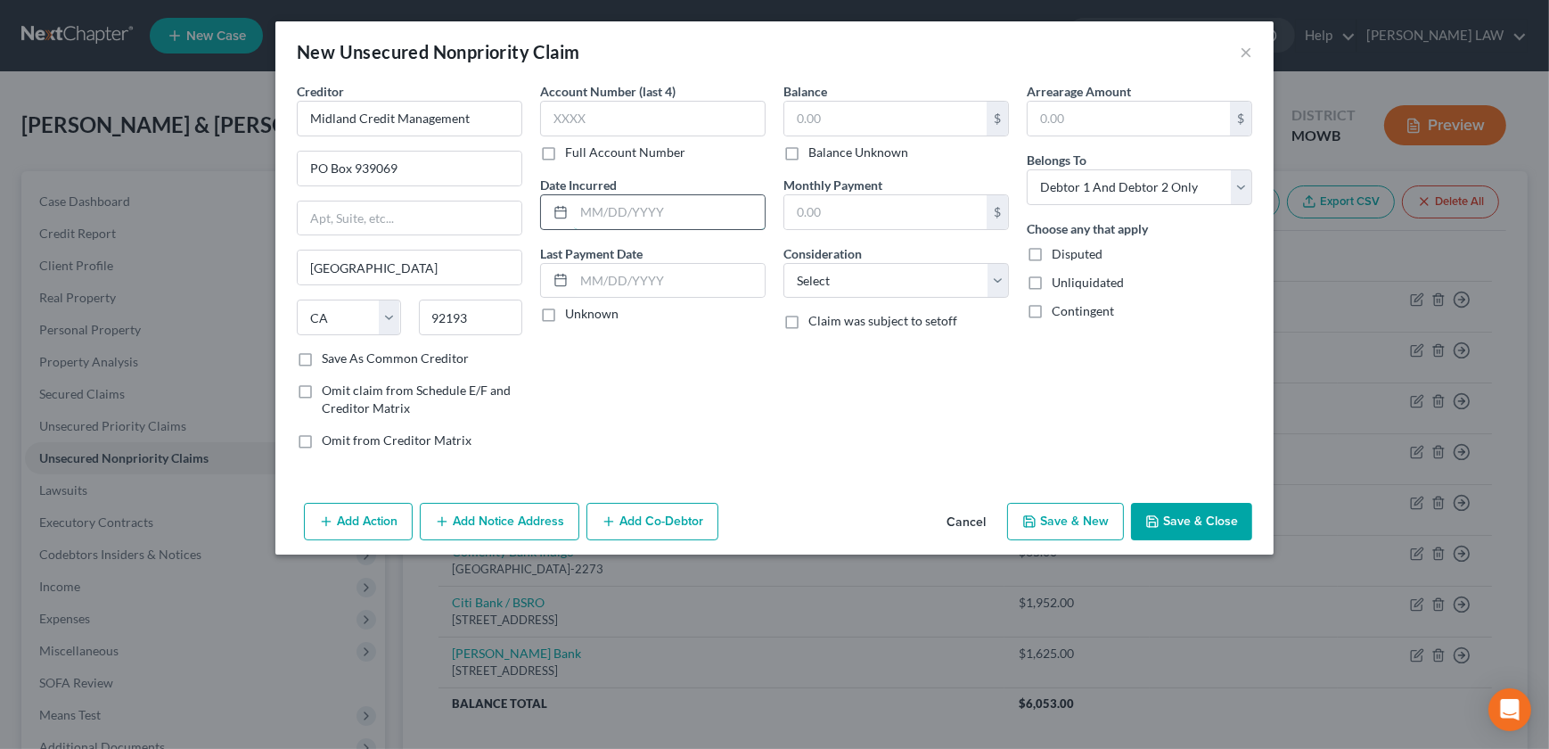
click at [627, 213] on input "text" at bounding box center [669, 212] width 191 height 34
type input "[DATE]"
click at [826, 122] on input "text" at bounding box center [885, 119] width 202 height 34
type input "1,319"
click at [874, 297] on select "Select Cable / Satellite Services Collection Agency Credit Card Debt Debt Couns…" at bounding box center [895, 281] width 225 height 36
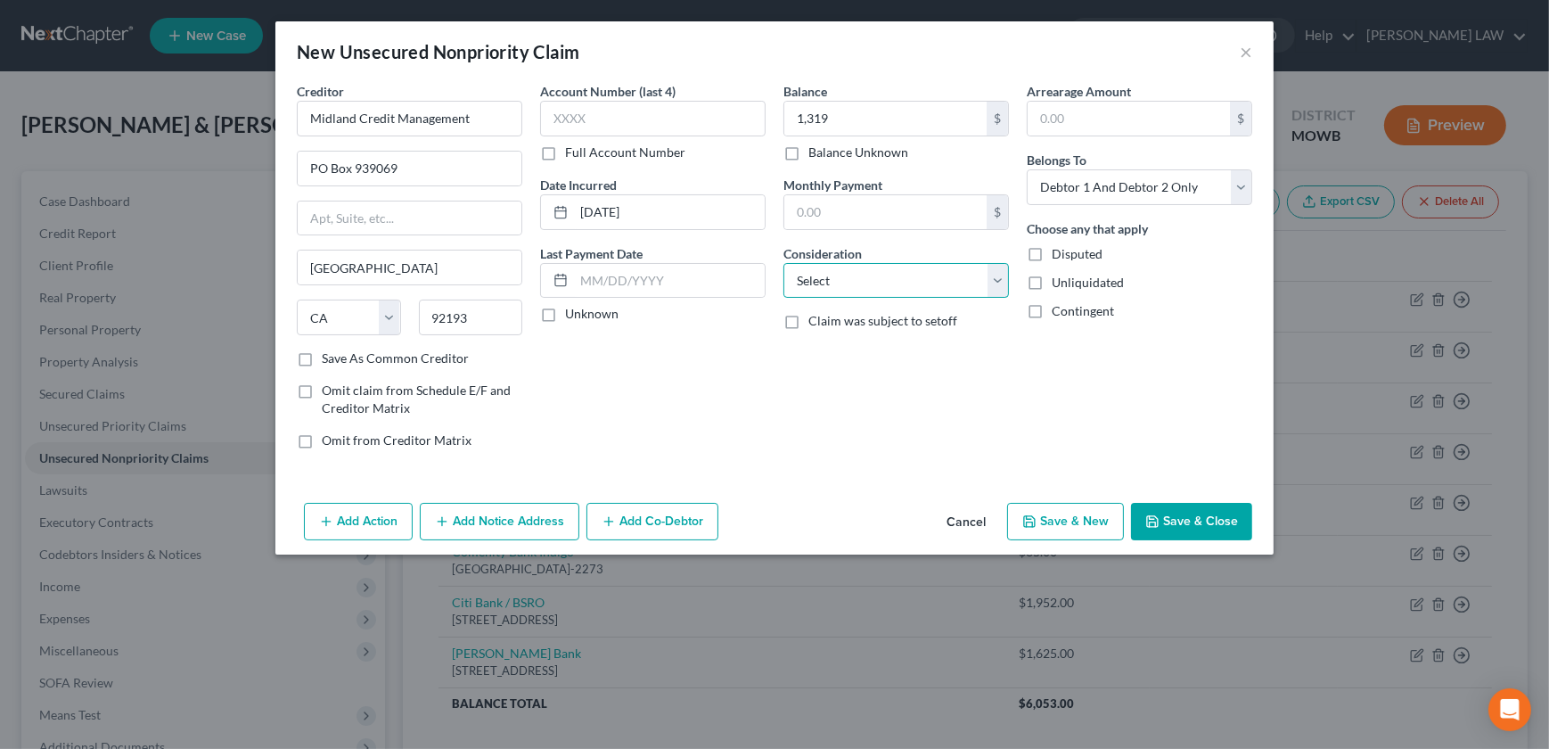
select select "1"
click at [783, 263] on select "Select Cable / Satellite Services Collection Agency Credit Card Debt Debt Couns…" at bounding box center [895, 281] width 225 height 36
click at [1075, 524] on button "Save & New" at bounding box center [1065, 521] width 117 height 37
select select "2"
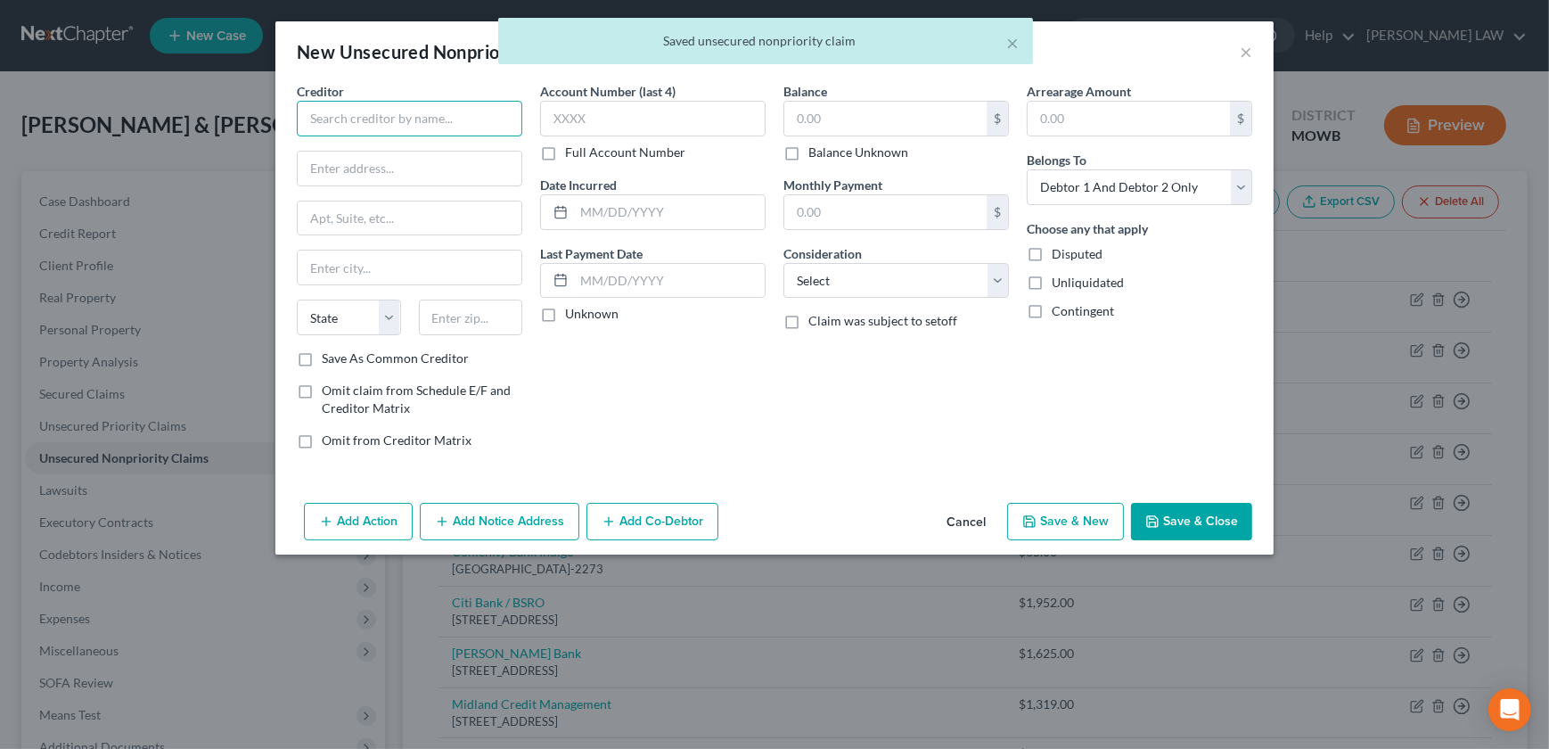
click at [351, 116] on input "text" at bounding box center [409, 119] width 225 height 36
type input "i"
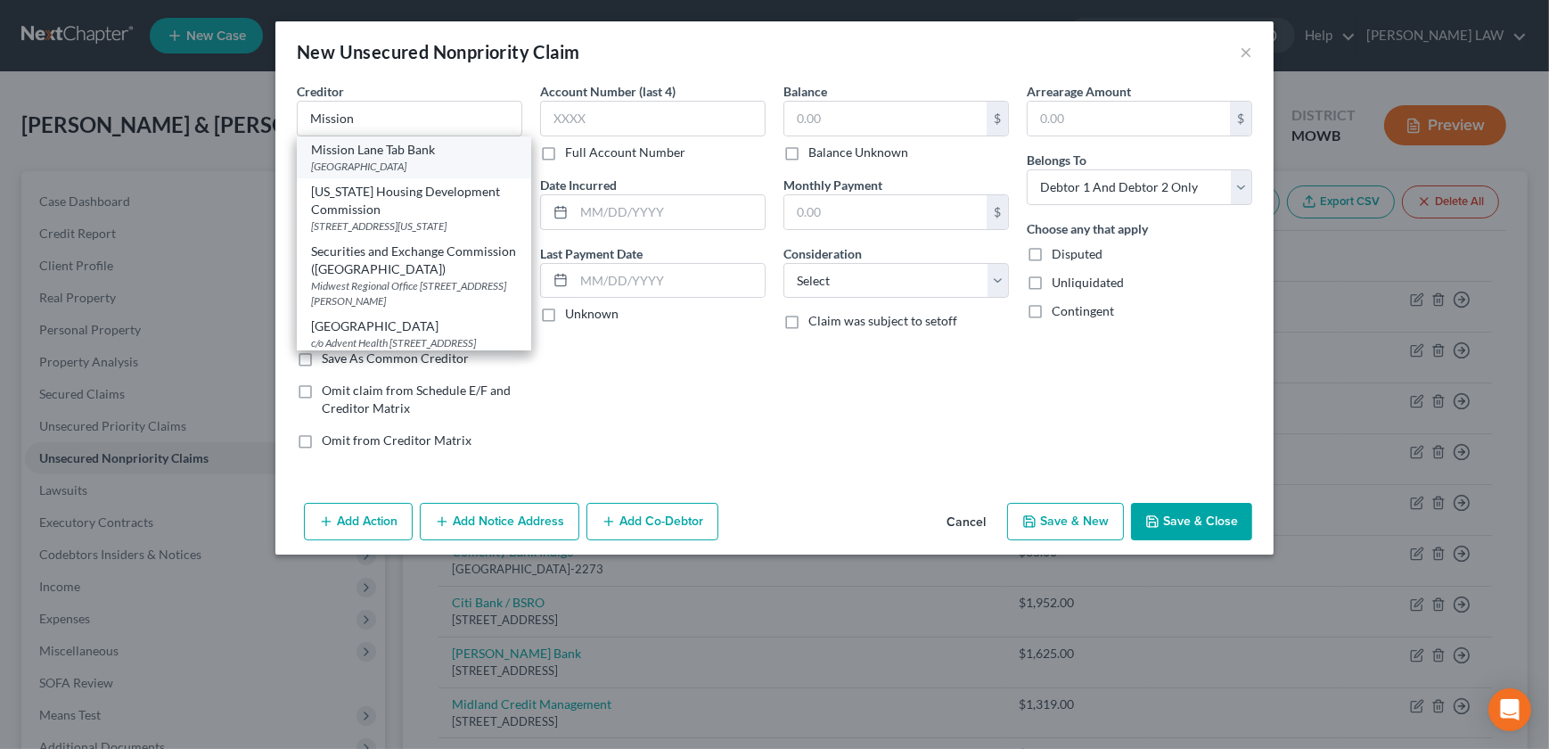
click at [364, 160] on div "[GEOGRAPHIC_DATA]" at bounding box center [414, 166] width 206 height 15
type input "Mission Lane Tab Bank"
type input "PO Box 105286"
type input "[GEOGRAPHIC_DATA]"
select select "10"
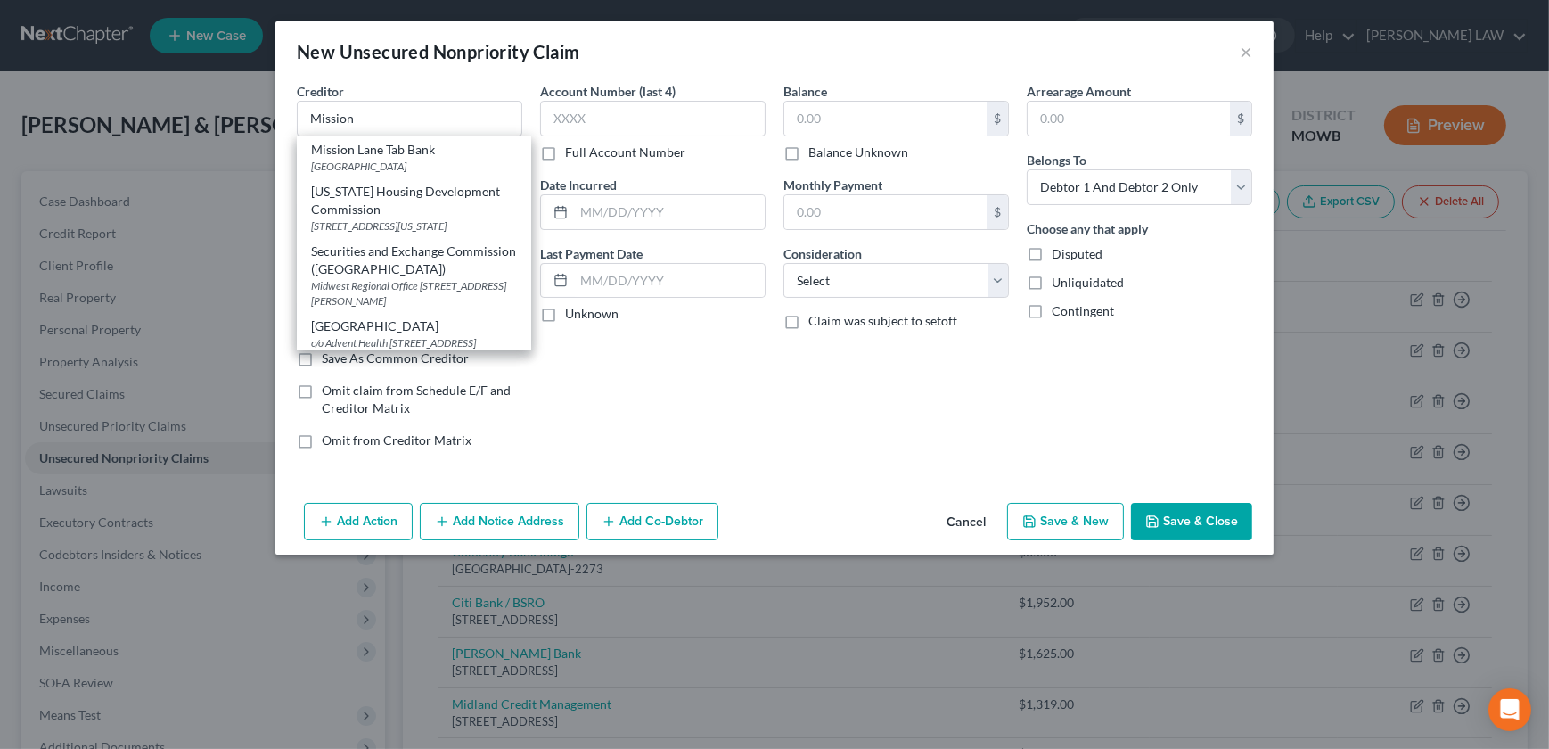
type input "30348"
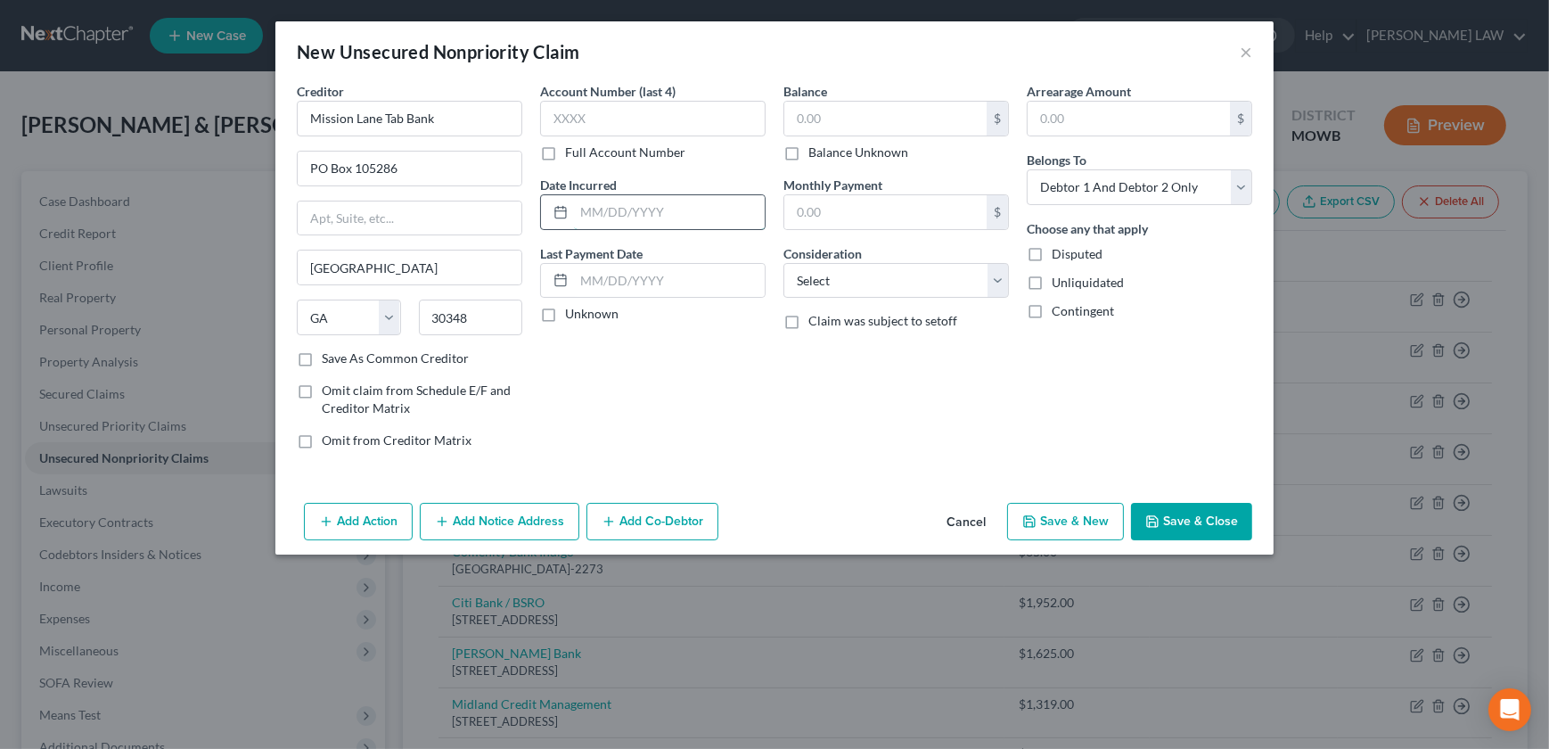
click at [696, 203] on input "text" at bounding box center [669, 212] width 191 height 34
type input "[DATE]"
type input "0"
click at [897, 293] on select "Select Cable / Satellite Services Collection Agency Credit Card Debt Debt Couns…" at bounding box center [895, 281] width 225 height 36
select select "2"
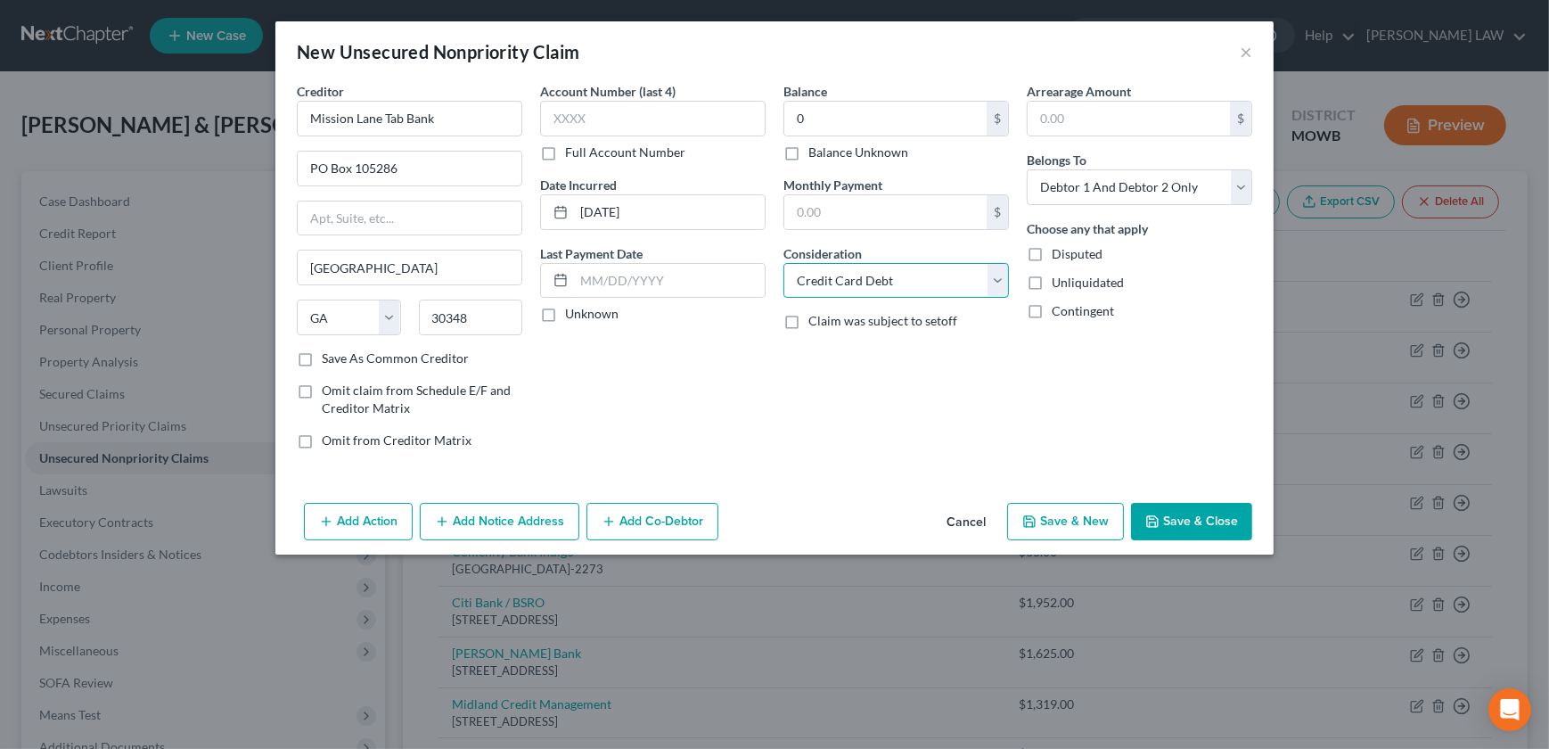
click at [783, 263] on select "Select Cable / Satellite Services Collection Agency Credit Card Debt Debt Couns…" at bounding box center [895, 281] width 225 height 36
click at [1054, 511] on button "Save & New" at bounding box center [1065, 521] width 117 height 37
select select "2"
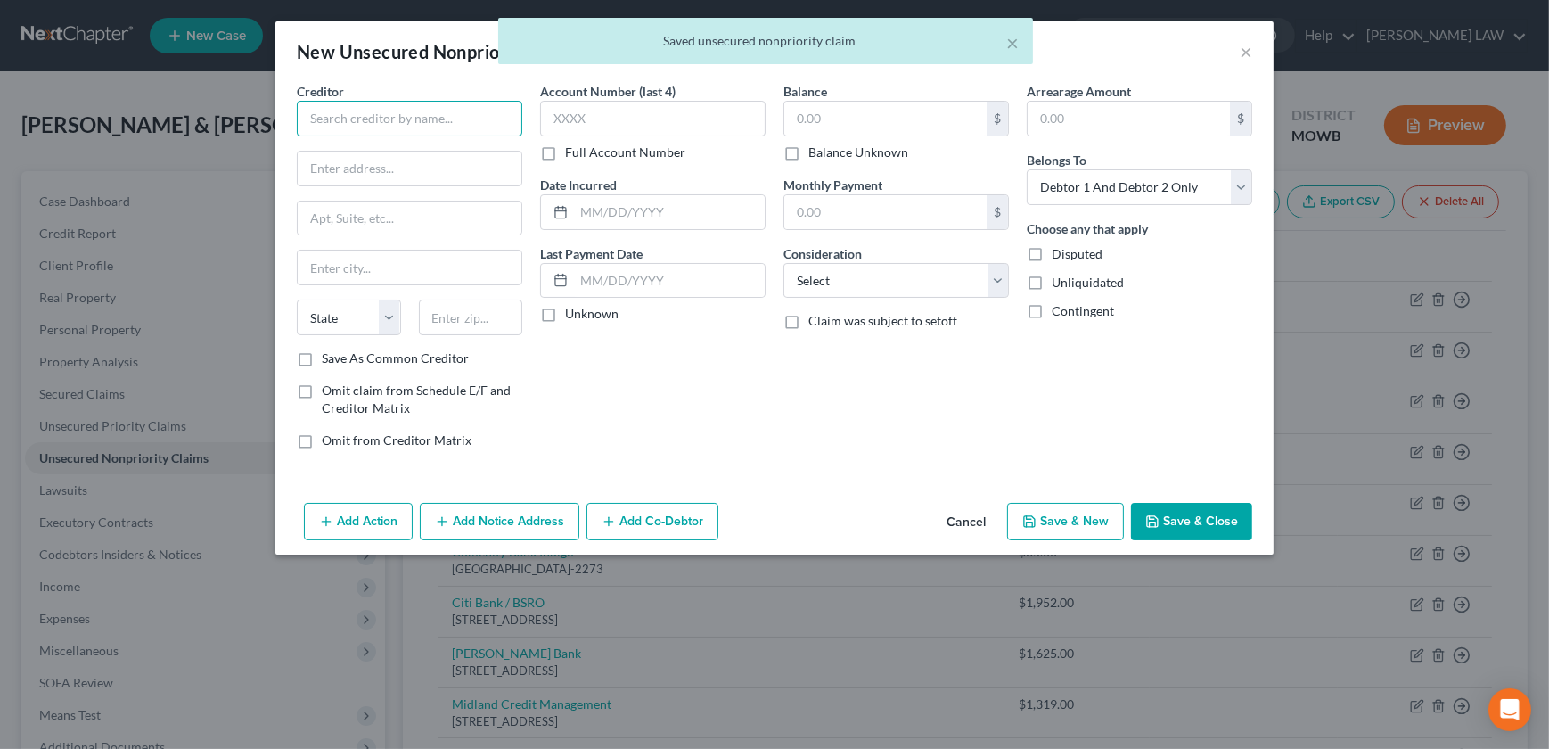
click at [416, 132] on input "text" at bounding box center [409, 119] width 225 height 36
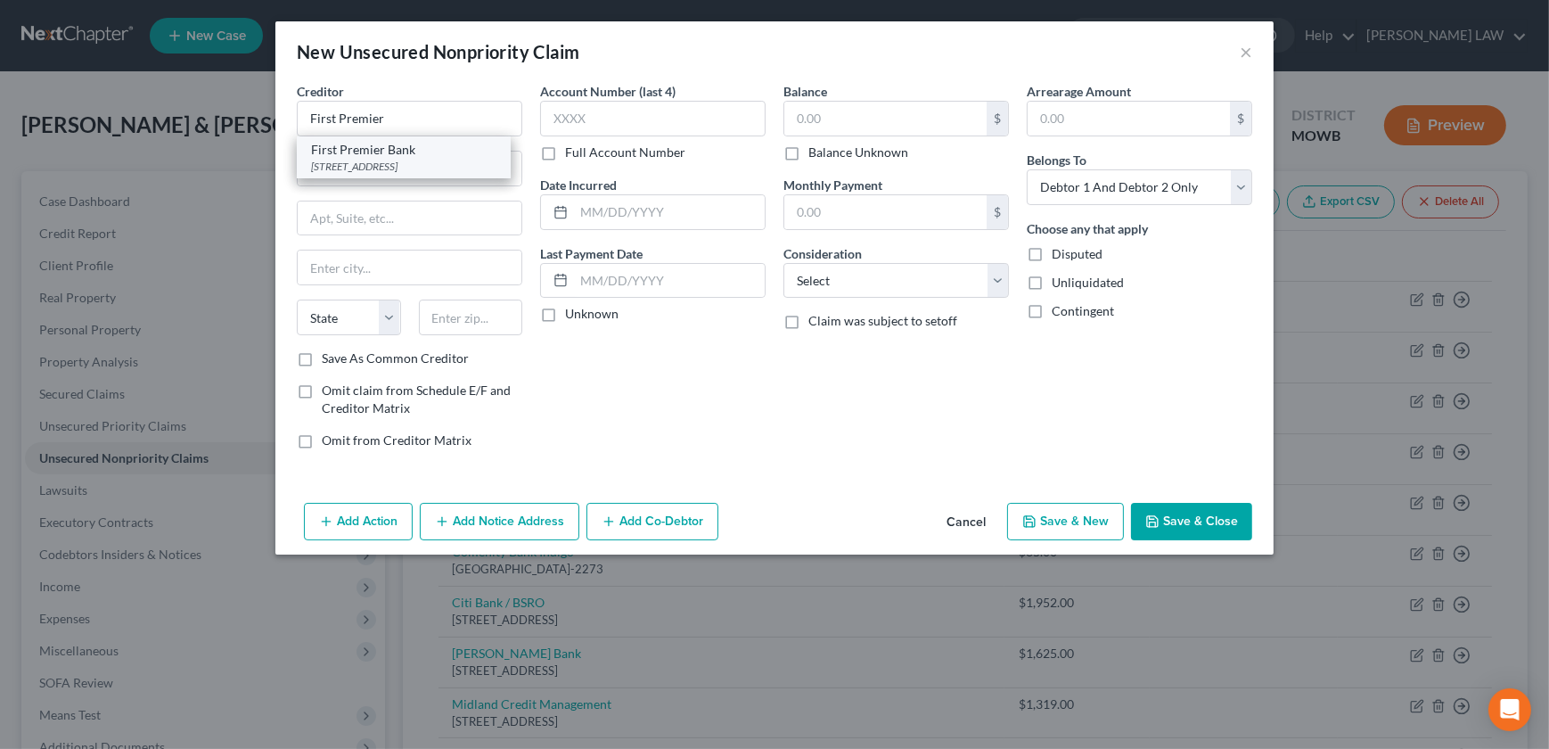
click at [389, 154] on div "First Premier Bank" at bounding box center [403, 150] width 185 height 18
type input "First Premier Bank"
type input "[STREET_ADDRESS]"
type input "[GEOGRAPHIC_DATA]"
select select "43"
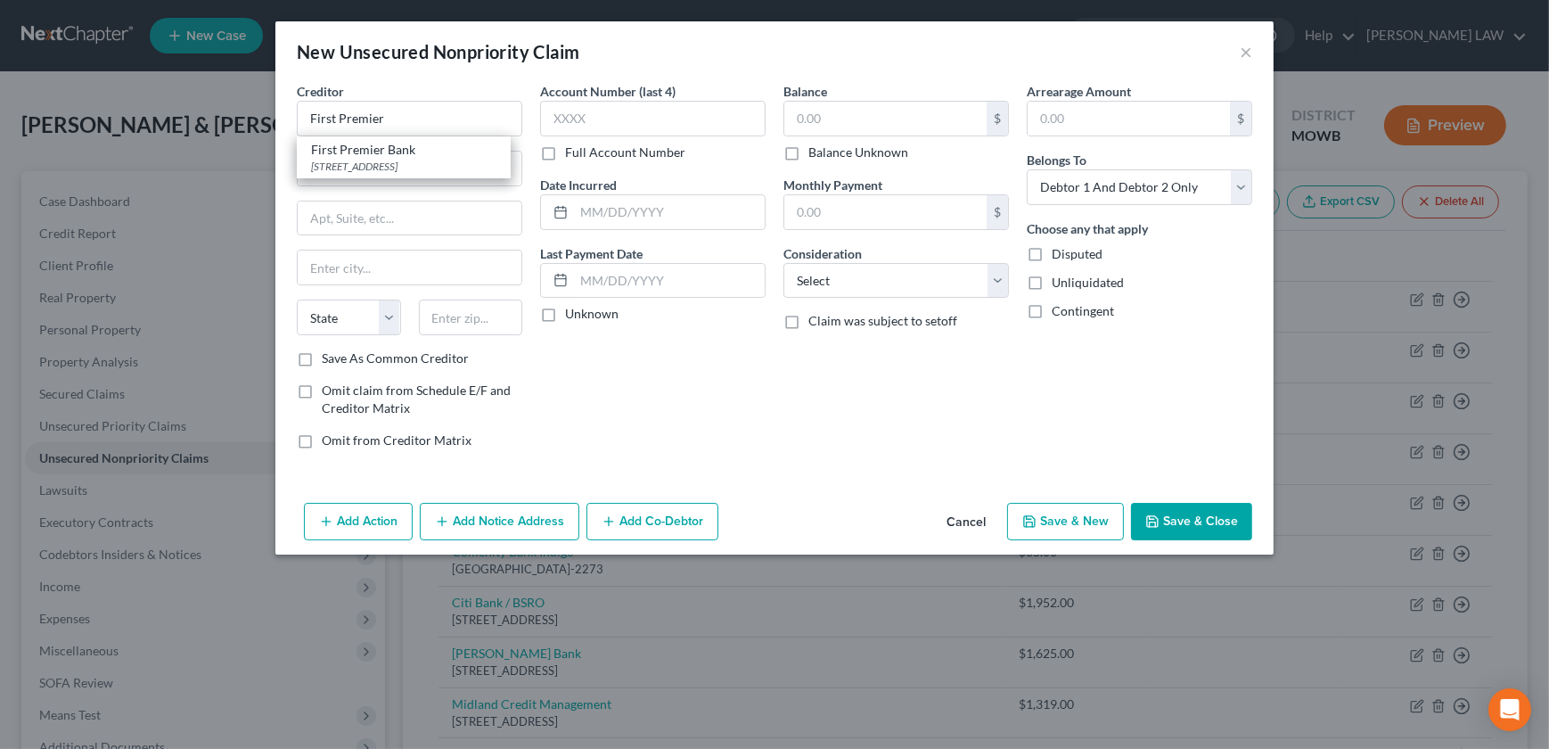
type input "57107"
click at [838, 117] on input "text" at bounding box center [885, 119] width 202 height 34
type input "1,085"
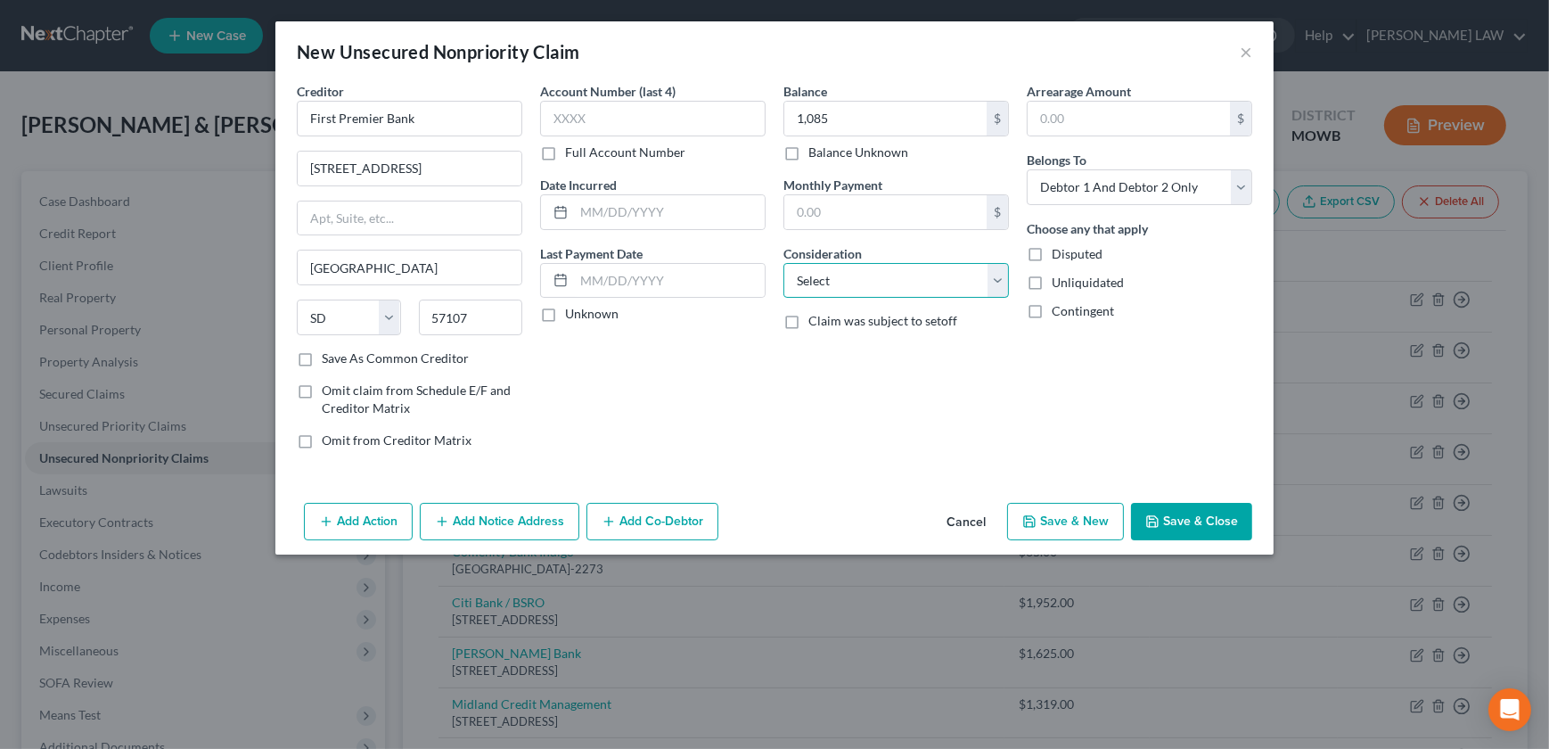
click at [864, 275] on select "Select Cable / Satellite Services Collection Agency Credit Card Debt Debt Couns…" at bounding box center [895, 281] width 225 height 36
select select "2"
click at [783, 263] on select "Select Cable / Satellite Services Collection Agency Credit Card Debt Debt Couns…" at bounding box center [895, 281] width 225 height 36
click at [1048, 511] on button "Save & New" at bounding box center [1065, 521] width 117 height 37
select select "2"
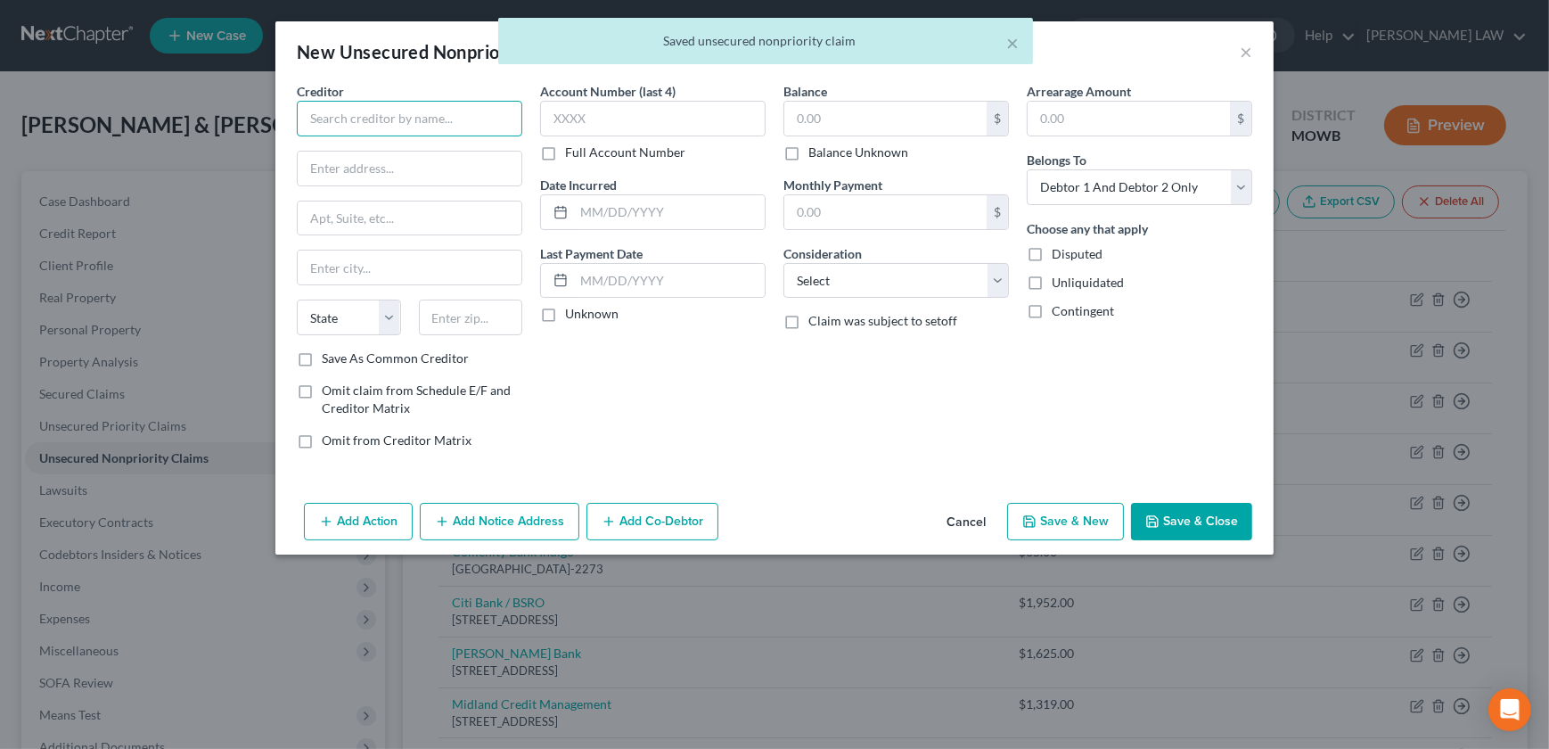
click at [395, 128] on input "text" at bounding box center [409, 119] width 225 height 36
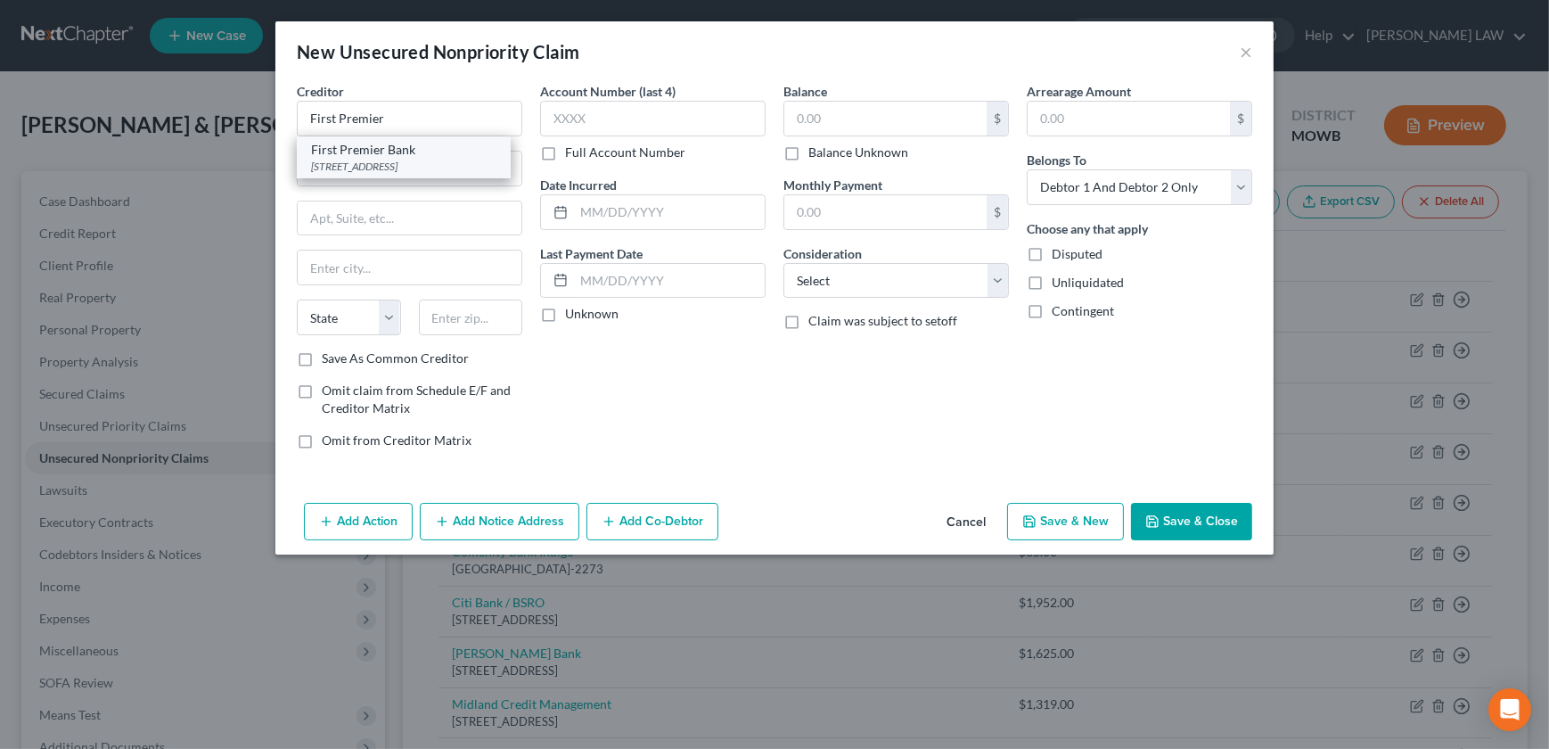
click at [368, 154] on div "First Premier Bank" at bounding box center [403, 150] width 185 height 18
type input "First Premier Bank"
type input "[STREET_ADDRESS]"
type input "[GEOGRAPHIC_DATA]"
select select "43"
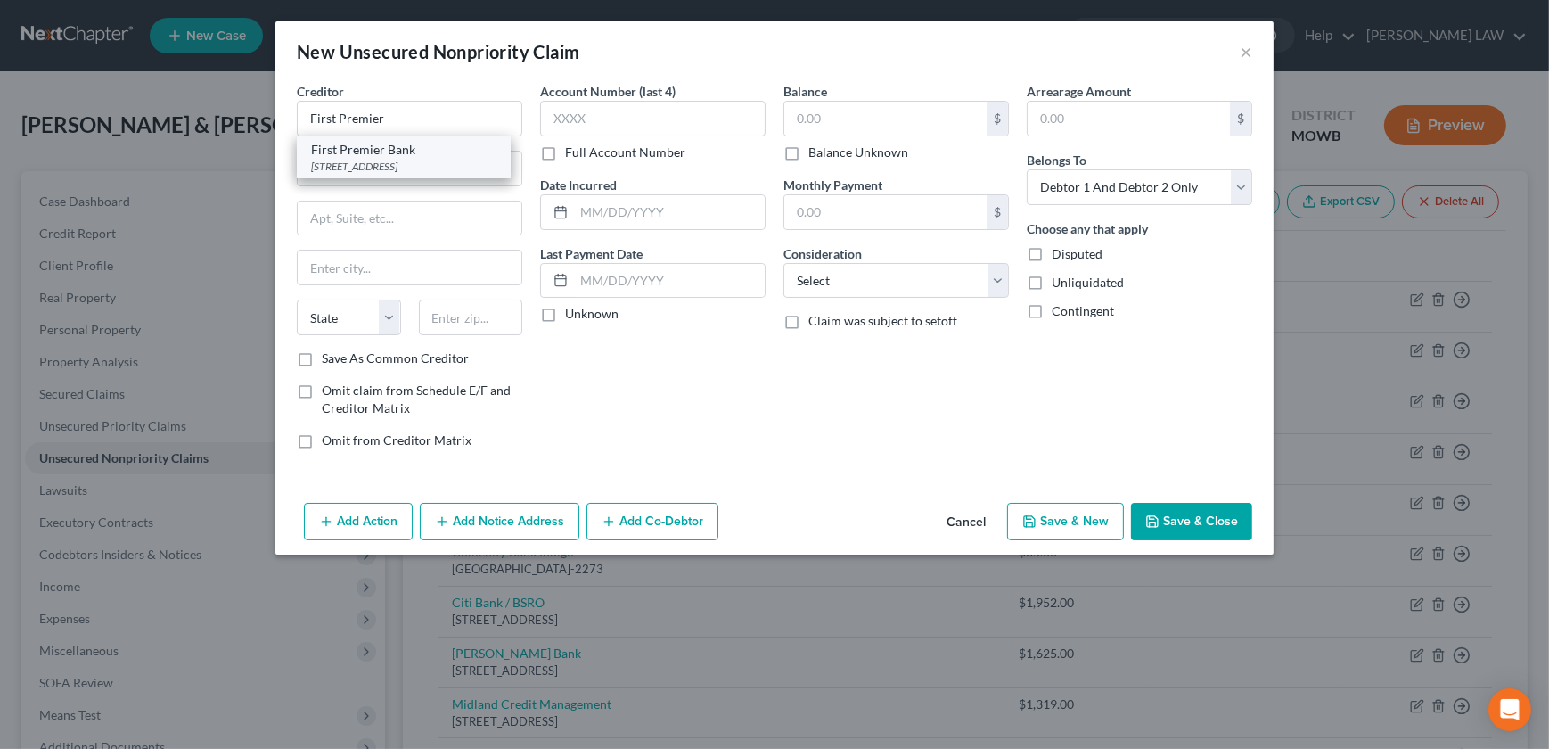
type input "57107"
click at [821, 122] on input "text" at bounding box center [885, 119] width 202 height 34
type input "5"
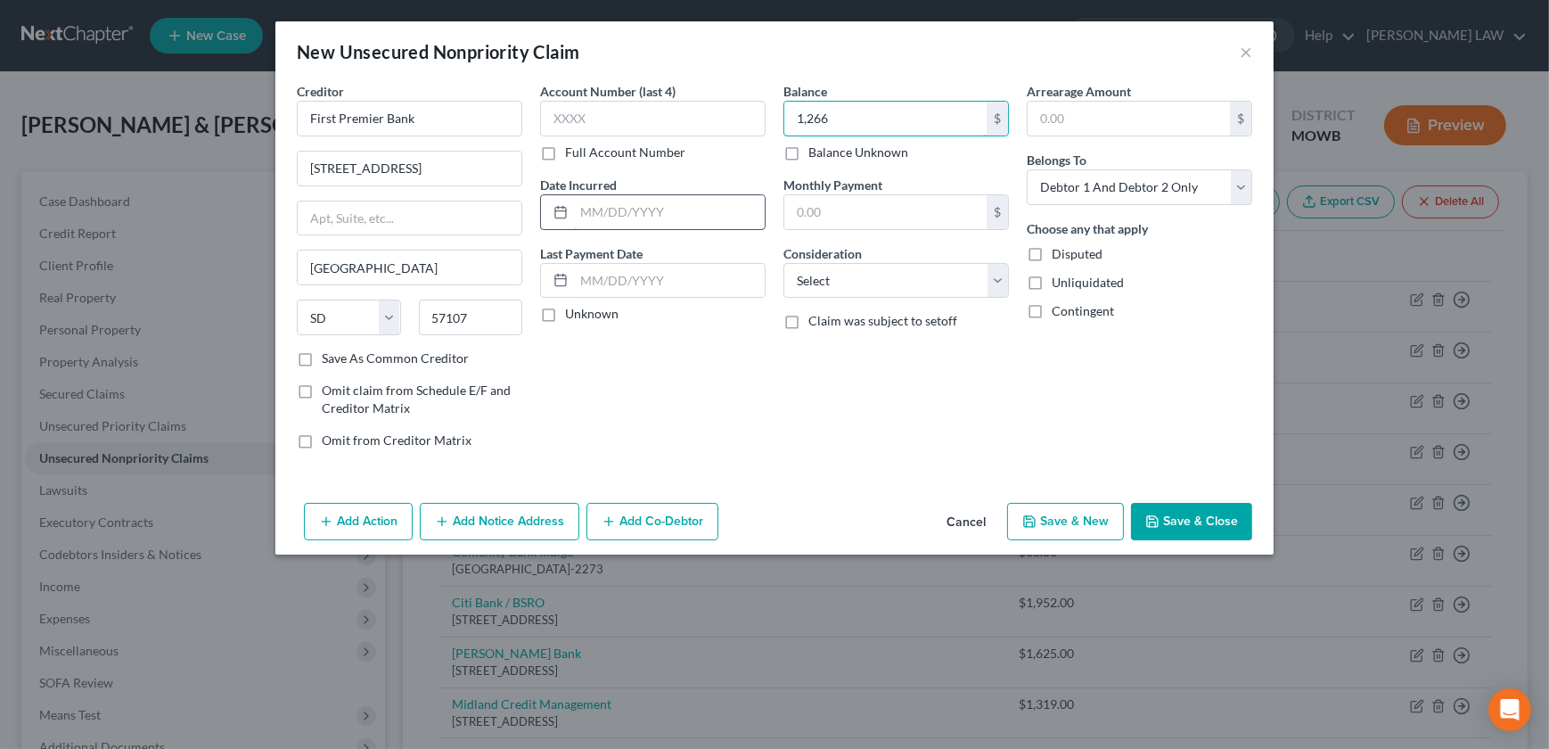
type input "1,266"
drag, startPoint x: 658, startPoint y: 204, endPoint x: 637, endPoint y: 205, distance: 20.5
click at [655, 204] on input "text" at bounding box center [669, 212] width 191 height 34
type input "[DATE]"
click at [857, 295] on select "Select Cable / Satellite Services Collection Agency Credit Card Debt Debt Couns…" at bounding box center [895, 281] width 225 height 36
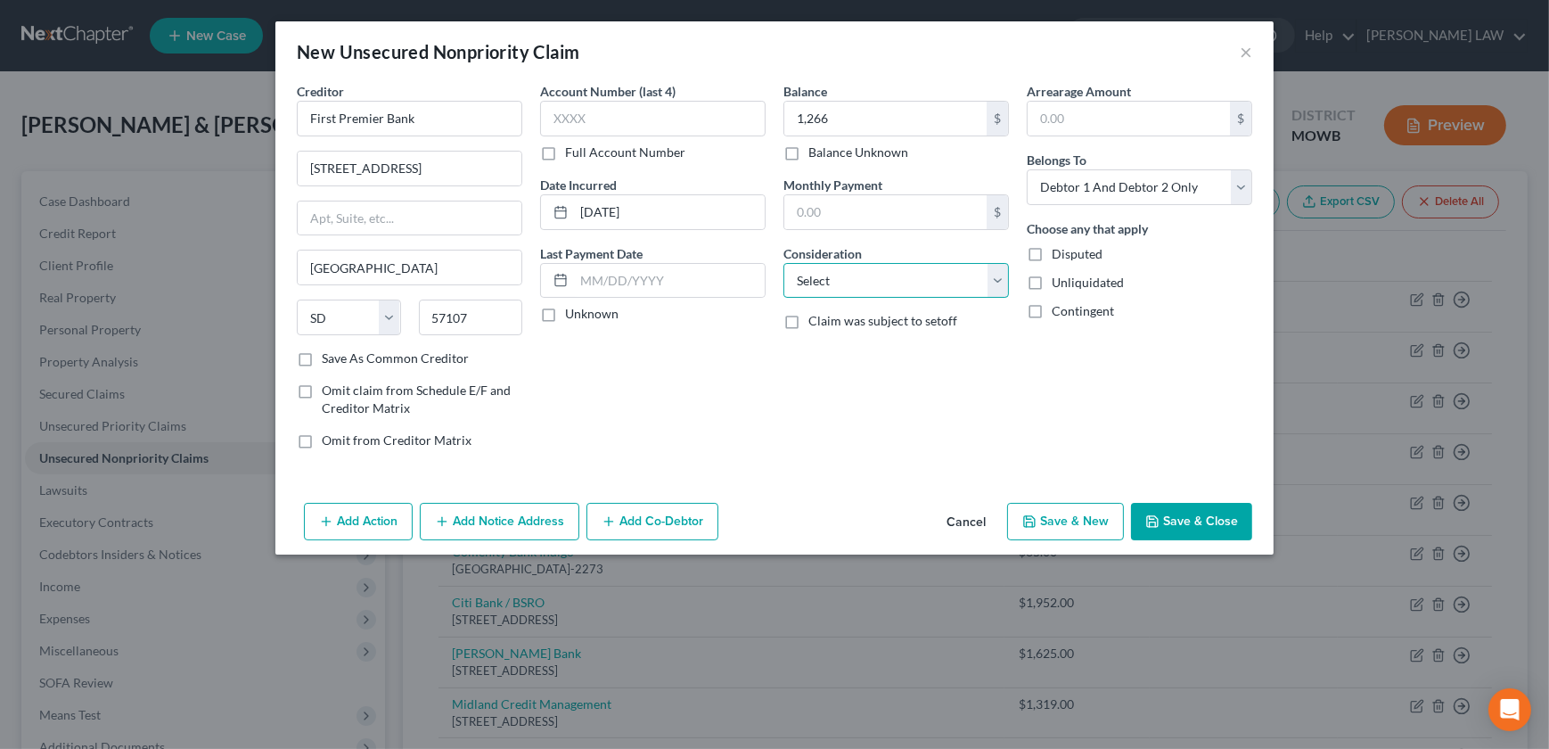
select select "2"
click at [783, 263] on select "Select Cable / Satellite Services Collection Agency Credit Card Debt Debt Couns…" at bounding box center [895, 281] width 225 height 36
click at [1033, 506] on button "Save & New" at bounding box center [1065, 521] width 117 height 37
select select "2"
type input "1,266.00"
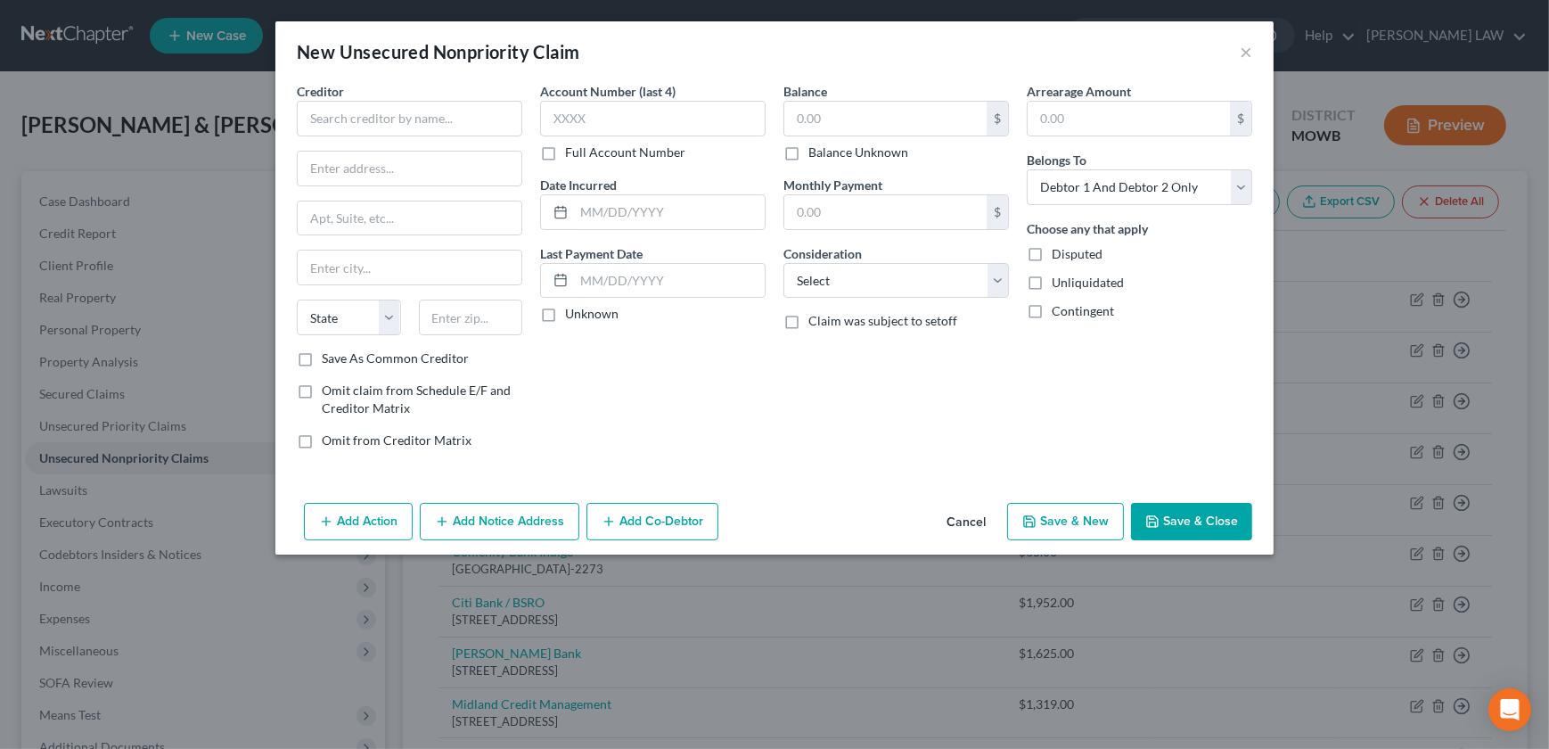
type input "0.00"
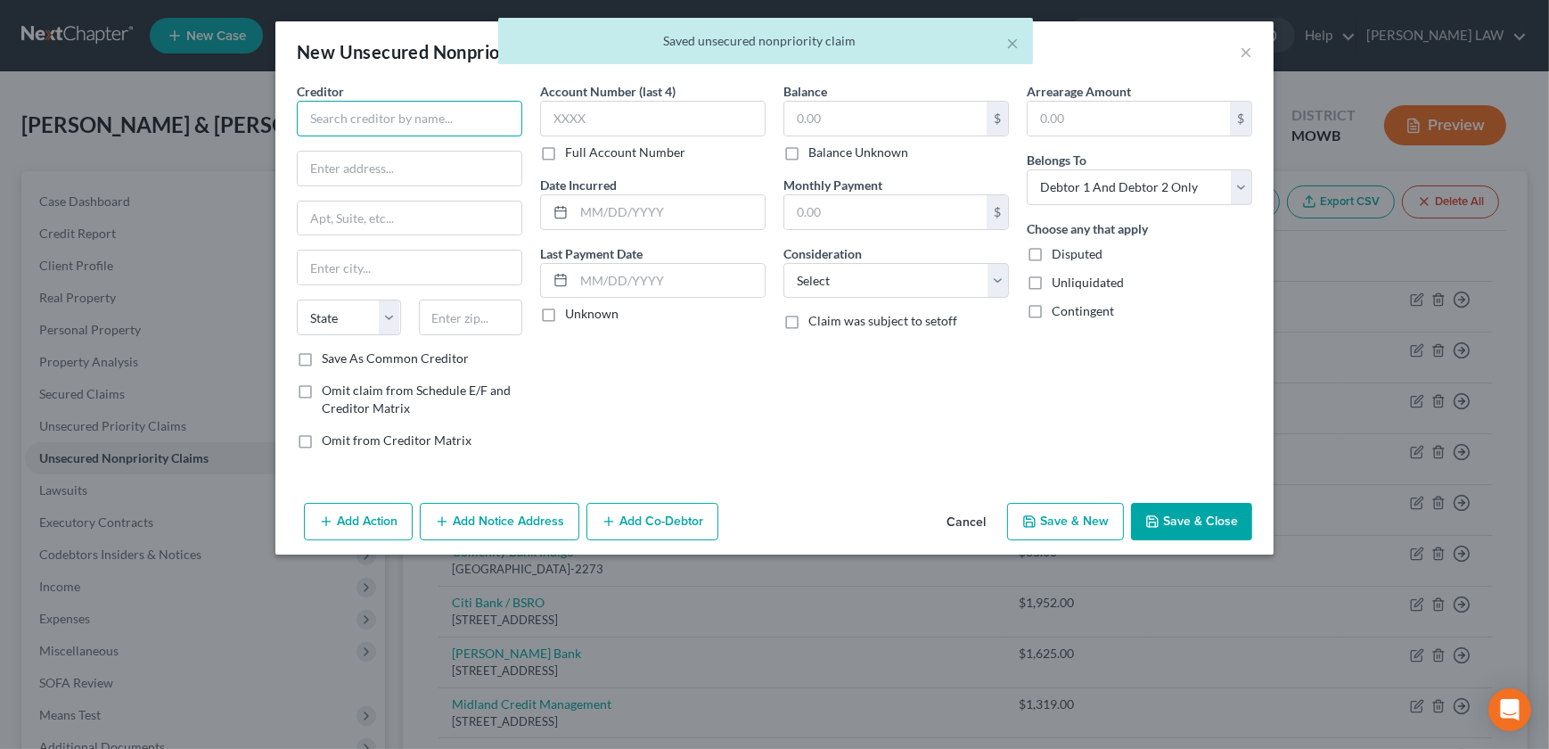
click at [330, 126] on input "text" at bounding box center [409, 119] width 225 height 36
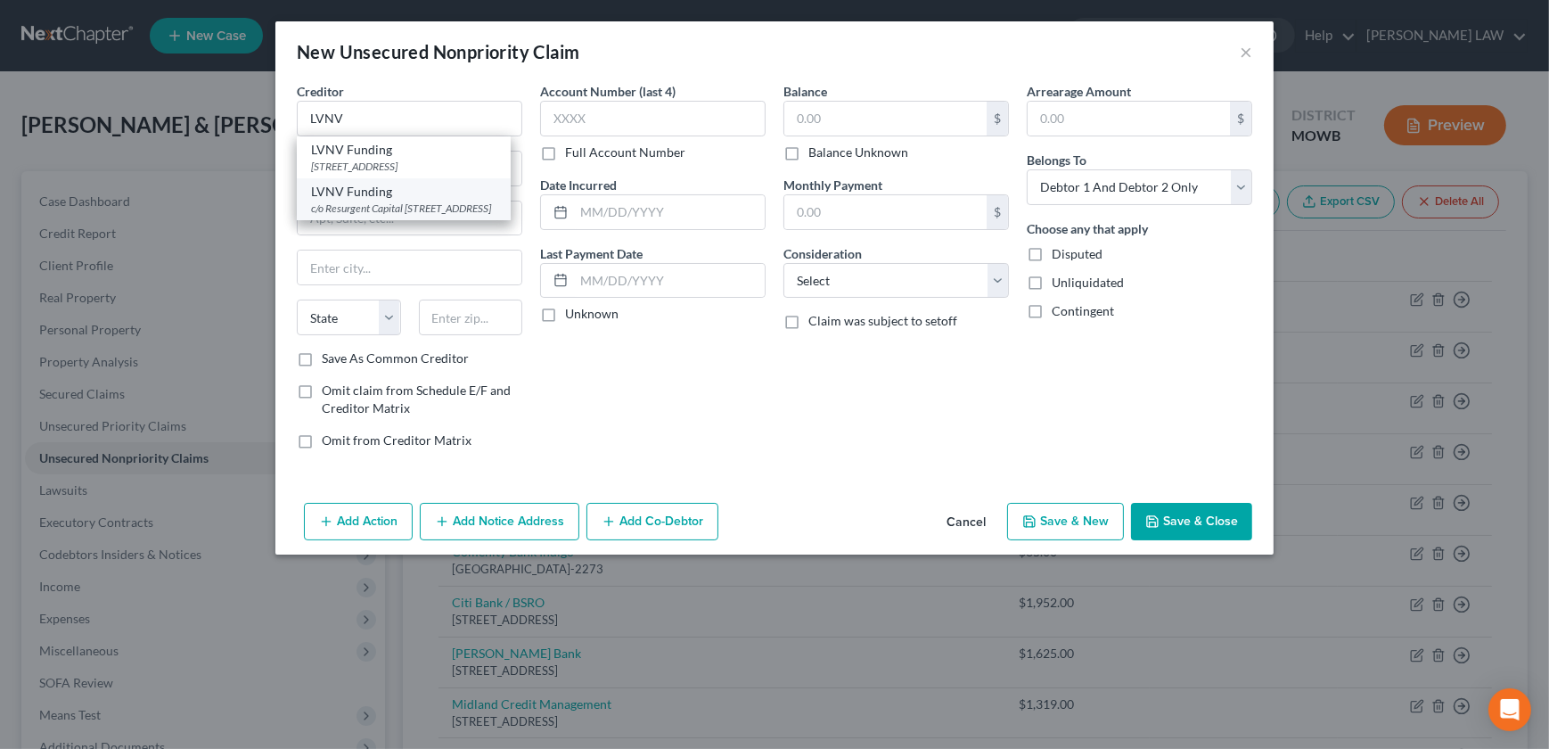
click at [380, 201] on div "c/o Resurgent Capital [STREET_ADDRESS]" at bounding box center [403, 208] width 185 height 15
type input "LVNV Funding"
type input "c/o Resurgent Capital"
type input "PO Box 10497"
type input "[GEOGRAPHIC_DATA]"
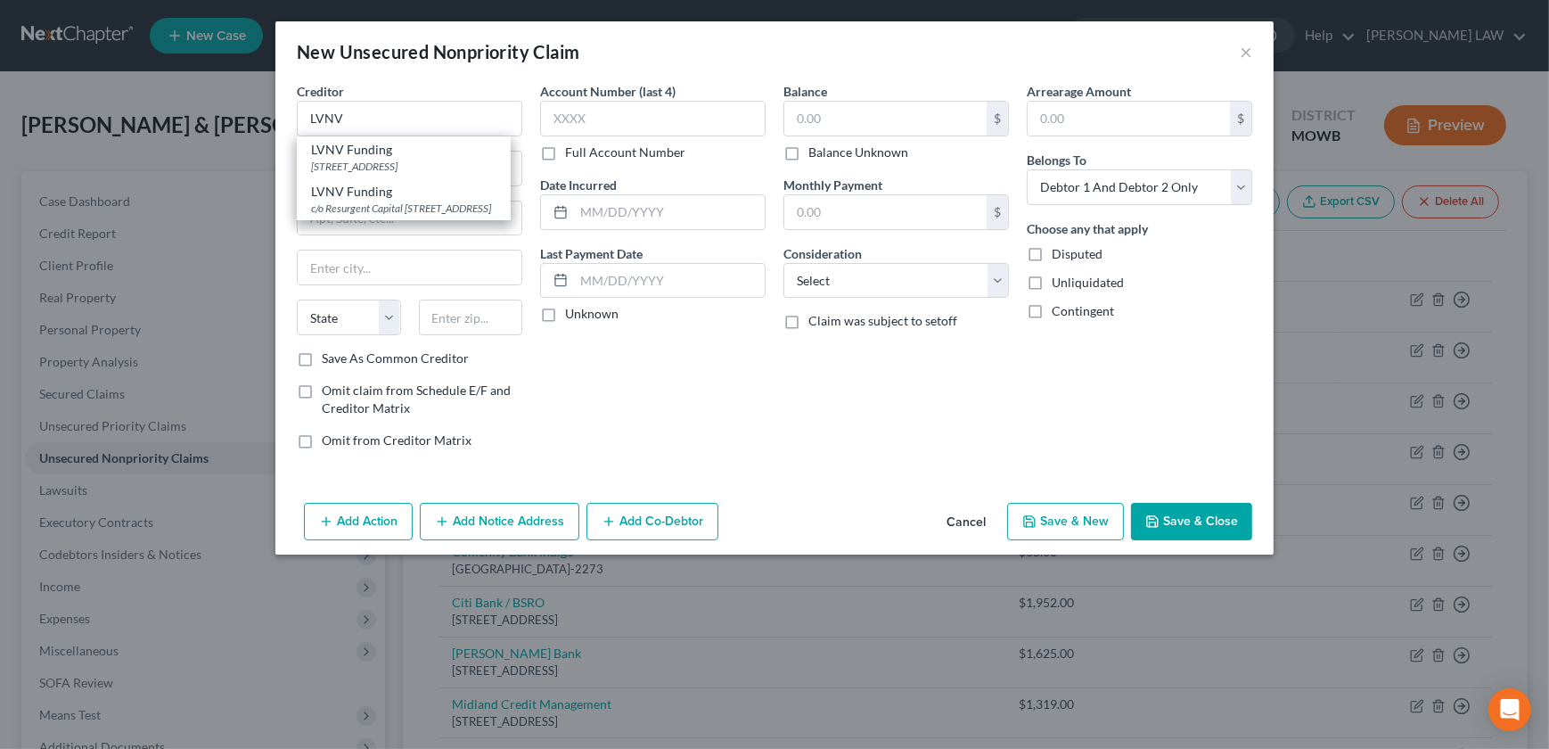
select select "42"
type input "29603"
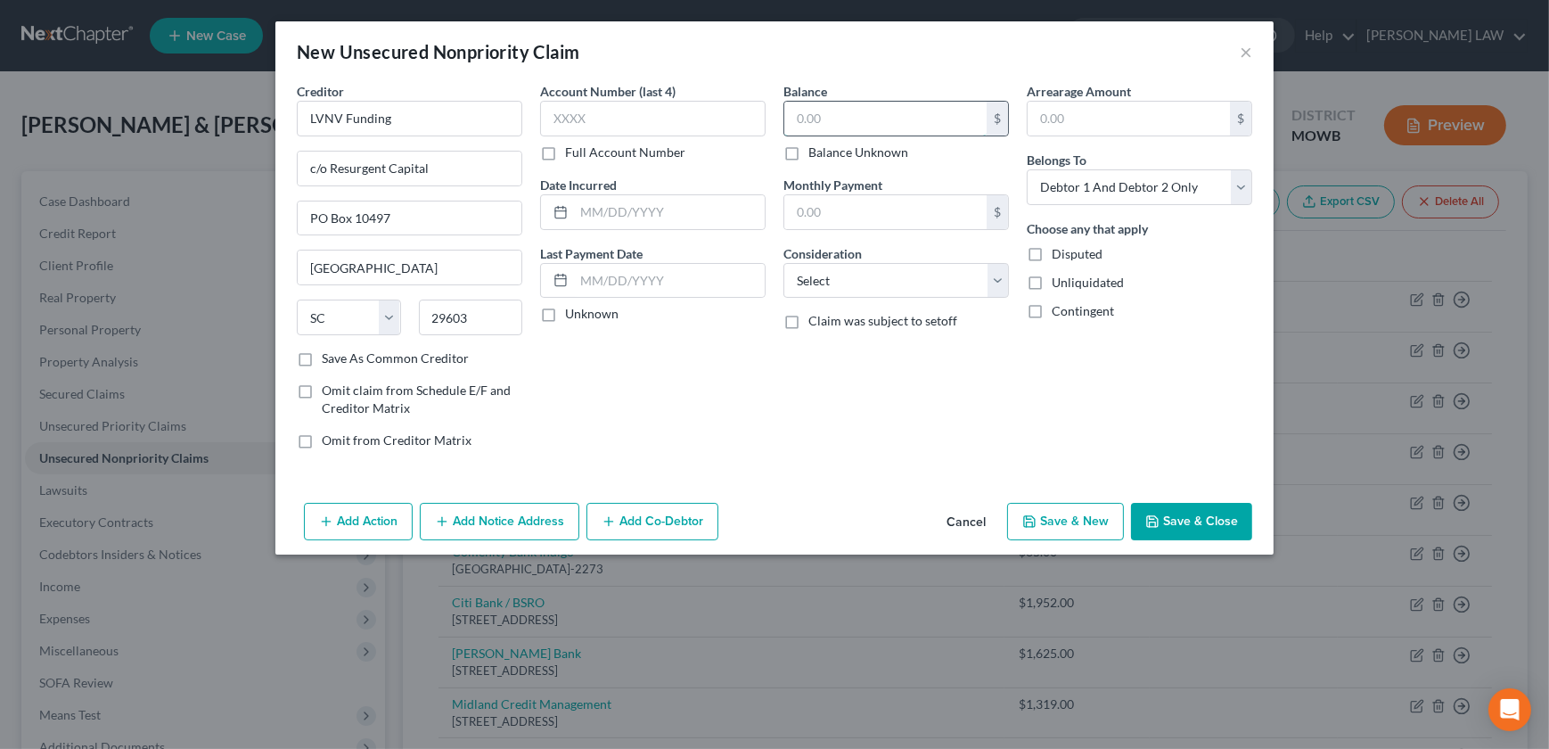
click at [846, 111] on input "text" at bounding box center [885, 119] width 202 height 34
type input "2,623"
click at [834, 286] on select "Select Cable / Satellite Services Collection Agency Credit Card Debt Debt Couns…" at bounding box center [895, 281] width 225 height 36
select select "1"
click at [783, 263] on select "Select Cable / Satellite Services Collection Agency Credit Card Debt Debt Couns…" at bounding box center [895, 281] width 225 height 36
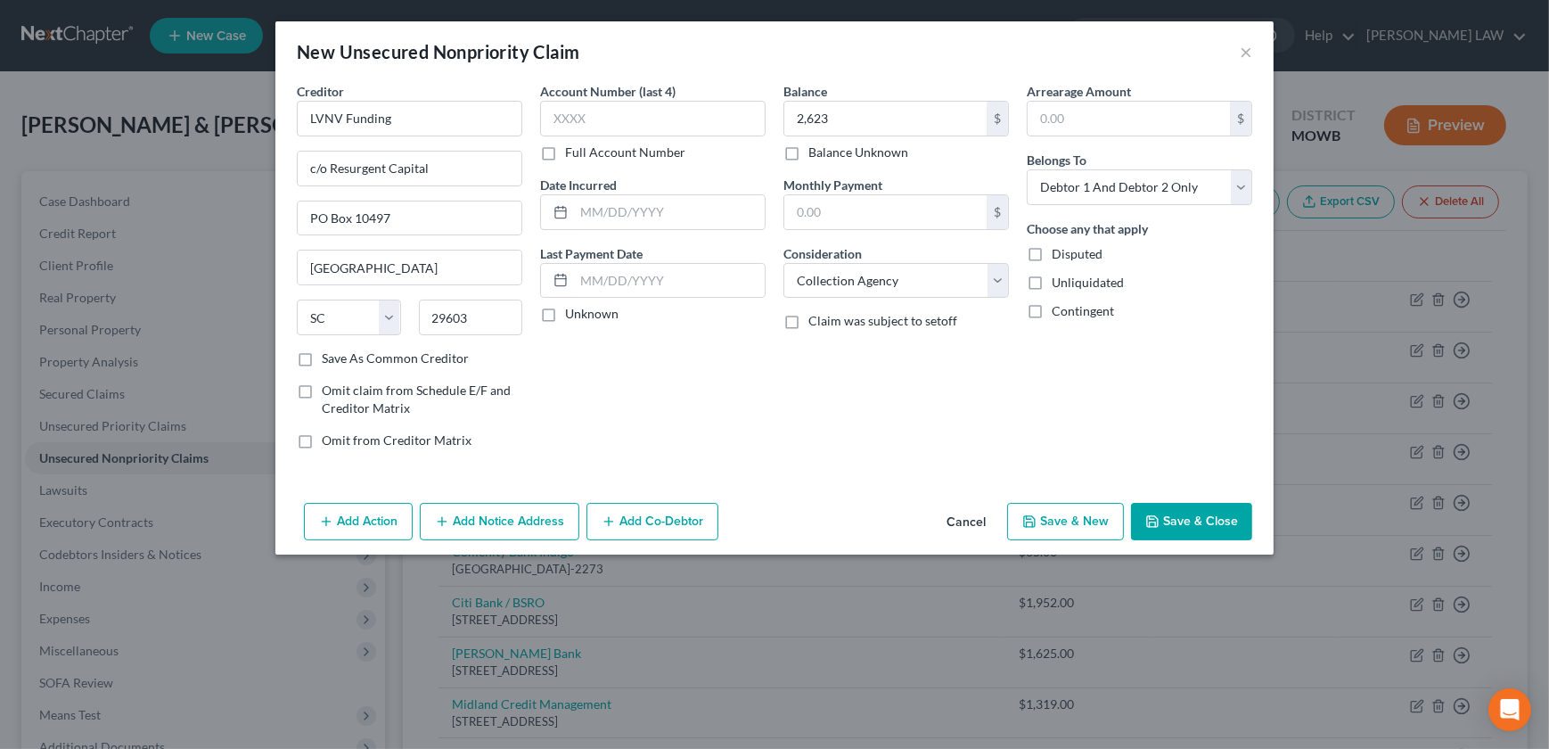
click at [613, 192] on label "Date Incurred" at bounding box center [578, 185] width 77 height 19
drag, startPoint x: 593, startPoint y: 217, endPoint x: 701, endPoint y: 315, distance: 147.0
click at [770, 400] on div "Account Number (last 4) Full Account Number Date Incurred Last Payment Date Unk…" at bounding box center [652, 272] width 243 height 381
type input "[DATE]"
click at [1185, 523] on button "Save & Close" at bounding box center [1191, 521] width 121 height 37
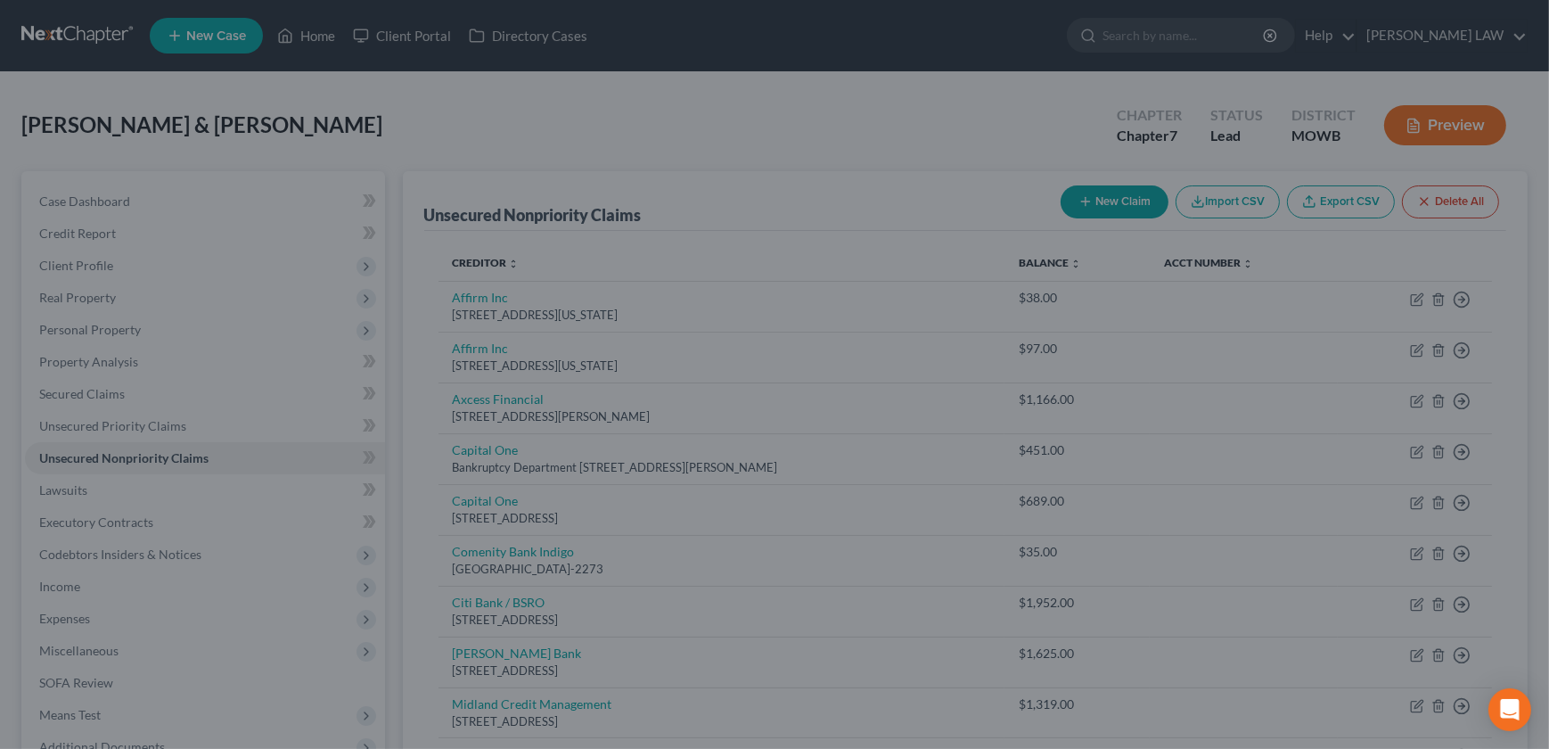
type input "2,623.00"
type input "0.00"
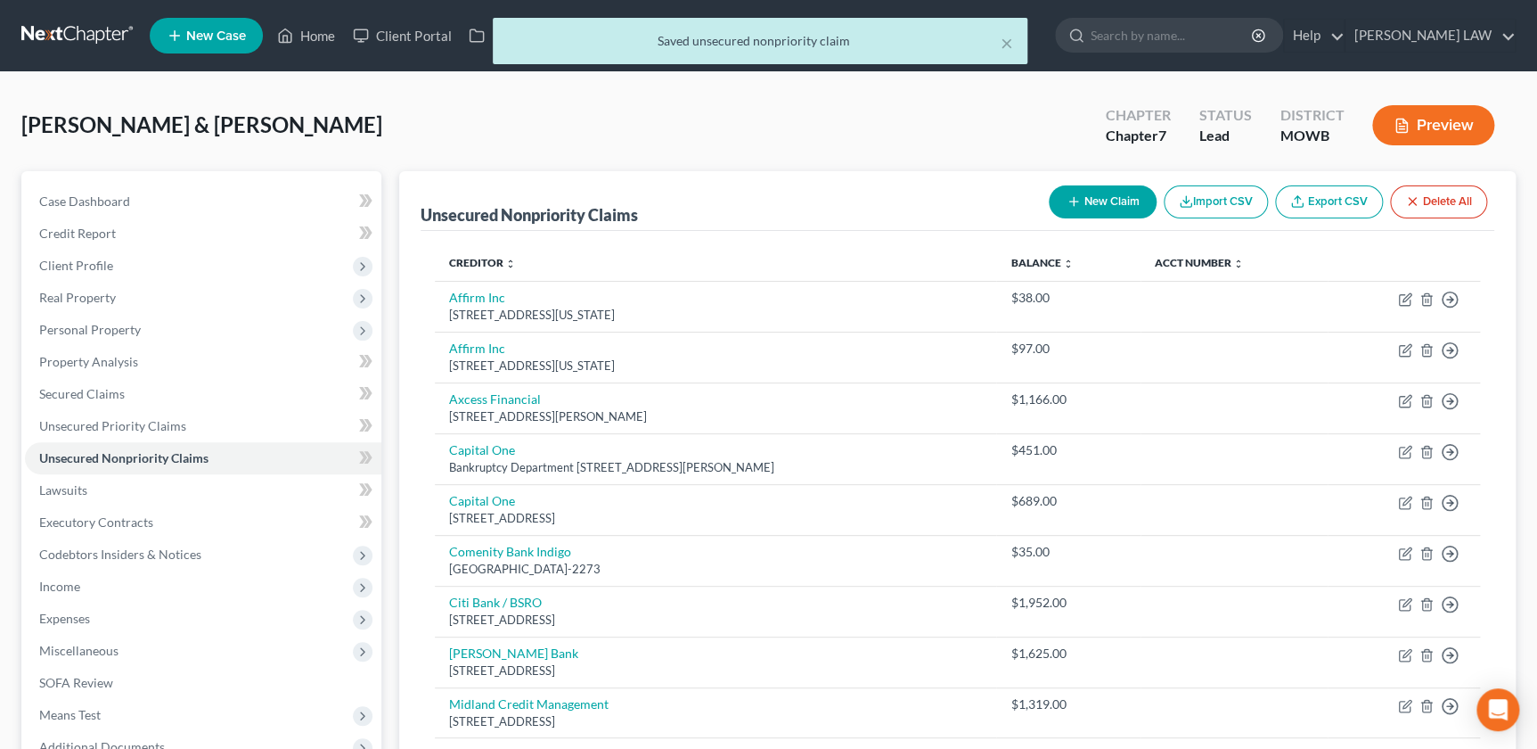
click at [1078, 194] on button "New Claim" at bounding box center [1103, 201] width 108 height 33
select select "2"
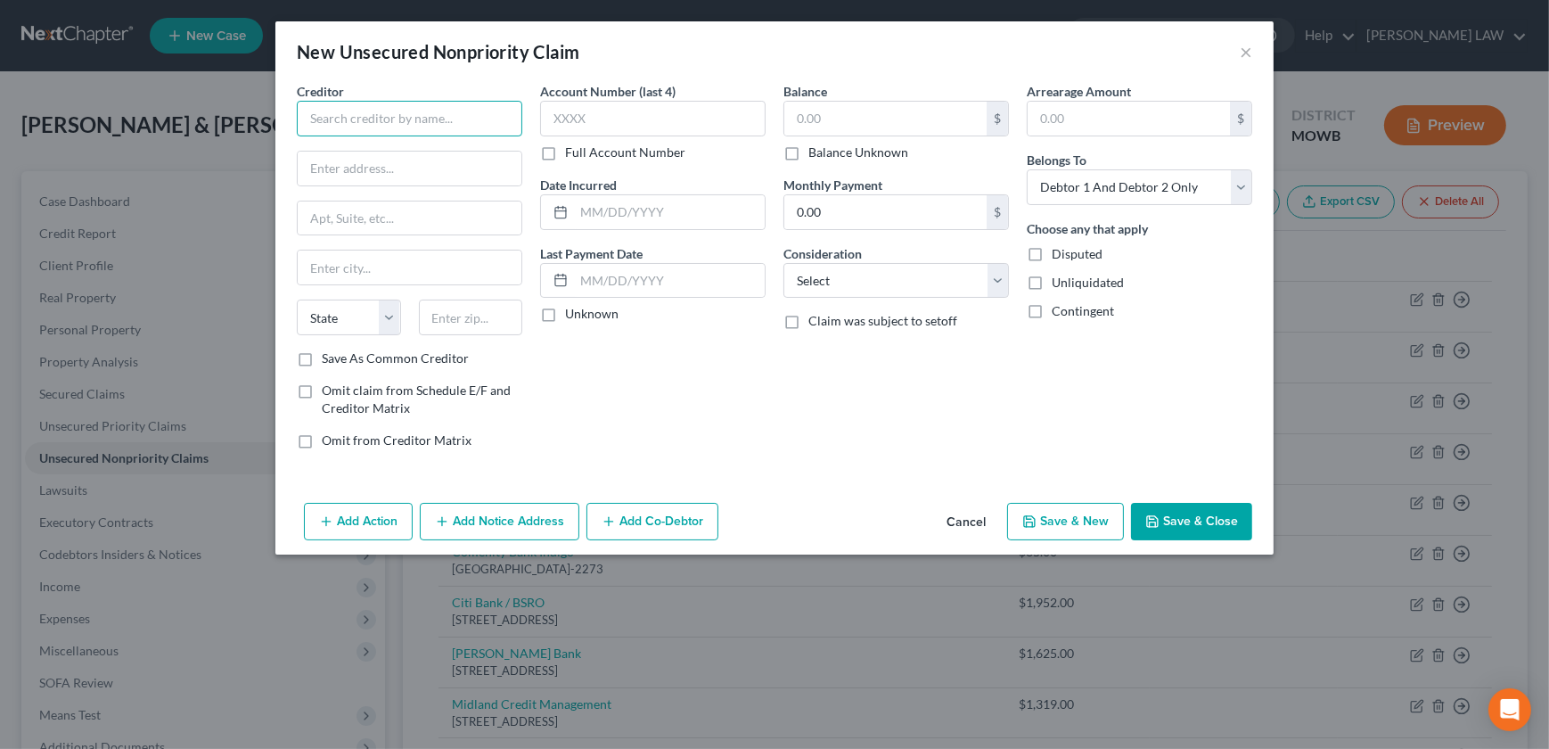
click at [364, 124] on input "text" at bounding box center [409, 119] width 225 height 36
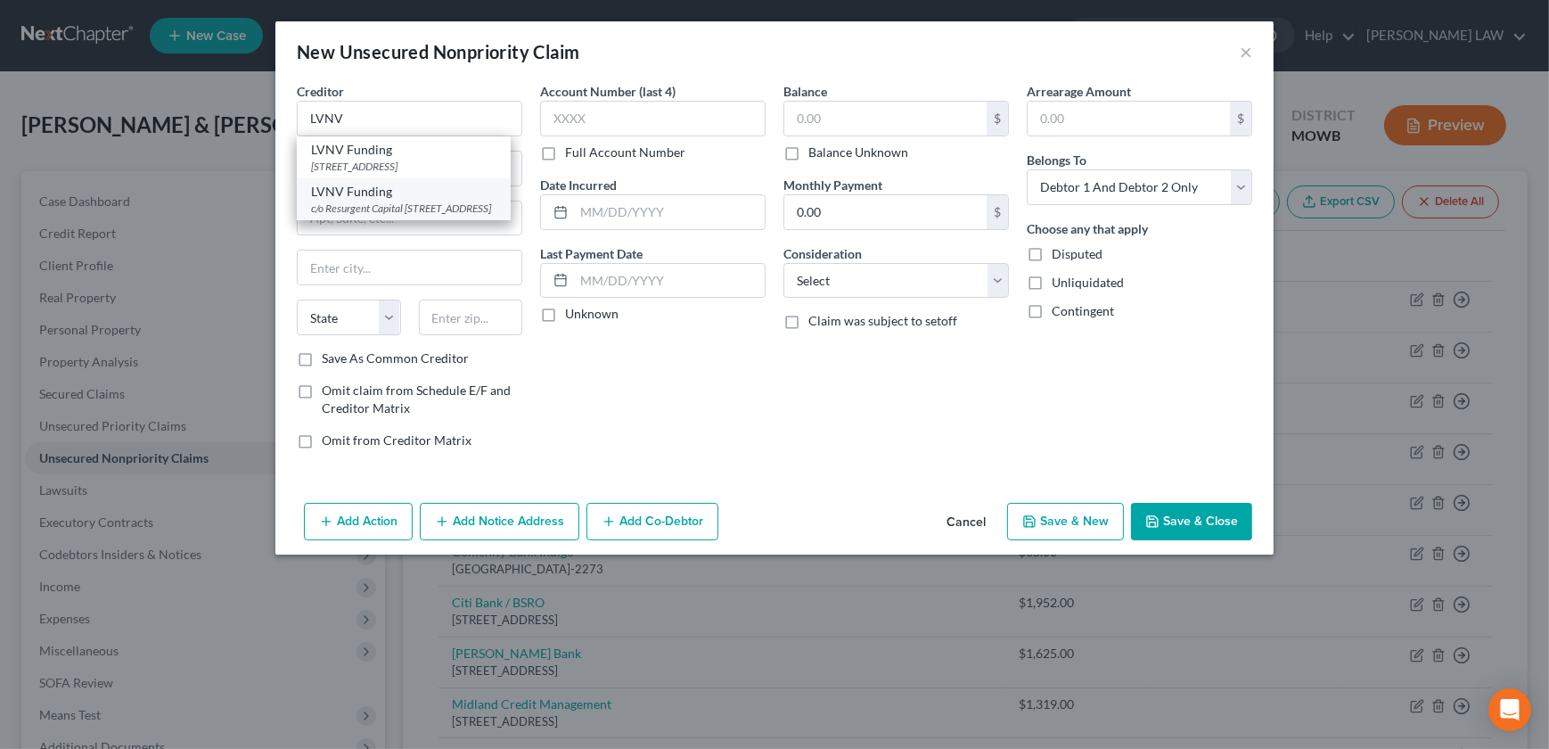
click at [392, 209] on div "c/o Resurgent Capital [STREET_ADDRESS]" at bounding box center [403, 208] width 185 height 15
type input "LVNV Funding"
type input "c/o Resurgent Capital"
type input "PO Box 10497"
type input "[GEOGRAPHIC_DATA]"
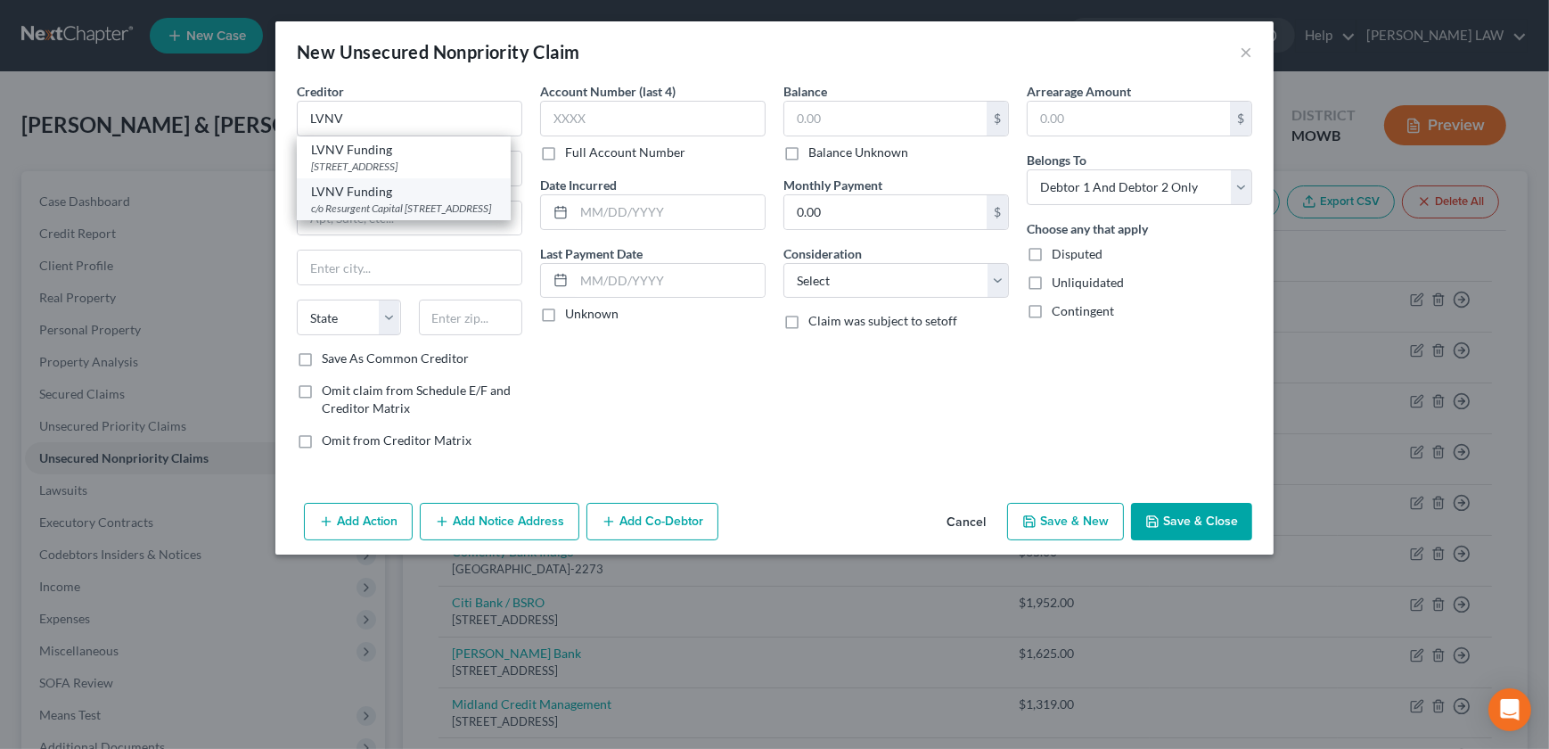
select select "42"
type input "29603"
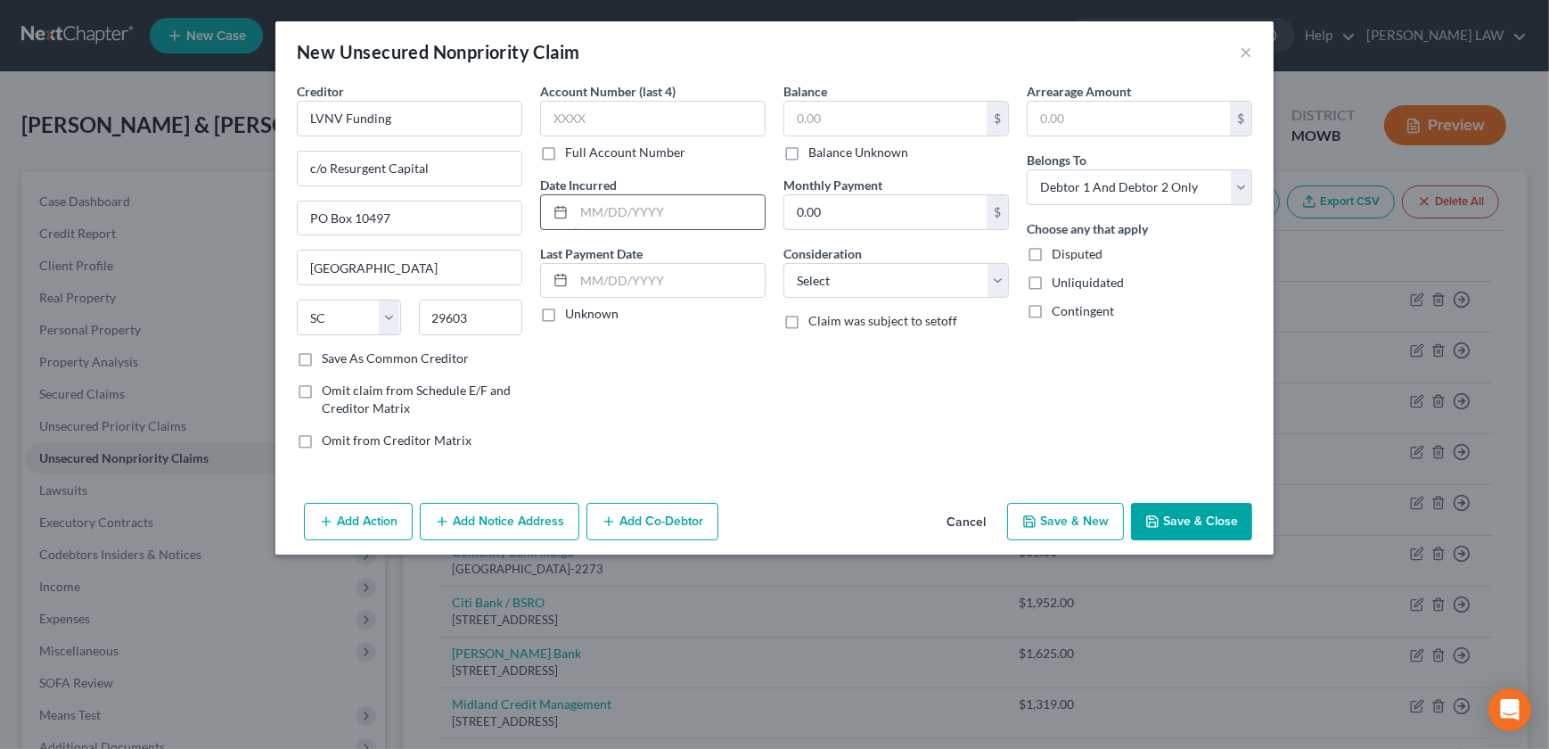
click at [628, 203] on input "text" at bounding box center [669, 212] width 191 height 34
type input "[DATE]"
click at [871, 107] on input "text" at bounding box center [885, 119] width 202 height 34
type input "2,530"
click at [872, 284] on select "Select Cable / Satellite Services Collection Agency Credit Card Debt Debt Couns…" at bounding box center [895, 281] width 225 height 36
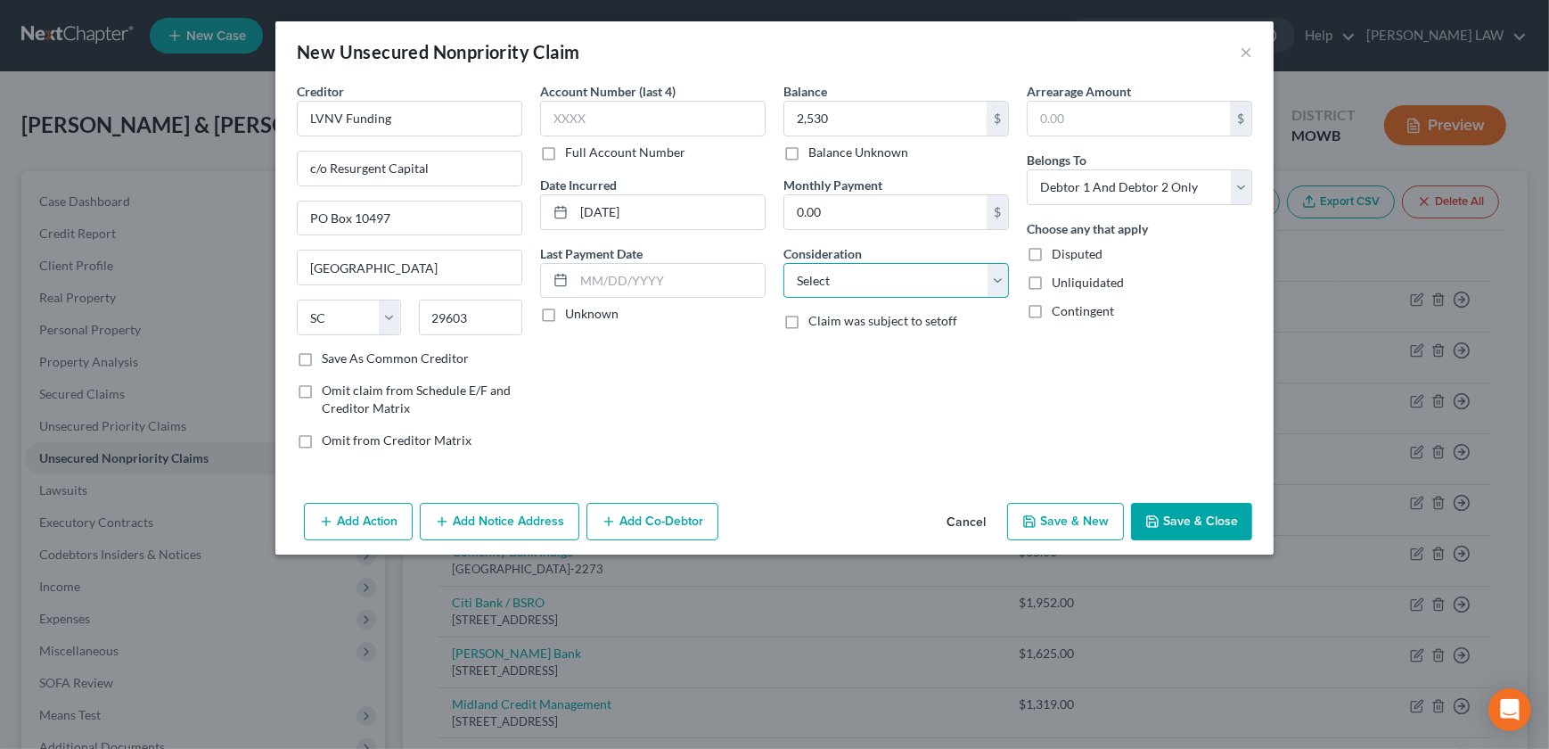
select select "1"
click at [783, 263] on select "Select Cable / Satellite Services Collection Agency Credit Card Debt Debt Couns…" at bounding box center [895, 281] width 225 height 36
click at [1040, 520] on button "Save & New" at bounding box center [1065, 521] width 117 height 37
select select "2"
type input "2,530.00"
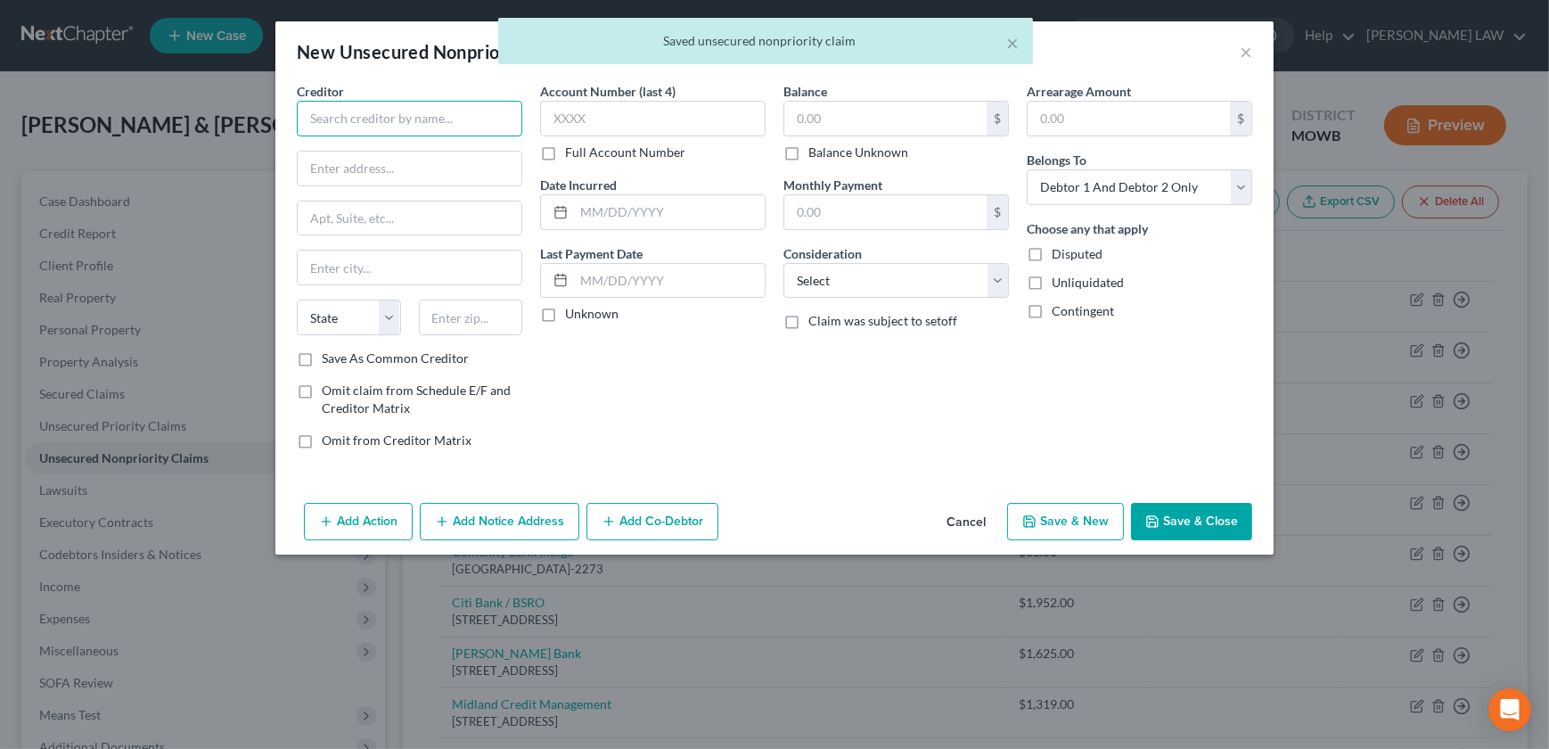
click at [374, 133] on input "text" at bounding box center [409, 119] width 225 height 36
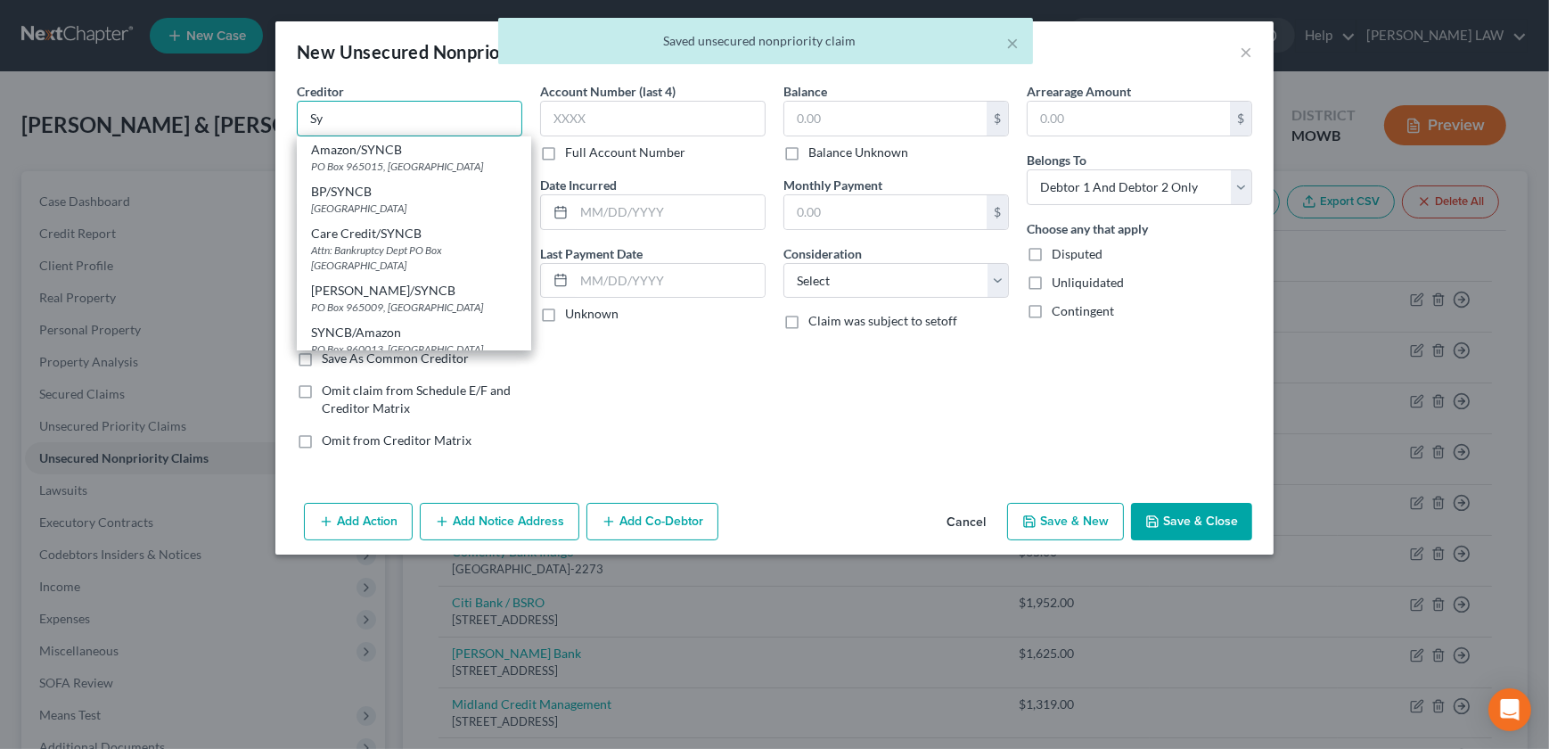
type input "S"
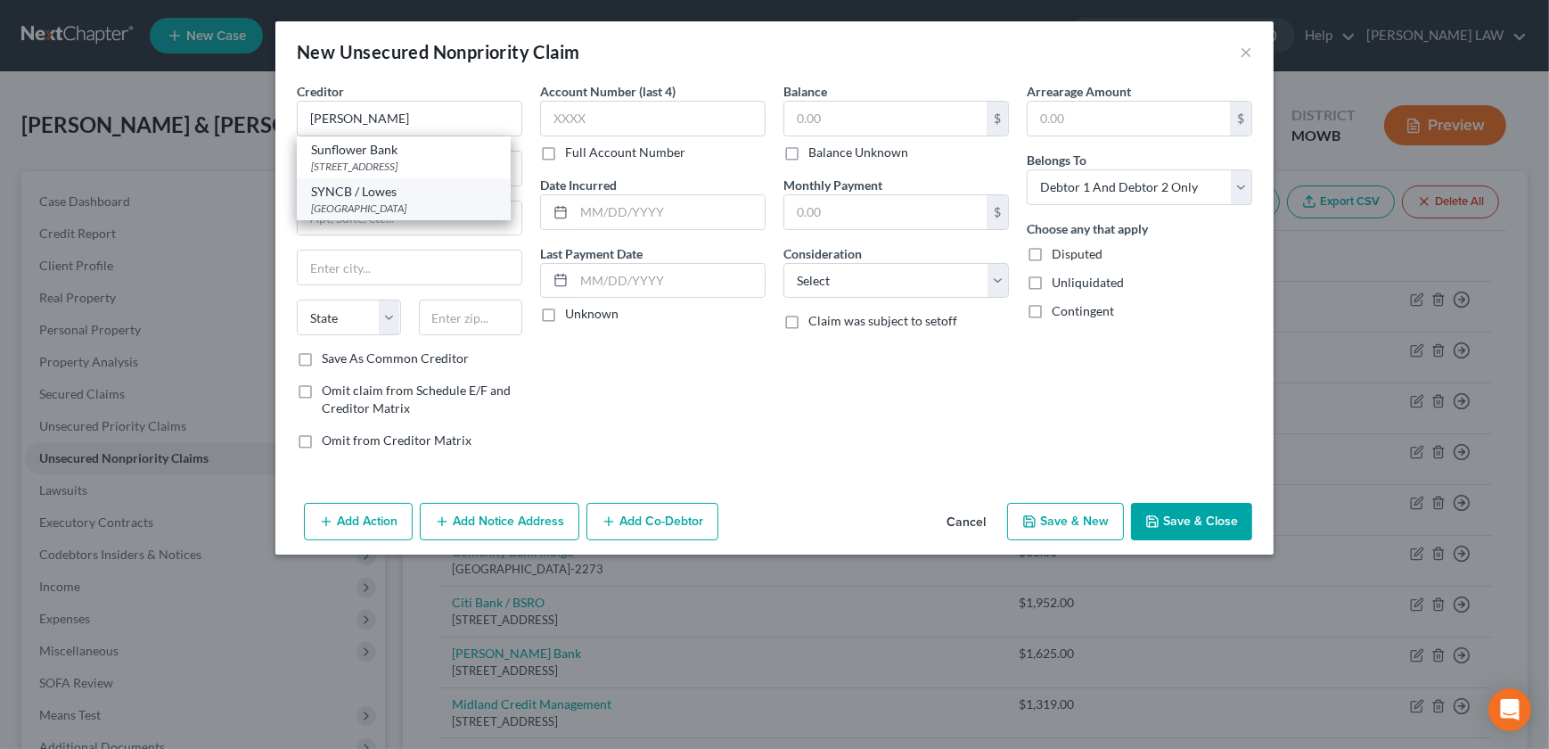
click at [356, 195] on div "SYNCB / Lowes" at bounding box center [403, 192] width 185 height 18
type input "SYNCB / Lowes"
type input "PO Box 956005"
type input "Orlando"
select select "9"
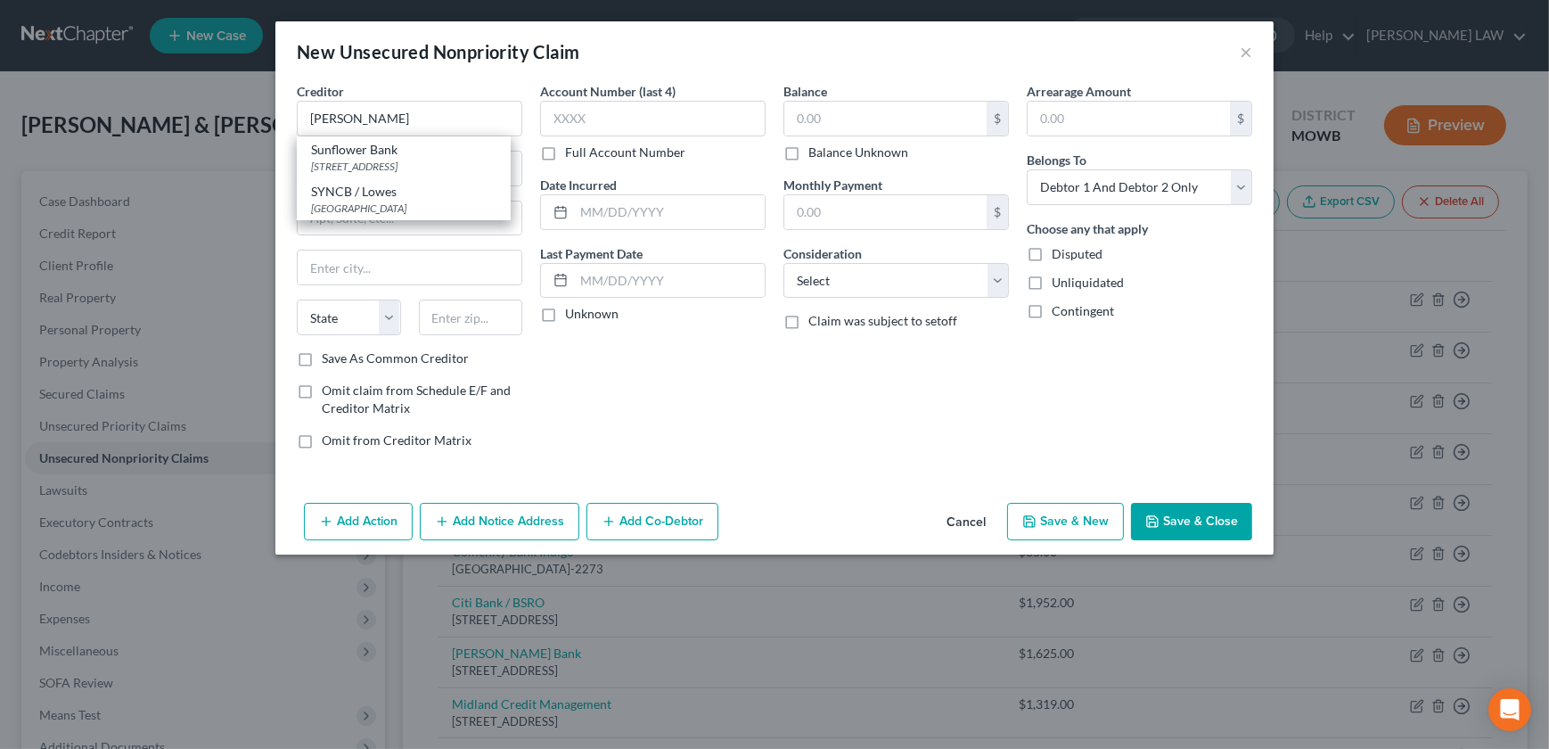
type input "32896"
click at [840, 107] on input "text" at bounding box center [885, 119] width 202 height 34
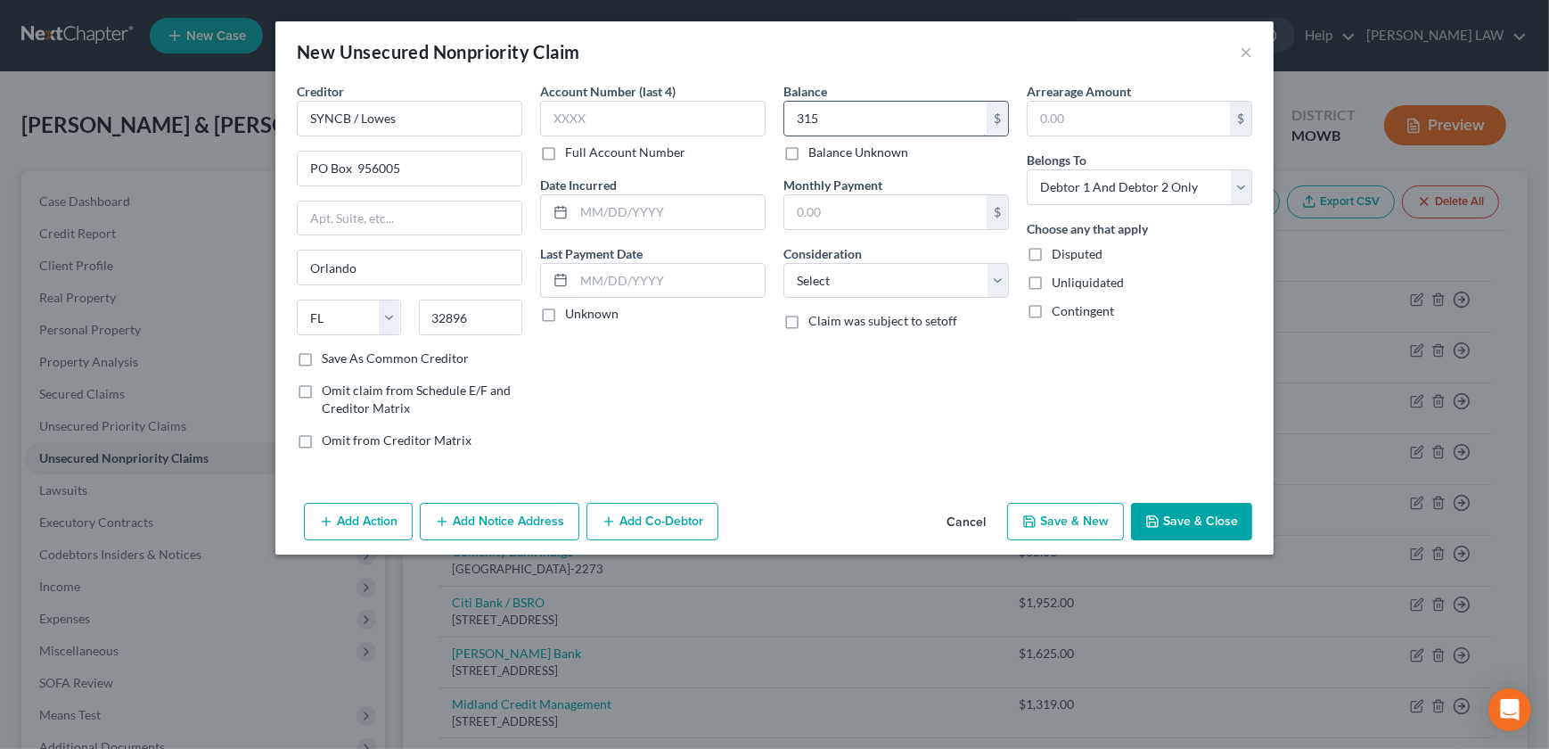
type input "315"
click at [604, 220] on input "text" at bounding box center [669, 212] width 191 height 34
type input "[DATE]"
drag, startPoint x: 957, startPoint y: 285, endPoint x: 945, endPoint y: 285, distance: 12.5
click at [957, 285] on select "Select Cable / Satellite Services Collection Agency Credit Card Debt Debt Couns…" at bounding box center [895, 281] width 225 height 36
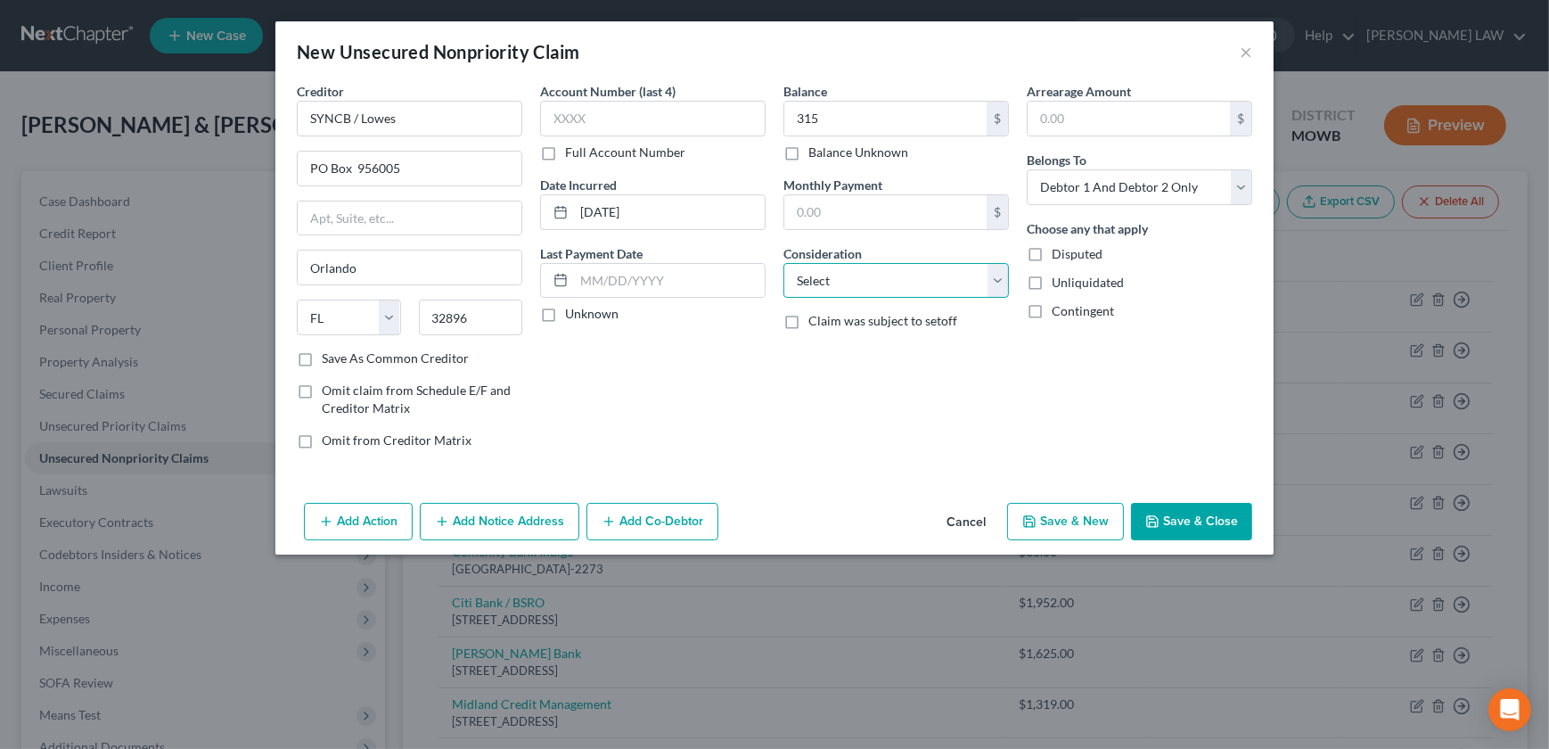
select select "2"
click at [783, 263] on select "Select Cable / Satellite Services Collection Agency Credit Card Debt Debt Couns…" at bounding box center [895, 281] width 225 height 36
click at [1052, 509] on button "Save & New" at bounding box center [1065, 521] width 117 height 37
select select "2"
type input "315.00"
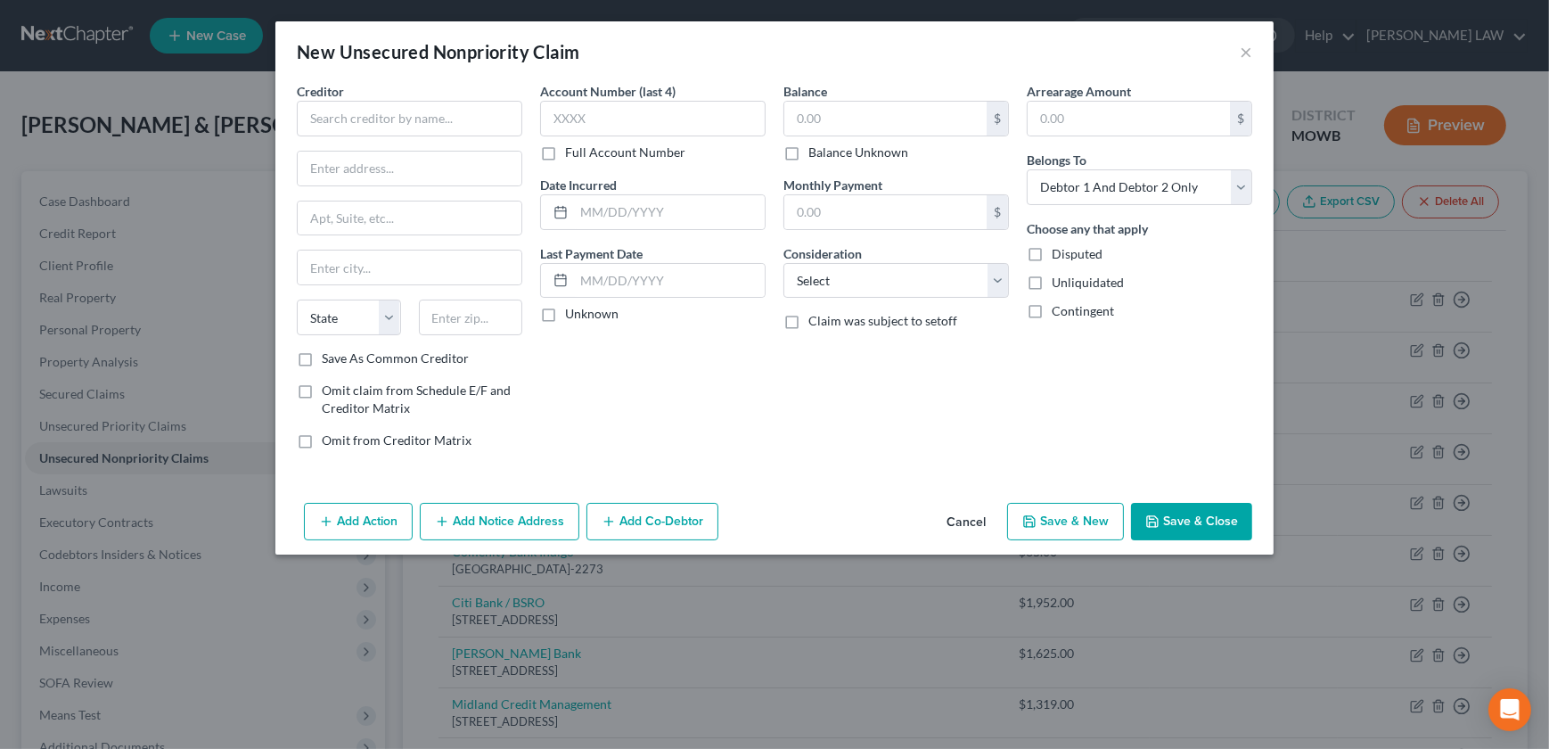
type input "0.00"
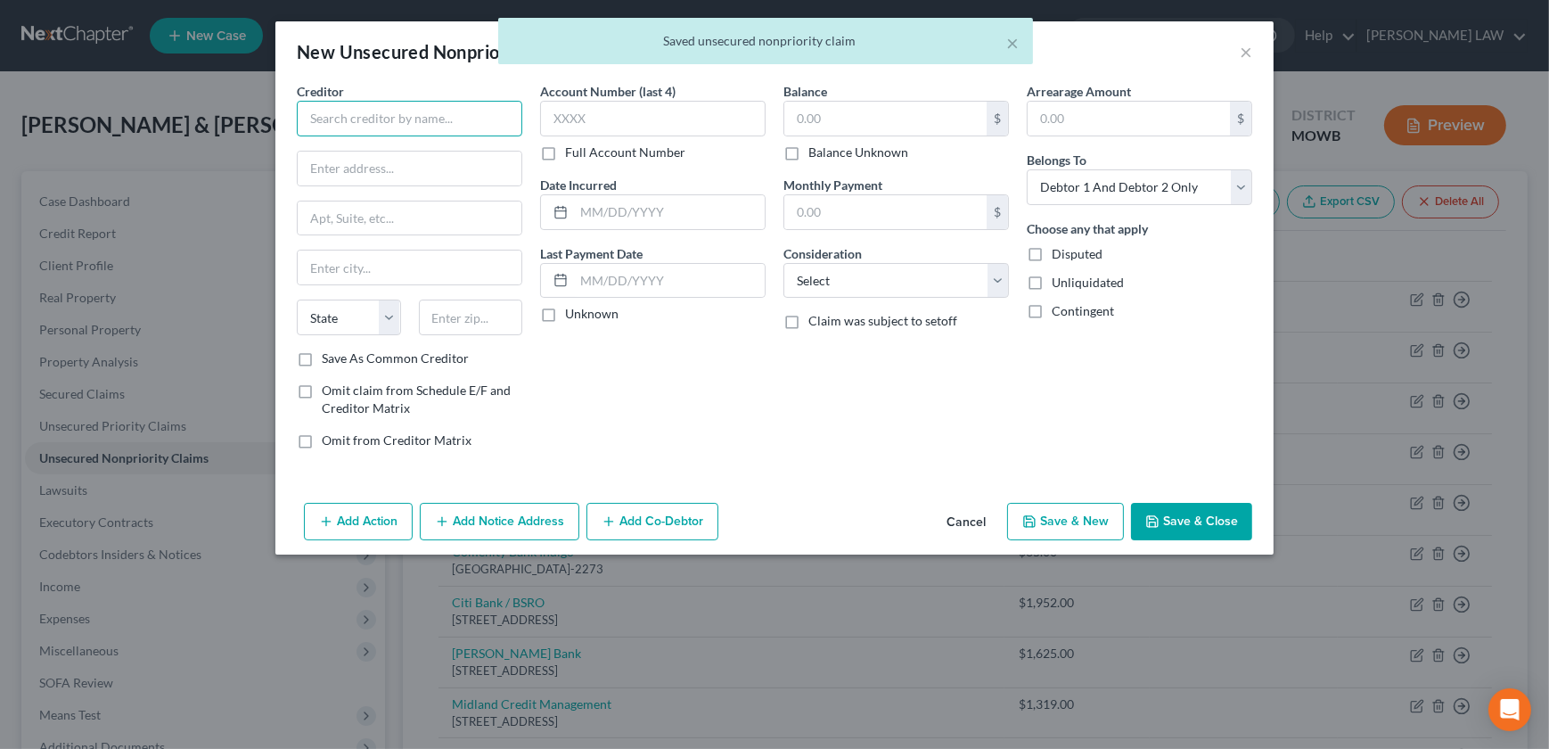
click at [407, 129] on input "text" at bounding box center [409, 119] width 225 height 36
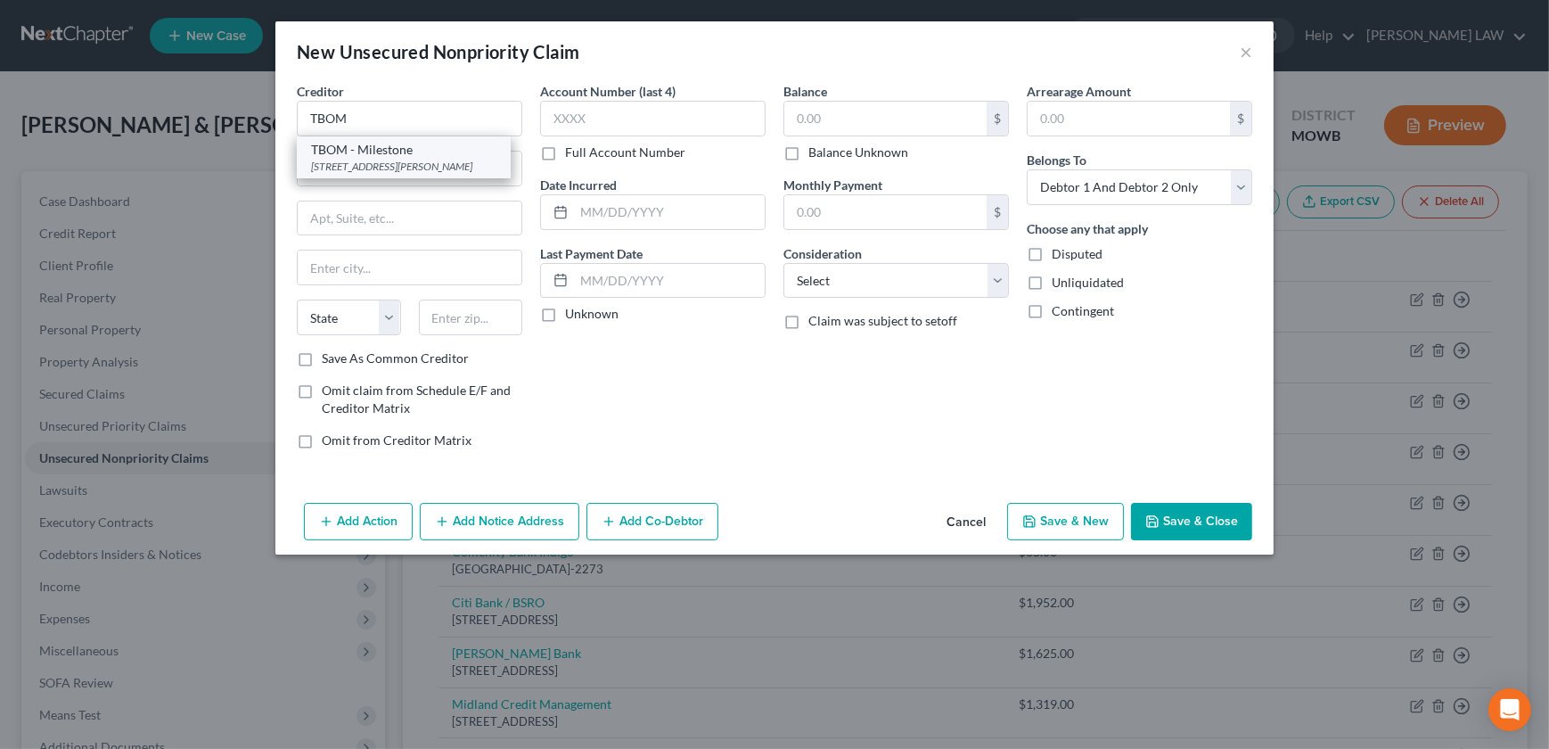
click at [397, 160] on div "[STREET_ADDRESS][PERSON_NAME]" at bounding box center [403, 166] width 185 height 15
type input "TBOM - Milestone"
type input "[STREET_ADDRESS]"
type input "[PERSON_NAME]"
select select "26"
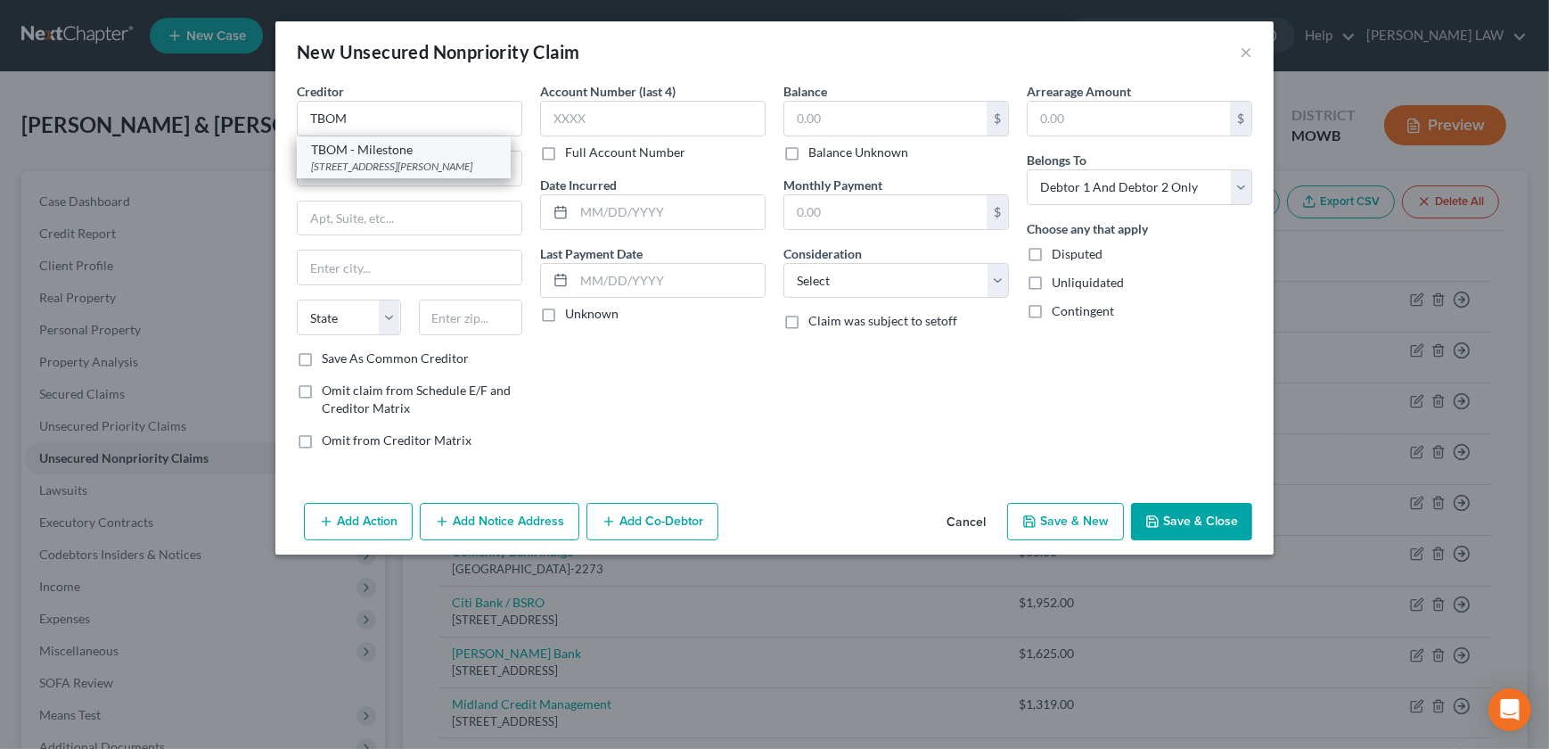
type input "65459"
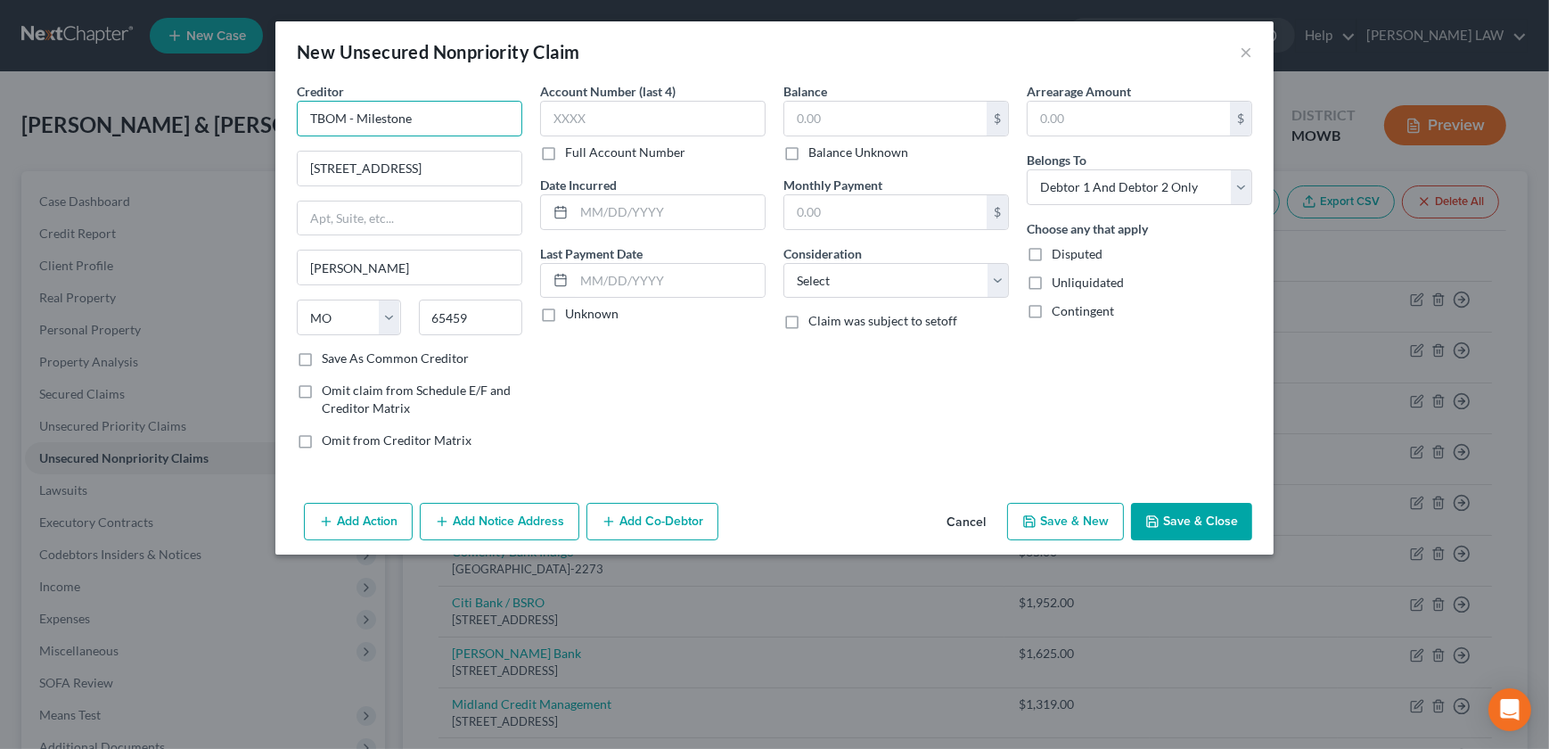
drag, startPoint x: 348, startPoint y: 117, endPoint x: 459, endPoint y: 126, distance: 111.8
click at [459, 126] on input "TBOM - Milestone" at bounding box center [409, 119] width 225 height 36
type input "TBOM / ATLS/ ASPIRE"
drag, startPoint x: 624, startPoint y: 213, endPoint x: 613, endPoint y: 214, distance: 10.7
click at [624, 216] on input "text" at bounding box center [669, 212] width 191 height 34
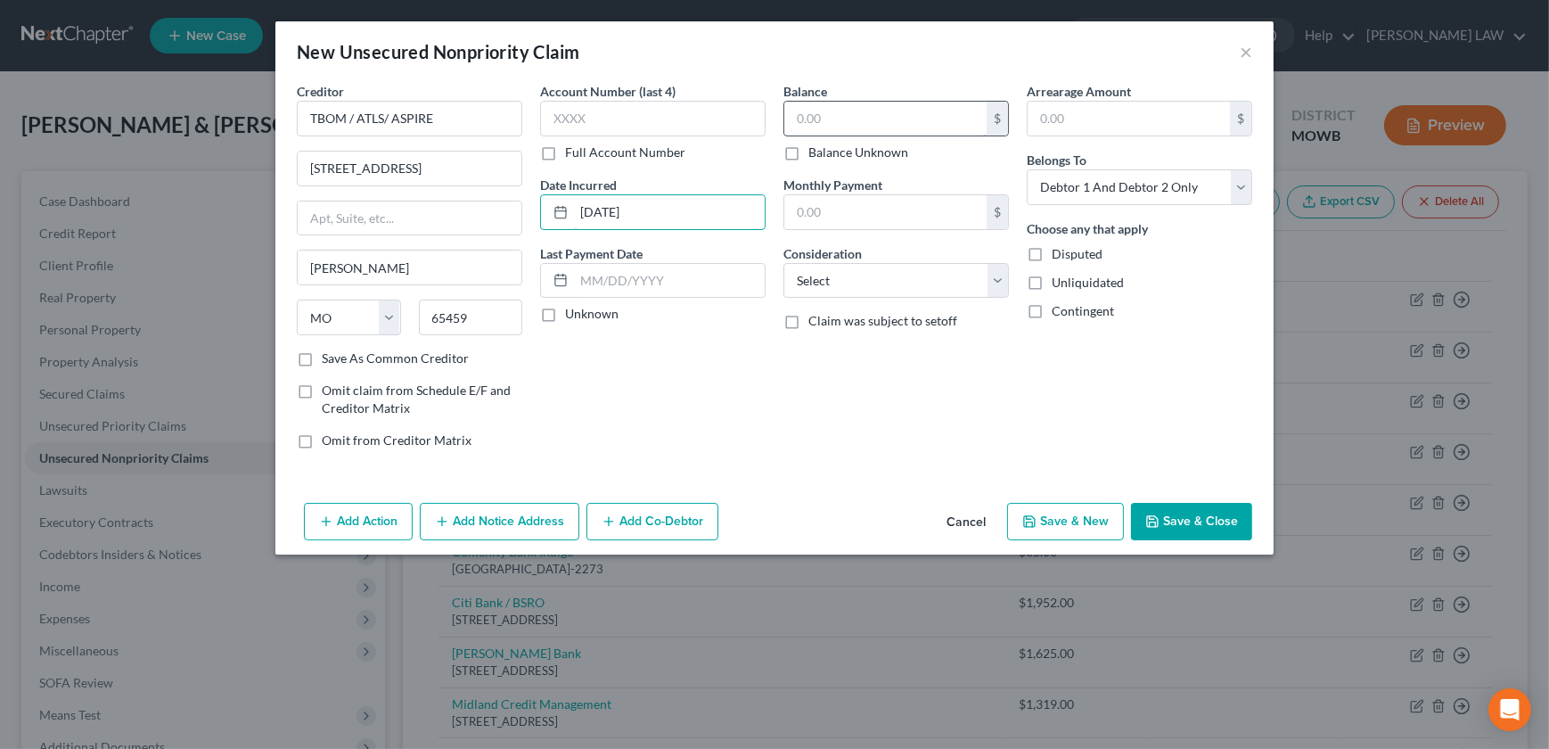
type input "[DATE]"
click at [817, 115] on input "text" at bounding box center [885, 119] width 202 height 34
type input "844"
click at [897, 279] on select "Select Cable / Satellite Services Collection Agency Credit Card Debt Debt Couns…" at bounding box center [895, 281] width 225 height 36
select select "2"
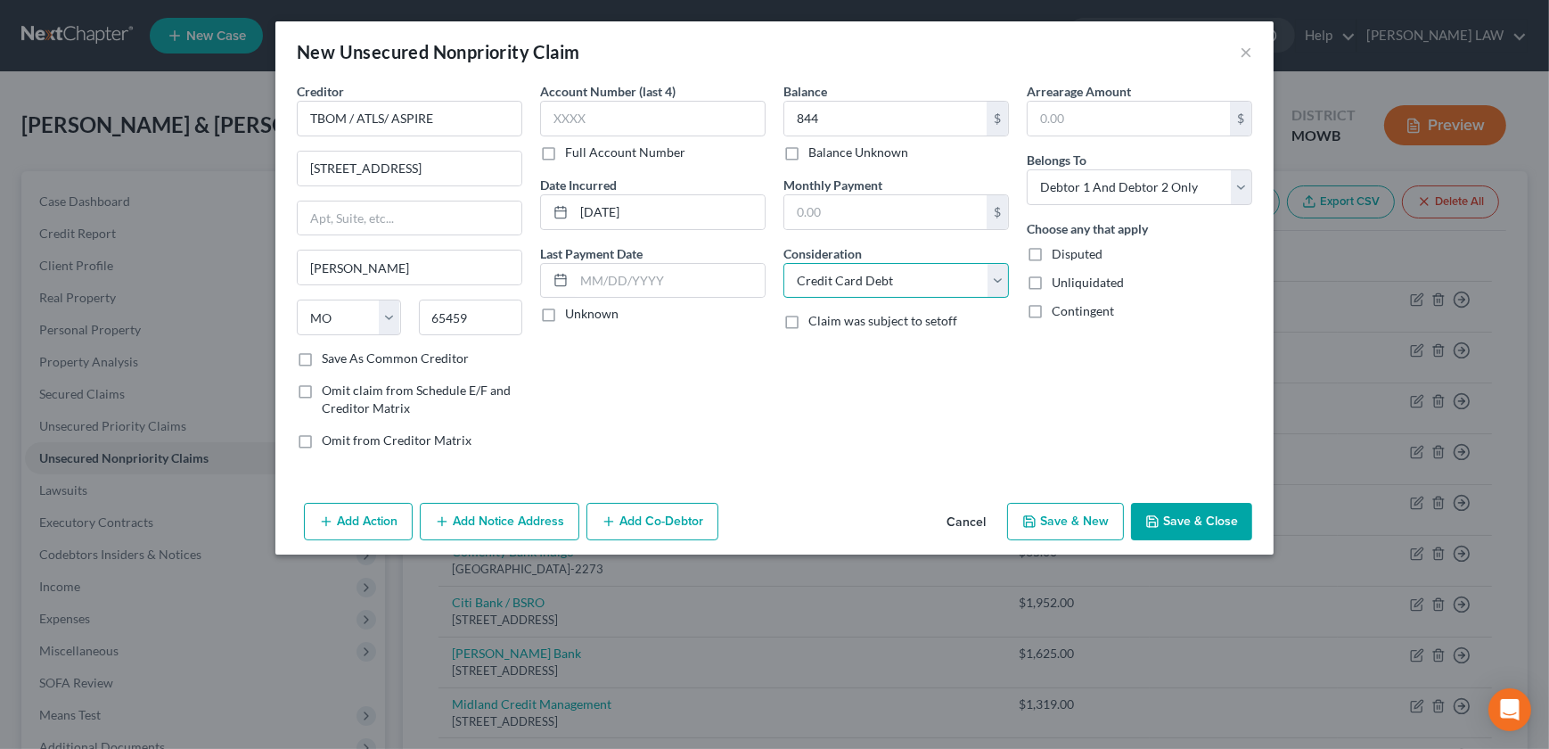
click at [783, 263] on select "Select Cable / Satellite Services Collection Agency Credit Card Debt Debt Couns…" at bounding box center [895, 281] width 225 height 36
click at [504, 520] on button "Add Notice Address" at bounding box center [500, 521] width 160 height 37
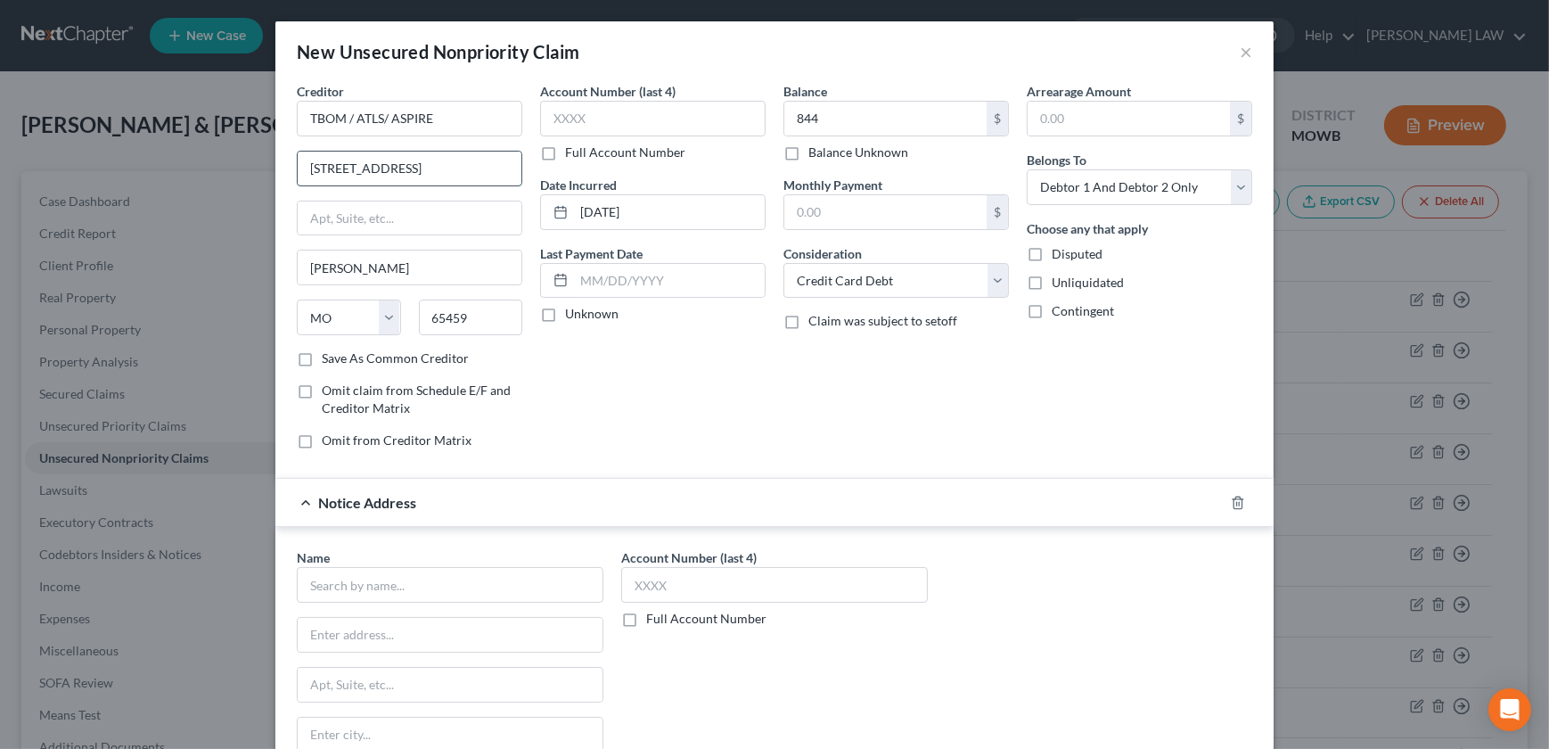
click at [413, 169] on input "[STREET_ADDRESS]" at bounding box center [410, 169] width 224 height 34
drag, startPoint x: 407, startPoint y: 182, endPoint x: 293, endPoint y: 168, distance: 114.9
click at [298, 169] on input "[STREET_ADDRESS]" at bounding box center [410, 169] width 224 height 34
type input "PO Box 105555"
drag, startPoint x: 467, startPoint y: 325, endPoint x: 420, endPoint y: 323, distance: 47.3
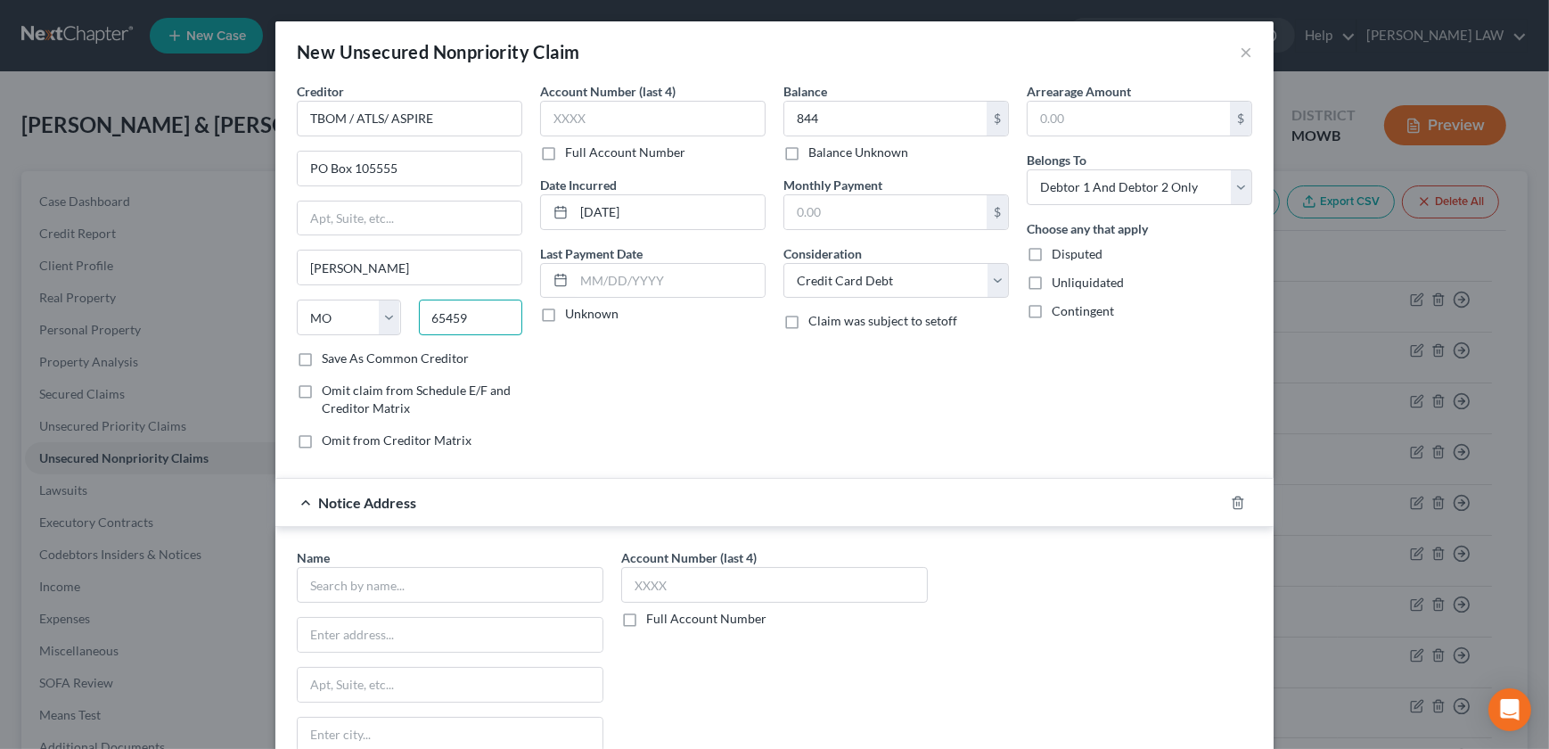
click at [419, 327] on input "65459" at bounding box center [471, 317] width 104 height 36
type input "30348"
type input "[GEOGRAPHIC_DATA]"
select select "10"
click at [361, 586] on input "text" at bounding box center [450, 585] width 307 height 36
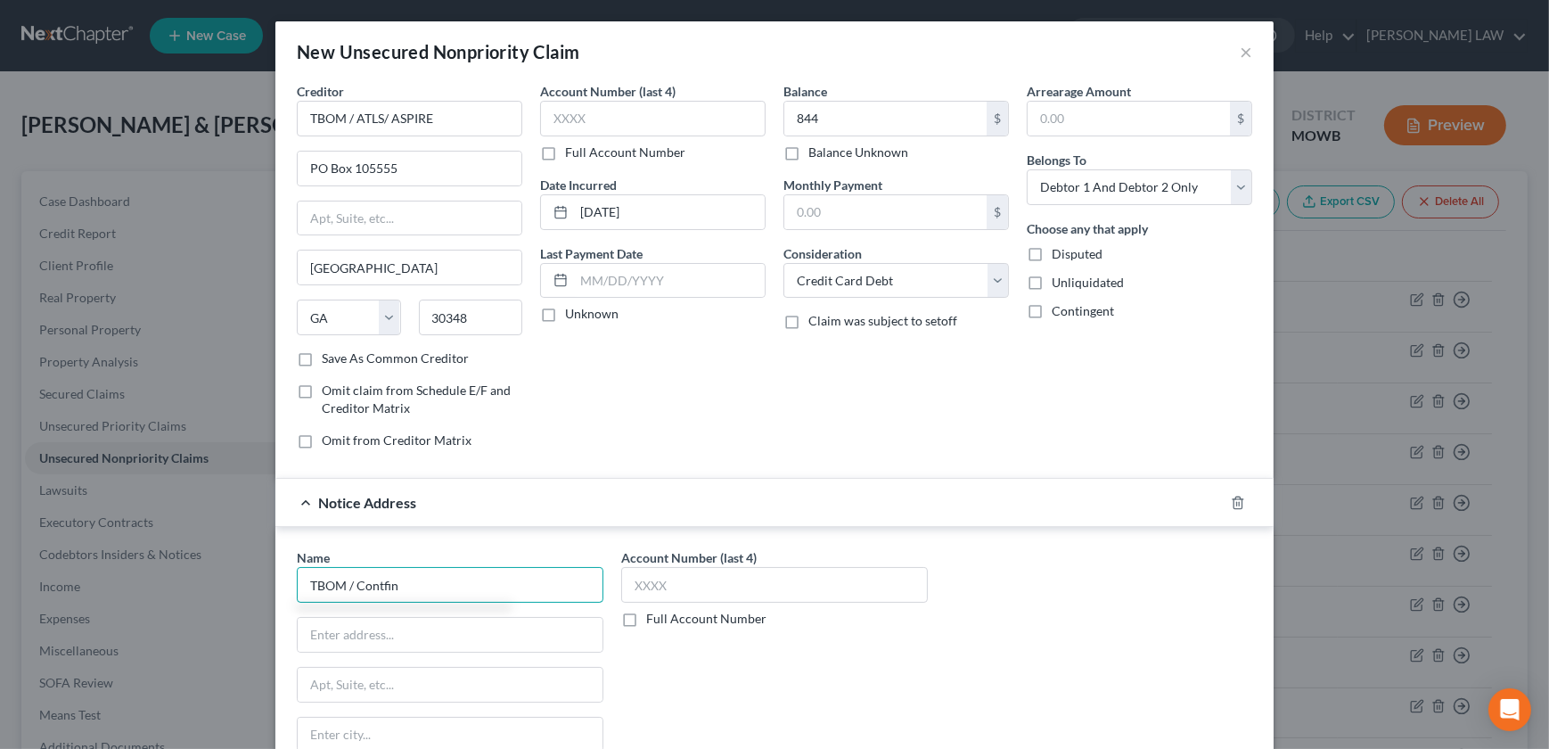
type input "TBOM / Contfin"
type input "[STREET_ADDRESS][PERSON_NAME]"
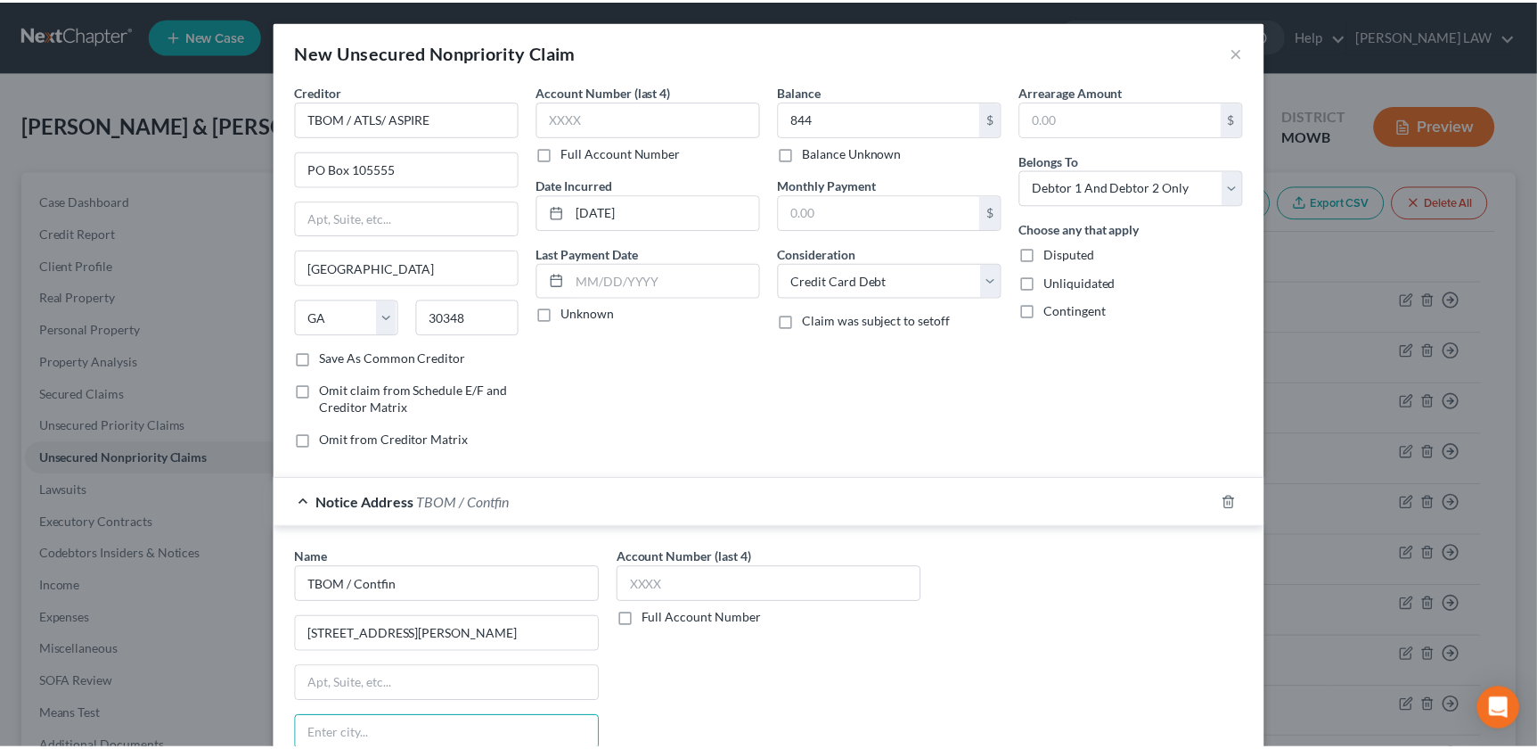
scroll to position [209, 0]
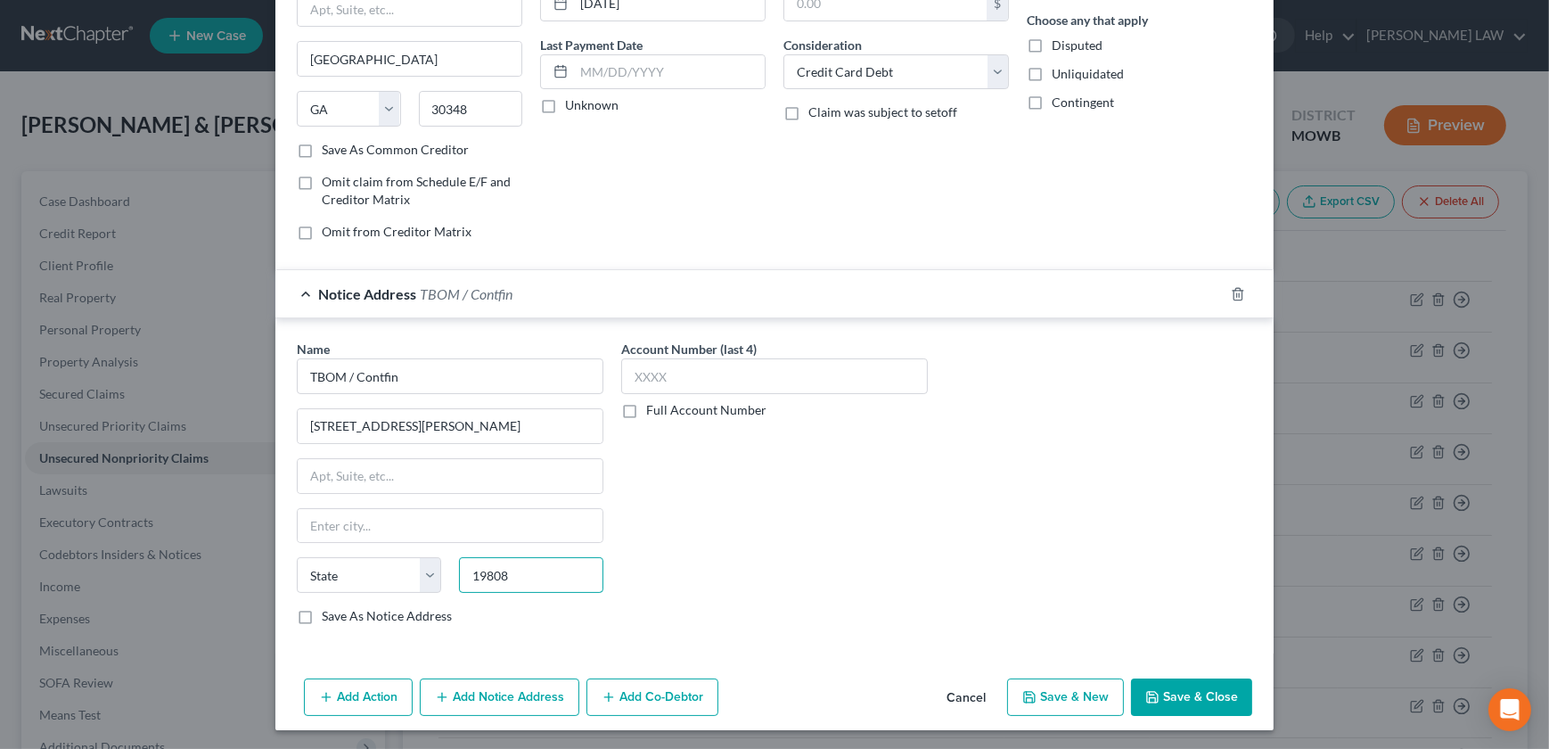
type input "19808"
type input "Wilmington"
select select "7"
click at [1210, 703] on button "Save & Close" at bounding box center [1191, 696] width 121 height 37
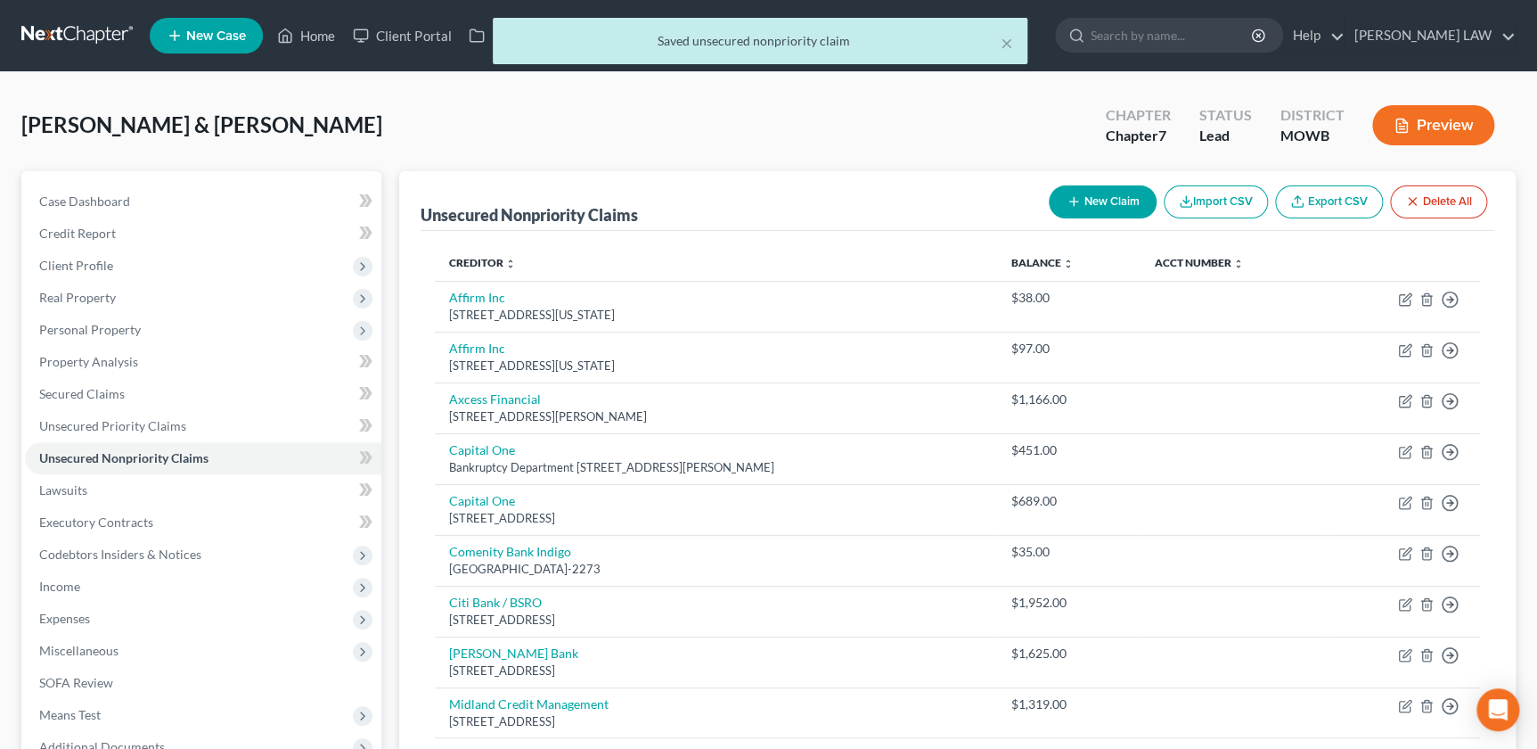
click at [1078, 211] on button "New Claim" at bounding box center [1103, 201] width 108 height 33
select select "2"
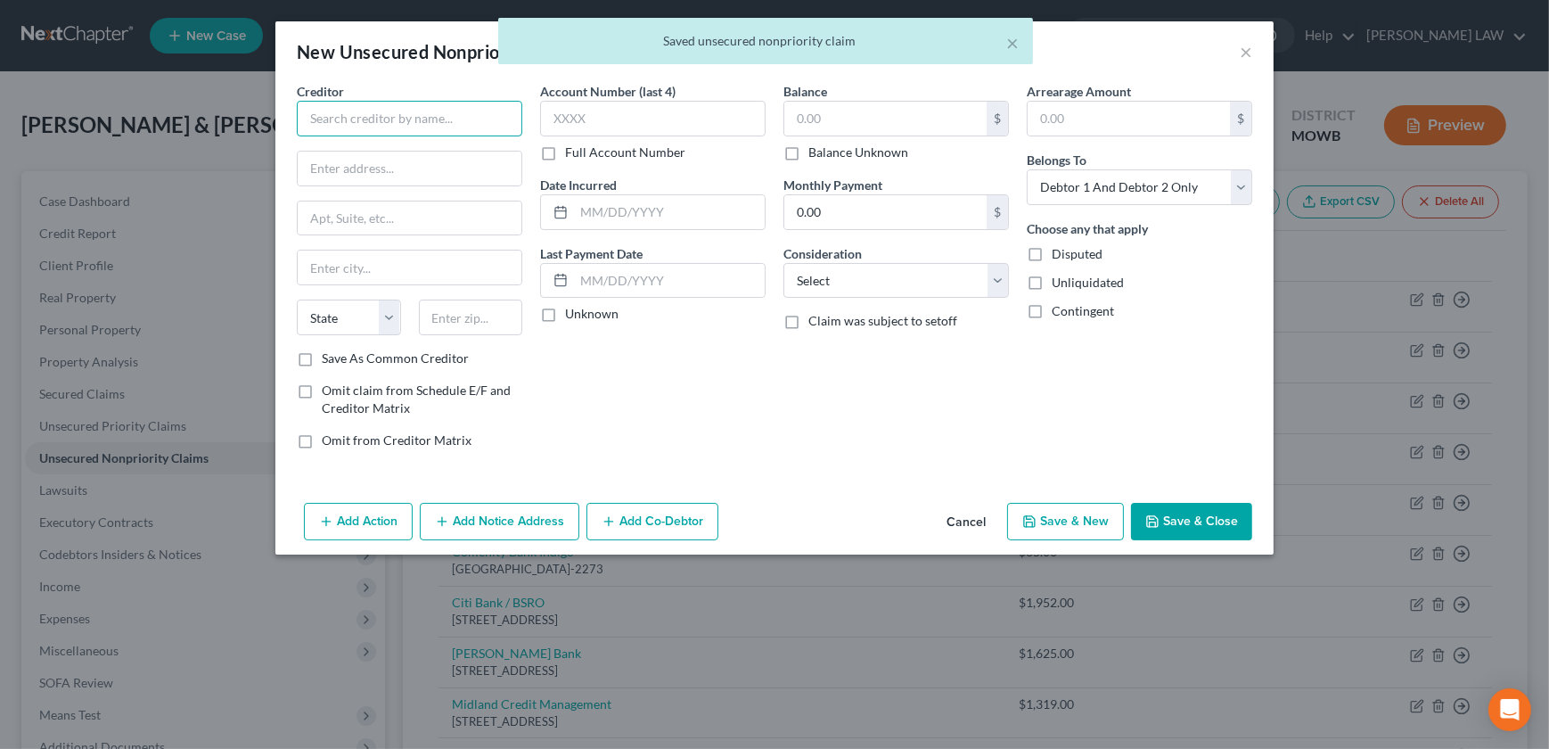
click at [370, 110] on input "text" at bounding box center [409, 119] width 225 height 36
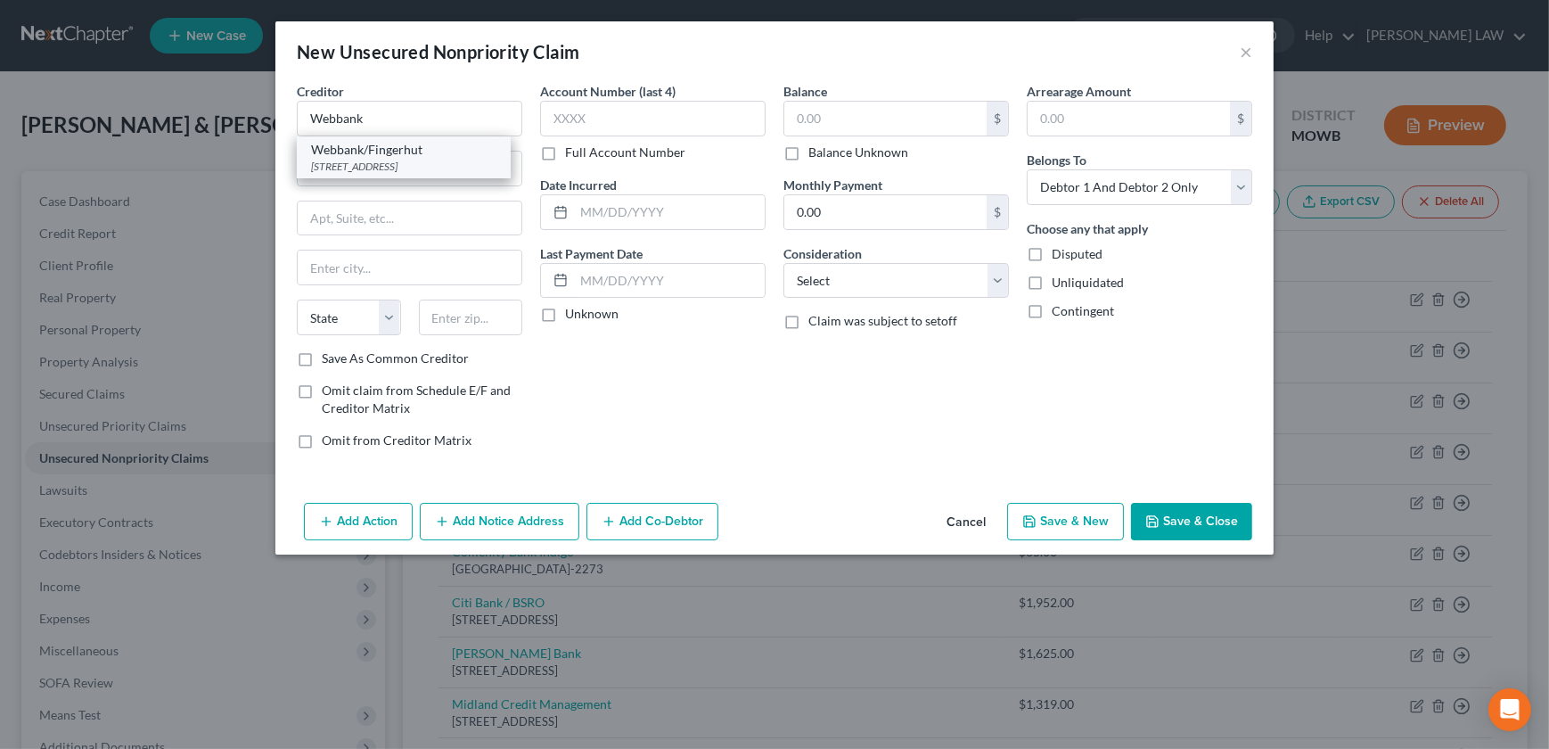
click at [368, 171] on div "[STREET_ADDRESS]" at bounding box center [403, 166] width 185 height 15
type input "Webbank/Fingerhut"
type input "[STREET_ADDRESS]"
type input "Saint Cloud"
select select "24"
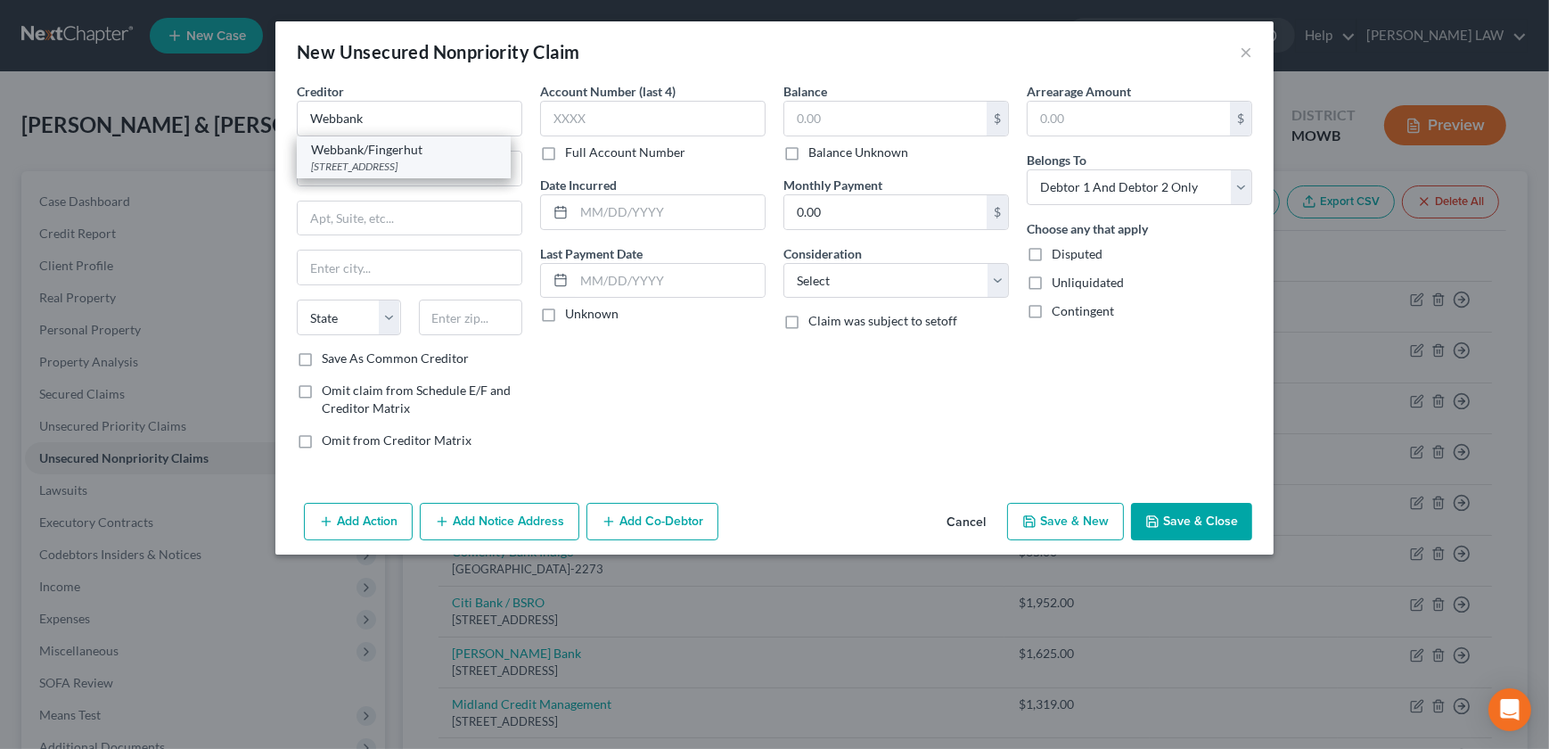
type input "56303"
drag, startPoint x: 365, startPoint y: 119, endPoint x: 447, endPoint y: 117, distance: 82.9
click at [445, 118] on input "Webbank/Fingerhut" at bounding box center [409, 119] width 225 height 36
click at [839, 116] on input "text" at bounding box center [885, 119] width 202 height 34
type input "Webbank"
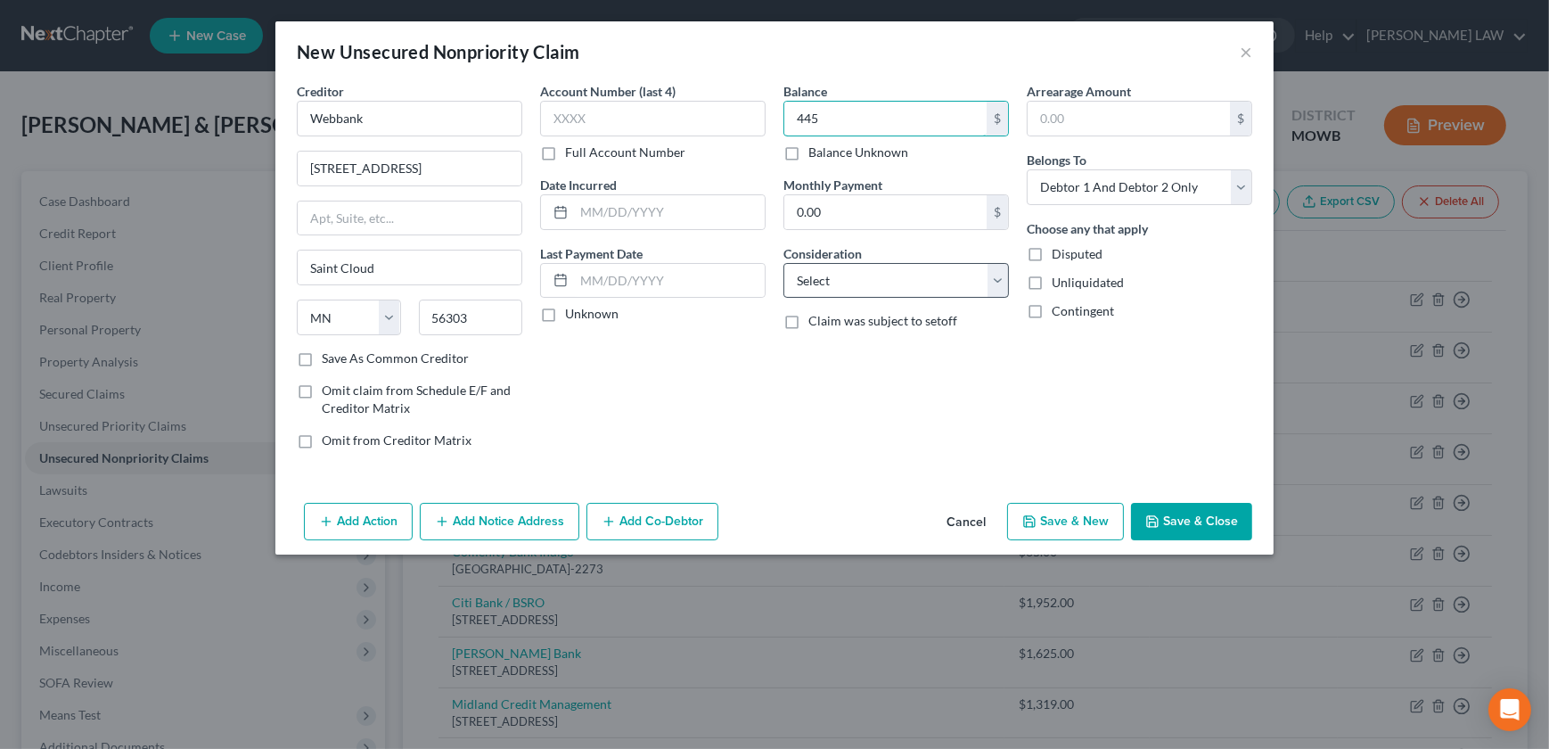
type input "445"
click at [927, 286] on select "Select Cable / Satellite Services Collection Agency Credit Card Debt Debt Couns…" at bounding box center [895, 281] width 225 height 36
select select "2"
click at [783, 263] on select "Select Cable / Satellite Services Collection Agency Credit Card Debt Debt Couns…" at bounding box center [895, 281] width 225 height 36
click at [623, 204] on input "text" at bounding box center [669, 212] width 191 height 34
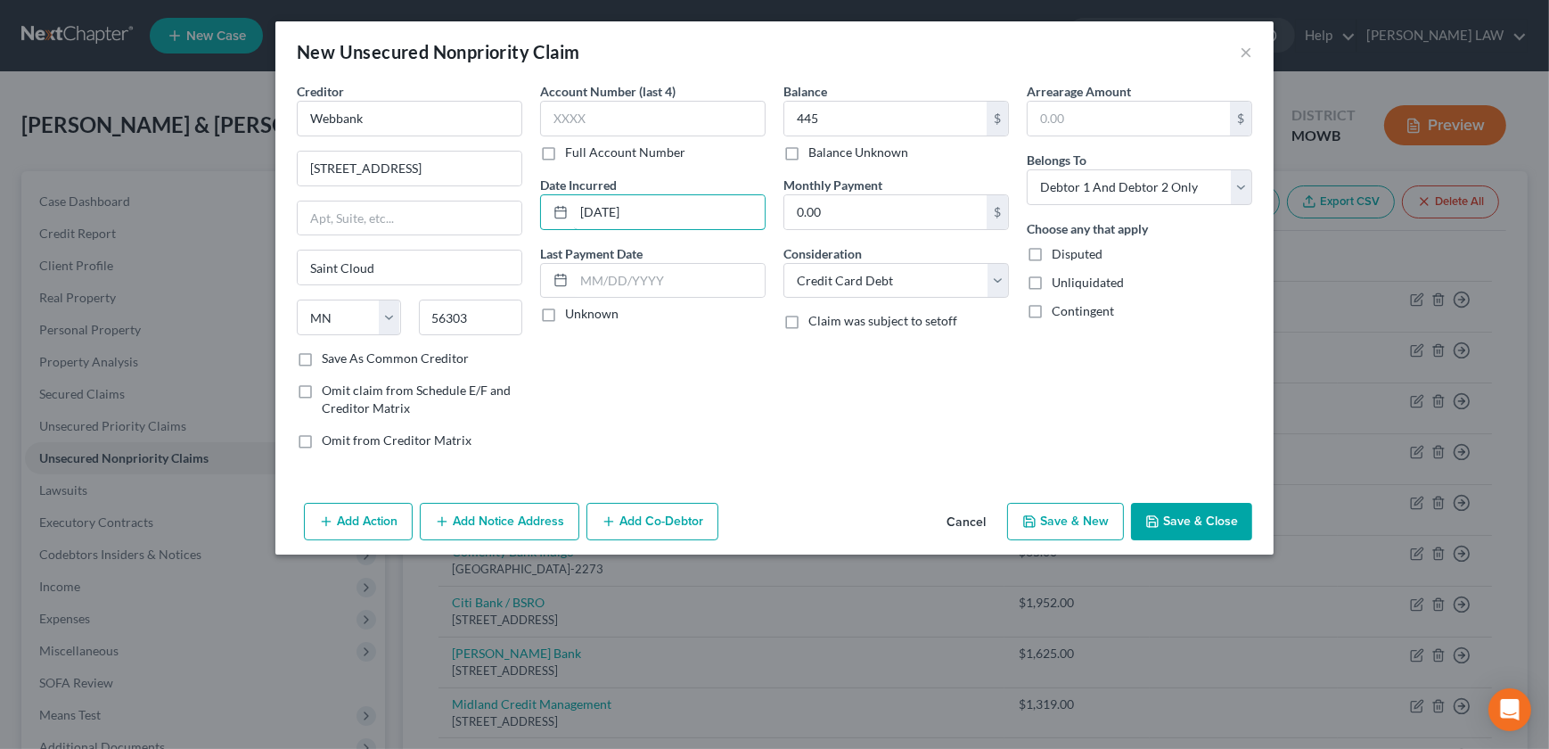
type input "[DATE]"
drag, startPoint x: 1205, startPoint y: 513, endPoint x: 1038, endPoint y: 555, distance: 171.8
click at [1205, 515] on button "Save & Close" at bounding box center [1191, 521] width 121 height 37
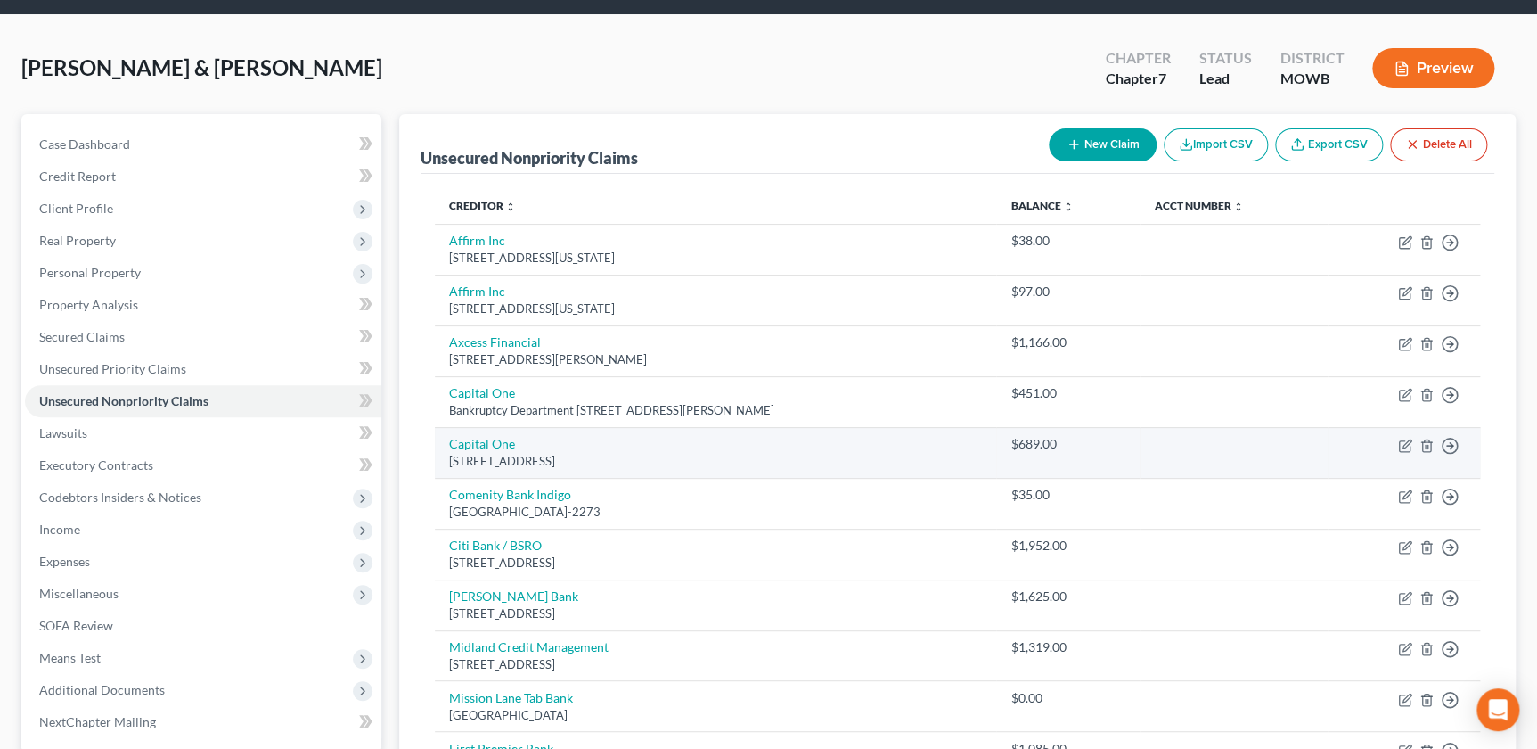
scroll to position [182, 0]
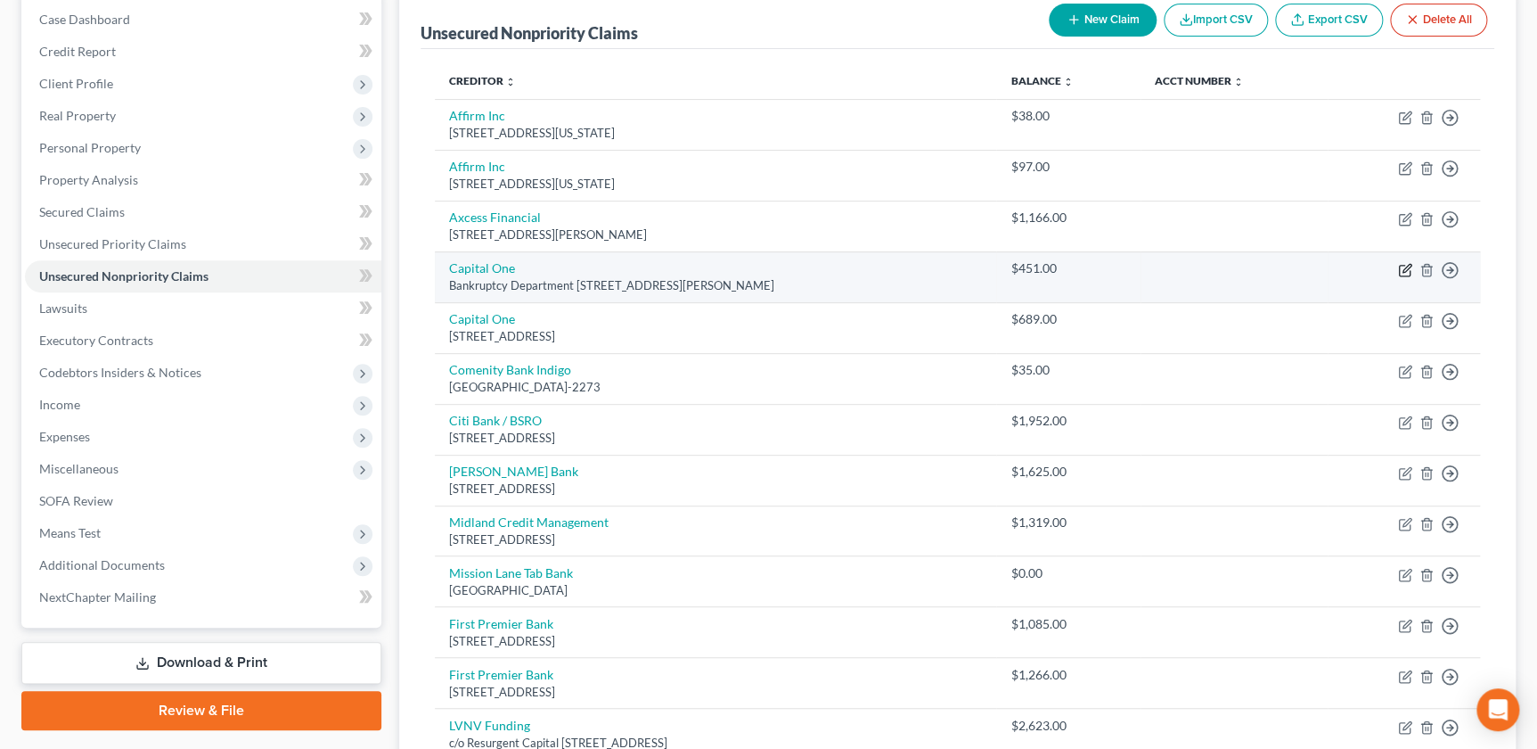
click at [1403, 270] on icon "button" at bounding box center [1407, 268] width 8 height 8
select select "48"
select select "2"
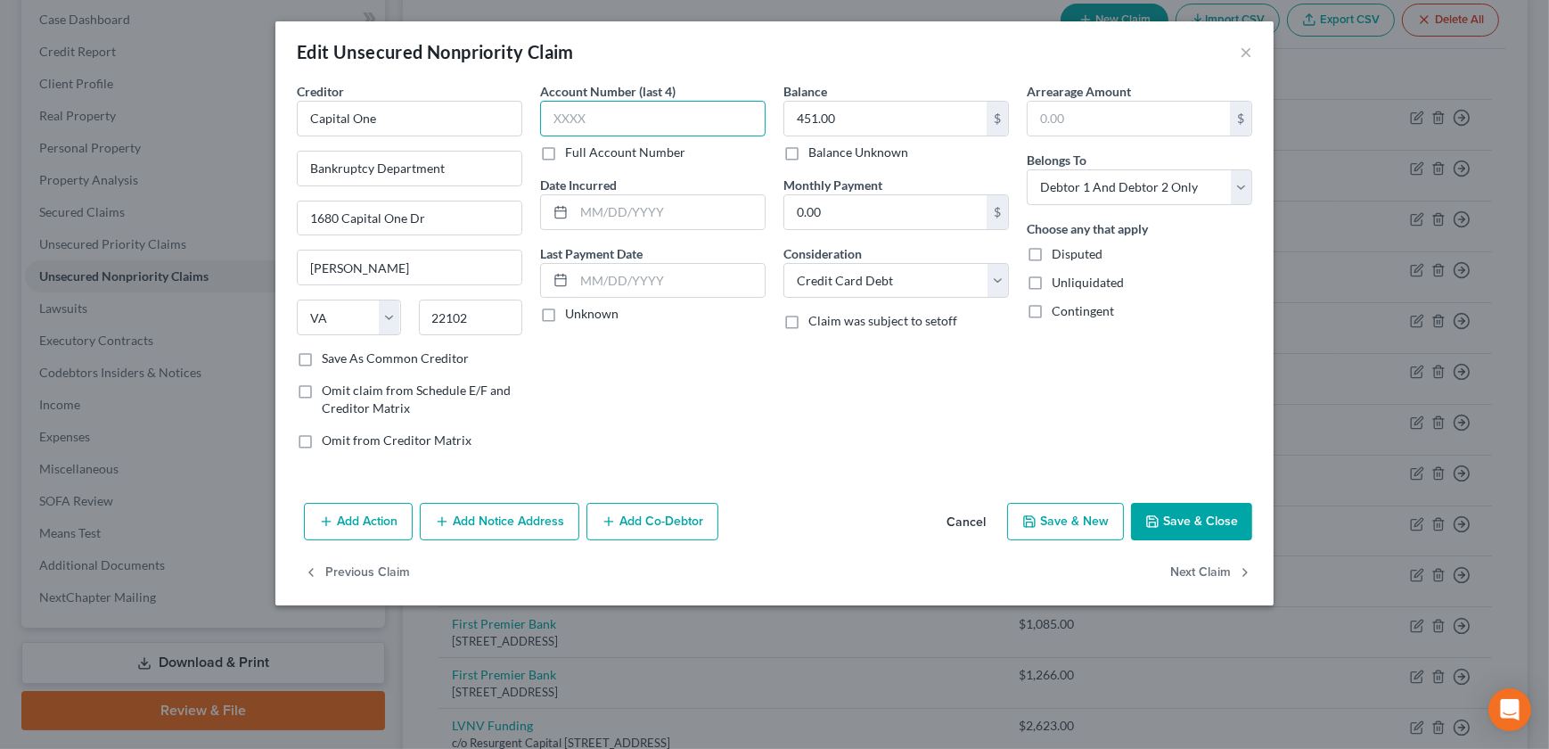
click at [626, 127] on input "text" at bounding box center [652, 119] width 225 height 36
type input "7283"
click at [606, 208] on input "text" at bounding box center [669, 212] width 191 height 34
type input "[DATE]"
click at [1163, 510] on button "Save & Close" at bounding box center [1191, 521] width 121 height 37
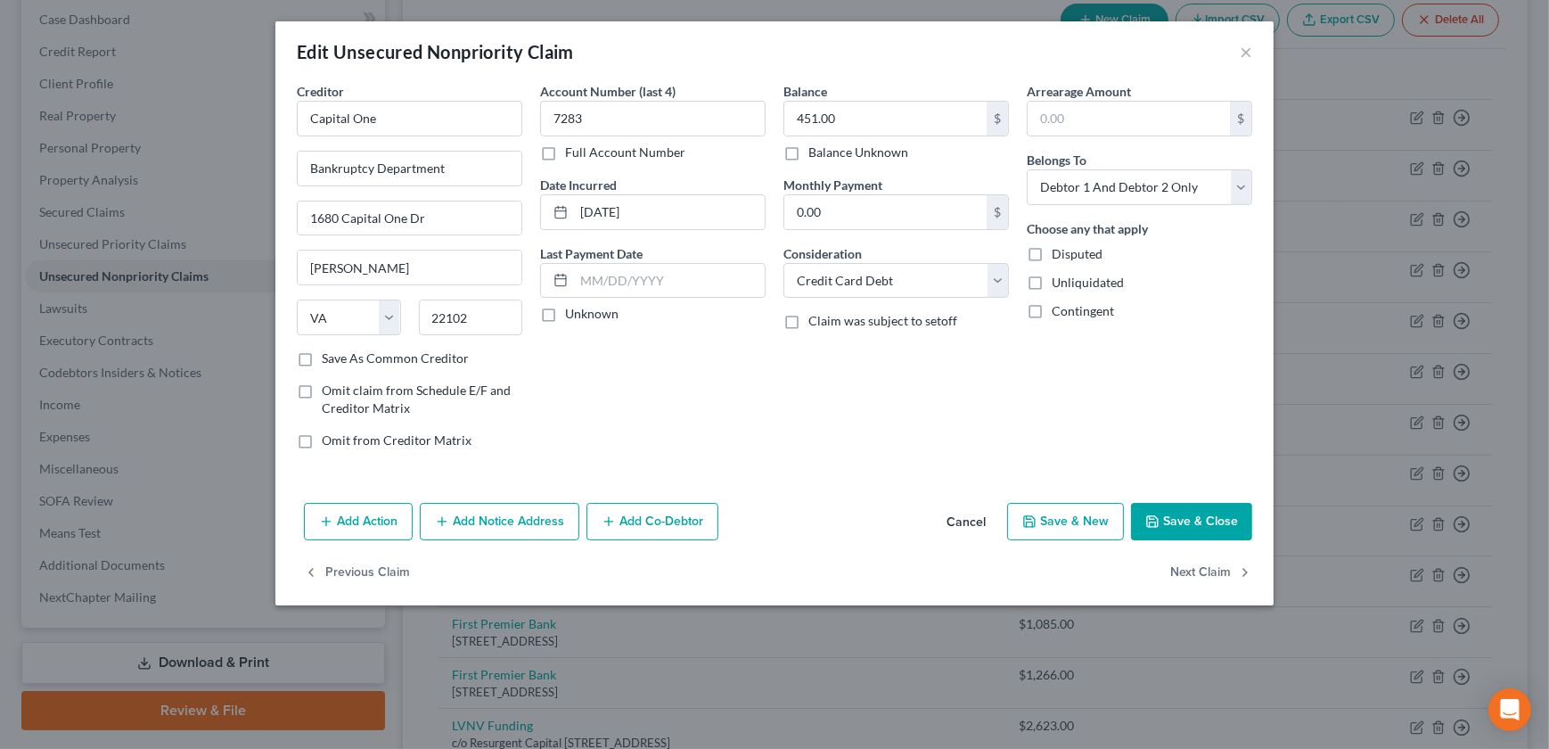
type input "0"
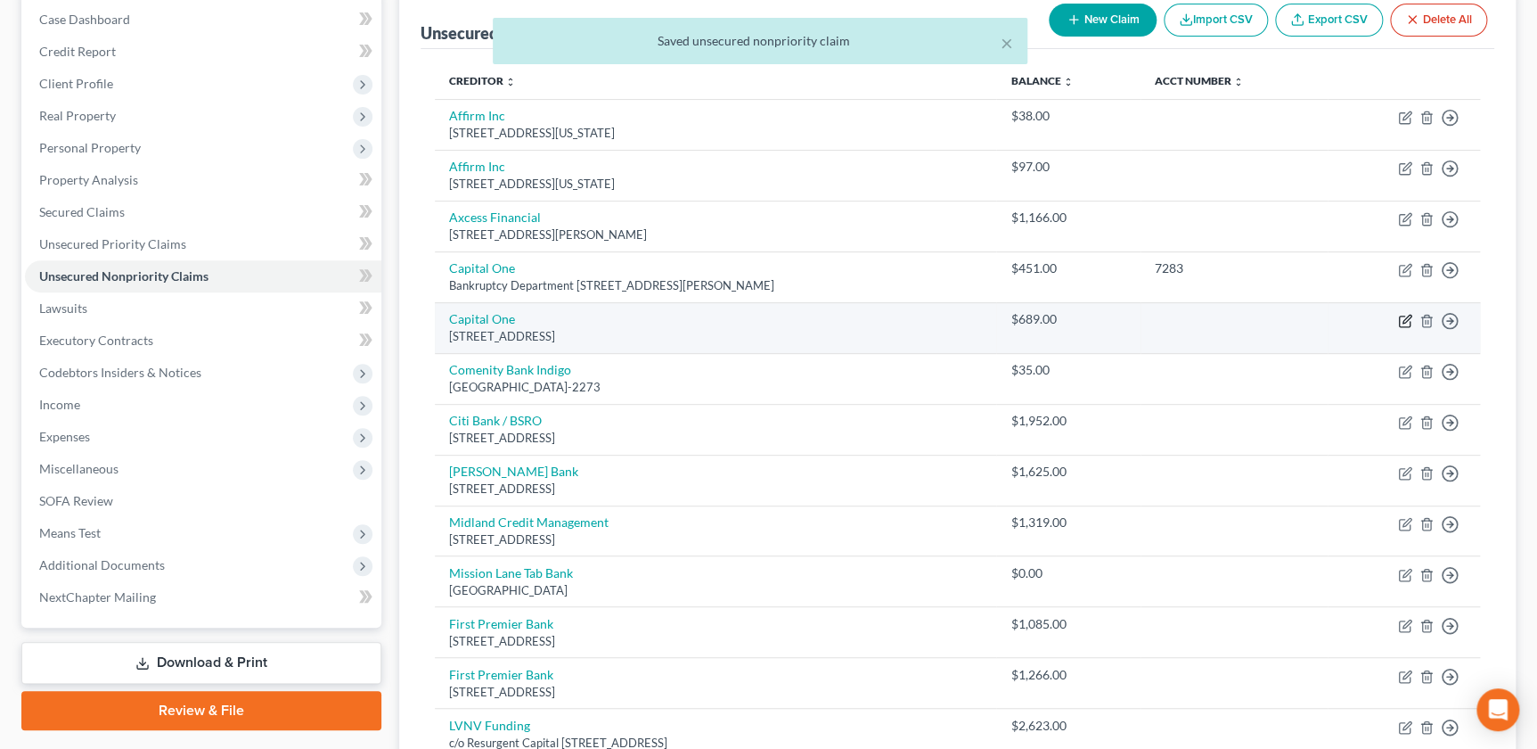
click at [1398, 314] on icon "button" at bounding box center [1405, 321] width 14 height 14
select select "46"
select select "2"
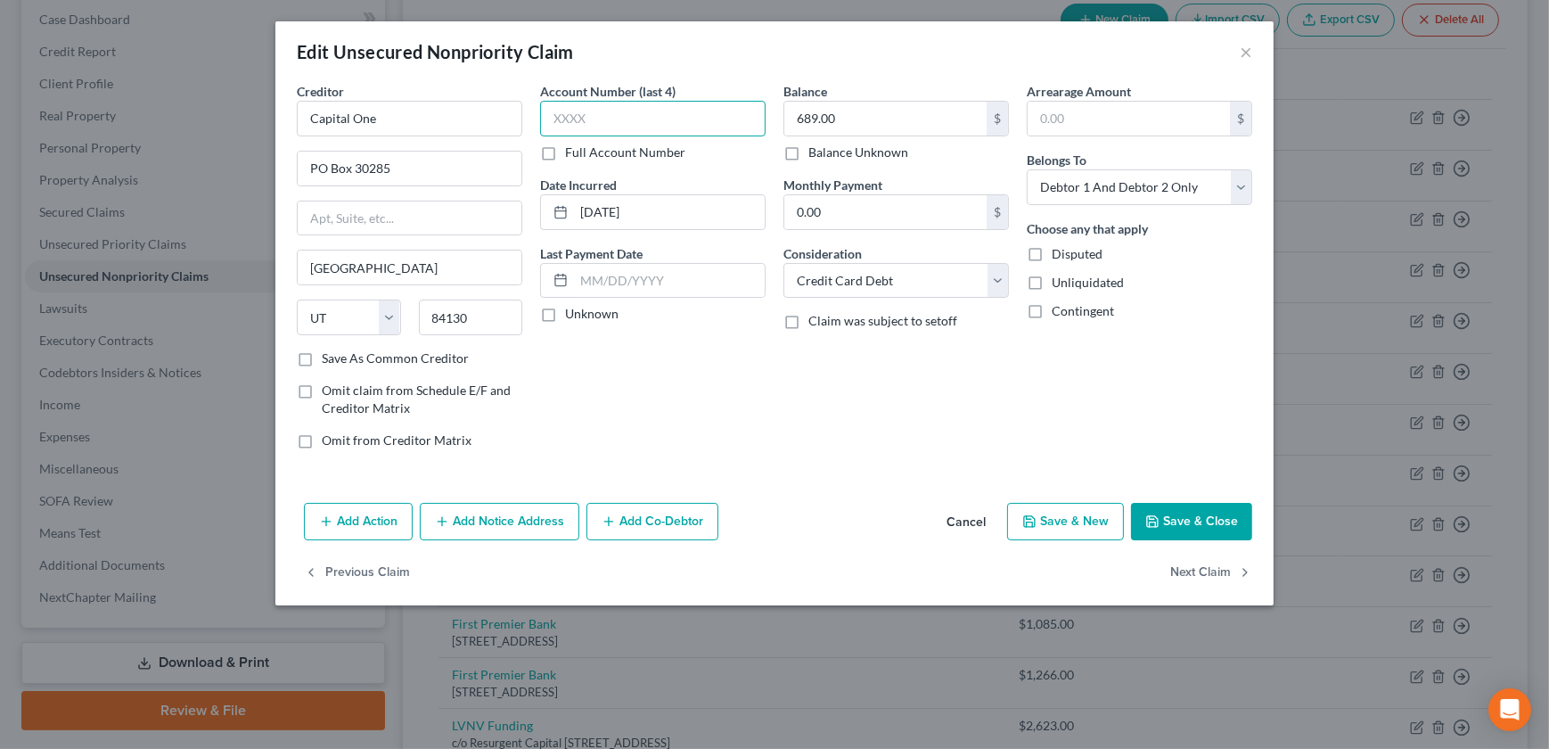
click at [627, 119] on input "text" at bounding box center [652, 119] width 225 height 36
drag, startPoint x: 1194, startPoint y: 512, endPoint x: 1064, endPoint y: 545, distance: 134.2
click at [1193, 512] on button "Save & Close" at bounding box center [1191, 521] width 121 height 37
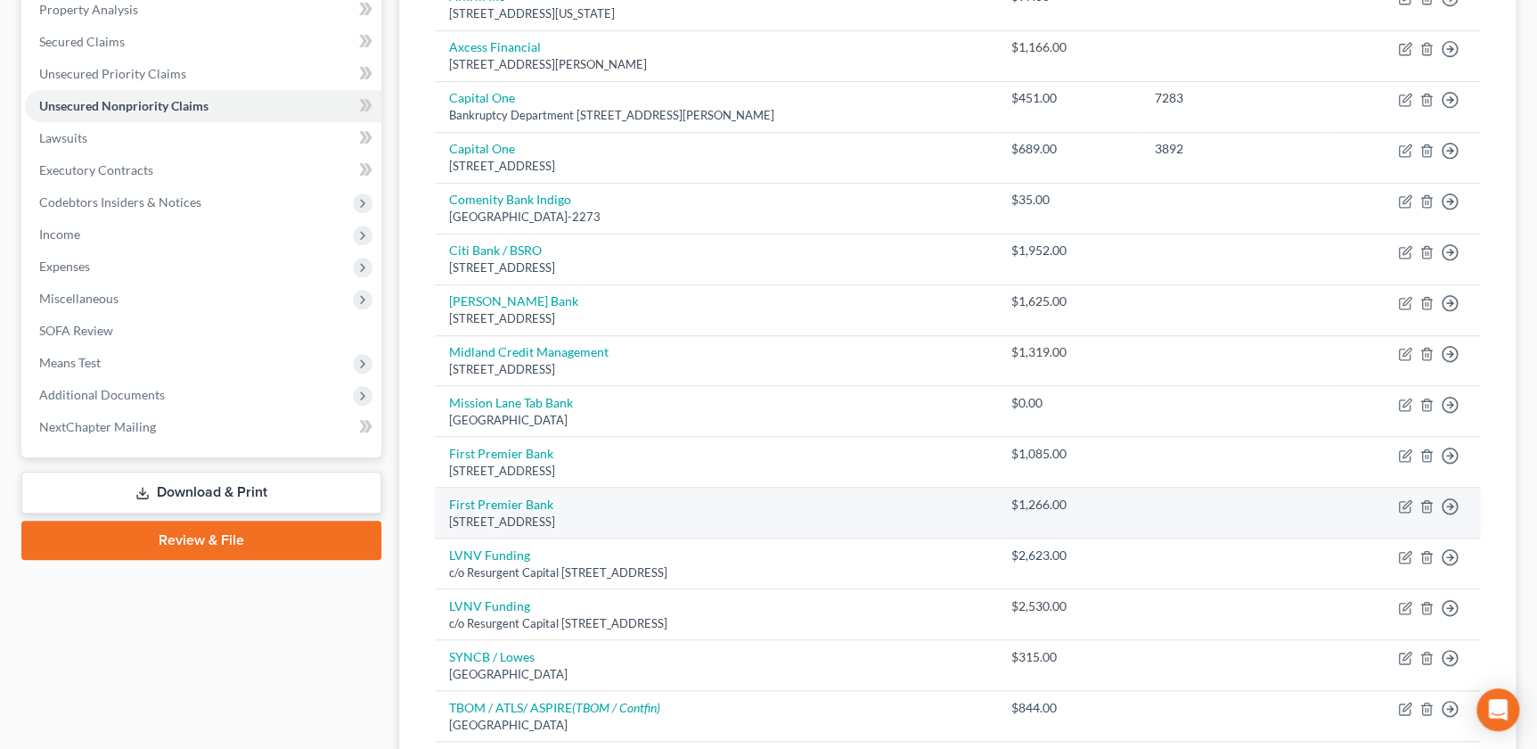
scroll to position [322, 0]
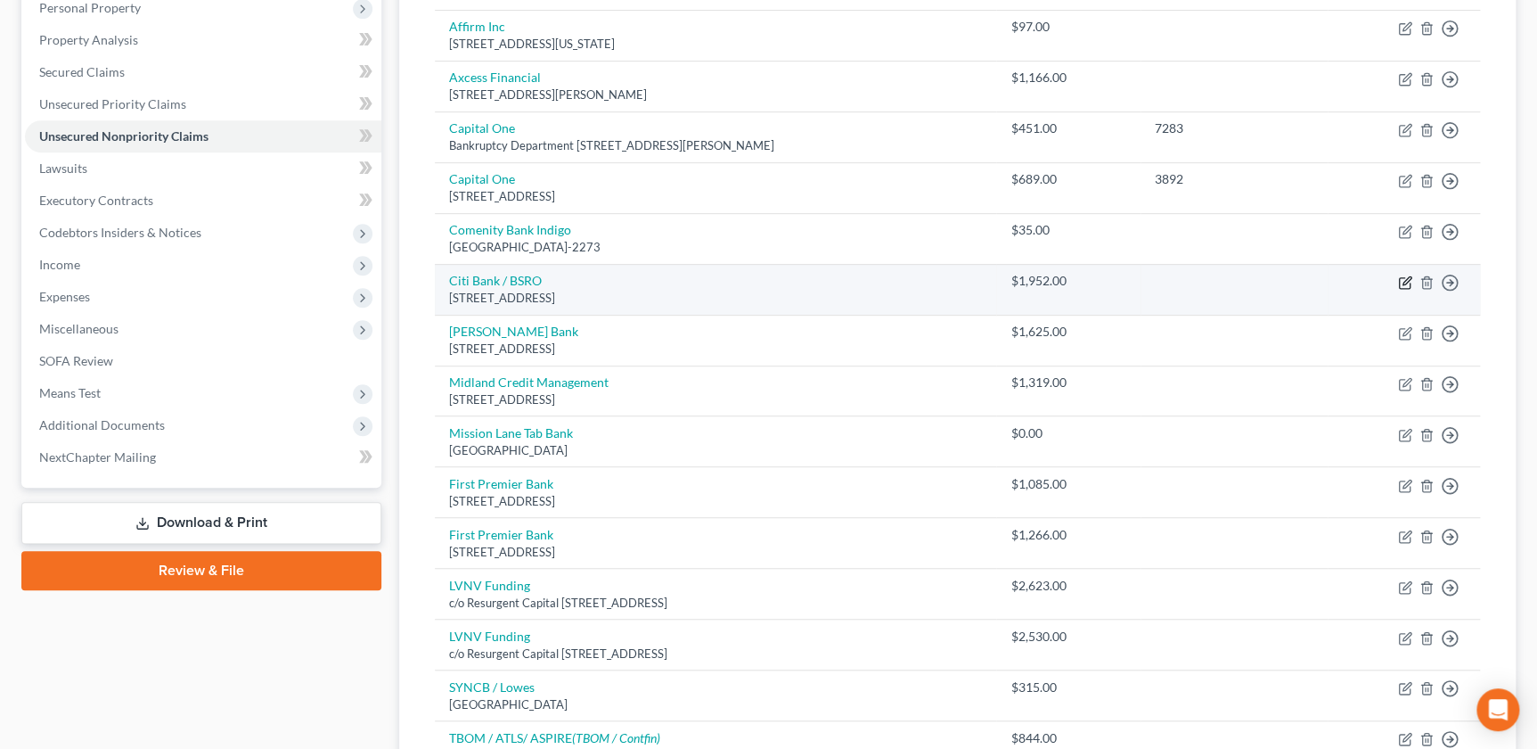
click at [1407, 279] on icon "button" at bounding box center [1407, 280] width 8 height 8
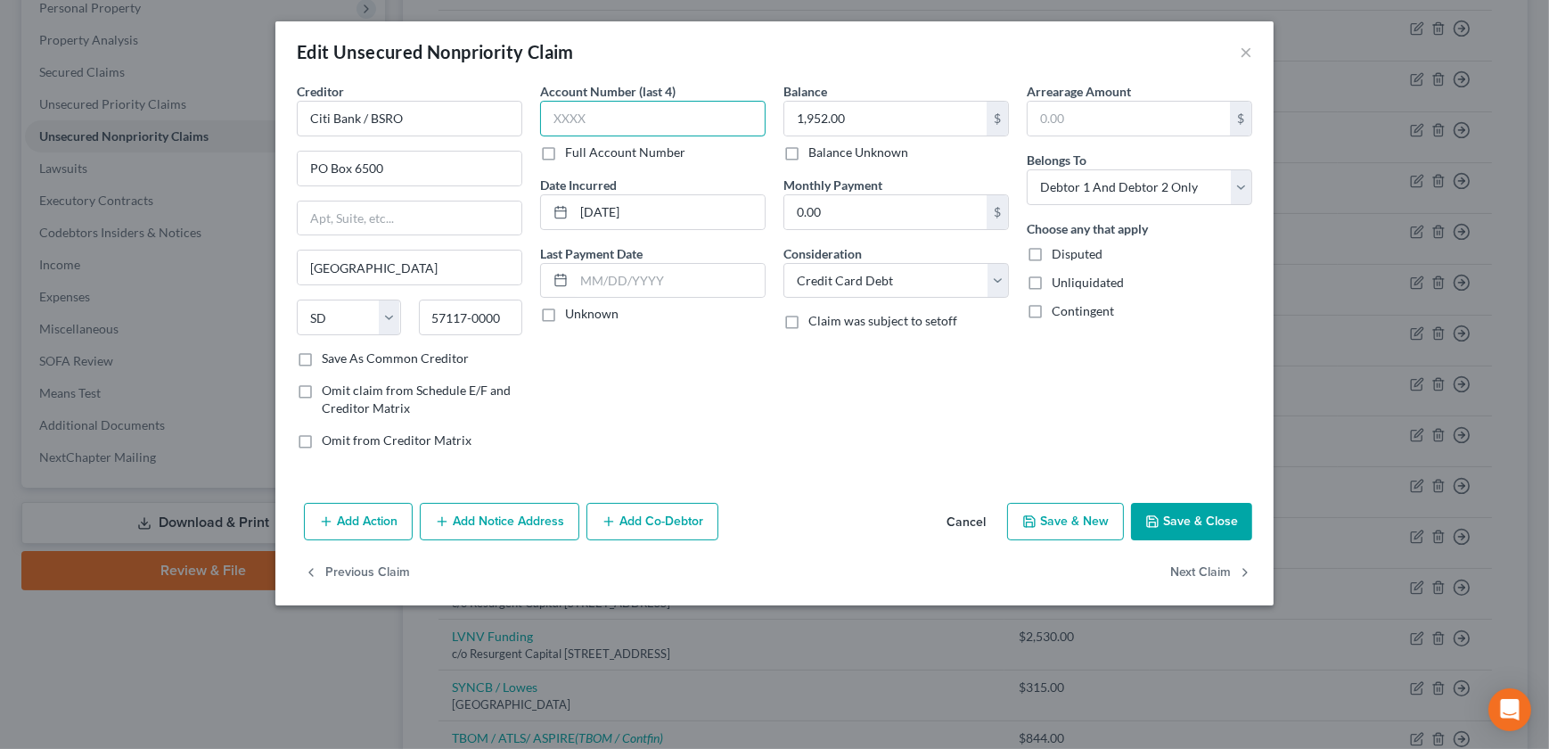
drag, startPoint x: 654, startPoint y: 123, endPoint x: 644, endPoint y: 120, distance: 10.2
click at [653, 123] on input "text" at bounding box center [652, 119] width 225 height 36
click at [1185, 516] on button "Save & Close" at bounding box center [1191, 521] width 121 height 37
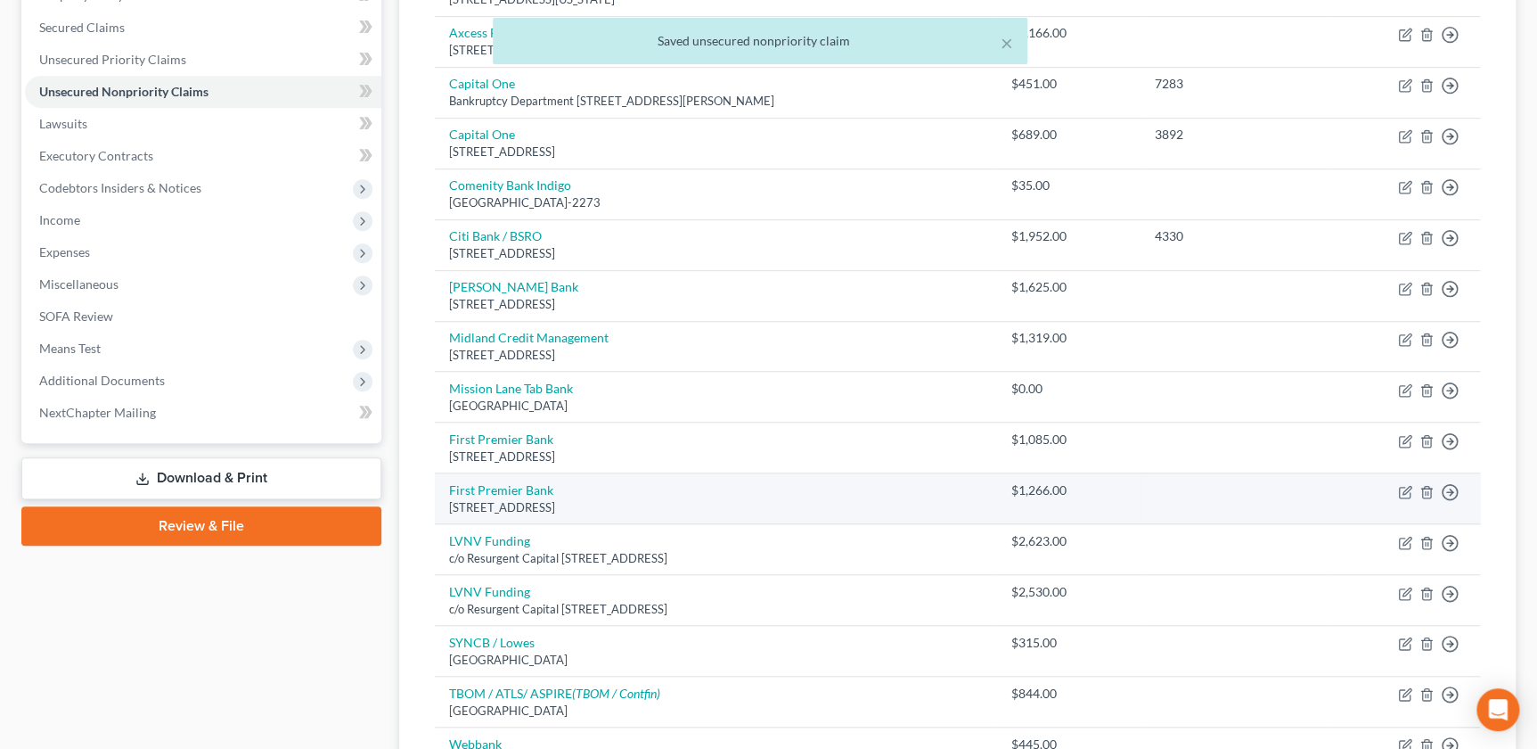
scroll to position [363, 0]
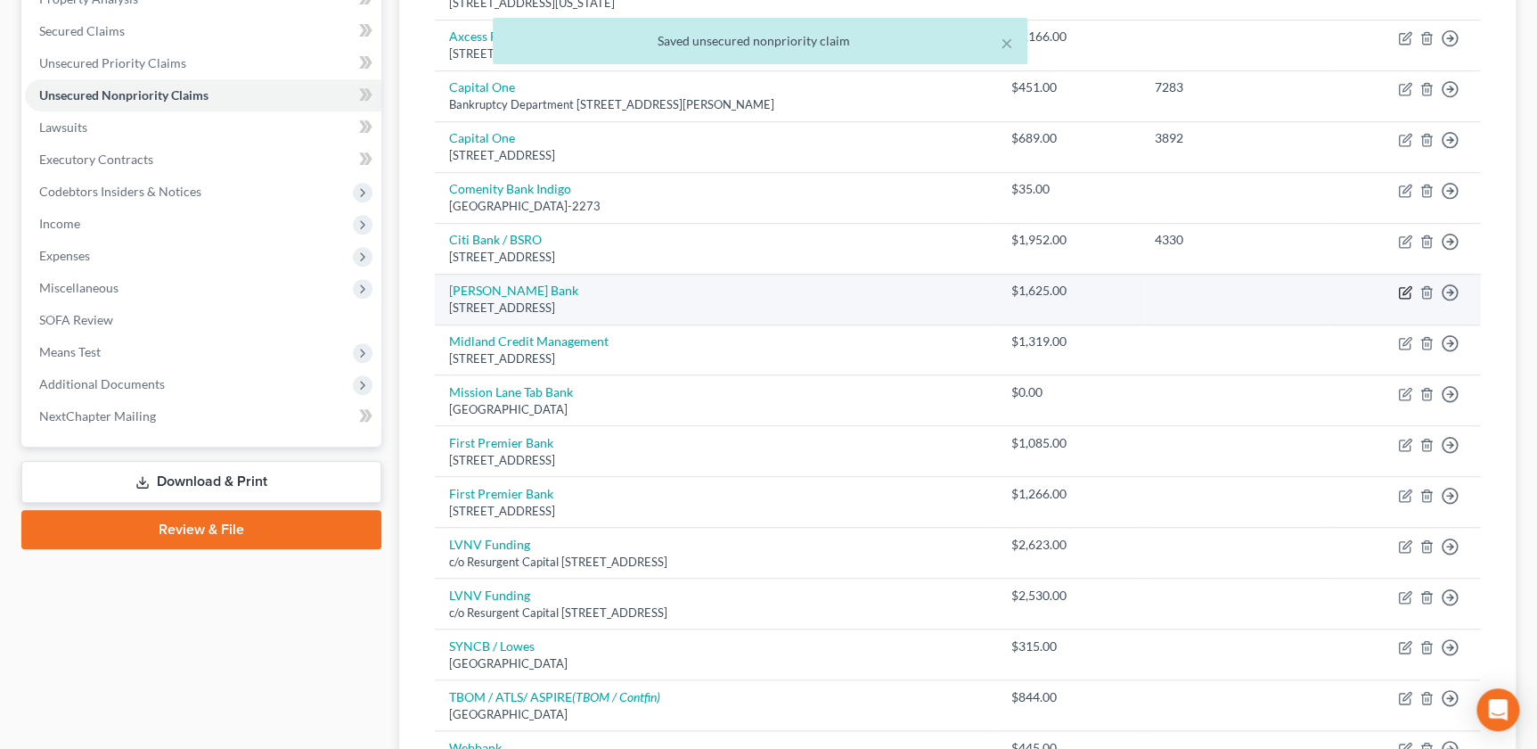
click at [1407, 290] on icon "button" at bounding box center [1407, 290] width 8 height 8
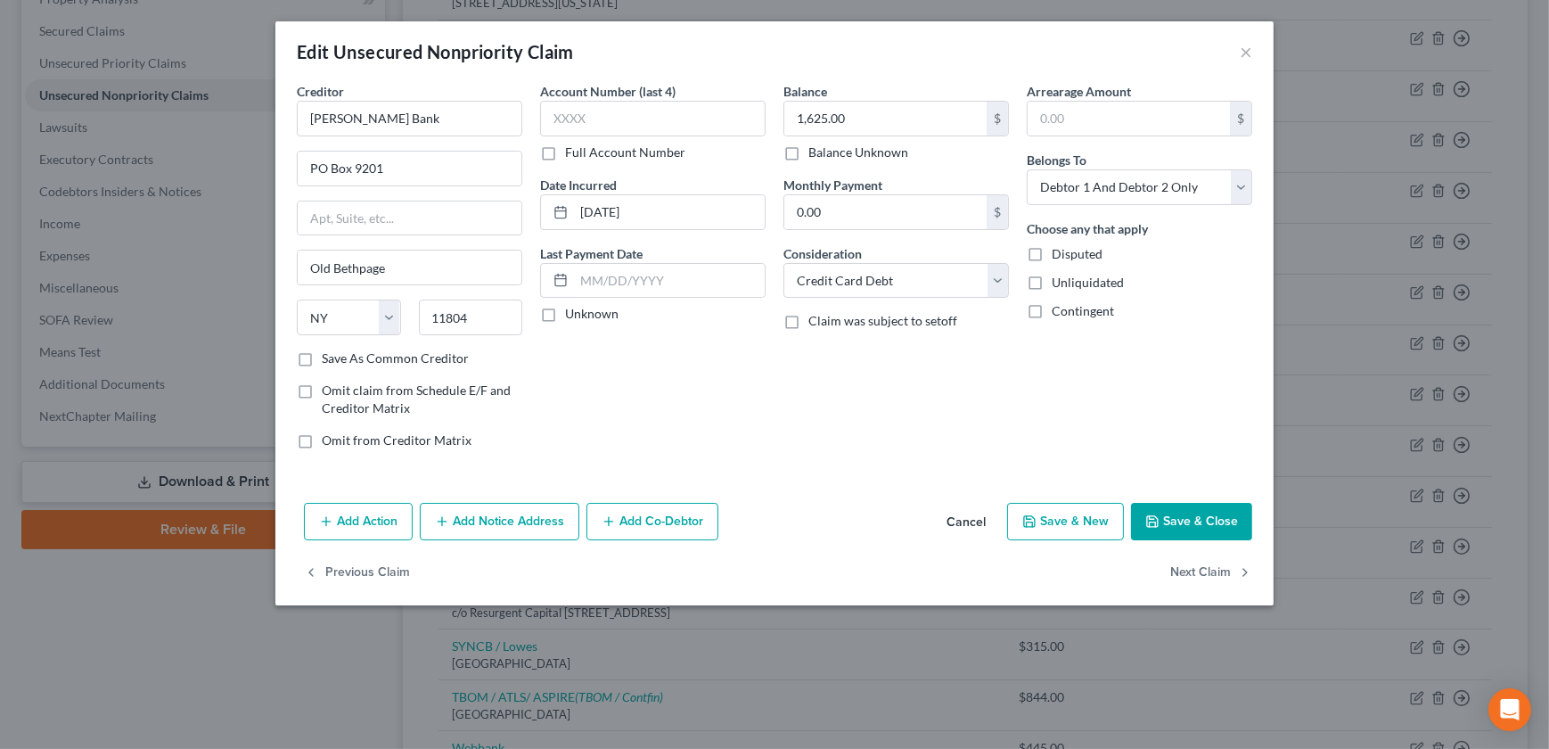
click at [604, 136] on div "Account Number (last 4) Full Account Number" at bounding box center [652, 121] width 225 height 79
drag, startPoint x: 602, startPoint y: 133, endPoint x: 619, endPoint y: 119, distance: 21.6
click at [601, 133] on input "text" at bounding box center [652, 119] width 225 height 36
click at [1184, 517] on button "Save & Close" at bounding box center [1191, 521] width 121 height 37
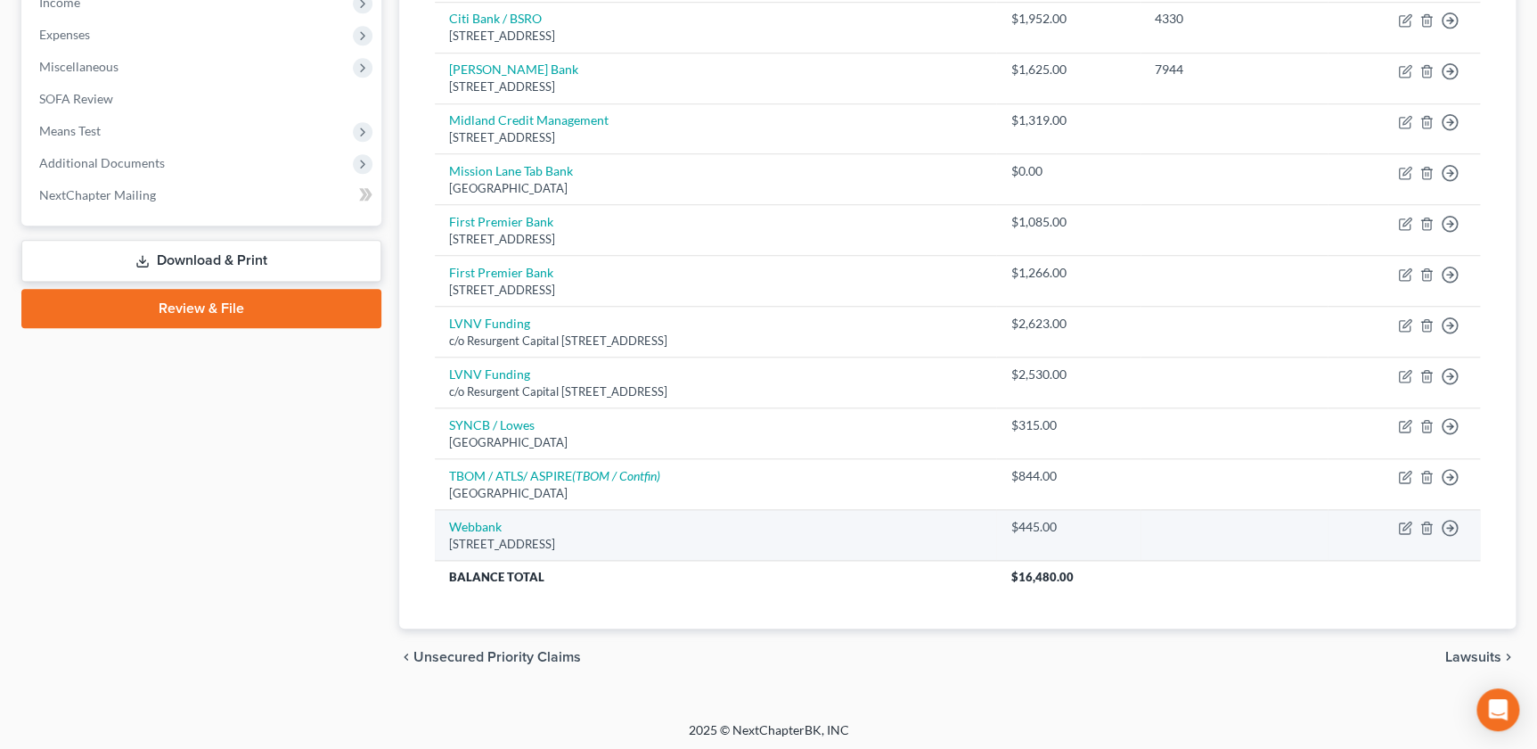
scroll to position [586, 0]
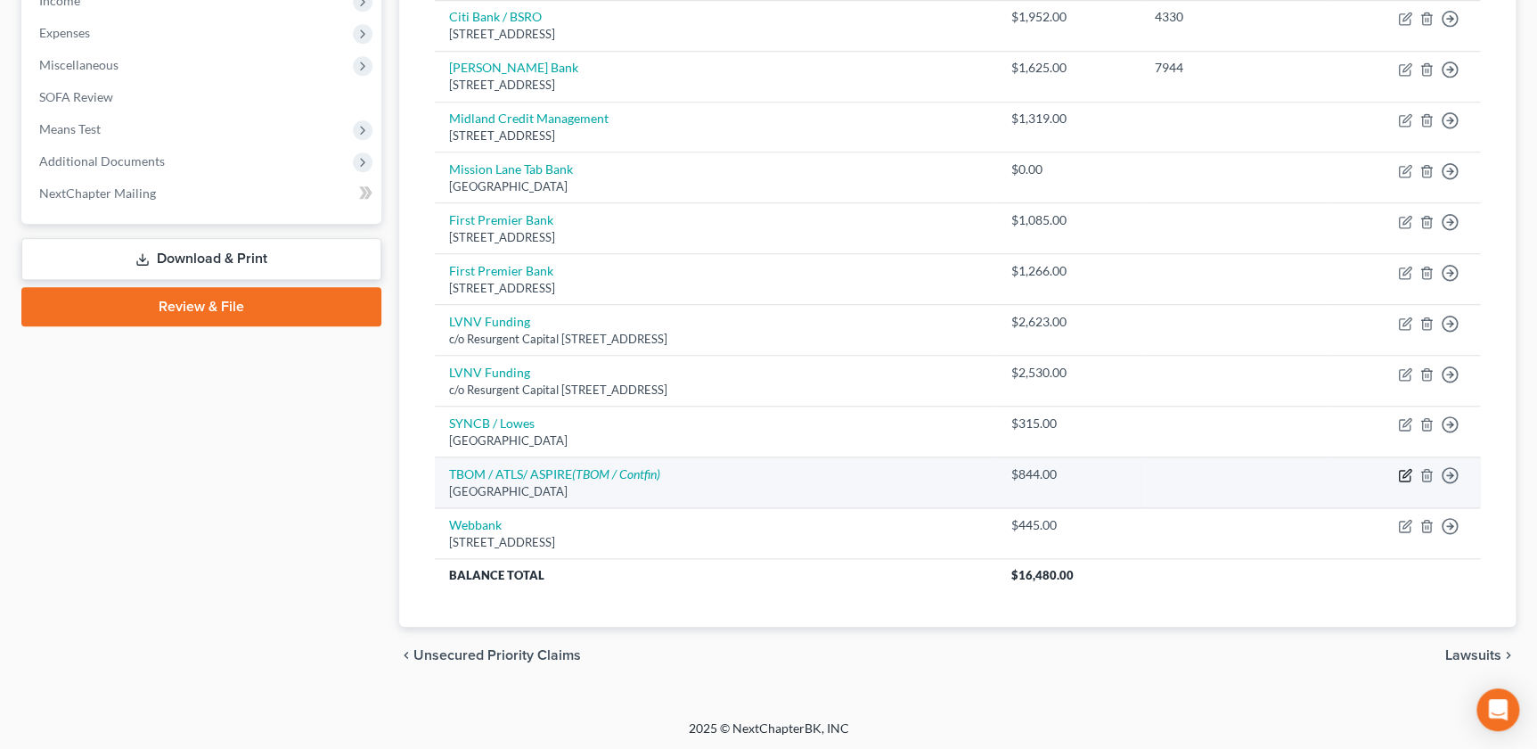
click at [1401, 472] on icon "button" at bounding box center [1405, 475] width 14 height 14
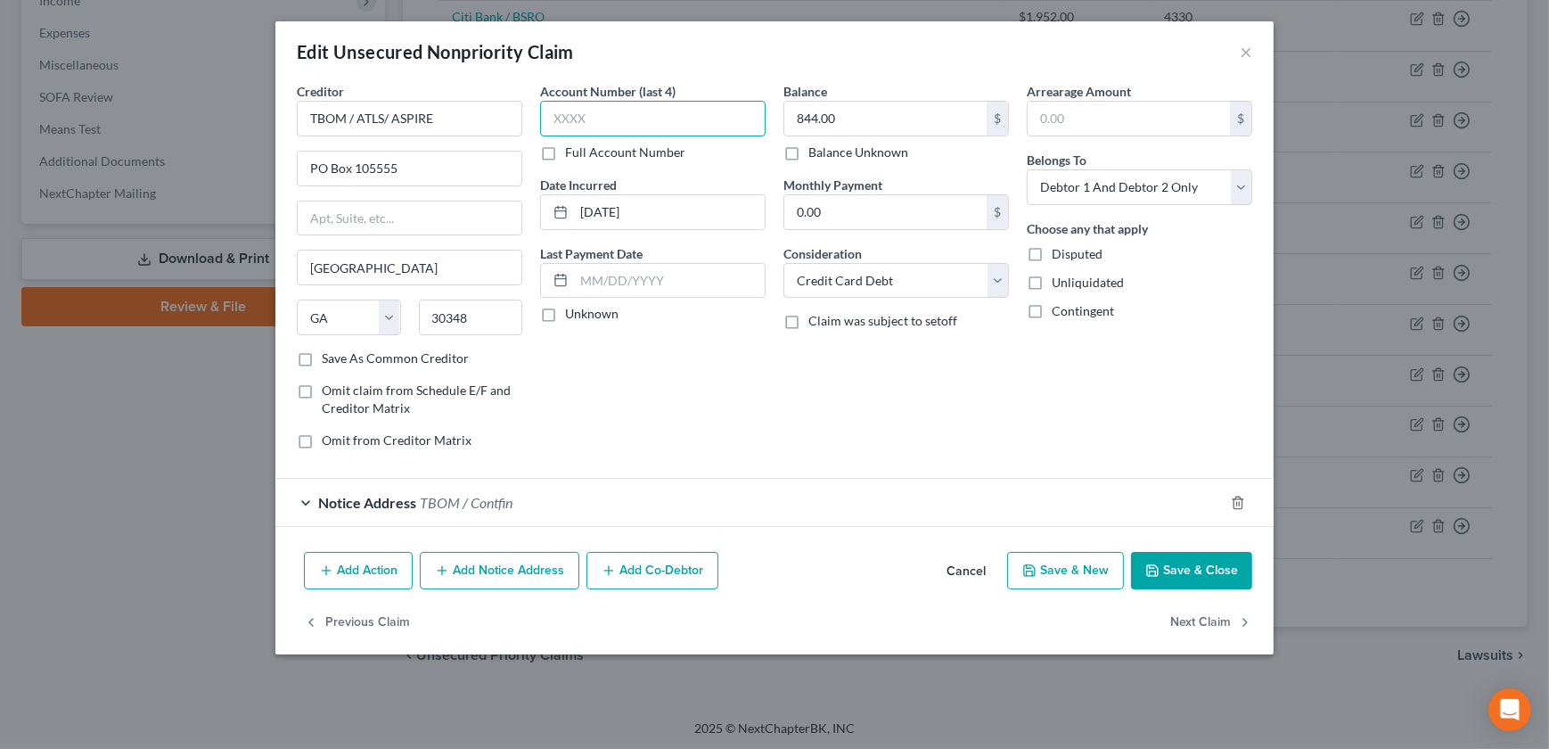
click at [681, 119] on input "text" at bounding box center [652, 119] width 225 height 36
click at [1212, 560] on button "Save & Close" at bounding box center [1191, 570] width 121 height 37
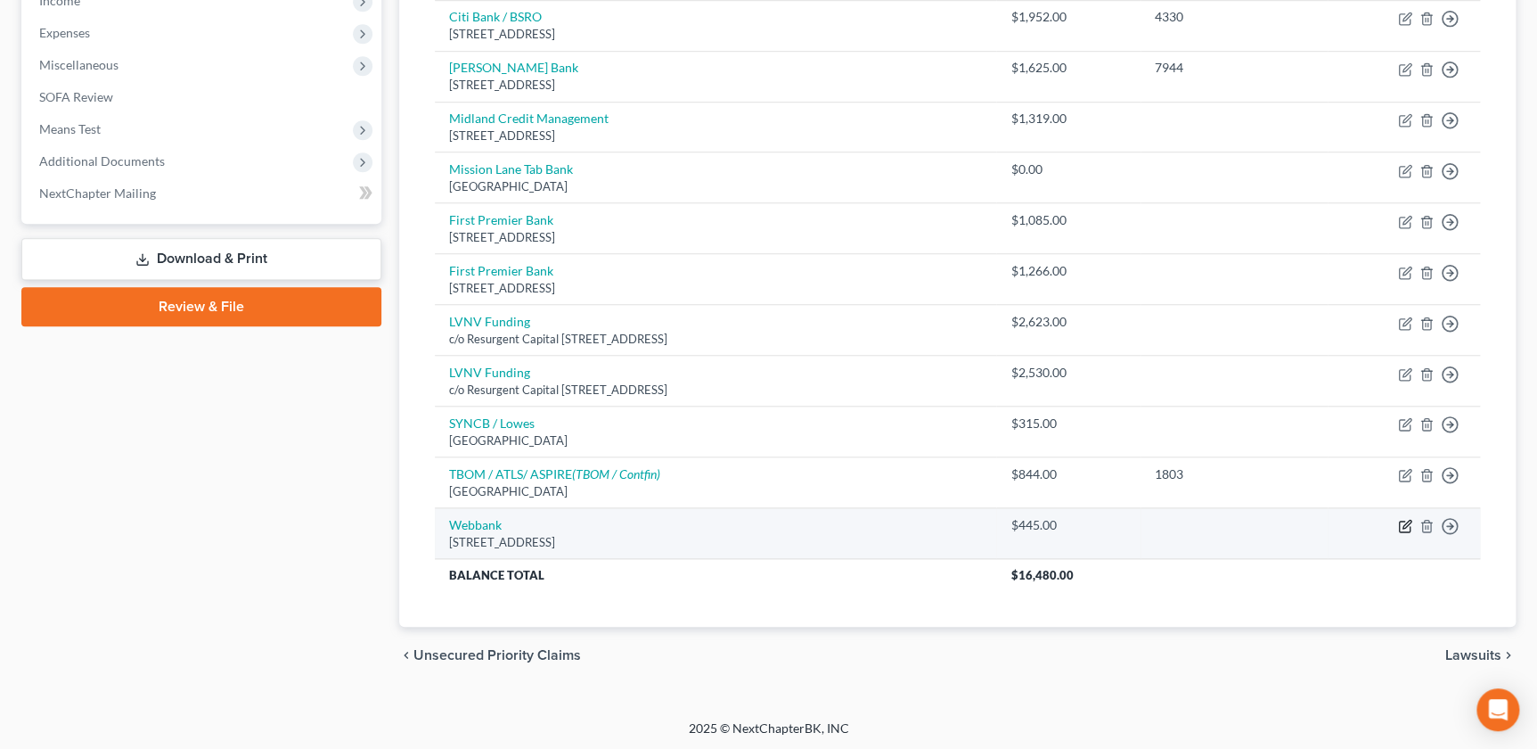
click at [1400, 519] on icon "button" at bounding box center [1405, 526] width 14 height 14
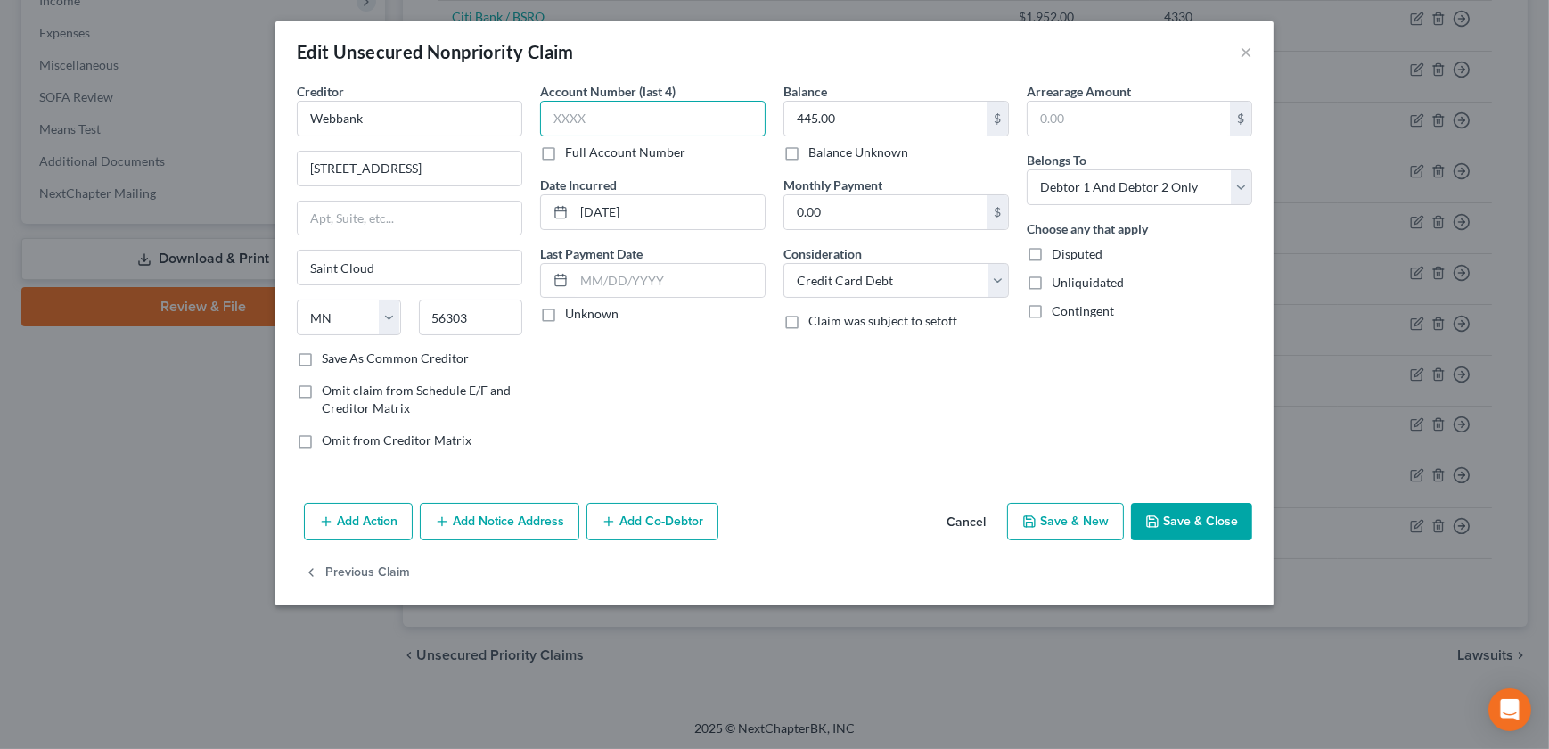
click at [666, 125] on input "text" at bounding box center [652, 119] width 225 height 36
click at [1205, 505] on button "Save & Close" at bounding box center [1191, 521] width 121 height 37
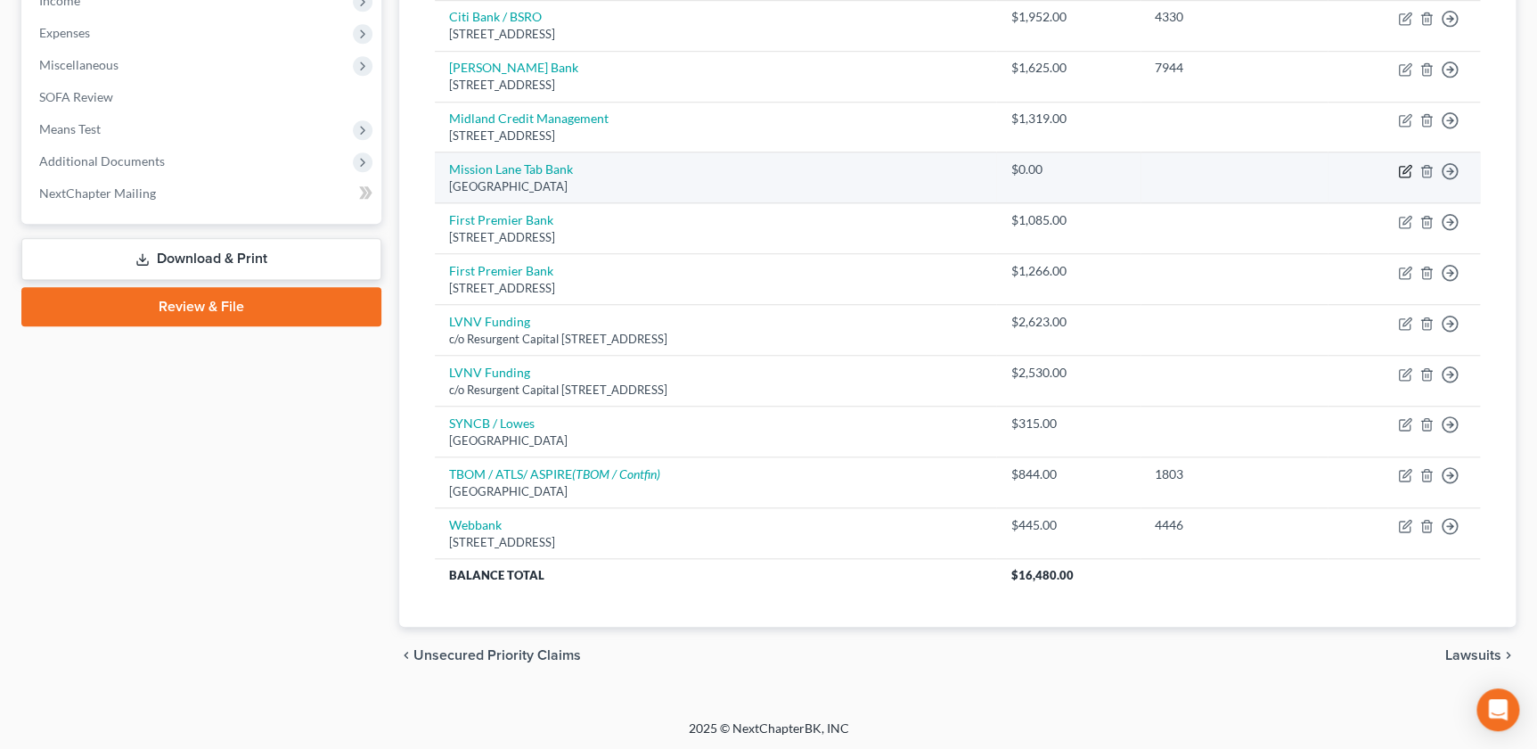
click at [1405, 166] on icon "button" at bounding box center [1405, 171] width 14 height 14
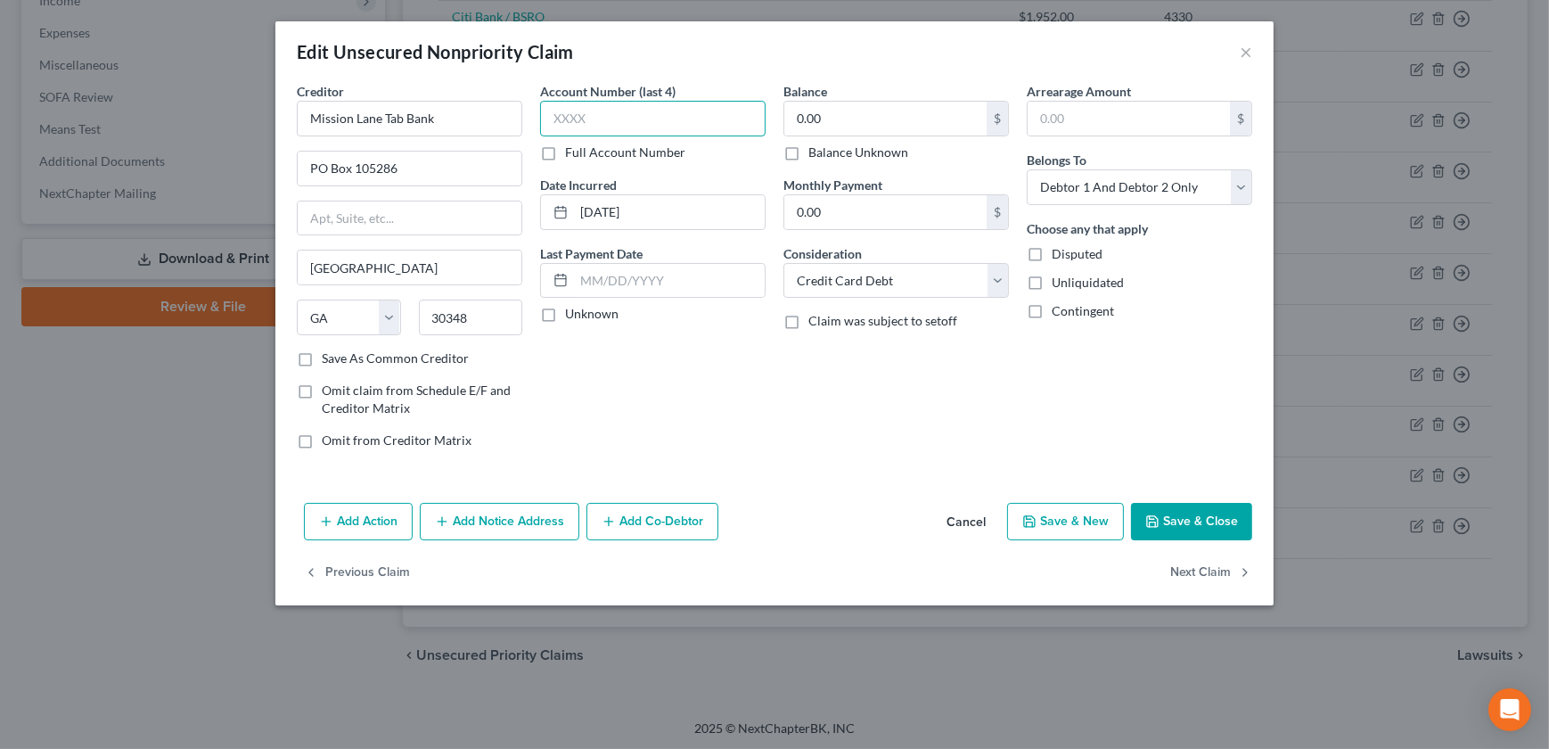
click at [649, 126] on input "text" at bounding box center [652, 119] width 225 height 36
click at [1202, 508] on button "Save & Close" at bounding box center [1191, 521] width 121 height 37
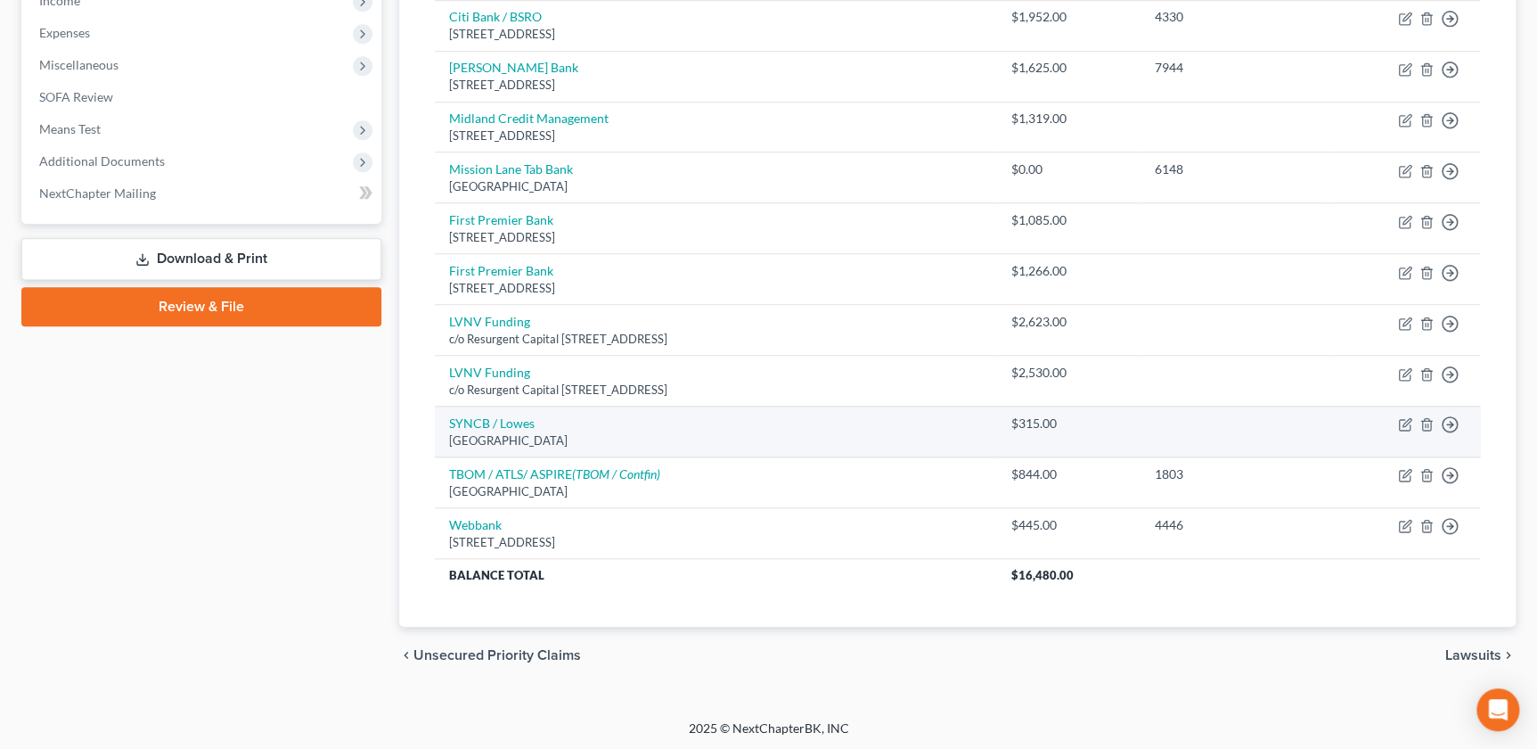
click at [1415, 416] on td "Move to D Move to E Move to G Move to Notice Only" at bounding box center [1404, 431] width 152 height 51
click at [1407, 420] on icon "button" at bounding box center [1405, 424] width 14 height 14
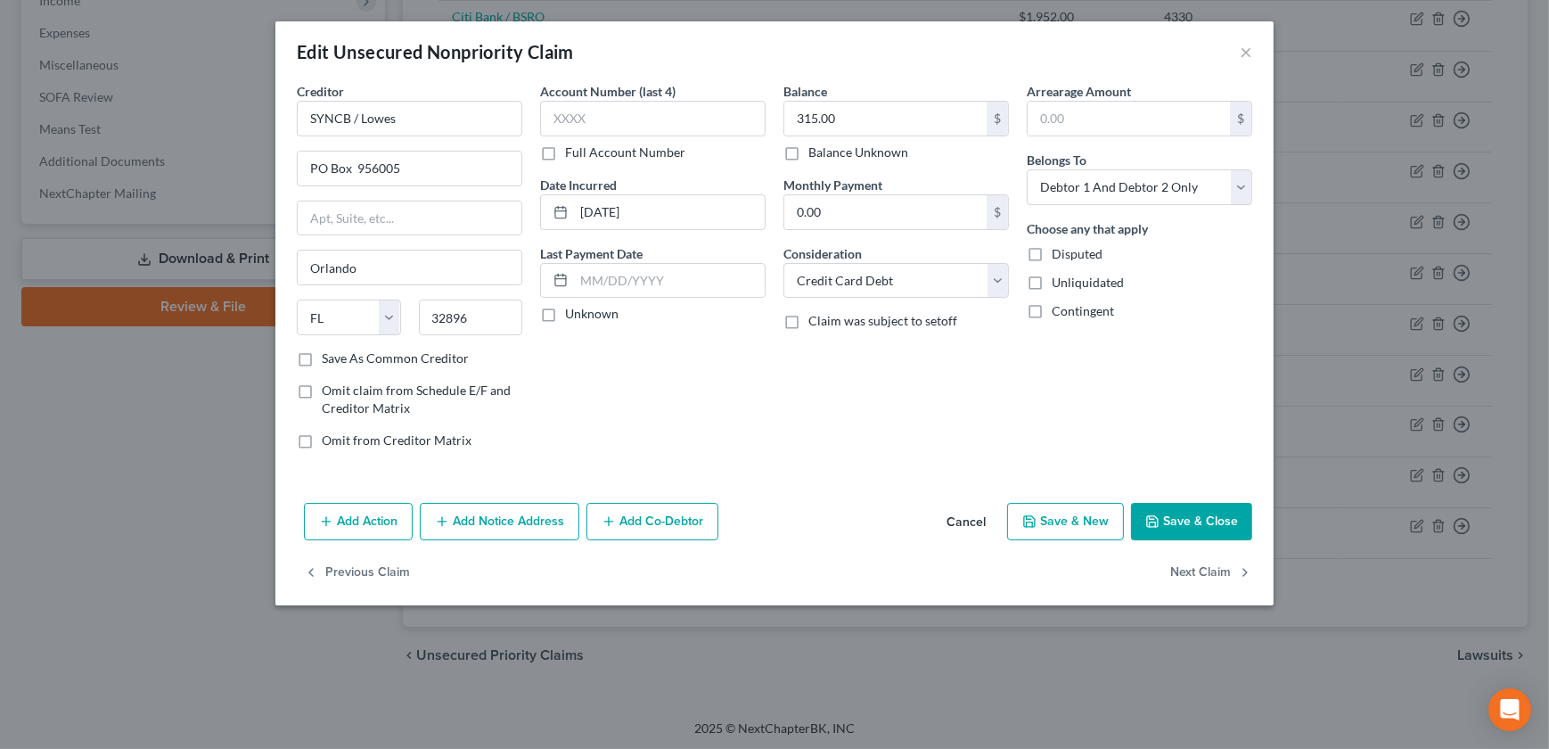
click at [567, 100] on label "Account Number (last 4)" at bounding box center [607, 91] width 135 height 19
click at [628, 135] on div "Account Number (last 4) Full Account Number" at bounding box center [652, 121] width 225 height 79
click at [619, 130] on input "text" at bounding box center [652, 119] width 225 height 36
drag, startPoint x: 1241, startPoint y: 512, endPoint x: 1219, endPoint y: 511, distance: 21.4
click at [1239, 513] on button "Save & Close" at bounding box center [1191, 521] width 121 height 37
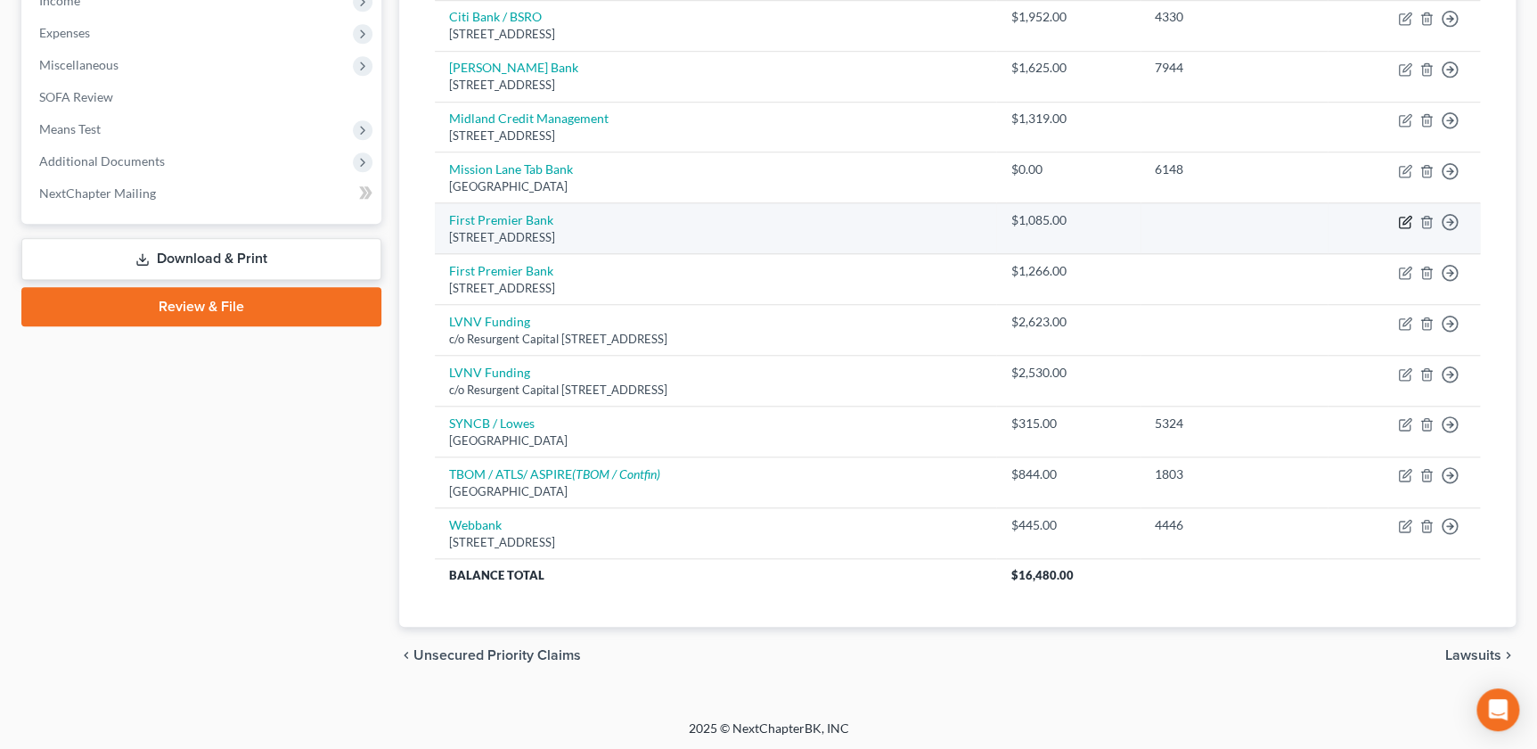
click at [1401, 215] on icon "button" at bounding box center [1405, 222] width 14 height 14
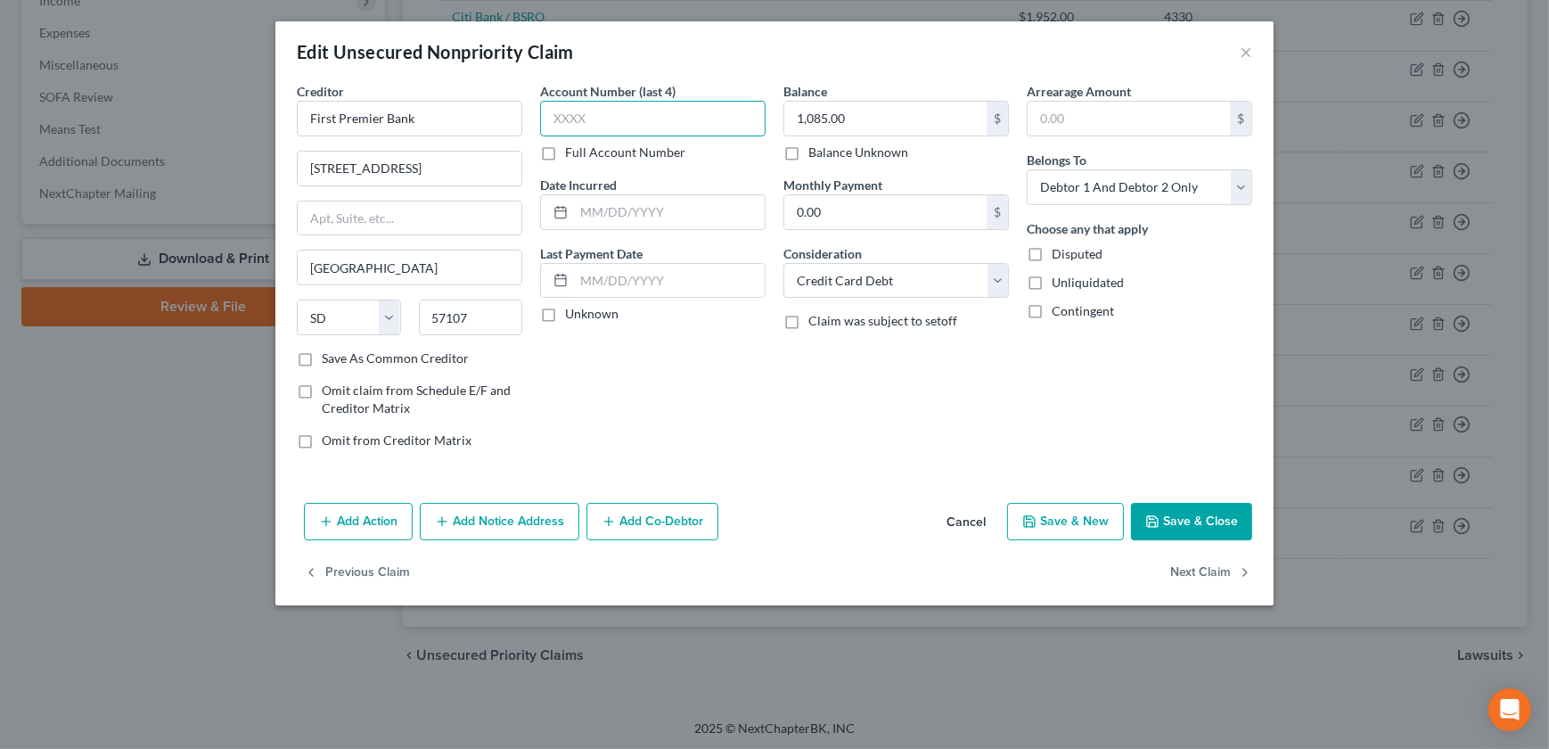
click at [640, 120] on input "text" at bounding box center [652, 119] width 225 height 36
click at [1159, 496] on div "Edit Unsecured Nonpriority Claim × Creditor * First Premier Bank [STREET_ADDRES…" at bounding box center [774, 313] width 998 height 584
click at [1161, 503] on button "Save & Close" at bounding box center [1191, 521] width 121 height 37
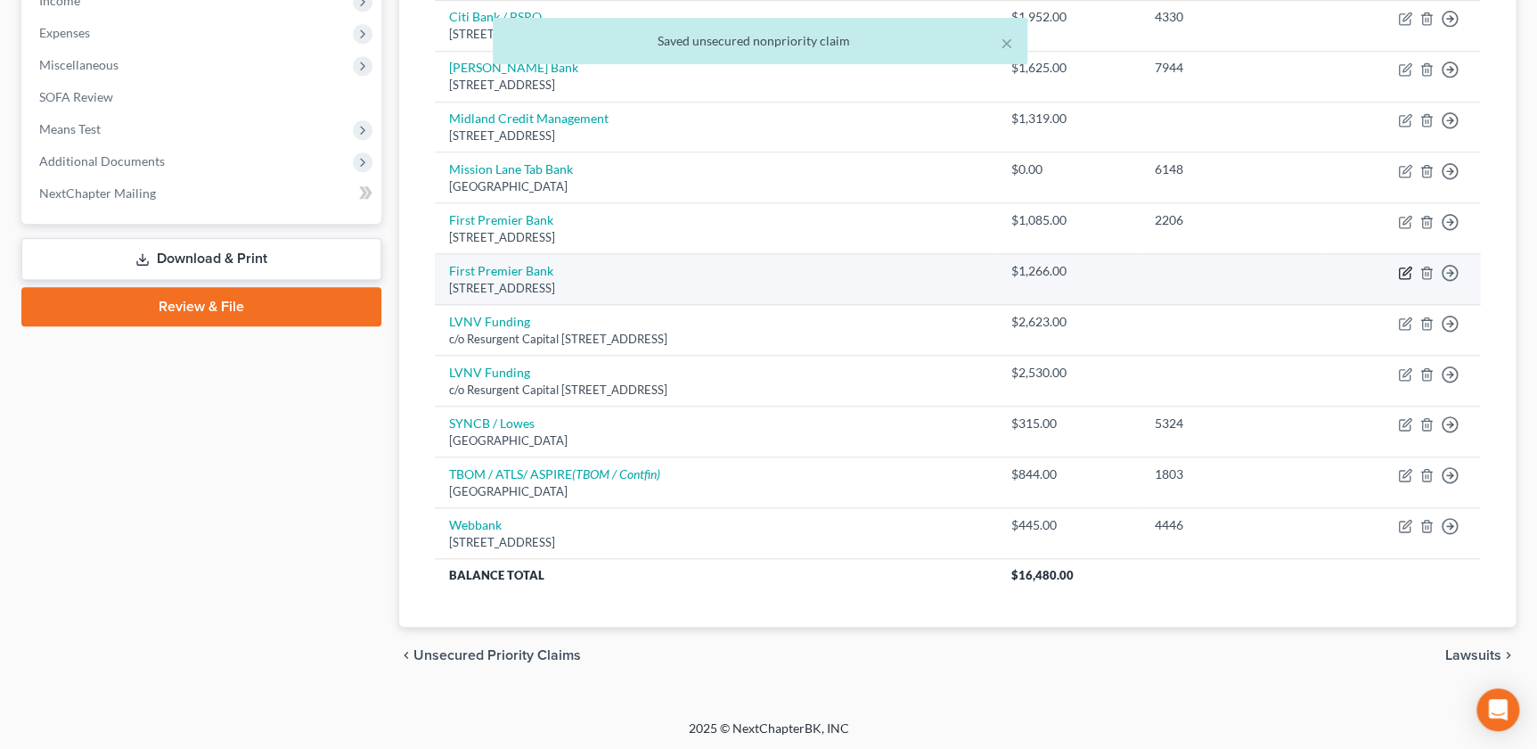
click at [1403, 268] on icon "button" at bounding box center [1405, 273] width 14 height 14
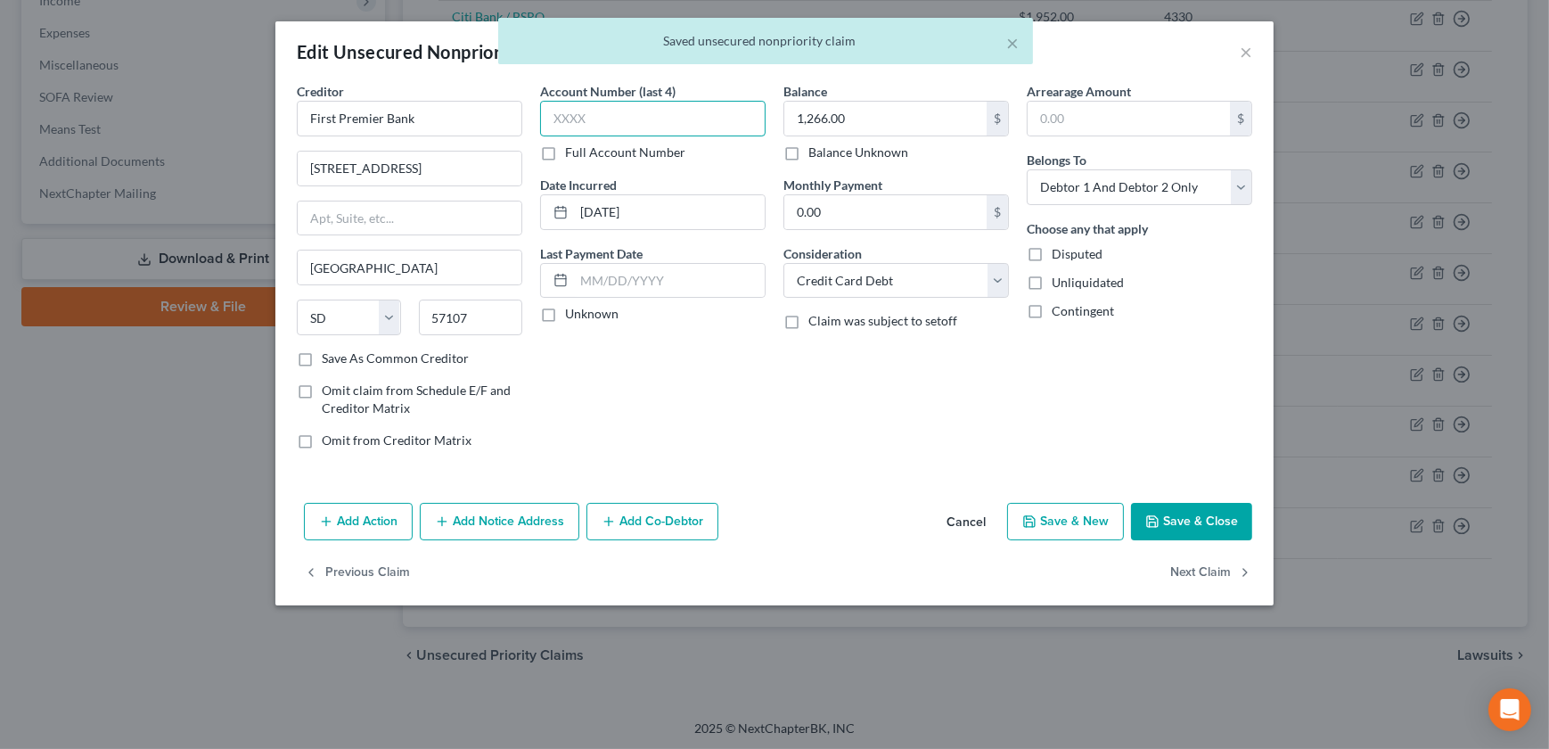
click at [595, 111] on input "text" at bounding box center [652, 119] width 225 height 36
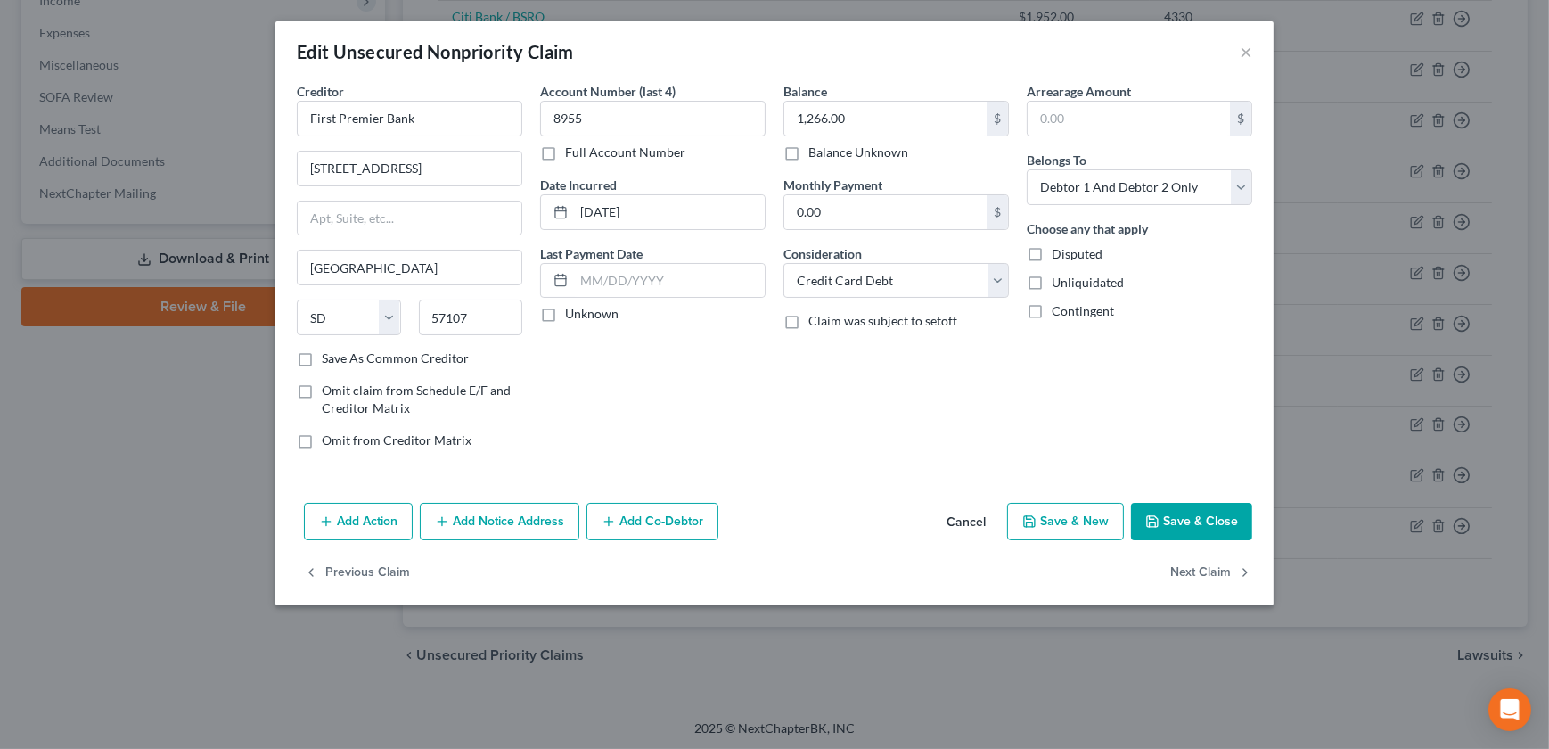
click at [1179, 526] on button "Save & Close" at bounding box center [1191, 521] width 121 height 37
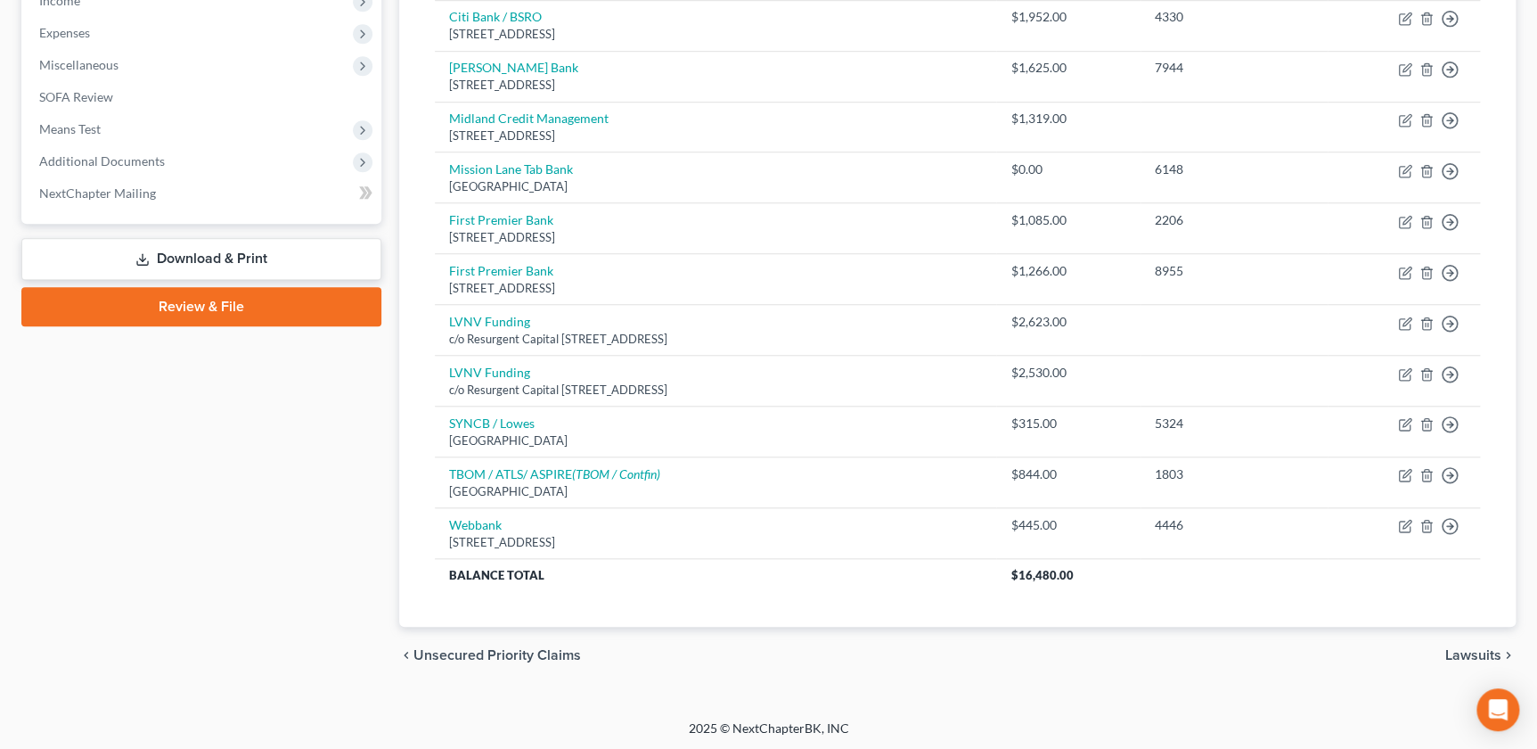
scroll to position [322, 0]
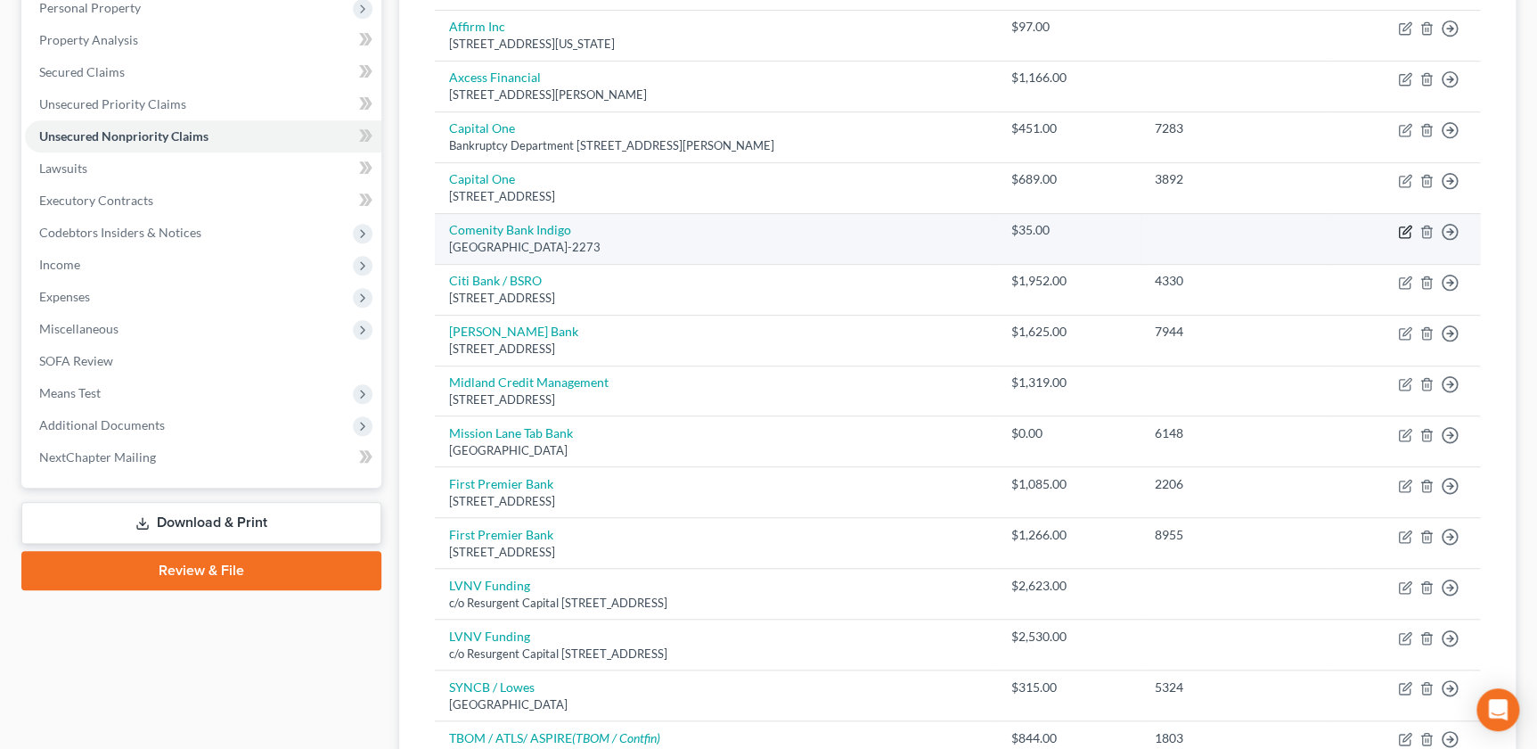
click at [1399, 225] on icon "button" at bounding box center [1405, 232] width 14 height 14
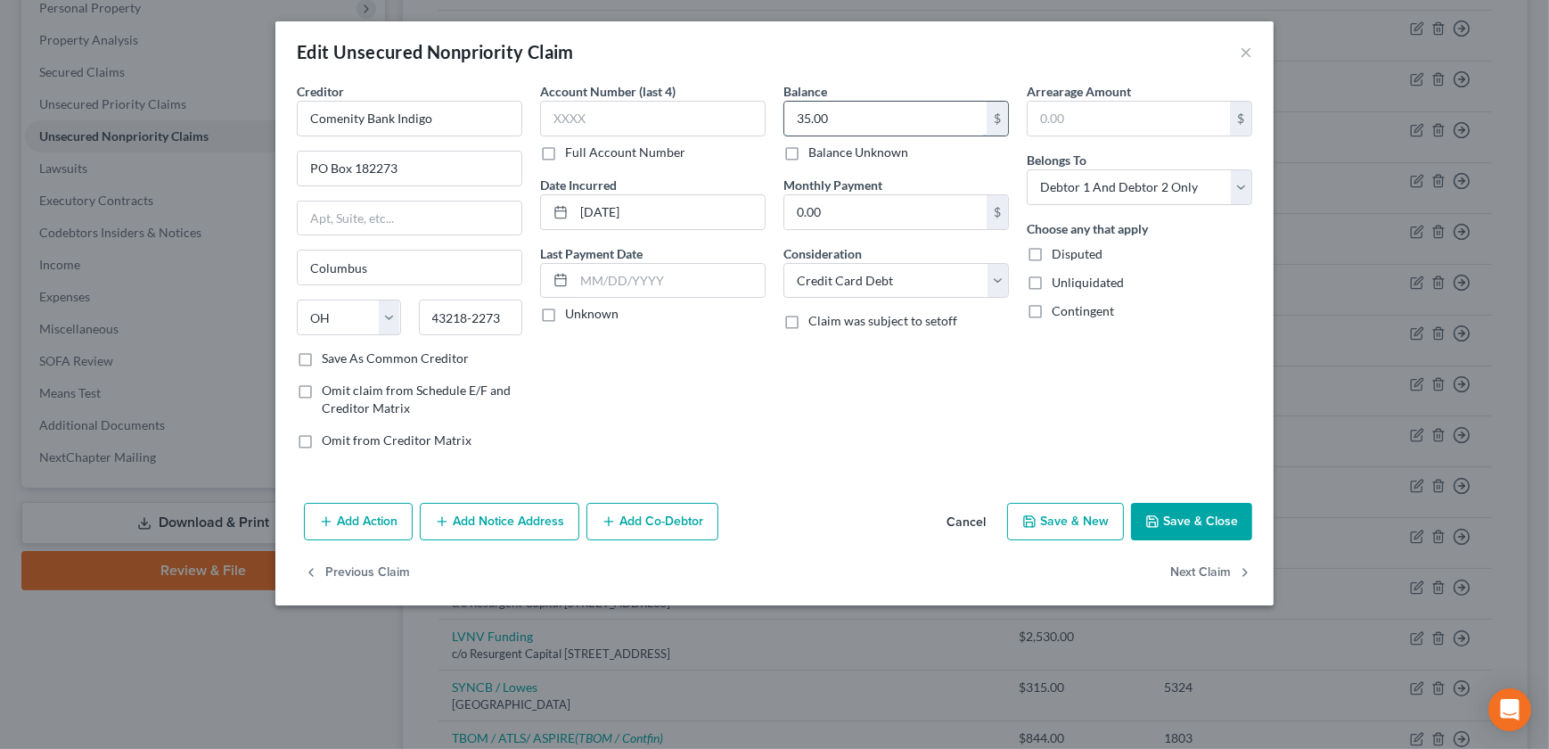
click at [872, 125] on input "35.00" at bounding box center [885, 119] width 202 height 34
click at [660, 127] on input "text" at bounding box center [652, 119] width 225 height 36
click at [1196, 517] on button "Save & Close" at bounding box center [1191, 521] width 121 height 37
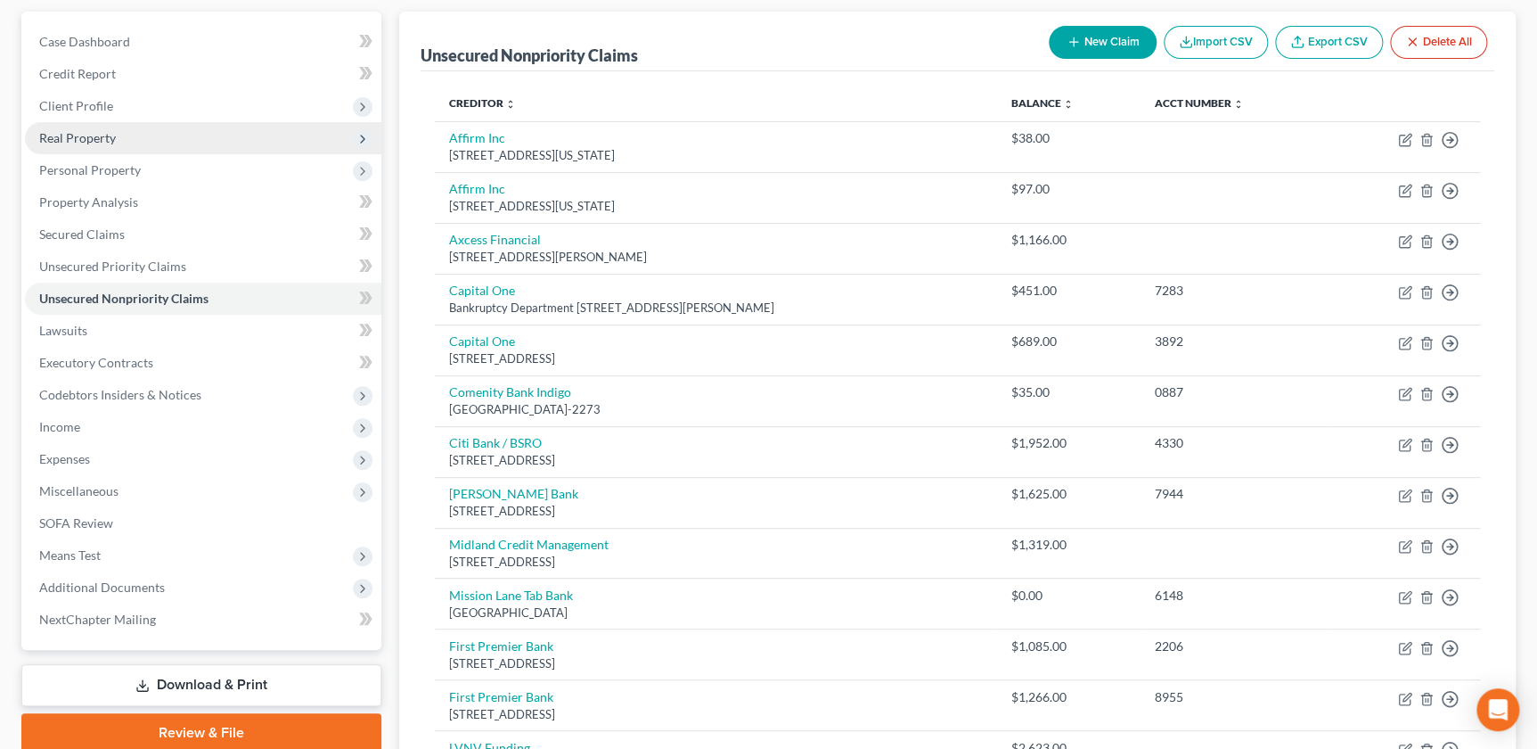
scroll to position [140, 0]
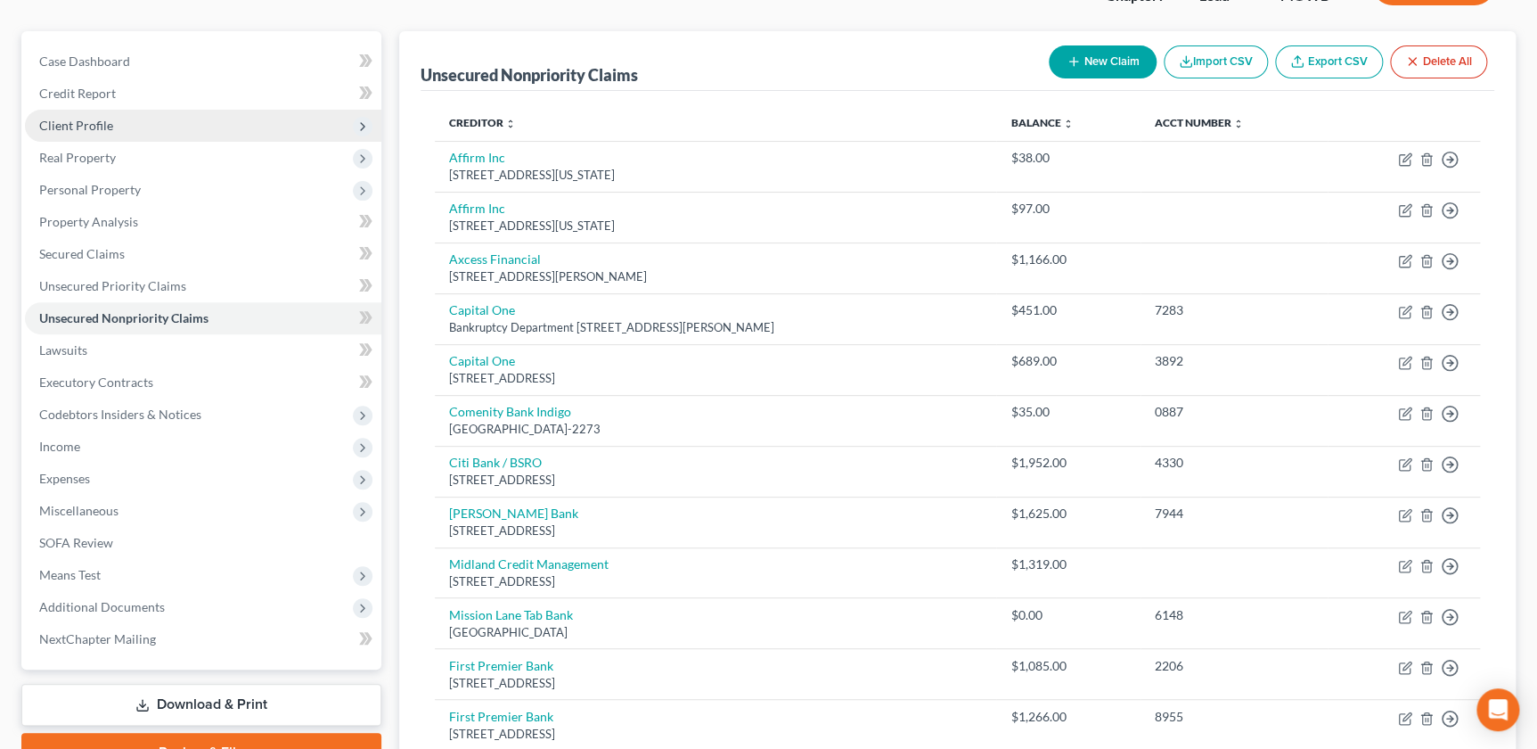
click at [95, 126] on span "Client Profile" at bounding box center [76, 125] width 74 height 15
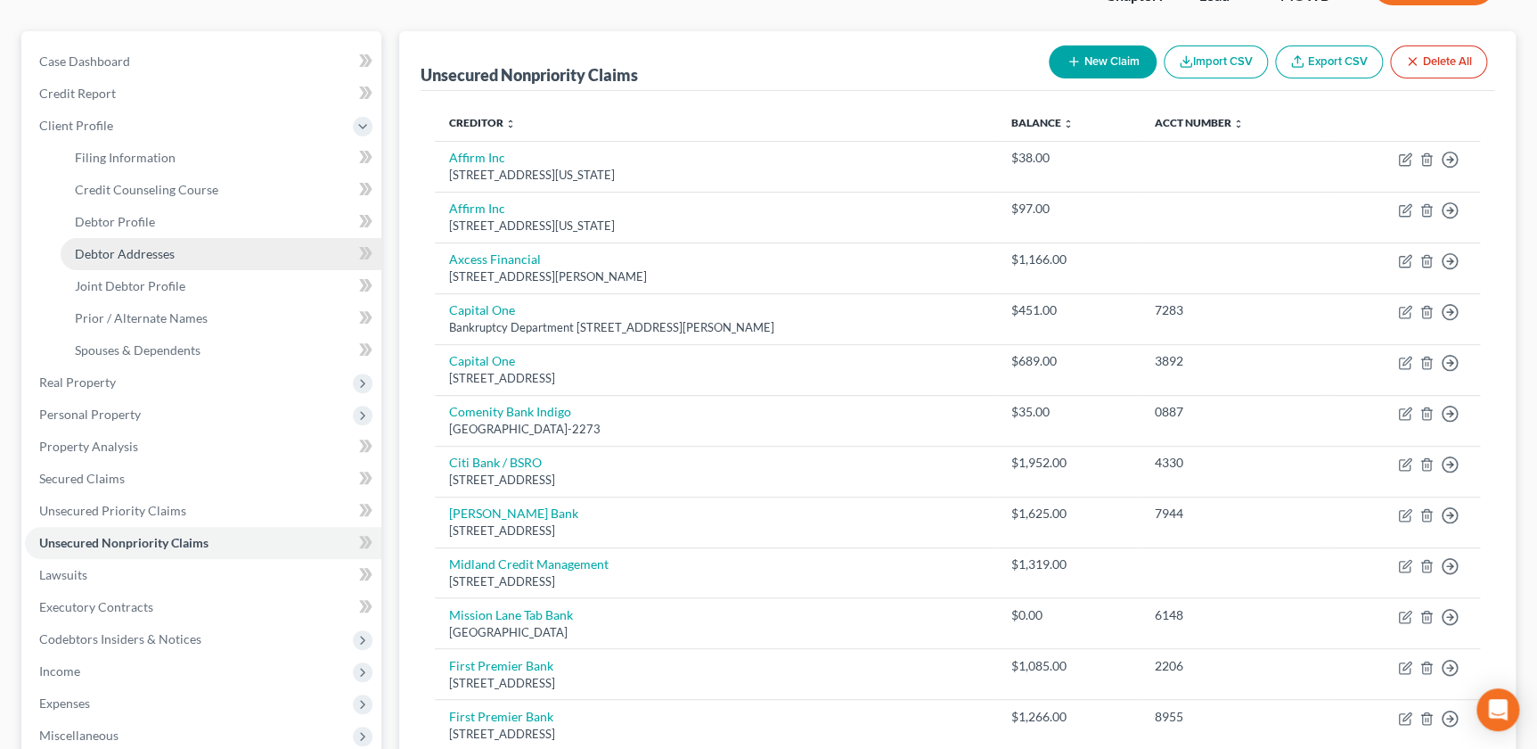
click at [119, 253] on span "Debtor Addresses" at bounding box center [125, 253] width 100 height 15
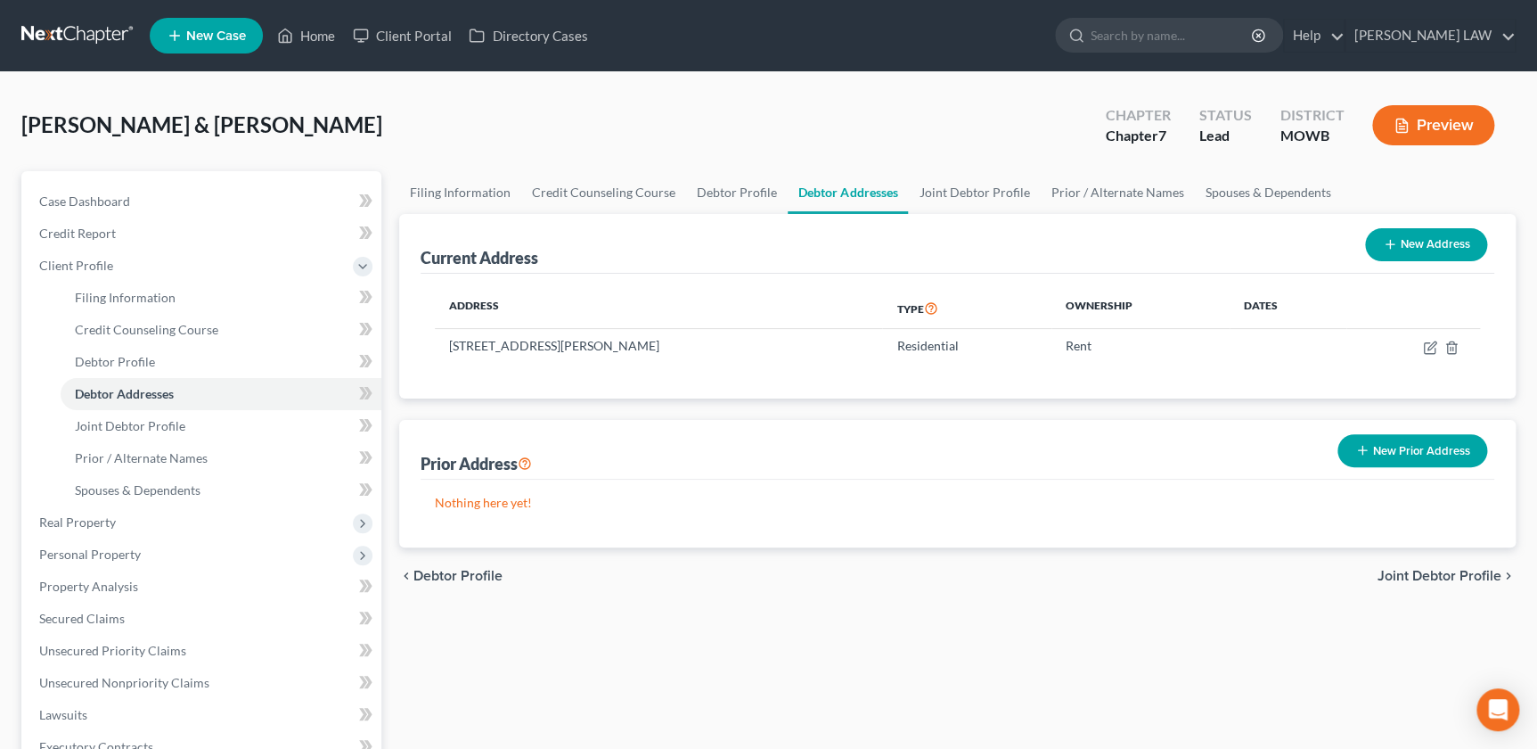
click at [1378, 454] on button "New Prior Address" at bounding box center [1413, 450] width 150 height 33
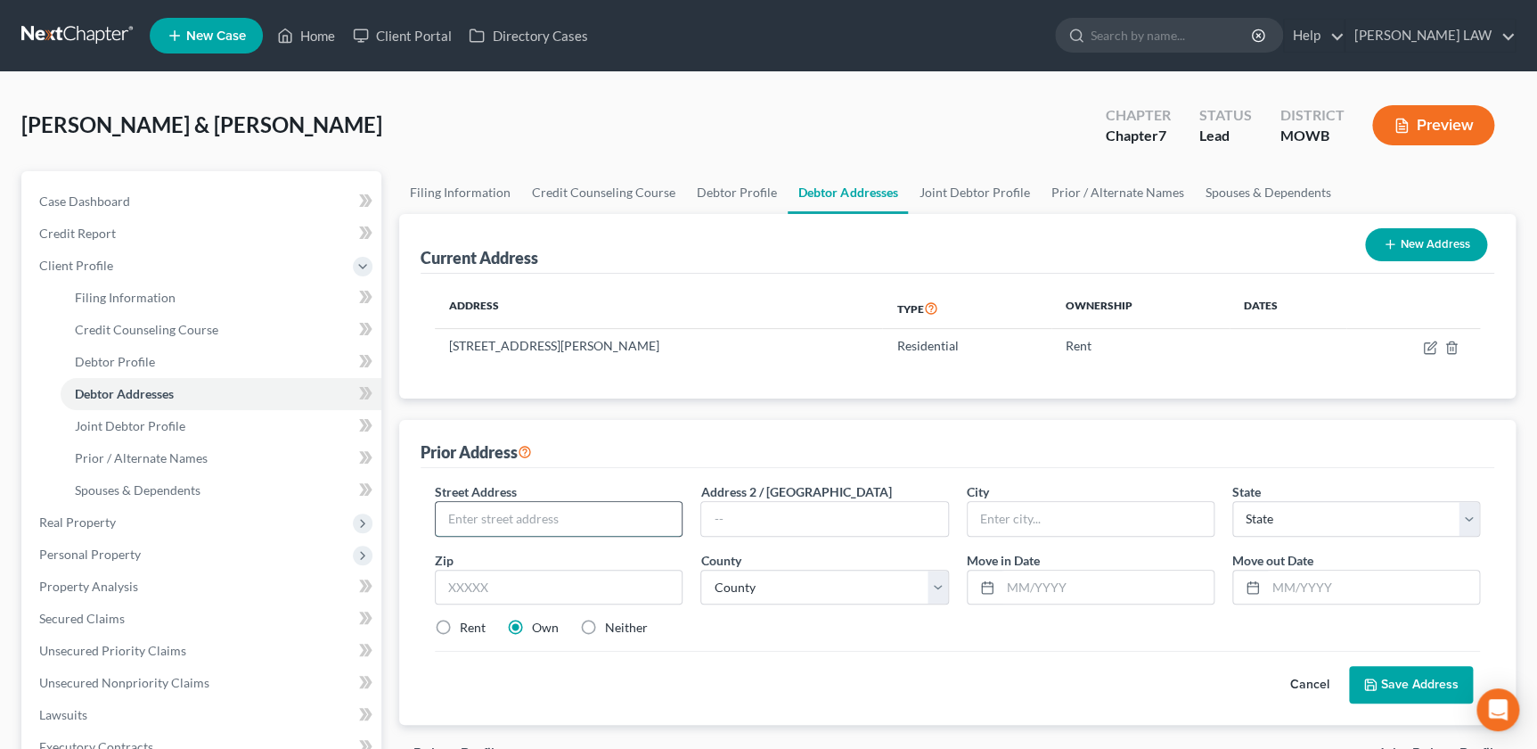
drag, startPoint x: 494, startPoint y: 507, endPoint x: 508, endPoint y: 517, distance: 17.3
click at [495, 509] on input "text" at bounding box center [559, 519] width 246 height 34
click at [1115, 595] on input "08/06/202" at bounding box center [1107, 587] width 213 height 34
click at [1389, 673] on button "Save Address" at bounding box center [1411, 684] width 124 height 37
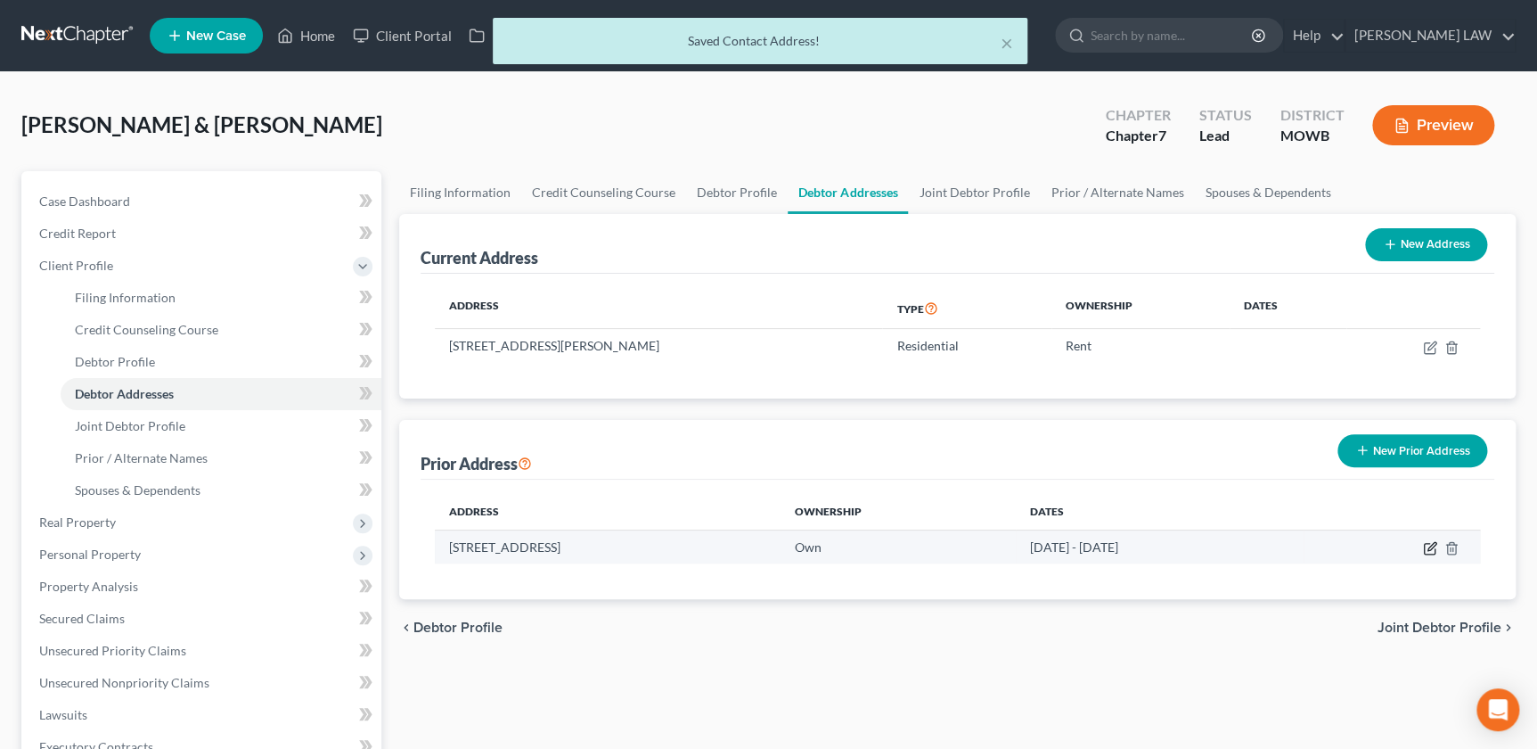
click at [1428, 547] on icon "button" at bounding box center [1432, 546] width 8 height 8
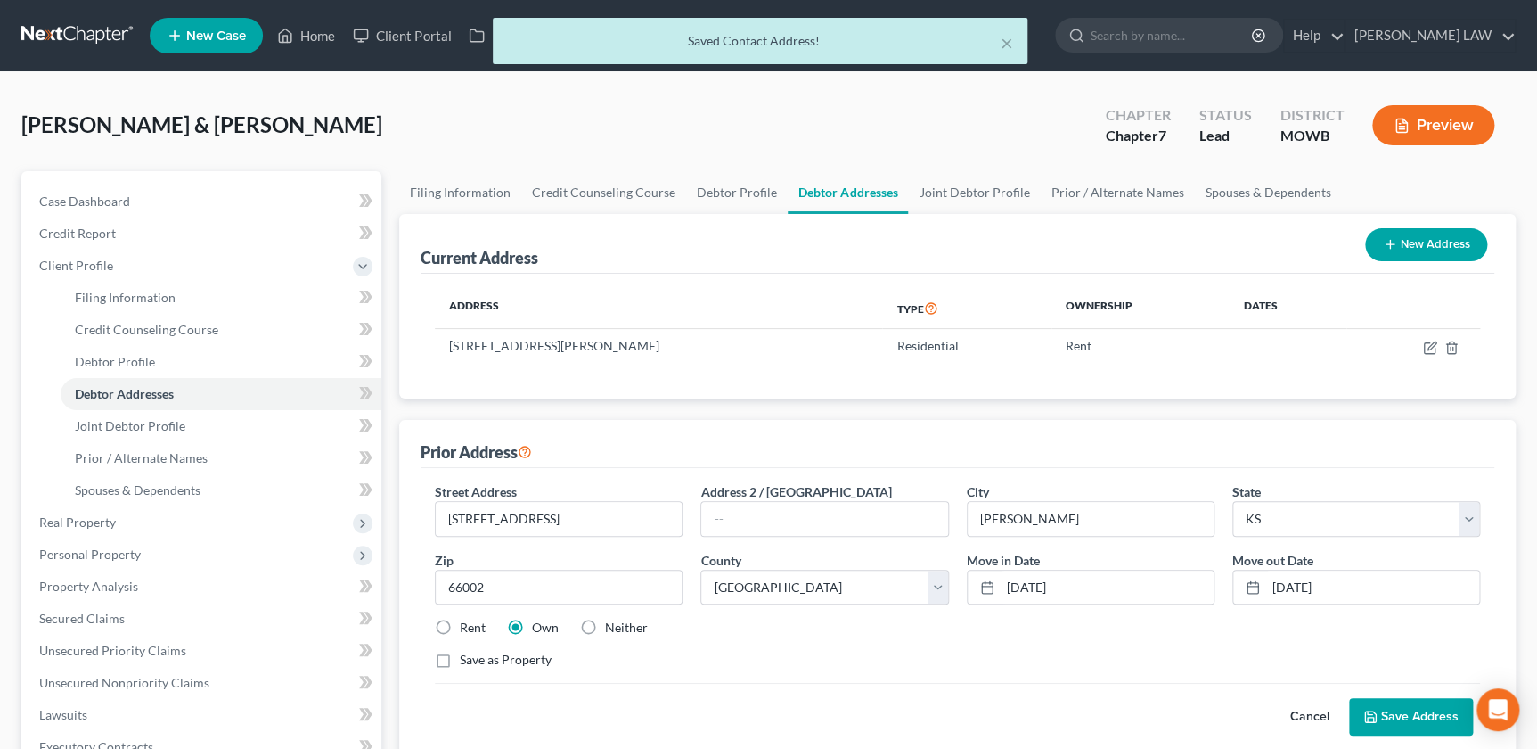
click at [460, 629] on label "Rent" at bounding box center [473, 628] width 26 height 18
click at [467, 629] on input "Rent" at bounding box center [473, 625] width 12 height 12
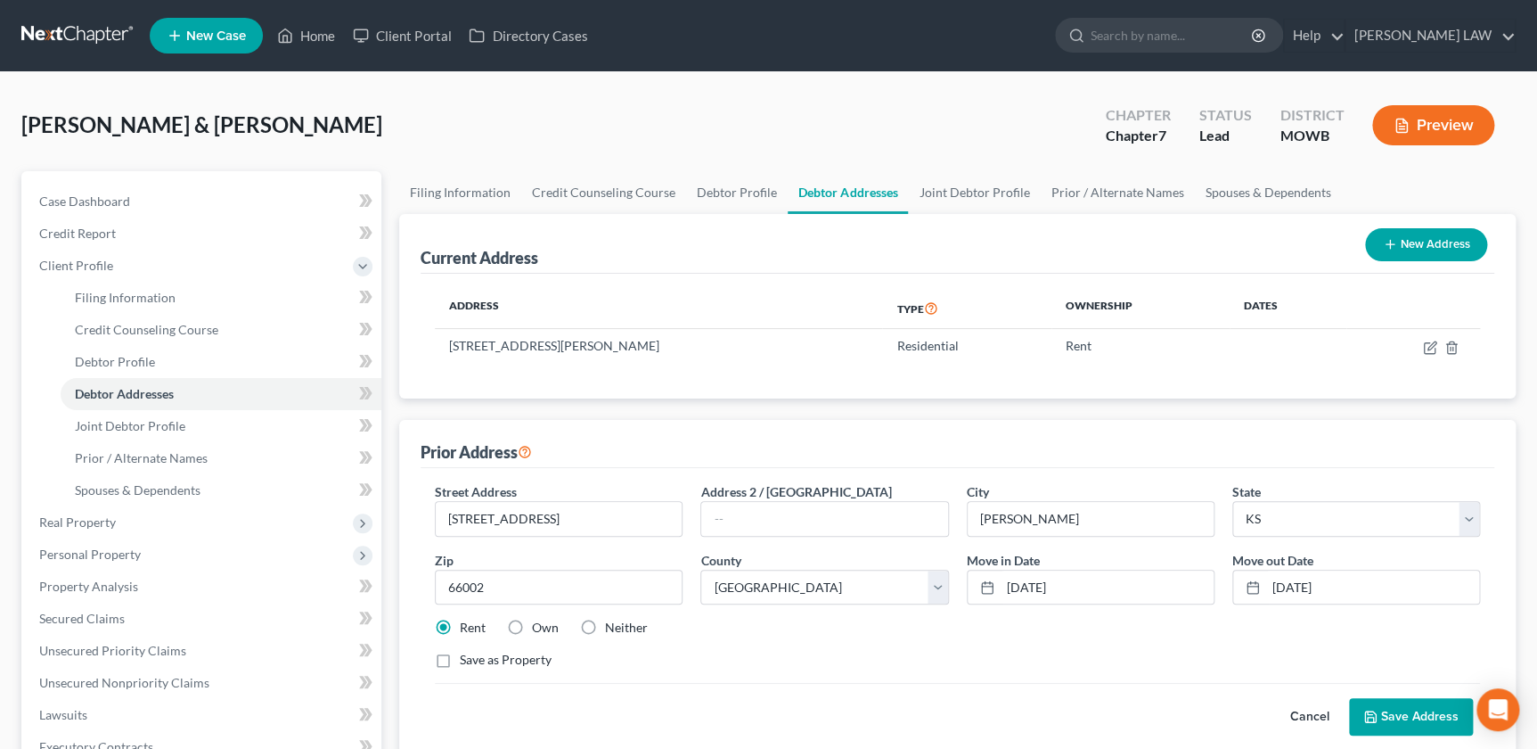
click at [1393, 709] on button "Save Address" at bounding box center [1411, 716] width 124 height 37
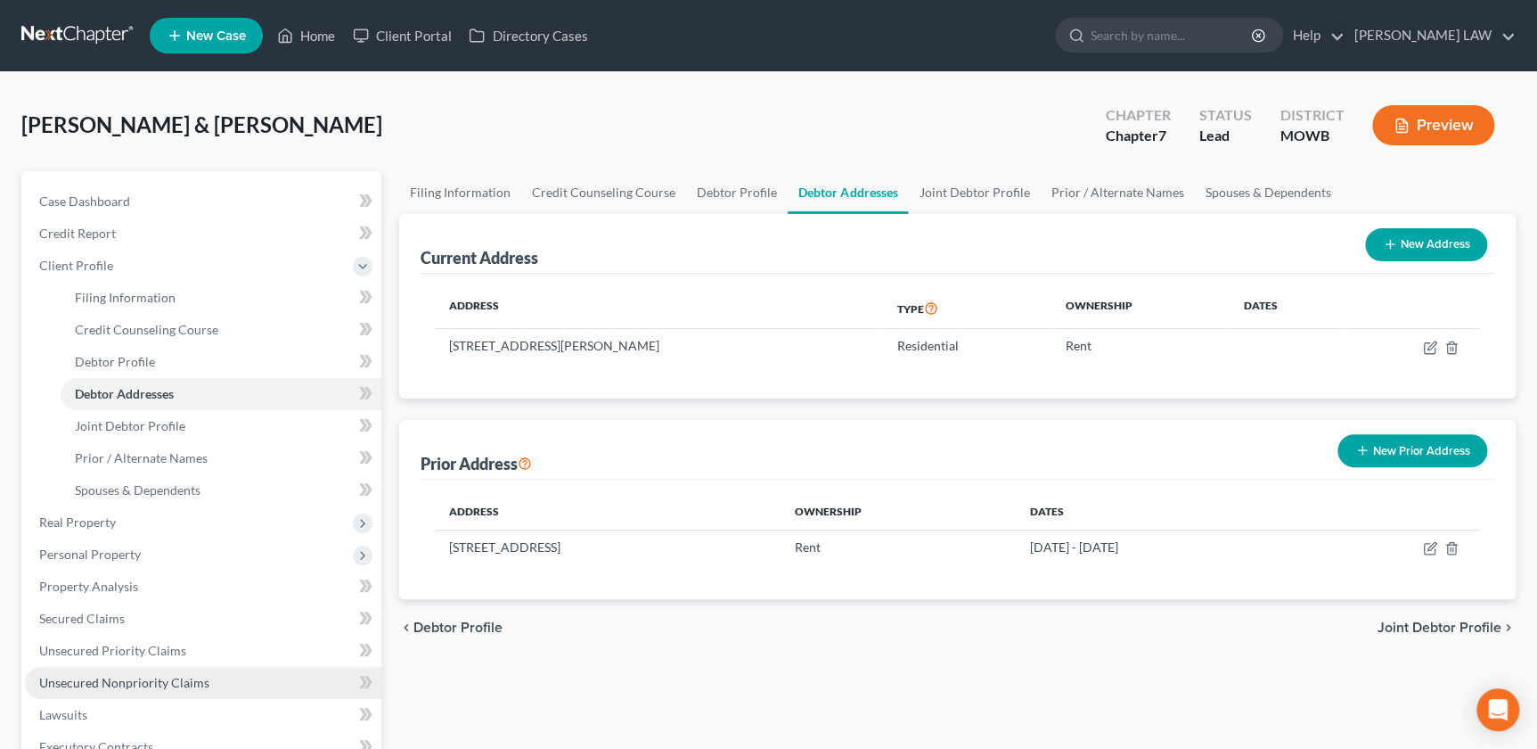
click at [134, 690] on link "Unsecured Nonpriority Claims" at bounding box center [203, 683] width 356 height 32
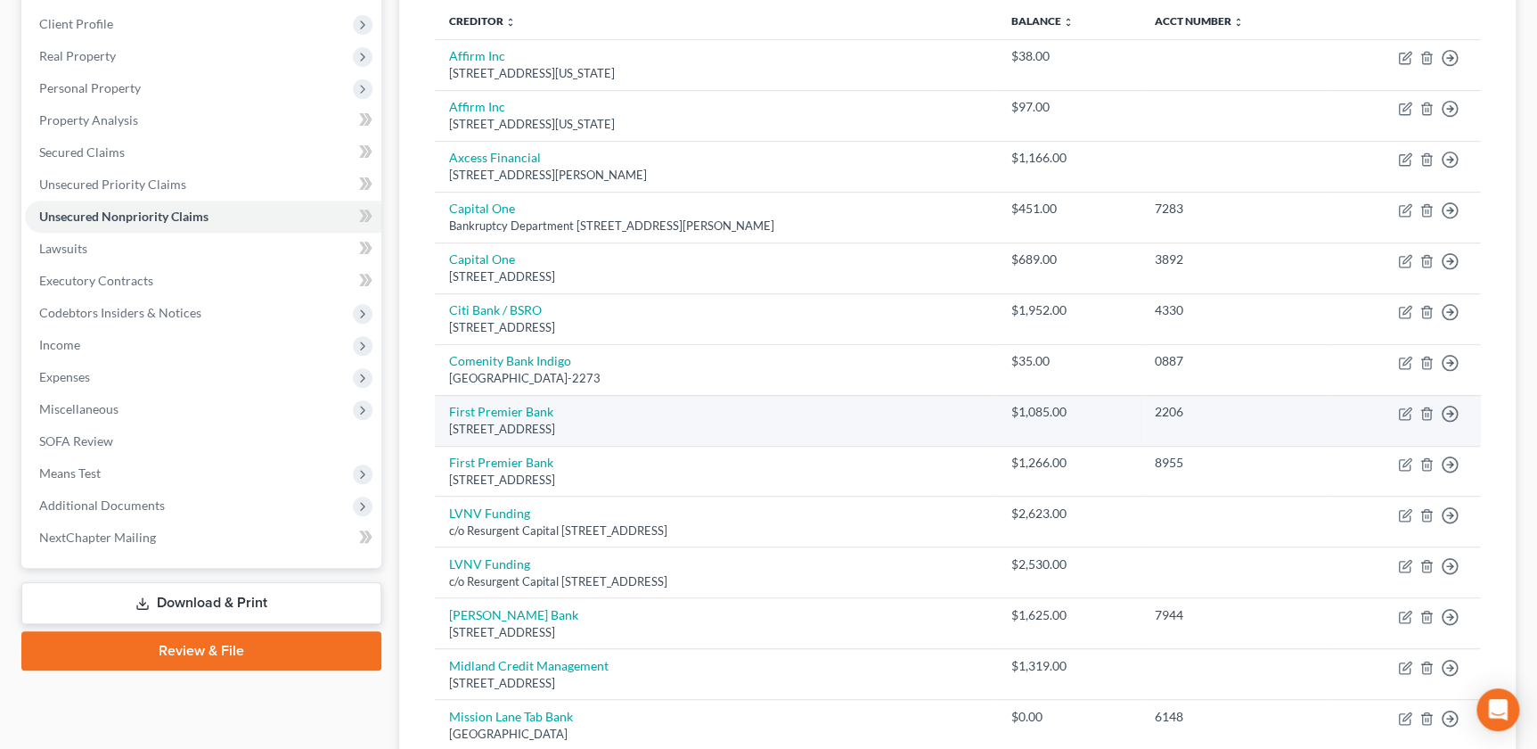
scroll to position [242, 0]
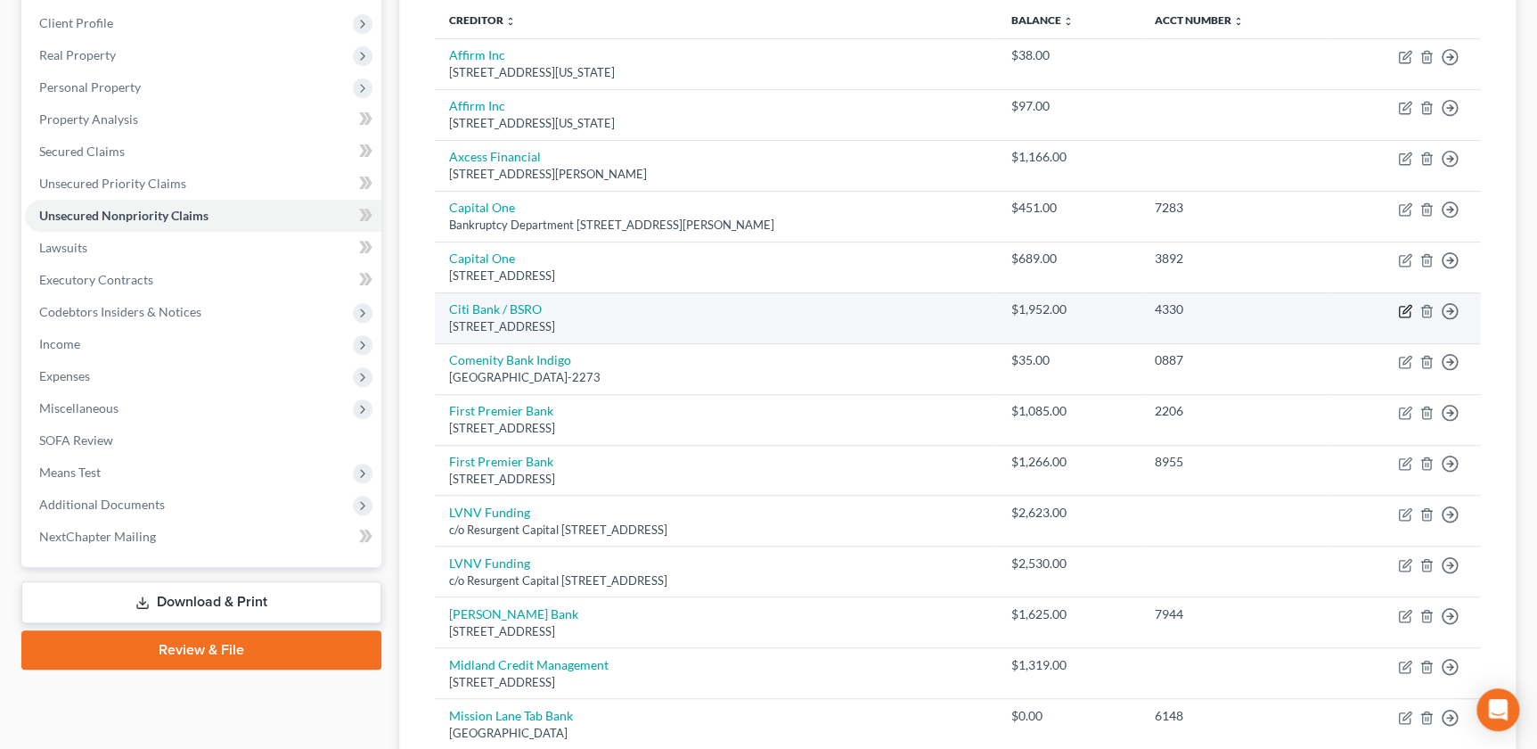
click at [1403, 310] on icon "button" at bounding box center [1407, 309] width 8 height 8
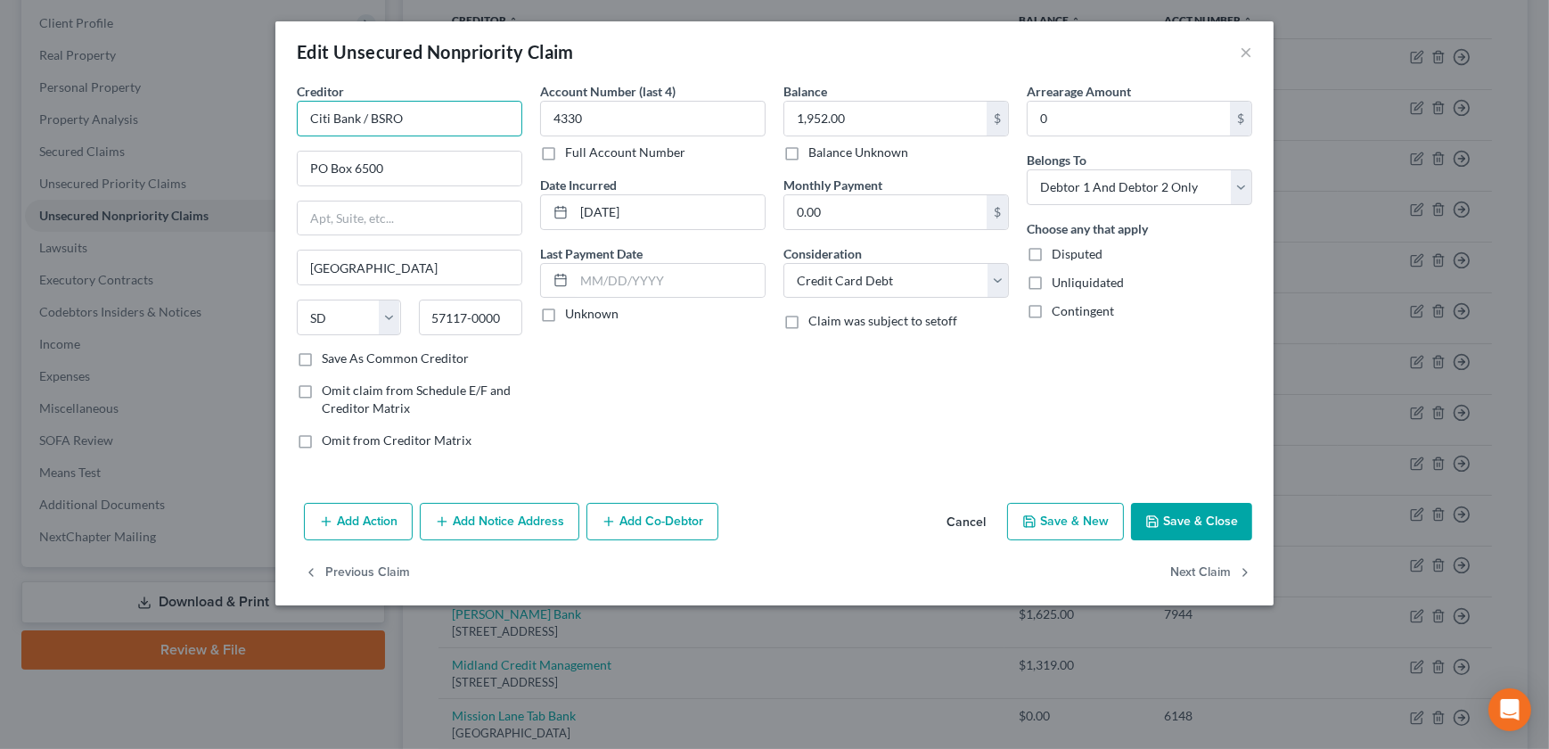
drag, startPoint x: 408, startPoint y: 119, endPoint x: 265, endPoint y: 119, distance: 143.5
click at [265, 119] on div "Edit Unsecured Nonpriority Claim × Creditor * Citi Bank / BSRO PO Box 6500 [GEO…" at bounding box center [774, 374] width 1549 height 749
drag, startPoint x: 1206, startPoint y: 535, endPoint x: 1193, endPoint y: 523, distance: 17.0
click at [1203, 536] on button "Save & Close" at bounding box center [1191, 521] width 121 height 37
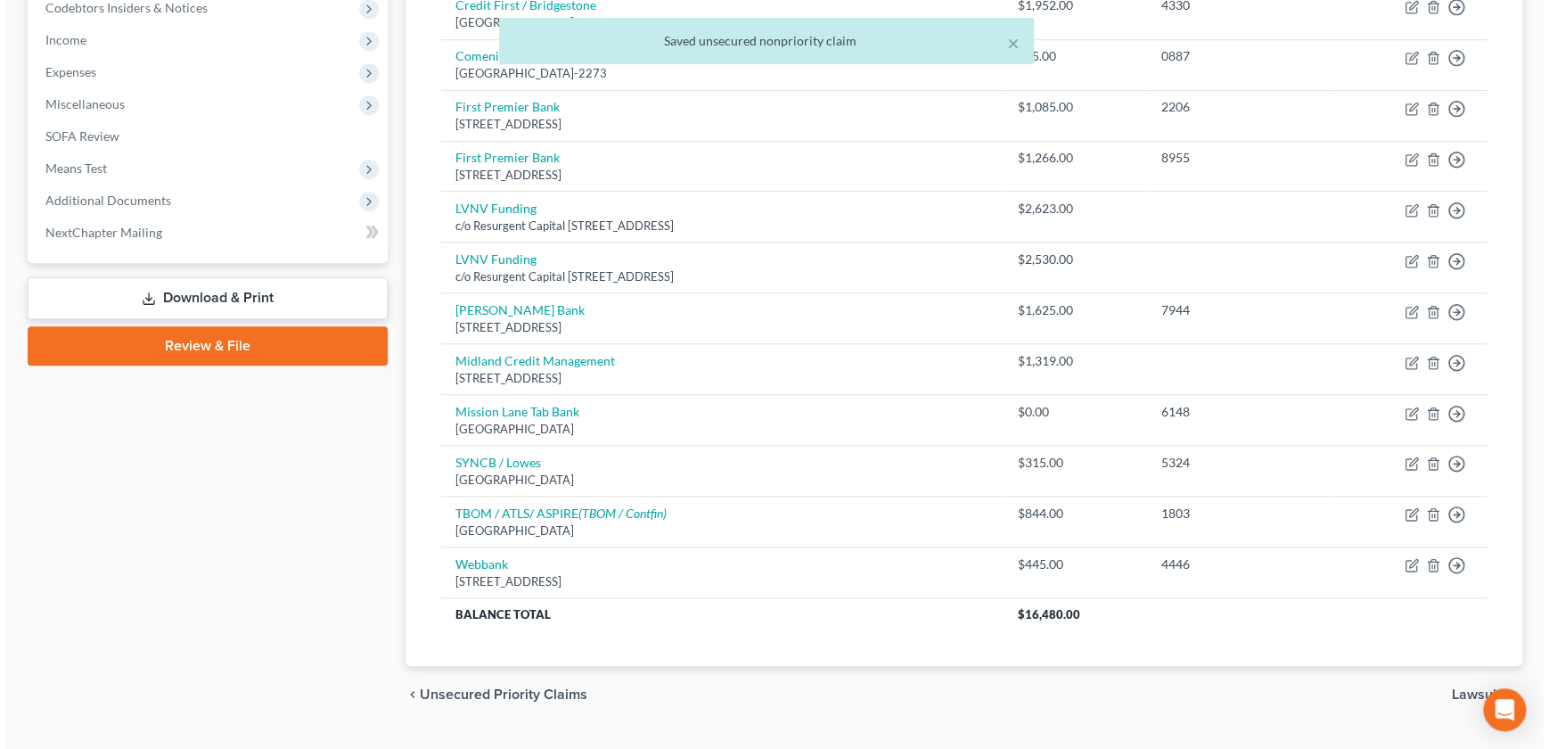
scroll to position [586, 0]
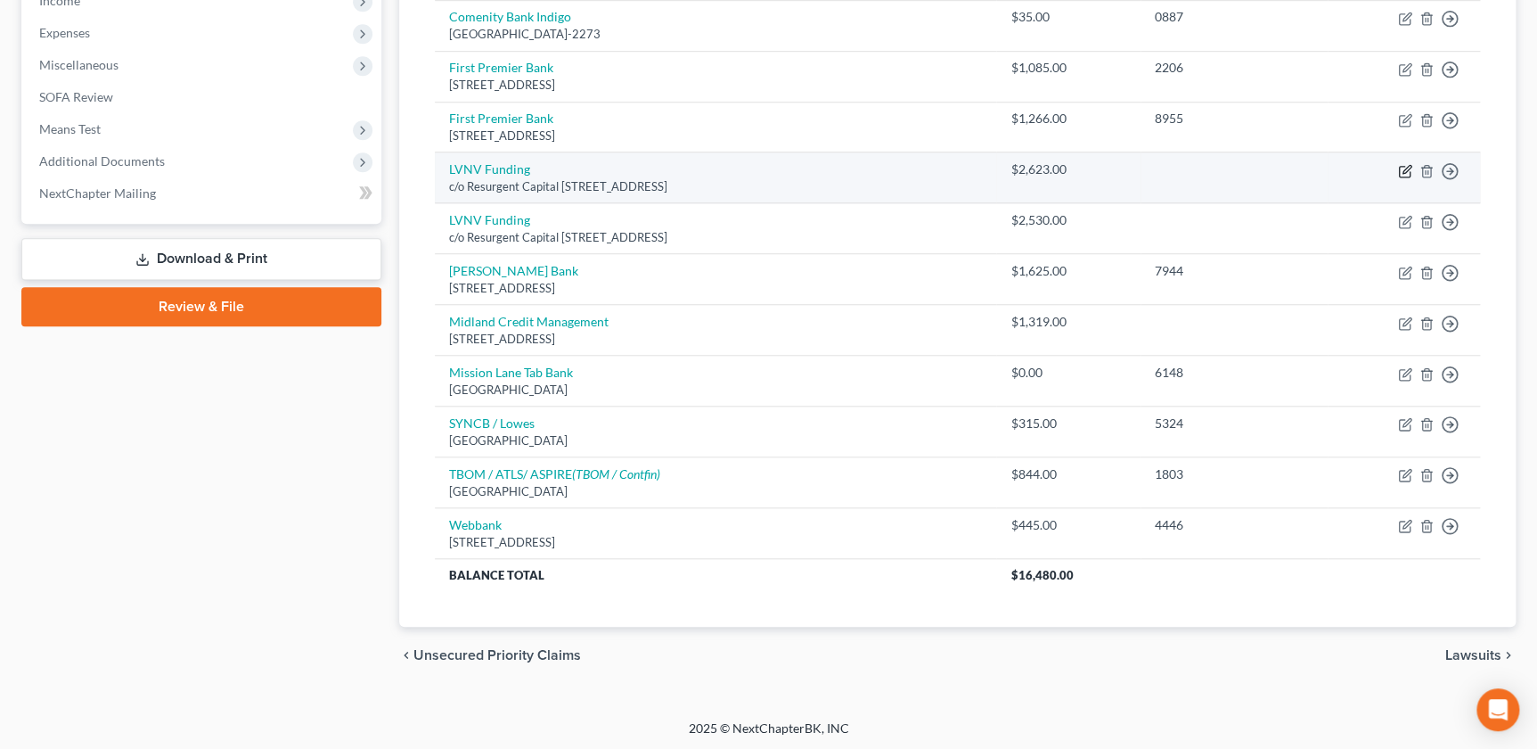
click at [1399, 168] on icon "button" at bounding box center [1404, 171] width 11 height 11
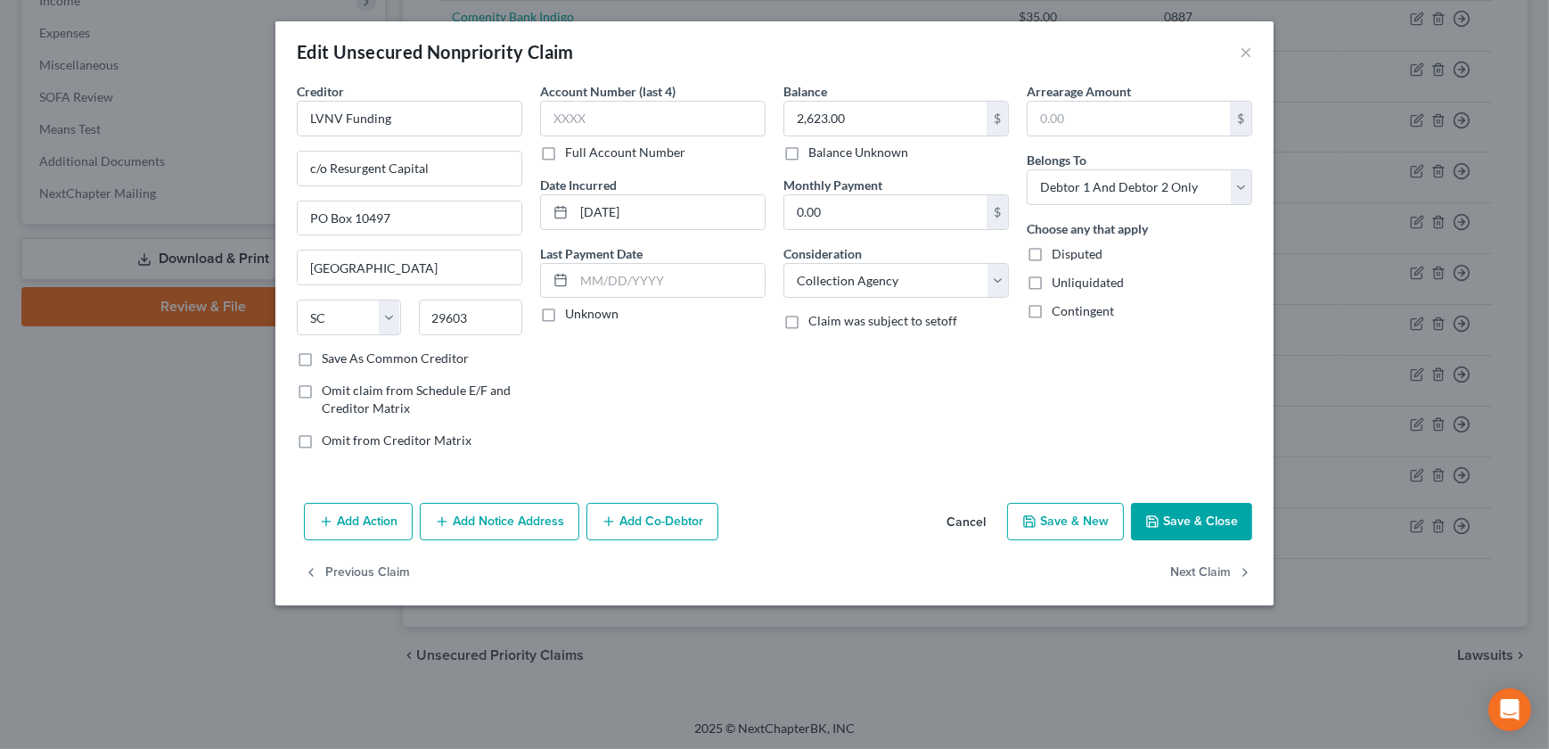
click at [526, 530] on button "Add Notice Address" at bounding box center [500, 521] width 160 height 37
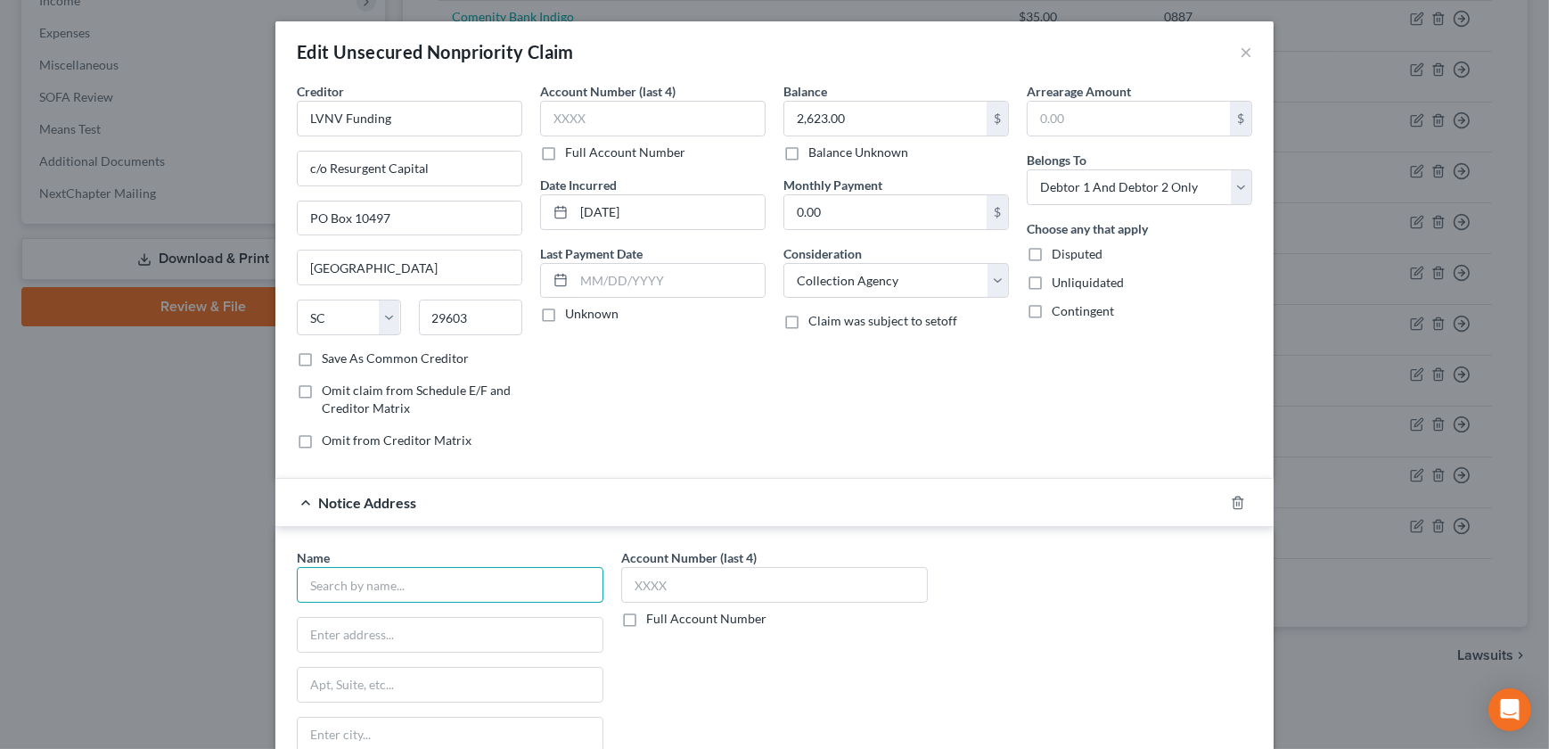
click at [418, 581] on input "text" at bounding box center [450, 585] width 307 height 36
click at [402, 616] on div "Credit One Bank" at bounding box center [403, 616] width 185 height 18
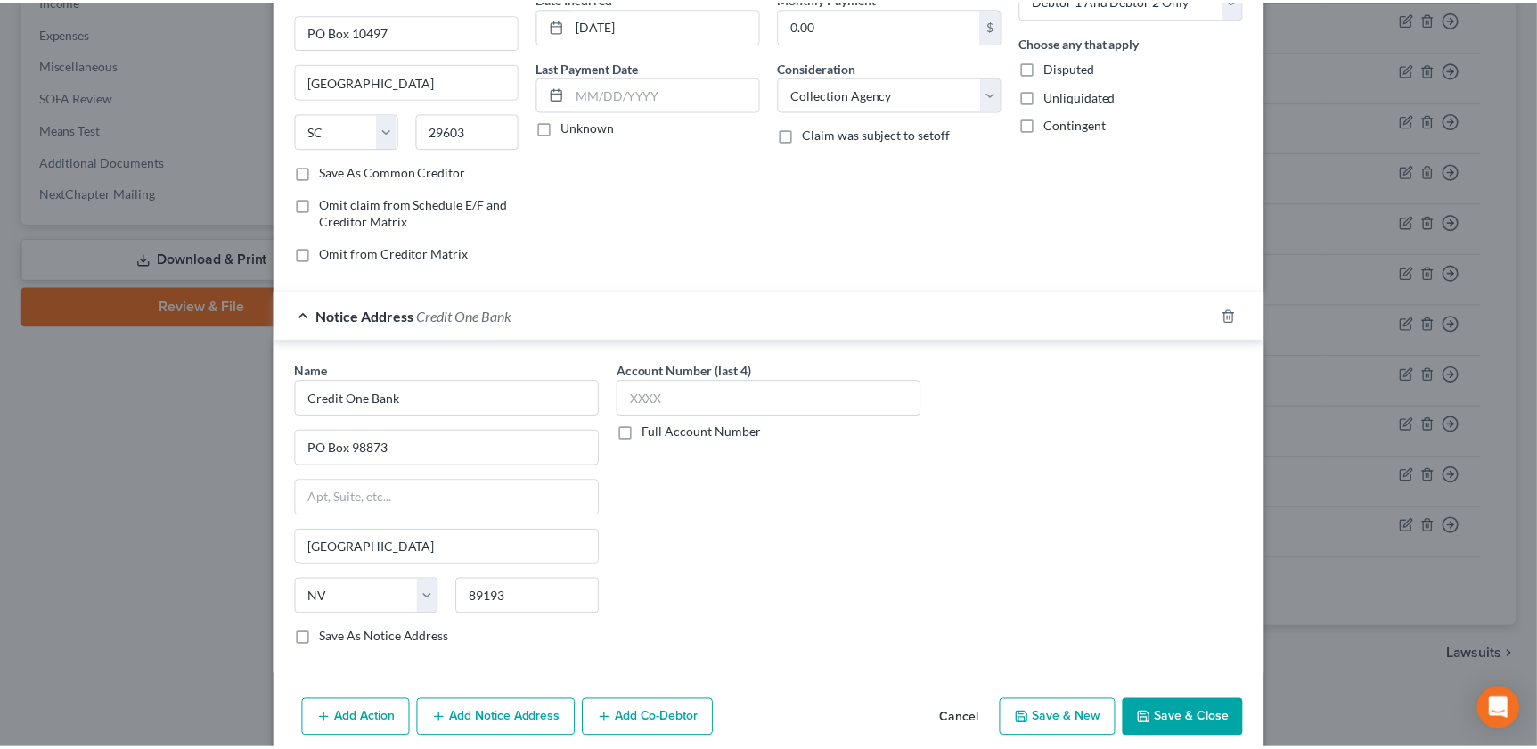
scroll to position [202, 0]
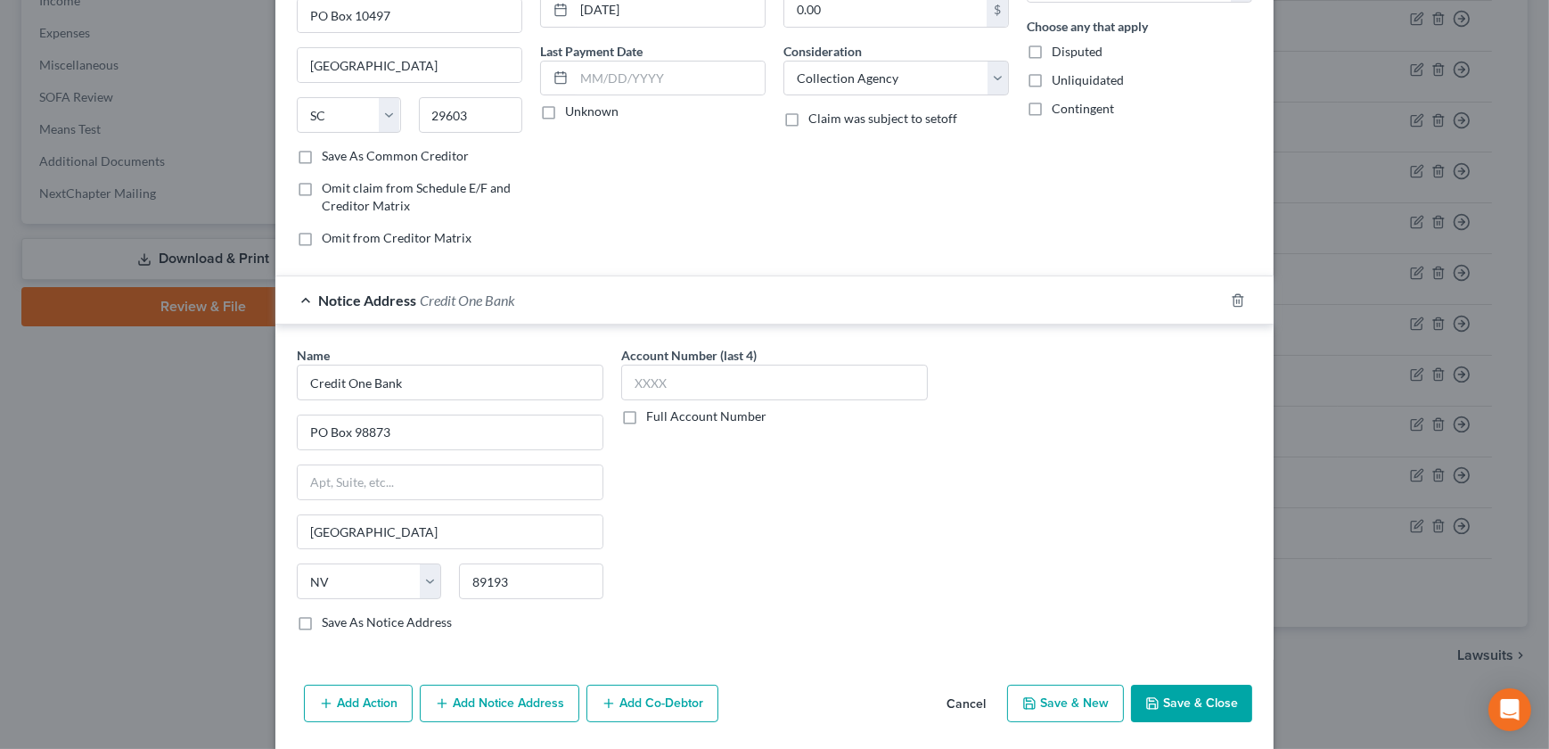
click at [1157, 707] on button "Save & Close" at bounding box center [1191, 702] width 121 height 37
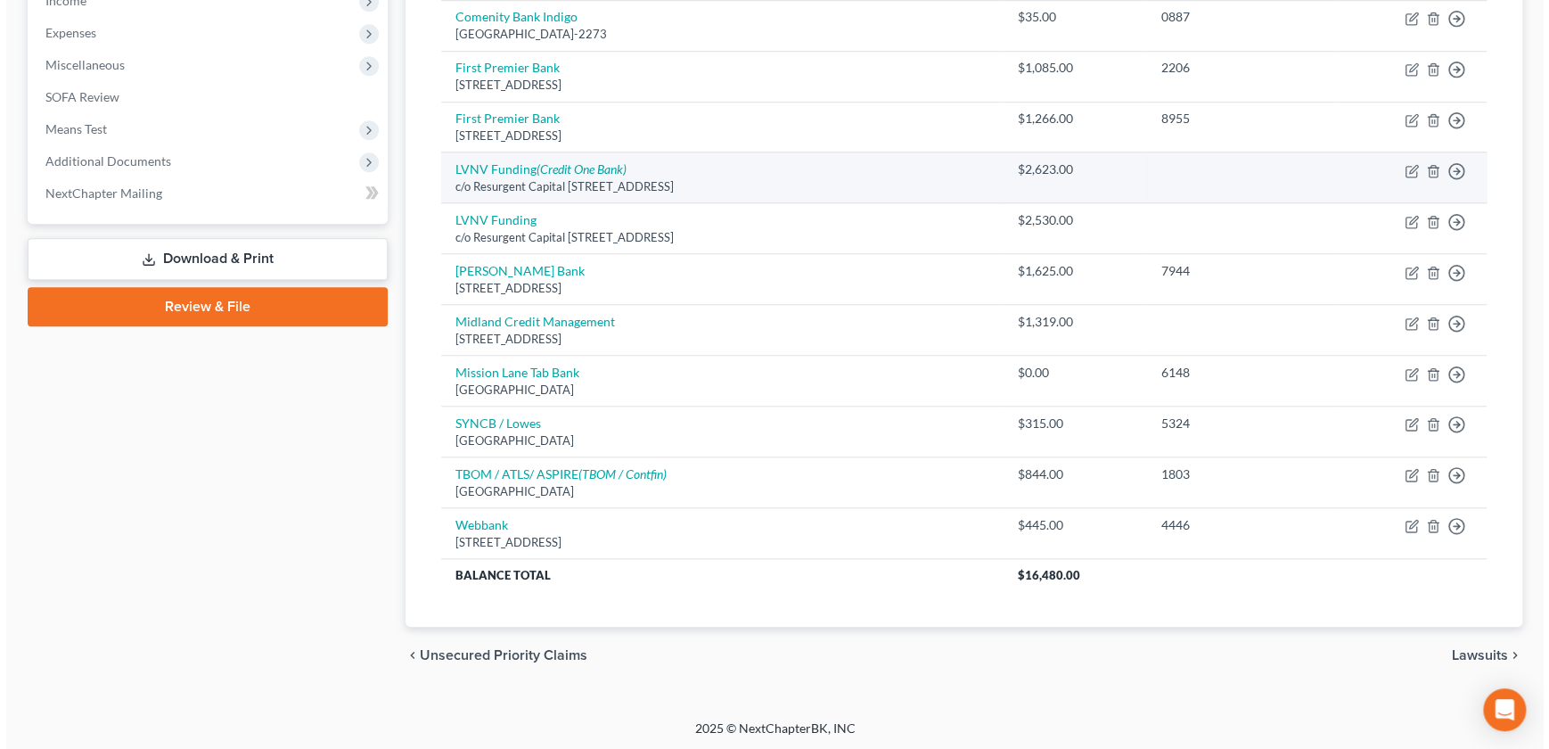
scroll to position [545, 0]
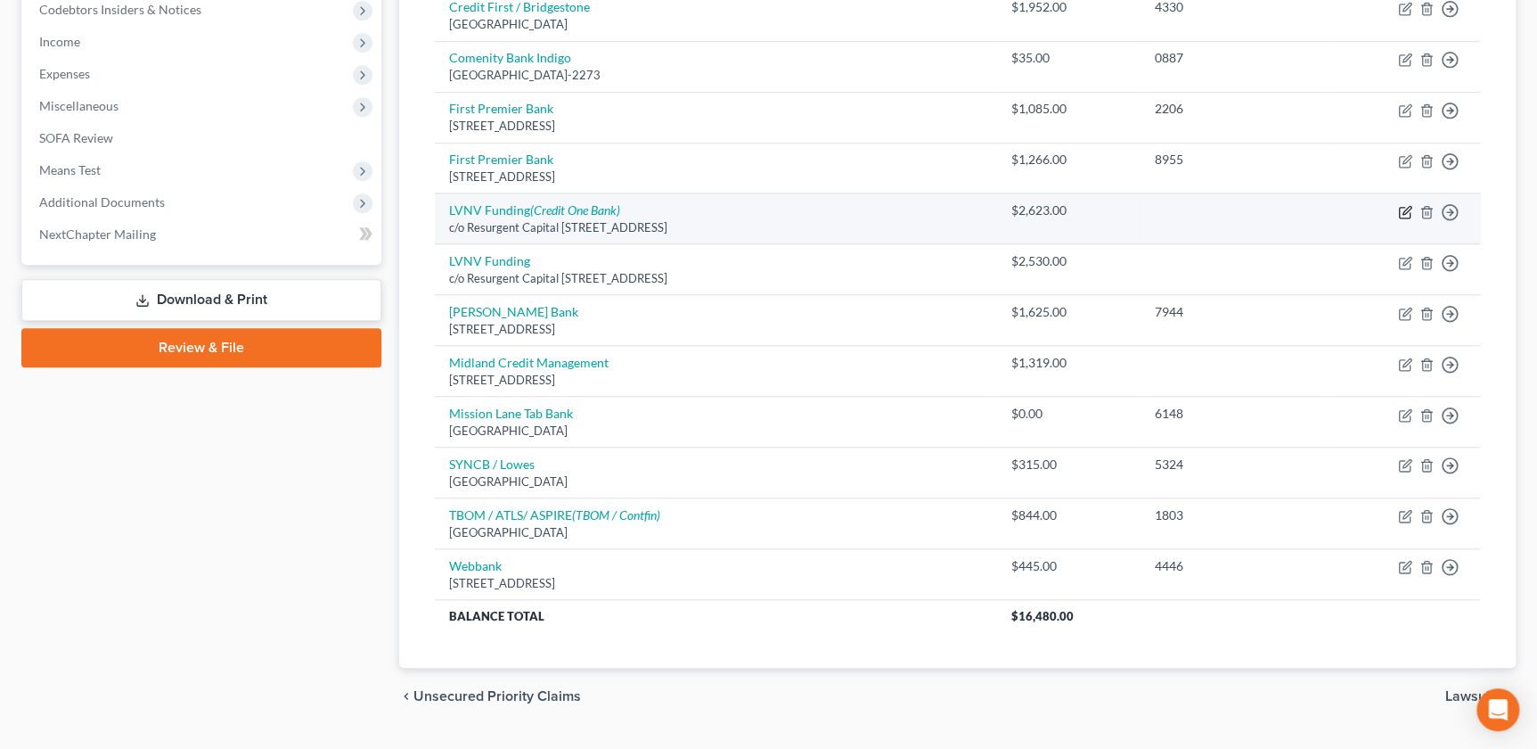
click at [1400, 209] on icon "button" at bounding box center [1405, 212] width 14 height 14
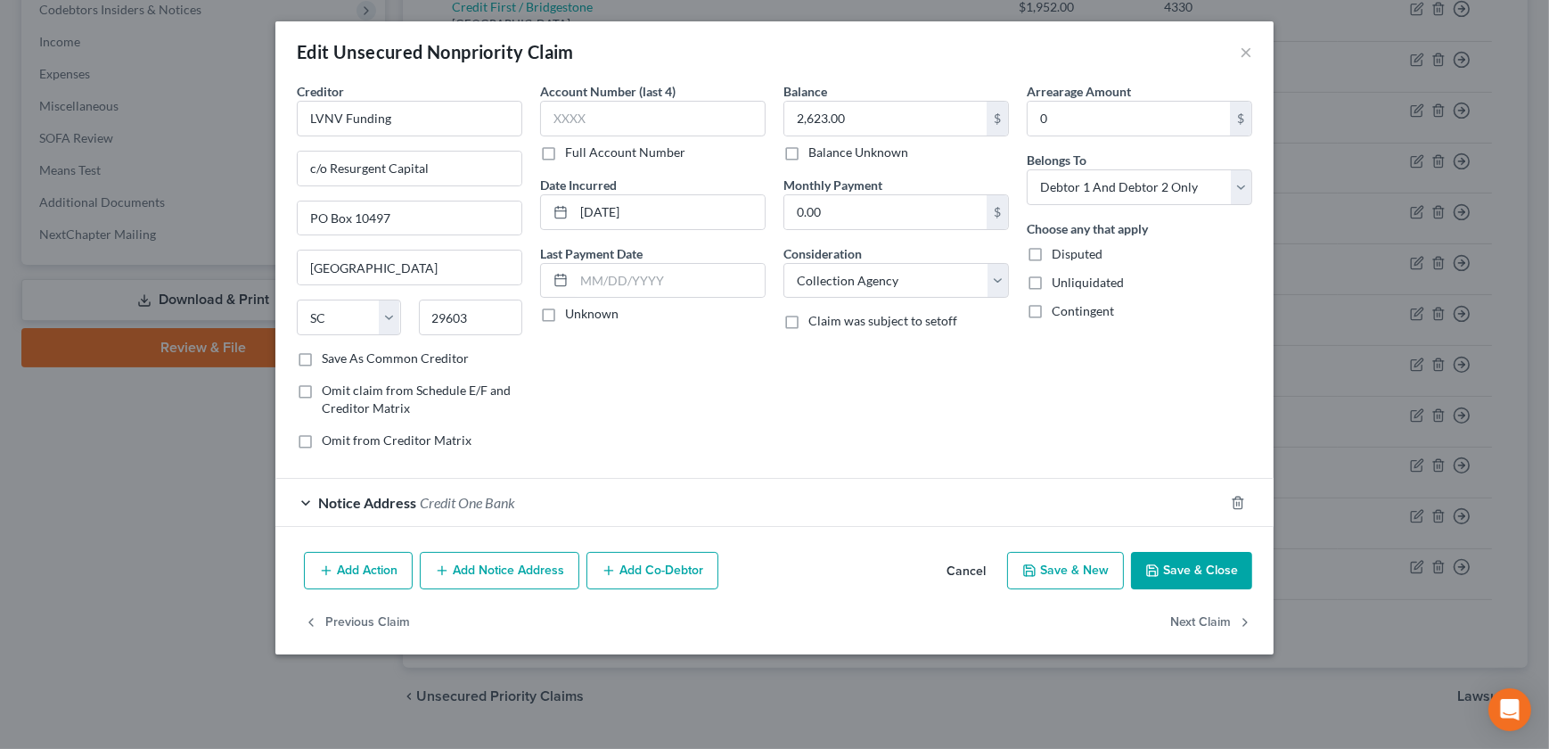
click at [498, 560] on button "Add Notice Address" at bounding box center [500, 570] width 160 height 37
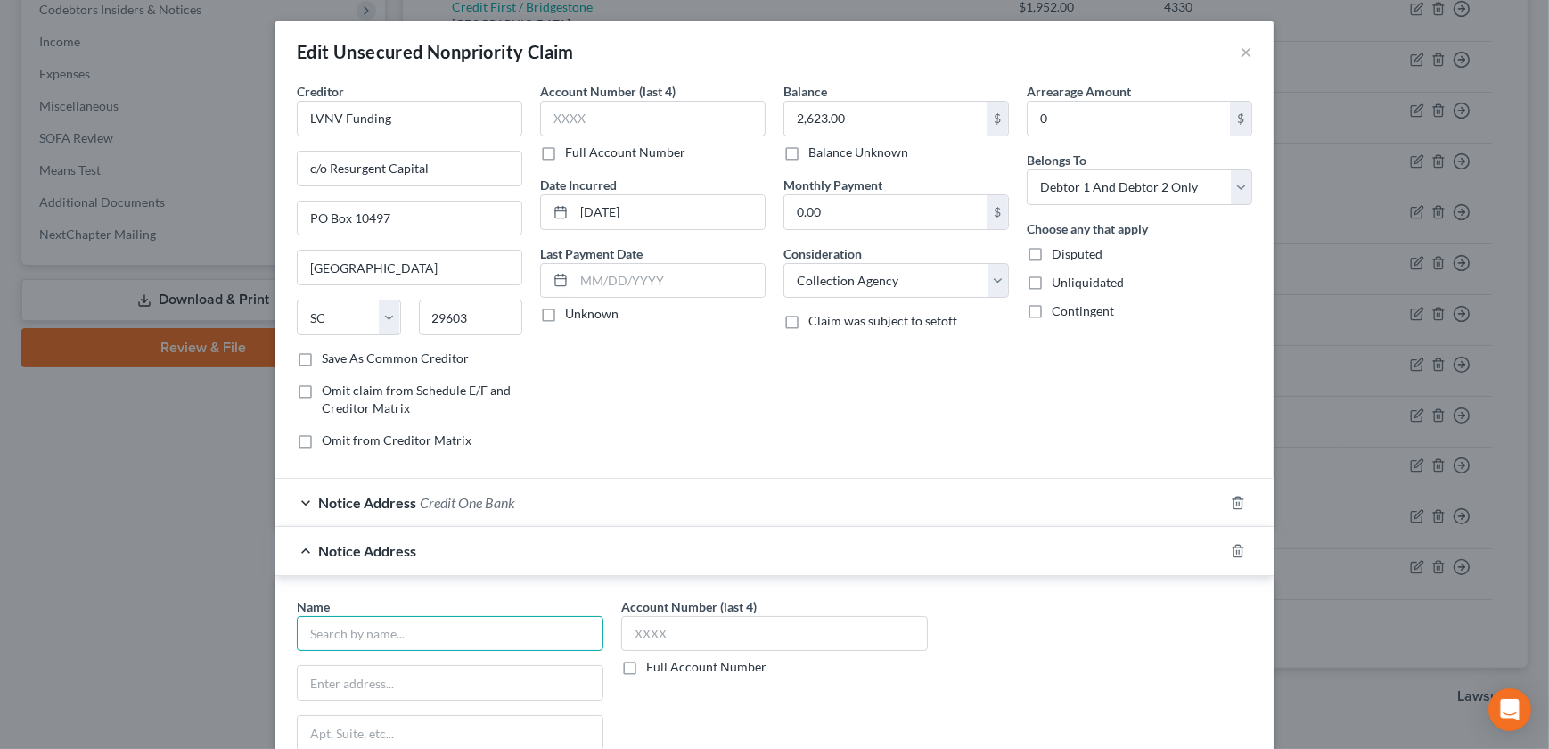
click at [375, 639] on input "text" at bounding box center [450, 634] width 307 height 36
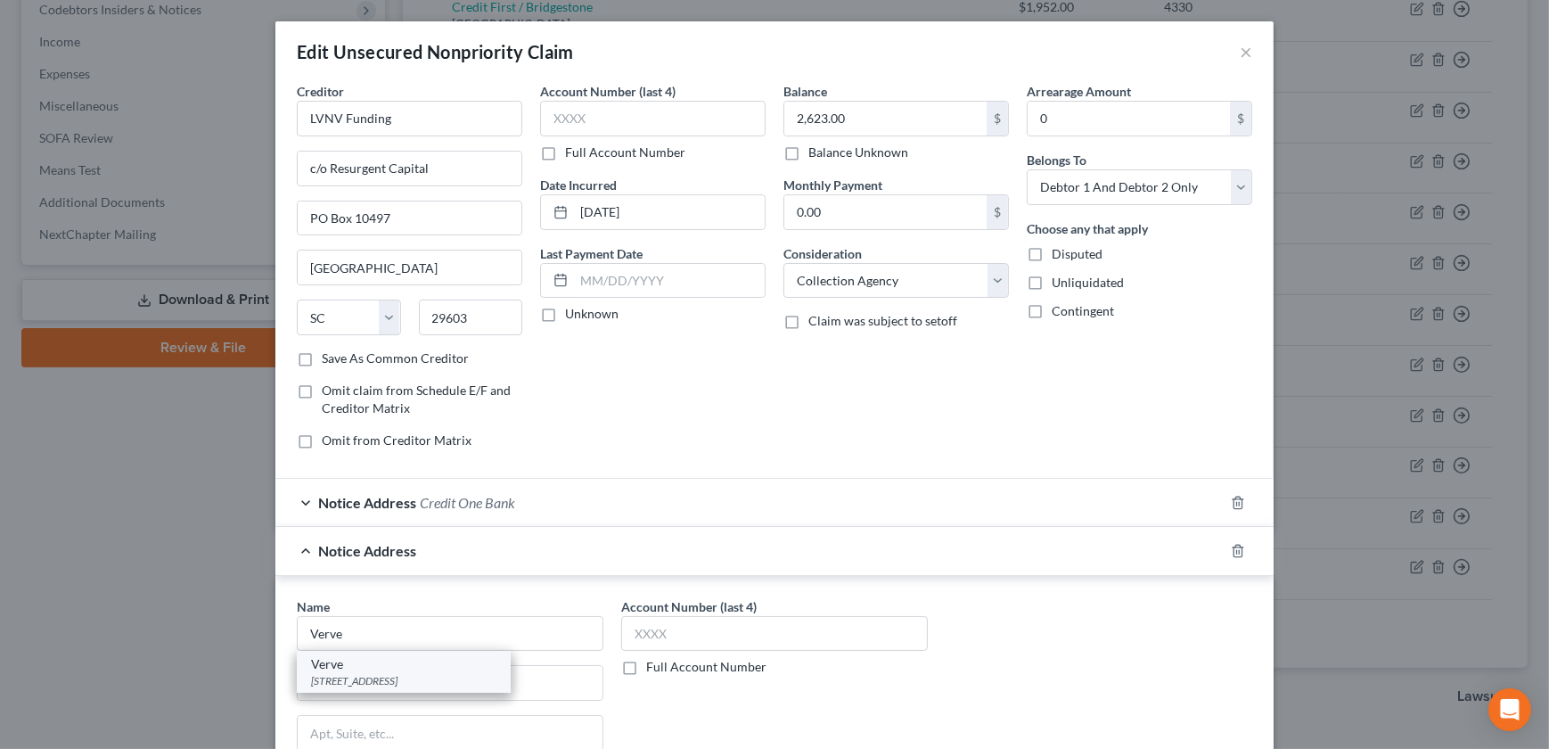
click at [356, 682] on div "[STREET_ADDRESS]" at bounding box center [403, 680] width 185 height 15
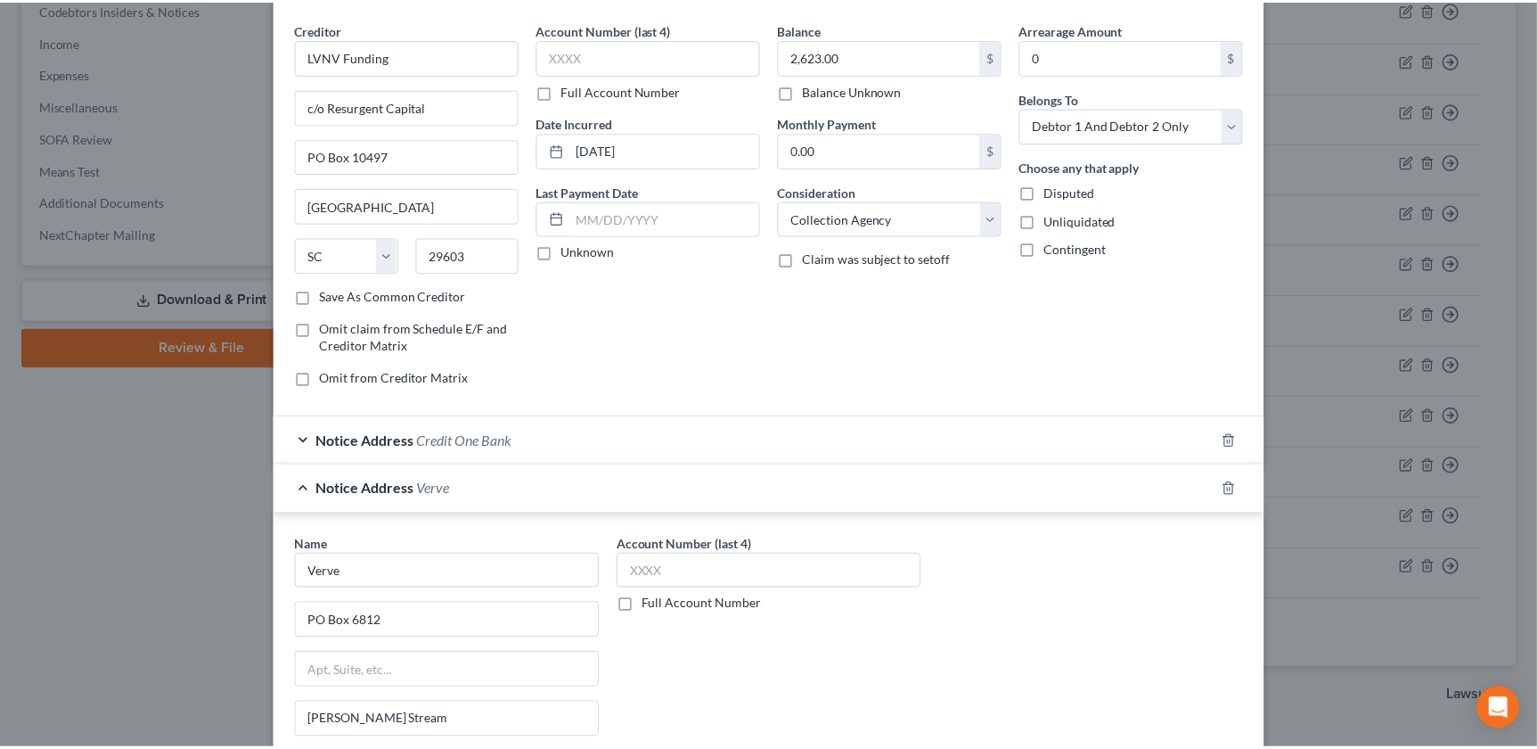
scroll to position [283, 0]
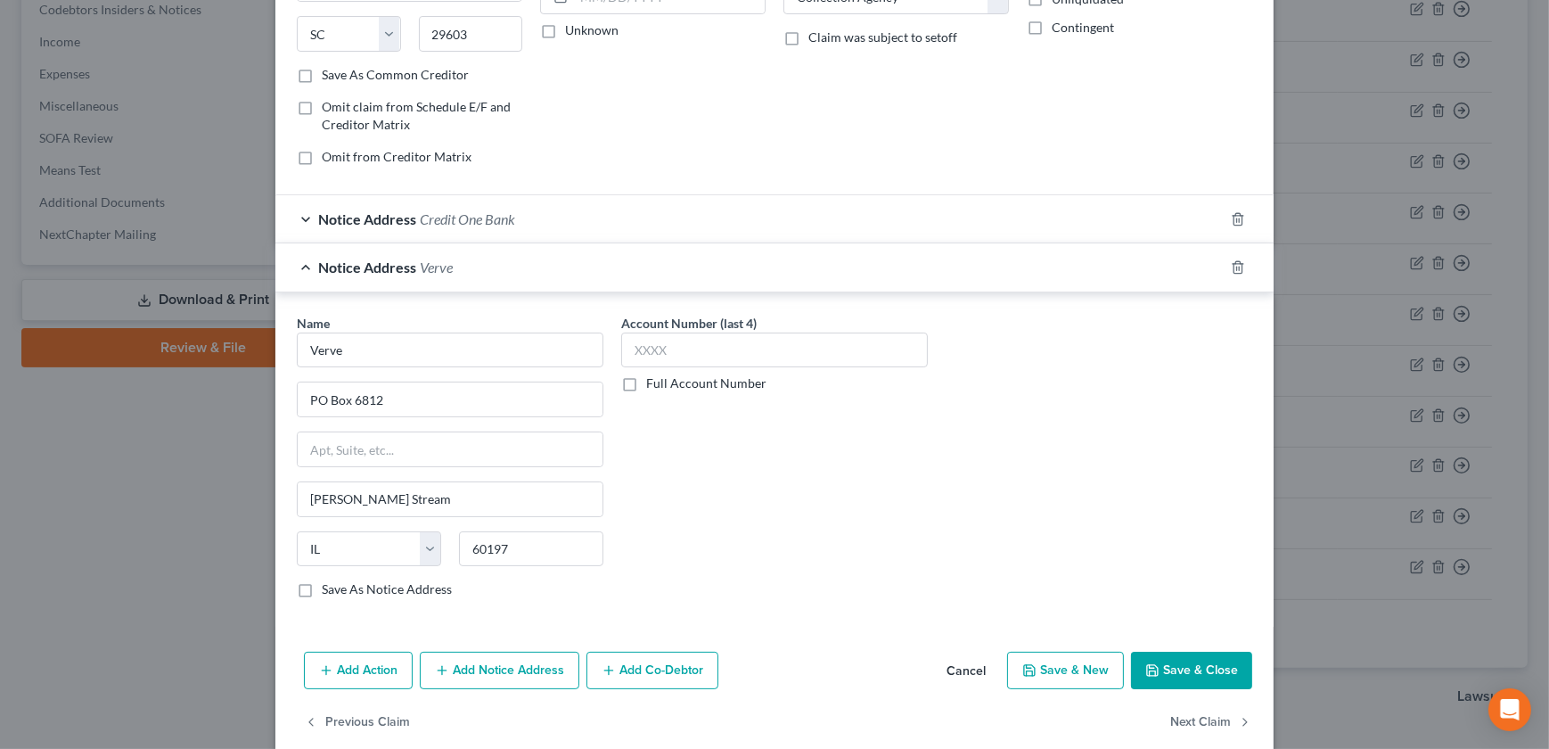
click at [1193, 676] on button "Save & Close" at bounding box center [1191, 669] width 121 height 37
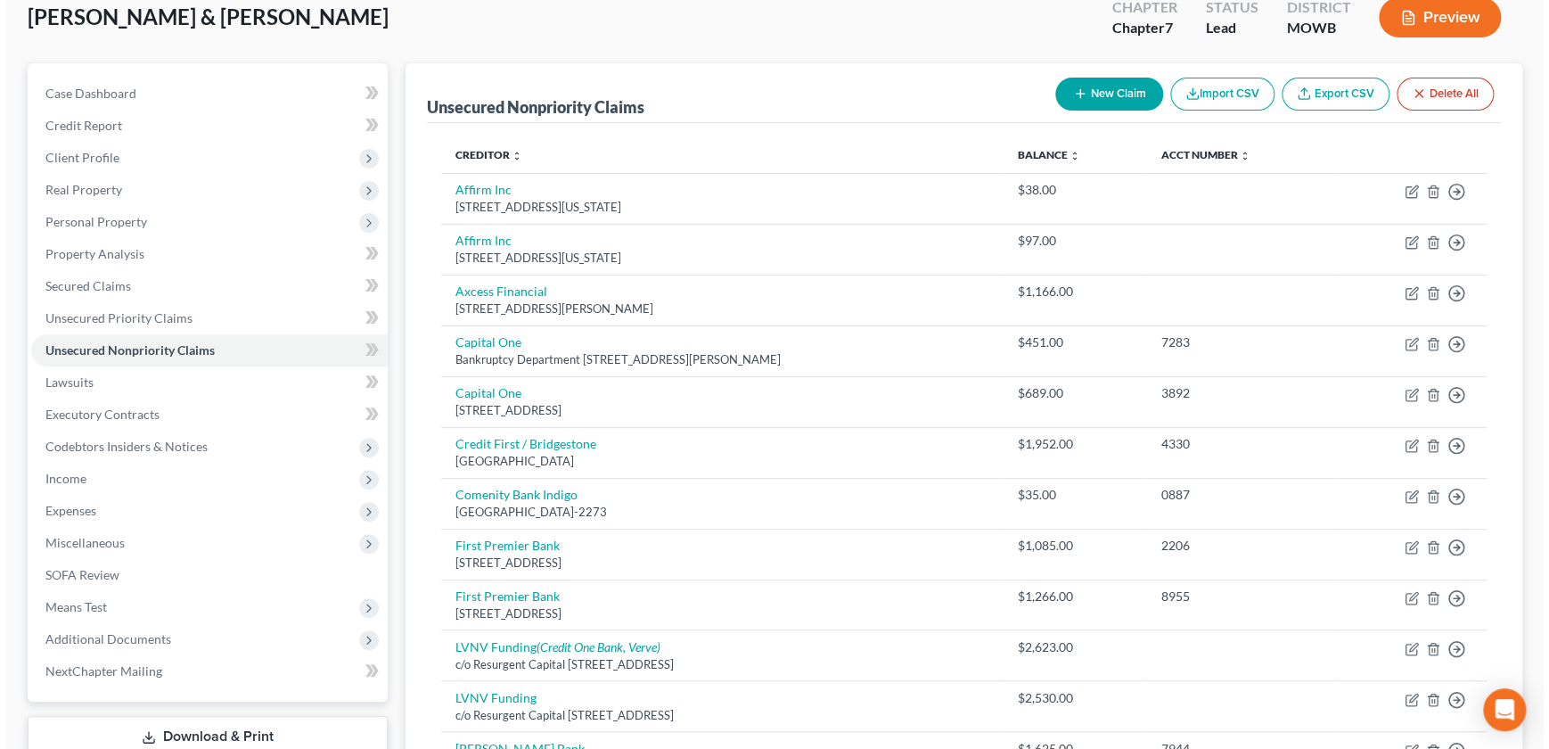
scroll to position [0, 0]
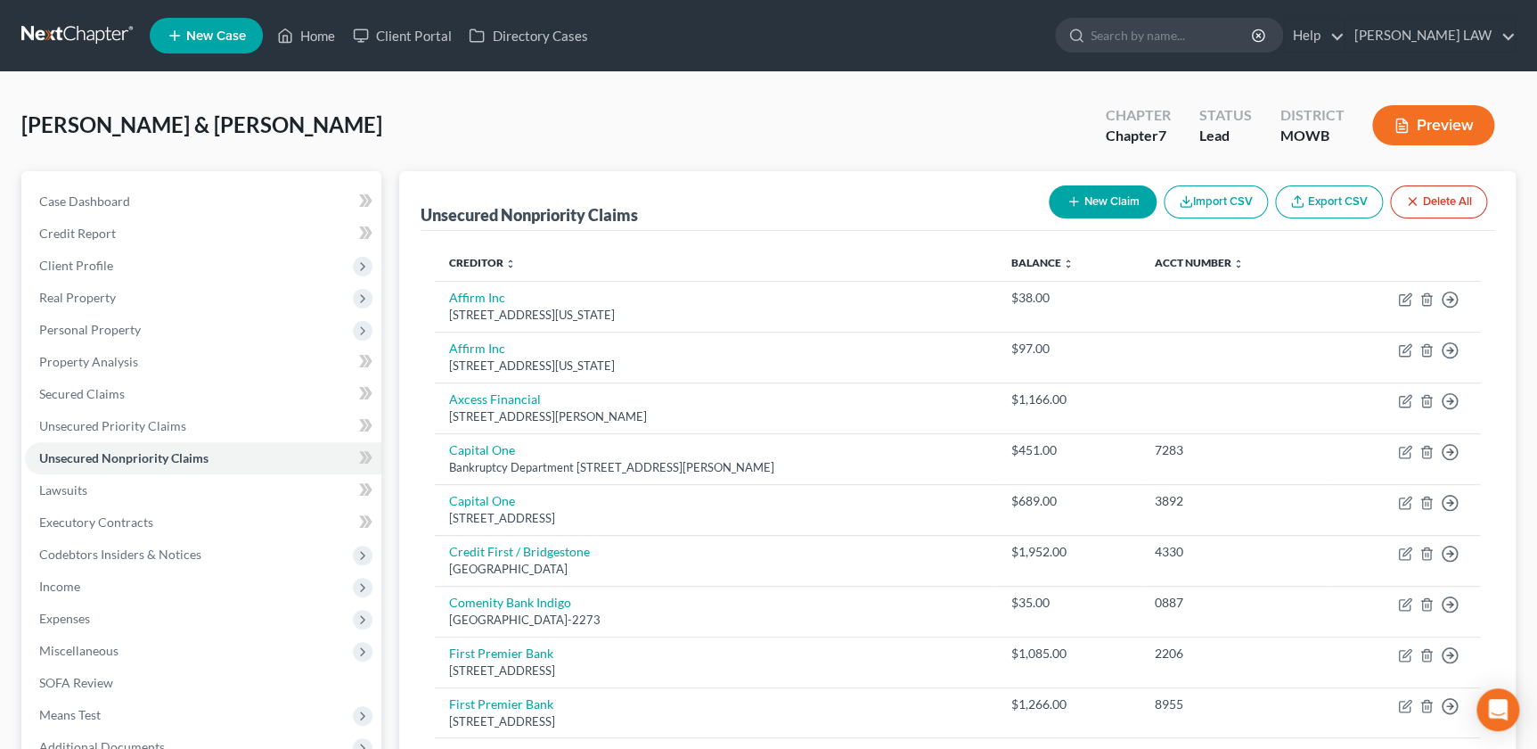
click at [1096, 198] on button "New Claim" at bounding box center [1103, 201] width 108 height 33
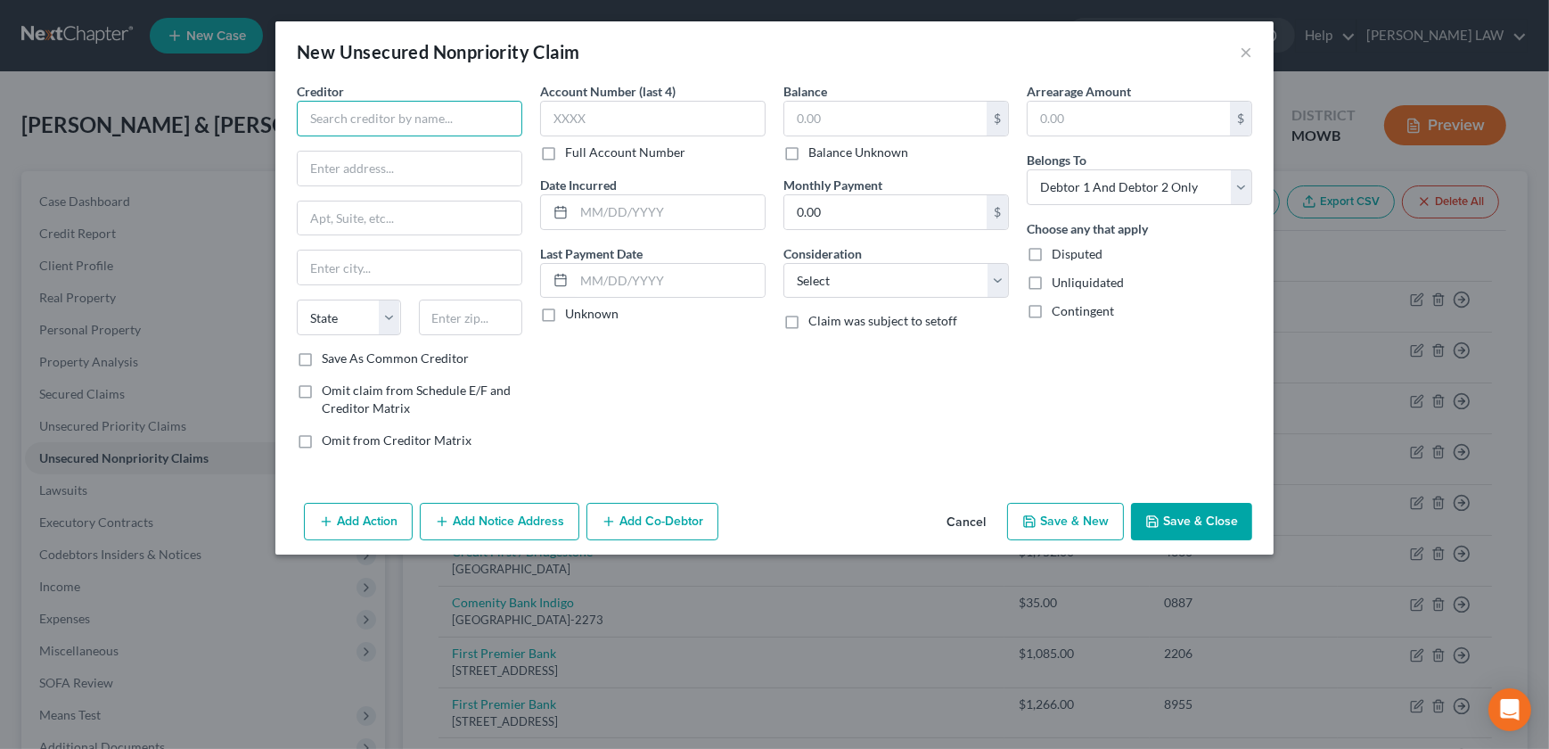
click at [326, 111] on input "text" at bounding box center [409, 119] width 225 height 36
drag, startPoint x: 368, startPoint y: 120, endPoint x: 267, endPoint y: 118, distance: 100.7
click at [267, 118] on div "New Unsecured Nonpriority Claim × Creditor * Best Buy Best Buy/HSBC Bank PO Box…" at bounding box center [774, 374] width 1549 height 749
click at [840, 124] on input "text" at bounding box center [885, 119] width 202 height 34
click at [882, 263] on div "Consideration Select Cable / Satellite Services Collection Agency Credit Card D…" at bounding box center [895, 271] width 225 height 54
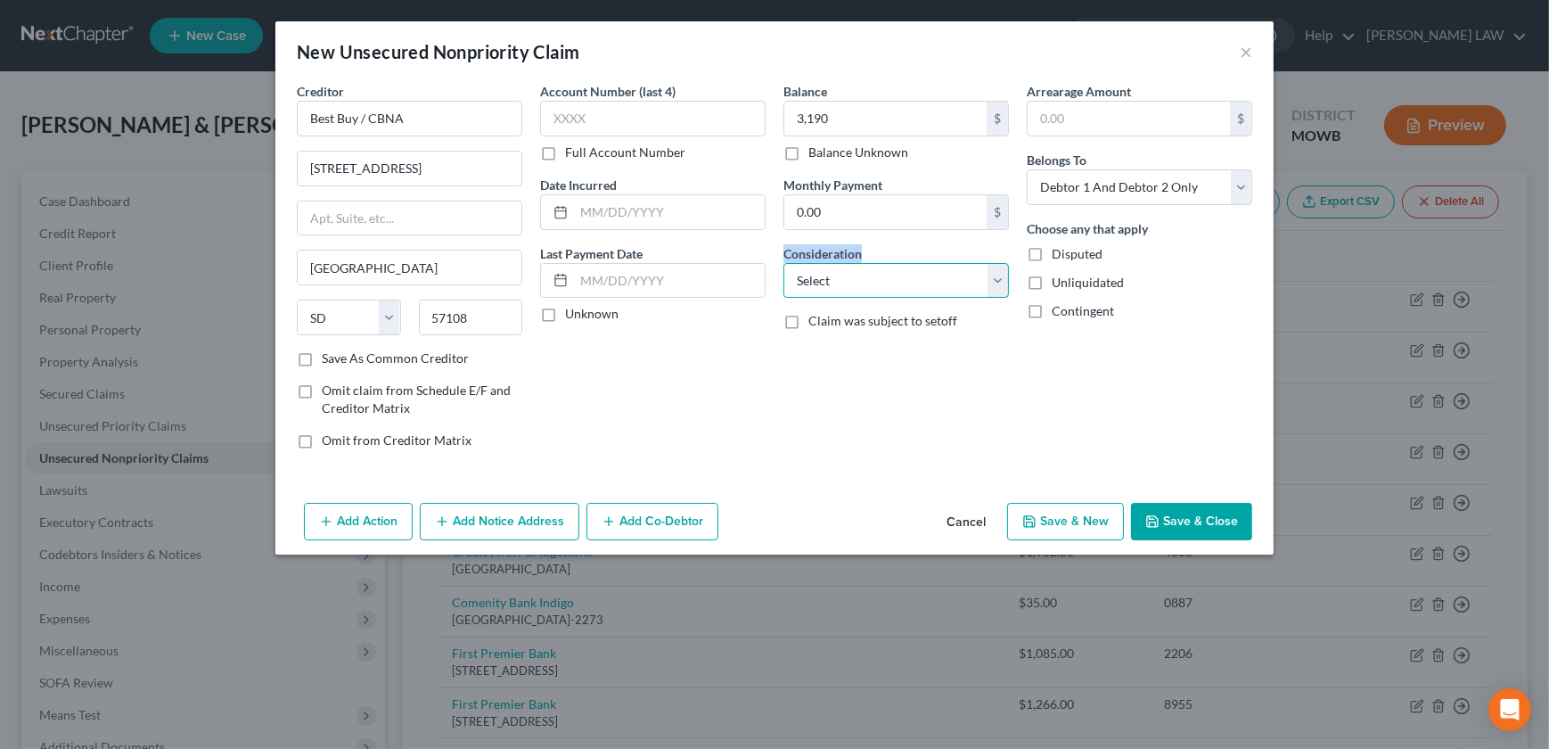
click at [881, 294] on select "Select Cable / Satellite Services Collection Agency Credit Card Debt Debt Couns…" at bounding box center [895, 281] width 225 height 36
click at [783, 263] on select "Select Cable / Satellite Services Collection Agency Credit Card Debt Debt Couns…" at bounding box center [895, 281] width 225 height 36
click at [605, 217] on input "text" at bounding box center [669, 212] width 191 height 34
click at [1168, 509] on button "Save & Close" at bounding box center [1191, 521] width 121 height 37
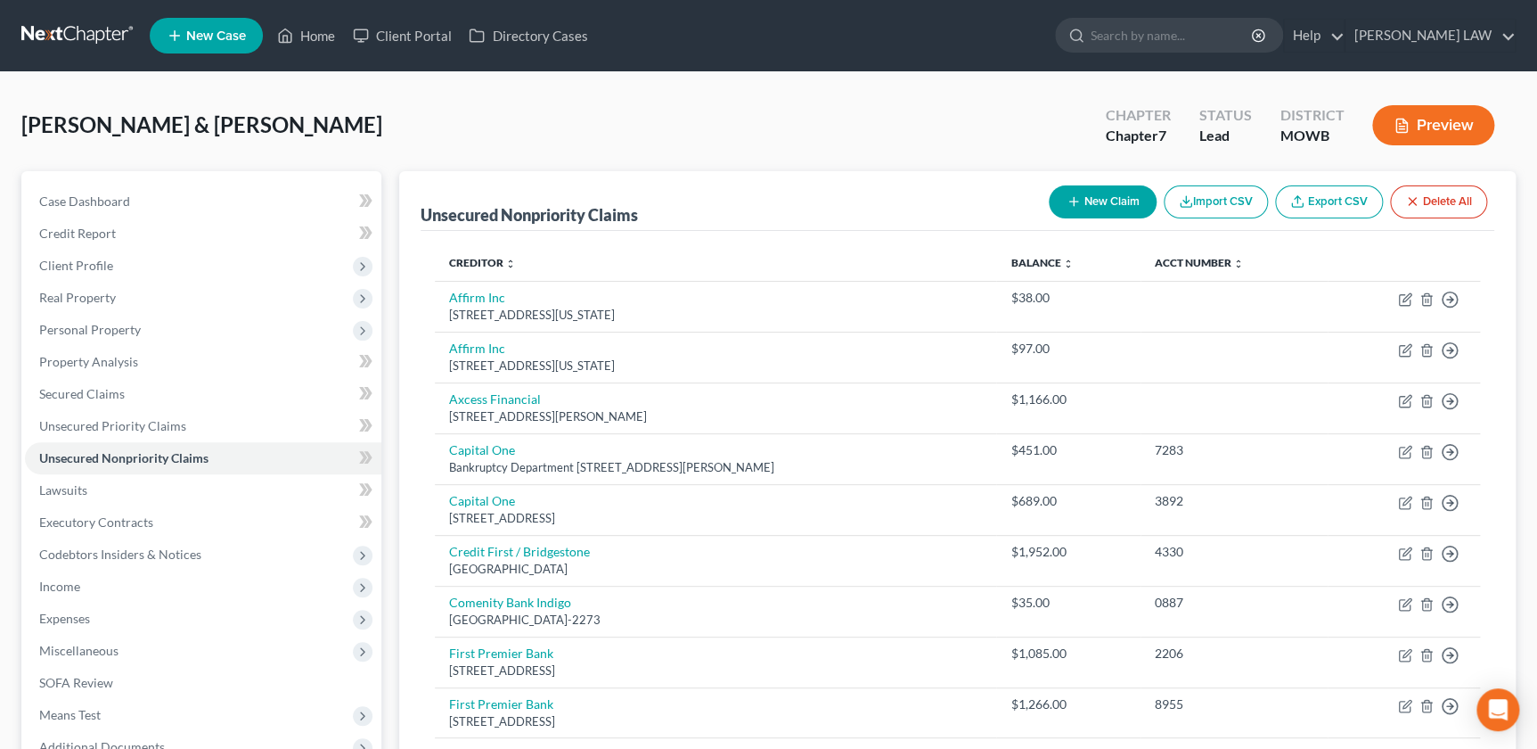
click at [1105, 206] on button "New Claim" at bounding box center [1103, 201] width 108 height 33
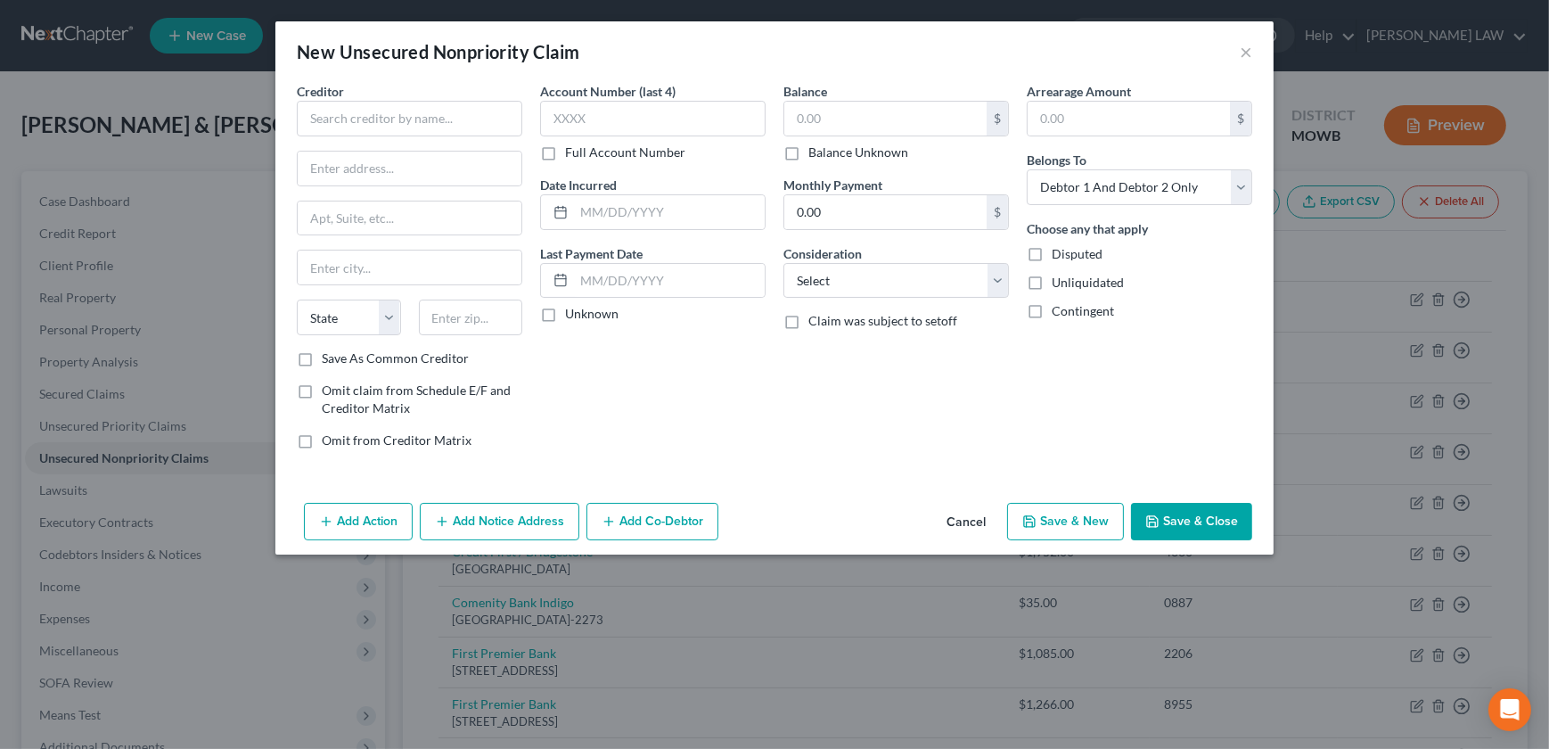
click at [387, 138] on div "Creditor * State [US_STATE] AK AR AZ CA CO [GEOGRAPHIC_DATA] DE DC [GEOGRAPHIC_…" at bounding box center [409, 215] width 225 height 267
click at [382, 128] on input "text" at bounding box center [409, 119] width 225 height 36
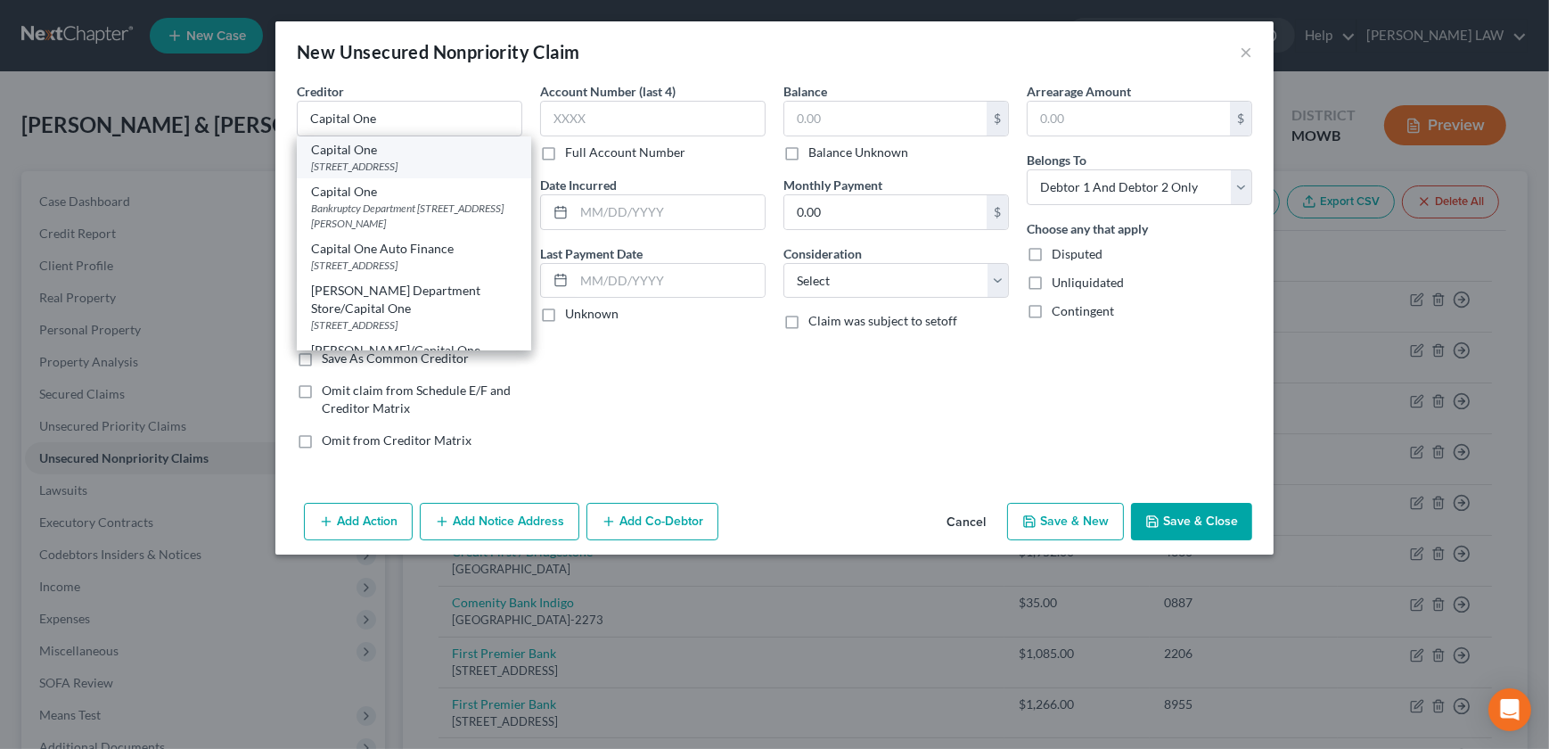
click at [406, 154] on div "Capital One" at bounding box center [414, 150] width 206 height 18
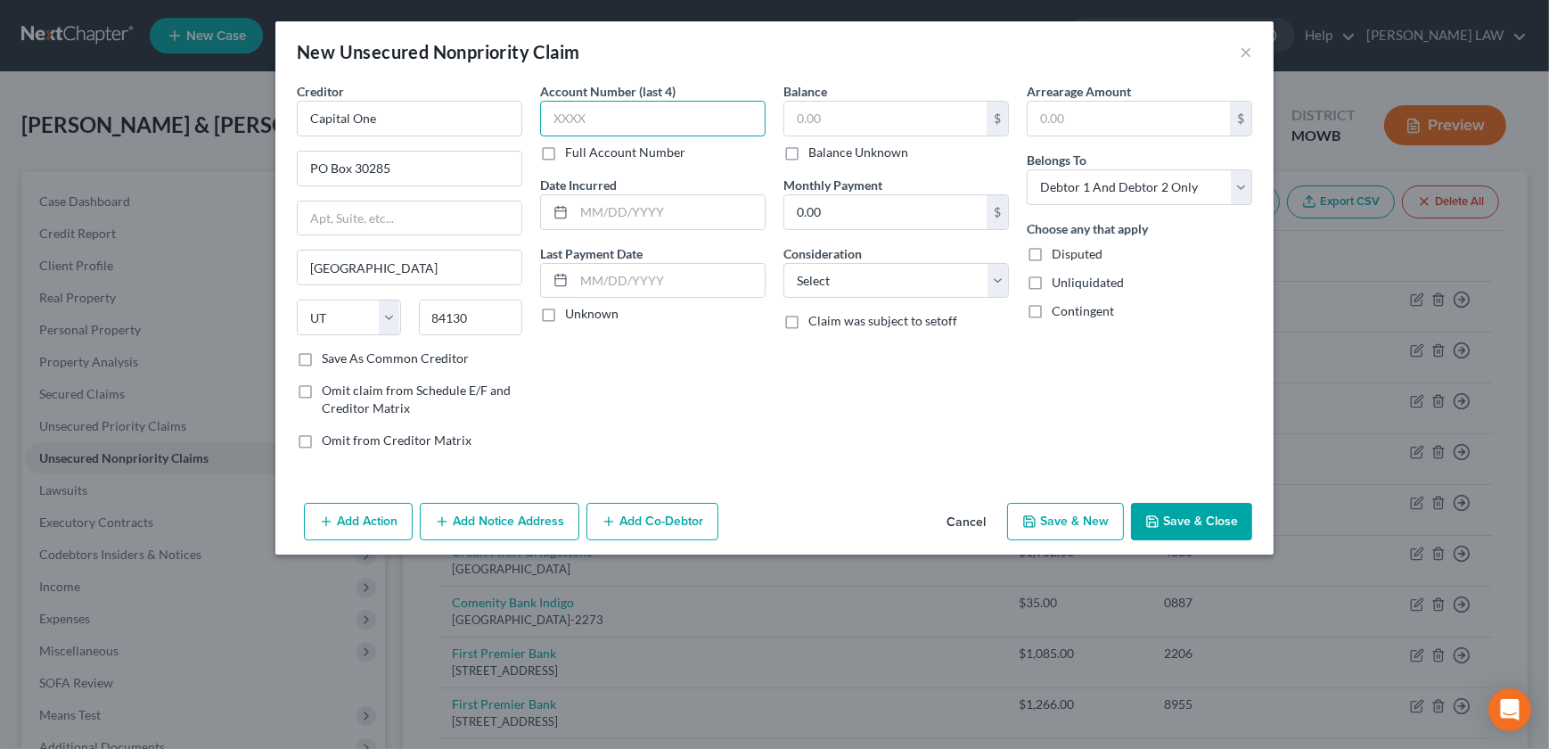
click at [654, 111] on input "text" at bounding box center [652, 119] width 225 height 36
click at [881, 119] on input "text" at bounding box center [885, 119] width 202 height 34
click at [633, 222] on input "text" at bounding box center [669, 212] width 191 height 34
click at [848, 281] on select "Select Cable / Satellite Services Collection Agency Credit Card Debt Debt Couns…" at bounding box center [895, 281] width 225 height 36
click at [783, 263] on select "Select Cable / Satellite Services Collection Agency Credit Card Debt Debt Couns…" at bounding box center [895, 281] width 225 height 36
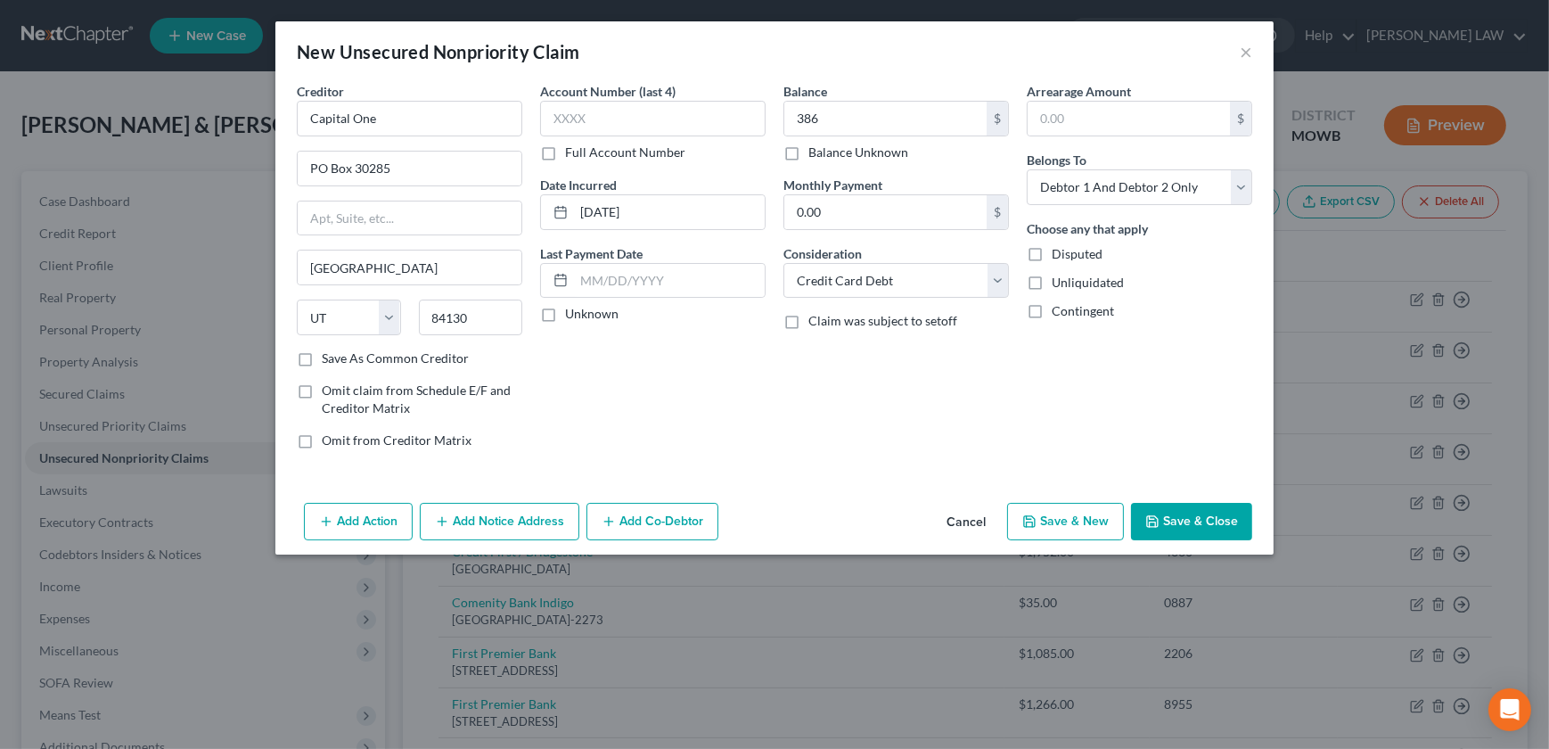
click at [1145, 503] on button "Save & Close" at bounding box center [1191, 521] width 121 height 37
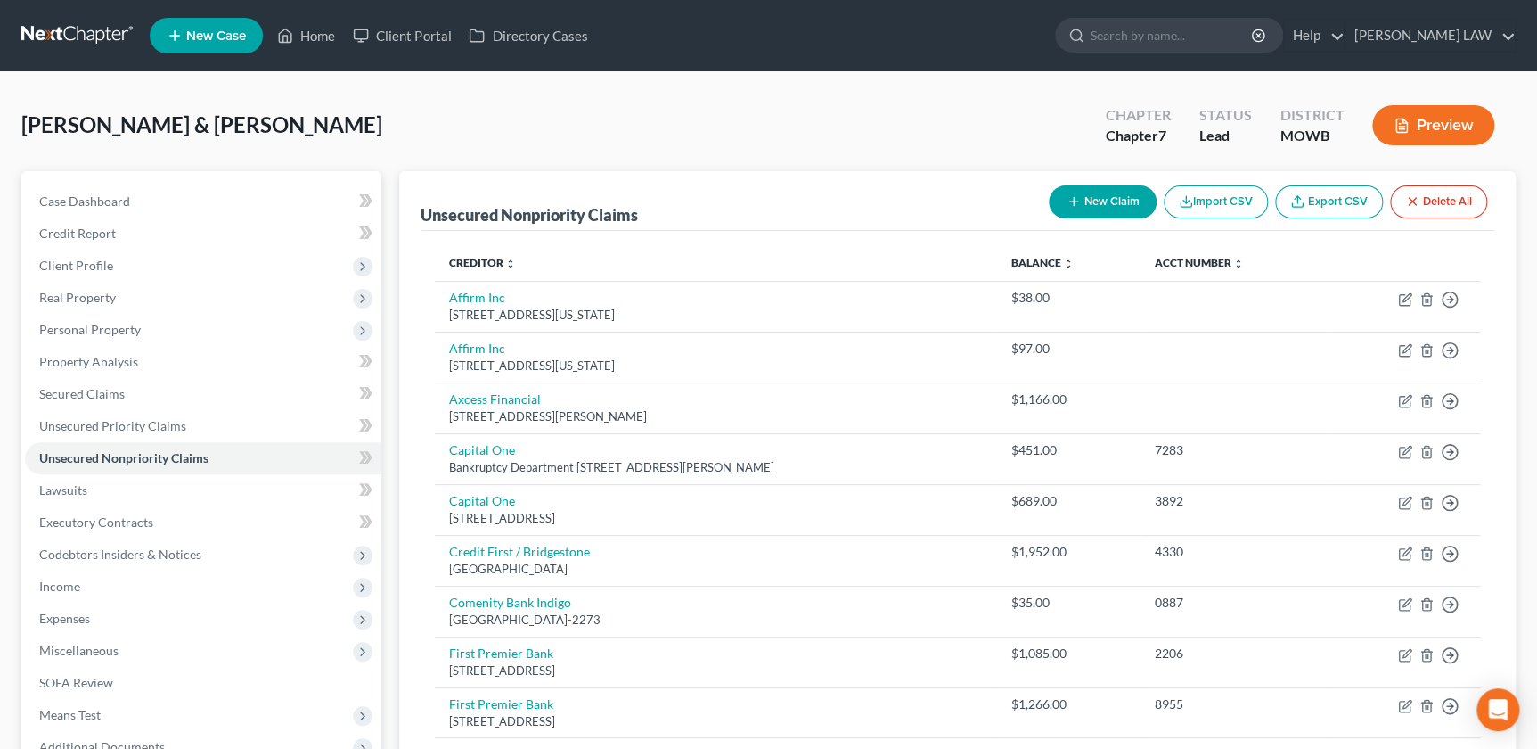
click at [1081, 206] on button "New Claim" at bounding box center [1103, 201] width 108 height 33
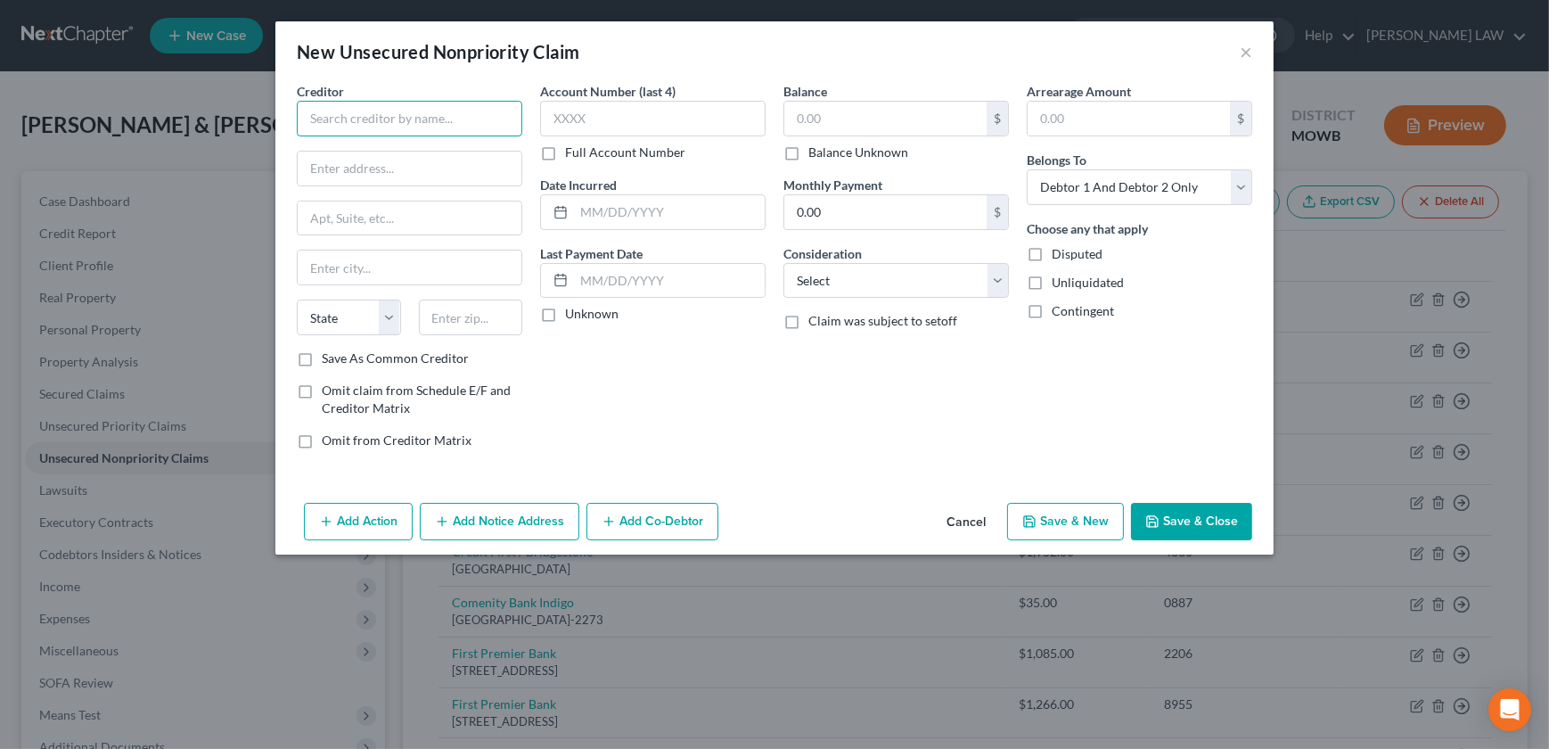
click at [342, 115] on input "text" at bounding box center [409, 119] width 225 height 36
click at [834, 129] on input "text" at bounding box center [885, 119] width 202 height 34
click at [824, 278] on select "Select Cable / Satellite Services Collection Agency Credit Card Debt Debt Couns…" at bounding box center [895, 281] width 225 height 36
click at [783, 263] on select "Select Cable / Satellite Services Collection Agency Credit Card Debt Debt Couns…" at bounding box center [895, 281] width 225 height 36
drag, startPoint x: 630, startPoint y: 128, endPoint x: 621, endPoint y: 131, distance: 9.3
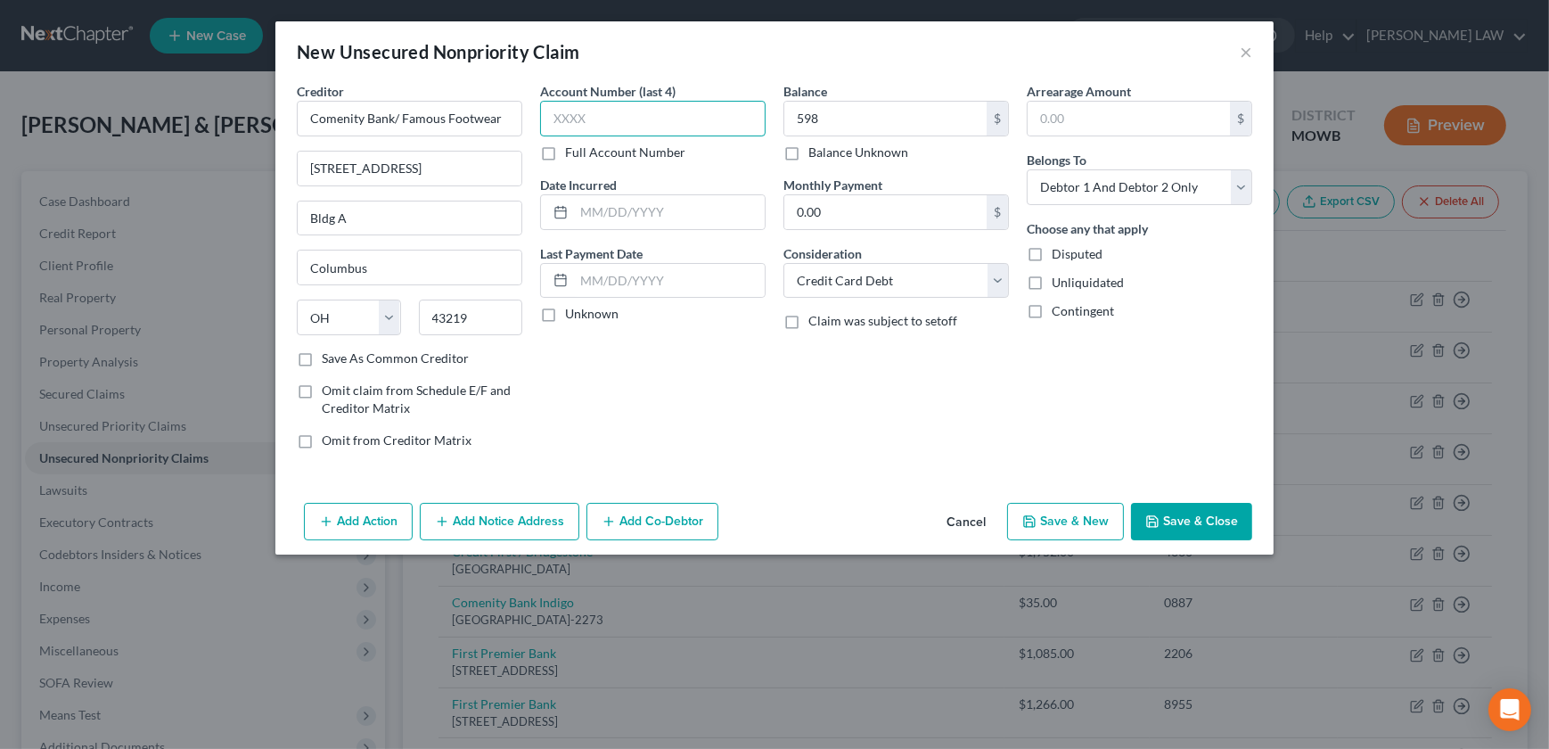
click at [629, 128] on input "text" at bounding box center [652, 119] width 225 height 36
click at [609, 222] on input "text" at bounding box center [669, 212] width 191 height 34
click at [882, 410] on div "Balance 598.00 $ Balance Unknown Balance Undetermined 598 $ Balance Unknown Mon…" at bounding box center [895, 272] width 243 height 381
click at [1083, 512] on button "Save & New" at bounding box center [1065, 521] width 117 height 37
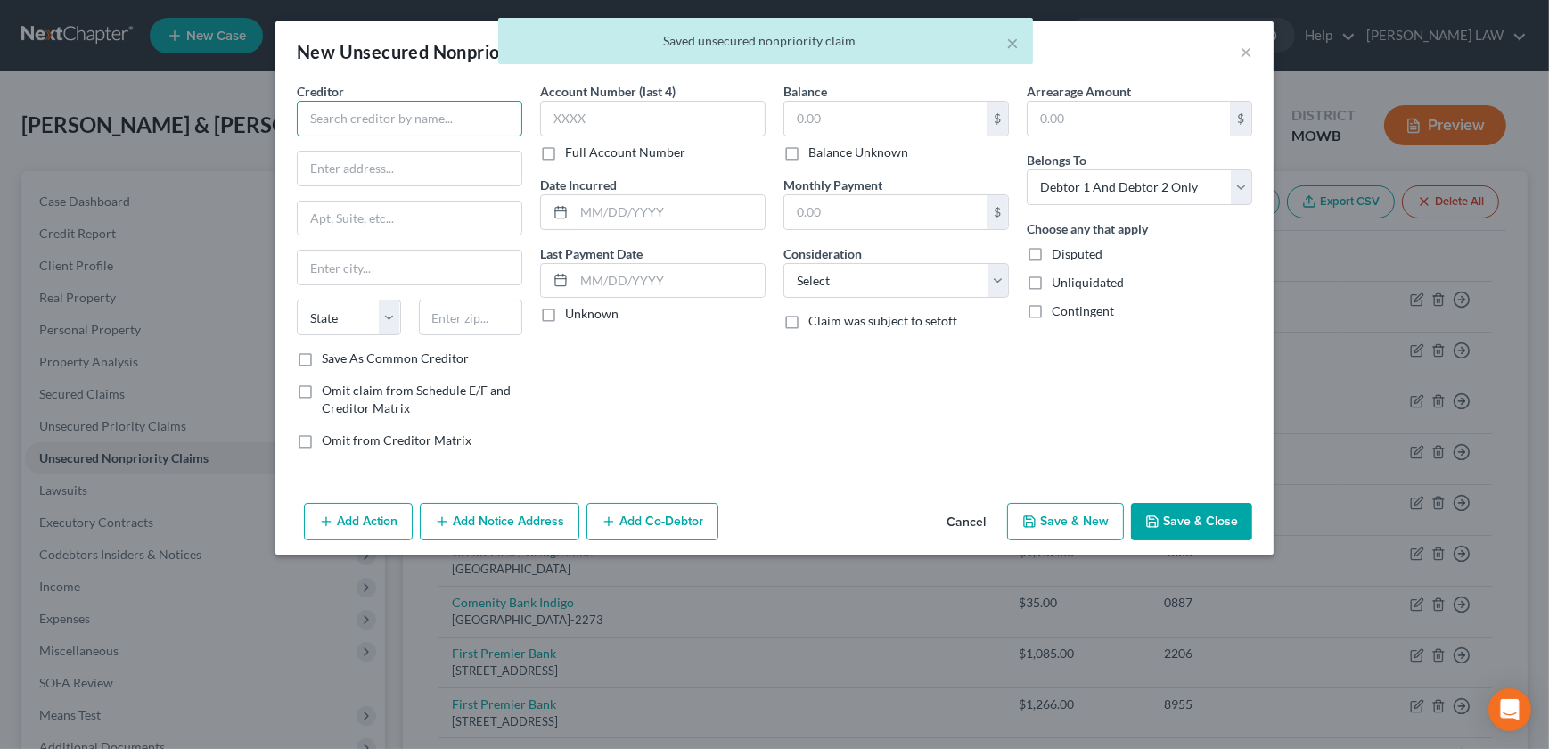
click at [382, 110] on input "text" at bounding box center [409, 119] width 225 height 36
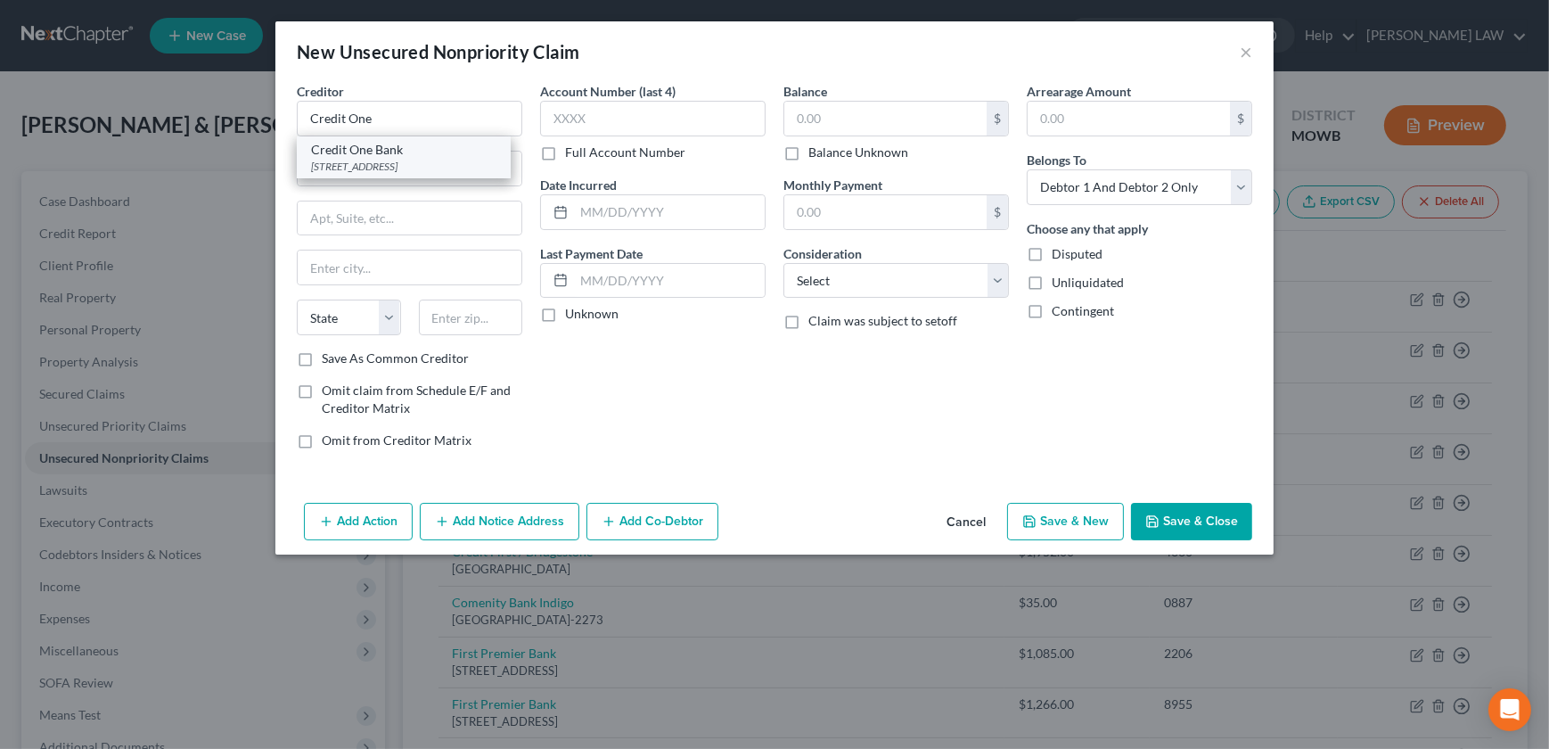
click at [336, 149] on div "Credit One Bank" at bounding box center [403, 150] width 185 height 18
click at [838, 111] on input "text" at bounding box center [885, 119] width 202 height 34
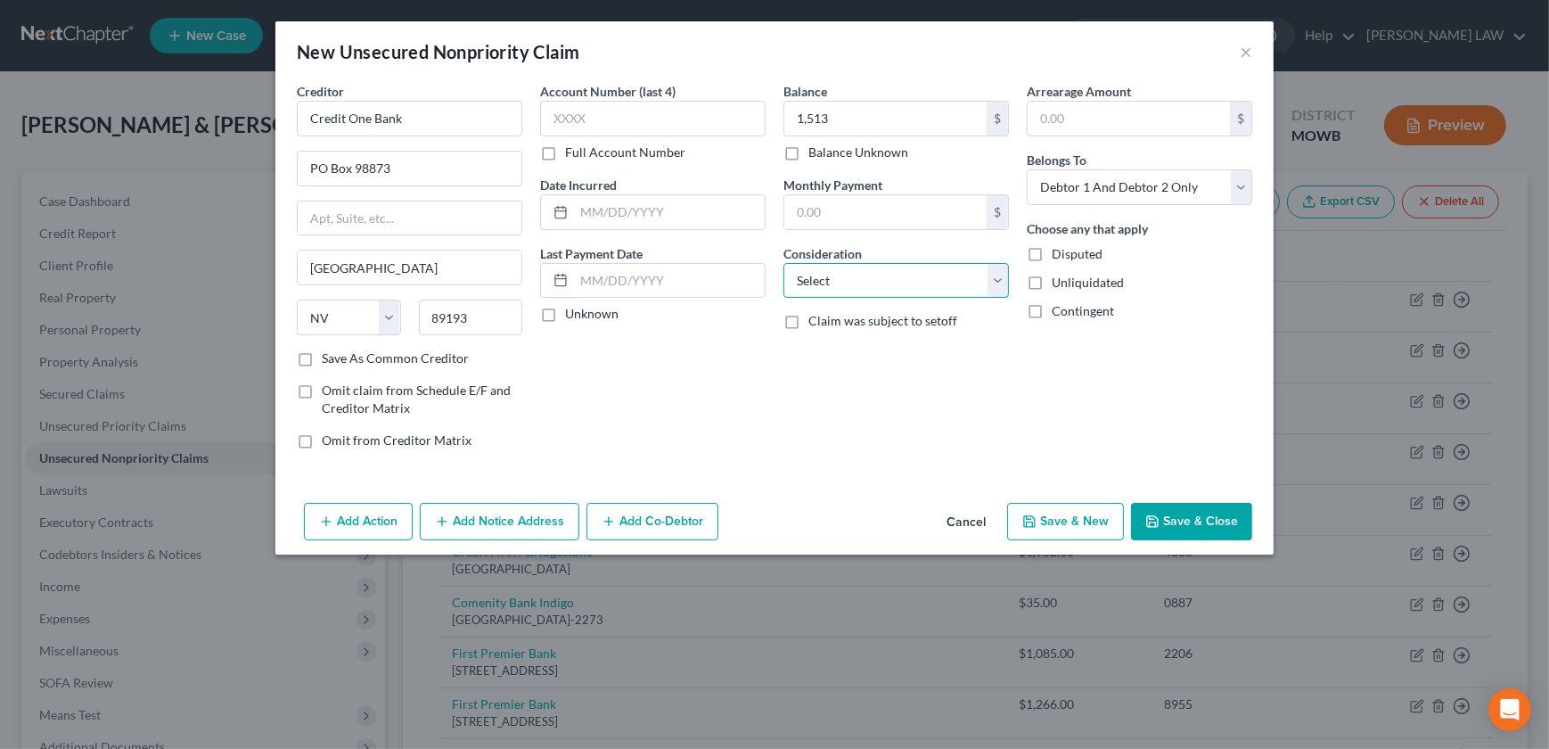
click at [857, 287] on select "Select Cable / Satellite Services Collection Agency Credit Card Debt Debt Couns…" at bounding box center [895, 281] width 225 height 36
click at [783, 263] on select "Select Cable / Satellite Services Collection Agency Credit Card Debt Debt Couns…" at bounding box center [895, 281] width 225 height 36
drag, startPoint x: 621, startPoint y: 213, endPoint x: 603, endPoint y: 224, distance: 20.8
click at [621, 214] on input "text" at bounding box center [669, 212] width 191 height 34
drag, startPoint x: 1197, startPoint y: 539, endPoint x: 1031, endPoint y: 508, distance: 168.7
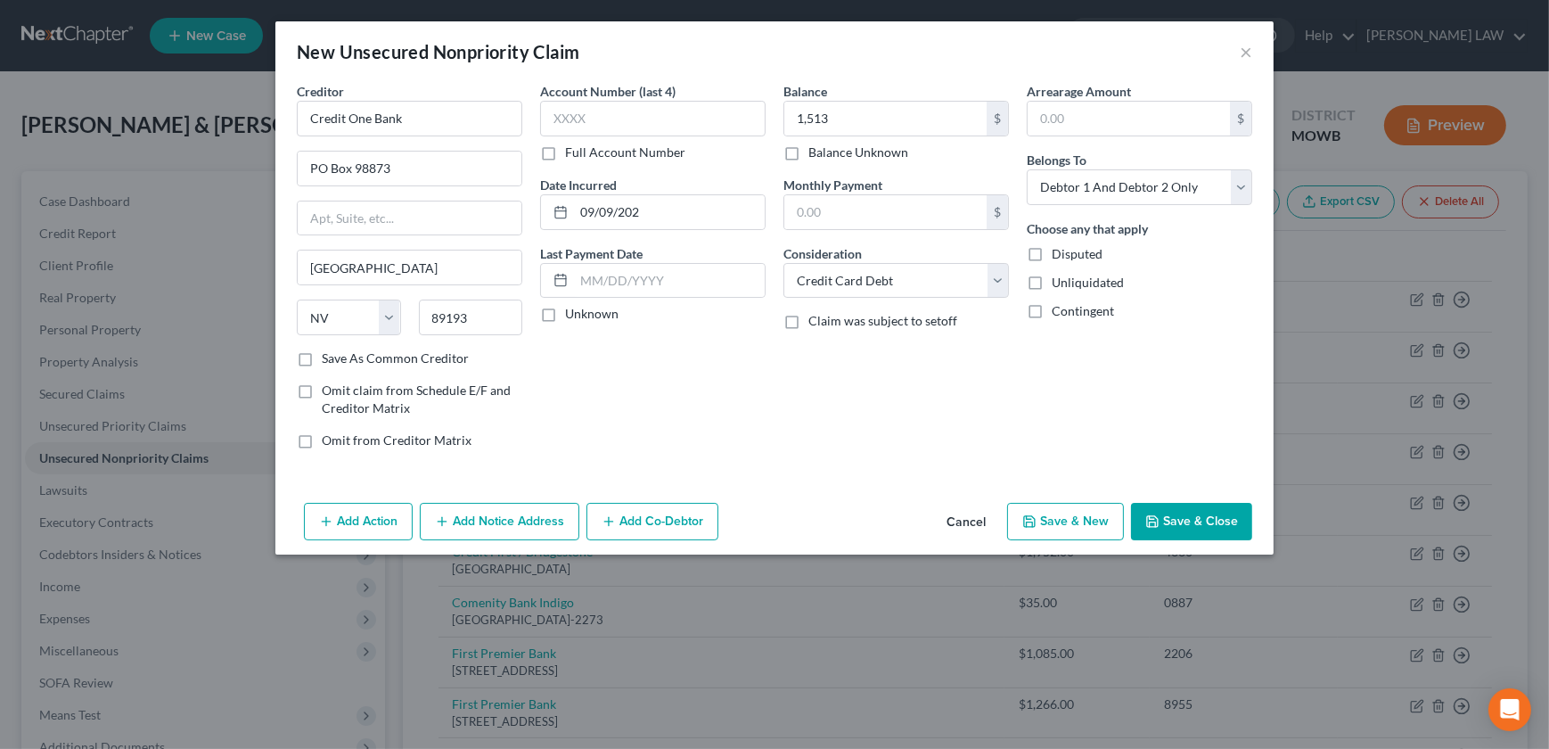
click at [1196, 539] on div "Add Action Add Notice Address Add Co-Debtor Cancel Save & New Save & Close" at bounding box center [774, 525] width 998 height 59
click at [1069, 526] on button "Save & New" at bounding box center [1065, 521] width 117 height 37
click at [394, 91] on div "Creditor *" at bounding box center [409, 109] width 225 height 54
click at [388, 107] on input "text" at bounding box center [409, 119] width 225 height 36
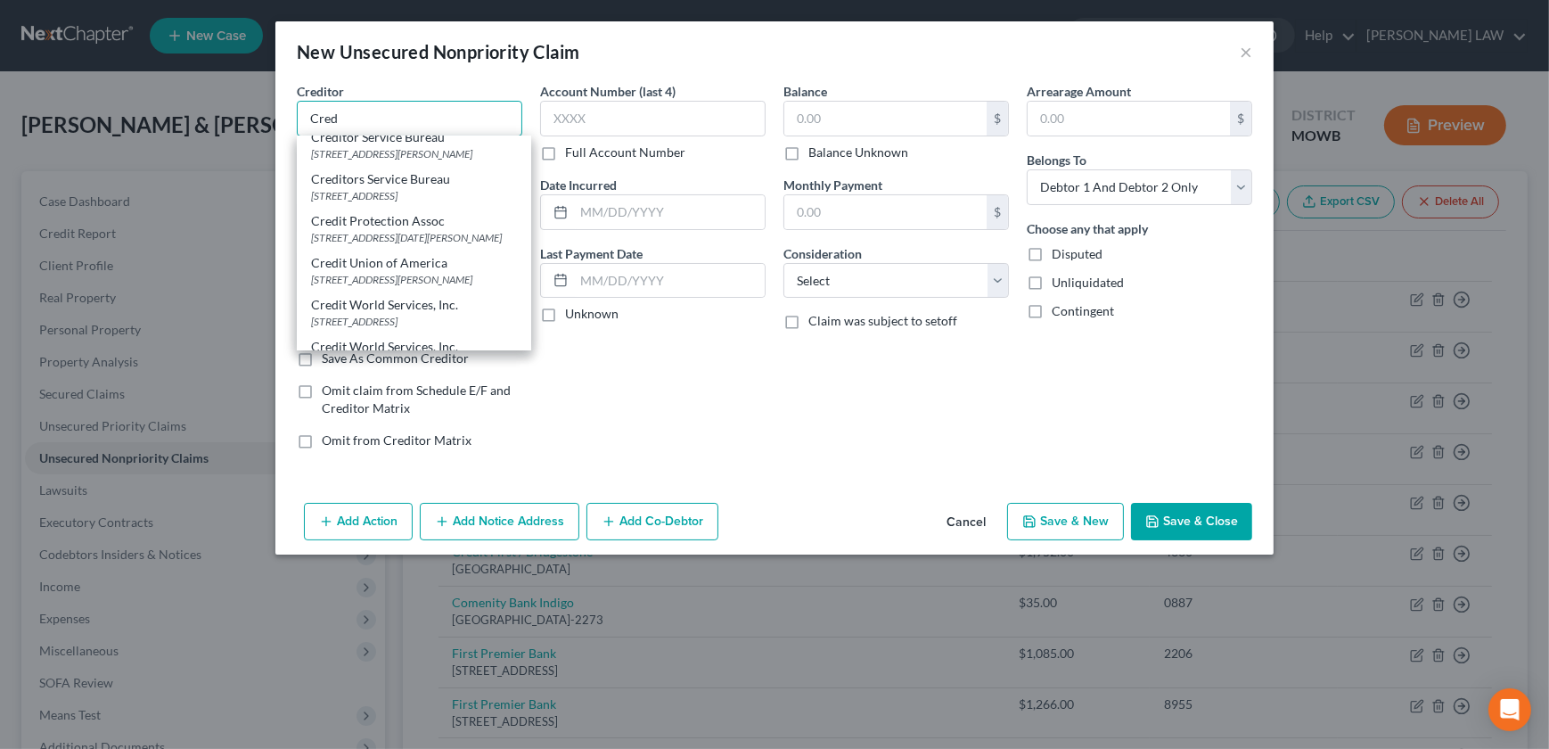
scroll to position [871, 0]
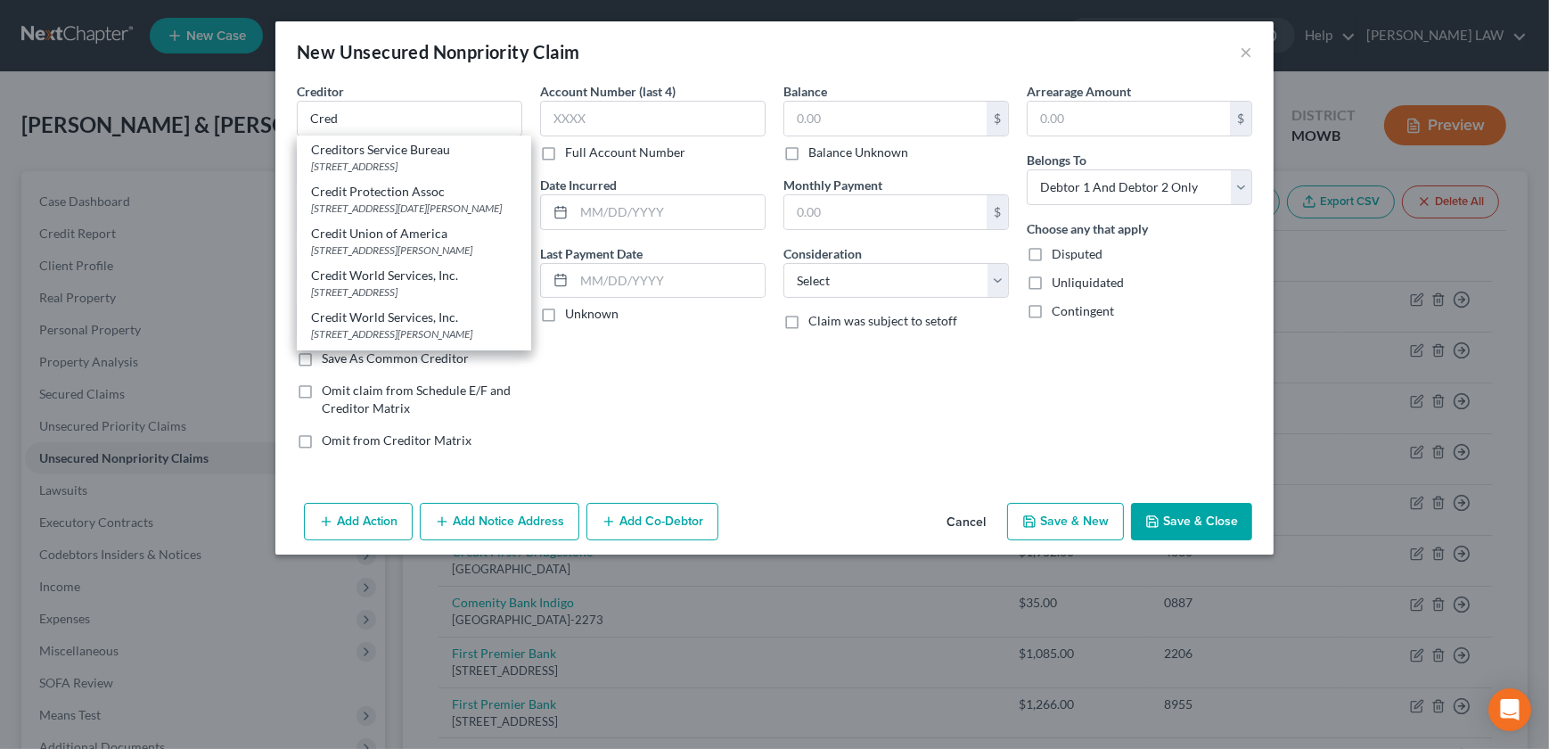
click at [366, 90] on div "[STREET_ADDRESS]" at bounding box center [414, 82] width 206 height 15
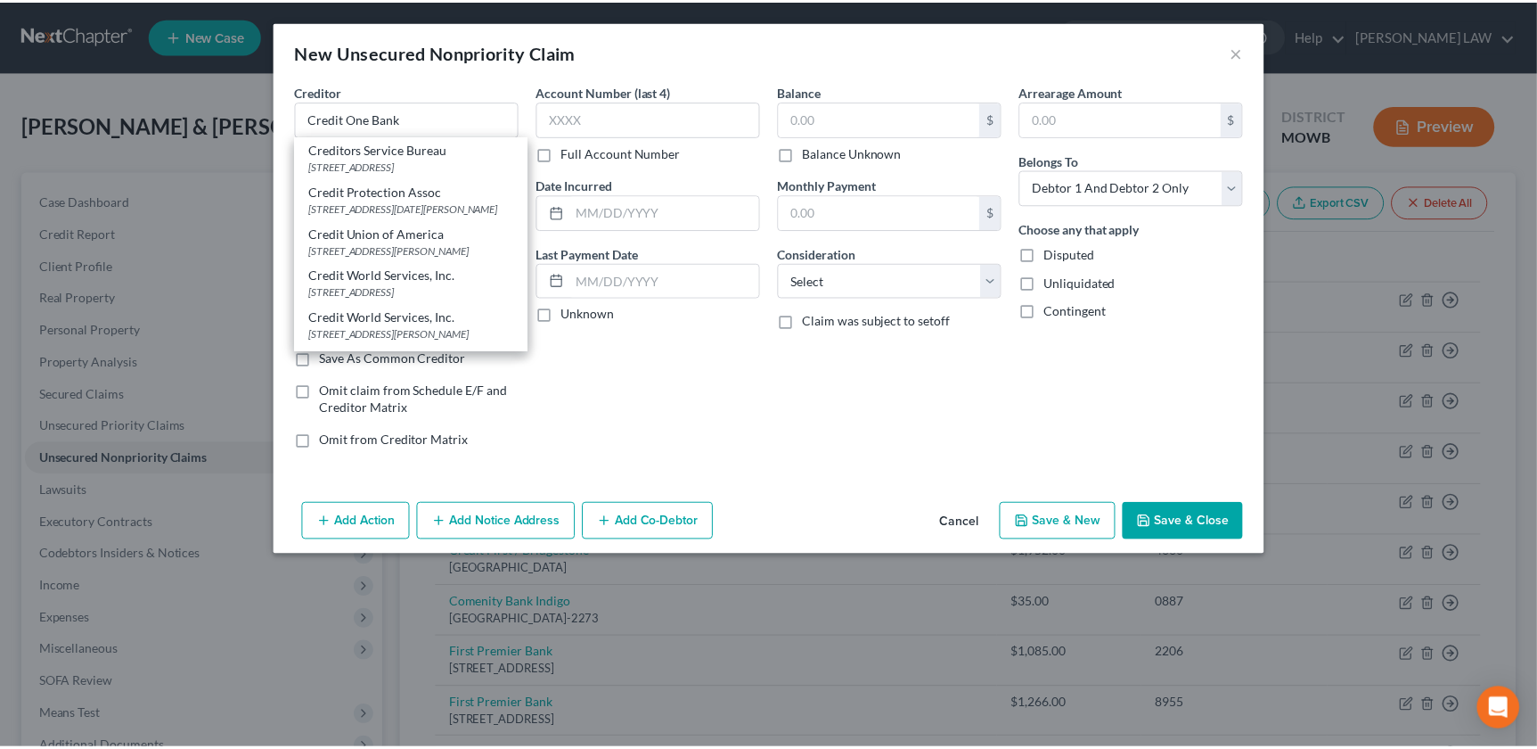
scroll to position [0, 0]
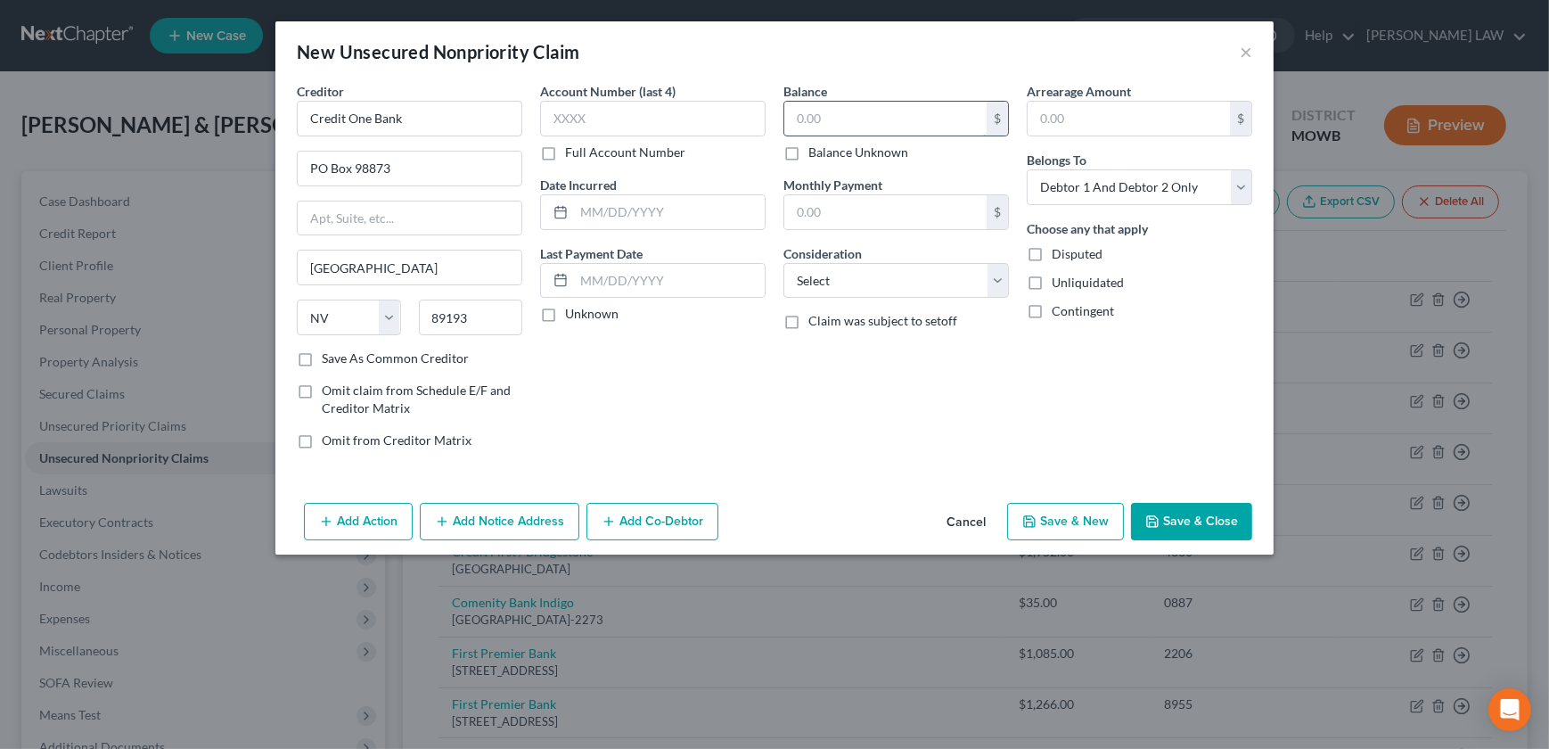
click at [822, 119] on input "text" at bounding box center [885, 119] width 202 height 34
click at [651, 215] on input "text" at bounding box center [669, 212] width 191 height 34
drag, startPoint x: 857, startPoint y: 288, endPoint x: 848, endPoint y: 297, distance: 13.2
click at [856, 289] on select "Select Cable / Satellite Services Collection Agency Credit Card Debt Debt Couns…" at bounding box center [895, 281] width 225 height 36
click at [783, 263] on select "Select Cable / Satellite Services Collection Agency Credit Card Debt Debt Couns…" at bounding box center [895, 281] width 225 height 36
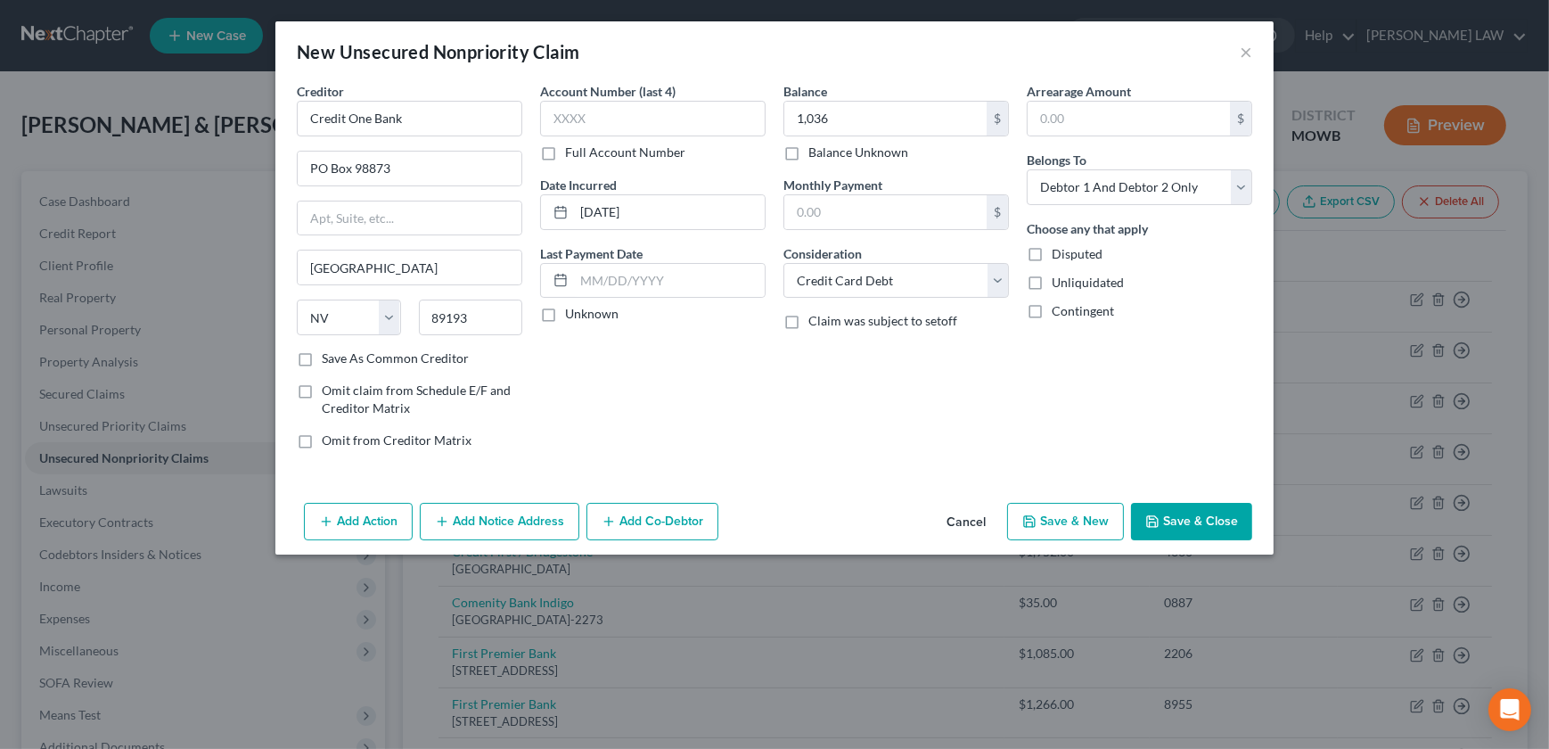
drag, startPoint x: 1188, startPoint y: 528, endPoint x: 1088, endPoint y: 530, distance: 99.8
click at [1187, 528] on button "Save & Close" at bounding box center [1191, 521] width 121 height 37
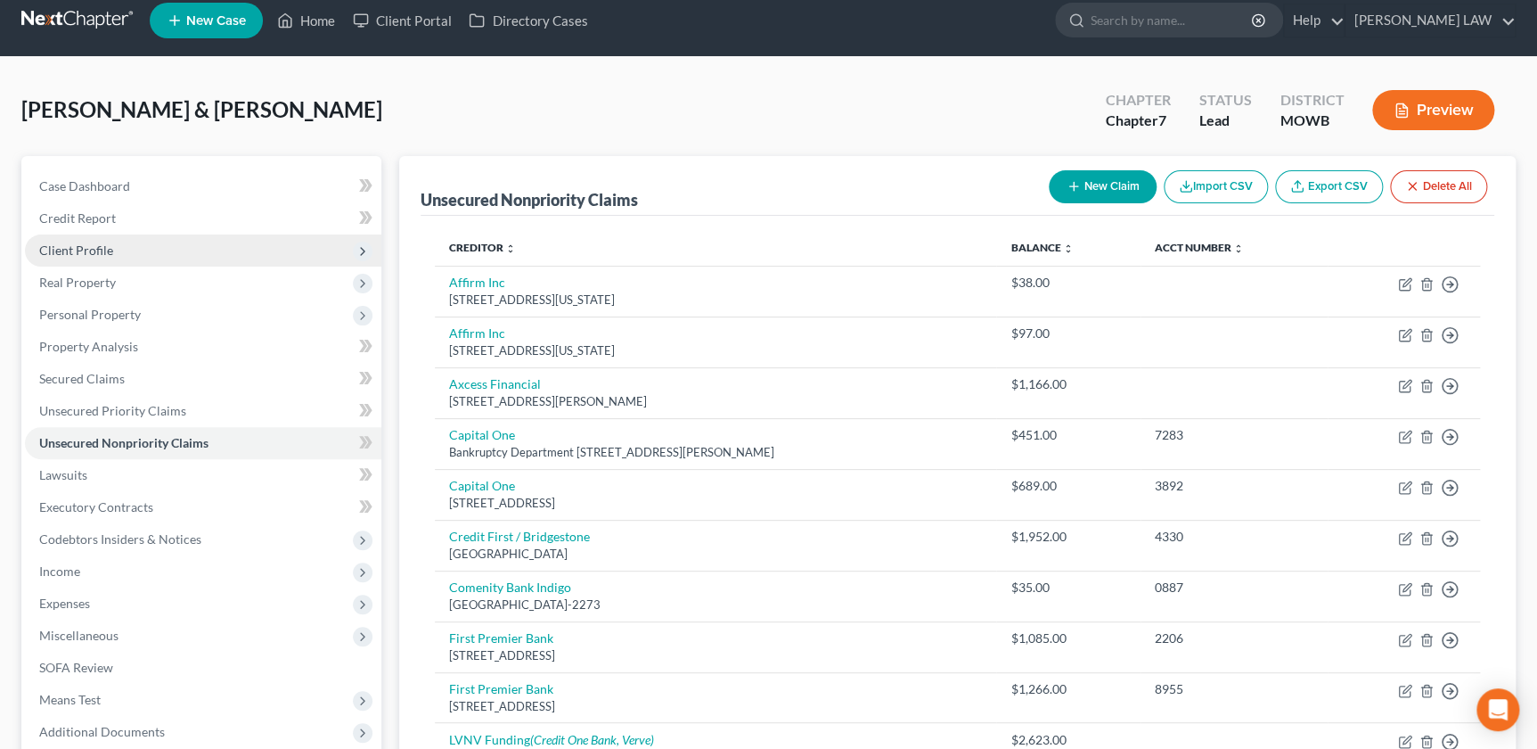
scroll to position [20, 0]
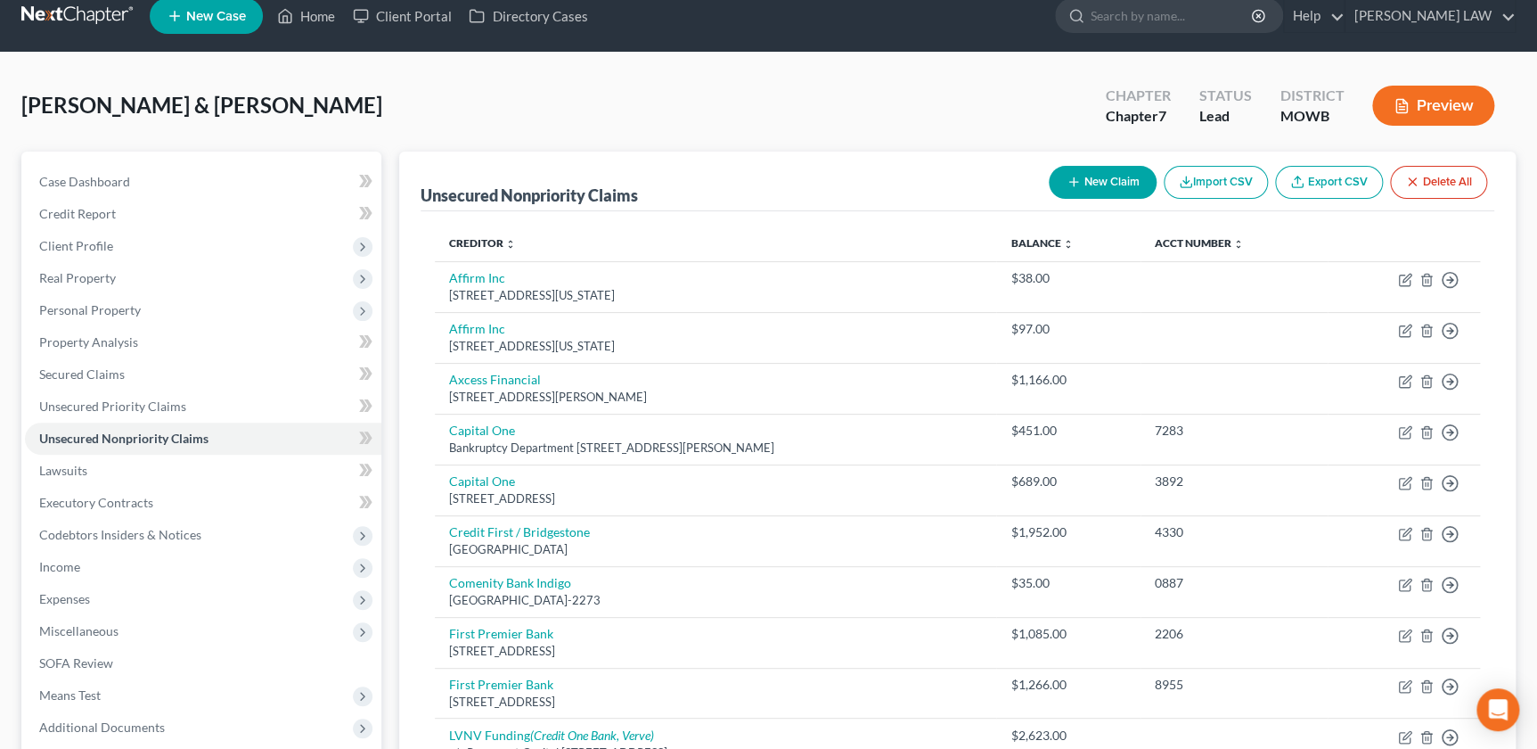
click at [1088, 189] on button "New Claim" at bounding box center [1103, 182] width 108 height 33
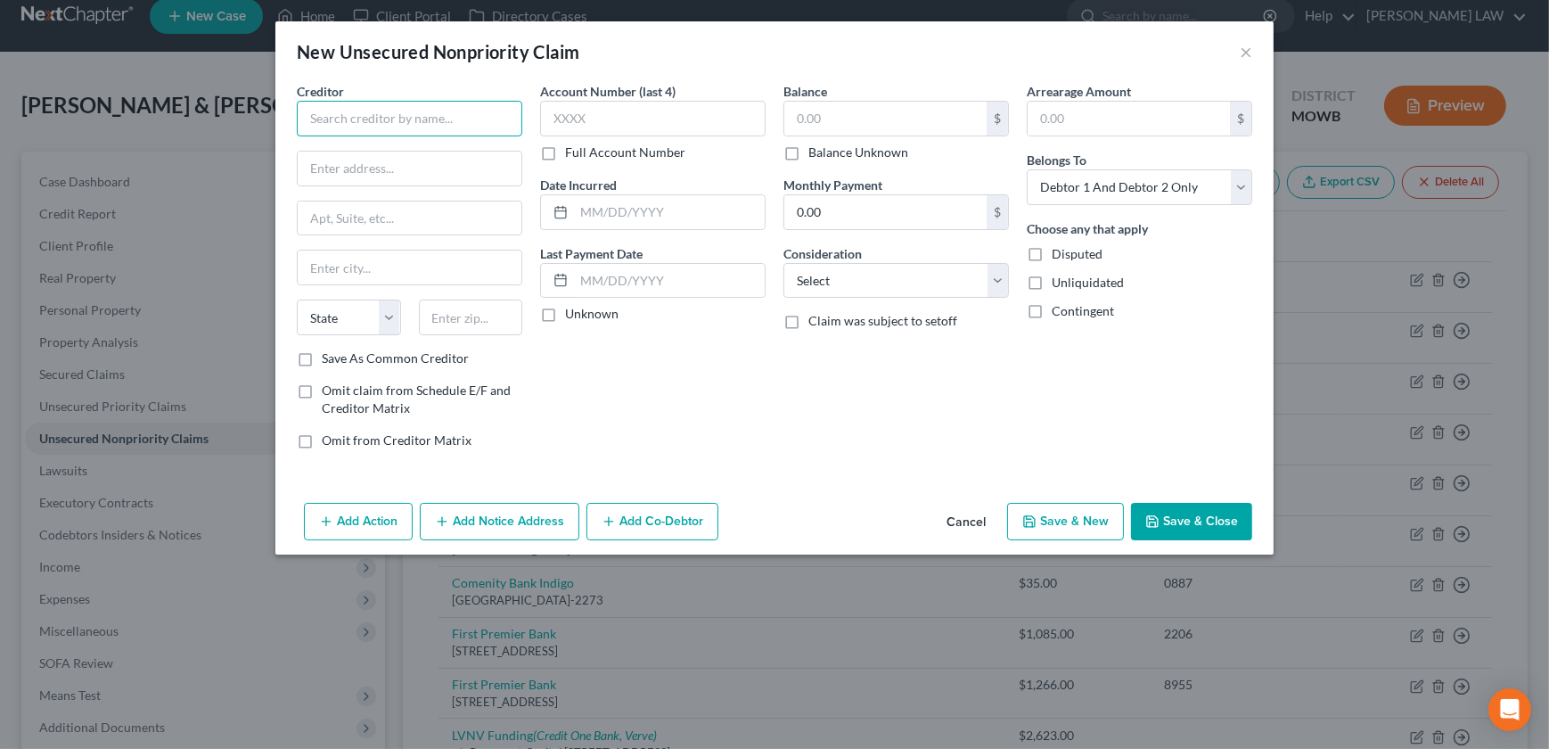
click at [338, 130] on input "text" at bounding box center [409, 119] width 225 height 36
click at [362, 147] on div "First Premier Bank" at bounding box center [403, 150] width 185 height 18
click at [808, 127] on input "text" at bounding box center [885, 119] width 202 height 34
click at [641, 208] on input "text" at bounding box center [669, 212] width 191 height 34
click at [824, 285] on select "Select Cable / Satellite Services Collection Agency Credit Card Debt Debt Couns…" at bounding box center [895, 281] width 225 height 36
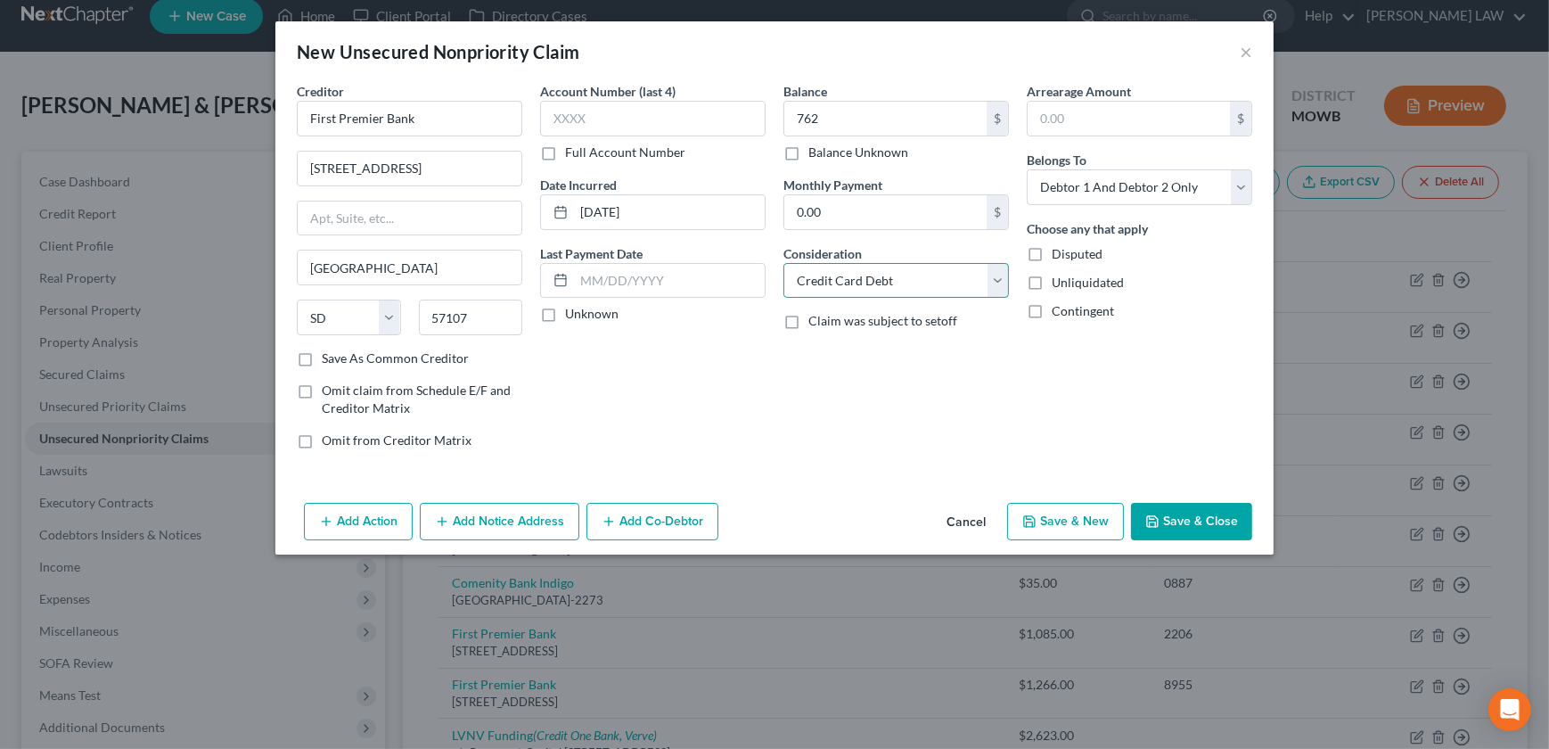
click at [783, 263] on select "Select Cable / Satellite Services Collection Agency Credit Card Debt Debt Couns…" at bounding box center [895, 281] width 225 height 36
click at [1172, 522] on button "Save & Close" at bounding box center [1191, 521] width 121 height 37
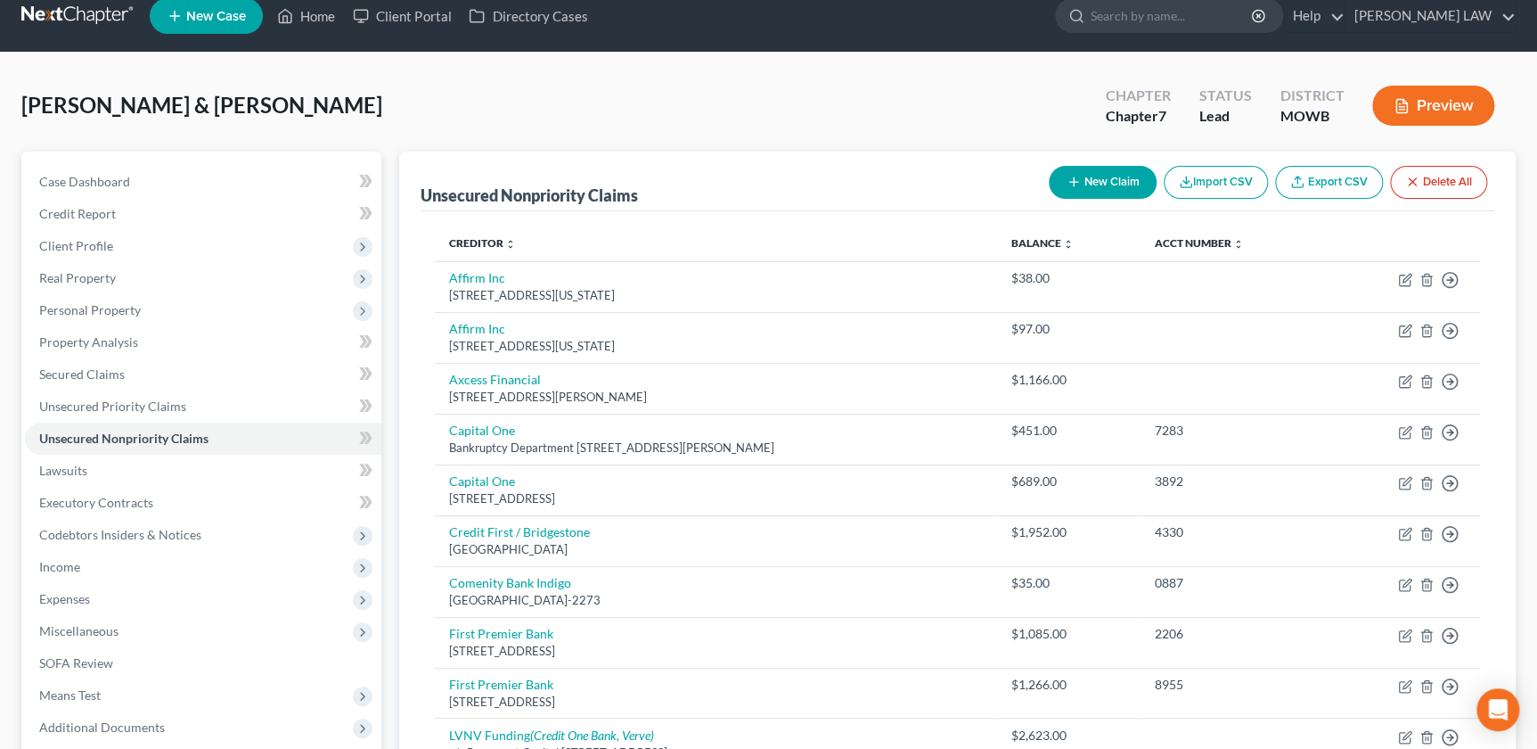
click at [1078, 172] on button "New Claim" at bounding box center [1103, 182] width 108 height 33
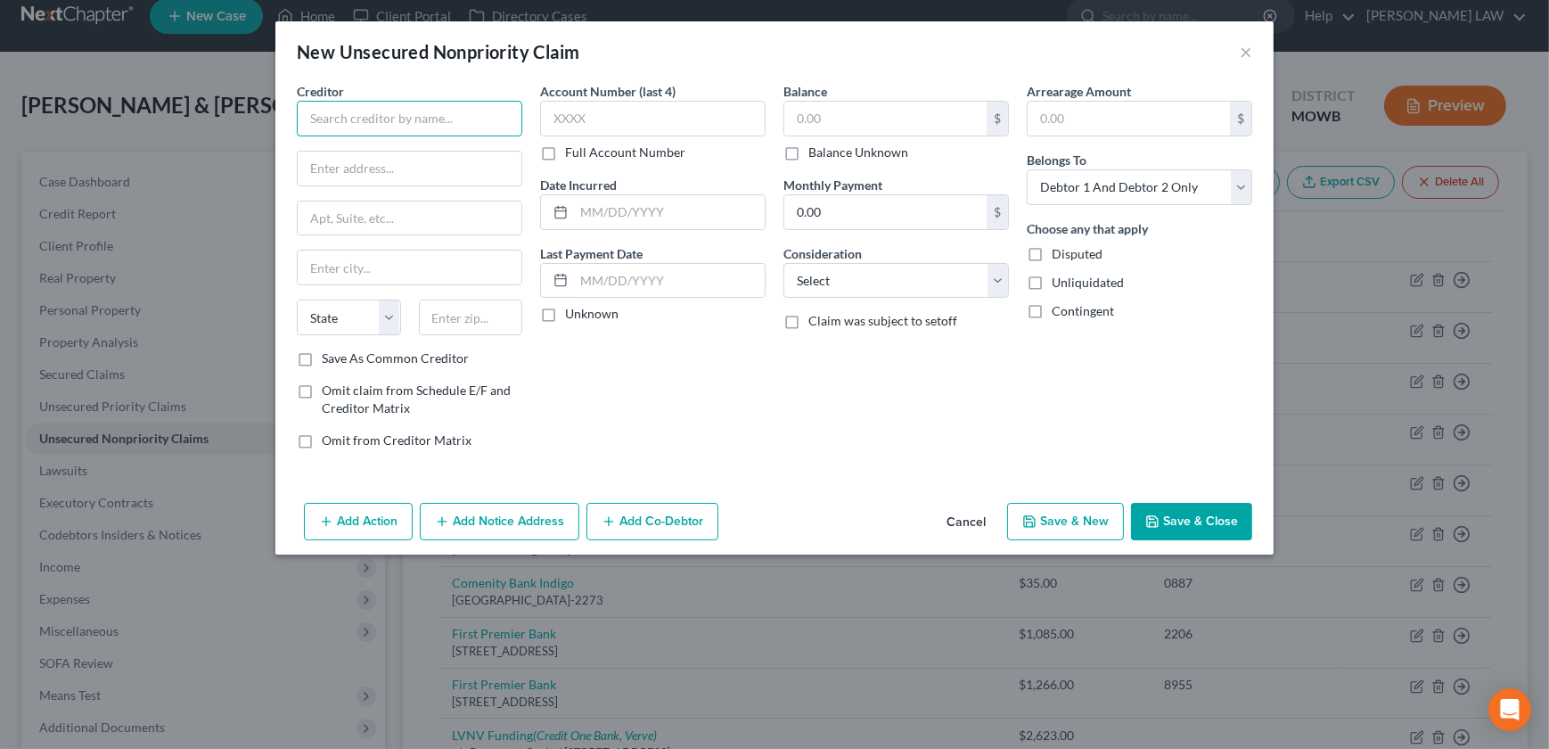
click at [331, 113] on input "text" at bounding box center [409, 119] width 225 height 36
click at [807, 119] on input "text" at bounding box center [885, 119] width 202 height 34
click at [597, 215] on input "text" at bounding box center [669, 212] width 191 height 34
click at [846, 291] on select "Select Cable / Satellite Services Collection Agency Credit Card Debt Debt Couns…" at bounding box center [895, 281] width 225 height 36
click at [783, 263] on select "Select Cable / Satellite Services Collection Agency Credit Card Debt Debt Couns…" at bounding box center [895, 281] width 225 height 36
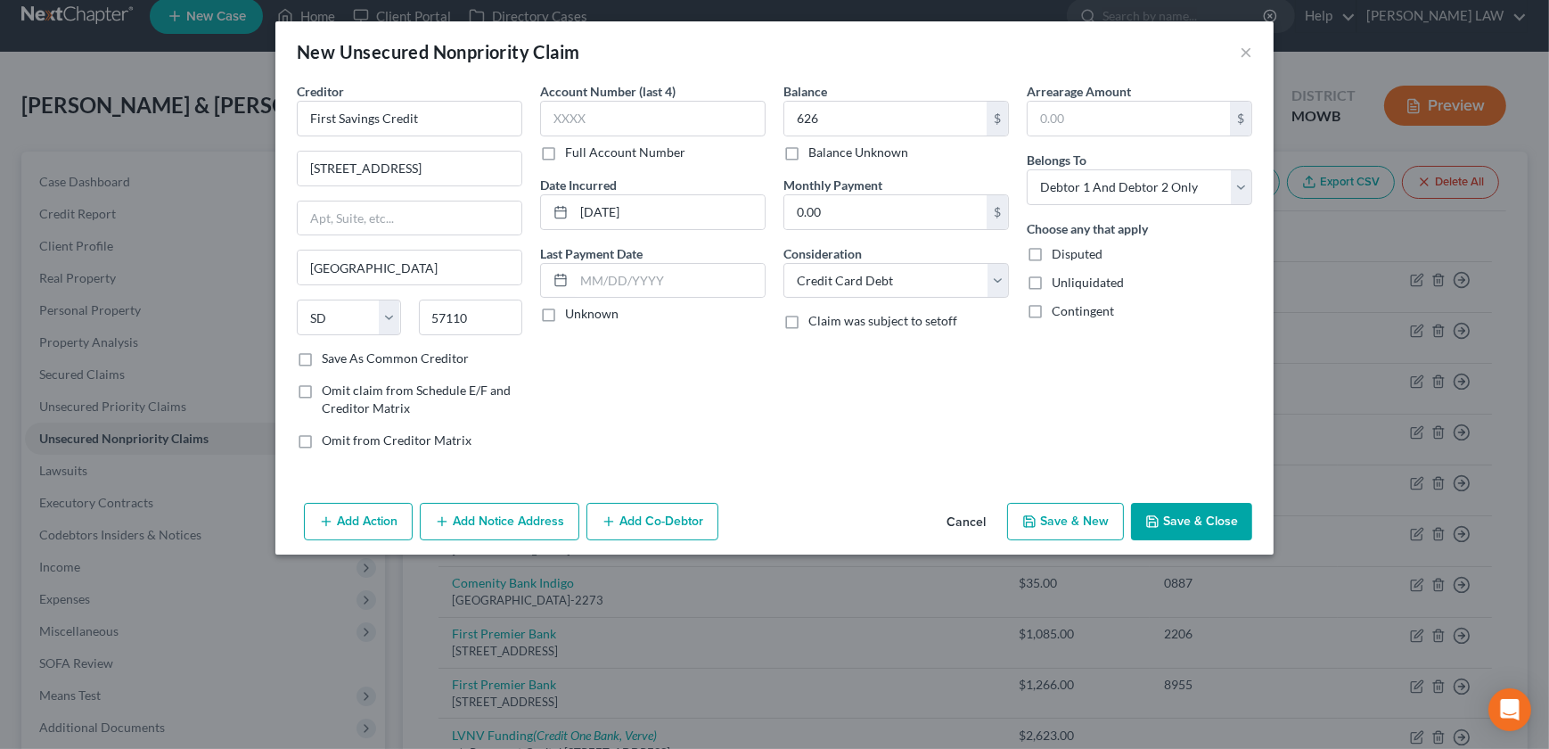
click at [708, 414] on div "Account Number (last 4) Full Account Number Date Incurred [DATE] Last Payment D…" at bounding box center [652, 272] width 243 height 381
click at [1199, 520] on button "Save & Close" at bounding box center [1191, 521] width 121 height 37
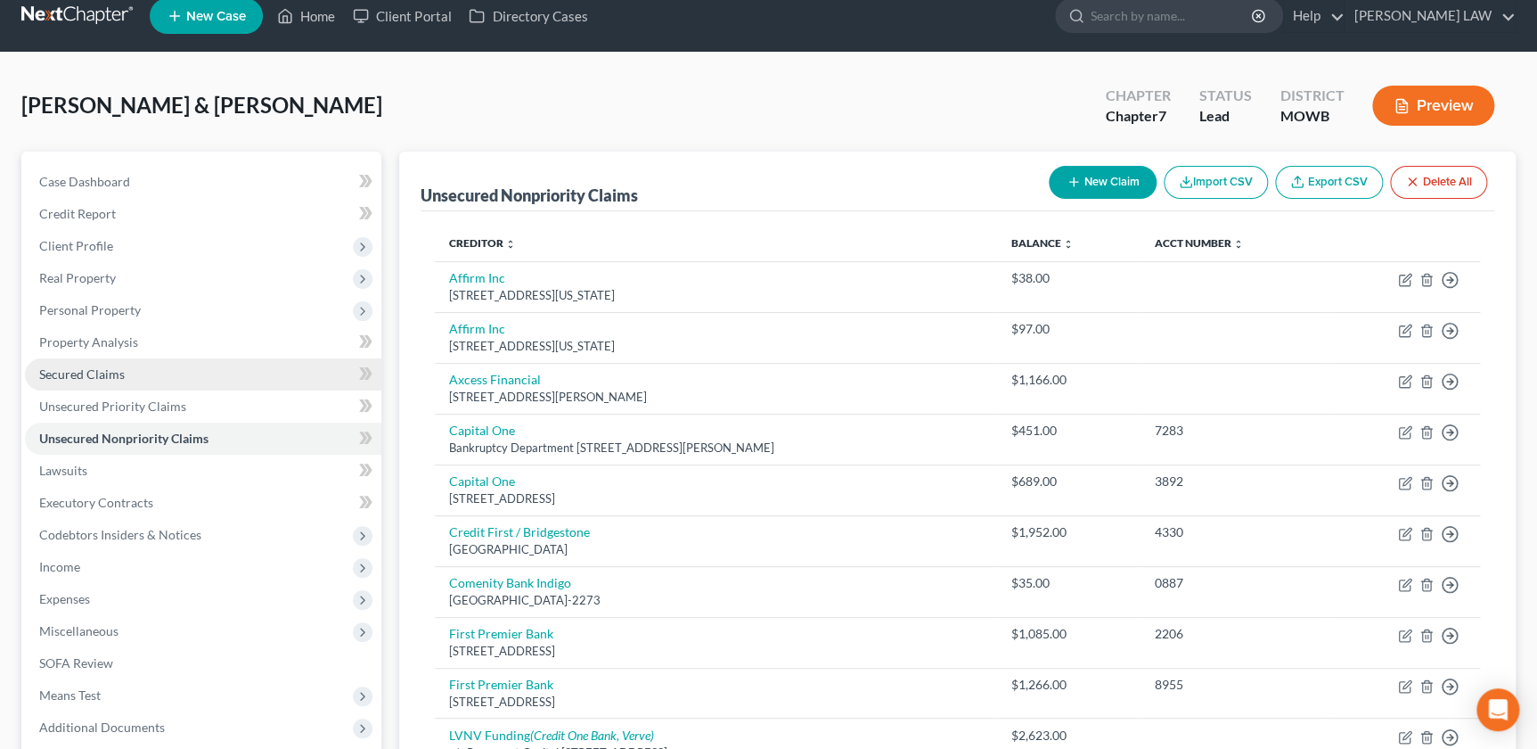
click at [102, 374] on span "Secured Claims" at bounding box center [82, 373] width 86 height 15
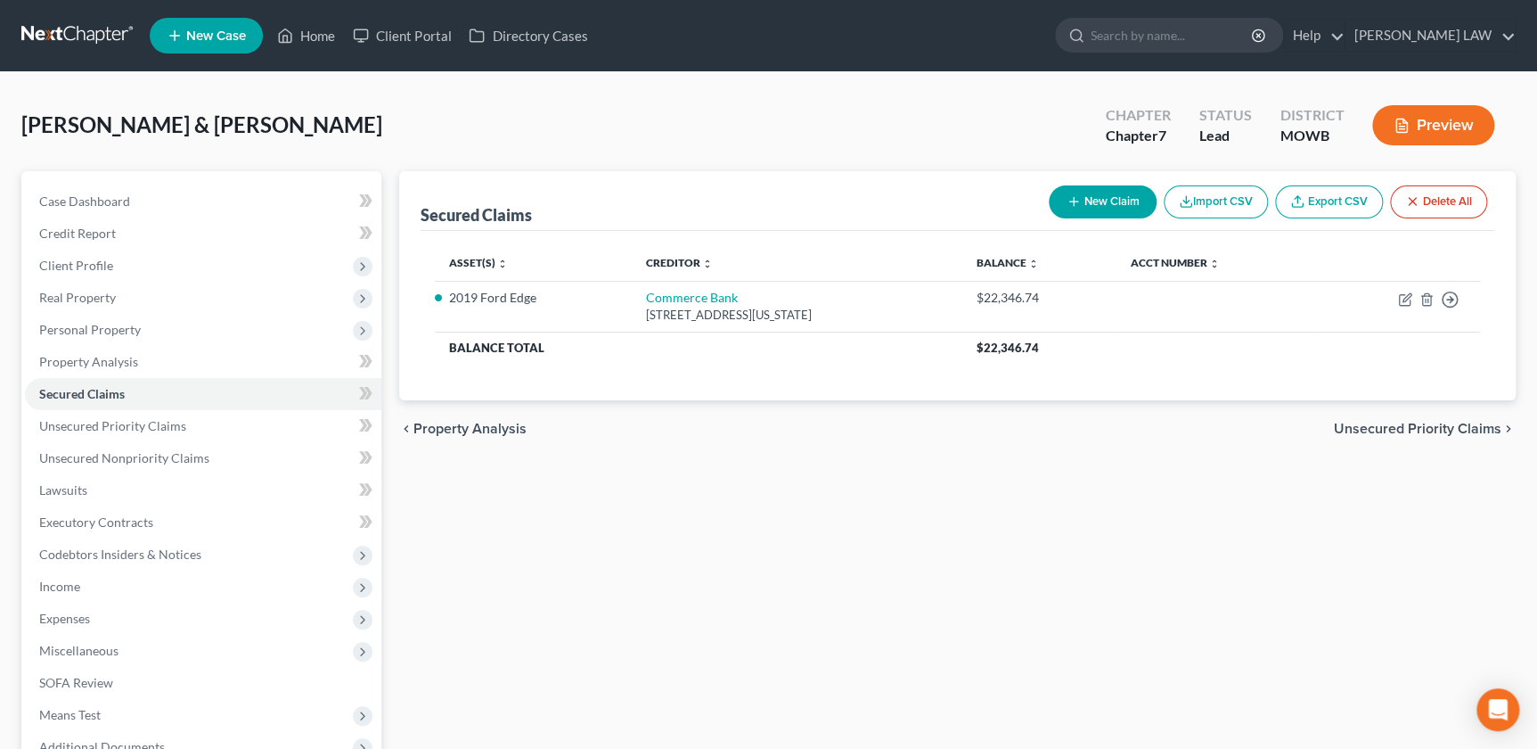
click at [1080, 198] on button "New Claim" at bounding box center [1103, 201] width 108 height 33
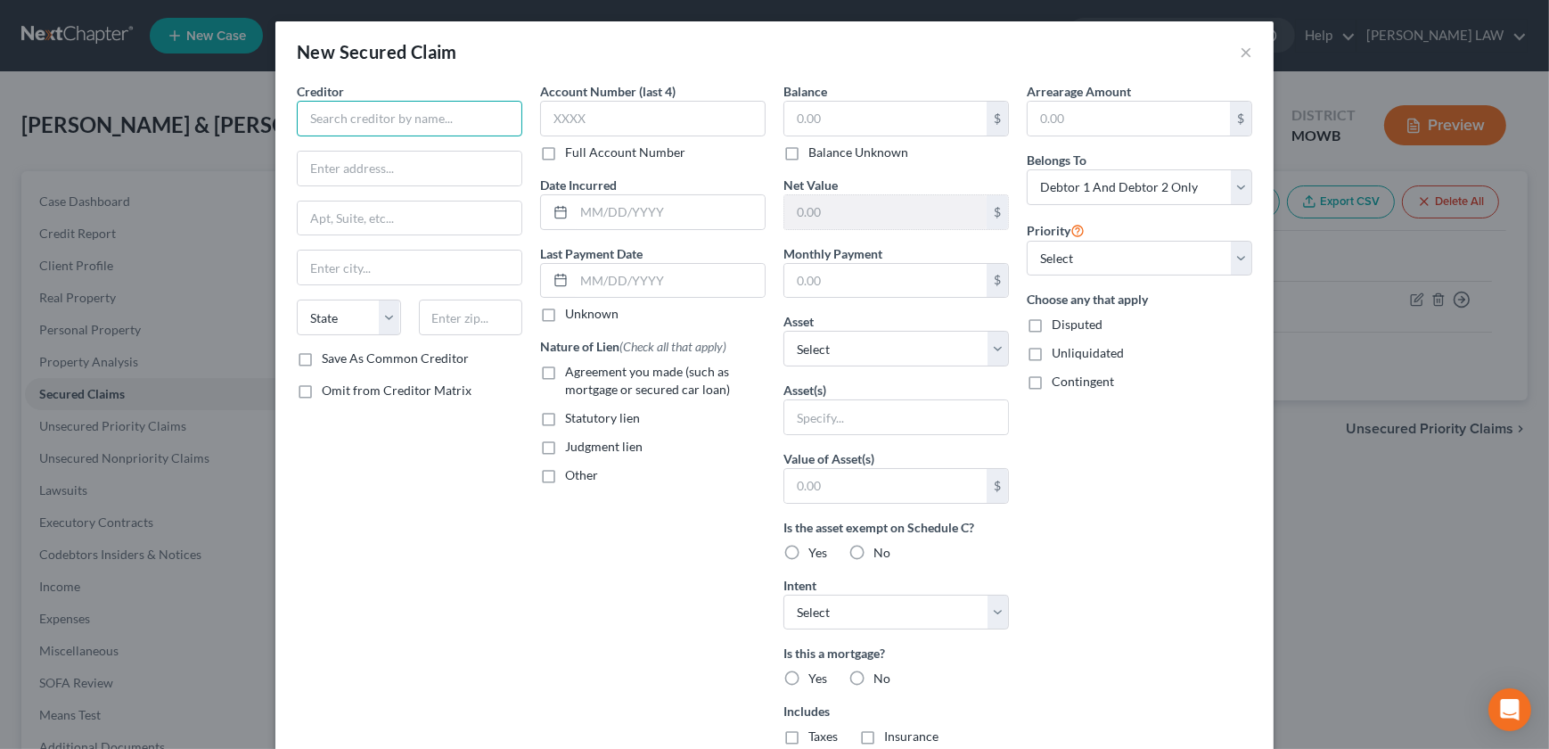
drag, startPoint x: 349, startPoint y: 102, endPoint x: 356, endPoint y: 115, distance: 14.4
click at [349, 104] on input "text" at bounding box center [409, 119] width 225 height 36
drag, startPoint x: 365, startPoint y: 122, endPoint x: 270, endPoint y: 114, distance: 95.7
click at [267, 116] on div "New Secured Claim × Creditor * Nebraksa State [US_STATE] AK AR AZ CA CO [GEOGRA…" at bounding box center [774, 374] width 1549 height 749
click at [856, 125] on input "text" at bounding box center [885, 119] width 202 height 34
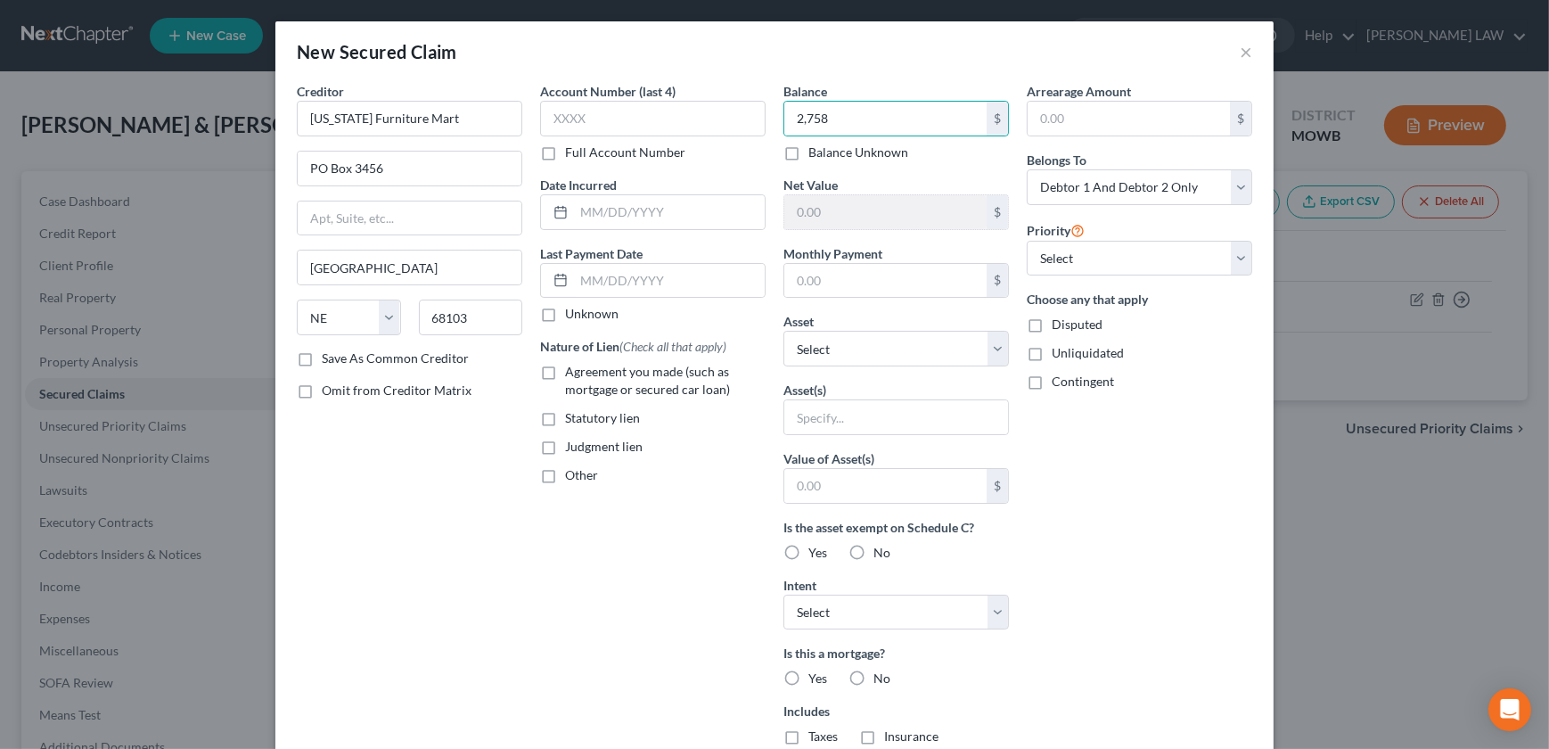
click at [565, 363] on label "Agreement you made (such as mortgage or secured car loan)" at bounding box center [665, 381] width 201 height 36
click at [572, 363] on input "Agreement you made (such as mortgage or secured car loan)" at bounding box center [578, 369] width 12 height 12
click at [598, 220] on input "text" at bounding box center [669, 212] width 191 height 34
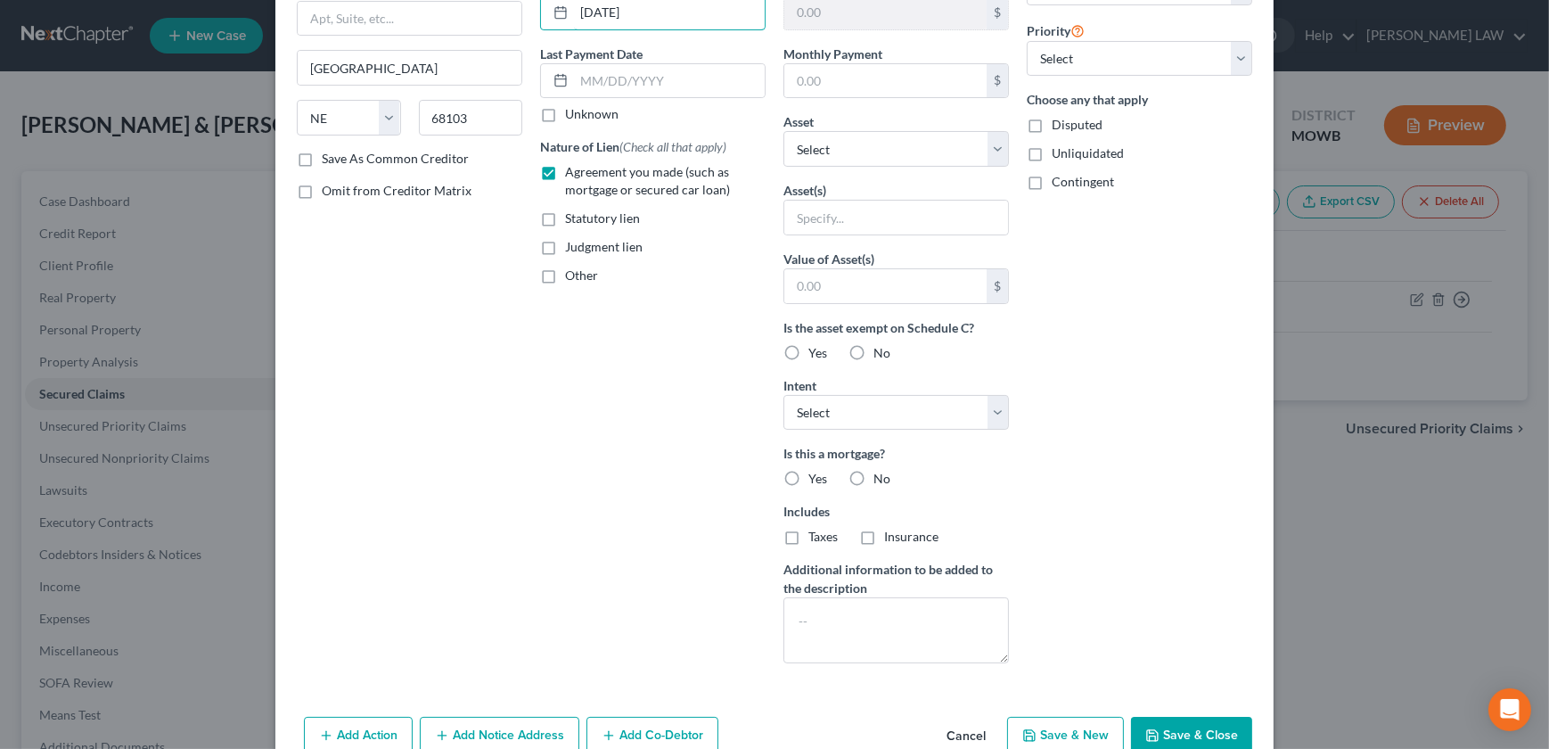
scroll to position [239, 0]
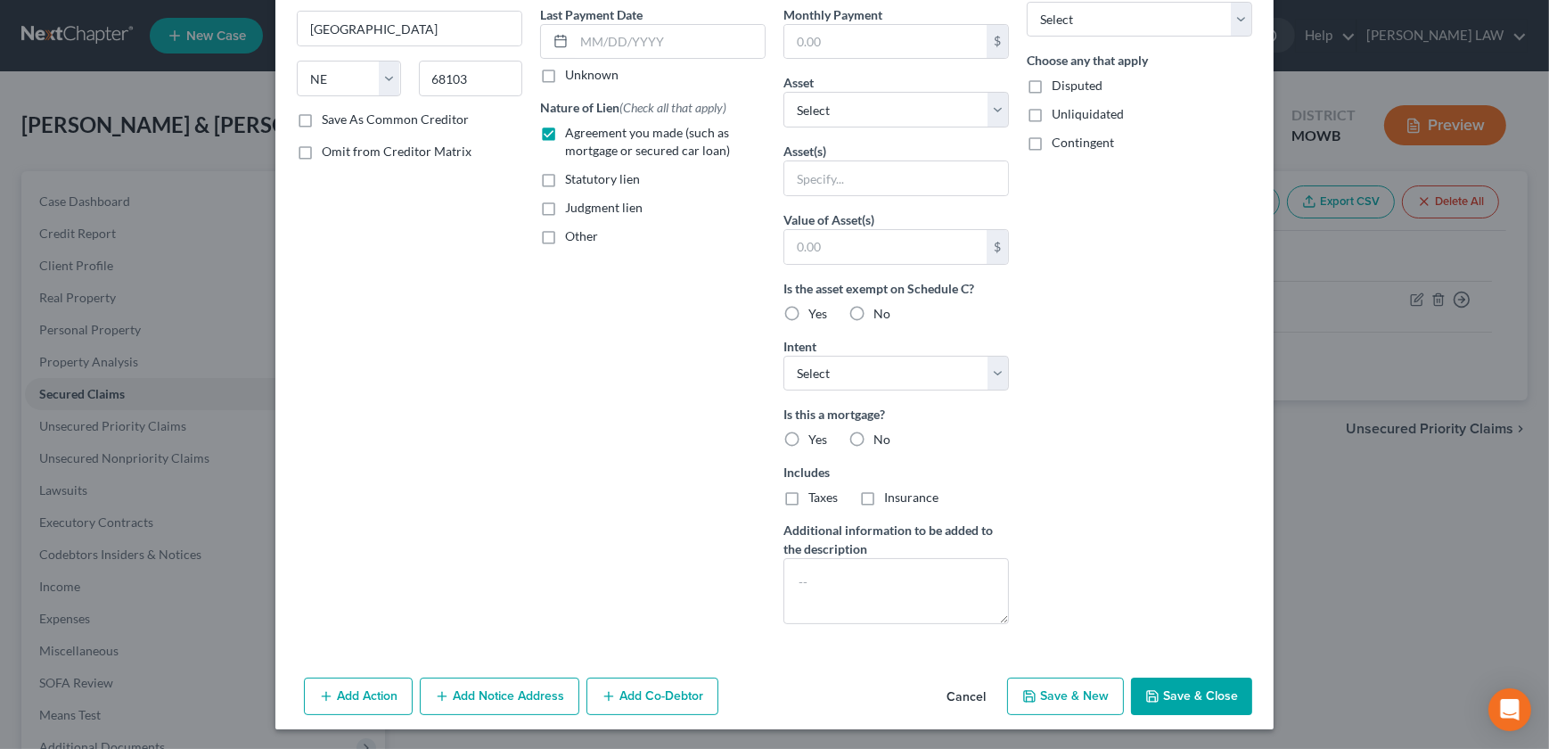
click at [1176, 699] on button "Save & Close" at bounding box center [1191, 695] width 121 height 37
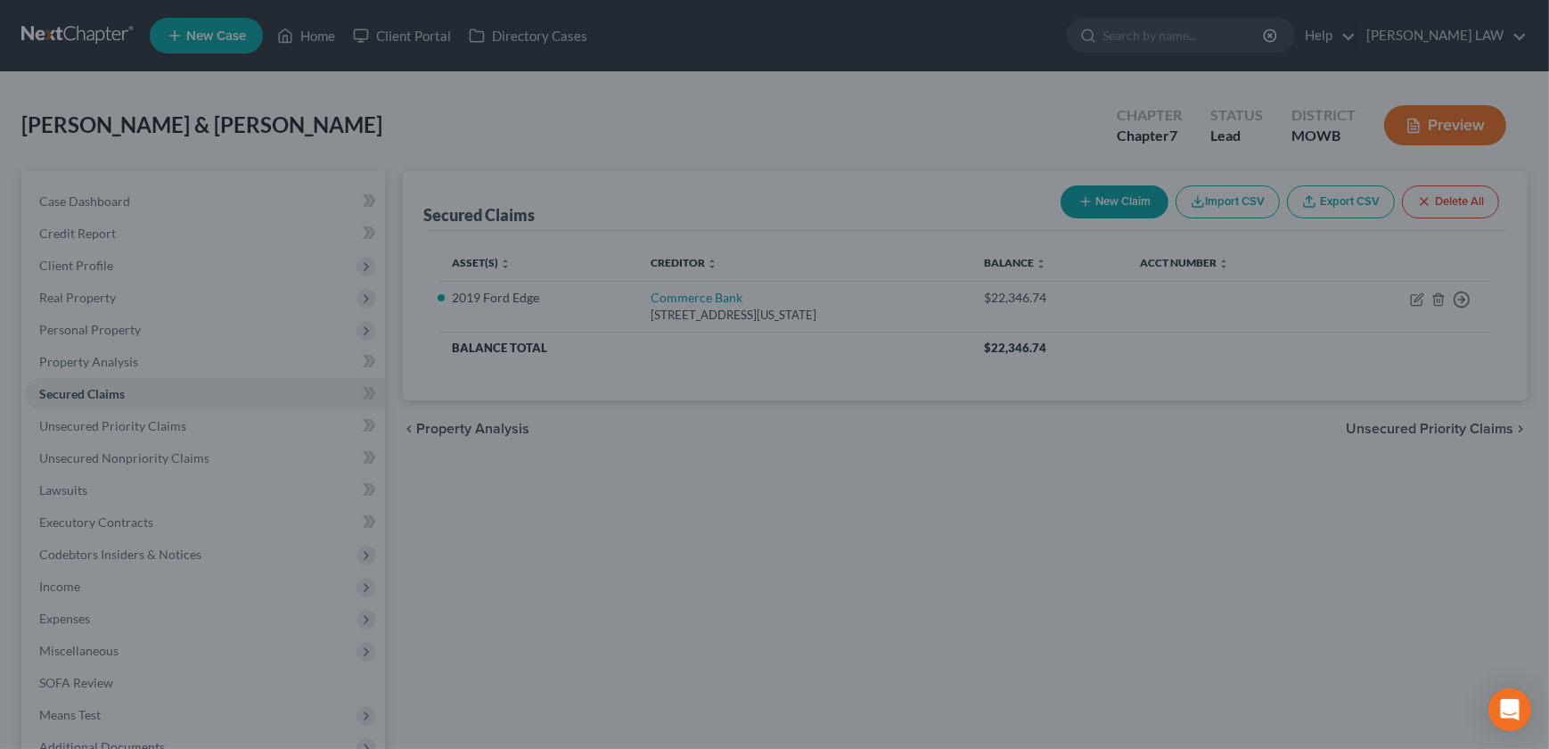
scroll to position [45, 0]
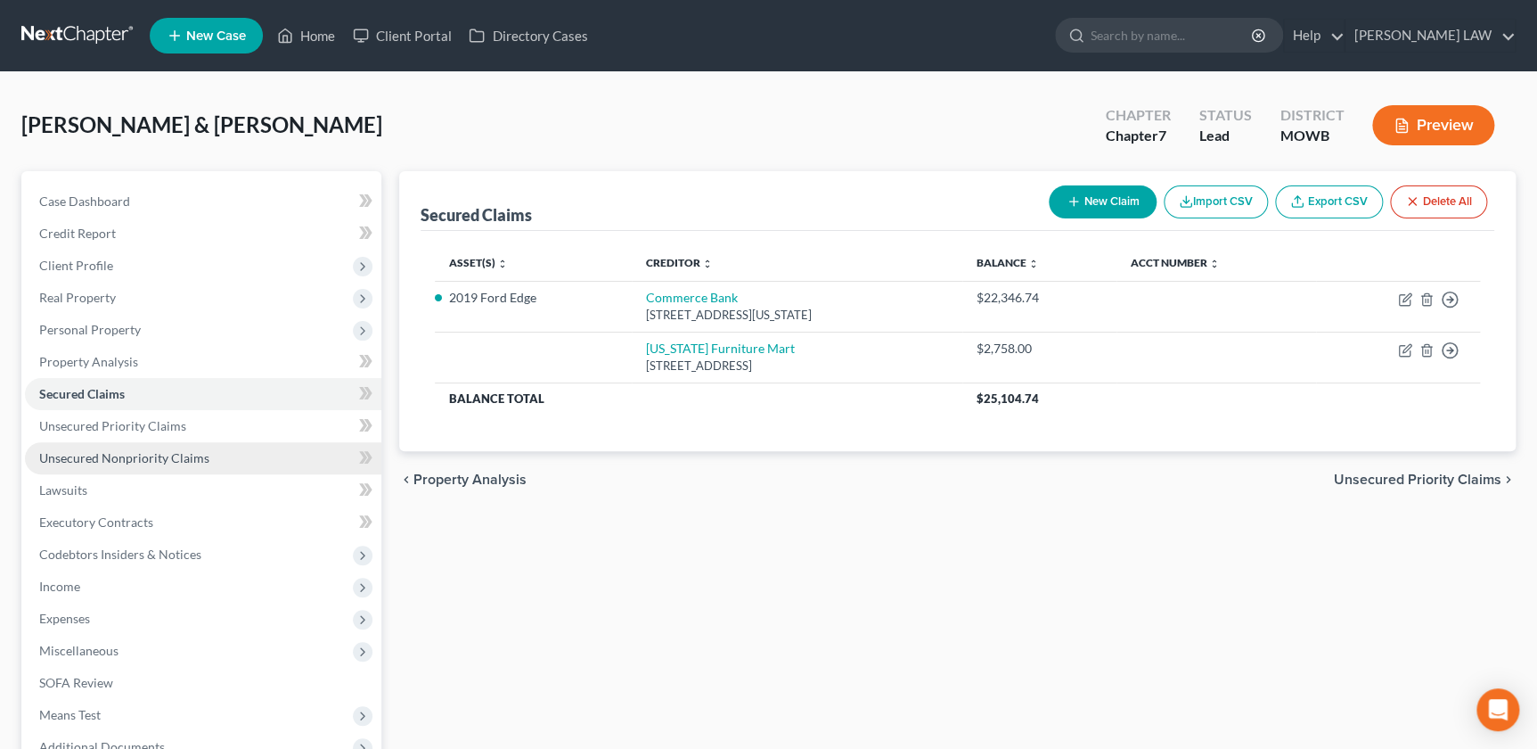
click at [127, 454] on span "Unsecured Nonpriority Claims" at bounding box center [124, 457] width 170 height 15
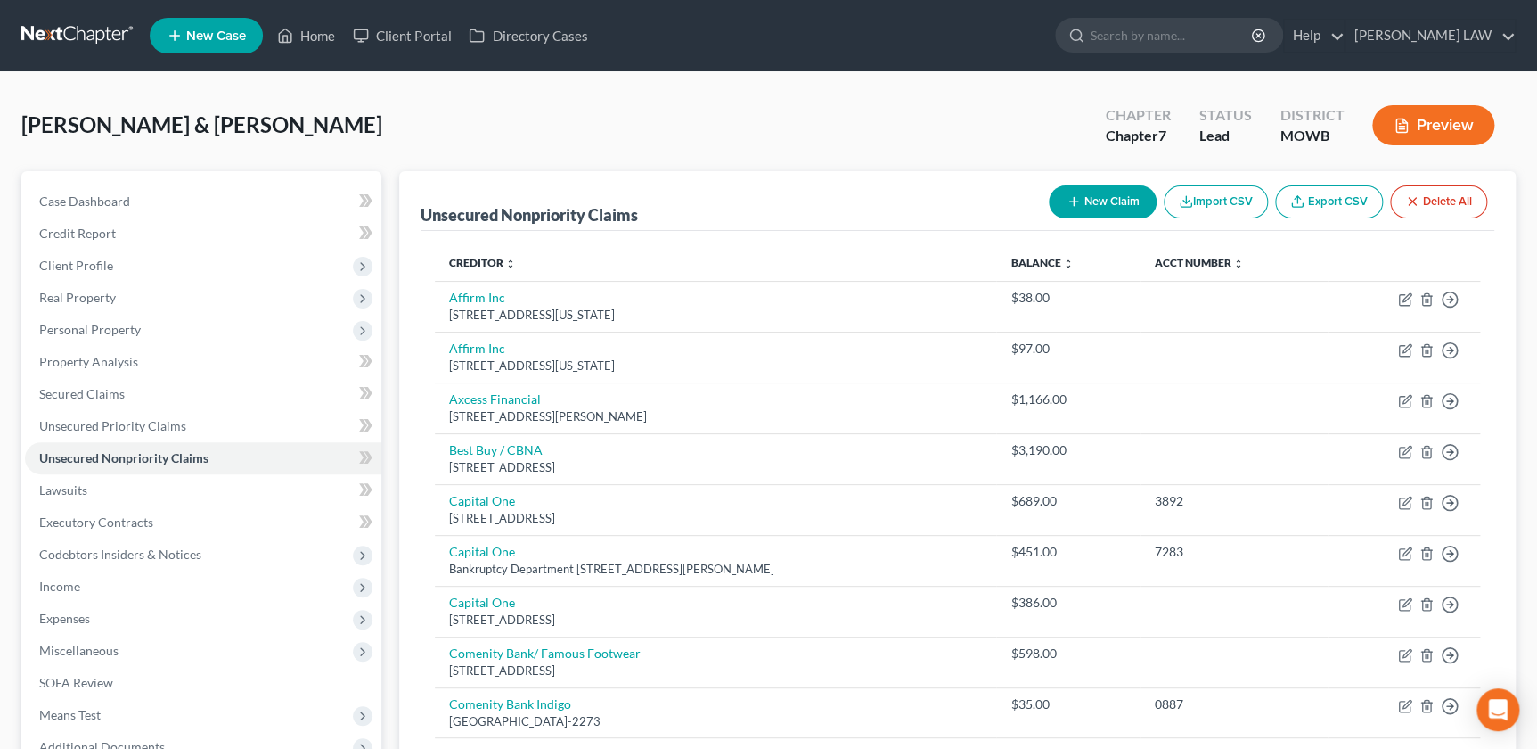
click at [1072, 201] on icon "button" at bounding box center [1074, 201] width 14 height 14
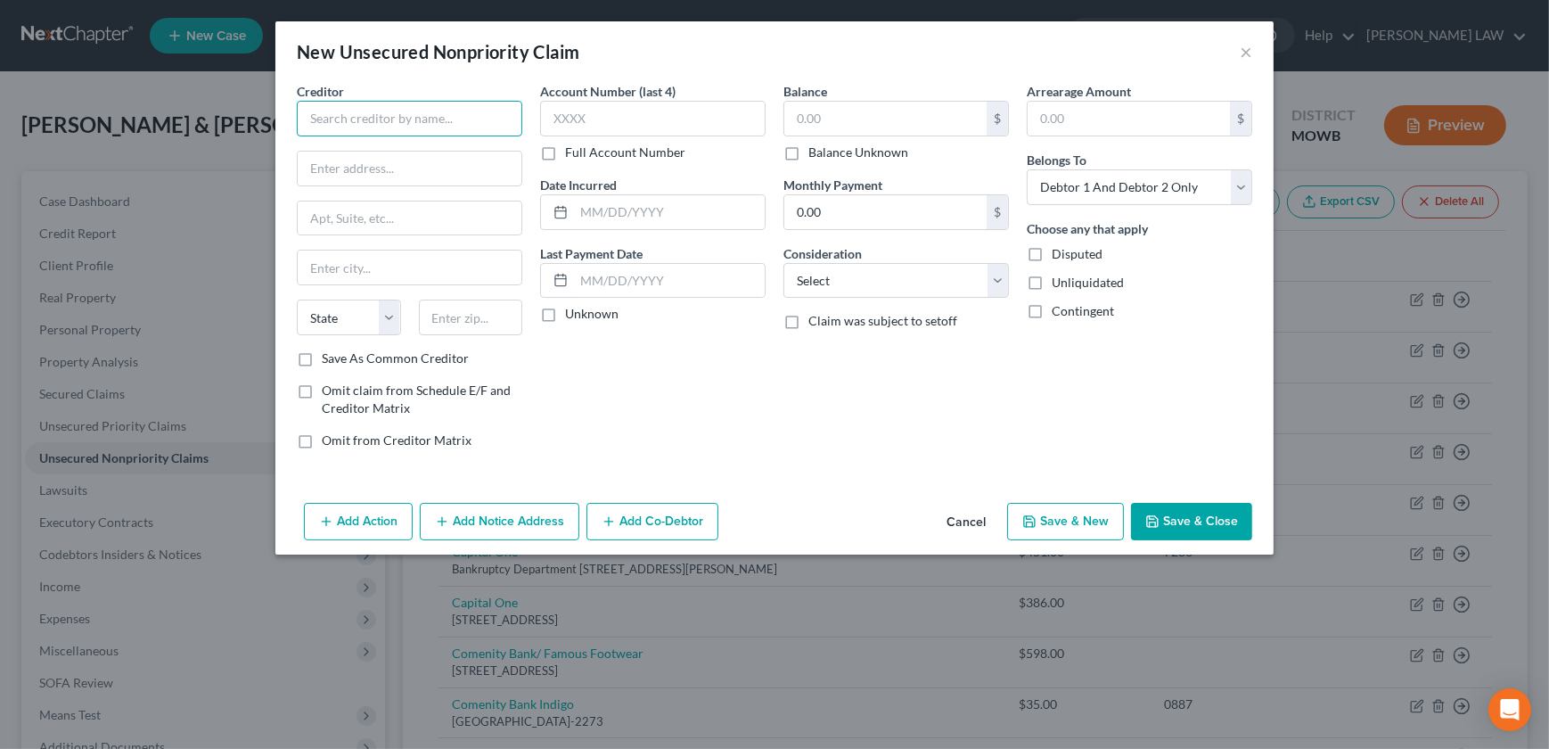
click at [331, 126] on input "text" at bounding box center [409, 119] width 225 height 36
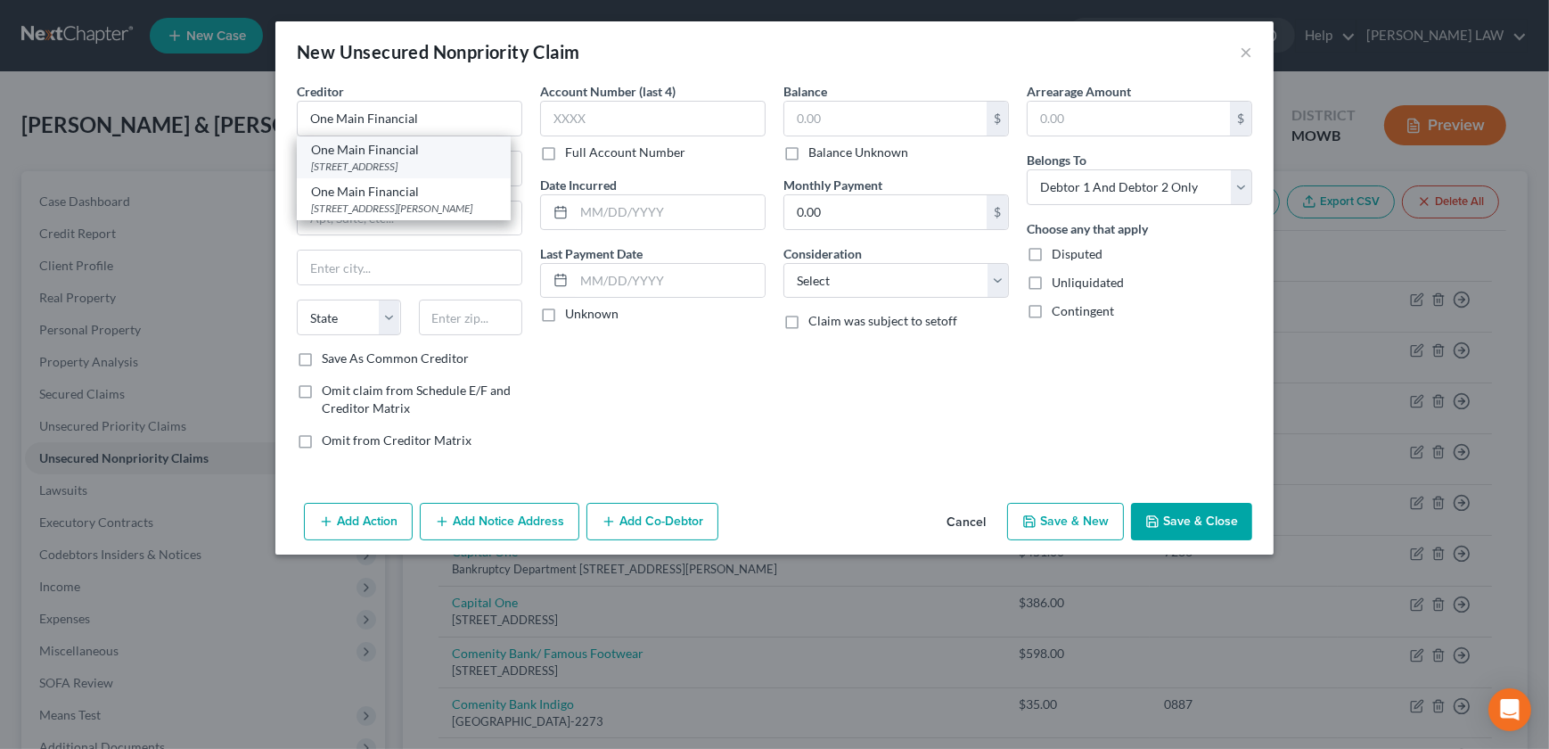
click at [350, 162] on div "[STREET_ADDRESS]" at bounding box center [403, 166] width 185 height 15
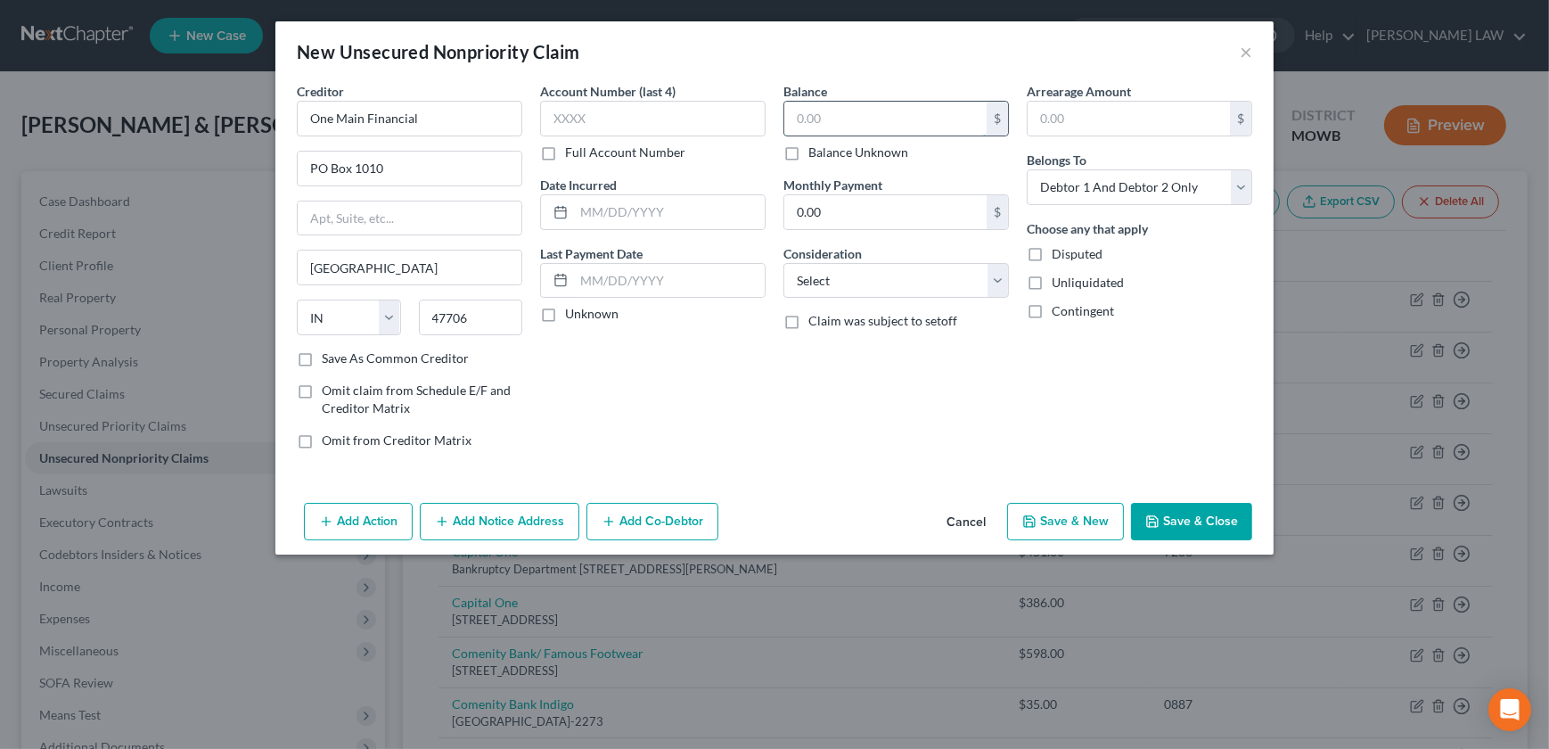
click at [829, 119] on input "text" at bounding box center [885, 119] width 202 height 34
click at [578, 225] on input "text" at bounding box center [669, 212] width 191 height 34
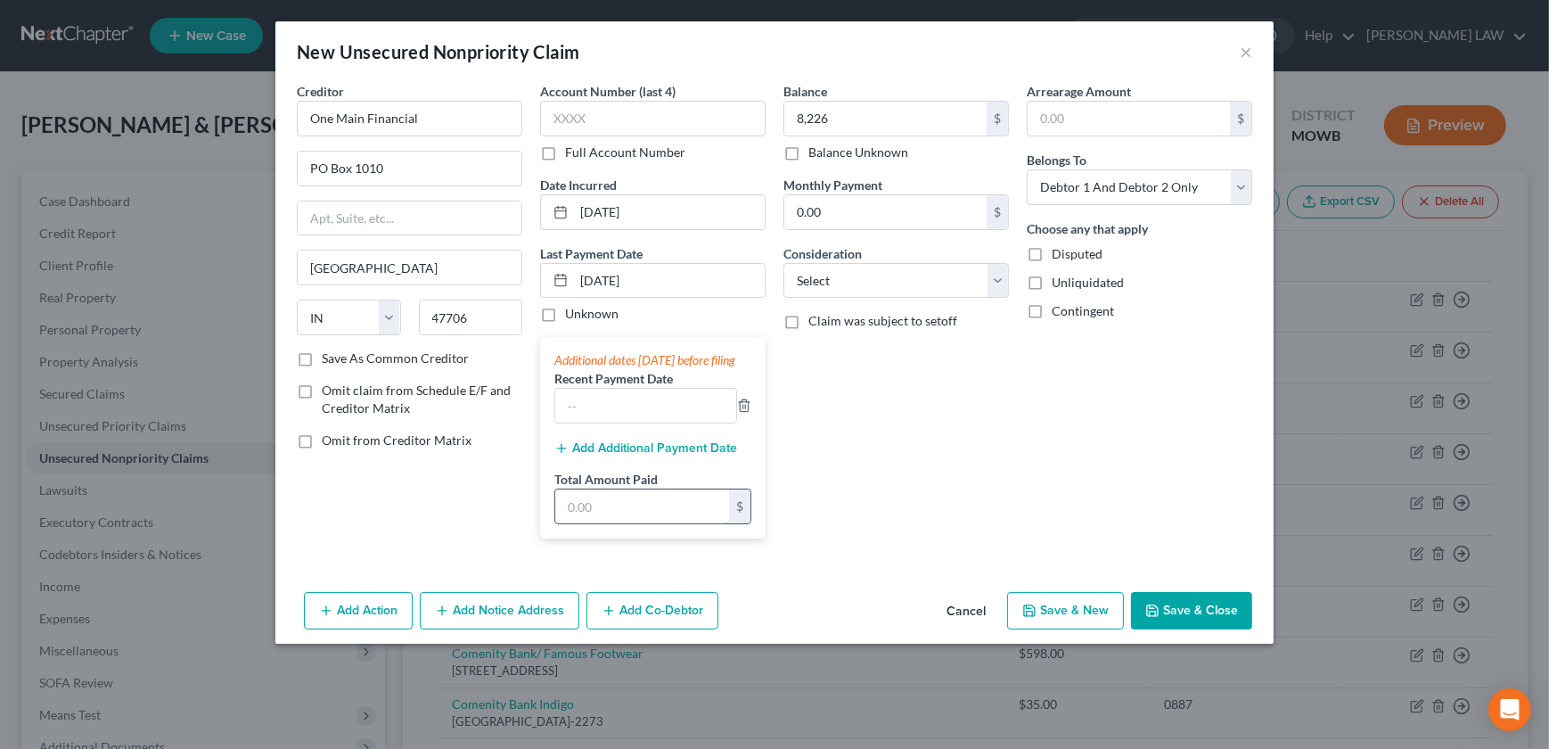
click at [610, 517] on input "text" at bounding box center [642, 506] width 174 height 34
click at [945, 499] on div "Balance 8,226.00 $ Balance Unknown Balance Undetermined 8,226 $ Balance Unknown…" at bounding box center [895, 317] width 243 height 471
drag, startPoint x: 910, startPoint y: 287, endPoint x: 902, endPoint y: 299, distance: 14.8
click at [909, 287] on select "Select Cable / Satellite Services Collection Agency Credit Card Debt Debt Couns…" at bounding box center [895, 281] width 225 height 36
click at [783, 263] on select "Select Cable / Satellite Services Collection Agency Credit Card Debt Debt Couns…" at bounding box center [895, 281] width 225 height 36
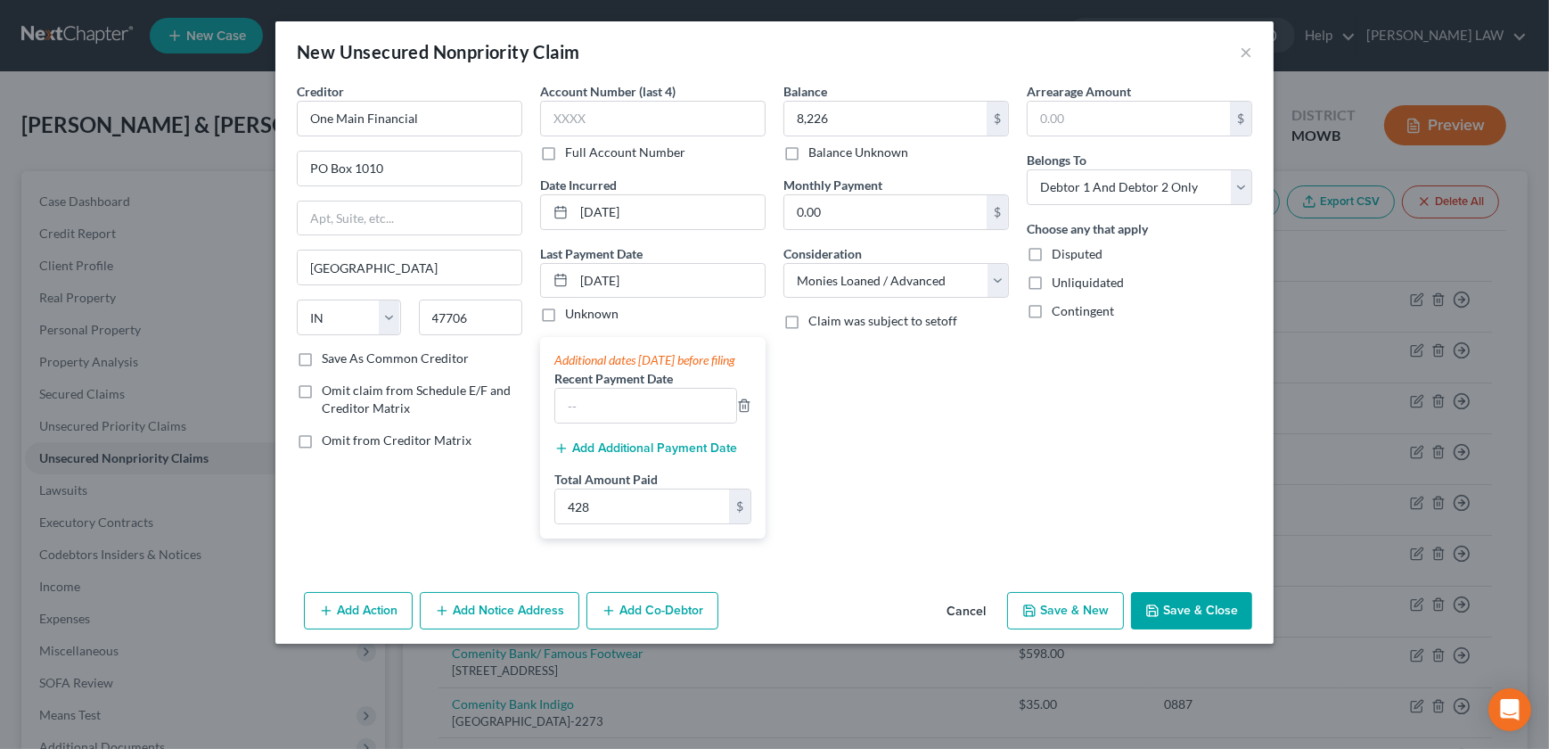
click at [1174, 627] on button "Save & Close" at bounding box center [1191, 610] width 121 height 37
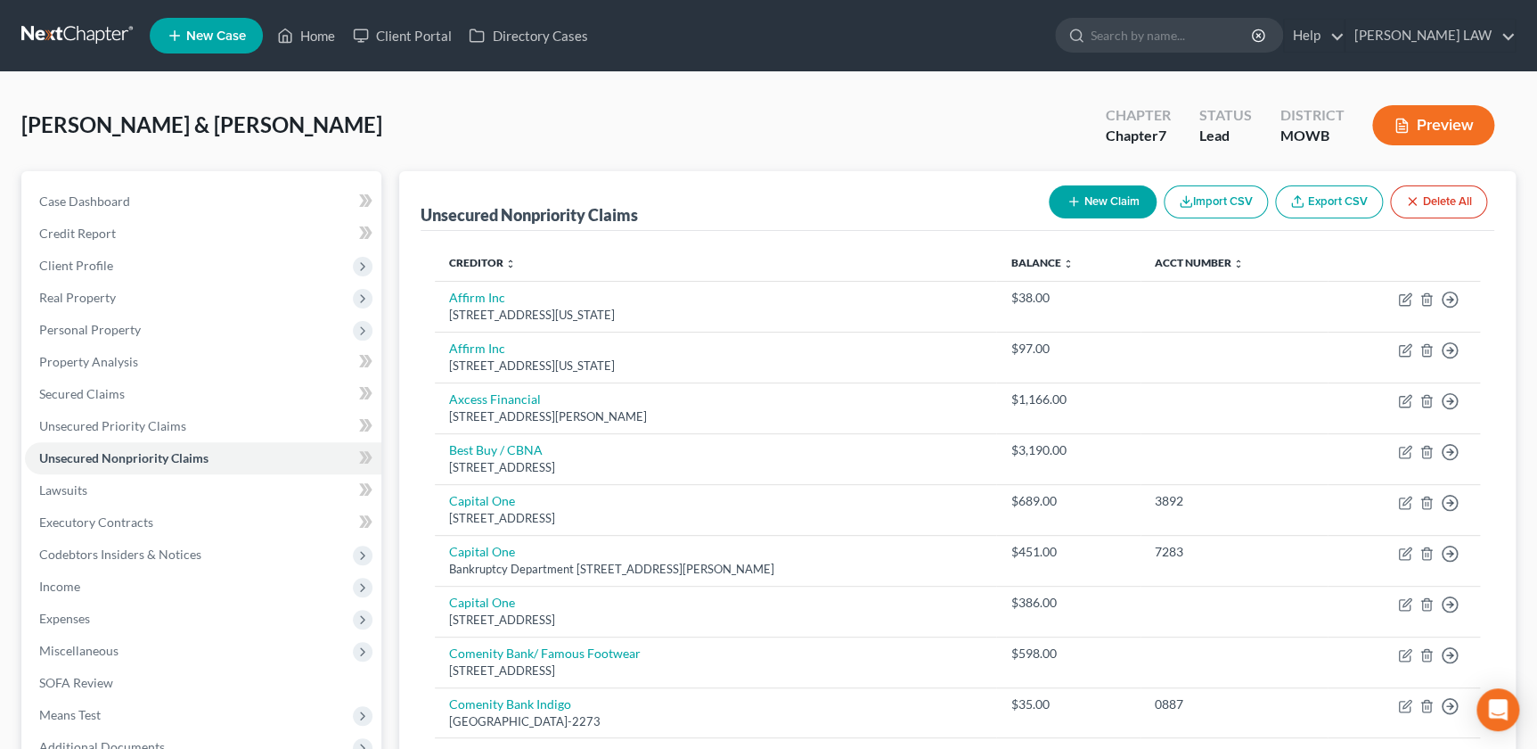
click at [1106, 211] on button "New Claim" at bounding box center [1103, 201] width 108 height 33
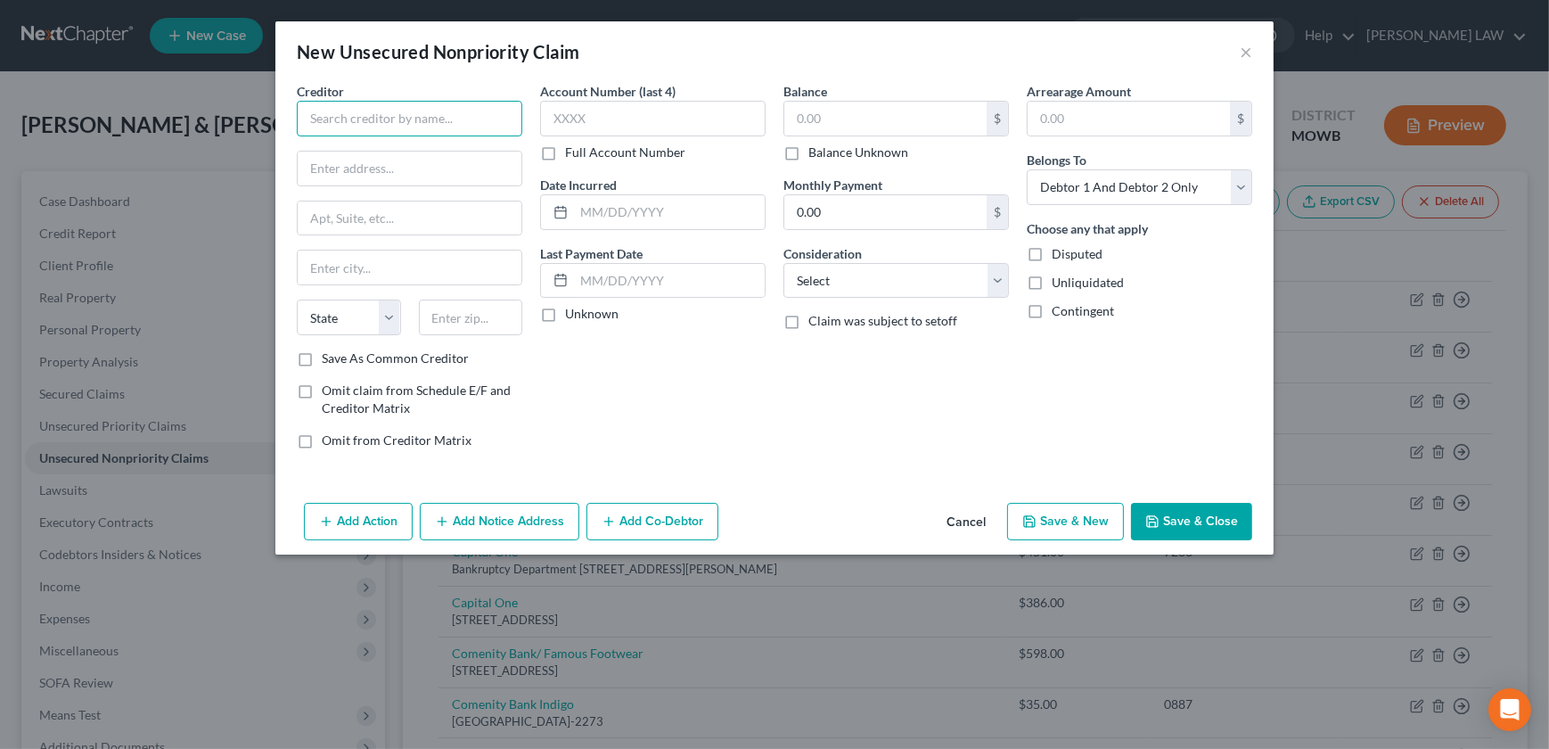
click at [365, 127] on input "text" at bounding box center [409, 119] width 225 height 36
click at [886, 113] on input "text" at bounding box center [885, 119] width 202 height 34
click at [844, 286] on select "Select Cable / Satellite Services Collection Agency Credit Card Debt Debt Couns…" at bounding box center [895, 281] width 225 height 36
click at [783, 263] on select "Select Cable / Satellite Services Collection Agency Credit Card Debt Debt Couns…" at bounding box center [895, 281] width 225 height 36
click at [629, 219] on input "text" at bounding box center [669, 212] width 191 height 34
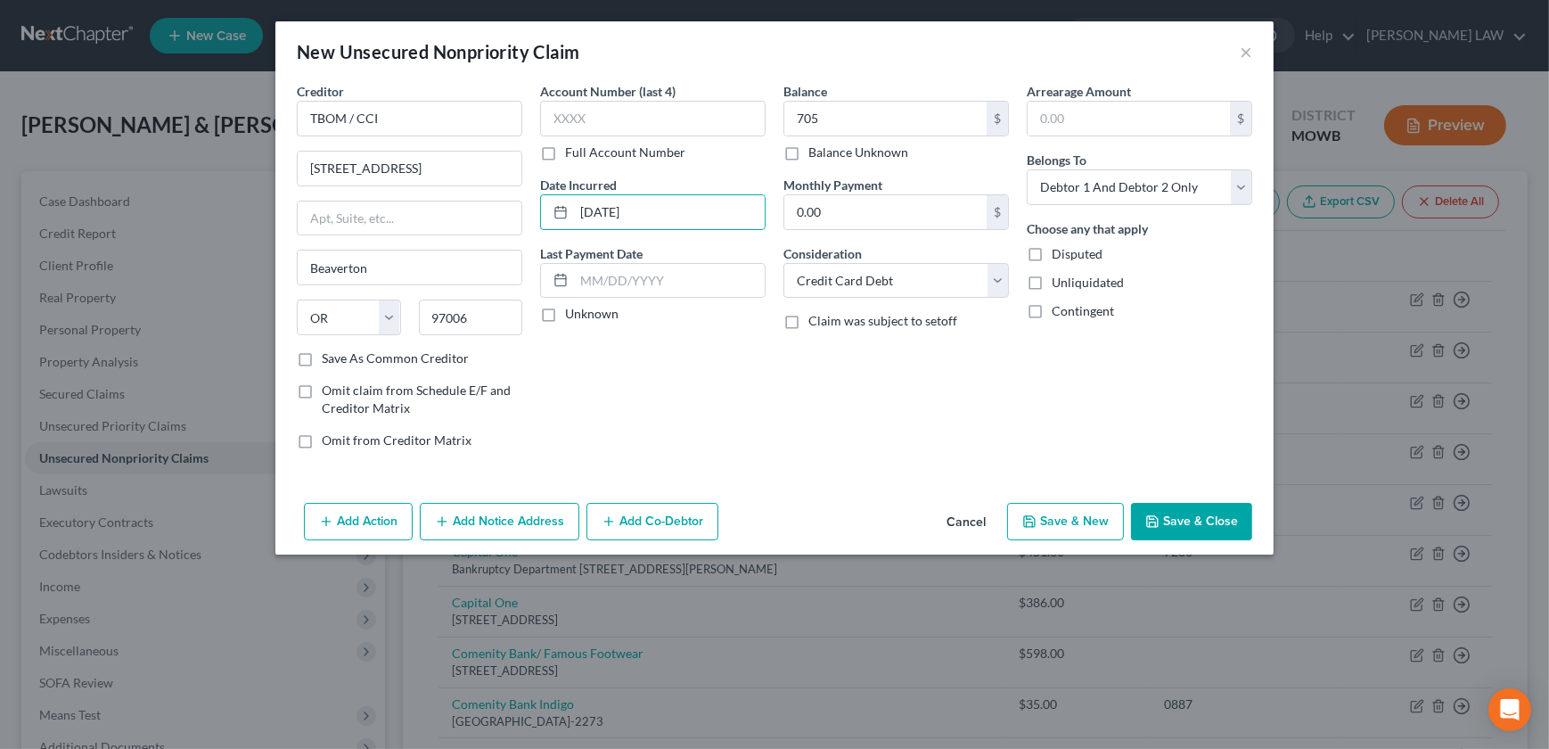
click at [1212, 521] on button "Save & Close" at bounding box center [1191, 521] width 121 height 37
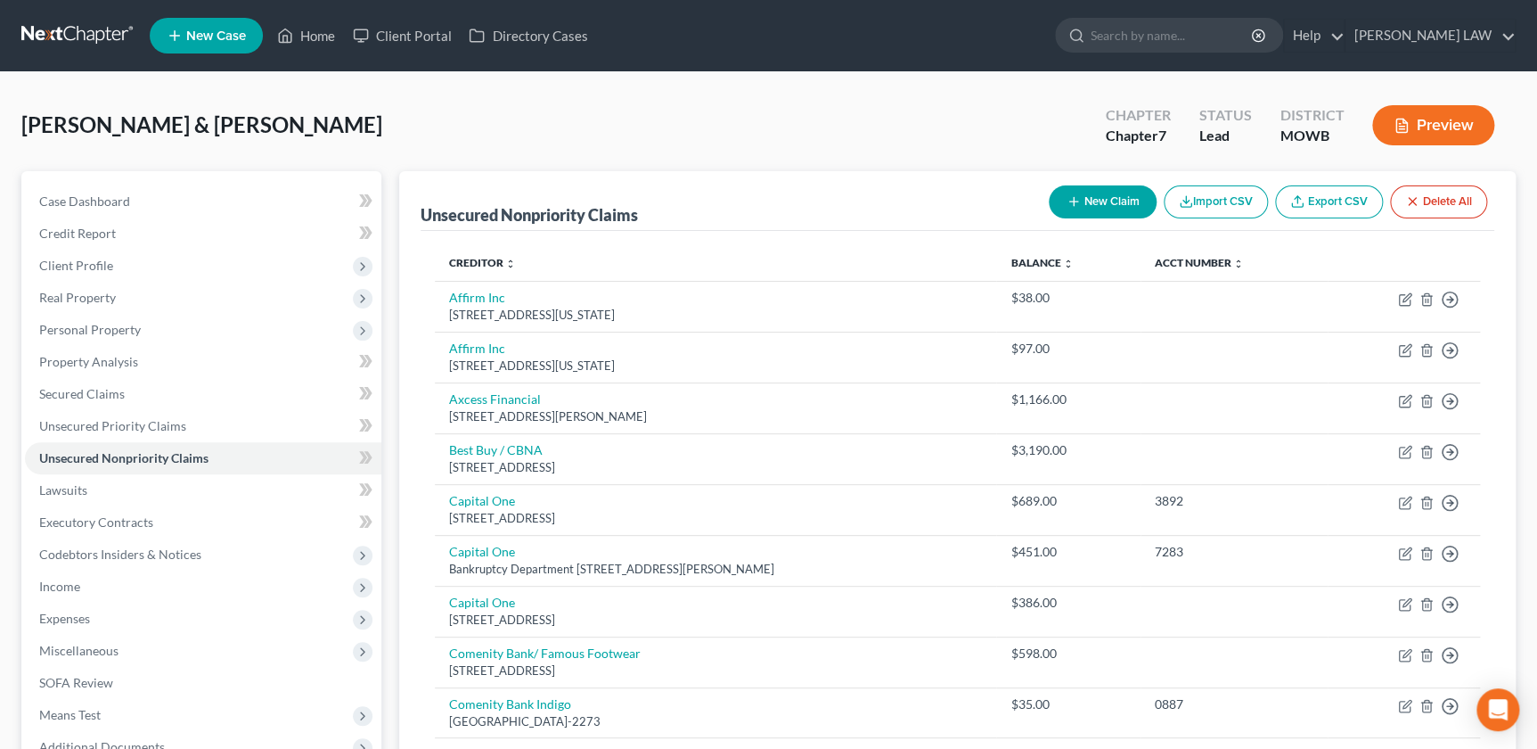
click at [1092, 192] on button "New Claim" at bounding box center [1103, 201] width 108 height 33
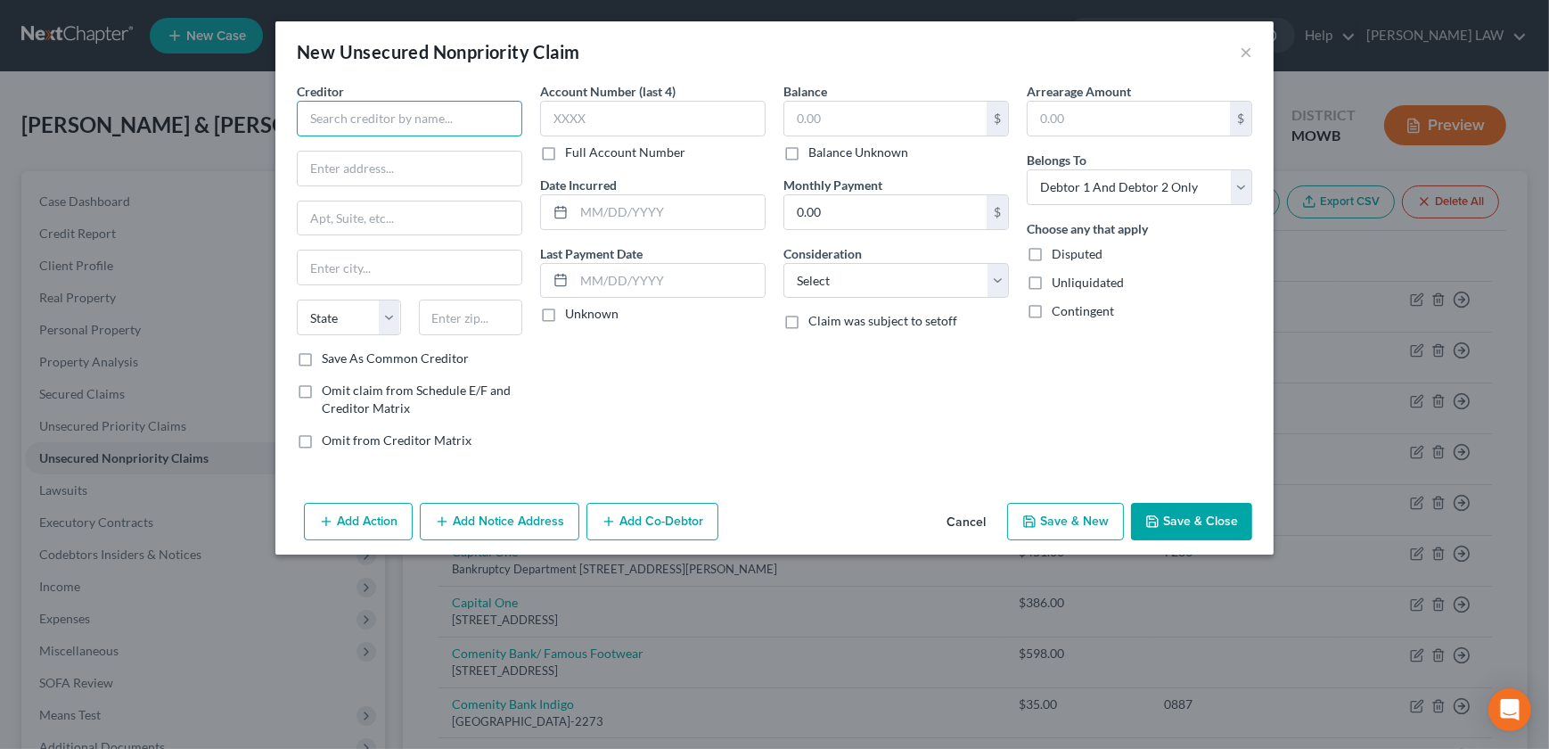
click at [356, 128] on input "text" at bounding box center [409, 119] width 225 height 36
click at [439, 294] on div "Creditor * TD Bank PO Box 1470 State [US_STATE] AK AR AZ CA CO CT DE DC [GEOGRA…" at bounding box center [409, 215] width 225 height 267
click at [460, 318] on input "text" at bounding box center [471, 317] width 104 height 36
click at [830, 97] on div "Balance $ Balance Unknown Balance Undetermined $ Balance Unknown" at bounding box center [895, 121] width 225 height 79
click at [824, 298] on div "Balance $ Balance Unknown Balance Undetermined $ Balance Unknown Monthly Paymen…" at bounding box center [895, 272] width 243 height 381
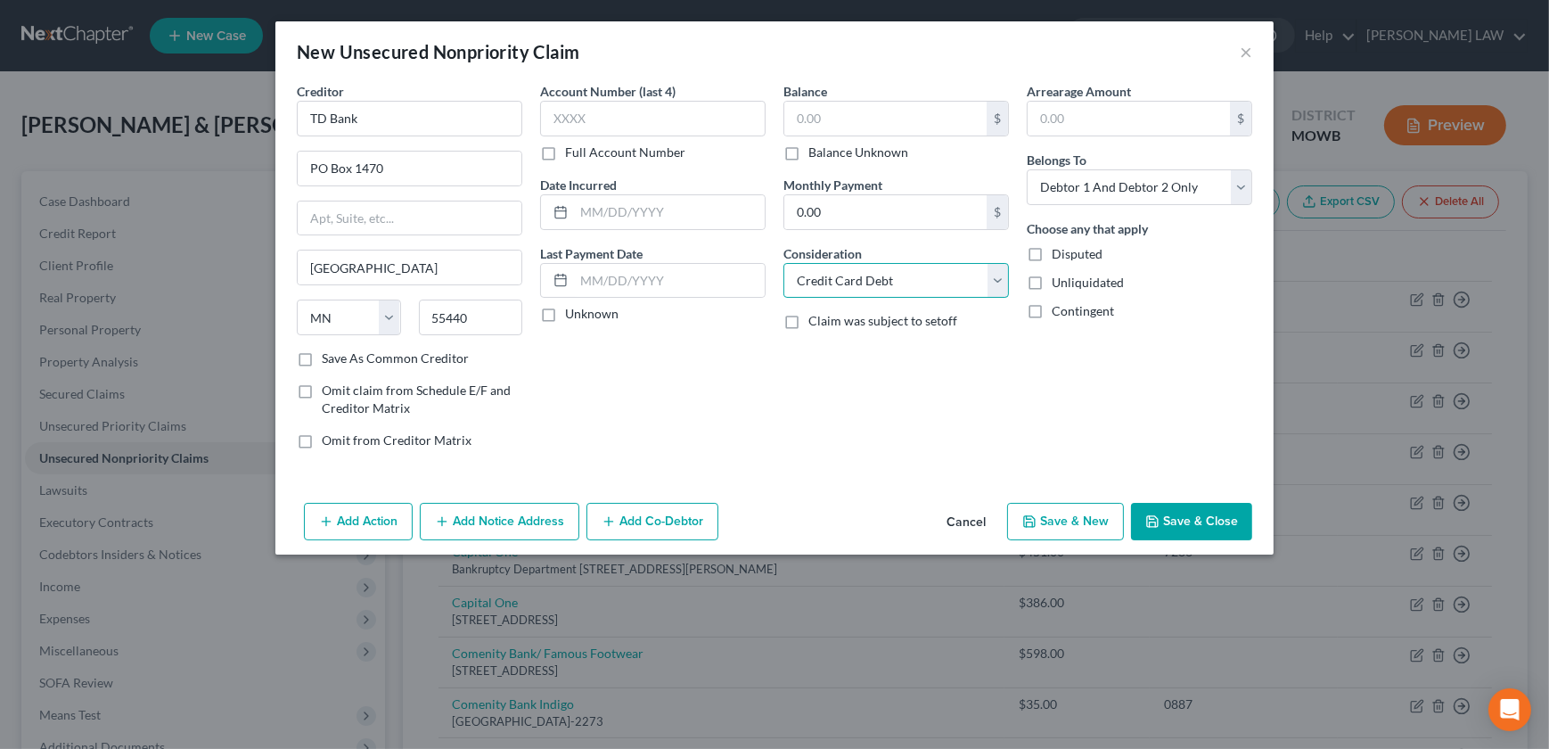
click at [783, 263] on select "Select Cable / Satellite Services Collection Agency Credit Card Debt Debt Couns…" at bounding box center [895, 281] width 225 height 36
click at [1040, 526] on button "Save & New" at bounding box center [1065, 521] width 117 height 37
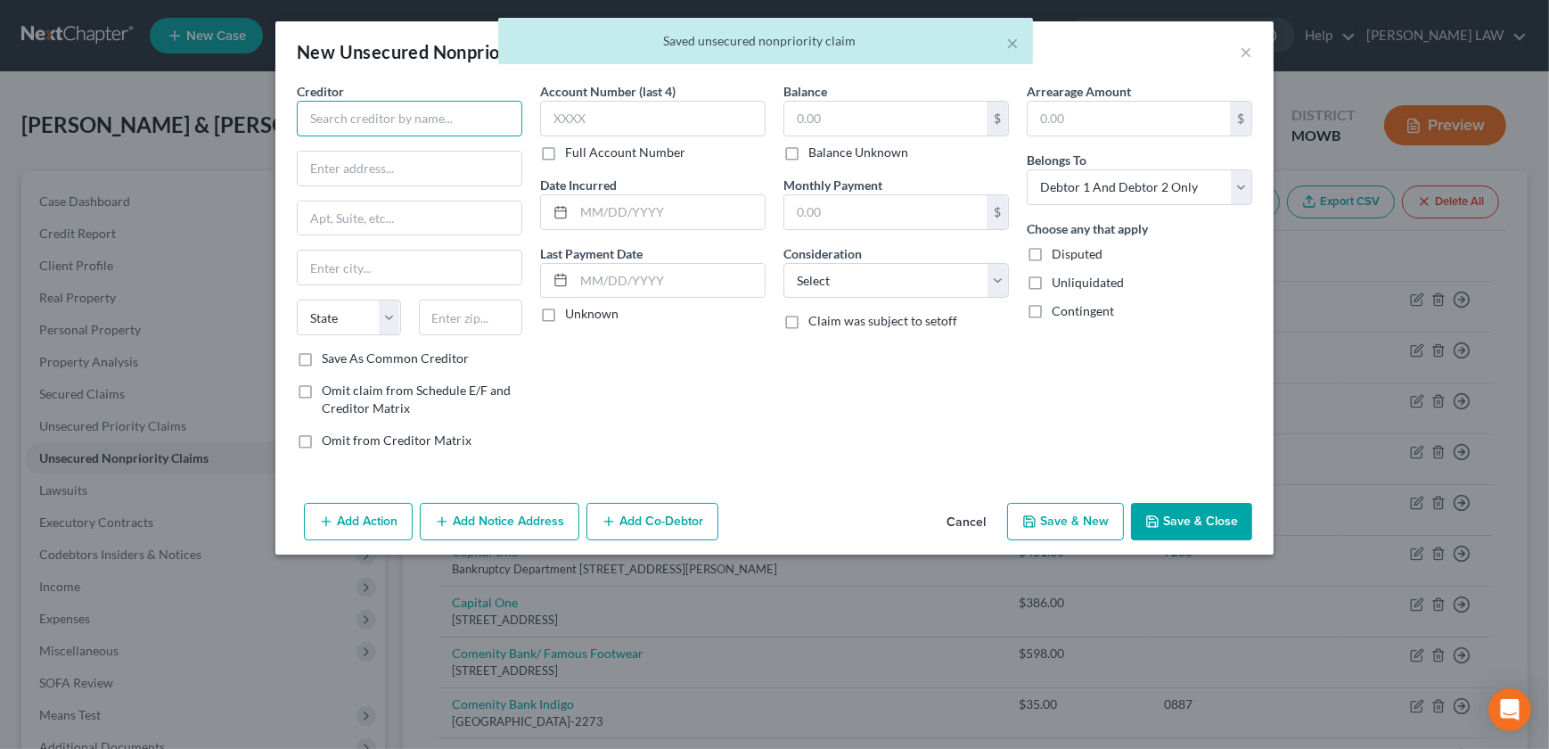
click at [342, 119] on input "text" at bounding box center [409, 119] width 225 height 36
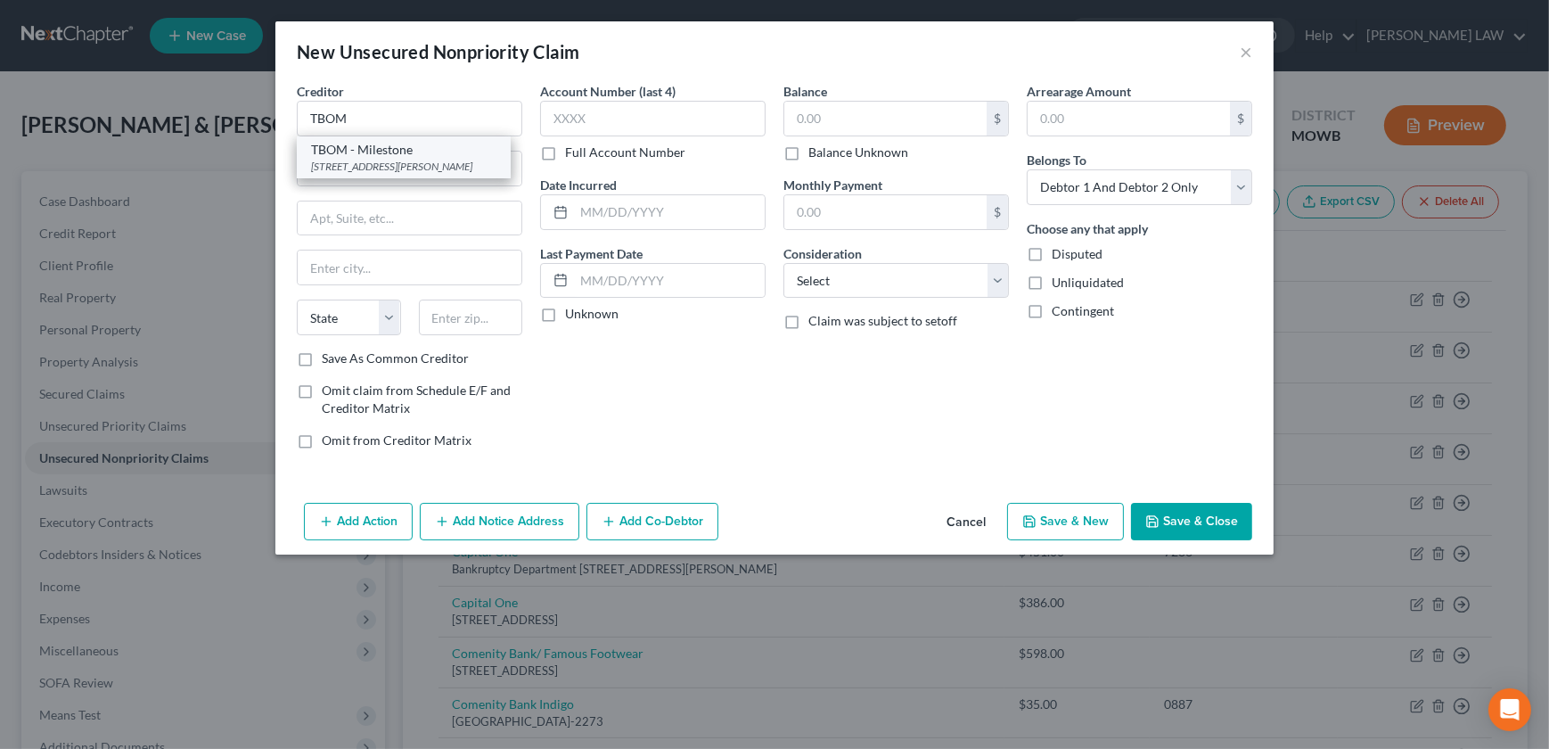
click at [407, 165] on div "[STREET_ADDRESS][PERSON_NAME]" at bounding box center [403, 166] width 185 height 15
click at [391, 186] on div "Creditor * TBOM - Milestone 216 W 2nds [GEOGRAPHIC_DATA][PERSON_NAME] [US_STATE…" at bounding box center [409, 215] width 225 height 267
drag, startPoint x: 409, startPoint y: 173, endPoint x: 111, endPoint y: 160, distance: 297.9
click at [110, 162] on div "New Unsecured Nonpriority Claim × Creditor * TBOM - Milestone 216 W 2nds [GEOGR…" at bounding box center [774, 374] width 1549 height 749
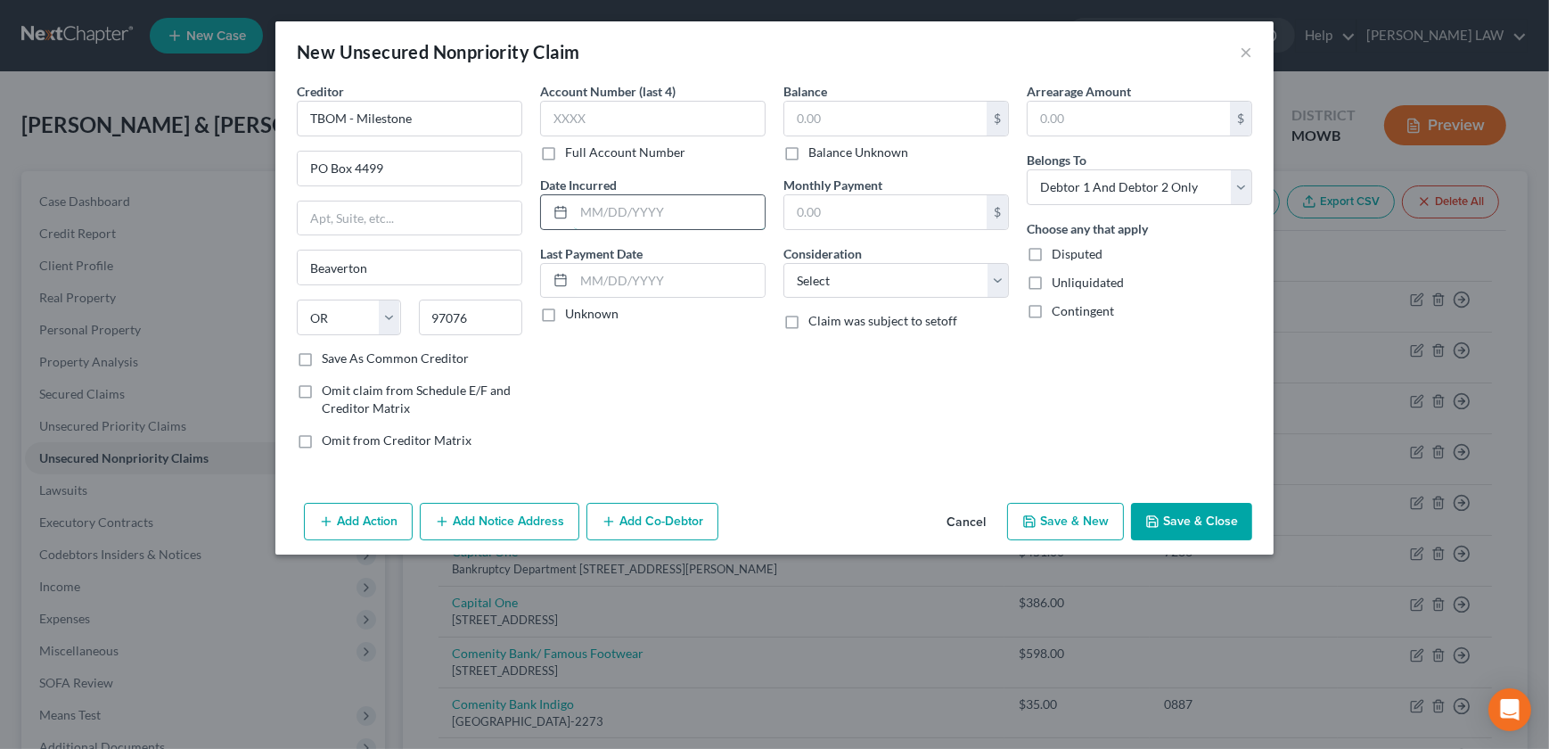
drag, startPoint x: 651, startPoint y: 223, endPoint x: 643, endPoint y: 212, distance: 12.9
click at [651, 222] on input "text" at bounding box center [669, 212] width 191 height 34
click at [840, 125] on input "text" at bounding box center [885, 119] width 202 height 34
drag, startPoint x: 874, startPoint y: 288, endPoint x: 877, endPoint y: 299, distance: 11.0
click at [873, 289] on select "Select Cable / Satellite Services Collection Agency Credit Card Debt Debt Couns…" at bounding box center [895, 281] width 225 height 36
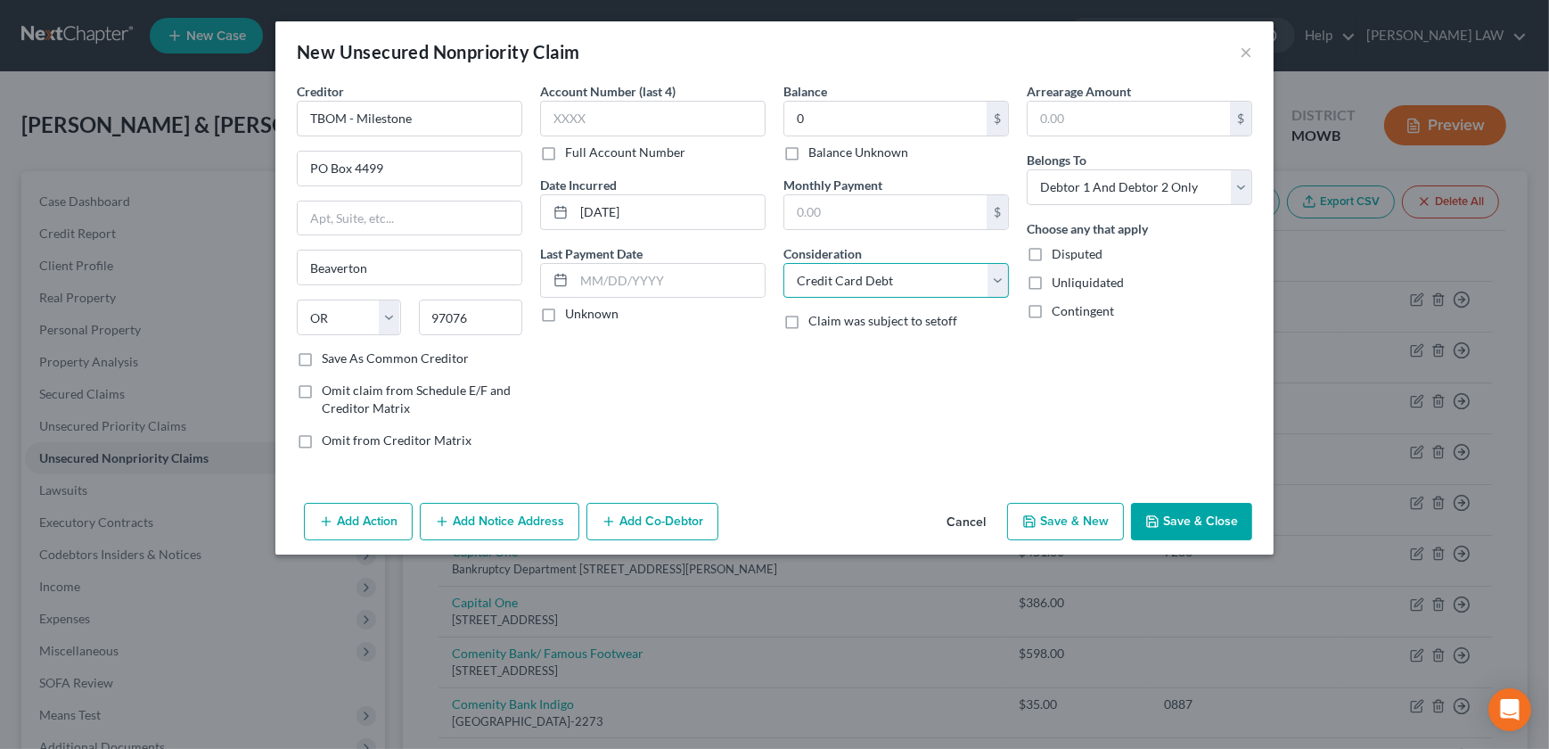
click at [783, 263] on select "Select Cable / Satellite Services Collection Agency Credit Card Debt Debt Couns…" at bounding box center [895, 281] width 225 height 36
click at [1053, 514] on button "Save & New" at bounding box center [1065, 521] width 117 height 37
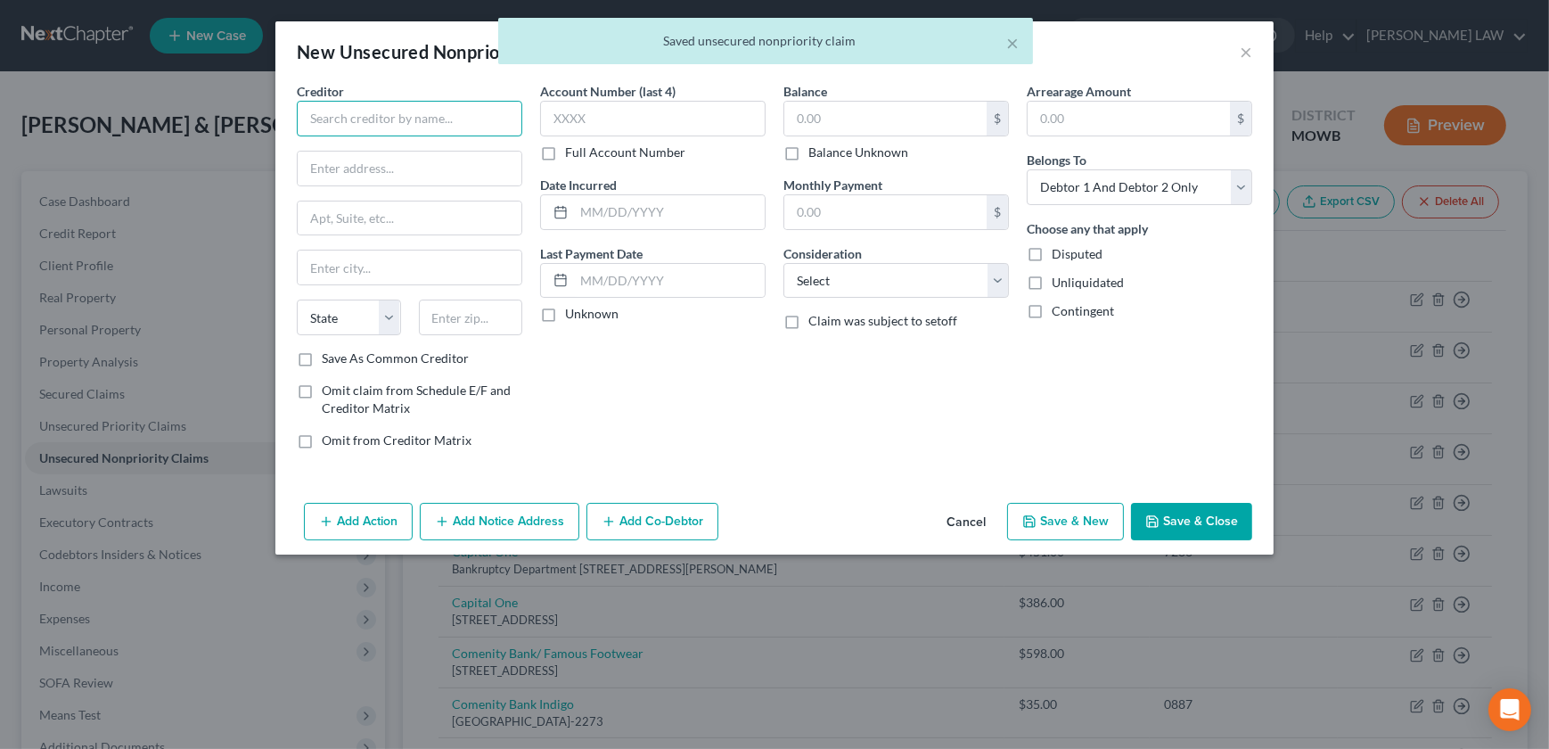
click at [391, 120] on input "text" at bounding box center [409, 119] width 225 height 36
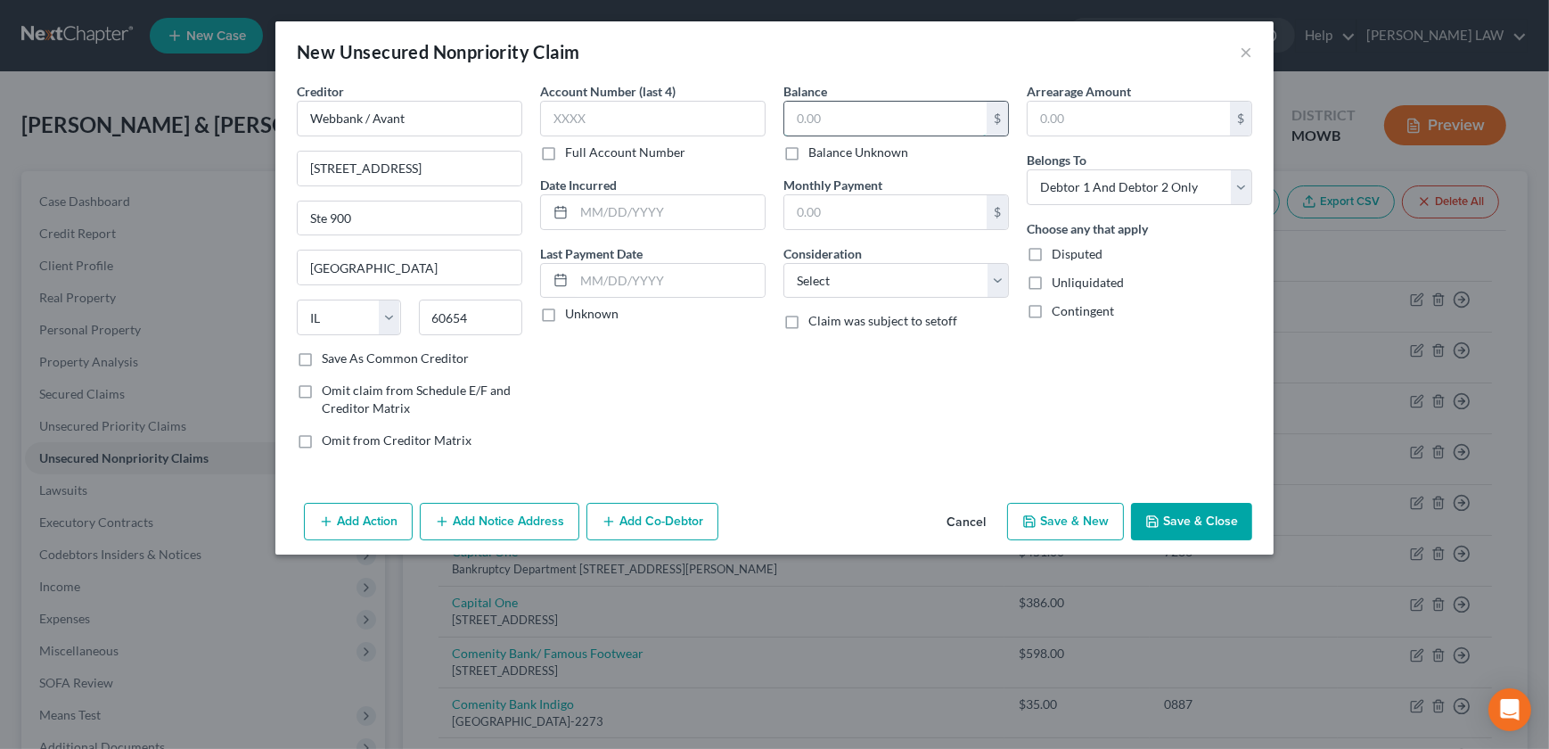
click at [838, 122] on input "text" at bounding box center [885, 119] width 202 height 34
click at [600, 217] on input "text" at bounding box center [669, 212] width 191 height 34
drag, startPoint x: 792, startPoint y: 277, endPoint x: 805, endPoint y: 294, distance: 21.0
click at [792, 277] on select "Select Cable / Satellite Services Collection Agency Credit Card Debt Debt Couns…" at bounding box center [895, 281] width 225 height 36
click at [783, 263] on select "Select Cable / Satellite Services Collection Agency Credit Card Debt Debt Couns…" at bounding box center [895, 281] width 225 height 36
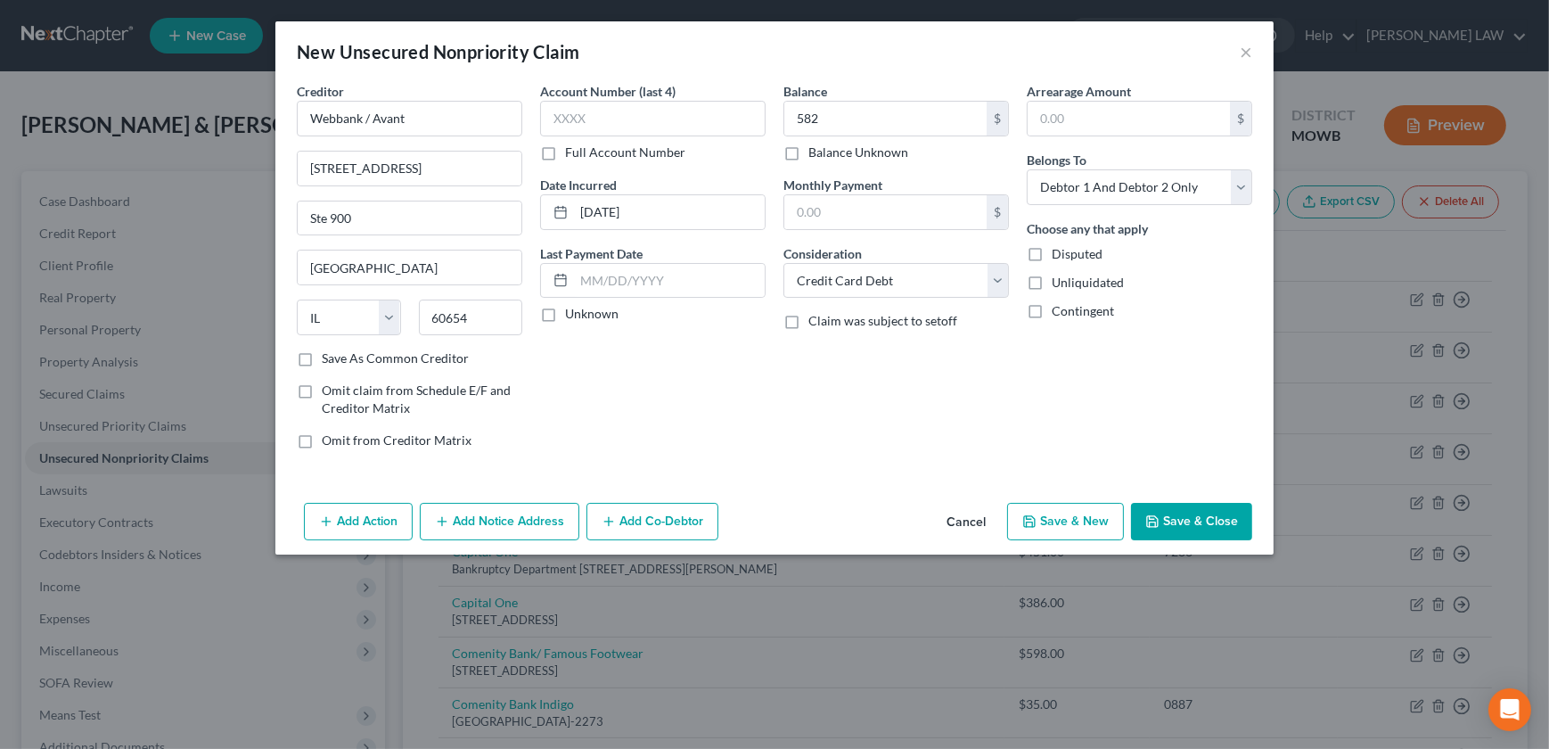
click at [1187, 530] on button "Save & Close" at bounding box center [1191, 521] width 121 height 37
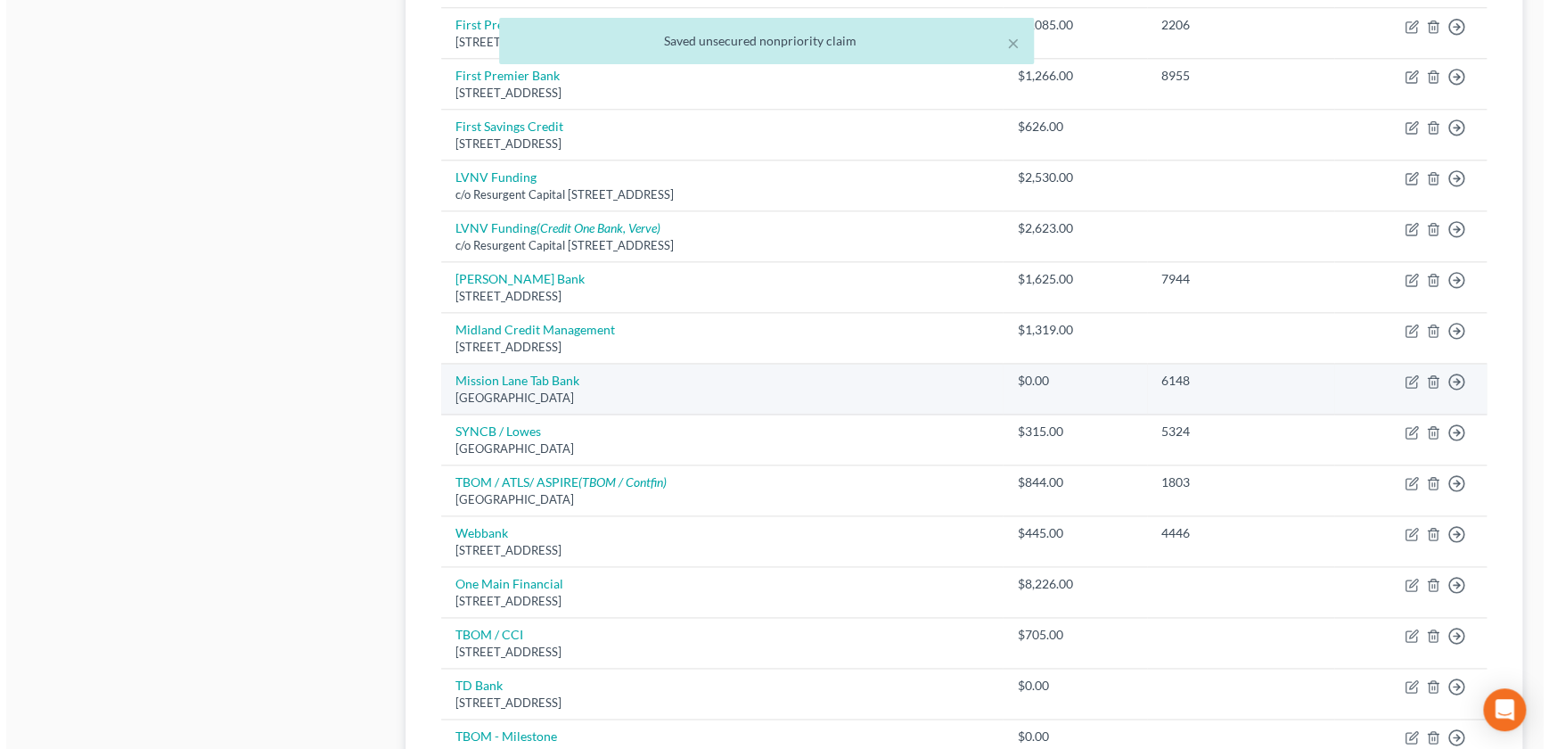
scroll to position [1012, 0]
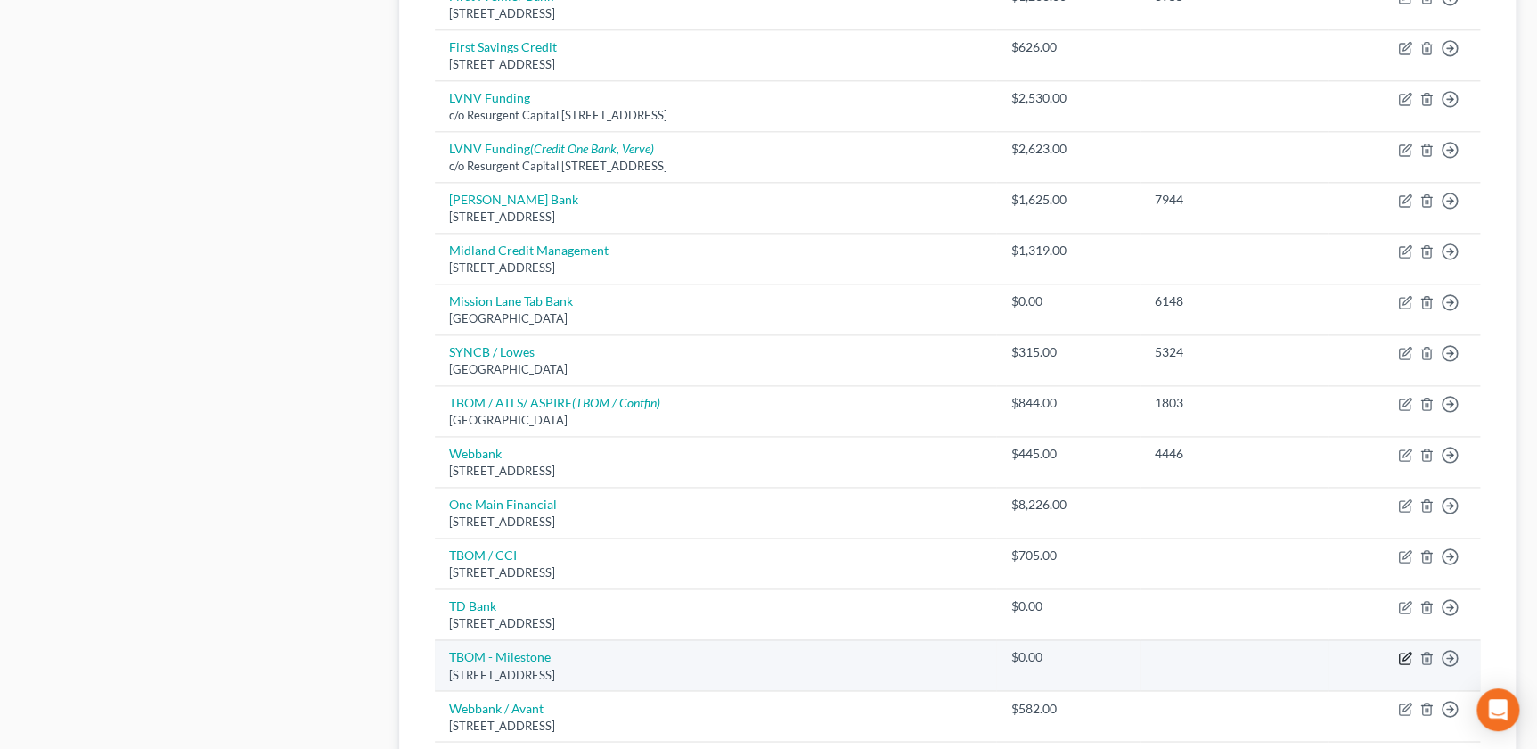
click at [1400, 654] on icon "button" at bounding box center [1405, 658] width 14 height 14
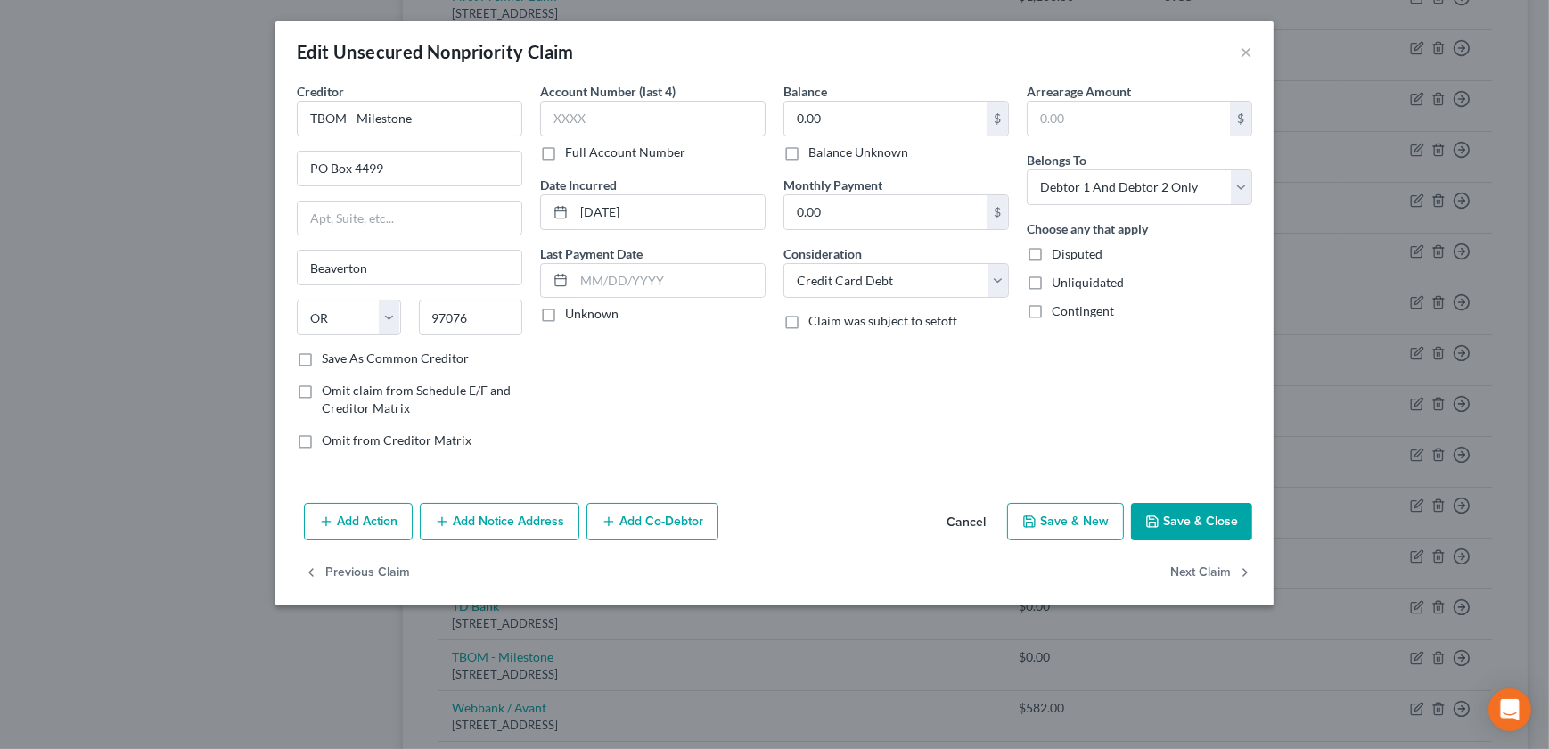
click at [528, 523] on button "Add Notice Address" at bounding box center [500, 521] width 160 height 37
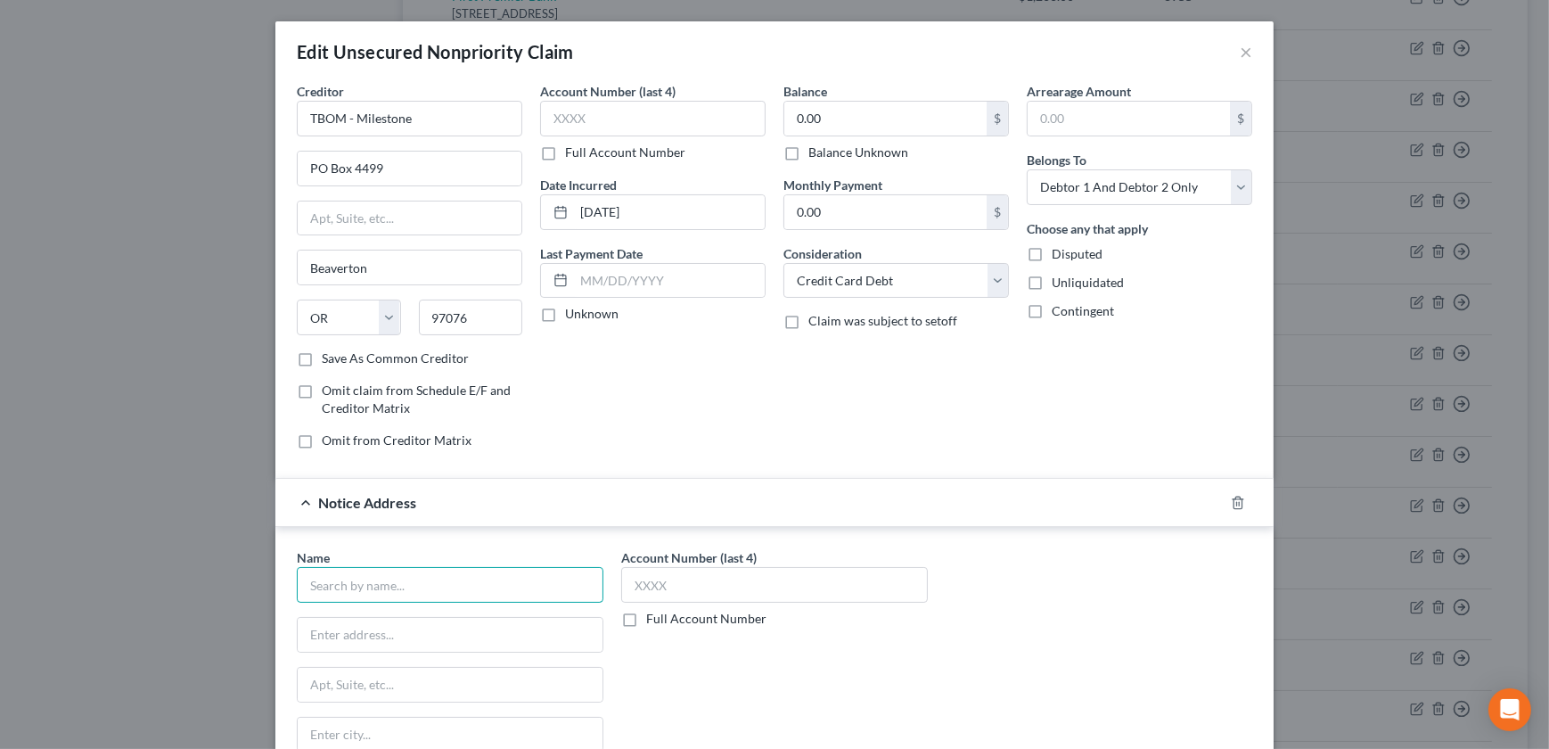
click at [362, 577] on input "text" at bounding box center [450, 585] width 307 height 36
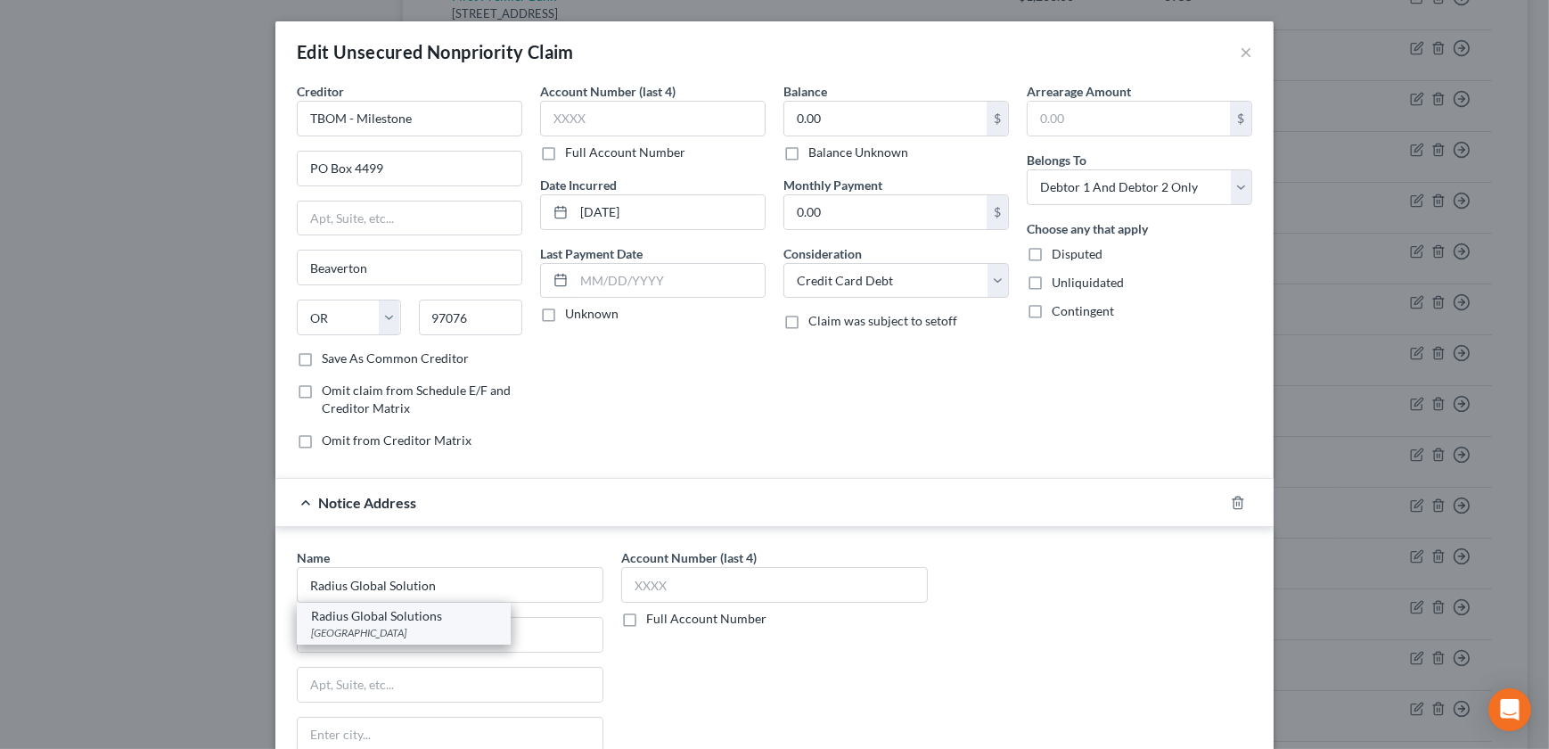
click at [417, 633] on div "[GEOGRAPHIC_DATA]" at bounding box center [403, 632] width 185 height 15
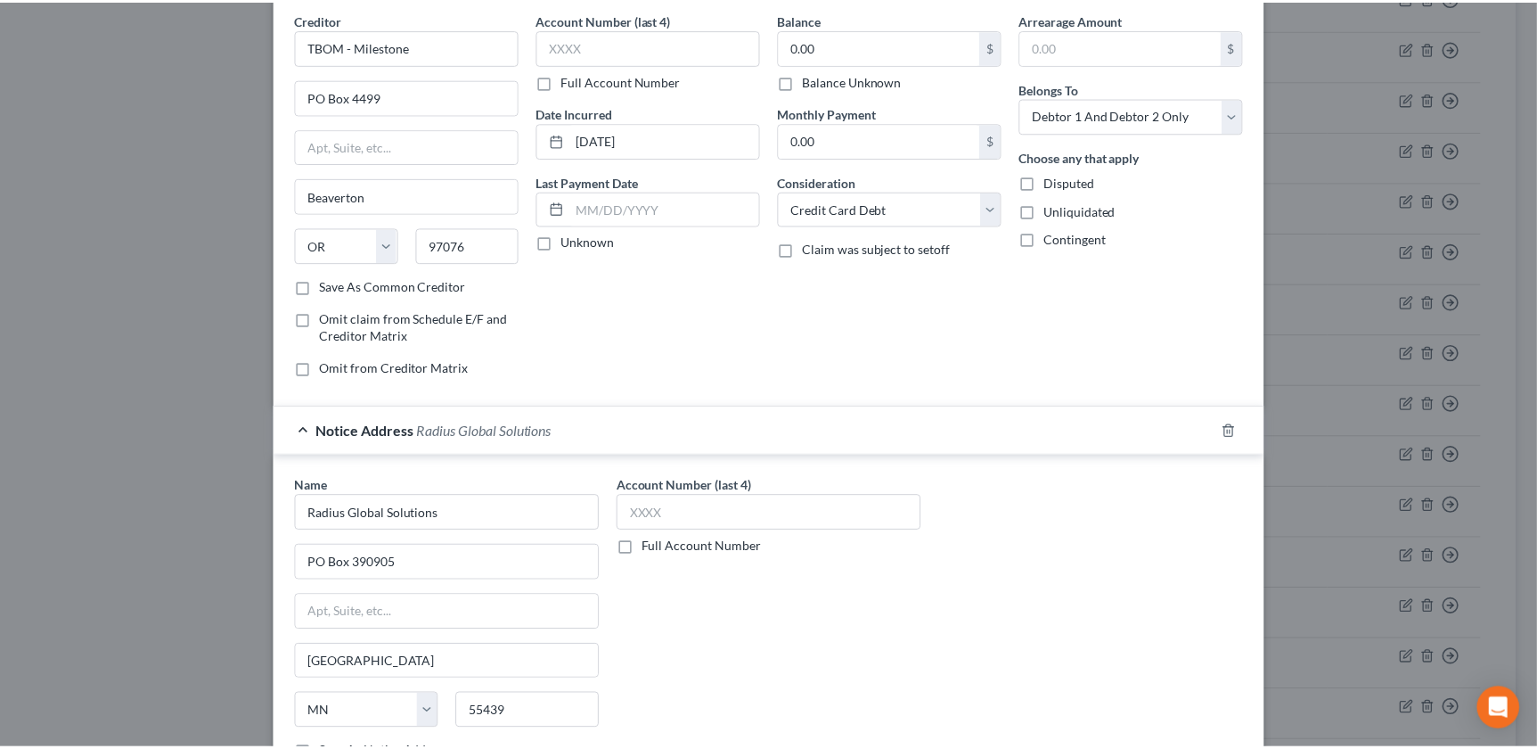
scroll to position [259, 0]
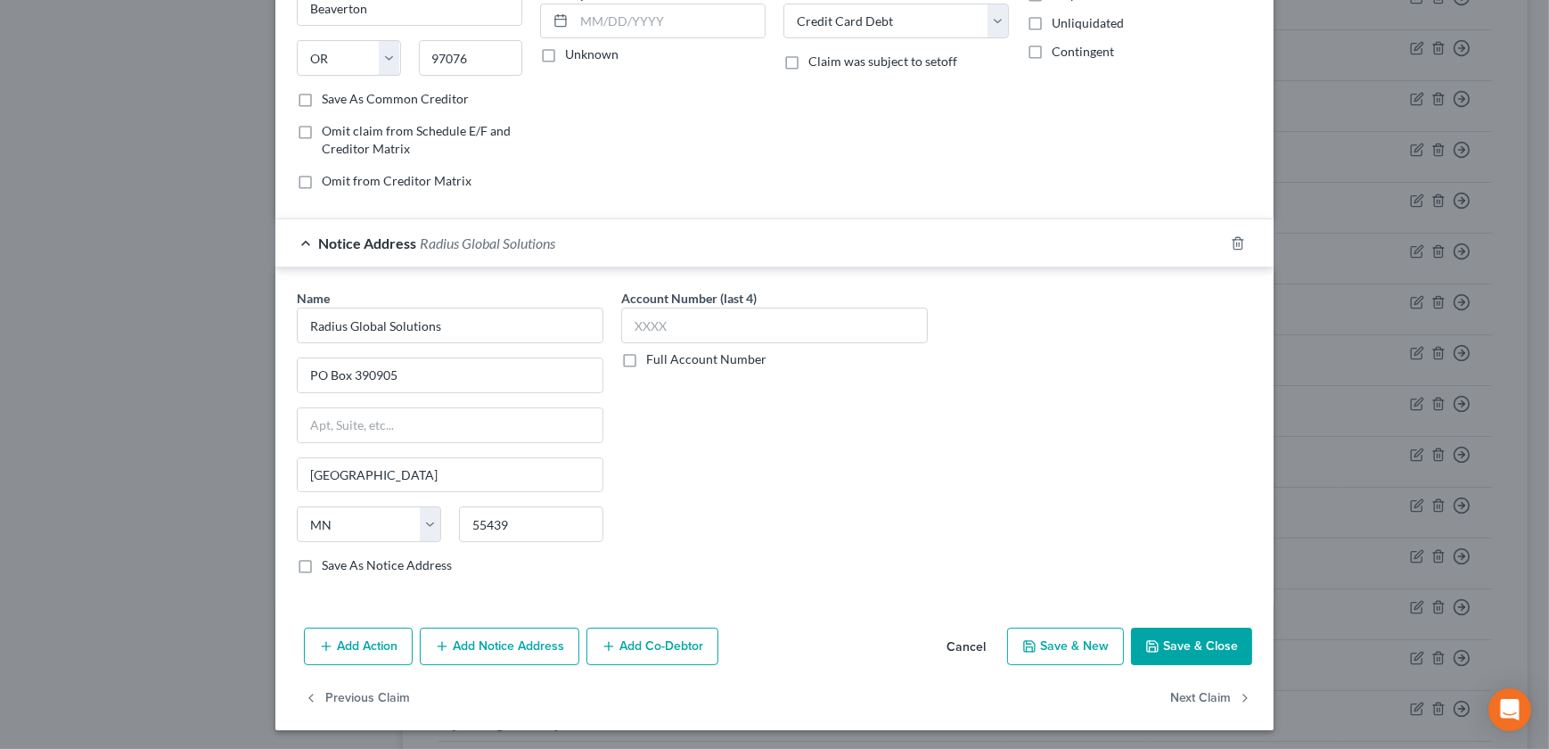
click at [1168, 640] on button "Save & Close" at bounding box center [1191, 645] width 121 height 37
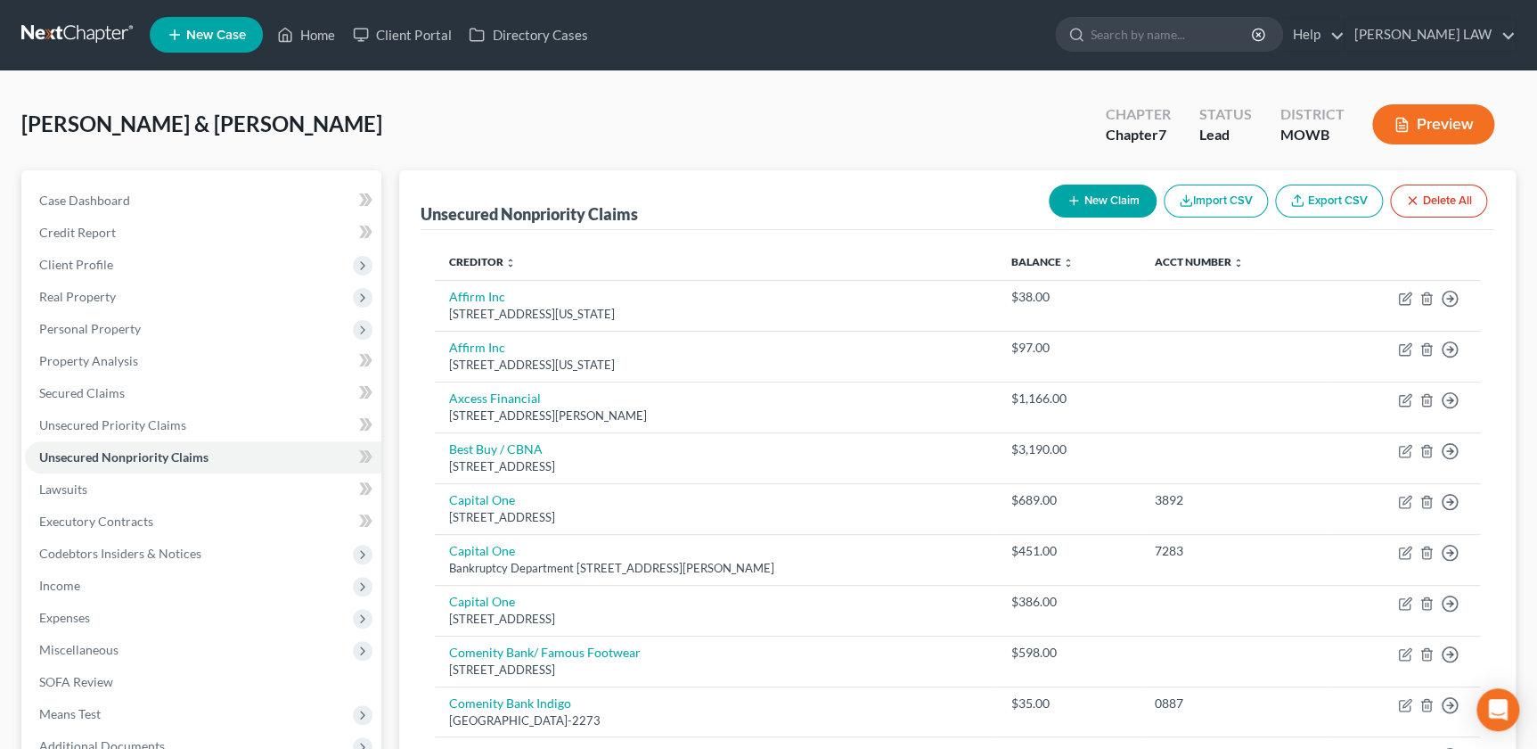
scroll to position [0, 0]
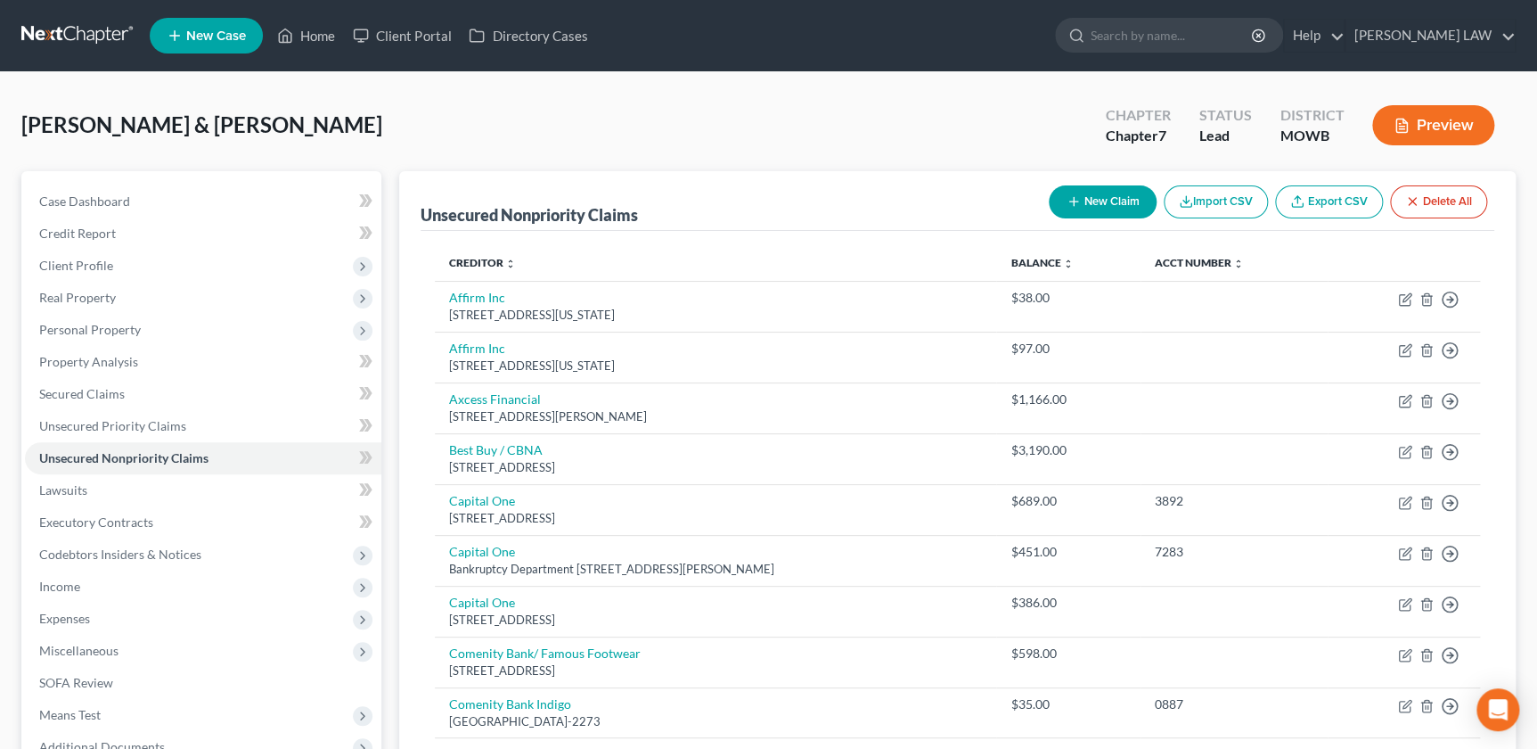
click at [1084, 204] on button "New Claim" at bounding box center [1103, 201] width 108 height 33
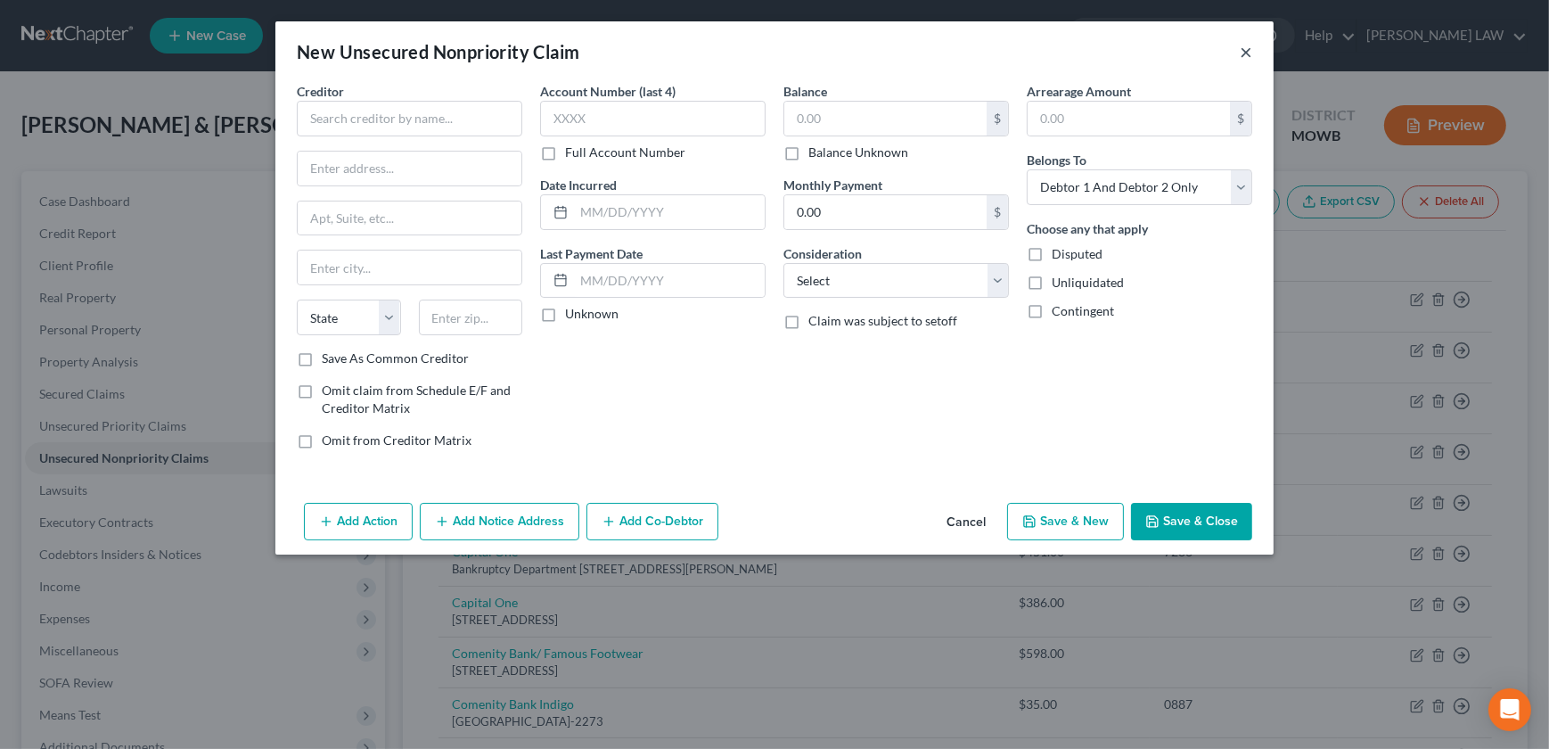
click at [1244, 52] on button "×" at bounding box center [1246, 51] width 12 height 21
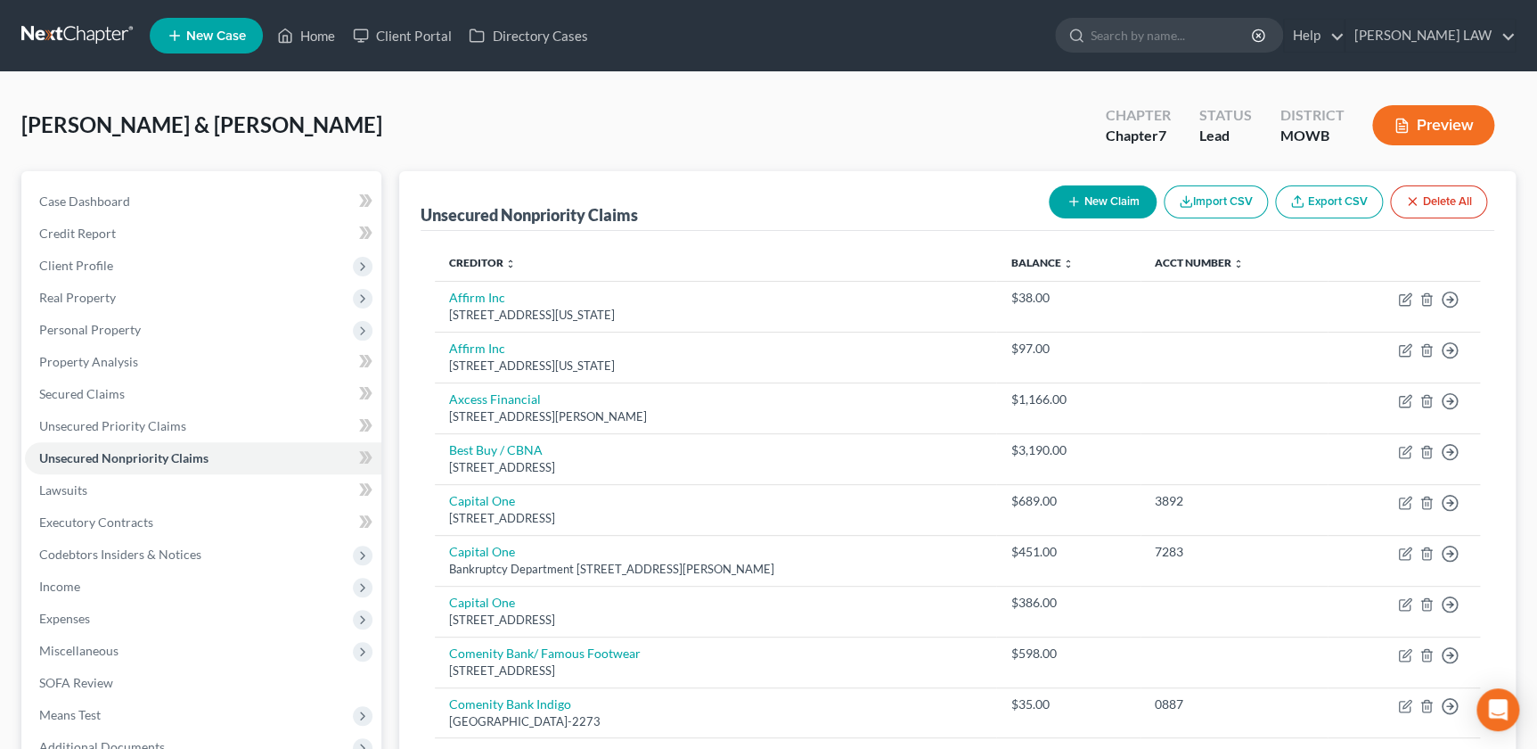
click at [1057, 196] on button "New Claim" at bounding box center [1103, 201] width 108 height 33
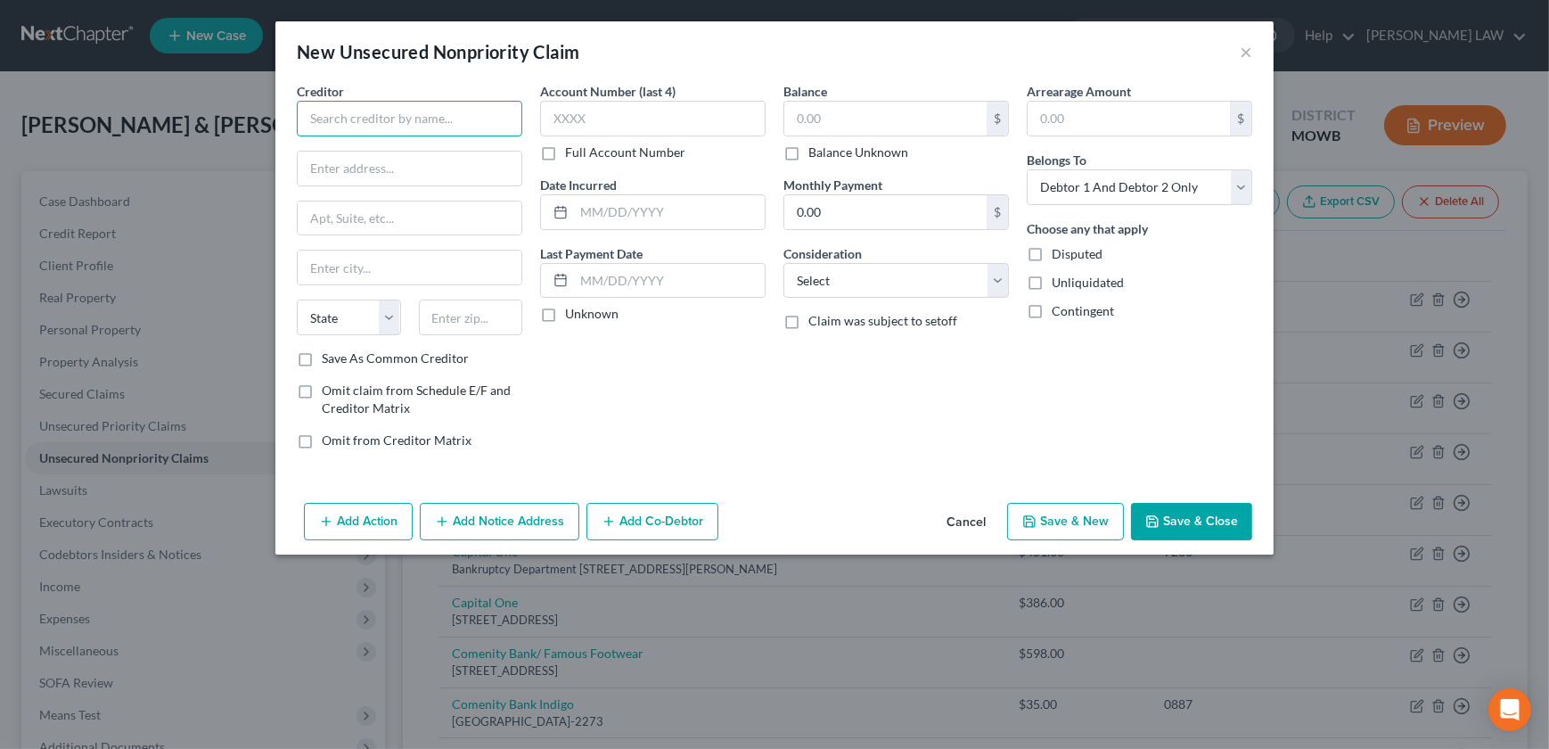
click at [427, 126] on input "text" at bounding box center [409, 119] width 225 height 36
click at [390, 121] on input "Axcess" at bounding box center [409, 119] width 225 height 36
click at [387, 118] on input "Axcess" at bounding box center [409, 119] width 225 height 36
click at [645, 220] on input "text" at bounding box center [669, 212] width 191 height 34
click at [877, 118] on input "text" at bounding box center [885, 119] width 202 height 34
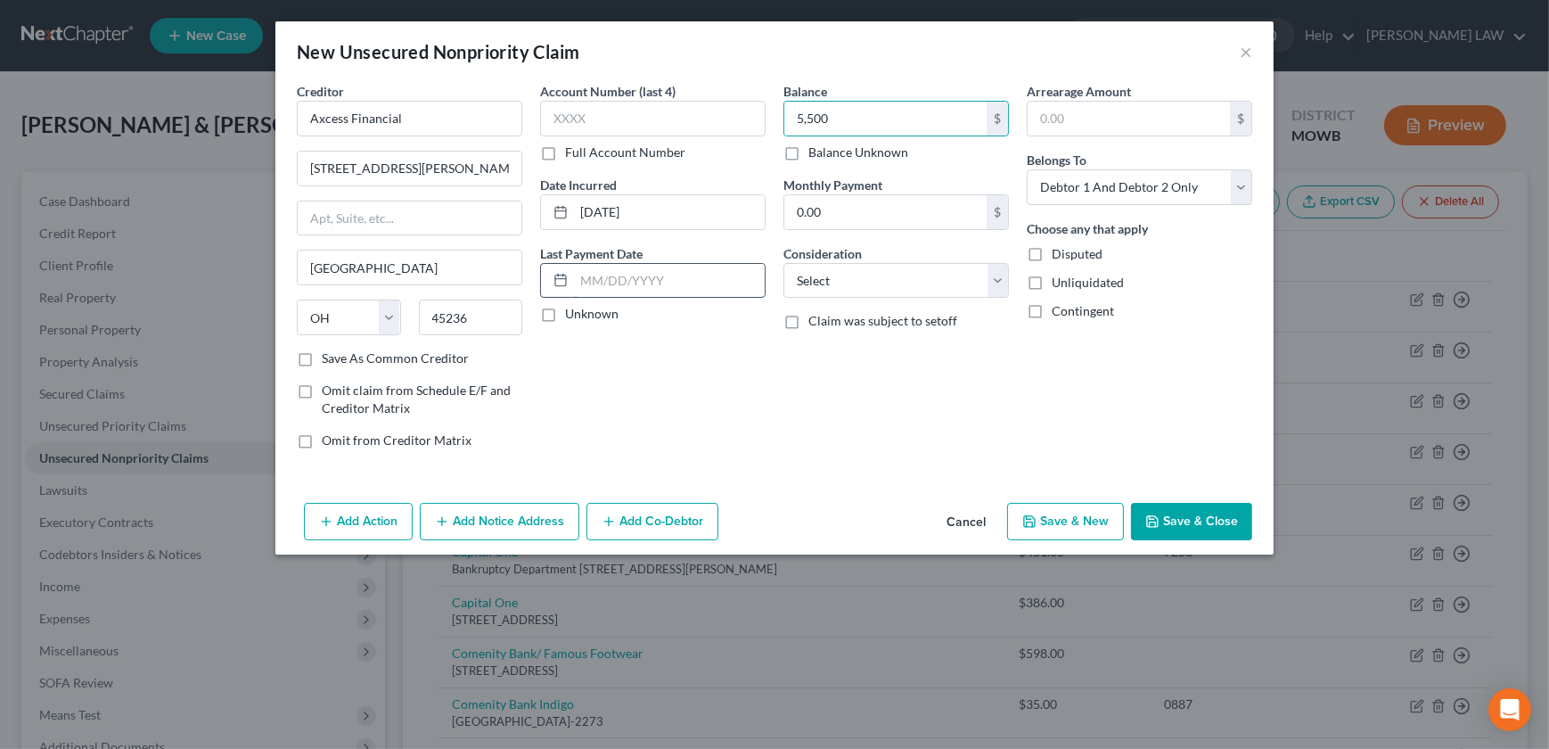
click at [687, 292] on input "text" at bounding box center [669, 281] width 191 height 34
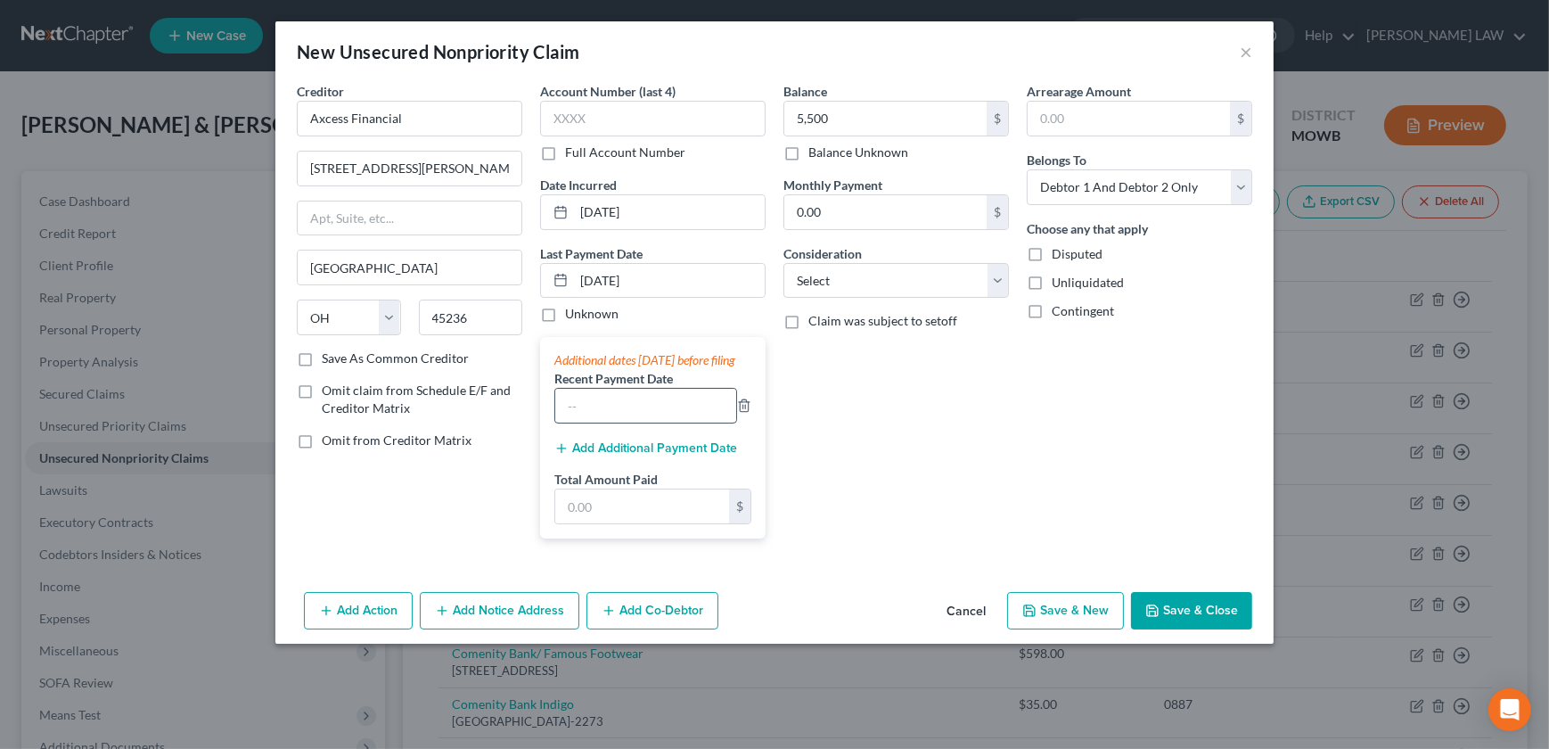
click at [638, 422] on input "text" at bounding box center [645, 406] width 181 height 34
click at [648, 523] on input "text" at bounding box center [642, 506] width 174 height 34
click at [635, 422] on input "1660" at bounding box center [645, 406] width 181 height 34
click at [868, 472] on div "Balance 5,500.00 $ Balance Unknown Balance Undetermined 5,500 $ Balance Unknown…" at bounding box center [895, 317] width 243 height 471
click at [862, 282] on select "Select Cable / Satellite Services Collection Agency Credit Card Debt Debt Couns…" at bounding box center [895, 281] width 225 height 36
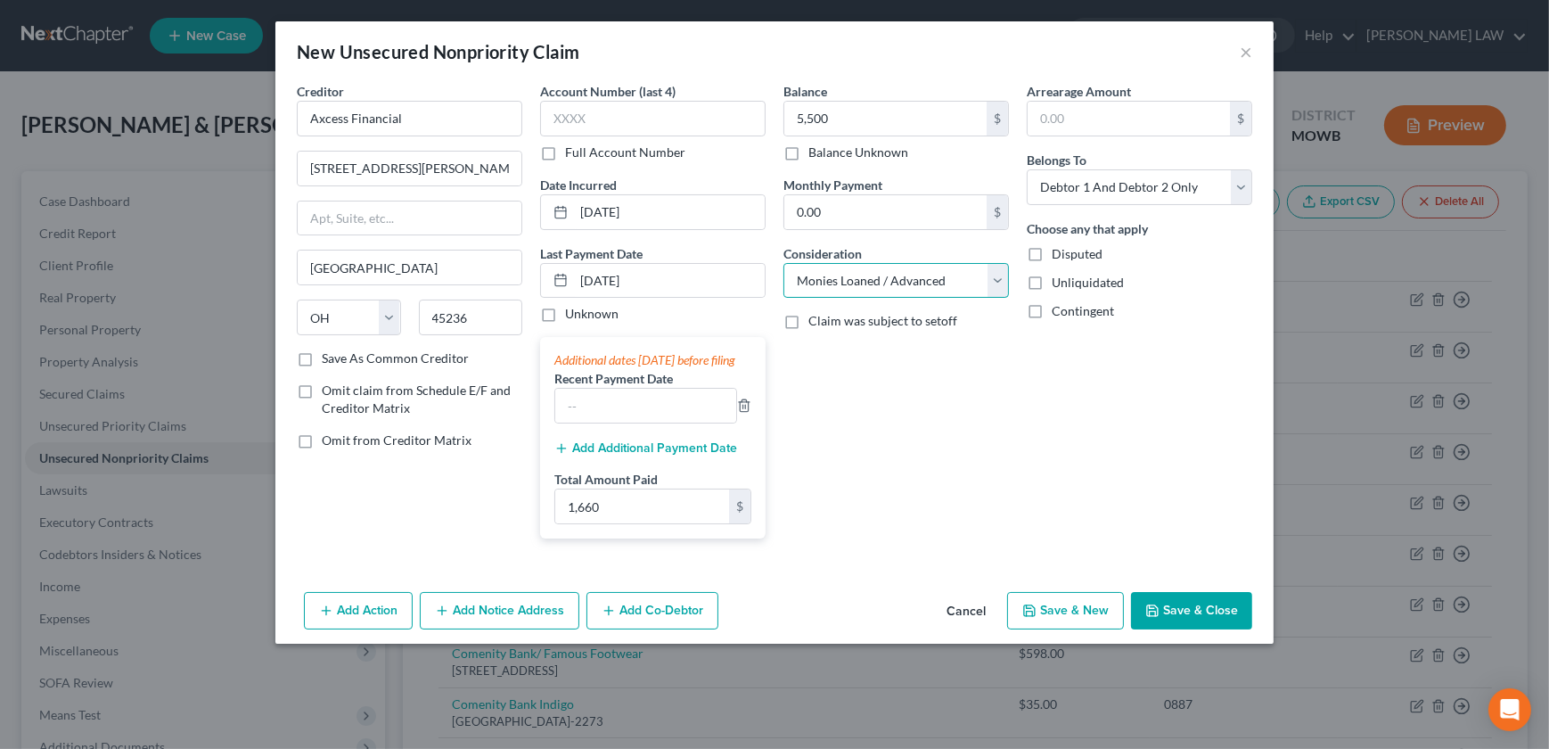
click at [783, 263] on select "Select Cable / Satellite Services Collection Agency Credit Card Debt Debt Couns…" at bounding box center [895, 281] width 225 height 36
click at [1162, 627] on button "Save & Close" at bounding box center [1191, 610] width 121 height 37
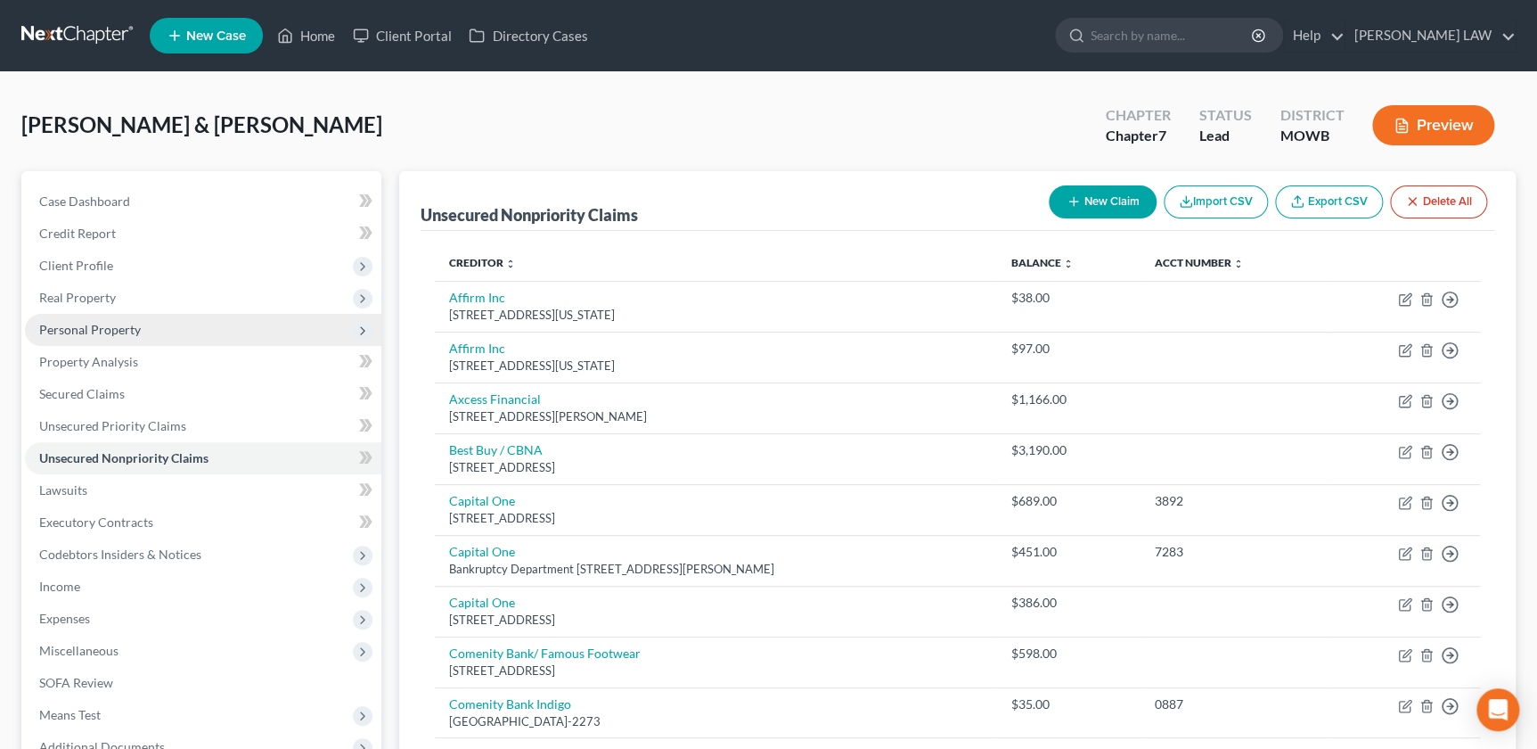
click at [107, 332] on span "Personal Property" at bounding box center [90, 329] width 102 height 15
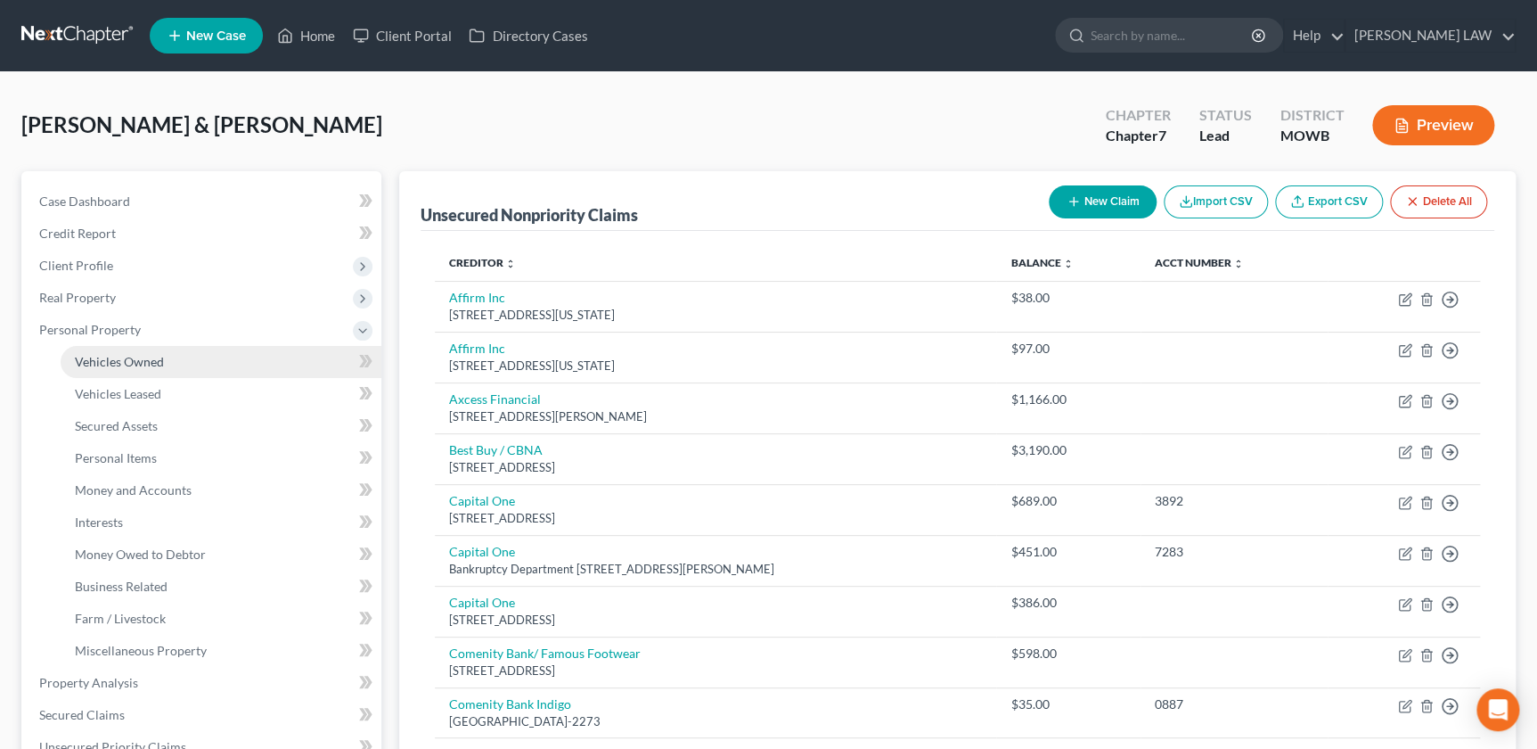
click at [111, 365] on span "Vehicles Owned" at bounding box center [119, 361] width 89 height 15
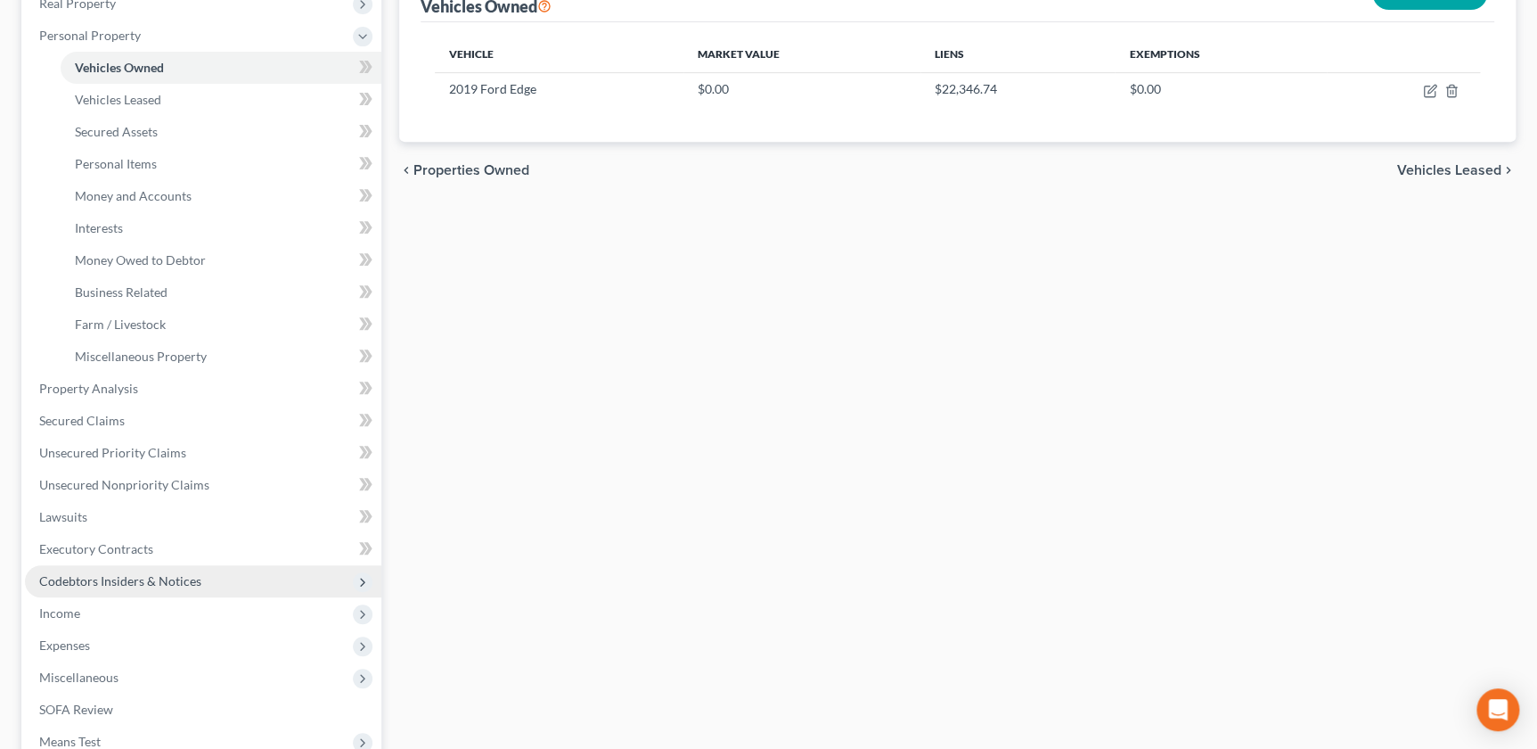
scroll to position [324, 0]
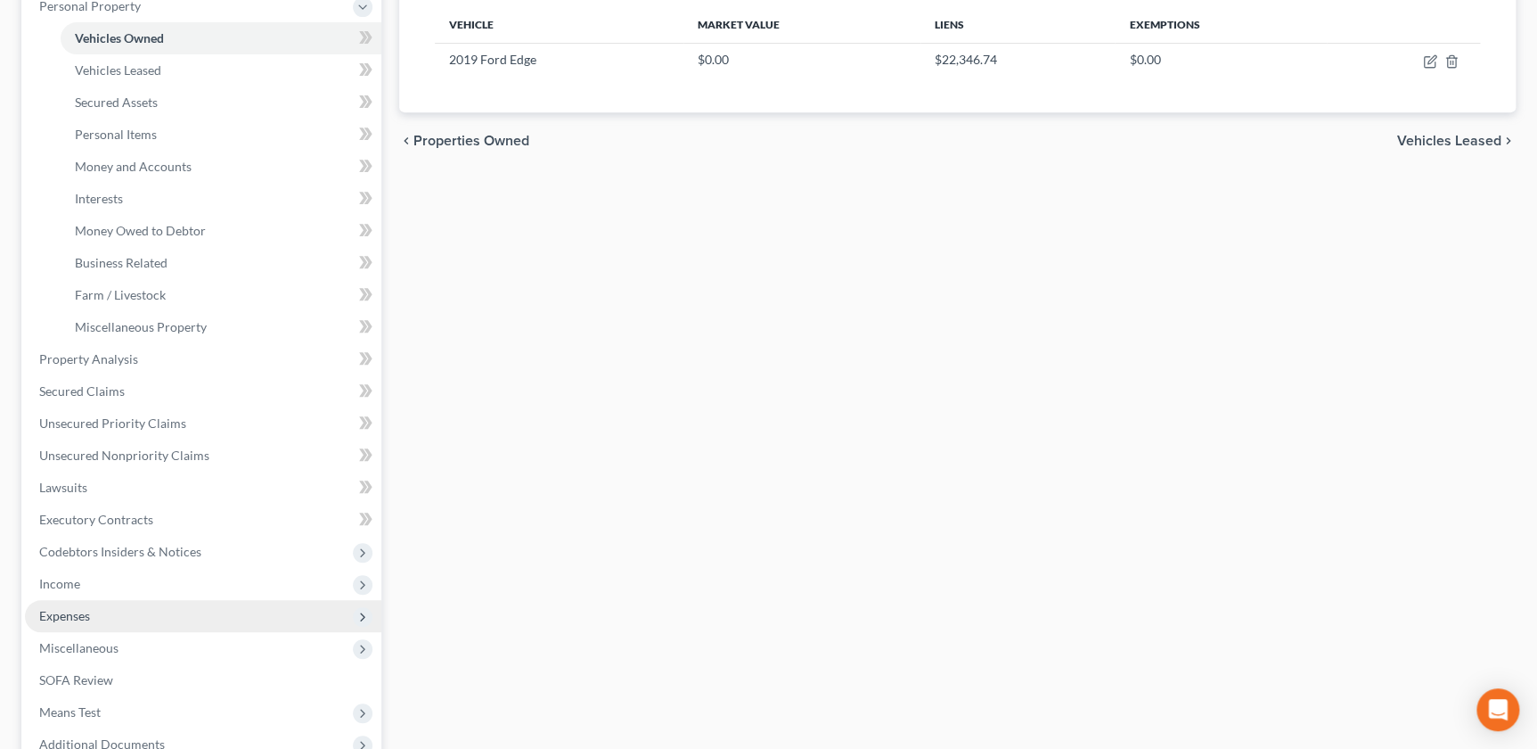
click at [94, 603] on span "Expenses" at bounding box center [203, 616] width 356 height 32
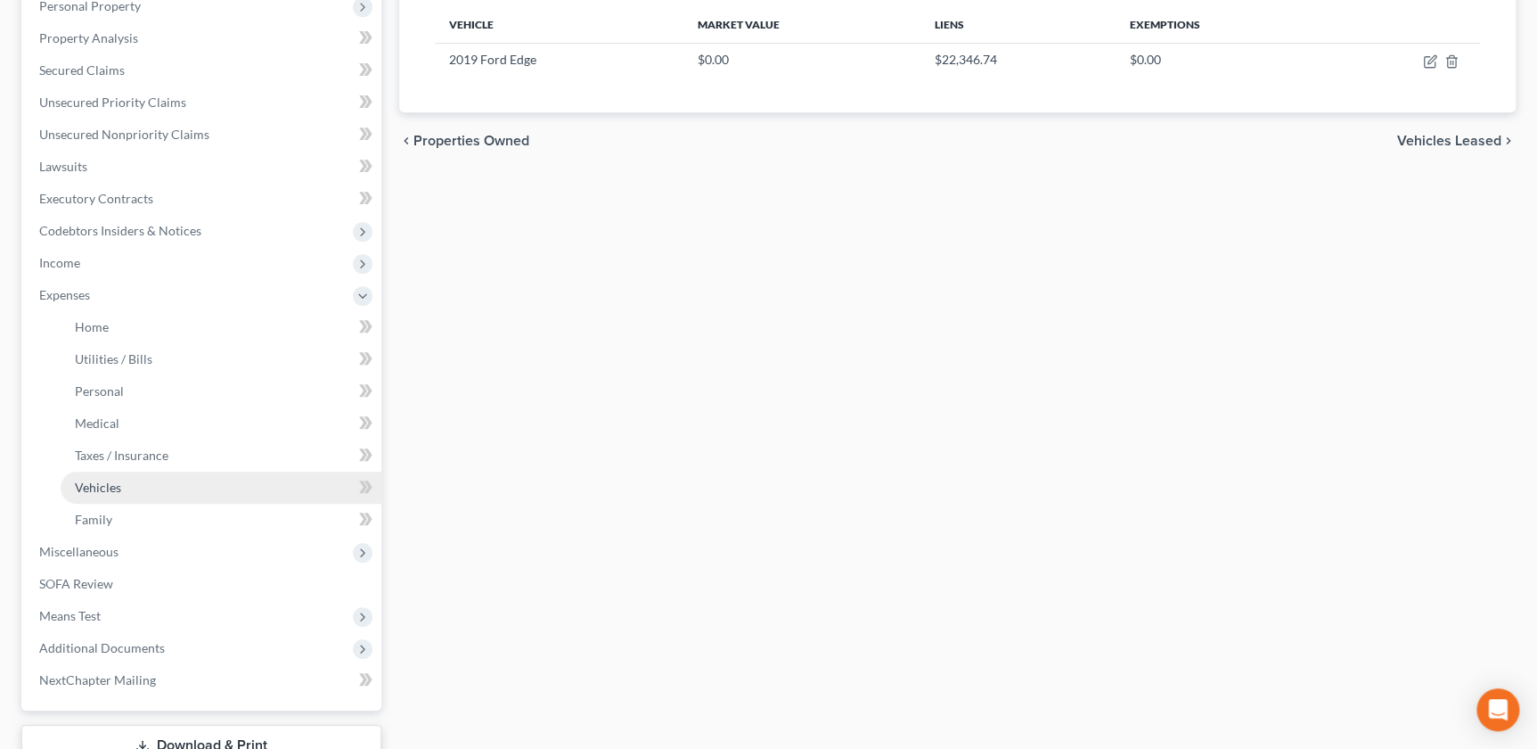
click at [127, 482] on link "Vehicles" at bounding box center [221, 487] width 321 height 32
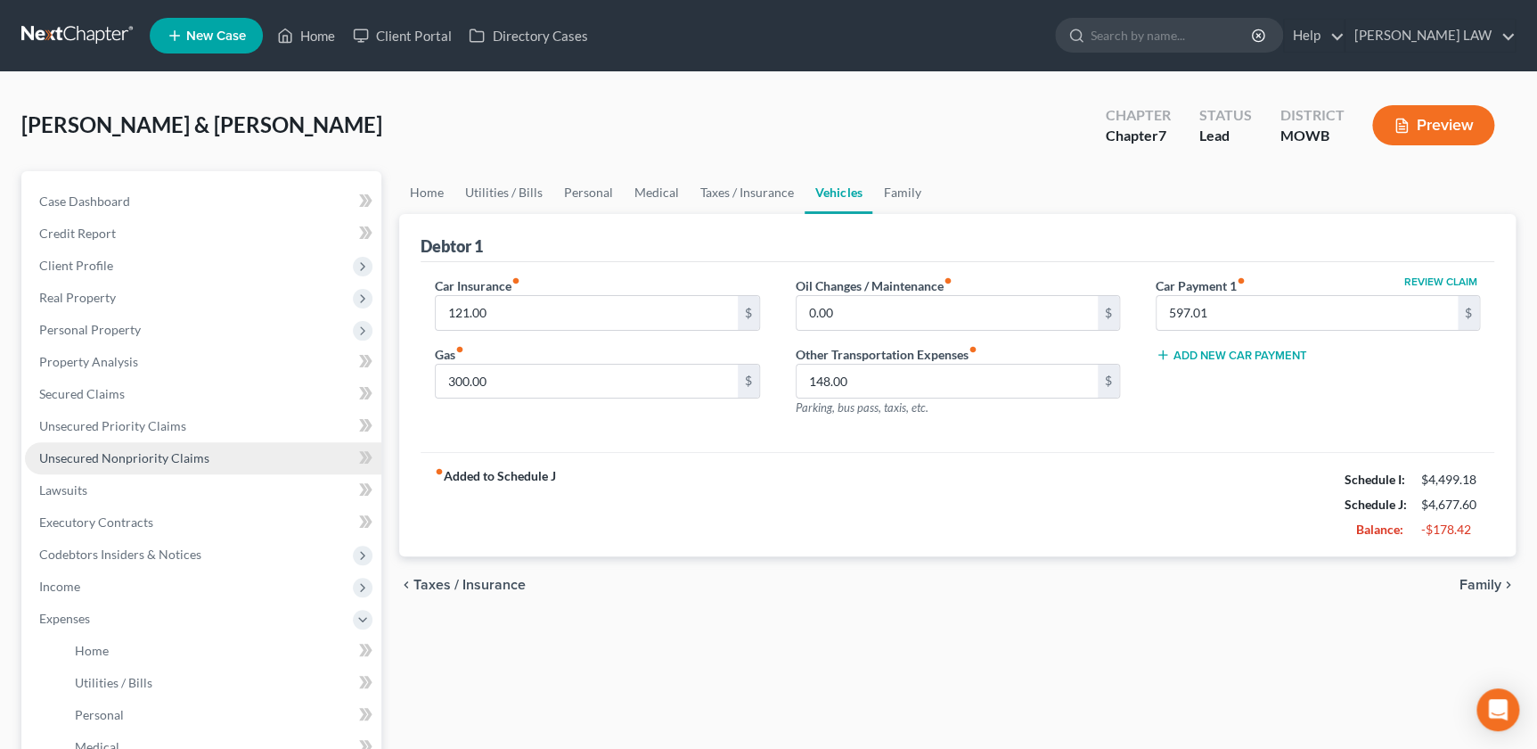
click at [134, 463] on span "Unsecured Nonpriority Claims" at bounding box center [124, 457] width 170 height 15
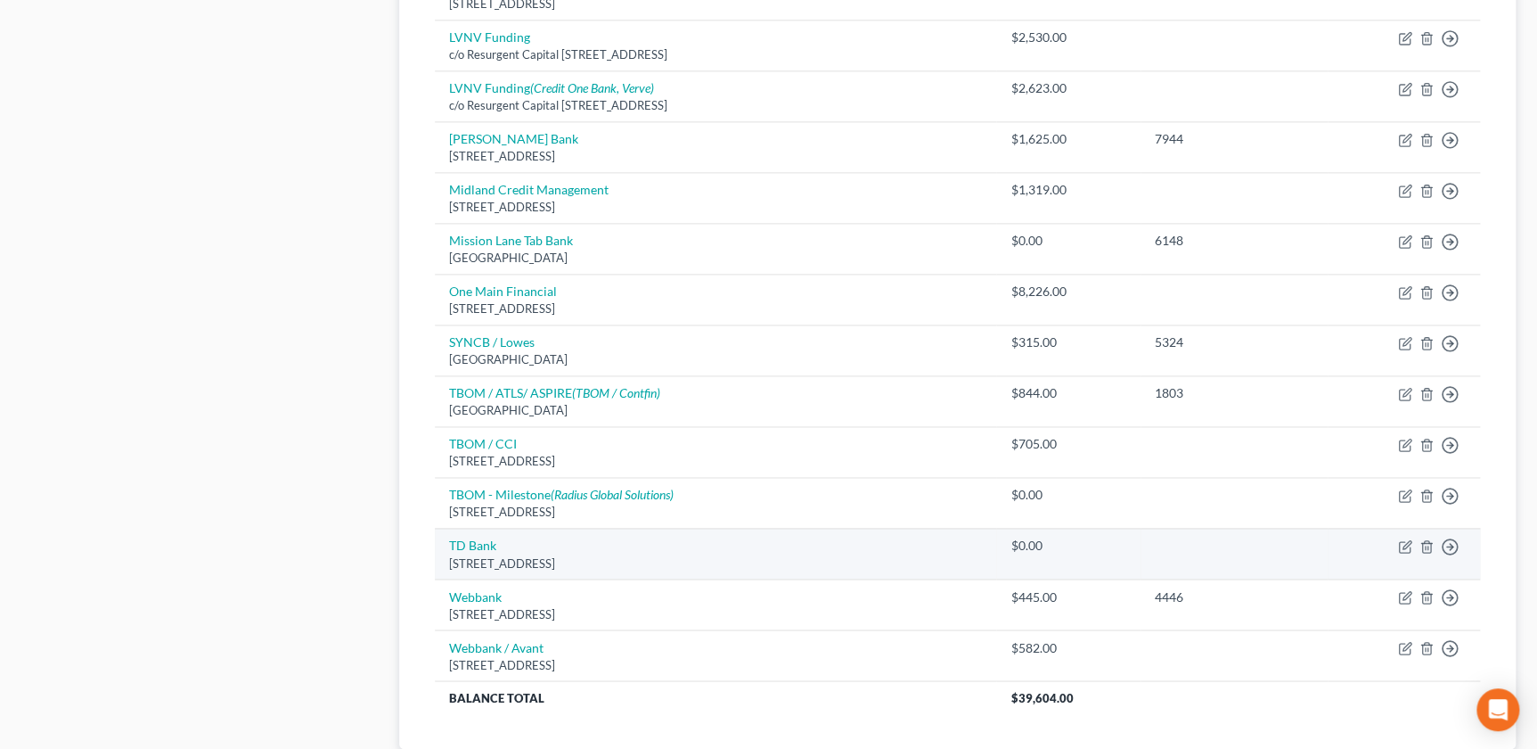
scroll to position [1244, 0]
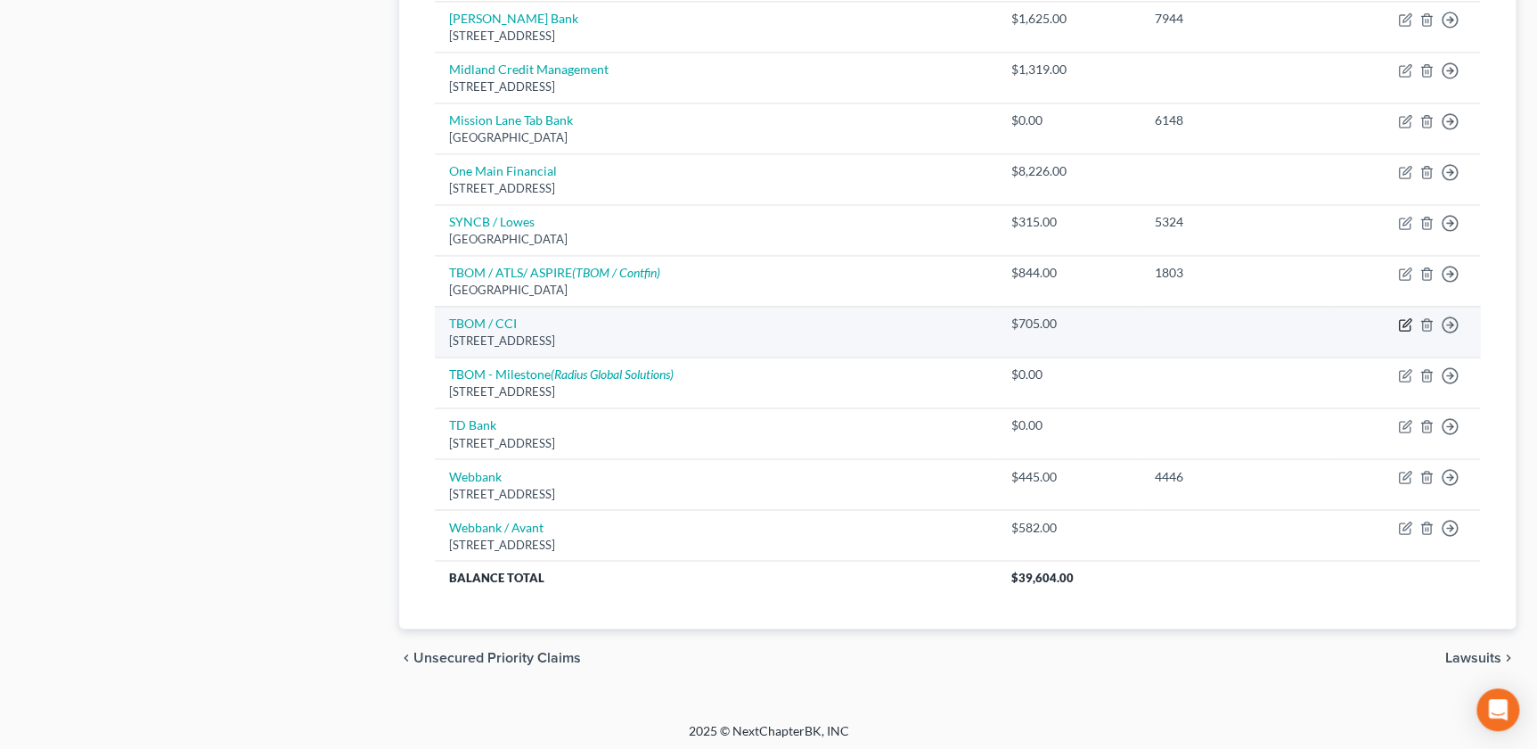
click at [1401, 325] on icon "button" at bounding box center [1405, 324] width 14 height 14
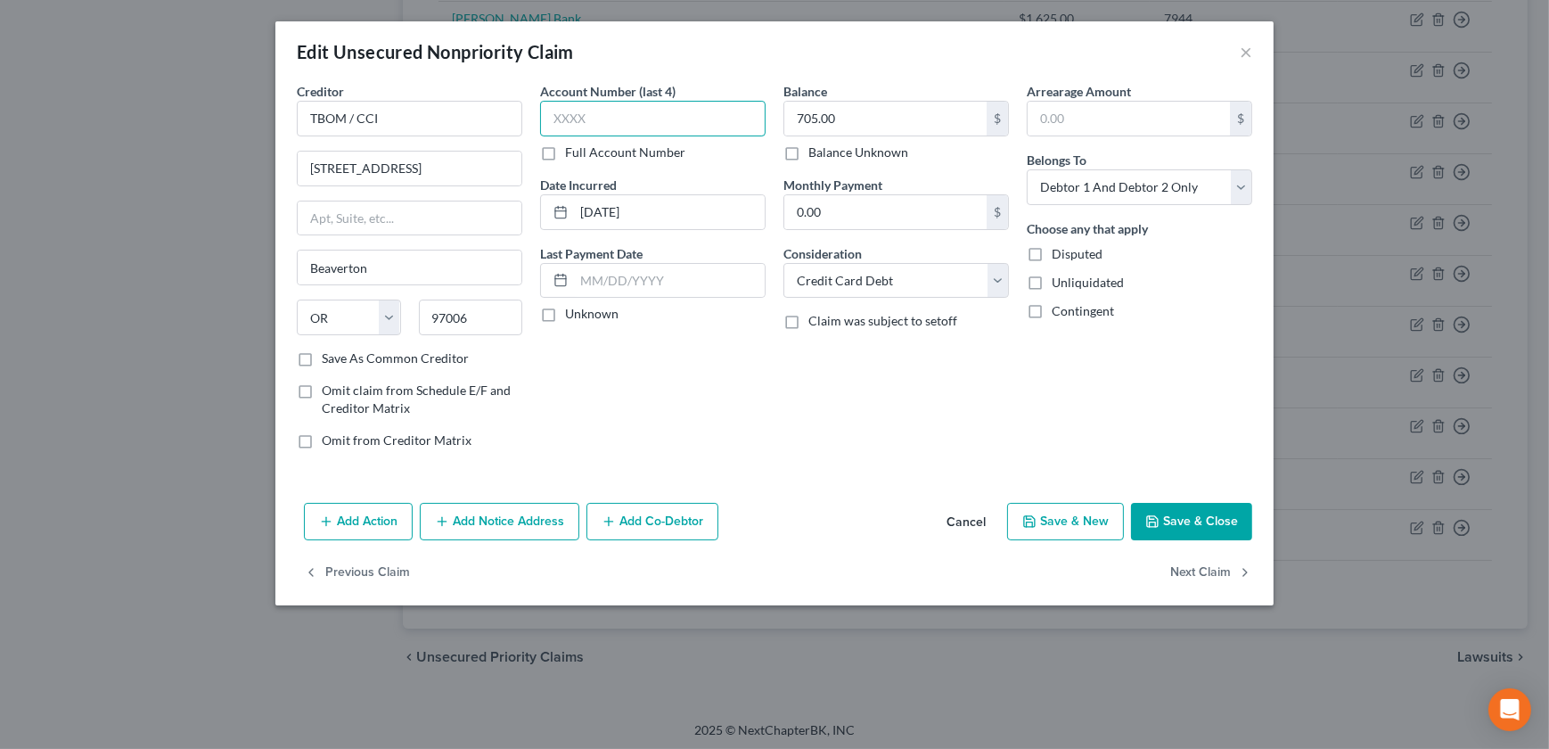
click at [589, 105] on input "text" at bounding box center [652, 119] width 225 height 36
click at [1188, 515] on button "Save & Close" at bounding box center [1191, 521] width 121 height 37
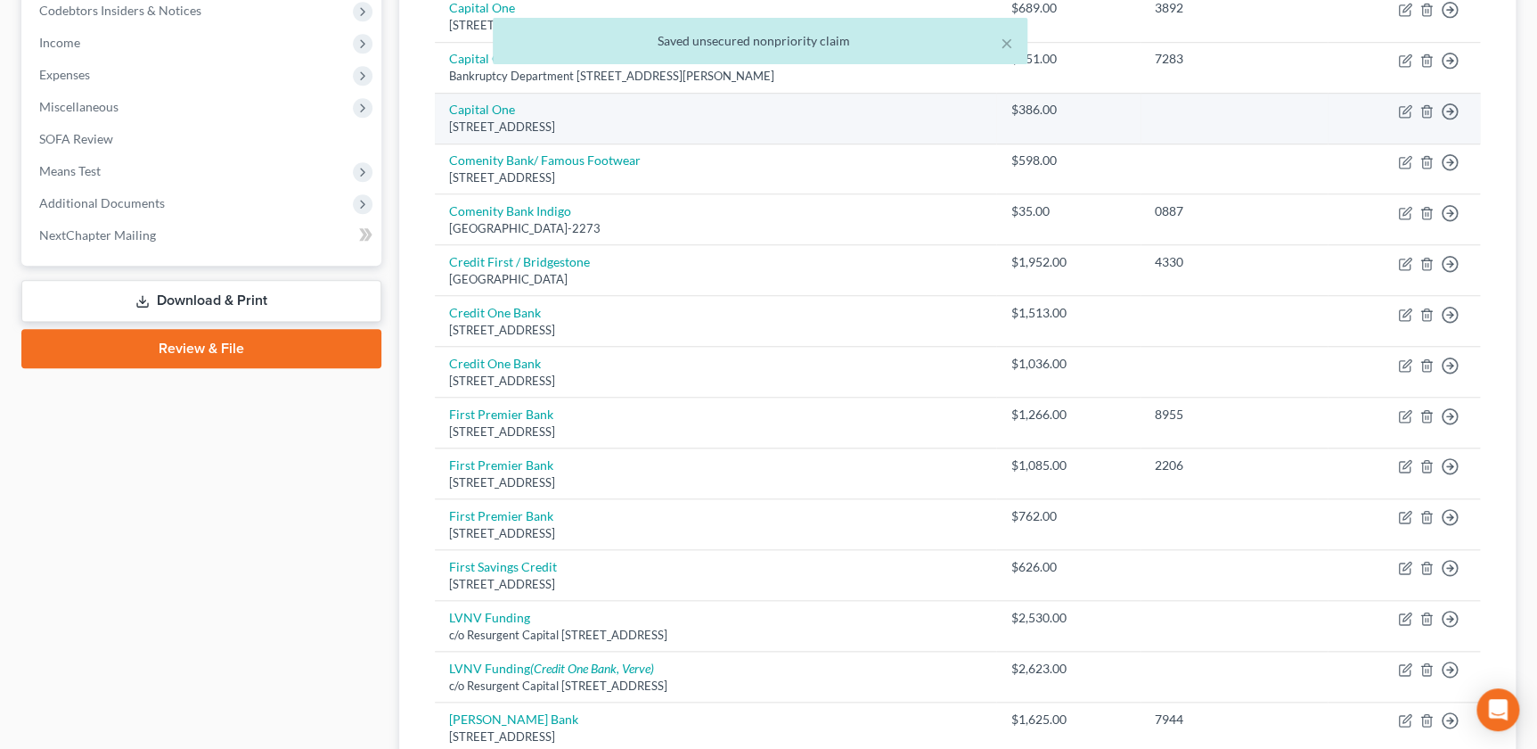
scroll to position [272, 0]
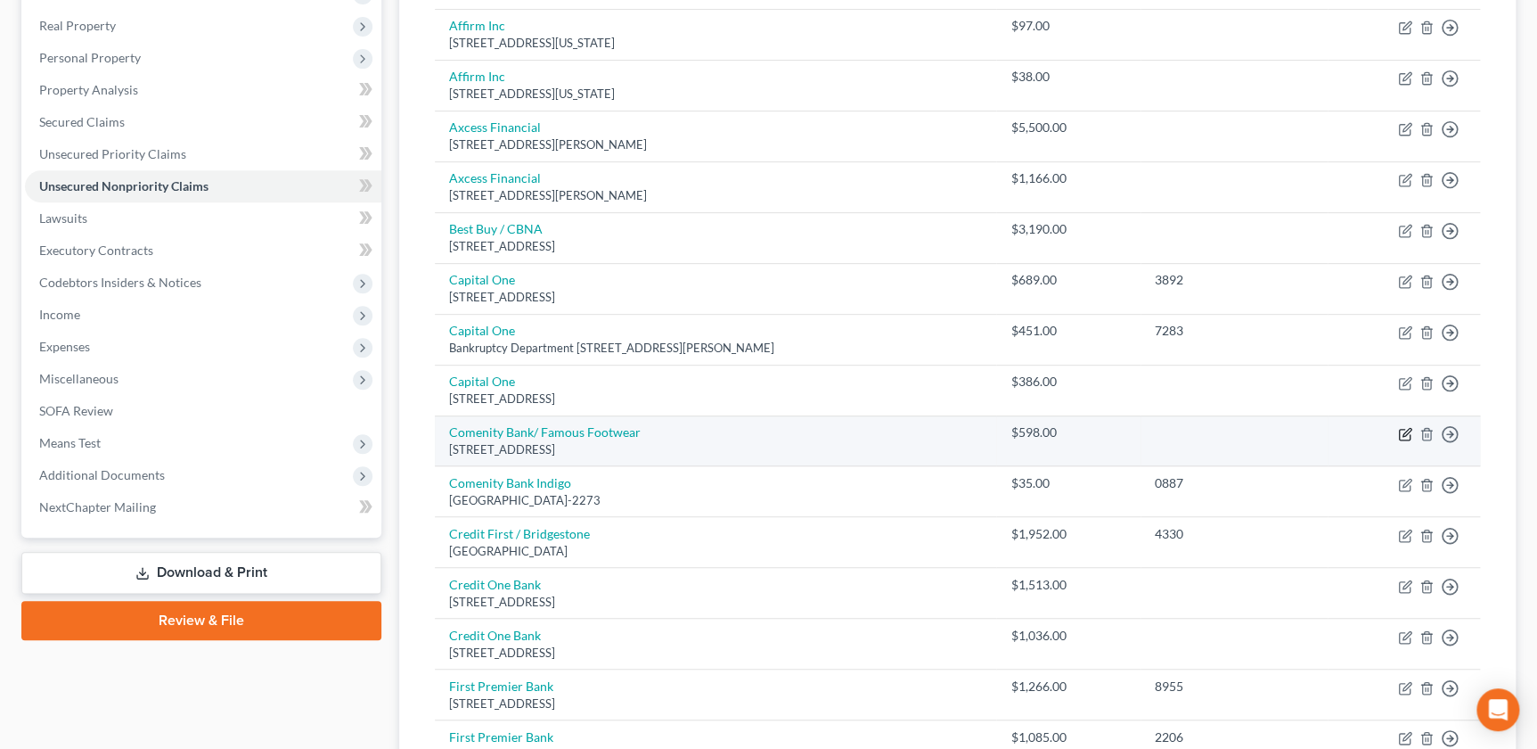
click at [1405, 429] on icon "button" at bounding box center [1407, 432] width 8 height 8
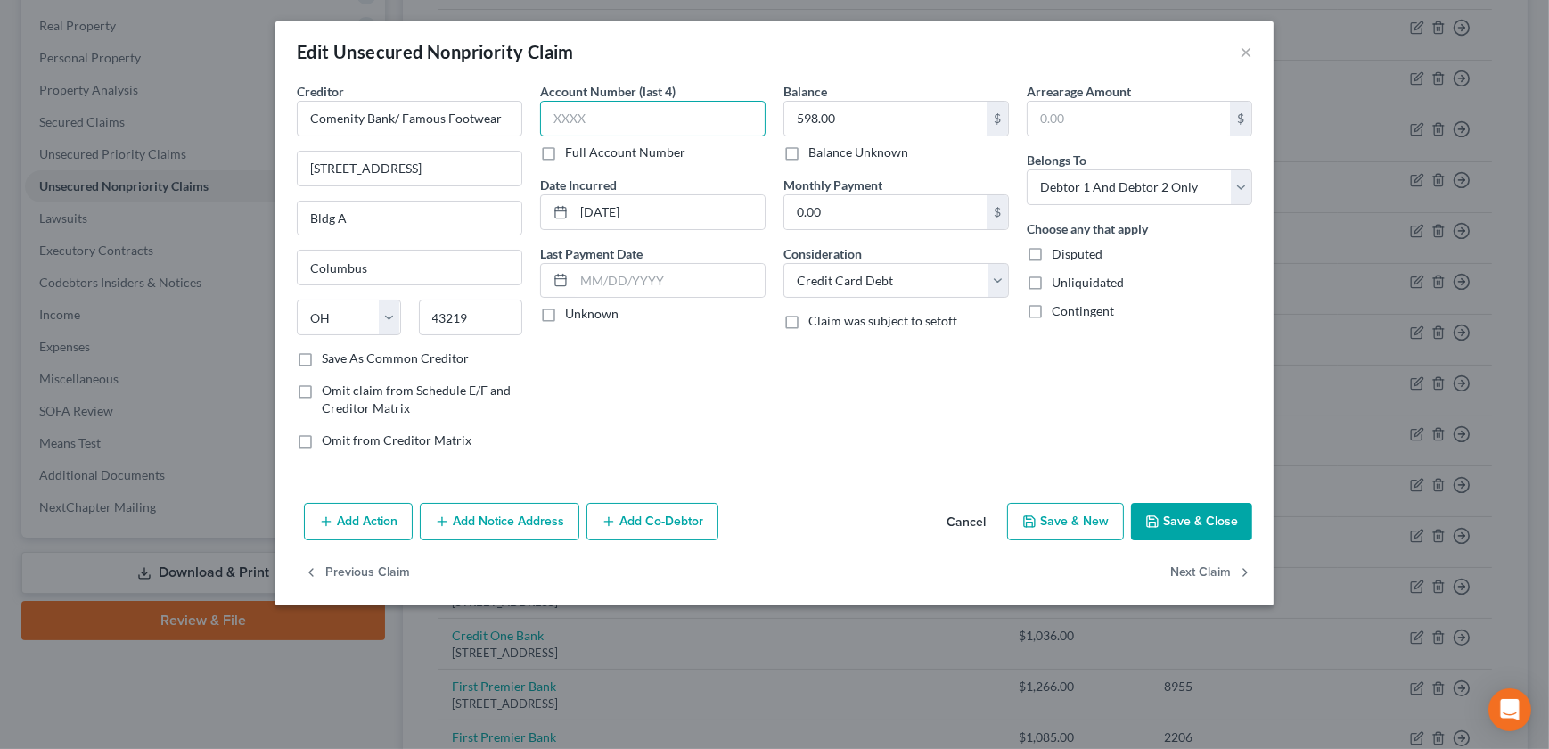
click at [619, 115] on input "text" at bounding box center [652, 119] width 225 height 36
click at [1185, 532] on button "Save & Close" at bounding box center [1191, 521] width 121 height 37
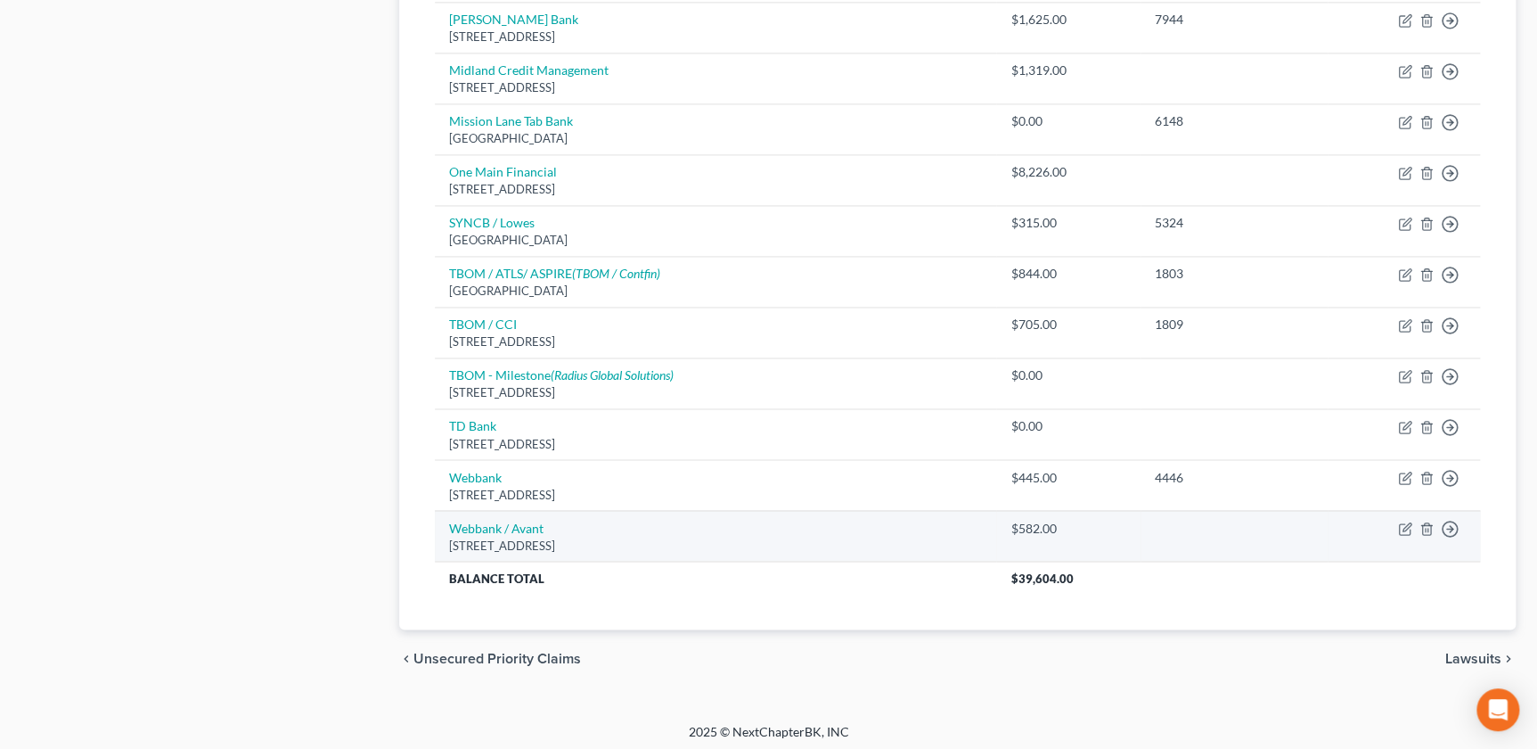
scroll to position [1244, 0]
click at [1399, 526] on icon "button" at bounding box center [1405, 527] width 14 height 14
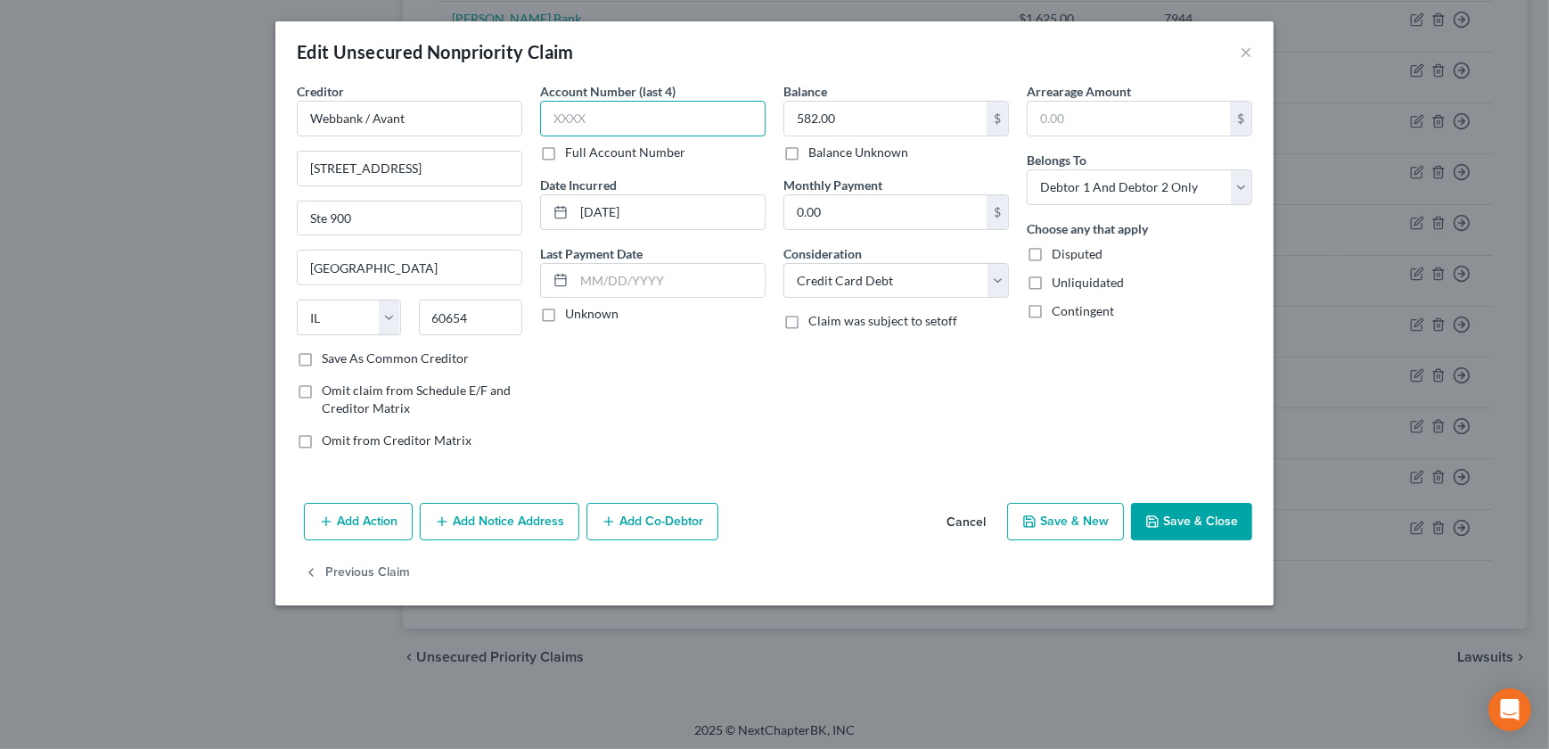
click at [636, 127] on input "text" at bounding box center [652, 119] width 225 height 36
drag, startPoint x: 1158, startPoint y: 520, endPoint x: 1063, endPoint y: 537, distance: 96.0
click at [1158, 520] on icon "button" at bounding box center [1152, 521] width 14 height 14
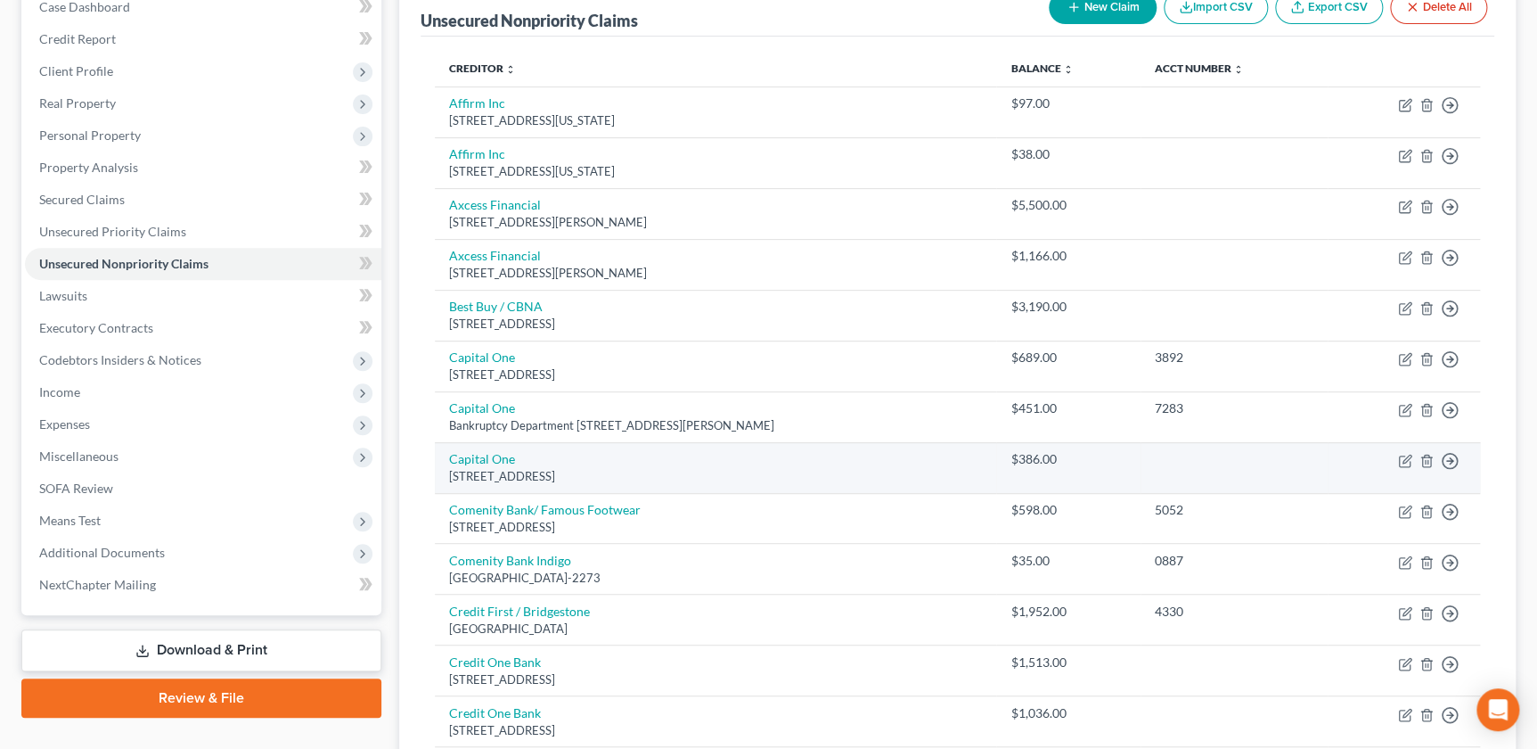
scroll to position [232, 0]
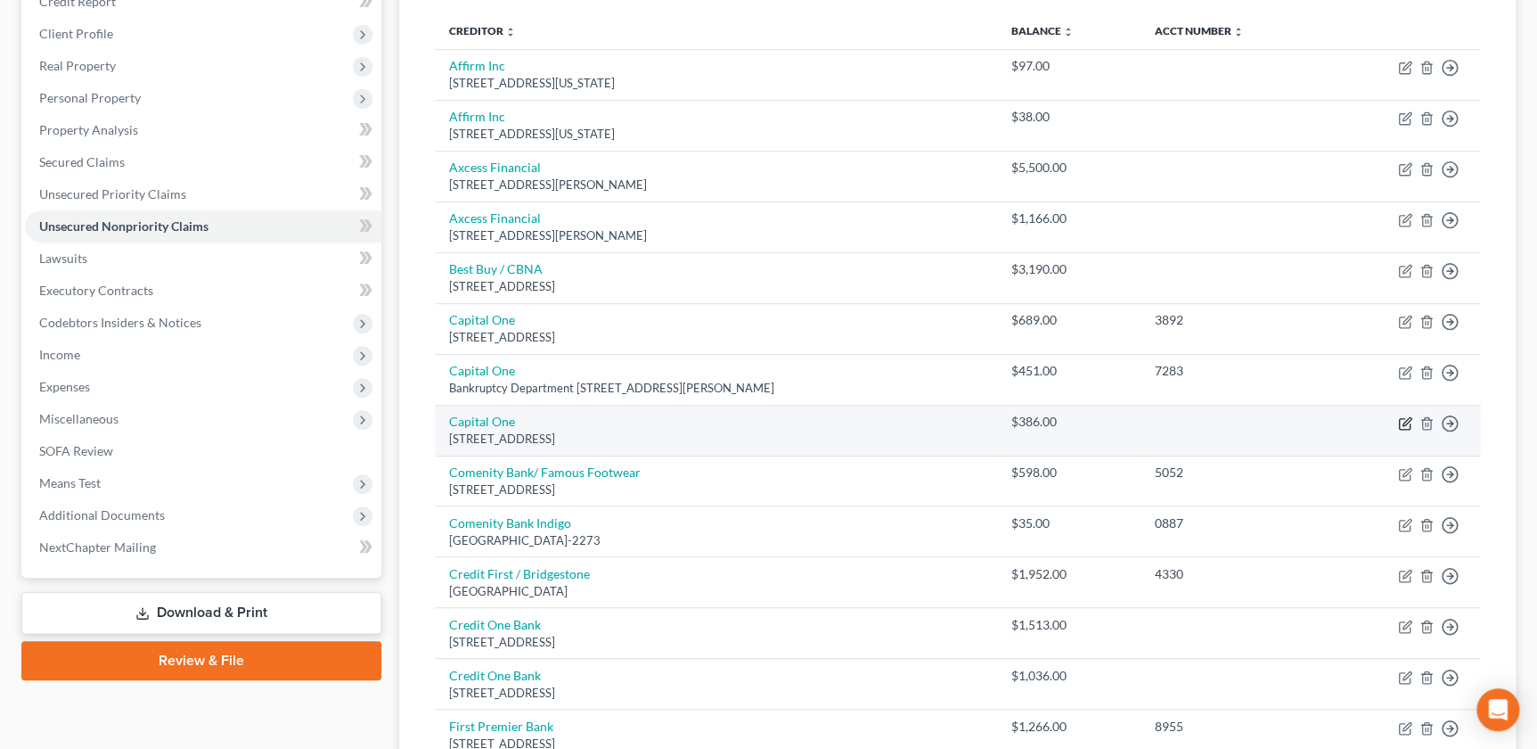
click at [1405, 424] on icon "button" at bounding box center [1405, 423] width 14 height 14
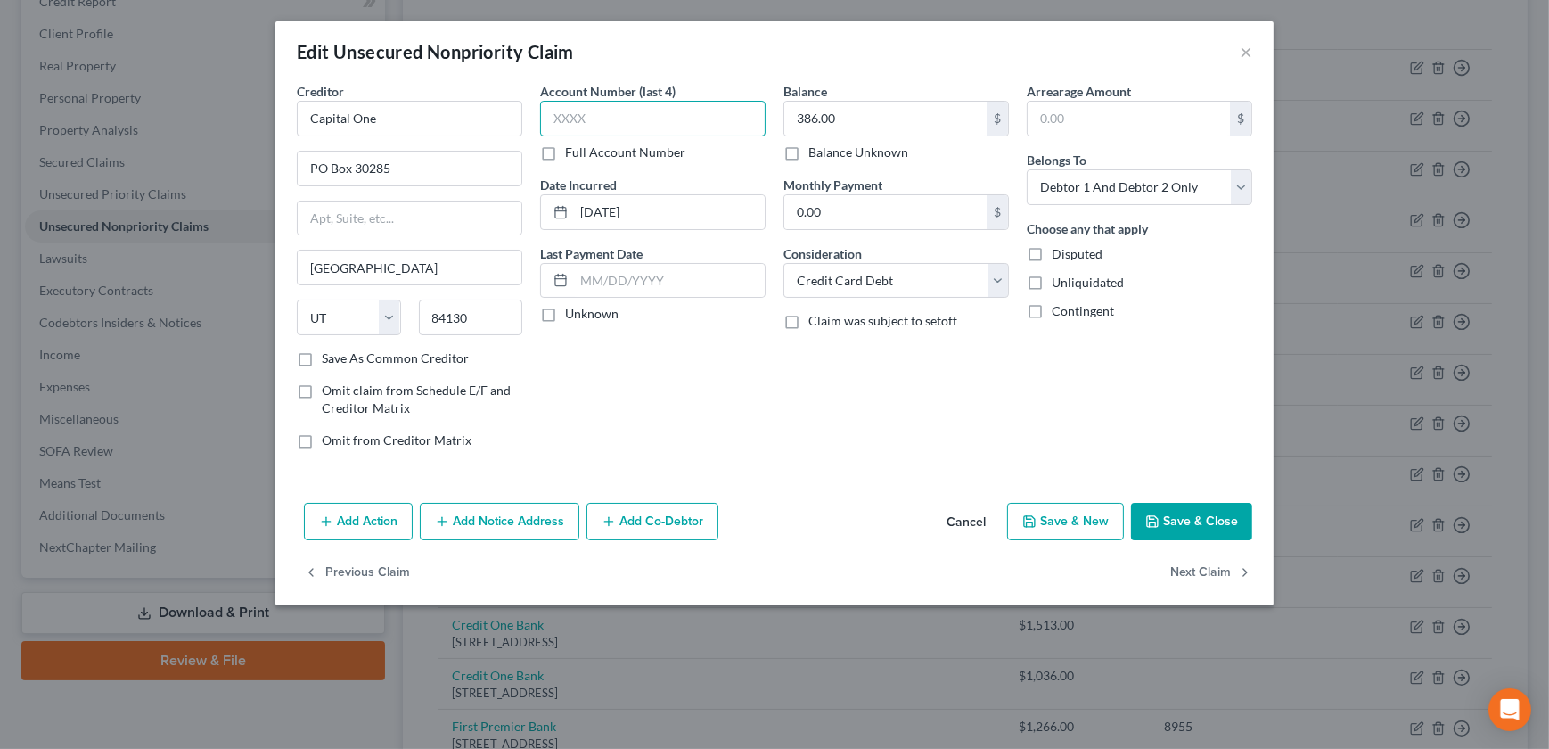
click at [584, 118] on input "text" at bounding box center [652, 119] width 225 height 36
click at [1172, 520] on button "Save & Close" at bounding box center [1191, 521] width 121 height 37
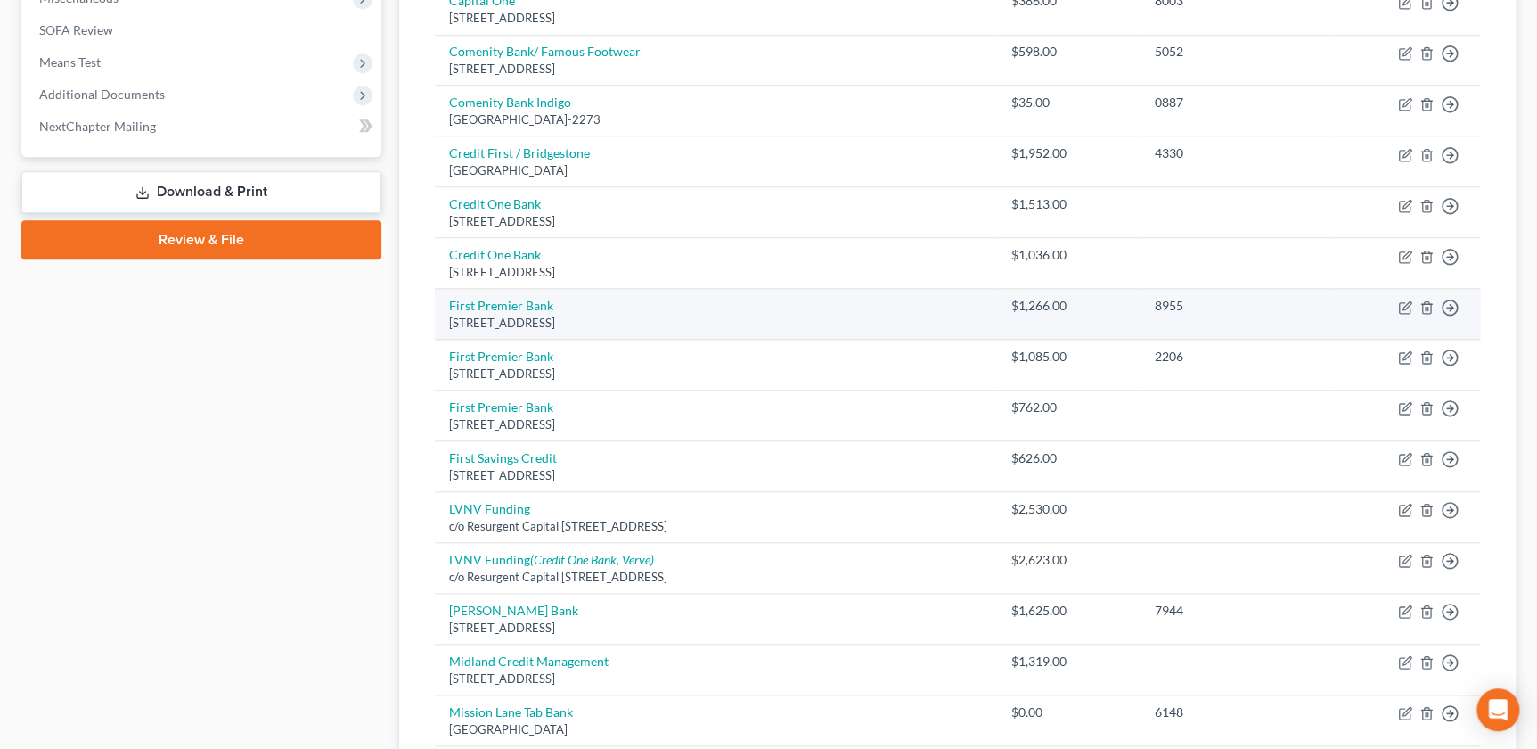
scroll to position [657, 0]
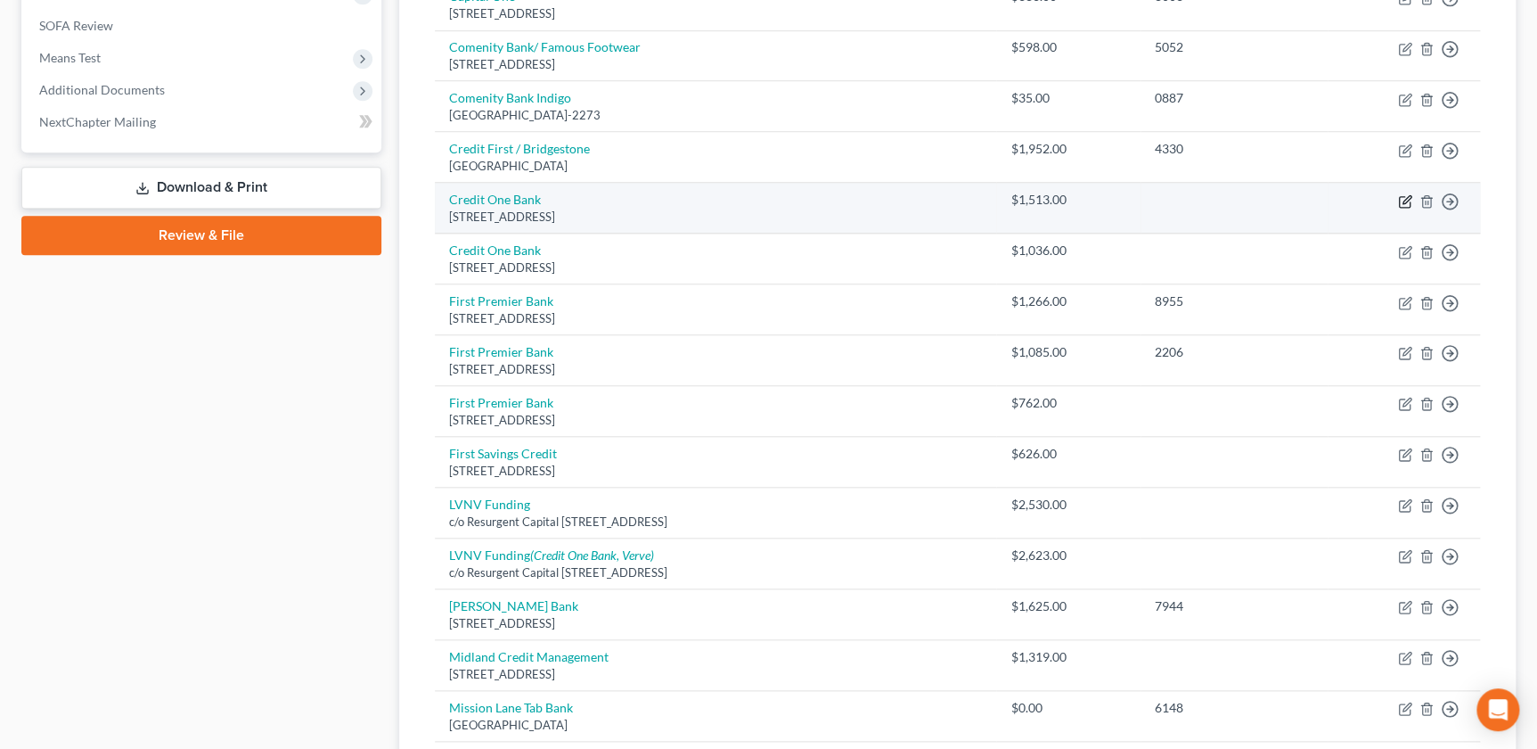
click at [1403, 195] on icon "button" at bounding box center [1405, 201] width 14 height 14
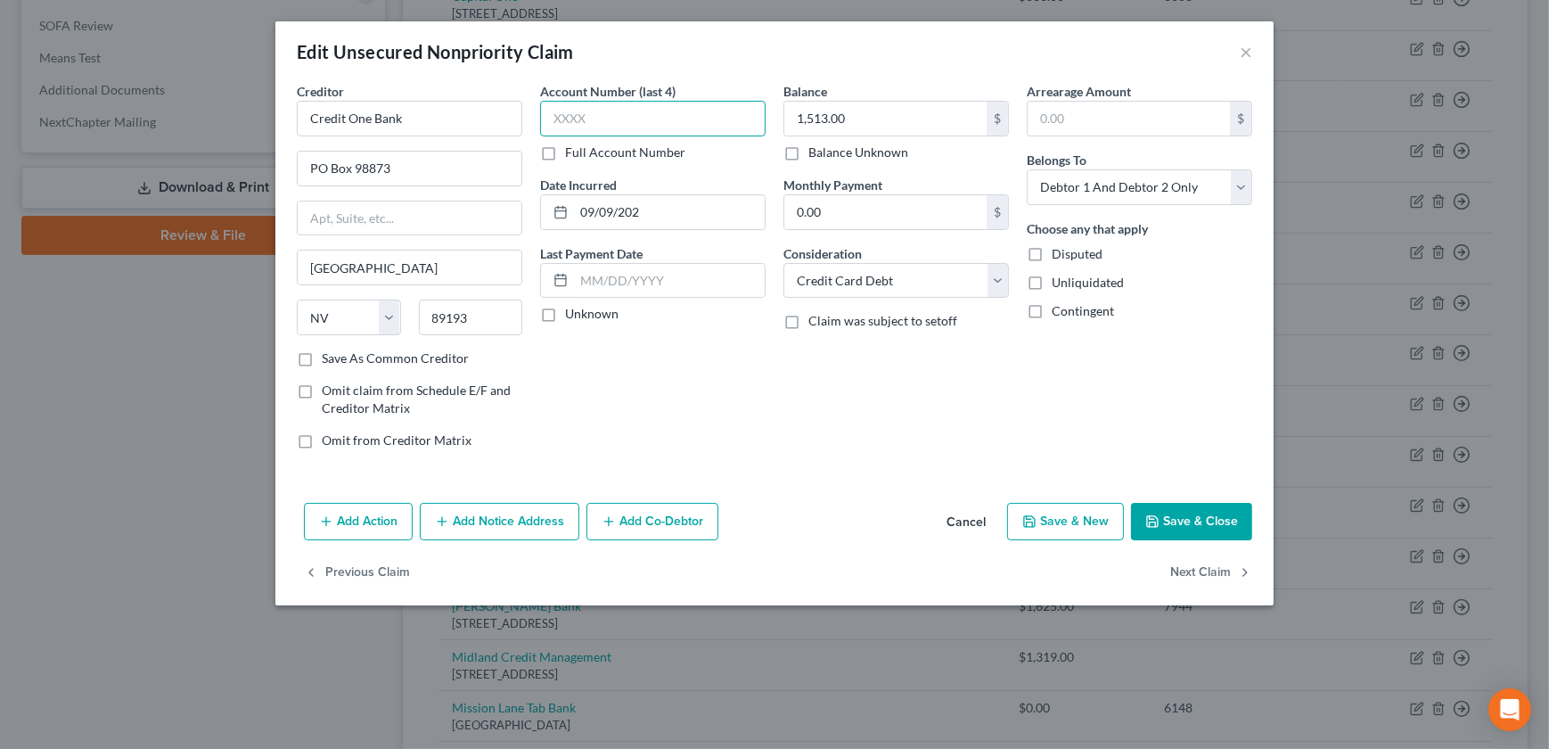
click at [586, 112] on input "text" at bounding box center [652, 119] width 225 height 36
click at [1183, 519] on button "Save & Close" at bounding box center [1191, 521] width 121 height 37
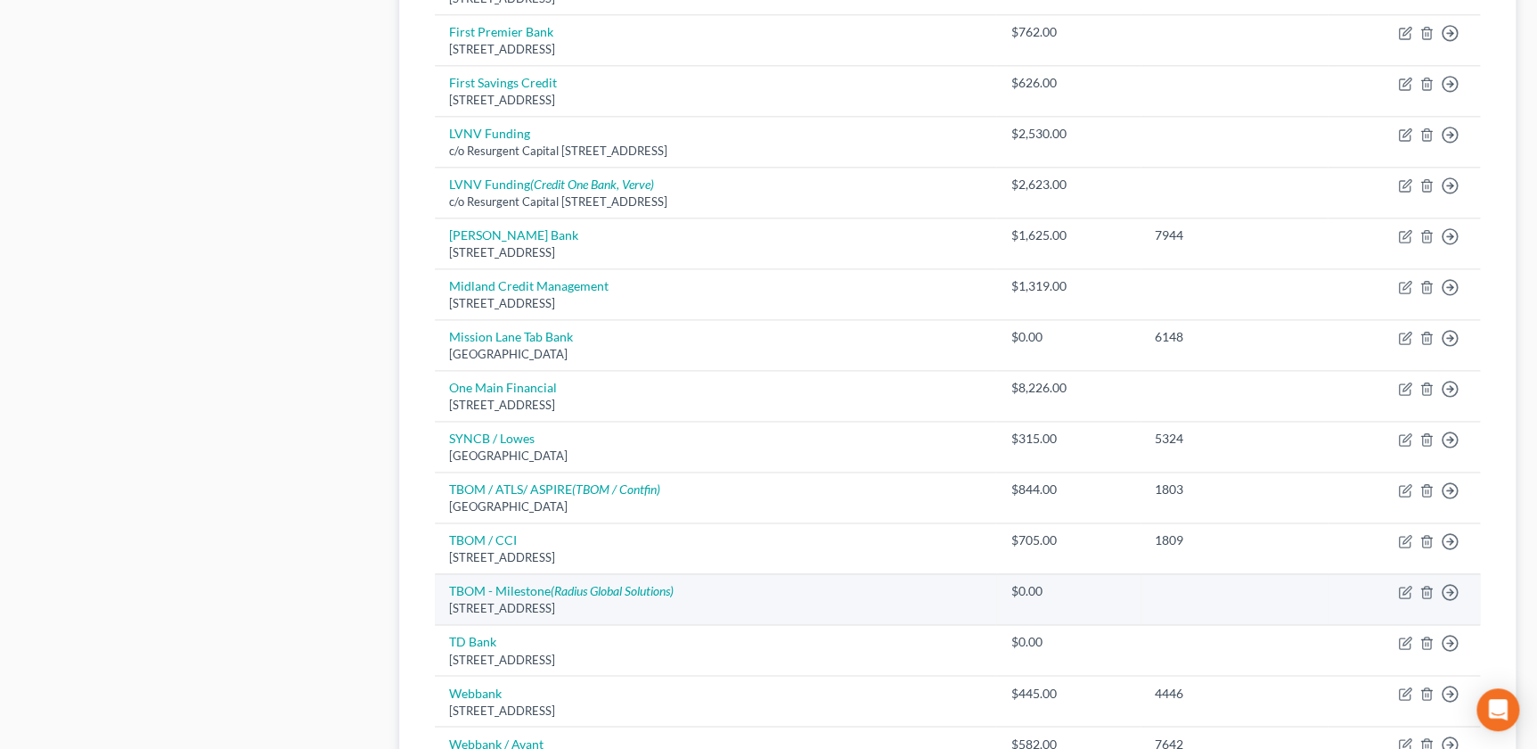
scroll to position [1042, 0]
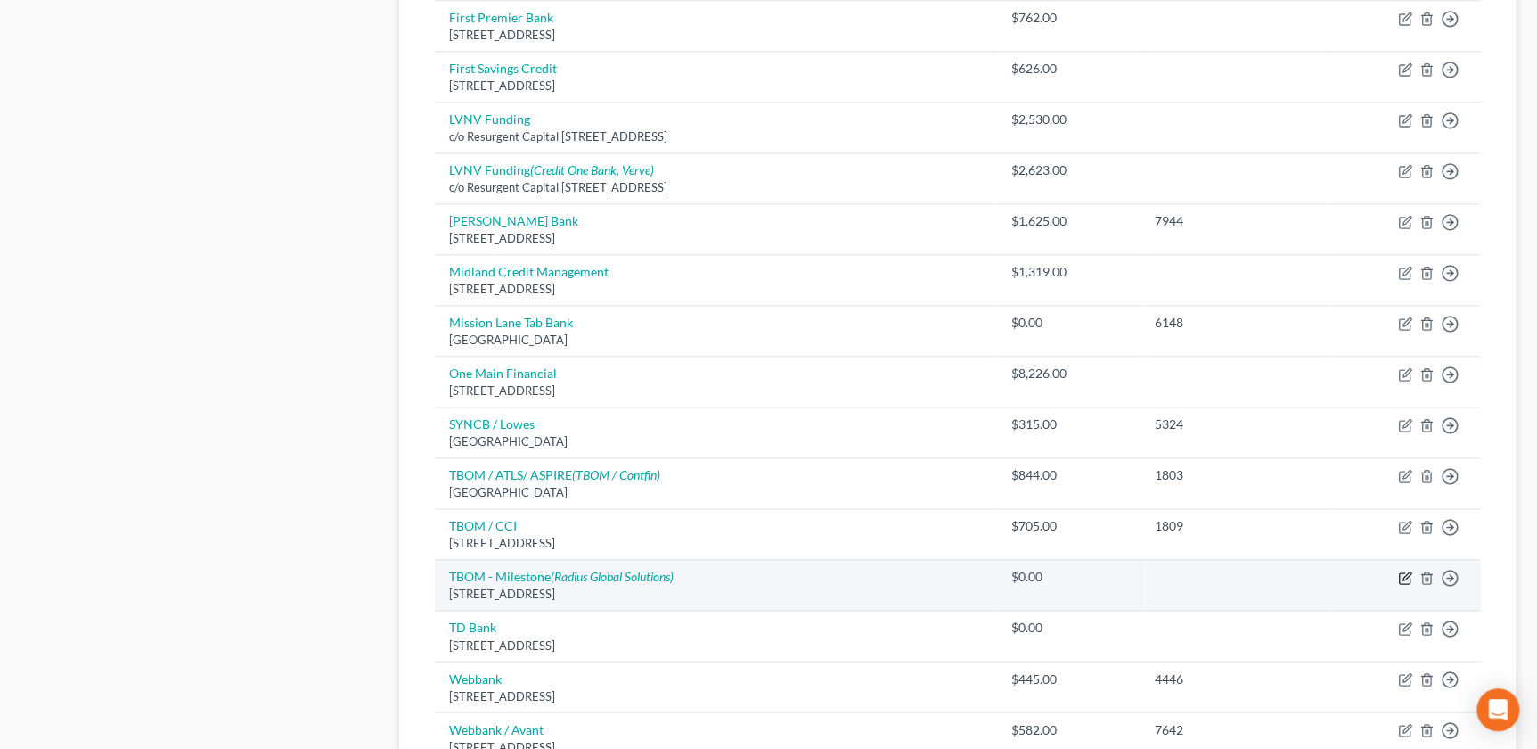
click at [1398, 570] on icon "button" at bounding box center [1405, 577] width 14 height 14
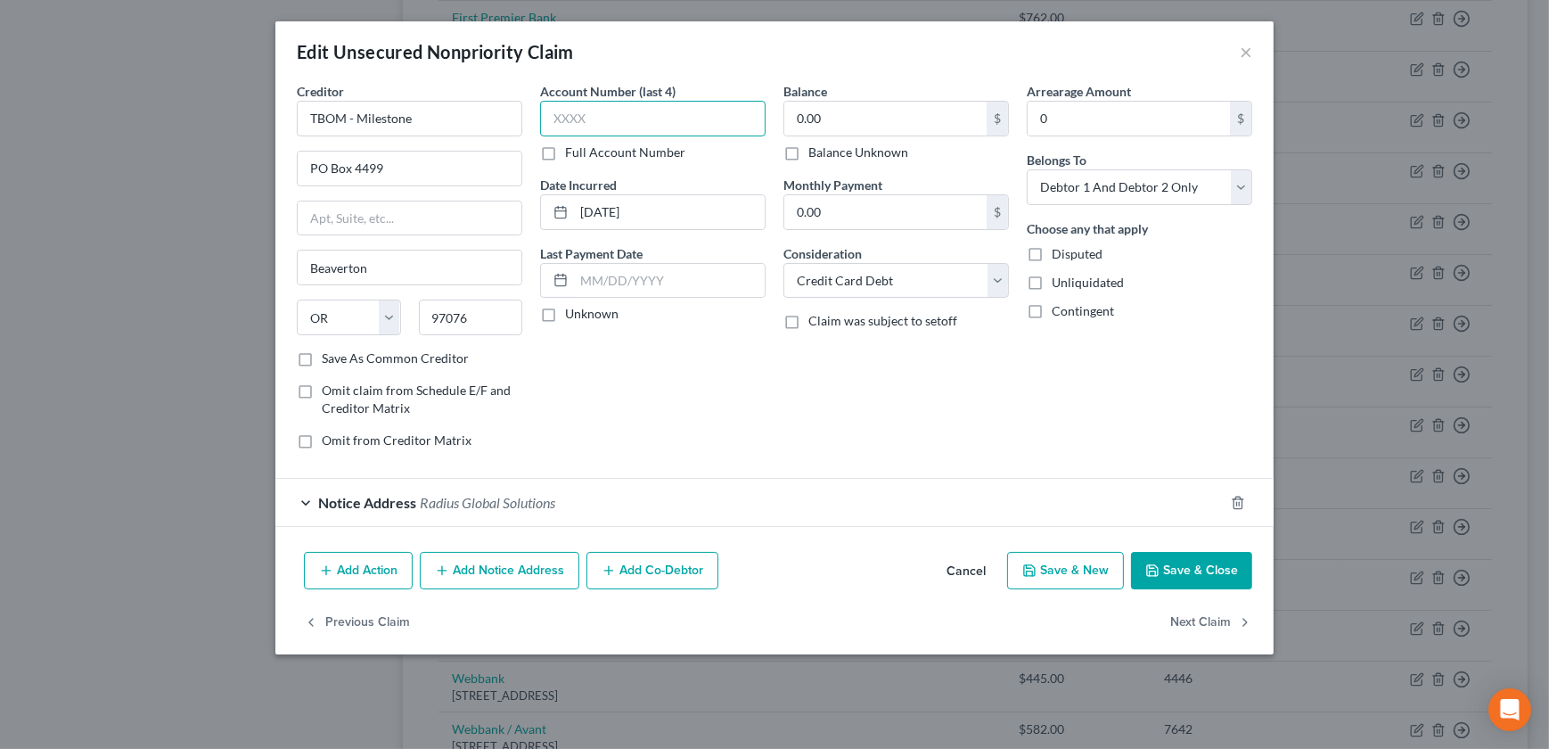
click at [562, 121] on input "text" at bounding box center [652, 119] width 225 height 36
click at [849, 122] on input "0.00" at bounding box center [885, 119] width 202 height 34
click at [1169, 568] on button "Save & Close" at bounding box center [1191, 570] width 121 height 37
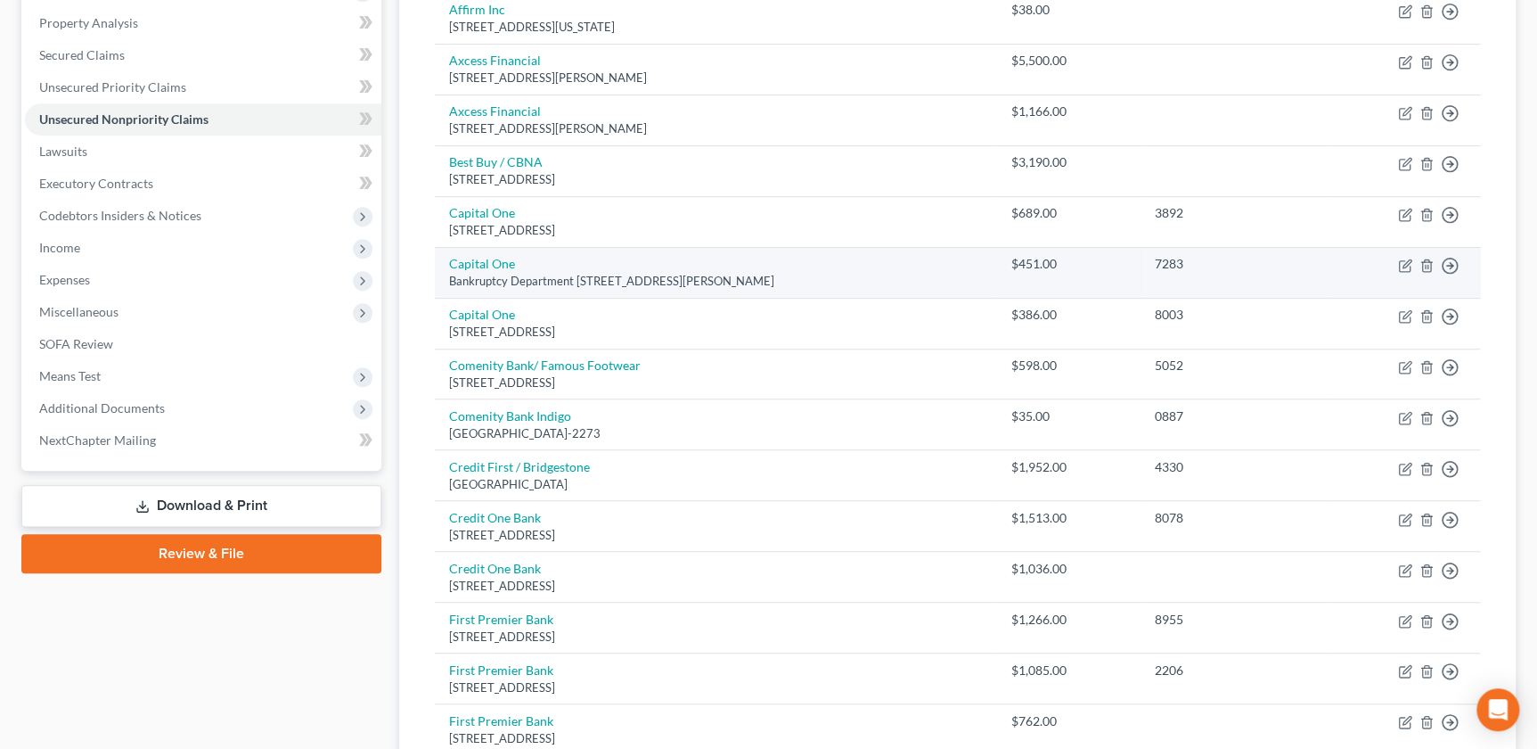
scroll to position [312, 0]
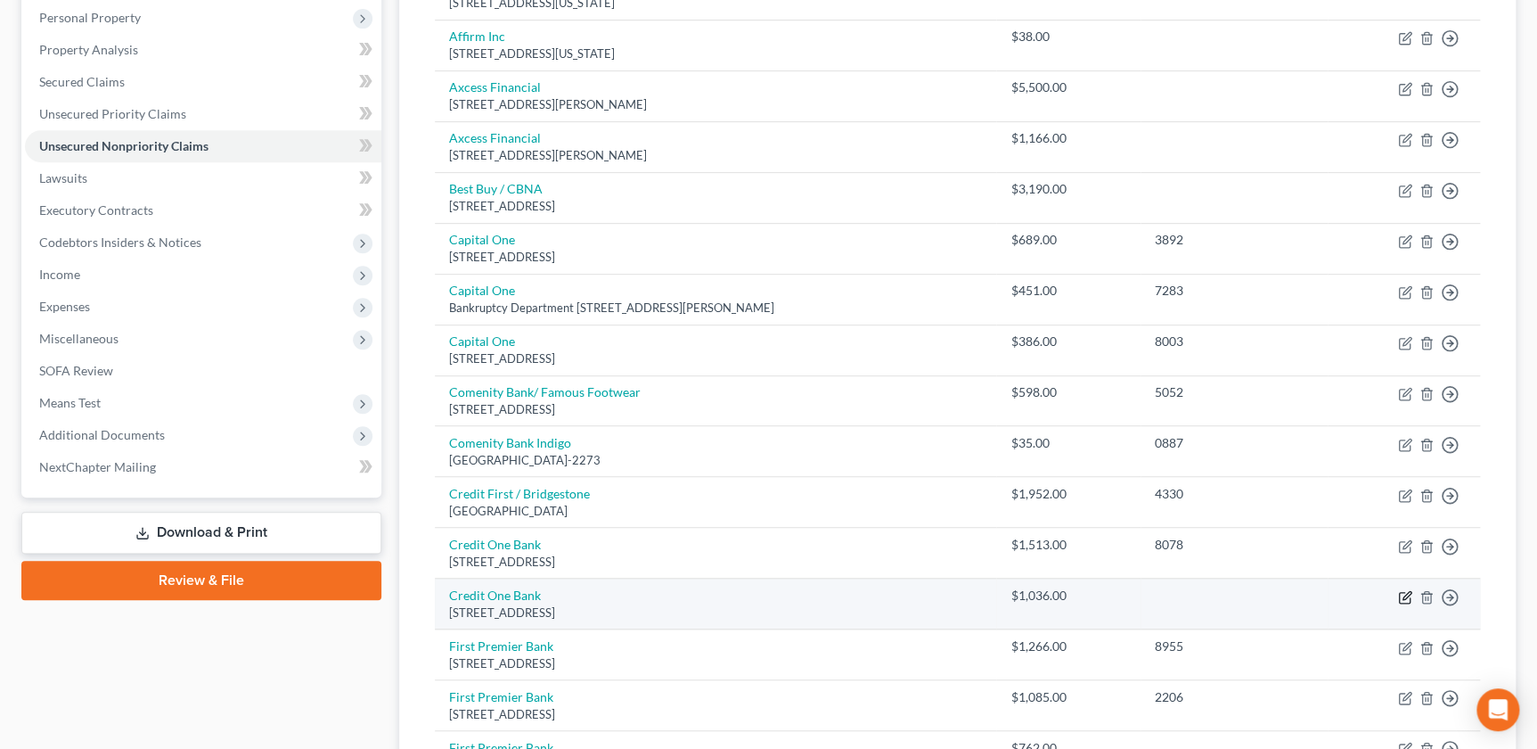
click at [1403, 596] on icon "button" at bounding box center [1407, 595] width 8 height 8
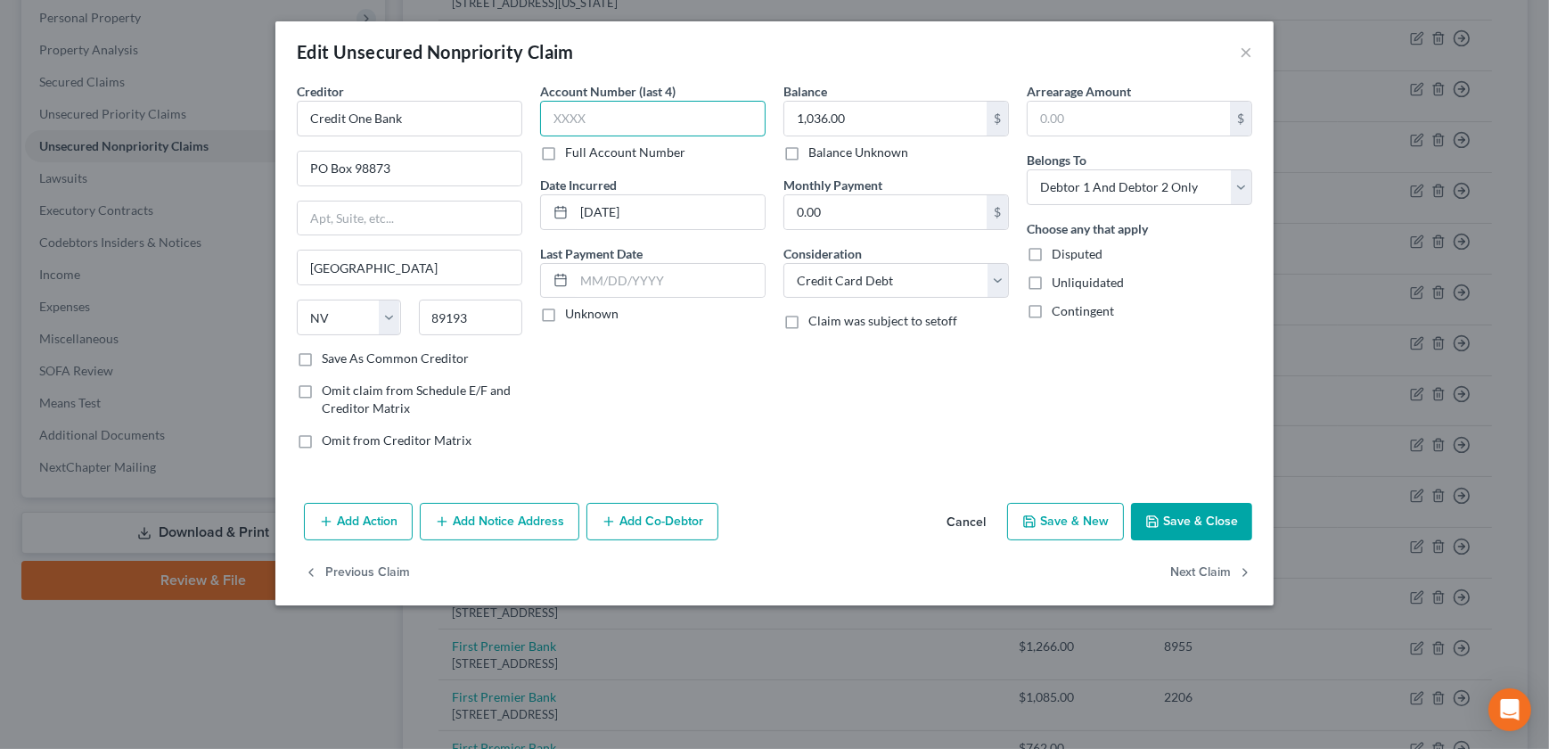
click at [651, 127] on input "text" at bounding box center [652, 119] width 225 height 36
click at [1217, 527] on button "Save & Close" at bounding box center [1191, 521] width 121 height 37
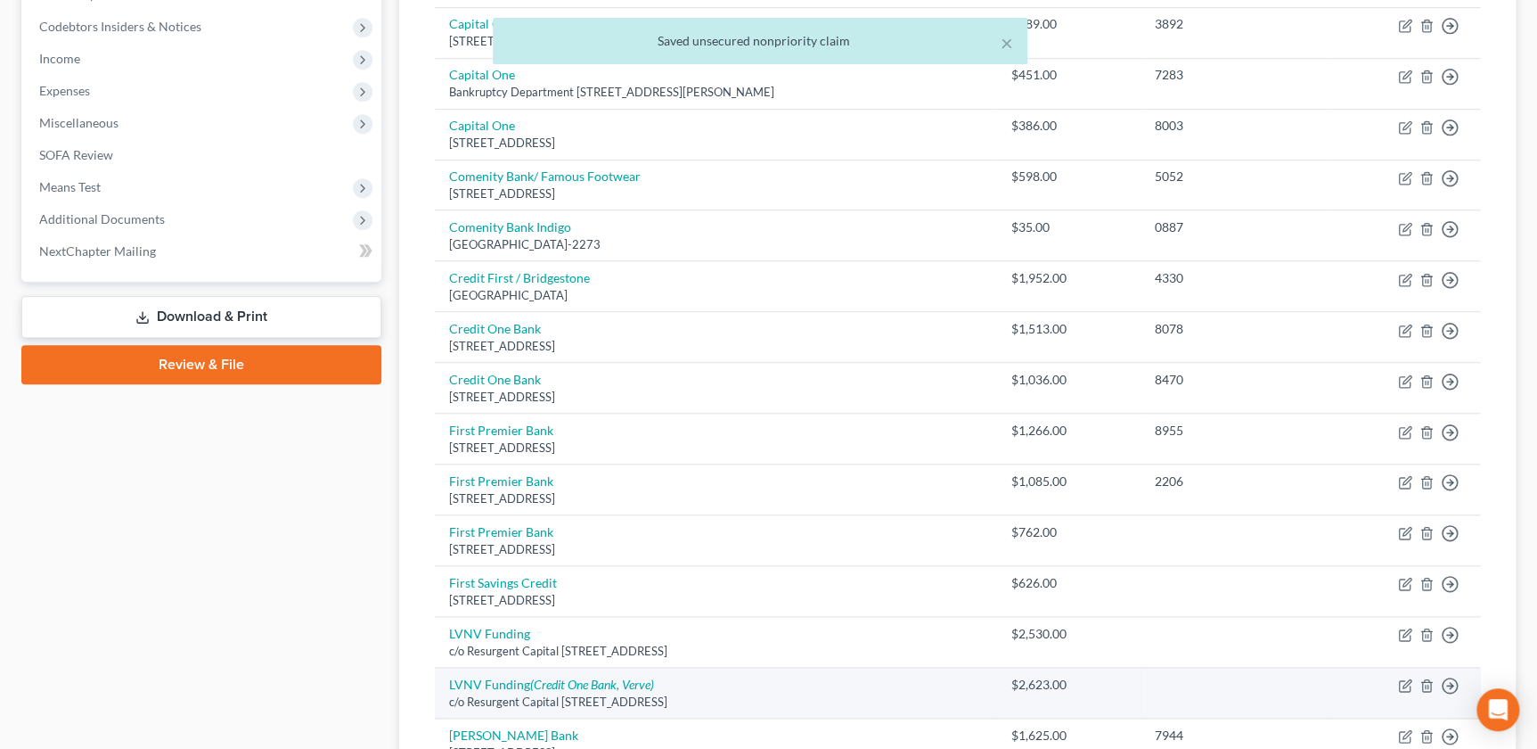
scroll to position [535, 0]
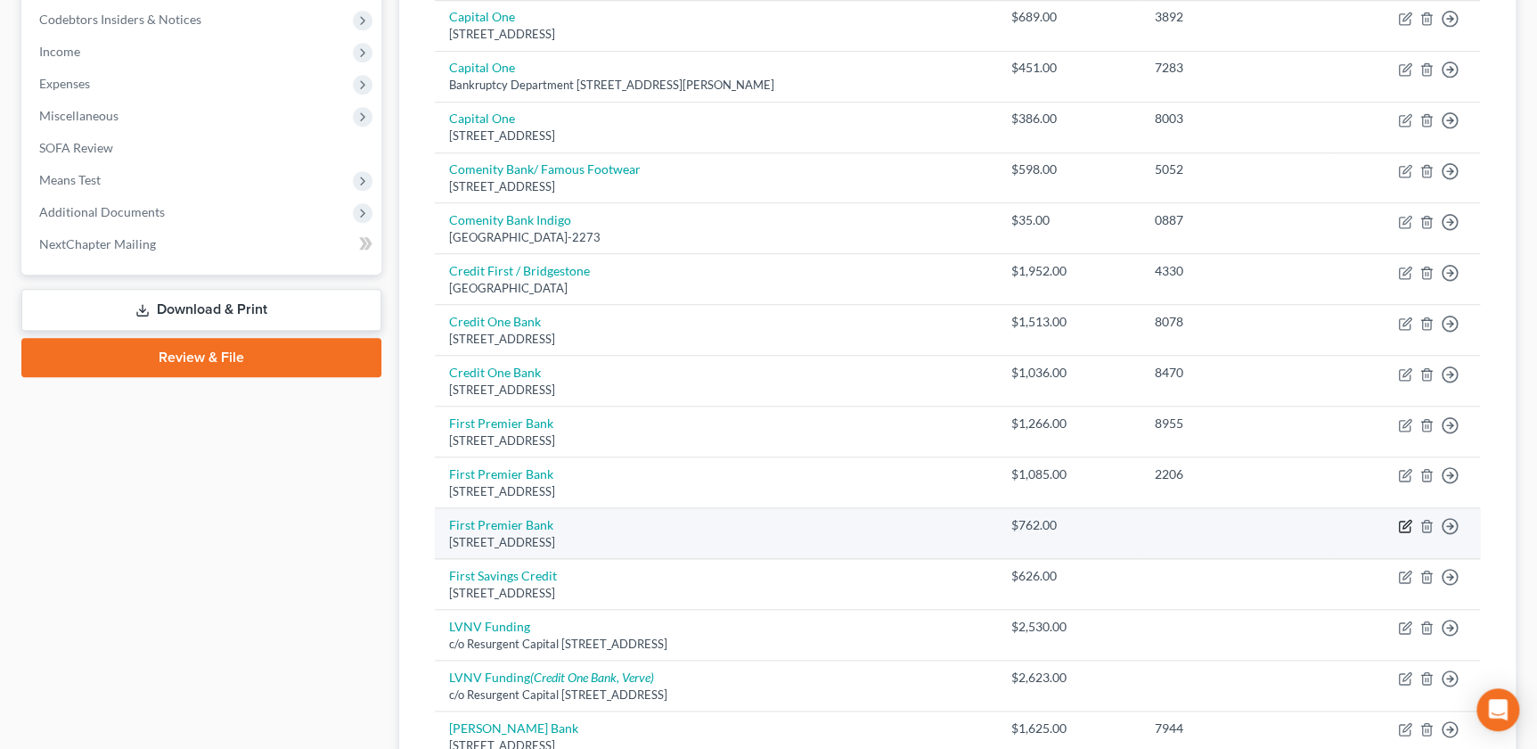
click at [1398, 521] on icon "button" at bounding box center [1405, 526] width 14 height 14
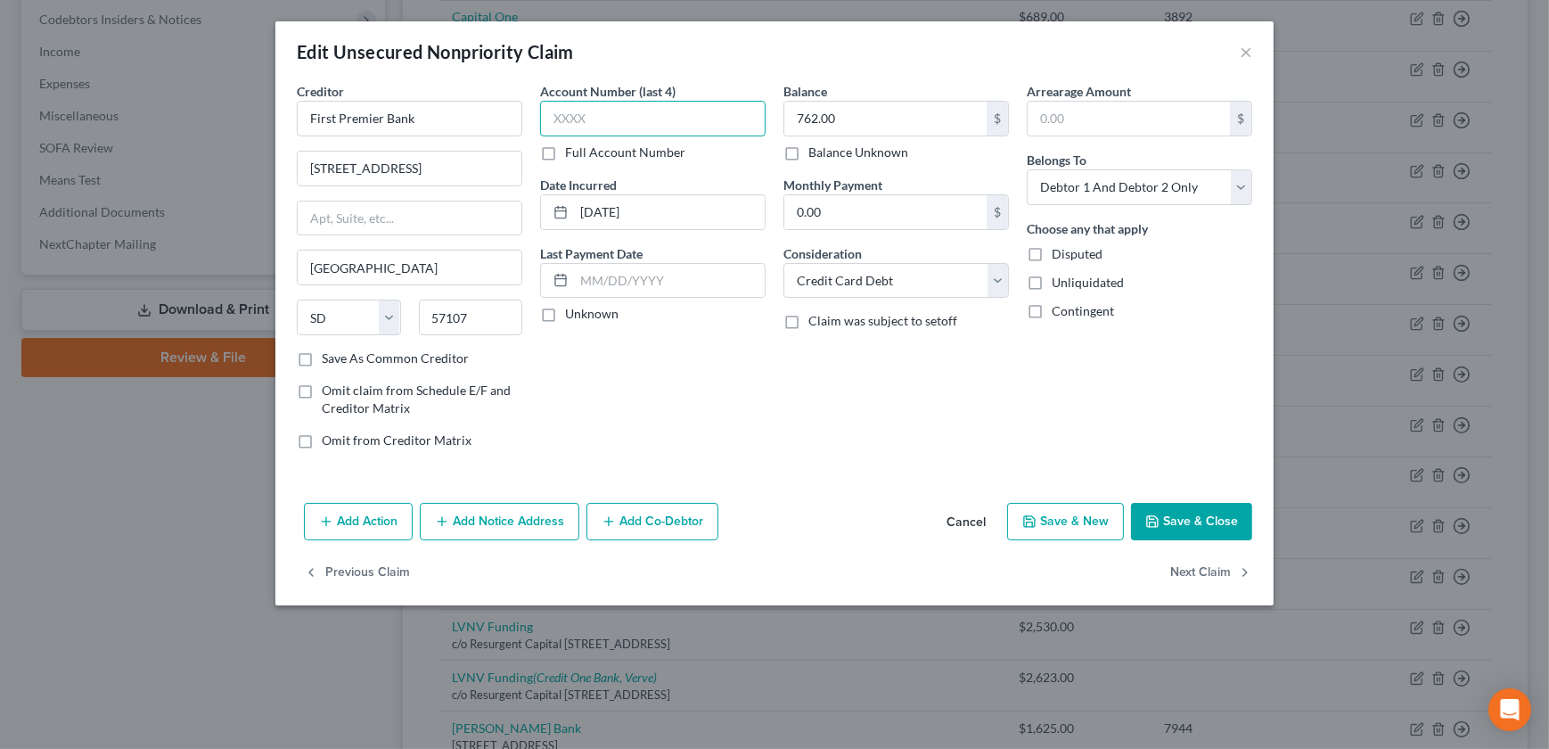
click at [684, 114] on input "text" at bounding box center [652, 119] width 225 height 36
click at [1187, 545] on div "Add Action Add Notice Address Add Co-Debtor Cancel Save & New Save & Close" at bounding box center [774, 525] width 998 height 59
click at [1179, 533] on button "Save & Close" at bounding box center [1191, 521] width 121 height 37
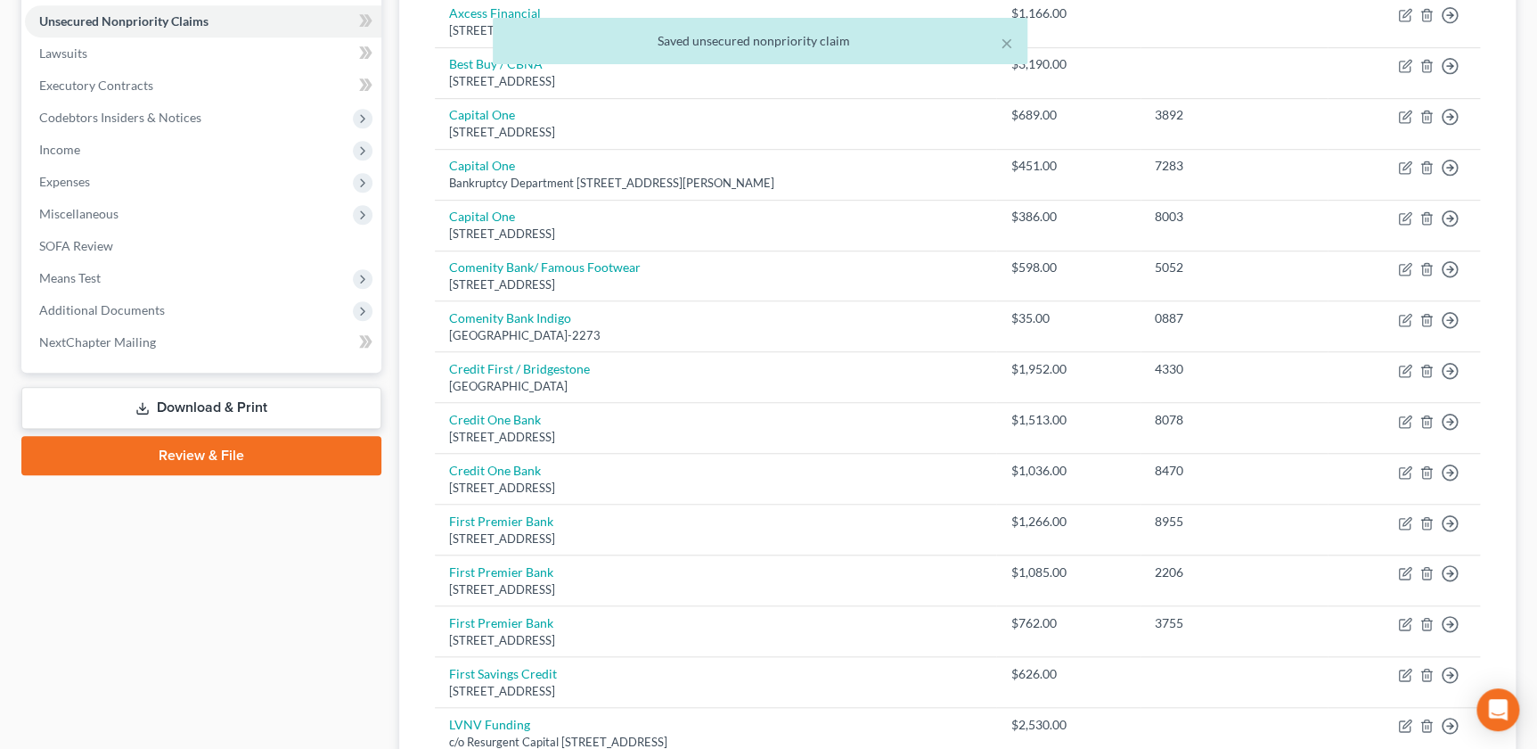
scroll to position [251, 0]
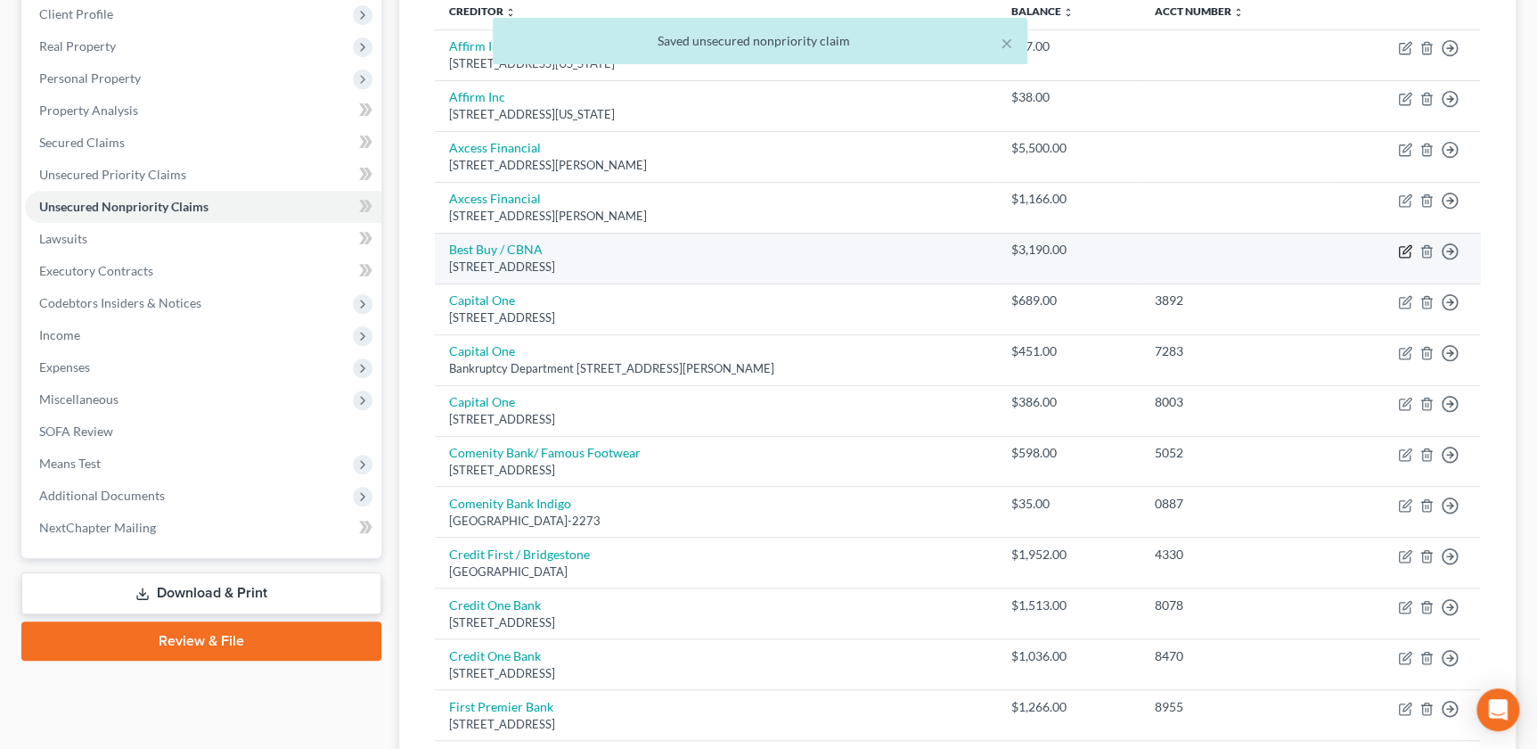
click at [1396, 251] on td "Move to D Move to E Move to G Move to Notice Only" at bounding box center [1404, 258] width 152 height 51
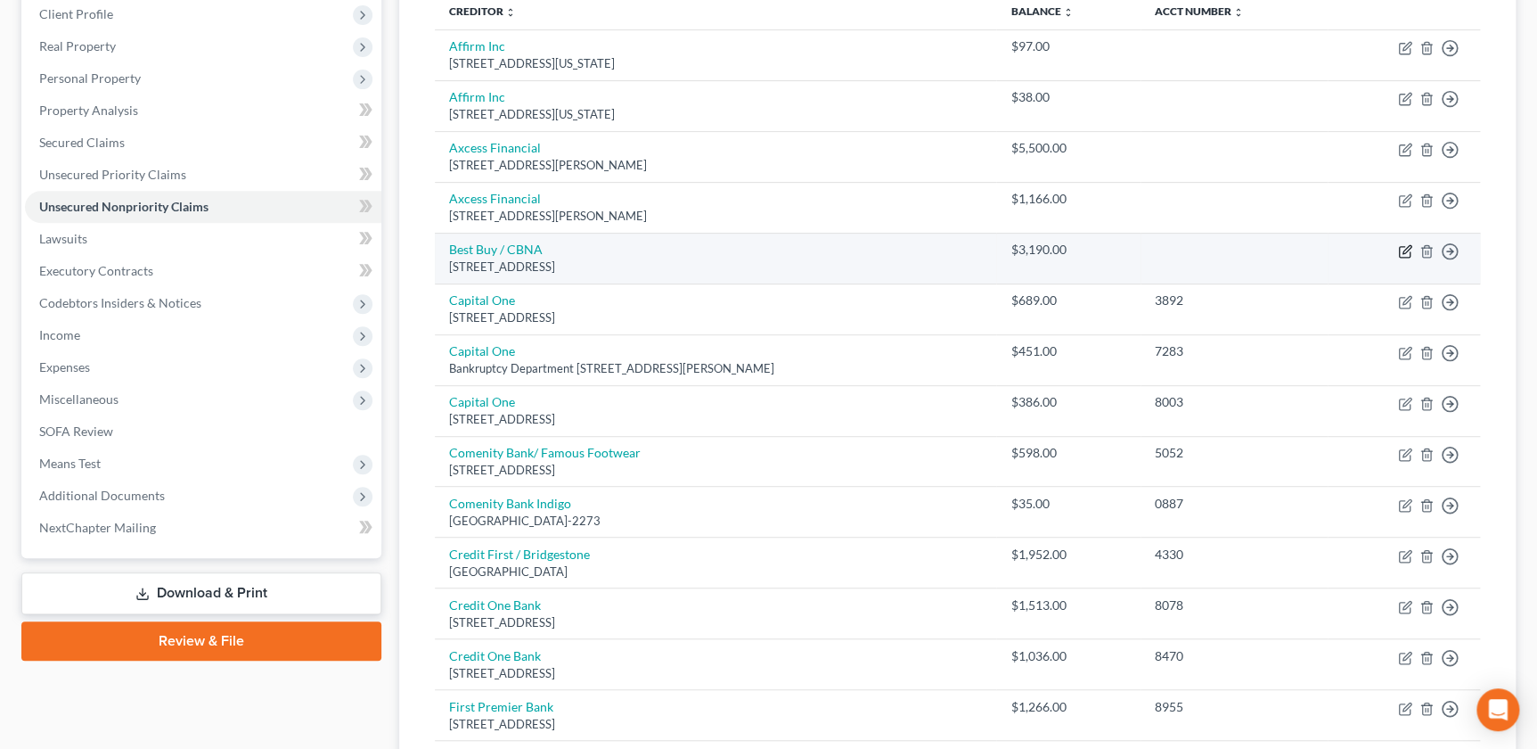
click at [1402, 254] on icon "button" at bounding box center [1405, 251] width 14 height 14
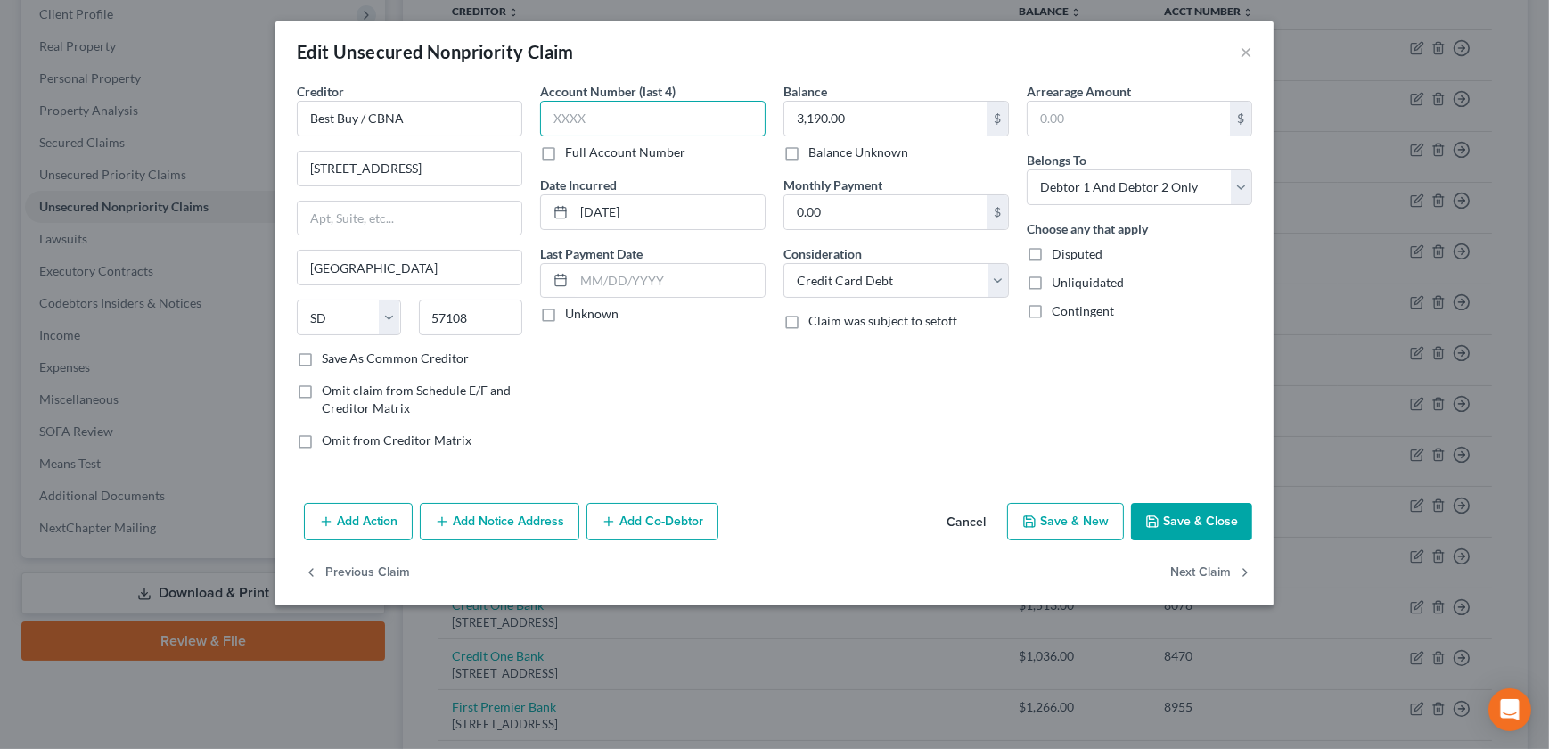
click at [579, 103] on input "text" at bounding box center [652, 119] width 225 height 36
drag, startPoint x: 1225, startPoint y: 510, endPoint x: 1159, endPoint y: 503, distance: 67.2
click at [1223, 517] on button "Save & Close" at bounding box center [1191, 521] width 121 height 37
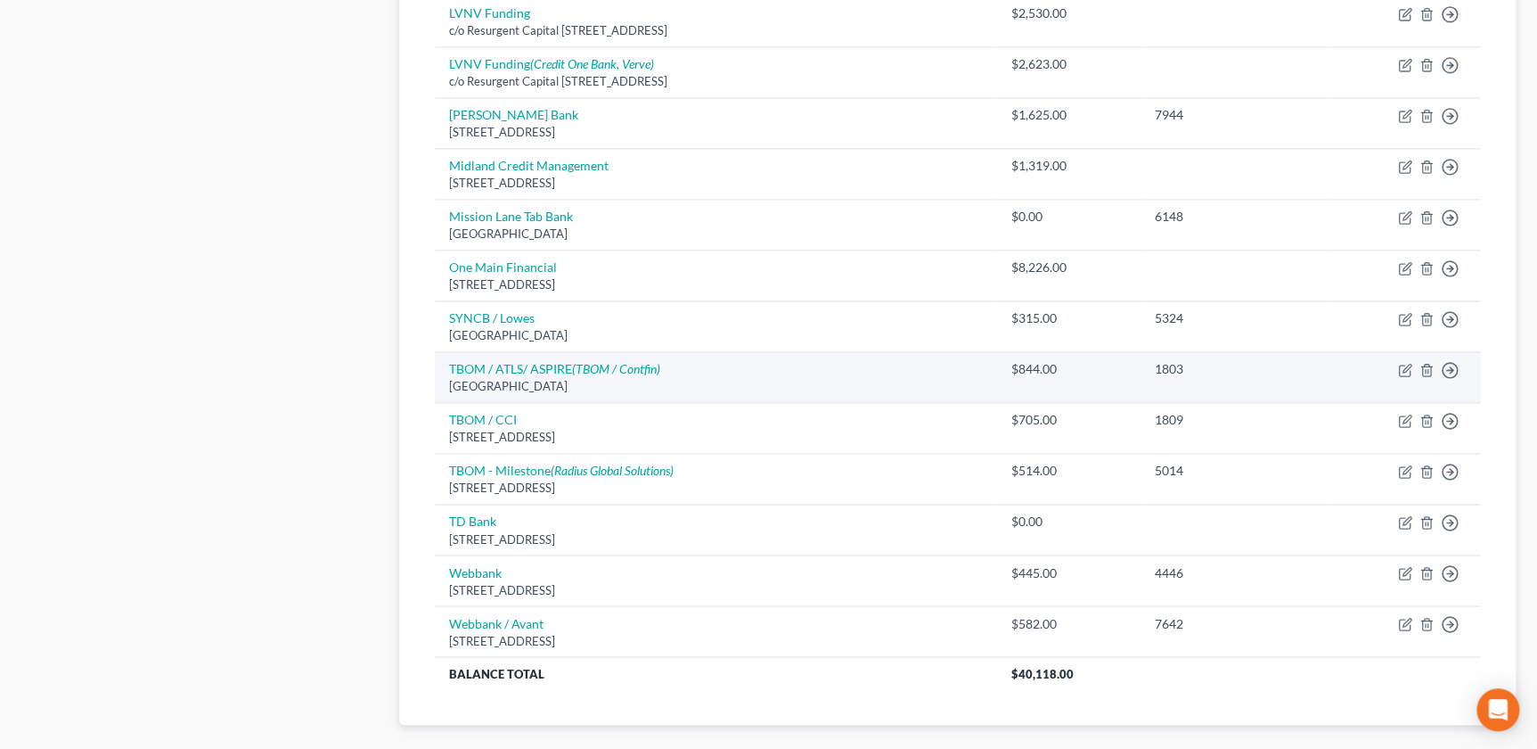
scroll to position [1244, 0]
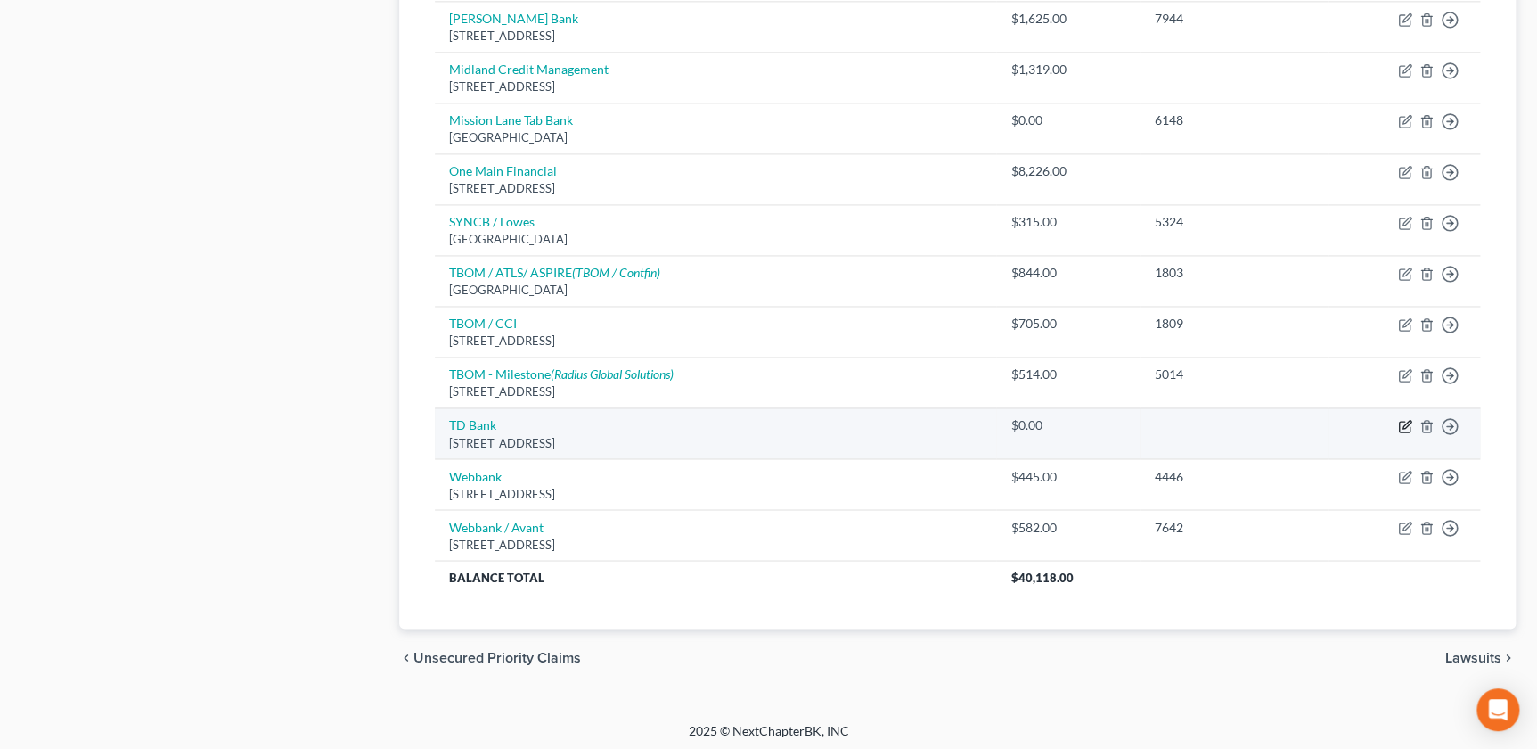
click at [1403, 421] on icon "button" at bounding box center [1405, 426] width 14 height 14
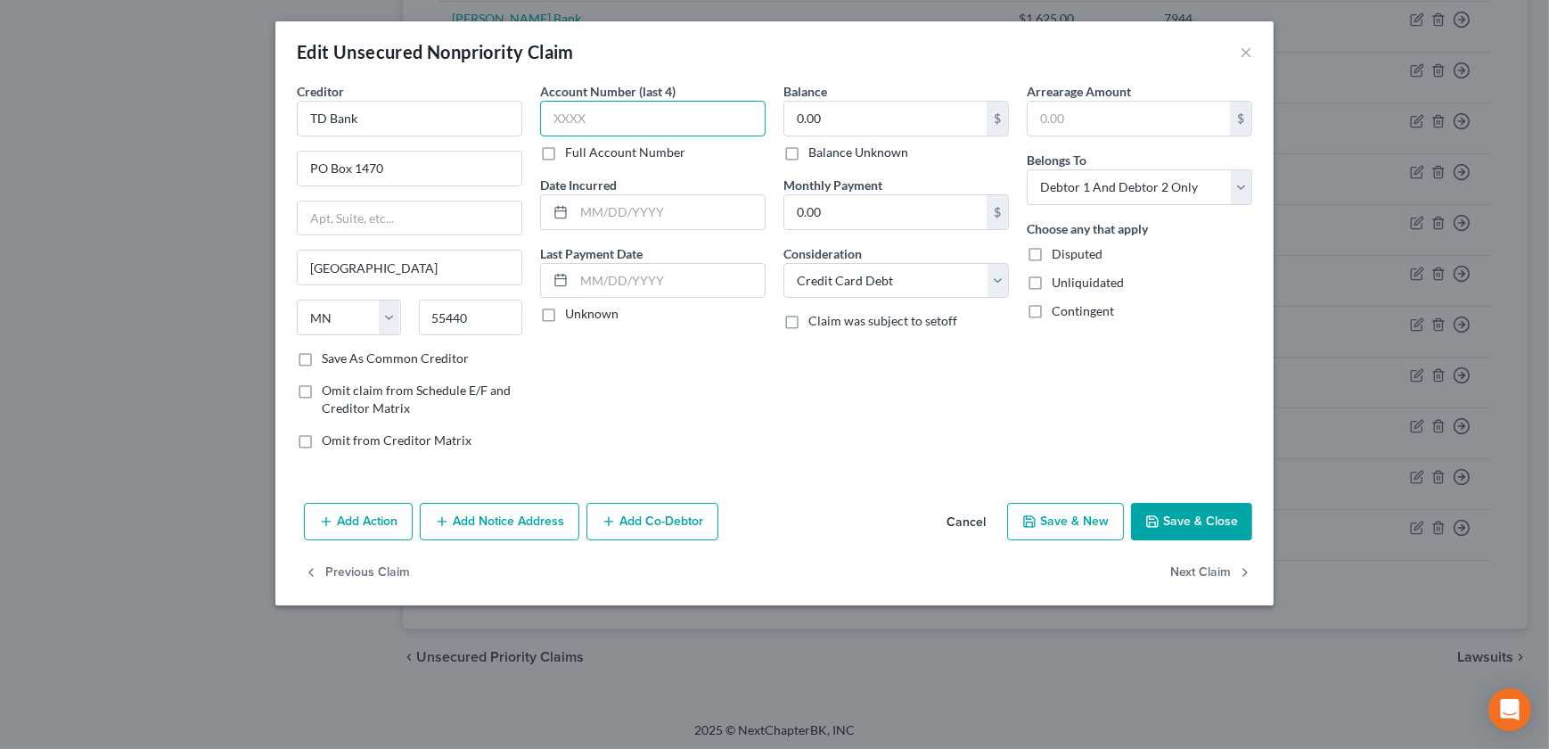
click at [608, 129] on input "text" at bounding box center [652, 119] width 225 height 36
click at [1193, 524] on button "Save & Close" at bounding box center [1191, 521] width 121 height 37
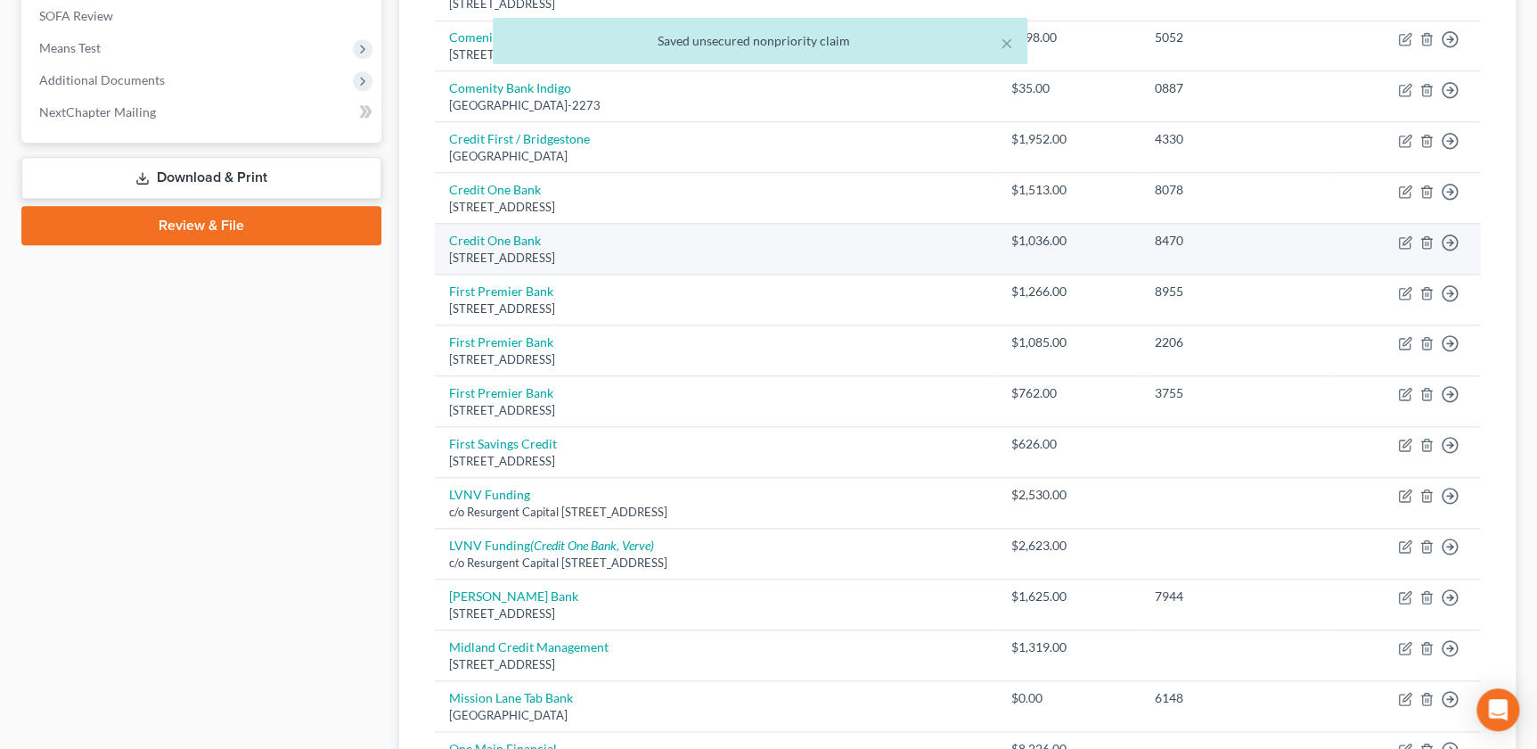
scroll to position [677, 0]
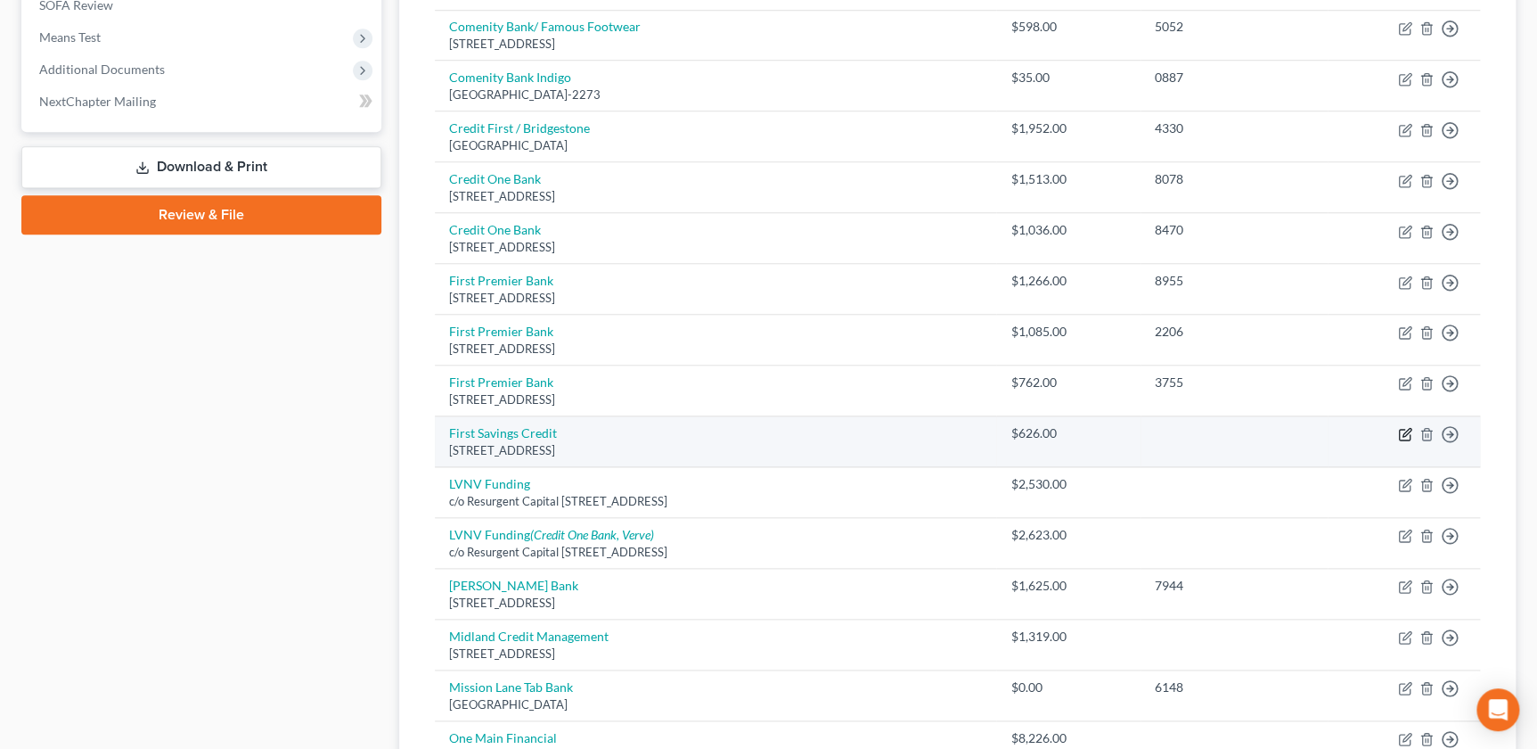
click at [1404, 435] on icon "button" at bounding box center [1405, 434] width 14 height 14
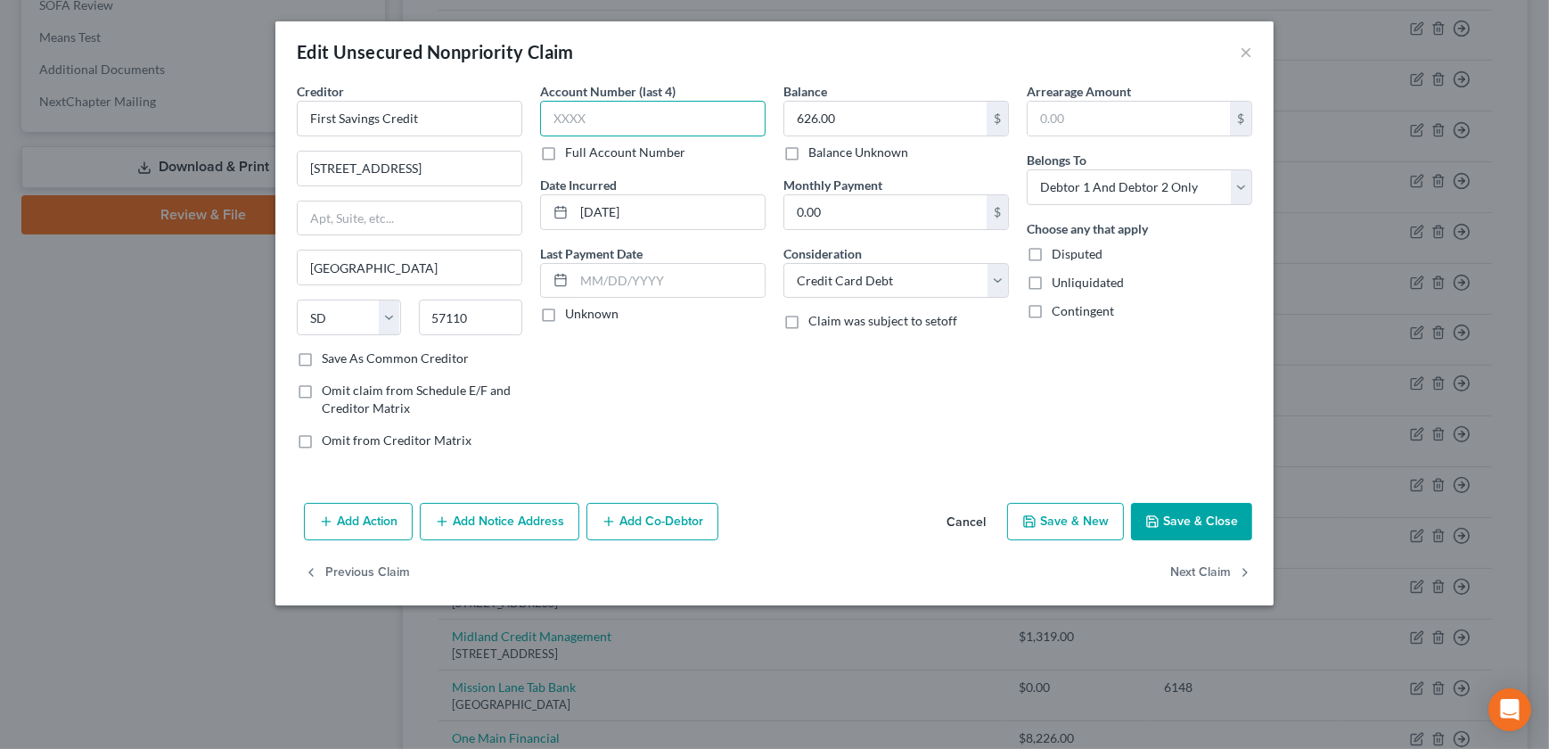
click at [597, 123] on input "text" at bounding box center [652, 119] width 225 height 36
click at [789, 450] on div "Balance 626.00 $ Balance Unknown Balance Undetermined 626.00 $ Balance Unknown …" at bounding box center [895, 272] width 243 height 381
click at [1203, 526] on button "Save & Close" at bounding box center [1191, 521] width 121 height 37
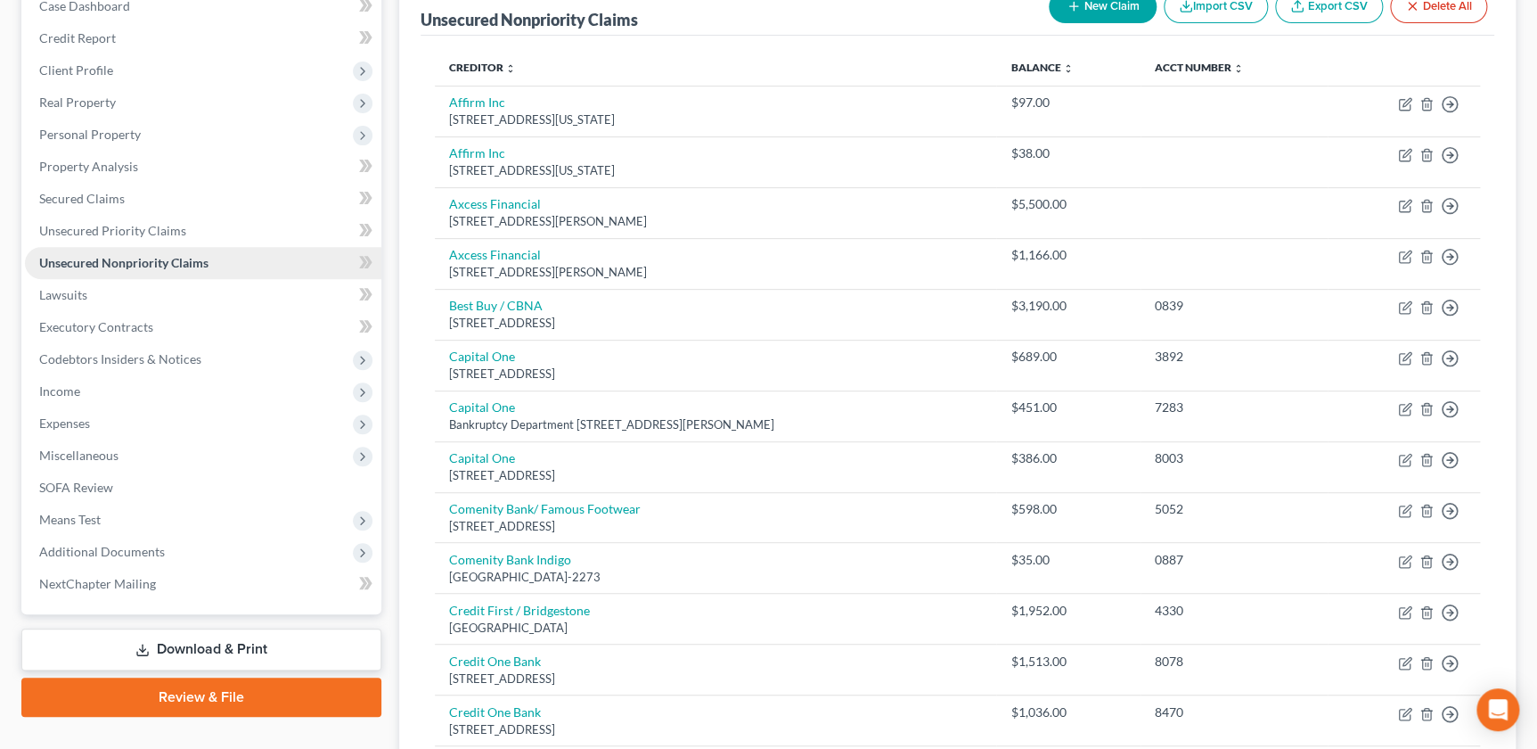
scroll to position [191, 0]
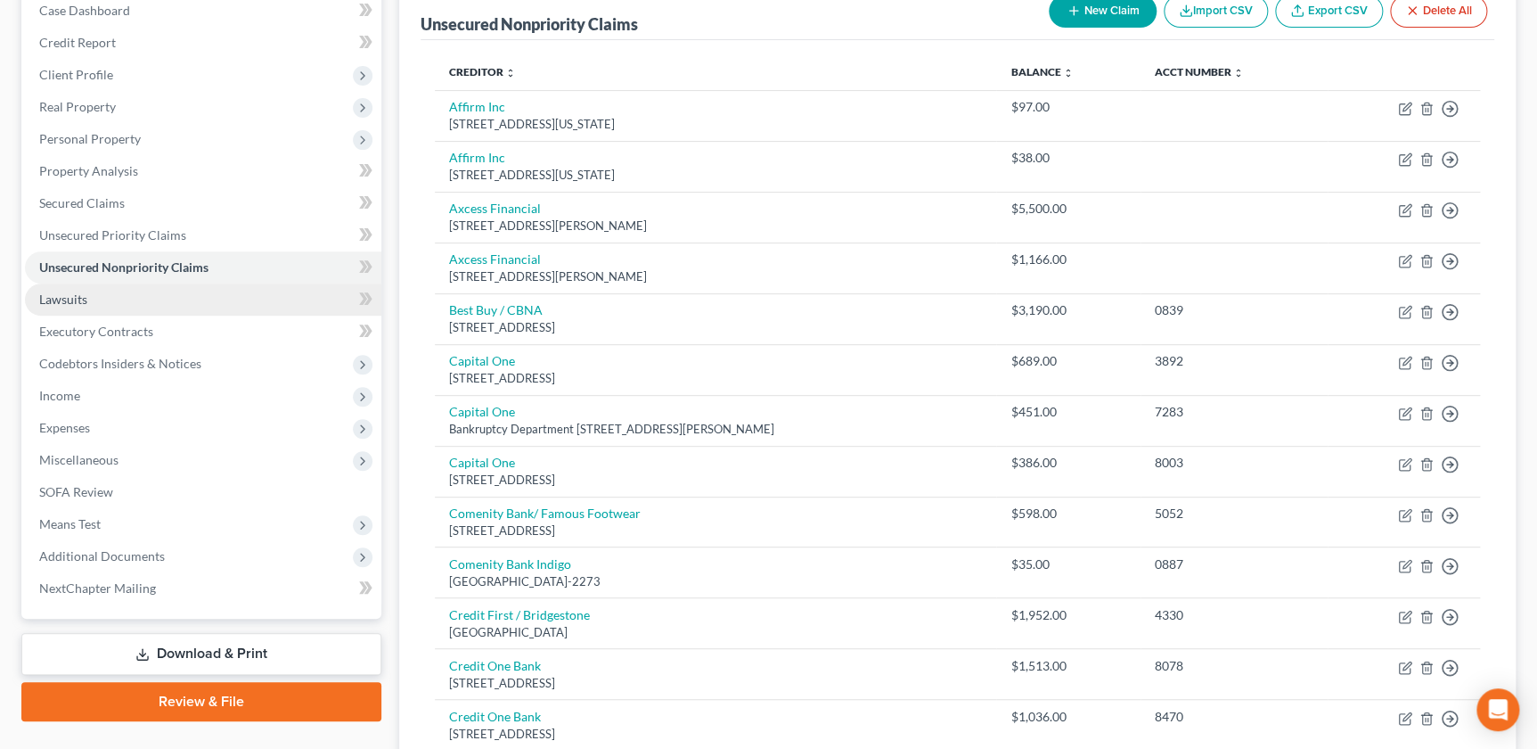
click at [101, 306] on link "Lawsuits" at bounding box center [203, 299] width 356 height 32
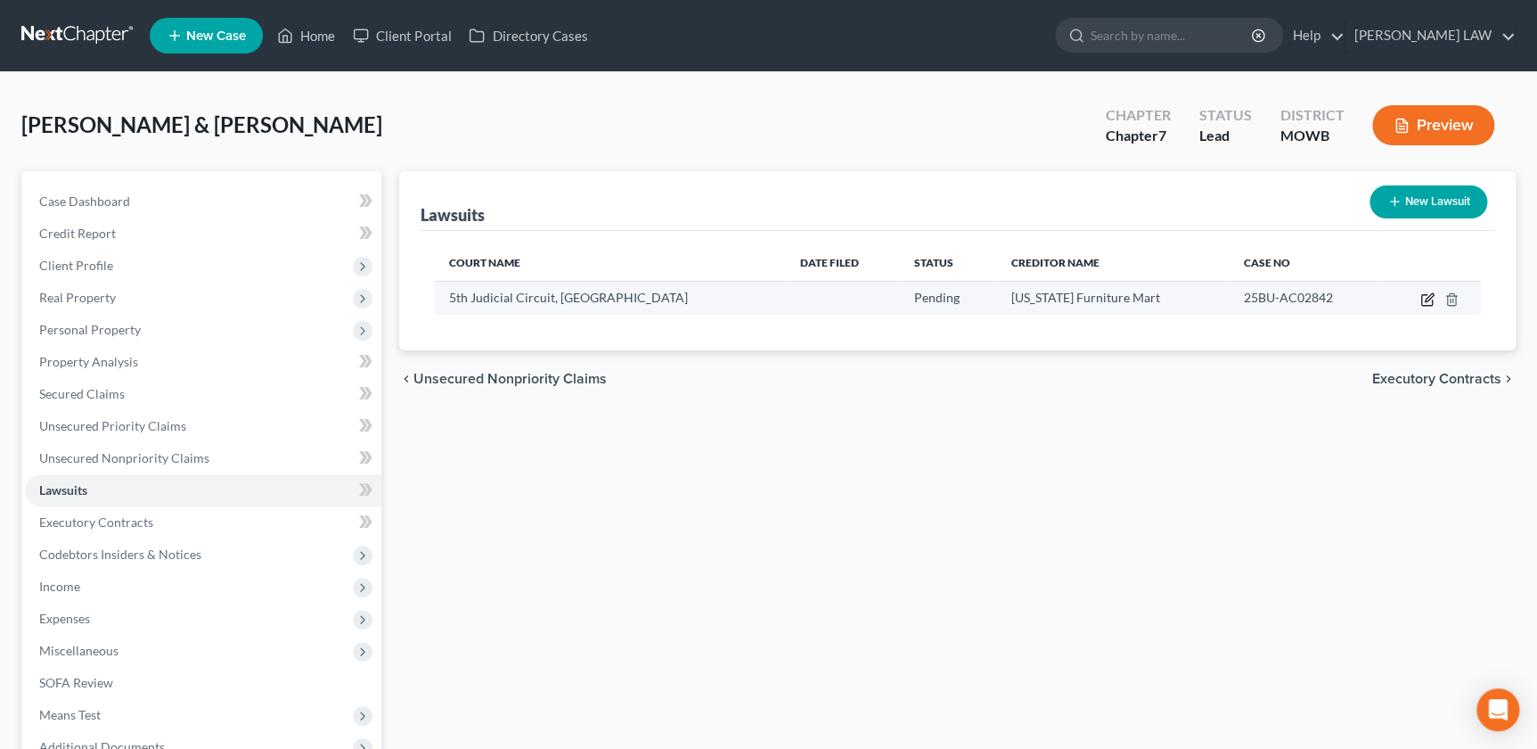
click at [1427, 297] on icon "button" at bounding box center [1429, 297] width 8 height 8
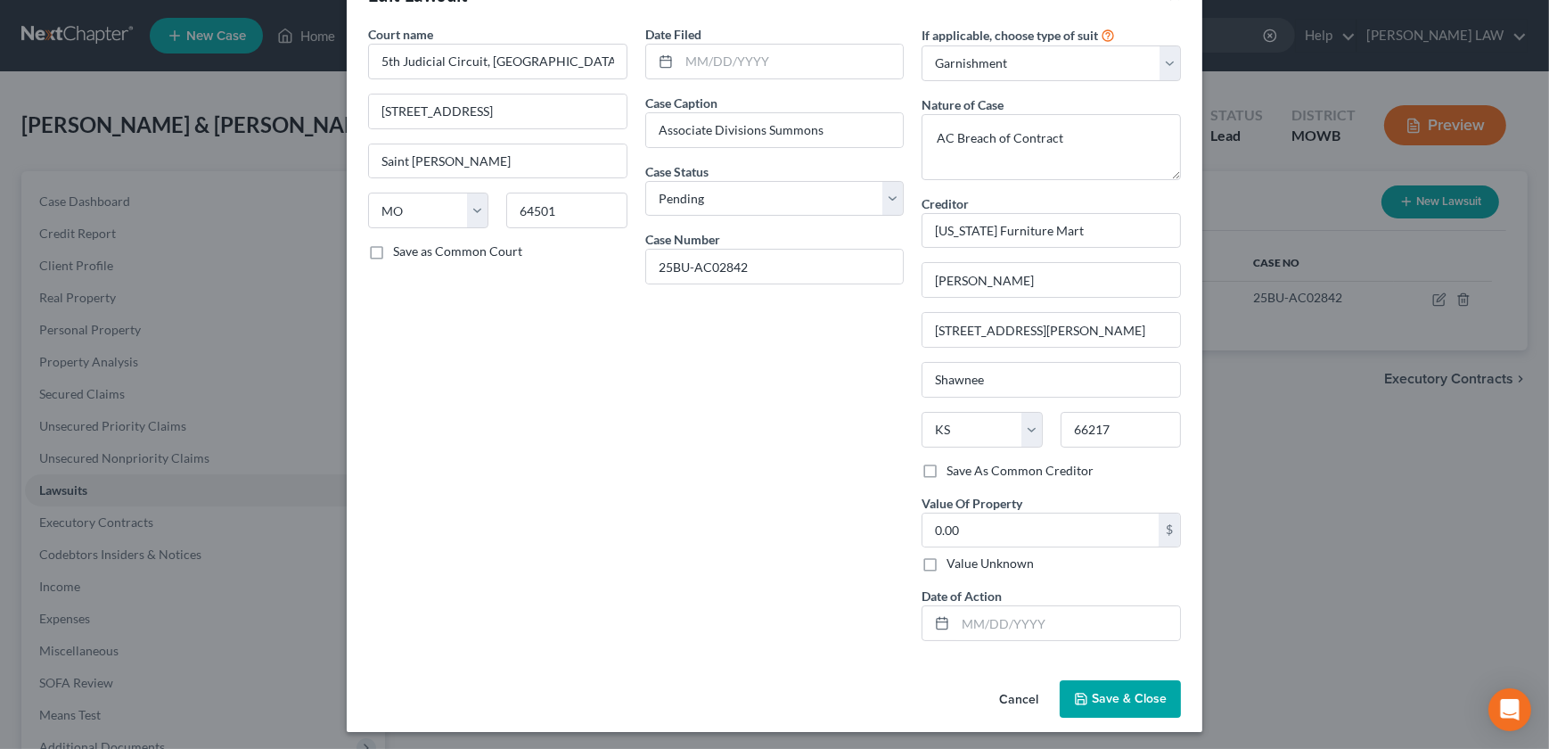
scroll to position [60, 0]
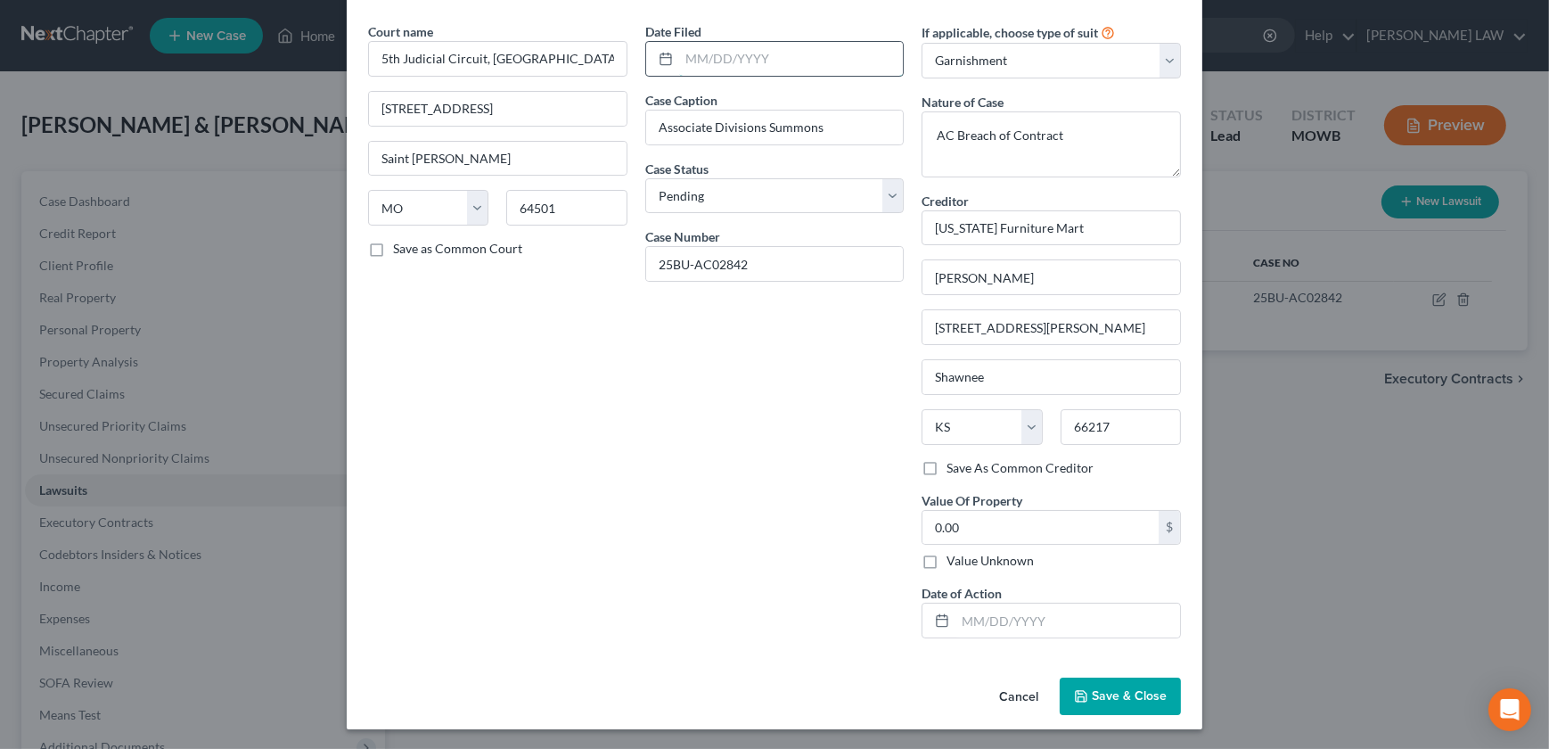
click at [711, 49] on input "text" at bounding box center [791, 59] width 225 height 34
click at [1107, 696] on span "Save & Close" at bounding box center [1129, 695] width 75 height 15
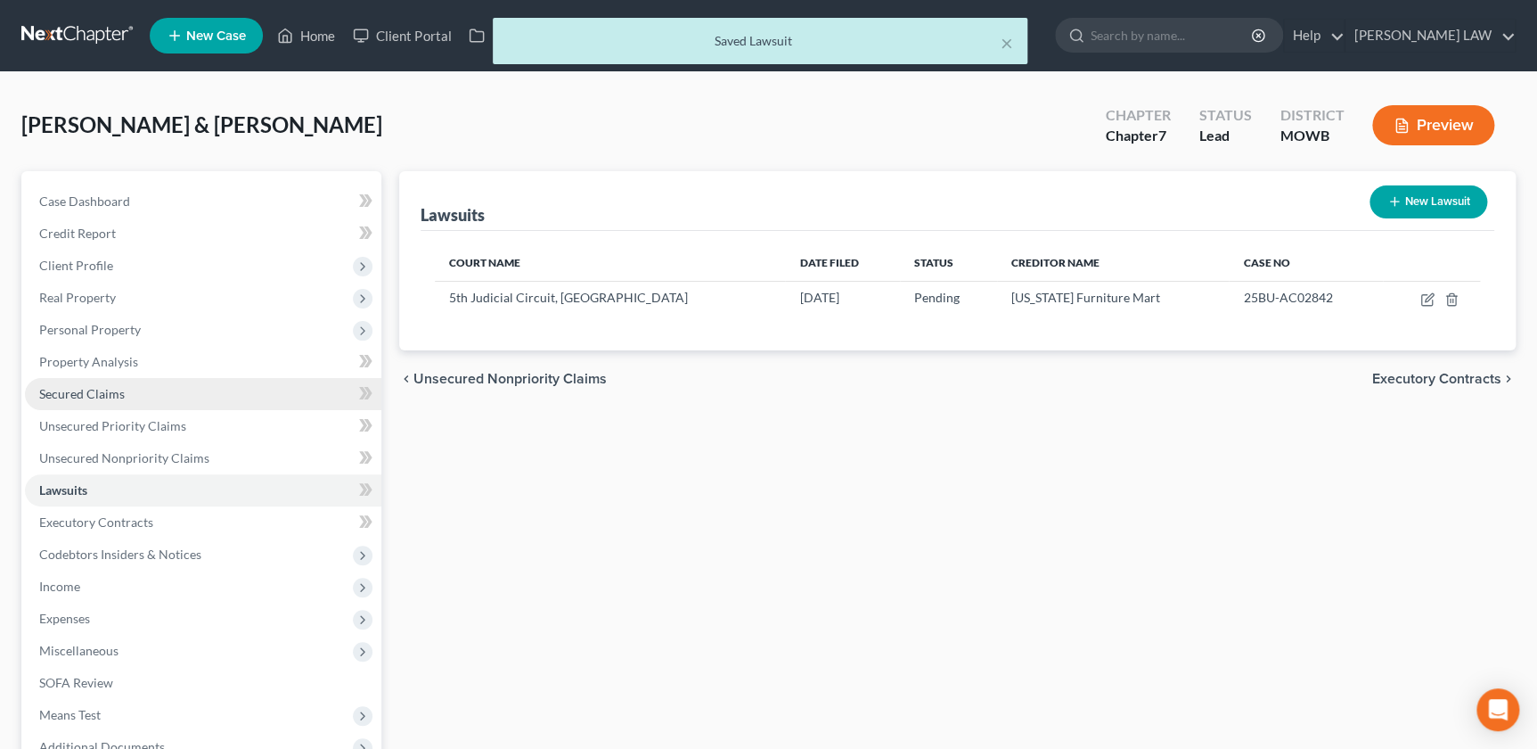
click at [118, 380] on link "Secured Claims" at bounding box center [203, 394] width 356 height 32
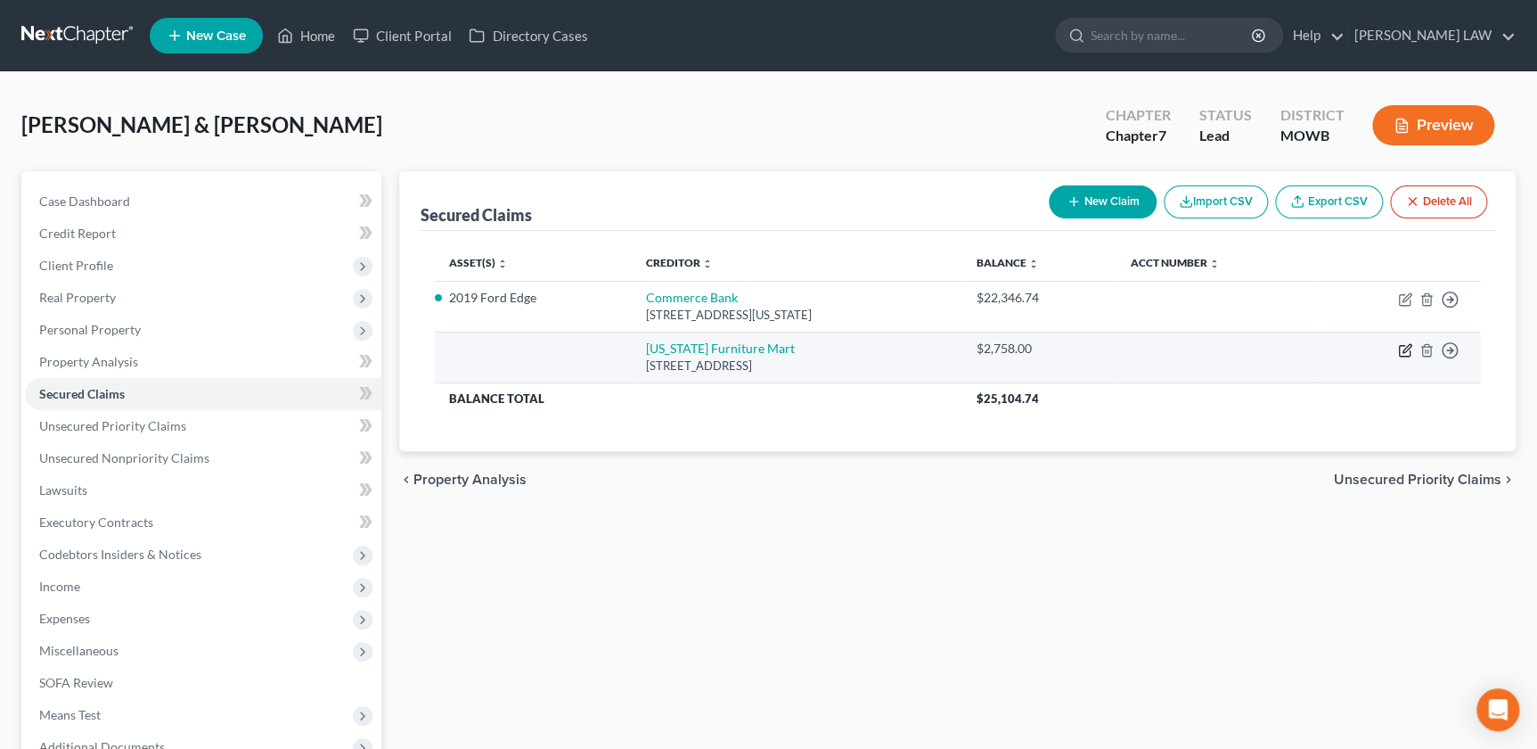
click at [1407, 350] on icon "button" at bounding box center [1405, 350] width 14 height 14
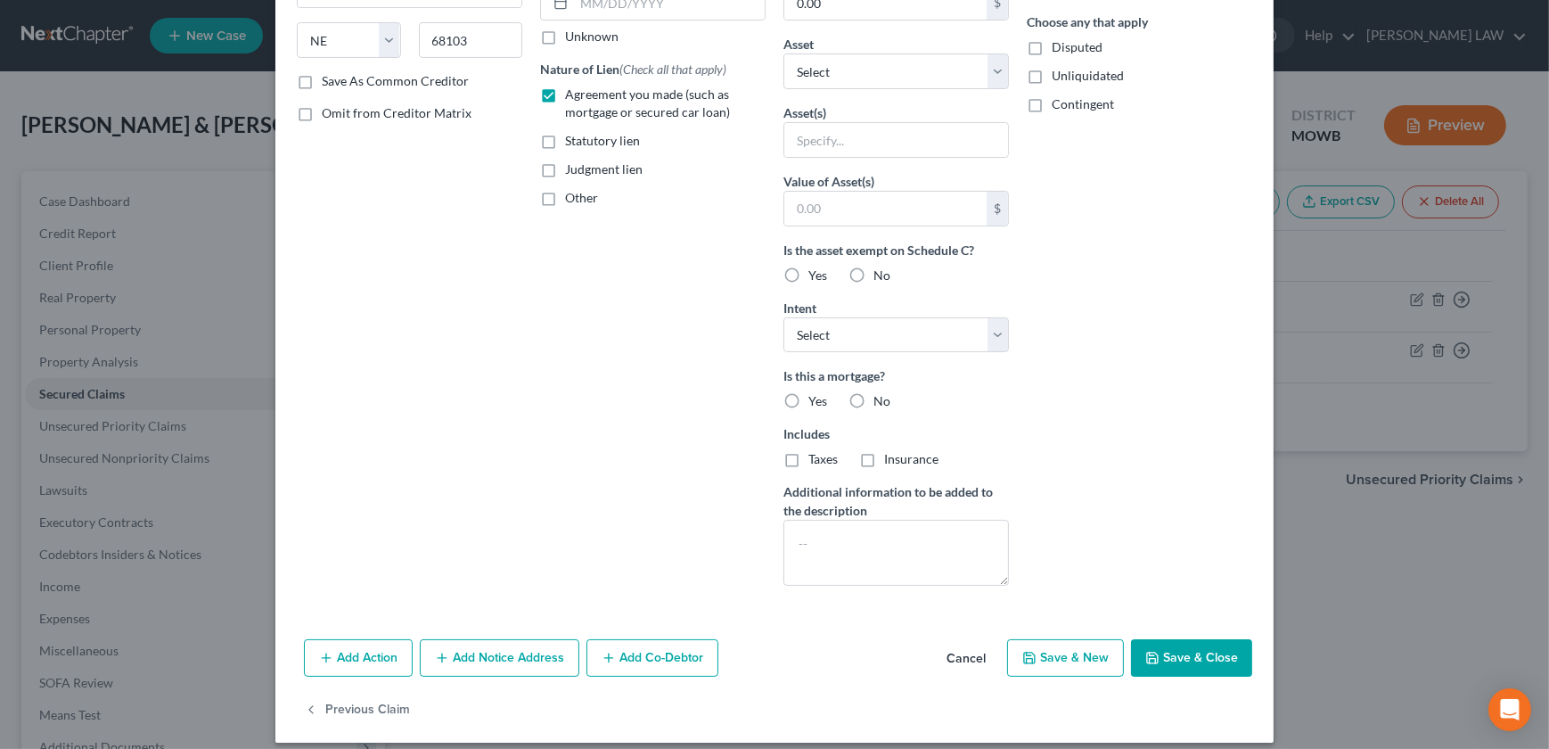
scroll to position [291, 0]
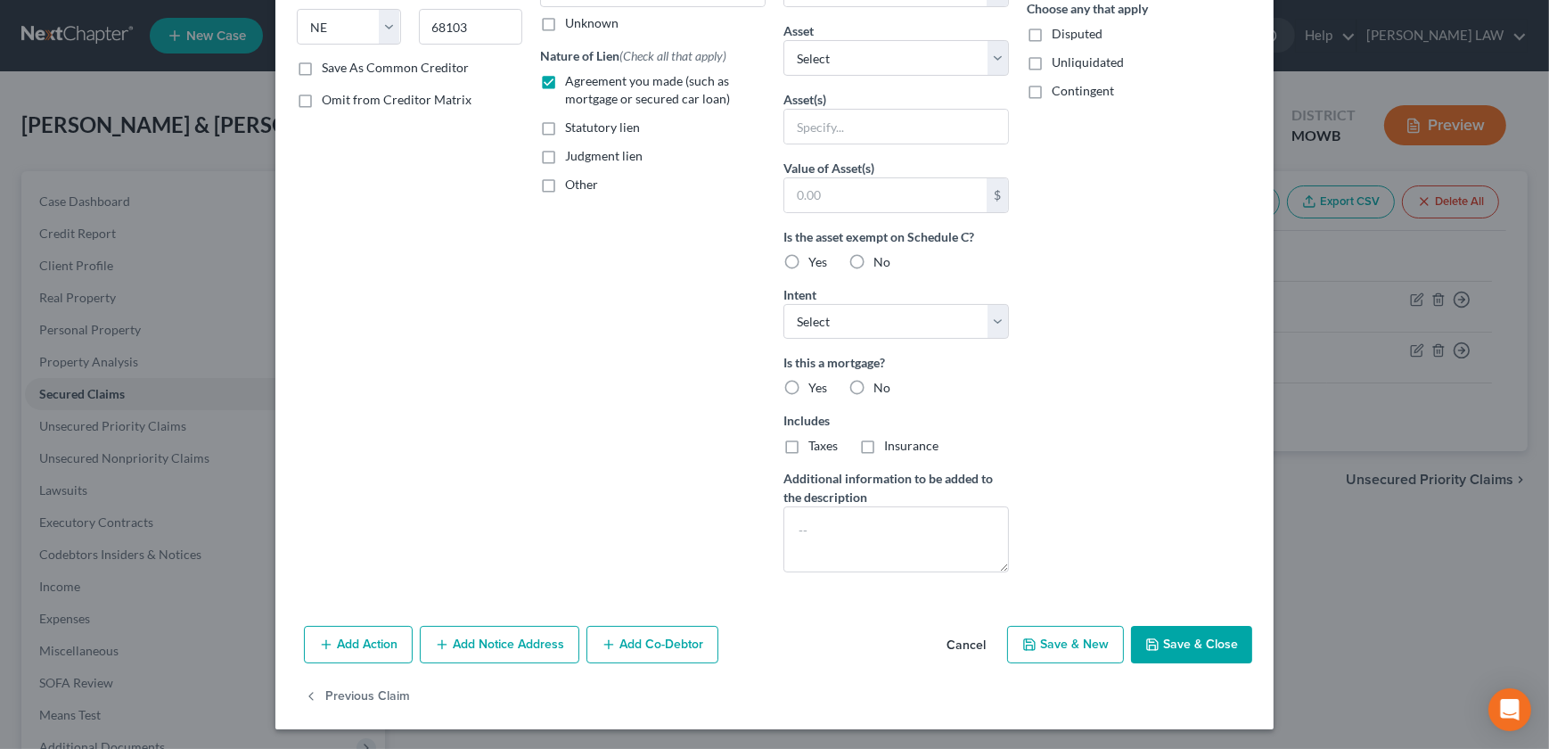
click at [481, 660] on button "Add Notice Address" at bounding box center [500, 644] width 160 height 37
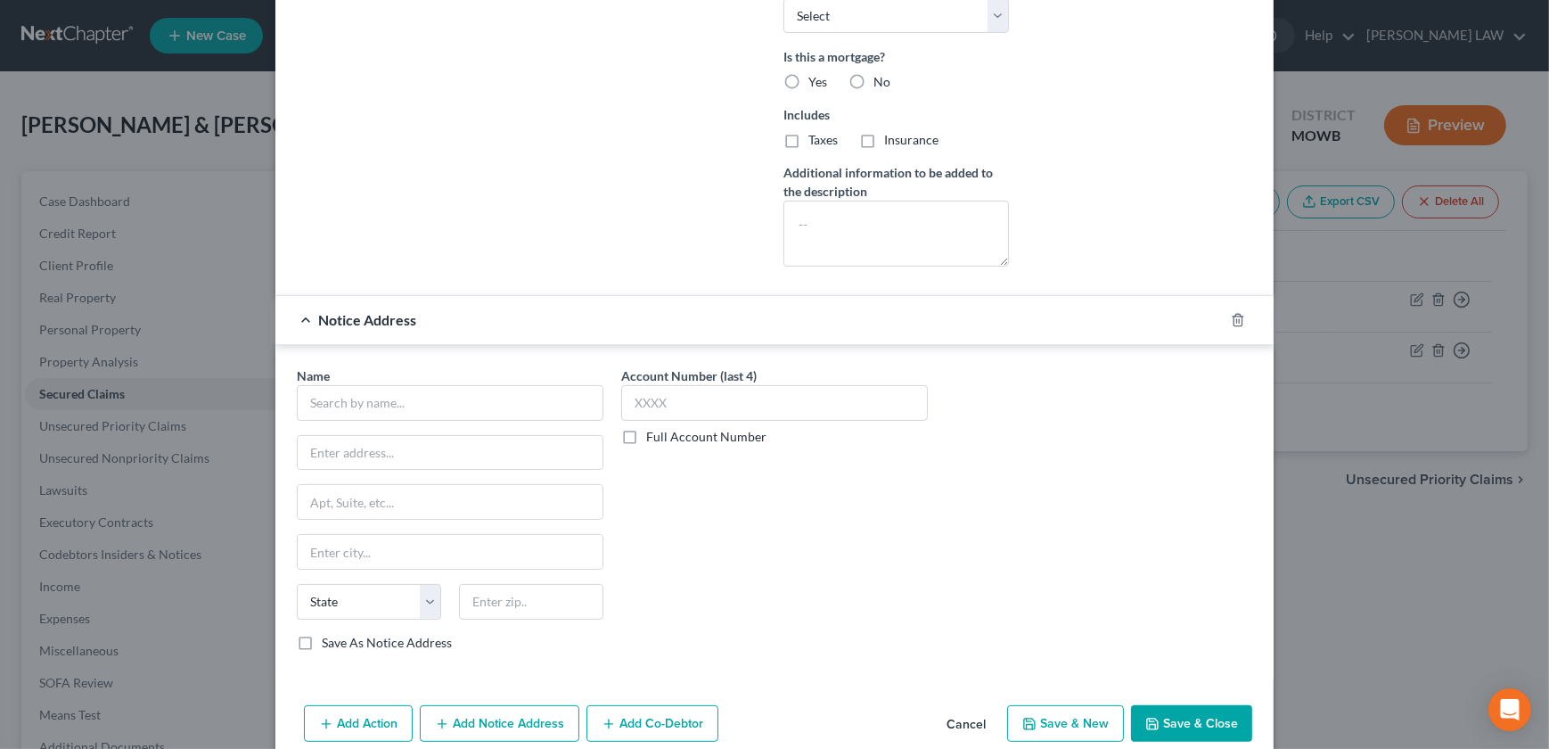
scroll to position [655, 0]
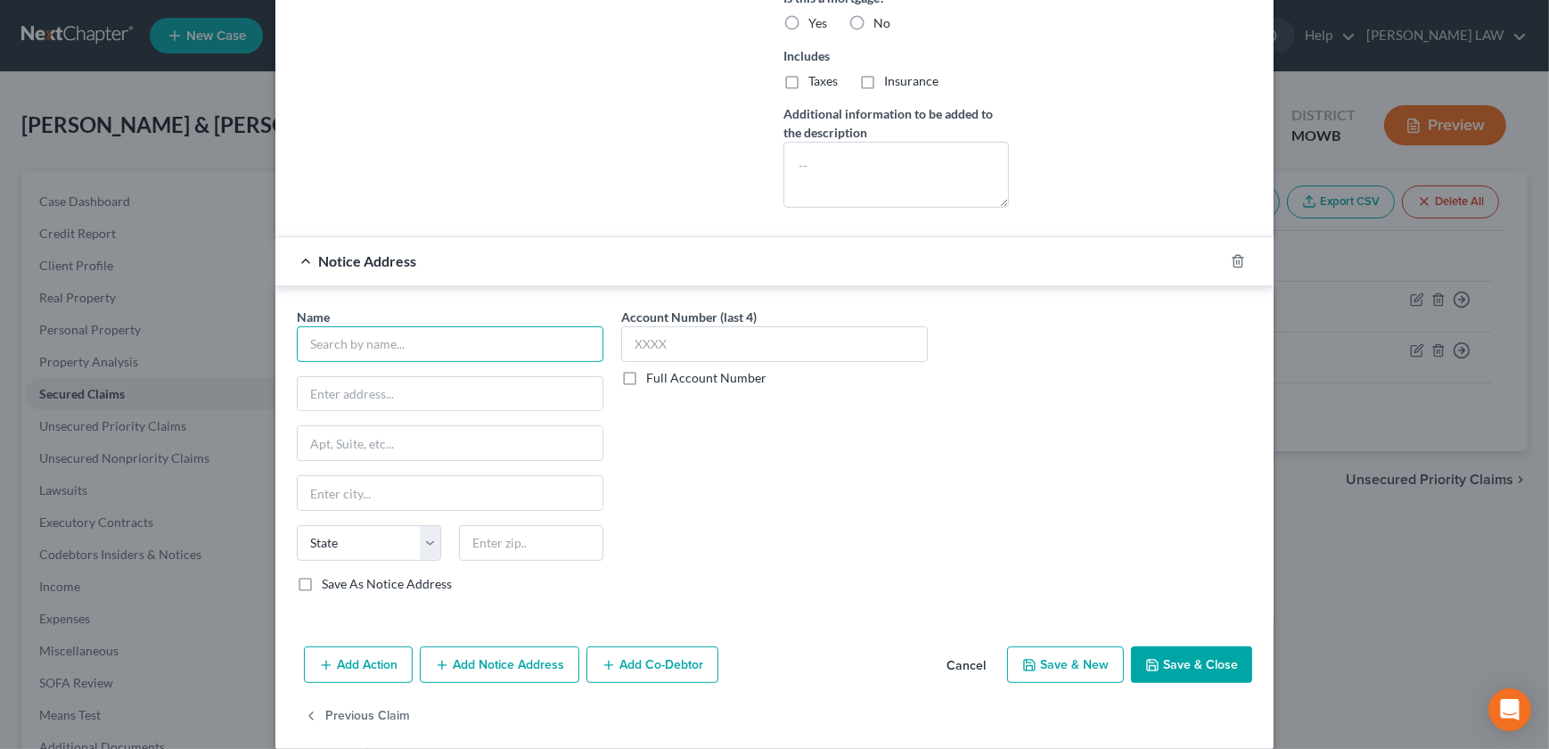
click at [360, 339] on input "text" at bounding box center [450, 344] width 307 height 36
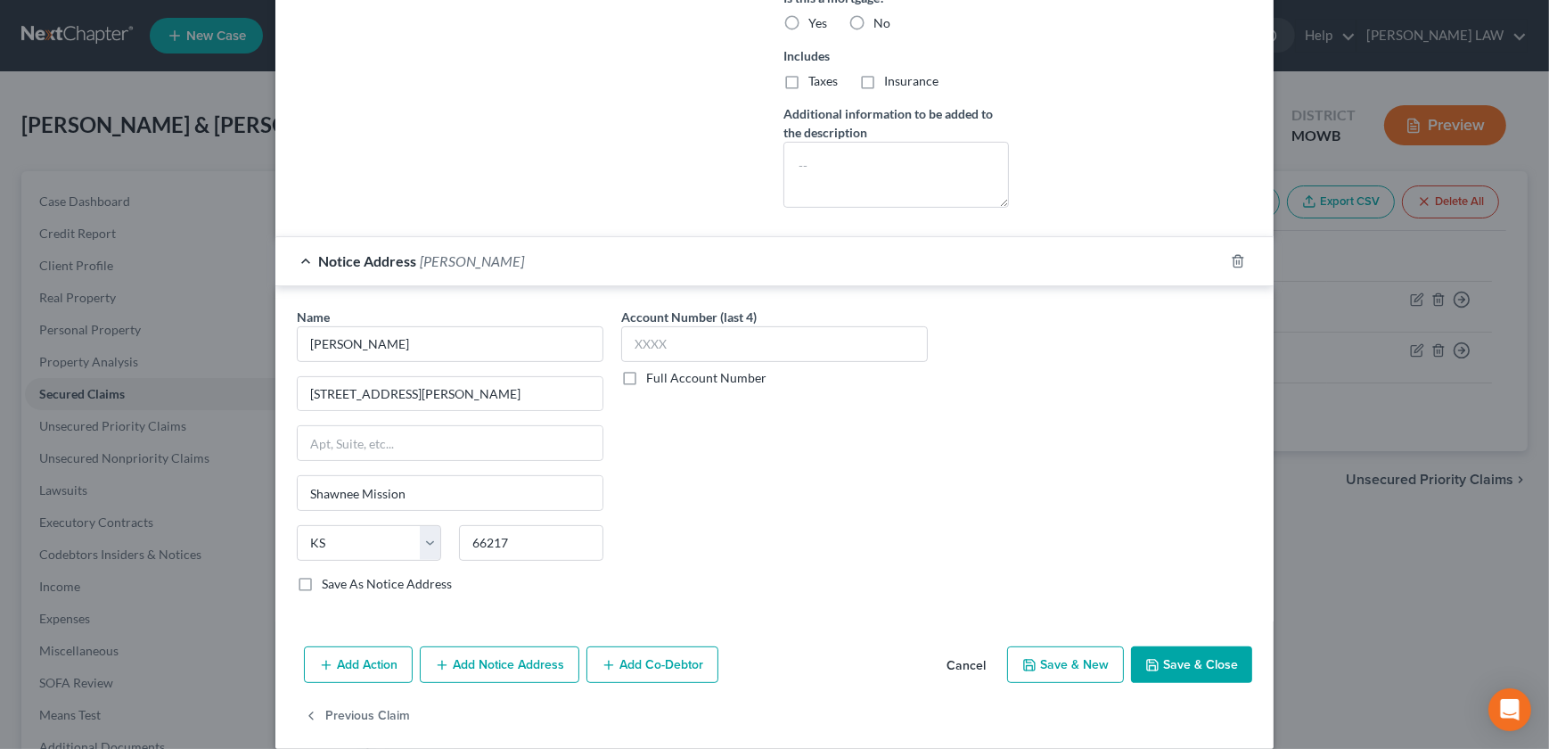
drag, startPoint x: 1148, startPoint y: 682, endPoint x: 1167, endPoint y: 695, distance: 23.0
click at [1149, 682] on div "Add Action Add Notice Address Add Co-Debtor Cancel Save & New Save & Close" at bounding box center [774, 668] width 998 height 59
click at [1170, 676] on button "Save & Close" at bounding box center [1191, 664] width 121 height 37
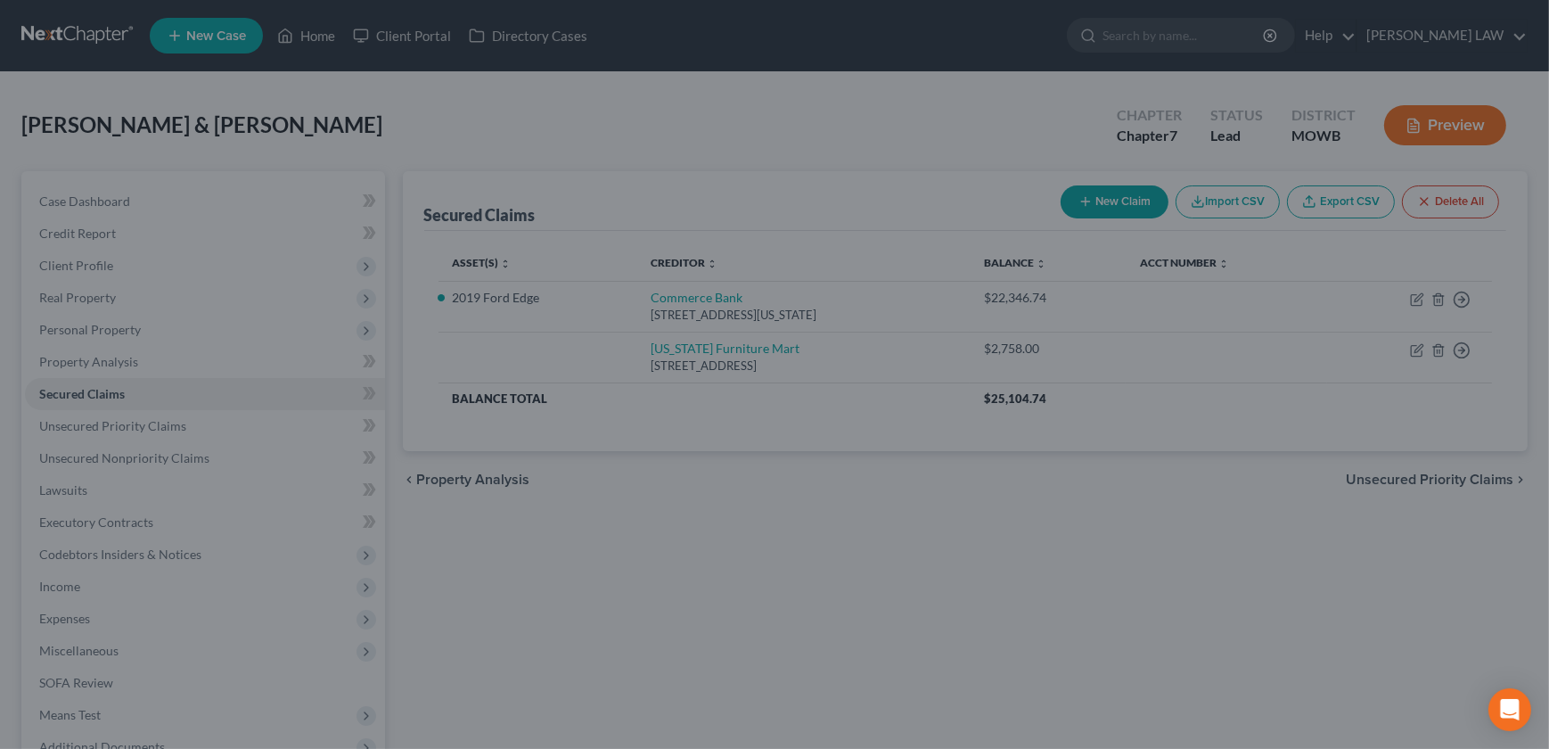
scroll to position [479, 0]
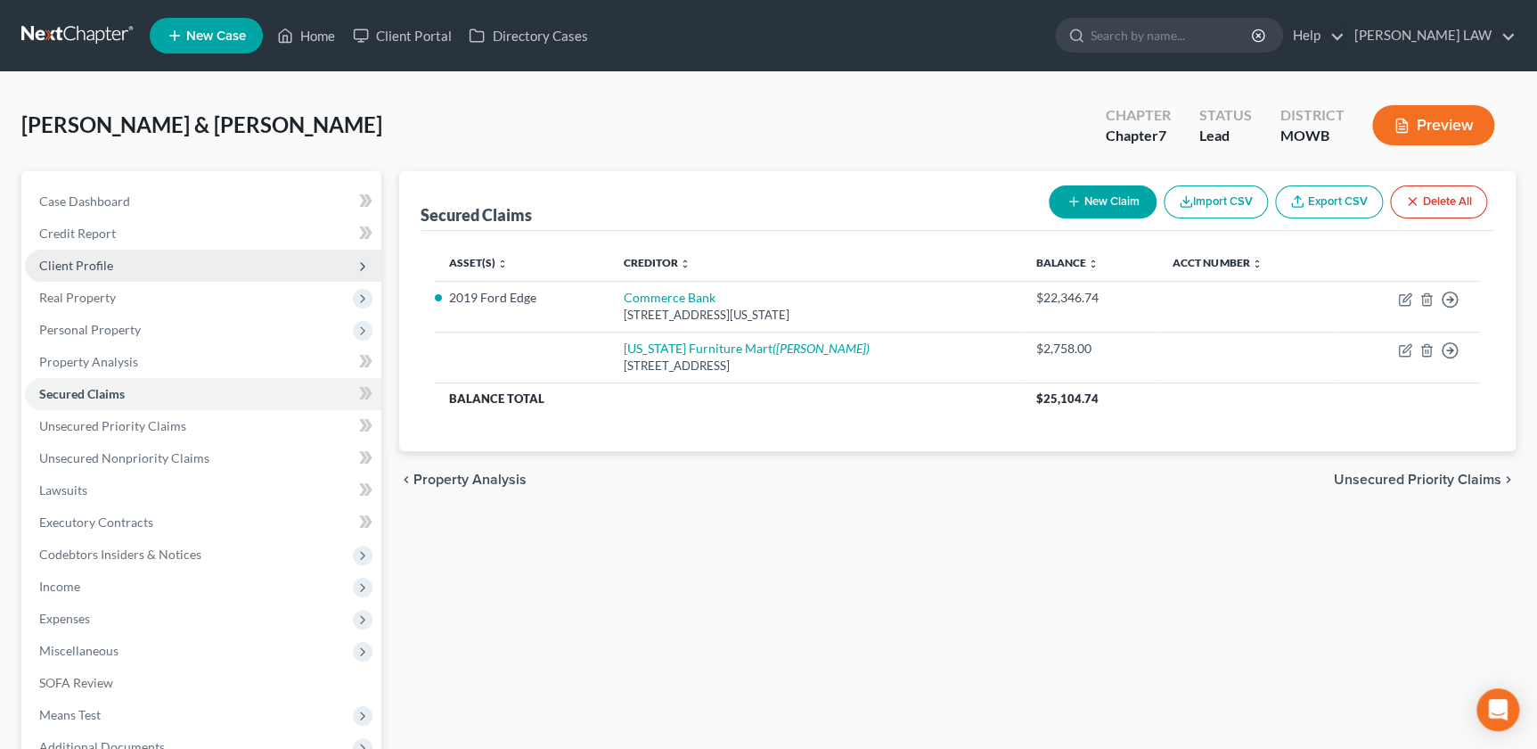
click at [87, 265] on span "Client Profile" at bounding box center [76, 265] width 74 height 15
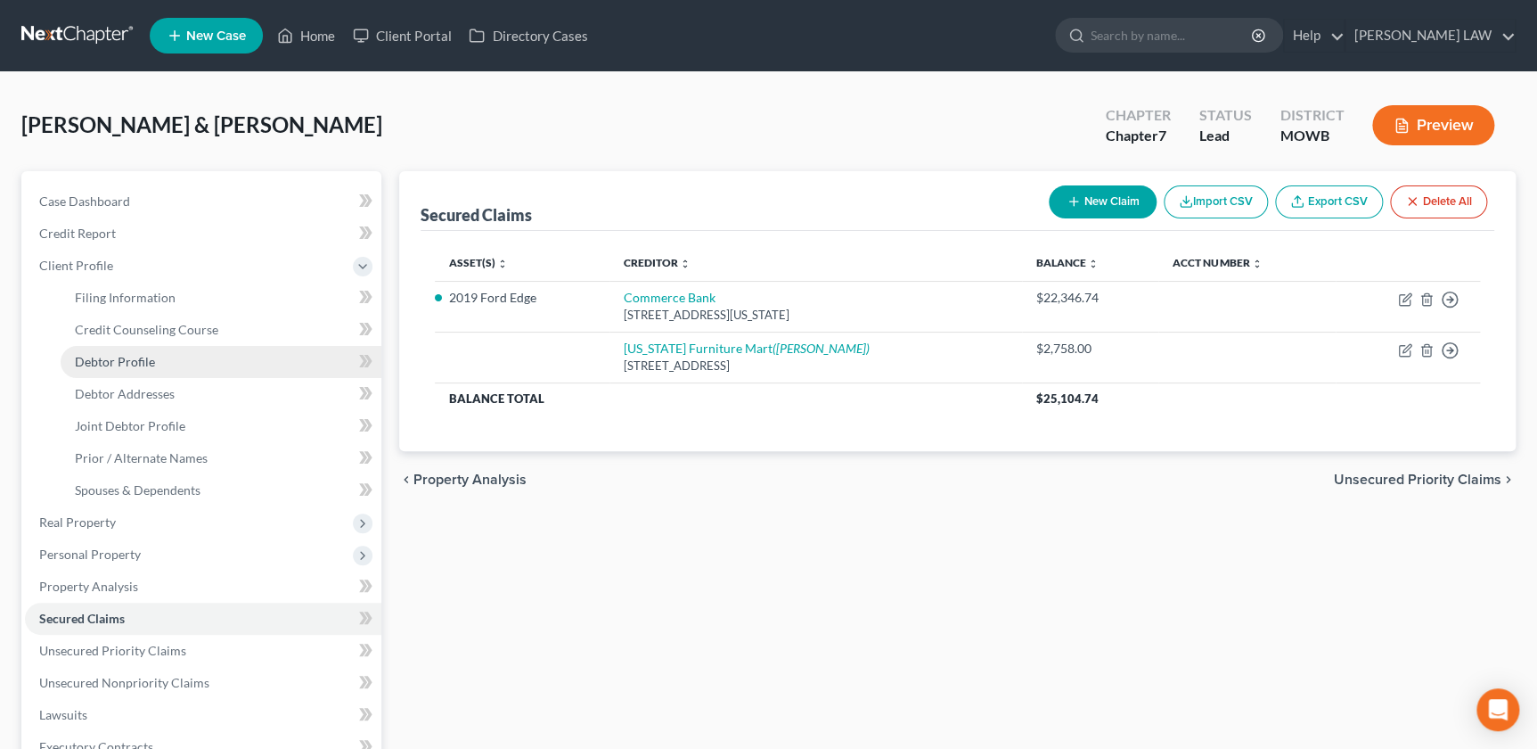
click at [126, 354] on span "Debtor Profile" at bounding box center [115, 361] width 80 height 15
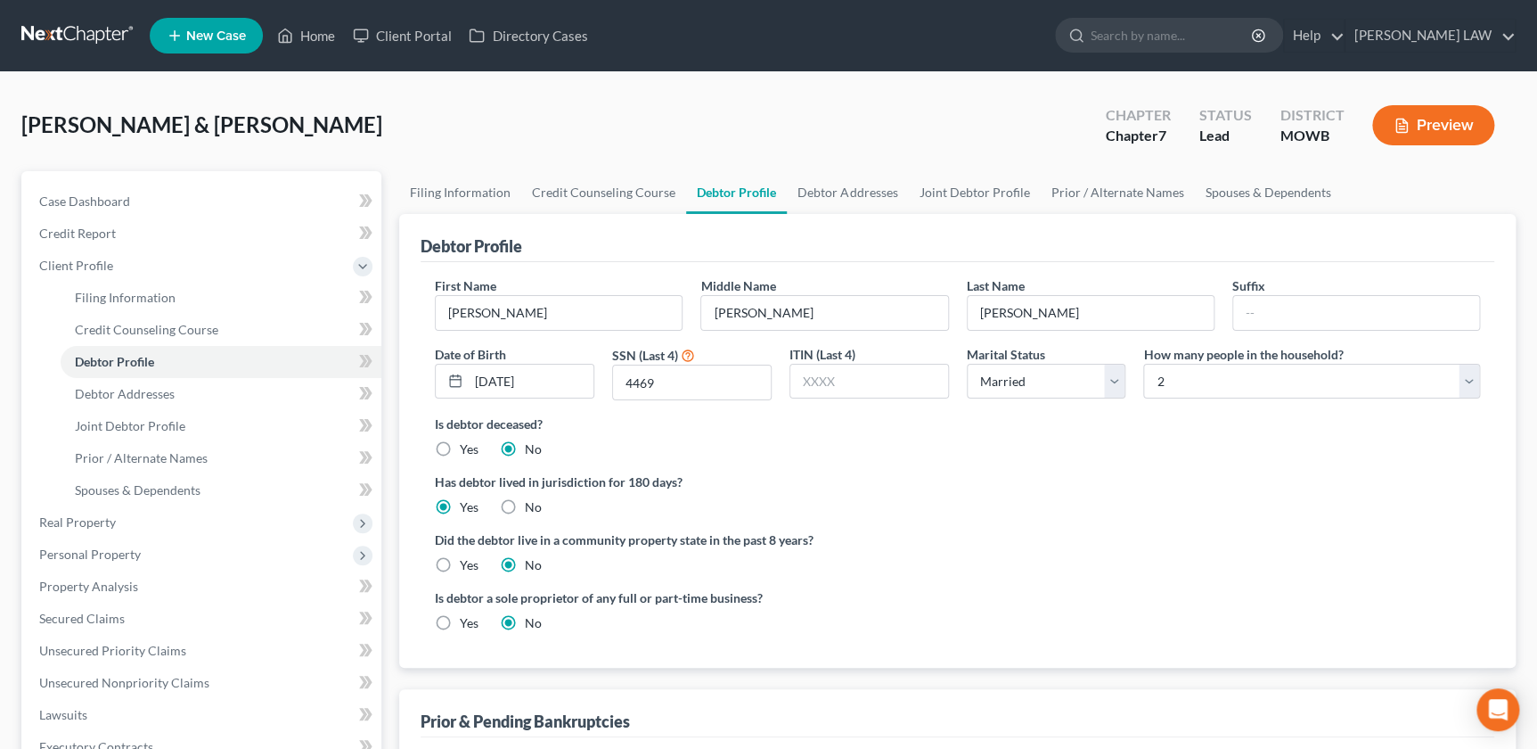
click at [1429, 123] on button "Preview" at bounding box center [1433, 125] width 122 height 40
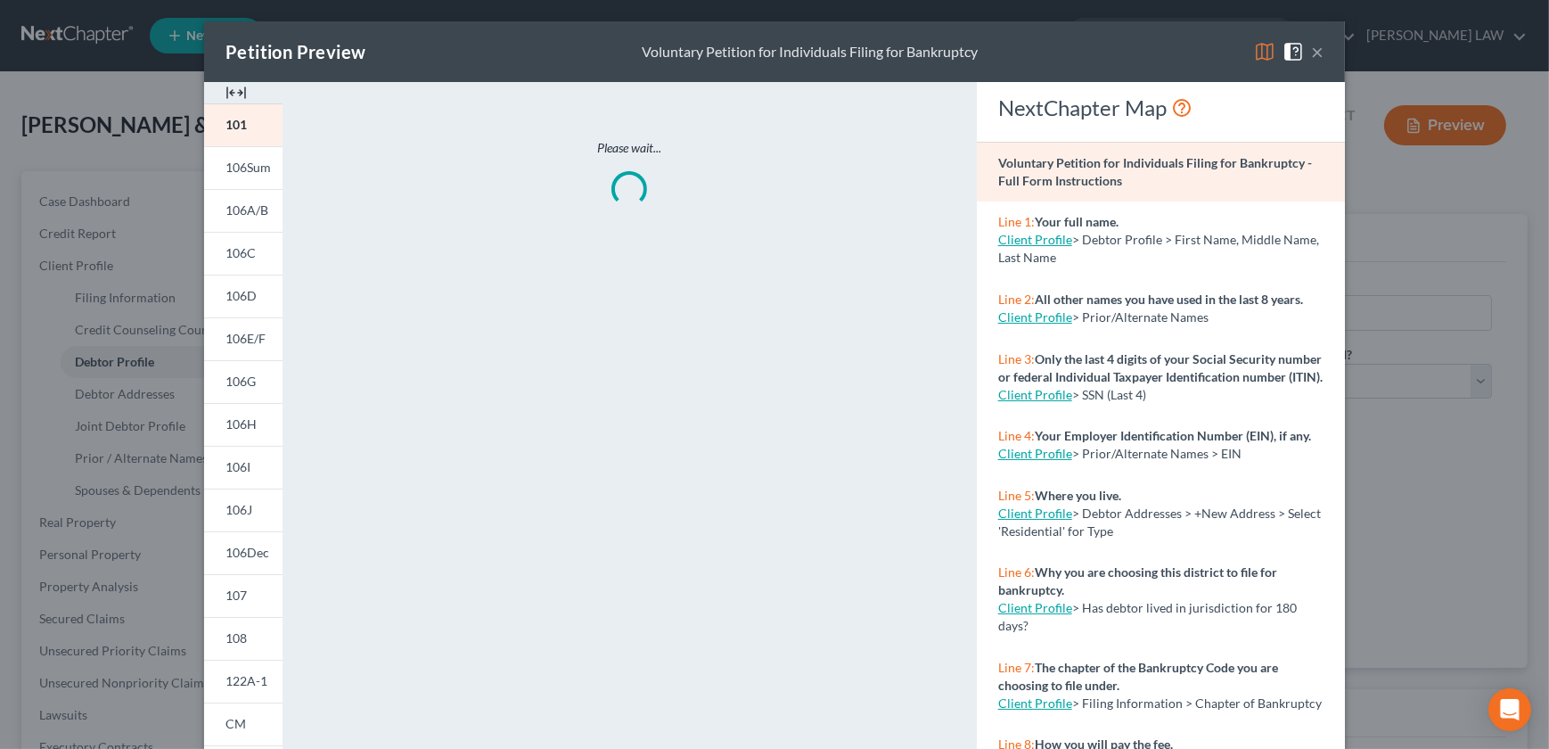
click at [225, 96] on img at bounding box center [235, 92] width 21 height 21
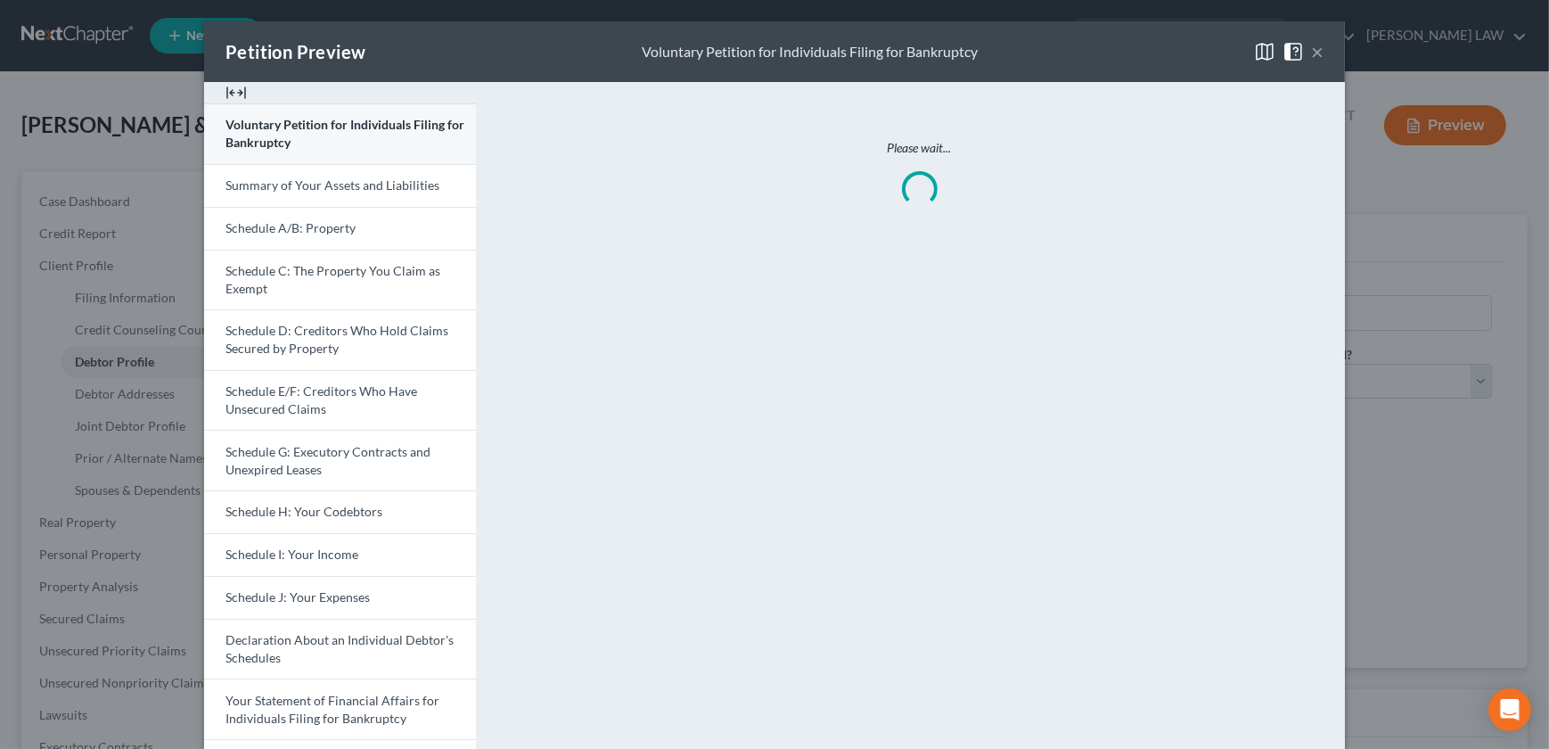
click at [272, 139] on span "Voluntary Petition for Individuals Filing for Bankruptcy" at bounding box center [344, 133] width 239 height 33
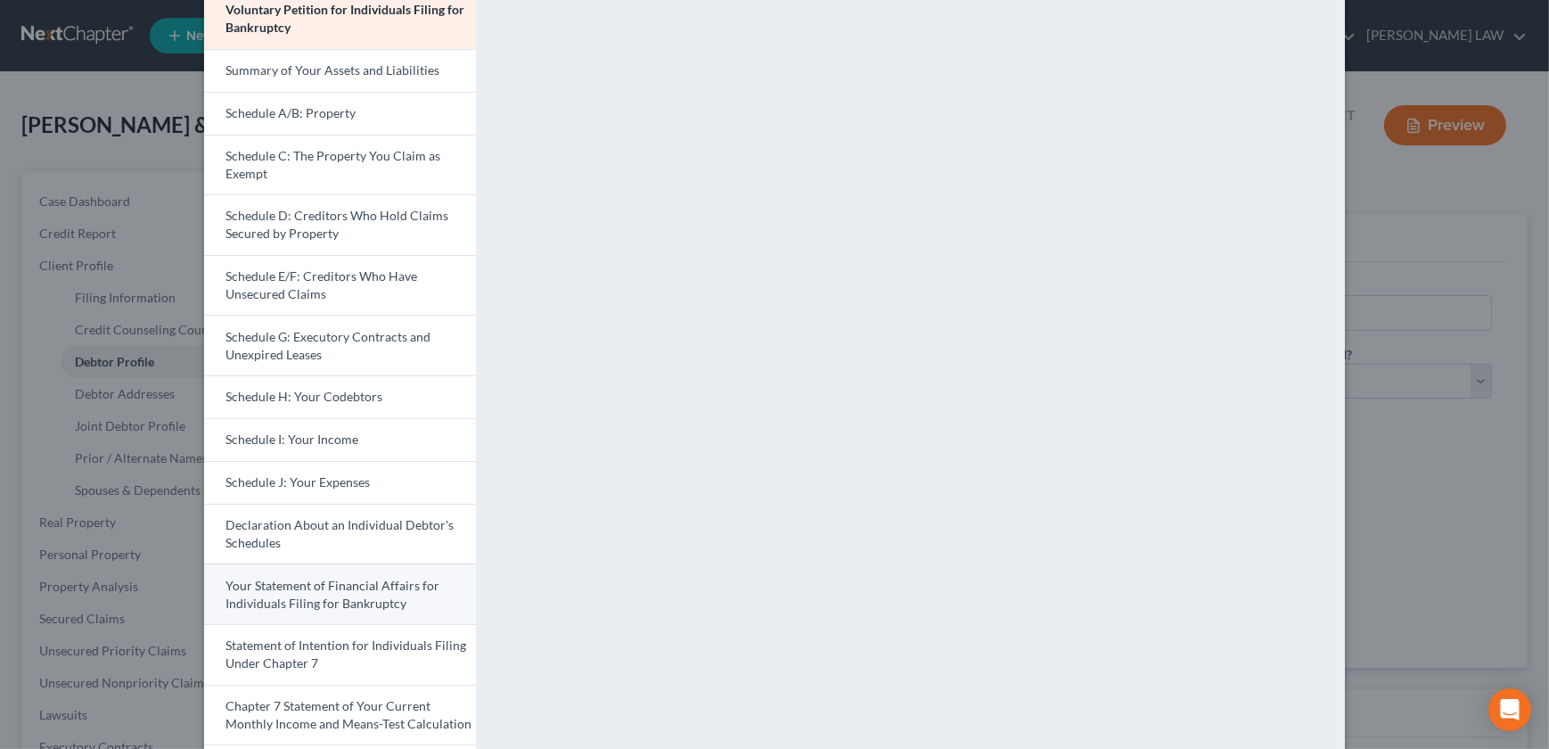
scroll to position [121, 0]
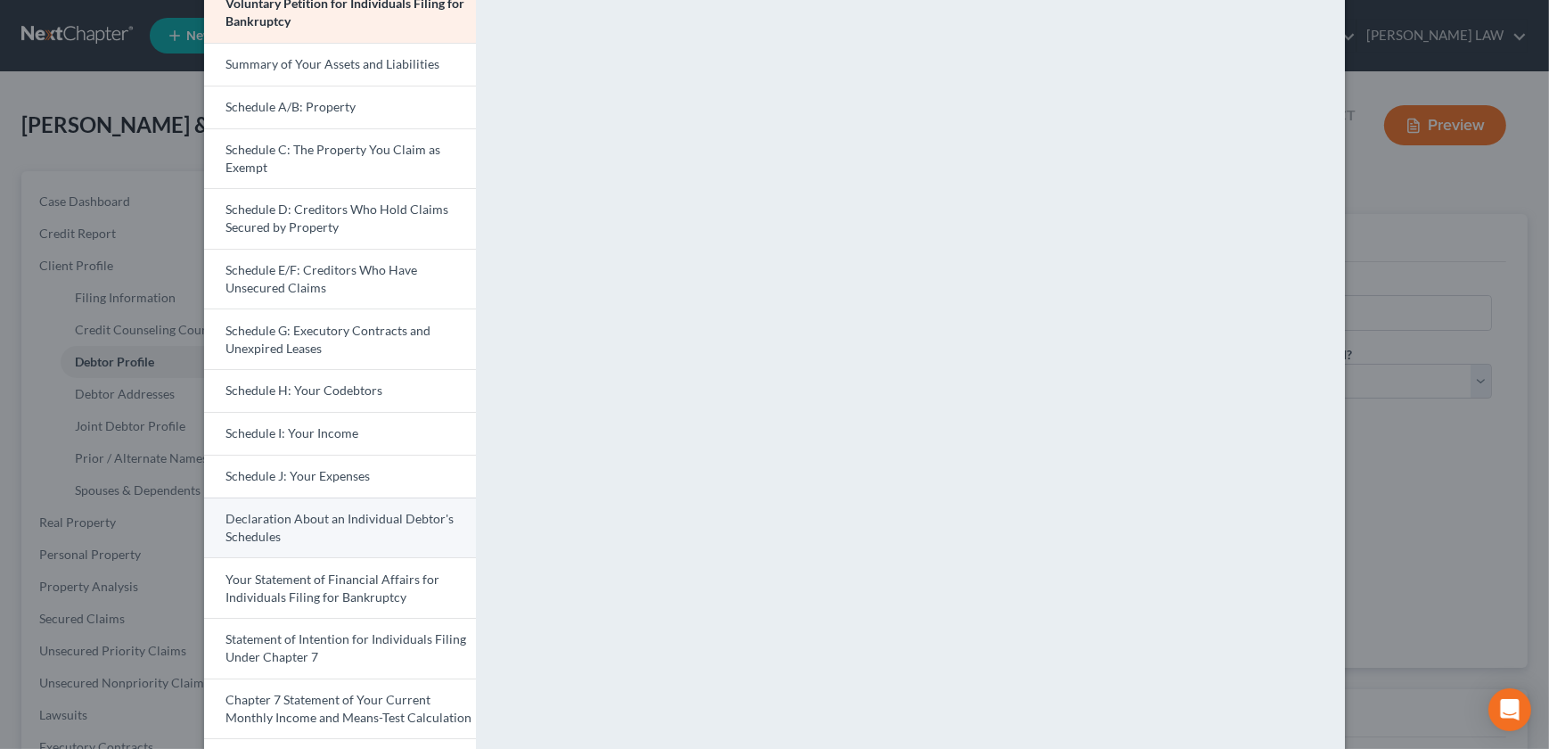
click at [305, 517] on span "Declaration About an Individual Debtor's Schedules" at bounding box center [339, 527] width 228 height 33
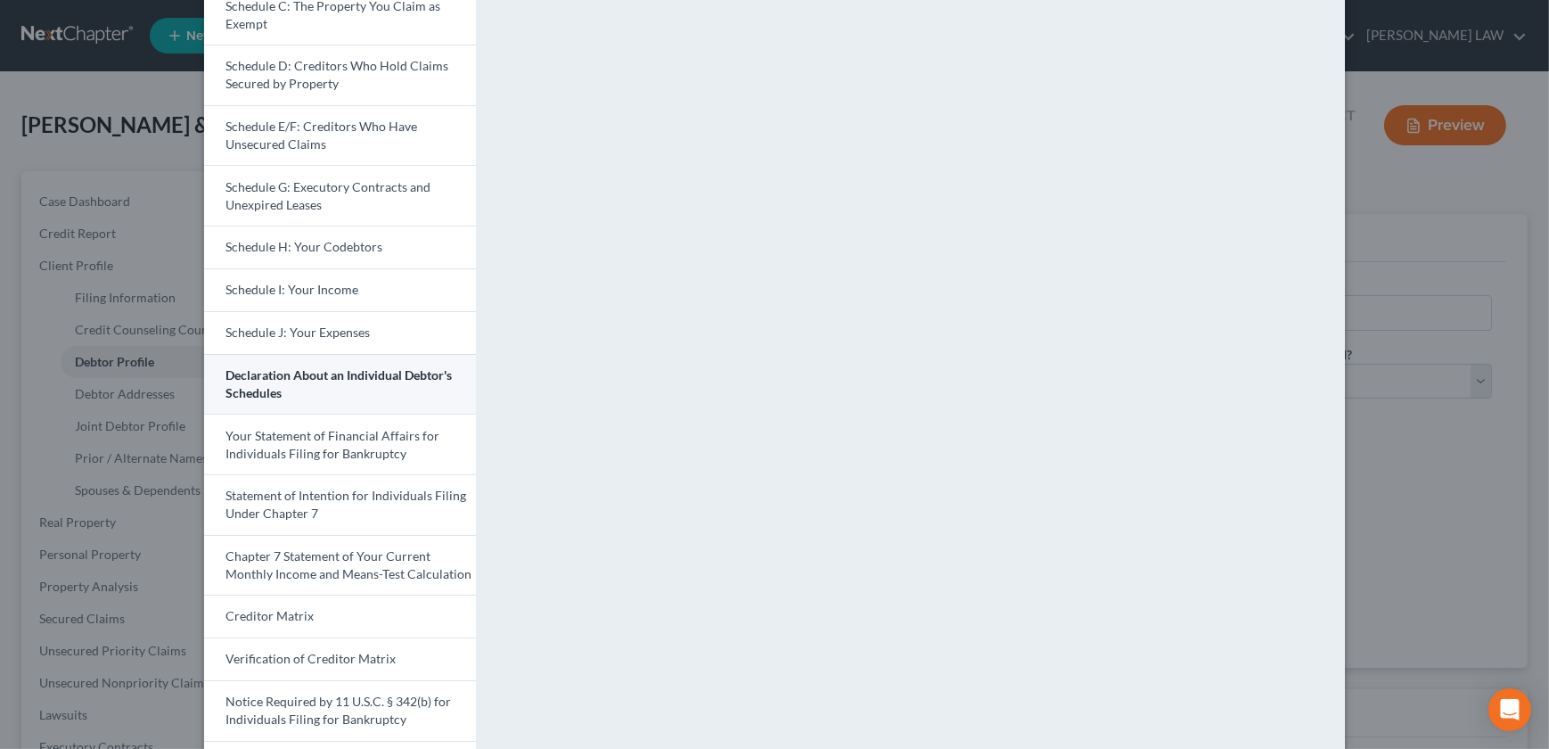
scroll to position [283, 0]
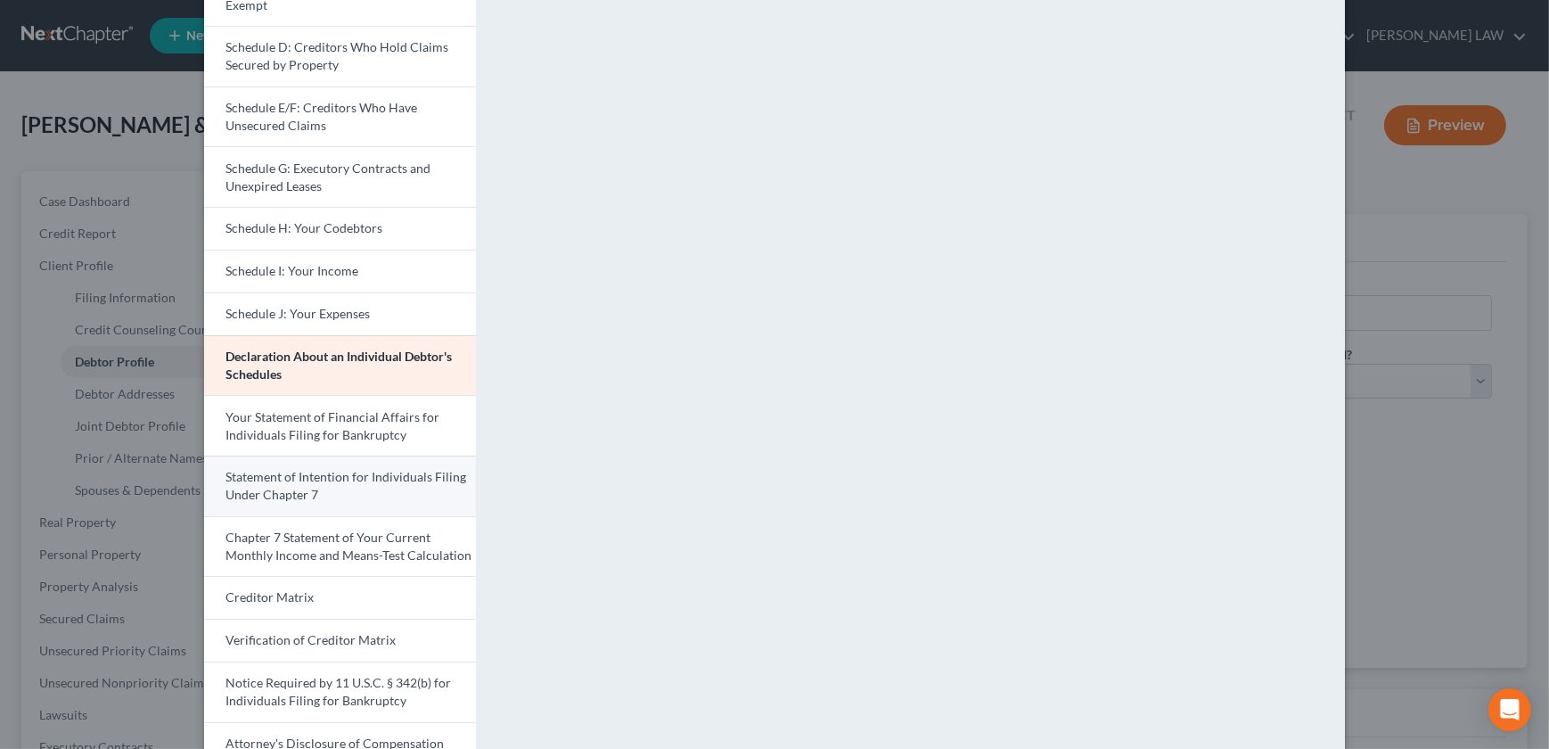
click at [305, 490] on span "Statement of Intention for Individuals Filing Under Chapter 7" at bounding box center [345, 485] width 241 height 33
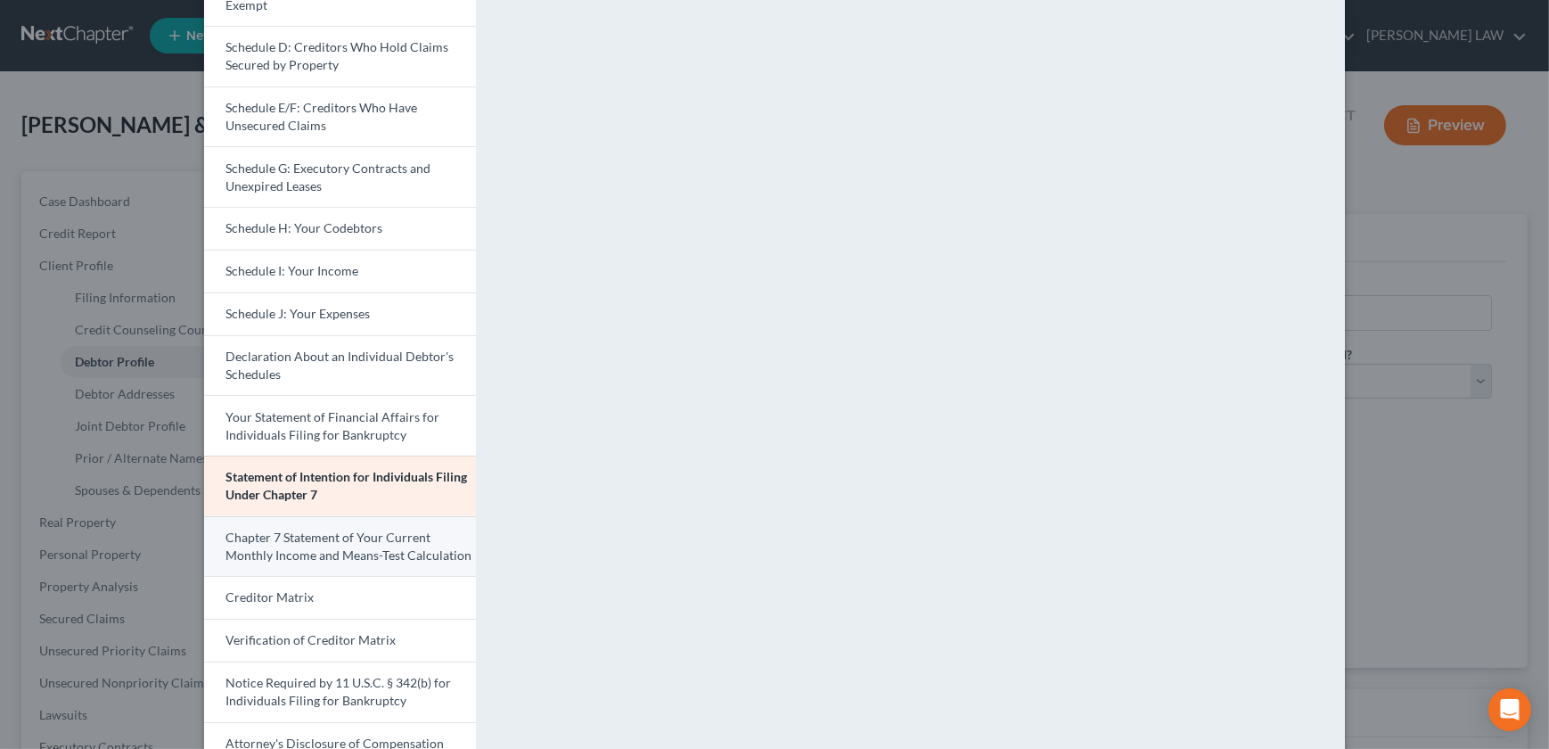
click at [307, 545] on link "Chapter 7 Statement of Your Current Monthly Income and Means-Test Calculation" at bounding box center [340, 546] width 272 height 61
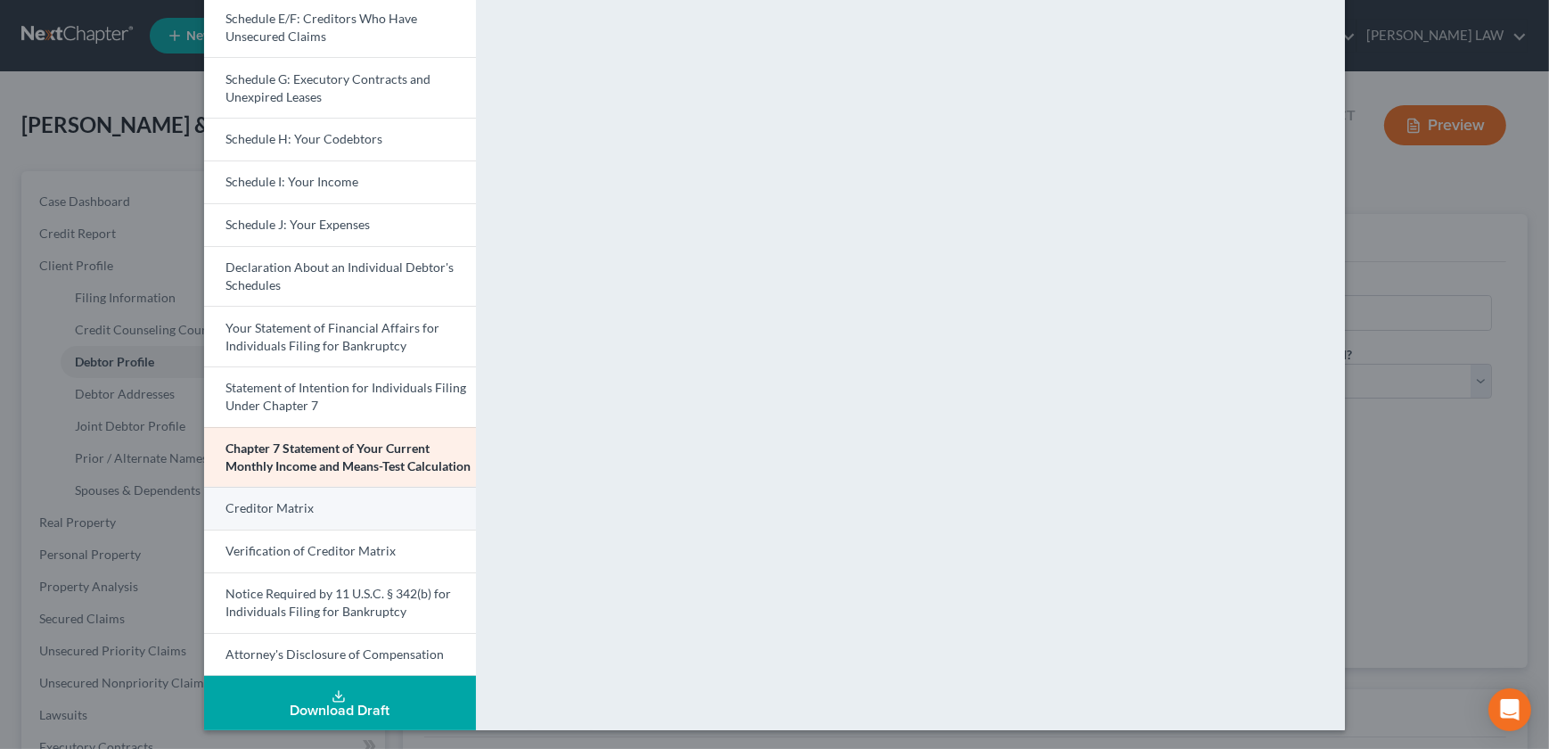
scroll to position [374, 0]
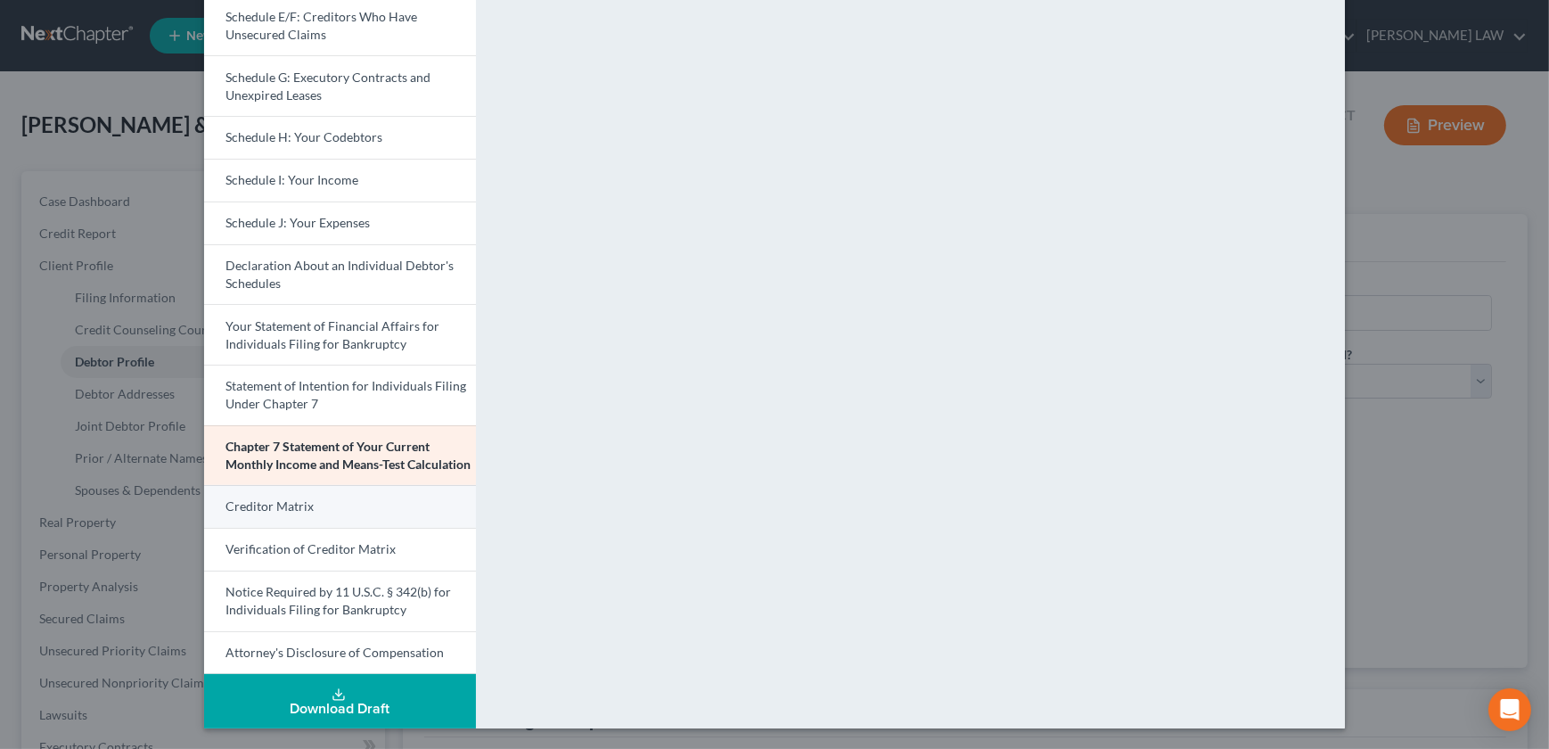
click at [283, 512] on span "Creditor Matrix" at bounding box center [269, 505] width 88 height 15
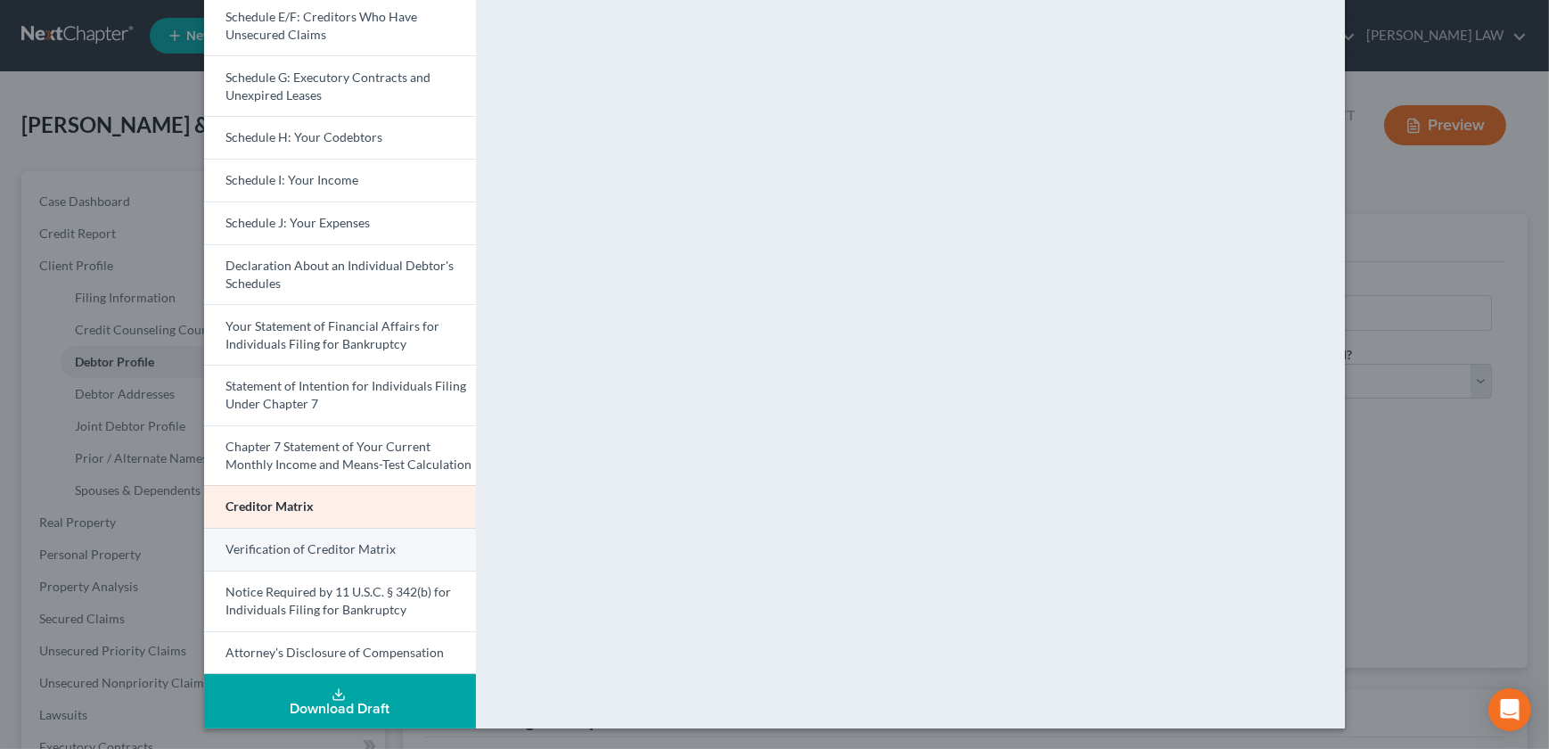
click at [304, 555] on link "Verification of Creditor Matrix" at bounding box center [340, 549] width 272 height 43
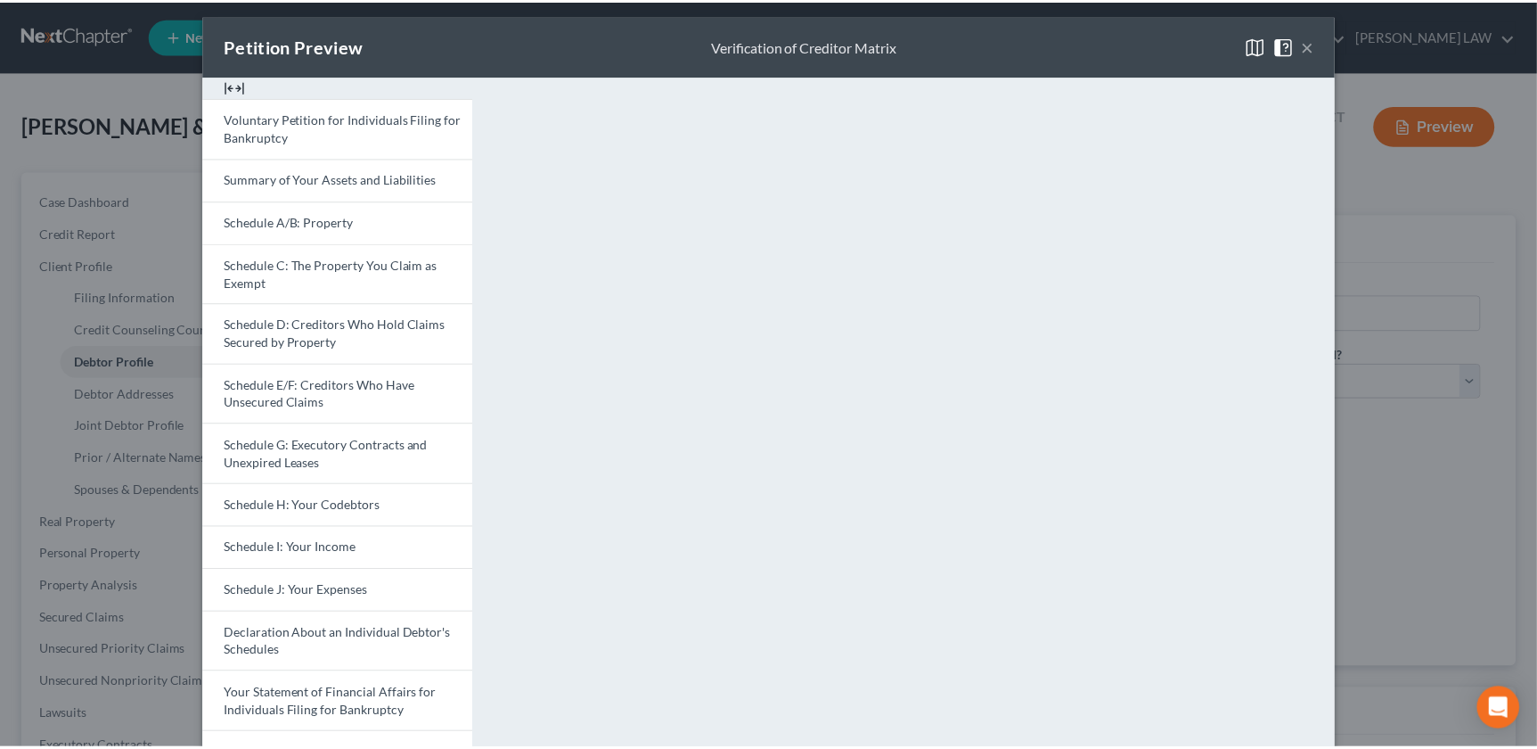
scroll to position [0, 0]
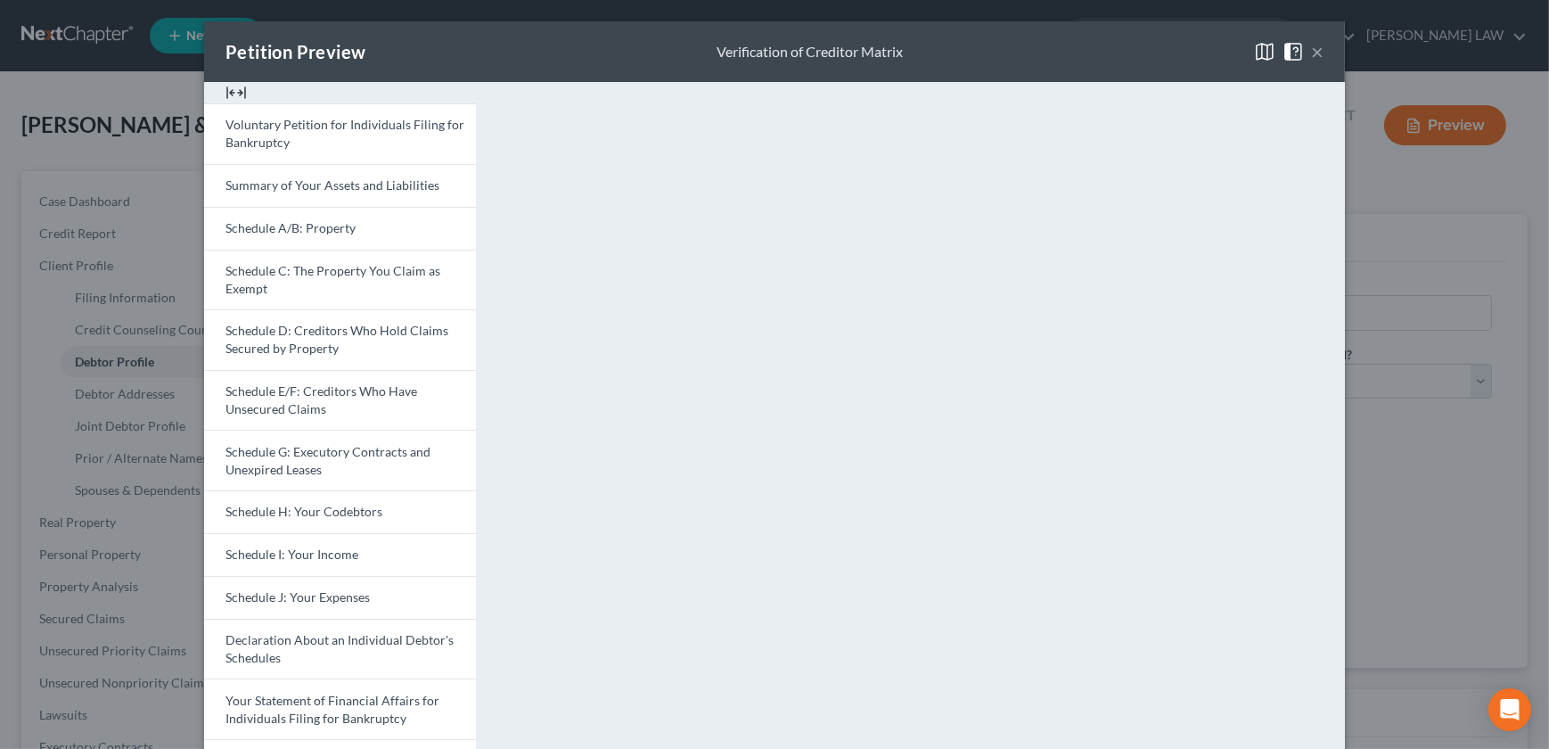
click at [1315, 54] on button "×" at bounding box center [1317, 51] width 12 height 21
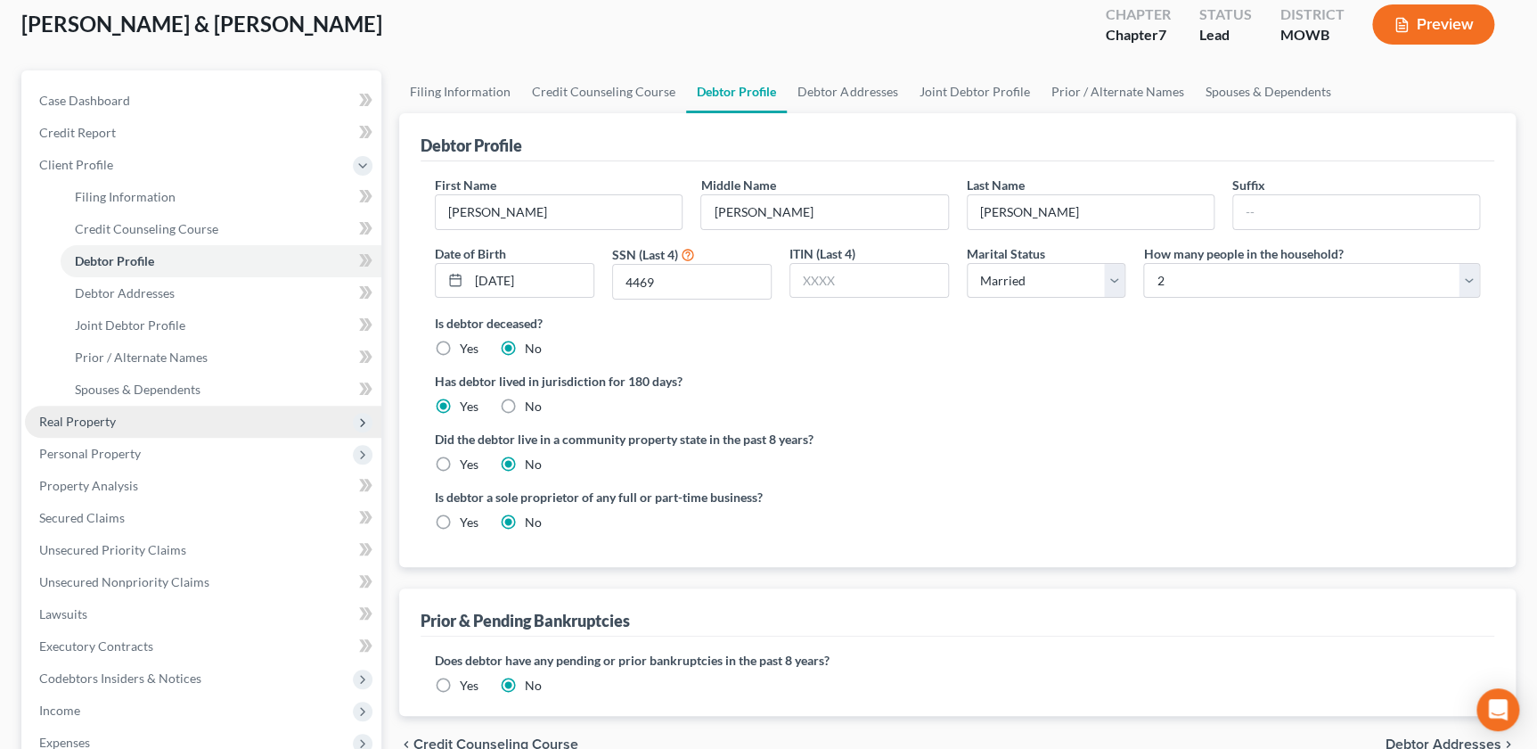
scroll to position [161, 0]
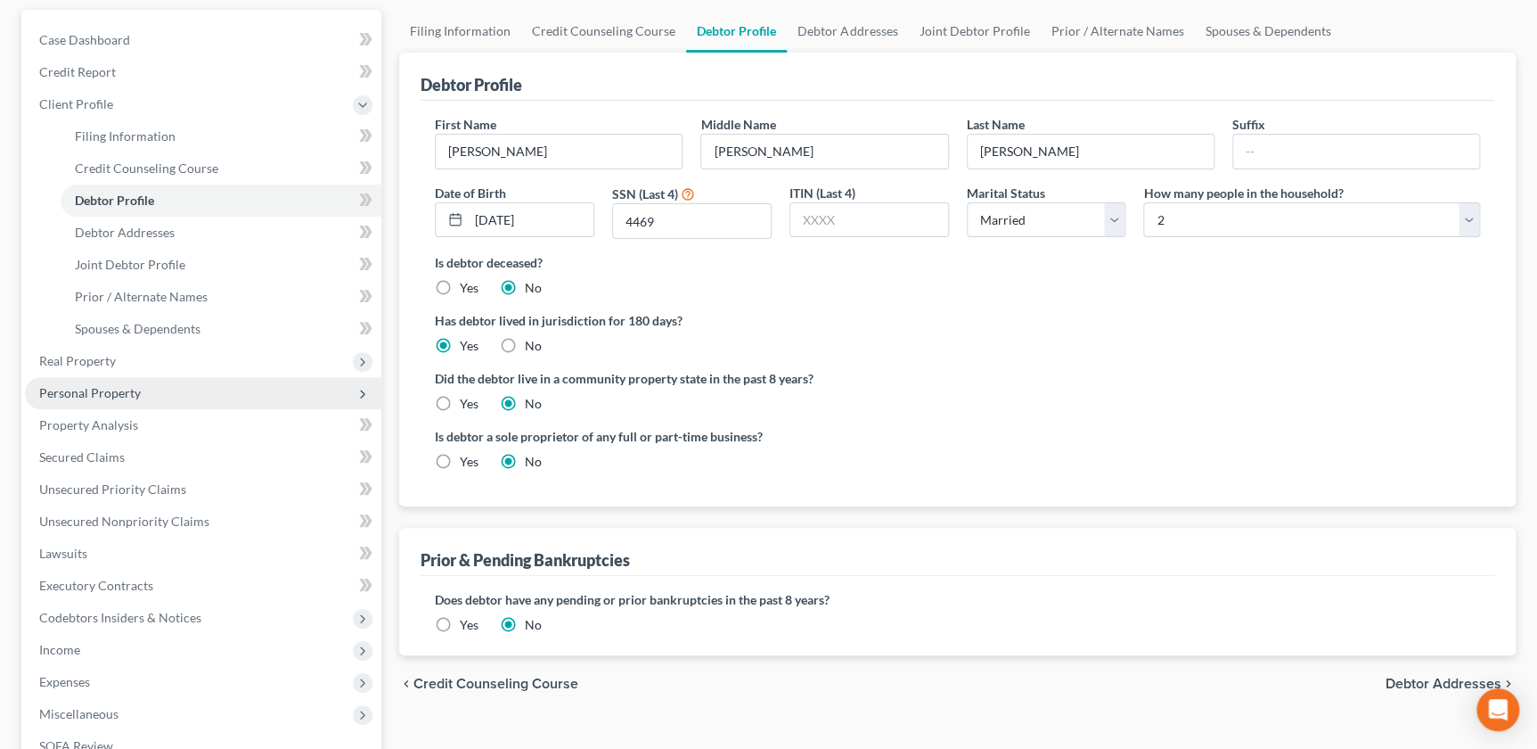
click at [89, 388] on span "Personal Property" at bounding box center [90, 392] width 102 height 15
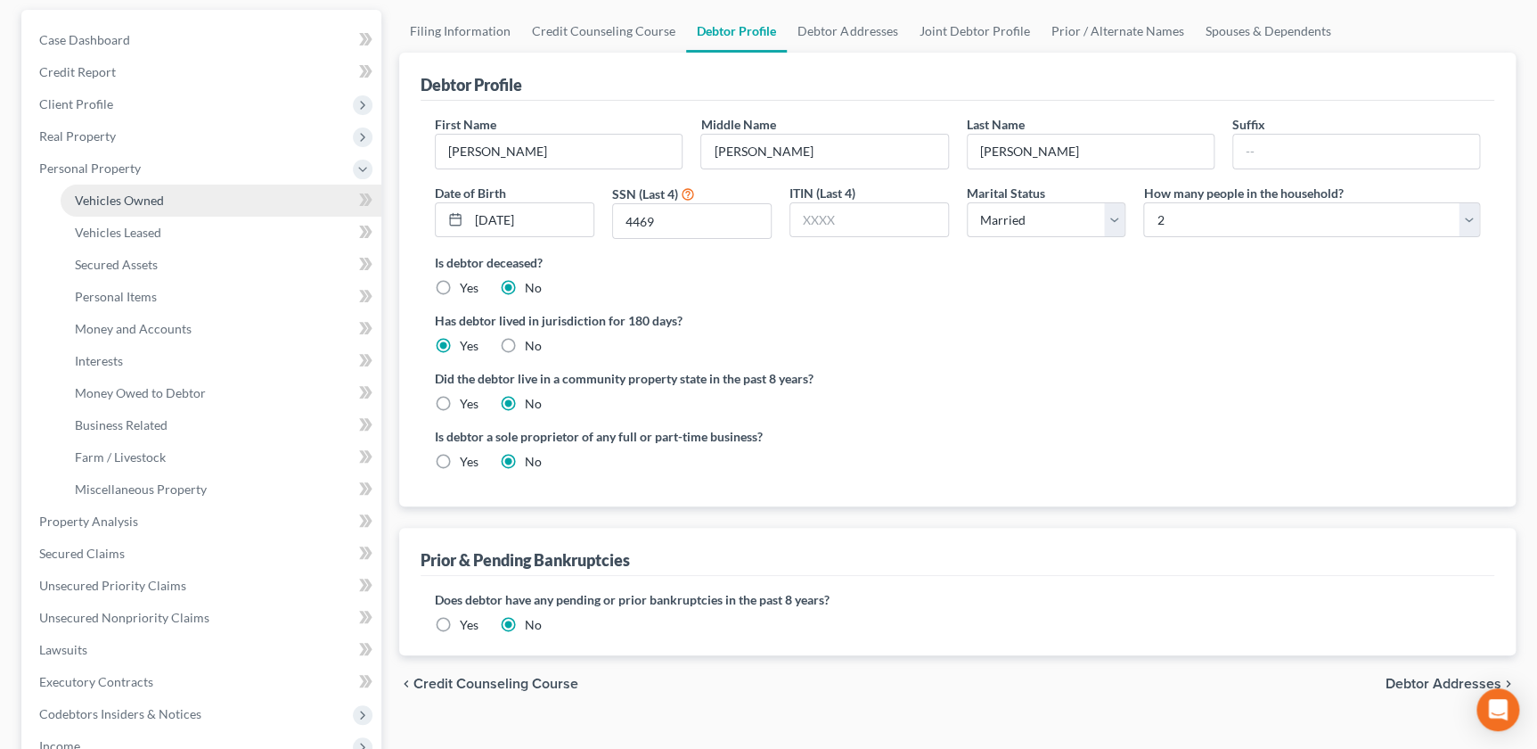
click at [129, 198] on span "Vehicles Owned" at bounding box center [119, 200] width 89 height 15
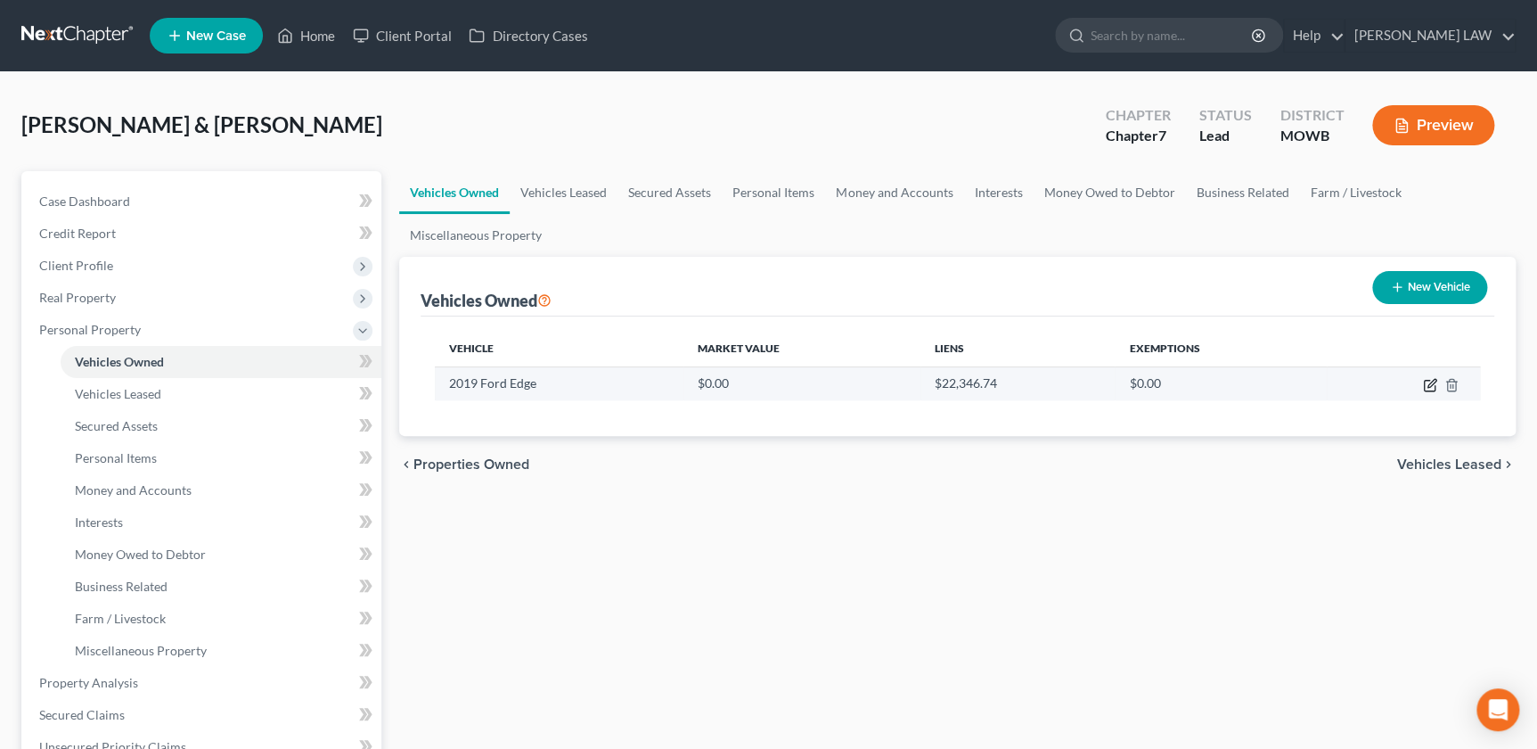
click at [1428, 382] on icon "button" at bounding box center [1432, 383] width 8 height 8
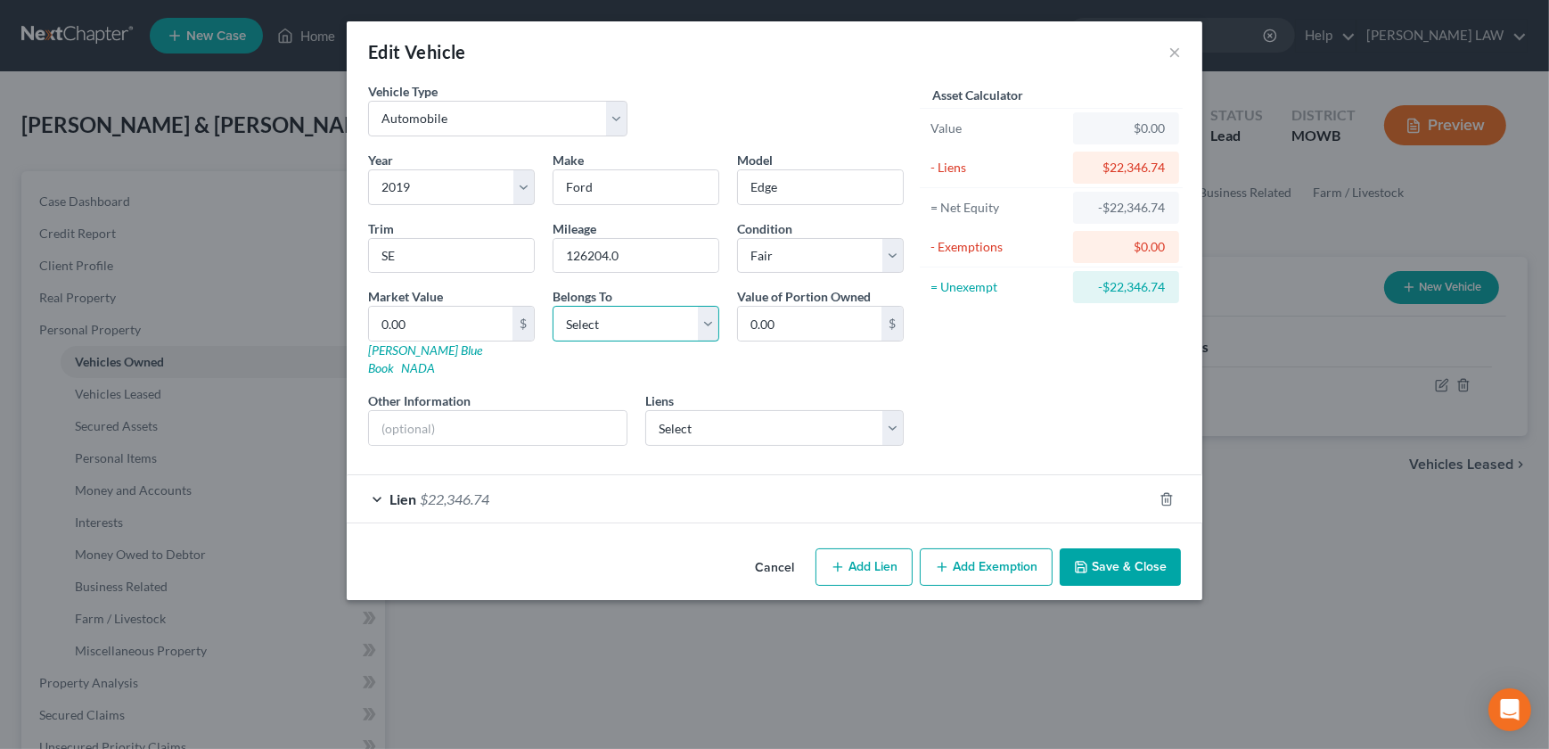
click at [637, 332] on select "Select Debtor 1 Only Debtor 2 Only Debtor 1 And Debtor 2 Only At Least One Of T…" at bounding box center [636, 324] width 167 height 36
click at [553, 306] on select "Select Debtor 1 Only Debtor 2 Only Debtor 1 And Debtor 2 Only At Least One Of T…" at bounding box center [636, 324] width 167 height 36
click at [792, 481] on div "Lien $22,346.74" at bounding box center [750, 498] width 806 height 47
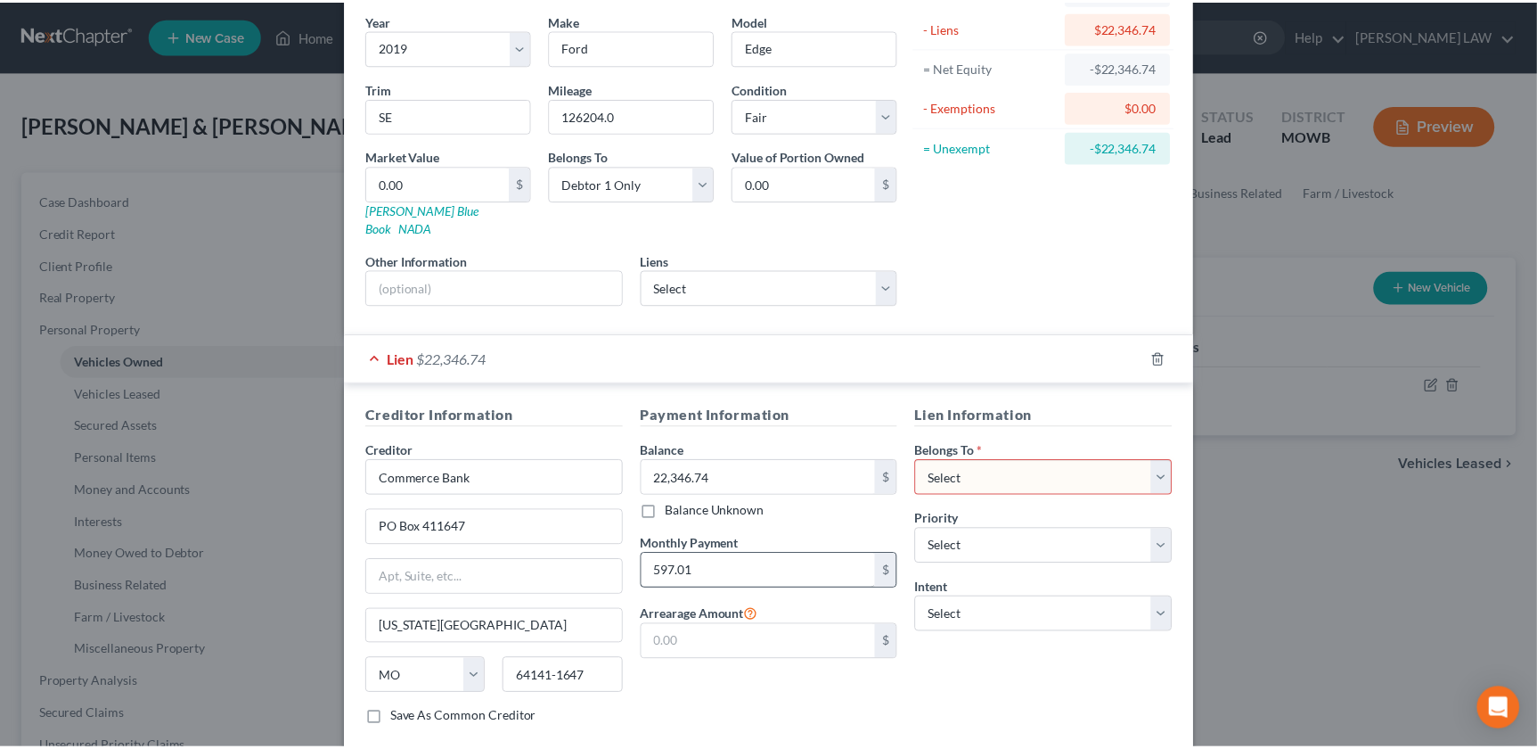
scroll to position [224, 0]
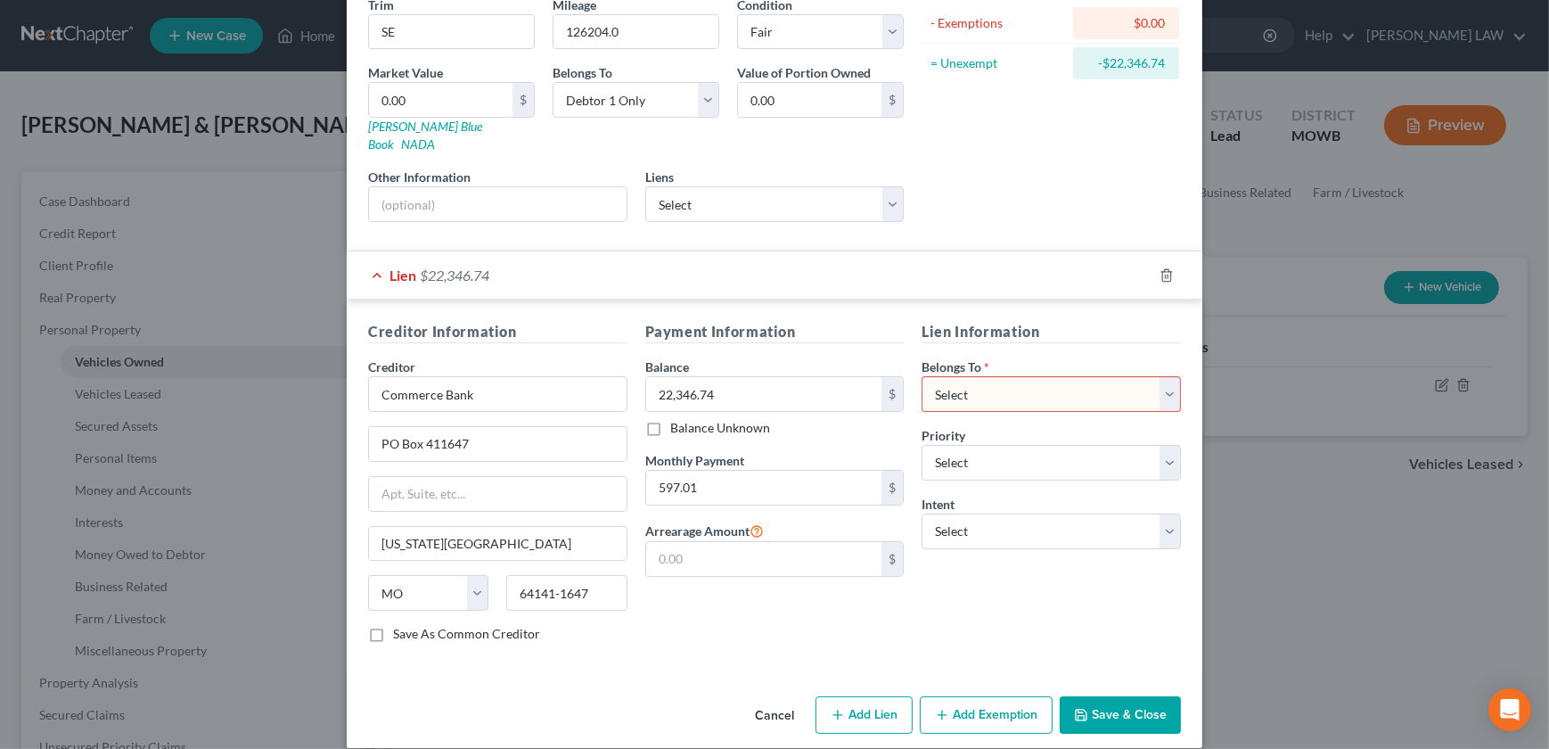
click at [976, 376] on select "Select Debtor 1 Only Debtor 2 Only Debtor 1 And Debtor 2 Only At Least One Of T…" at bounding box center [1051, 394] width 259 height 36
click at [922, 376] on select "Select Debtor 1 Only Debtor 2 Only Debtor 1 And Debtor 2 Only At Least One Of T…" at bounding box center [1051, 394] width 259 height 36
click at [992, 392] on div "Lien Information Belongs To * Select Debtor 1 Only Debtor 2 Only Debtor 1 And D…" at bounding box center [1051, 489] width 277 height 336
click at [984, 379] on select "Select Debtor 1 Only Debtor 2 Only Debtor 1 And Debtor 2 Only At Least One Of T…" at bounding box center [1051, 394] width 259 height 36
click at [922, 376] on select "Select Debtor 1 Only Debtor 2 Only Debtor 1 And Debtor 2 Only At Least One Of T…" at bounding box center [1051, 394] width 259 height 36
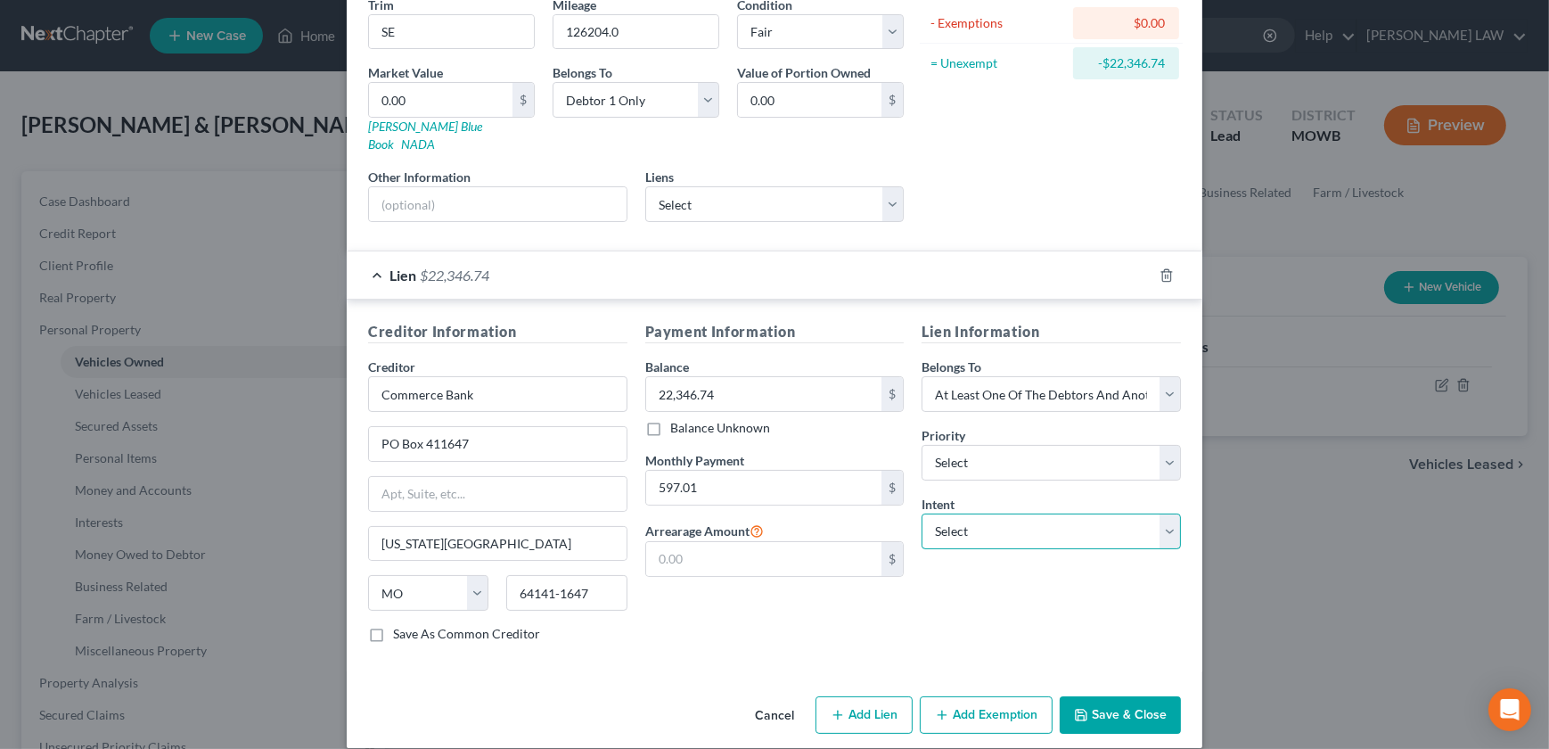
click at [985, 517] on select "Select Surrender Redeem Reaffirm Avoid Other" at bounding box center [1051, 531] width 259 height 36
click at [922, 513] on select "Select Surrender Redeem Reaffirm Avoid Other" at bounding box center [1051, 531] width 259 height 36
click at [1141, 696] on button "Save & Close" at bounding box center [1120, 714] width 121 height 37
